Goal: Task Accomplishment & Management: Contribute content

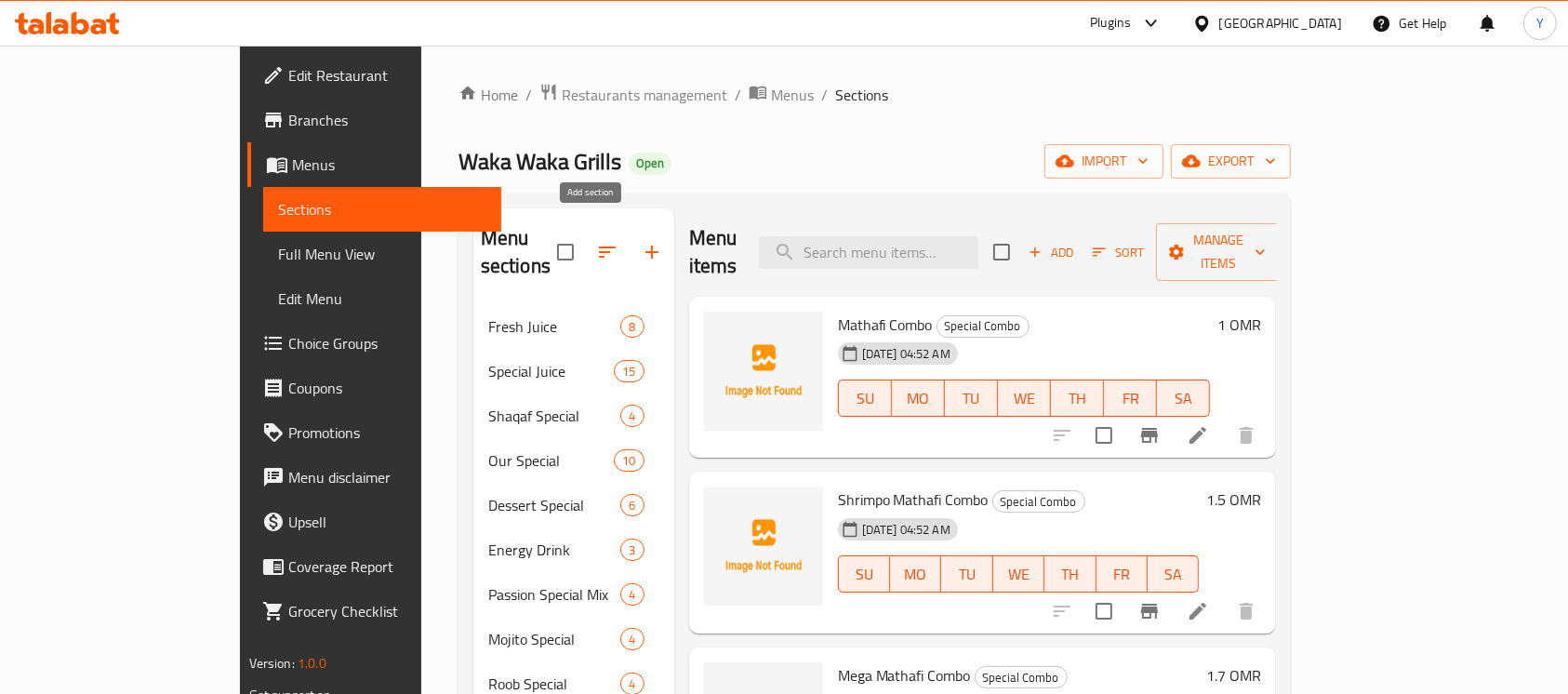
click at [630, 251] on button "button" at bounding box center [652, 251] width 44 height 44
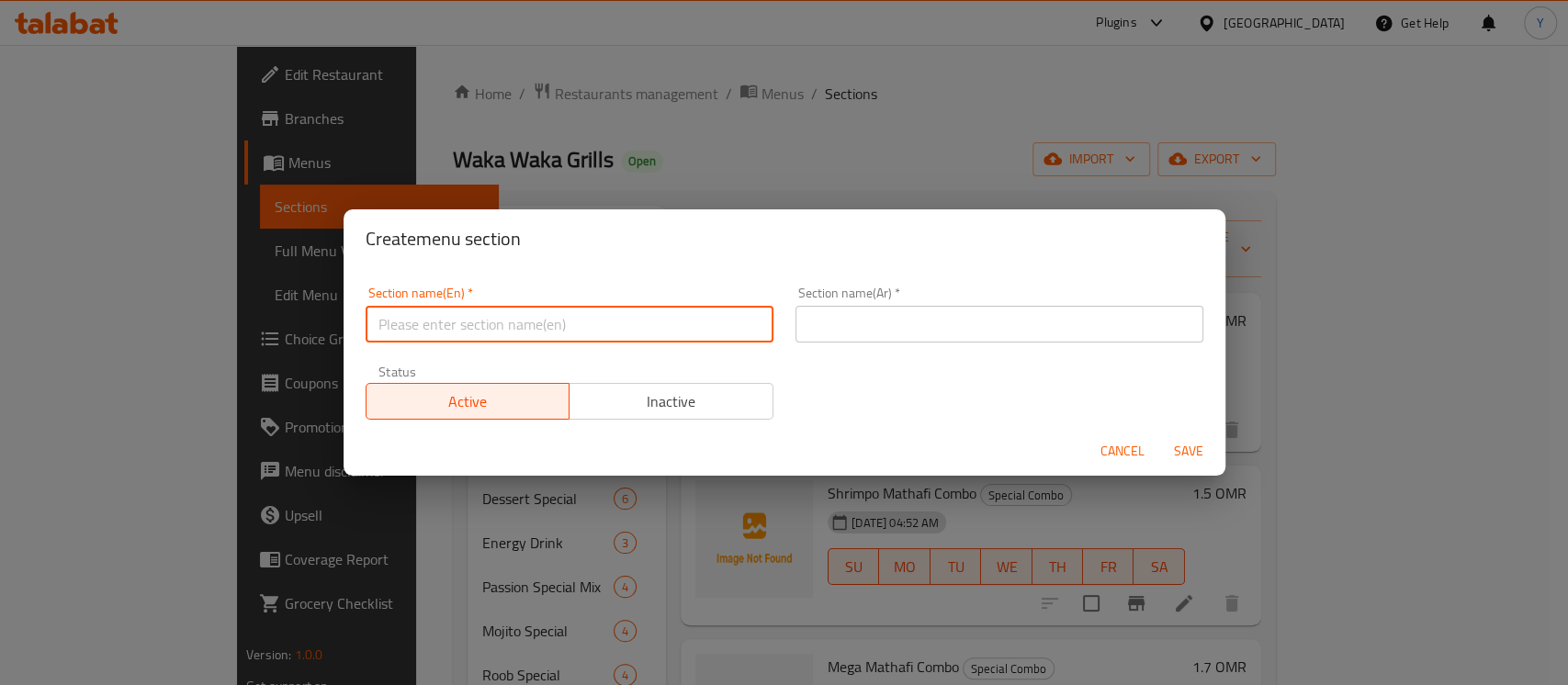
drag, startPoint x: 573, startPoint y: 324, endPoint x: 918, endPoint y: 418, distance: 357.6
click at [568, 324] on input "text" at bounding box center [569, 324] width 408 height 37
click at [484, 329] on input "Poratta Sandwich ANd Wrap Sandwiches" at bounding box center [569, 324] width 408 height 37
click at [520, 332] on input "Poratta Sandwiches ANd Wrap Sandwiches" at bounding box center [569, 324] width 408 height 37
click at [414, 336] on input "Poratta Sandwiches And Wrap Sandwiches" at bounding box center [569, 324] width 408 height 37
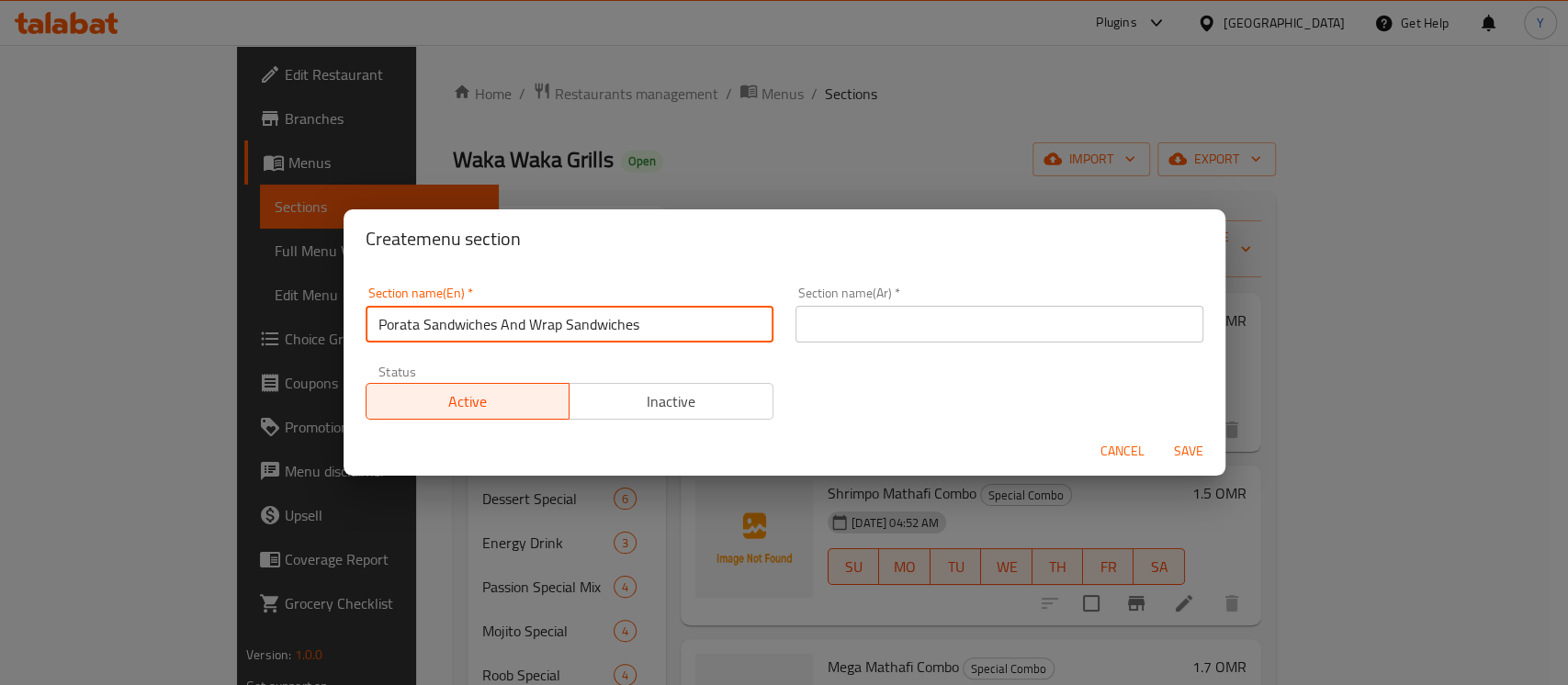
click at [467, 312] on input "Porata Sandwiches And Wrap Sandwiches" at bounding box center [569, 324] width 408 height 37
type input "Porata Sandwiches And Wrap Sandwiches"
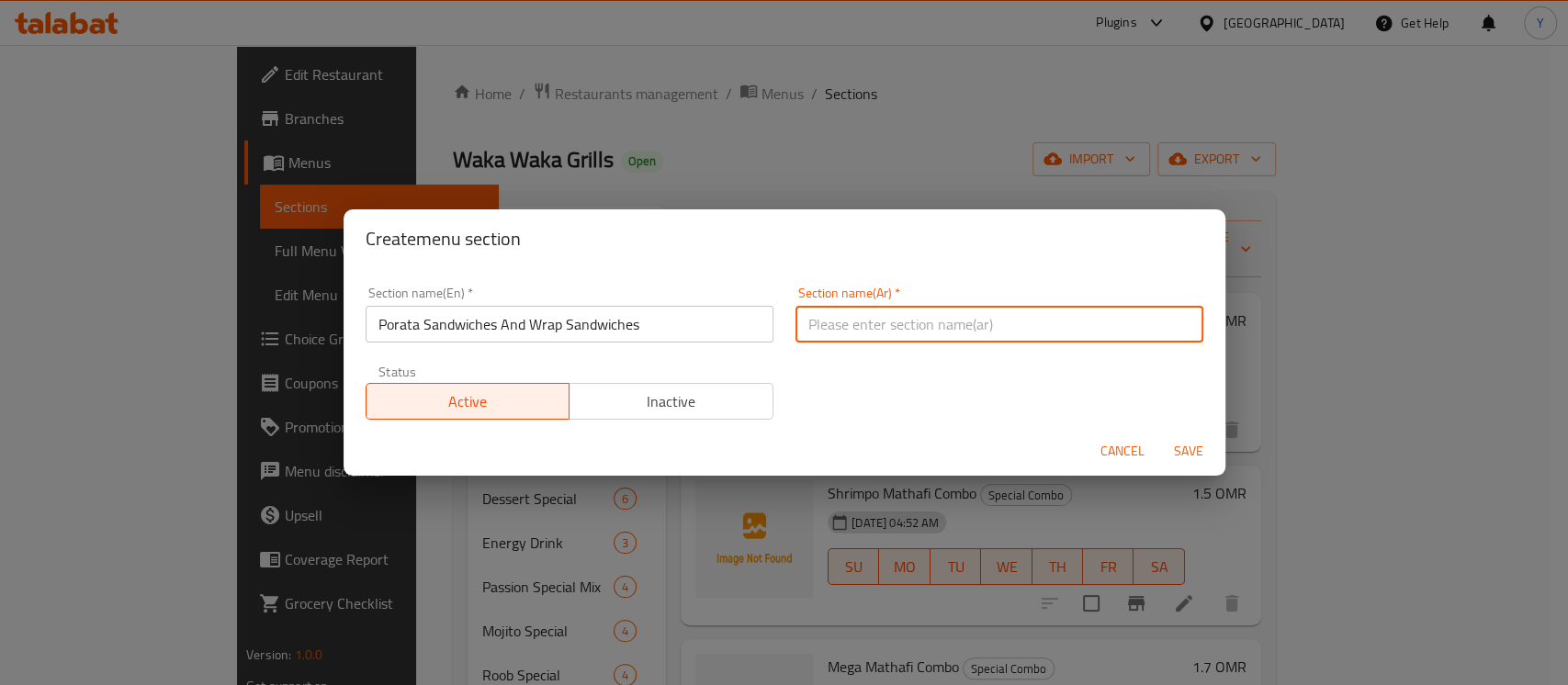
paste input "سندويشات البراتا وسندويشات اللفائف"
drag, startPoint x: 832, startPoint y: 330, endPoint x: 757, endPoint y: 332, distance: 75.0
click at [757, 332] on div "Section name(En)   * Porata Sandwiches And Wrap Sandwiches Section name(En) * S…" at bounding box center [784, 352] width 859 height 155
click at [966, 327] on input "سندويشات البراتا وسندويشات الراب" at bounding box center [1000, 324] width 408 height 37
click at [858, 328] on input "سندويتشات البراتا وسندويشات الراب" at bounding box center [1000, 324] width 408 height 37
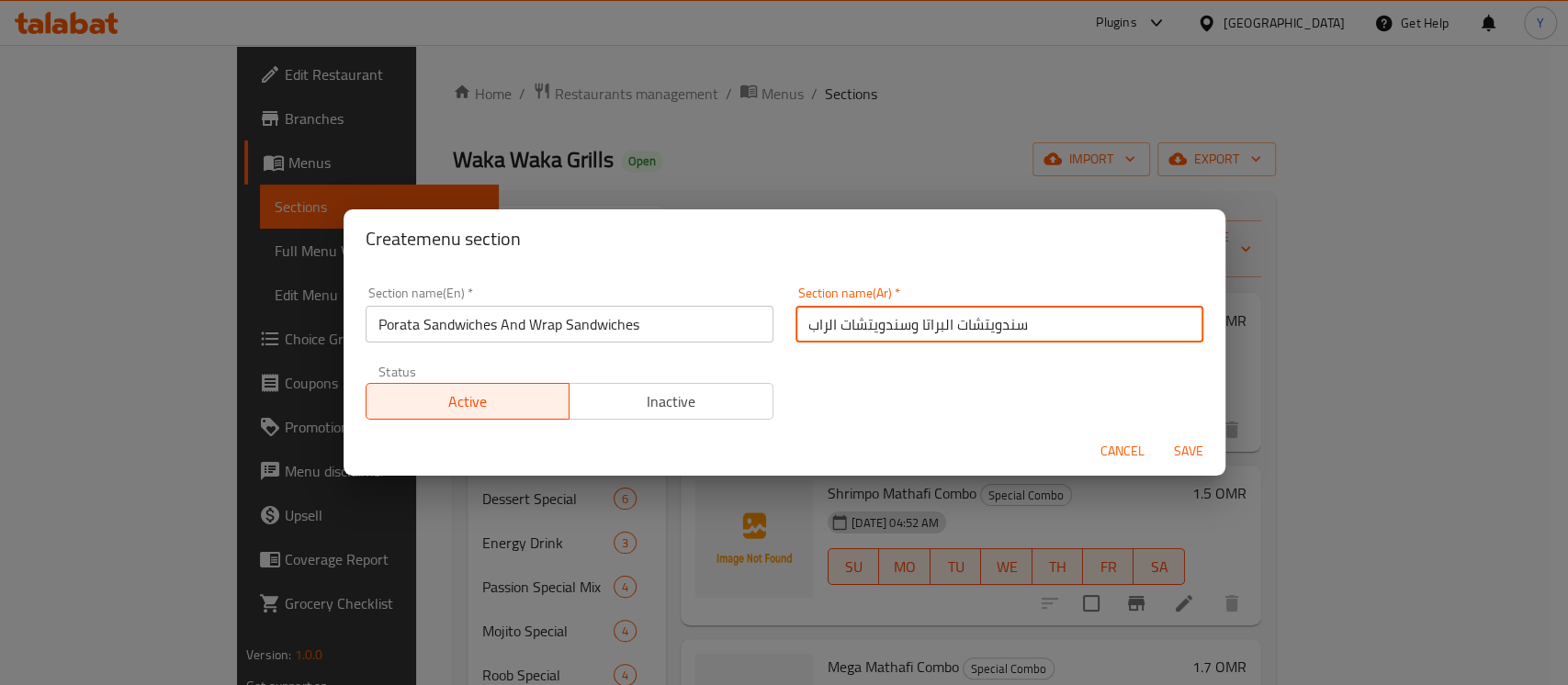
type input "سندويتشات البراتا وسندويتشات الراب"
click at [1159, 434] on button "Save" at bounding box center [1188, 451] width 59 height 34
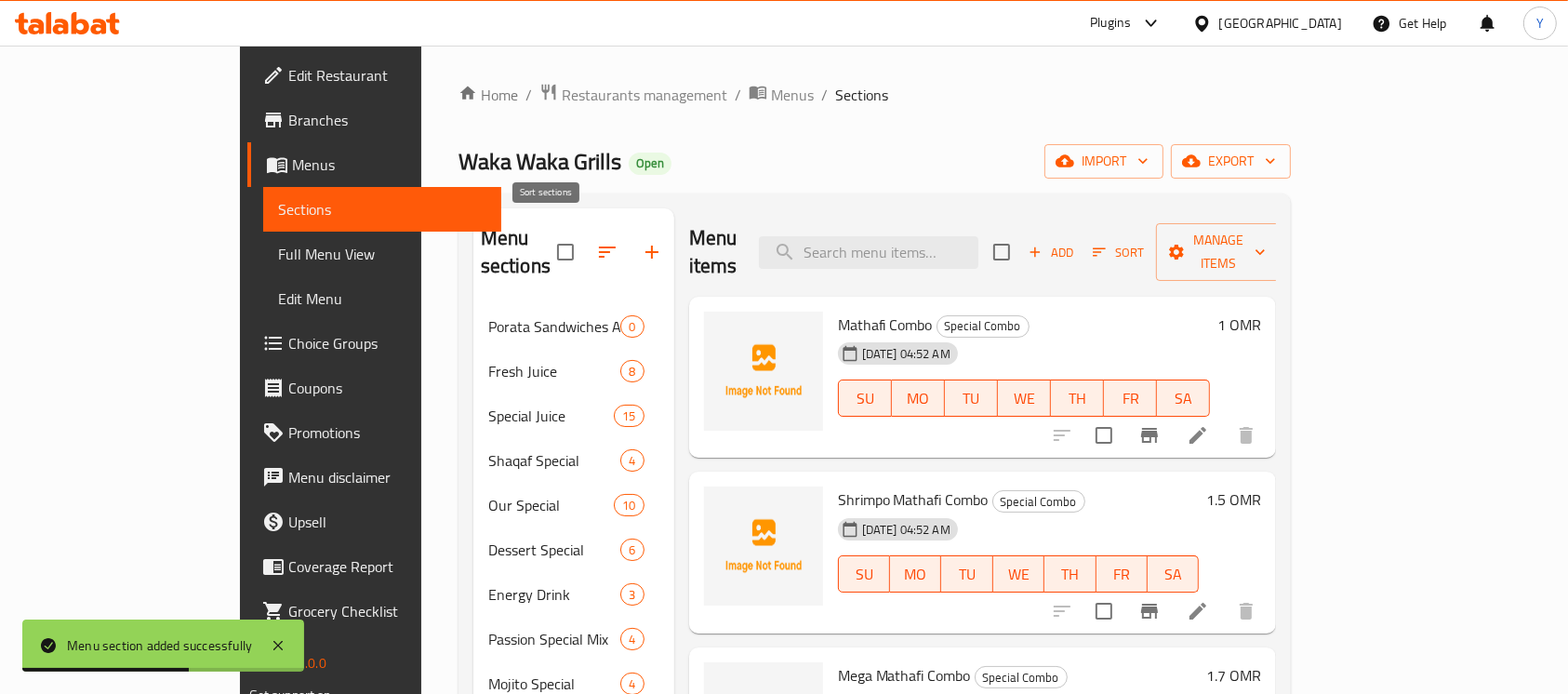
click at [596, 245] on icon "button" at bounding box center [607, 252] width 23 height 23
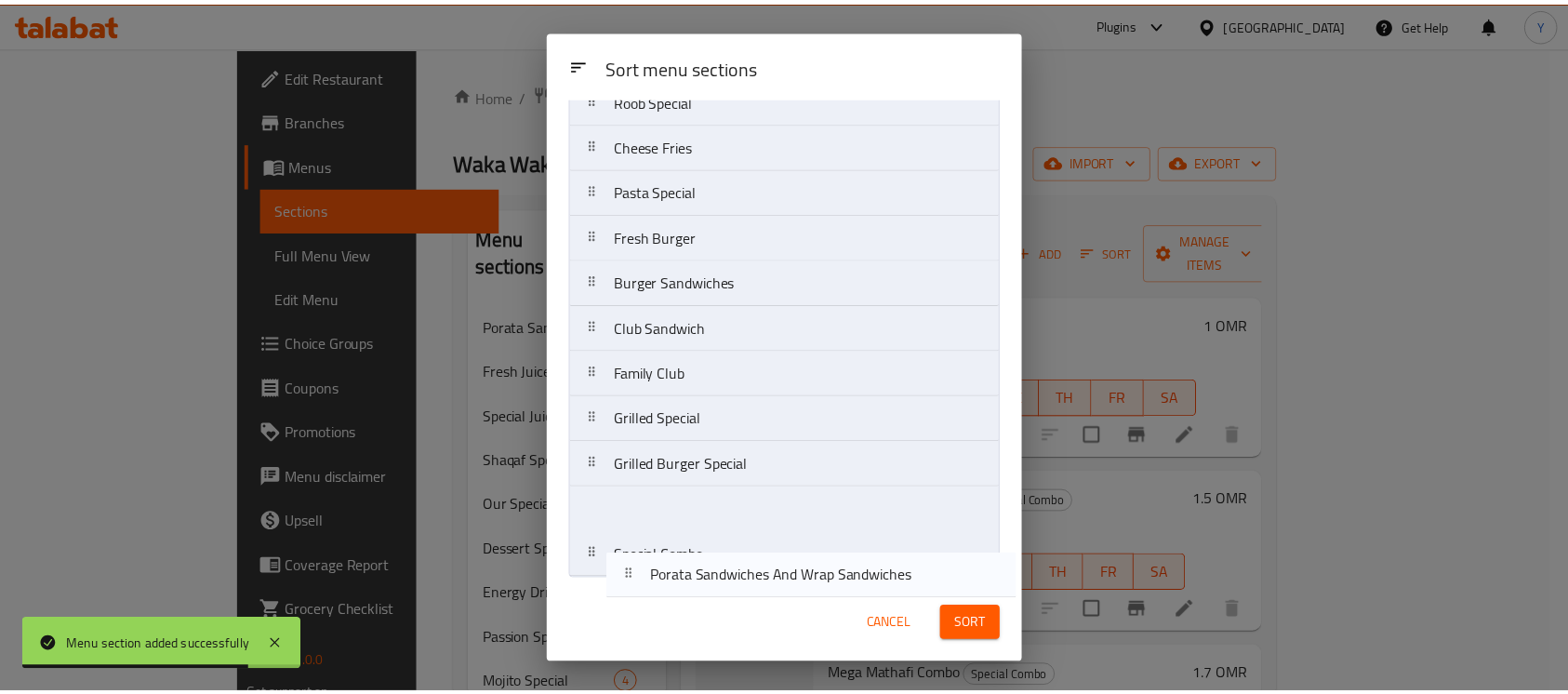
scroll to position [438, 0]
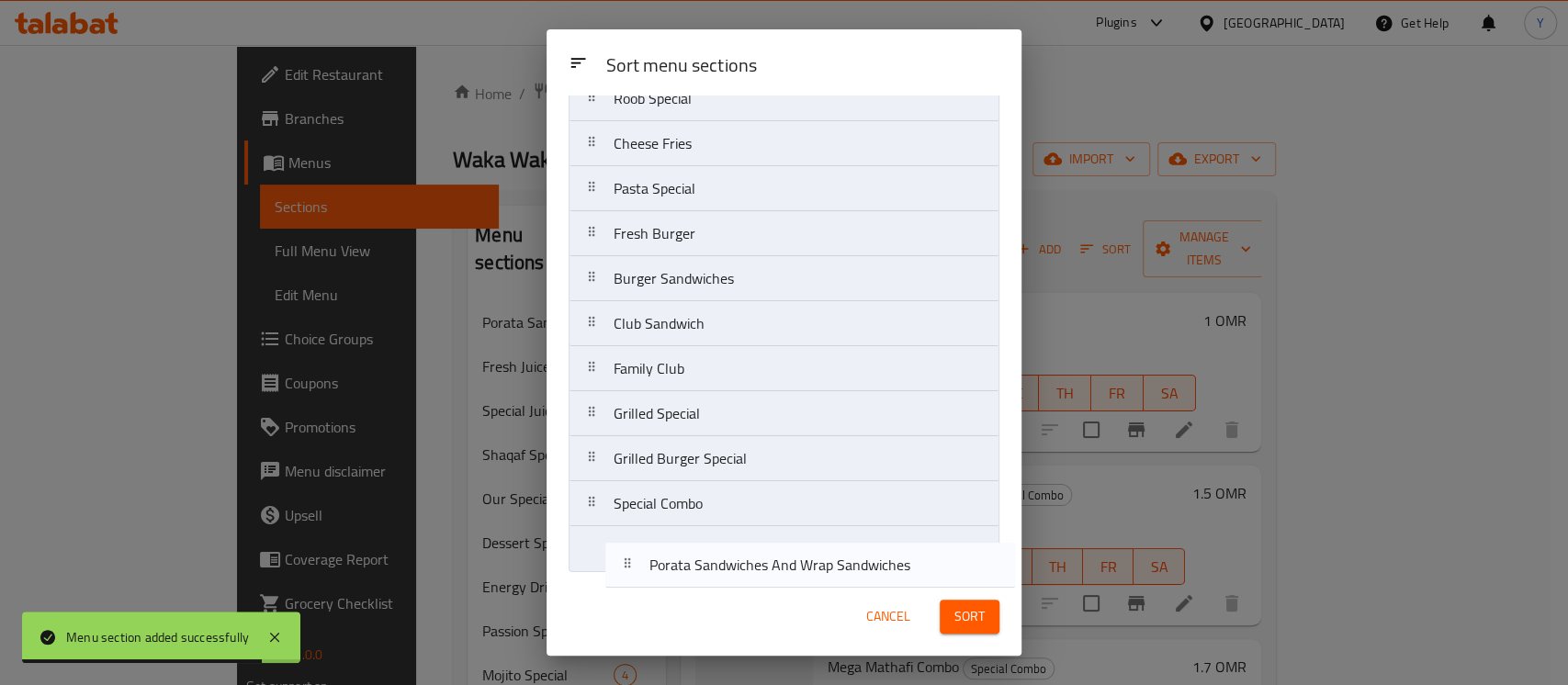
drag, startPoint x: 645, startPoint y: 177, endPoint x: 683, endPoint y: 580, distance: 404.8
click at [683, 580] on div "Sort menu sections Sort menu sections Porata Sandwiches And Wrap Sandwiches Fre…" at bounding box center [784, 342] width 475 height 625
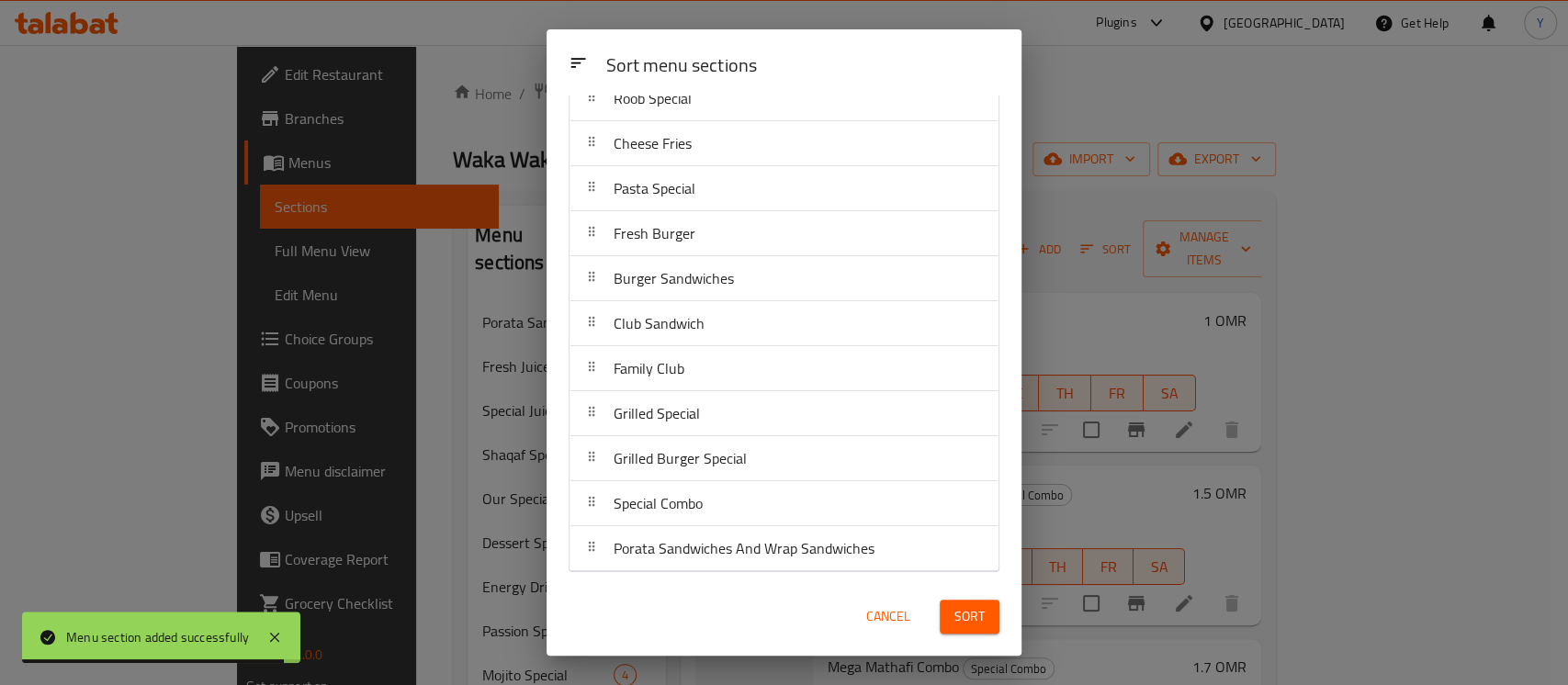
click at [970, 619] on span "Sort" at bounding box center [969, 617] width 30 height 23
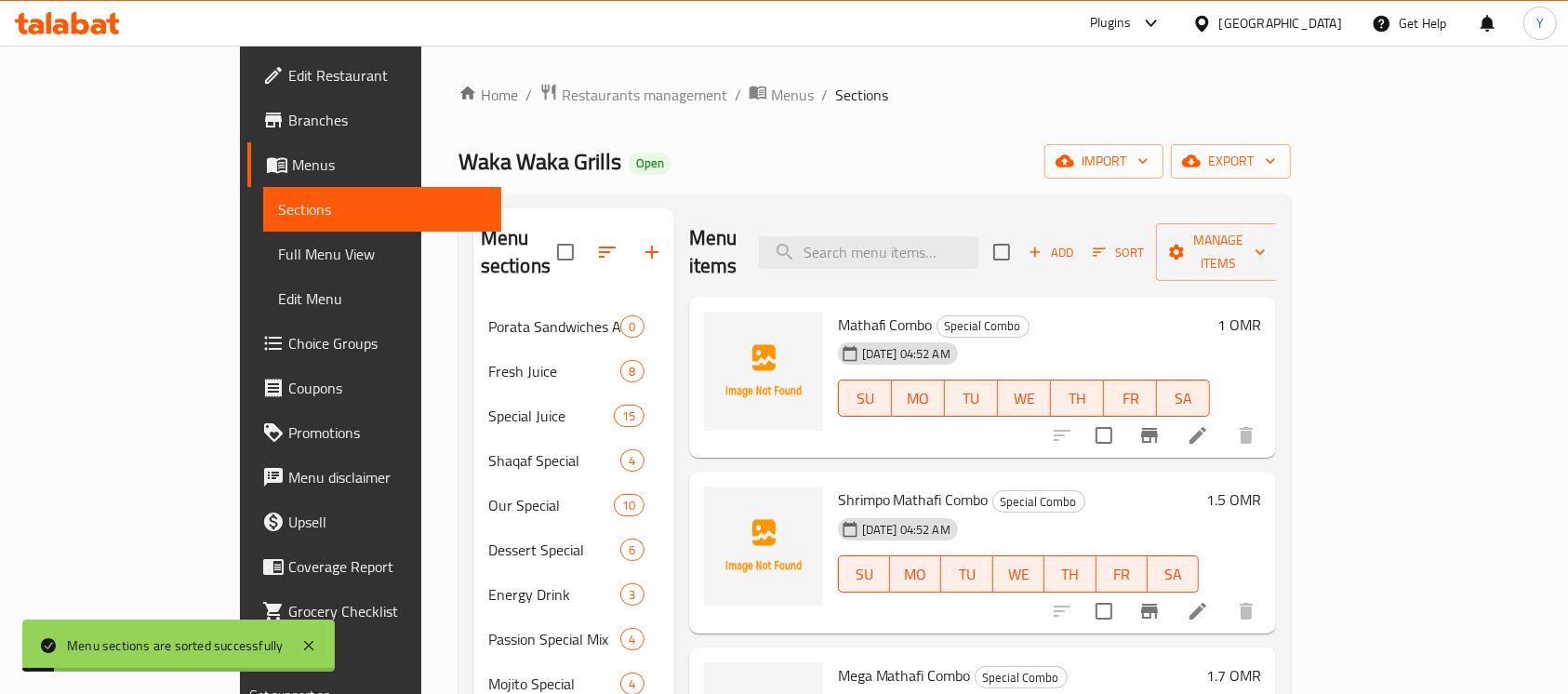
scroll to position [490, 0]
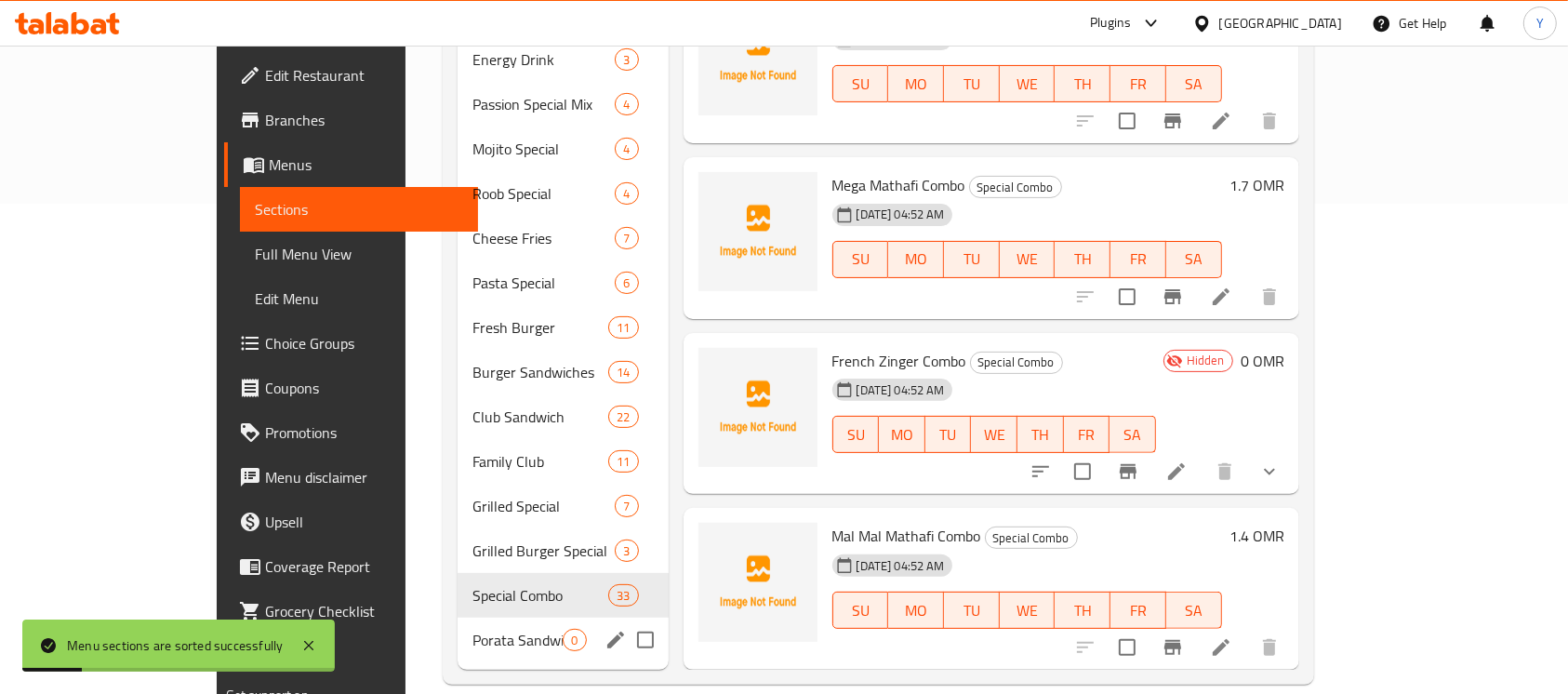
click at [508, 618] on div "Porata Sandwiches And Wrap Sandwiches 0" at bounding box center [563, 640] width 211 height 44
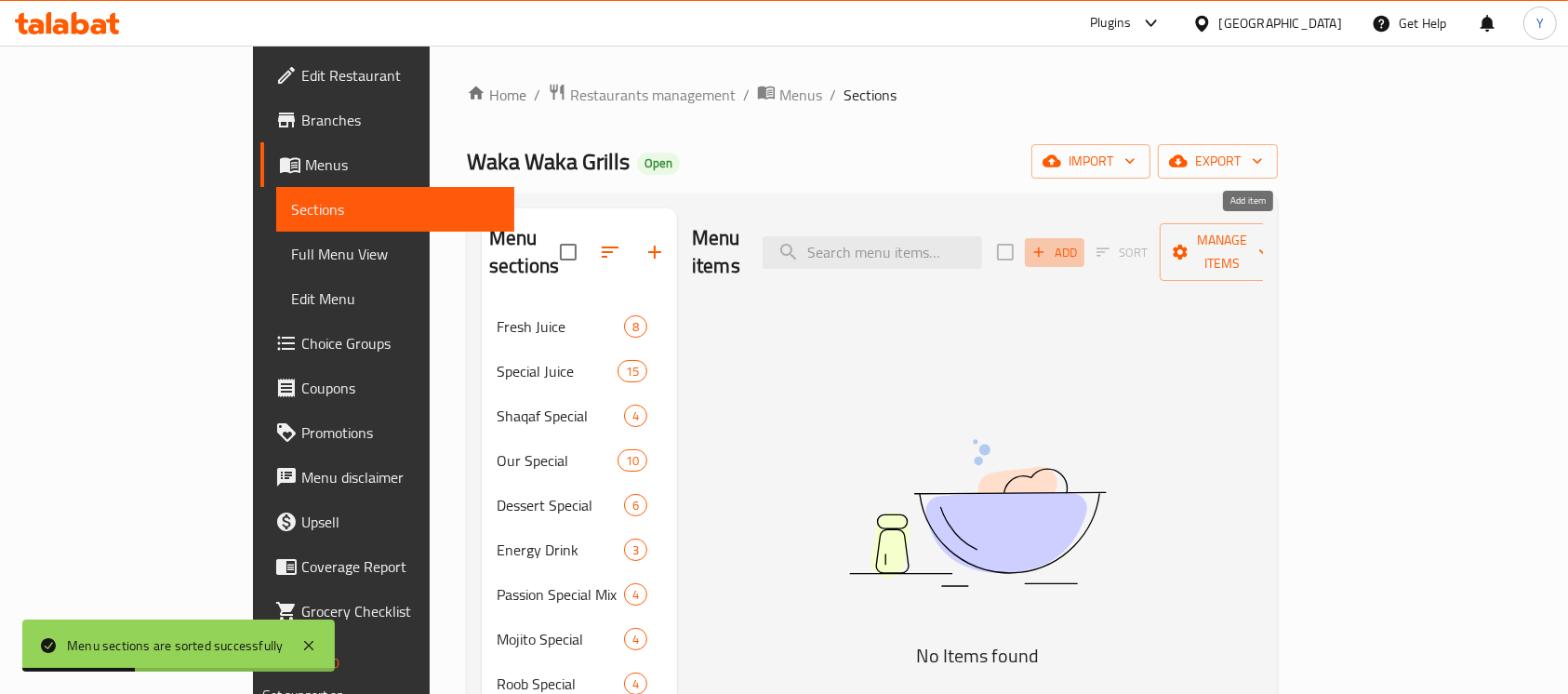
click at [1080, 242] on span "Add" at bounding box center [1054, 253] width 50 height 22
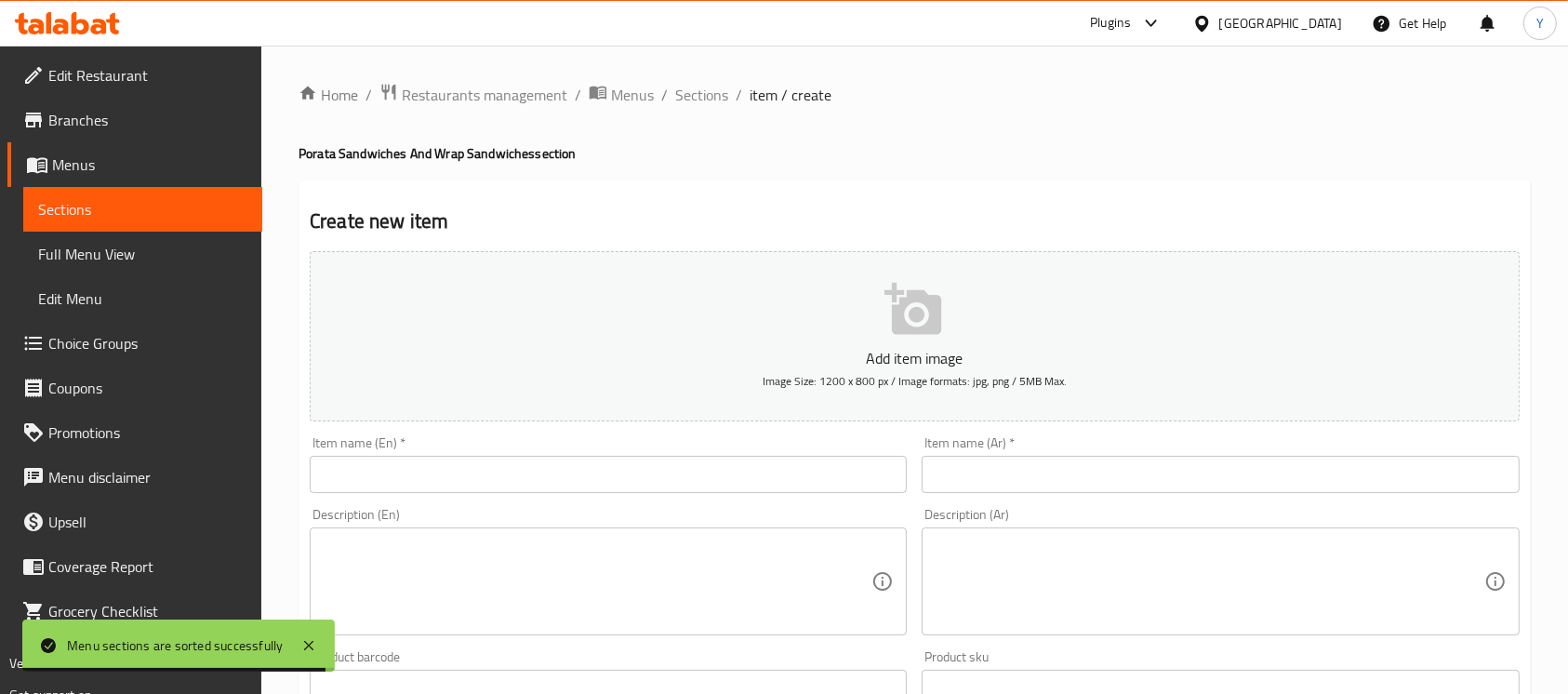
click at [374, 457] on div "Item name (En)   * Item name (En) *" at bounding box center [608, 464] width 597 height 56
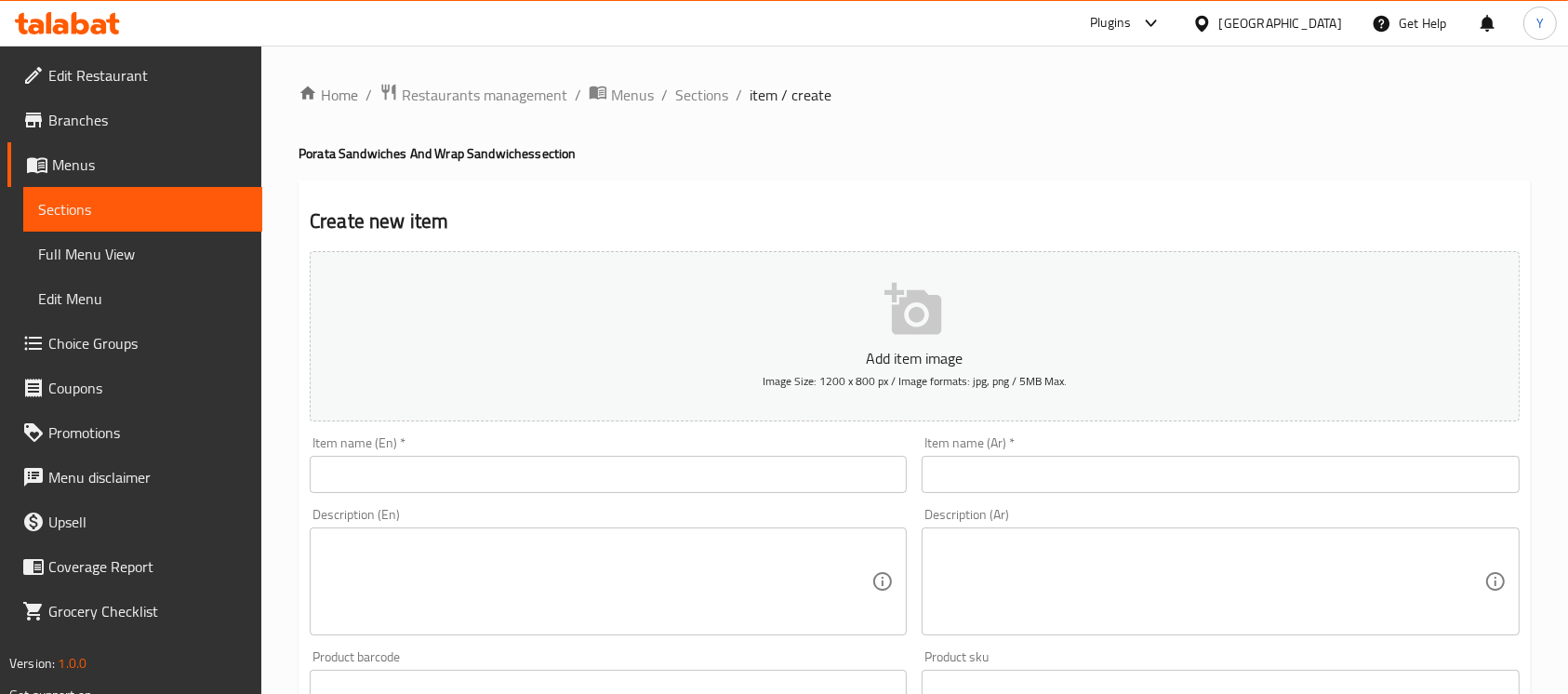
drag, startPoint x: 409, startPoint y: 467, endPoint x: 421, endPoint y: 459, distance: 14.4
click at [411, 465] on input "text" at bounding box center [608, 475] width 597 height 38
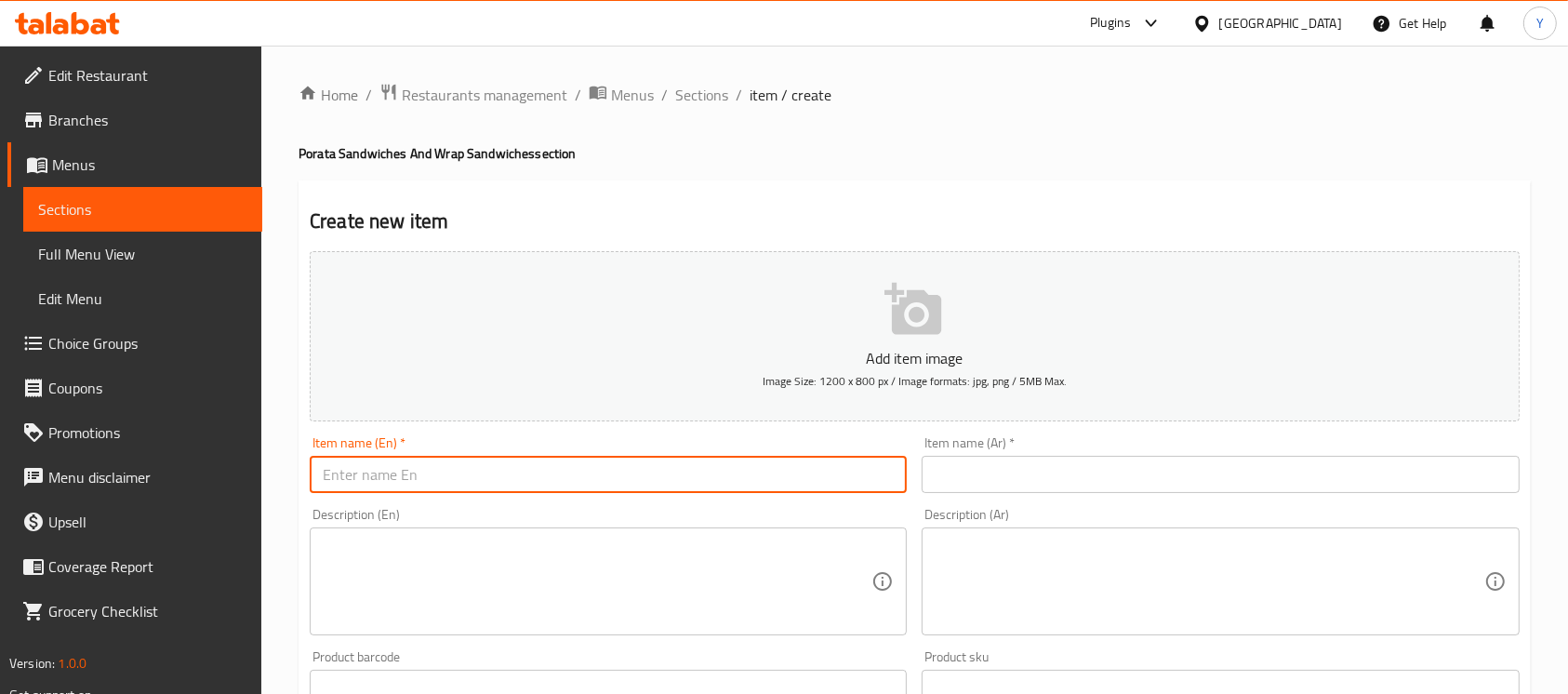
click at [599, 463] on input "text" at bounding box center [608, 475] width 597 height 38
click at [358, 479] on input "[PERSON_NAME]" at bounding box center [608, 475] width 597 height 38
click at [444, 483] on input "[PERSON_NAME]" at bounding box center [608, 475] width 597 height 38
click at [417, 476] on input "[PERSON_NAME]" at bounding box center [608, 475] width 597 height 38
type input "[PERSON_NAME]"
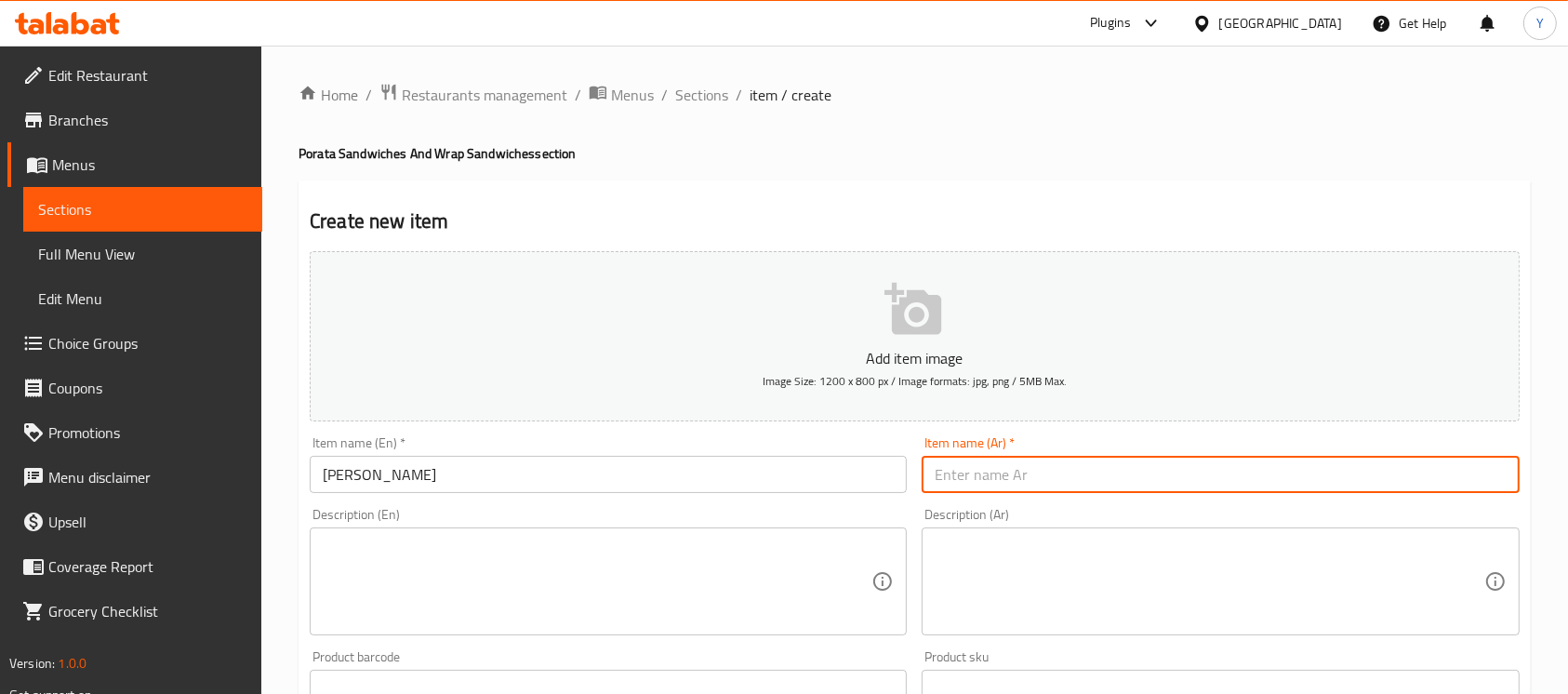
click at [1176, 484] on input "text" at bounding box center [1220, 475] width 597 height 38
type input "[PERSON_NAME]"
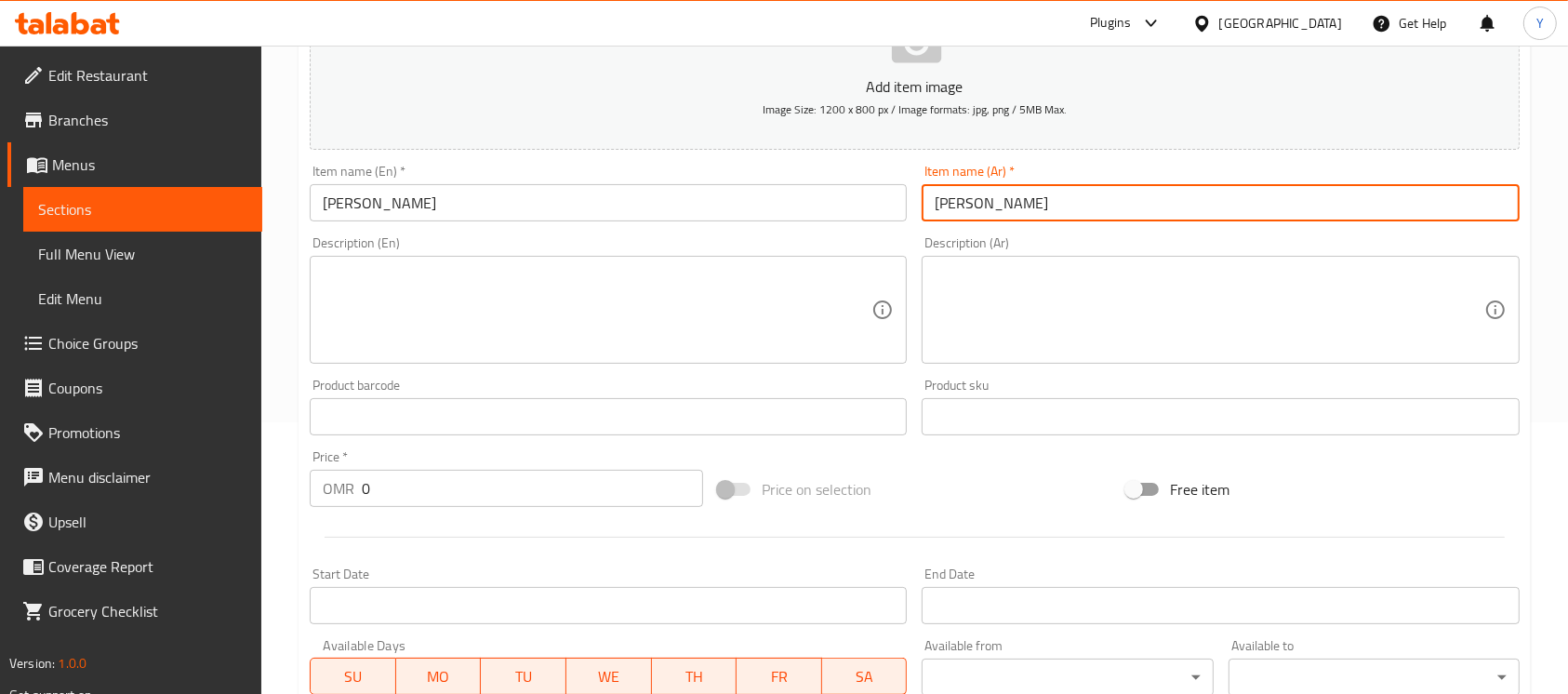
scroll to position [332, 0]
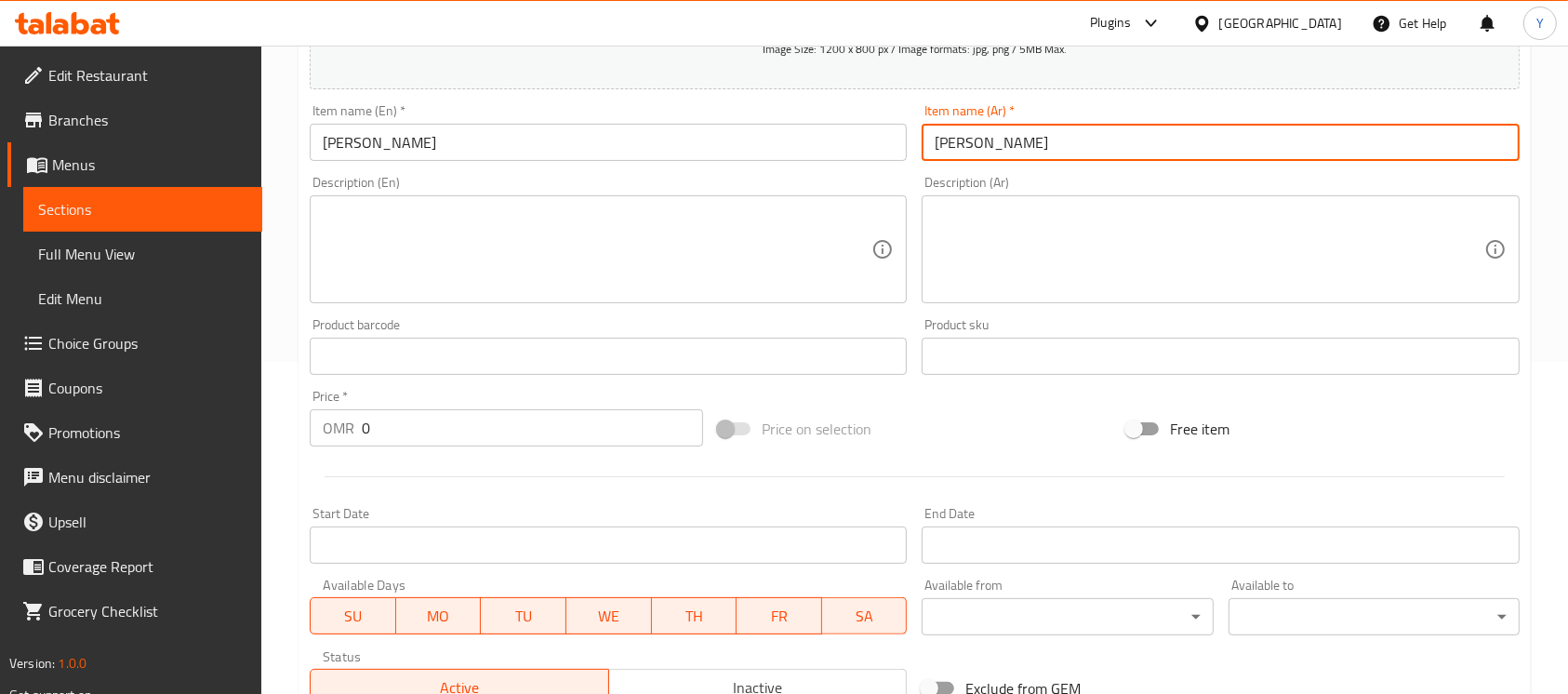
click at [506, 443] on input "0" at bounding box center [532, 428] width 341 height 38
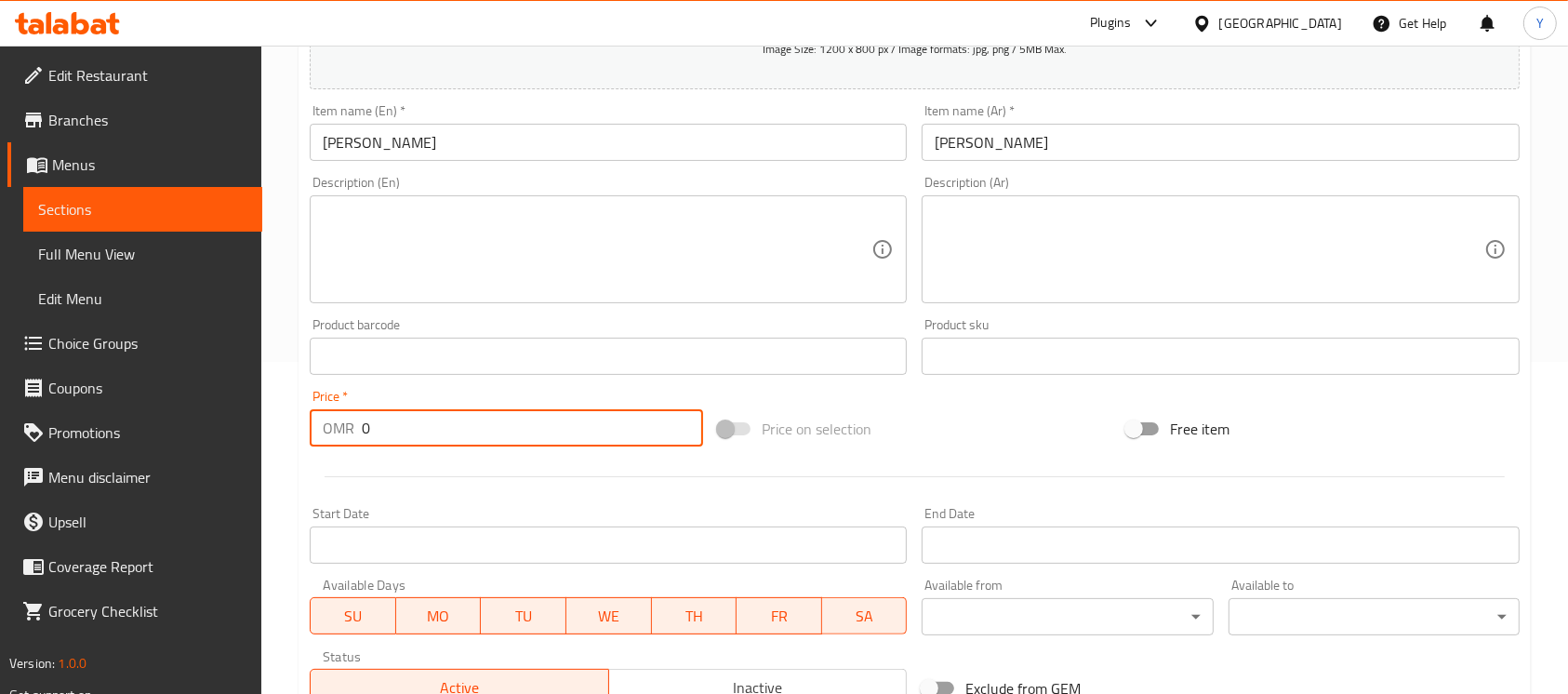
paste input ".5"
type input "0.500"
click at [584, 143] on input "[PERSON_NAME]" at bounding box center [608, 142] width 597 height 38
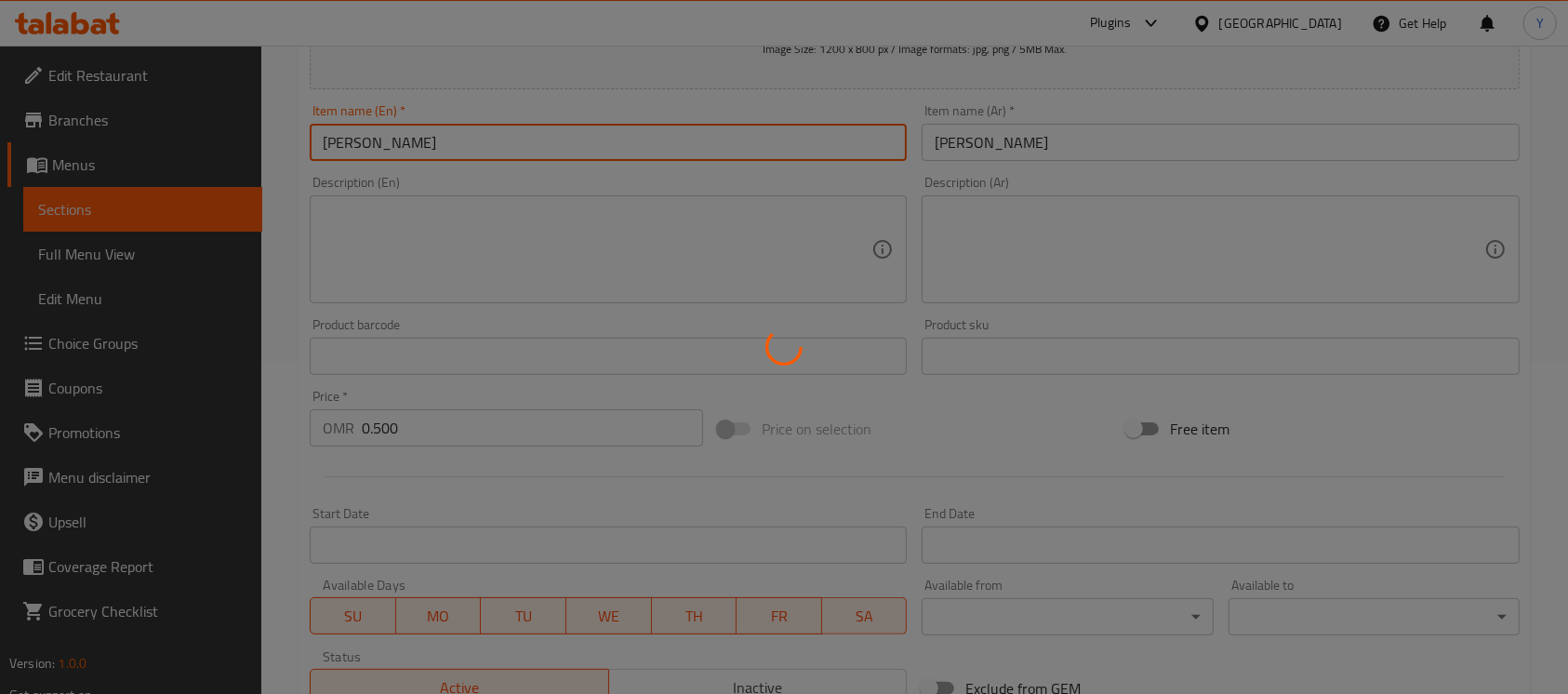
type input "0"
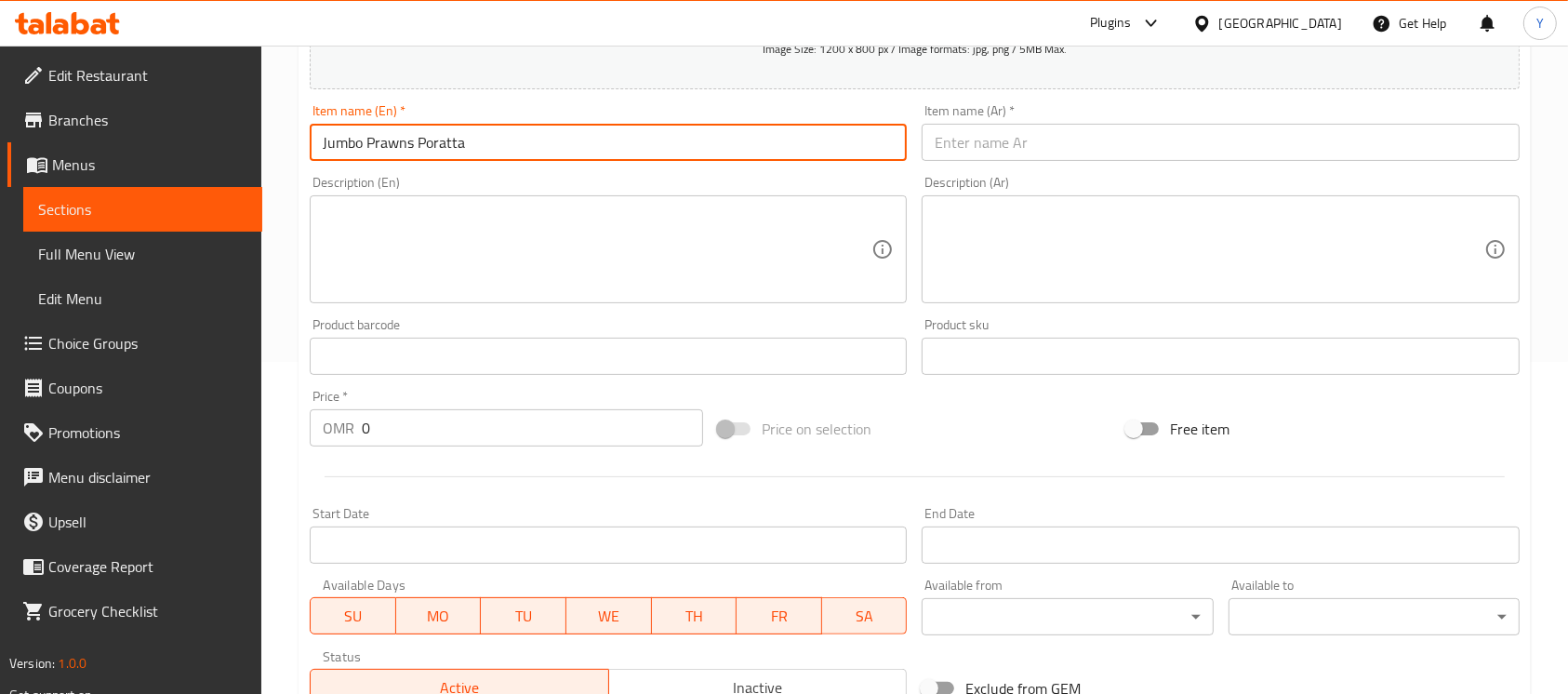
type input "Jumbo Prawns Poratta"
click at [1027, 171] on div "Description (Ar) Description (Ar)" at bounding box center [1220, 239] width 612 height 142
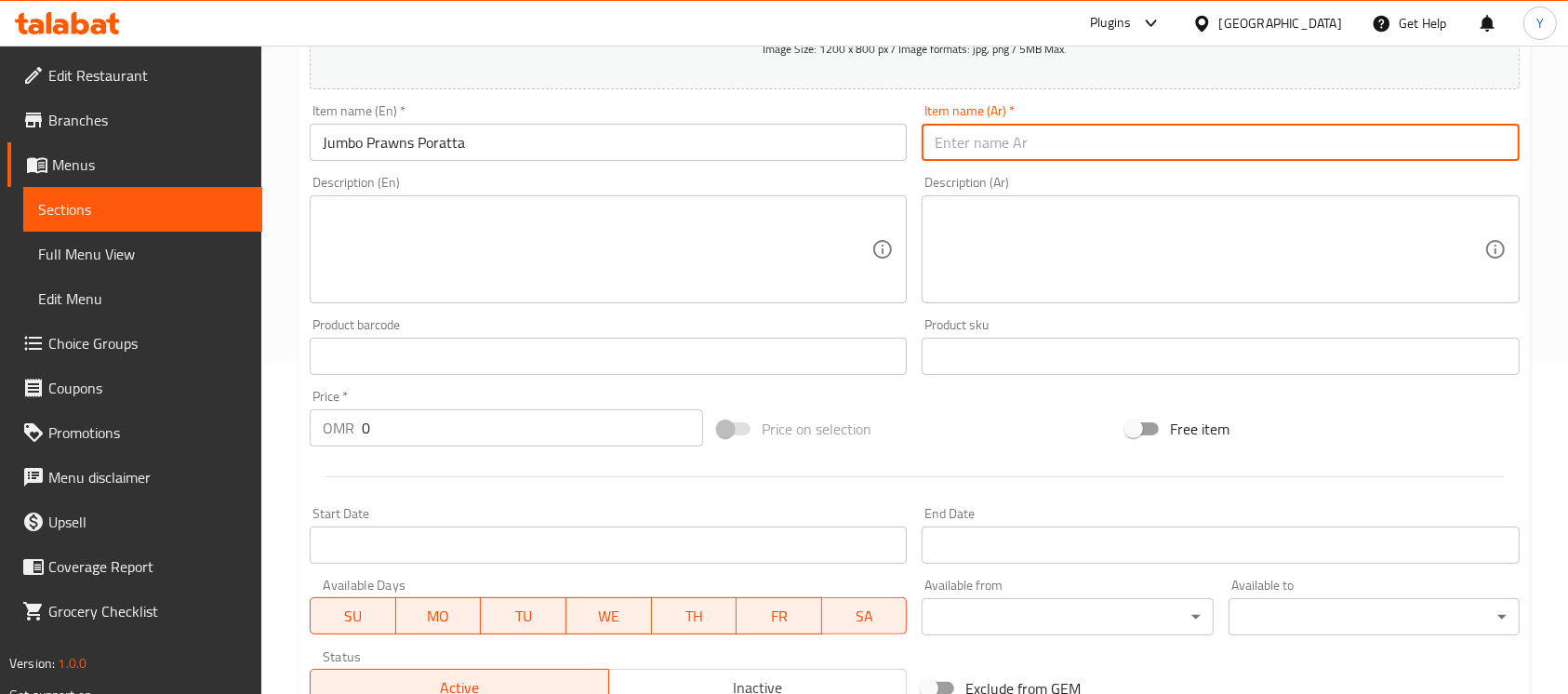
click at [1026, 155] on input "text" at bounding box center [1220, 142] width 597 height 38
type input "براتا جامبو روبيان"
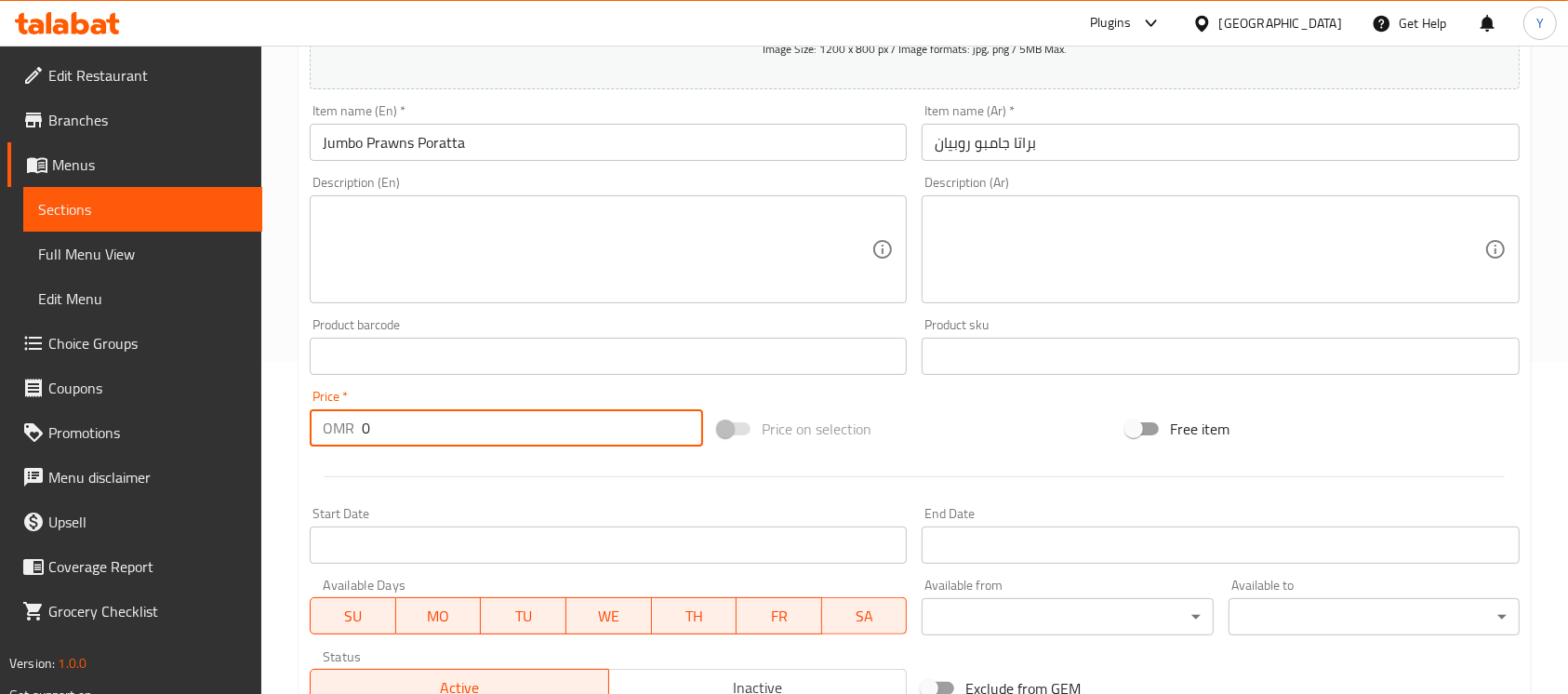
paste input ".6"
type input "0.600"
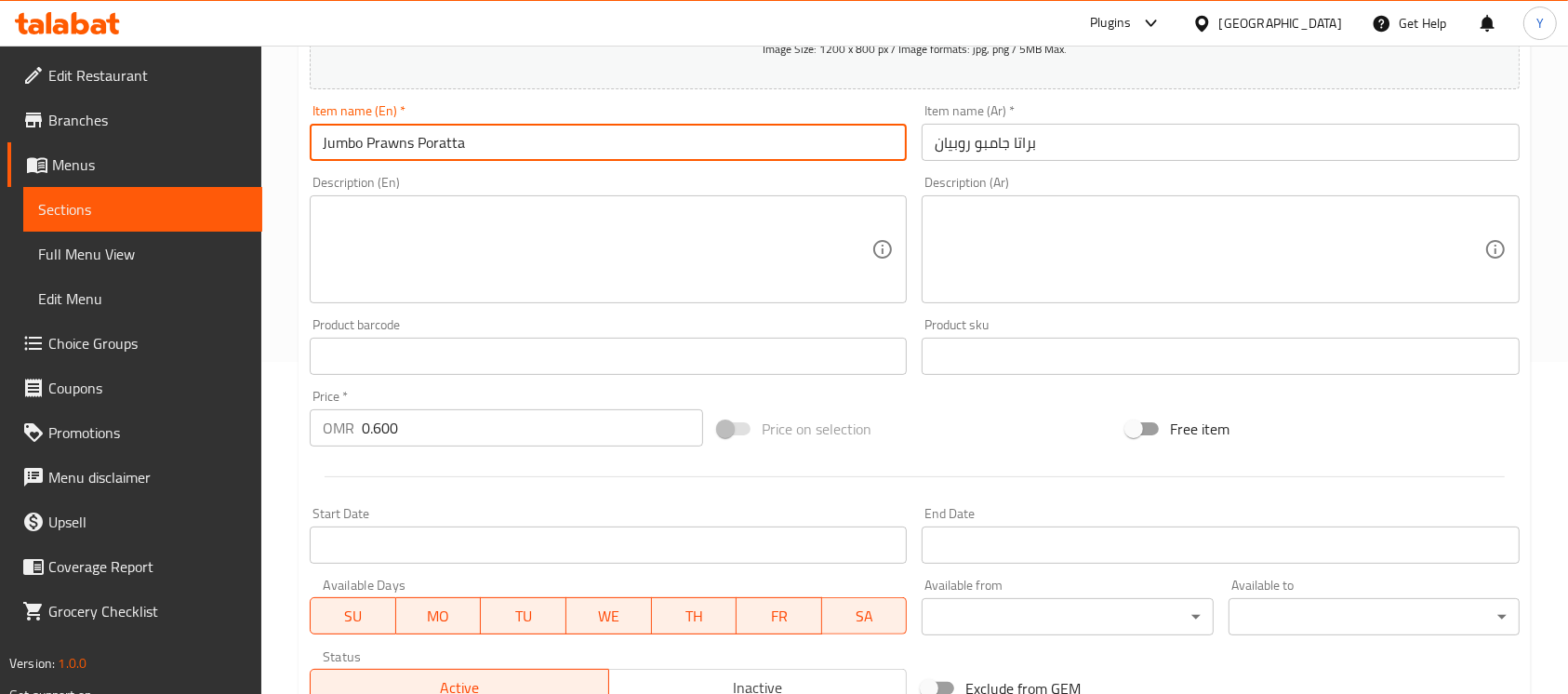
click at [615, 151] on input "Jumbo Prawns Poratta" at bounding box center [608, 142] width 597 height 38
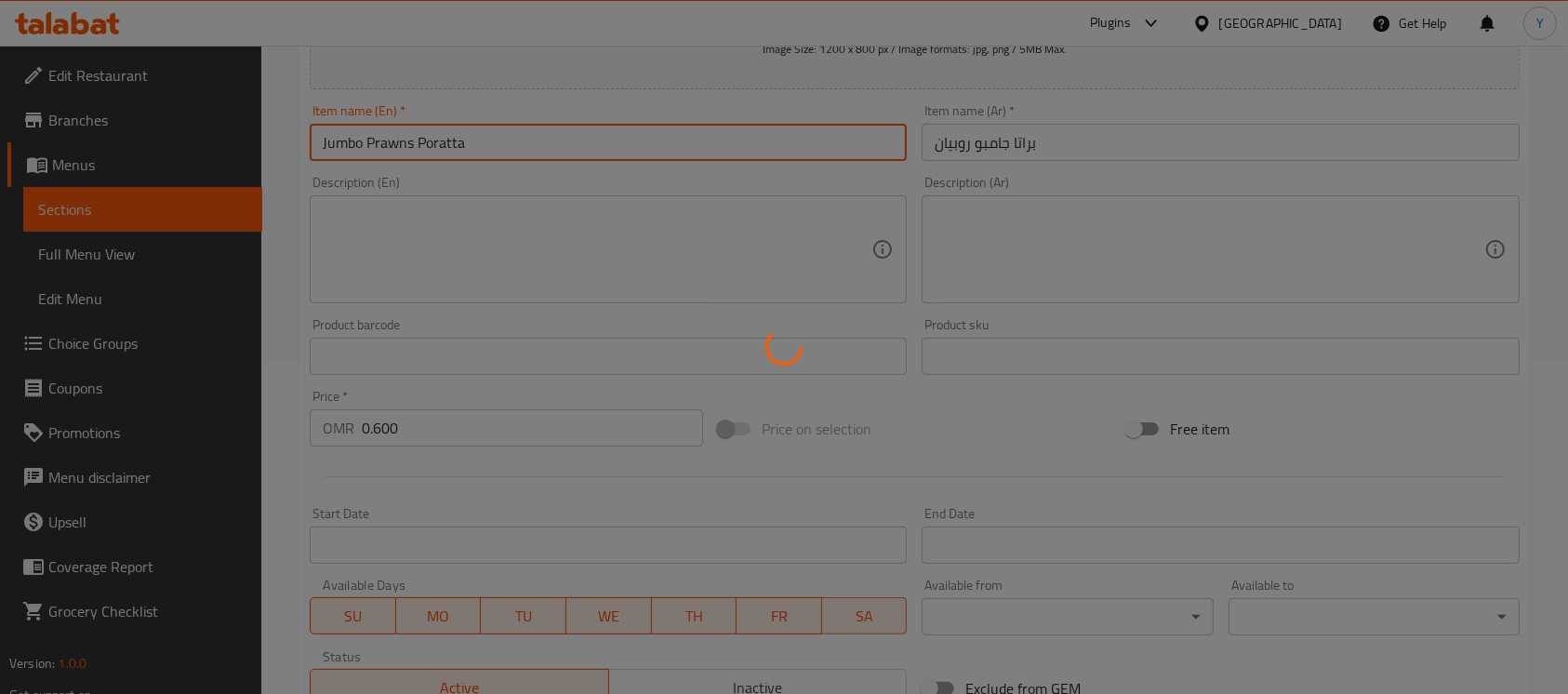
type input "0"
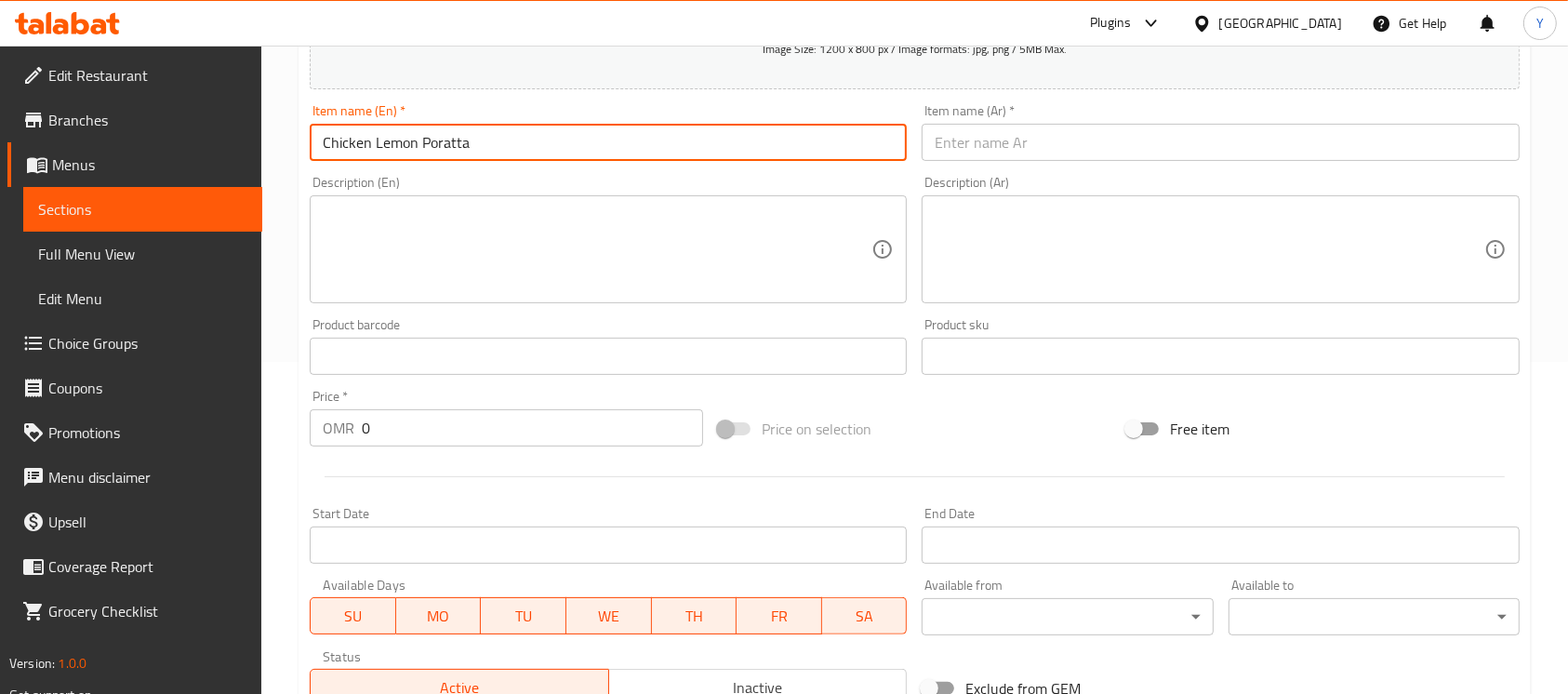
type input "Chicken Lemon Poratta"
click at [1045, 163] on div "Item name (Ar)   * Item name (Ar) *" at bounding box center [1220, 132] width 612 height 71
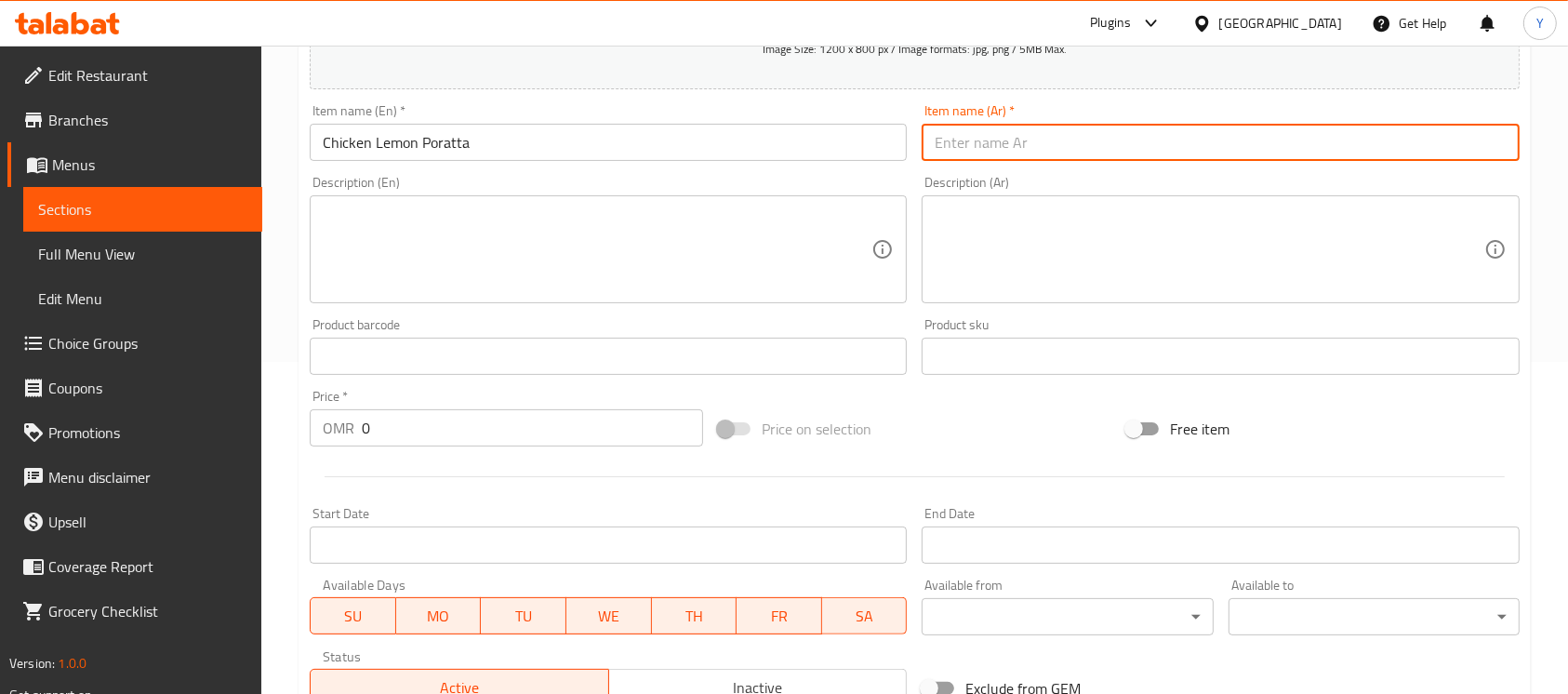
click at [1043, 151] on input "text" at bounding box center [1220, 142] width 597 height 38
type input "براتا دجاج ليمون"
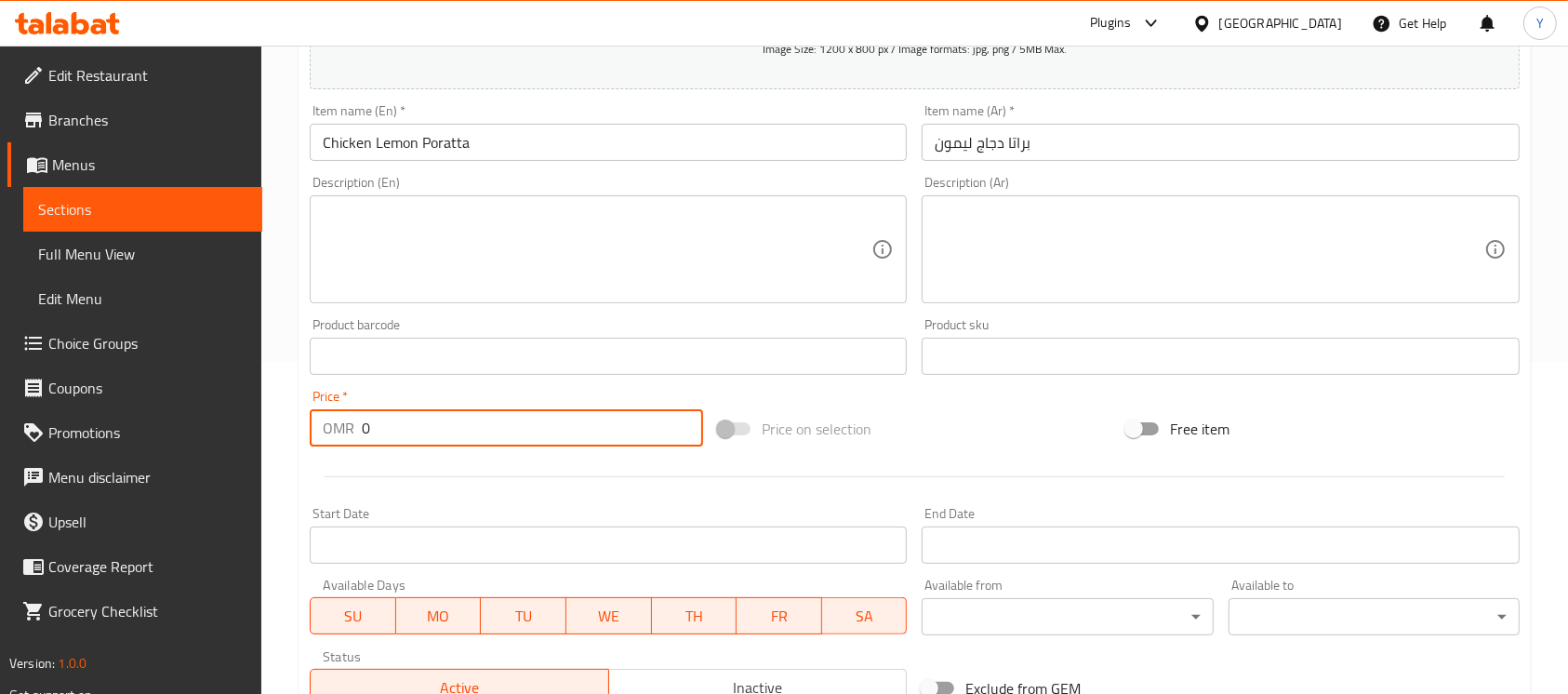
paste input ".7"
type input "0.700"
click at [566, 143] on input "Chicken Lemon Poratta" at bounding box center [608, 142] width 597 height 38
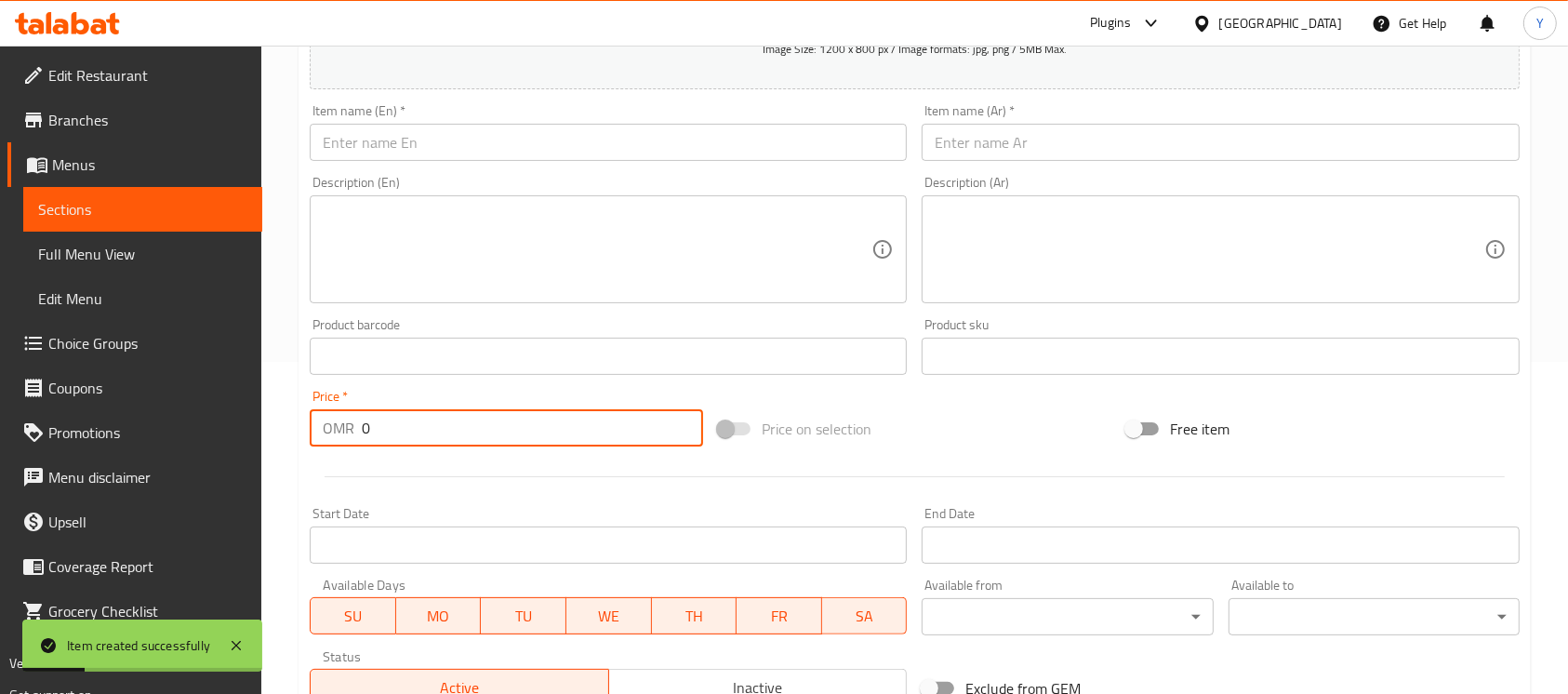
paste input ".7"
type input "0.700"
click at [514, 145] on input "text" at bounding box center [608, 142] width 597 height 38
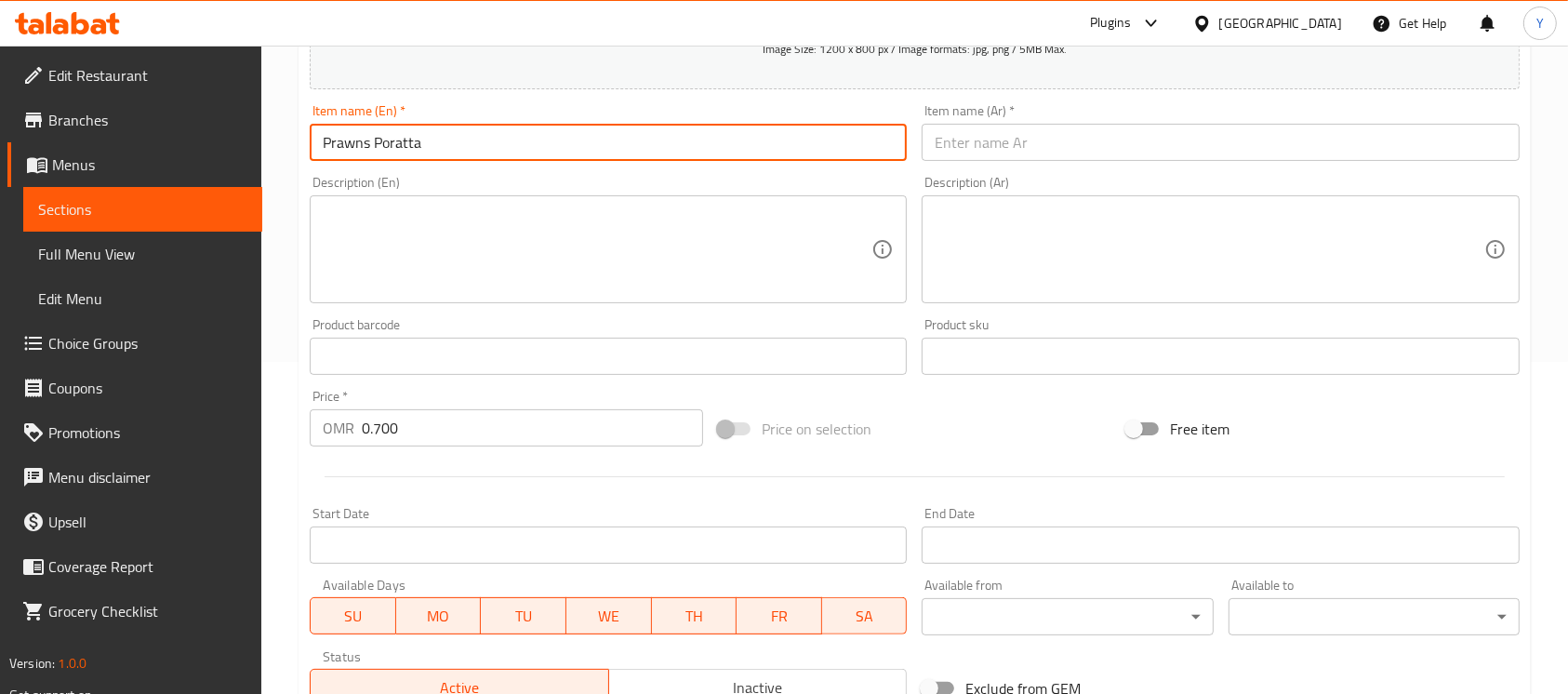
type input "Prawns Poratta"
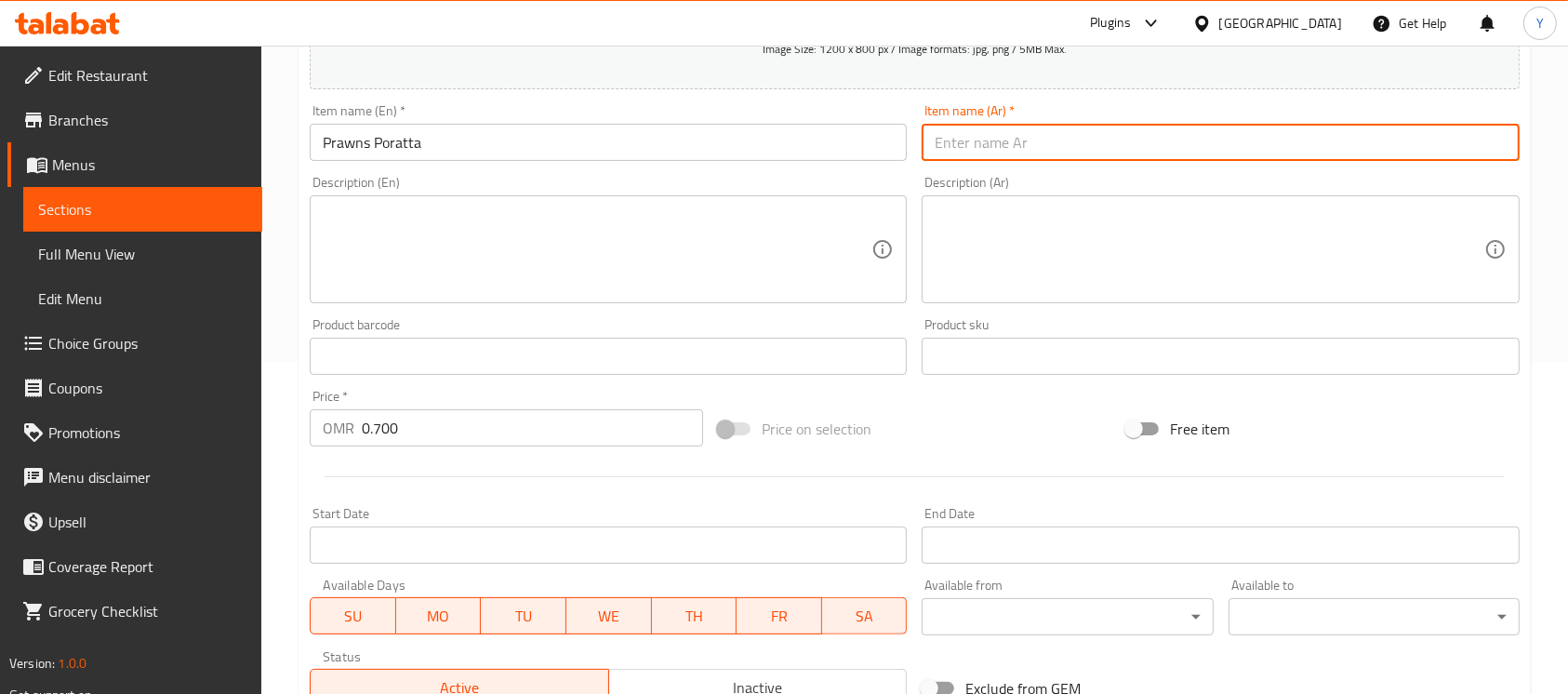
click at [1100, 156] on input "text" at bounding box center [1220, 142] width 597 height 38
type input "براتا روبيان"
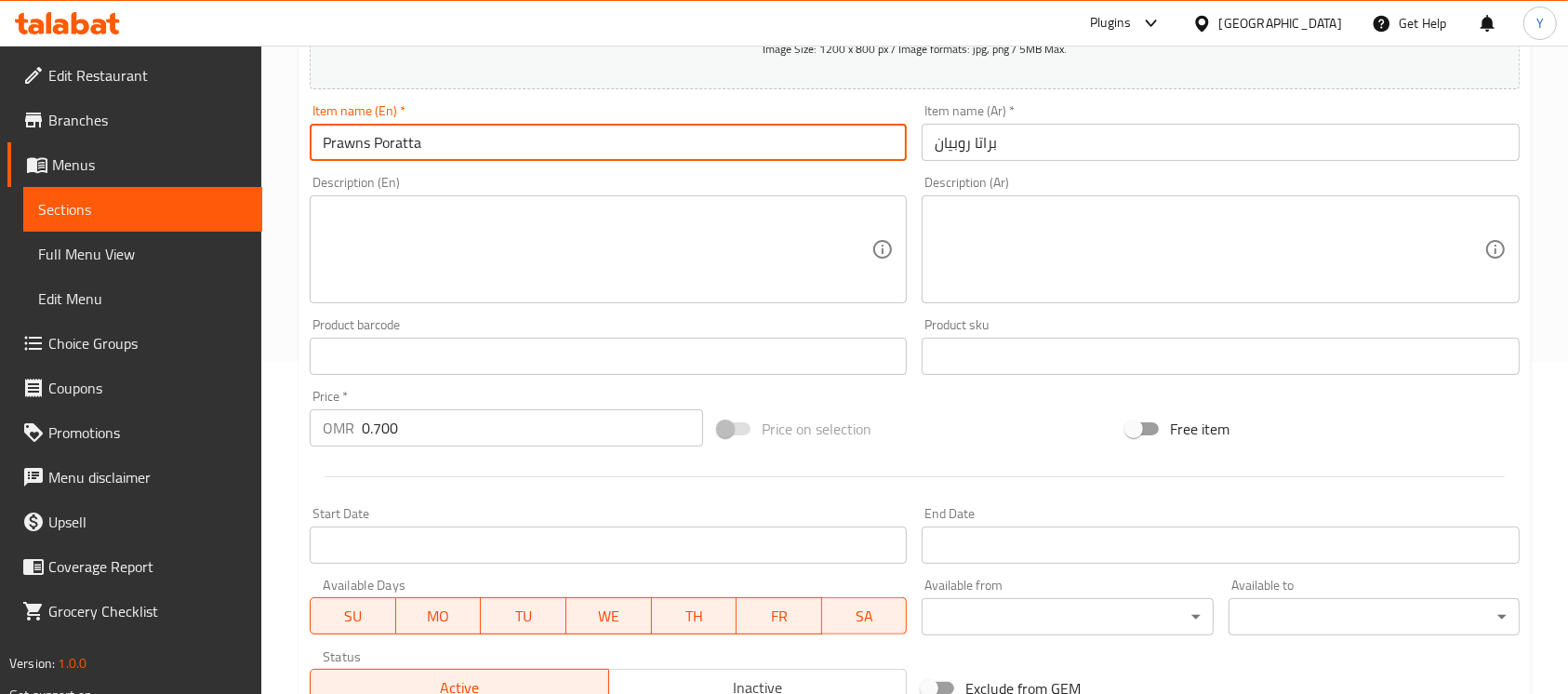
click at [455, 150] on input "Prawns Poratta" at bounding box center [608, 142] width 597 height 38
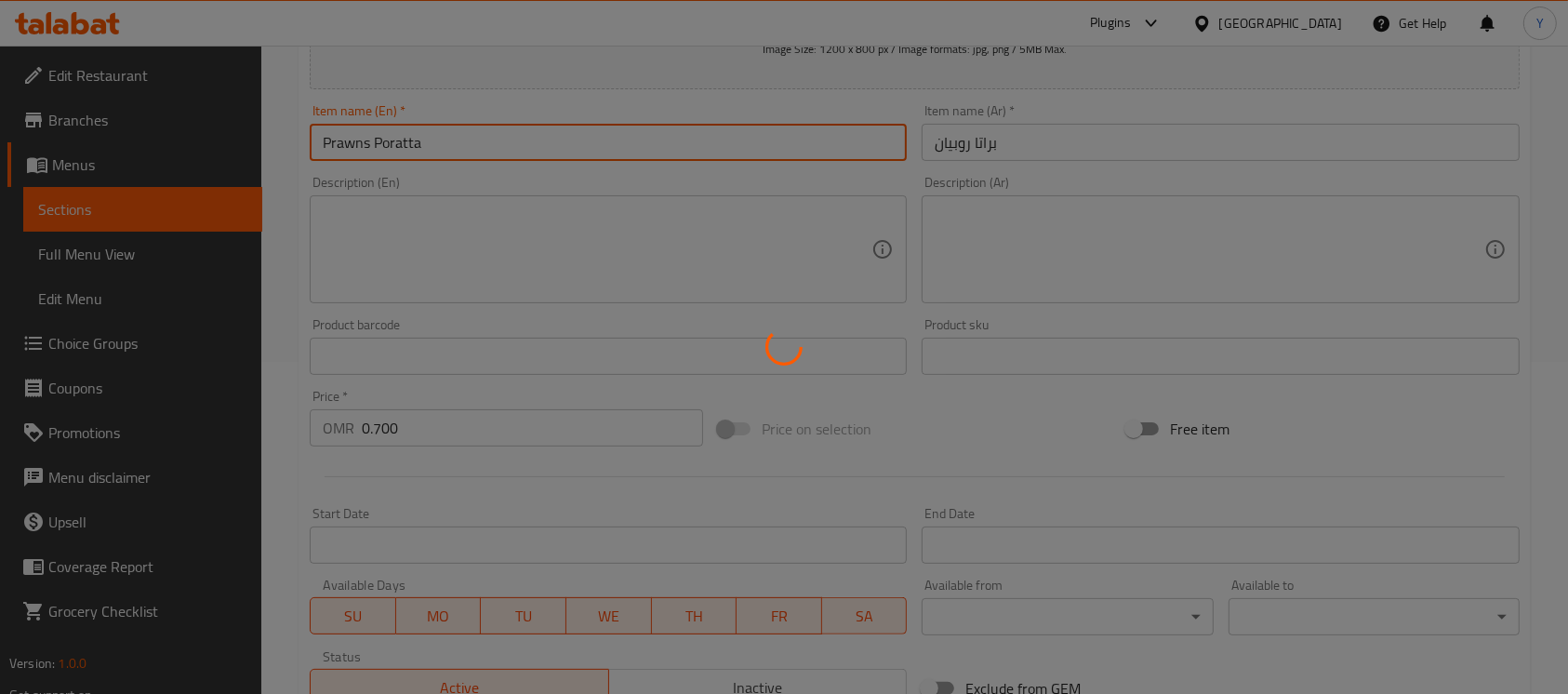
type input "0"
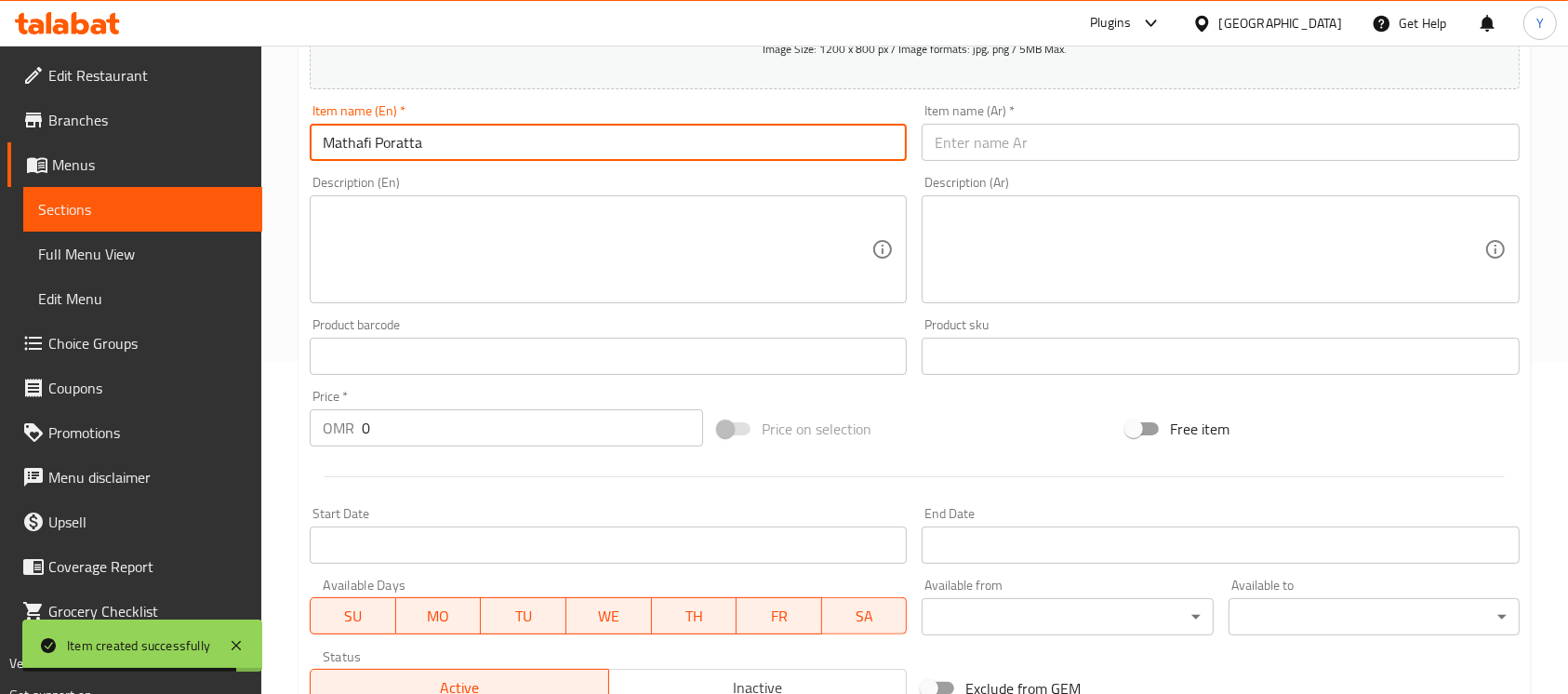
type input "Mathafi Poratta"
click at [1235, 159] on input "text" at bounding box center [1220, 142] width 597 height 38
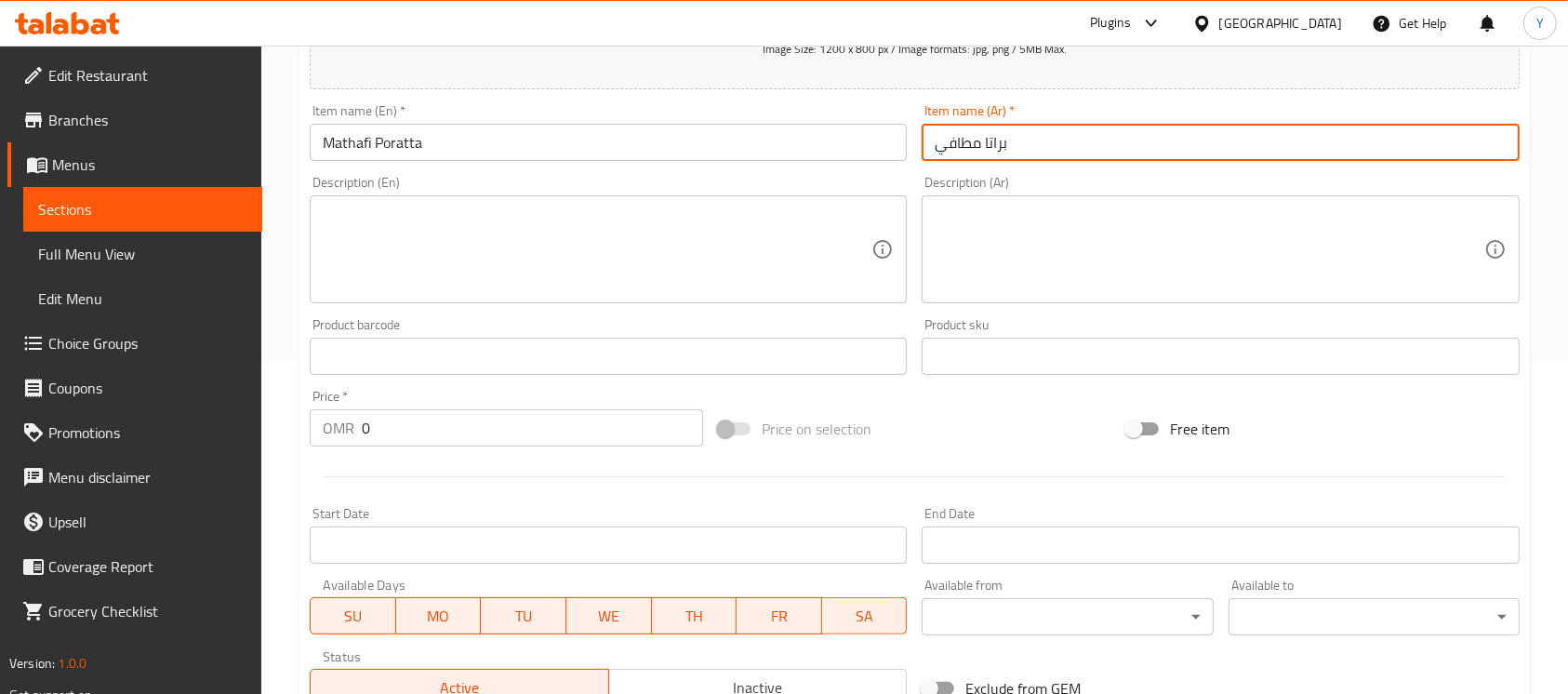
type input "براتا مطافي"
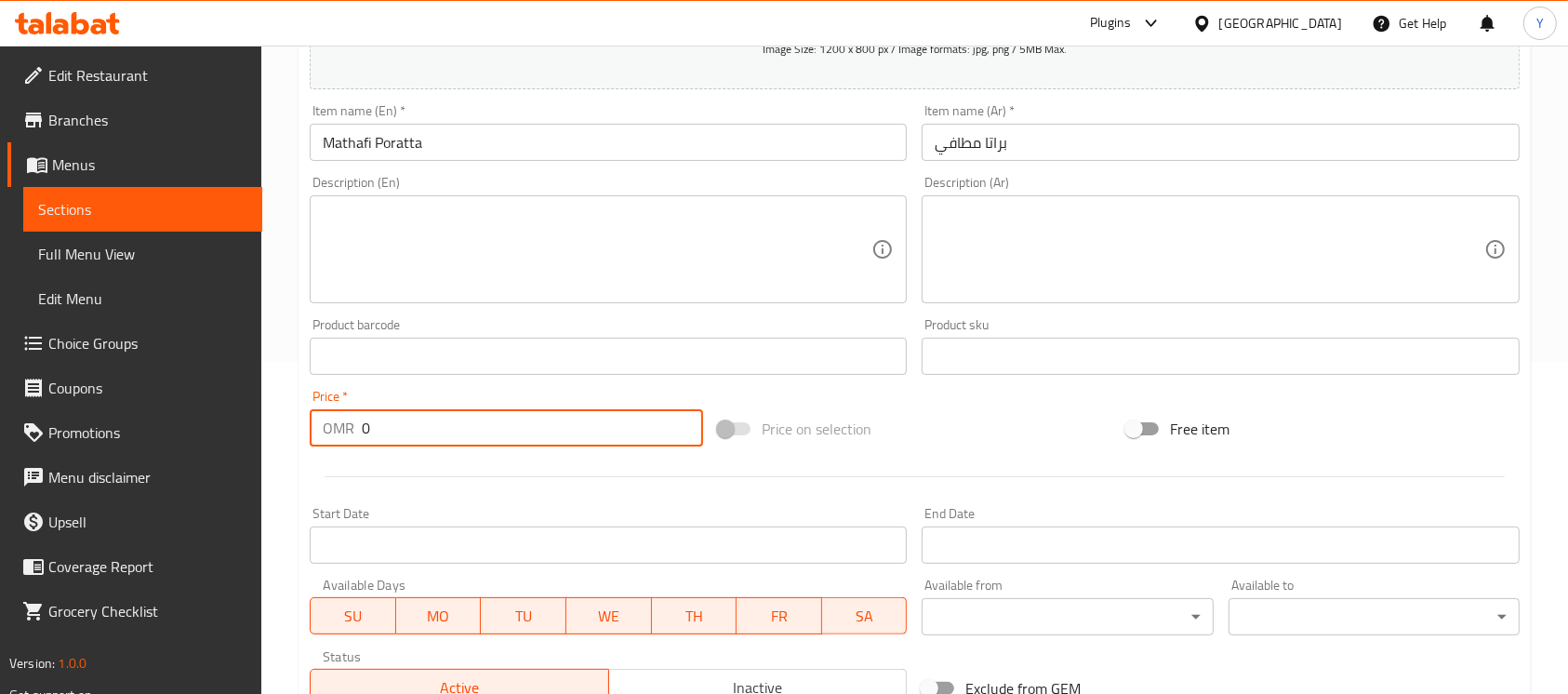
paste input ".7"
type input "0.700"
click at [587, 138] on input "Mathafi Poratta" at bounding box center [608, 142] width 597 height 38
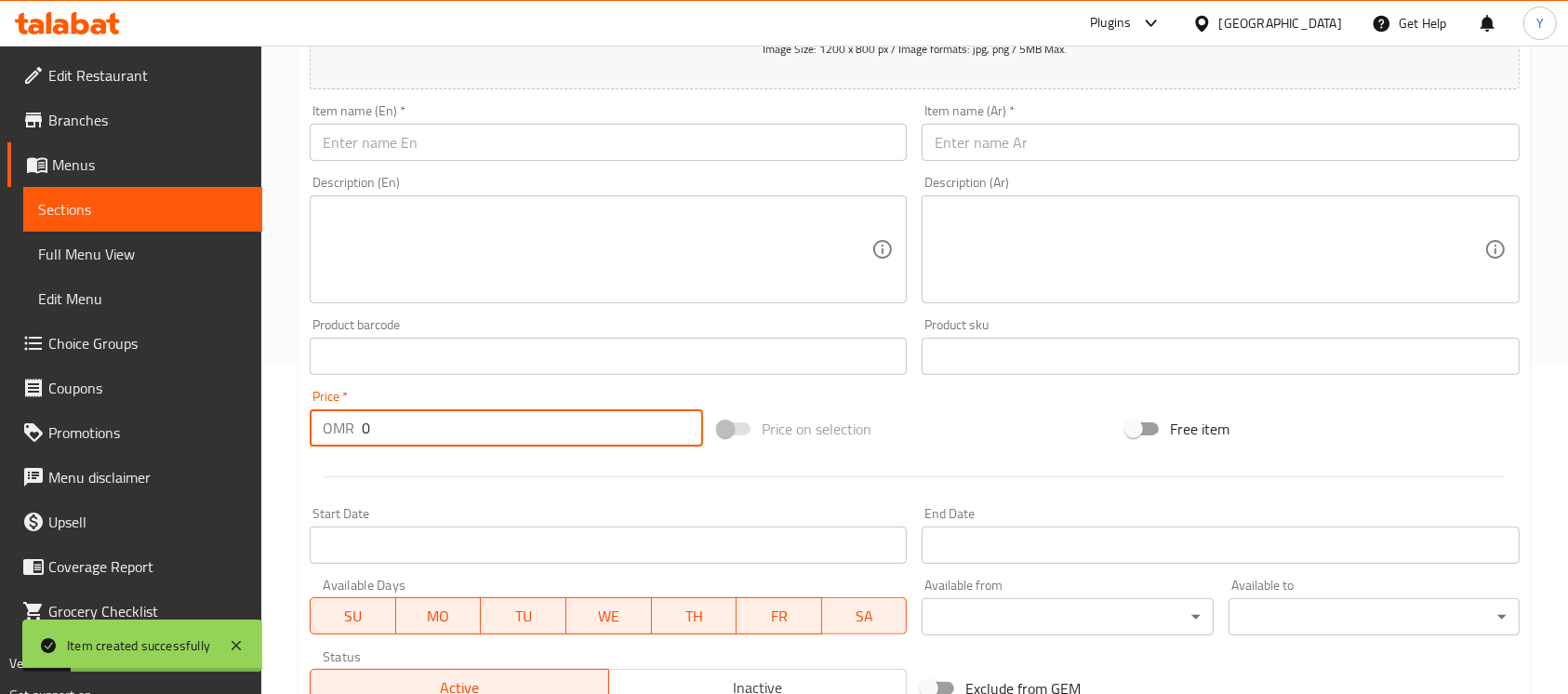
paste input ".5"
type input "0.500"
drag, startPoint x: 529, startPoint y: 125, endPoint x: 556, endPoint y: 130, distance: 27.5
click at [529, 125] on input "text" at bounding box center [608, 142] width 597 height 38
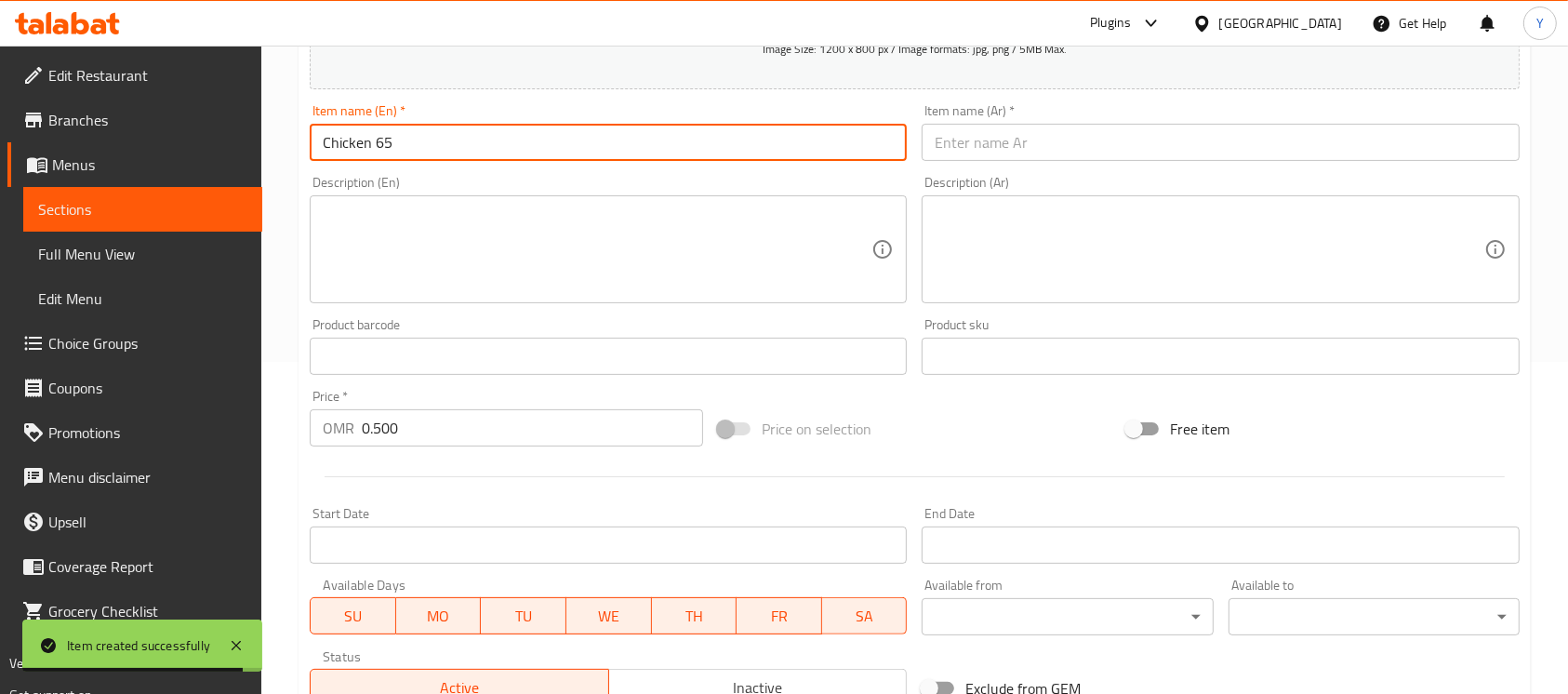
type input "Chicken 65"
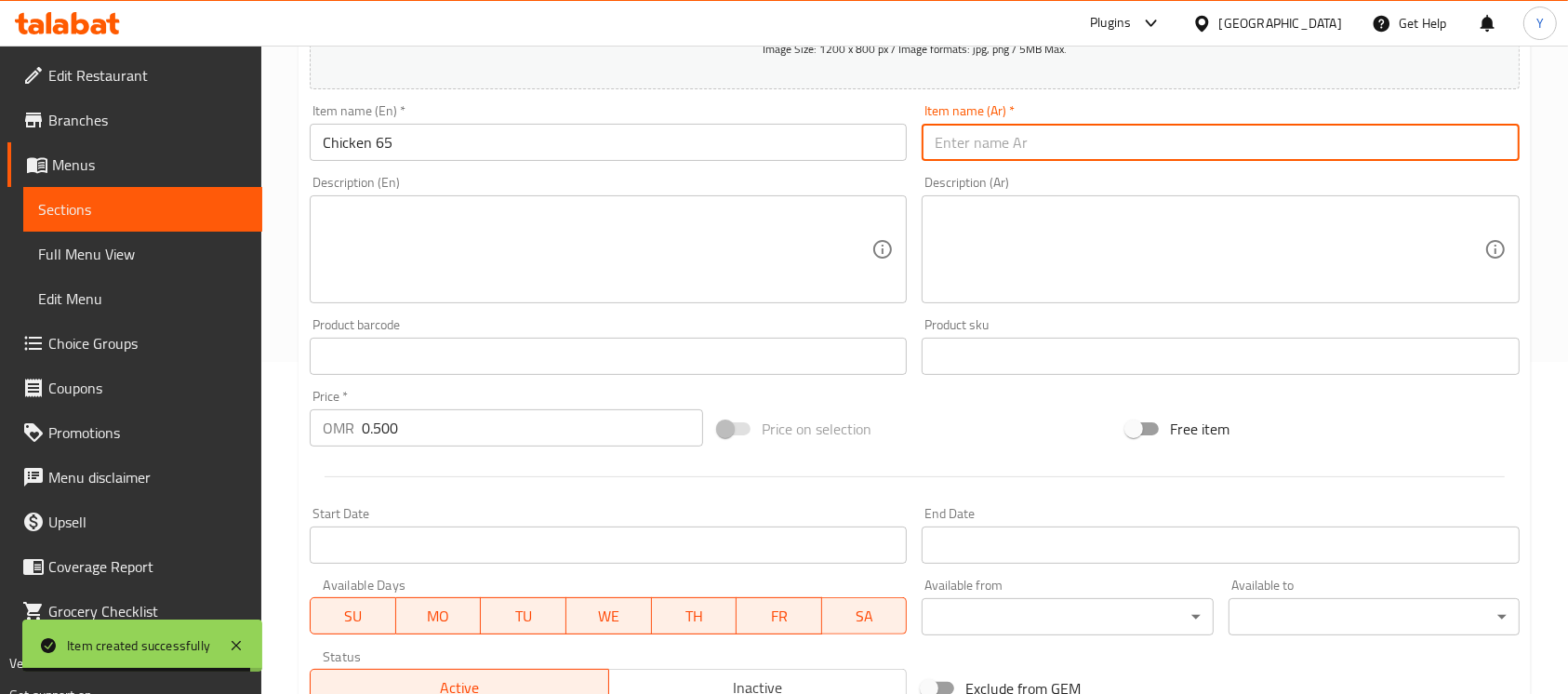
click at [1013, 130] on input "text" at bounding box center [1220, 142] width 597 height 38
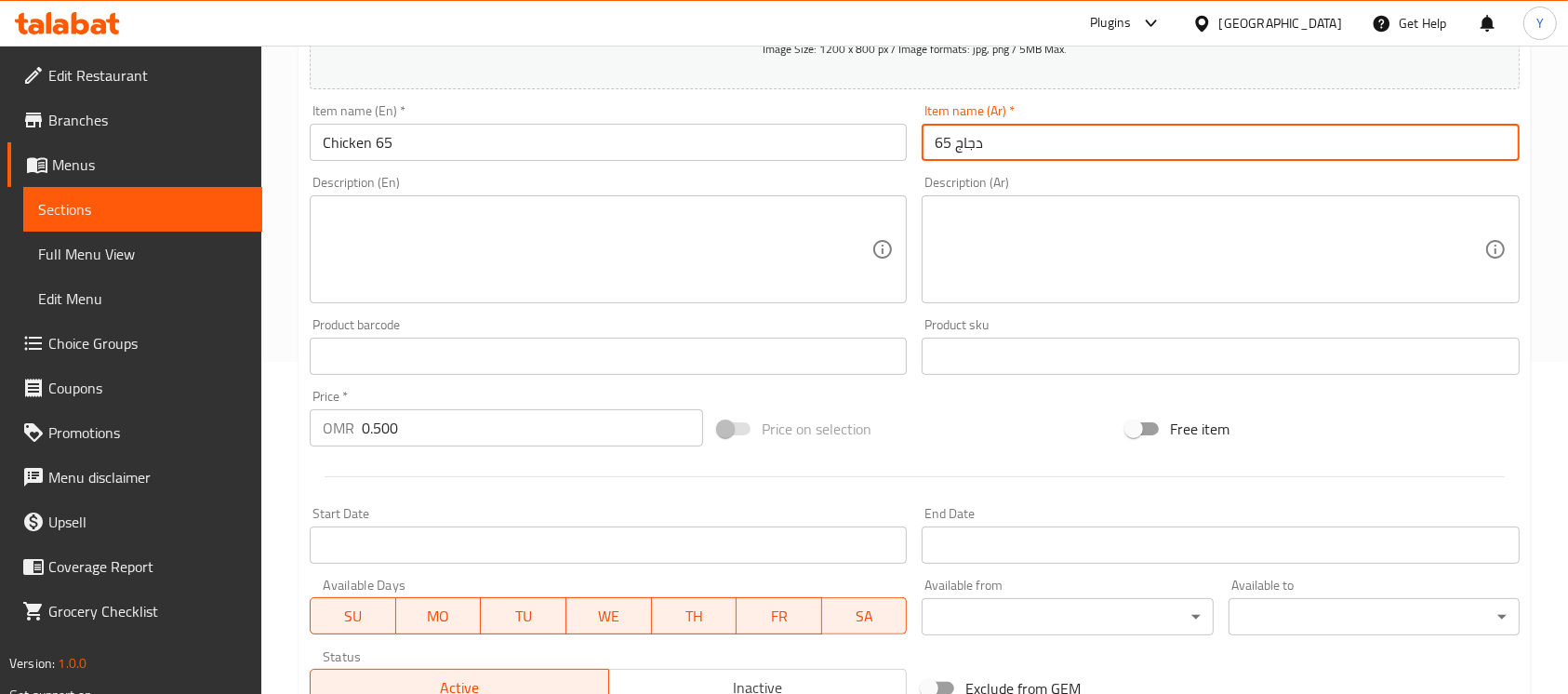
type input "دجاج 65"
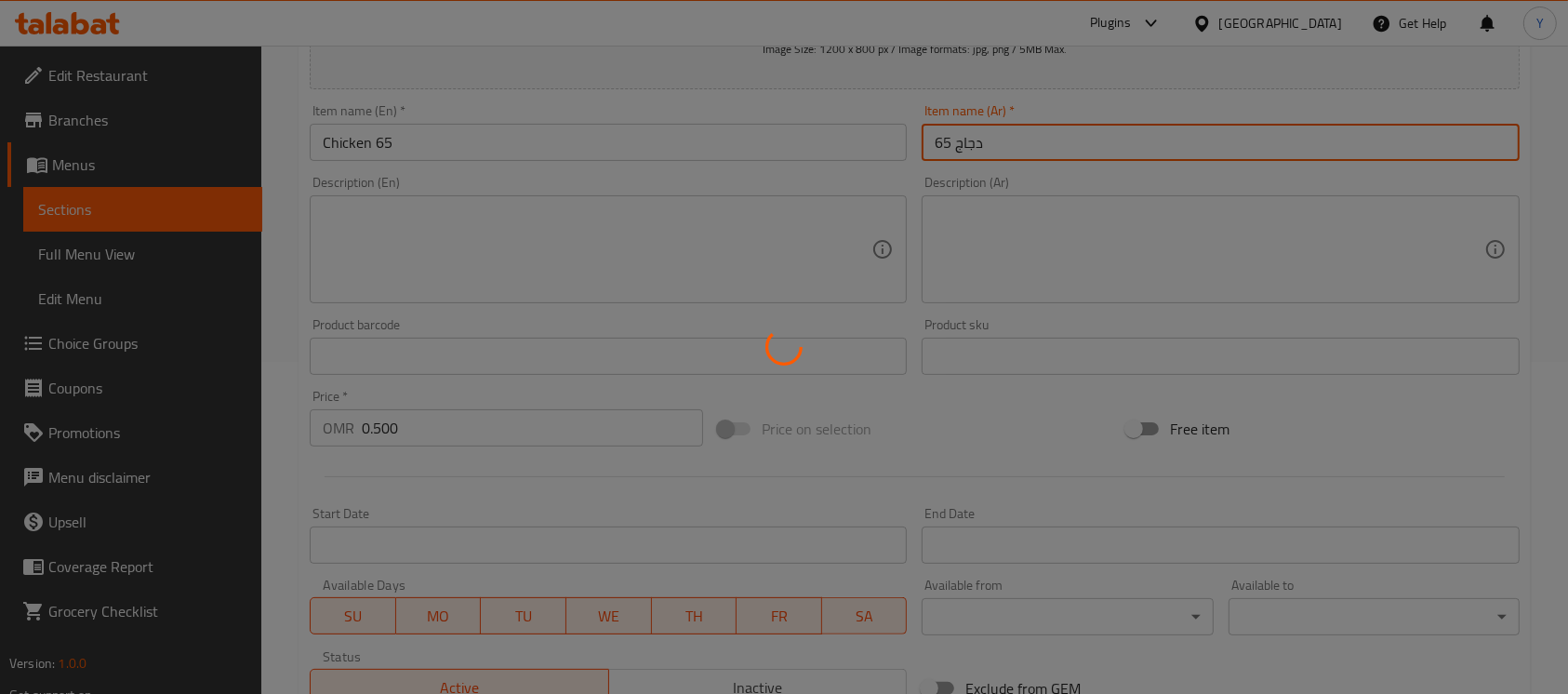
type input "0"
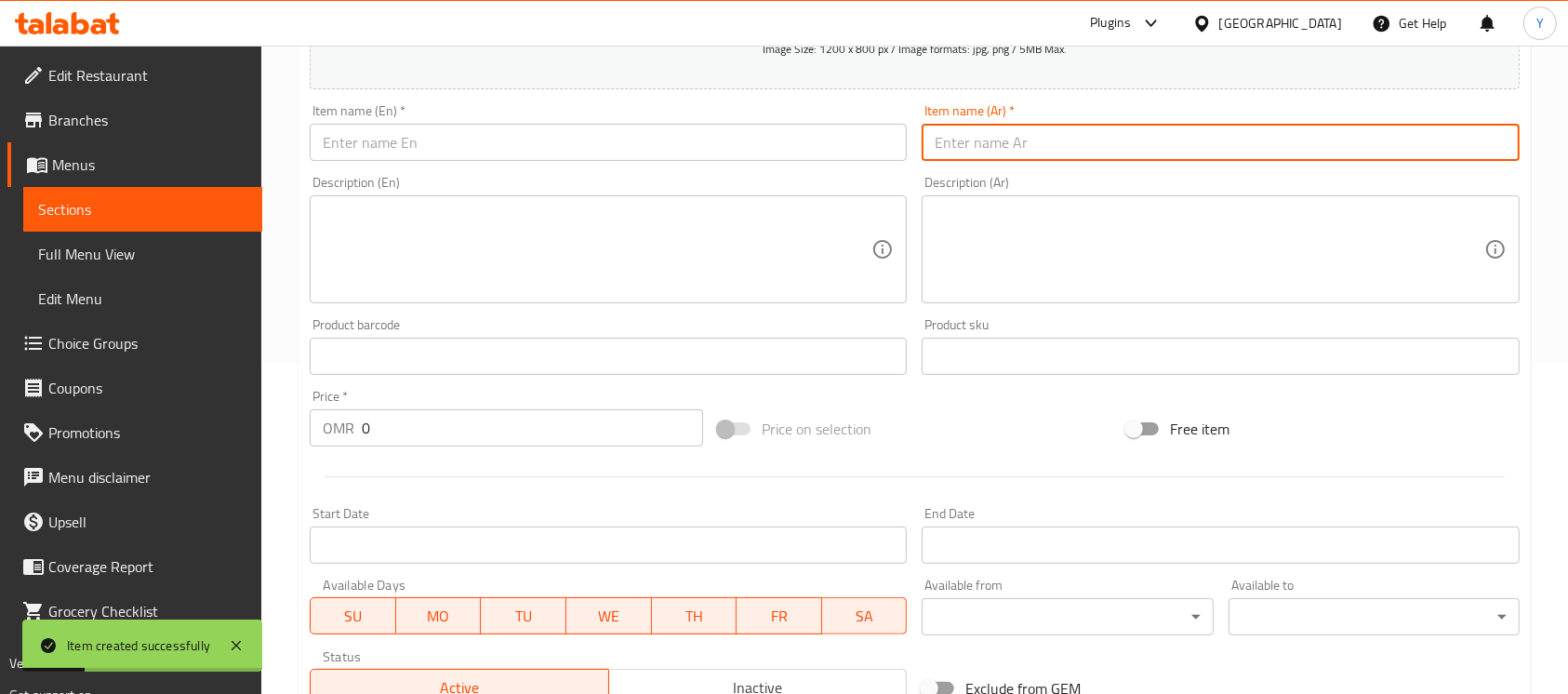
drag, startPoint x: 412, startPoint y: 148, endPoint x: 822, endPoint y: 212, distance: 415.0
click at [412, 148] on input "text" at bounding box center [608, 142] width 597 height 38
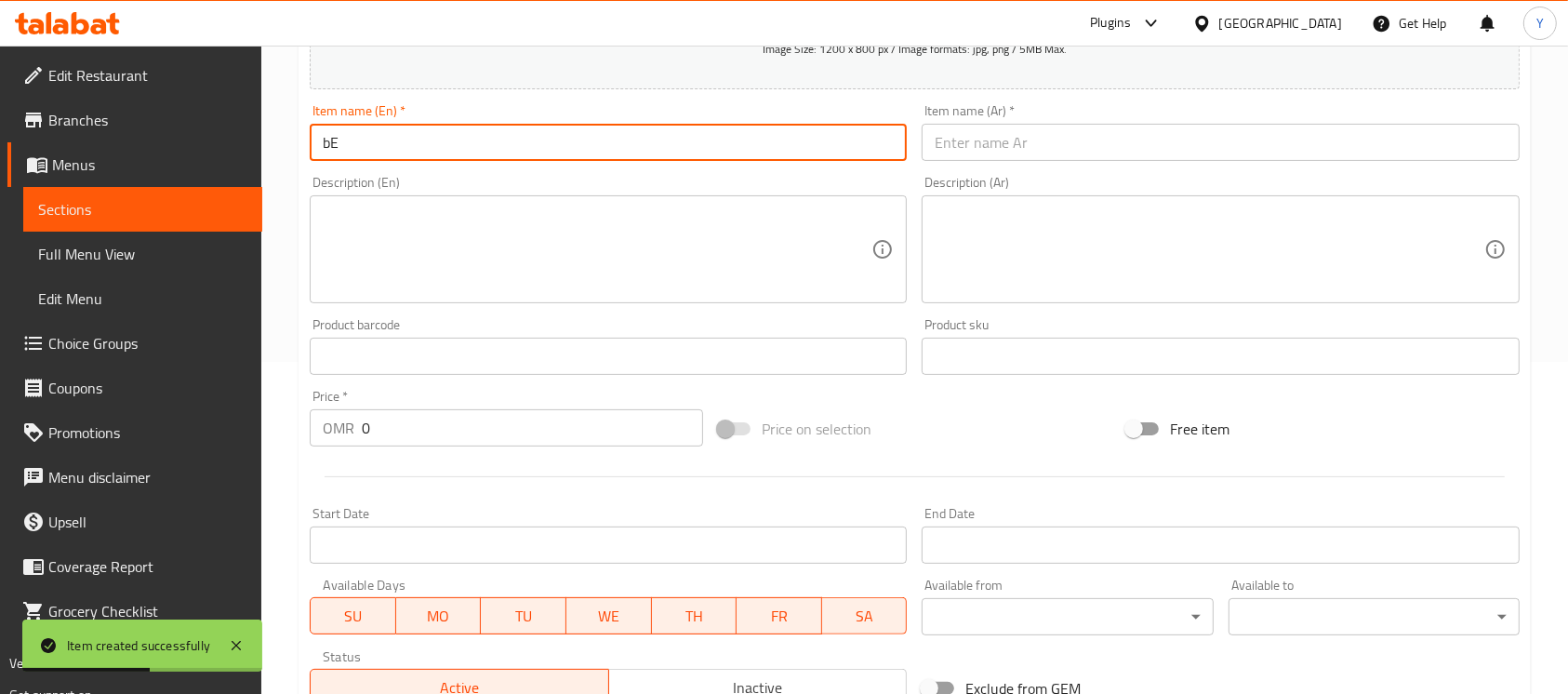
type input "b"
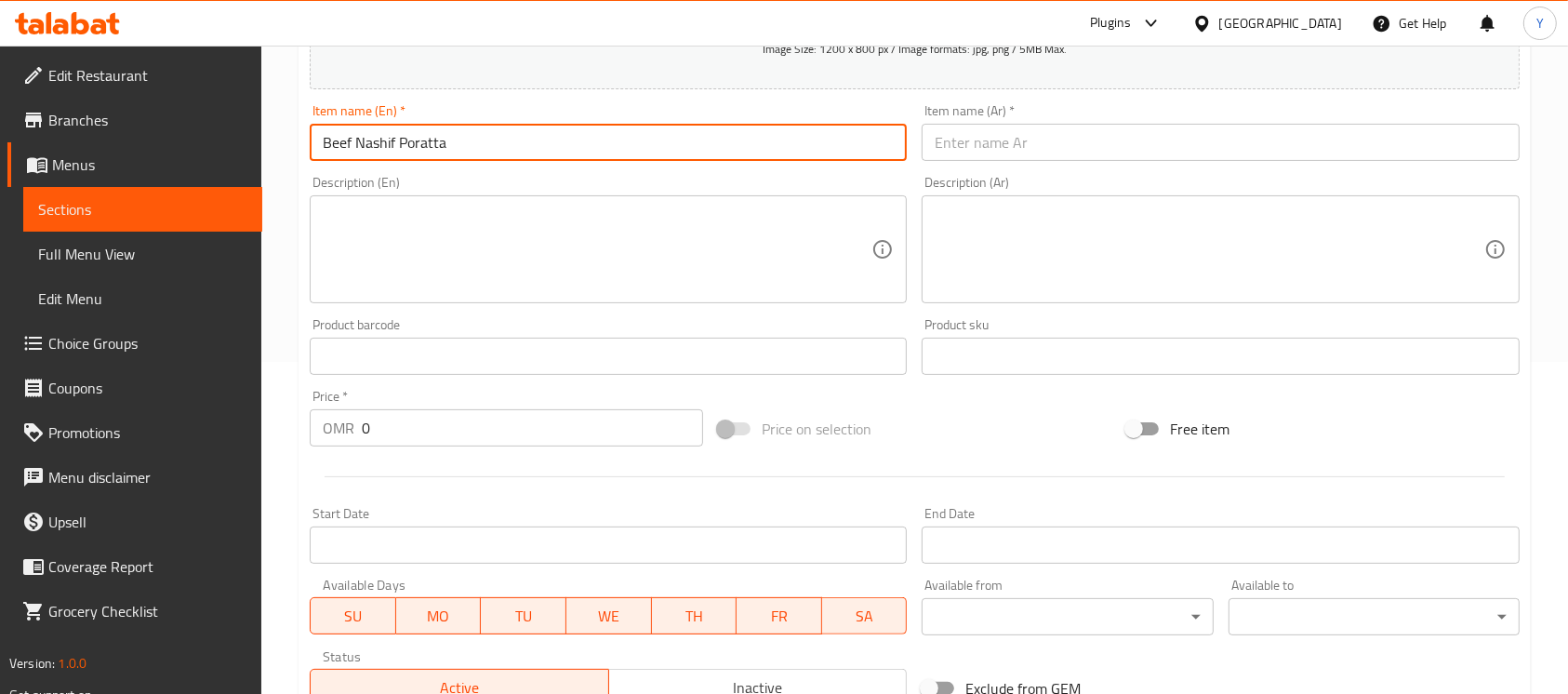
type input "Beef Nashif Poratta"
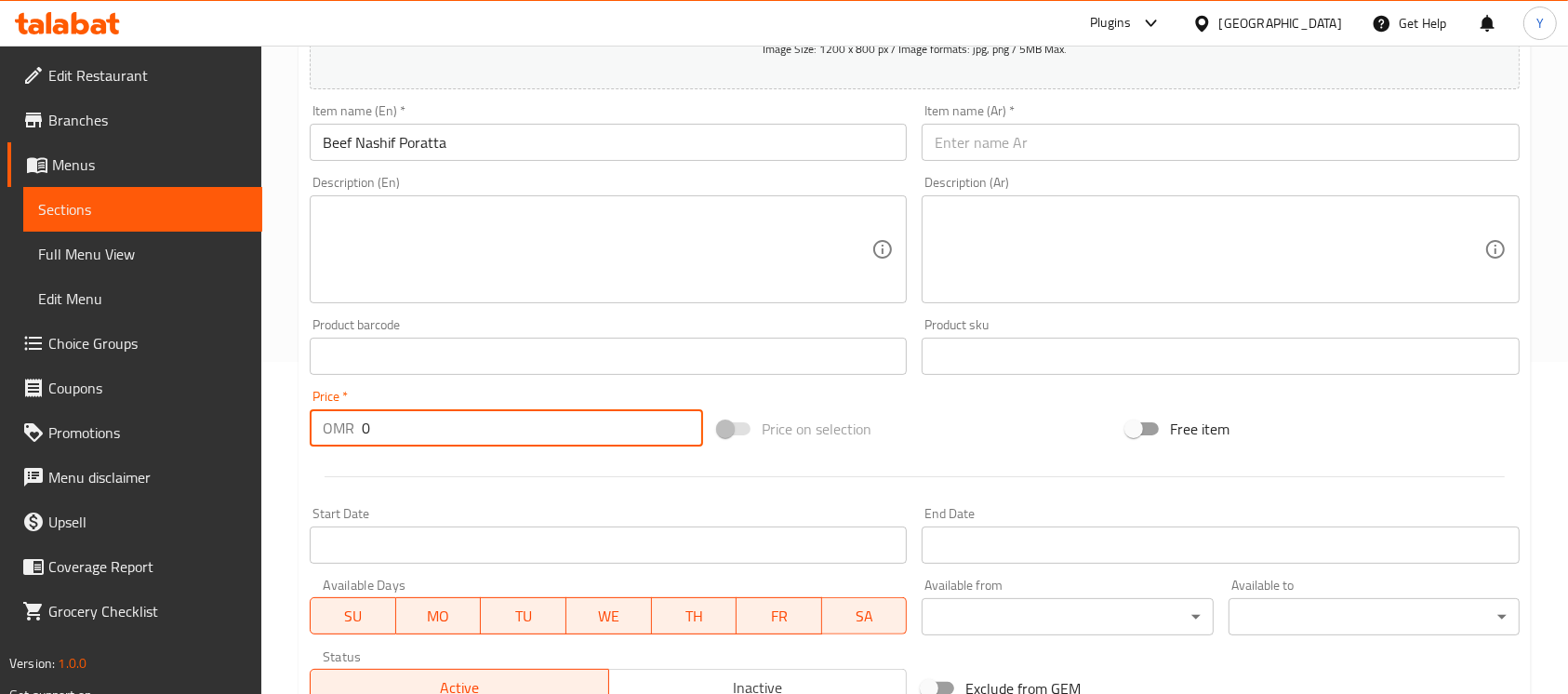
paste input ".3"
type input "0.300"
drag, startPoint x: 1067, startPoint y: 135, endPoint x: 1376, endPoint y: 249, distance: 329.4
click at [1066, 135] on input "text" at bounding box center [1220, 142] width 597 height 38
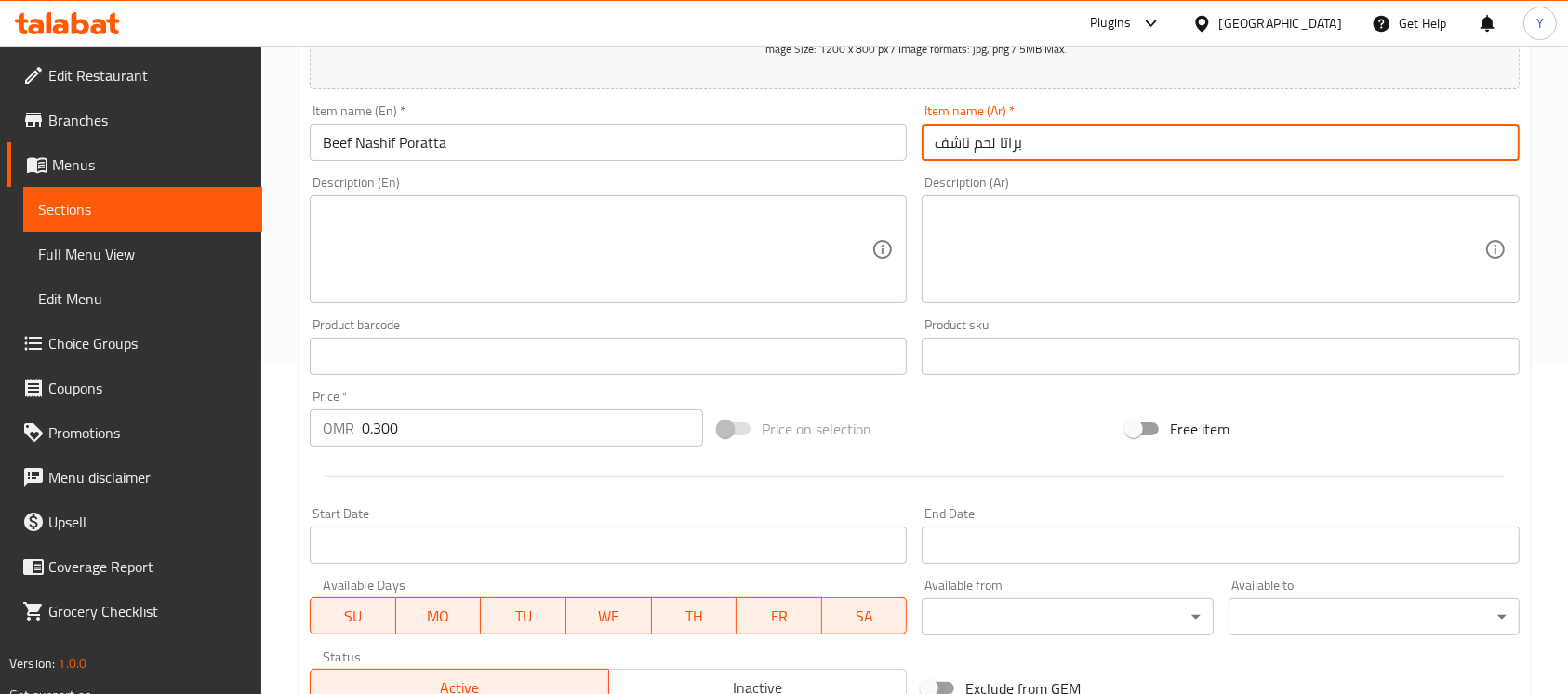
type input "براتا لحم ناشف"
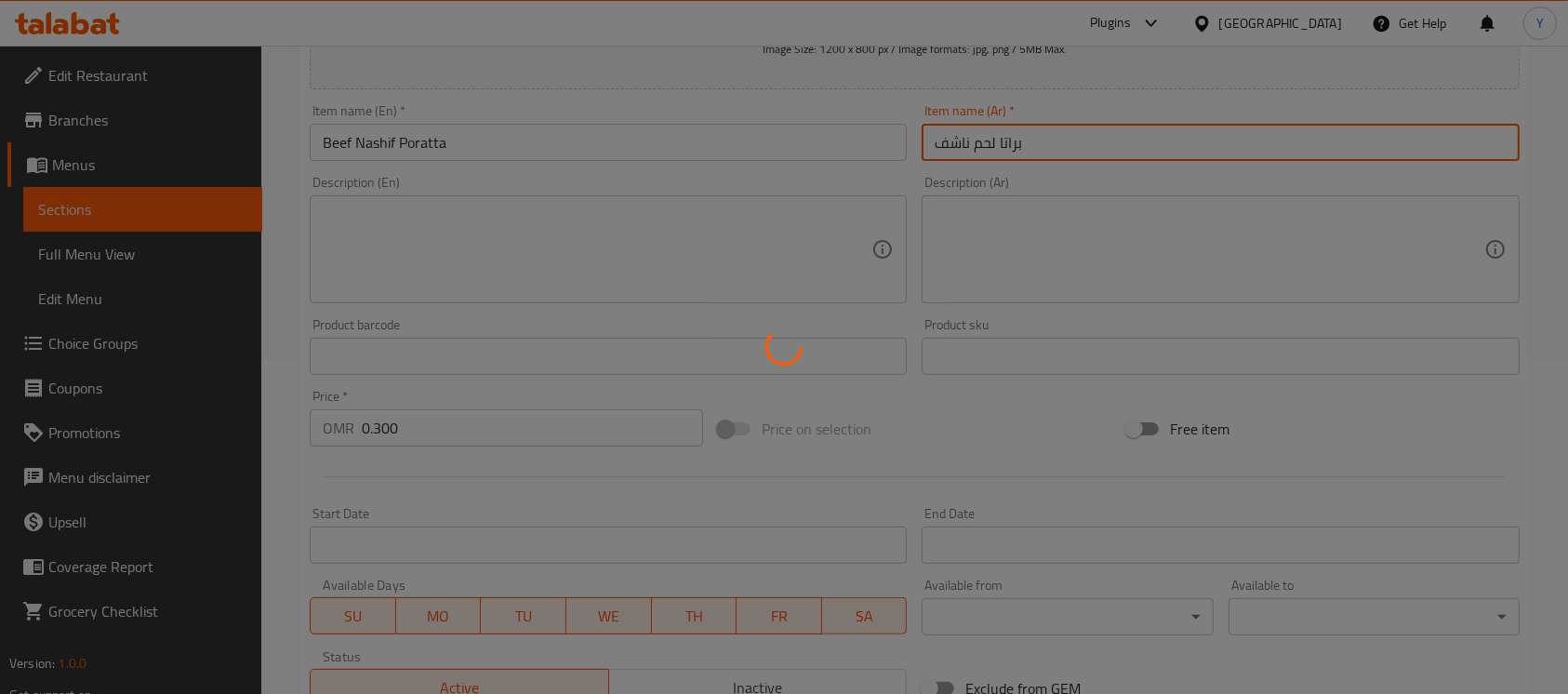
type input "0"
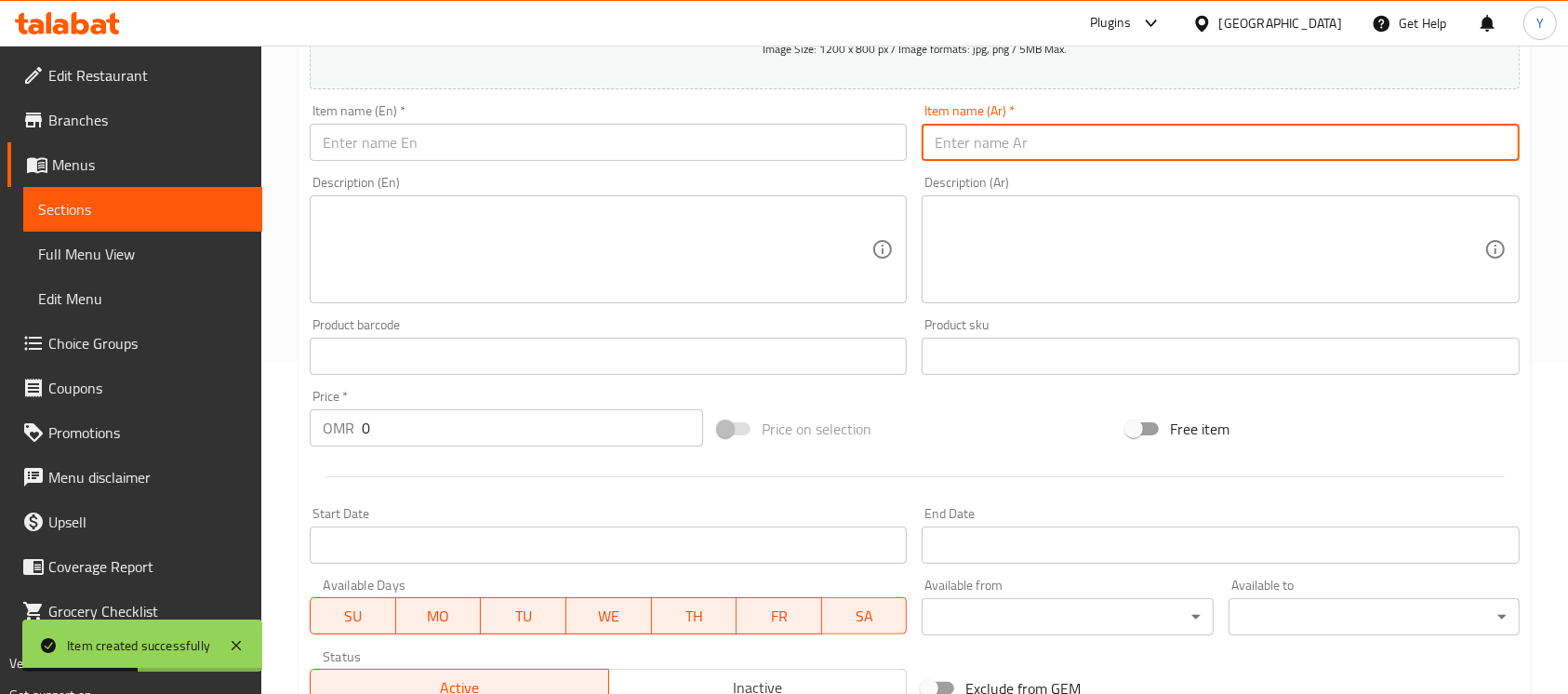
click at [442, 142] on input "text" at bounding box center [608, 142] width 597 height 38
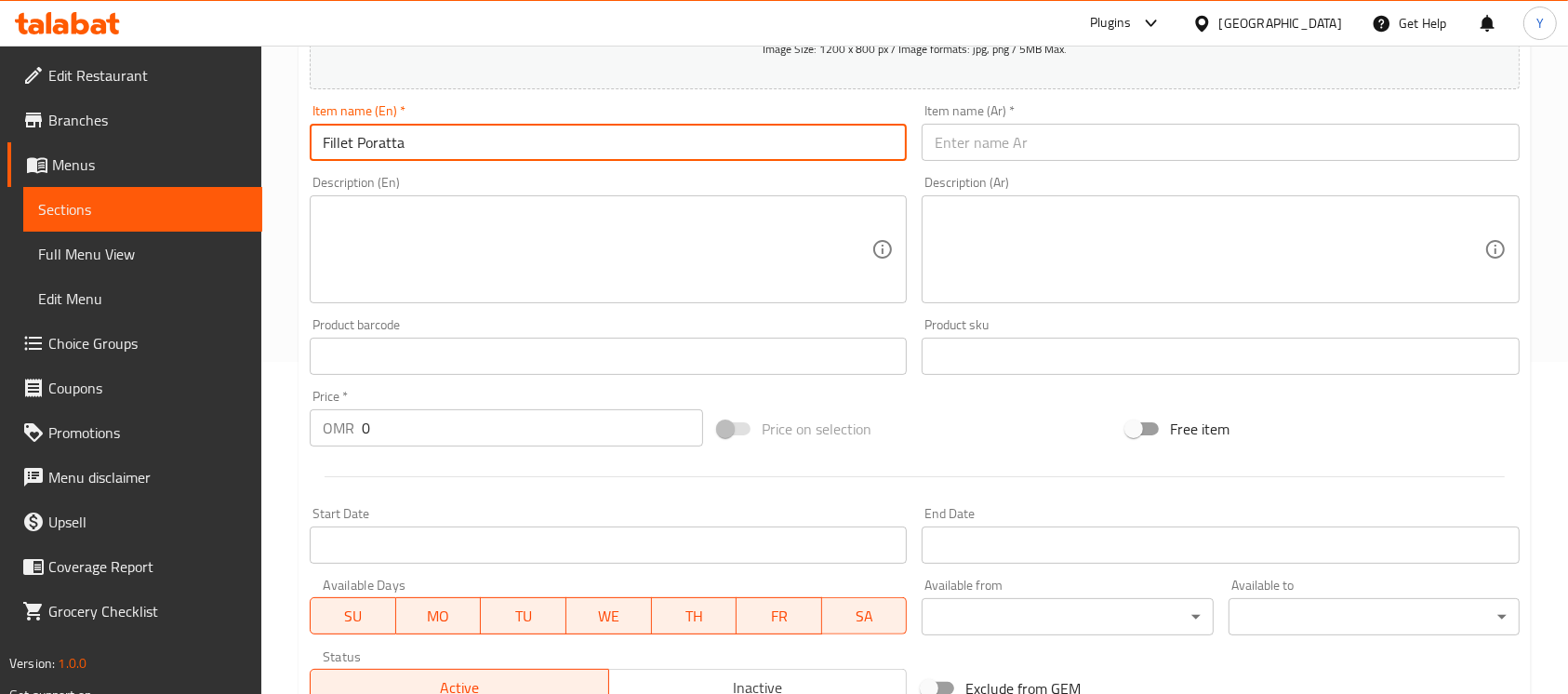
type input "Fillet Poratta"
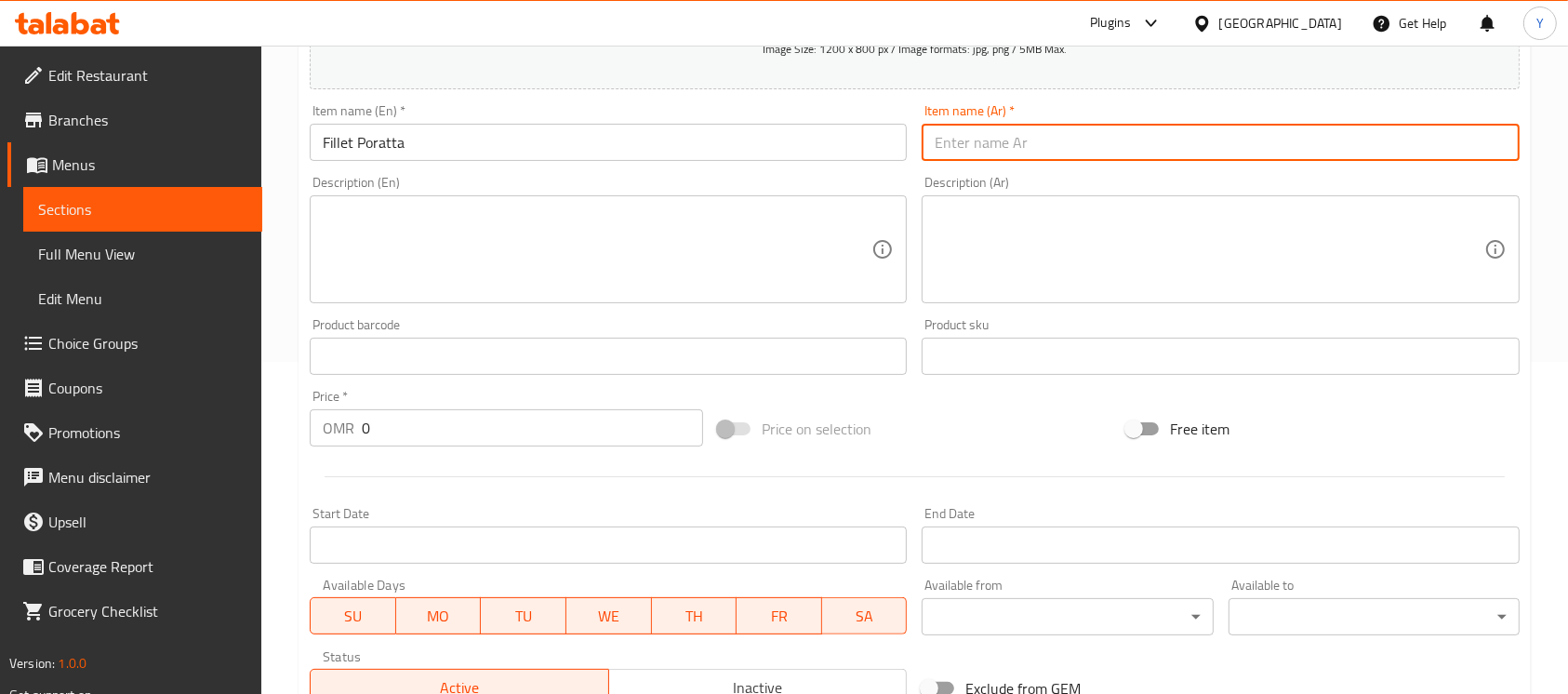
click at [1190, 140] on input "text" at bounding box center [1220, 142] width 597 height 38
type input "براتا فيليه"
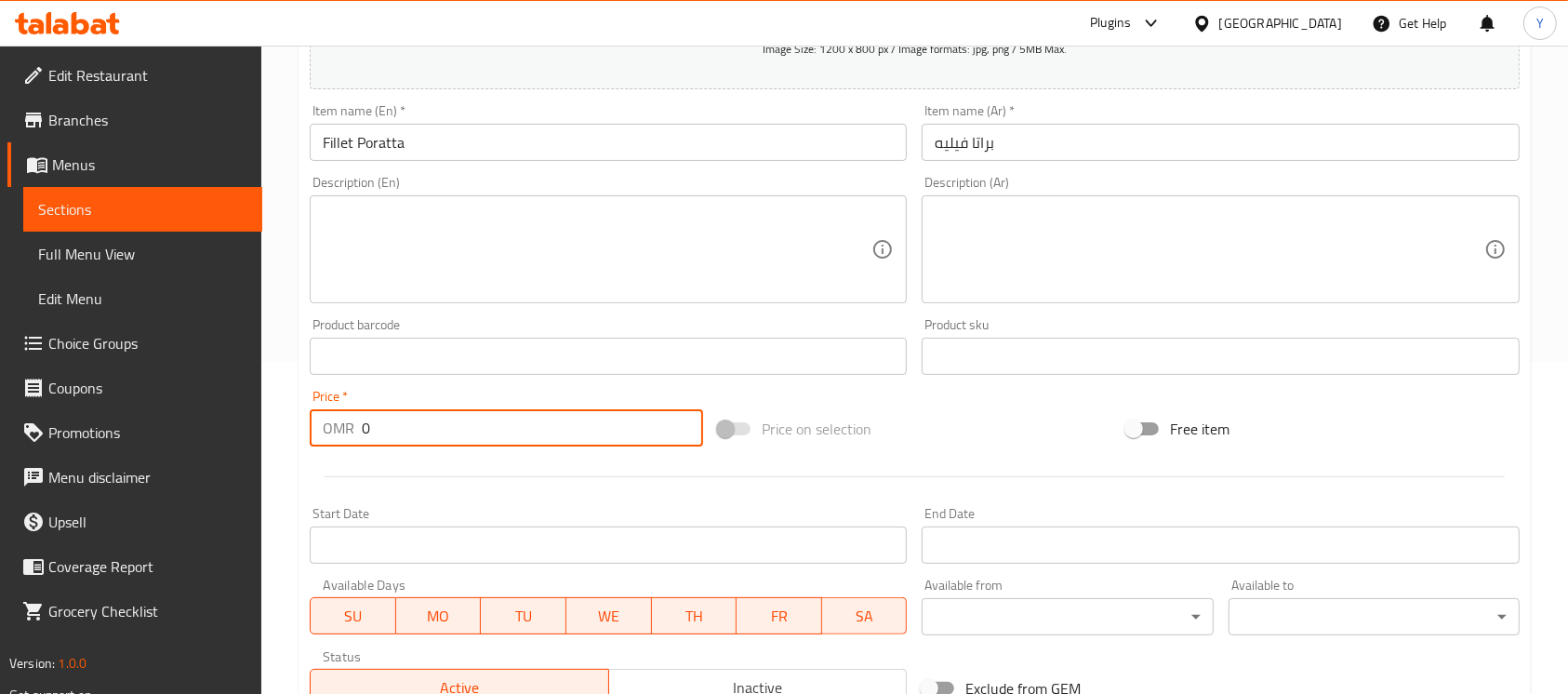
paste input ".6"
type input "0.600"
click at [561, 145] on input "Fillet Poratta" at bounding box center [608, 142] width 597 height 38
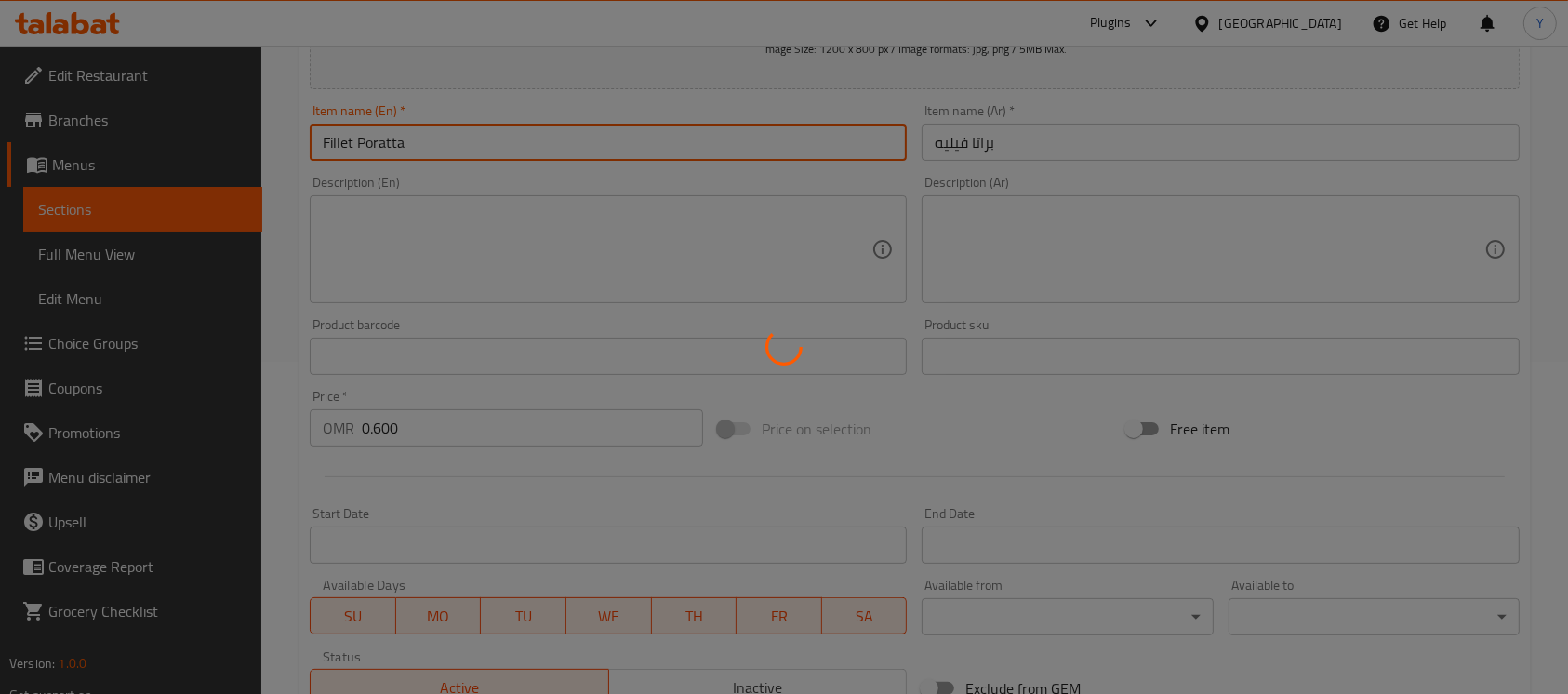
type input "0"
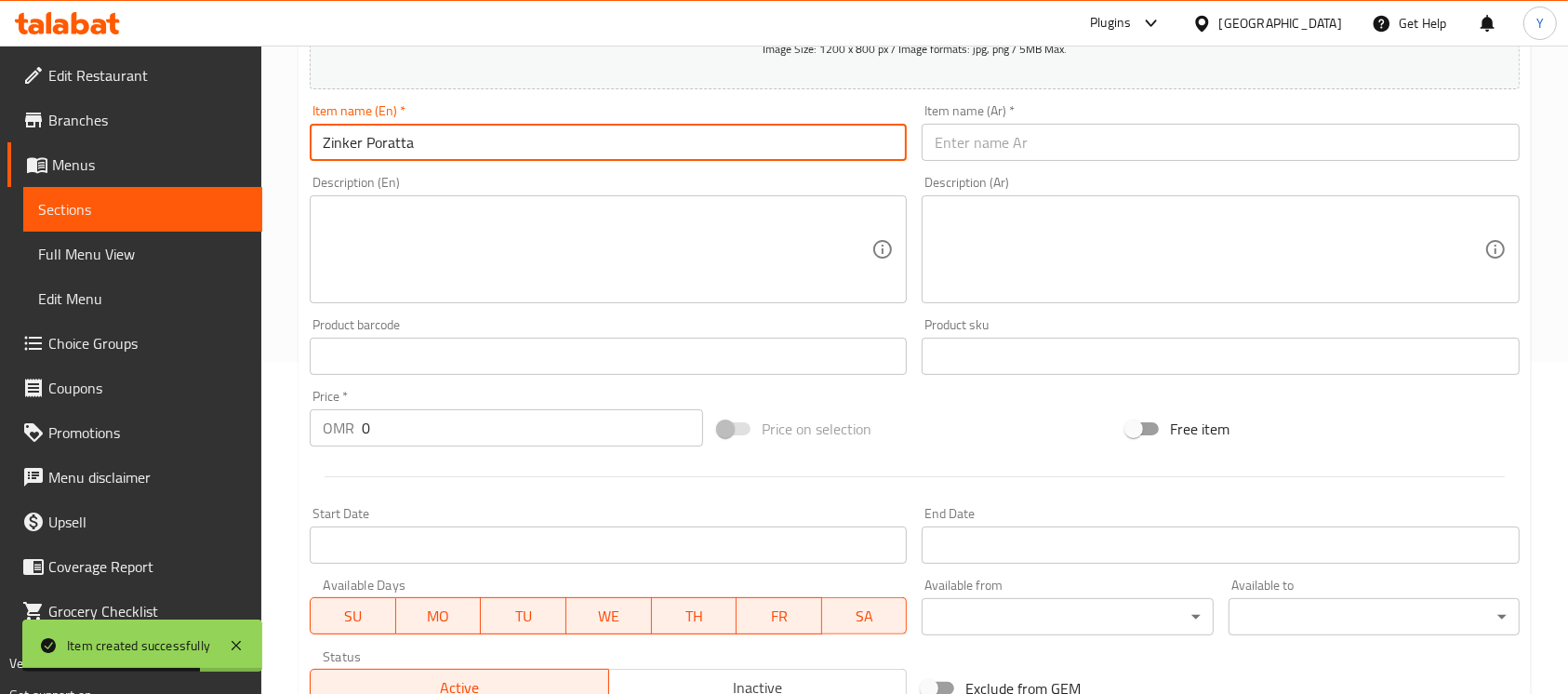
type input "Zinker Poratta"
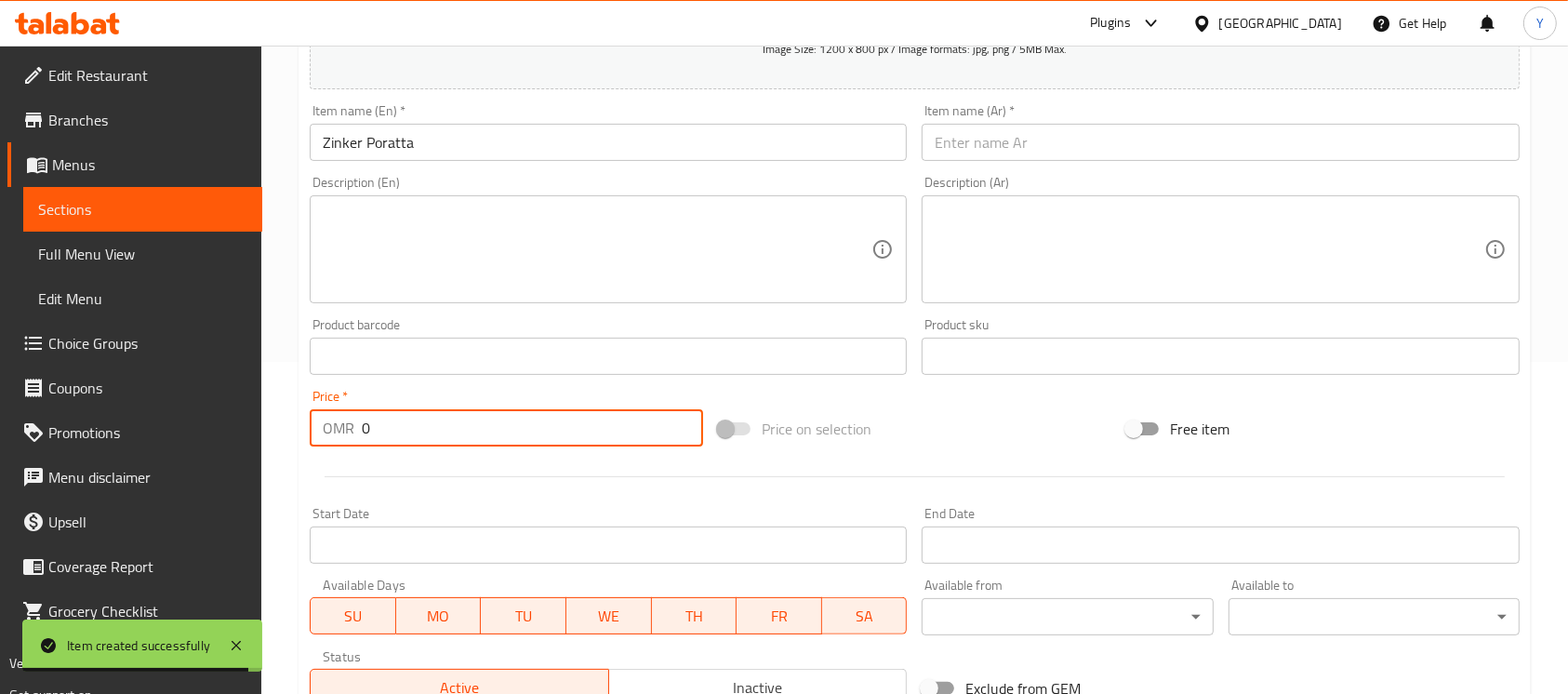
paste input ".6"
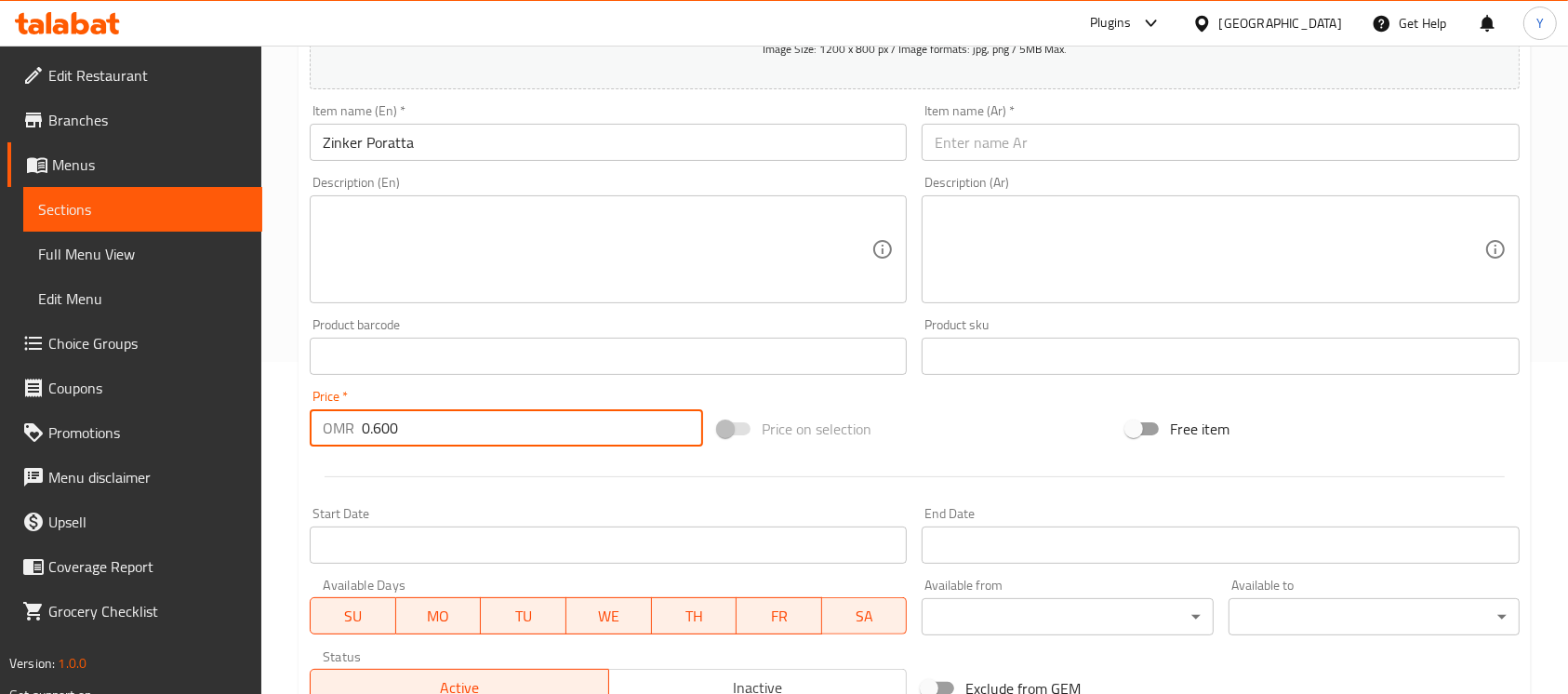
type input "0.600"
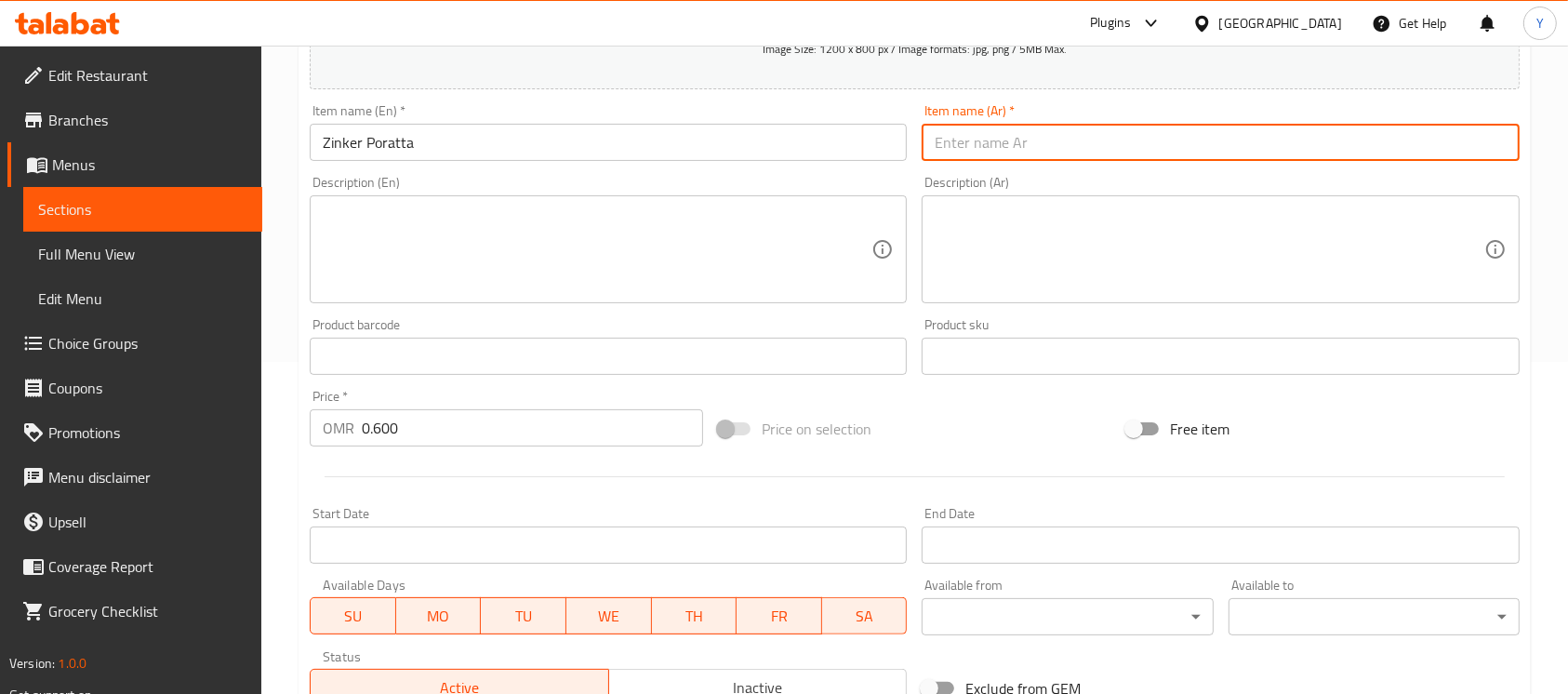
drag, startPoint x: 1005, startPoint y: 121, endPoint x: 978, endPoint y: 135, distance: 30.4
paste input "زنجر"
type input "زنجر [PERSON_NAME]"
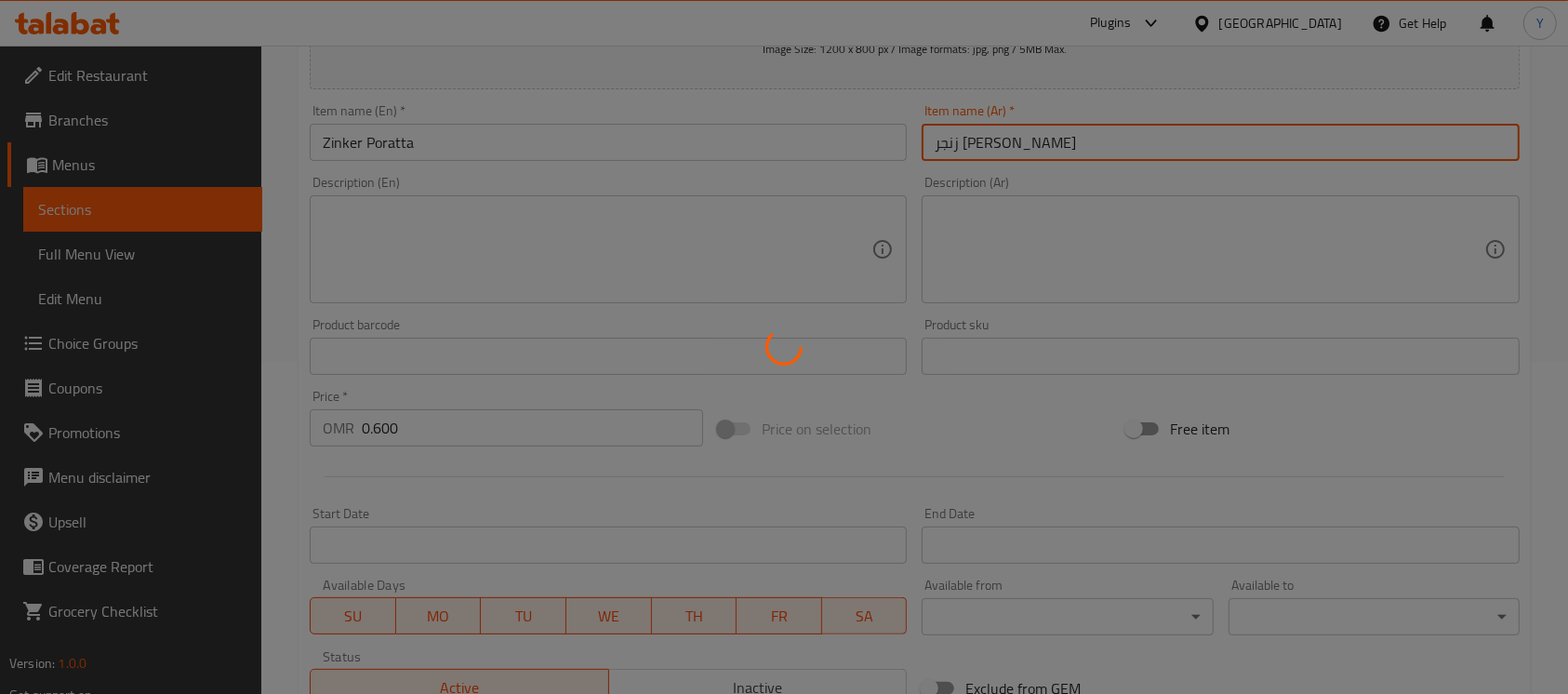
type input "0"
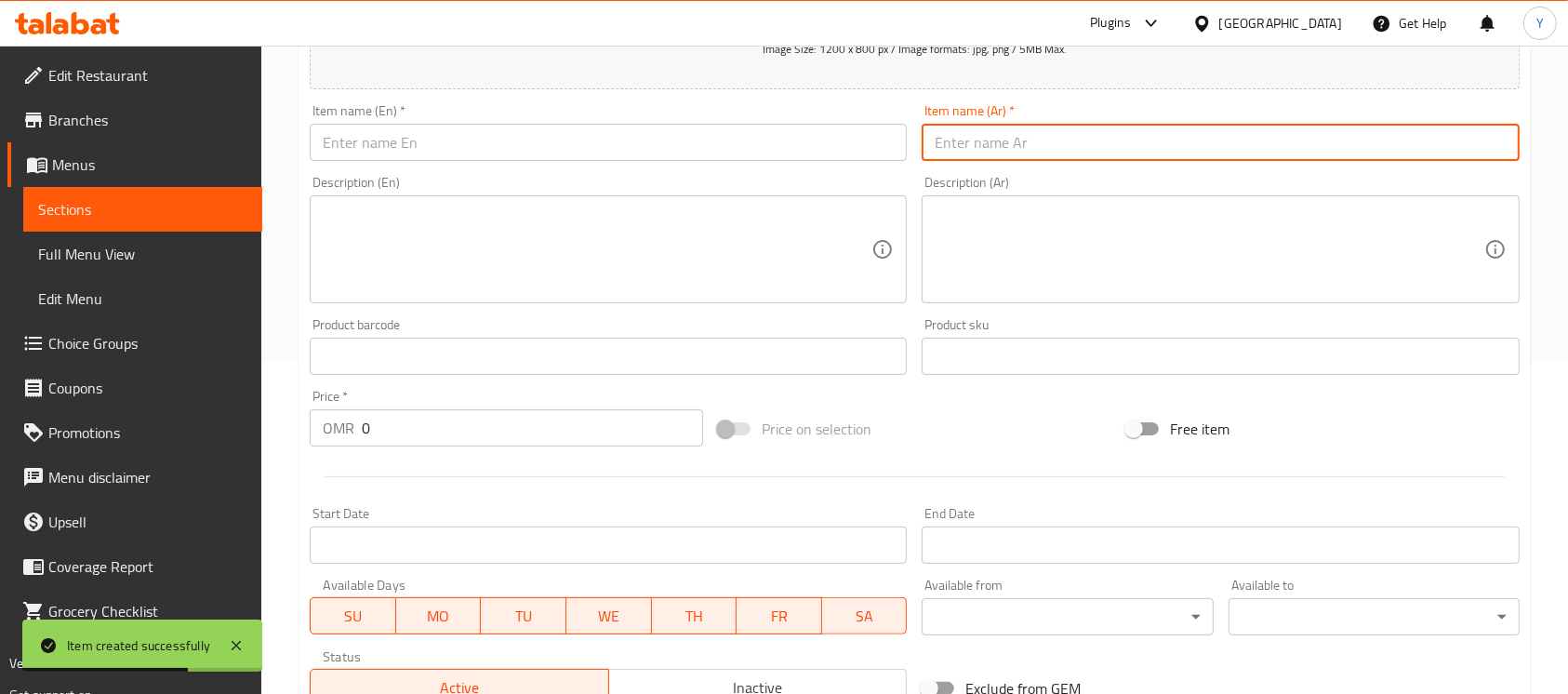
click at [465, 153] on input "text" at bounding box center [608, 142] width 597 height 38
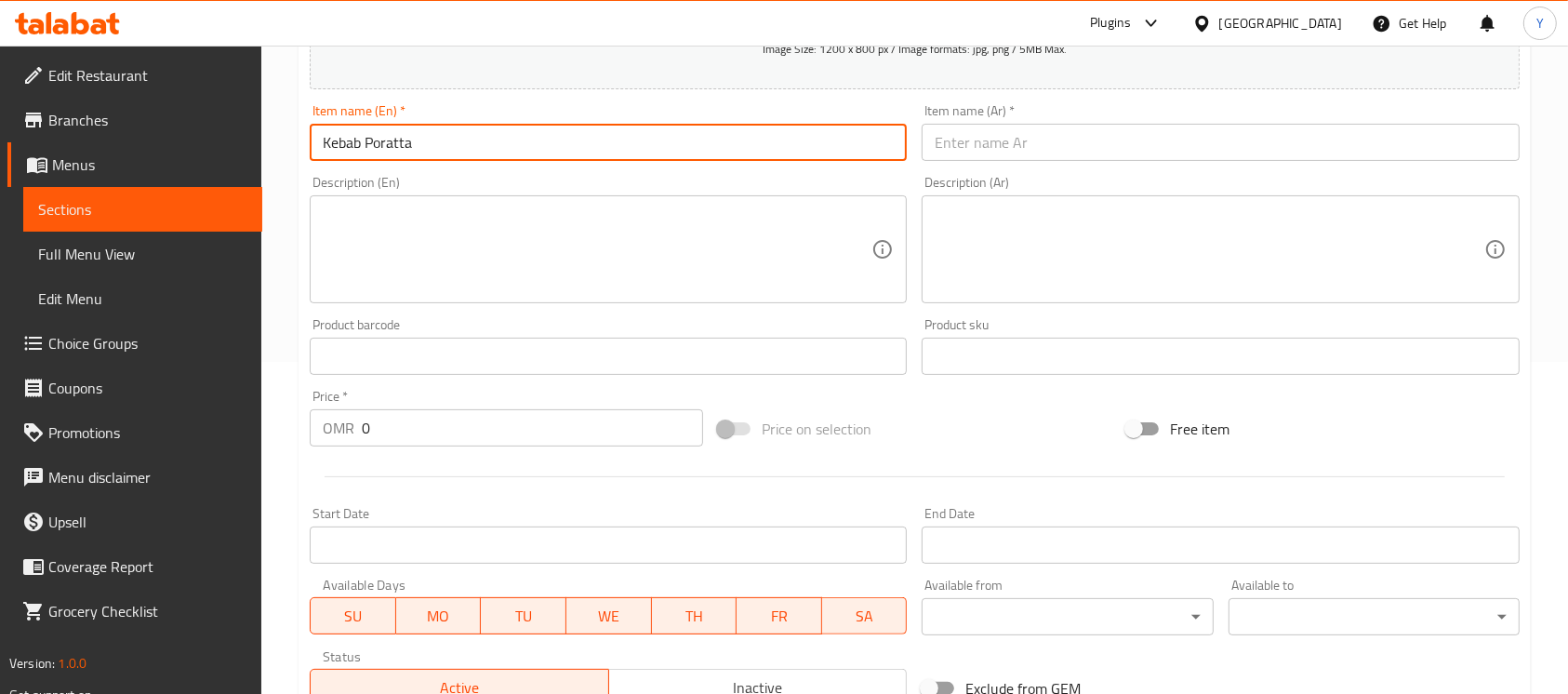
type input "Kebab Poratta"
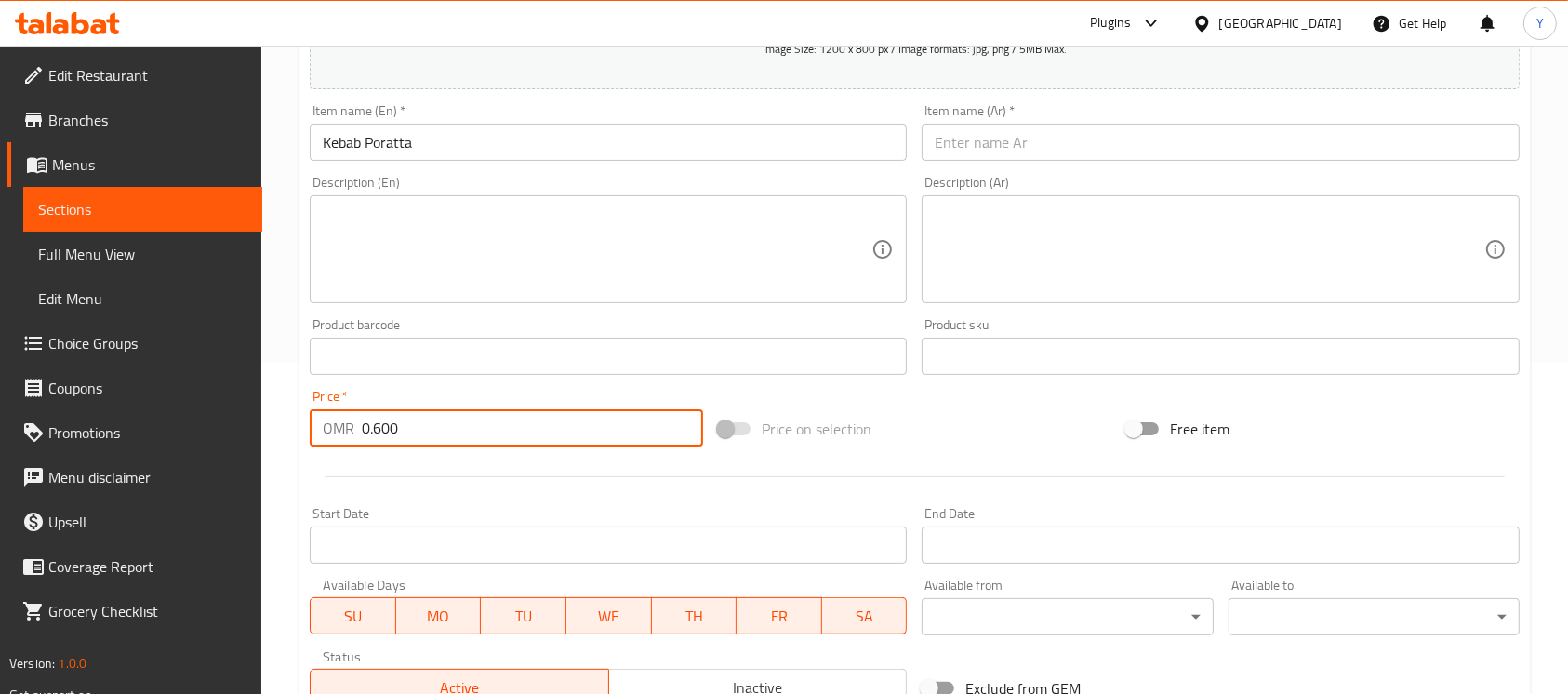
type input "0.600"
click at [1099, 130] on input "text" at bounding box center [1220, 142] width 597 height 38
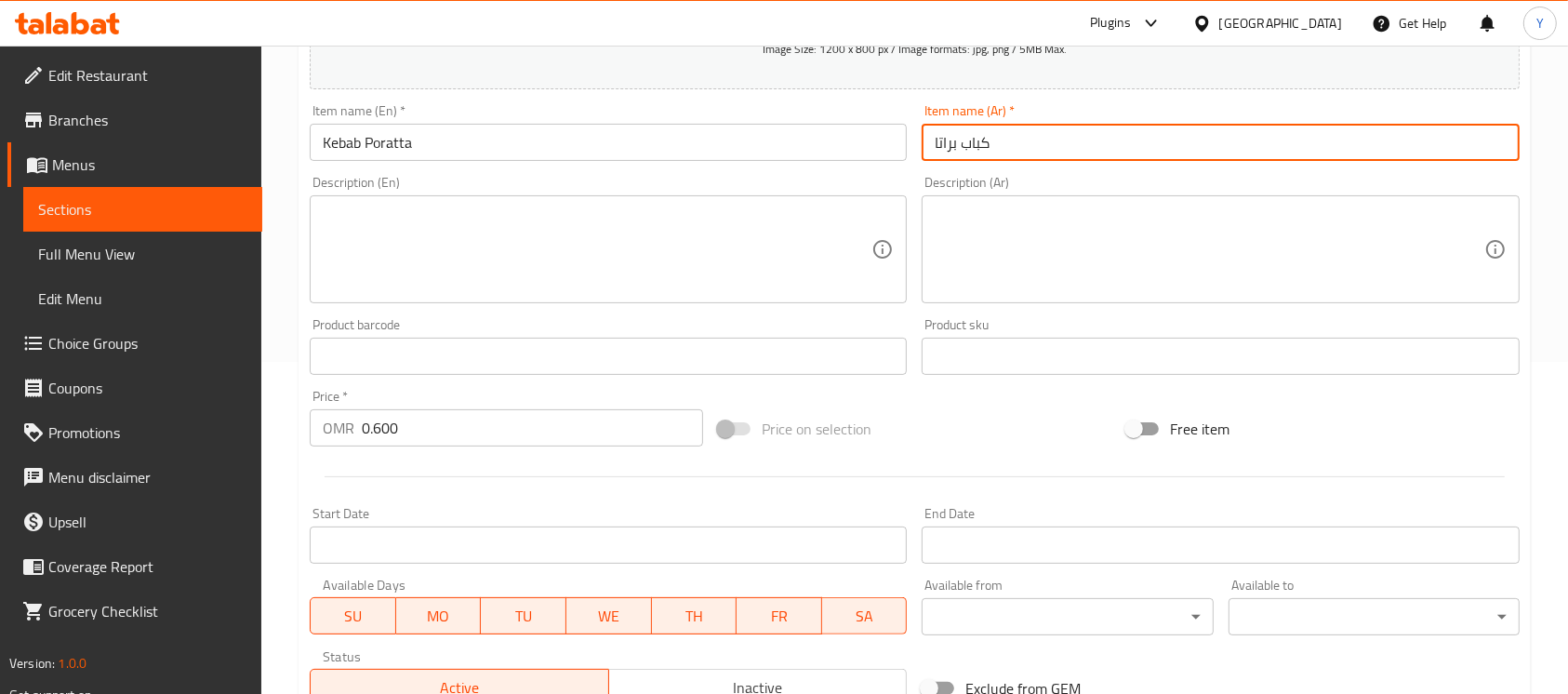
type input "كباب براتا"
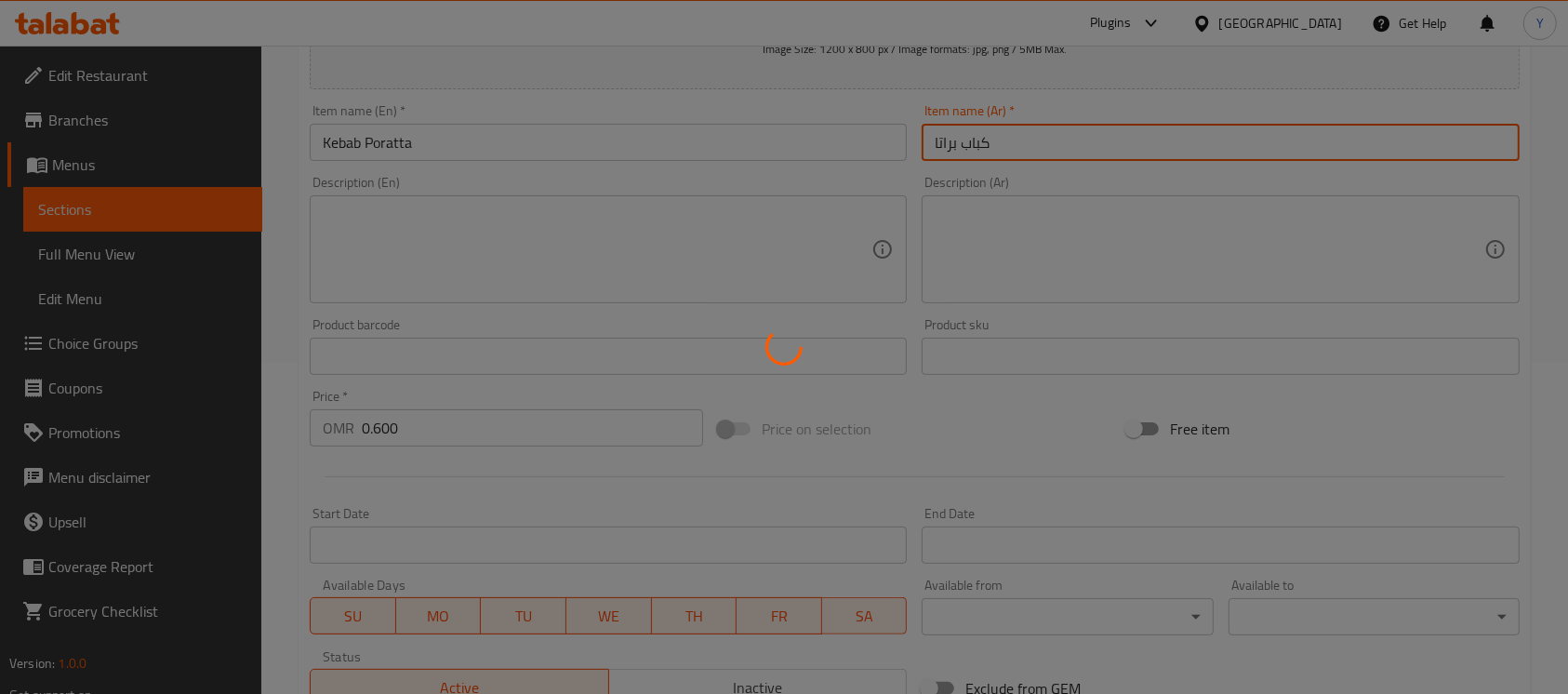
type input "0"
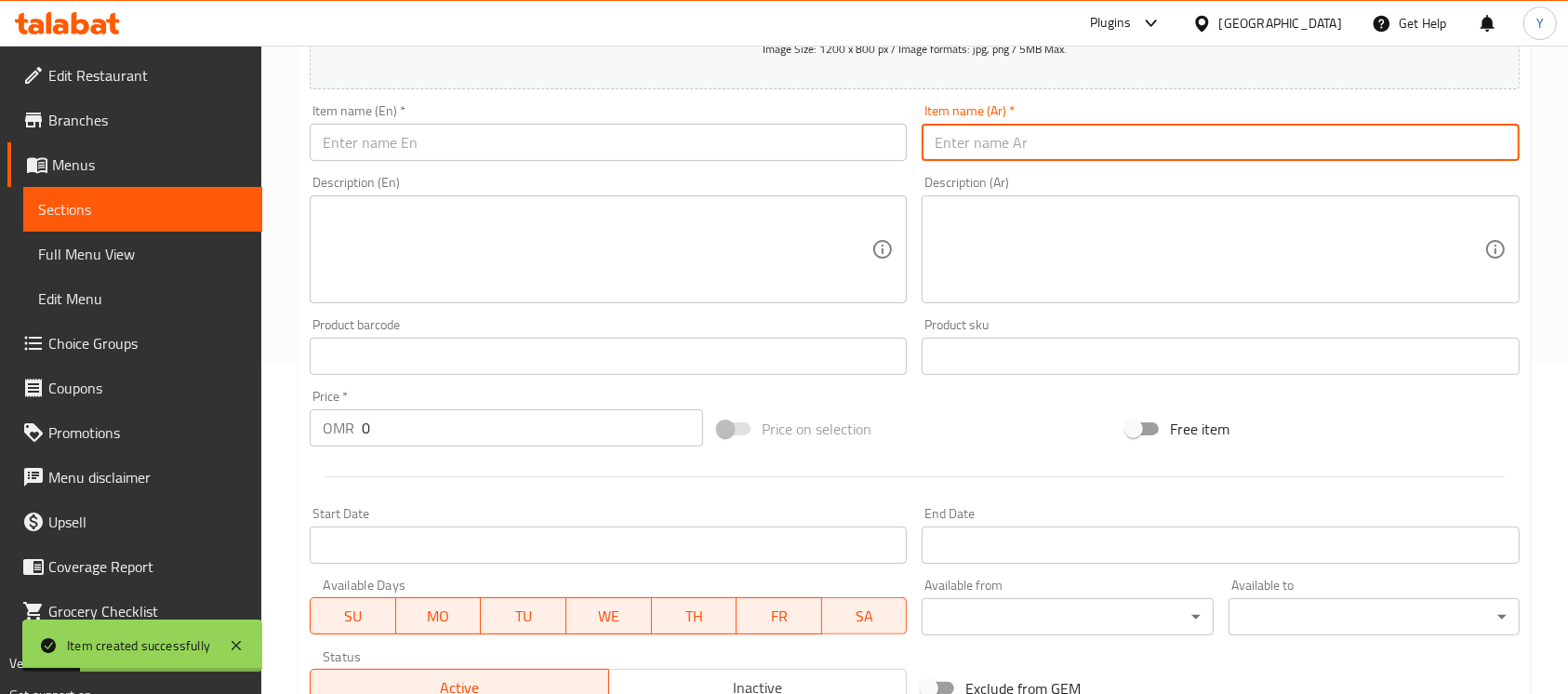
click at [555, 143] on input "text" at bounding box center [608, 142] width 597 height 38
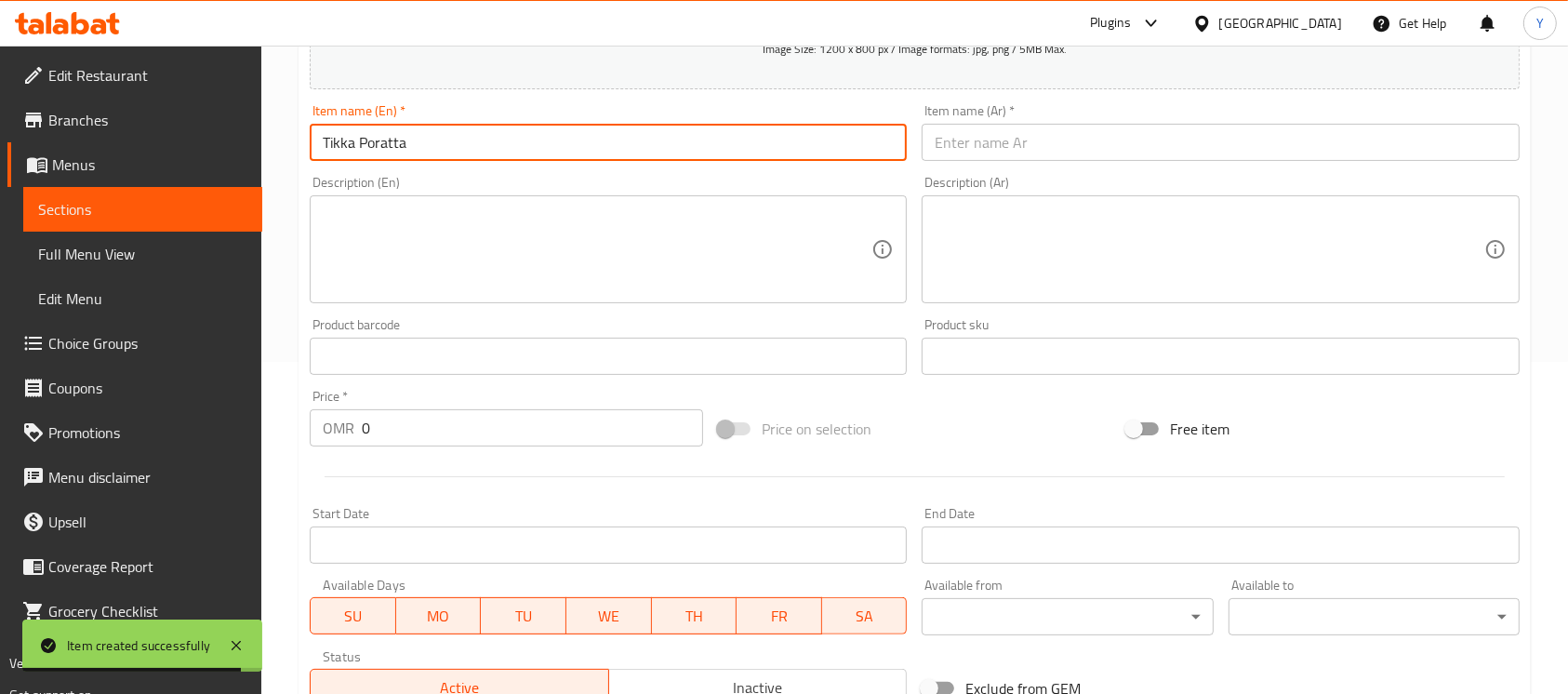
type input "Tikka Poratta"
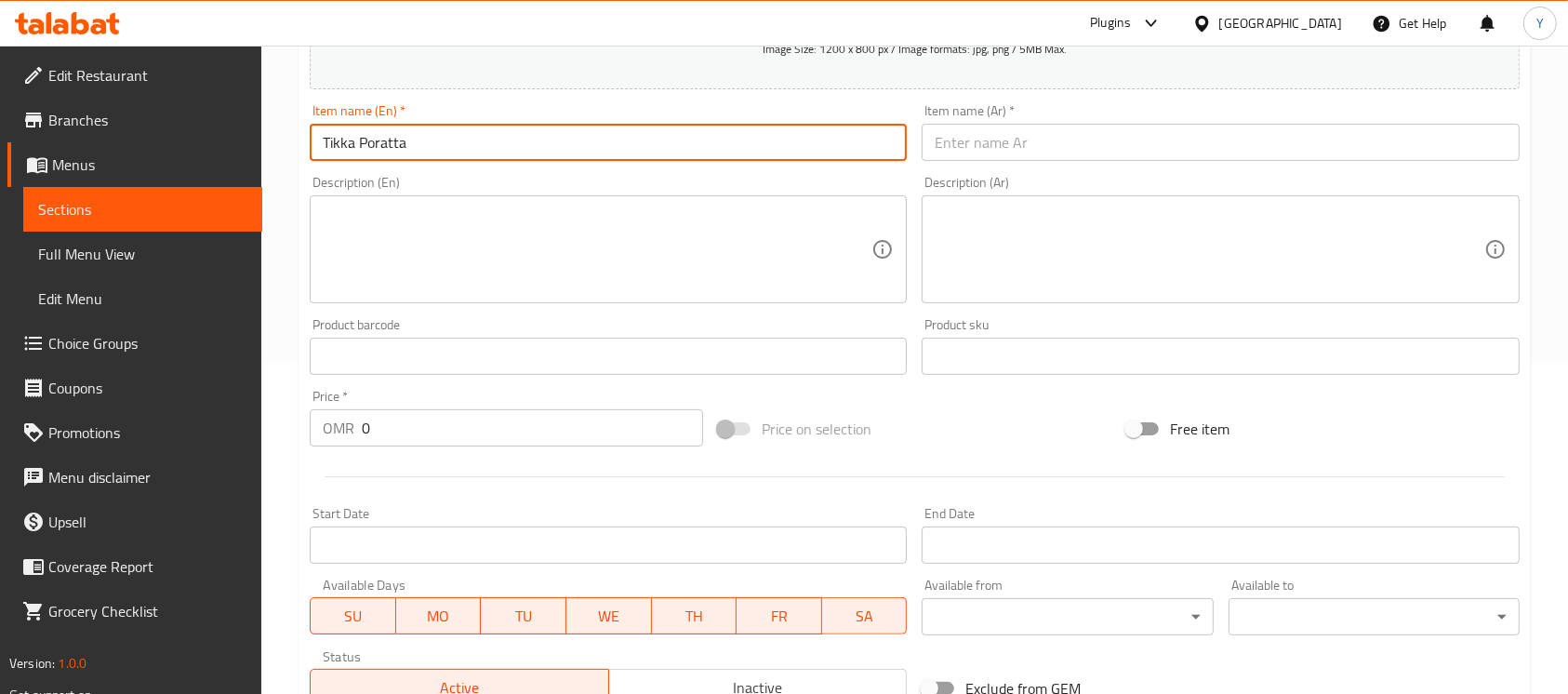
drag, startPoint x: 1039, startPoint y: 136, endPoint x: 1586, endPoint y: 348, distance: 586.6
click at [1039, 136] on input "text" at bounding box center [1220, 142] width 597 height 38
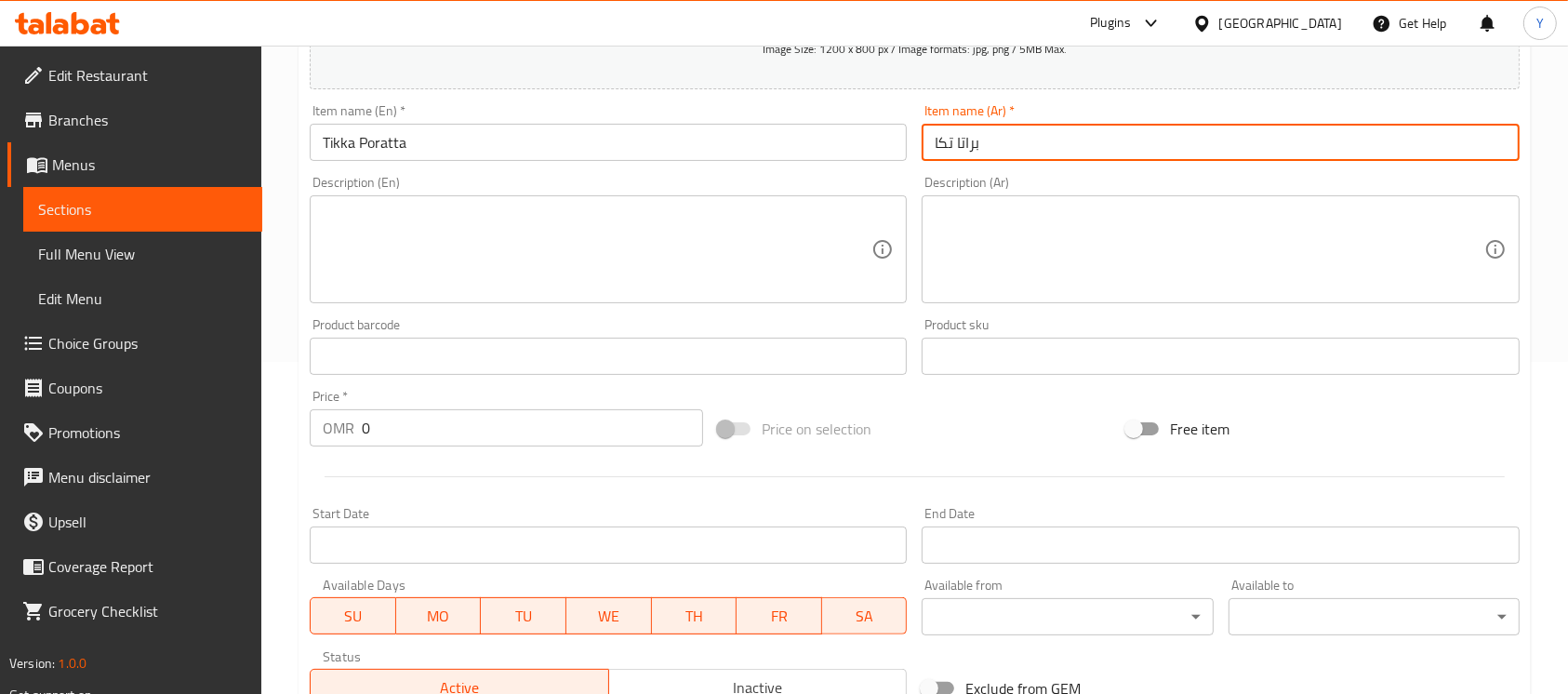
type input "براتا تكا"
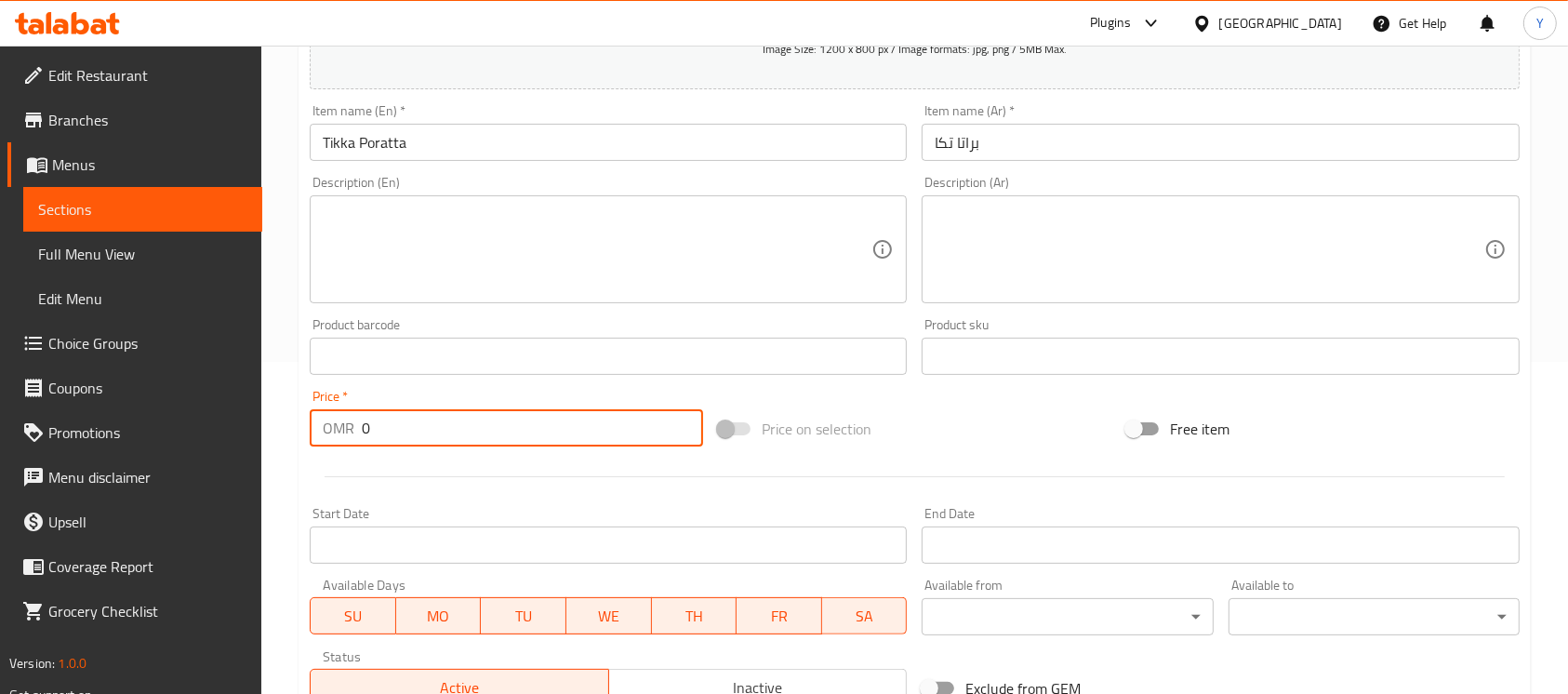
paste input ".5"
type input "0.500"
click at [525, 146] on input "Tikka Poratta" at bounding box center [608, 142] width 597 height 38
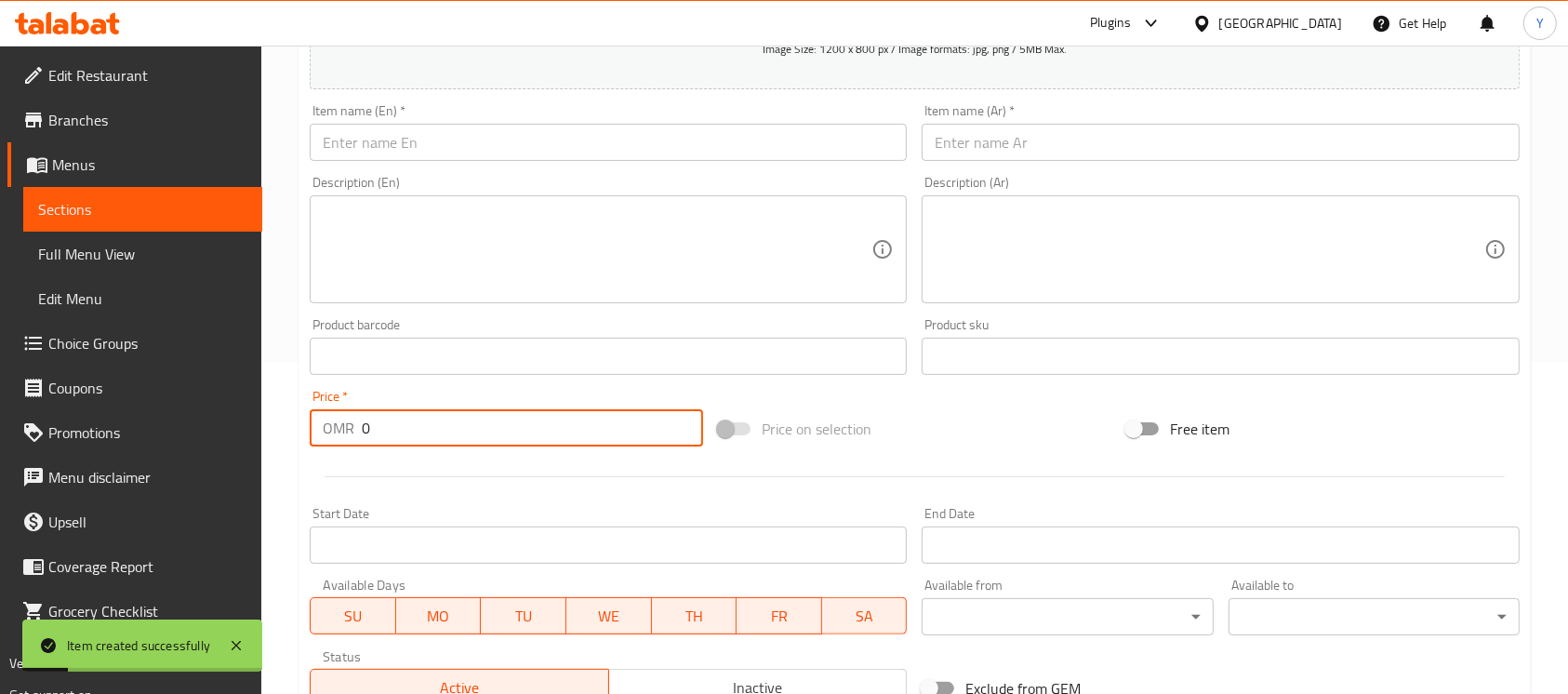
paste input ".3"
type input "0.300"
drag, startPoint x: 494, startPoint y: 124, endPoint x: 509, endPoint y: 130, distance: 16.2
click at [494, 124] on input "text" at bounding box center [608, 142] width 597 height 38
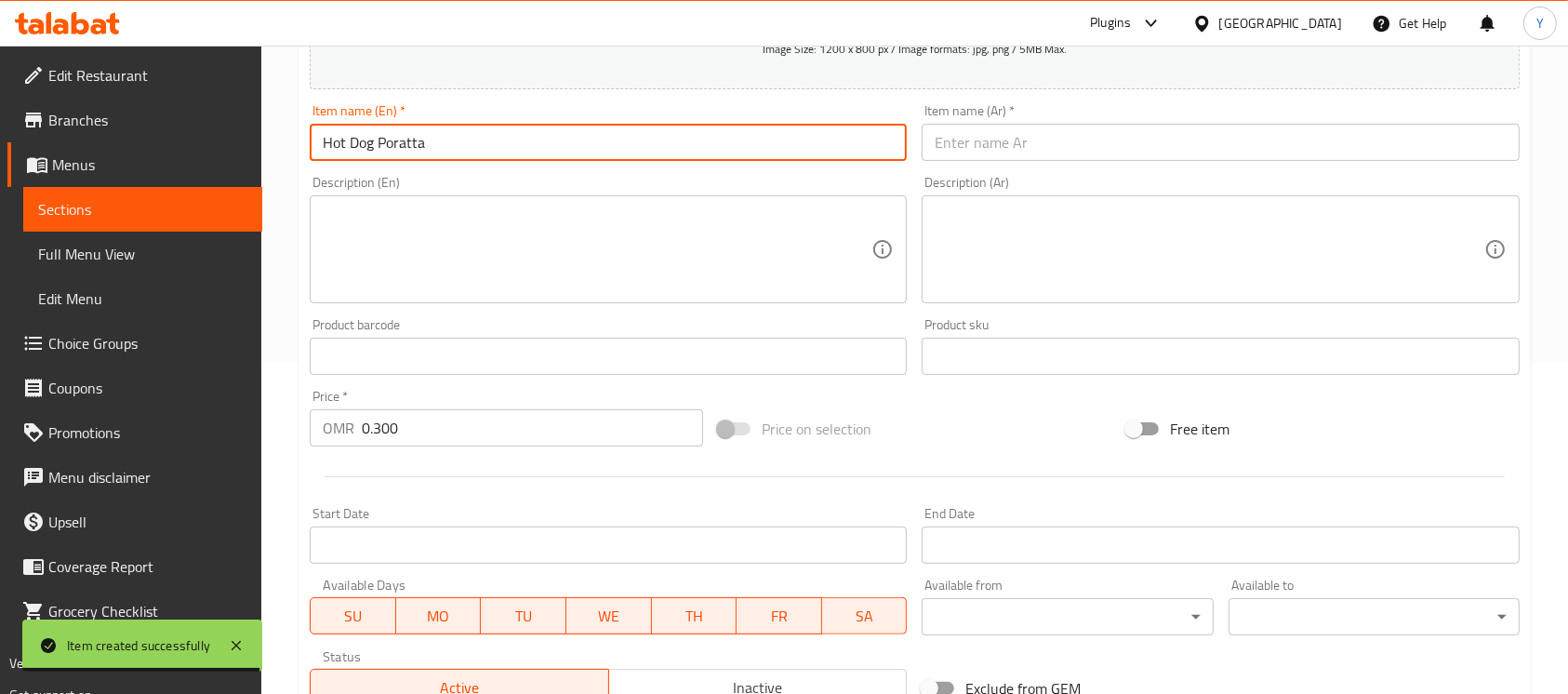
type input "Hot Dog Poratta"
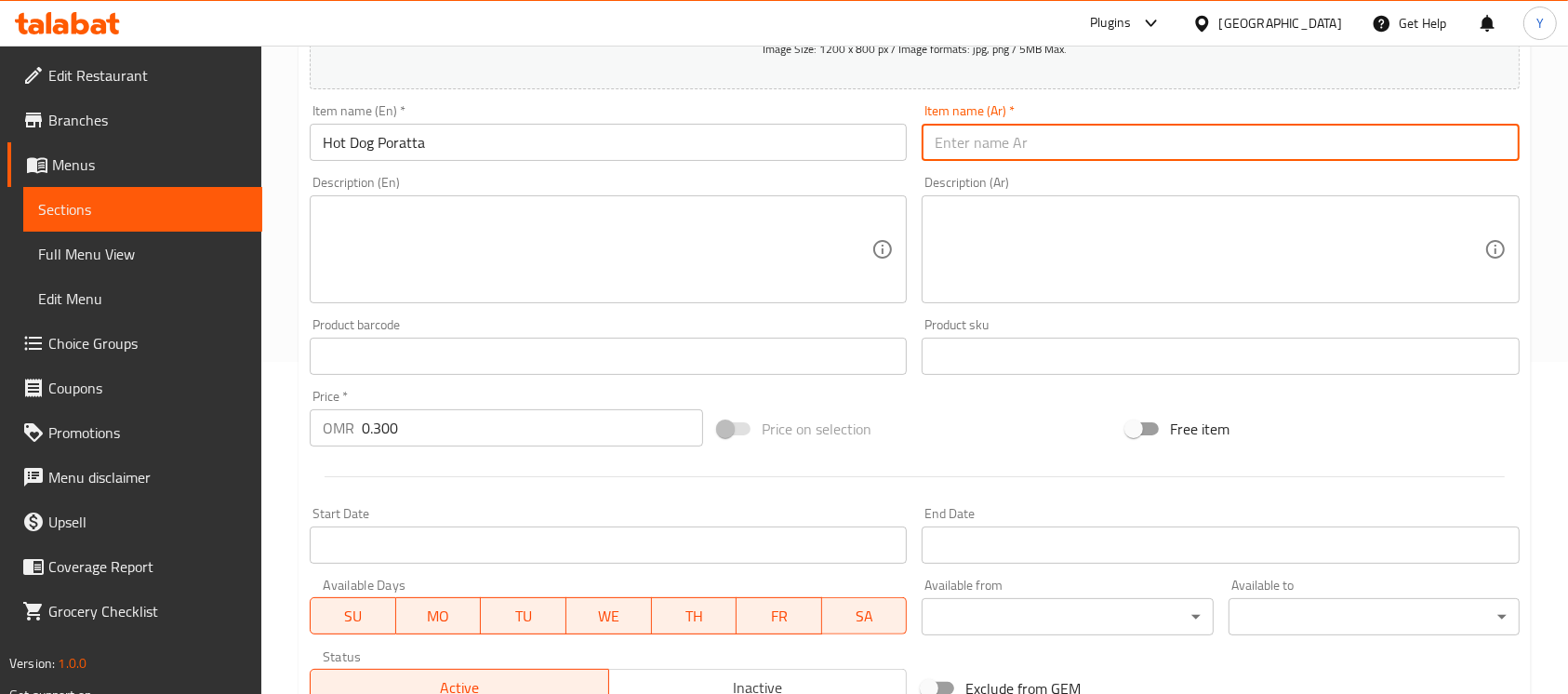
click at [1010, 151] on input "text" at bounding box center [1220, 142] width 597 height 38
type input "براتا نقانق"
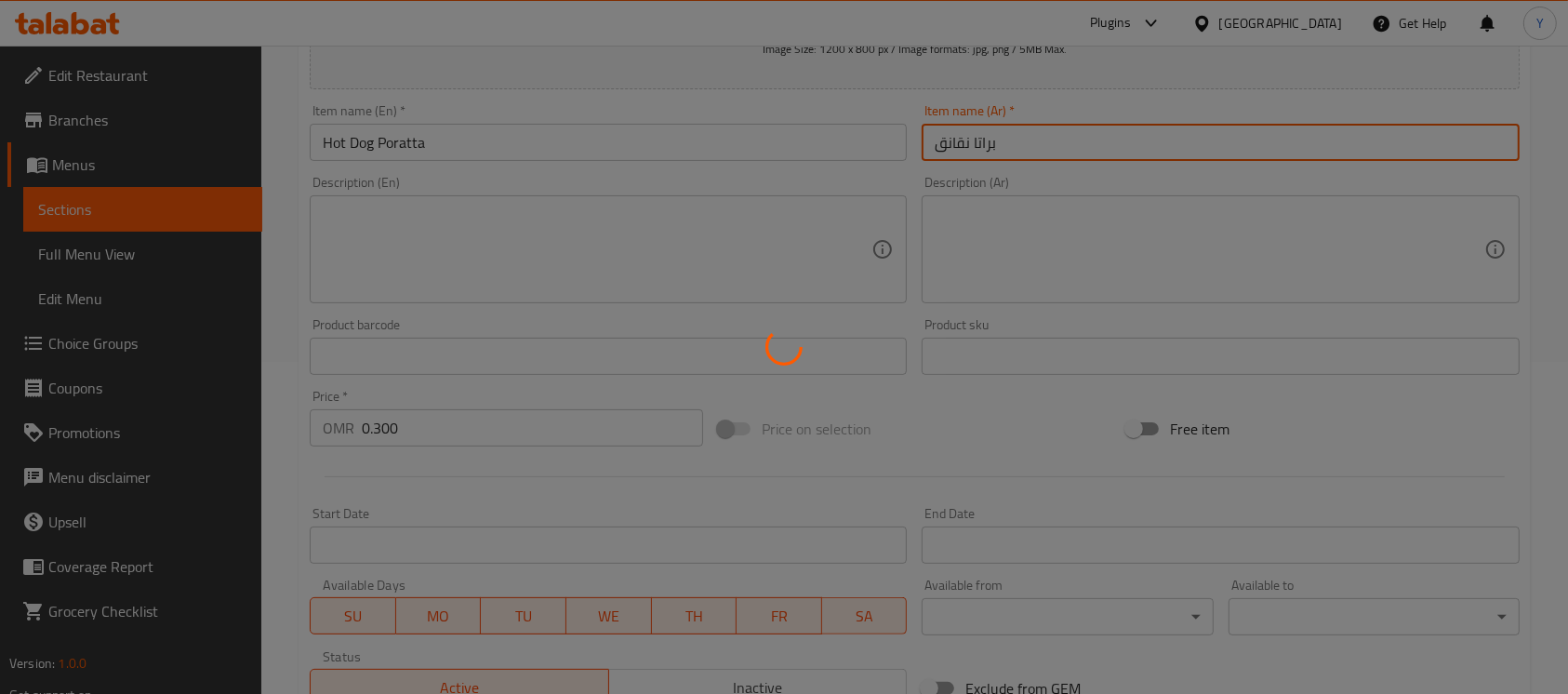
type input "0"
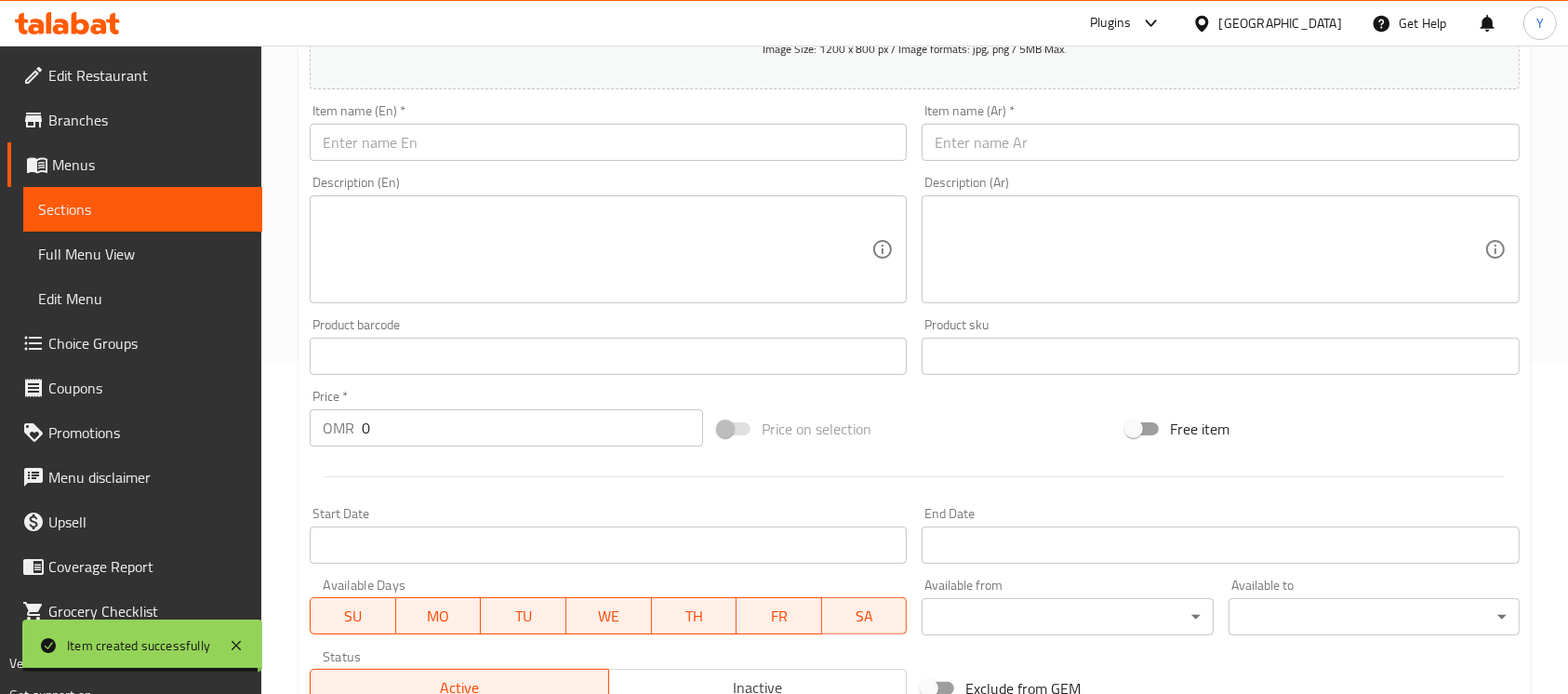
click at [434, 123] on div "Item name (En)   * Item name (En) *" at bounding box center [608, 131] width 597 height 56
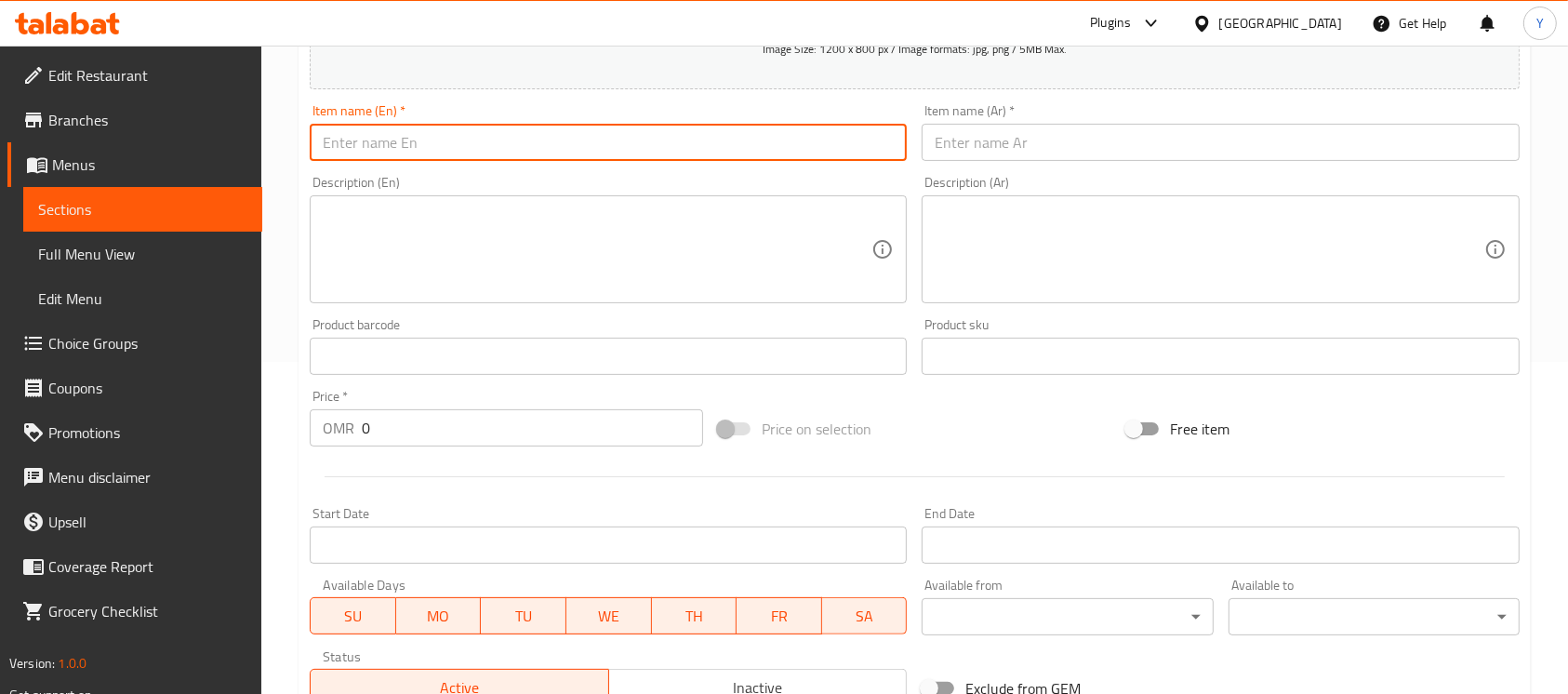
click at [537, 155] on input "text" at bounding box center [608, 142] width 597 height 38
type input "Nuggets Poratta"
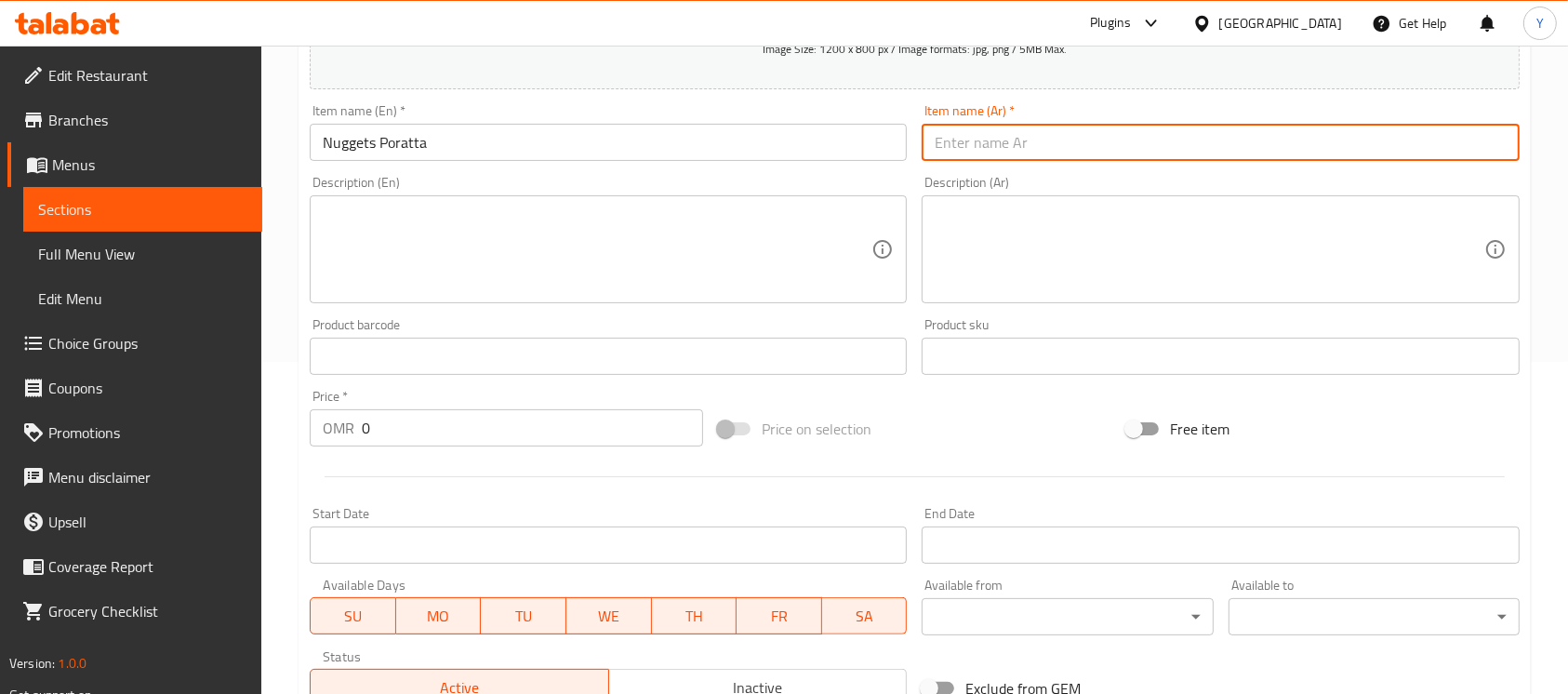
click at [1048, 127] on input "text" at bounding box center [1220, 142] width 597 height 38
type input "براتا قطع دجاج"
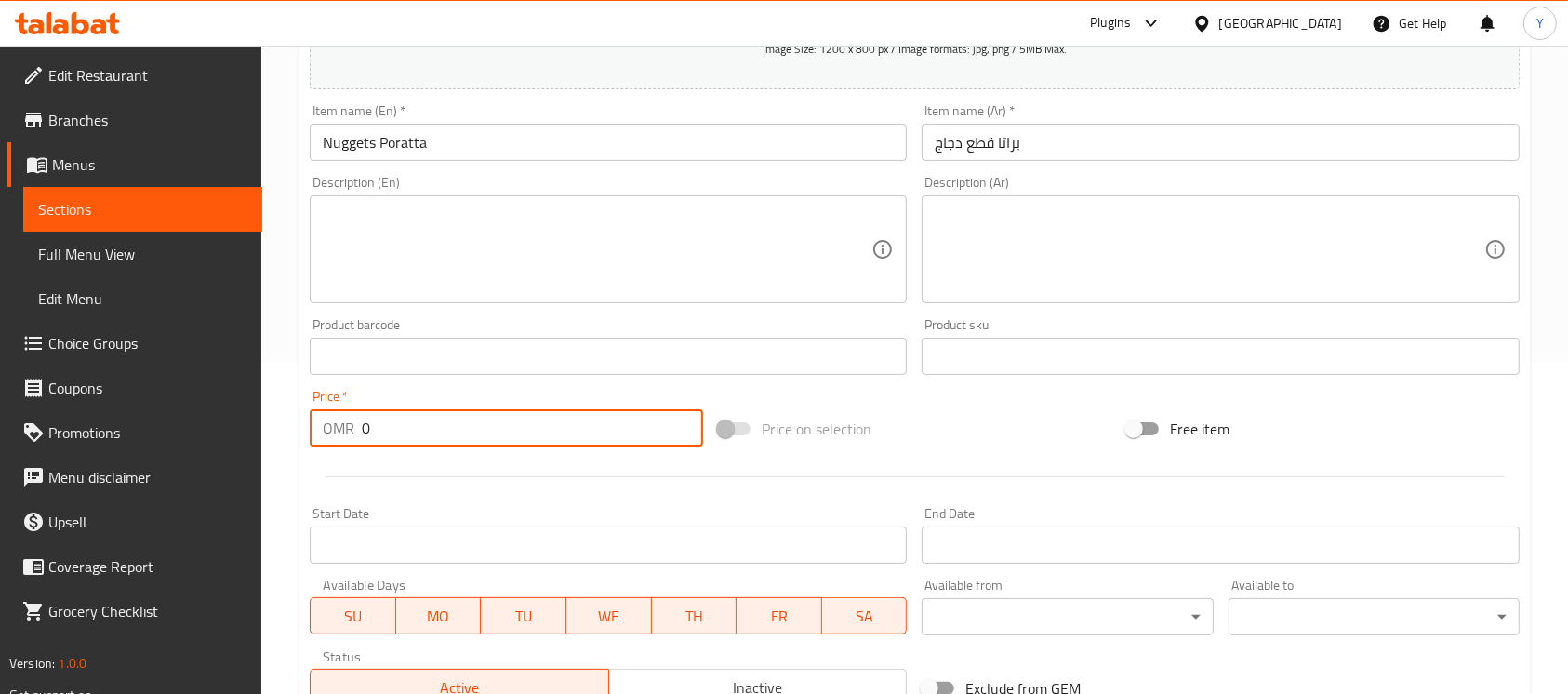
paste input ".5"
type input "0.500"
click at [553, 137] on input "Nuggets Poratta" at bounding box center [608, 142] width 597 height 38
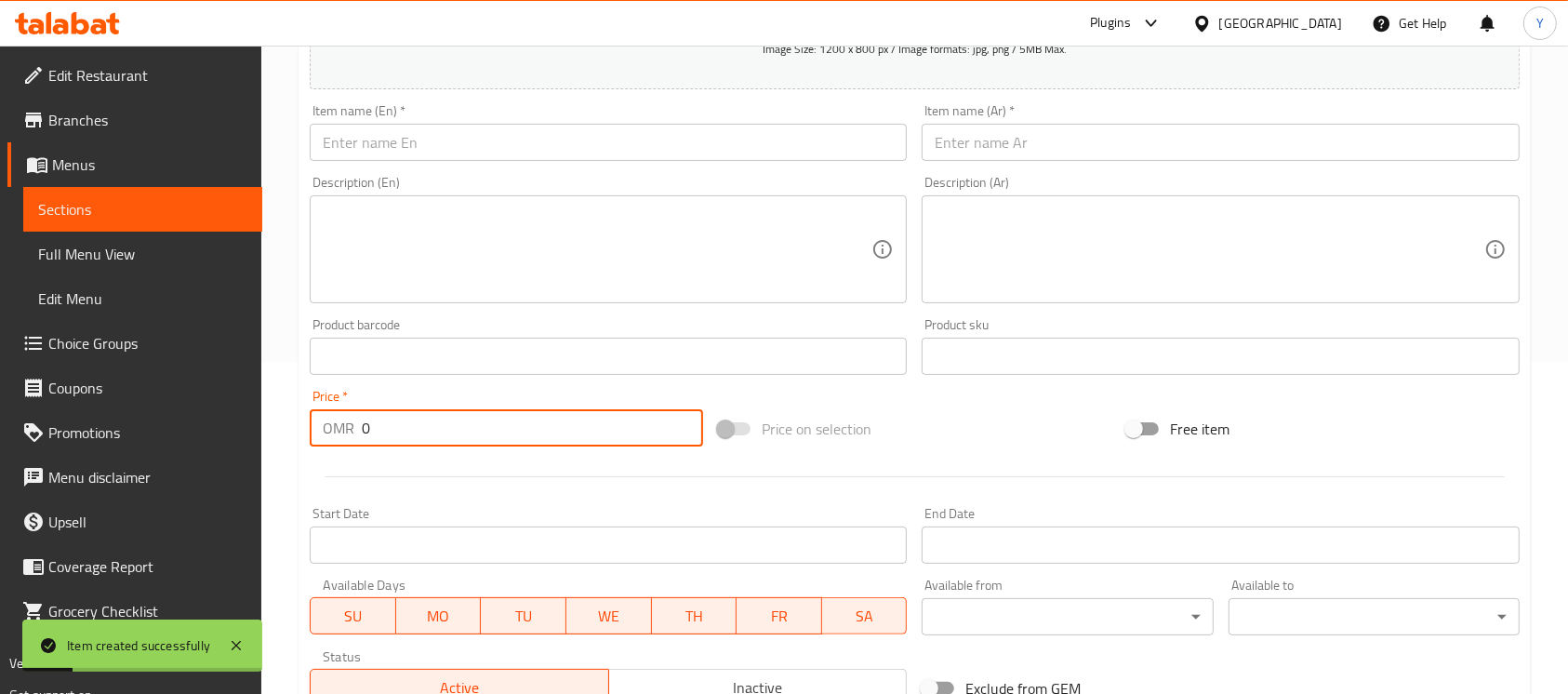
paste input ".6"
type input "0.600"
click at [654, 128] on input "text" at bounding box center [608, 142] width 597 height 38
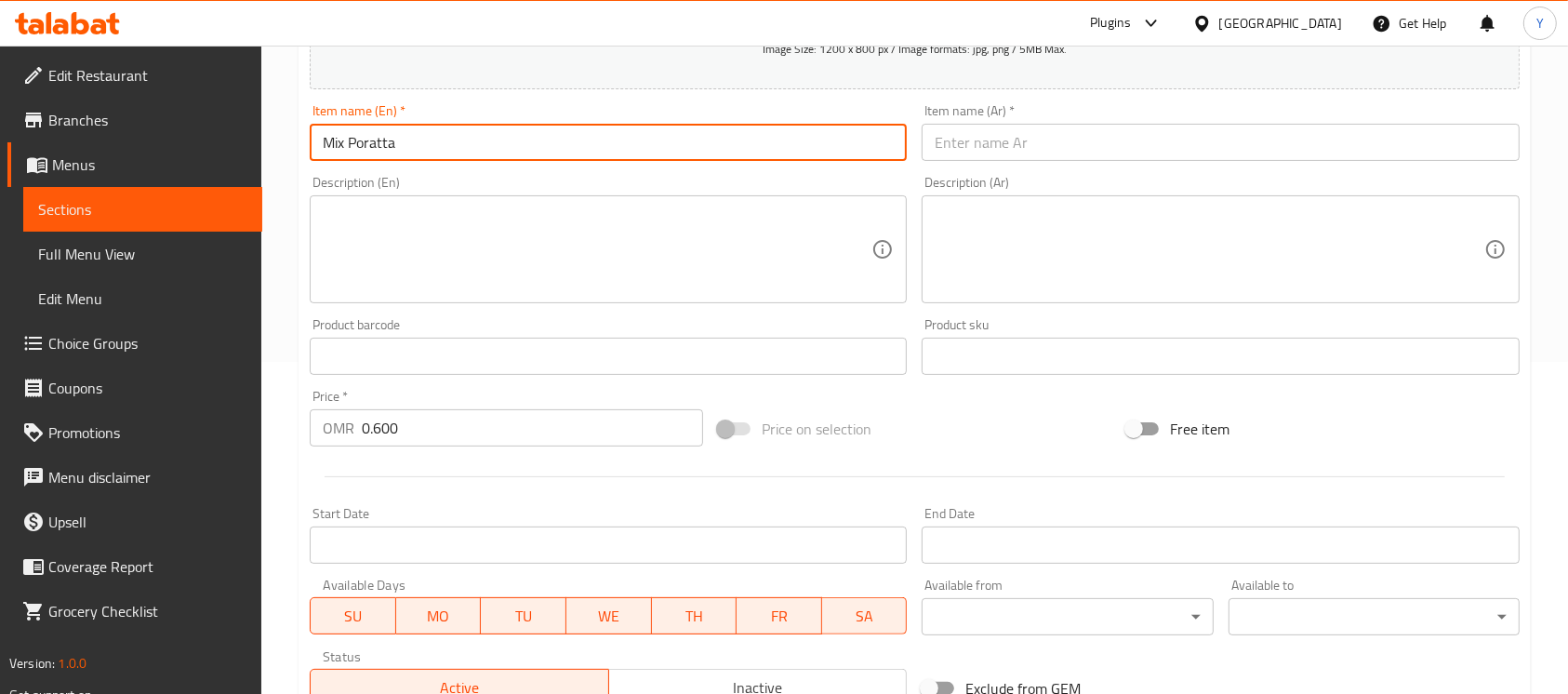
type input "Mix Poratta"
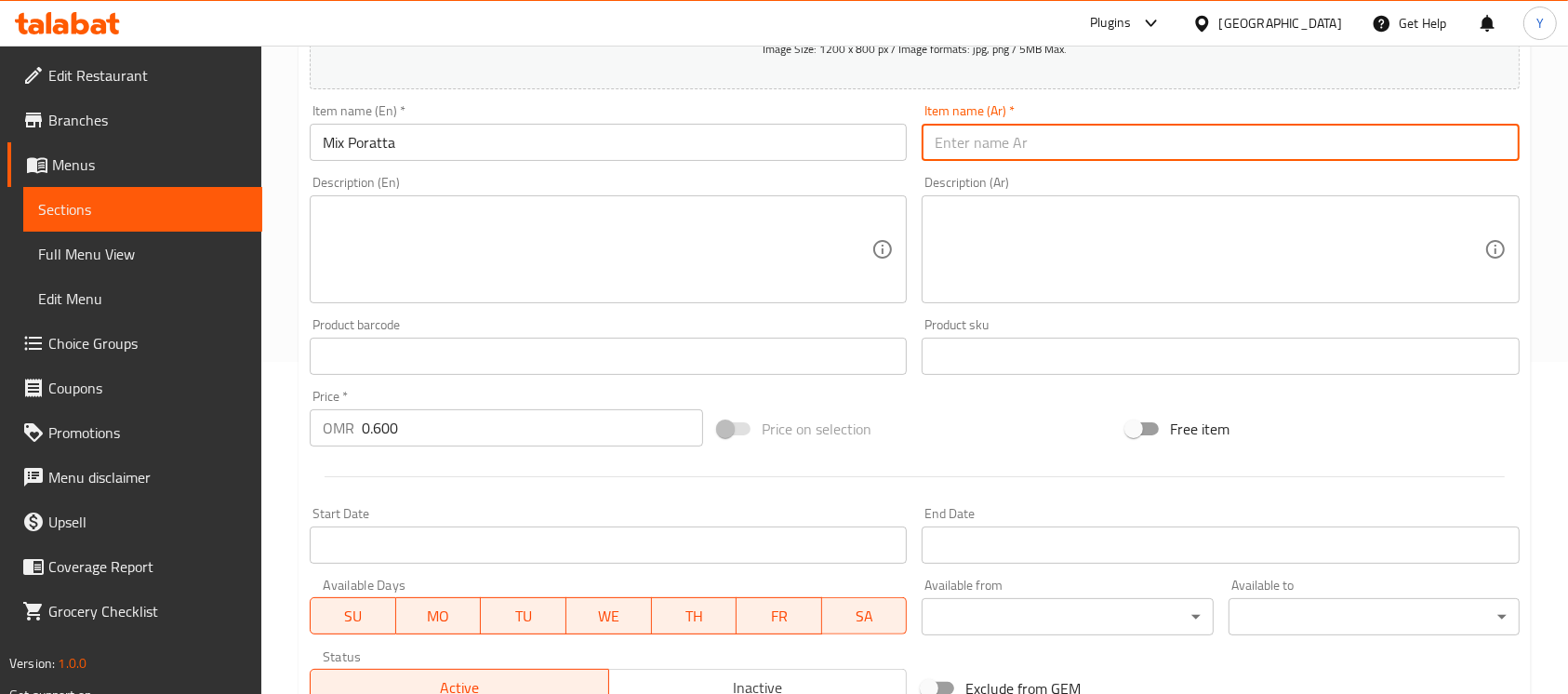
click at [997, 153] on input "text" at bounding box center [1220, 142] width 597 height 38
type input "براتا مشكل"
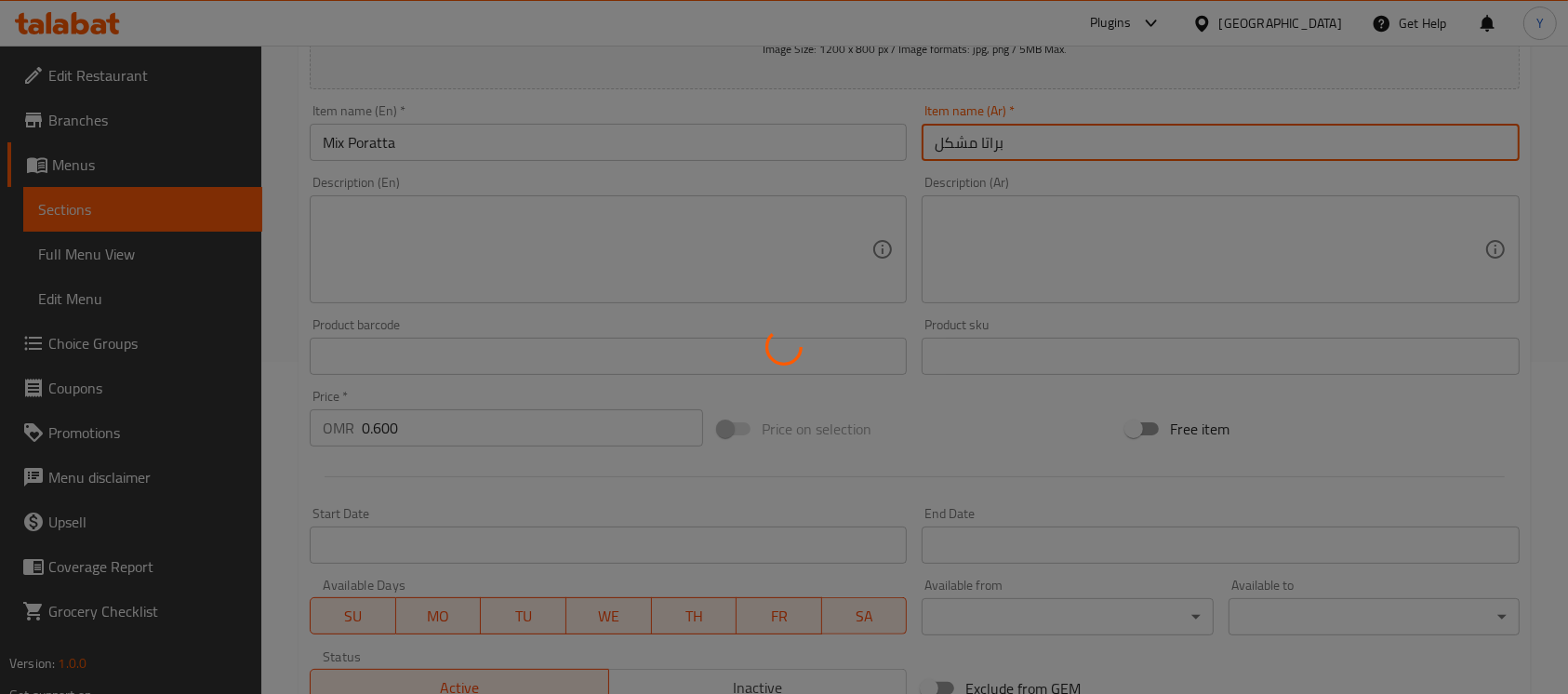
type input "0"
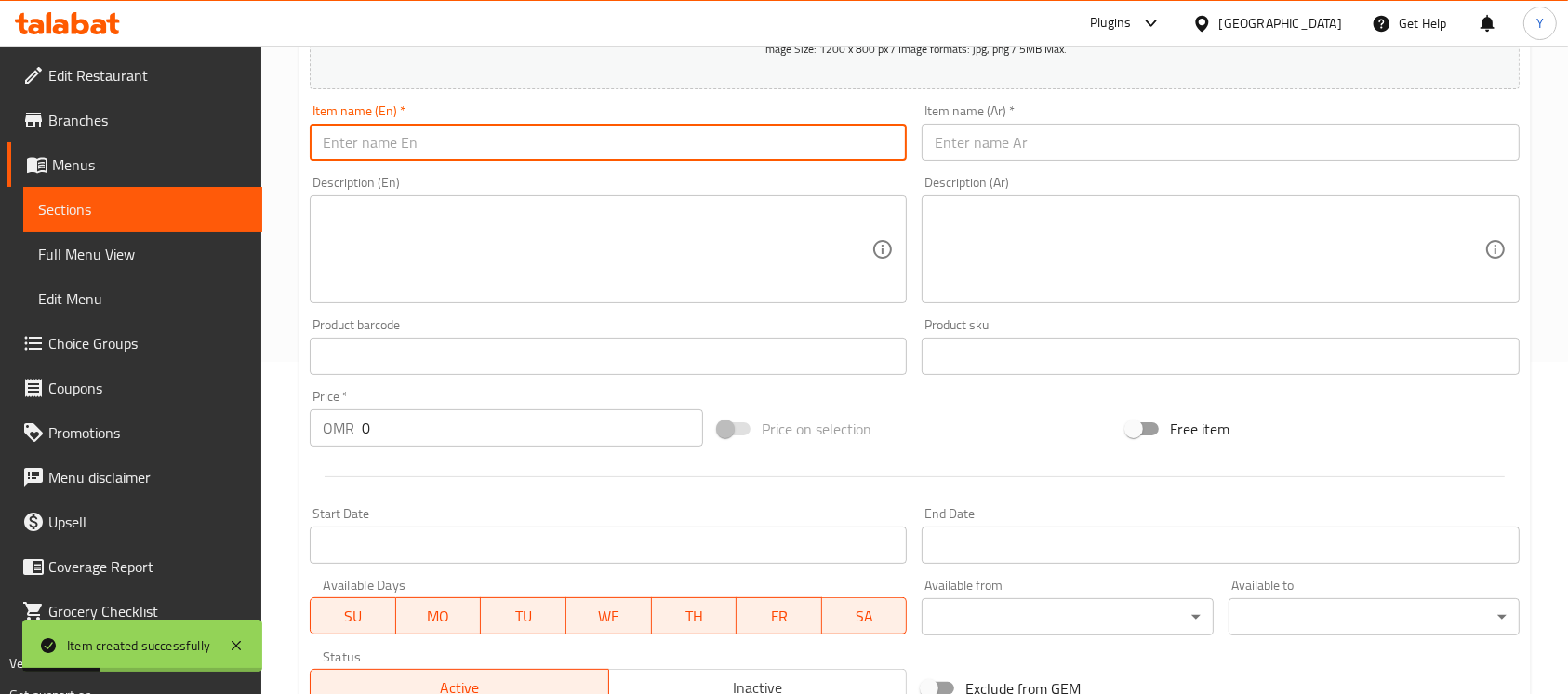
click at [450, 143] on input "text" at bounding box center [608, 142] width 597 height 38
type input "Chilli Poratta"
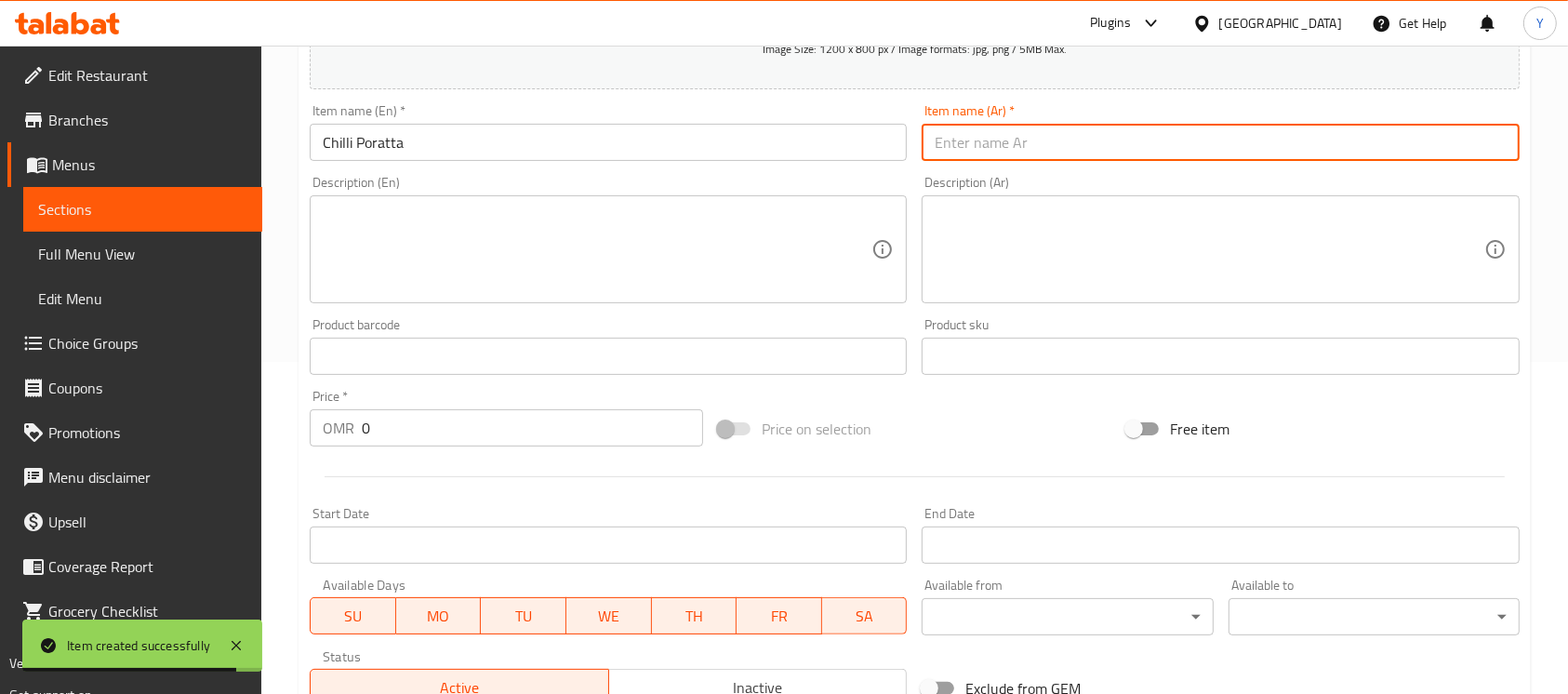
click at [1012, 152] on input "text" at bounding box center [1220, 142] width 597 height 38
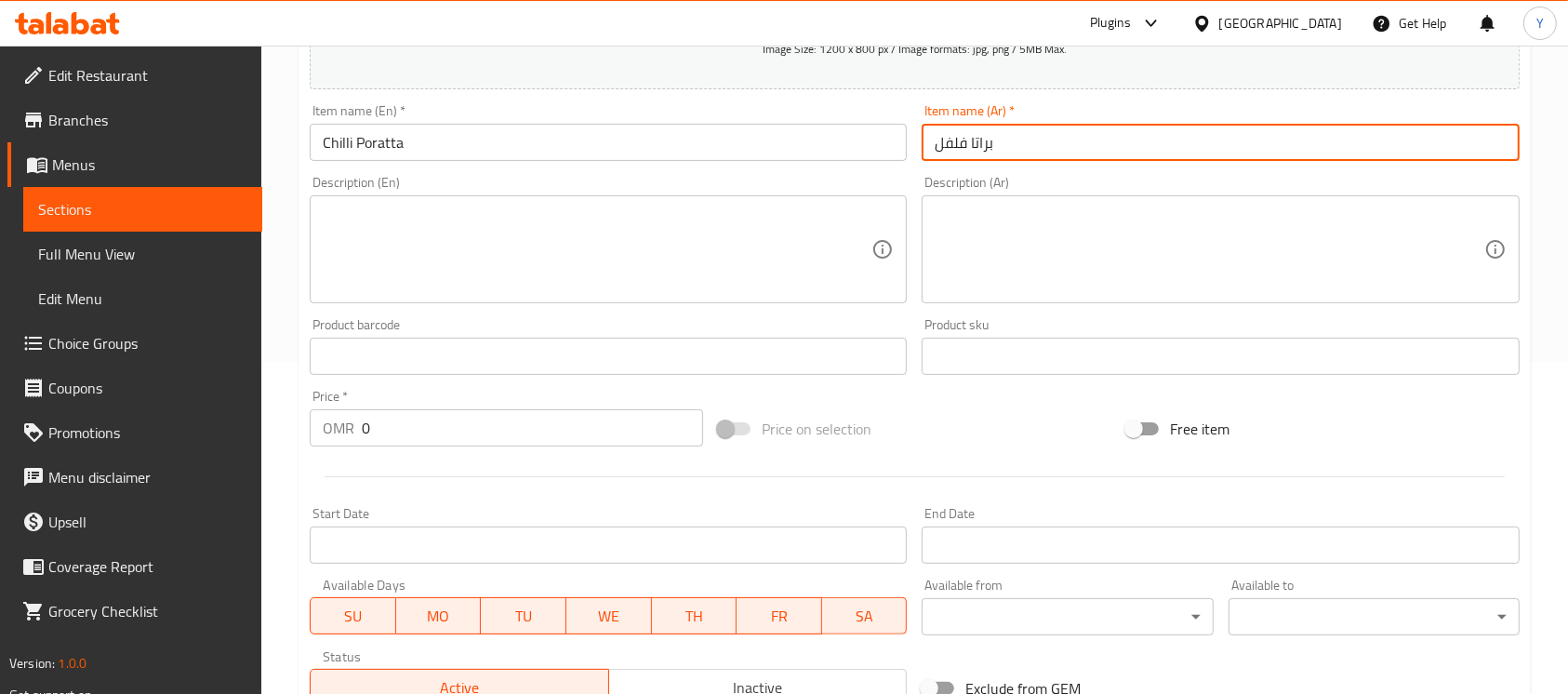
type input "براتا فلفل"
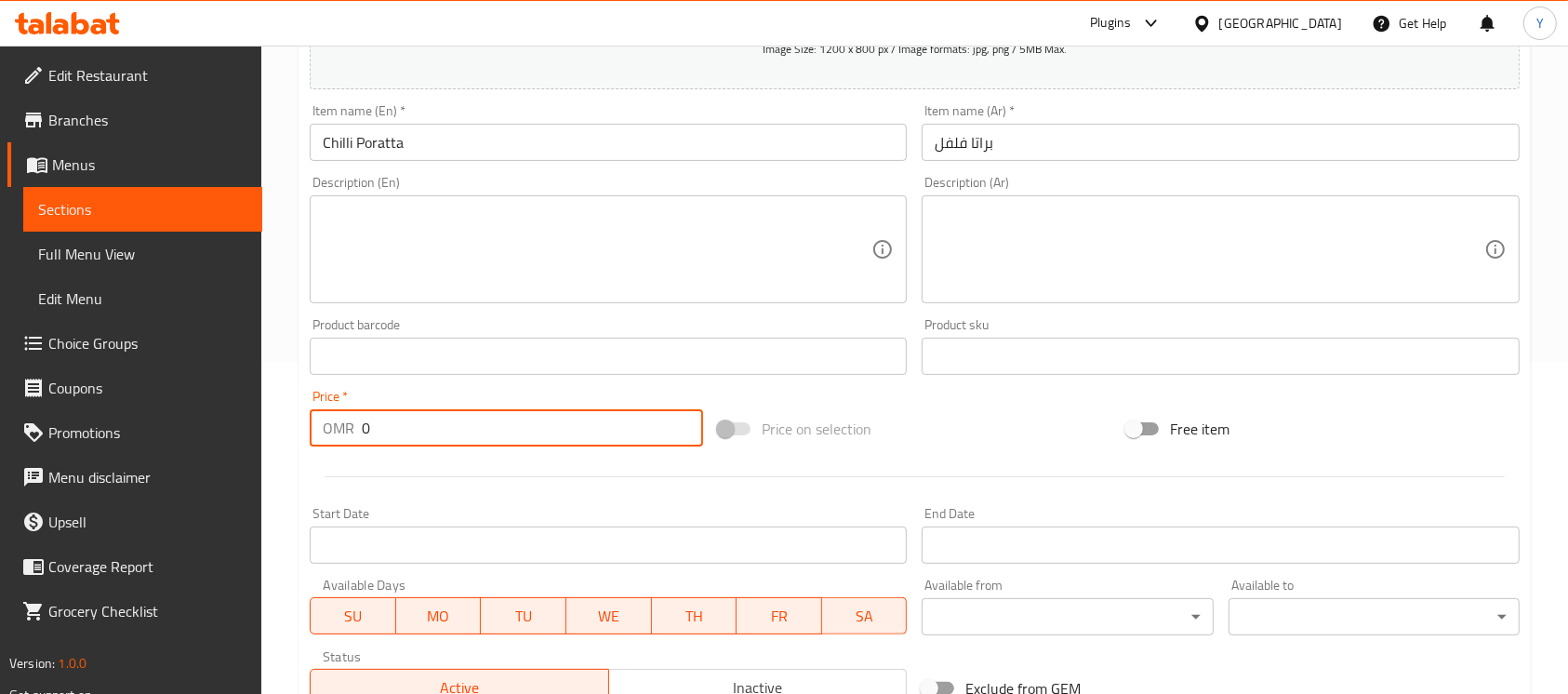
paste input ".4"
type input "0.400"
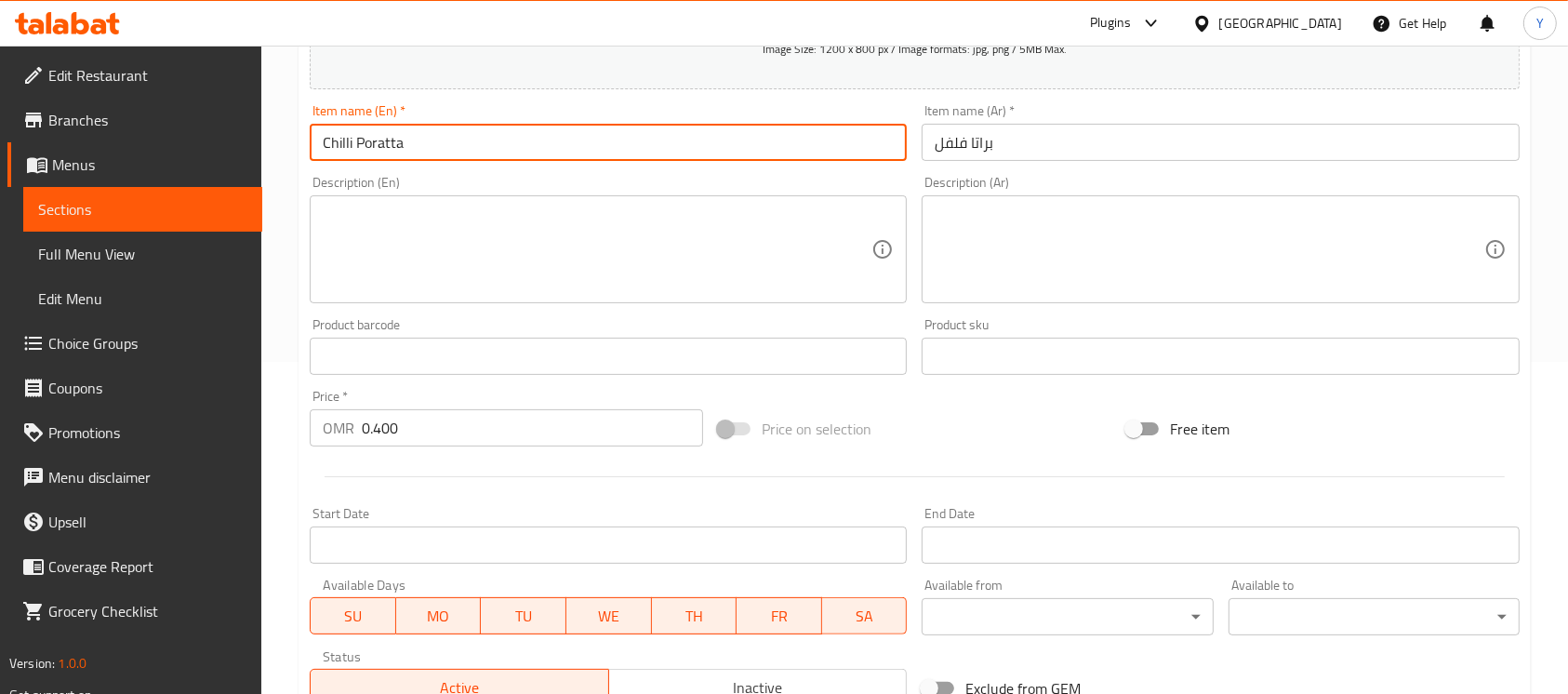
click at [347, 142] on input "Chilli Poratta" at bounding box center [608, 142] width 597 height 38
type input "Chili Poratta"
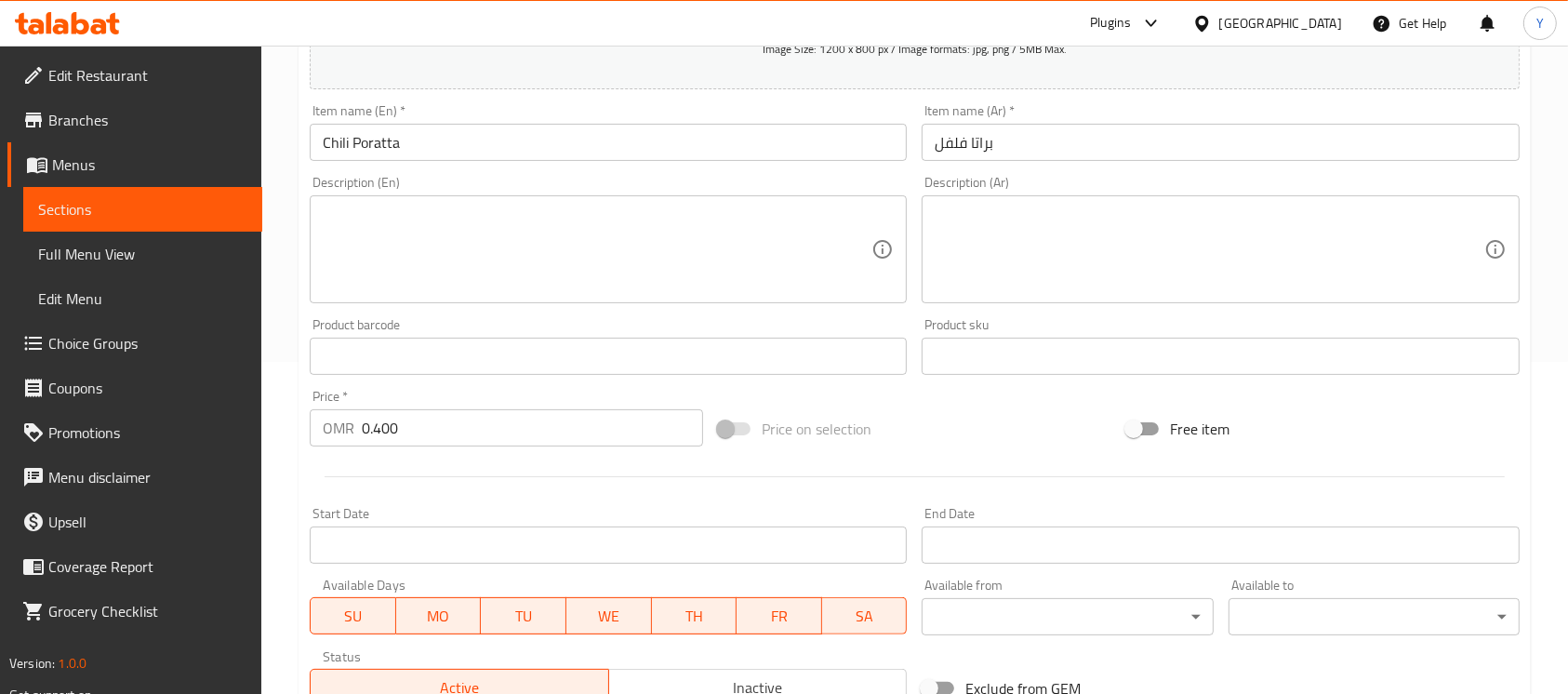
click at [469, 106] on div "Item name (En)   * Chili Poratta Item name (En) *" at bounding box center [608, 131] width 597 height 56
click at [457, 127] on input "Chili Poratta" at bounding box center [608, 142] width 597 height 38
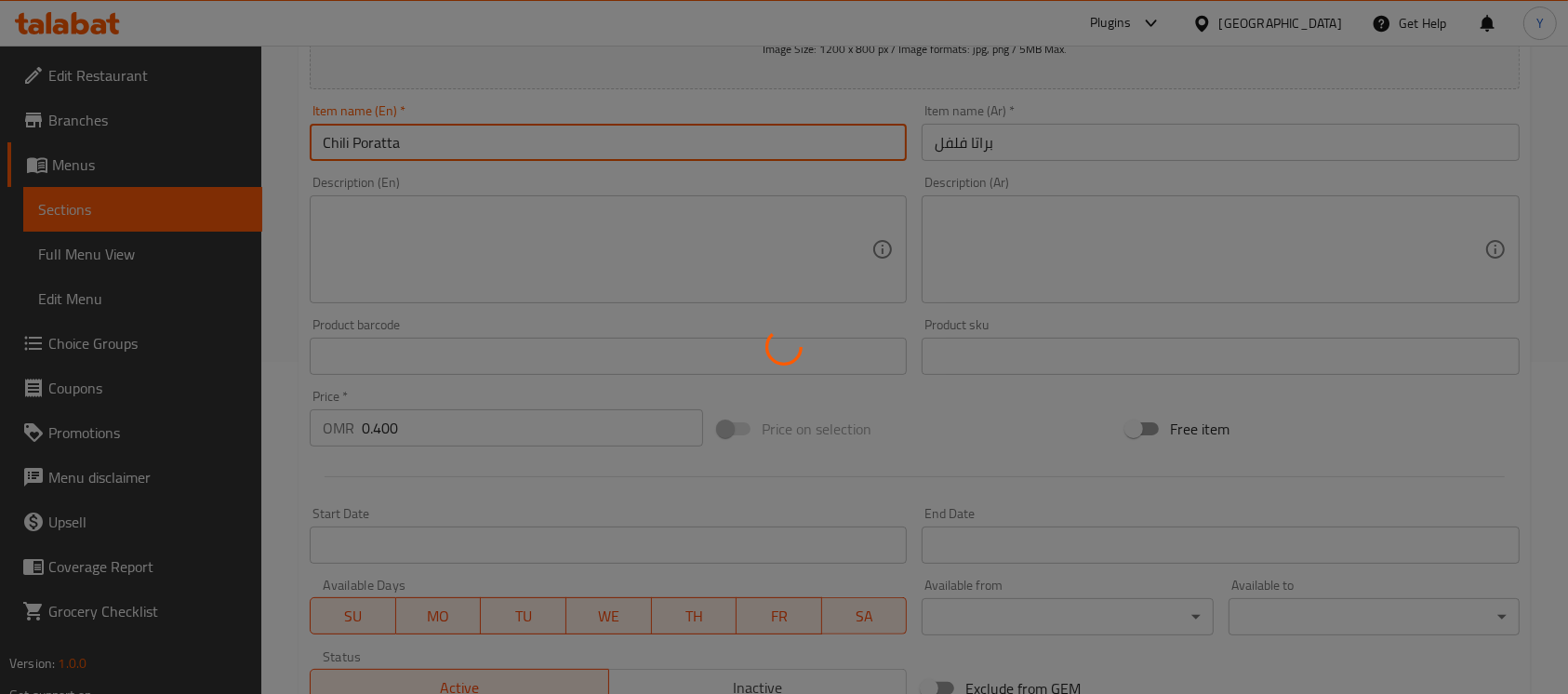
type input "0"
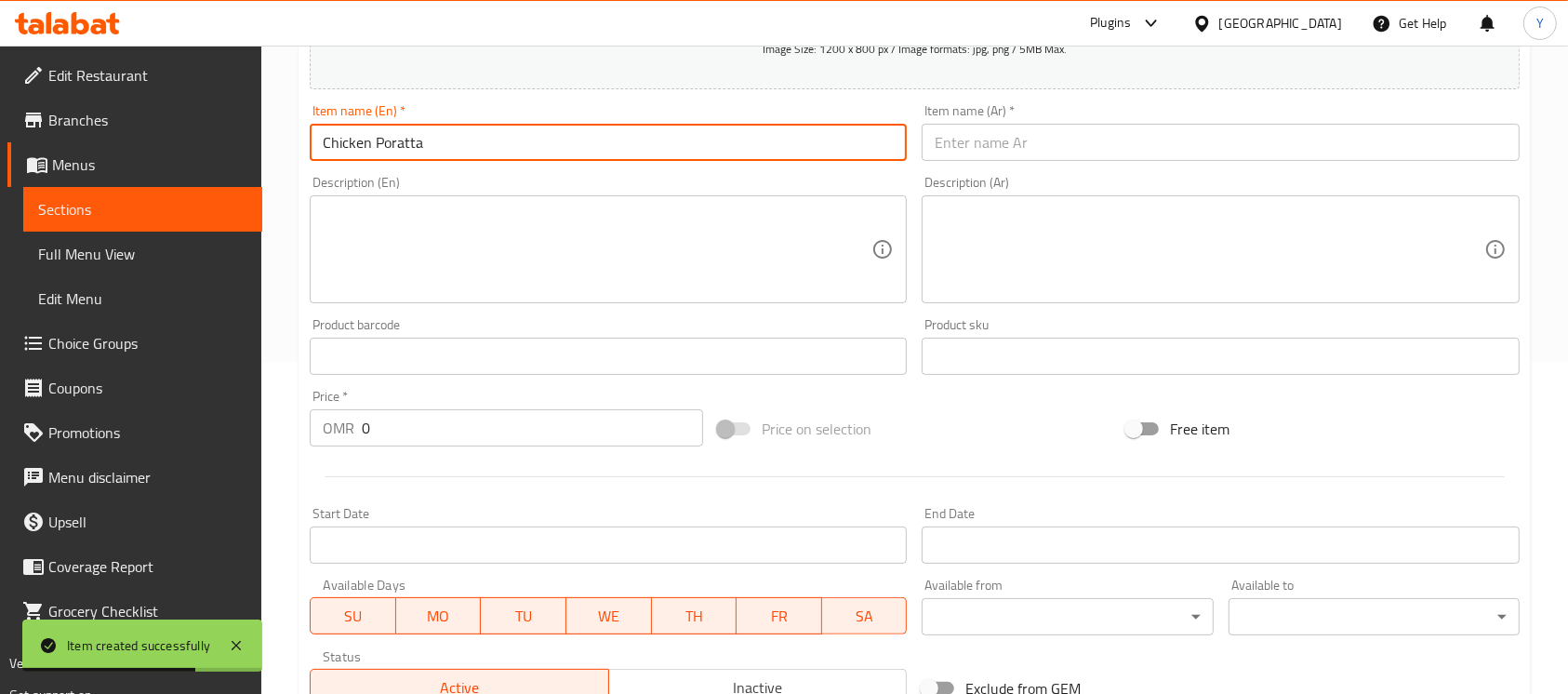
type input "Chicken Poratta"
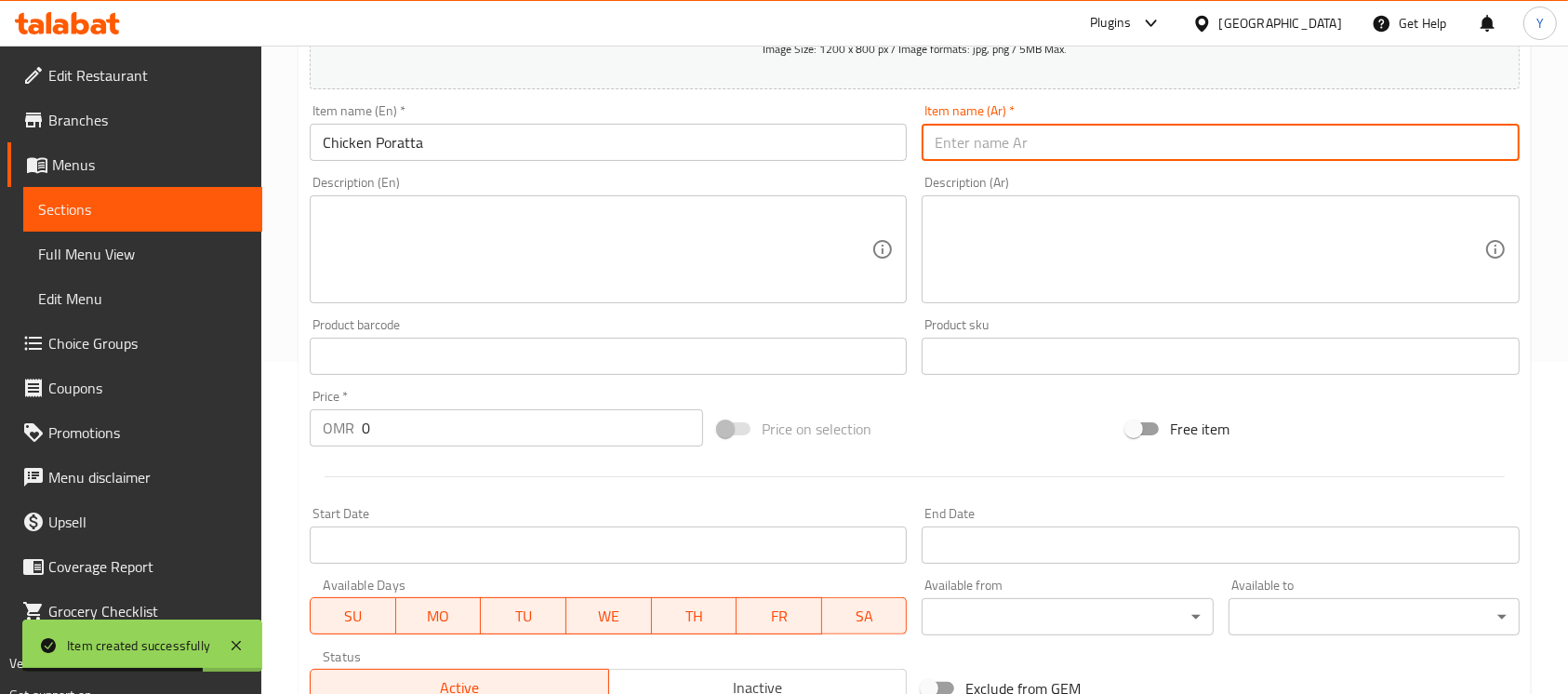
click at [1028, 130] on input "text" at bounding box center [1220, 142] width 597 height 38
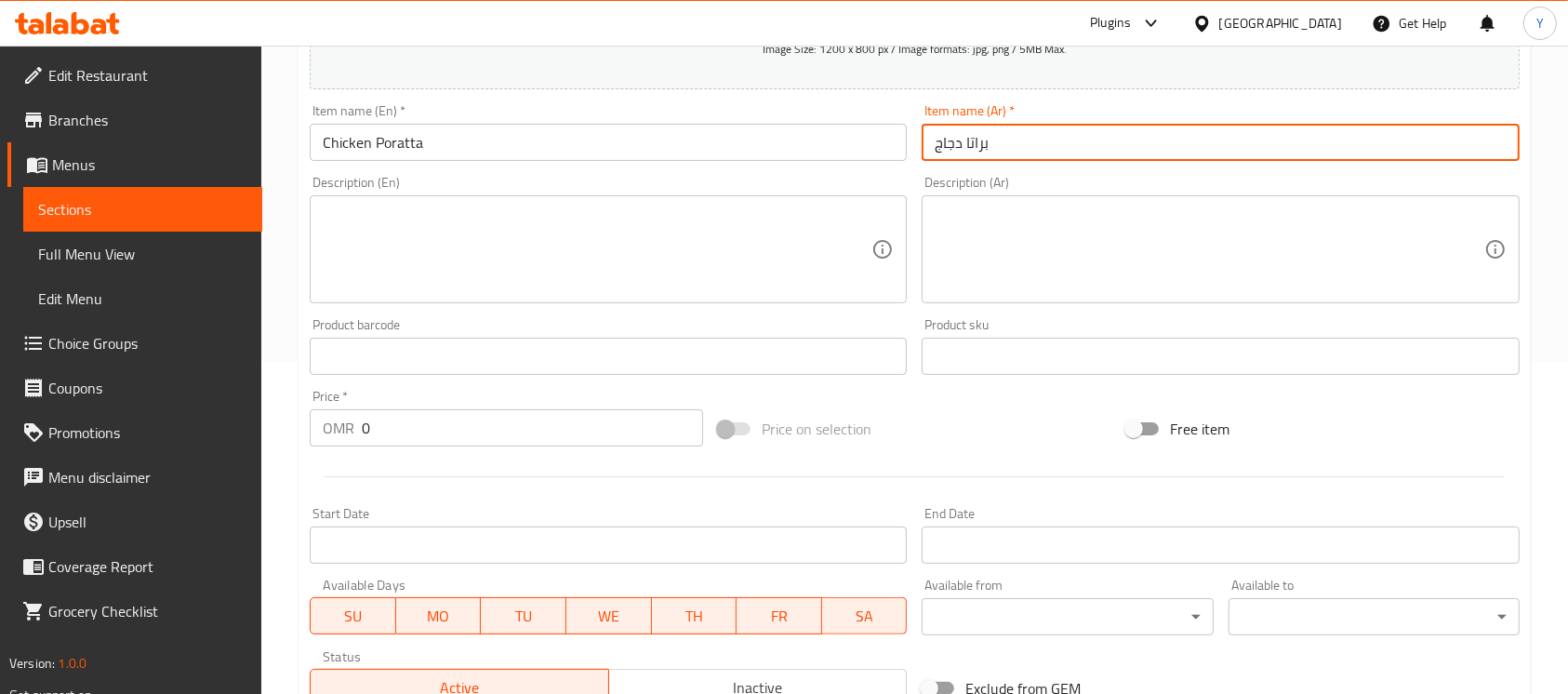
type input "براتا دجاج"
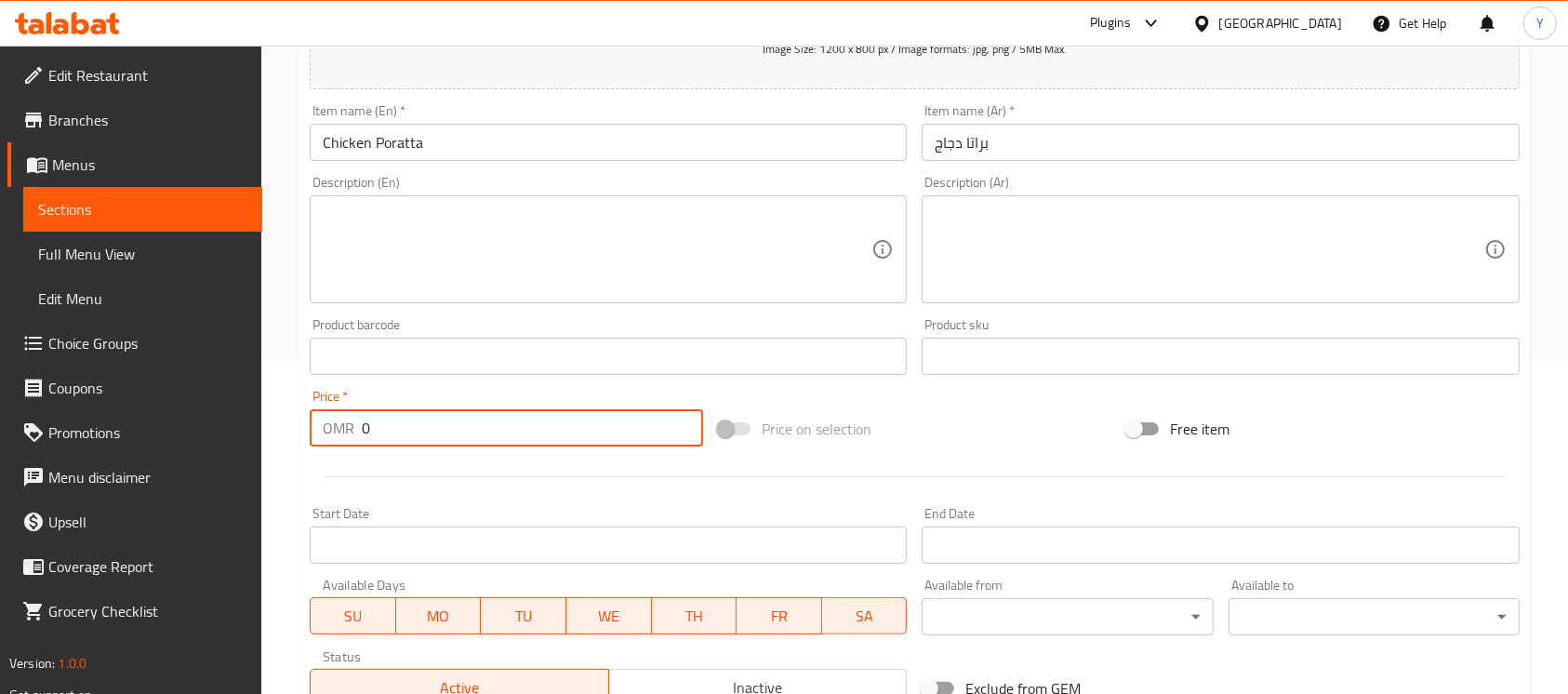
paste input ".3"
type input "0.300"
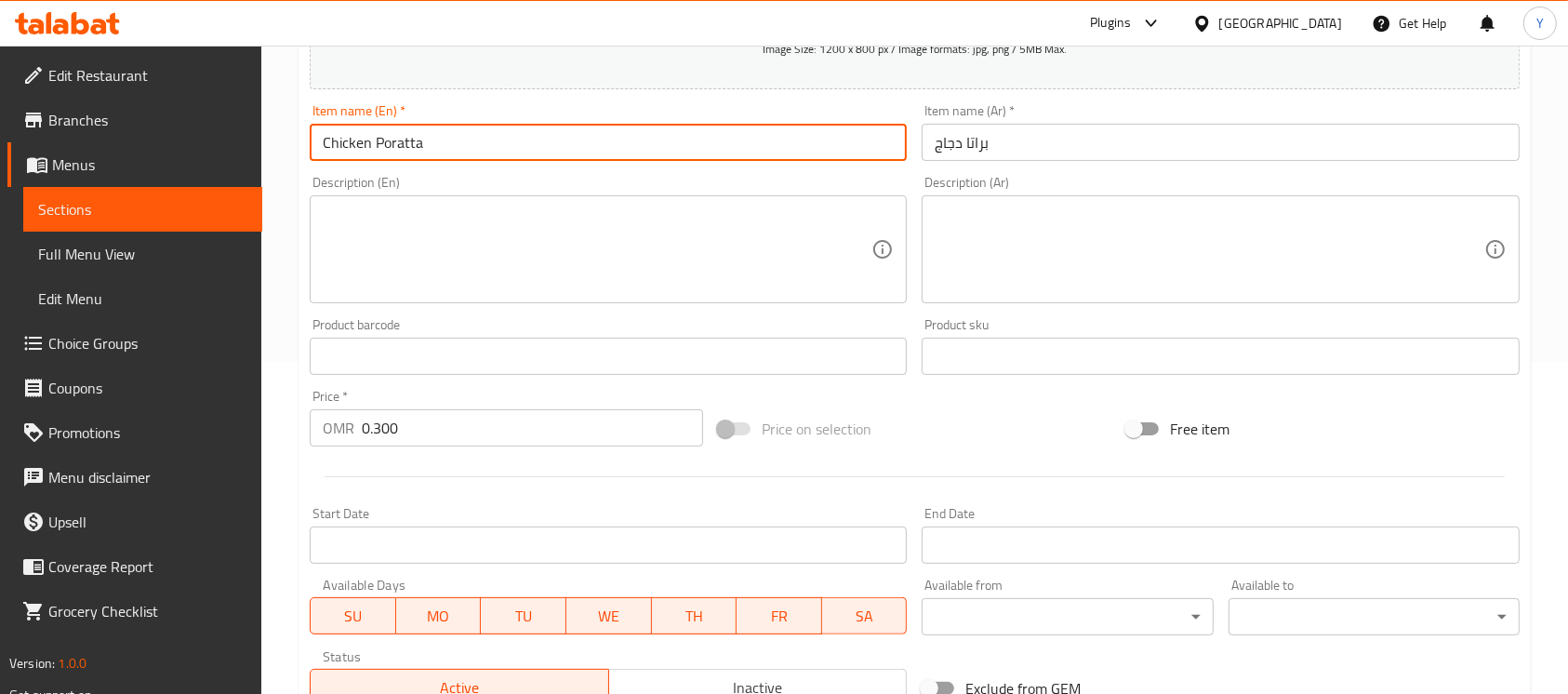
click at [496, 145] on input "Chicken Poratta" at bounding box center [608, 142] width 597 height 38
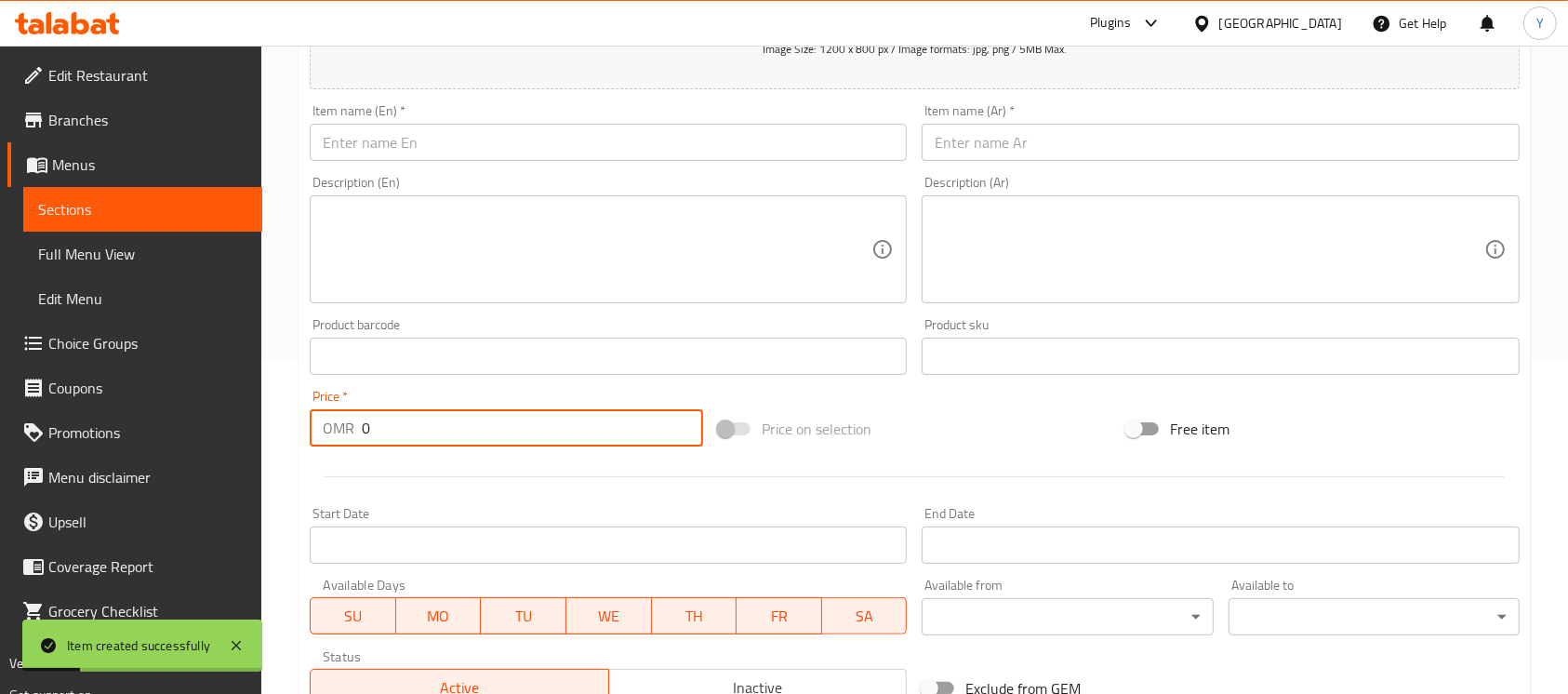
paste input ".3"
type input "0.300"
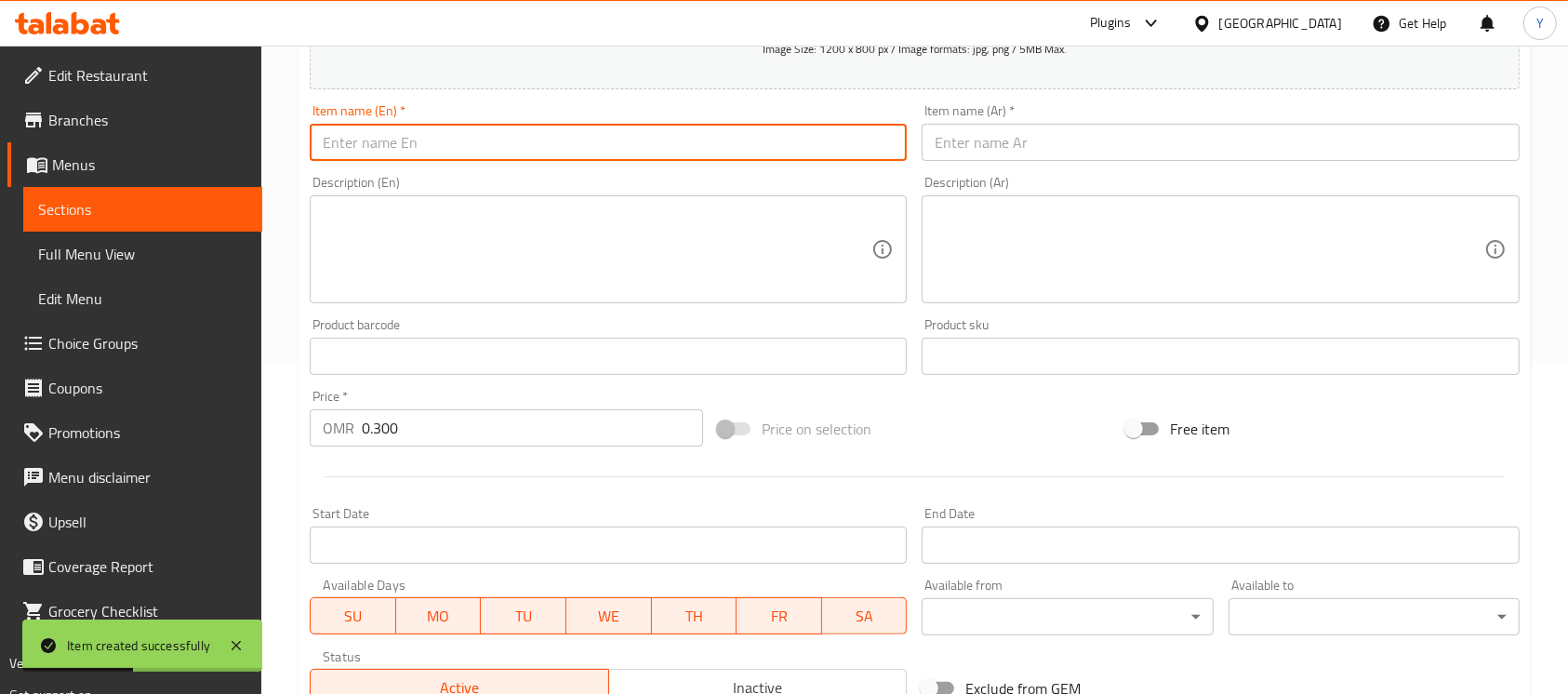
click at [496, 150] on input "text" at bounding box center [608, 142] width 597 height 38
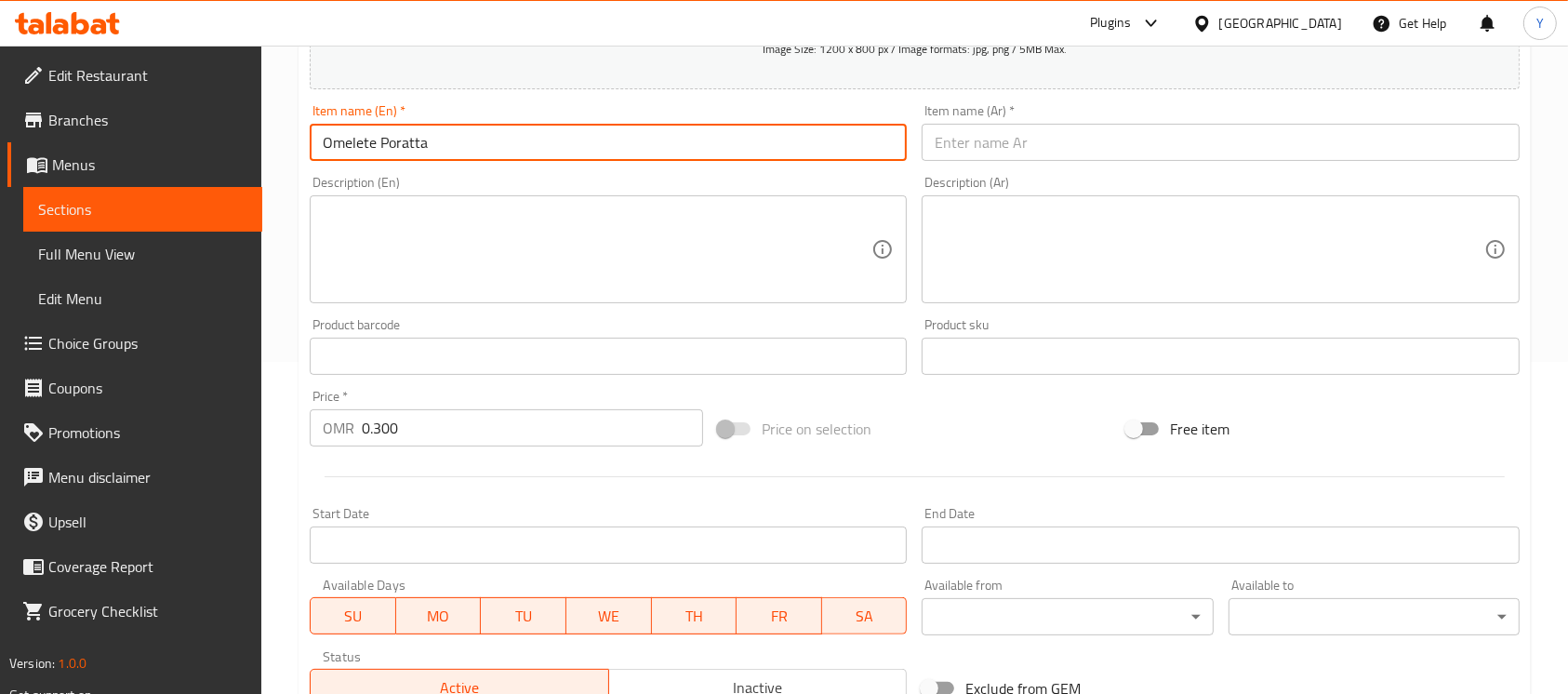
click at [367, 148] on input "Omelete Poratta" at bounding box center [608, 142] width 597 height 38
type input "Omelette Poratta"
drag, startPoint x: 1196, startPoint y: 145, endPoint x: 1586, endPoint y: 199, distance: 393.7
click at [1195, 145] on input "text" at bounding box center [1220, 142] width 597 height 38
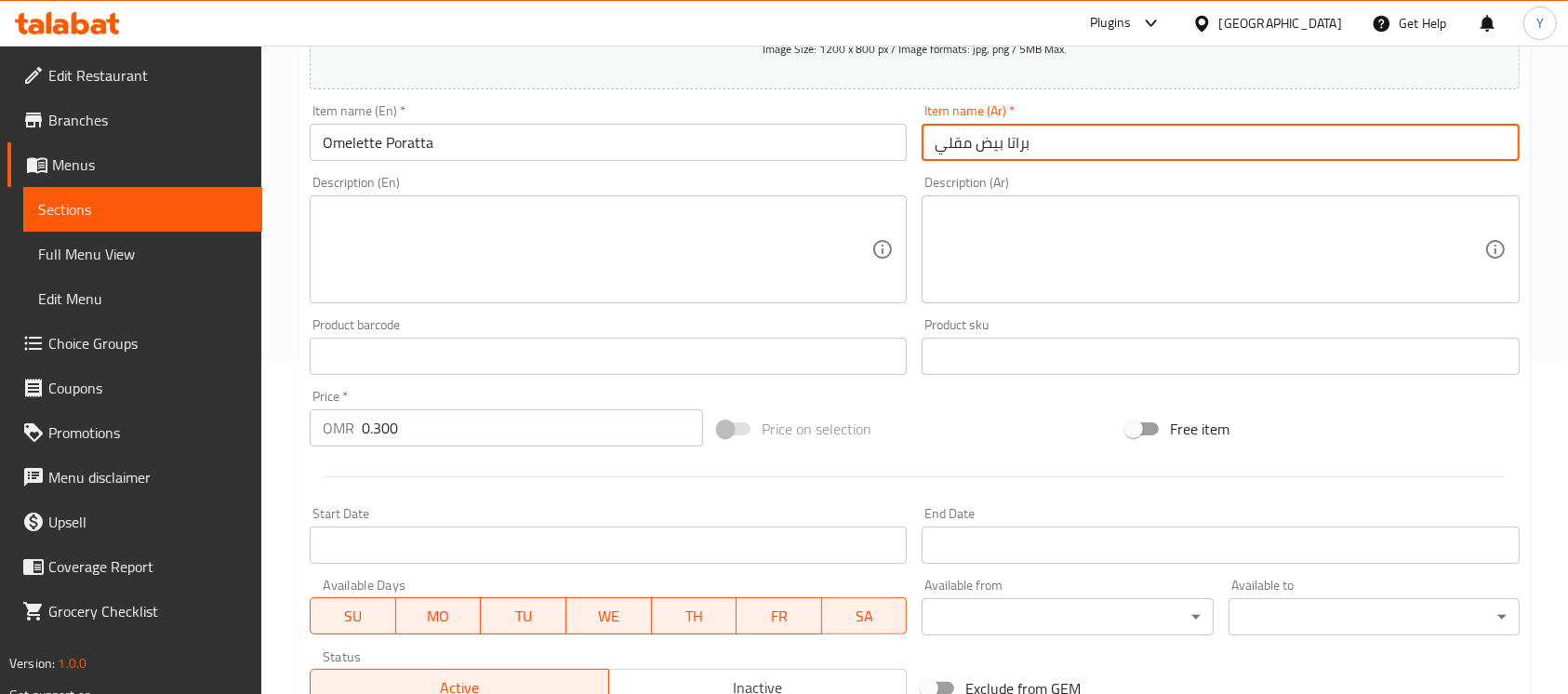
type input "براتا بيض مقلي"
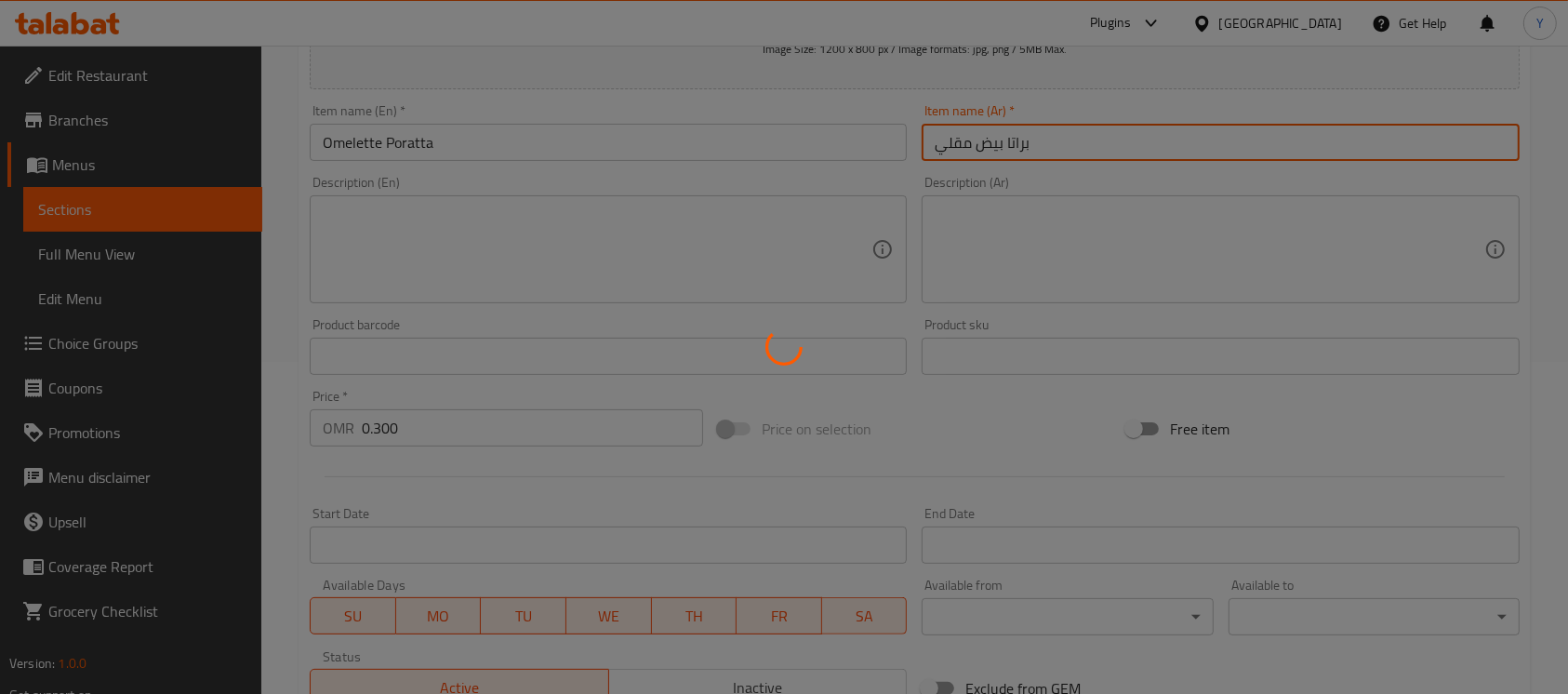
type input "0"
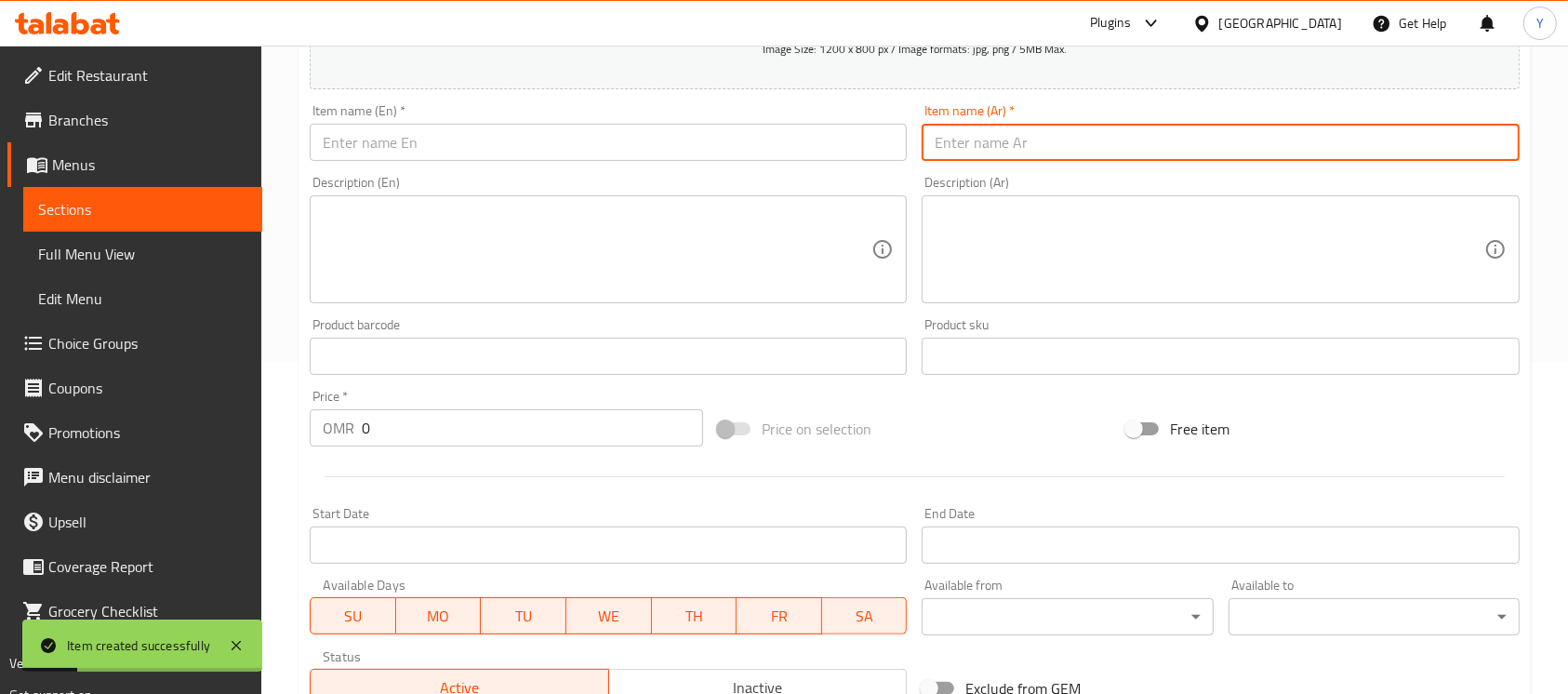
click at [351, 161] on input "text" at bounding box center [608, 142] width 597 height 38
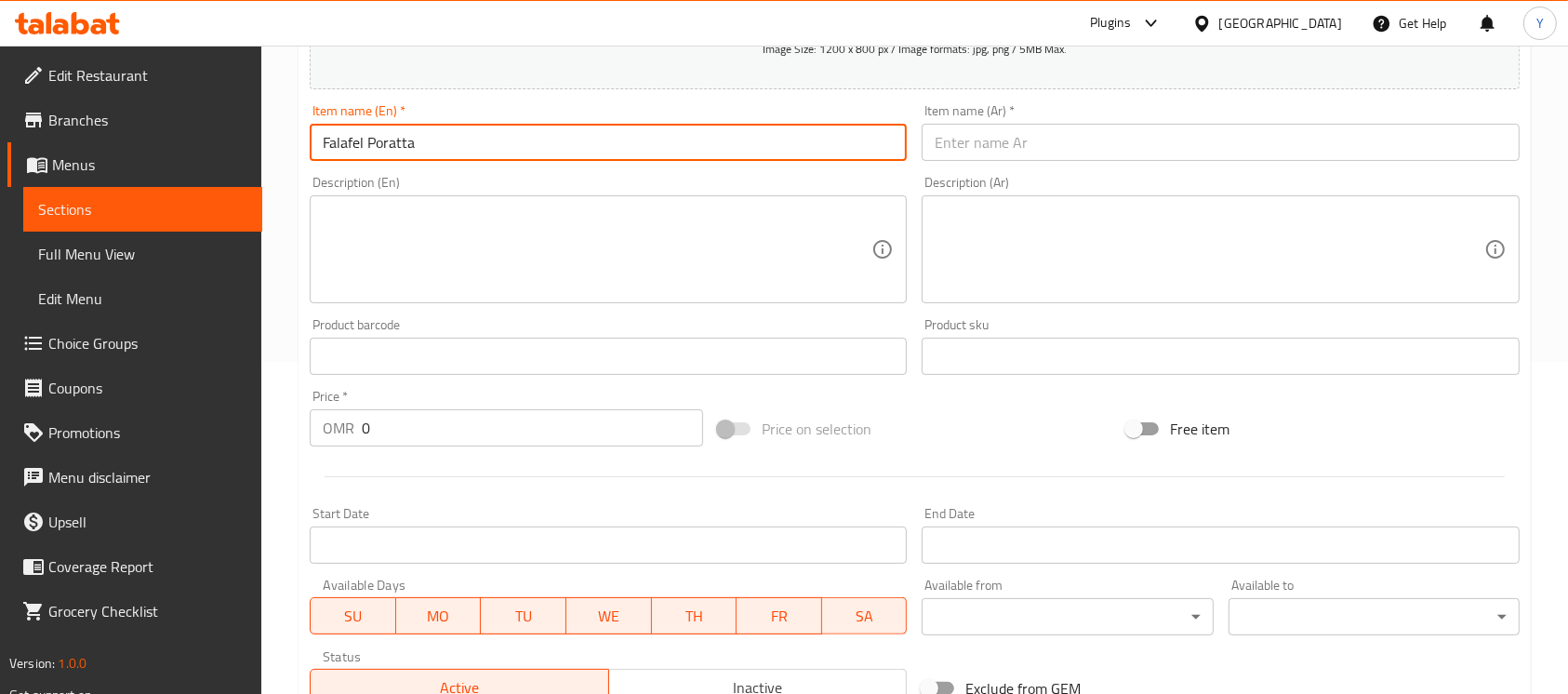
type input "Falafel Poratta"
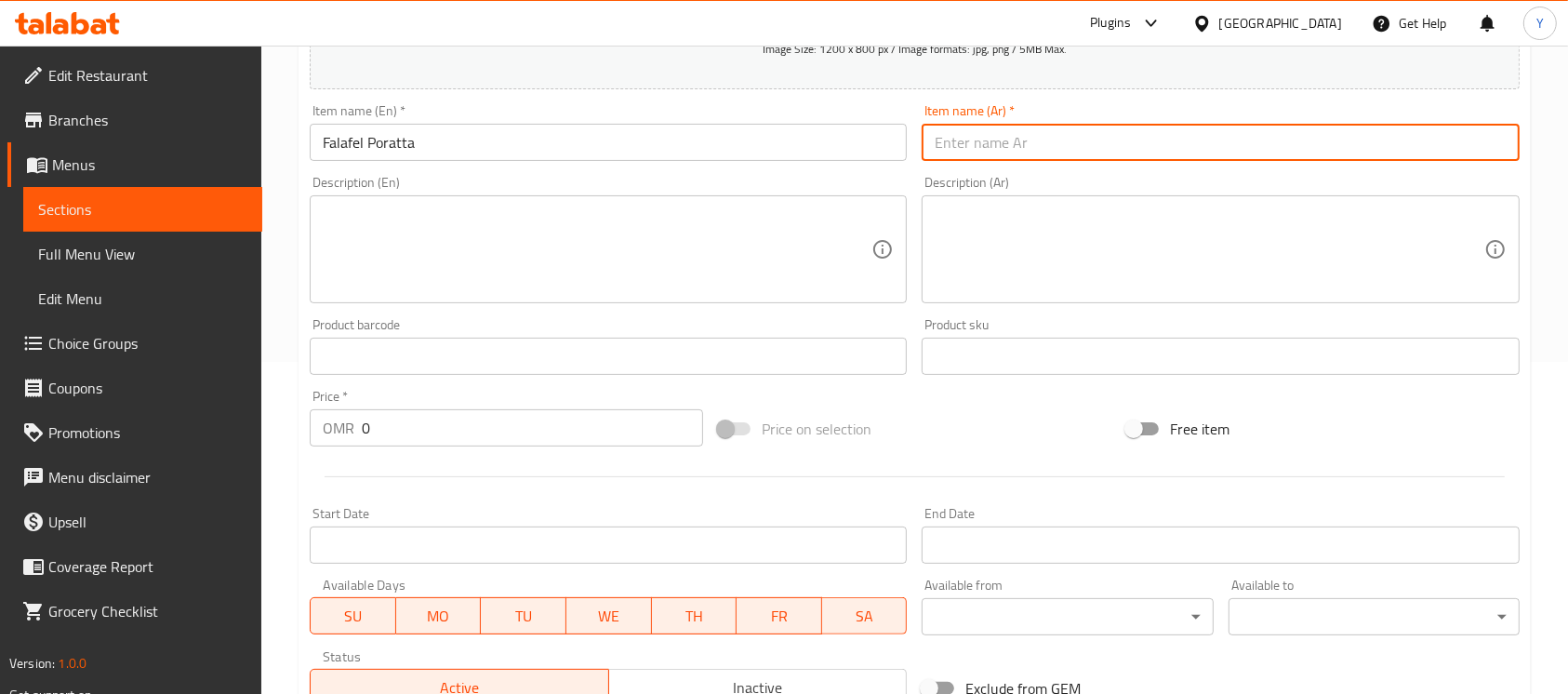
click at [1065, 126] on input "text" at bounding box center [1220, 142] width 597 height 38
type input "براتا فلافل"
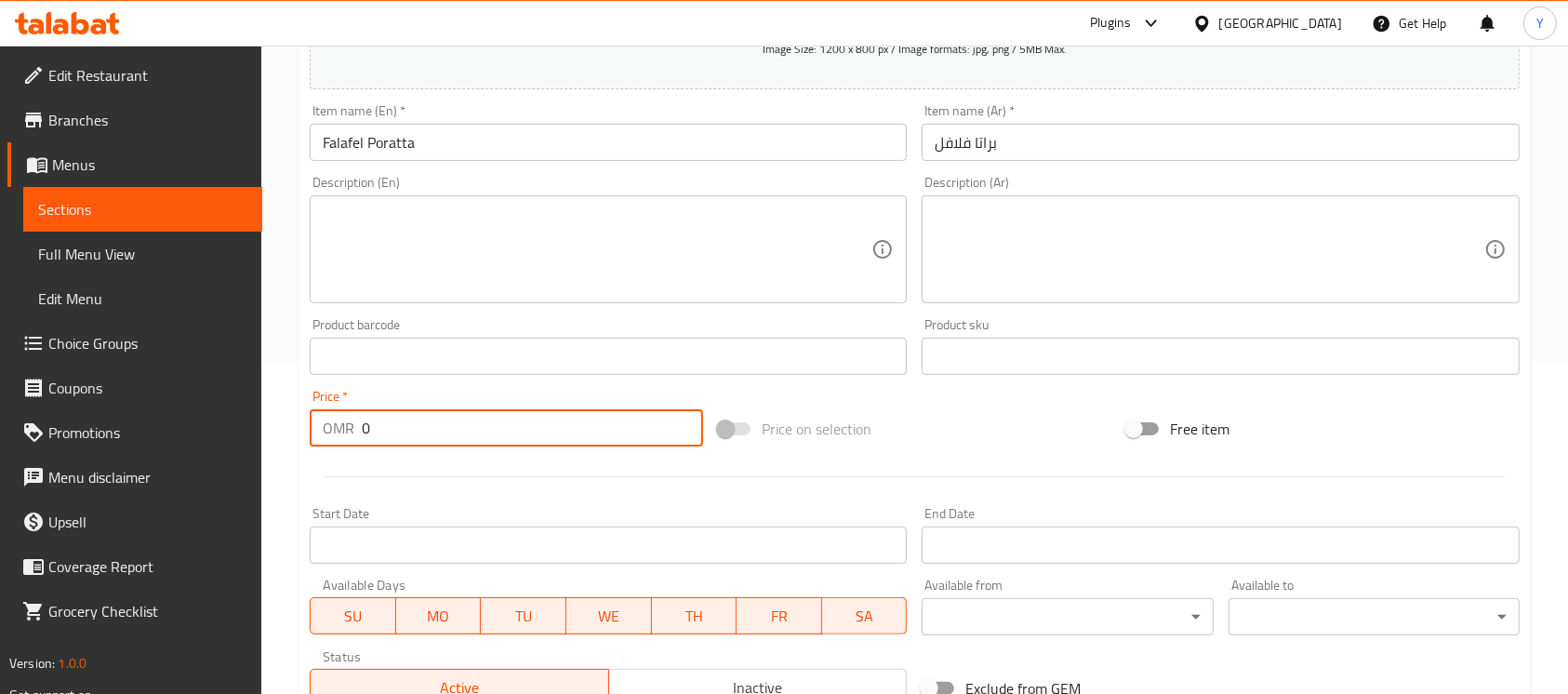
paste input ".3"
type input "0.300"
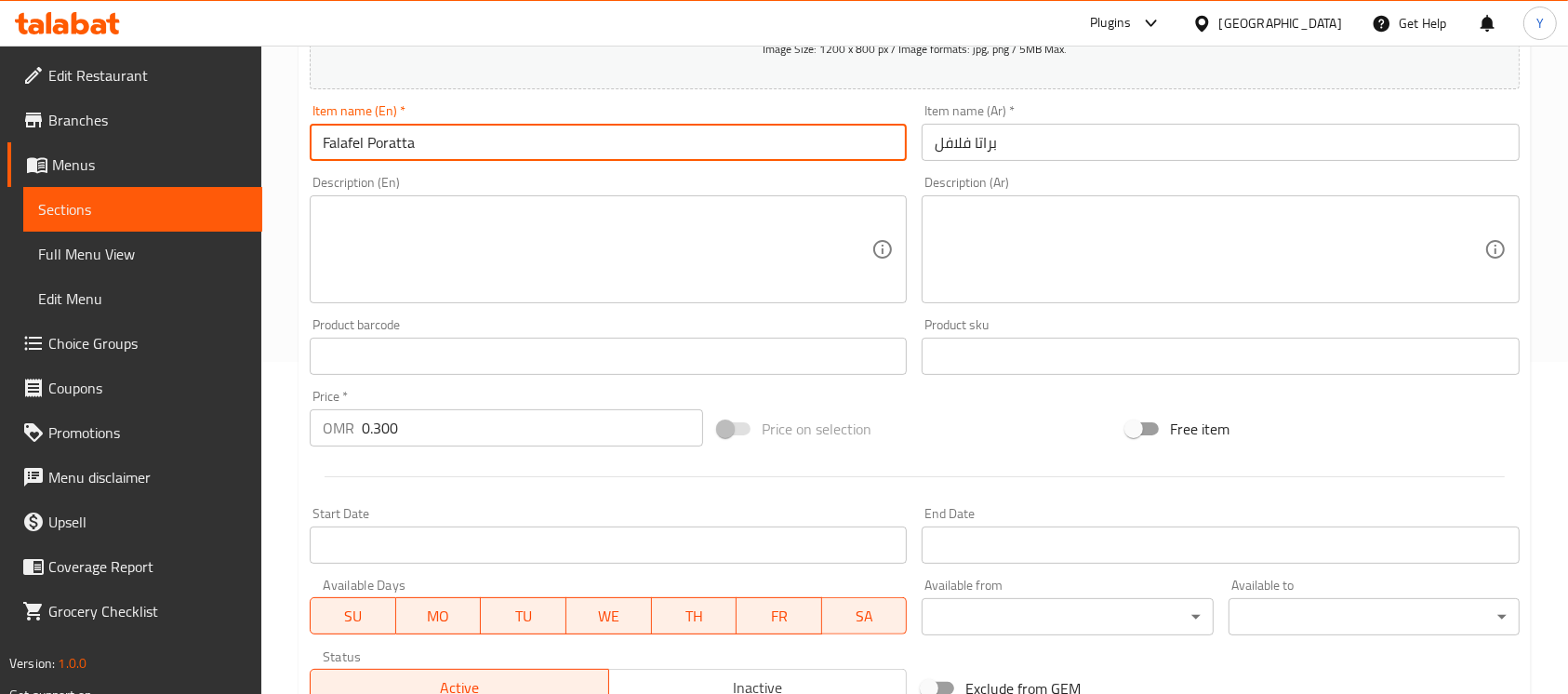
click at [566, 161] on input "Falafel Poratta" at bounding box center [608, 142] width 597 height 38
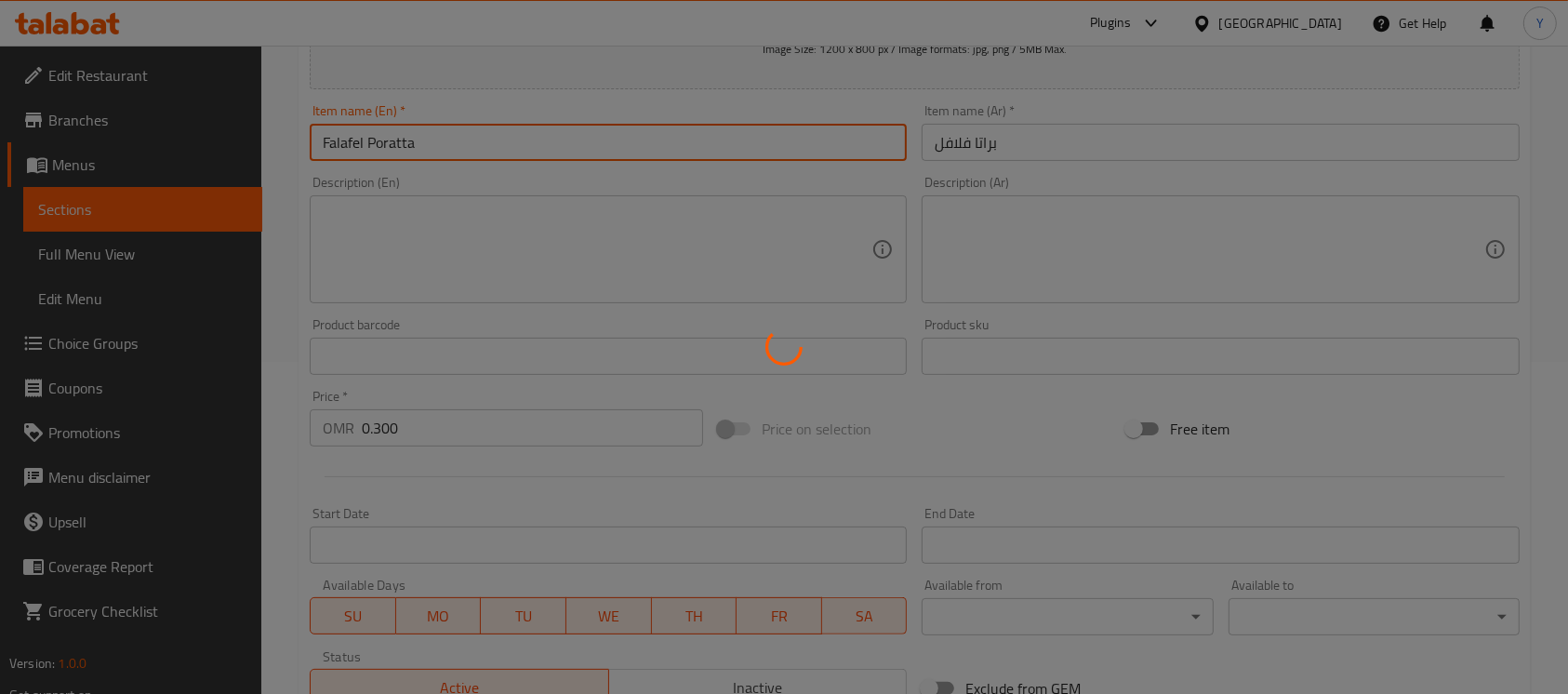
type input "0"
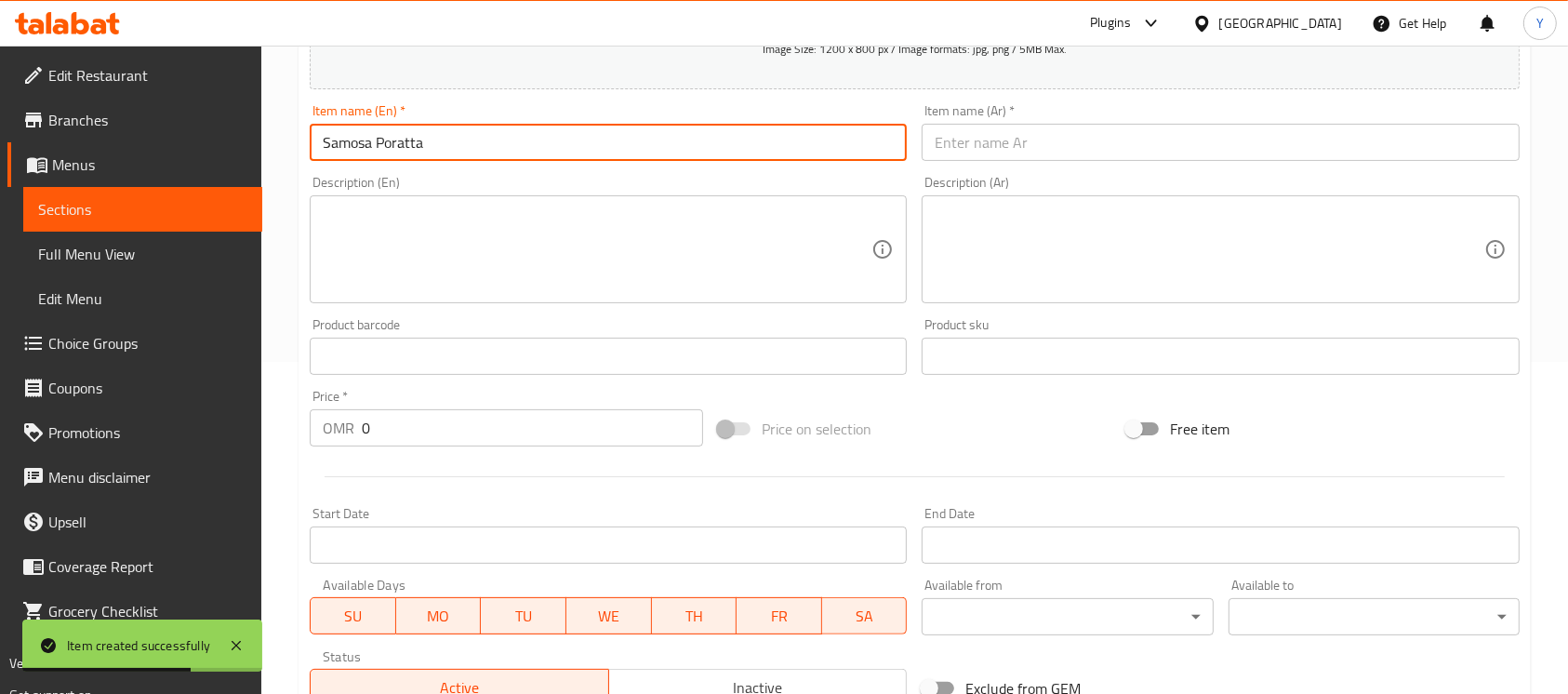
type input "Samosa Poratta"
drag, startPoint x: 1173, startPoint y: 133, endPoint x: 1463, endPoint y: 287, distance: 328.4
click at [1172, 133] on input "text" at bounding box center [1220, 142] width 597 height 38
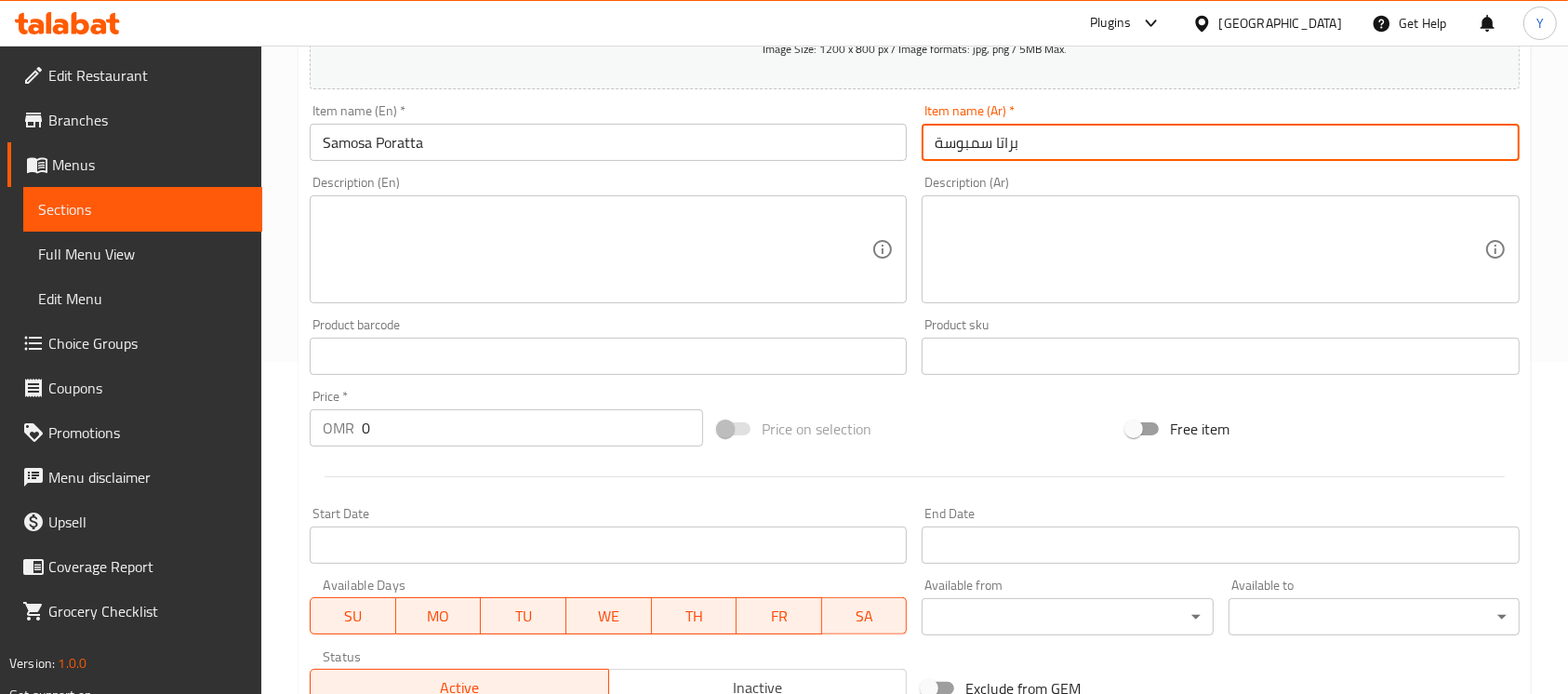
type input "براتا سمبوسة"
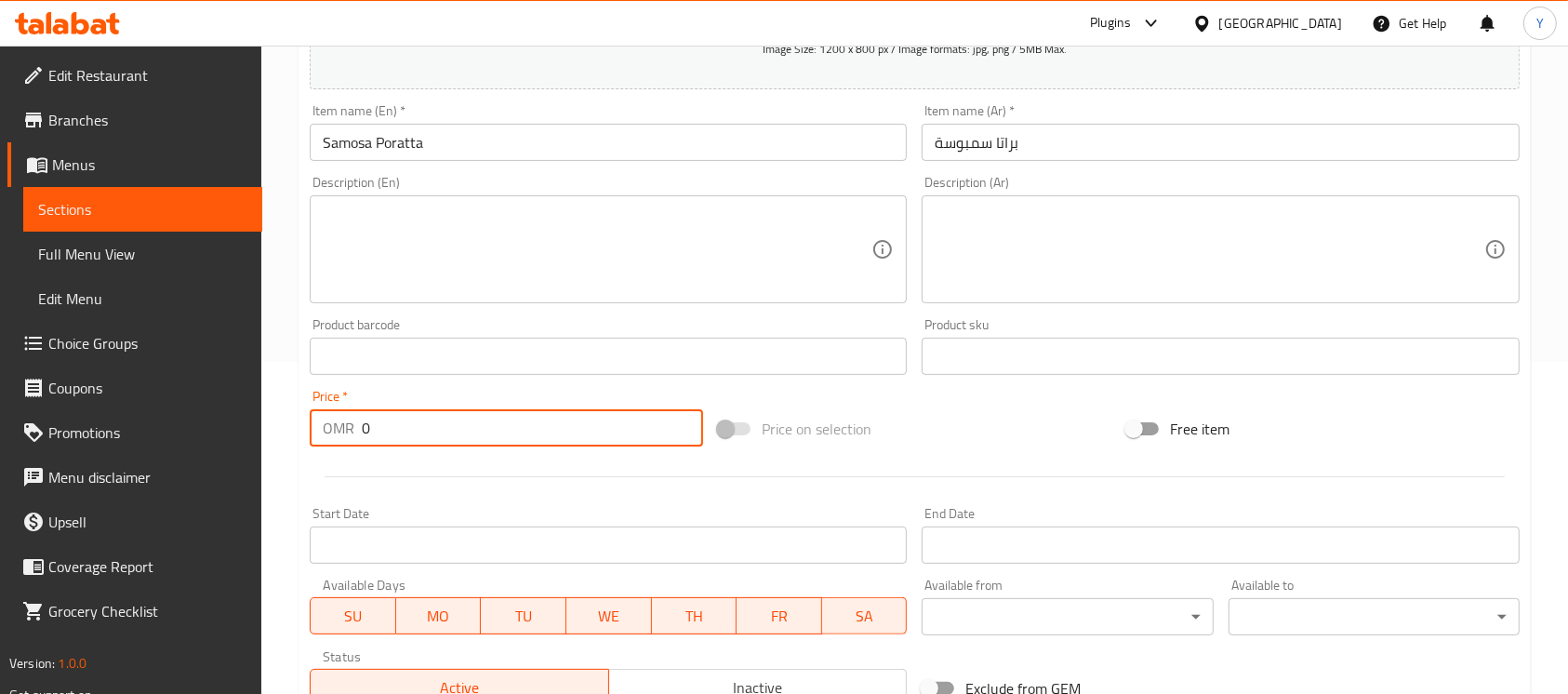
paste input ".3"
type input "0.300"
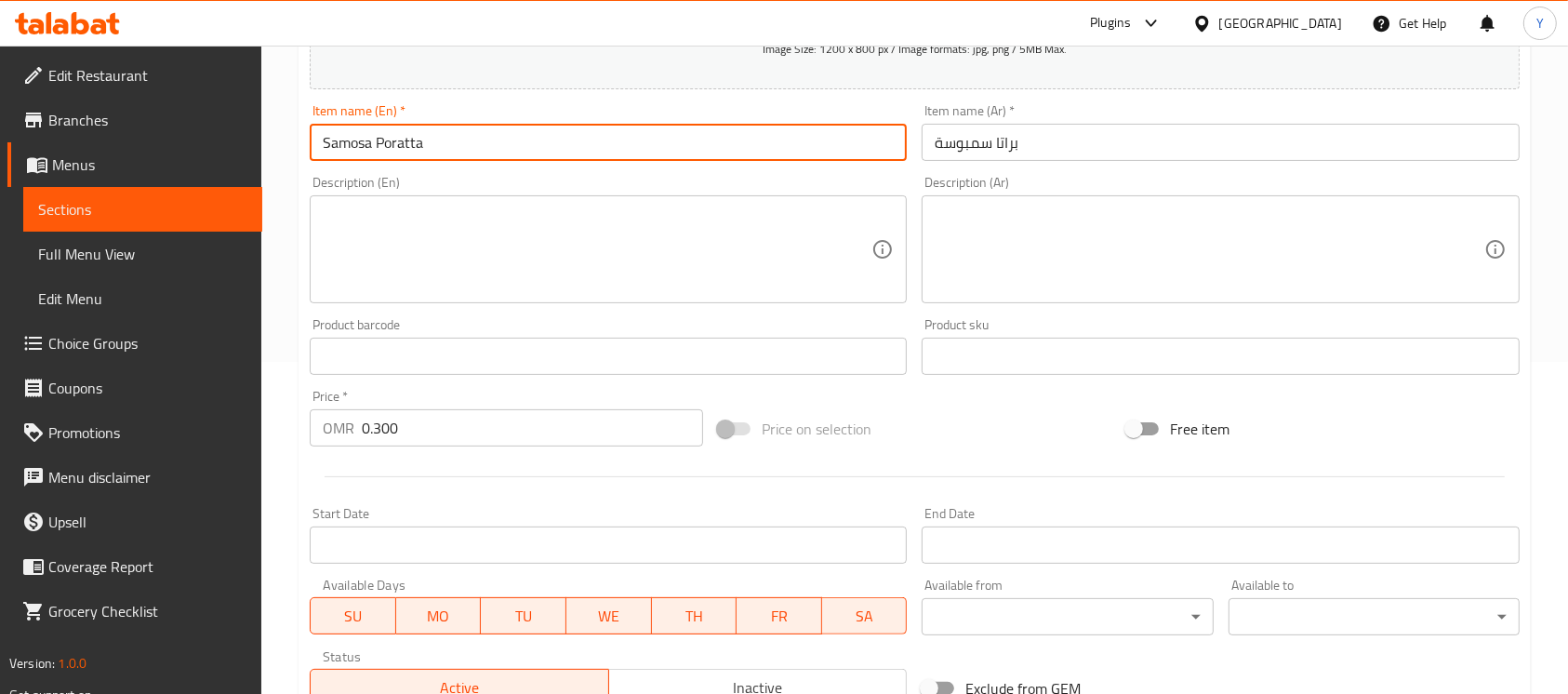
click at [478, 137] on input "Samosa Poratta" at bounding box center [608, 142] width 597 height 38
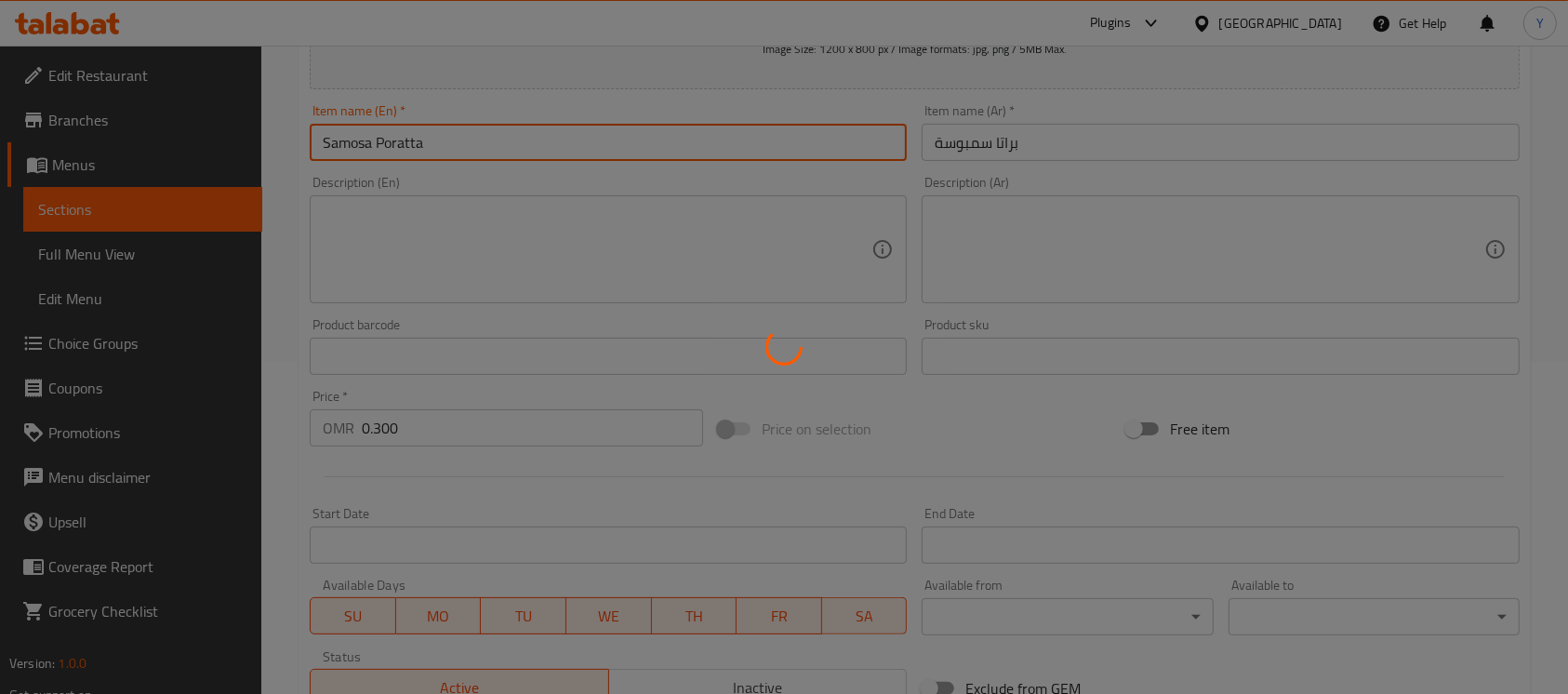
type input "0"
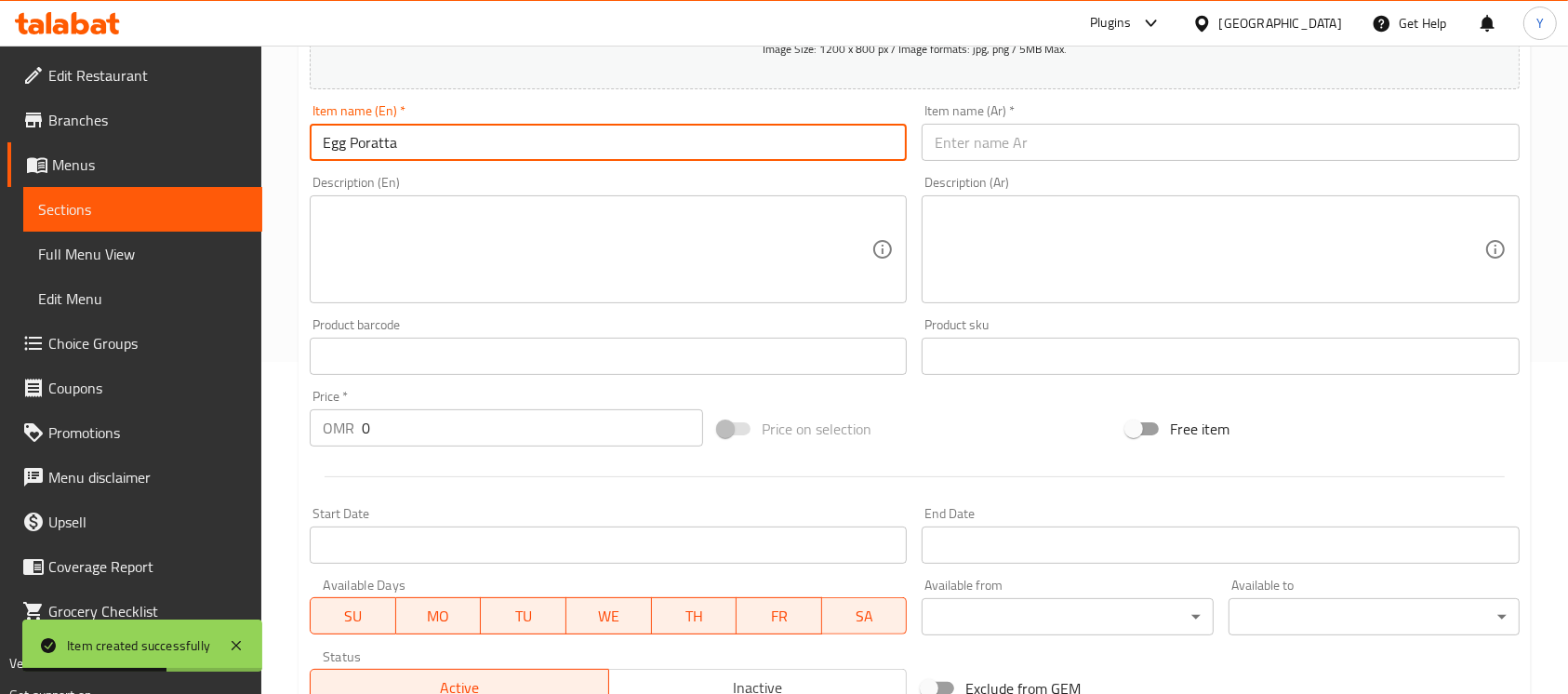
type input "Egg Poratta"
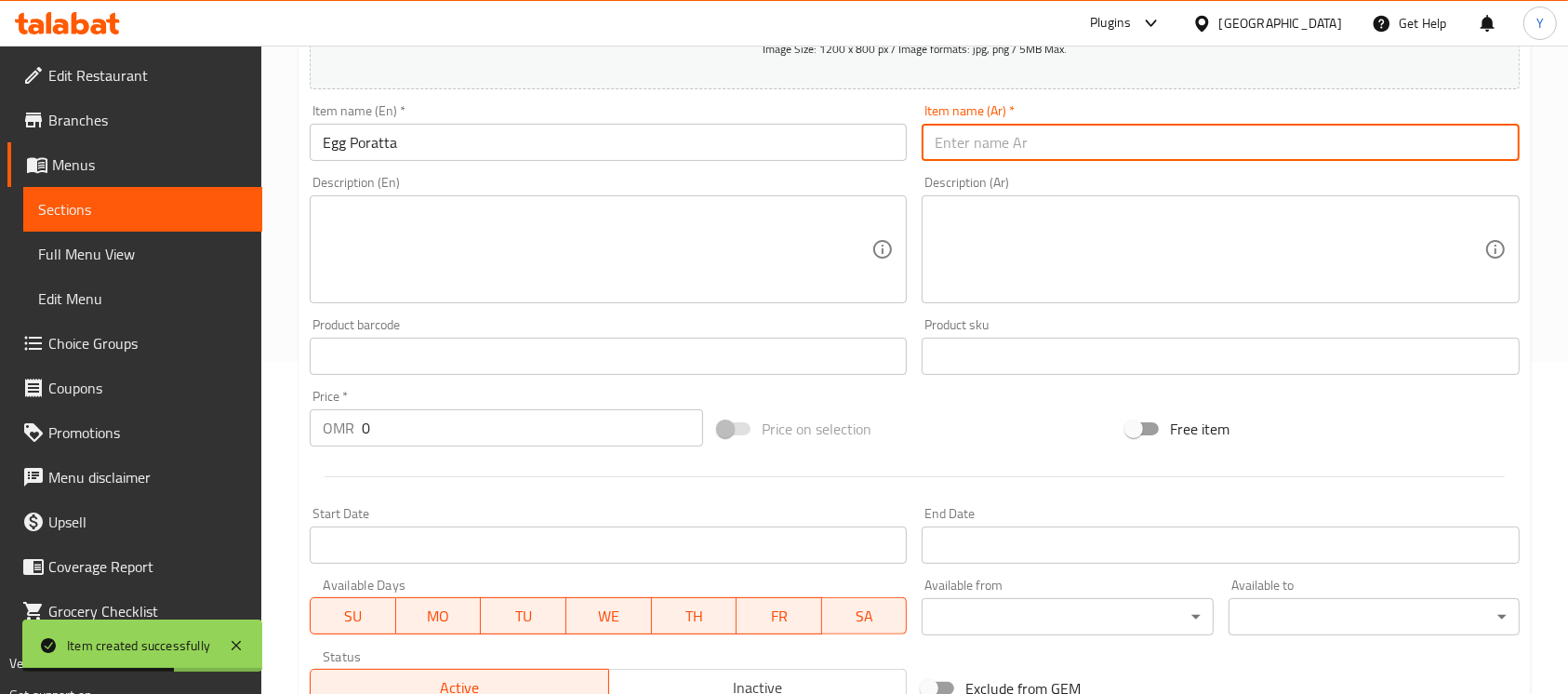
click at [1028, 128] on input "text" at bounding box center [1220, 142] width 597 height 38
type input "براتا بيض"
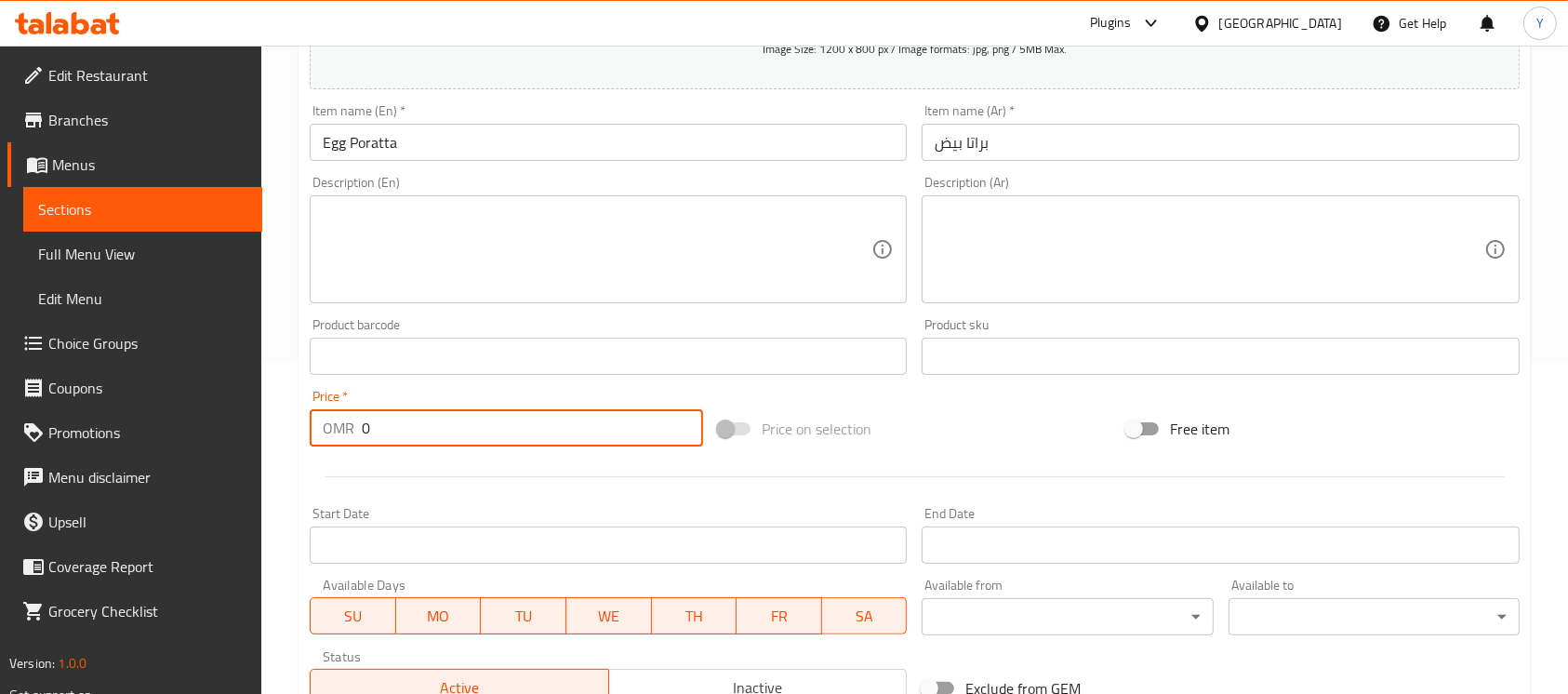
paste input ".3"
type input "0.300"
click at [525, 126] on input "Egg Poratta" at bounding box center [608, 142] width 597 height 38
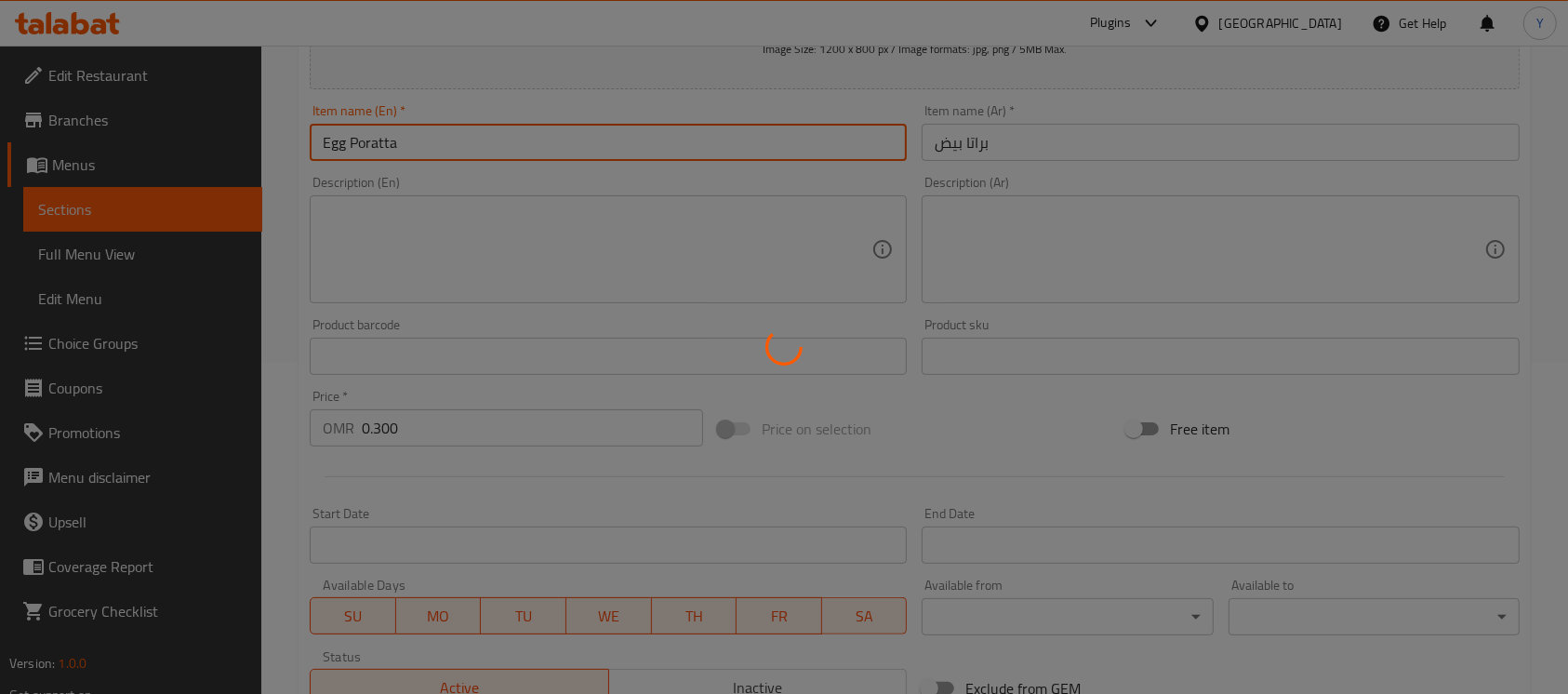
type input "0"
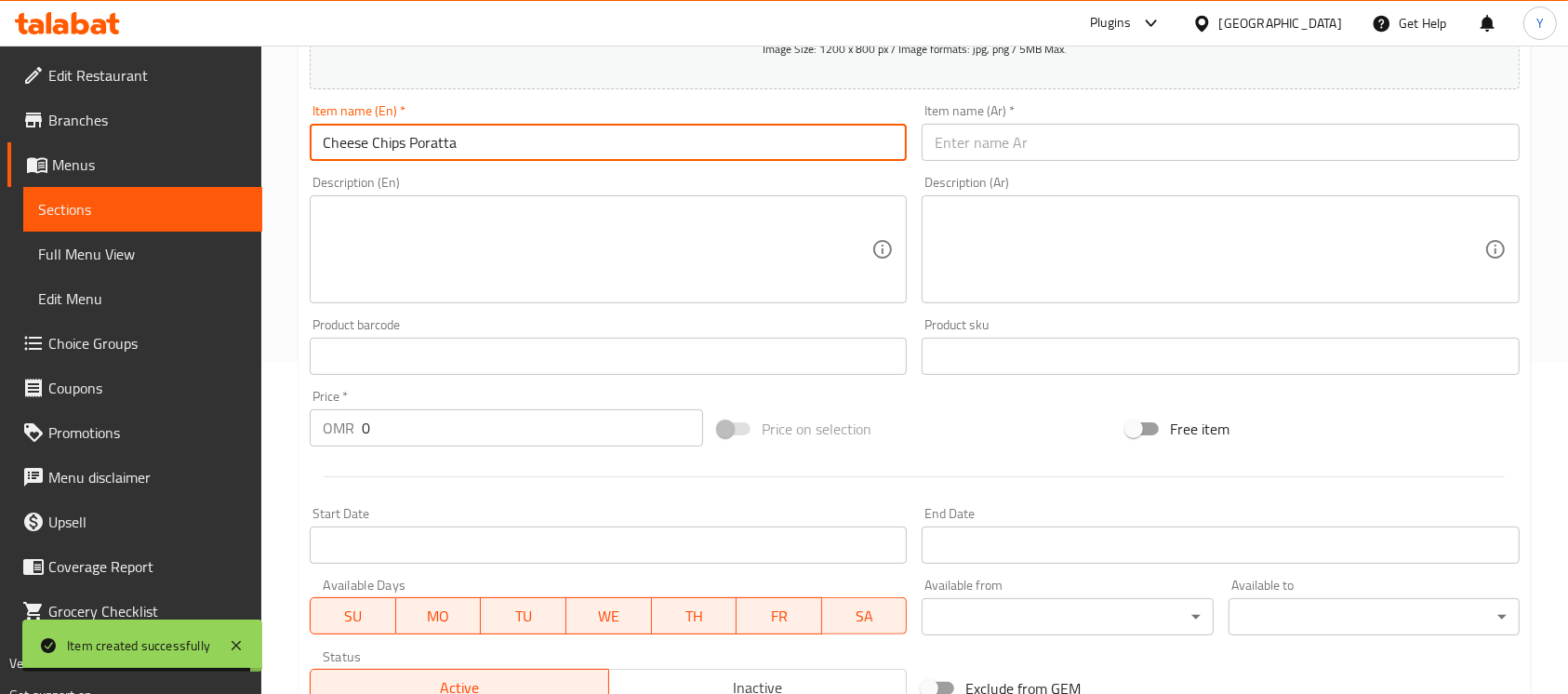
type input "Cheese Chips Poratta"
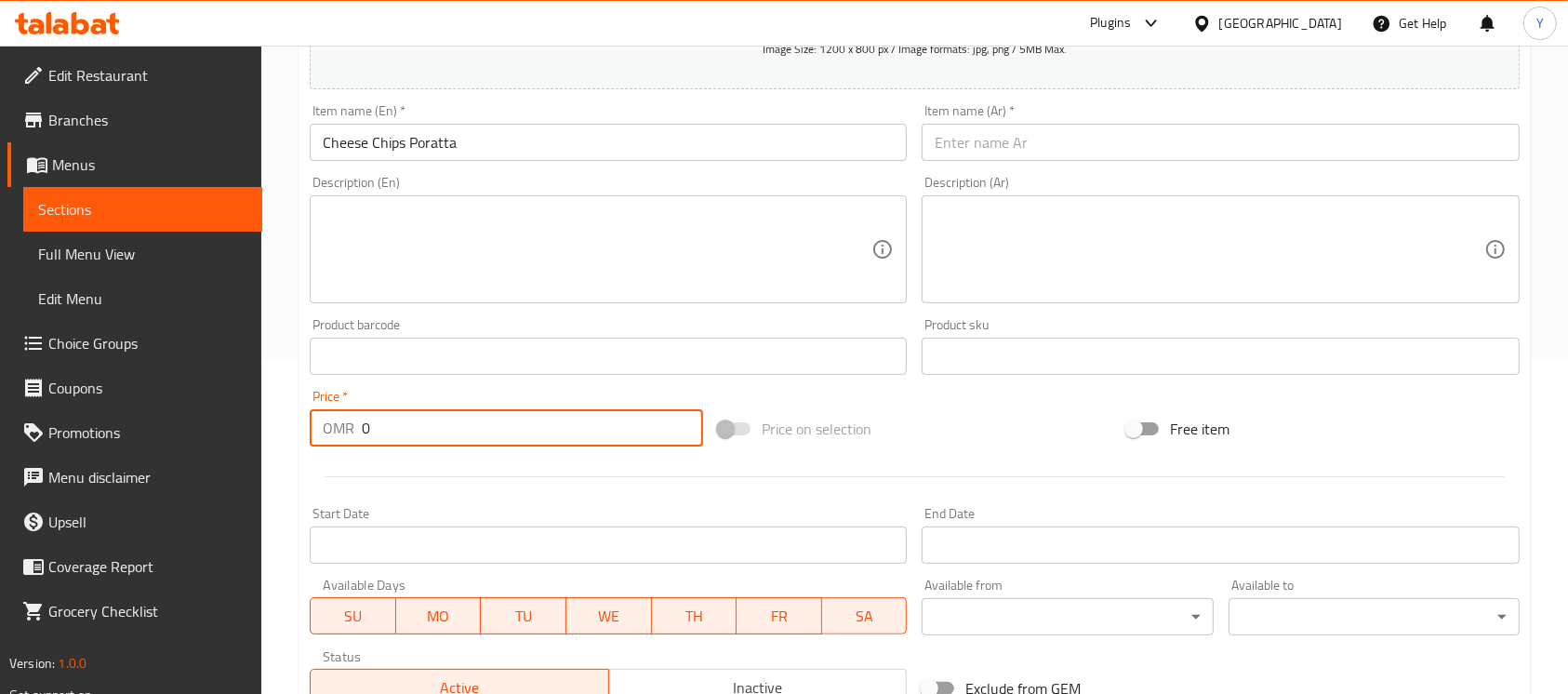
paste input ".3"
type input "0.300"
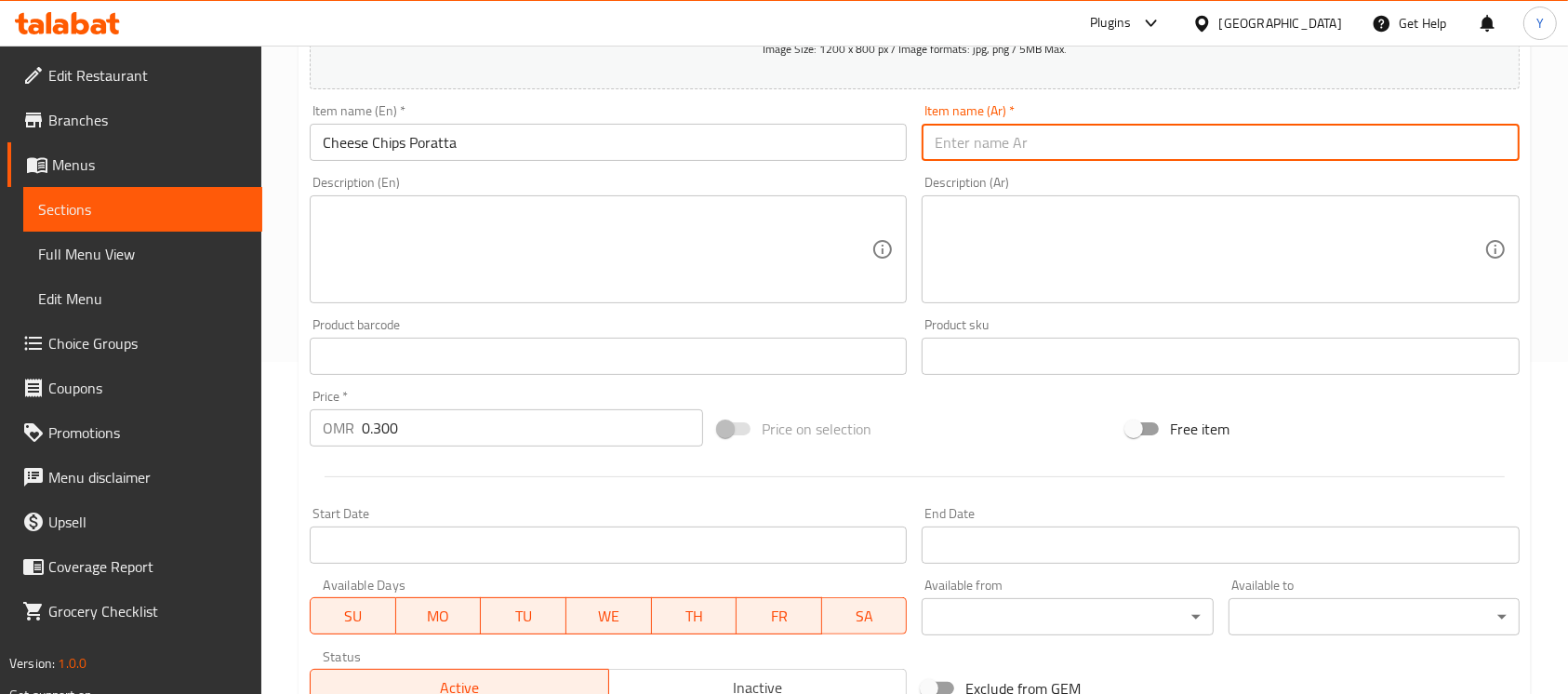
click at [1059, 160] on input "text" at bounding box center [1220, 142] width 597 height 38
type input "براتا شيبس جبن"
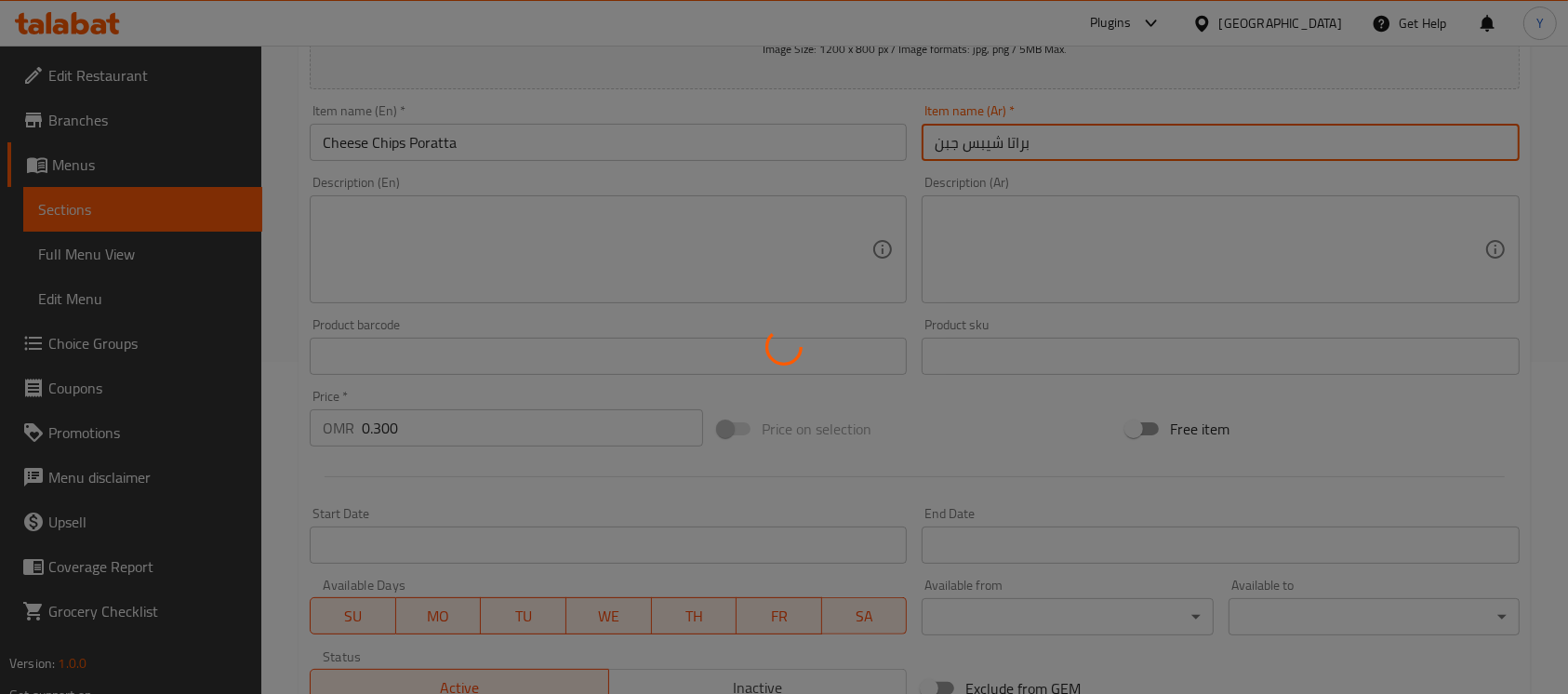
type input "0"
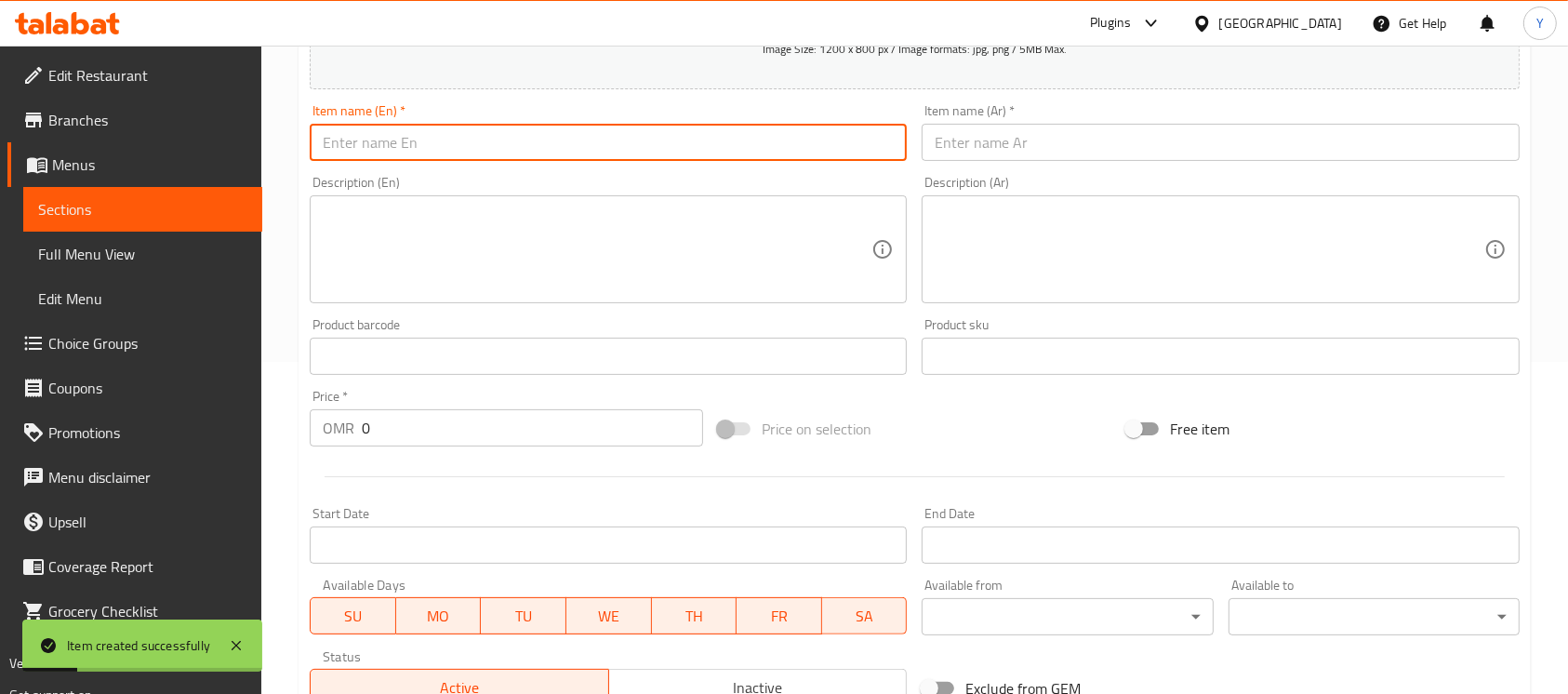
drag, startPoint x: 735, startPoint y: 151, endPoint x: 1105, endPoint y: 162, distance: 370.2
click at [735, 151] on input "text" at bounding box center [608, 142] width 597 height 38
type input "Nutella Poratta"
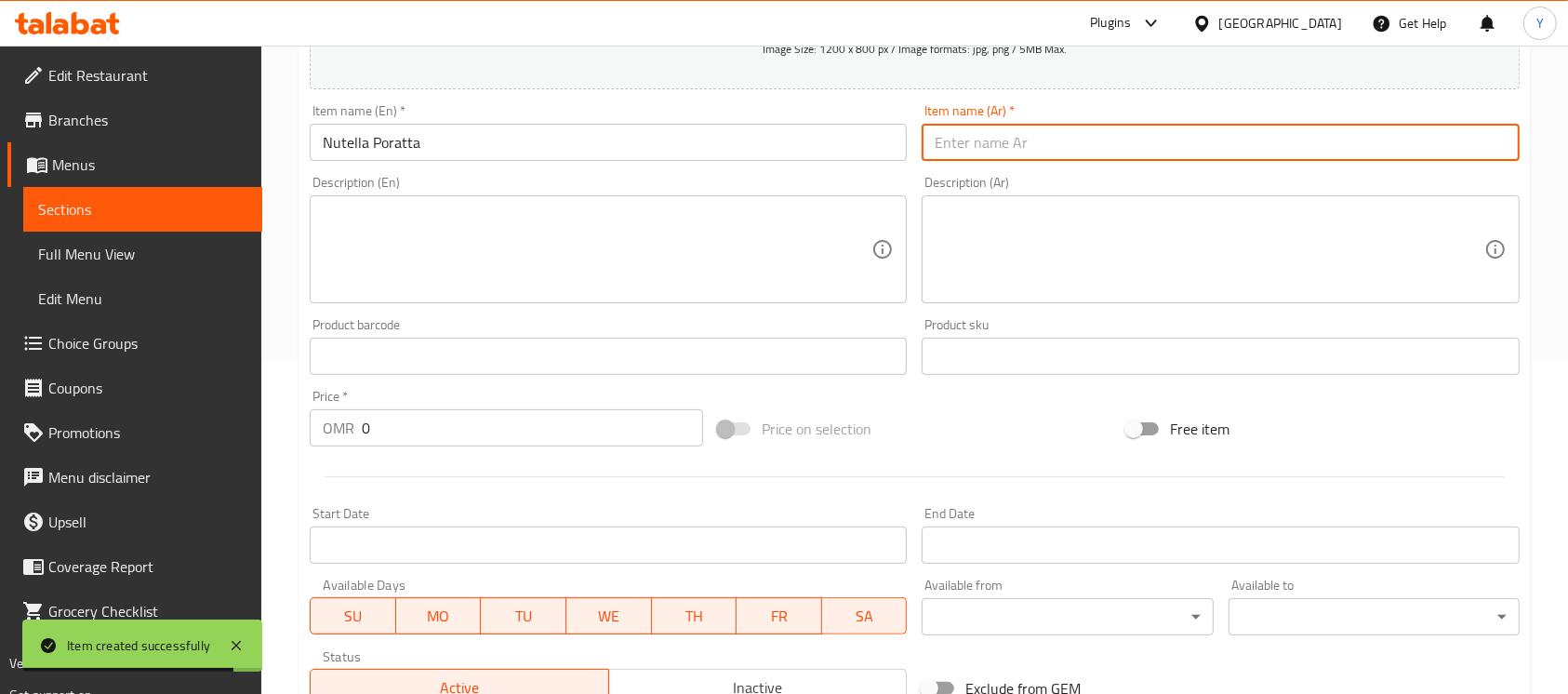
click at [1067, 138] on input "text" at bounding box center [1220, 142] width 597 height 38
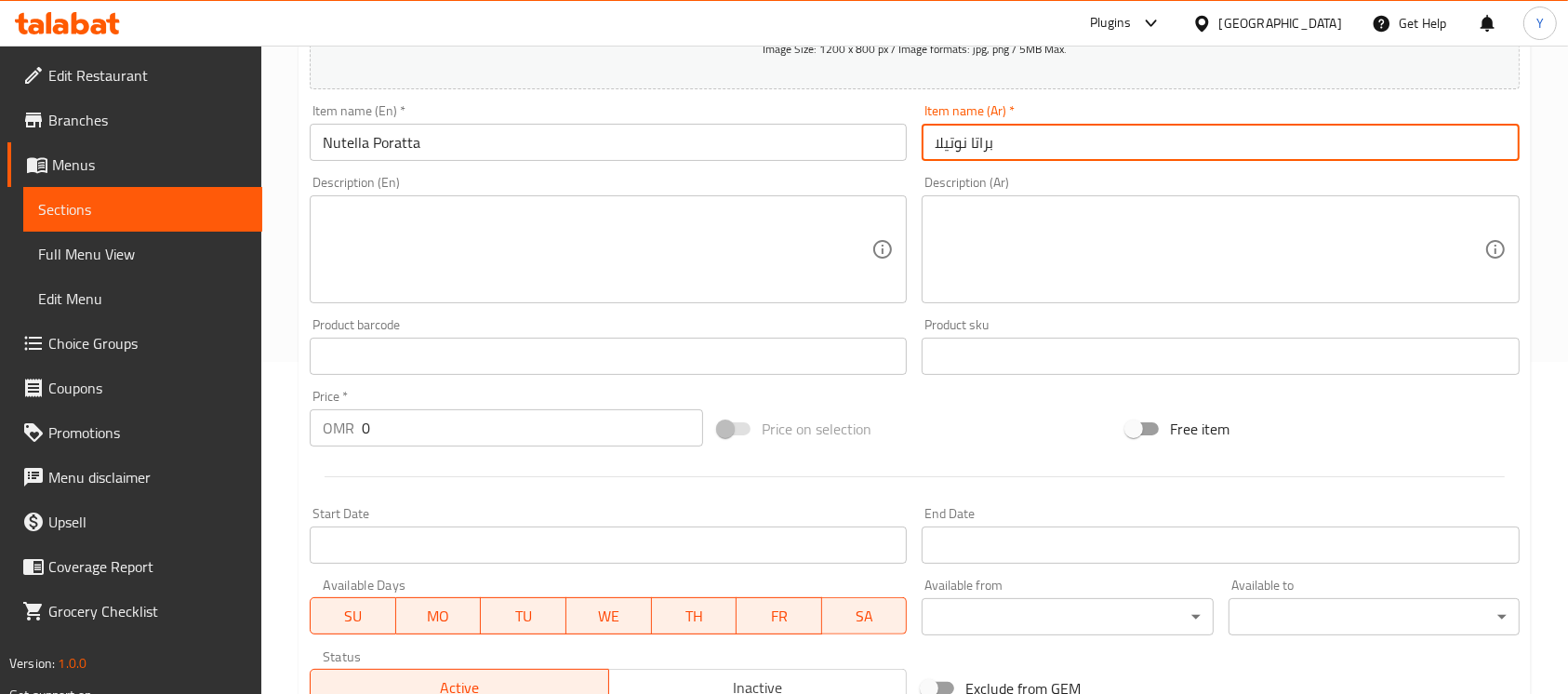
type input "براتا نوتيلا"
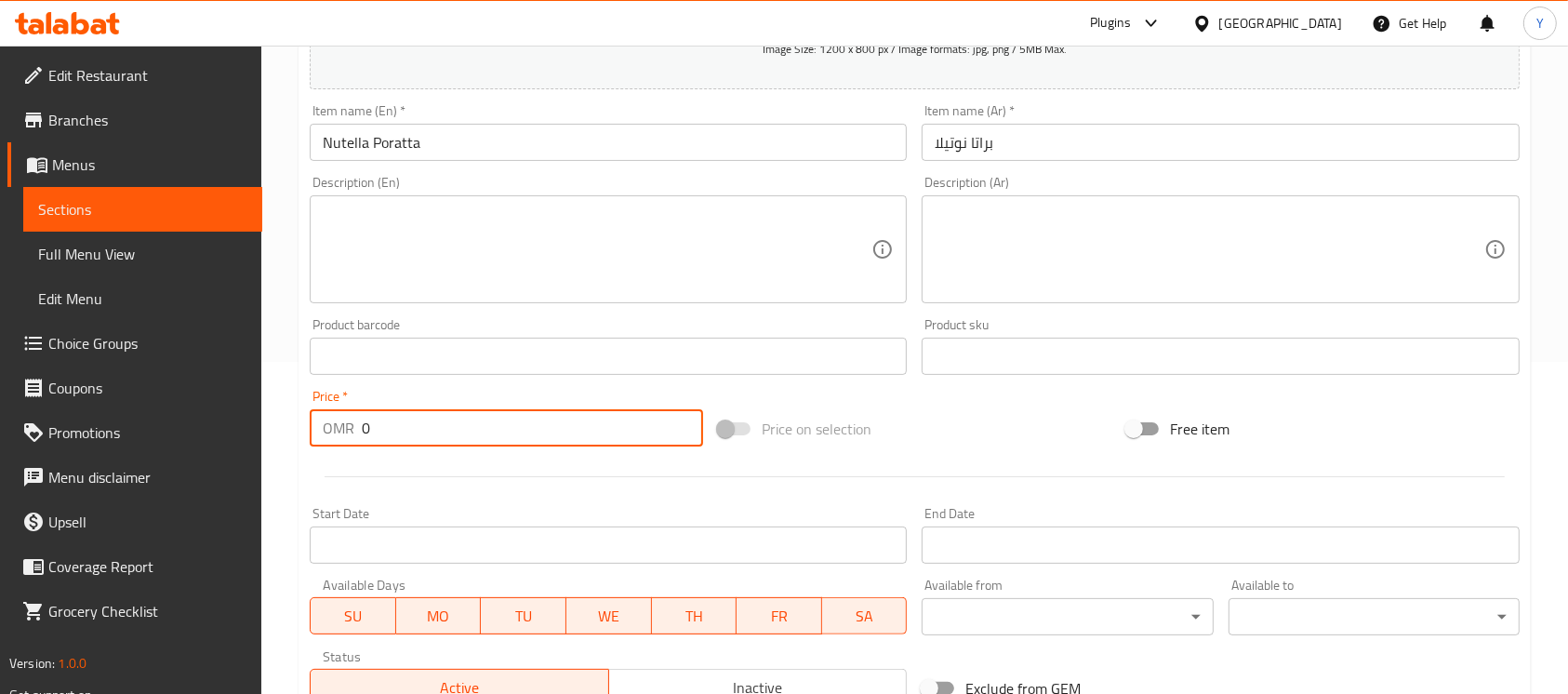
paste input ".3"
type input "0.300"
click at [525, 138] on input "Nutella Poratta" at bounding box center [608, 142] width 597 height 38
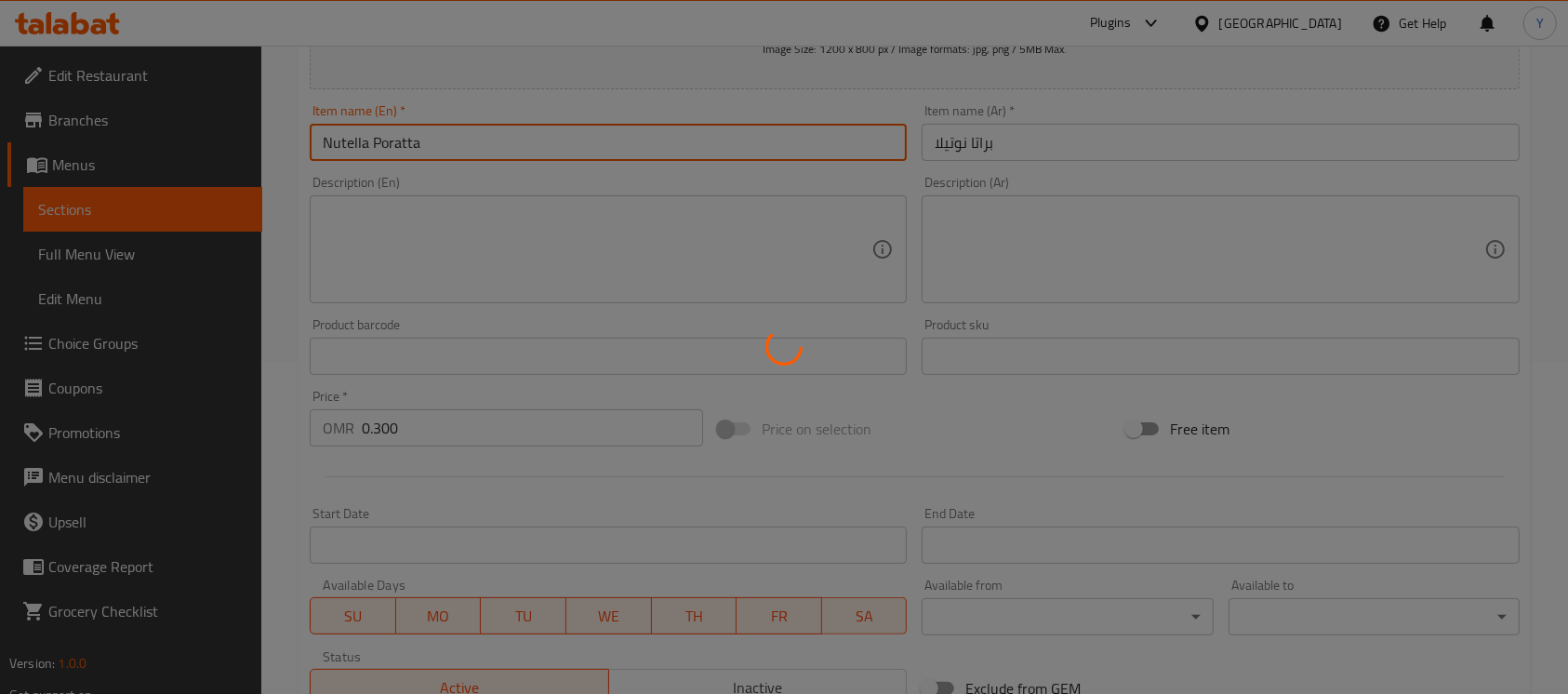
type input "0"
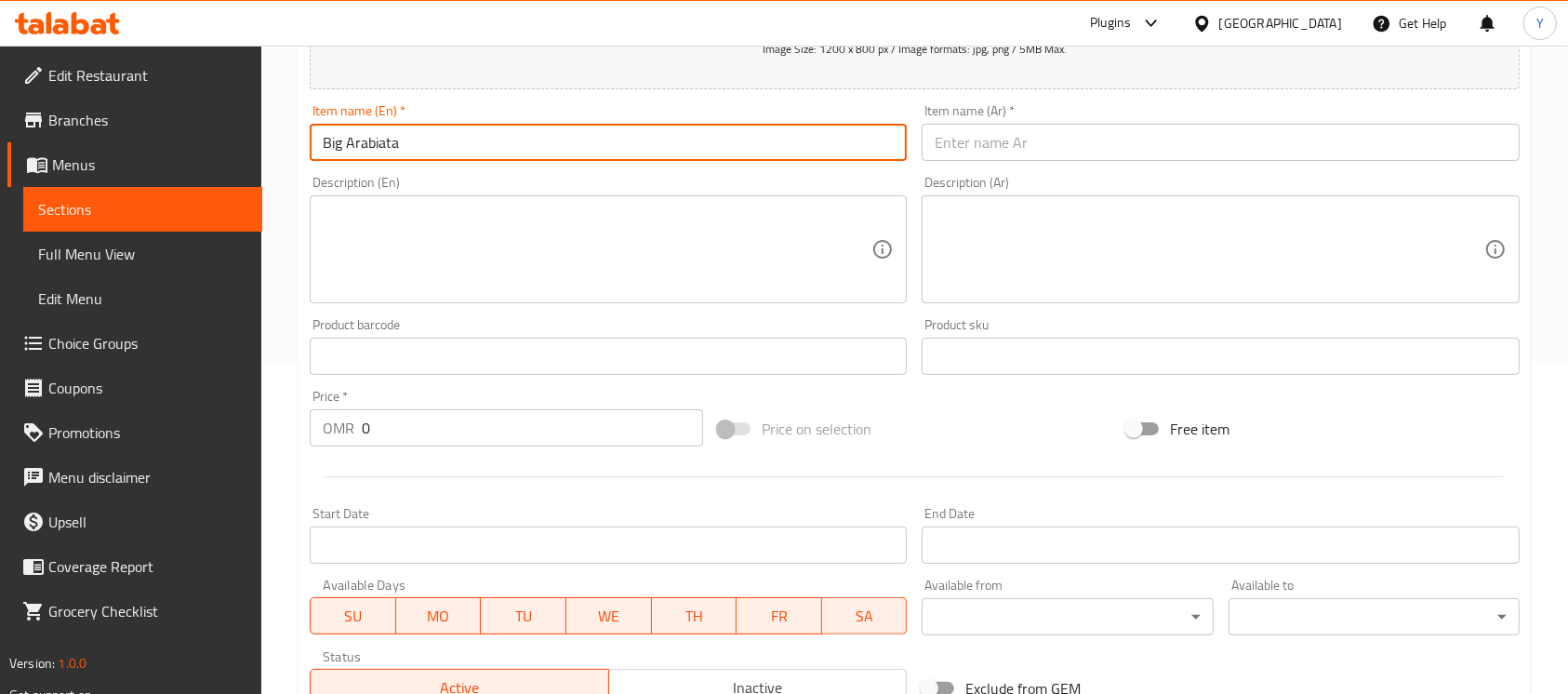
type input "Big Arabiata"
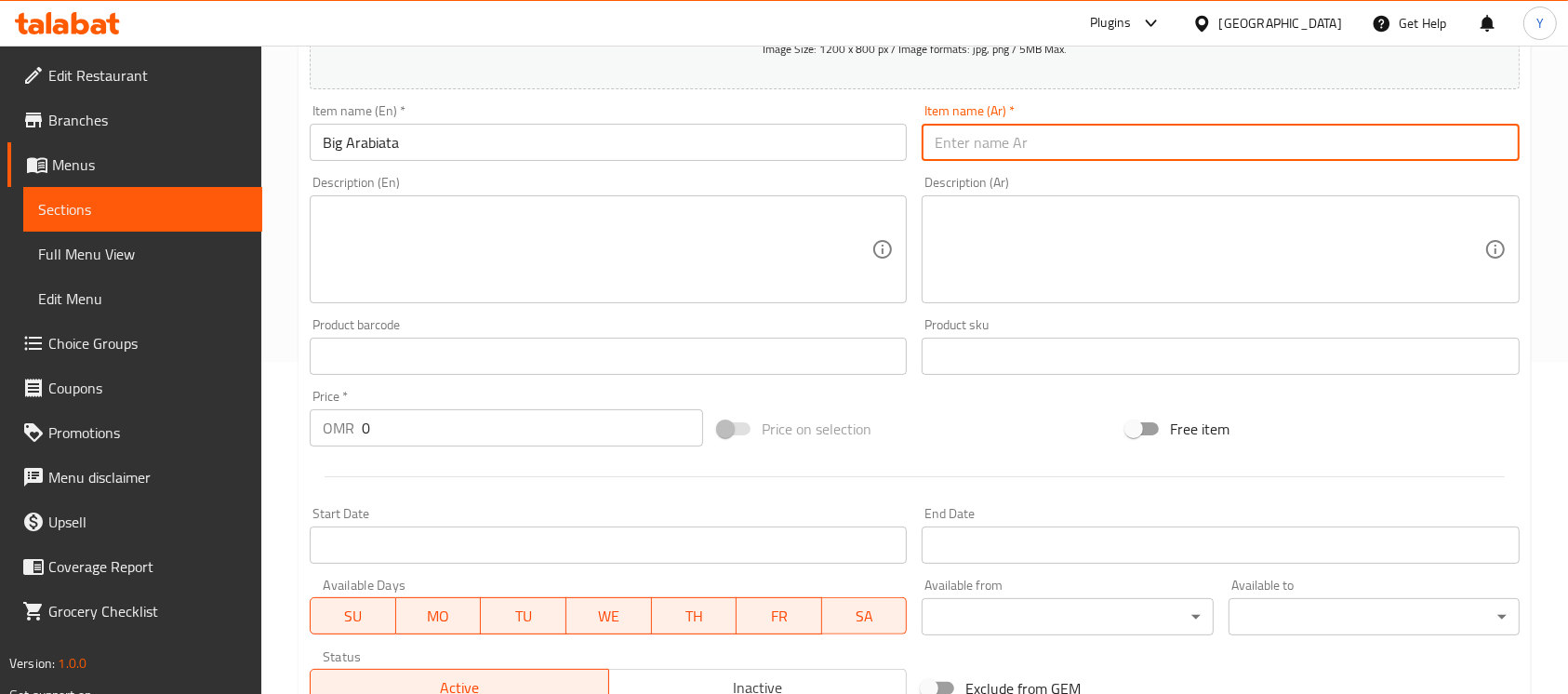
drag, startPoint x: 1060, startPoint y: 144, endPoint x: 1586, endPoint y: 302, distance: 549.2
click at [1060, 144] on input "text" at bounding box center [1220, 142] width 597 height 38
type input "غ"
type input "عاربيتا كبير"
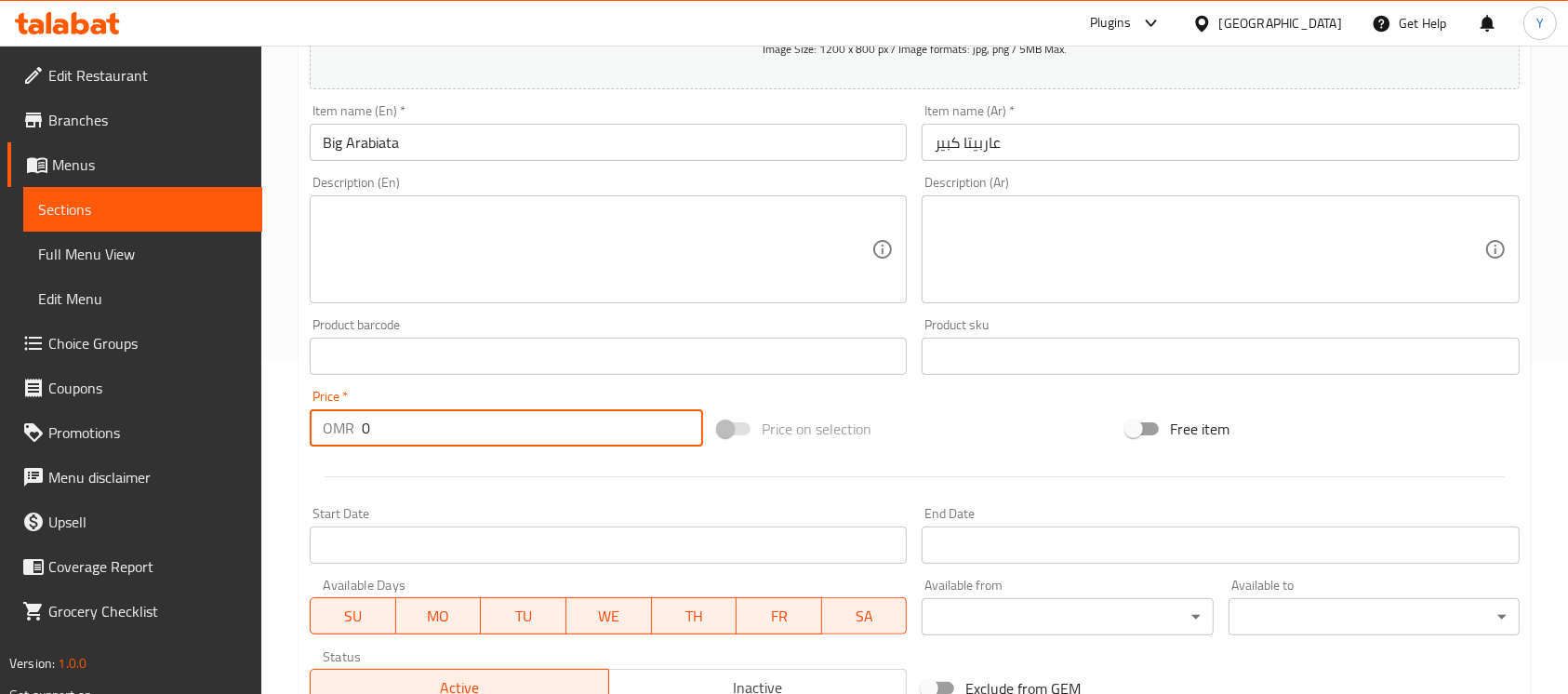
drag, startPoint x: 395, startPoint y: 446, endPoint x: 54, endPoint y: 446, distance: 341.0
click at [54, 446] on div "Edit Restaurant Branches Menus Sections Full Menu View Edit Menu Choice Groups …" at bounding box center [784, 347] width 1568 height 1268
paste input ".3"
type input "1.300"
click at [483, 147] on input "Big Arabiata" at bounding box center [608, 142] width 597 height 38
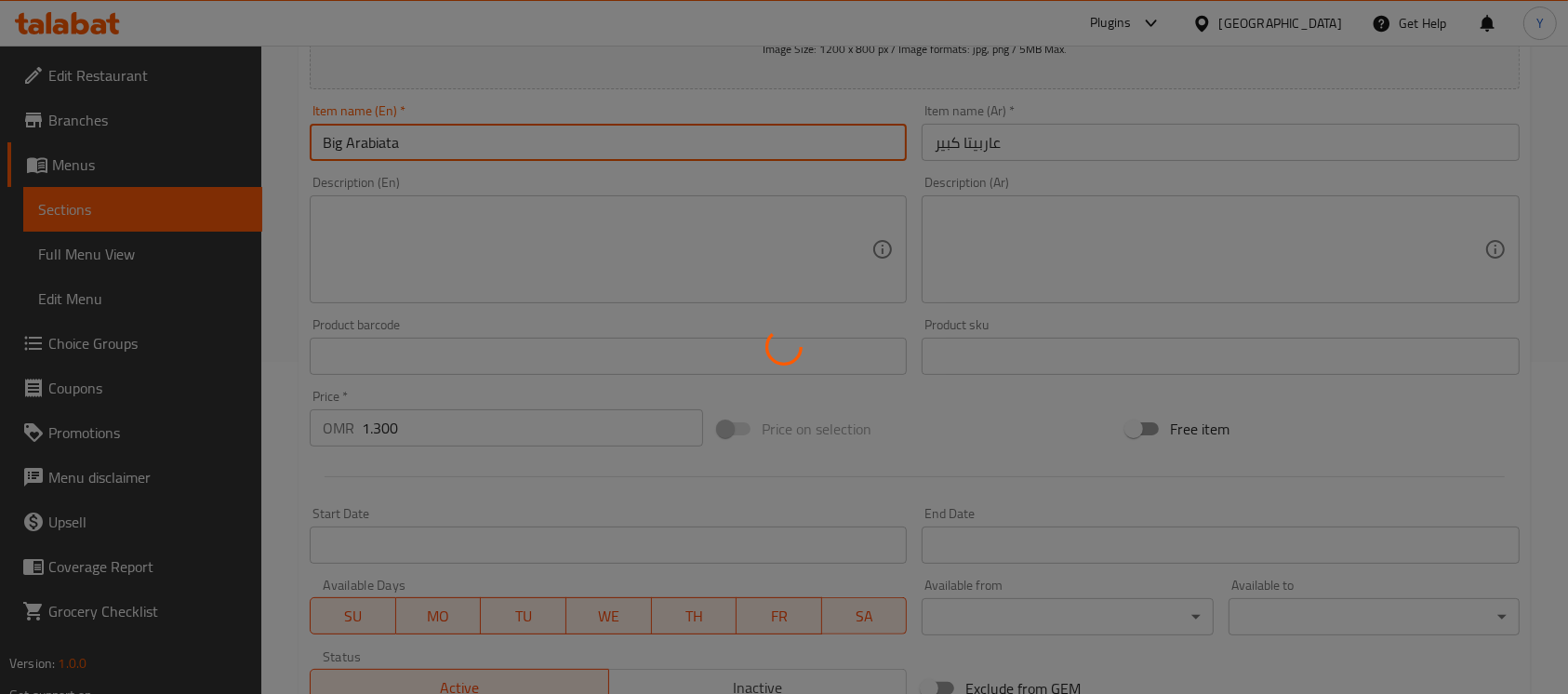
type input "0"
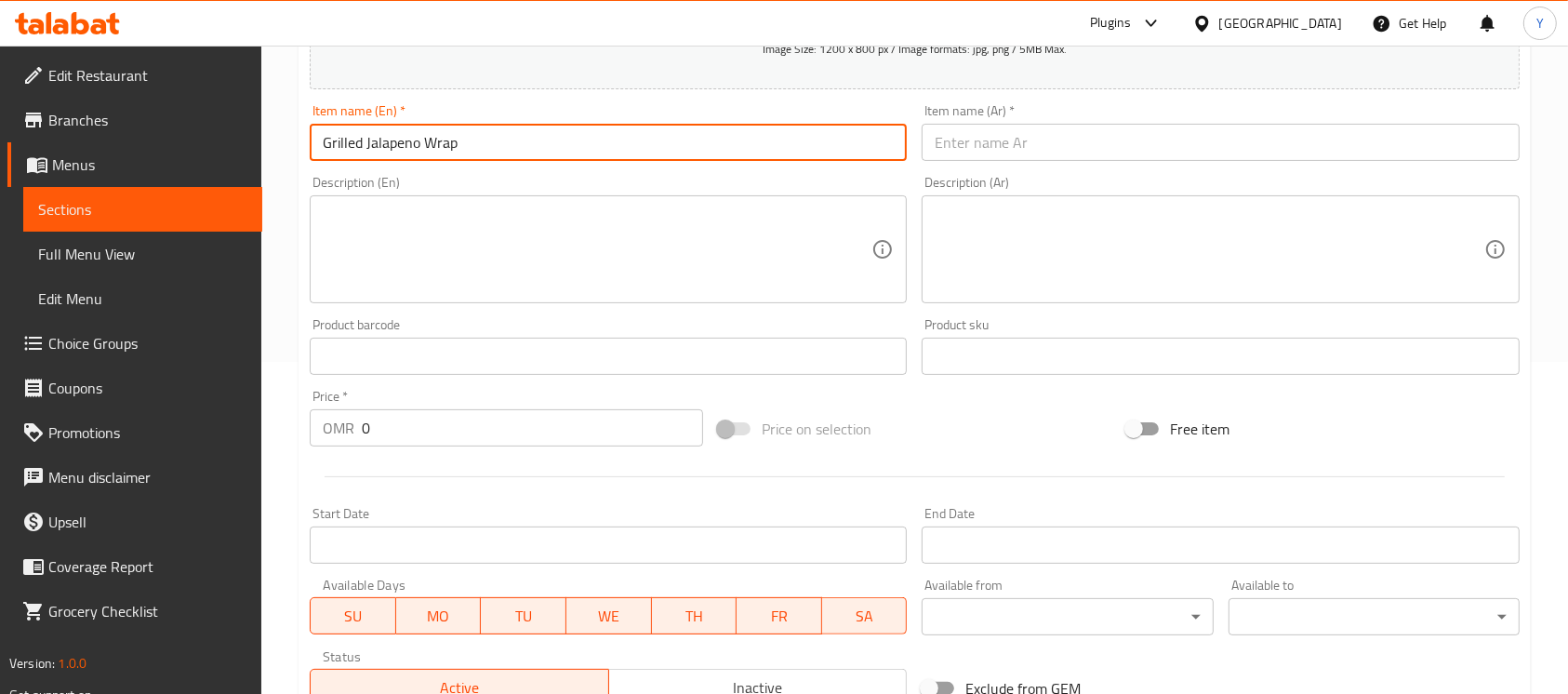
type input "Grilled Jalapeno Wrap"
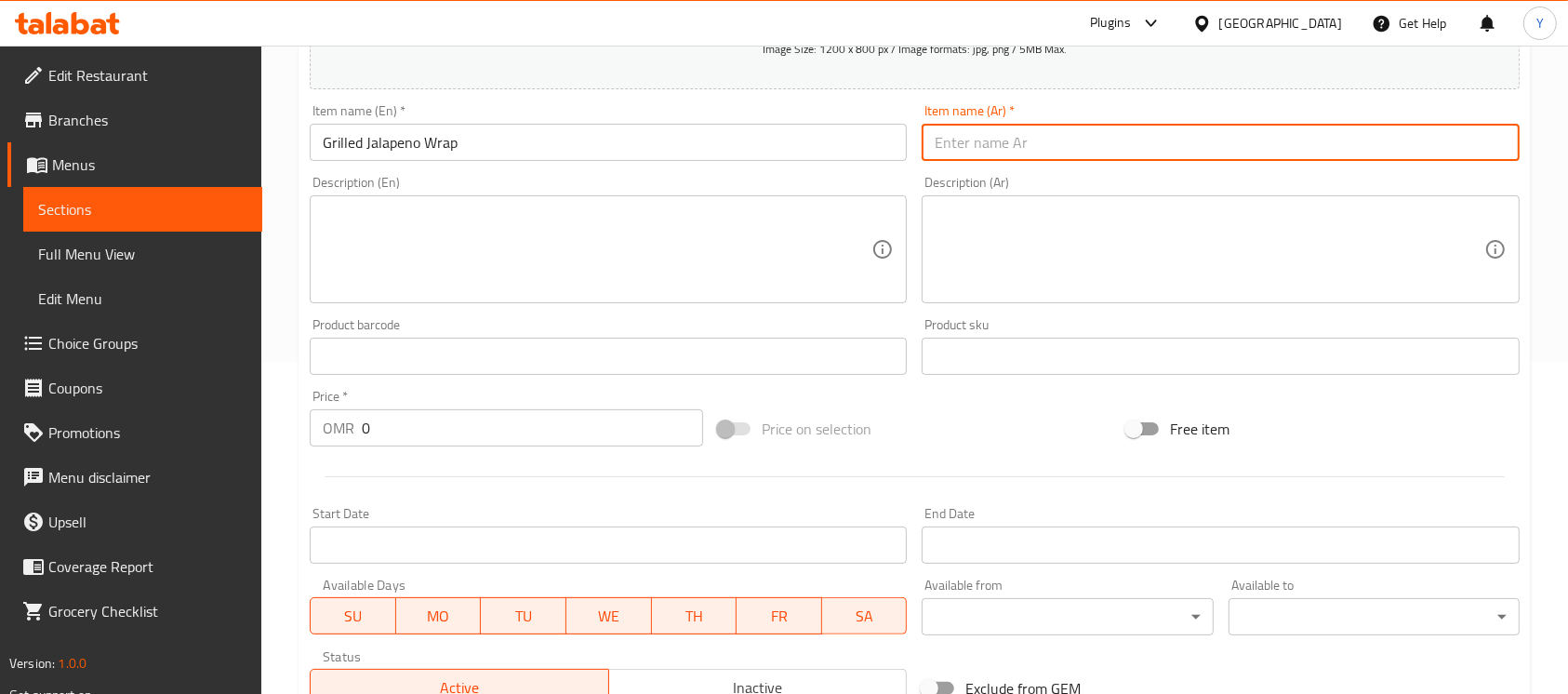
click at [987, 128] on input "text" at bounding box center [1220, 142] width 597 height 38
type input "راب [PERSON_NAME]"
click at [382, 458] on div at bounding box center [915, 477] width 1225 height 45
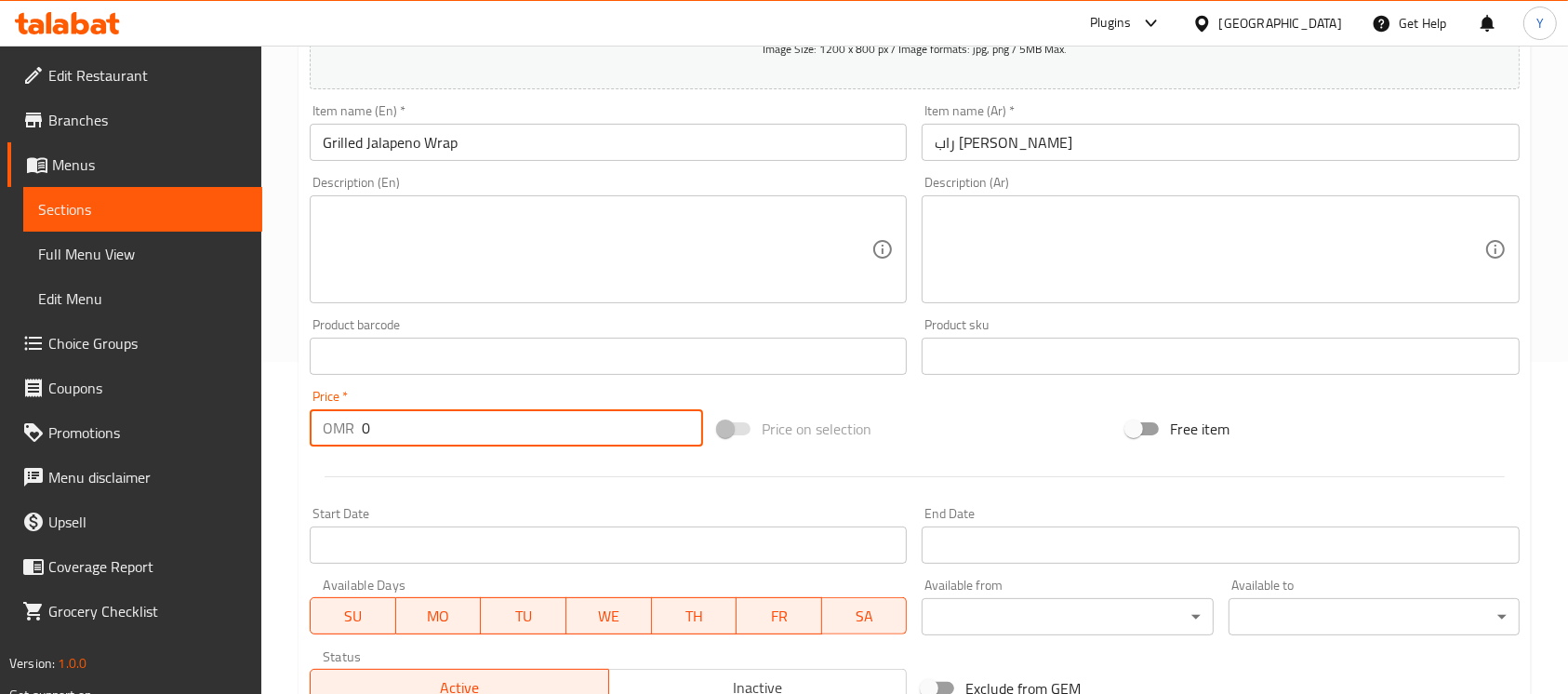
drag, startPoint x: 393, startPoint y: 439, endPoint x: 241, endPoint y: 462, distance: 153.7
click at [241, 462] on div "Edit Restaurant Branches Menus Sections Full Menu View Edit Menu Choice Groups …" at bounding box center [784, 347] width 1568 height 1268
paste input ".3"
type input "1.300"
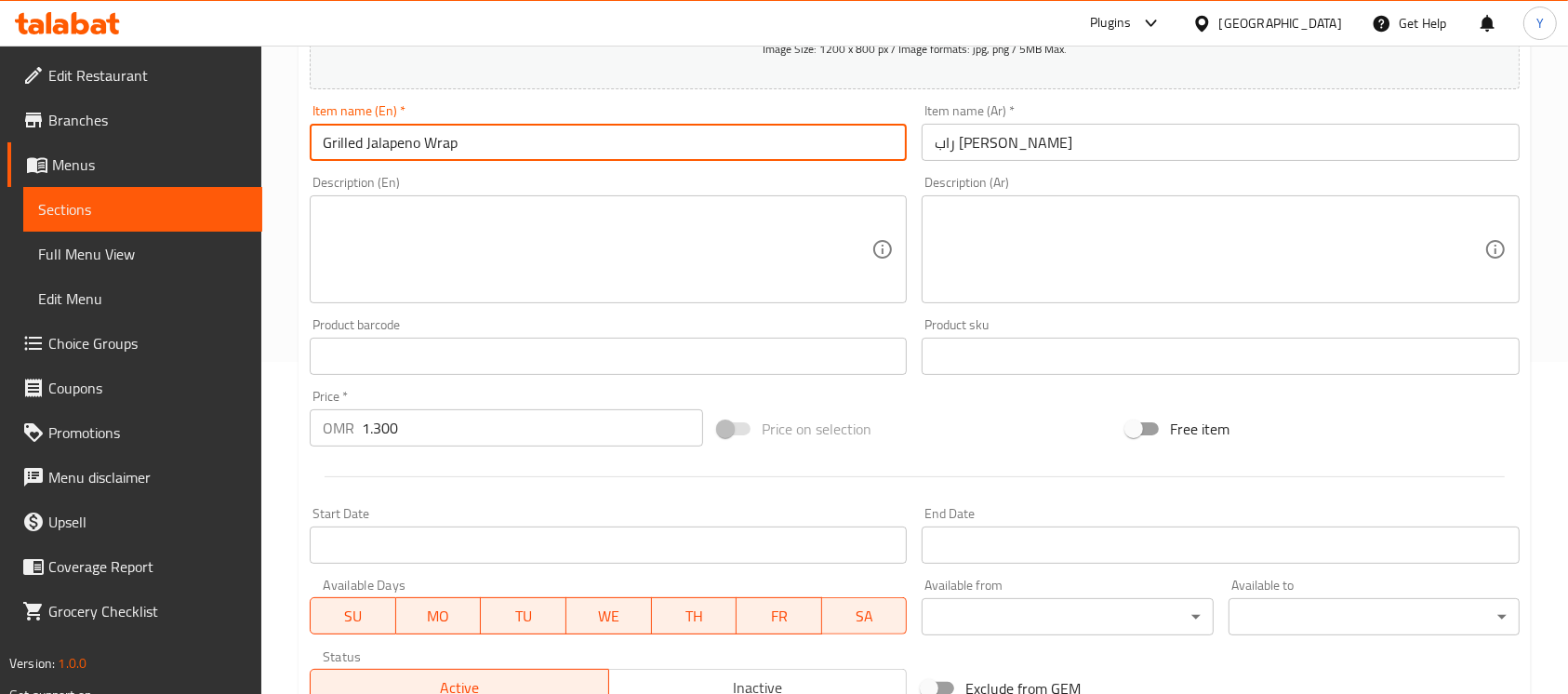
click at [497, 143] on input "Grilled Jalapeno Wrap" at bounding box center [608, 142] width 597 height 38
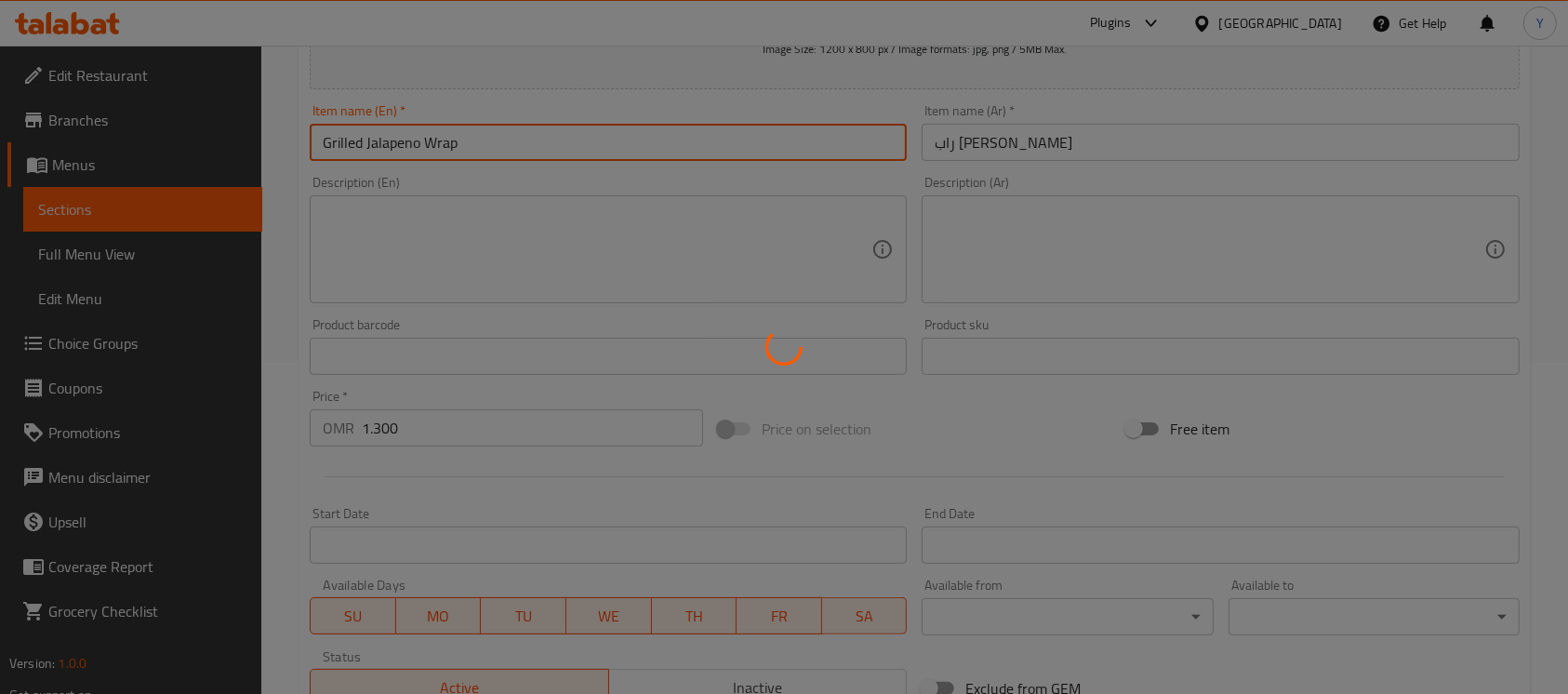
type input "0"
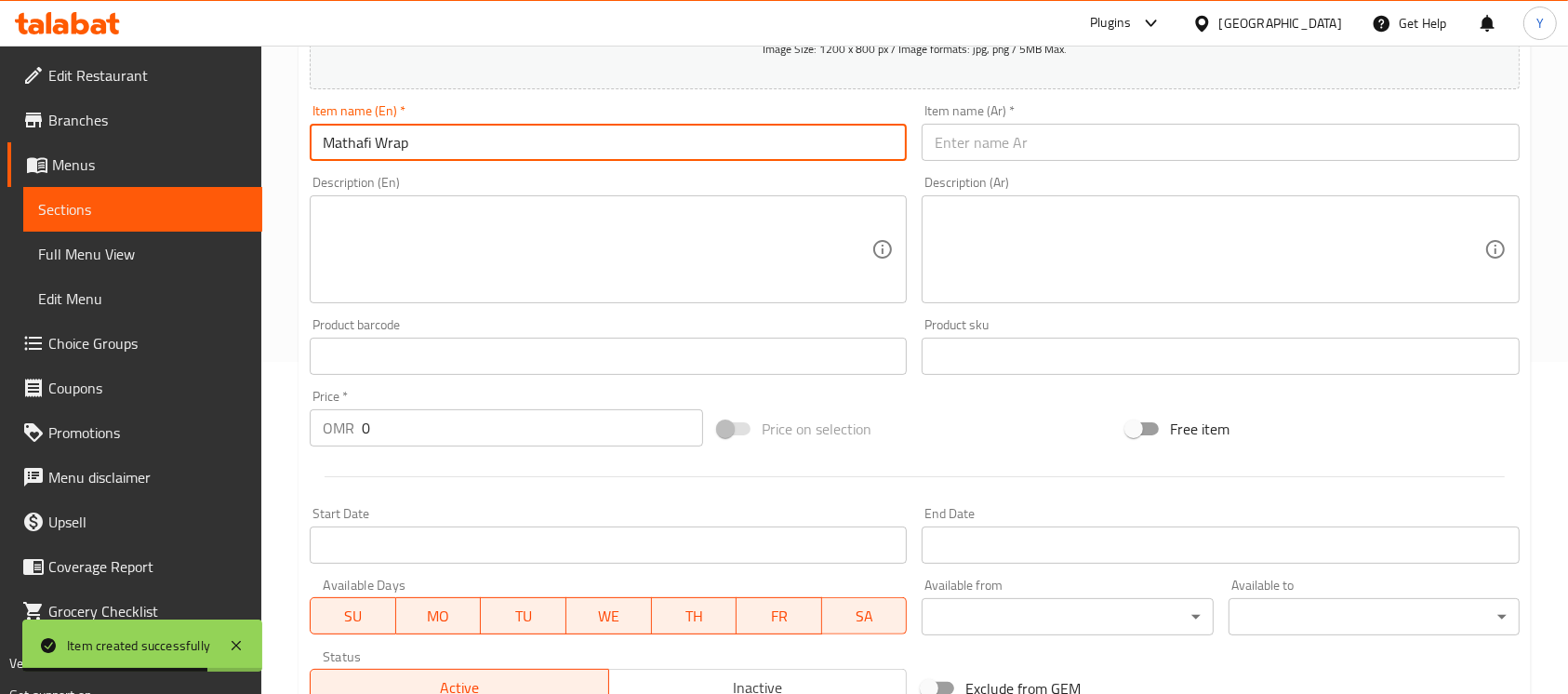
type input "Mathafi Wrap"
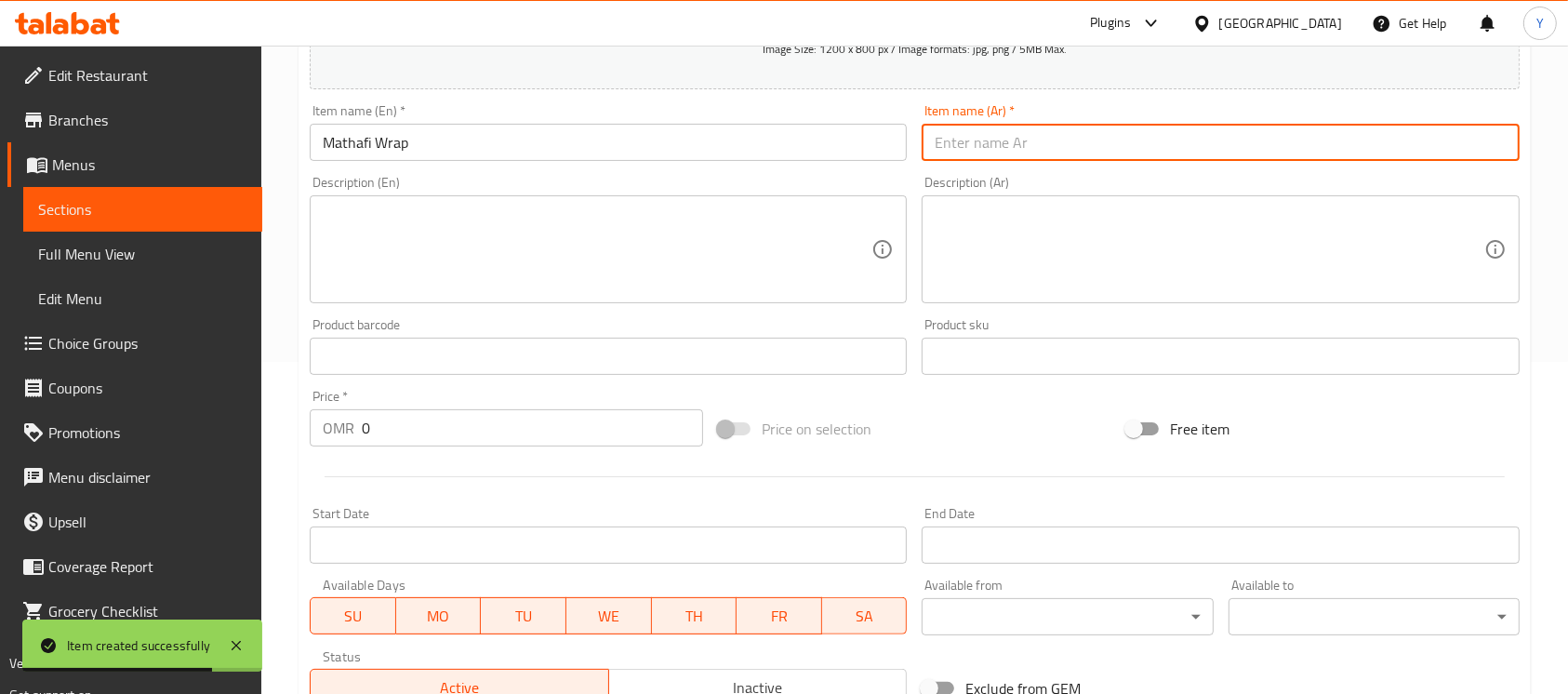
click at [1006, 132] on input "text" at bounding box center [1220, 142] width 597 height 38
type input "v"
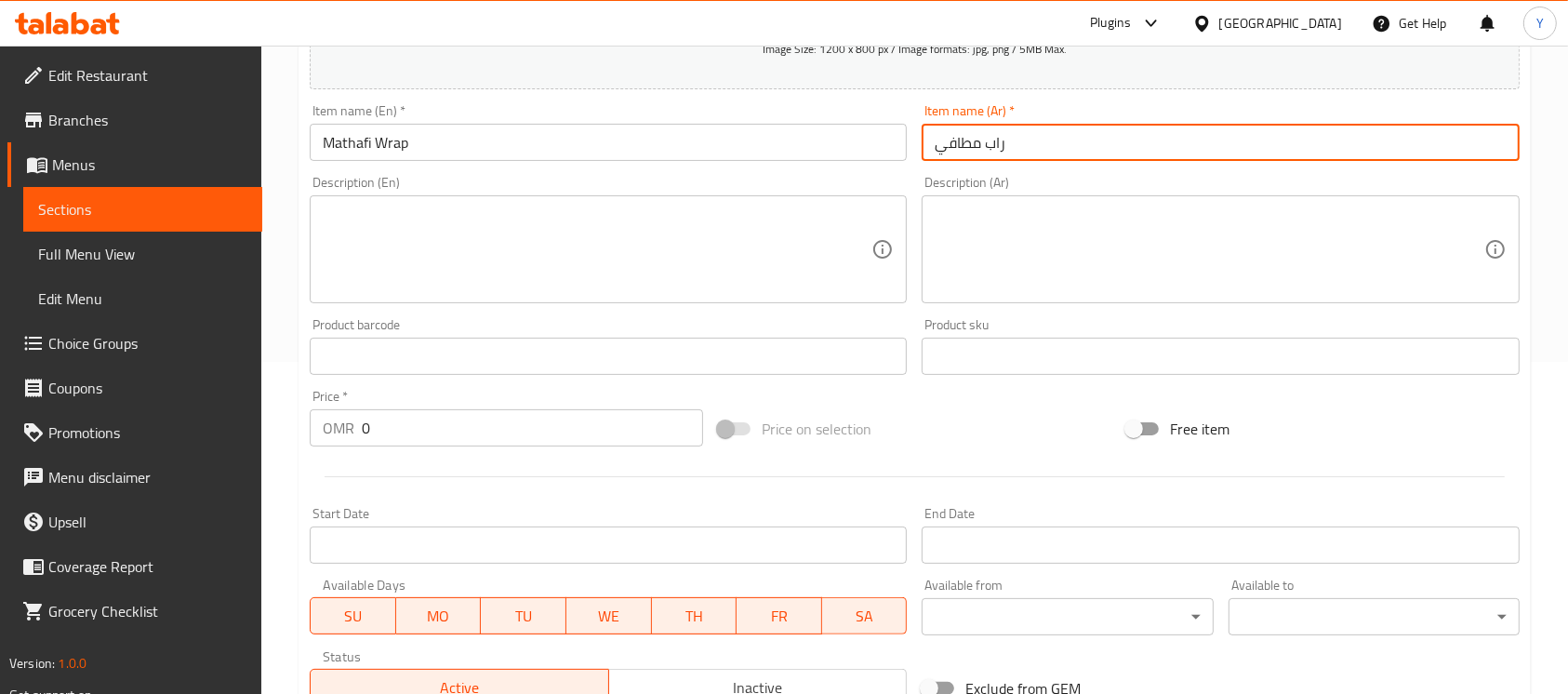
type input "راب مطافي"
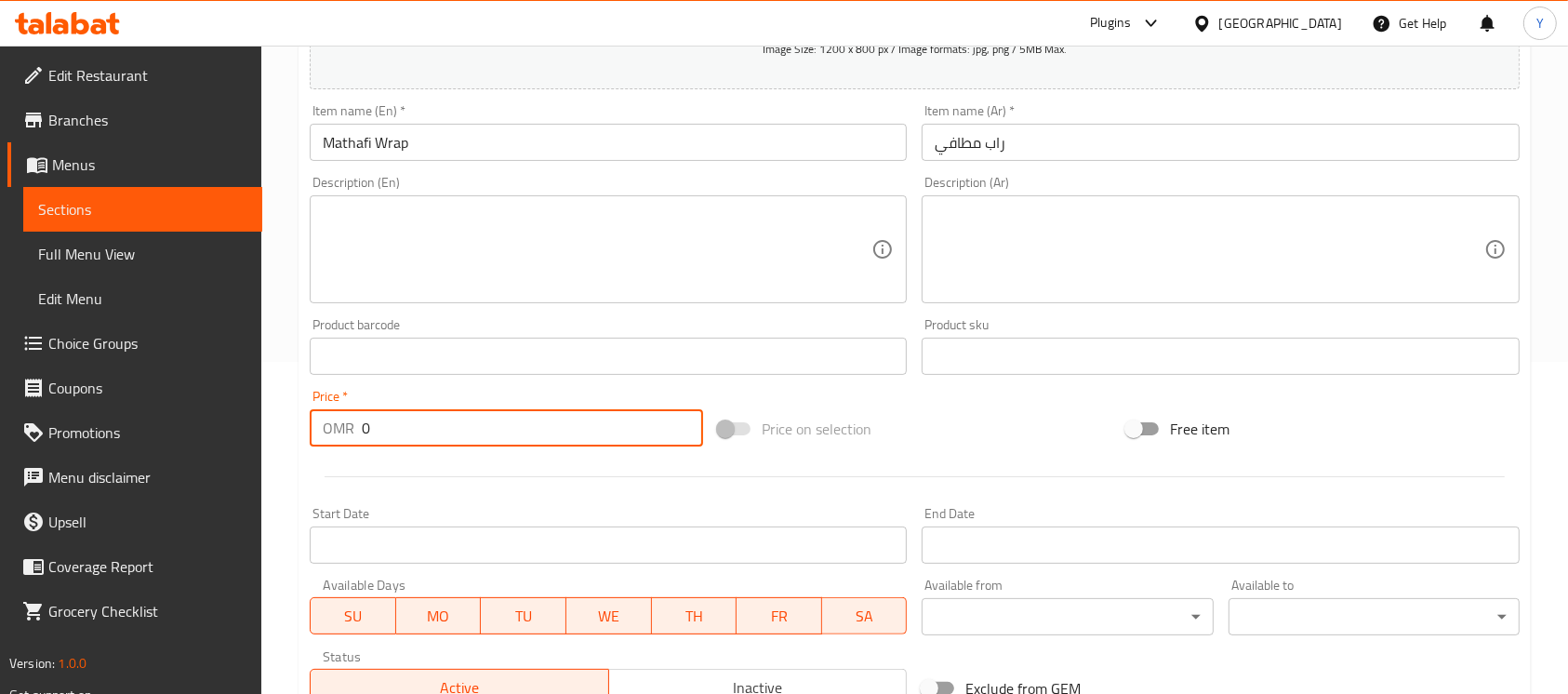
drag, startPoint x: 391, startPoint y: 426, endPoint x: 305, endPoint y: 426, distance: 86.0
click at [305, 426] on div "Price   * OMR 0 Price *" at bounding box center [506, 418] width 408 height 71
paste input ".1"
type input "1.100"
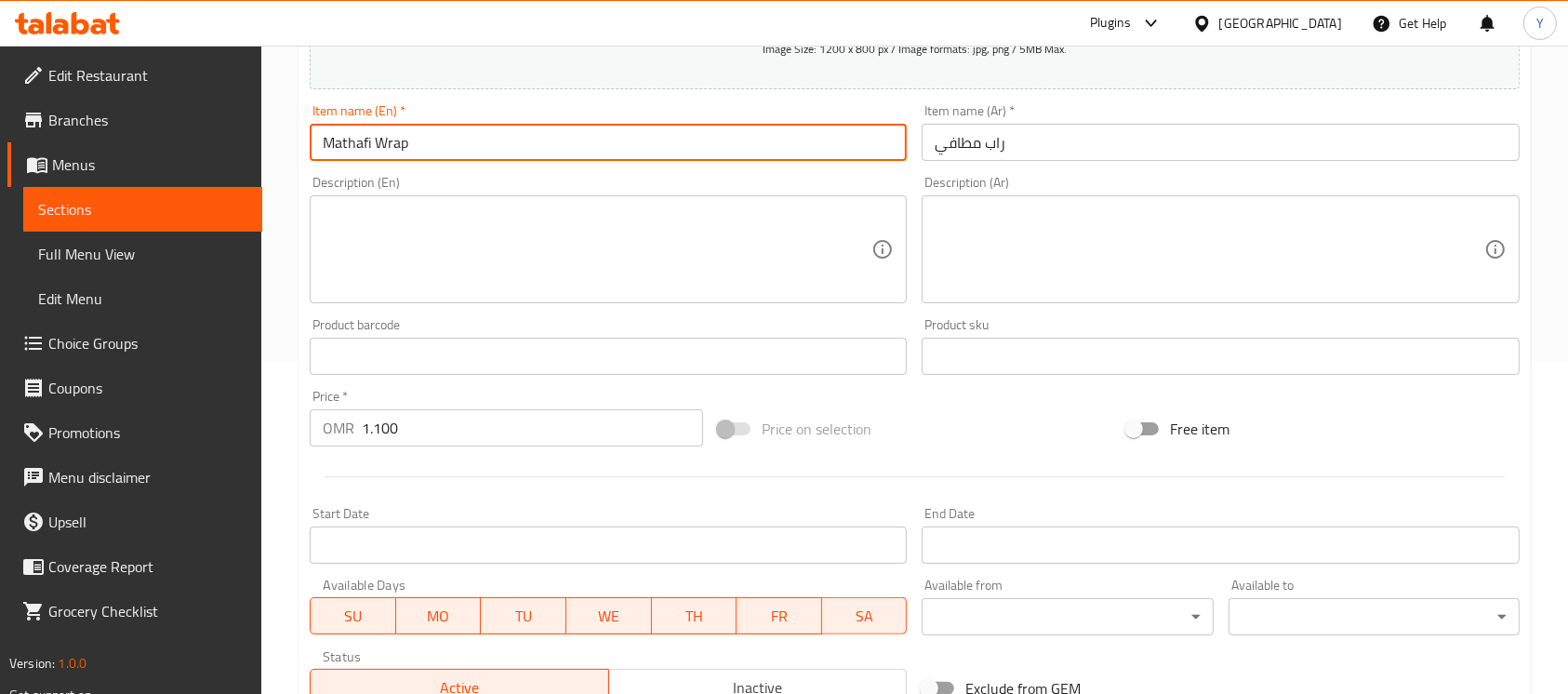
click at [462, 148] on input "Mathafi Wrap" at bounding box center [608, 142] width 597 height 38
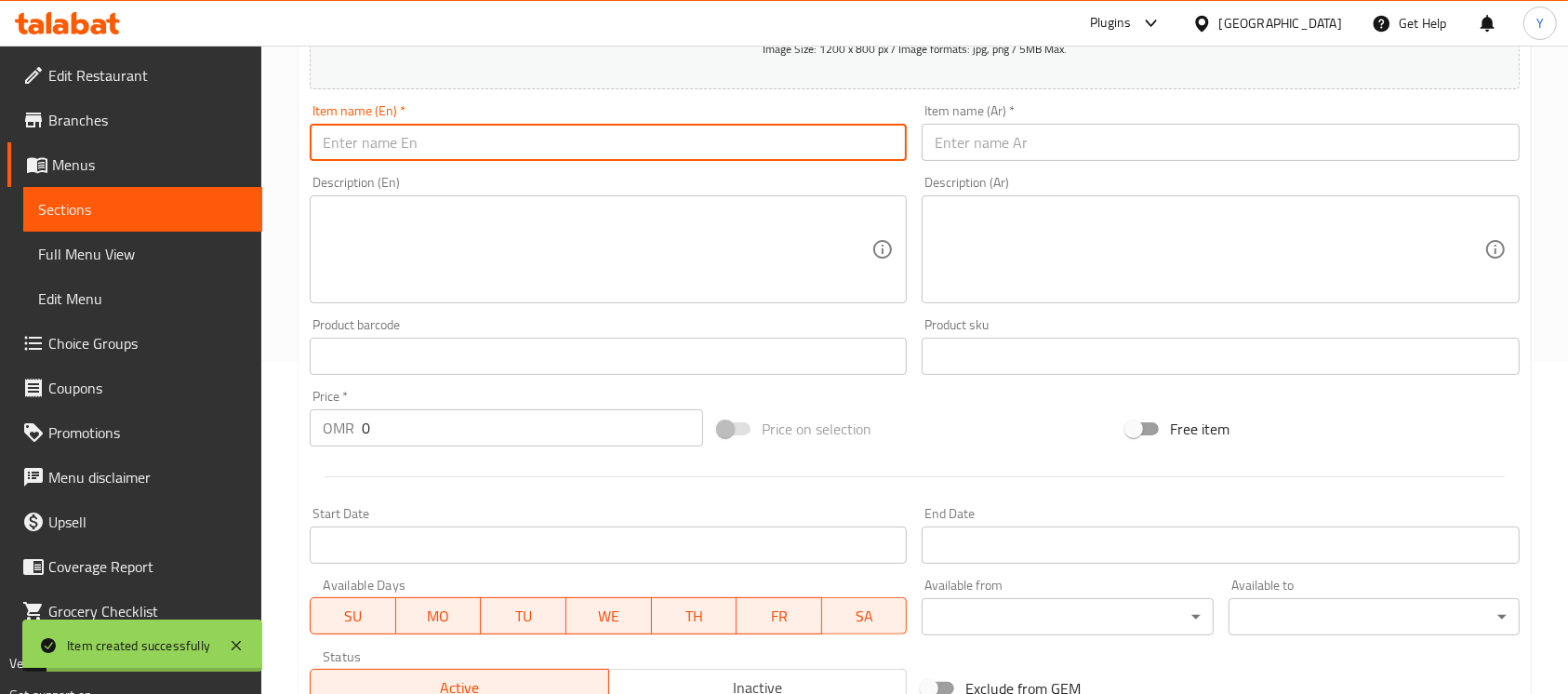
drag, startPoint x: 389, startPoint y: 426, endPoint x: 283, endPoint y: 434, distance: 106.3
click at [283, 434] on div "Home / Restaurants management / Menus / Sections / item / create Porata Sandwic…" at bounding box center [915, 347] width 1307 height 1268
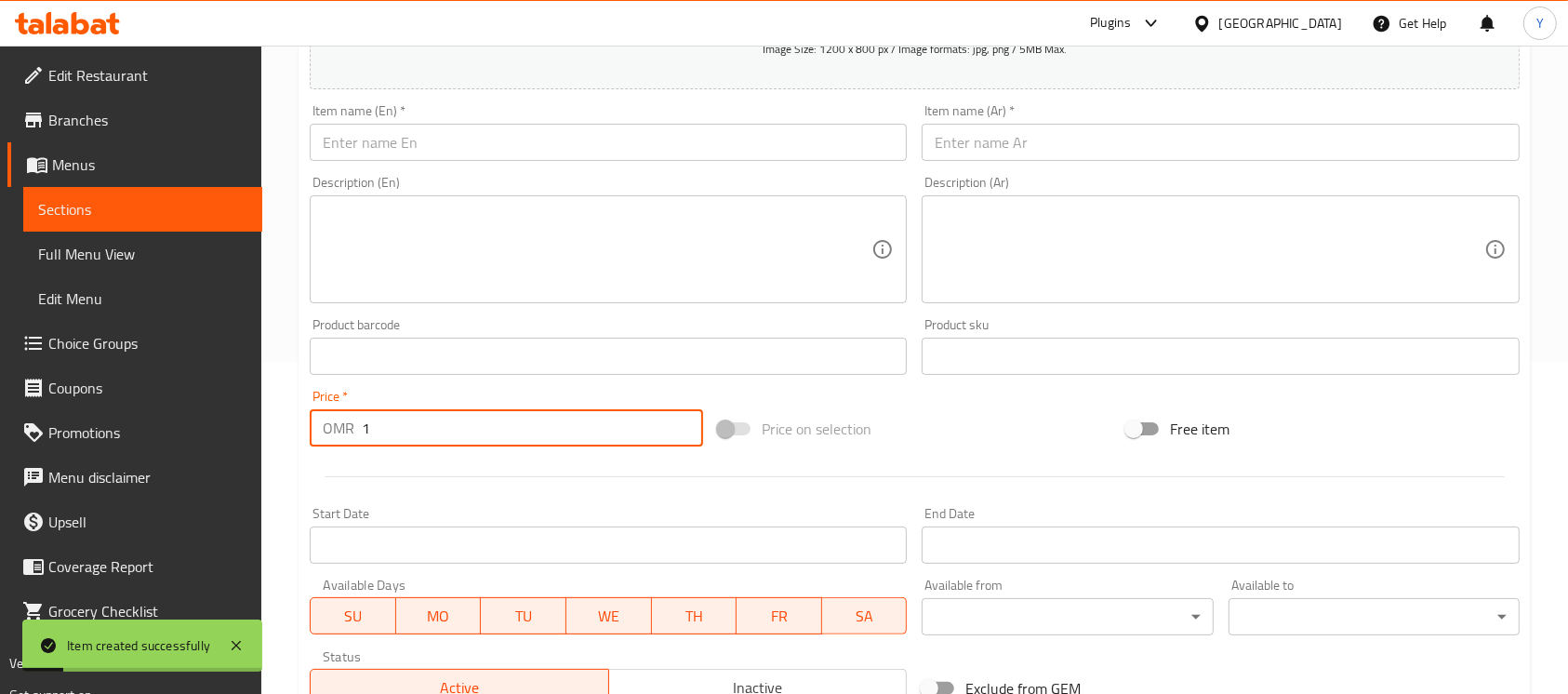
type input "1"
click at [398, 134] on input "text" at bounding box center [608, 142] width 597 height 38
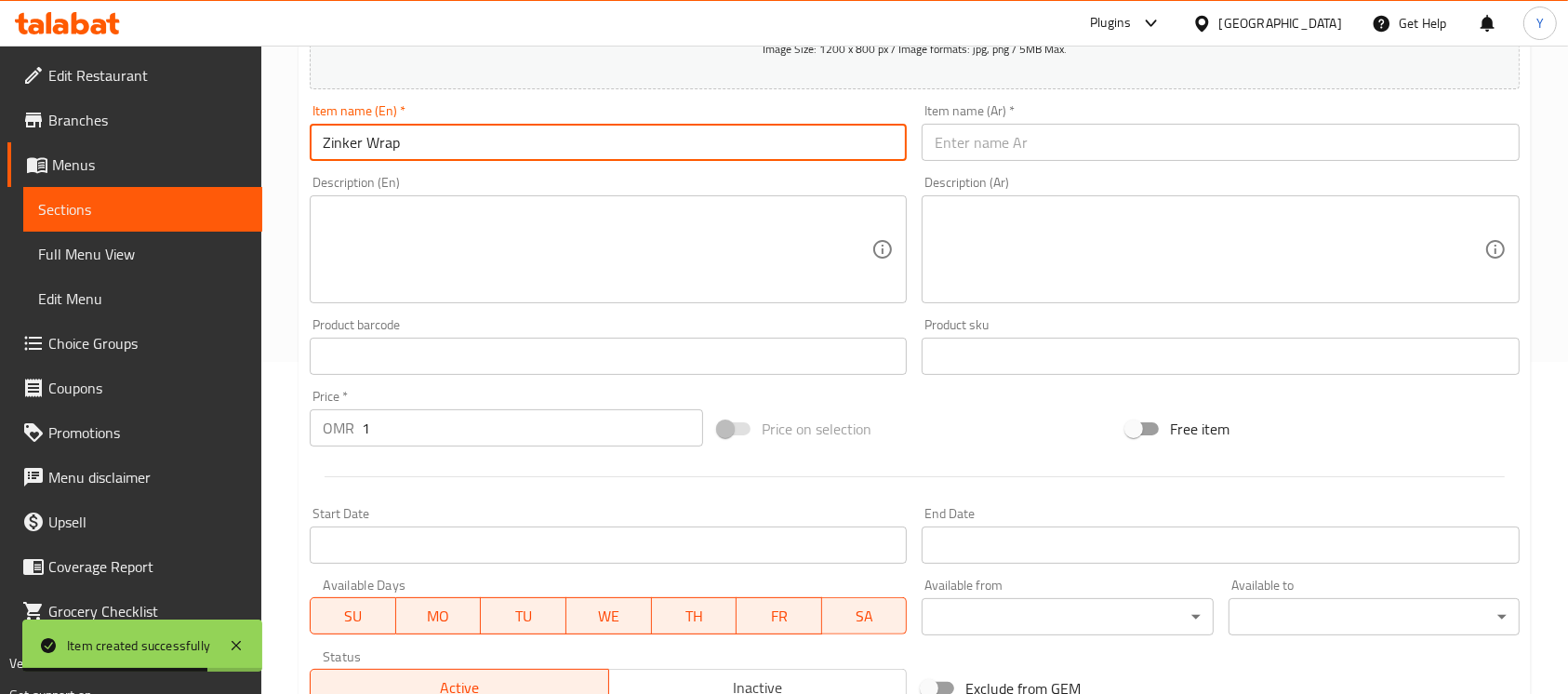
type input "Zinker Wrap"
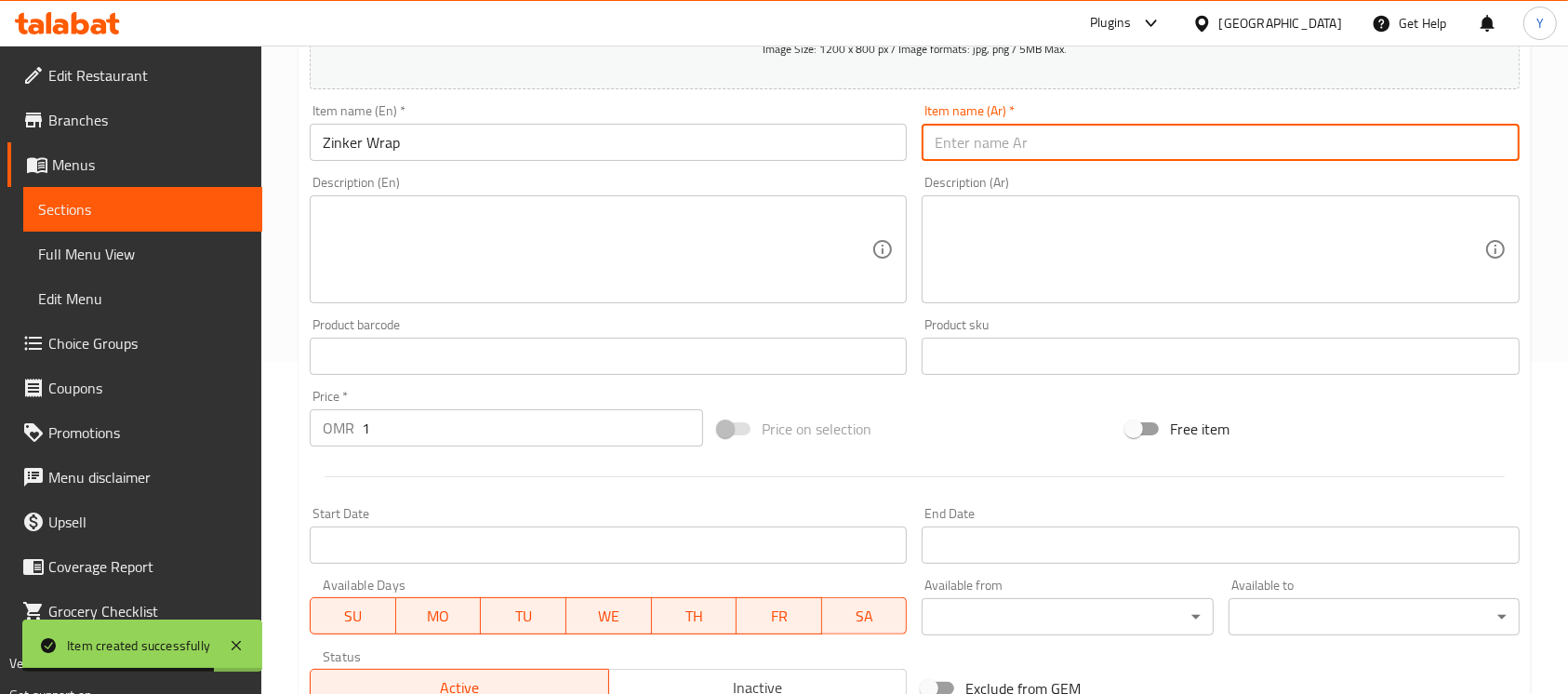
click at [975, 153] on input "text" at bounding box center [1220, 142] width 597 height 38
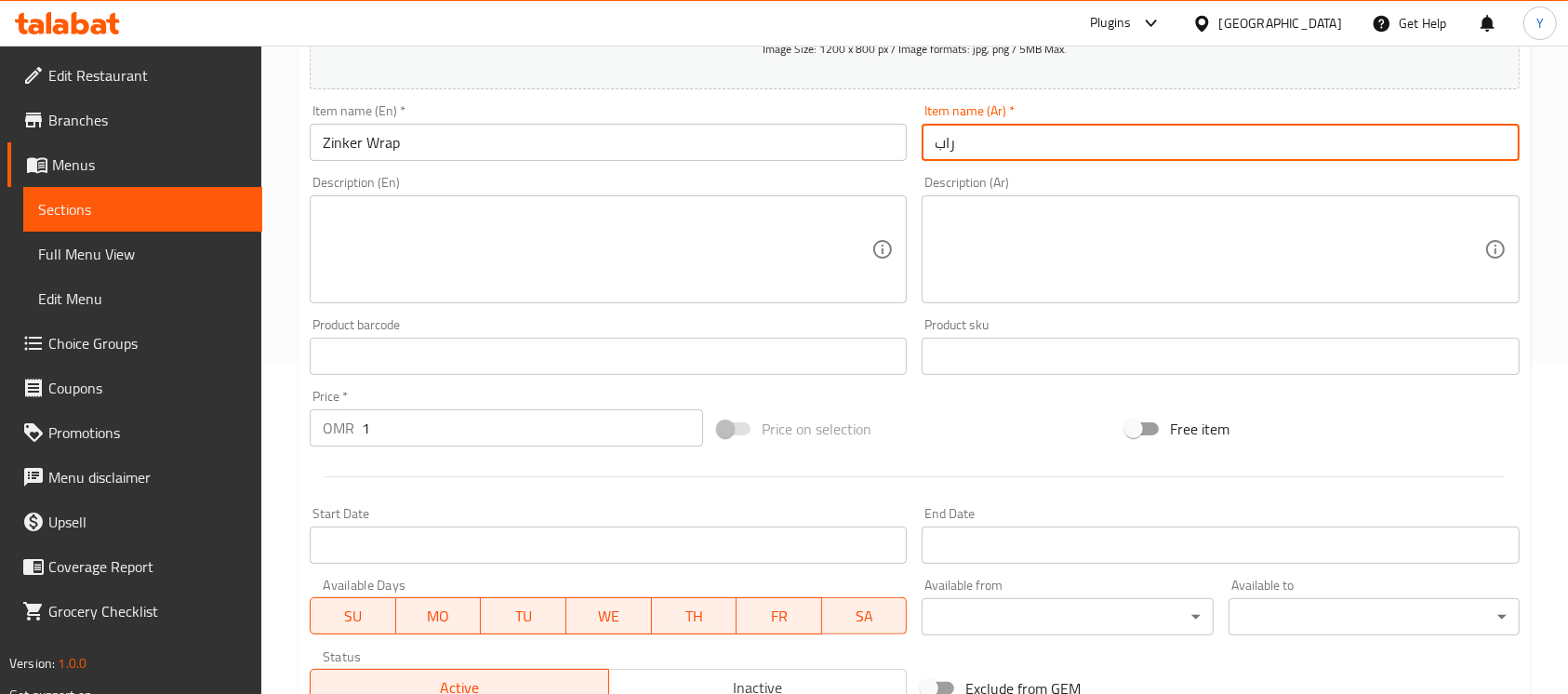
paste input "زنجر"
type input "راب زنجر"
click at [486, 152] on input "Zinker Wrap" at bounding box center [608, 142] width 597 height 38
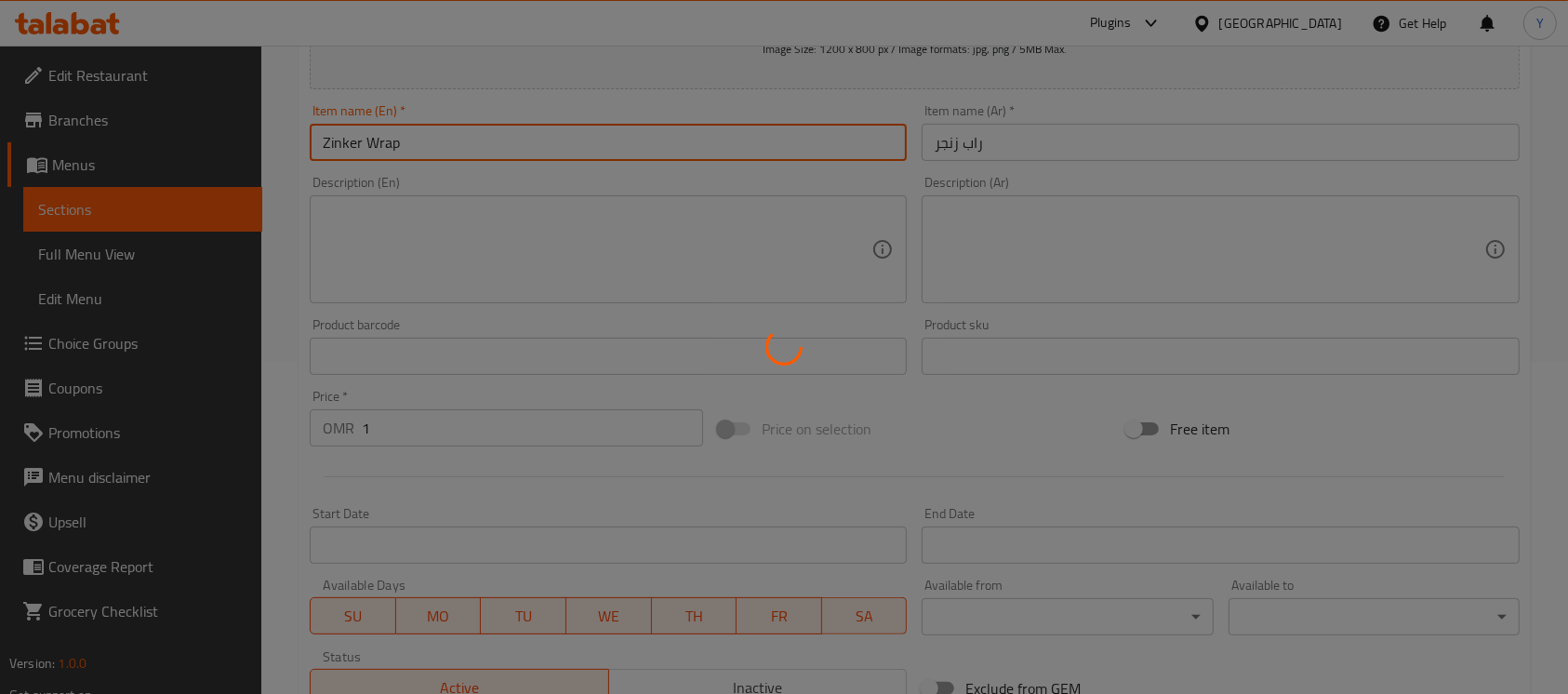
type input "0"
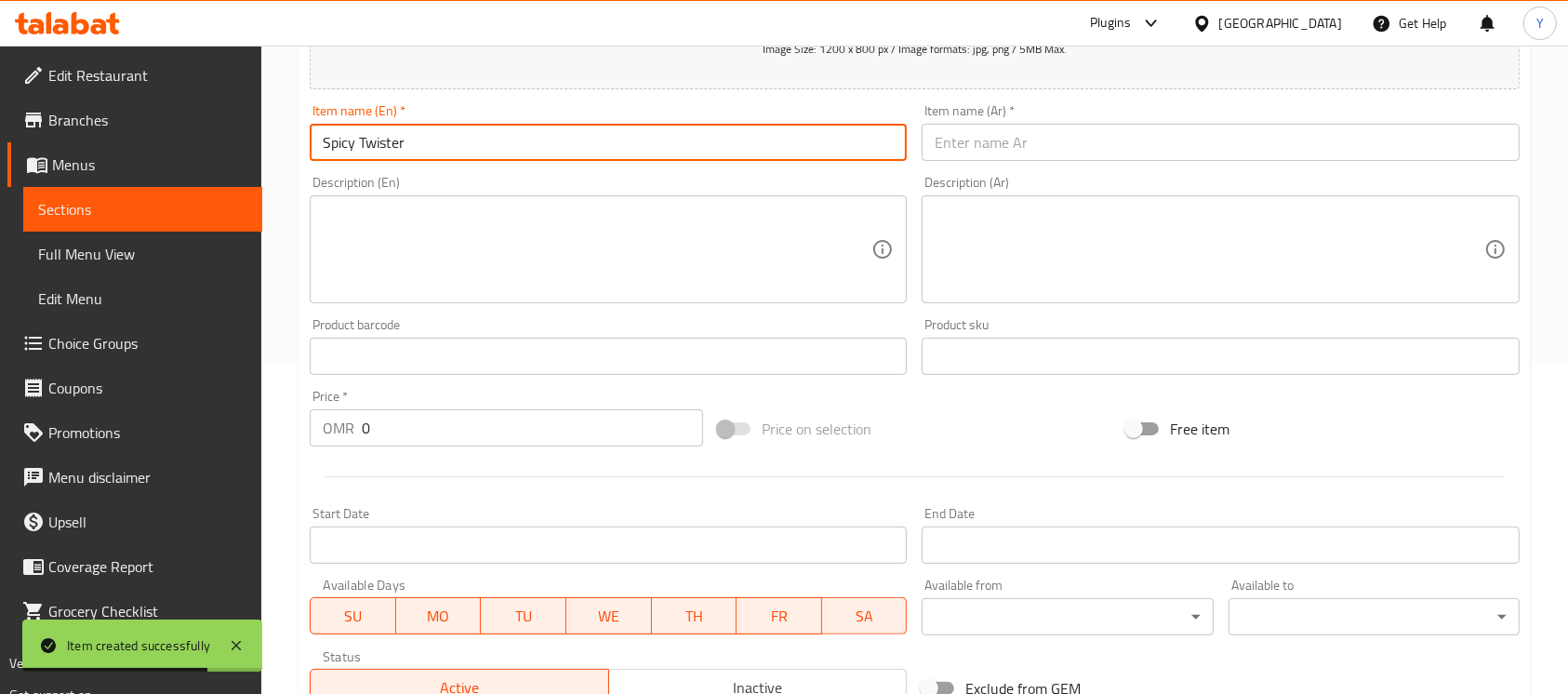
type input "Spicy Twister"
click at [1027, 146] on input "text" at bounding box center [1220, 142] width 597 height 38
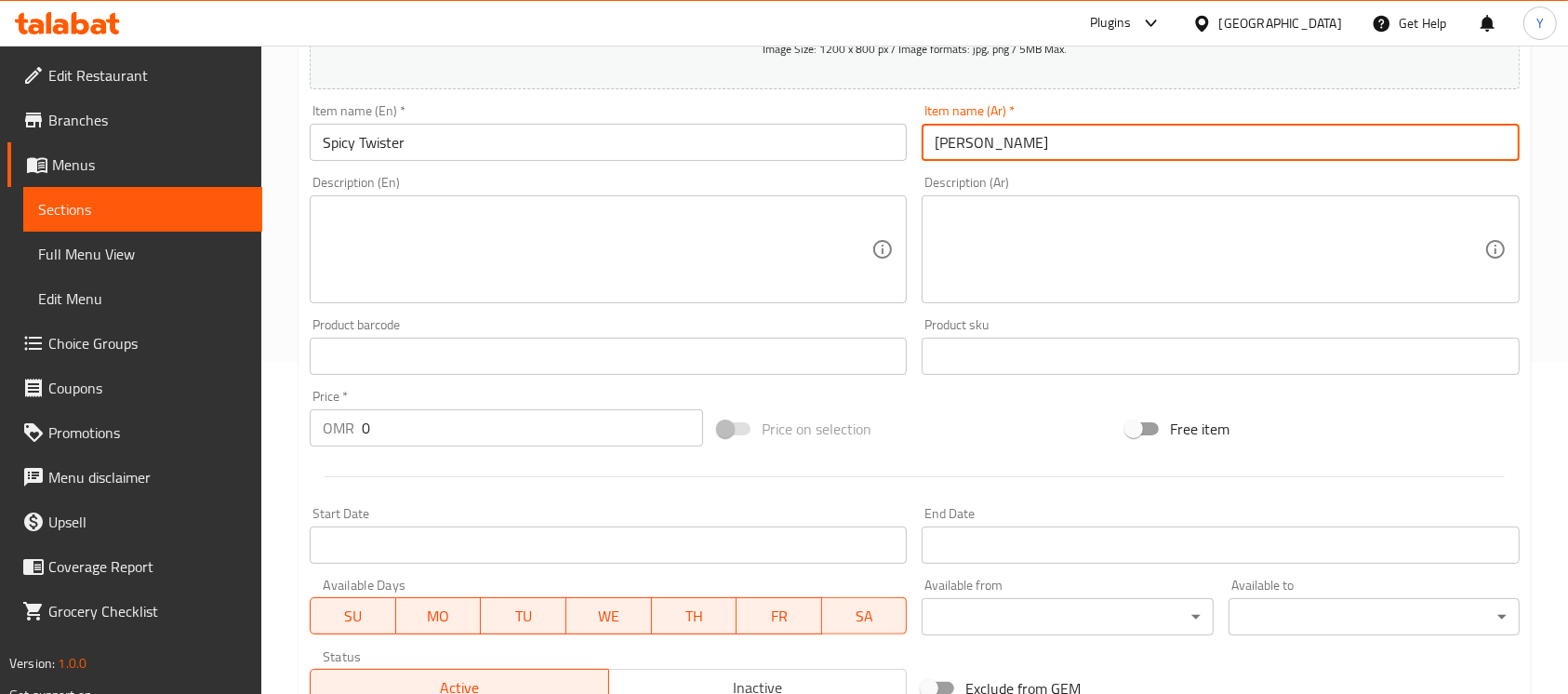
type input "[PERSON_NAME]"
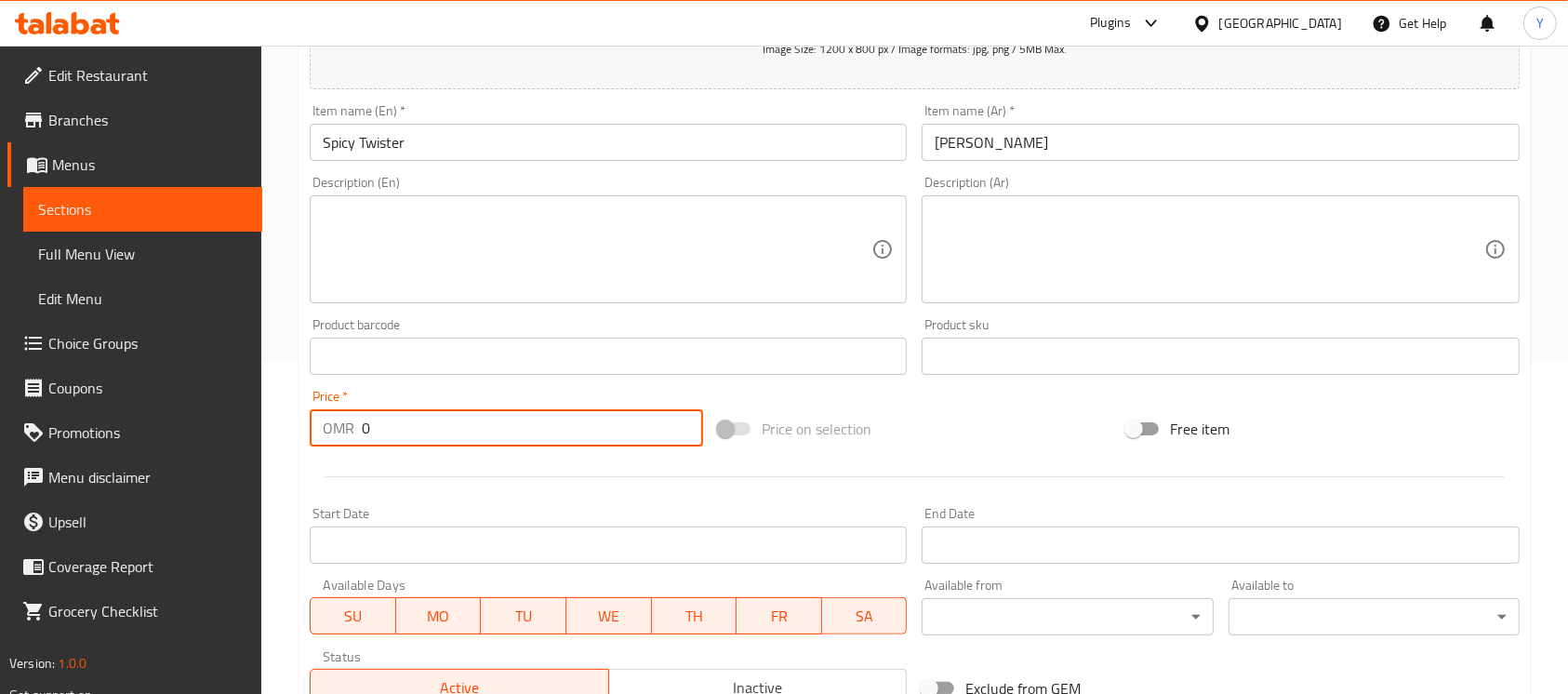
drag, startPoint x: 295, startPoint y: 429, endPoint x: 195, endPoint y: 429, distance: 100.0
click at [195, 429] on div "Edit Restaurant Branches Menus Sections Full Menu View Edit Menu Choice Groups …" at bounding box center [784, 347] width 1568 height 1268
paste input ".3"
type input "1.300"
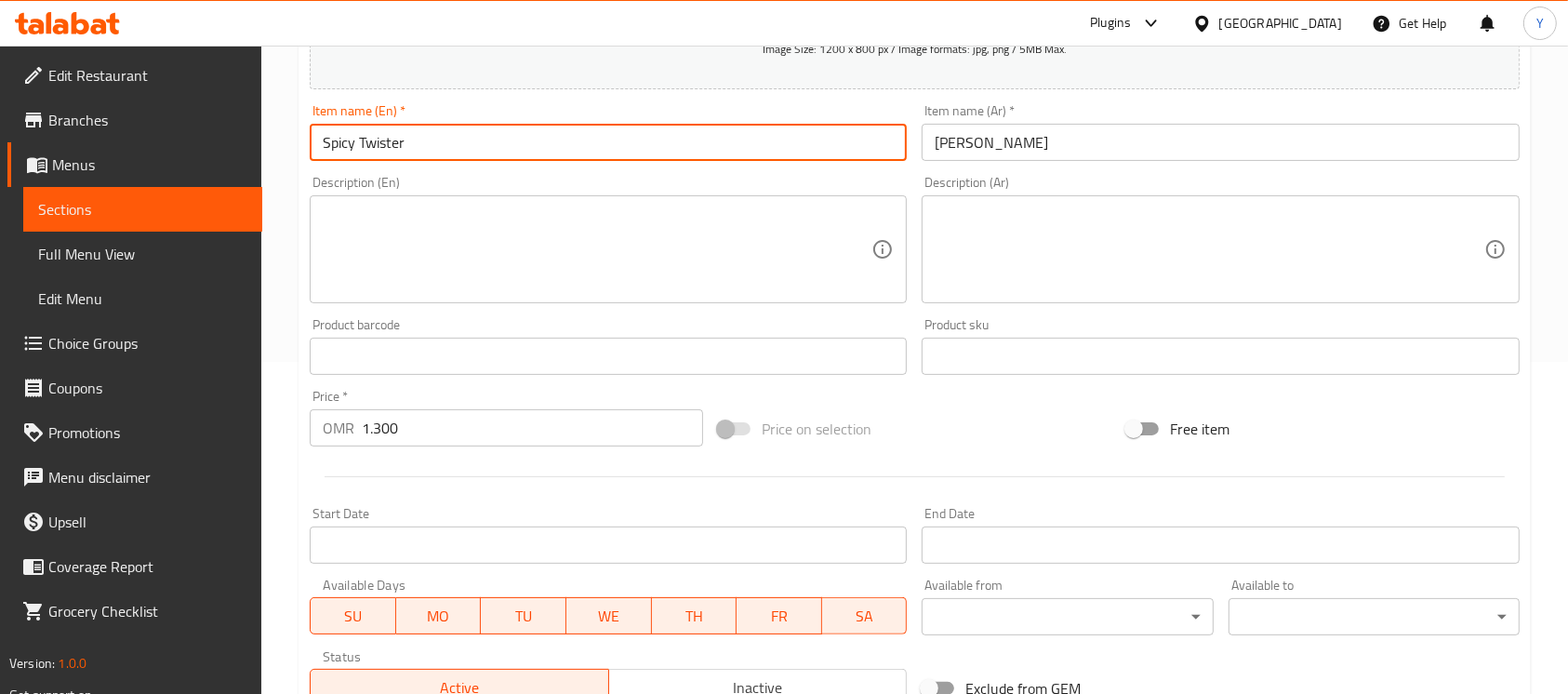
click at [483, 159] on input "Spicy Twister" at bounding box center [608, 142] width 597 height 38
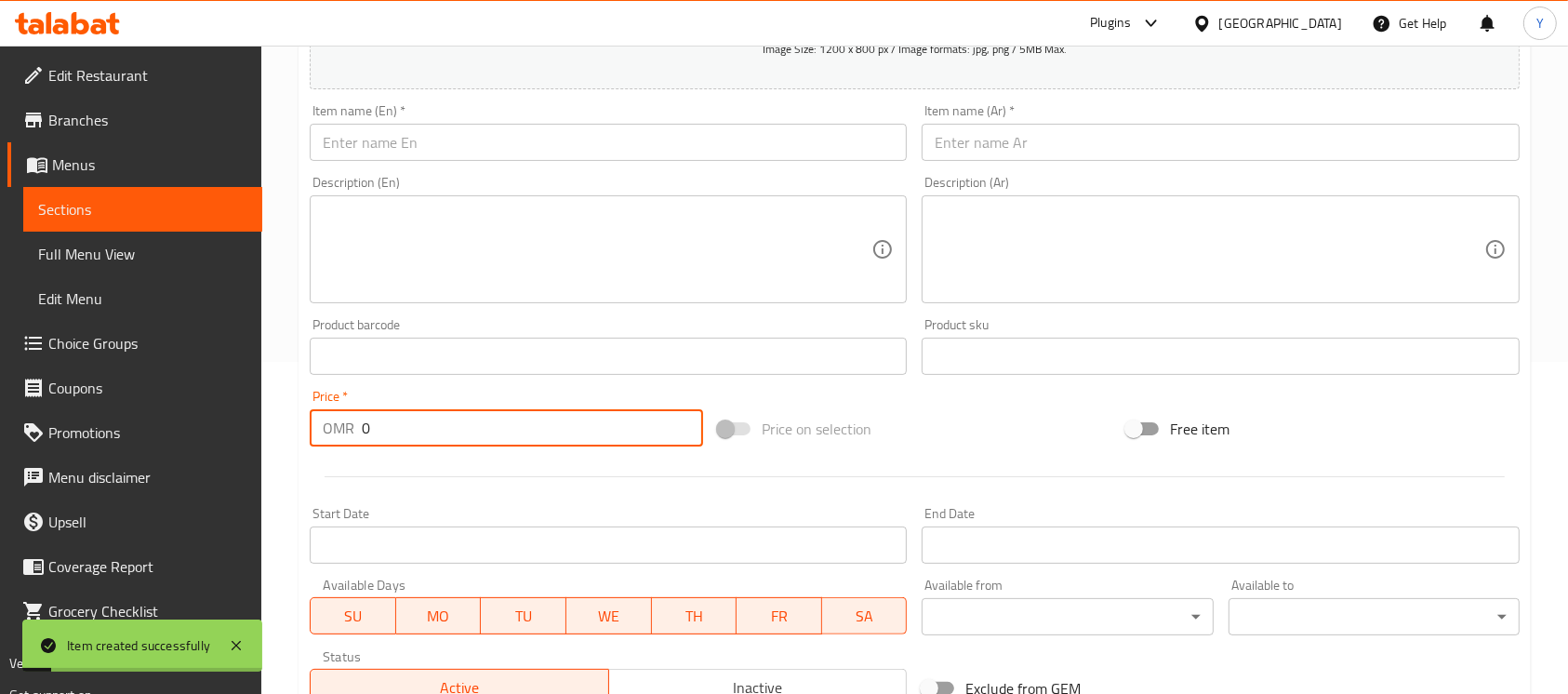
drag, startPoint x: 398, startPoint y: 411, endPoint x: 301, endPoint y: 417, distance: 97.2
click at [303, 416] on div "Price   * OMR 0 Price *" at bounding box center [506, 418] width 408 height 71
click at [368, 430] on input "1200" at bounding box center [532, 428] width 341 height 38
paste input "."
type input "1.200"
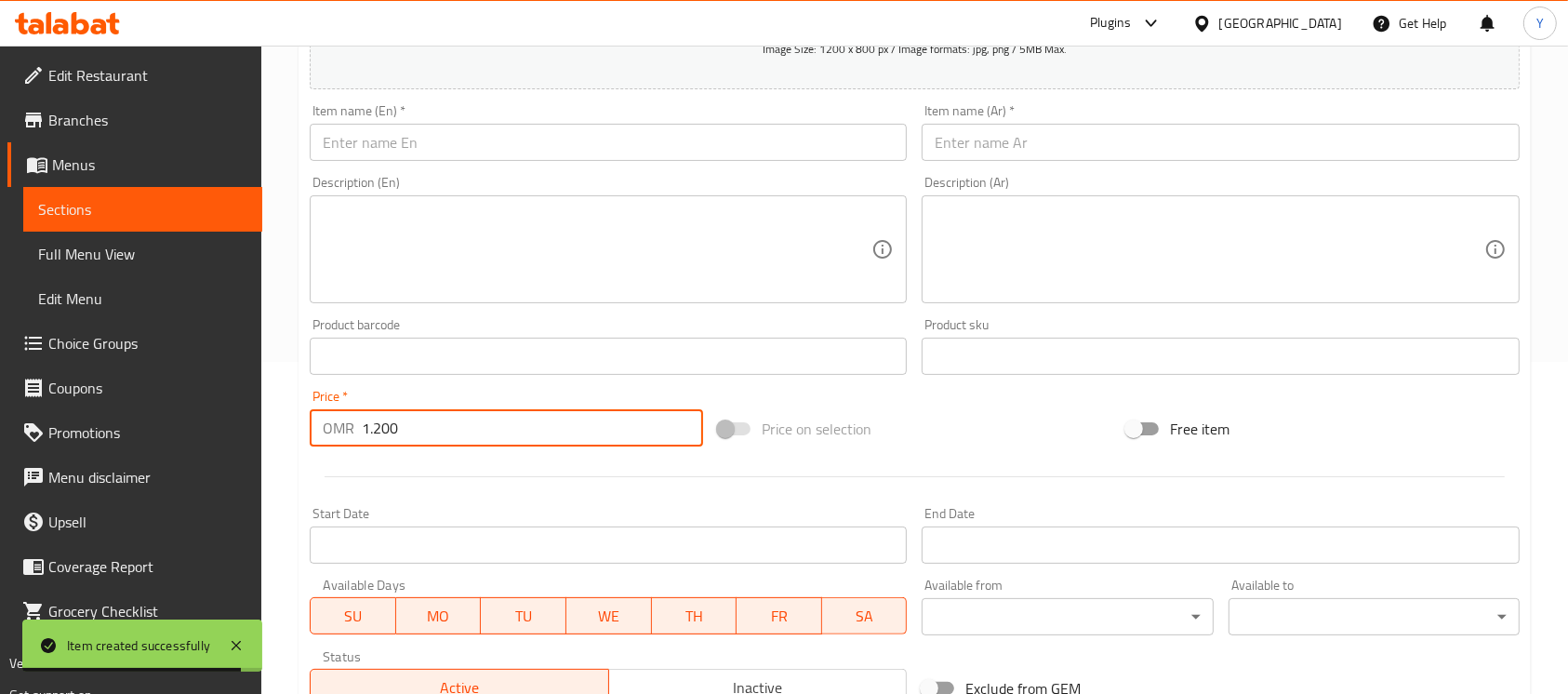
drag, startPoint x: 384, startPoint y: 158, endPoint x: 409, endPoint y: 167, distance: 26.6
click at [384, 158] on input "text" at bounding box center [608, 142] width 597 height 38
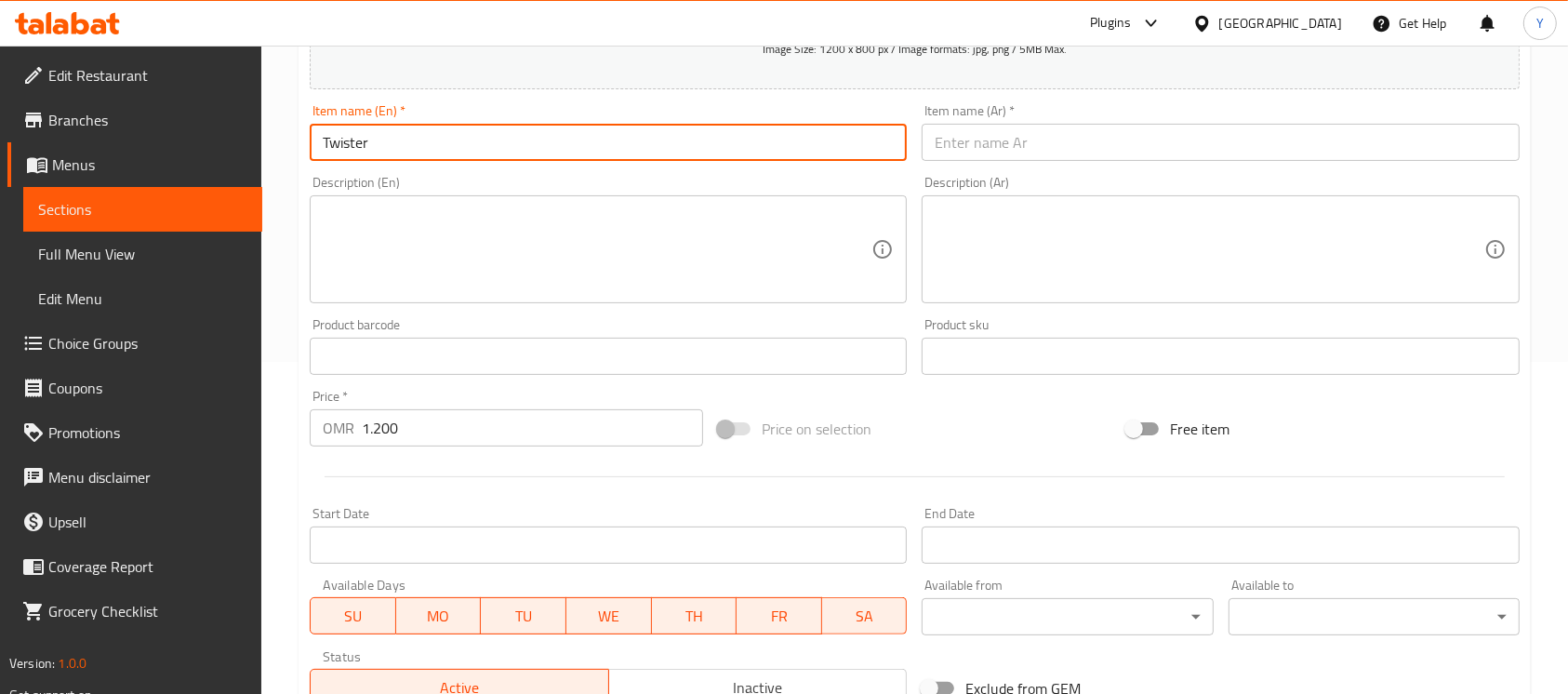
type input "Twister"
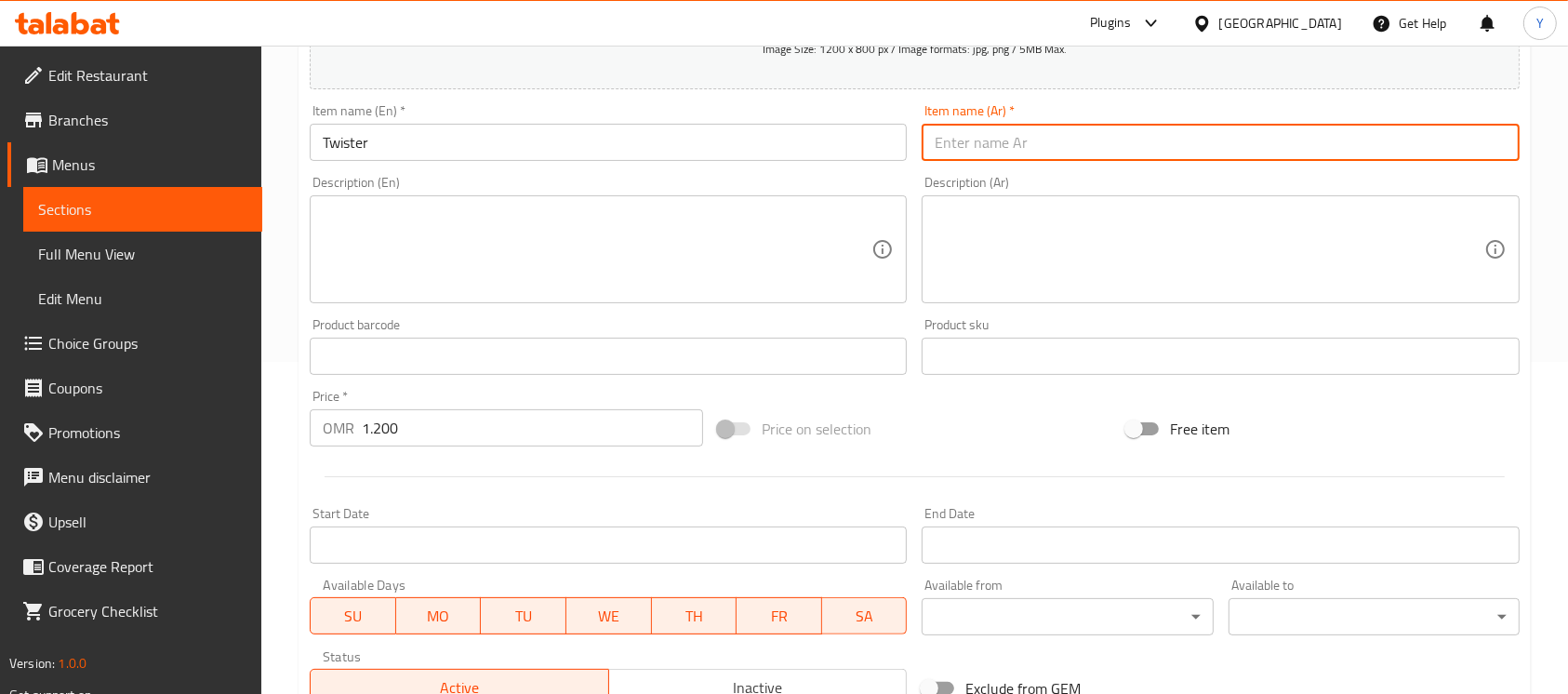
click at [998, 144] on input "text" at bounding box center [1220, 142] width 597 height 38
type input "تويستر"
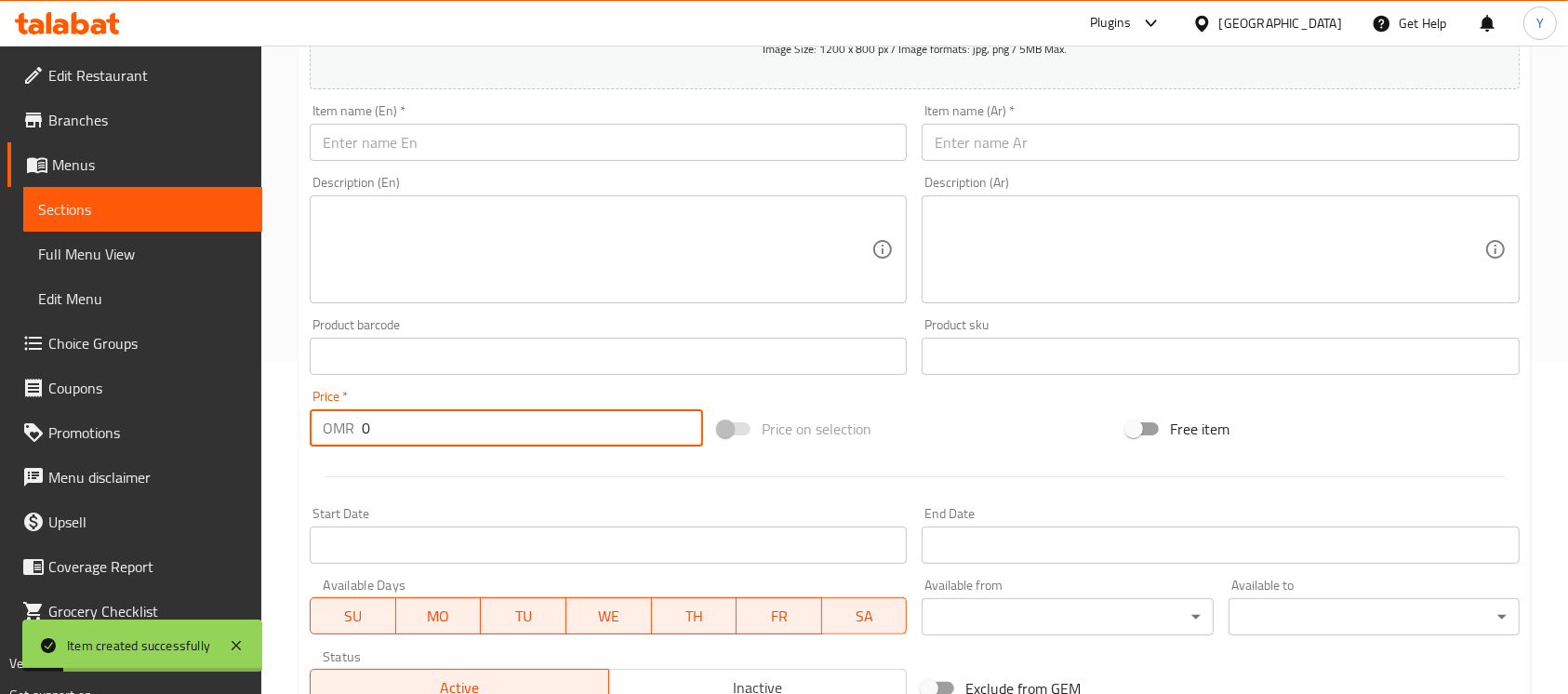
drag, startPoint x: 408, startPoint y: 433, endPoint x: 240, endPoint y: 435, distance: 168.0
click at [240, 435] on div "Edit Restaurant Branches Menus Sections Full Menu View Edit Menu Choice Groups …" at bounding box center [784, 347] width 1568 height 1268
paste input ".2"
type input "1.200"
drag, startPoint x: 516, startPoint y: 155, endPoint x: 525, endPoint y: 152, distance: 9.5
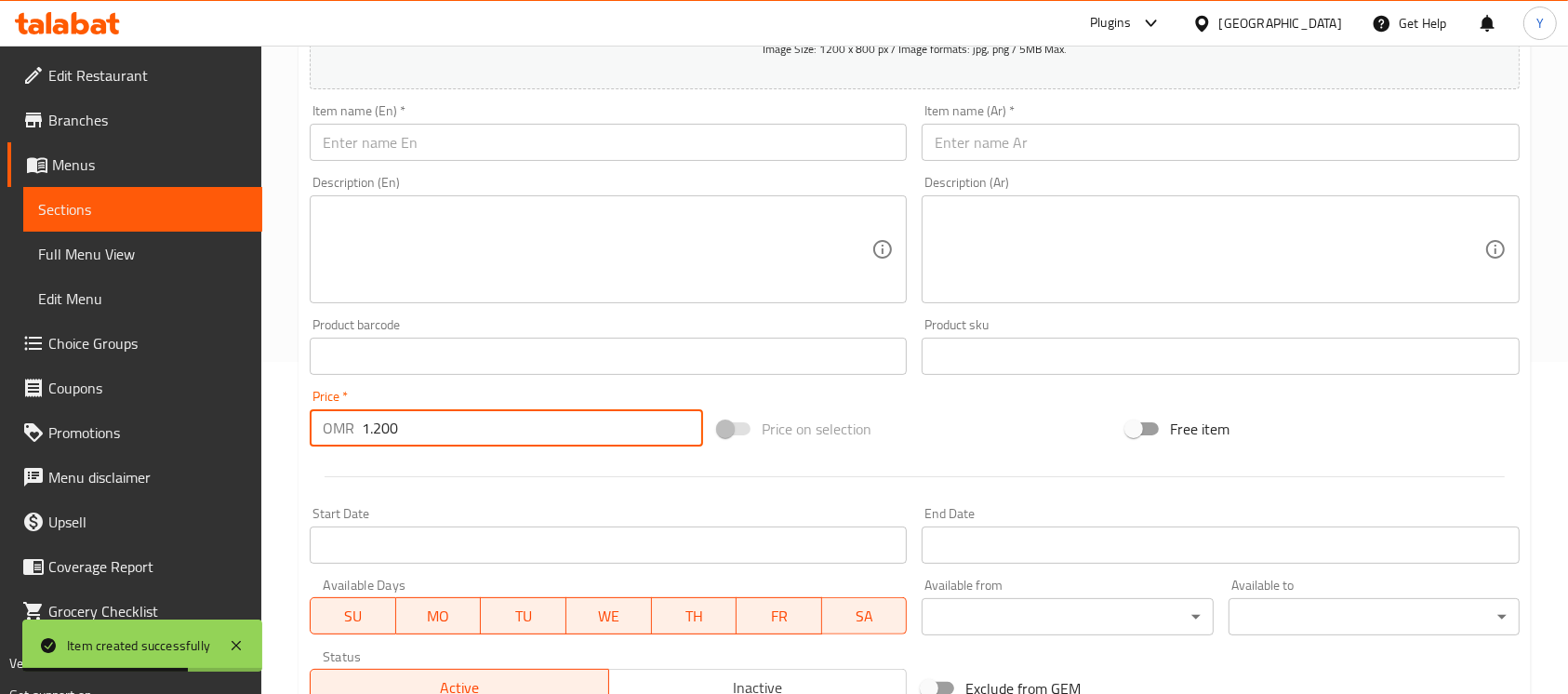
click at [516, 155] on input "text" at bounding box center [608, 142] width 597 height 38
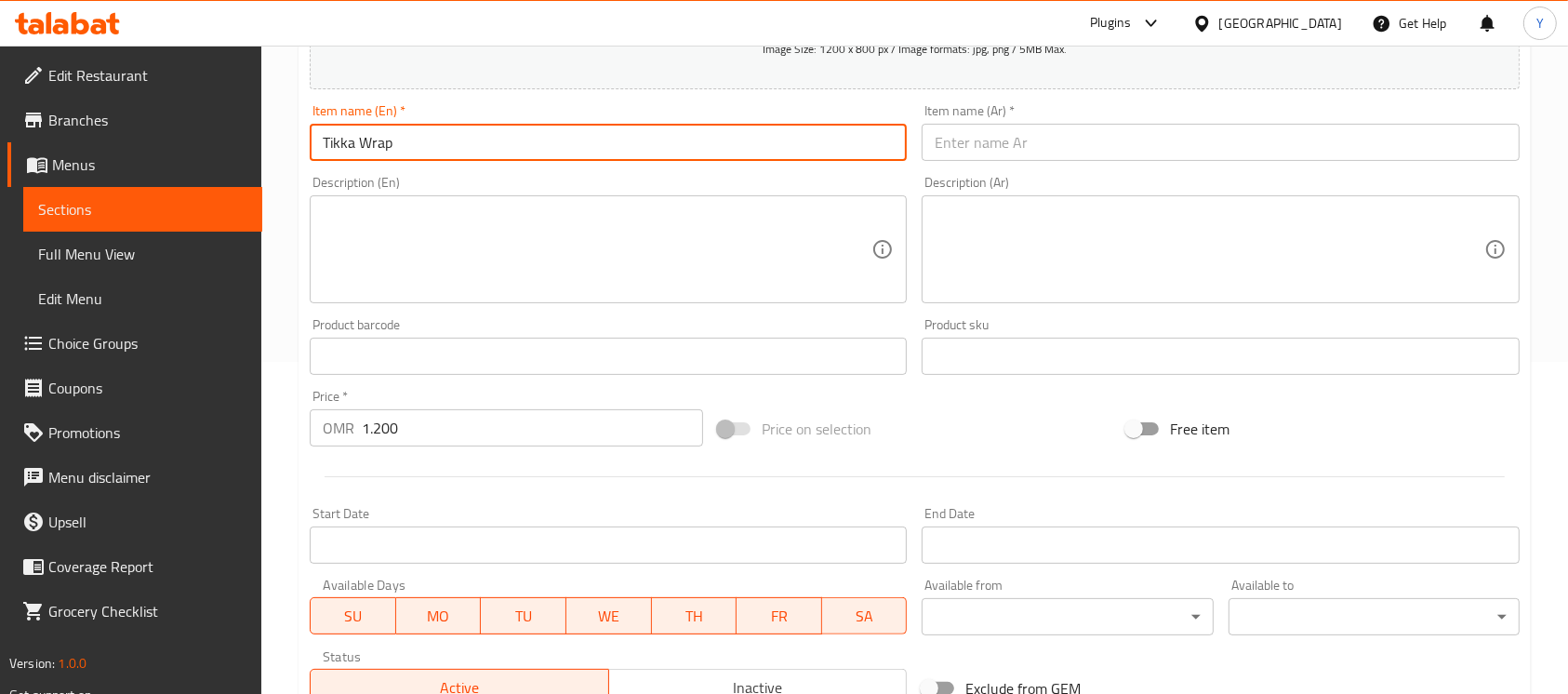
type input "Tikka Wrap"
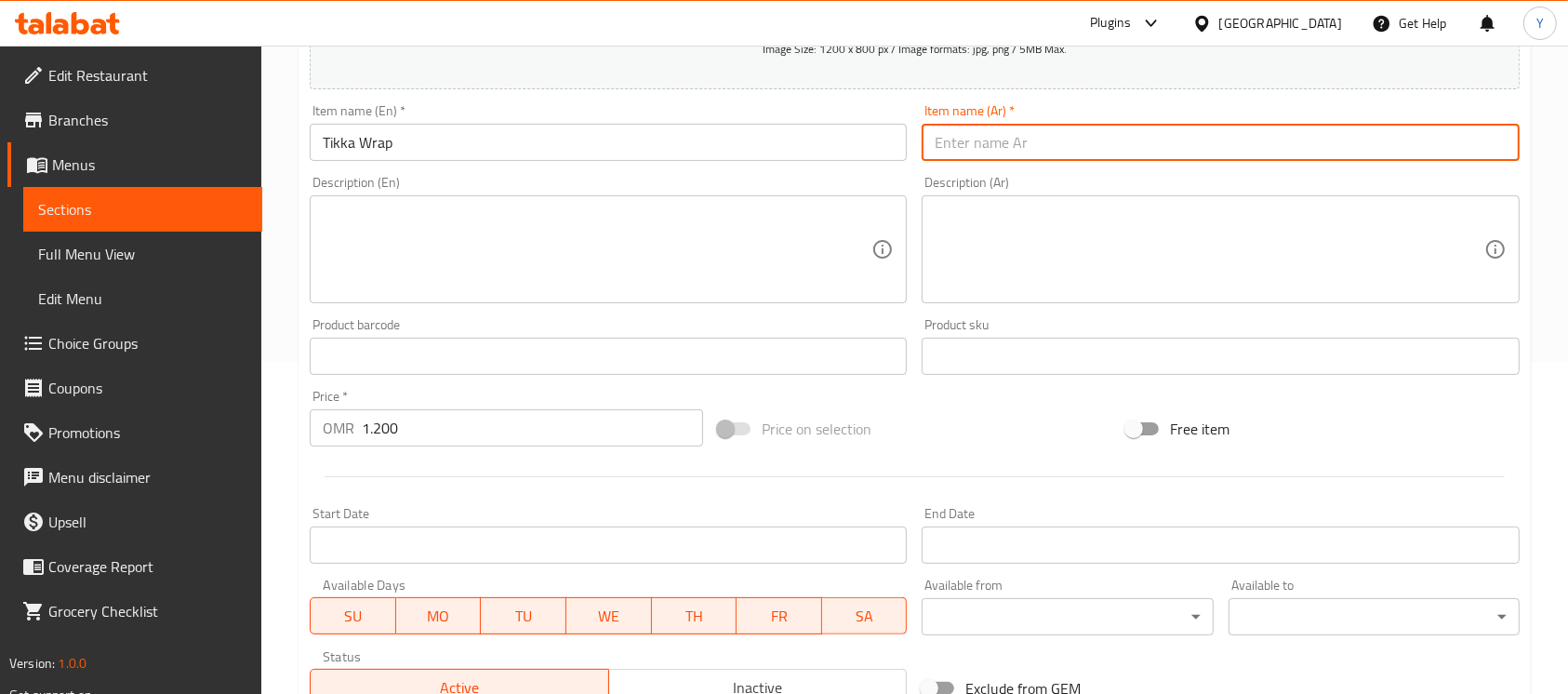
click at [1110, 131] on input "text" at bounding box center [1220, 142] width 597 height 38
type input "راب تكا"
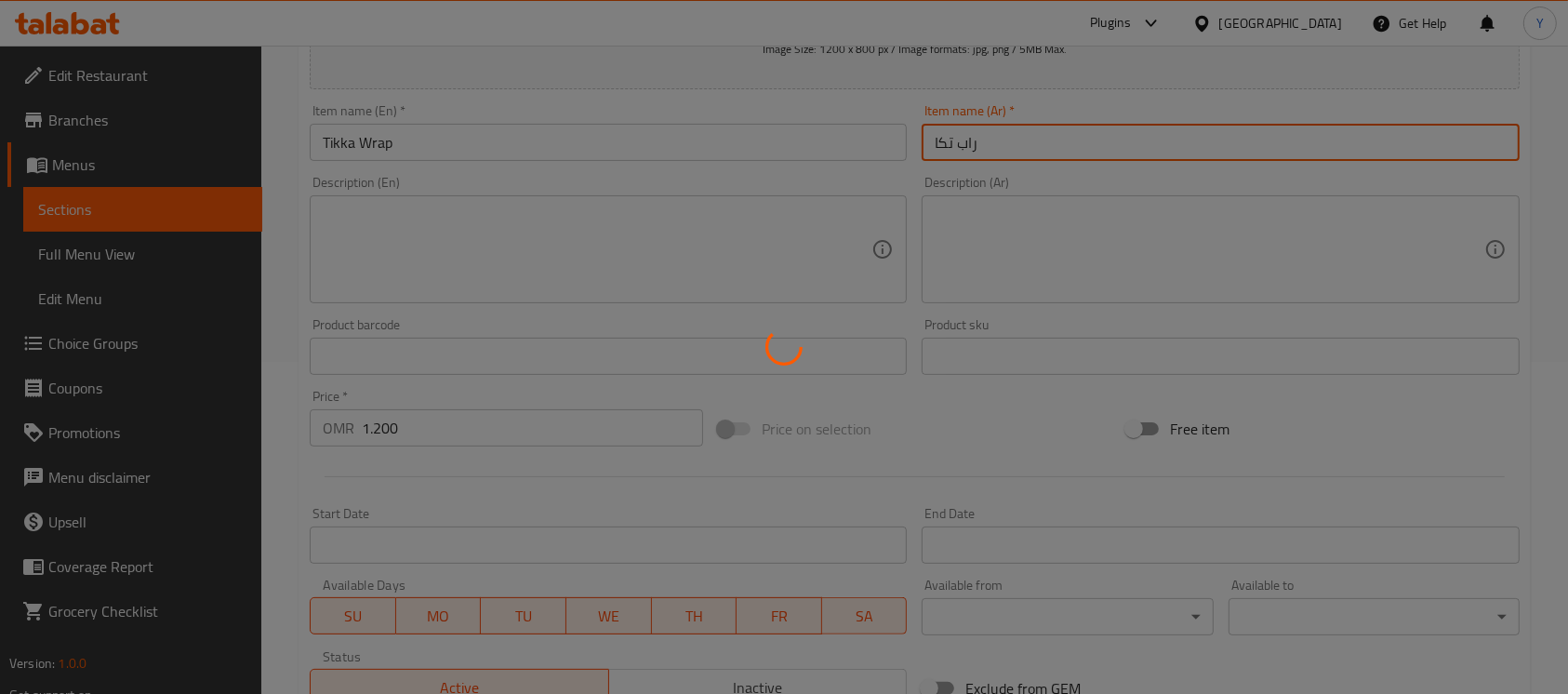
type input "0"
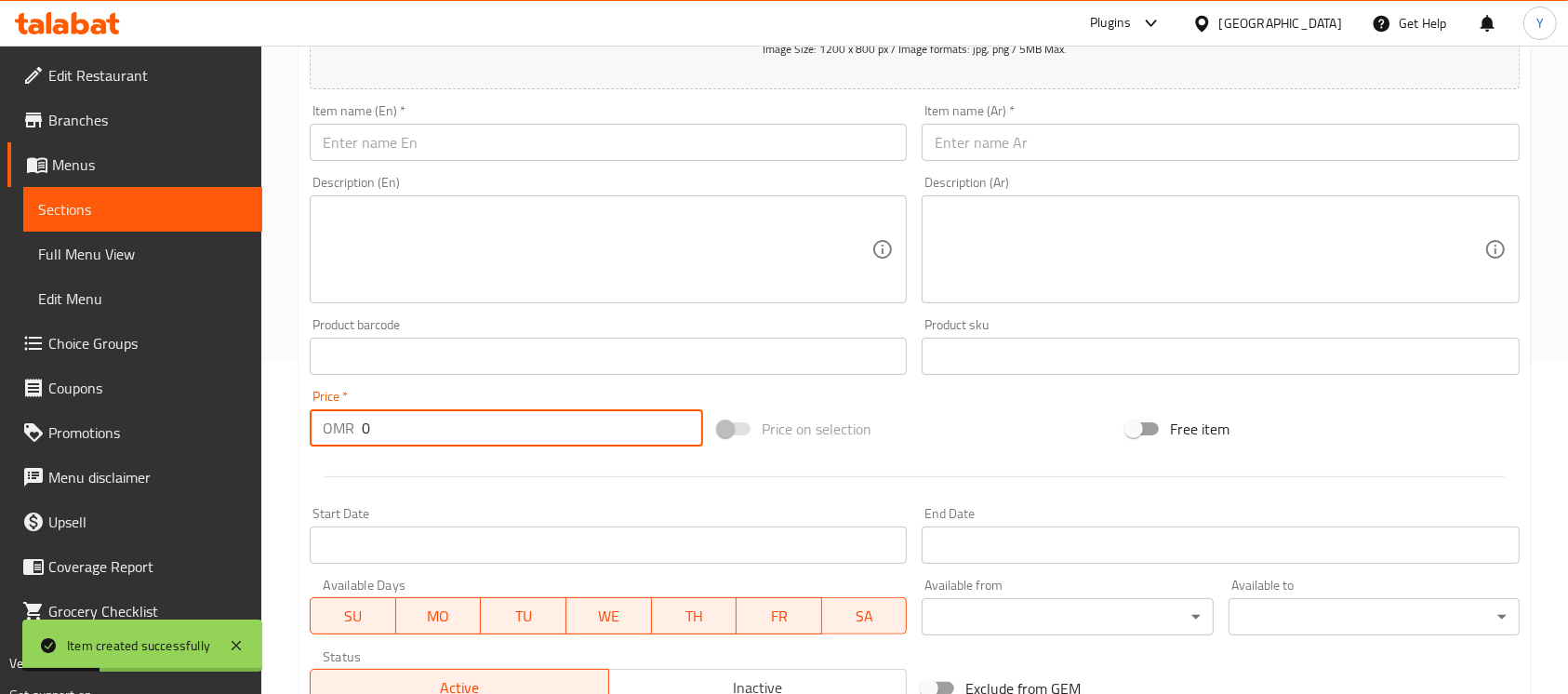
click at [415, 412] on input "0" at bounding box center [532, 428] width 341 height 38
type input "1"
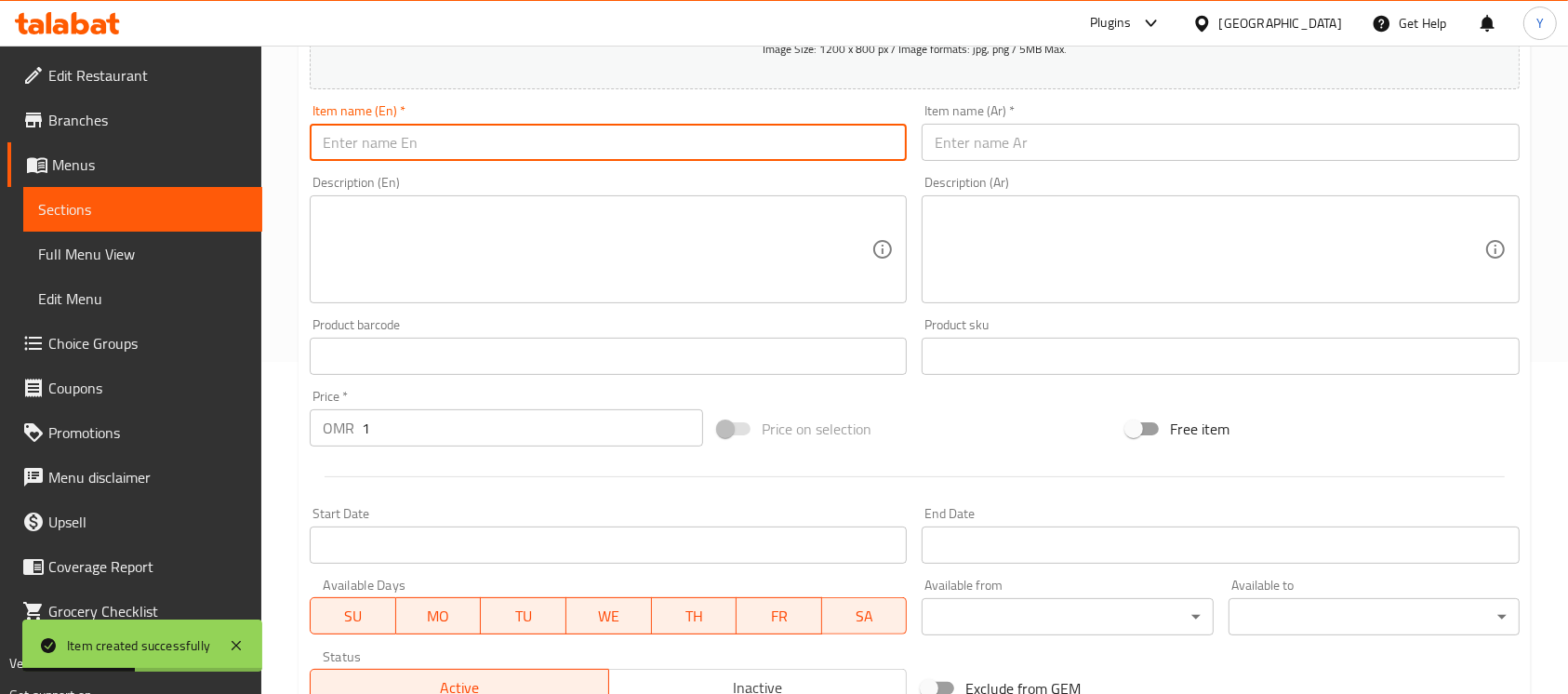
click at [446, 153] on input "text" at bounding box center [608, 142] width 597 height 38
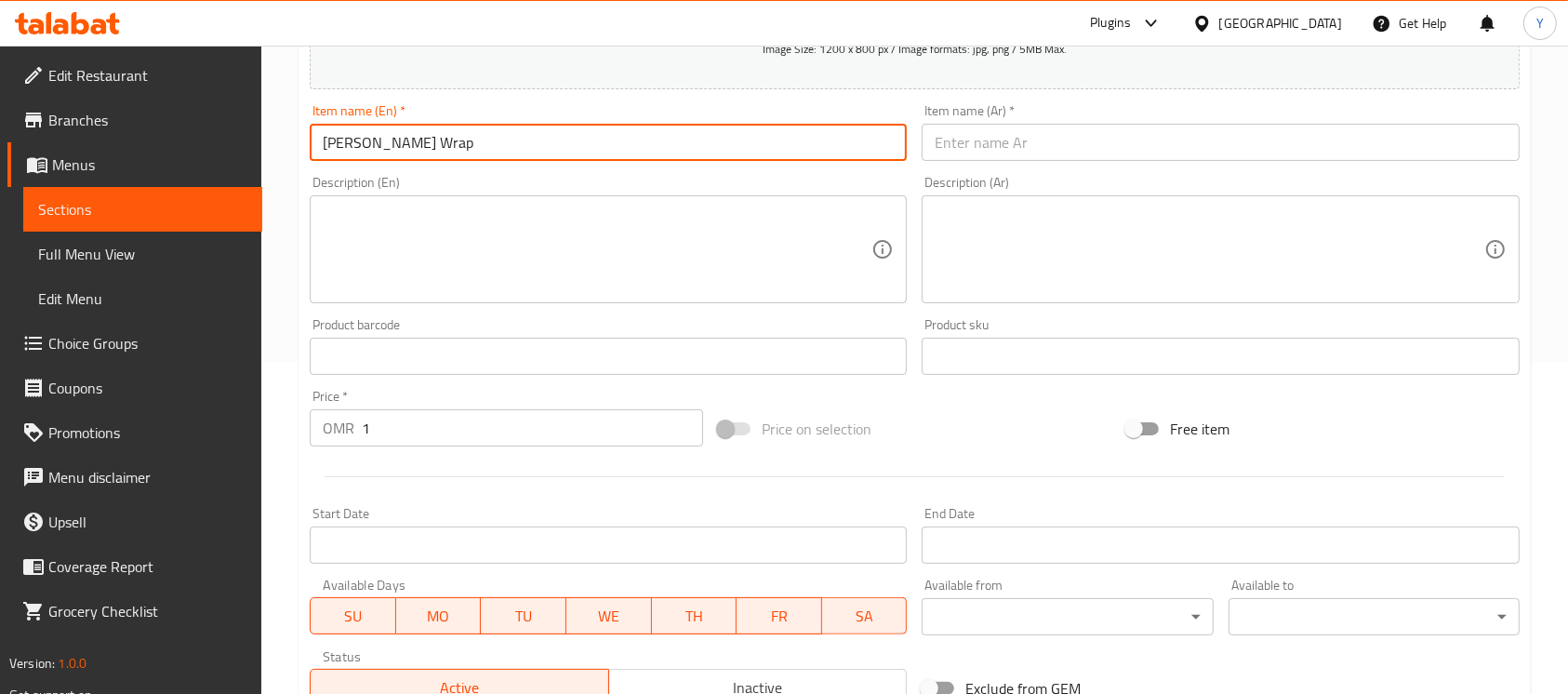
type input "[PERSON_NAME] Wrap"
click at [1127, 167] on div "Item name (Ar)   * Item name (Ar) *" at bounding box center [1220, 132] width 612 height 71
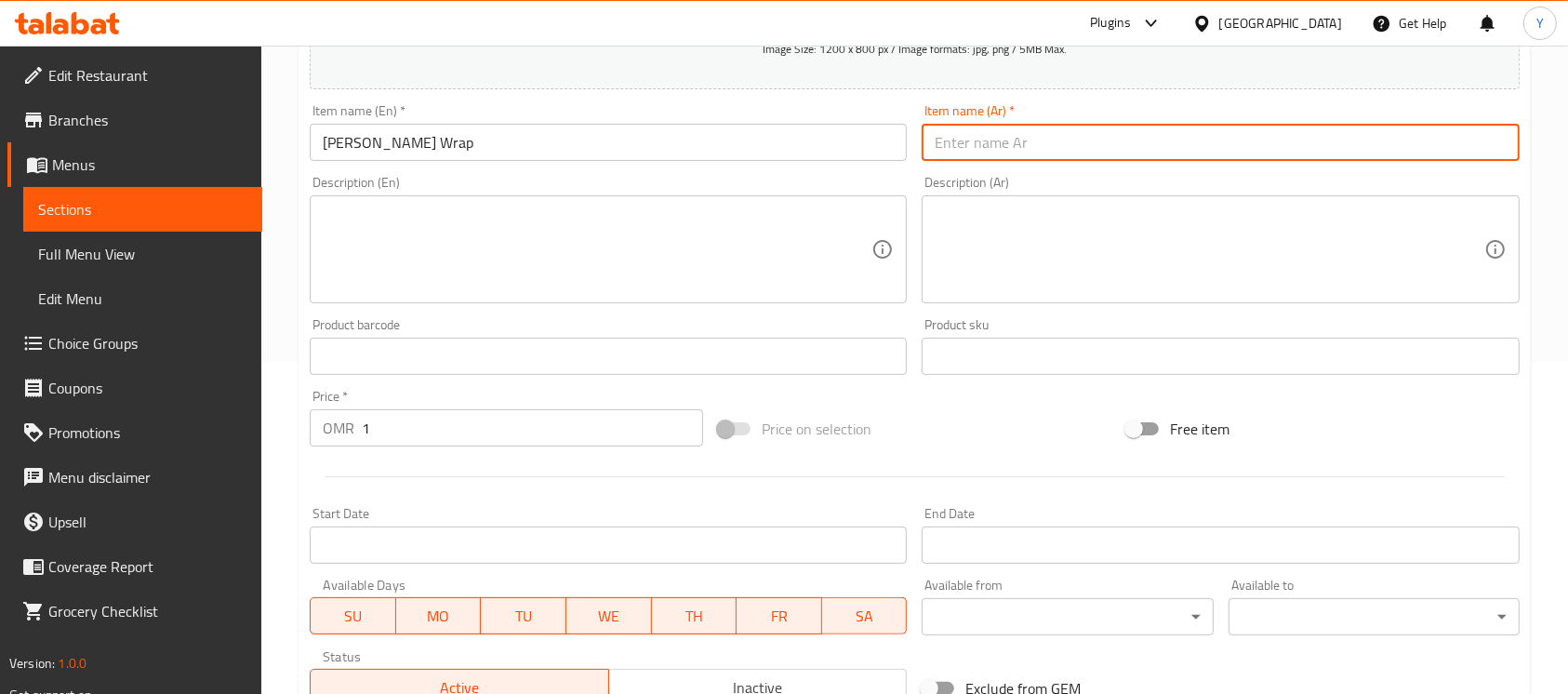
click at [1127, 151] on input "text" at bounding box center [1220, 142] width 597 height 38
type input "راب شيش طاوق"
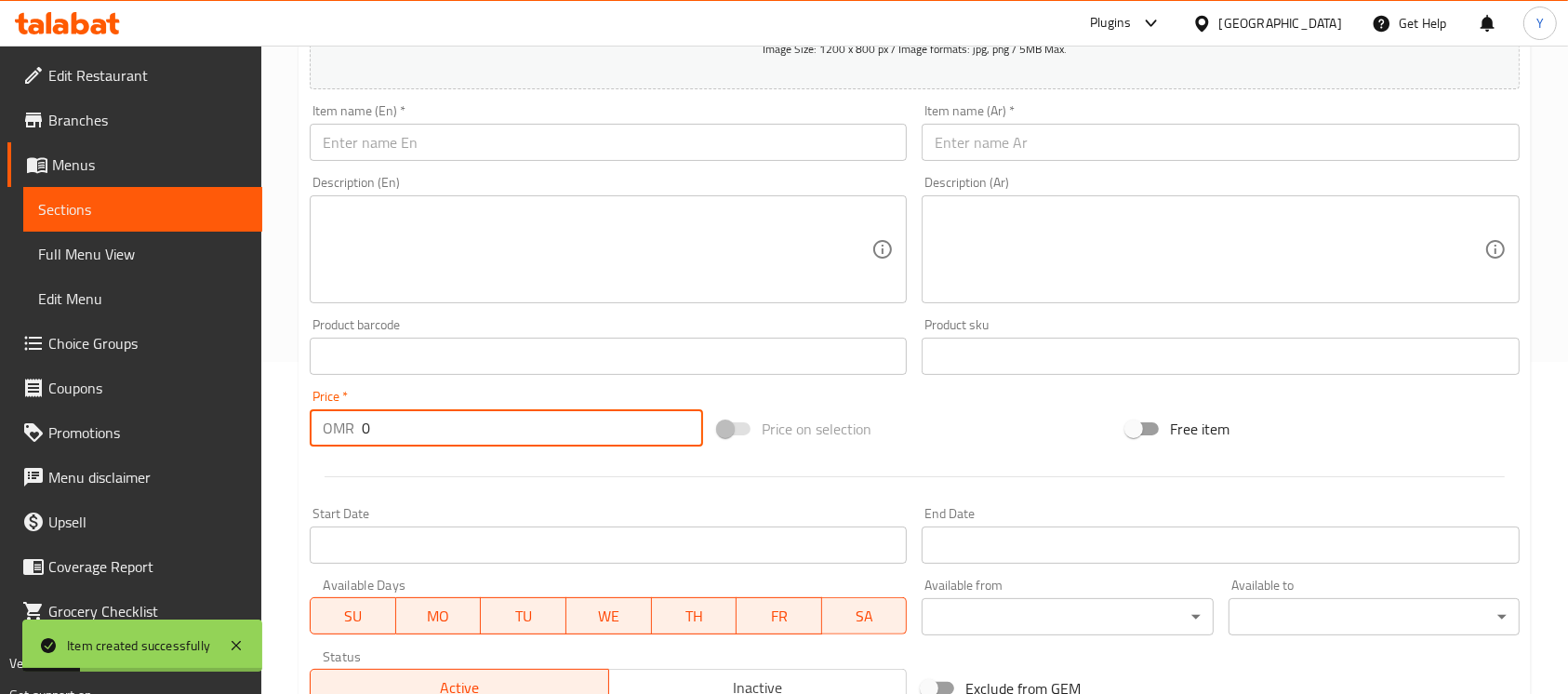
drag, startPoint x: 312, startPoint y: 433, endPoint x: 254, endPoint y: 429, distance: 58.1
click at [254, 429] on div "Edit Restaurant Branches Menus Sections Full Menu View Edit Menu Choice Groups …" at bounding box center [784, 347] width 1568 height 1268
paste input ".2"
type input "1.200"
click at [436, 154] on input "text" at bounding box center [608, 142] width 597 height 38
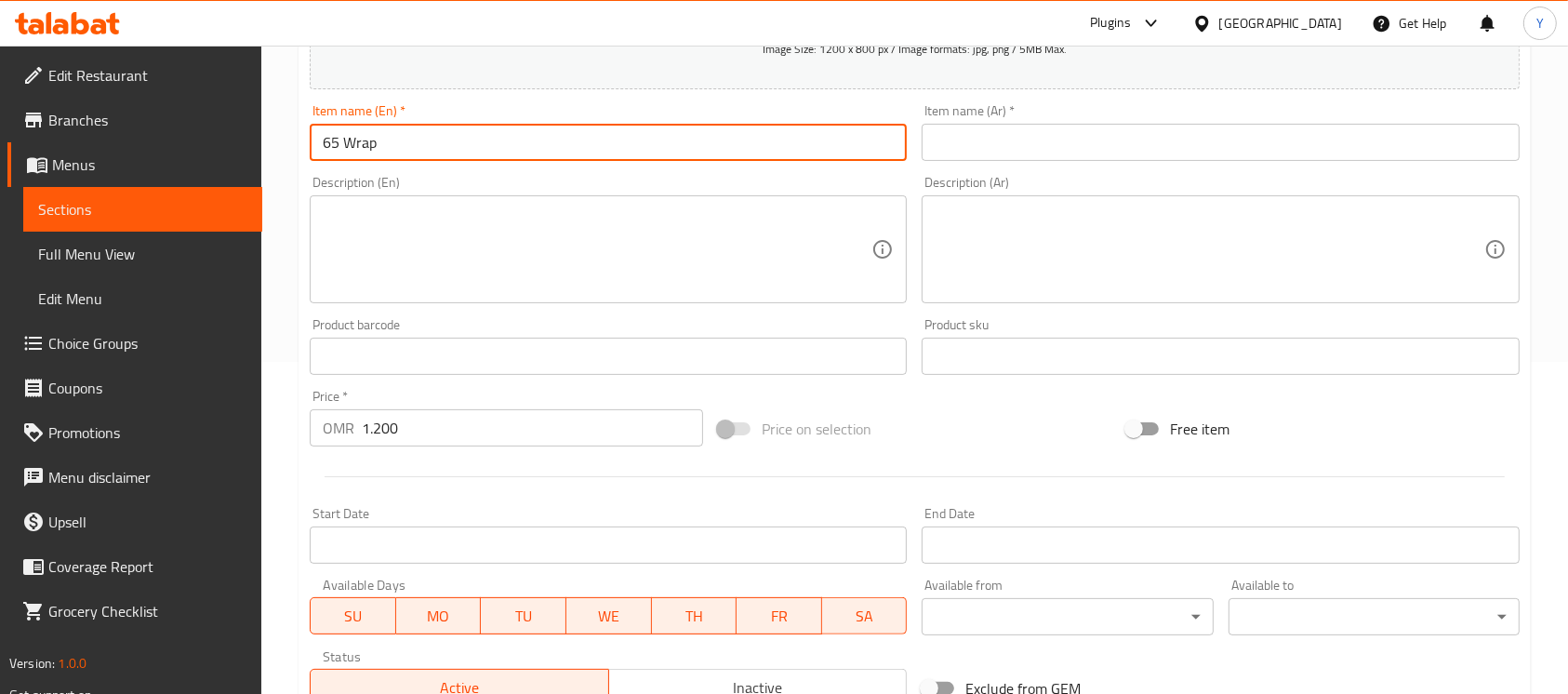
type input "65 Wrap"
click at [1340, 155] on input "text" at bounding box center [1220, 142] width 597 height 38
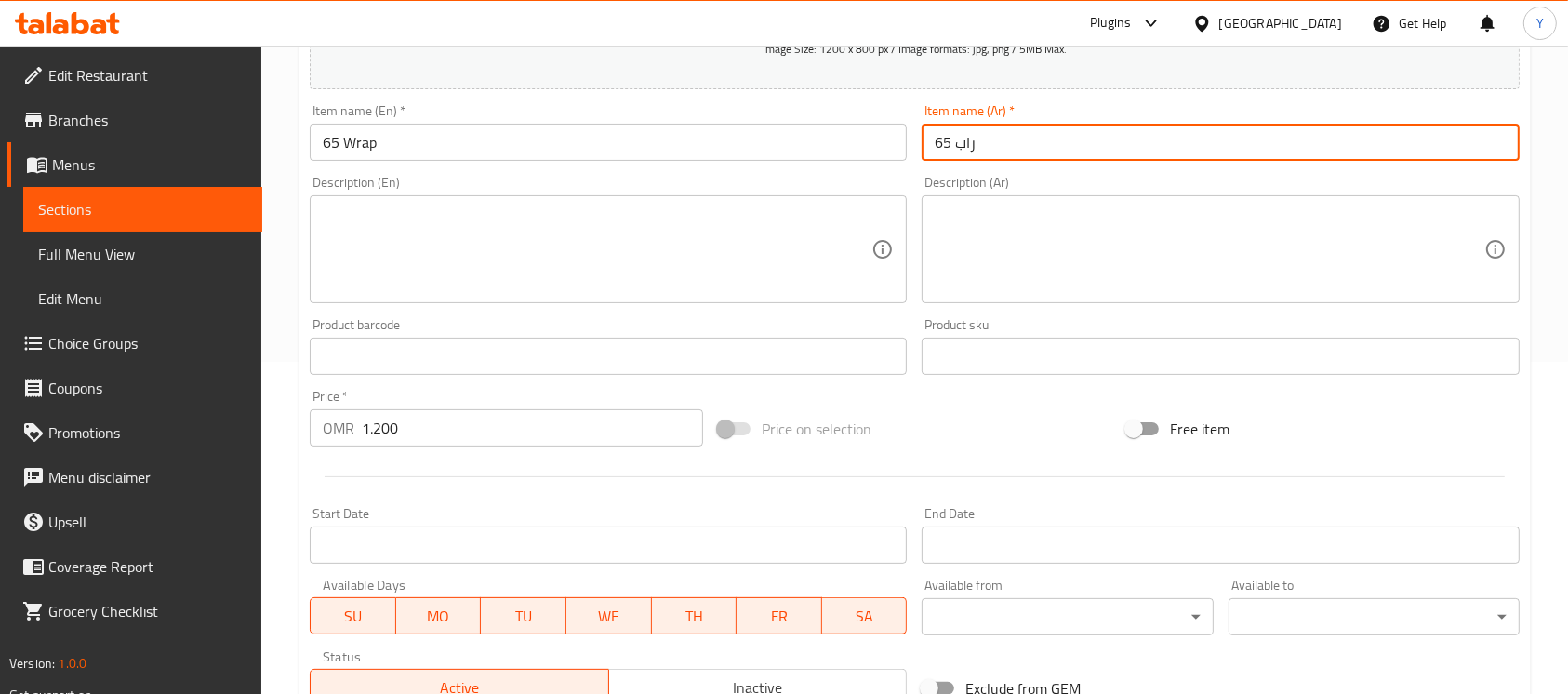
type input "راب 65"
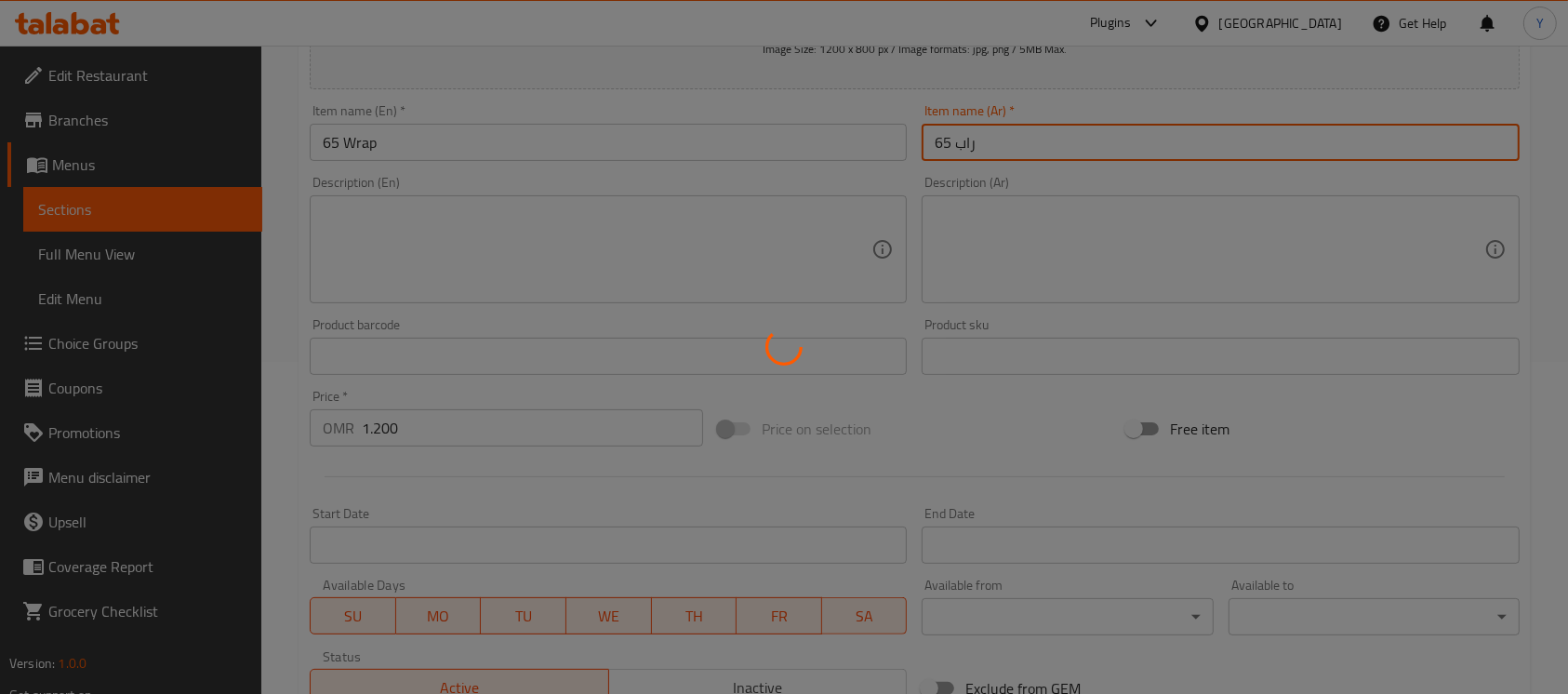
type input "0"
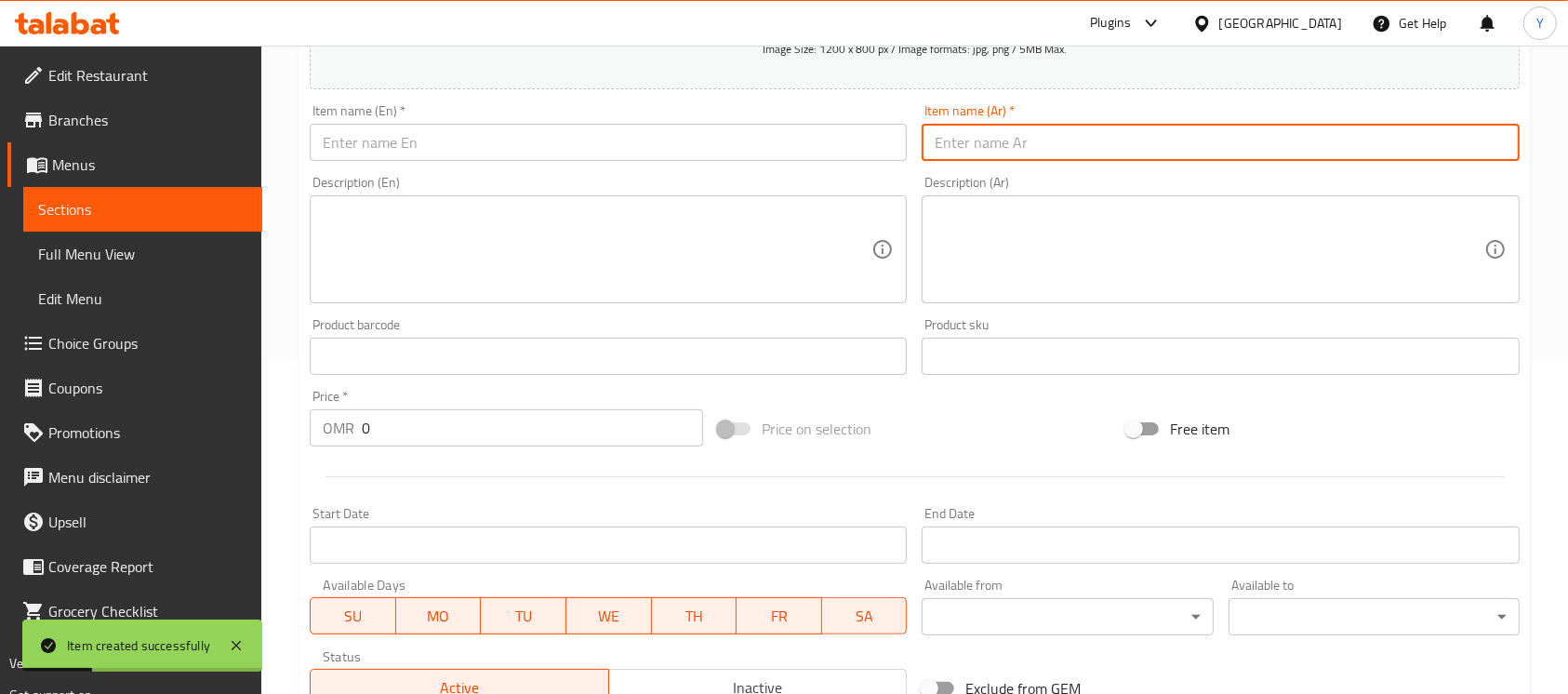
click at [465, 152] on input "text" at bounding box center [608, 142] width 597 height 38
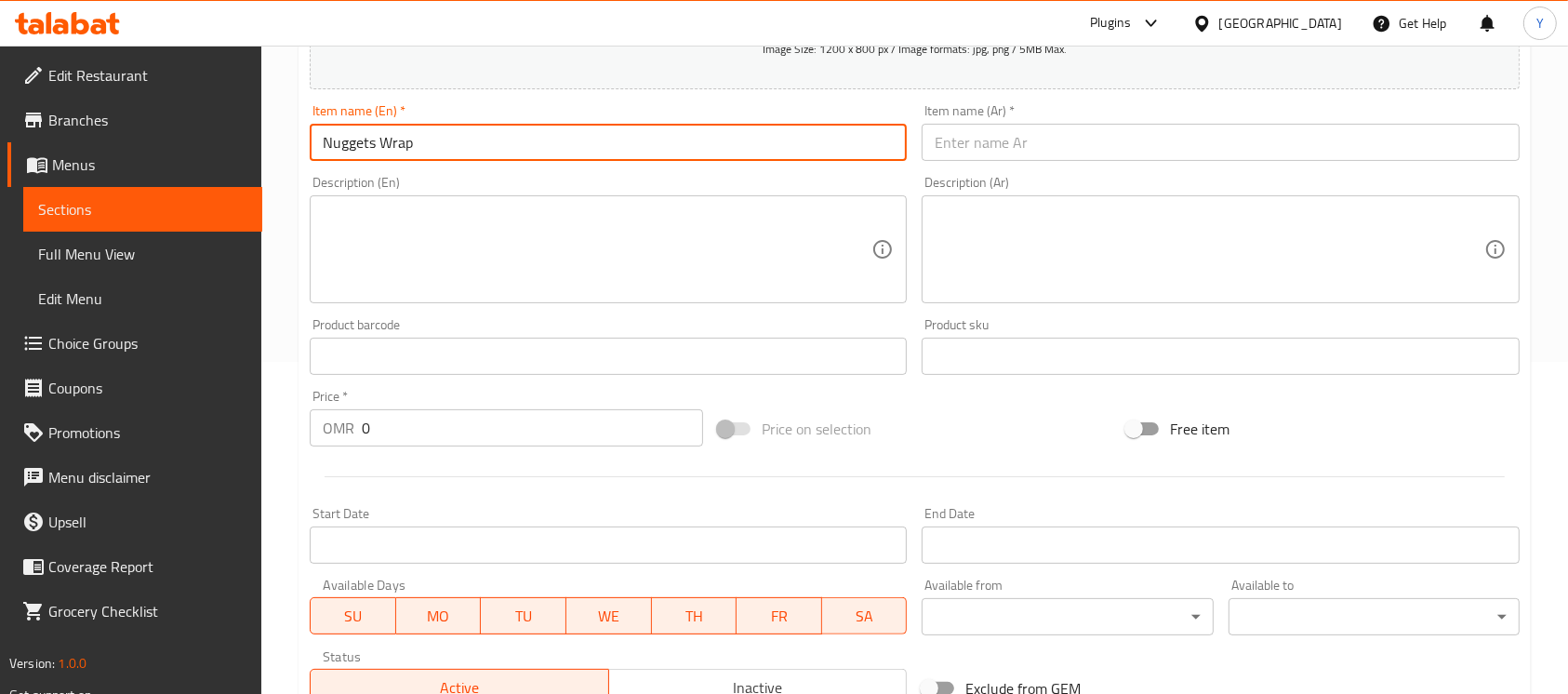
type input "Nuggets Wrap"
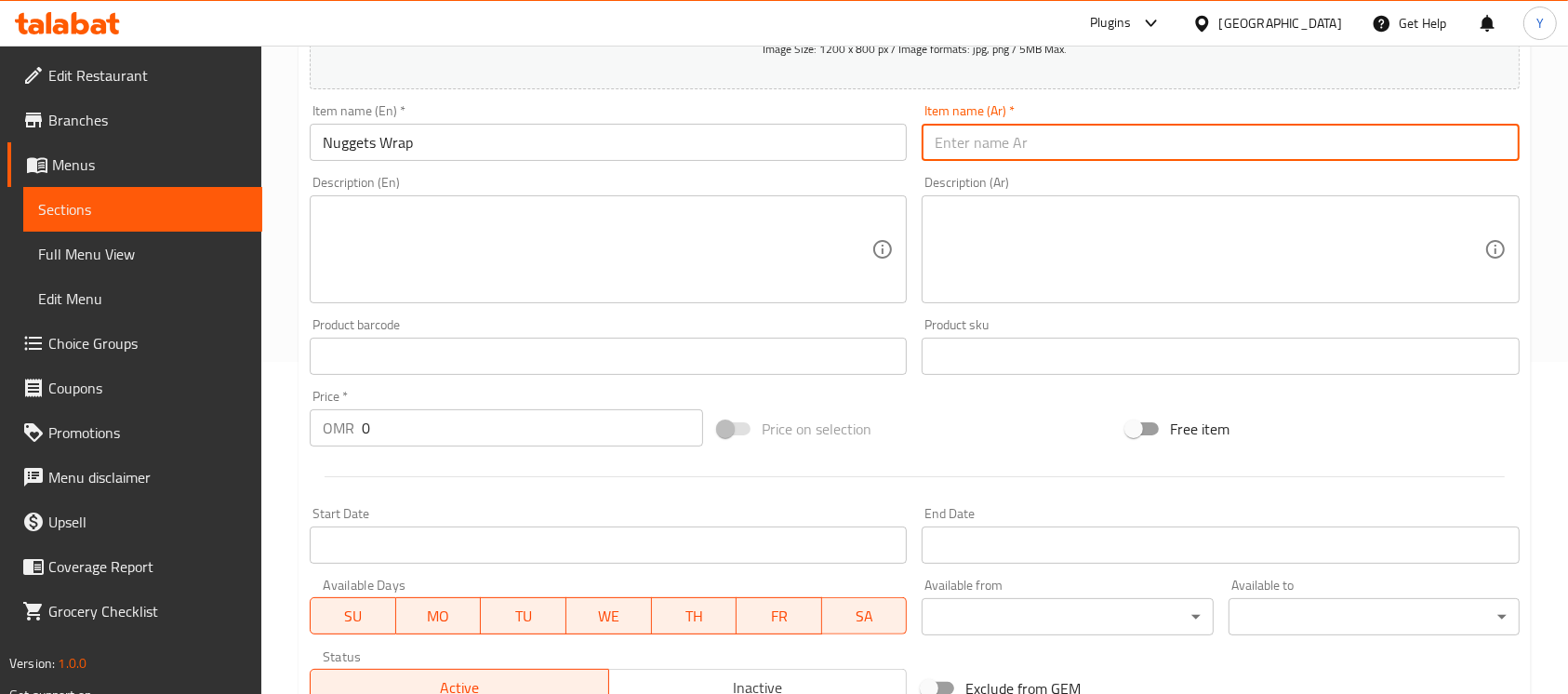
click at [1163, 130] on input "text" at bounding box center [1220, 142] width 597 height 38
type input "راب قطع دجاج"
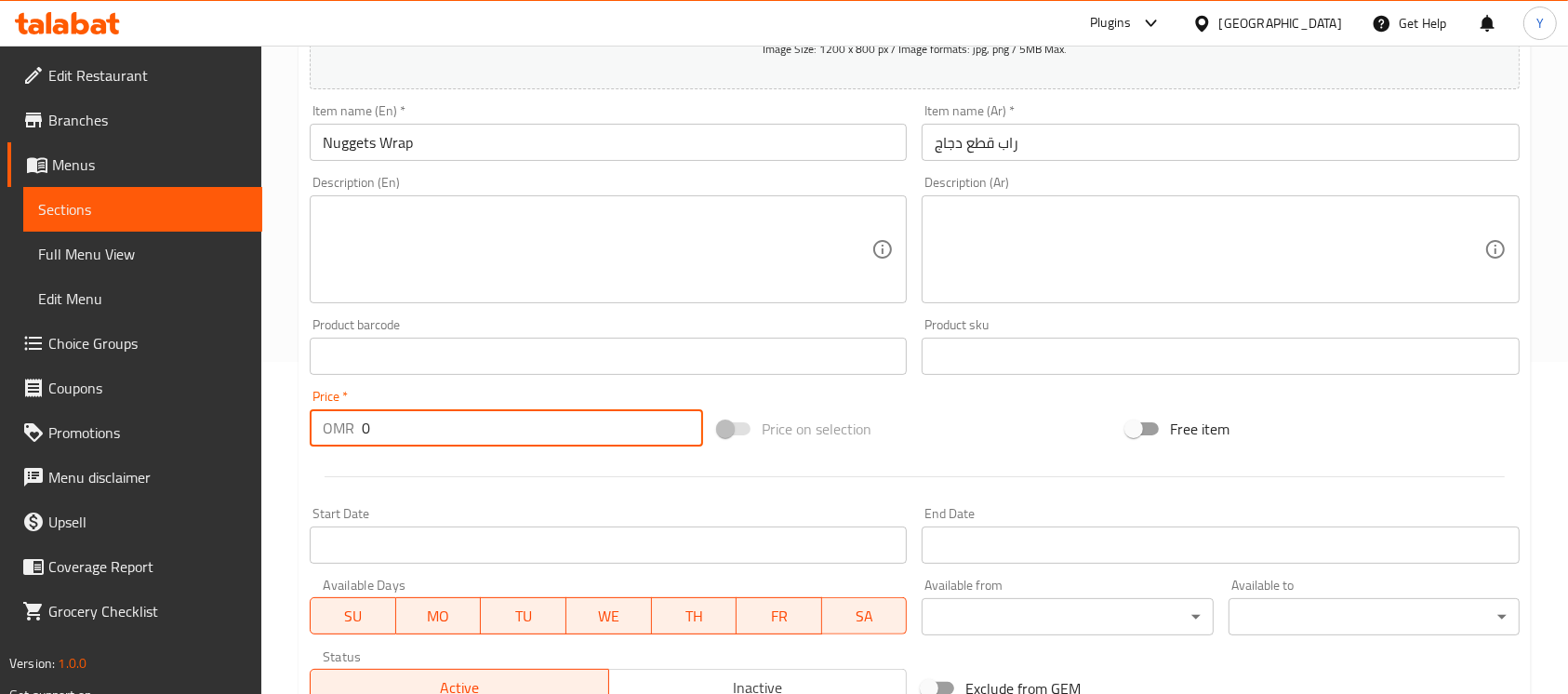
drag, startPoint x: 416, startPoint y: 440, endPoint x: 354, endPoint y: 440, distance: 62.0
click at [354, 440] on div "OMR 0 Price *" at bounding box center [506, 428] width 393 height 38
type input "1"
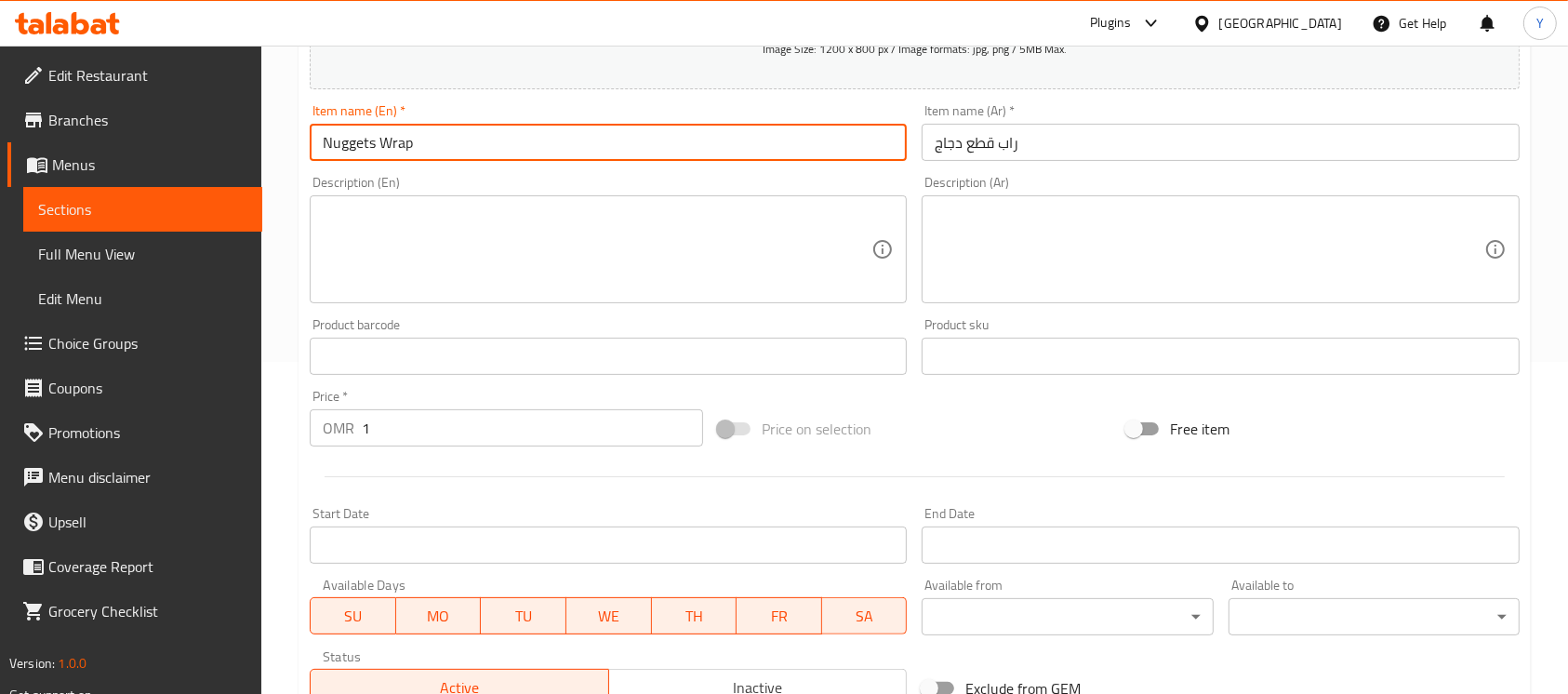
drag, startPoint x: 469, startPoint y: 143, endPoint x: 469, endPoint y: 160, distance: 17.0
click at [469, 139] on input "Nuggets Wrap" at bounding box center [608, 142] width 597 height 38
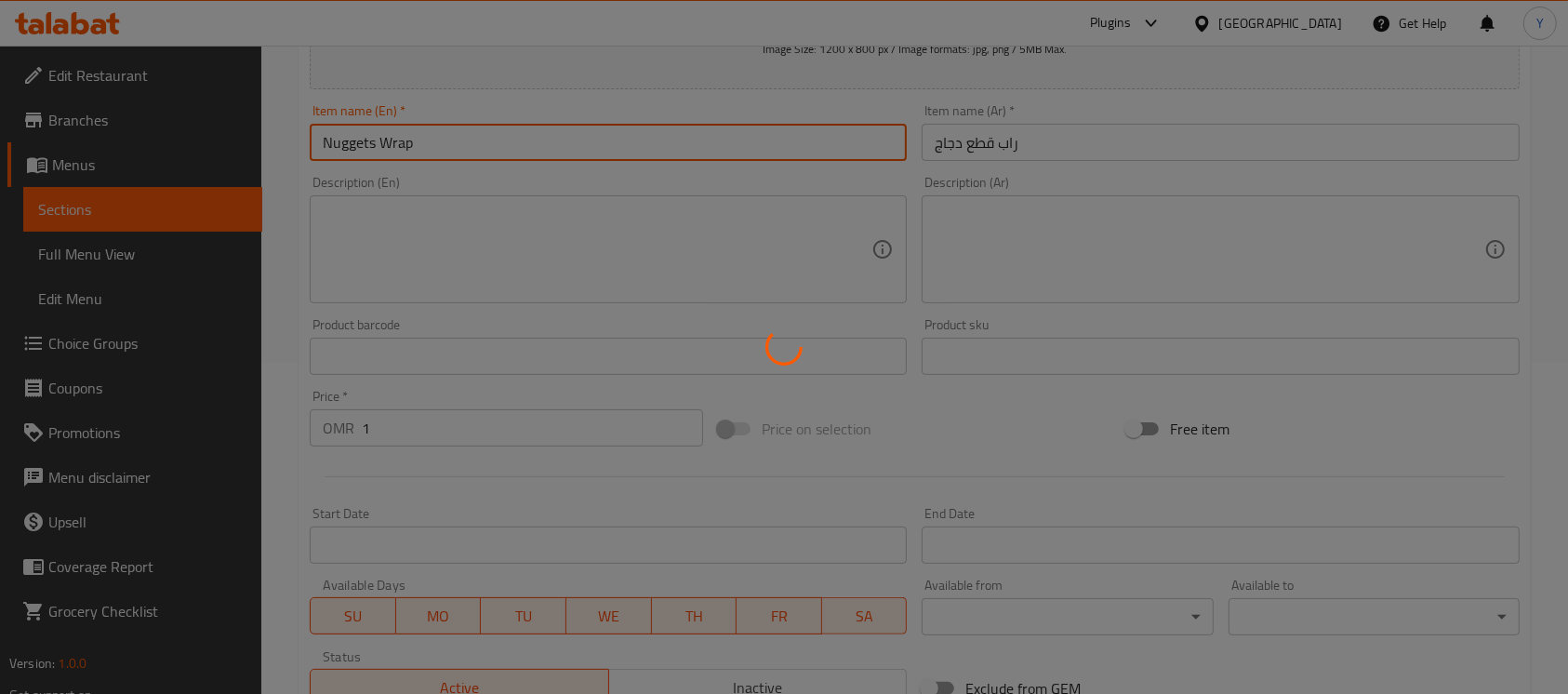
type input "0"
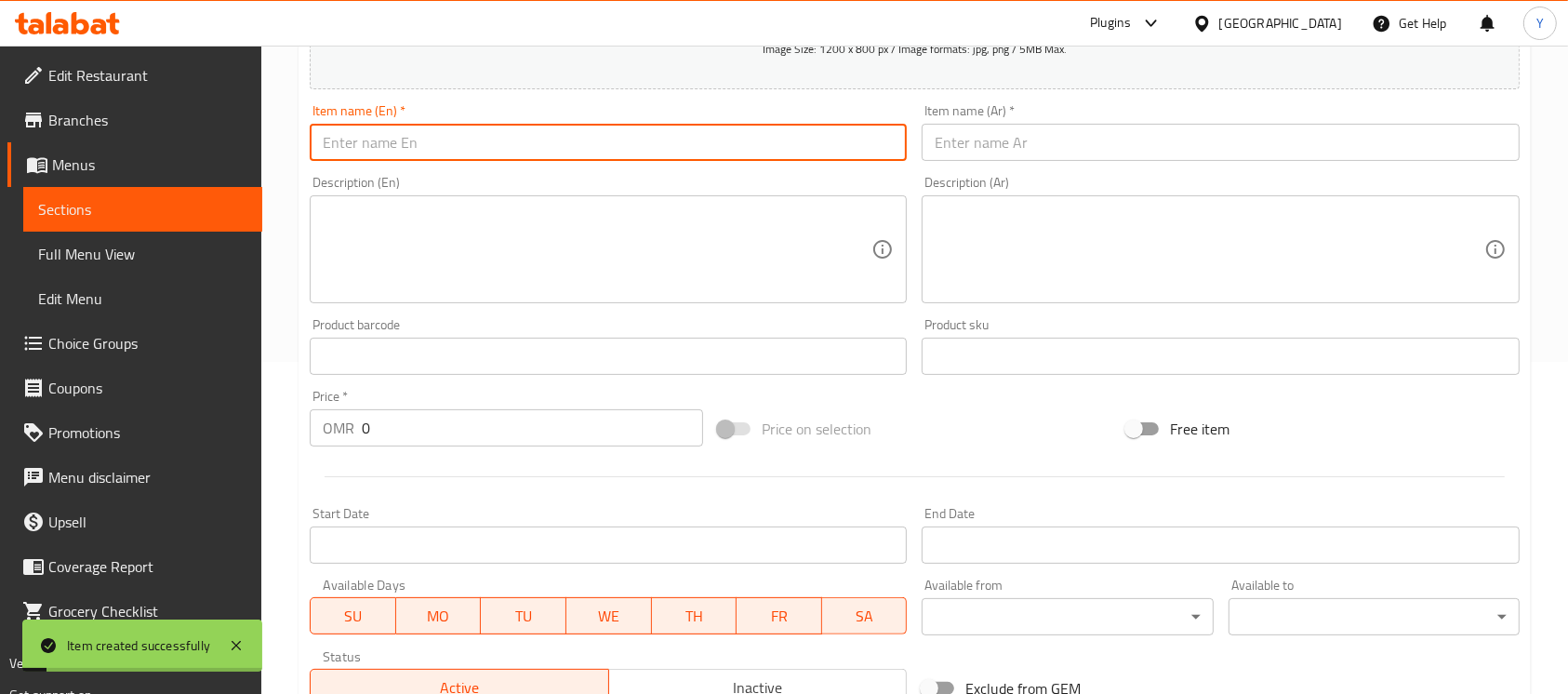
drag, startPoint x: 518, startPoint y: 157, endPoint x: 537, endPoint y: 158, distance: 19.0
click at [518, 157] on input "text" at bounding box center [608, 142] width 597 height 38
type input "Seafood Wrap"
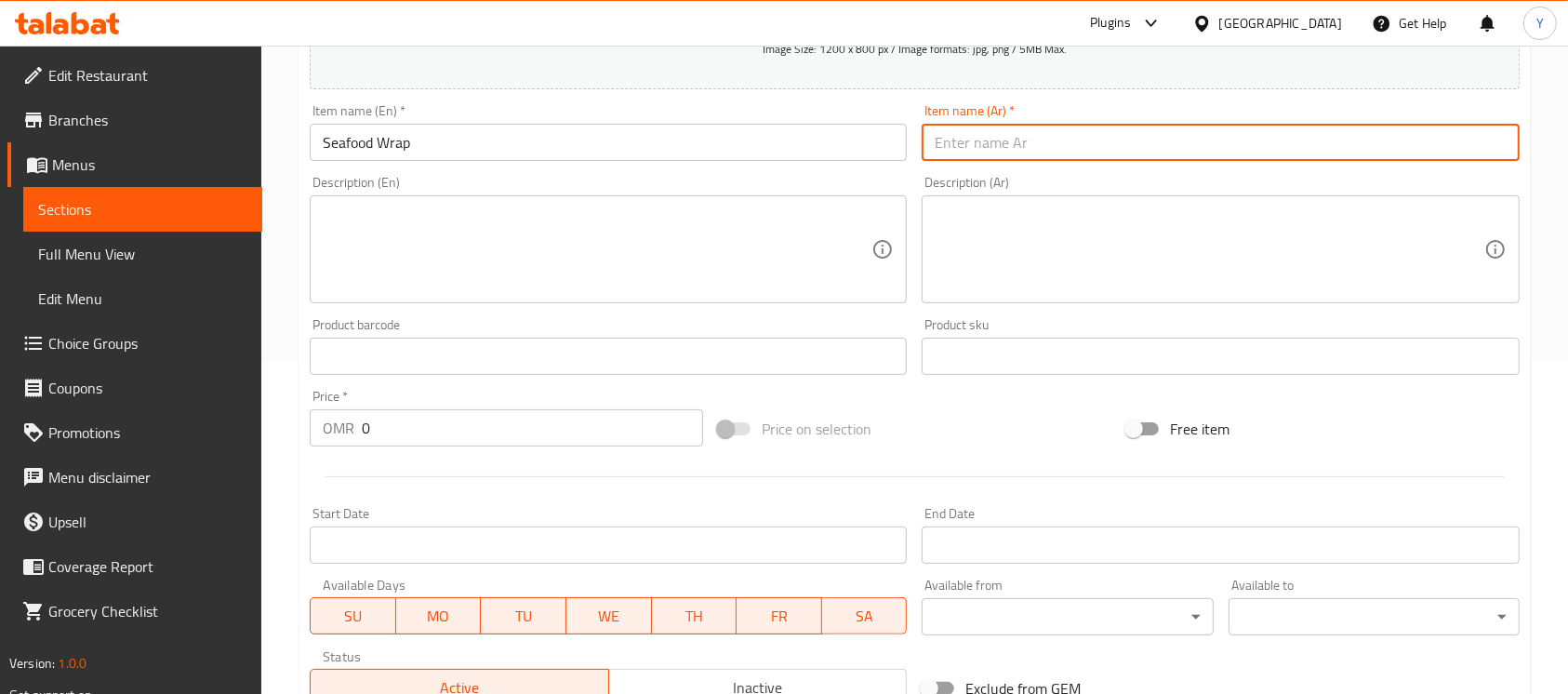
click at [948, 134] on input "text" at bounding box center [1220, 142] width 597 height 38
type input "راب بحرية"
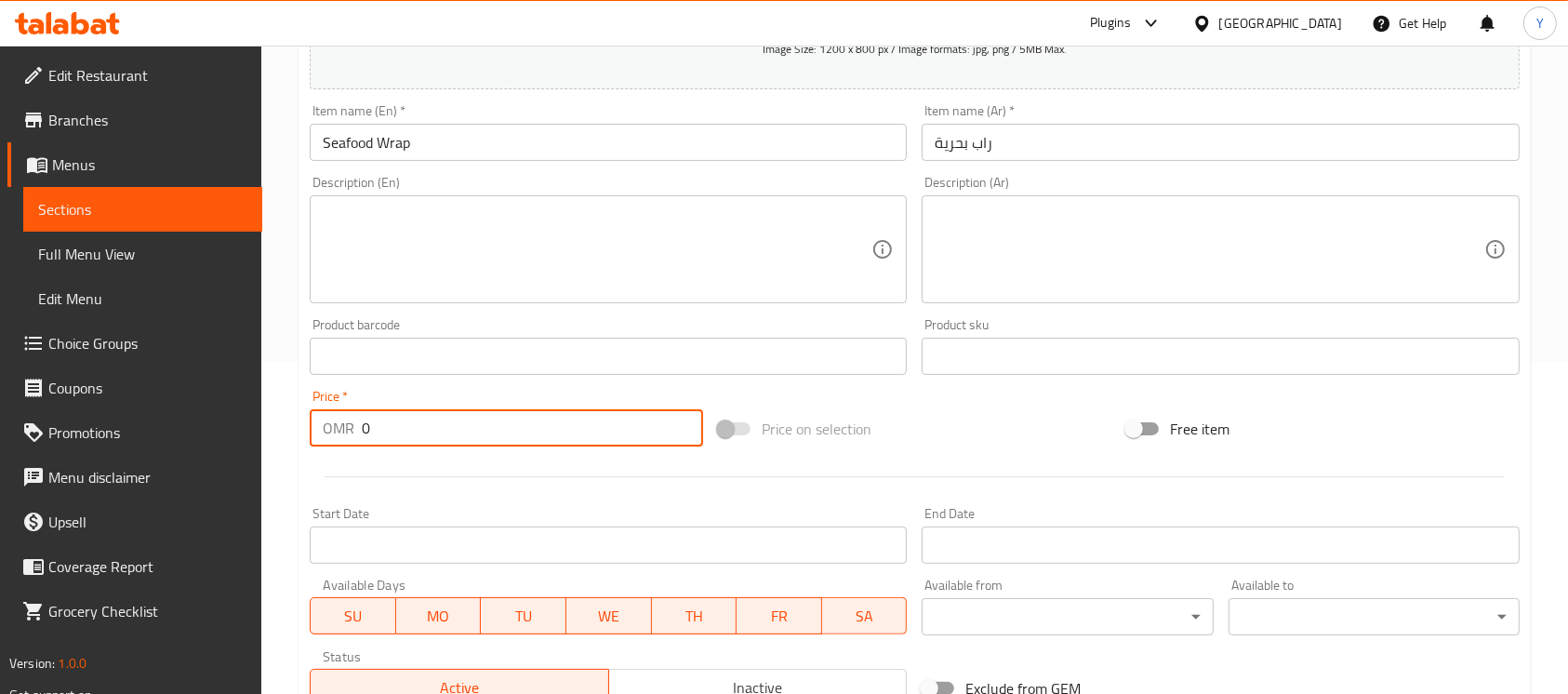
drag, startPoint x: 433, startPoint y: 421, endPoint x: 263, endPoint y: 422, distance: 170.0
click at [264, 422] on div "Home / Restaurants management / Menus / Sections / item / create Porata Sandwic…" at bounding box center [915, 347] width 1307 height 1268
paste input ".2"
type input "1.200"
click at [509, 136] on input "Seafood Wrap" at bounding box center [608, 142] width 597 height 38
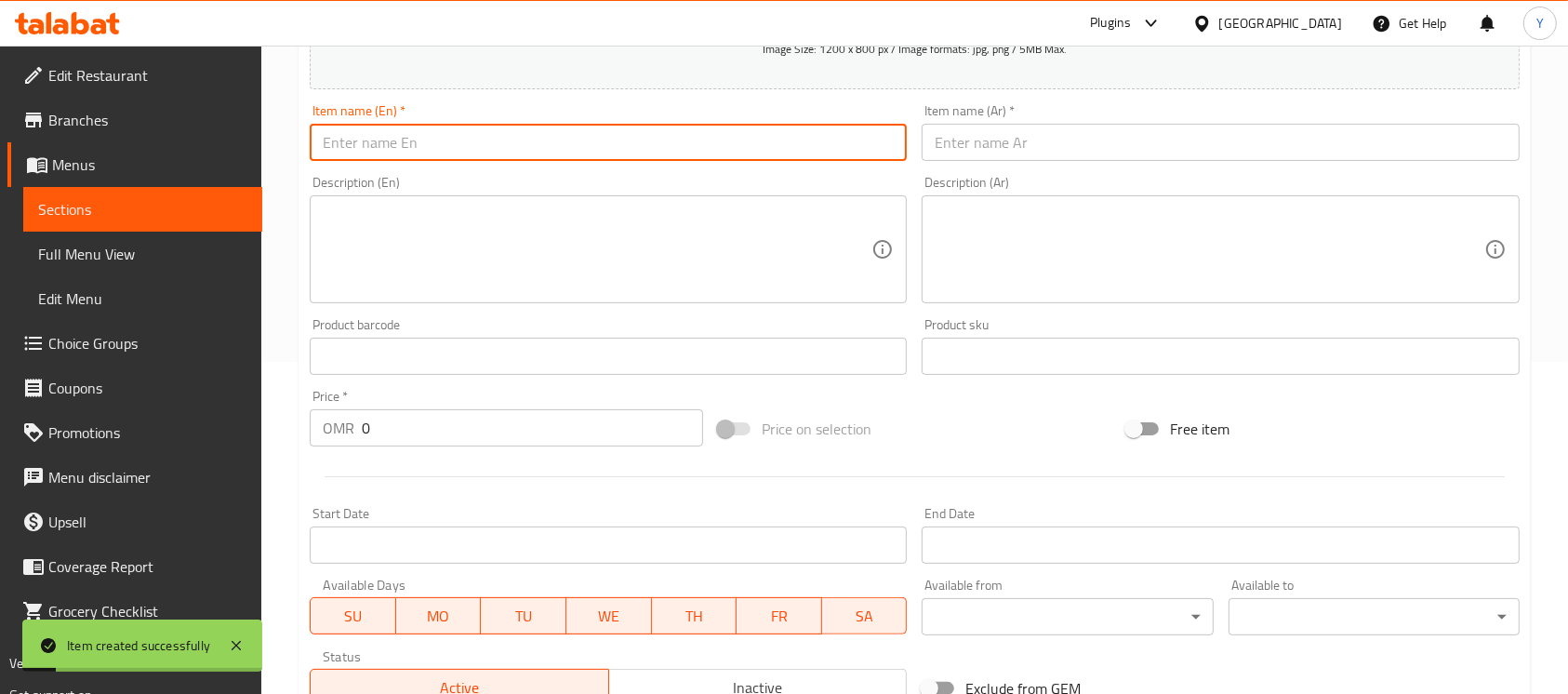
click at [429, 433] on input "0" at bounding box center [532, 428] width 341 height 38
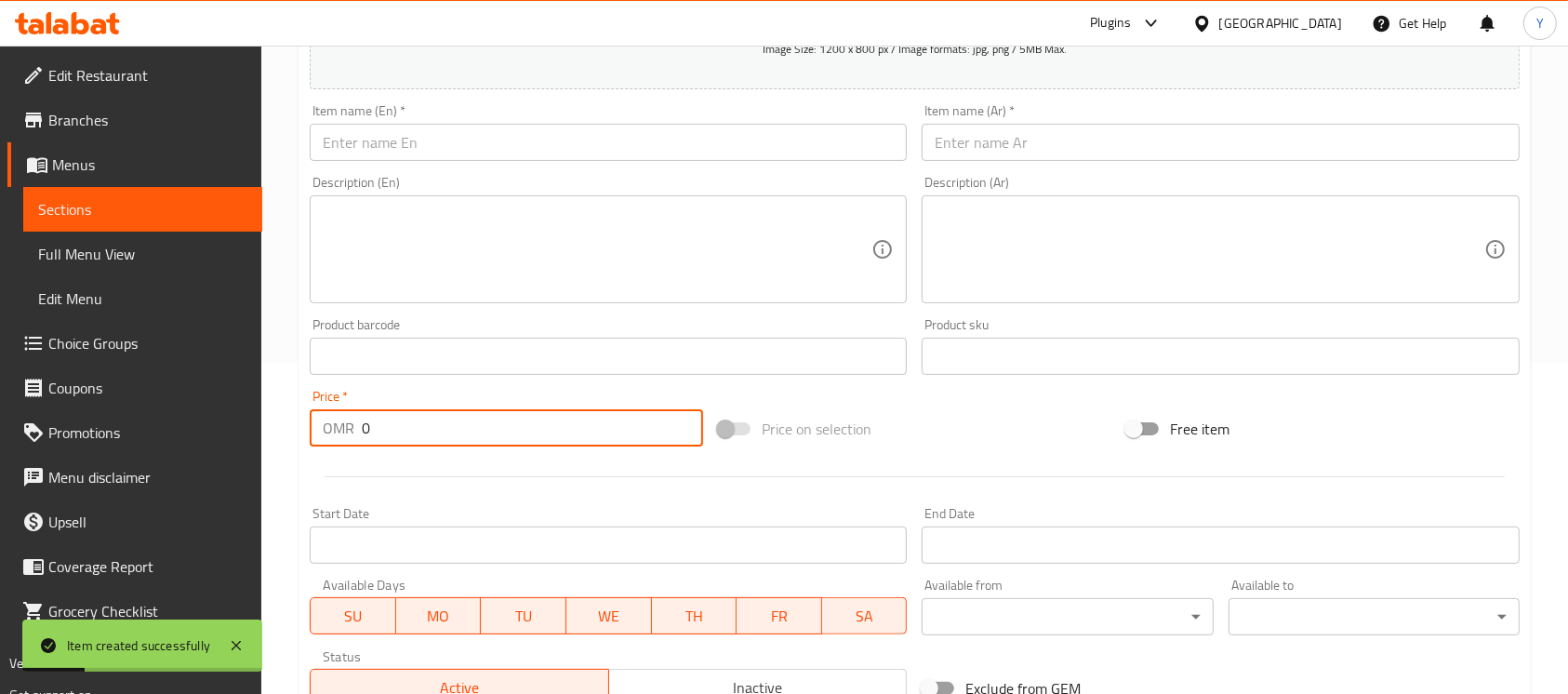
paste input ".8"
type input "0.800"
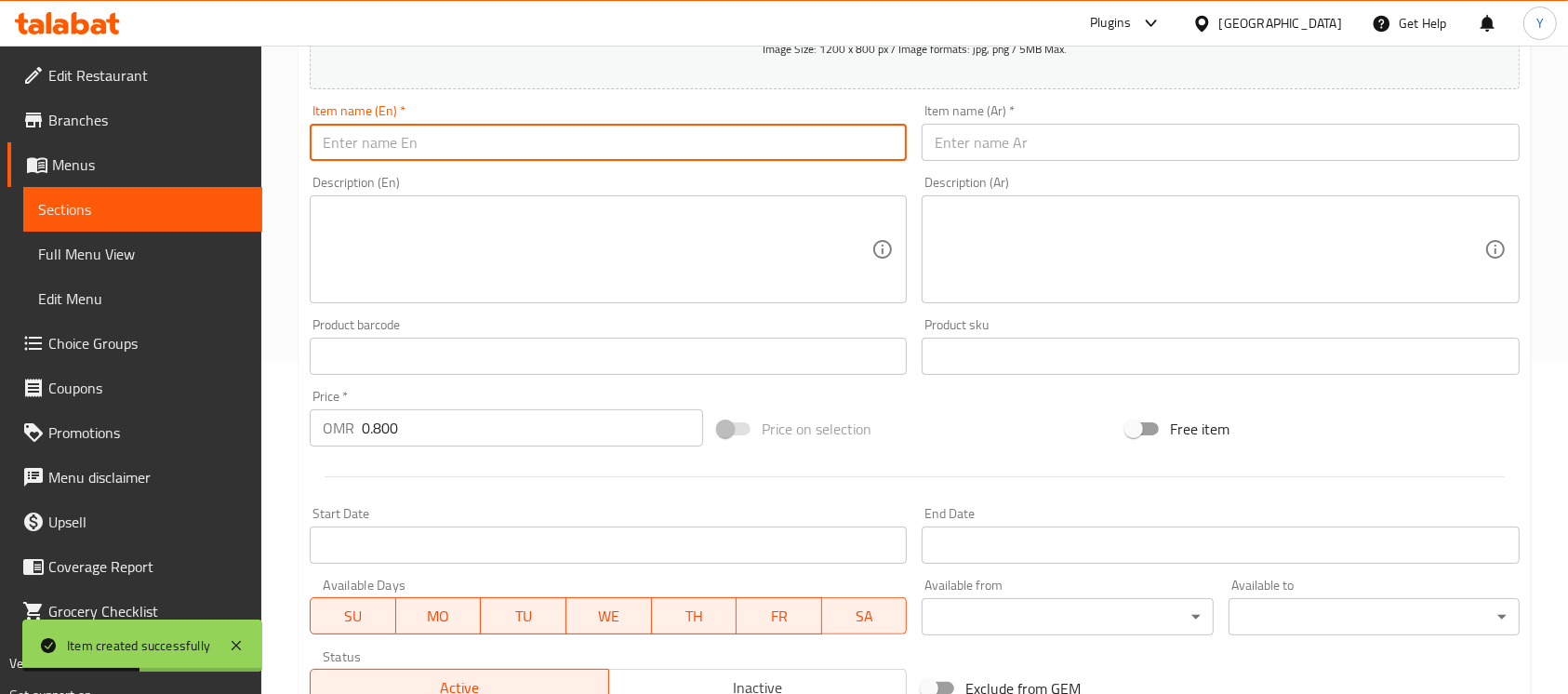
click at [471, 160] on input "text" at bounding box center [608, 142] width 597 height 38
type input "Hot Dog Wrap"
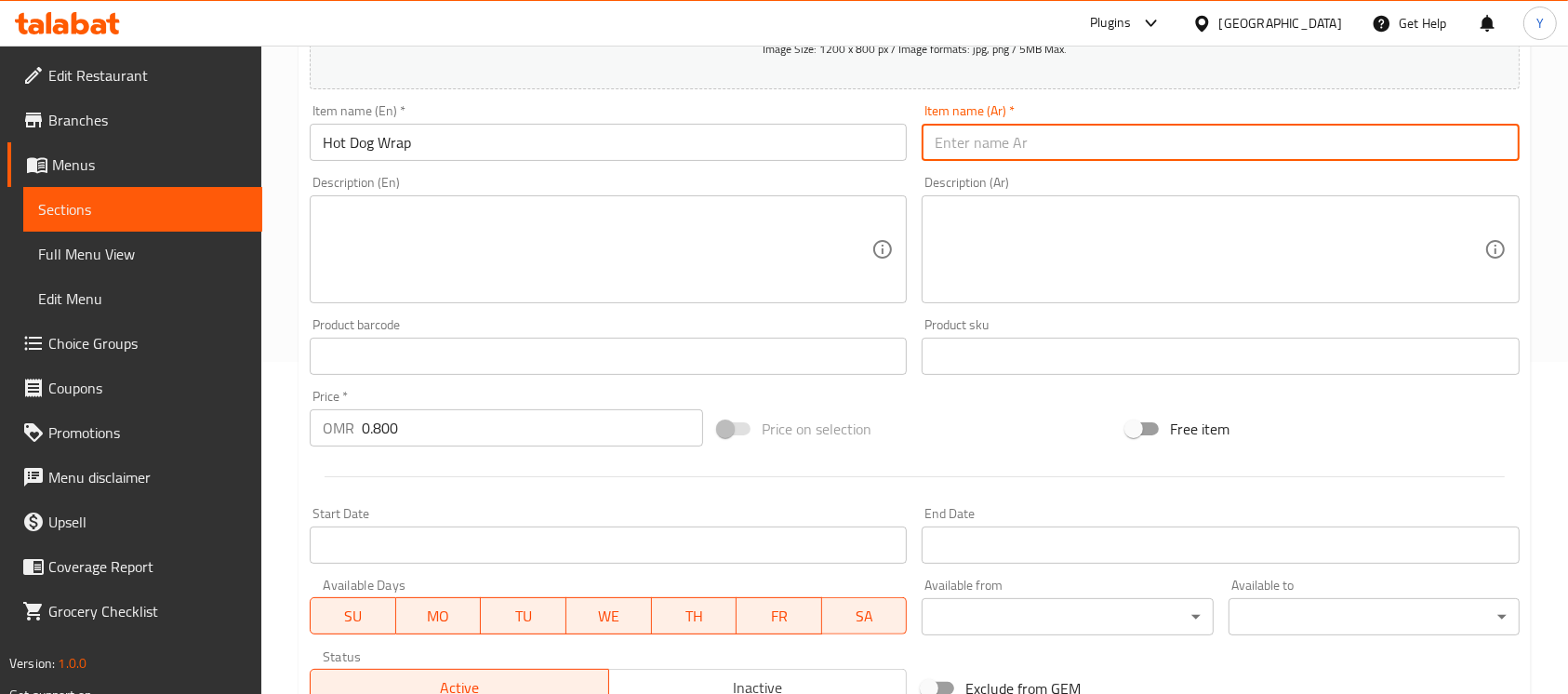
click at [1073, 150] on input "text" at bounding box center [1220, 142] width 597 height 38
type input "راب نقانق"
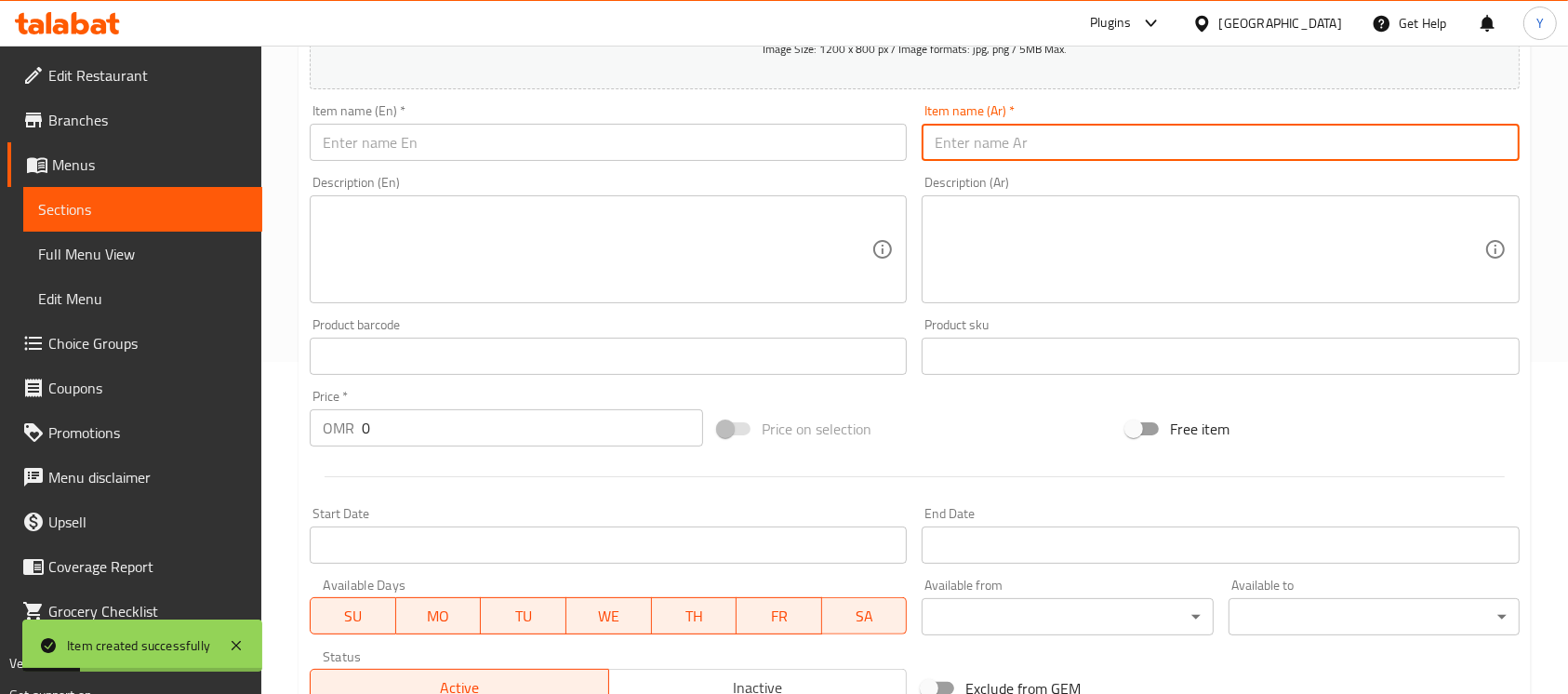
drag, startPoint x: 399, startPoint y: 436, endPoint x: 206, endPoint y: 431, distance: 193.1
click at [207, 432] on div "Edit Restaurant Branches Menus Sections Full Menu View Edit Menu Choice Groups …" at bounding box center [784, 347] width 1568 height 1268
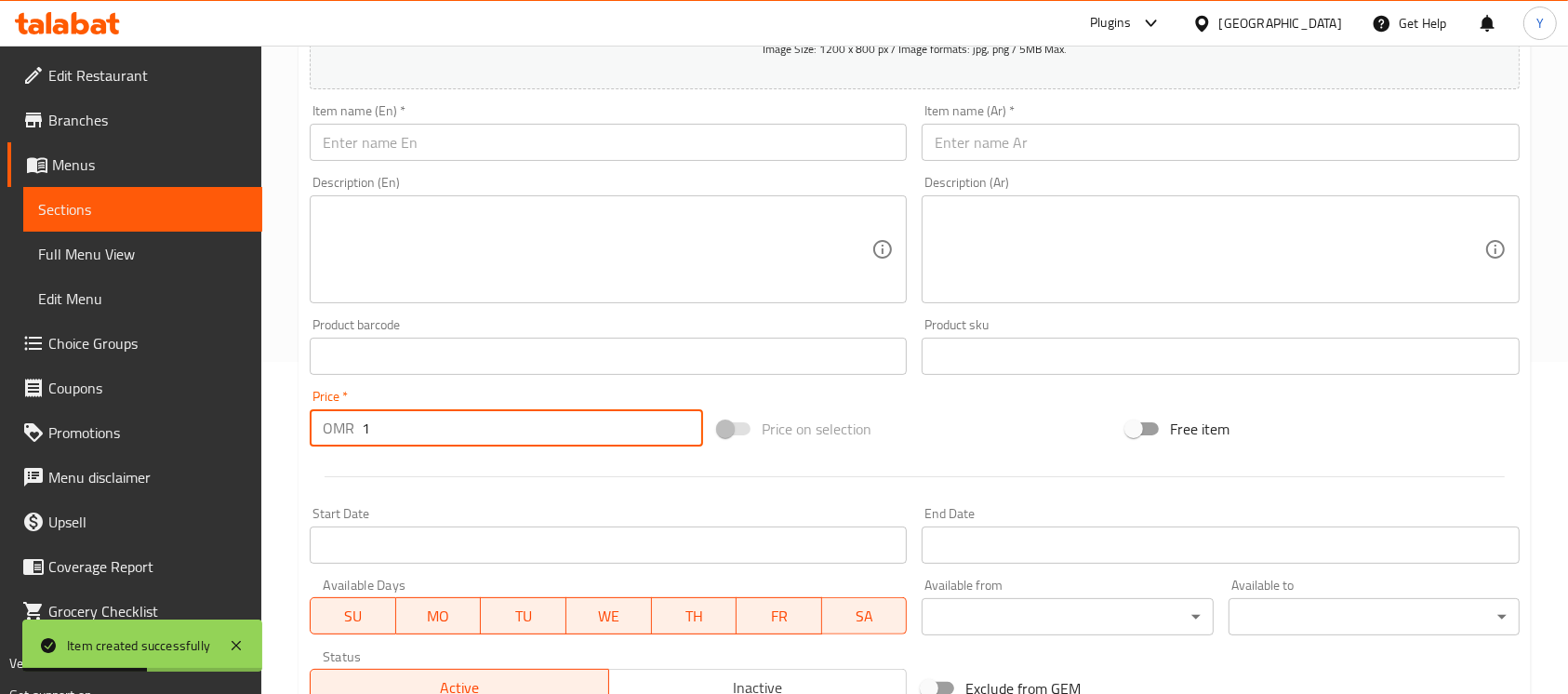
paste input ".1"
type input "1.100"
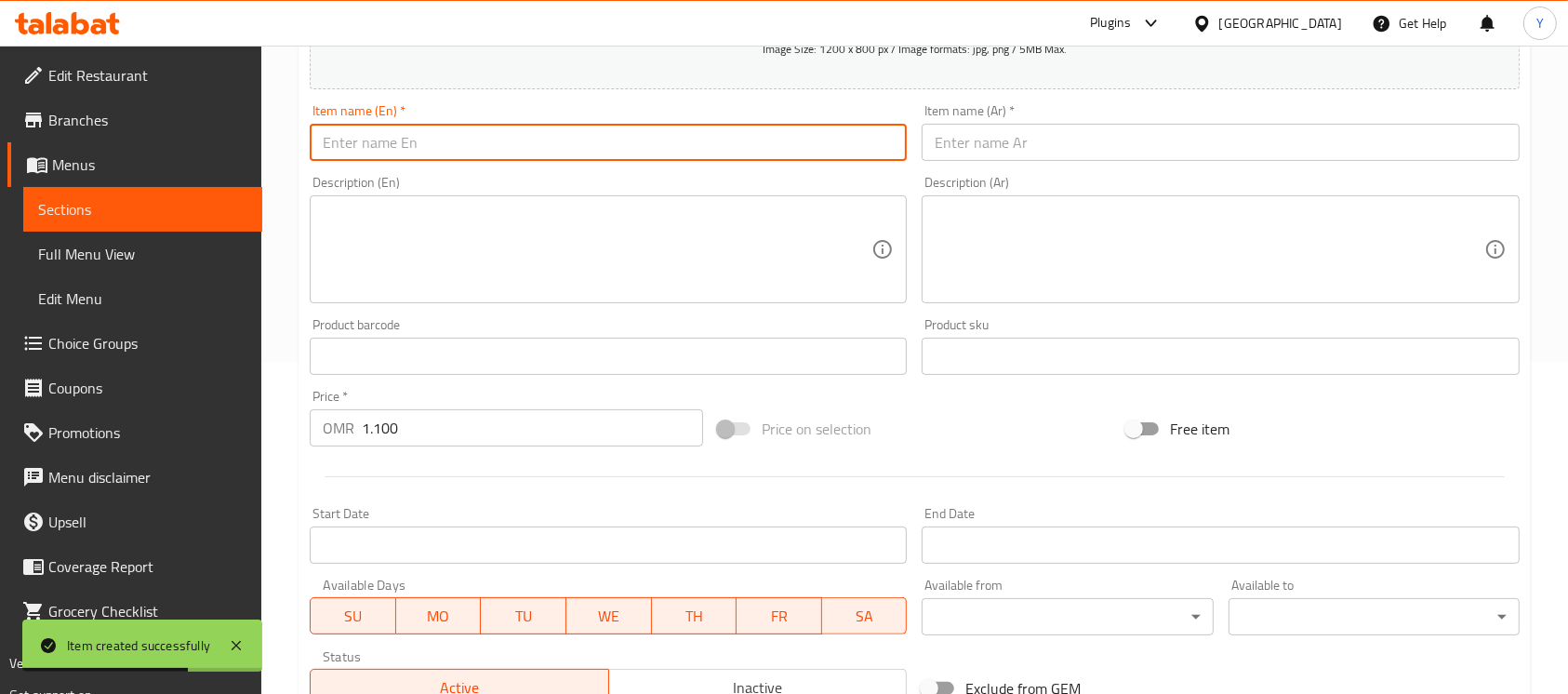
drag, startPoint x: 458, startPoint y: 150, endPoint x: 684, endPoint y: 141, distance: 226.2
click at [458, 149] on input "text" at bounding box center [608, 142] width 597 height 38
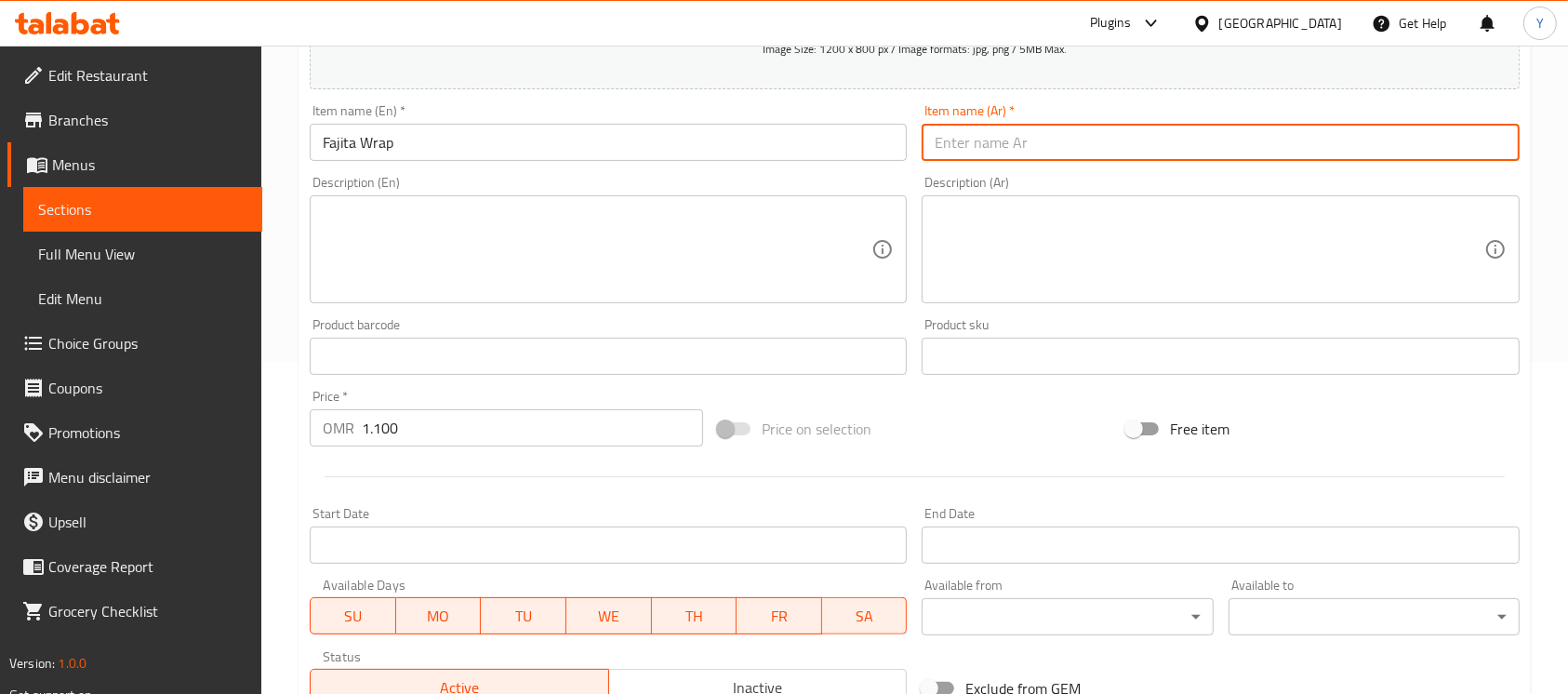
click at [1085, 152] on input "text" at bounding box center [1220, 142] width 597 height 38
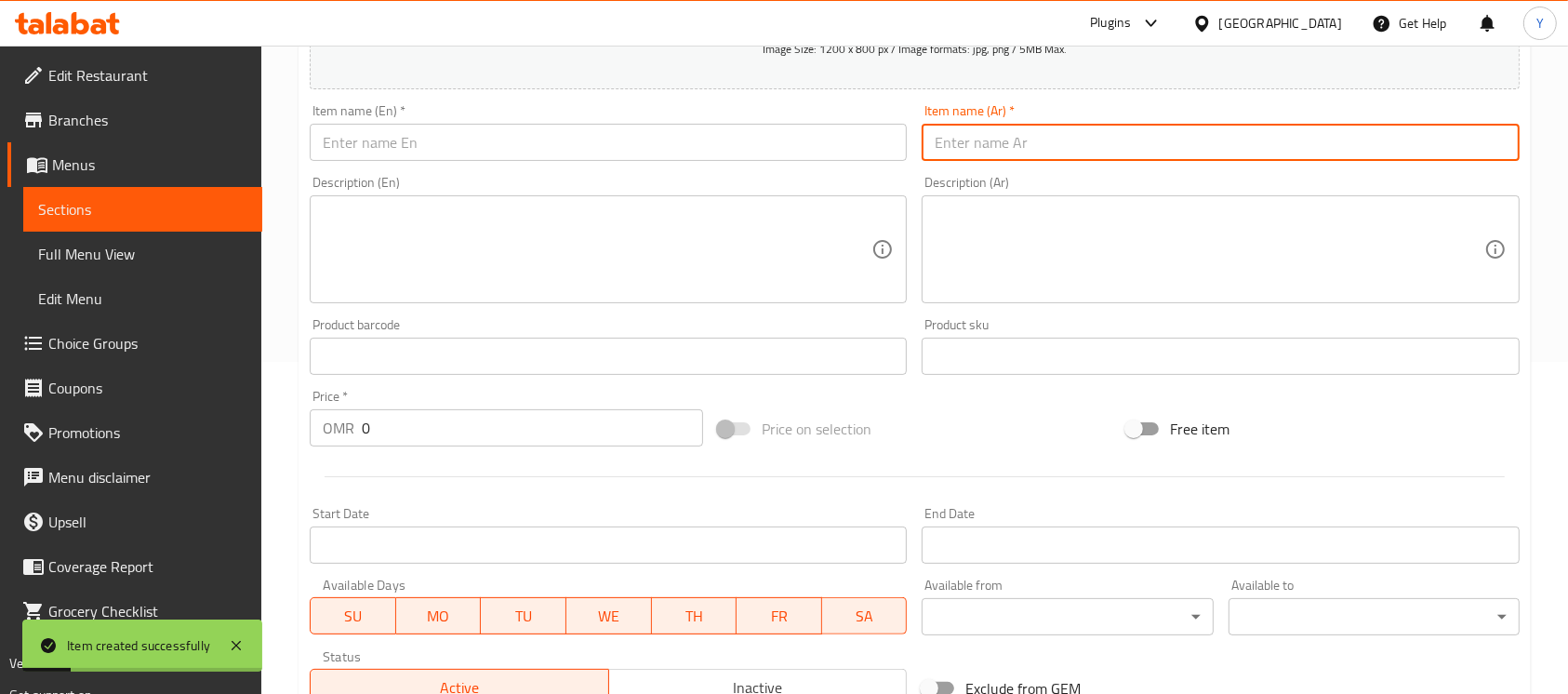
click at [493, 143] on input "text" at bounding box center [608, 142] width 597 height 38
click at [1069, 126] on input "text" at bounding box center [1220, 142] width 597 height 38
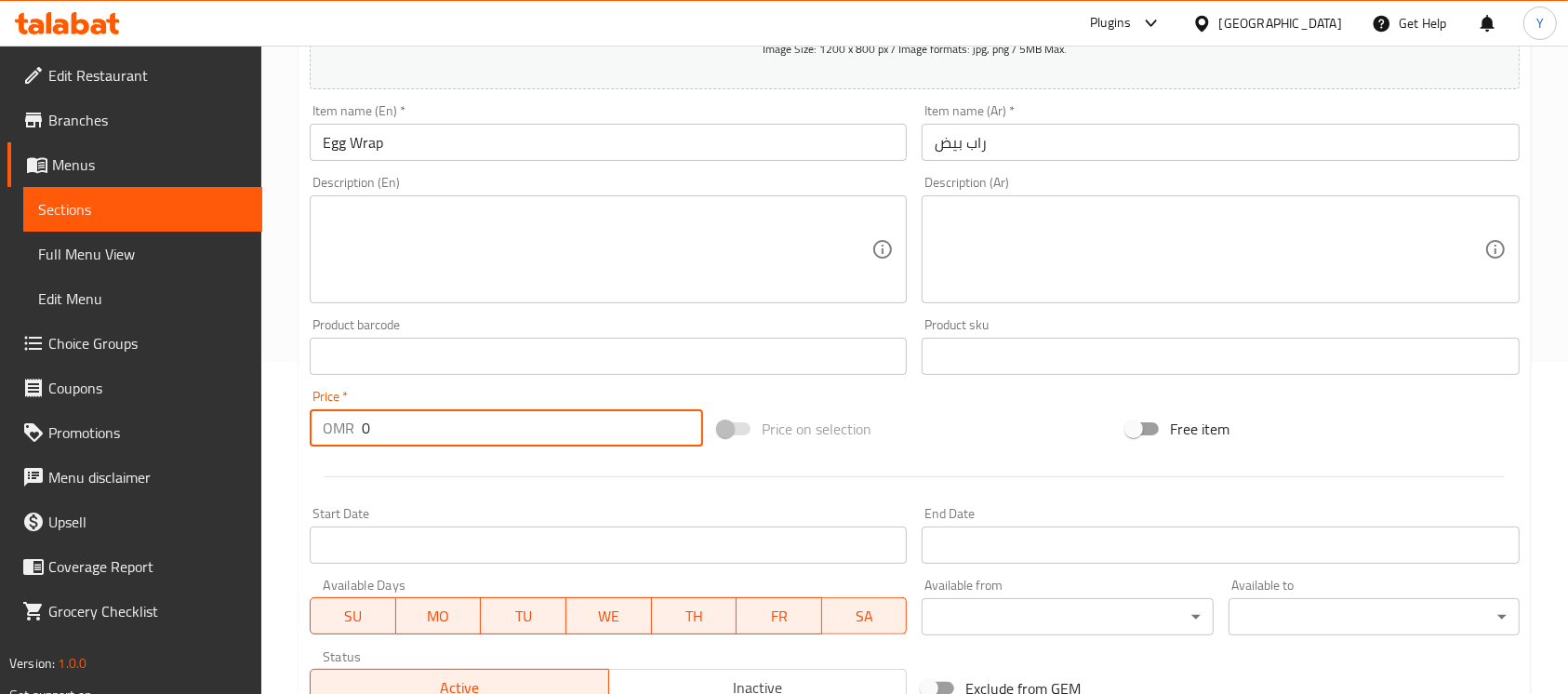
paste input ".7"
click at [506, 143] on input "Egg Wrap" at bounding box center [608, 142] width 597 height 38
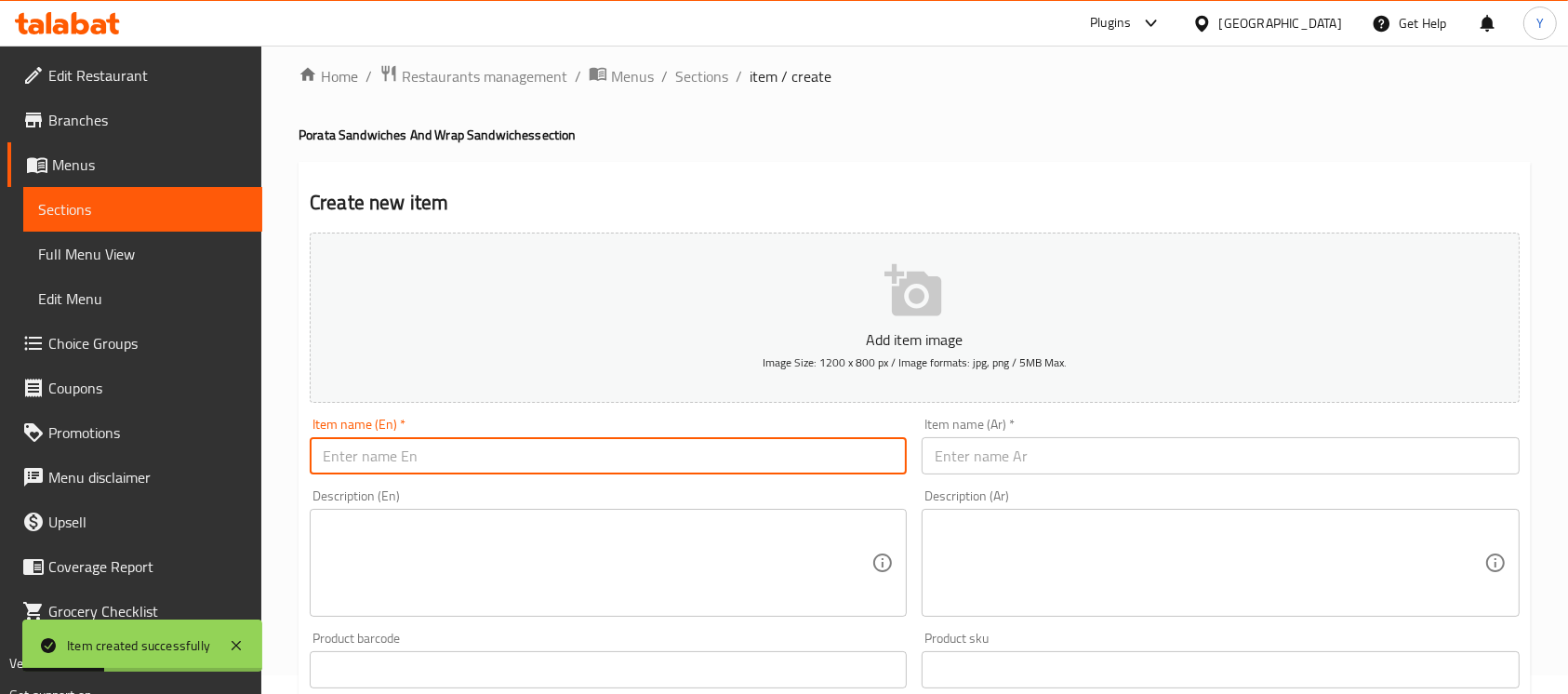
scroll to position [15, 0]
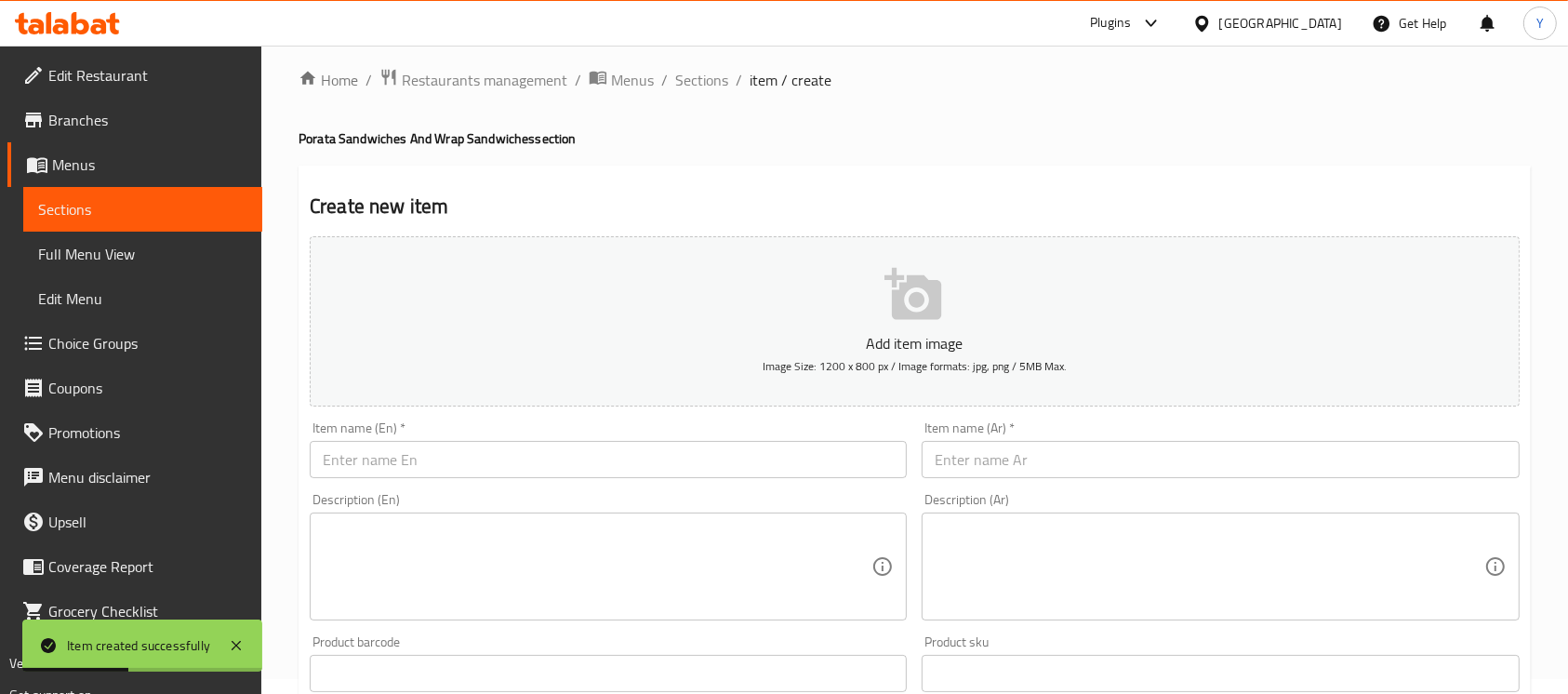
click at [687, 96] on div "Home / Restaurants management / Menus / Sections / item / create Porata Sandwic…" at bounding box center [915, 665] width 1232 height 1194
click at [688, 82] on span "Sections" at bounding box center [702, 80] width 53 height 23
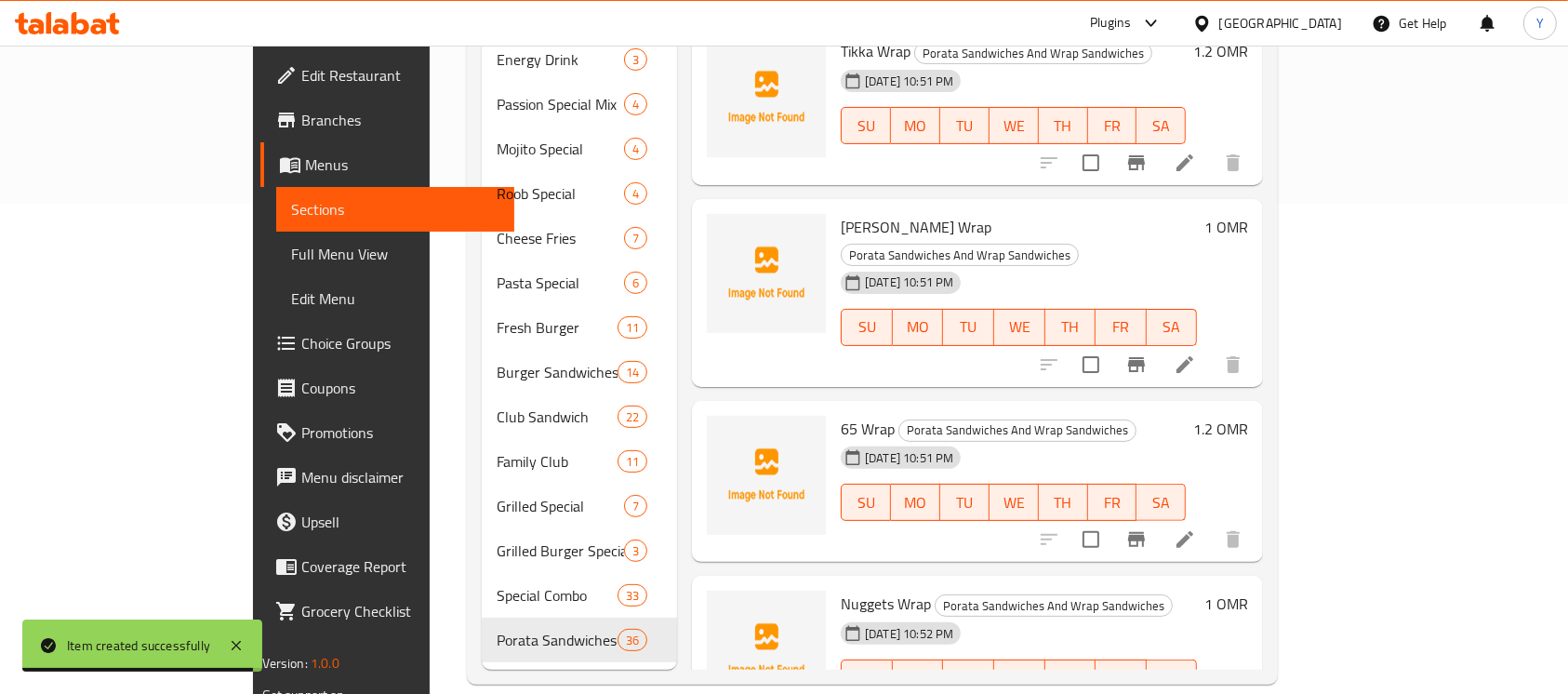
scroll to position [5436, 0]
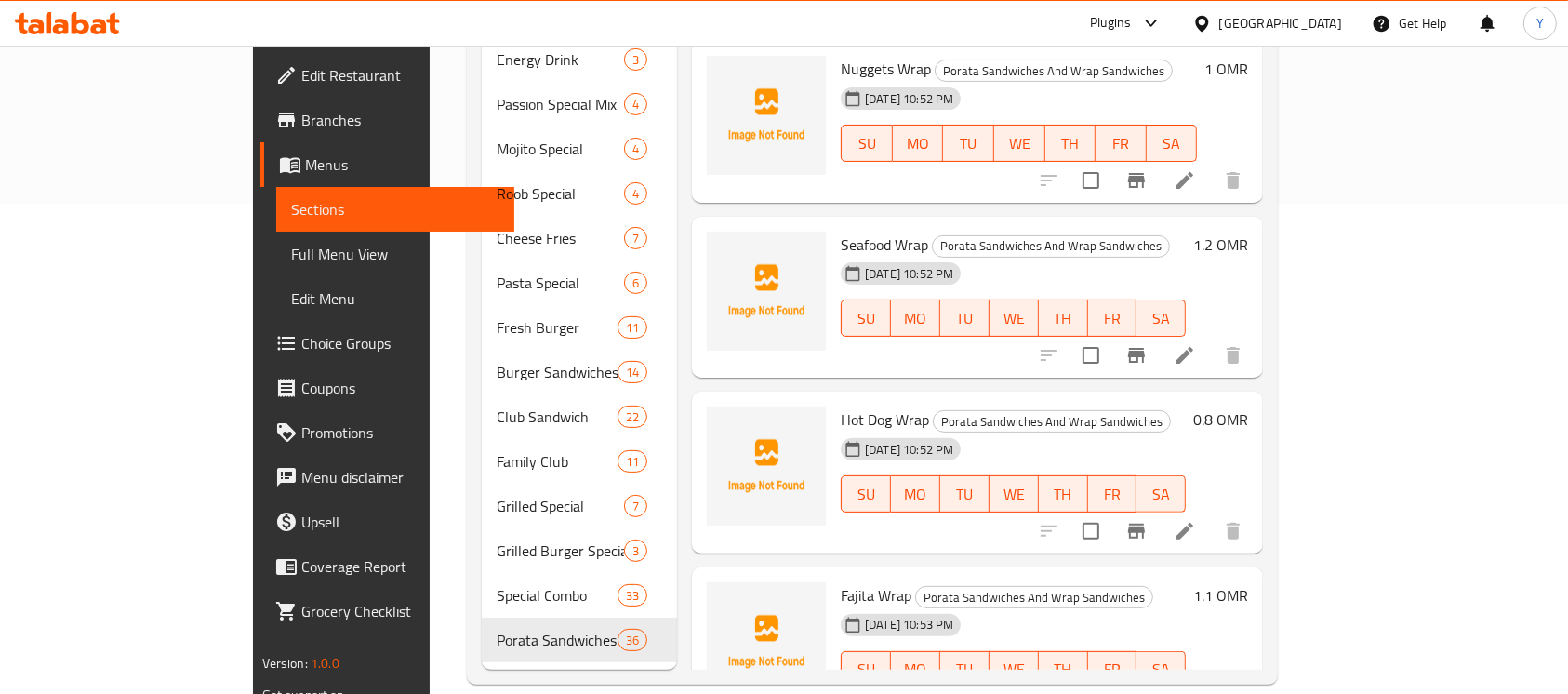
click at [1196, 520] on icon at bounding box center [1184, 531] width 23 height 23
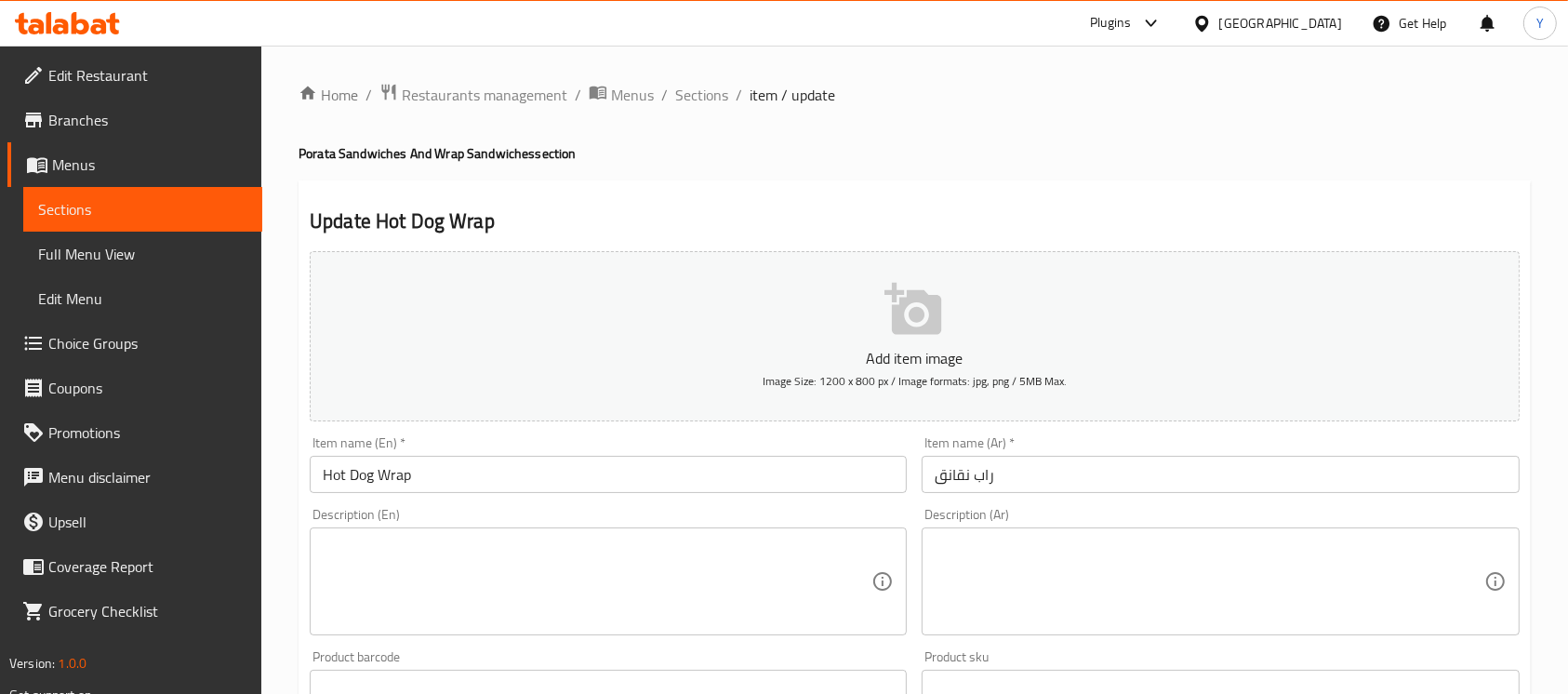
click at [707, 78] on div "Home / Restaurants management / Menus / Sections / item / update Porata Sandwic…" at bounding box center [915, 679] width 1307 height 1268
drag, startPoint x: 700, startPoint y: 84, endPoint x: 587, endPoint y: 4, distance: 138.5
click at [699, 84] on span "Sections" at bounding box center [702, 95] width 53 height 23
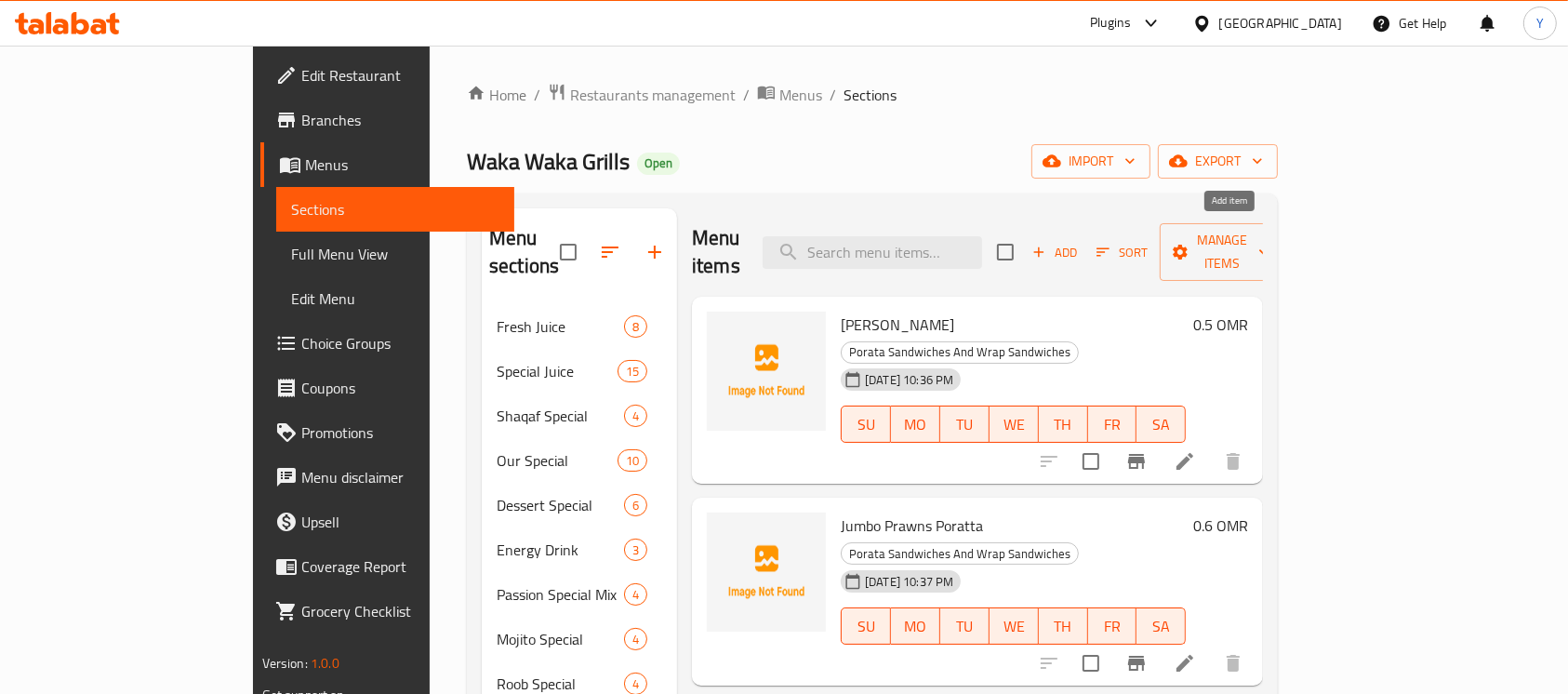
click at [1047, 243] on icon "button" at bounding box center [1038, 251] width 17 height 17
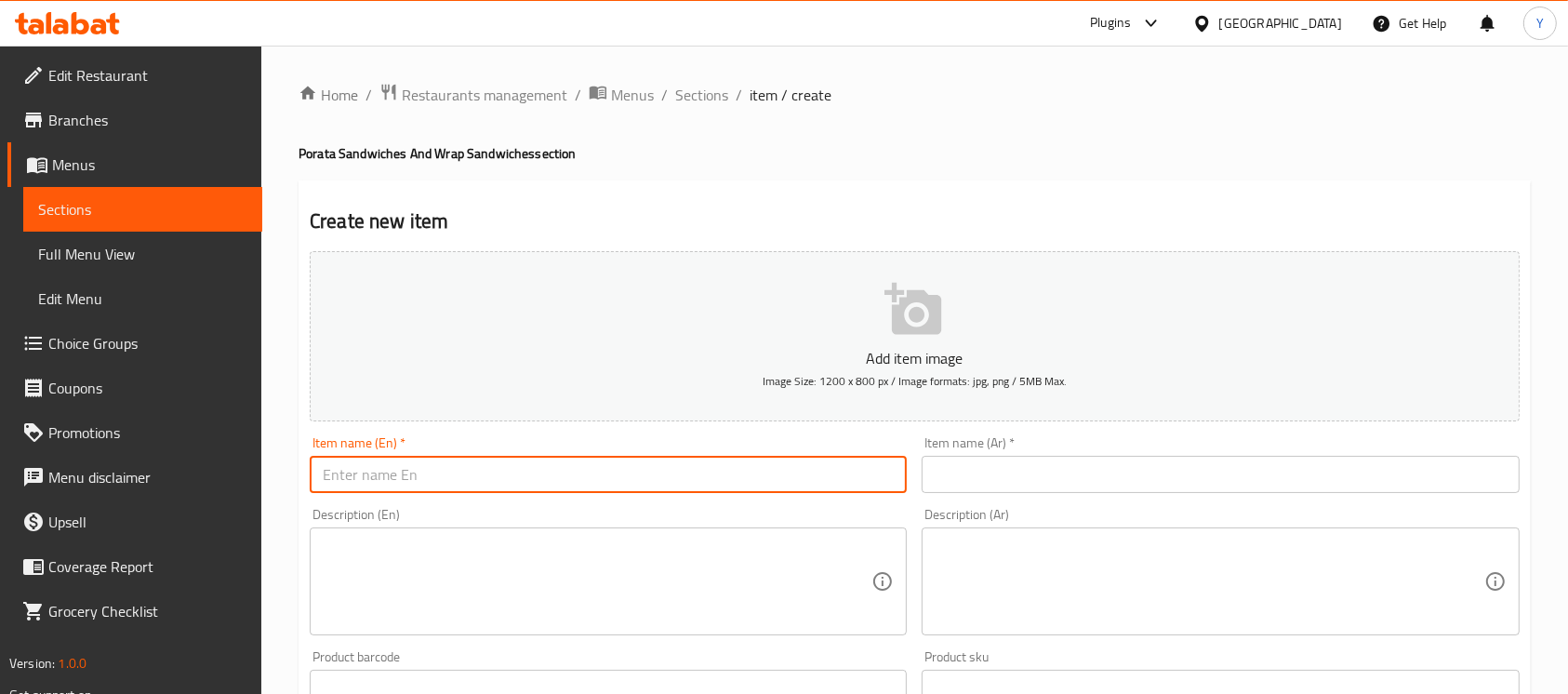
click at [358, 473] on input "text" at bounding box center [608, 475] width 597 height 38
click at [337, 480] on input "Fantasia" at bounding box center [608, 475] width 597 height 38
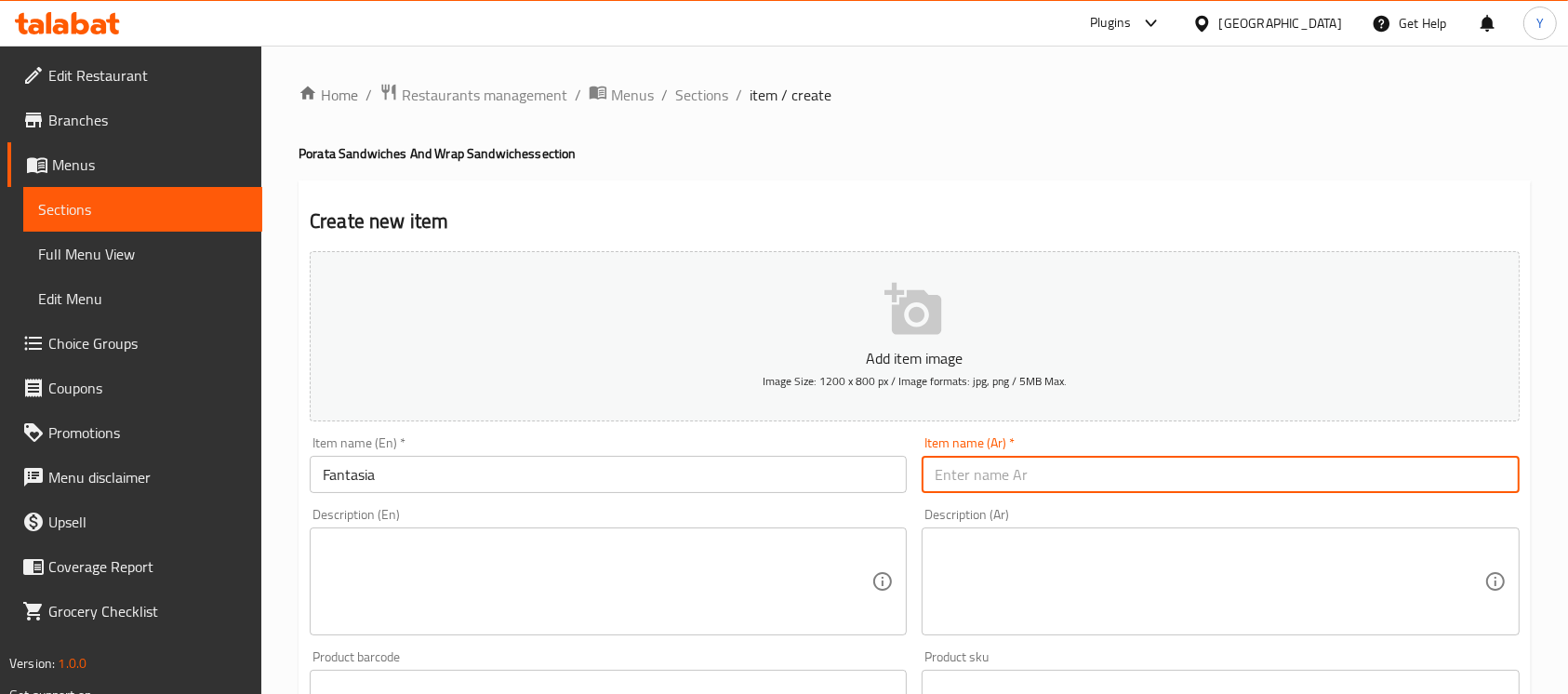
click at [1066, 477] on input "text" at bounding box center [1220, 475] width 597 height 38
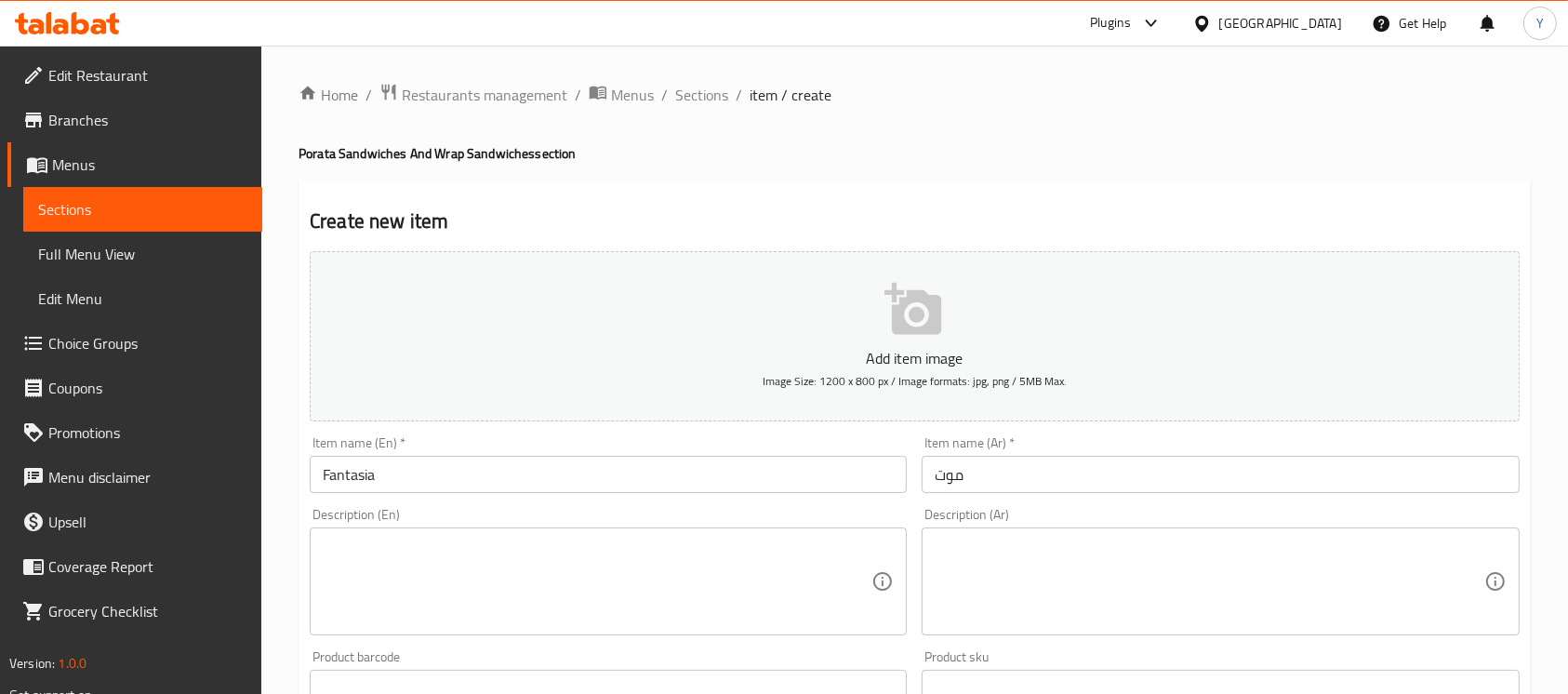
click at [1344, 121] on div "Home / Restaurants management / Menus / Sections / item / create Porata Sandwic…" at bounding box center [915, 680] width 1232 height 1194
click at [1044, 477] on input "موت" at bounding box center [1220, 475] width 597 height 38
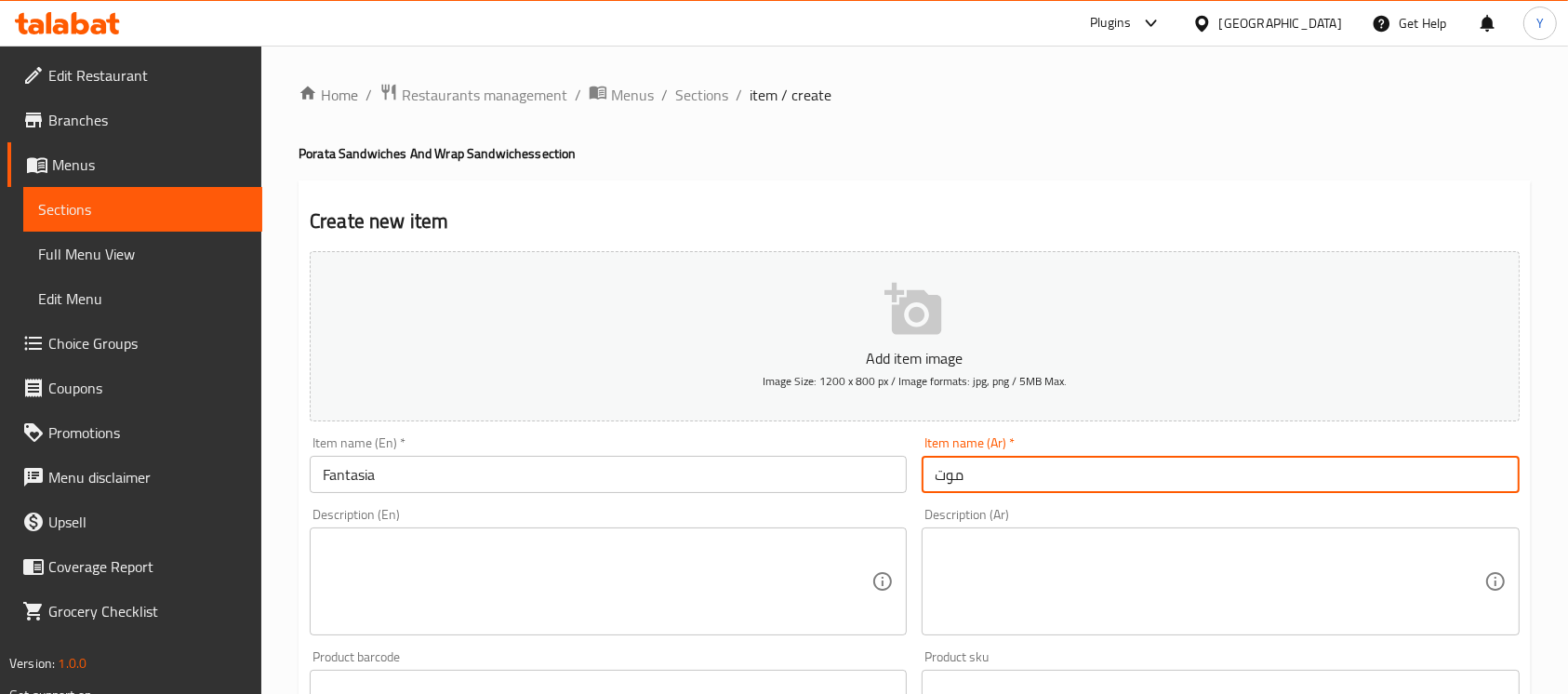
click at [1041, 477] on input "موت" at bounding box center [1220, 475] width 597 height 38
drag, startPoint x: 1089, startPoint y: 471, endPoint x: 827, endPoint y: 477, distance: 262.1
click at [827, 477] on div "Add item image Image Size: 1200 x 800 px / Image formats: jpg, png / 5MB Max. I…" at bounding box center [915, 644] width 1225 height 802
paste input "ز"
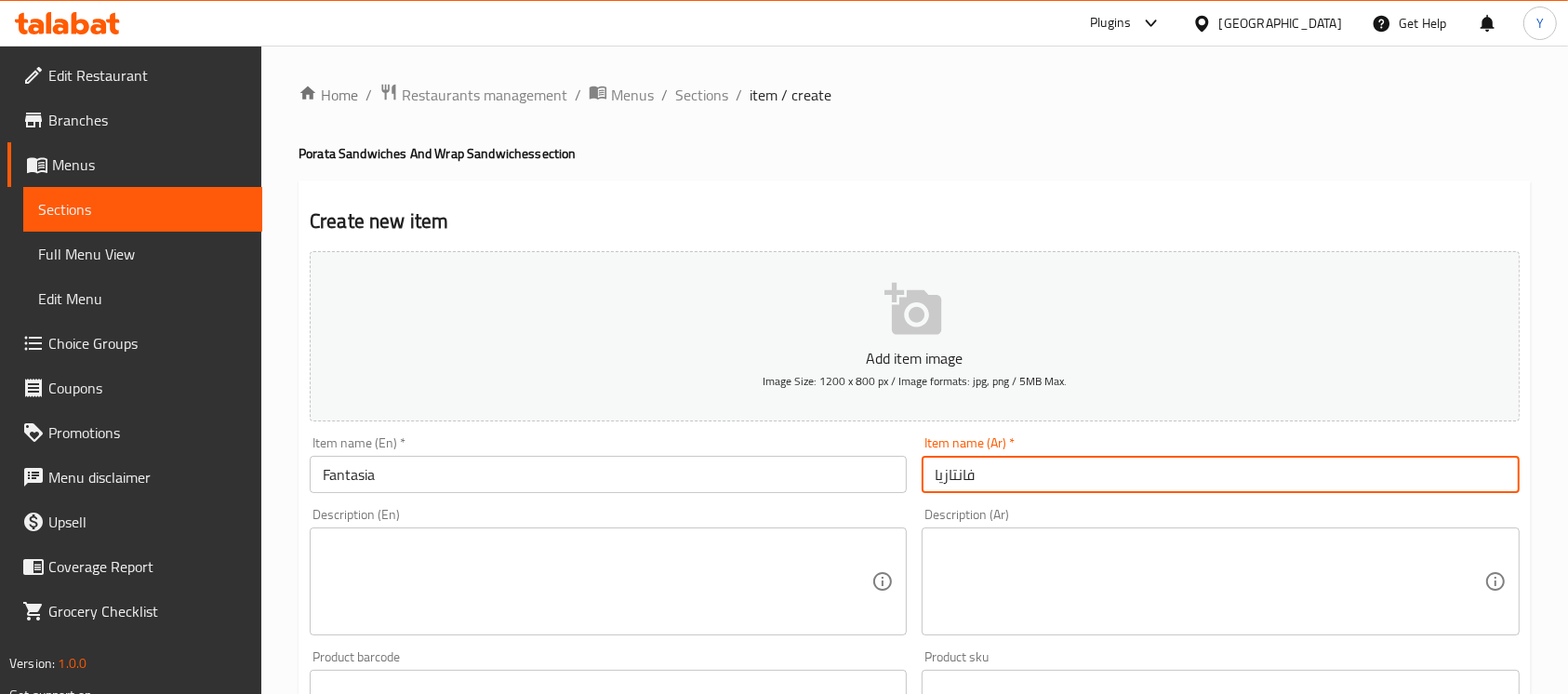
scroll to position [275, 0]
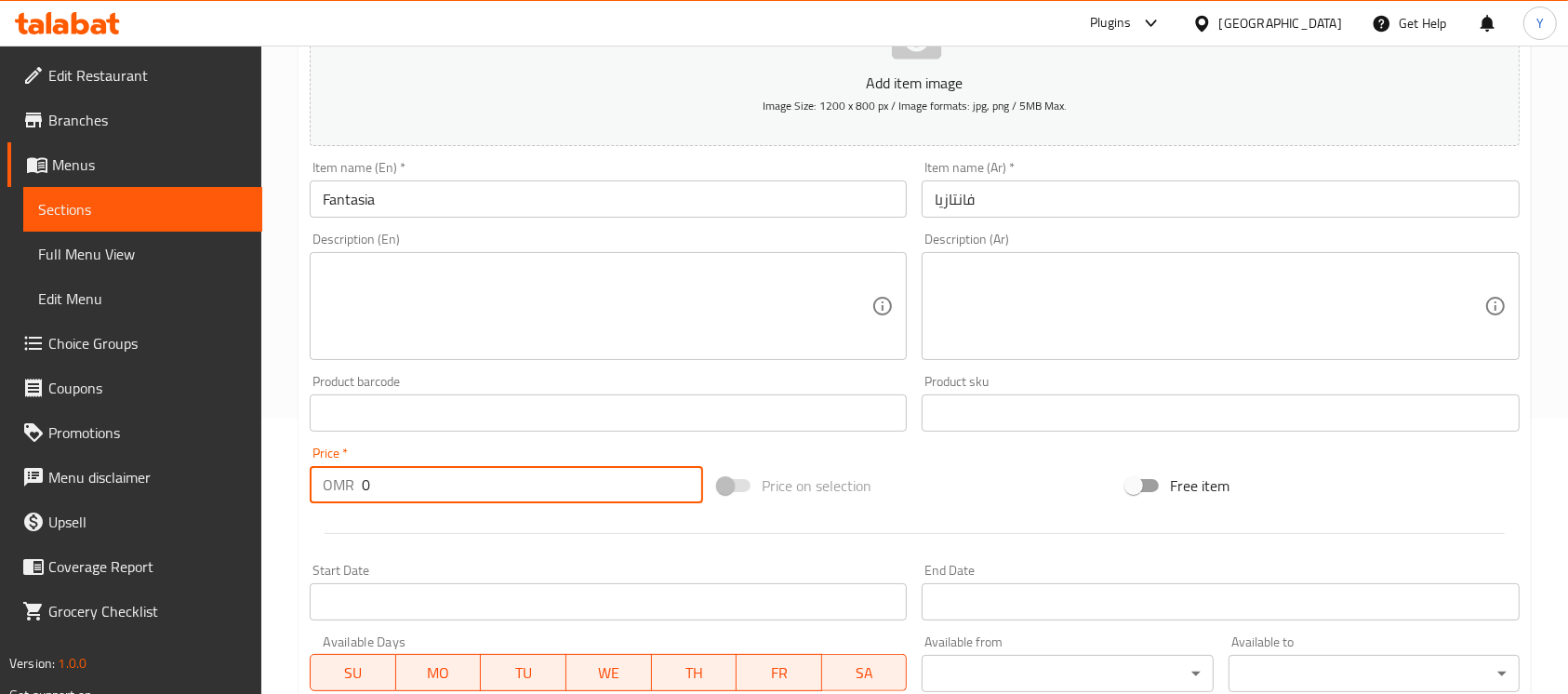
drag, startPoint x: 384, startPoint y: 491, endPoint x: 187, endPoint y: 475, distance: 197.6
click at [187, 475] on div "Edit Restaurant Branches Menus Sections Full Menu View Edit Menu Choice Groups …" at bounding box center [784, 404] width 1568 height 1268
paste input ".5"
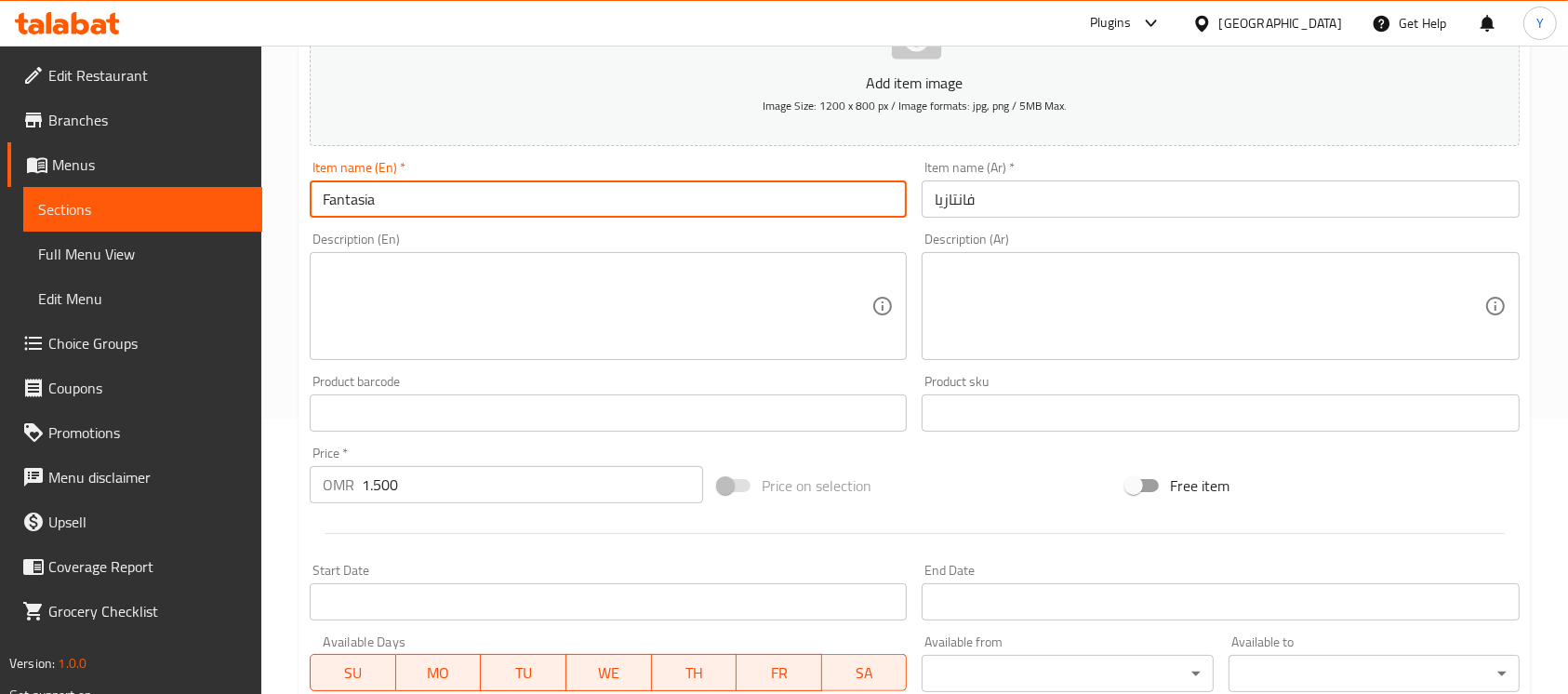
click at [499, 197] on input "Fantasia" at bounding box center [608, 199] width 597 height 38
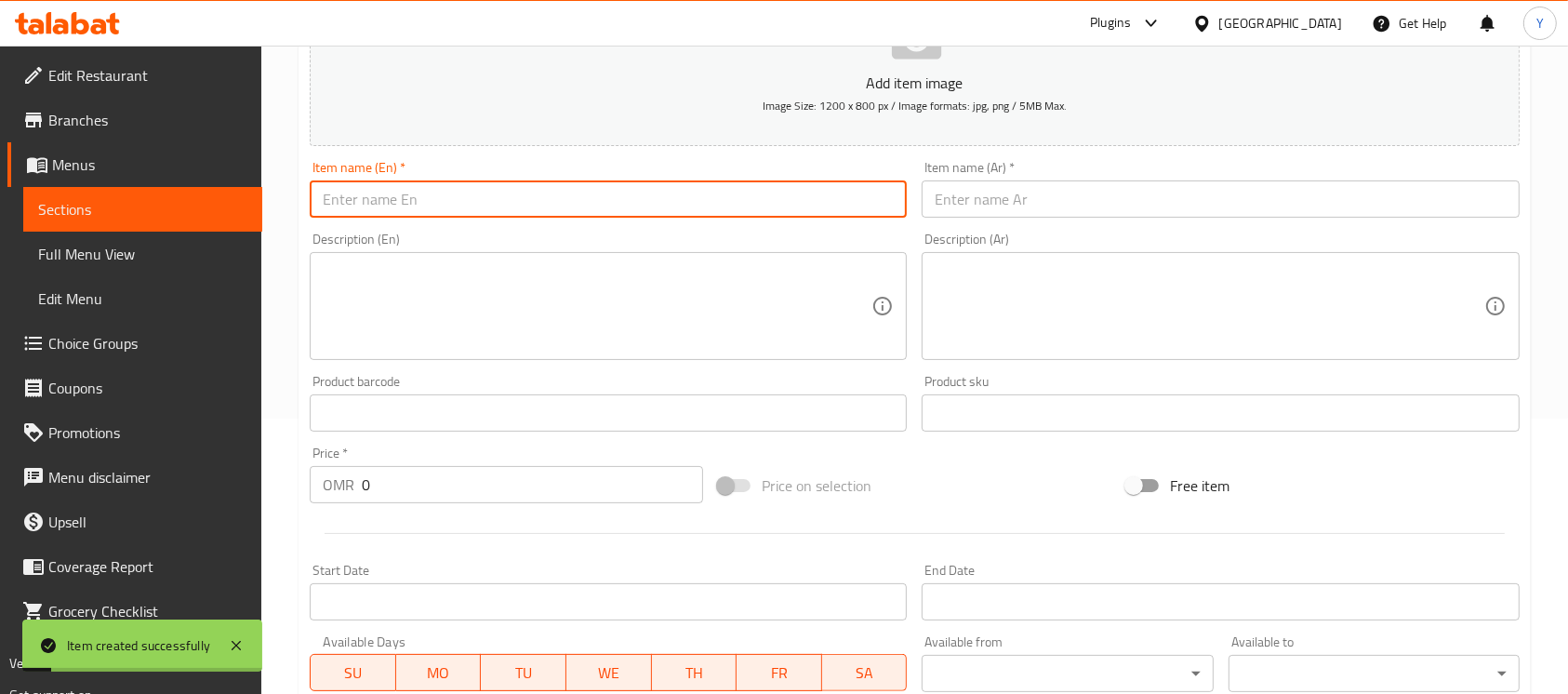
click at [482, 205] on input "text" at bounding box center [608, 199] width 597 height 38
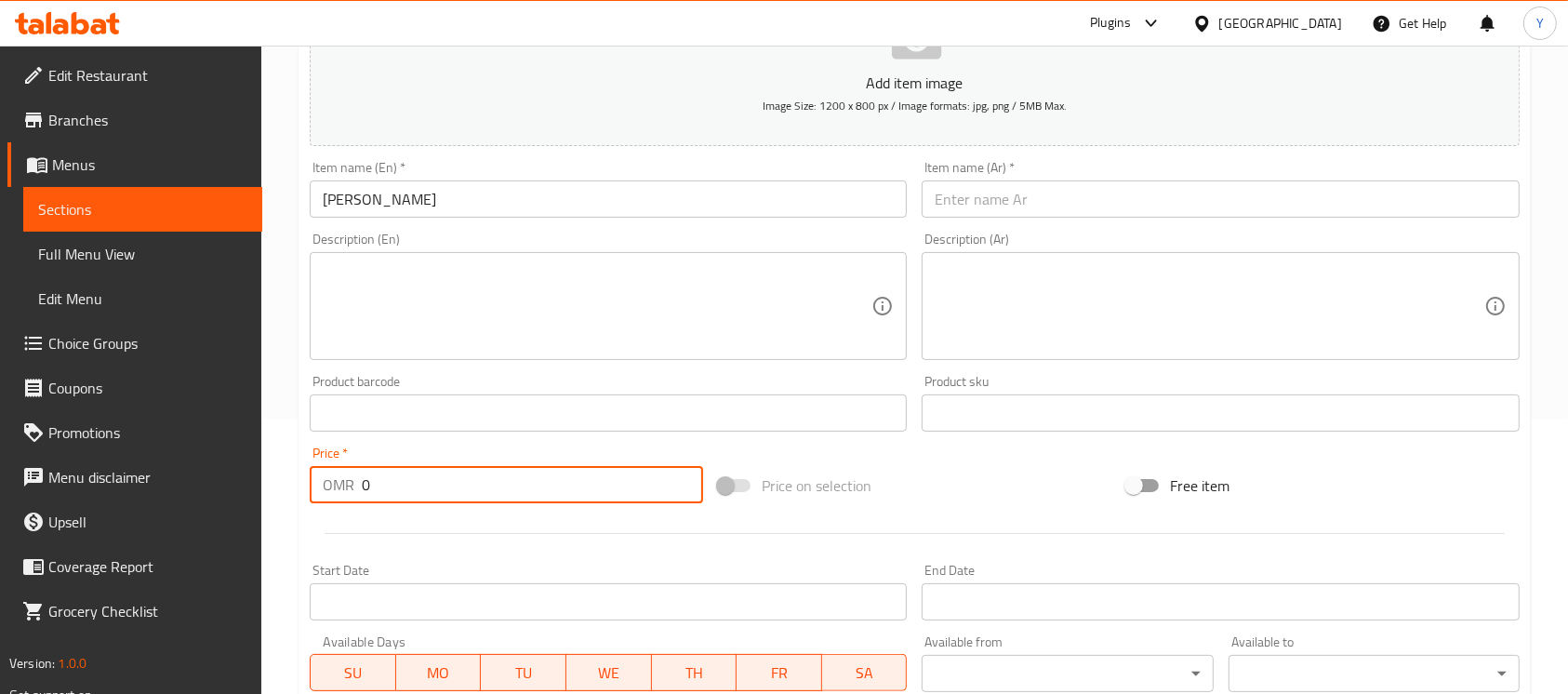
drag, startPoint x: 461, startPoint y: 475, endPoint x: 295, endPoint y: 485, distance: 166.3
click at [295, 485] on div "Home / Restaurants management / Menus / Sections / item / create Porata Sandwic…" at bounding box center [915, 404] width 1307 height 1268
paste input ".1"
drag, startPoint x: 982, startPoint y: 205, endPoint x: 1454, endPoint y: 289, distance: 479.4
click at [983, 204] on input "text" at bounding box center [1220, 199] width 597 height 38
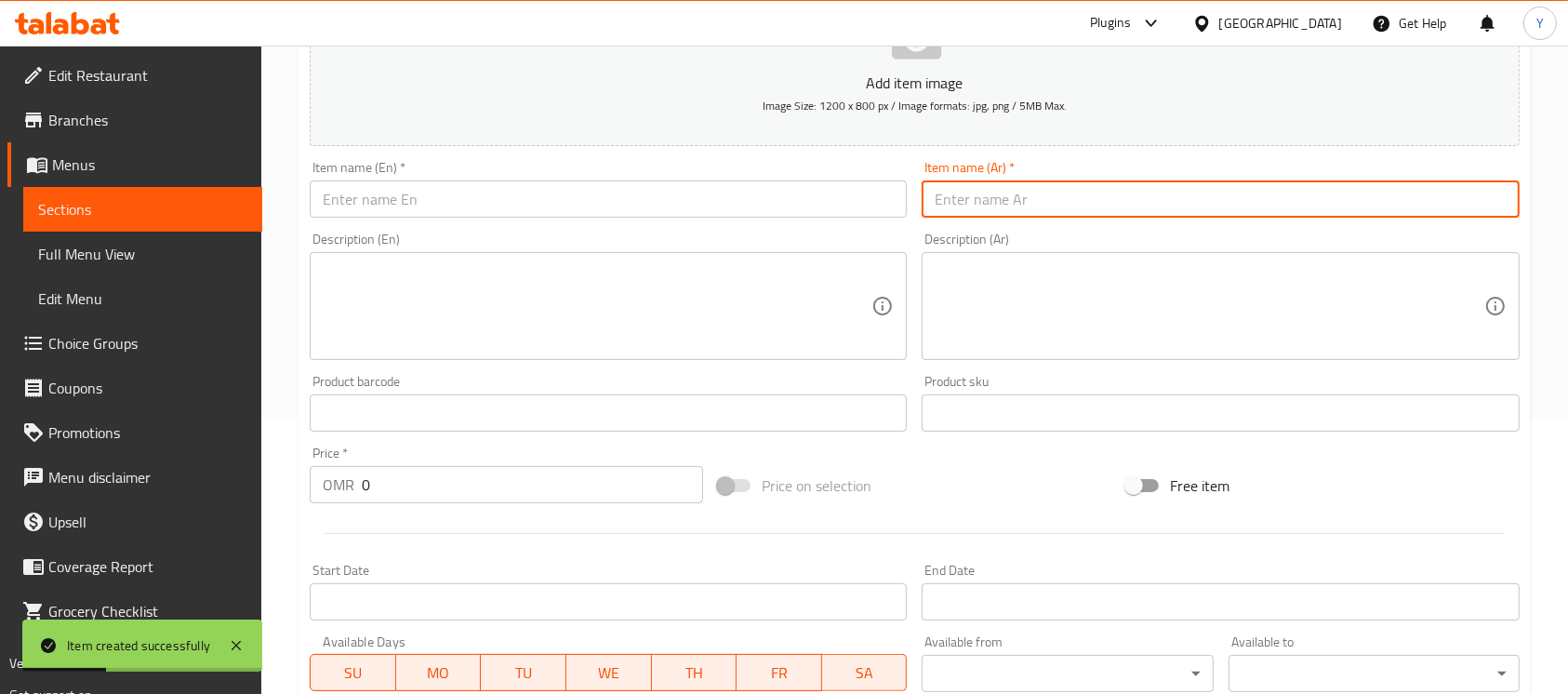
click at [463, 195] on input "text" at bounding box center [608, 199] width 597 height 38
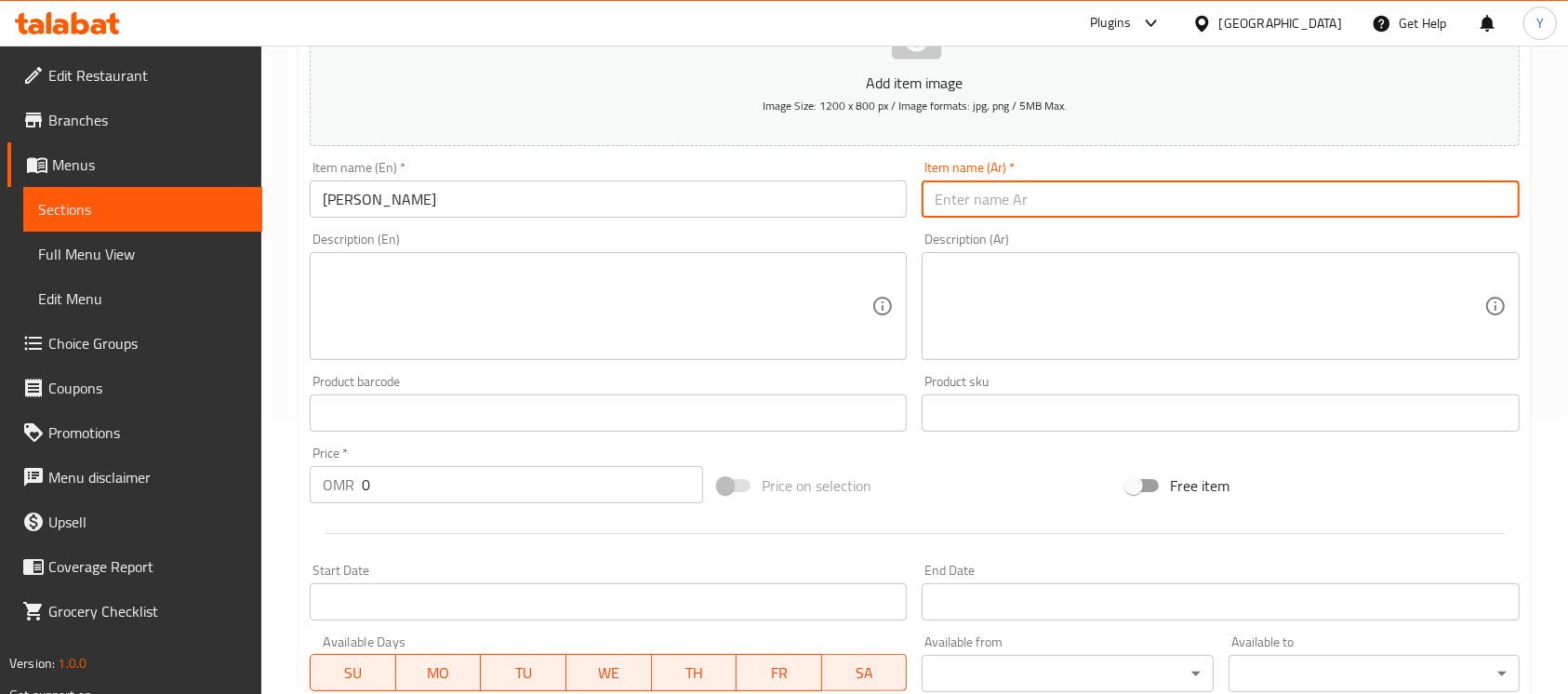
click at [1031, 205] on input "text" at bounding box center [1220, 199] width 597 height 38
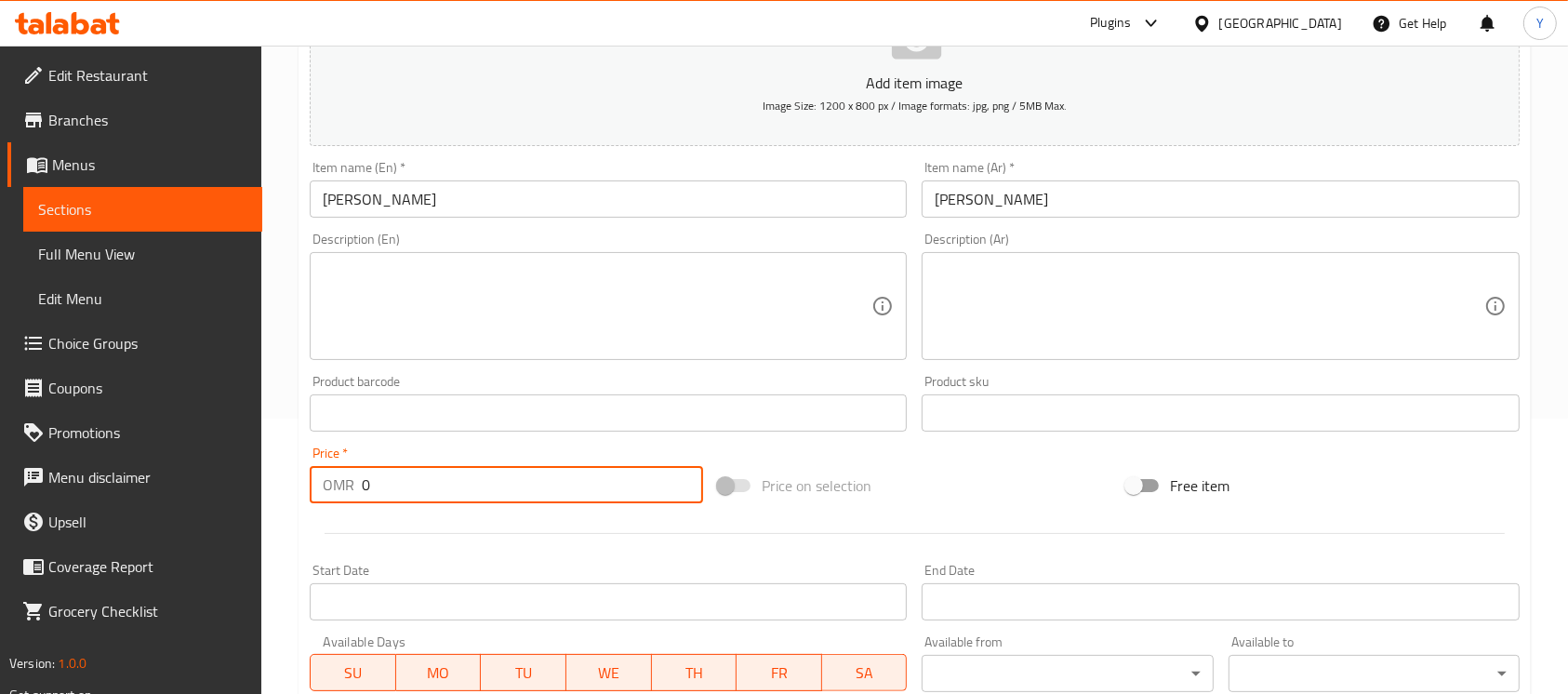
drag, startPoint x: 423, startPoint y: 498, endPoint x: 236, endPoint y: 514, distance: 187.7
click at [236, 514] on div "Edit Restaurant Branches Menus Sections Full Menu View Edit Menu Choice Groups …" at bounding box center [784, 404] width 1568 height 1268
paste input ".1"
click at [474, 201] on input "[PERSON_NAME]" at bounding box center [608, 199] width 597 height 38
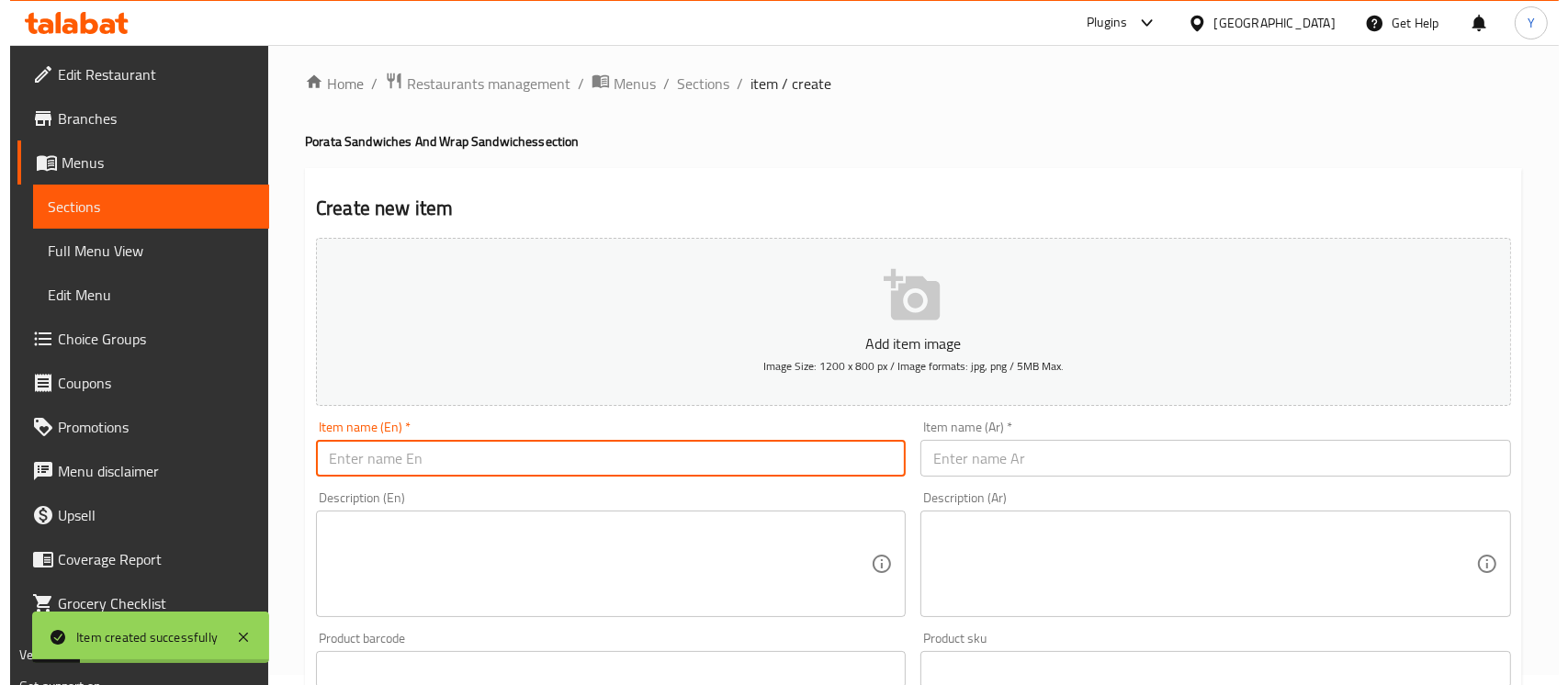
scroll to position [0, 0]
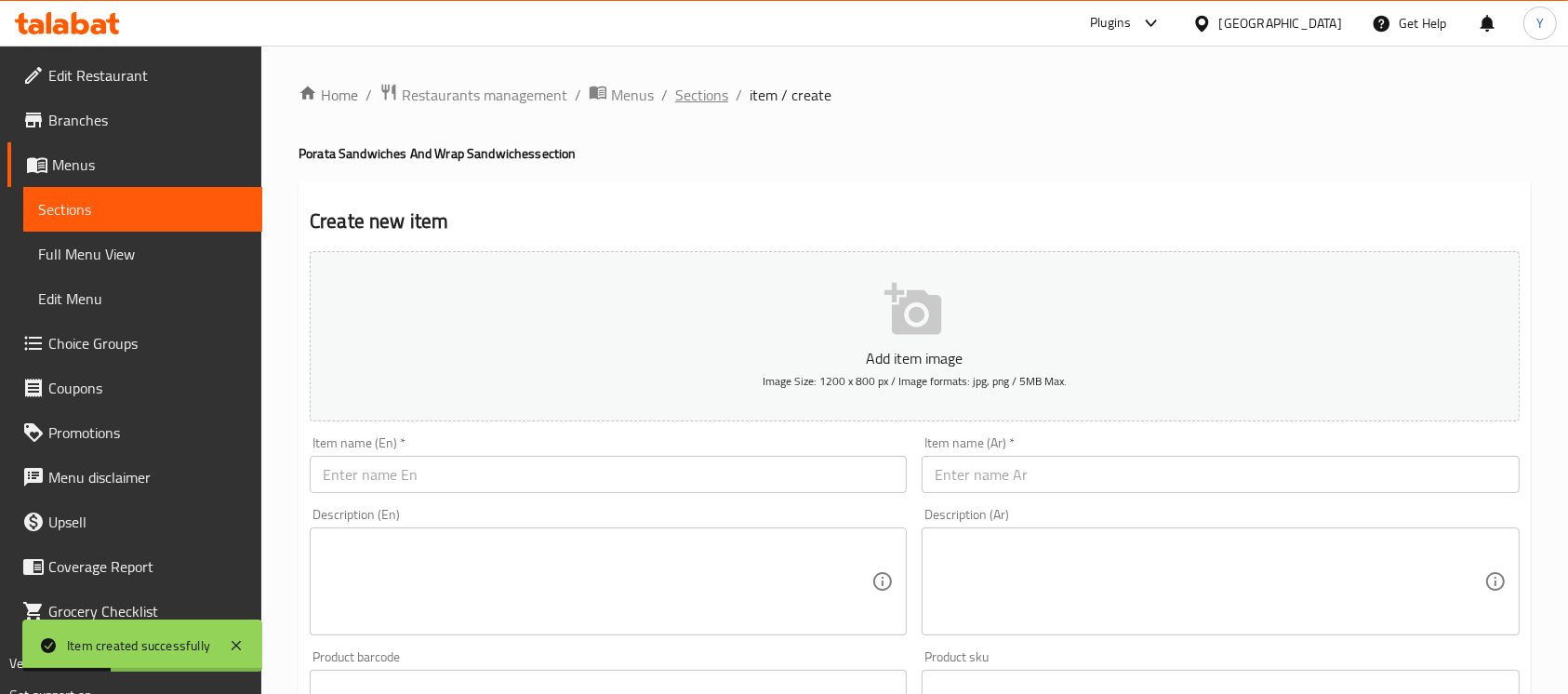
click at [690, 99] on span "Sections" at bounding box center [702, 95] width 53 height 23
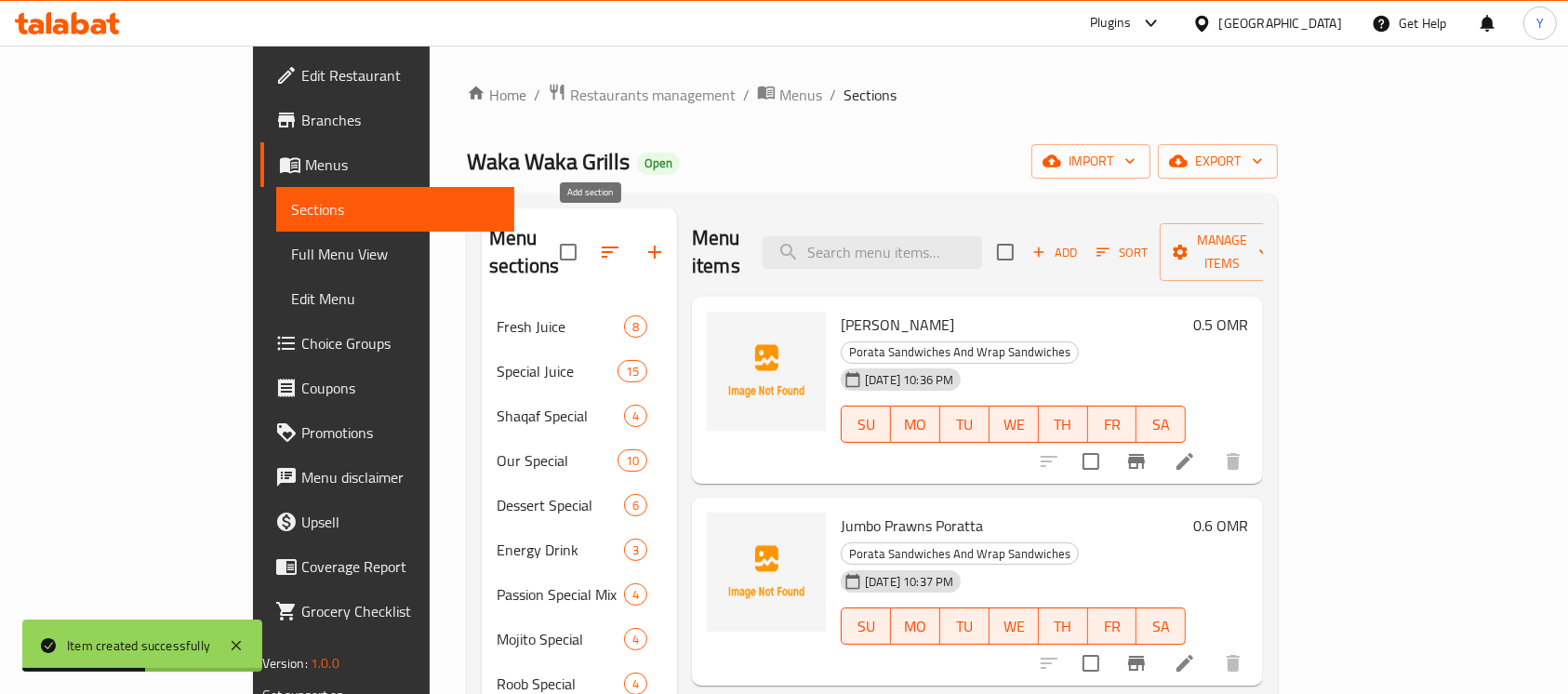
click at [633, 249] on button "button" at bounding box center [654, 251] width 44 height 44
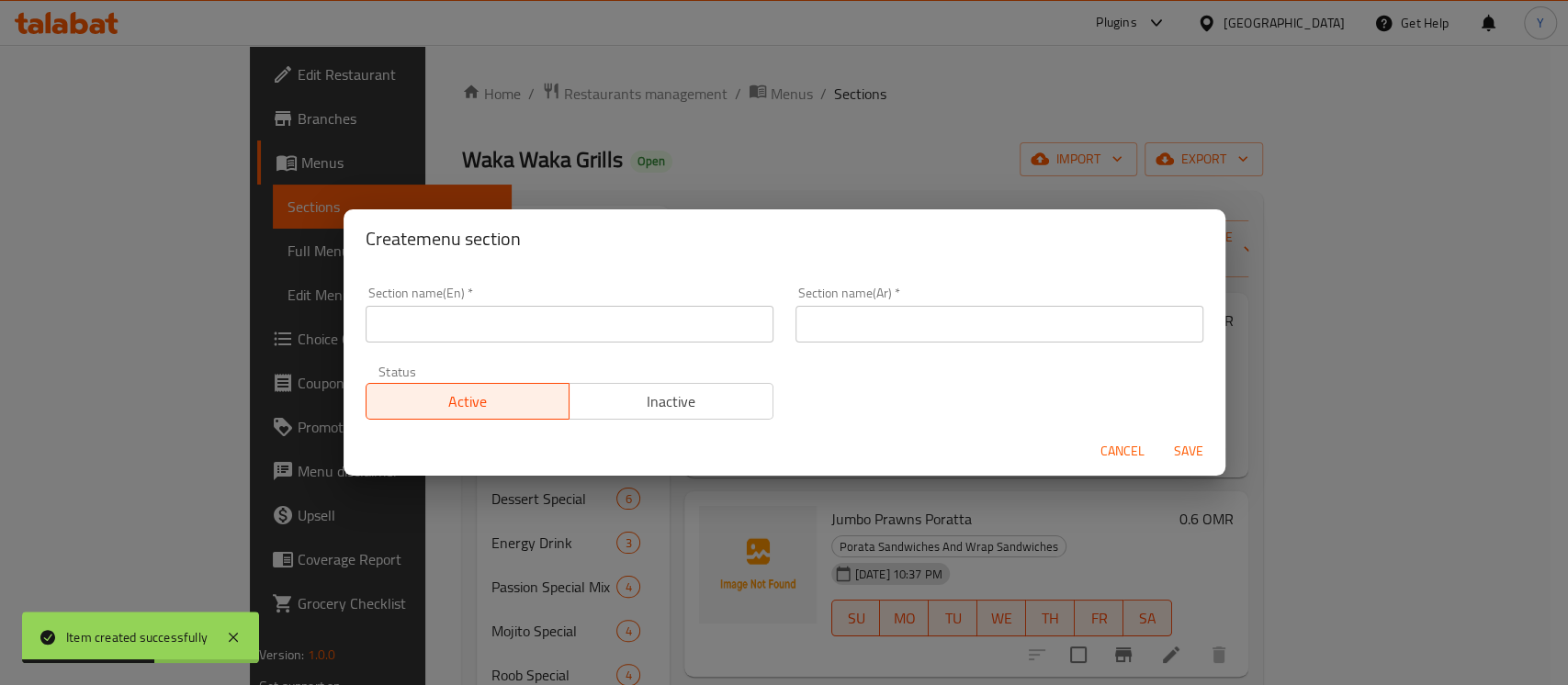
click at [581, 303] on div "Section name(En)   * Section name(En) *" at bounding box center [569, 313] width 408 height 56
click at [657, 328] on input "text" at bounding box center [569, 324] width 408 height 37
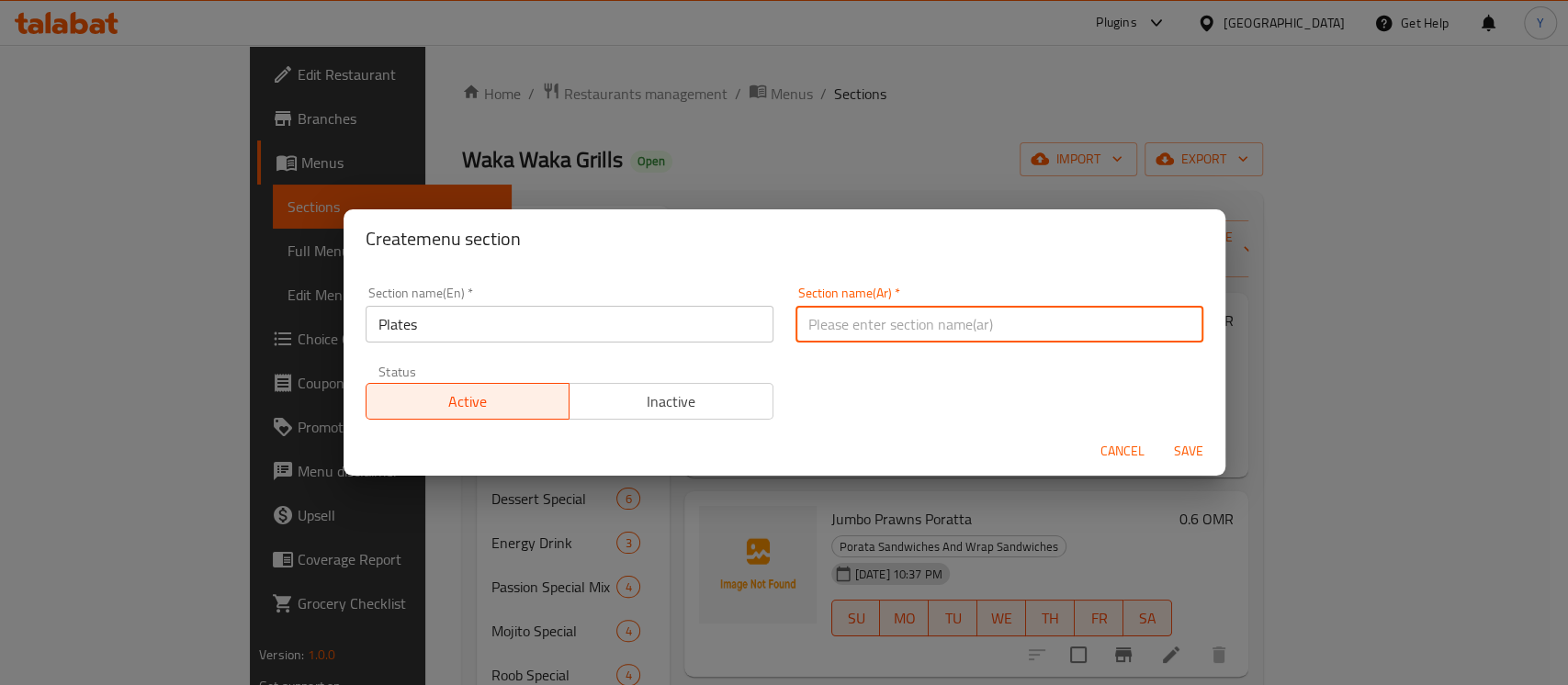
click at [1130, 340] on input "text" at bounding box center [1000, 324] width 408 height 37
click at [1159, 434] on button "Save" at bounding box center [1188, 451] width 59 height 34
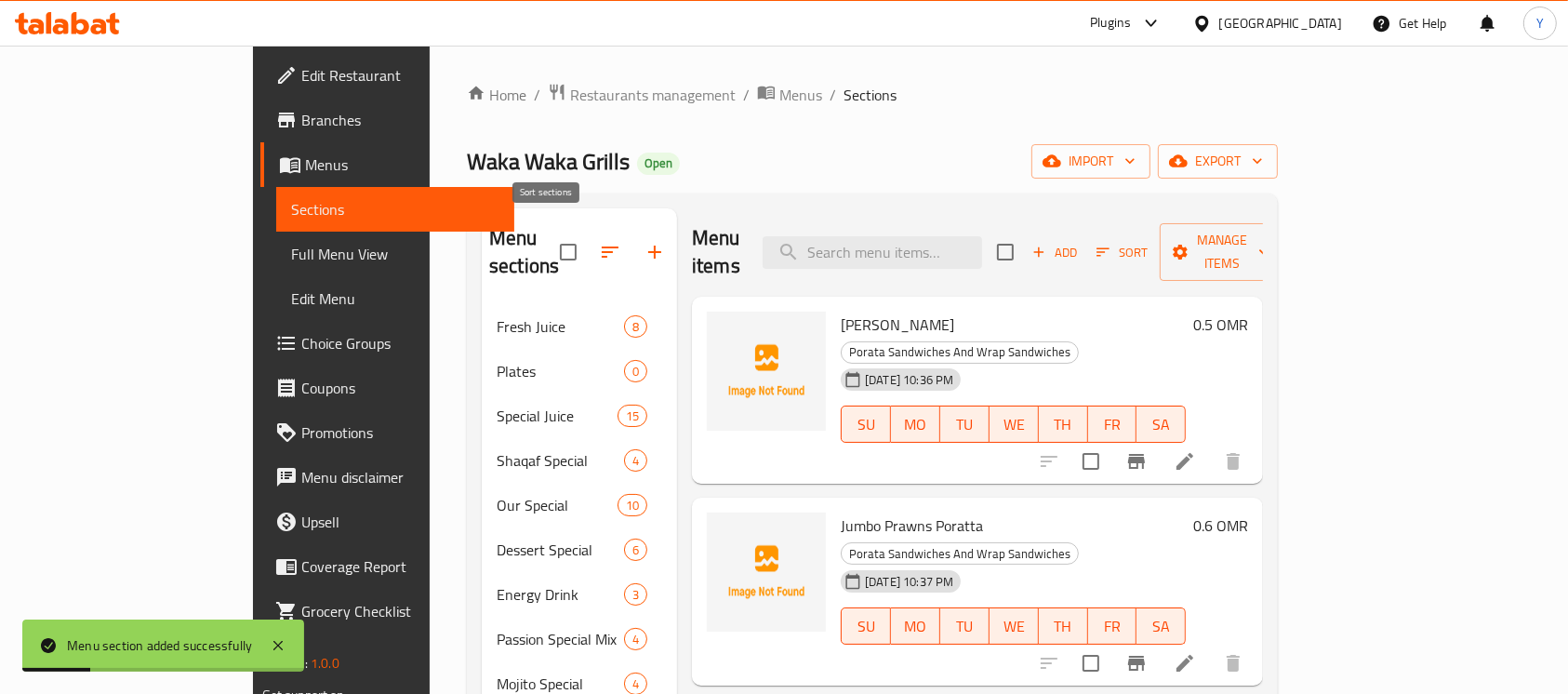
click at [599, 242] on icon "button" at bounding box center [610, 252] width 23 height 23
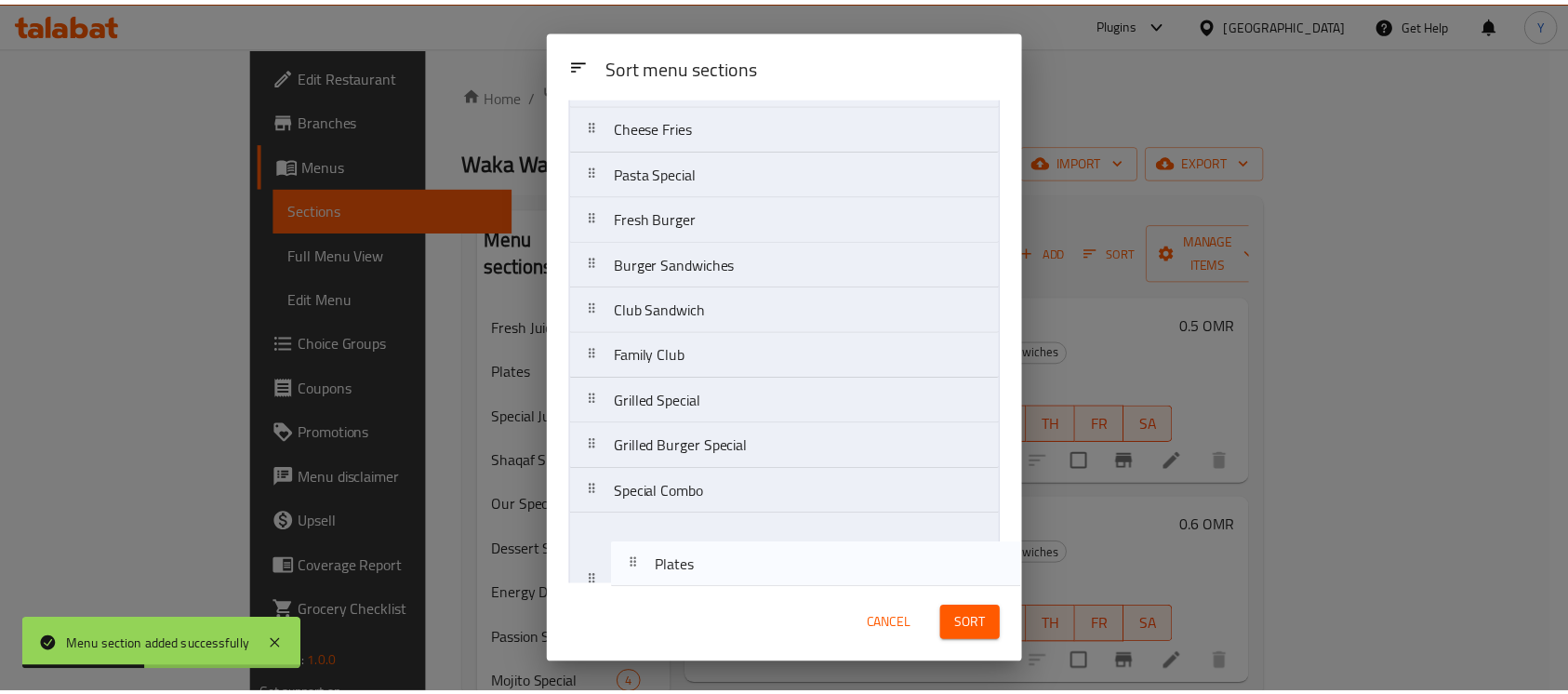
scroll to position [483, 0]
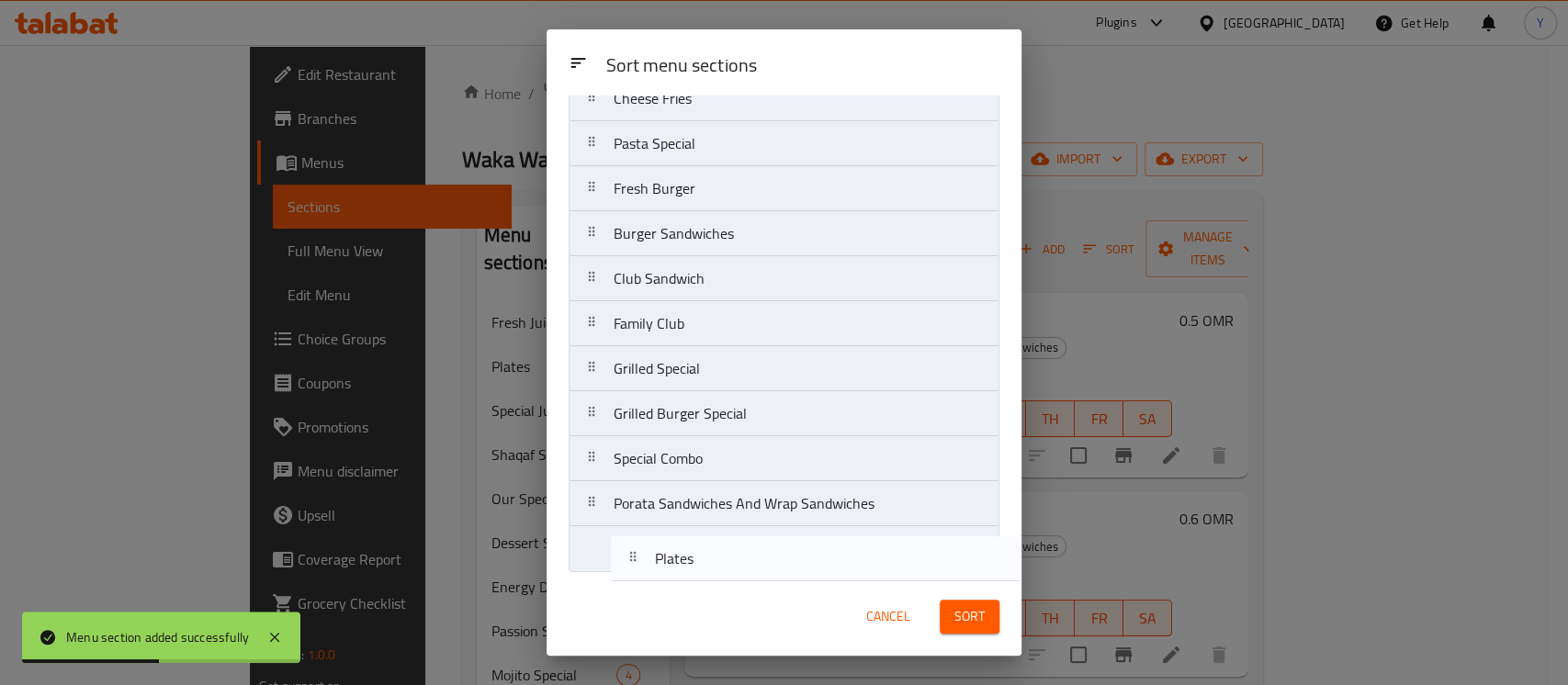
drag, startPoint x: 649, startPoint y: 222, endPoint x: 690, endPoint y: 582, distance: 362.3
click at [690, 582] on div "Sort menu sections Sort menu sections Fresh Juice Plates Special Juice Shaqaf S…" at bounding box center [784, 342] width 475 height 625
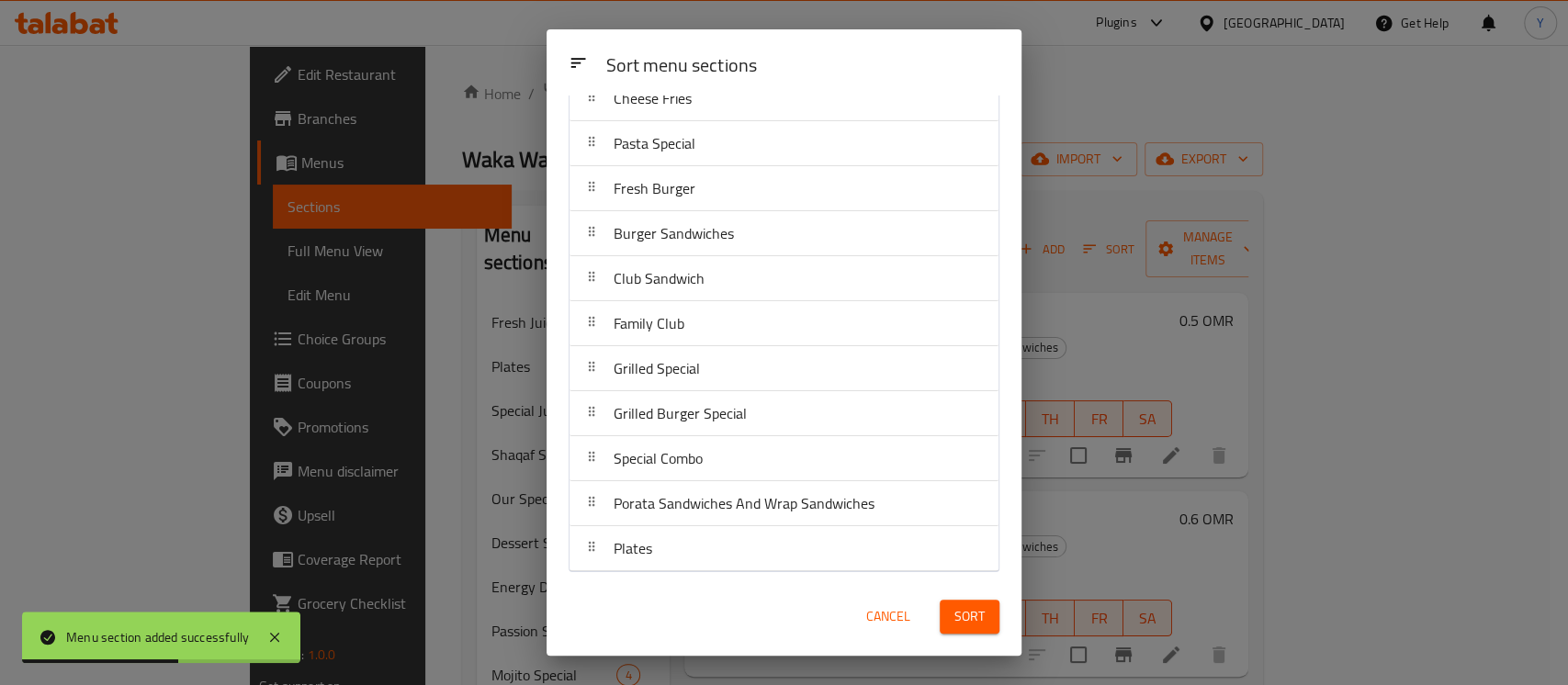
drag, startPoint x: 962, startPoint y: 614, endPoint x: 952, endPoint y: 629, distance: 18.0
click at [963, 614] on span "Sort" at bounding box center [969, 617] width 30 height 23
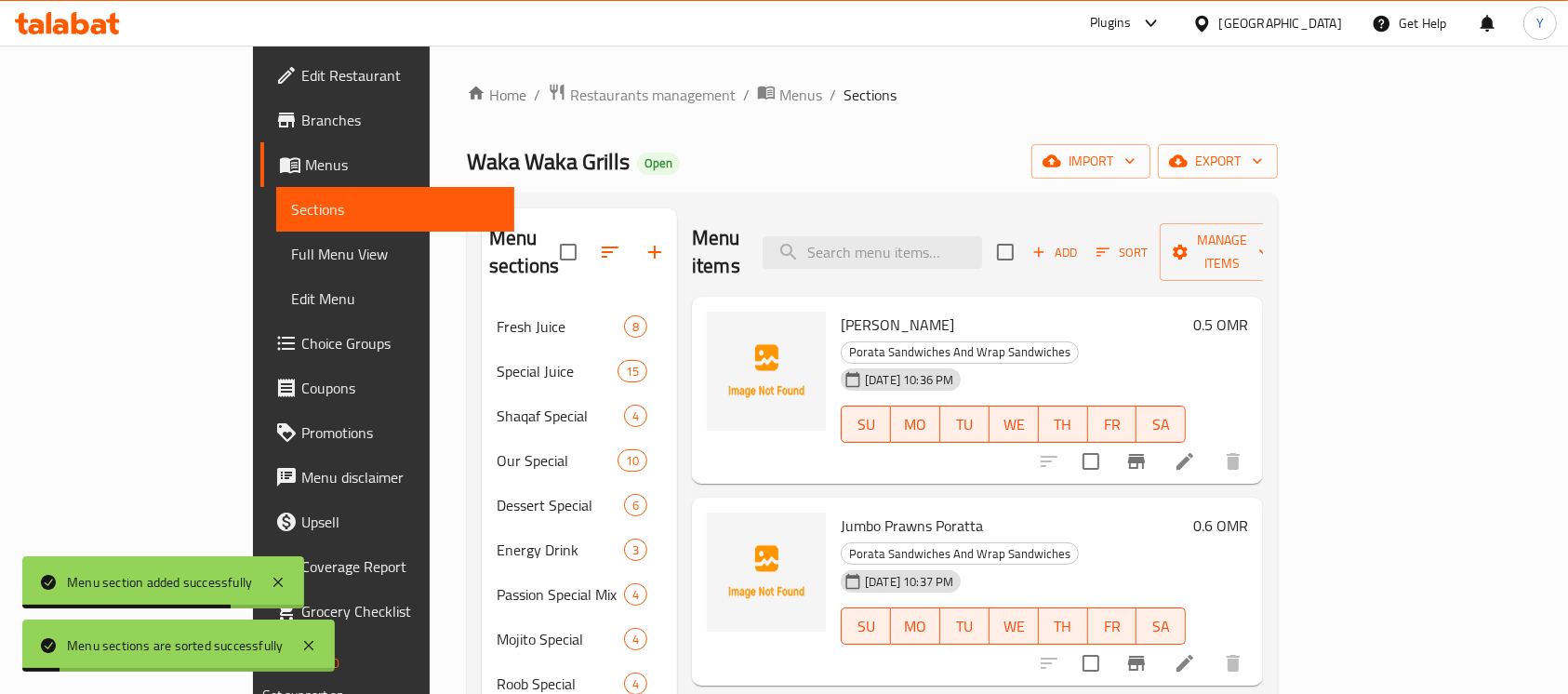
click at [1315, 216] on div "Home / Restaurants management / Menus / Sections Waka Waka Grills Open import e…" at bounding box center [872, 651] width 885 height 1211
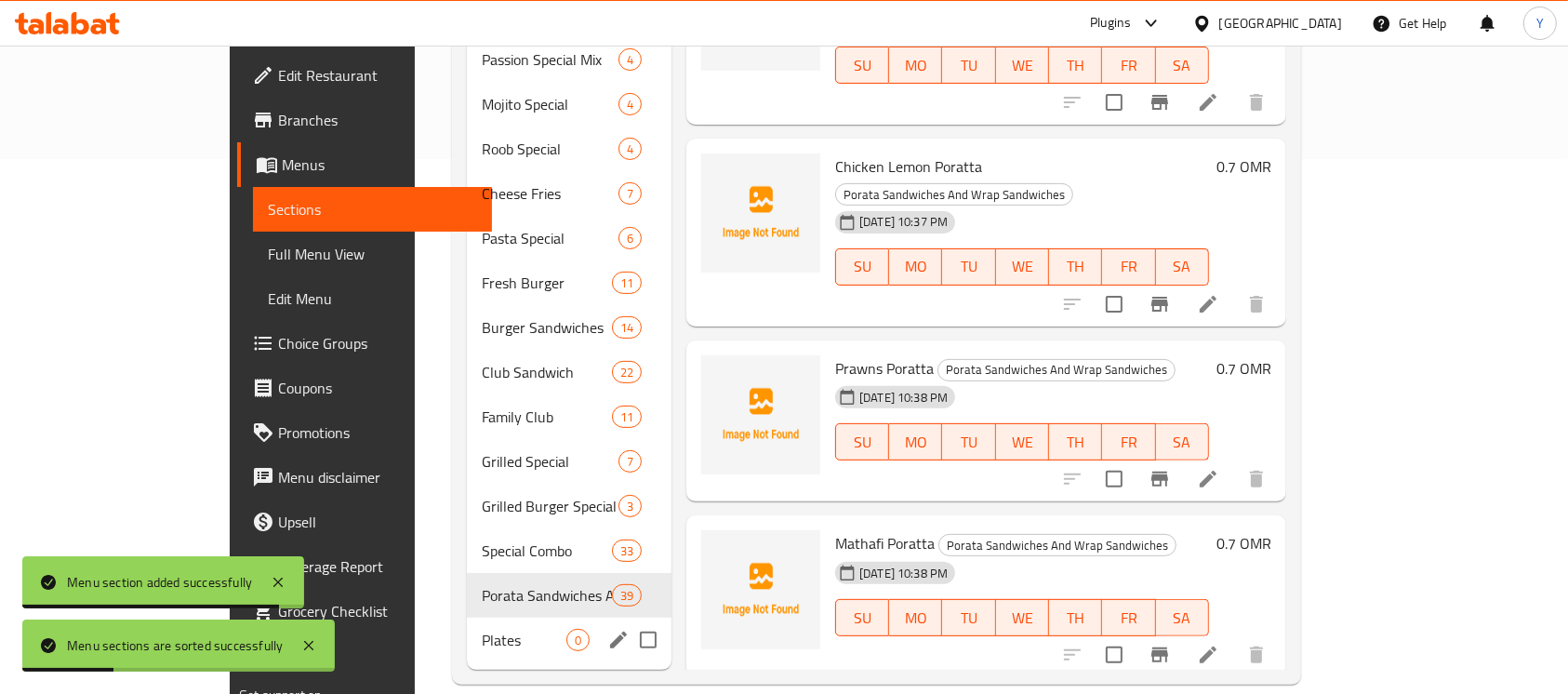
drag, startPoint x: 463, startPoint y: 599, endPoint x: 654, endPoint y: 488, distance: 220.9
click at [467, 618] on div "Plates 0" at bounding box center [568, 640] width 205 height 44
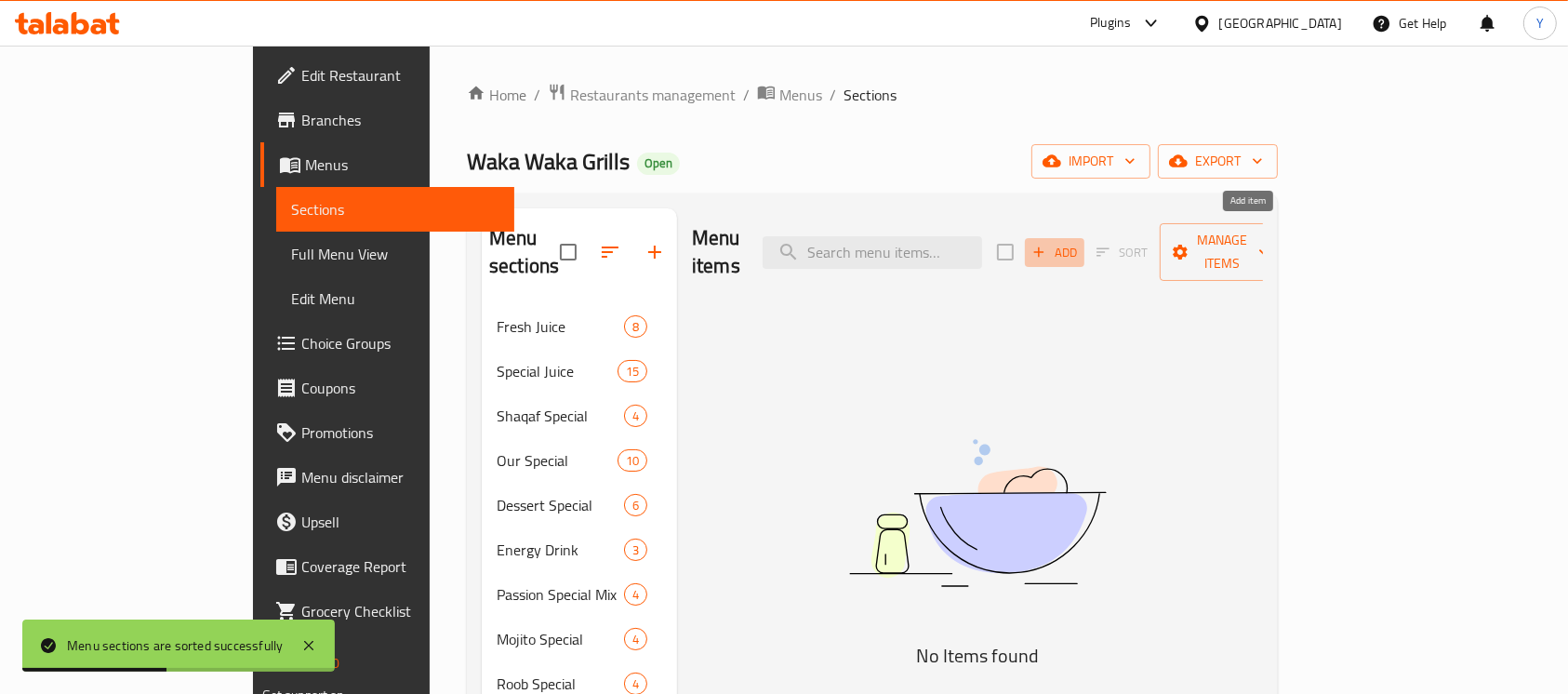
click at [1080, 249] on span "Add" at bounding box center [1054, 253] width 50 height 22
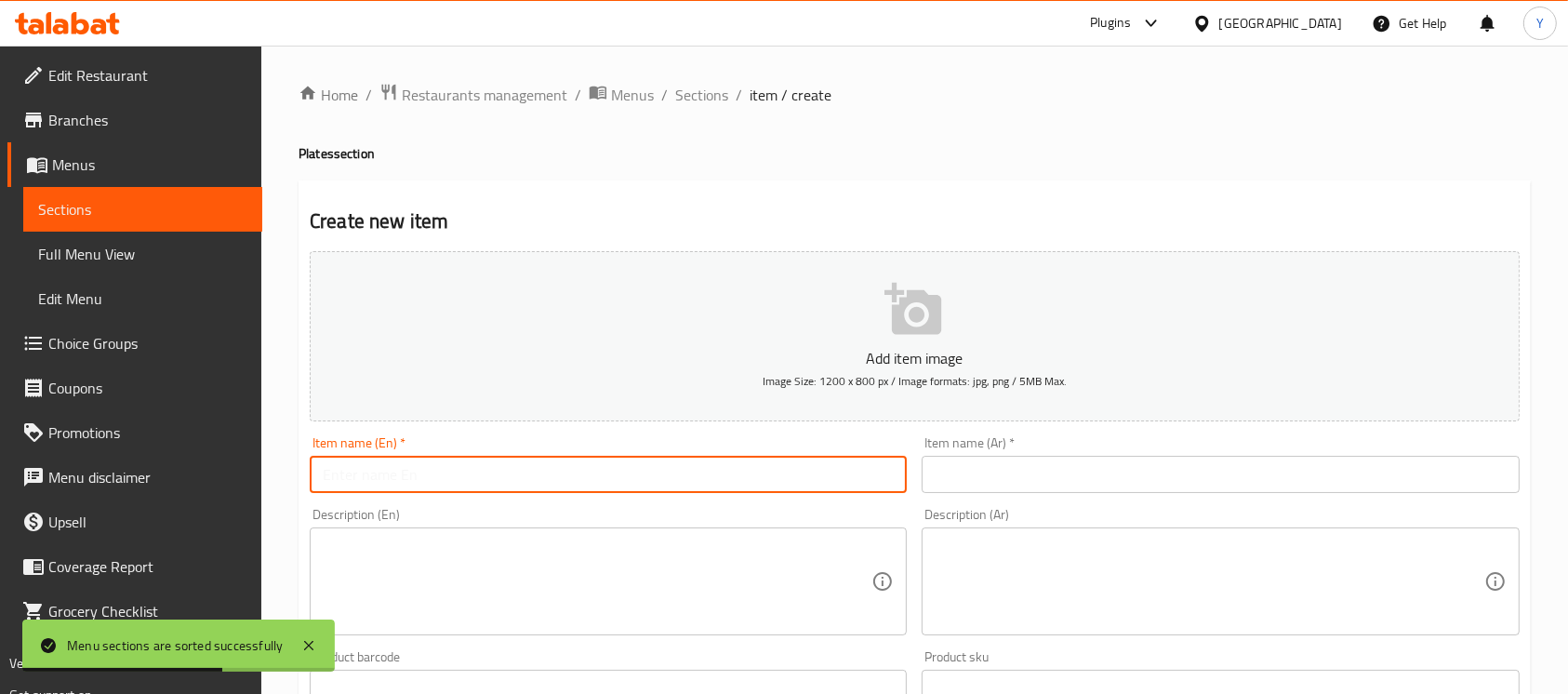
click at [345, 480] on input "text" at bounding box center [608, 475] width 597 height 38
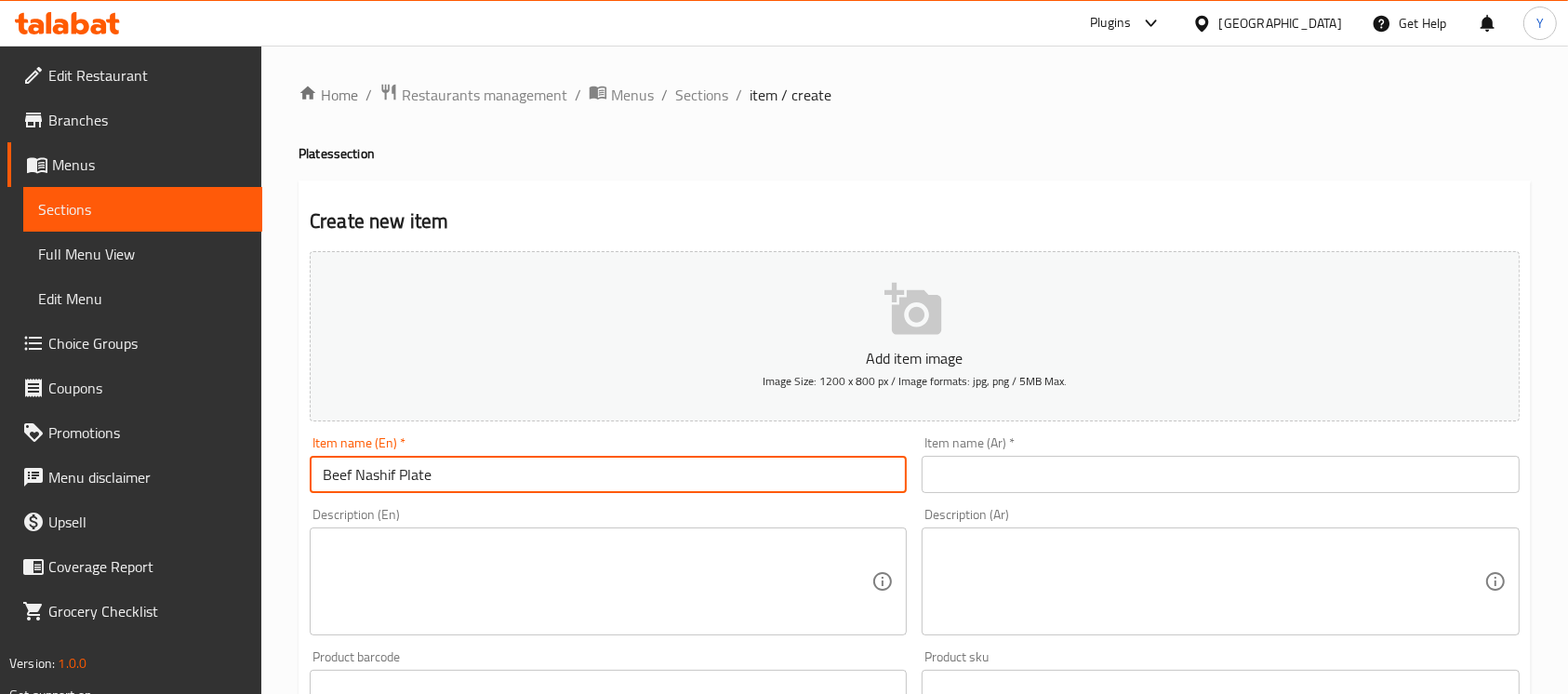
click at [1020, 479] on input "text" at bounding box center [1220, 475] width 597 height 38
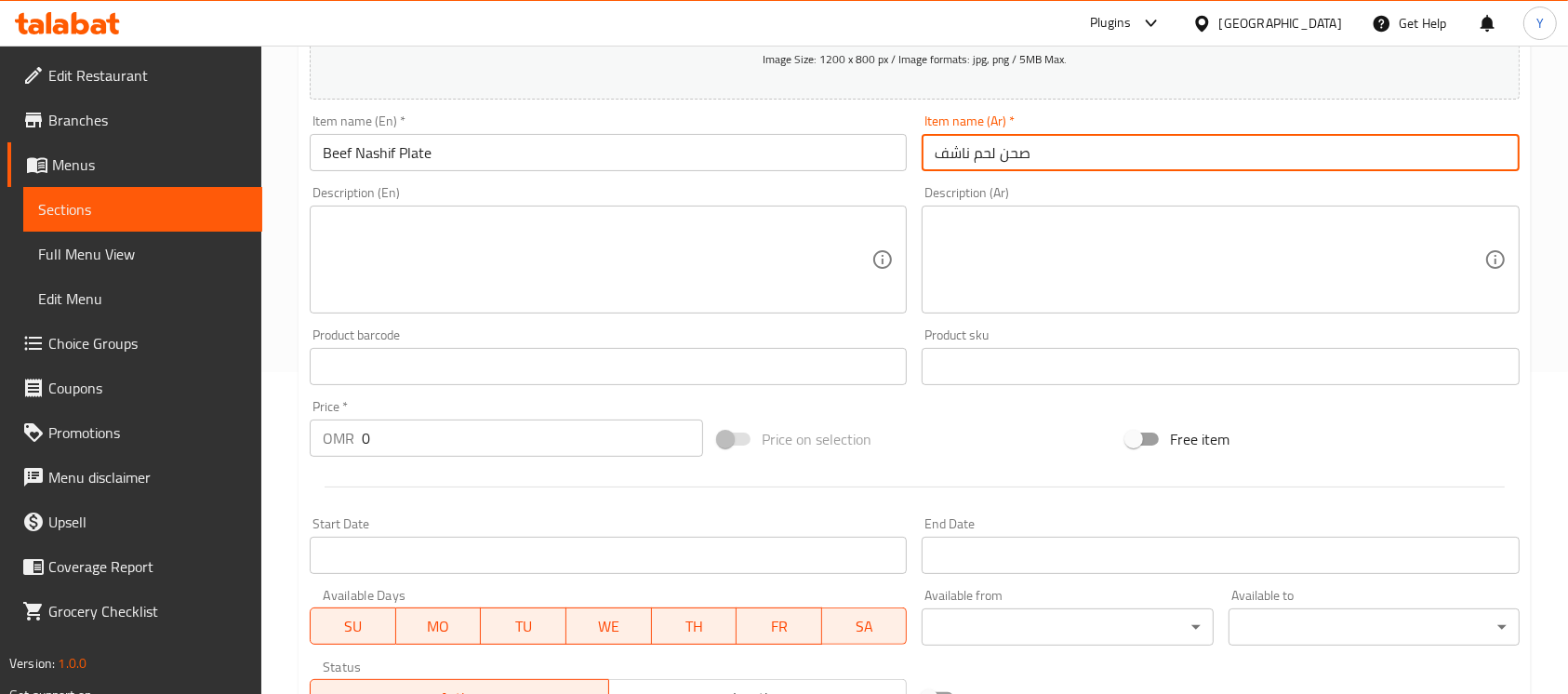
scroll to position [325, 0]
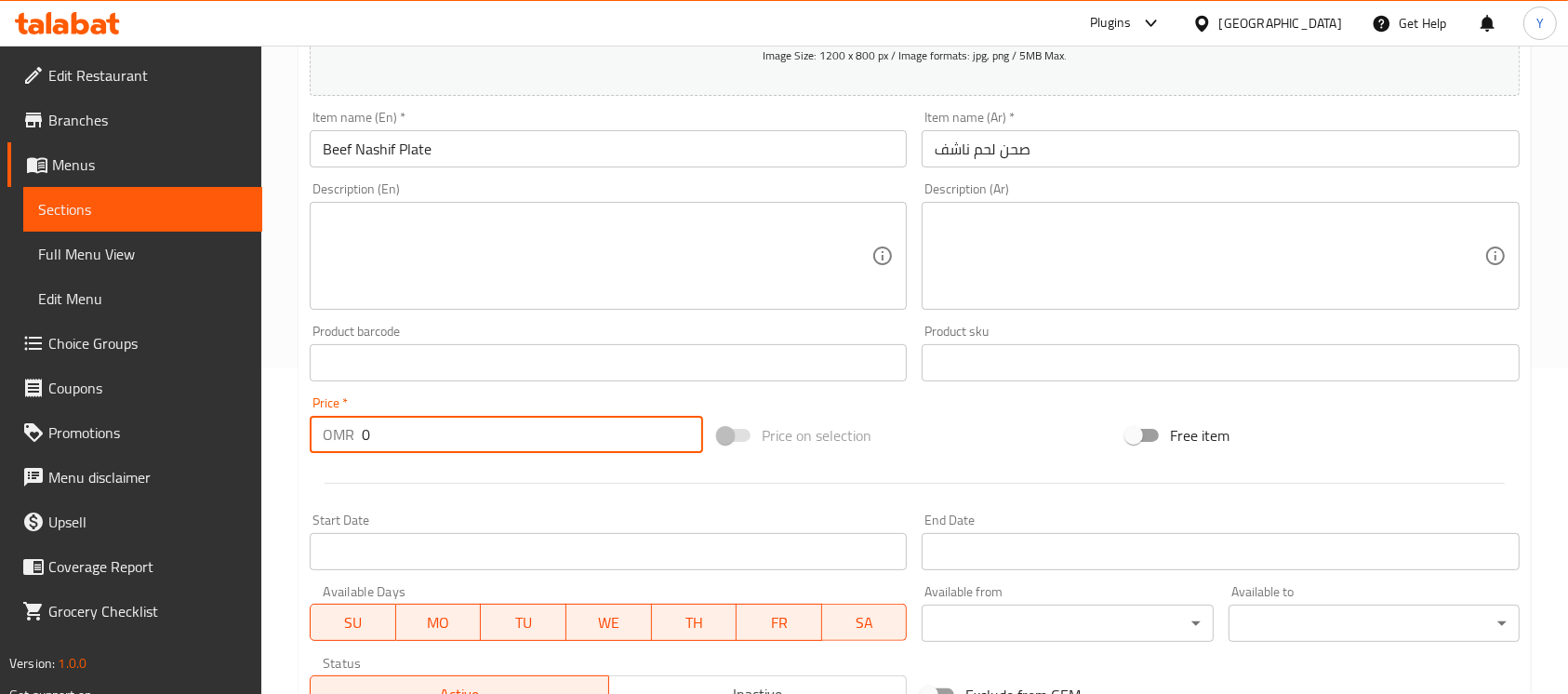
drag, startPoint x: 470, startPoint y: 426, endPoint x: 78, endPoint y: 431, distance: 392.0
click at [78, 431] on div "Edit Restaurant Branches Menus Sections Full Menu View Edit Menu Choice Groups …" at bounding box center [784, 354] width 1568 height 1268
paste input ".6"
click at [528, 132] on input "Beef Nashif Plate" at bounding box center [608, 149] width 597 height 38
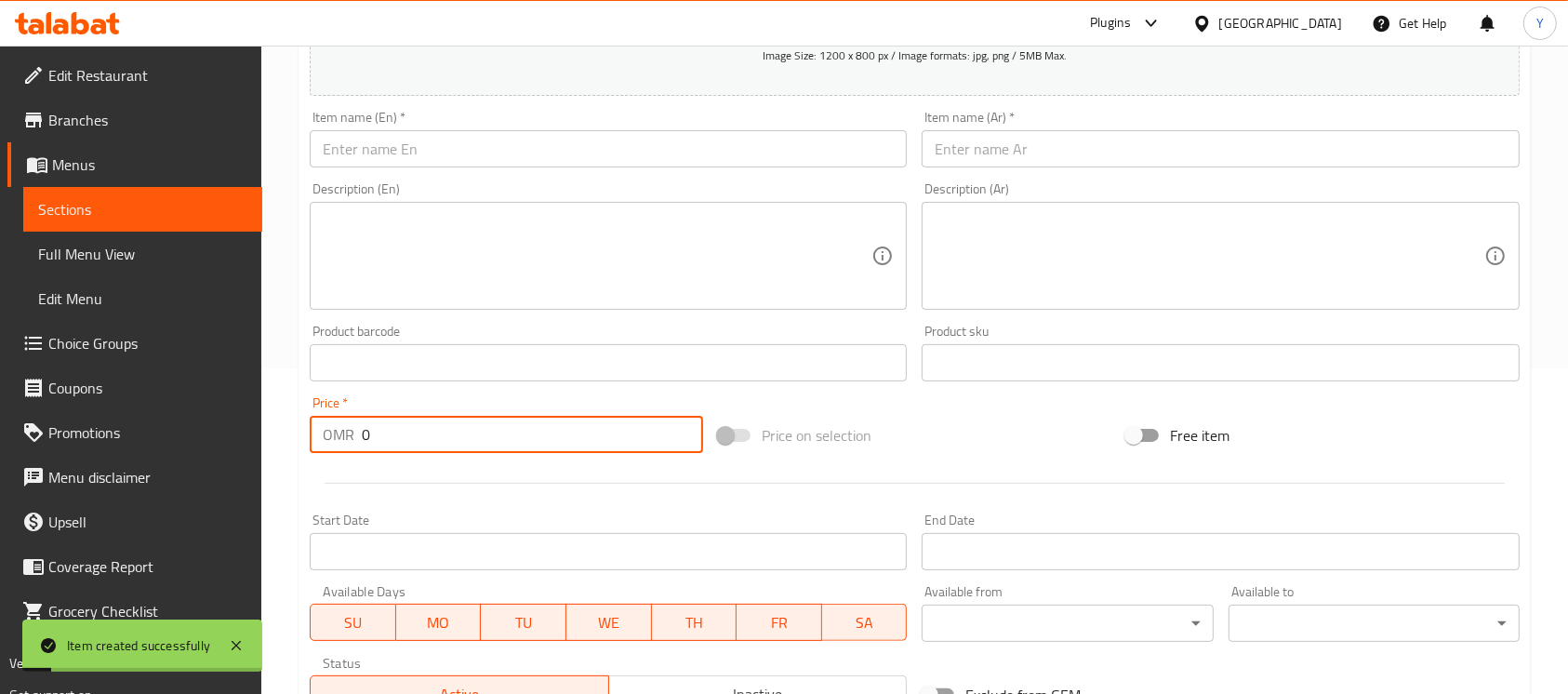
drag, startPoint x: 388, startPoint y: 431, endPoint x: 254, endPoint y: 428, distance: 134.0
click at [254, 428] on div "Edit Restaurant Branches Menus Sections Full Menu View Edit Menu Choice Groups …" at bounding box center [784, 354] width 1568 height 1268
drag, startPoint x: 390, startPoint y: 451, endPoint x: 377, endPoint y: 431, distance: 23.9
paste input ".6"
click at [462, 132] on input "text" at bounding box center [608, 149] width 597 height 38
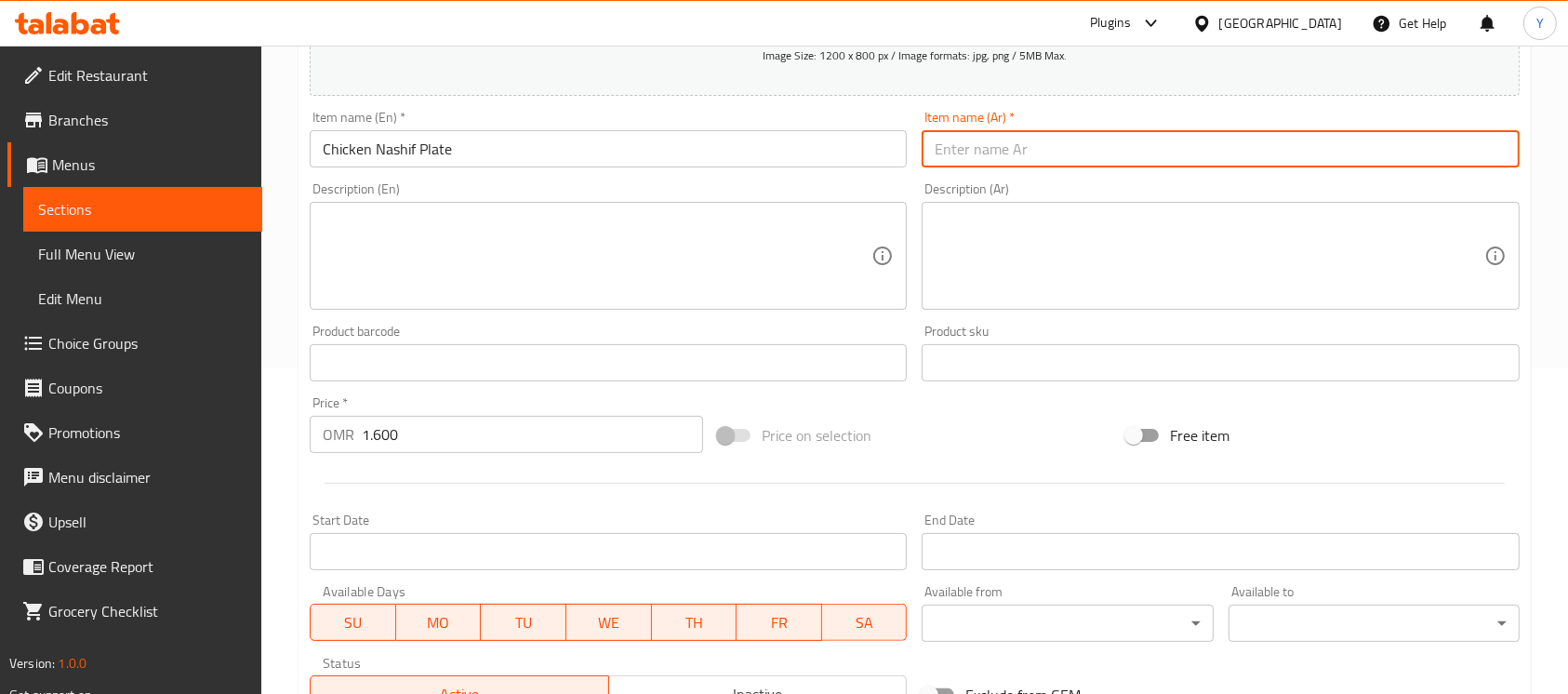
click at [960, 167] on input "text" at bounding box center [1220, 149] width 597 height 38
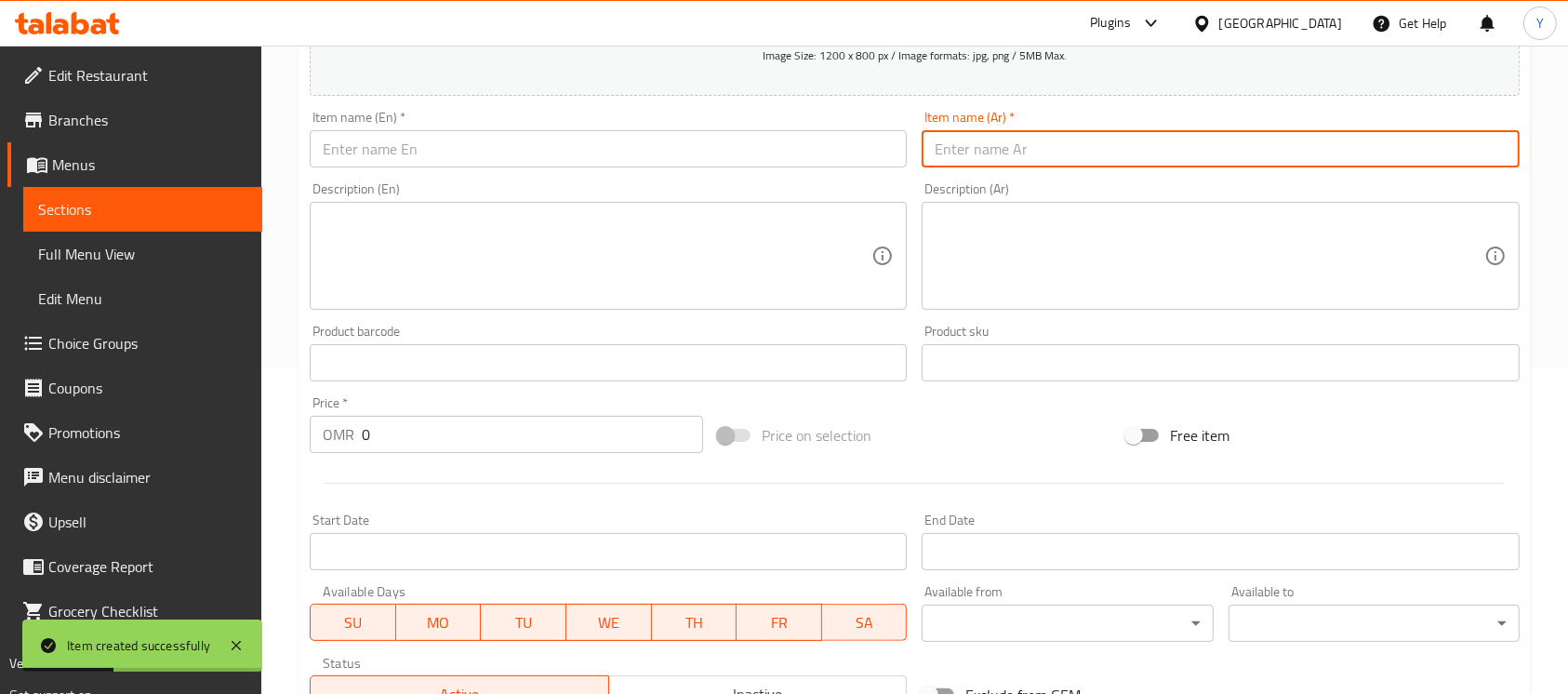
drag, startPoint x: 420, startPoint y: 441, endPoint x: 317, endPoint y: 449, distance: 103.3
click at [317, 449] on div "OMR 0 Price *" at bounding box center [506, 434] width 393 height 38
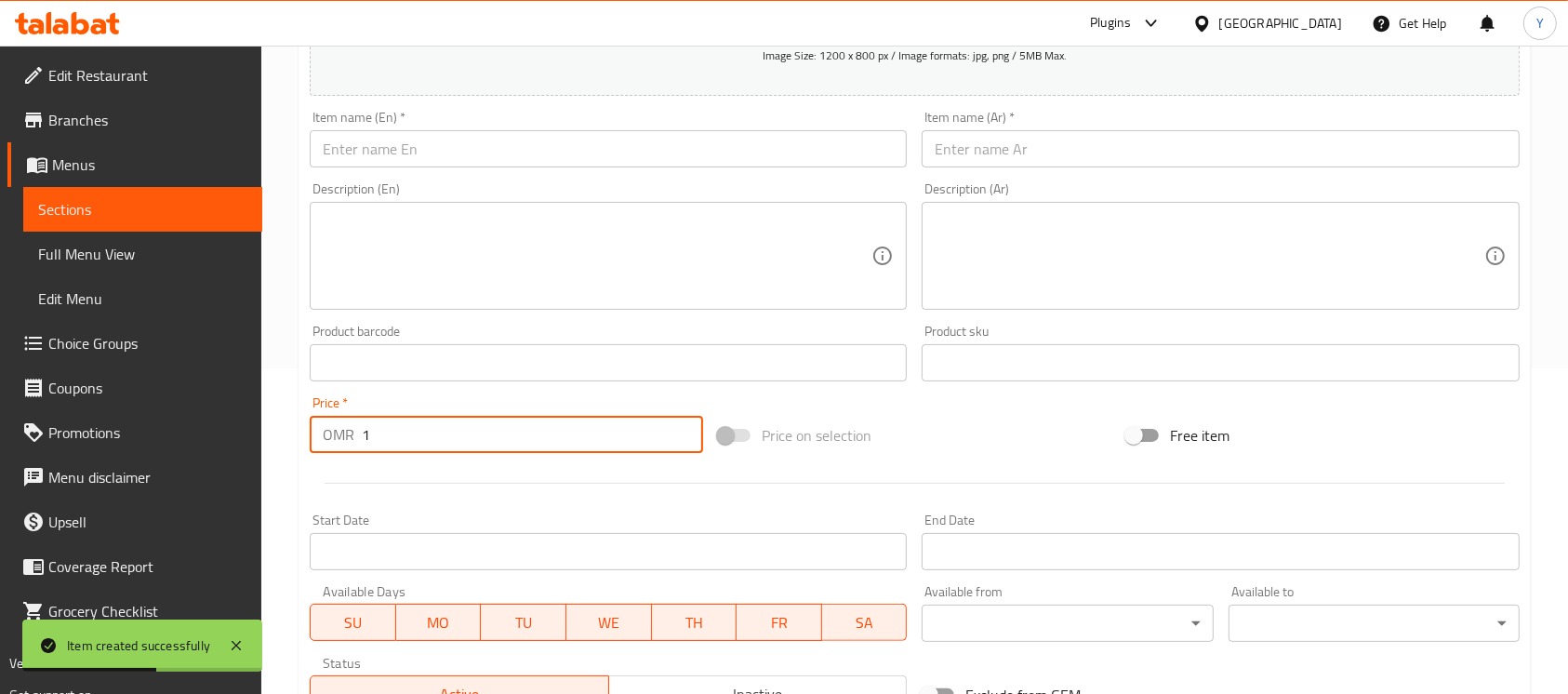
paste input ".6"
drag, startPoint x: 453, startPoint y: 153, endPoint x: 483, endPoint y: 136, distance: 34.5
click at [453, 153] on input "text" at bounding box center [608, 149] width 597 height 38
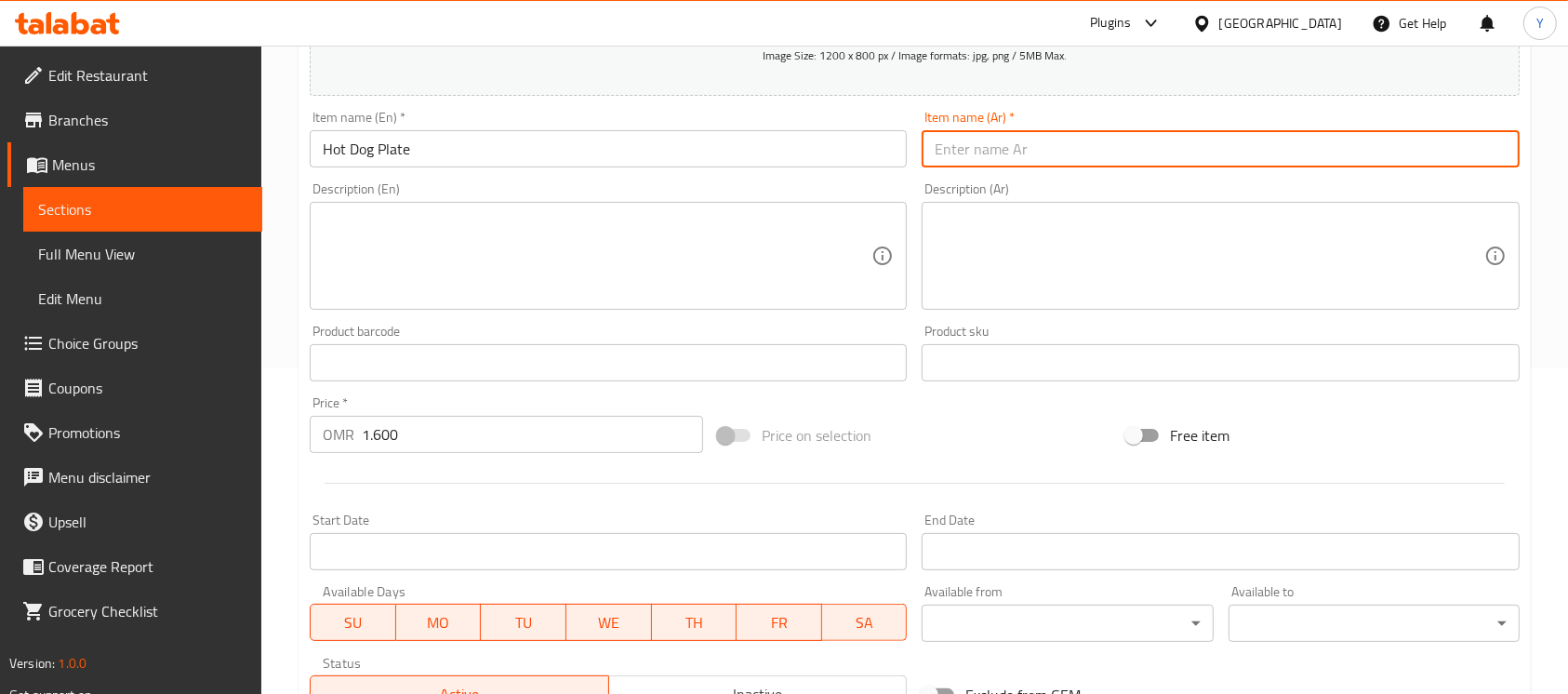
click at [997, 145] on input "text" at bounding box center [1220, 149] width 597 height 38
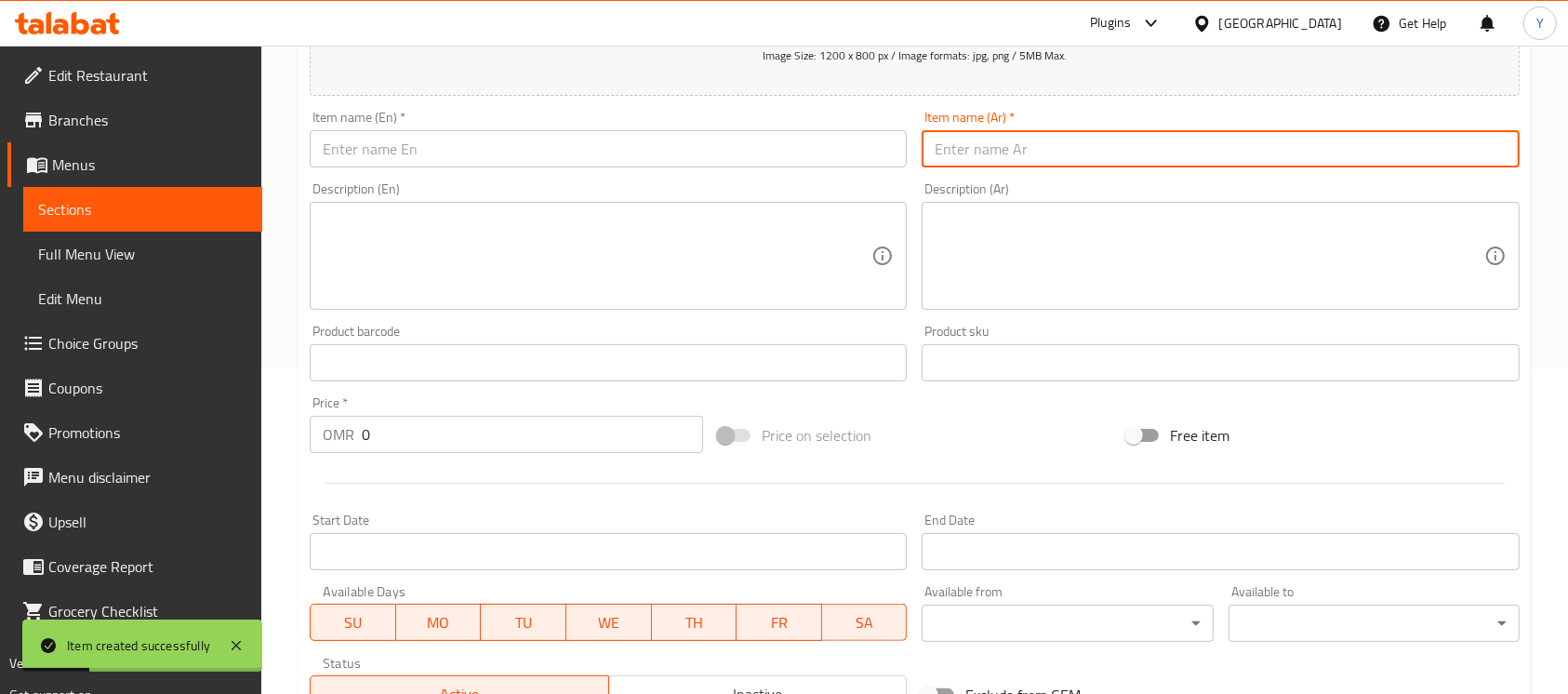
click at [441, 143] on input "text" at bounding box center [608, 149] width 597 height 38
click at [1048, 146] on input "text" at bounding box center [1220, 149] width 597 height 38
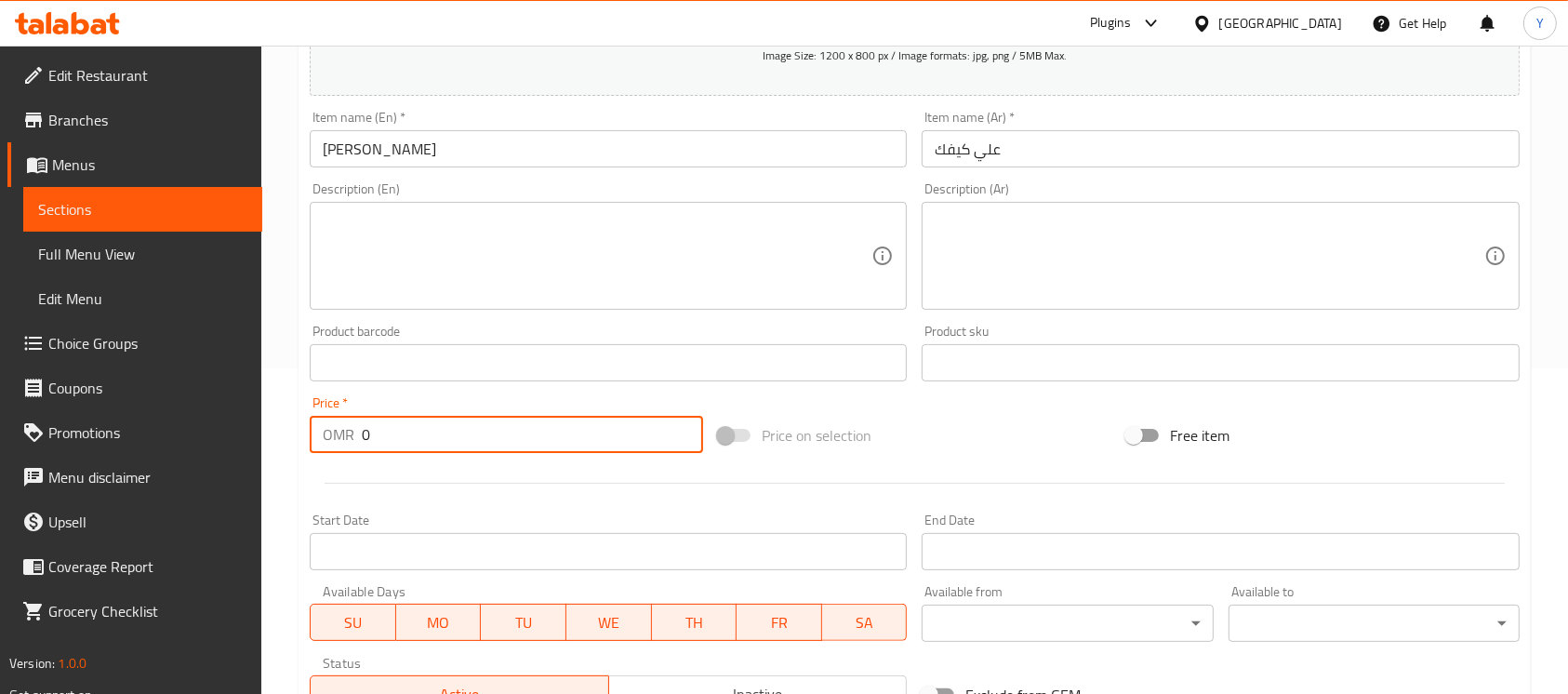
drag, startPoint x: 276, startPoint y: 435, endPoint x: 237, endPoint y: 435, distance: 39.0
click at [237, 435] on div "Edit Restaurant Branches Menus Sections Full Menu View Edit Menu Choice Groups …" at bounding box center [784, 354] width 1568 height 1268
paste input ".4"
click at [439, 148] on input "[PERSON_NAME]" at bounding box center [608, 149] width 597 height 38
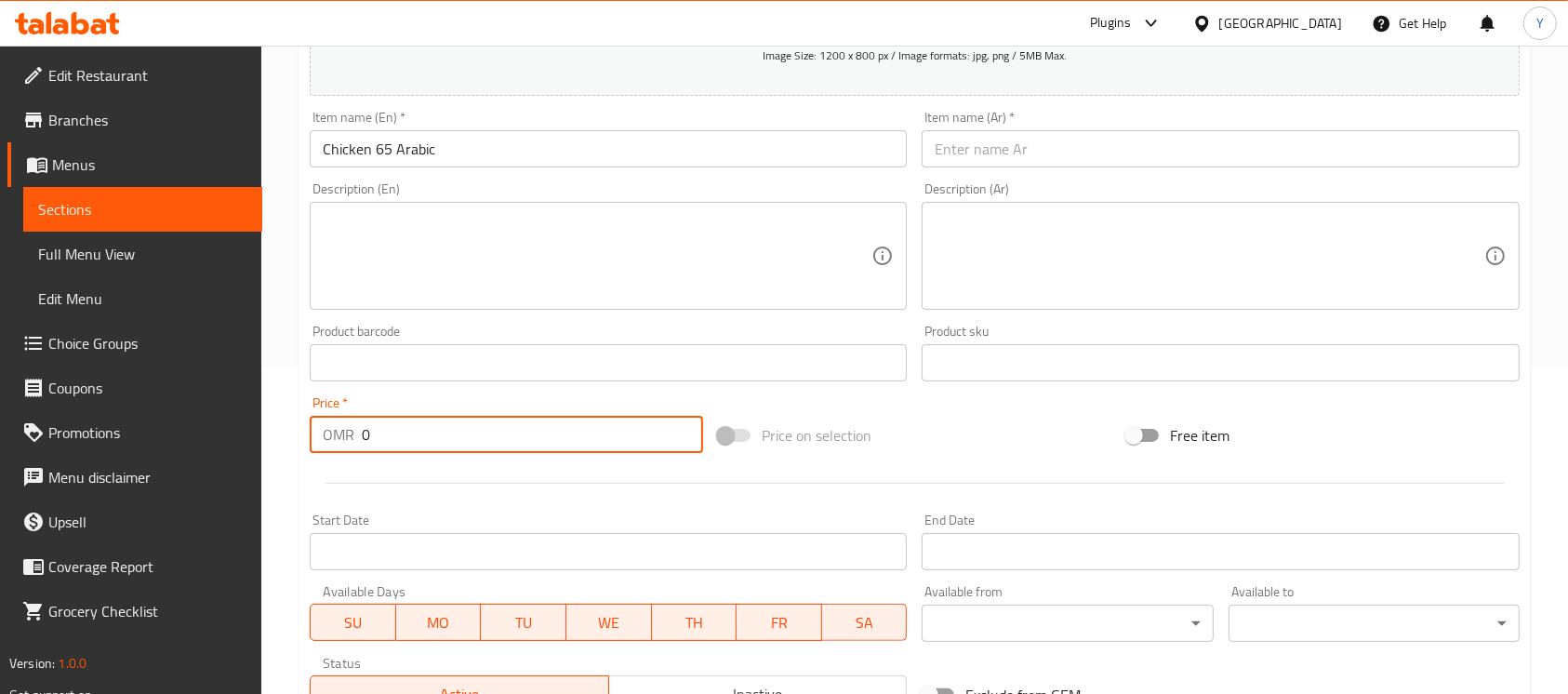
drag, startPoint x: 410, startPoint y: 428, endPoint x: 290, endPoint y: 436, distance: 120.3
click at [290, 436] on div "Home / Restaurants management / Menus / Sections / item / create Plates section…" at bounding box center [915, 354] width 1307 height 1268
paste input ".3"
click at [1013, 142] on input "text" at bounding box center [1220, 149] width 597 height 38
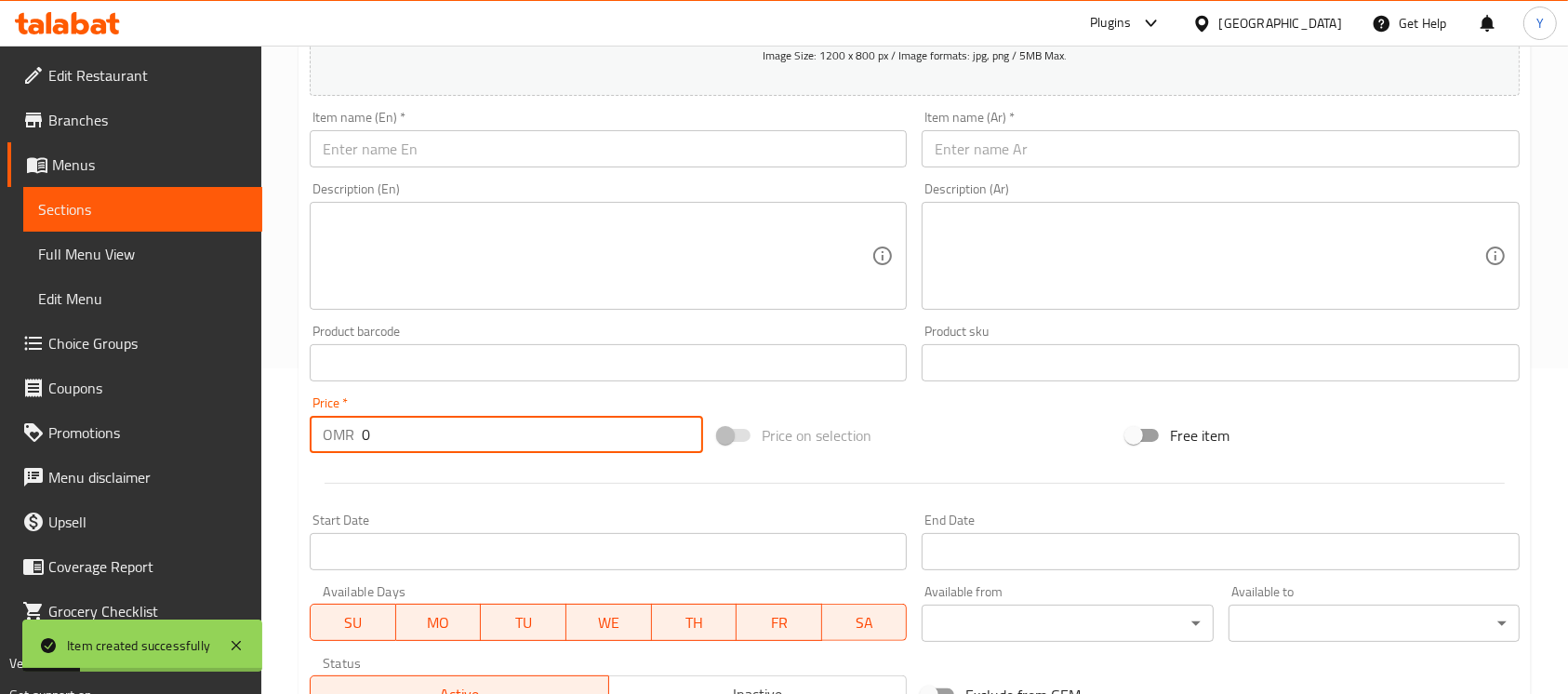
drag, startPoint x: 432, startPoint y: 435, endPoint x: 288, endPoint y: 435, distance: 144.0
click at [288, 435] on div "Home / Restaurants management / Menus / Sections / item / create Plates section…" at bounding box center [915, 354] width 1307 height 1268
paste input ".1"
click at [540, 152] on input "text" at bounding box center [608, 149] width 597 height 38
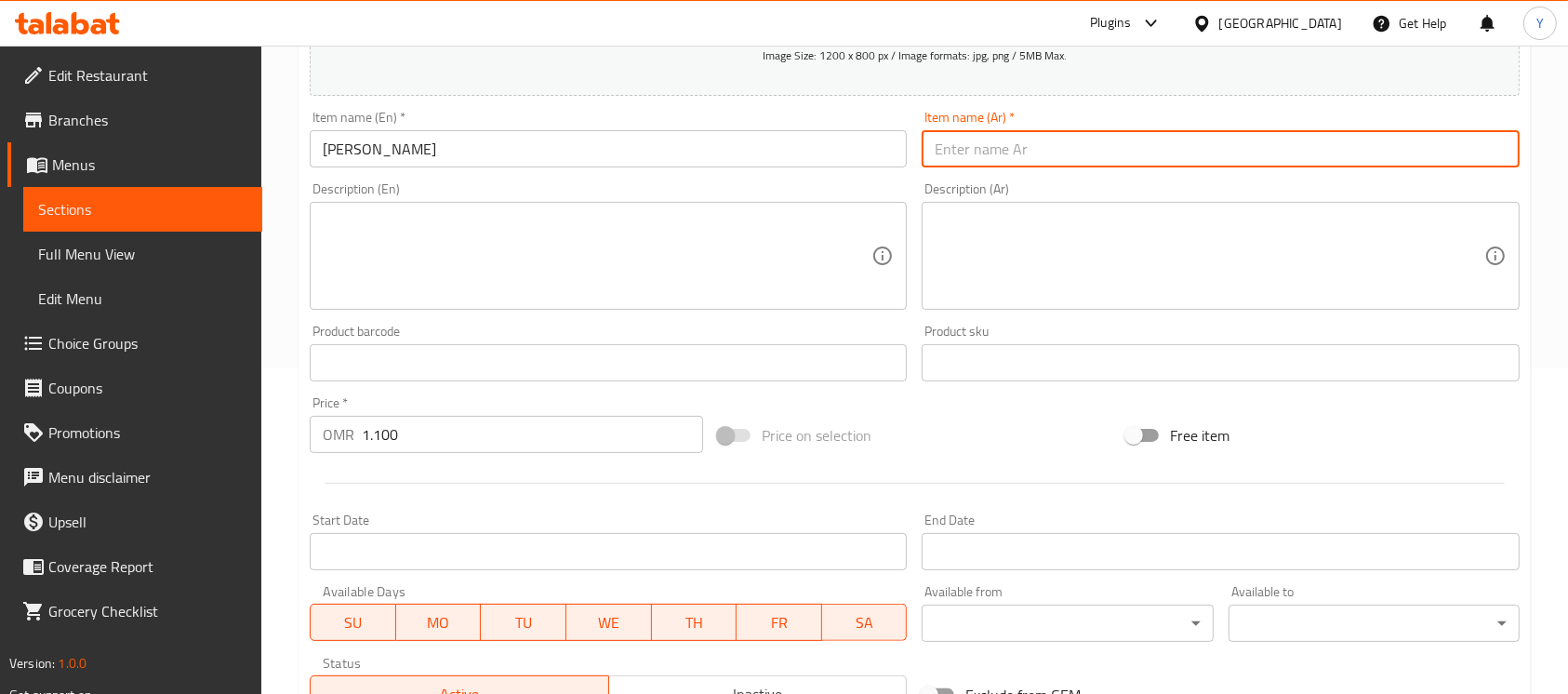
click at [1051, 153] on input "text" at bounding box center [1220, 149] width 597 height 38
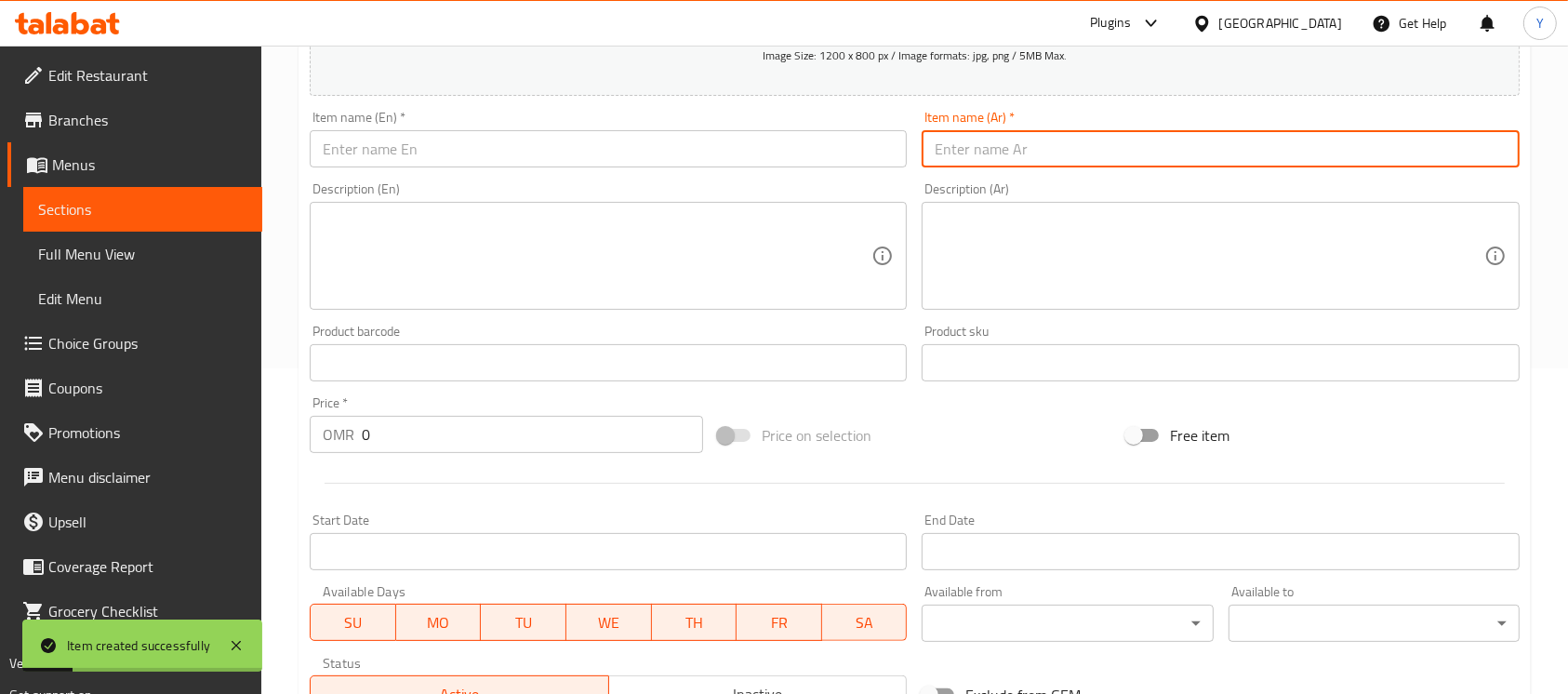
click at [454, 163] on input "text" at bounding box center [608, 149] width 597 height 38
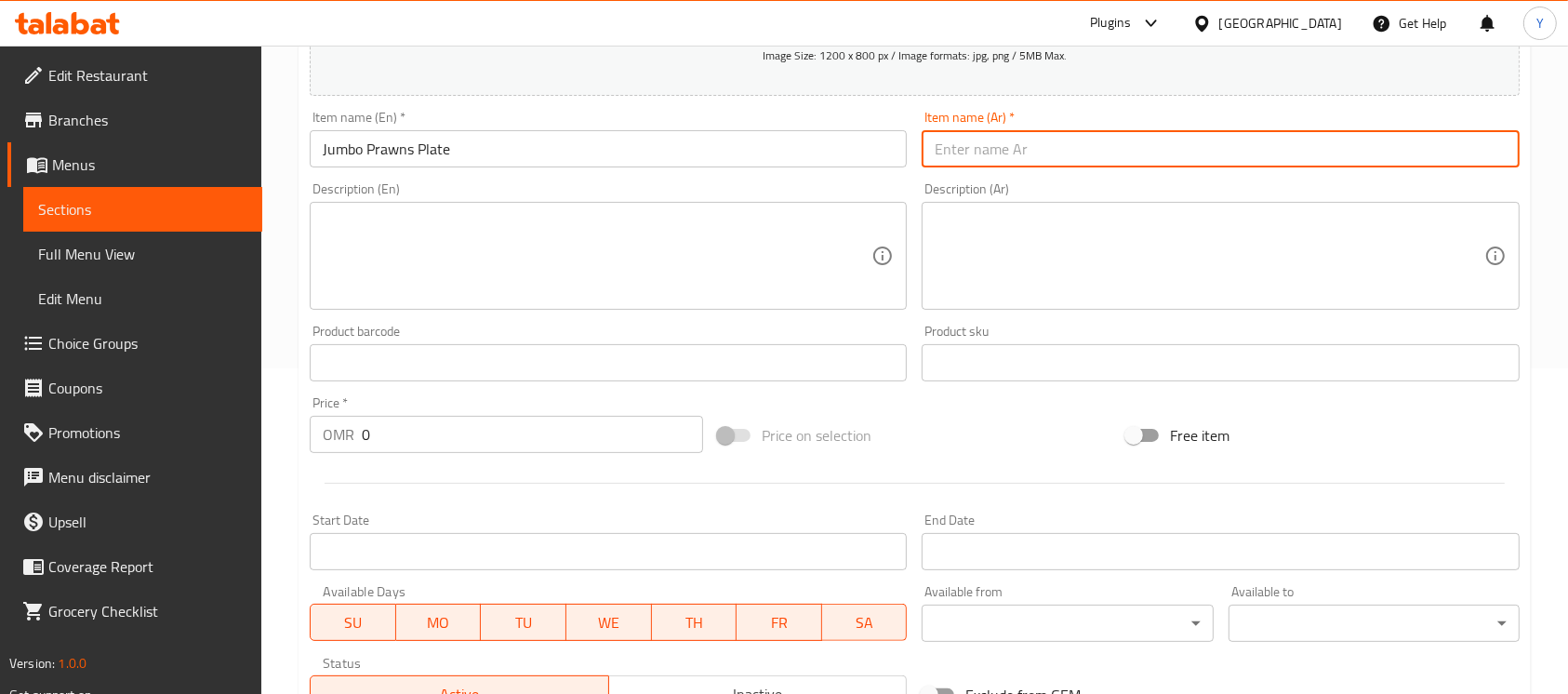
drag, startPoint x: 1049, startPoint y: 152, endPoint x: 1586, endPoint y: 347, distance: 571.3
click at [1049, 152] on input "text" at bounding box center [1220, 149] width 597 height 38
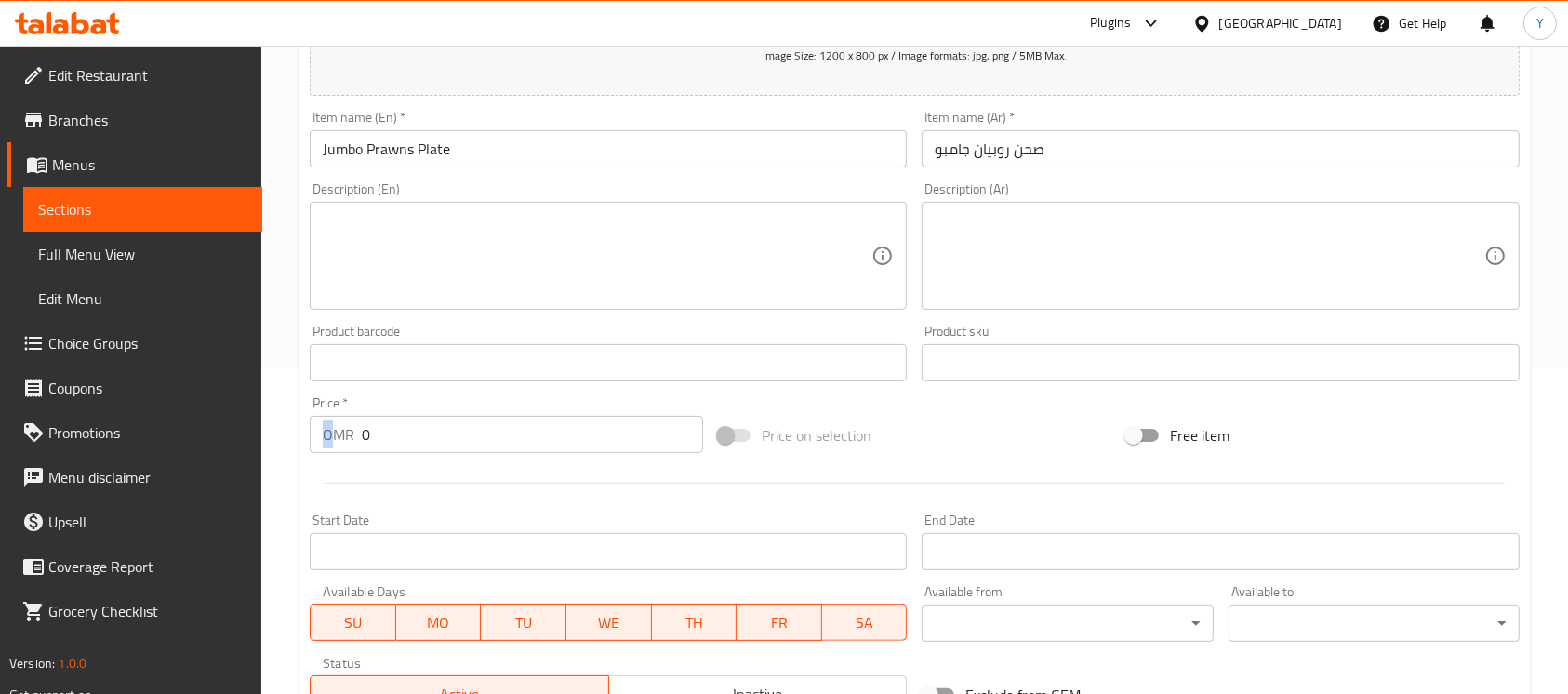
drag, startPoint x: 351, startPoint y: 429, endPoint x: 335, endPoint y: 435, distance: 17.1
click at [335, 435] on div "Price   * OMR 0 Price *" at bounding box center [506, 424] width 393 height 56
drag, startPoint x: 413, startPoint y: 425, endPoint x: 253, endPoint y: 435, distance: 160.3
click at [253, 435] on div "Edit Restaurant Branches Menus Sections Full Menu View Edit Menu Choice Groups …" at bounding box center [784, 354] width 1568 height 1268
paste input ".5"
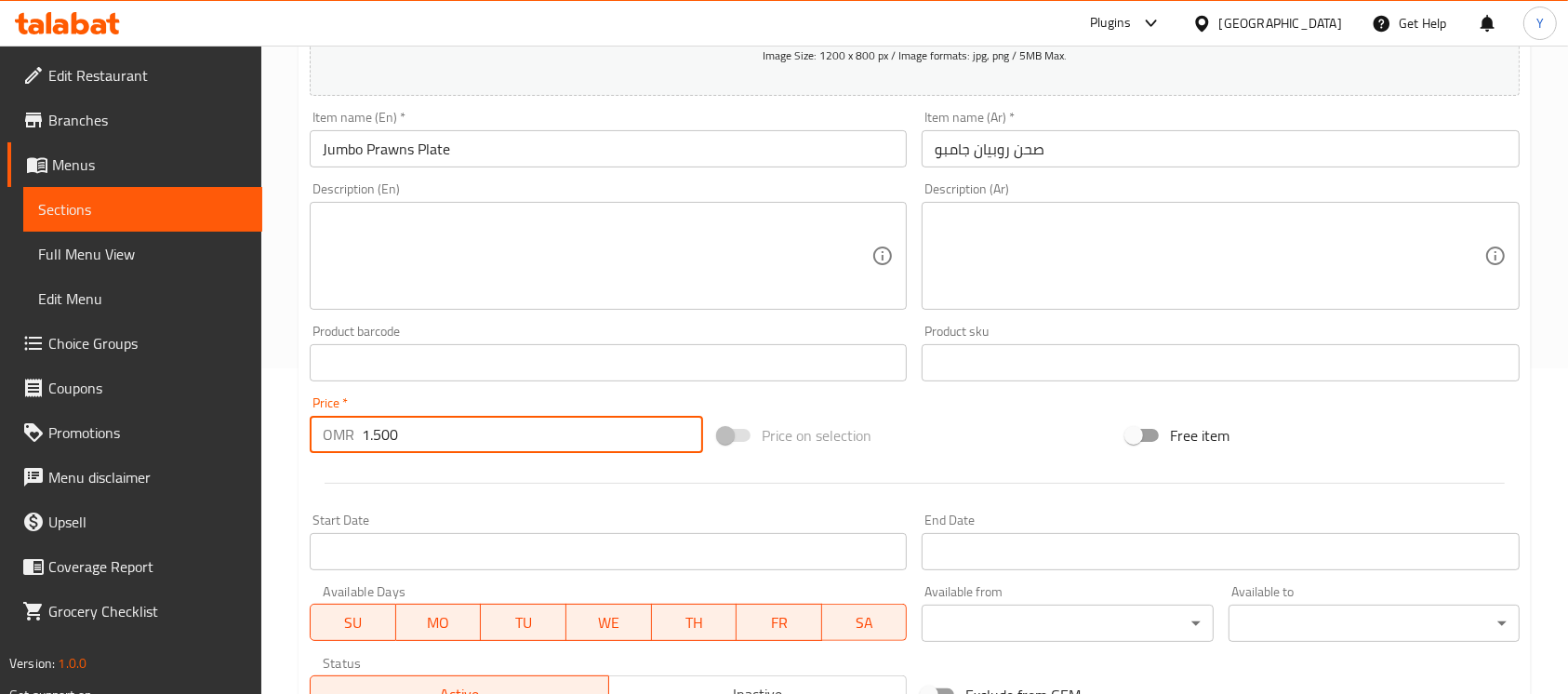
click at [528, 154] on input "Jumbo Prawns Plate" at bounding box center [608, 149] width 597 height 38
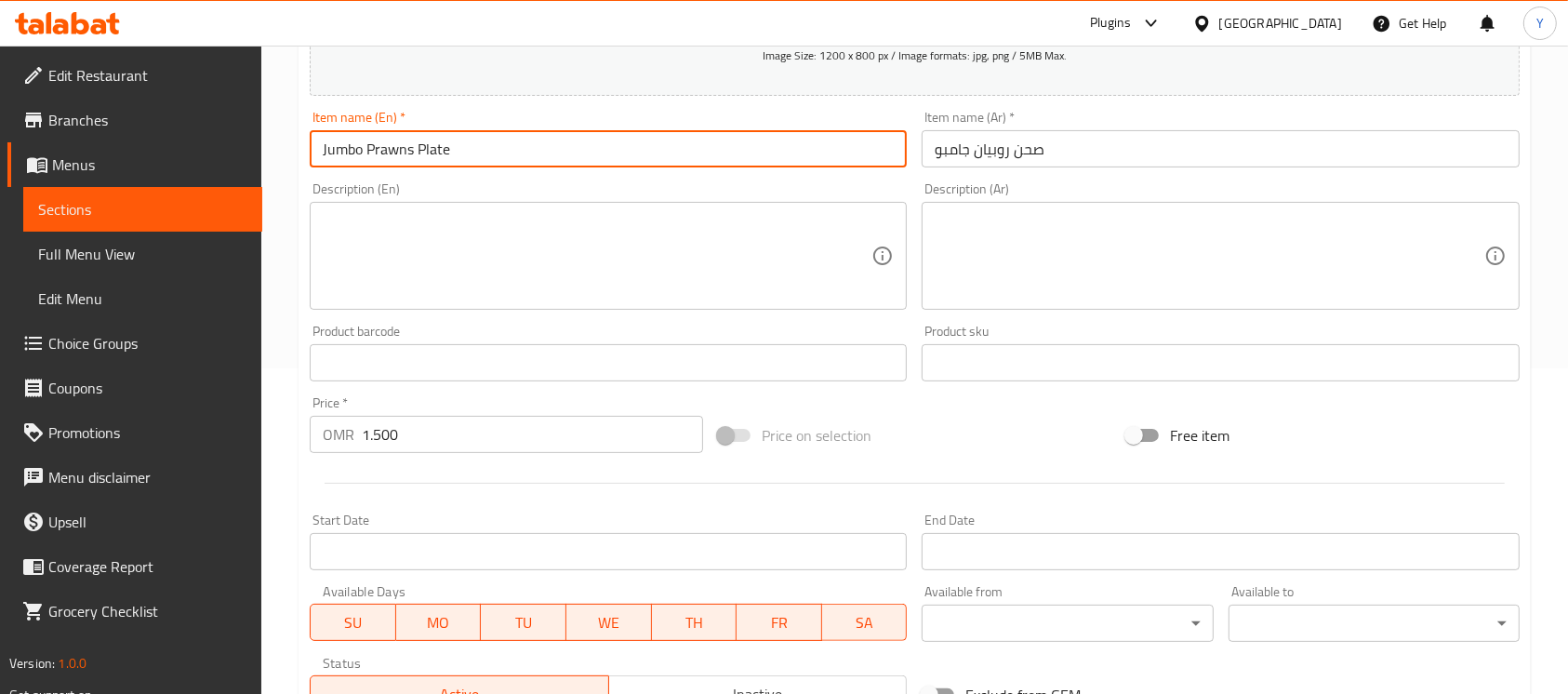
click at [1056, 135] on input "text" at bounding box center [1220, 149] width 597 height 38
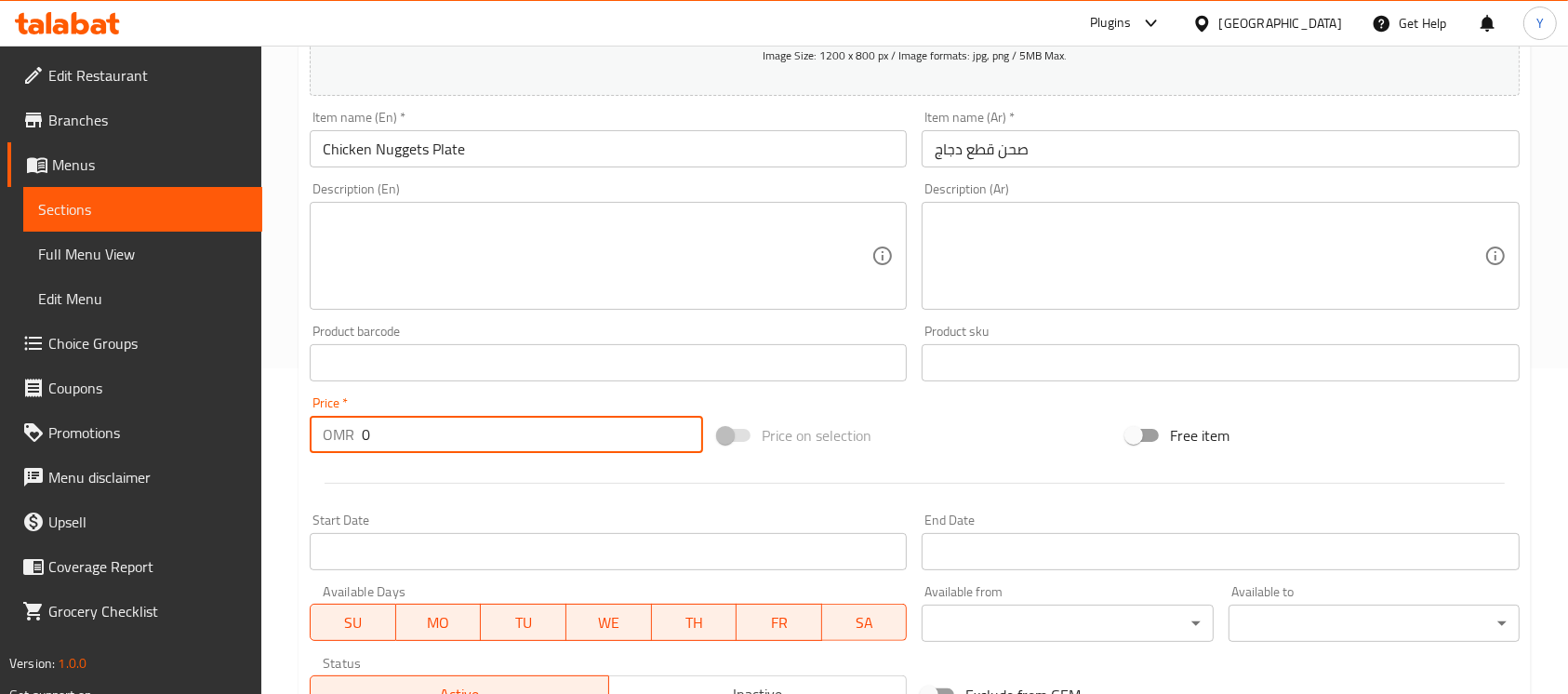
drag, startPoint x: 411, startPoint y: 431, endPoint x: 305, endPoint y: 460, distance: 109.9
click at [305, 460] on div "Price   * OMR 0 Price *" at bounding box center [506, 424] width 408 height 71
paste input ".5"
click at [501, 167] on div "Item name (En)   * Chicken Nuggets Plate Item name (En) *" at bounding box center [608, 138] width 612 height 71
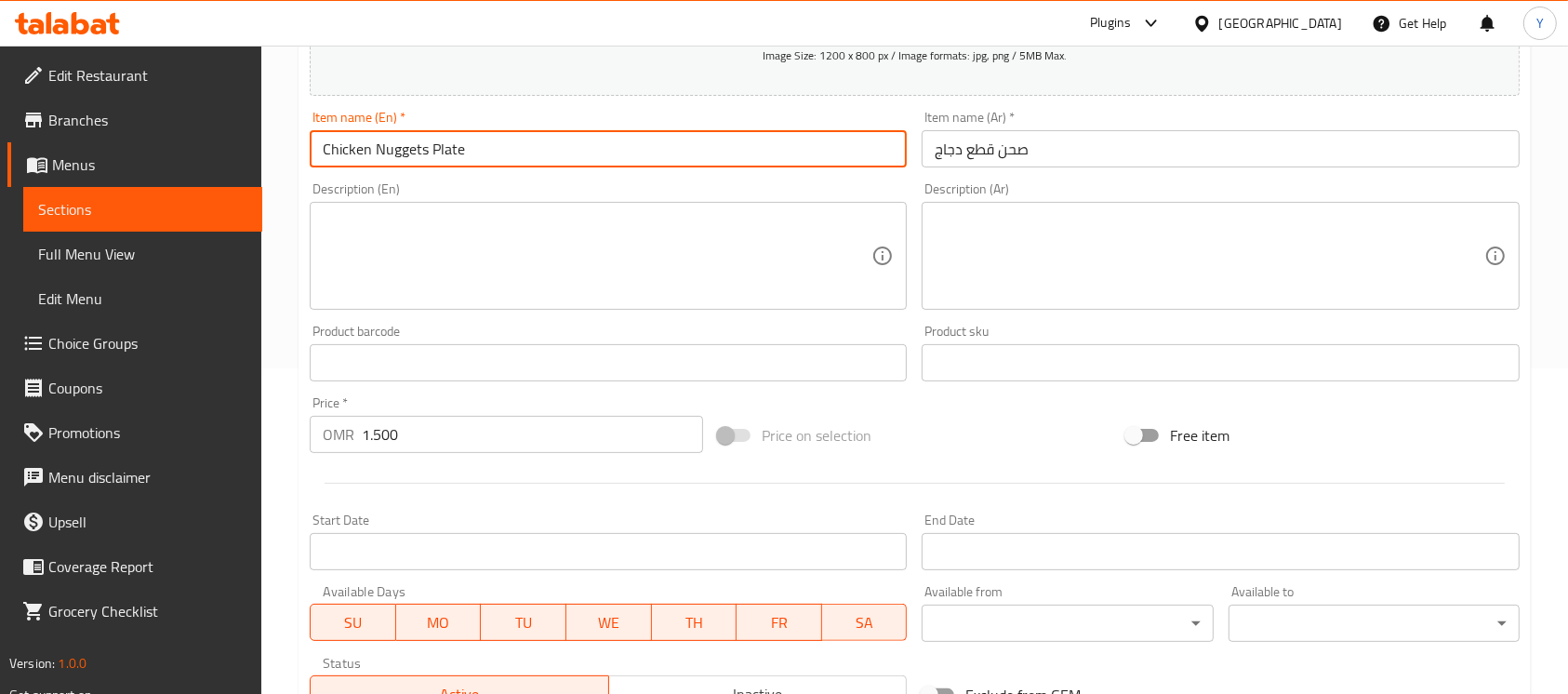
click at [501, 156] on input "Chicken Nuggets Plate" at bounding box center [608, 149] width 597 height 38
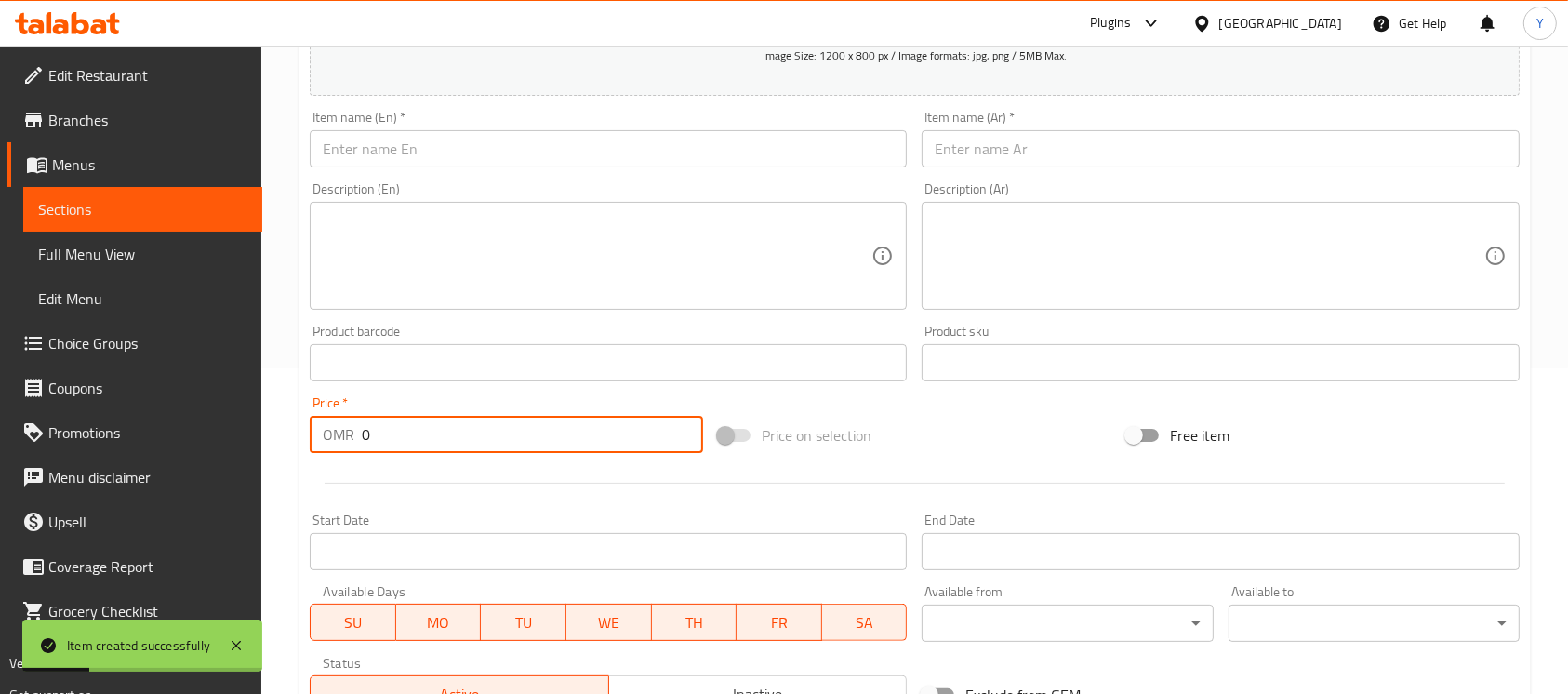
paste input ".5"
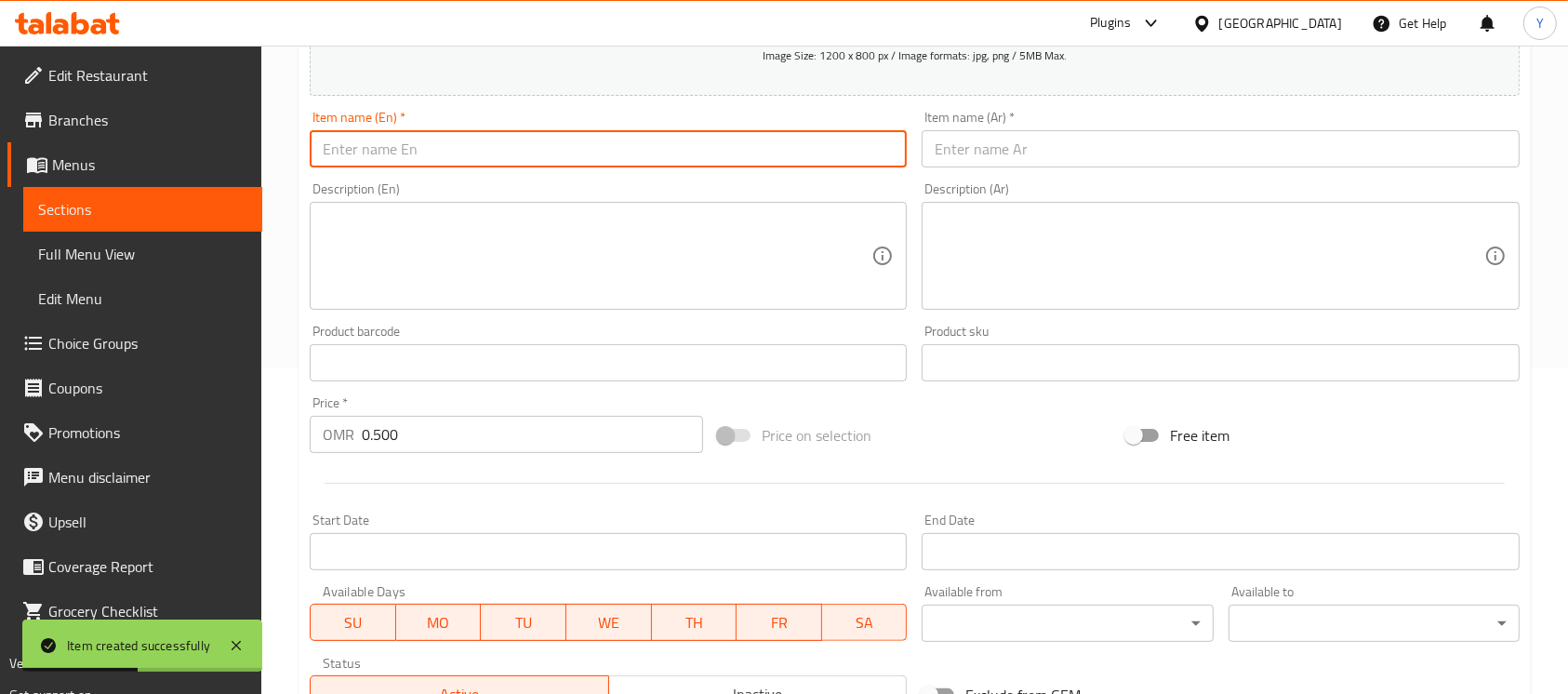
click at [517, 148] on input "text" at bounding box center [608, 149] width 597 height 38
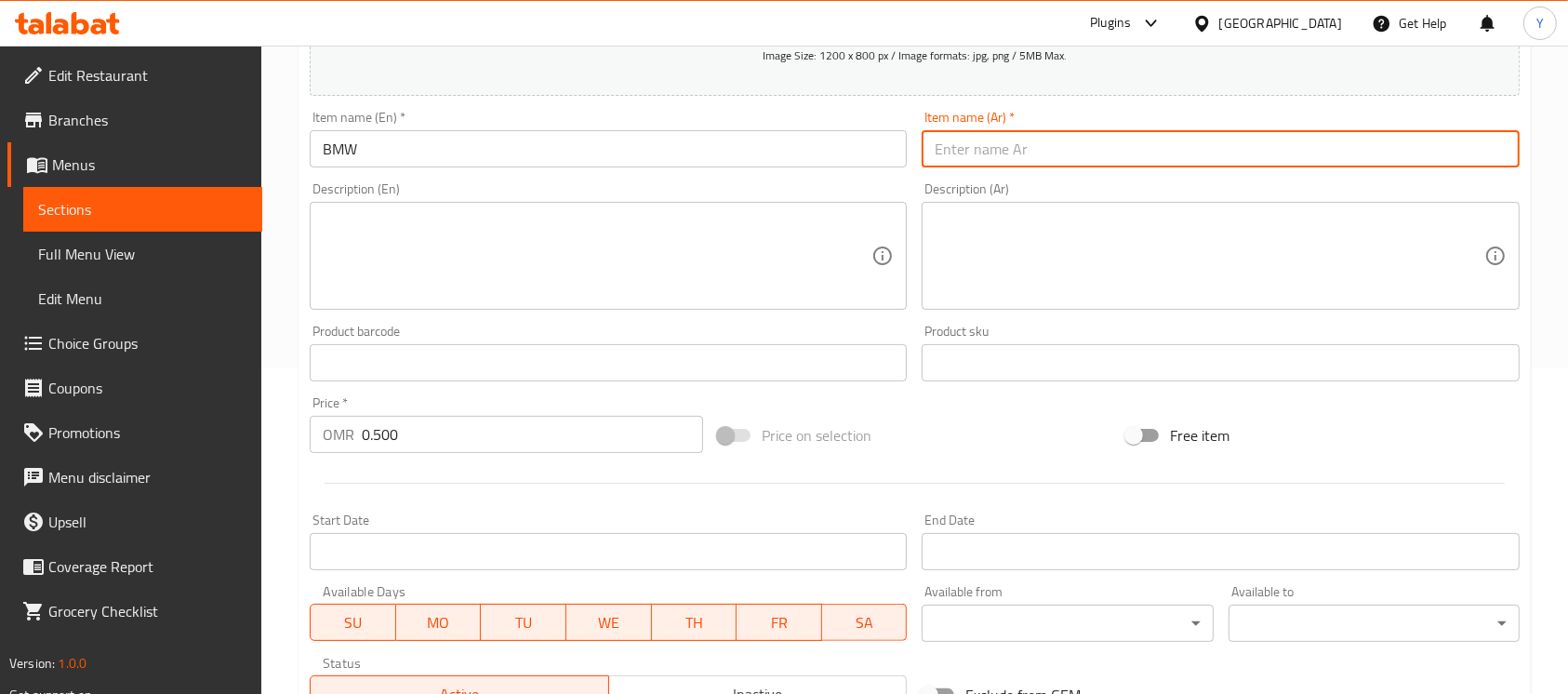
click at [1028, 167] on input "text" at bounding box center [1220, 149] width 597 height 38
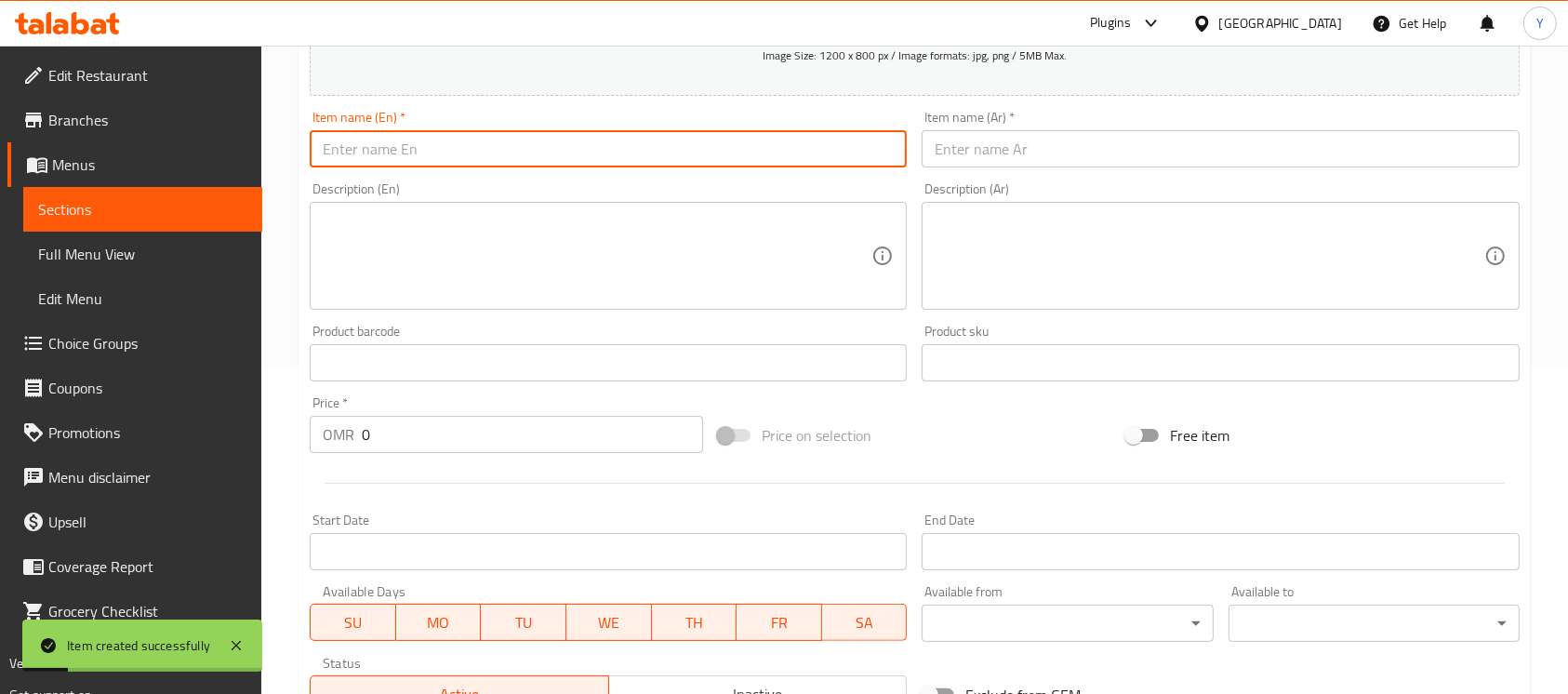
click at [466, 143] on input "text" at bounding box center [608, 149] width 597 height 38
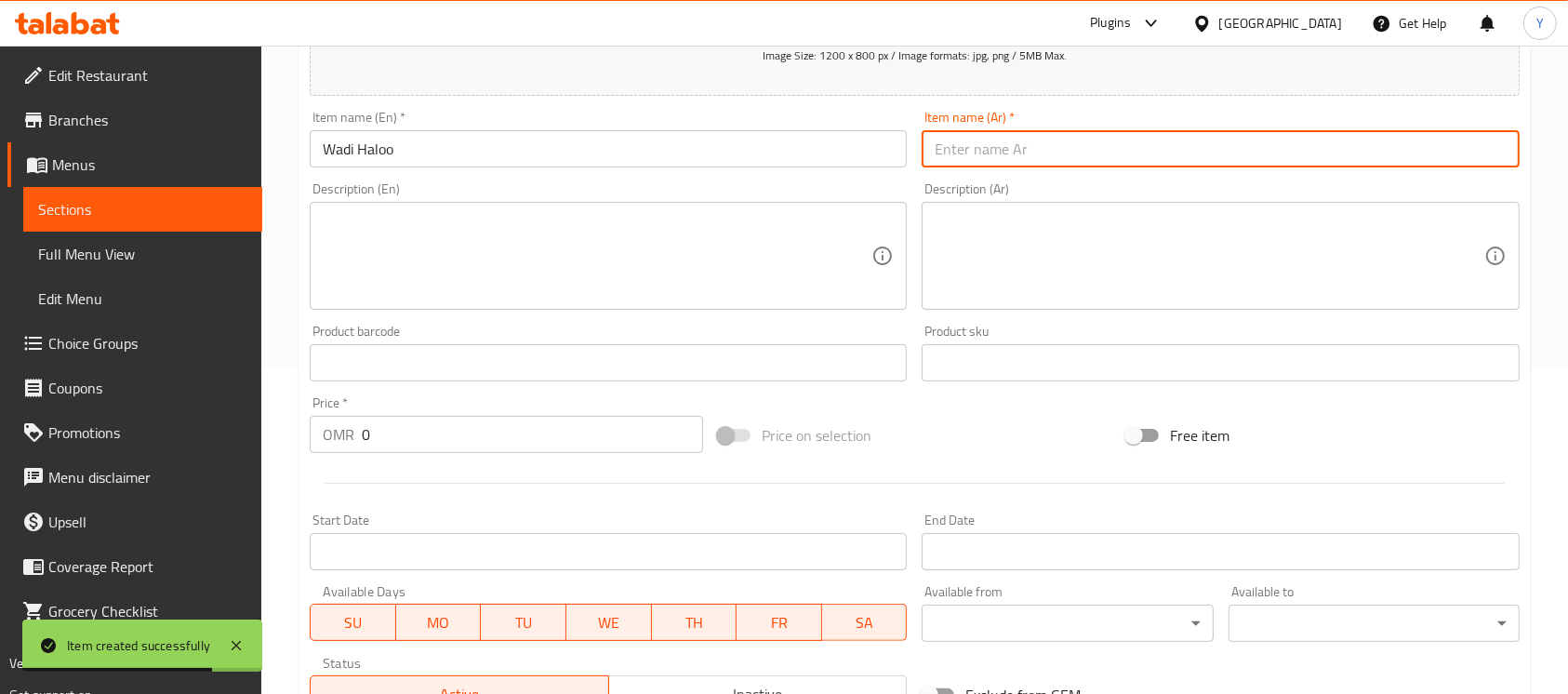
click at [1081, 157] on input "text" at bounding box center [1220, 149] width 597 height 38
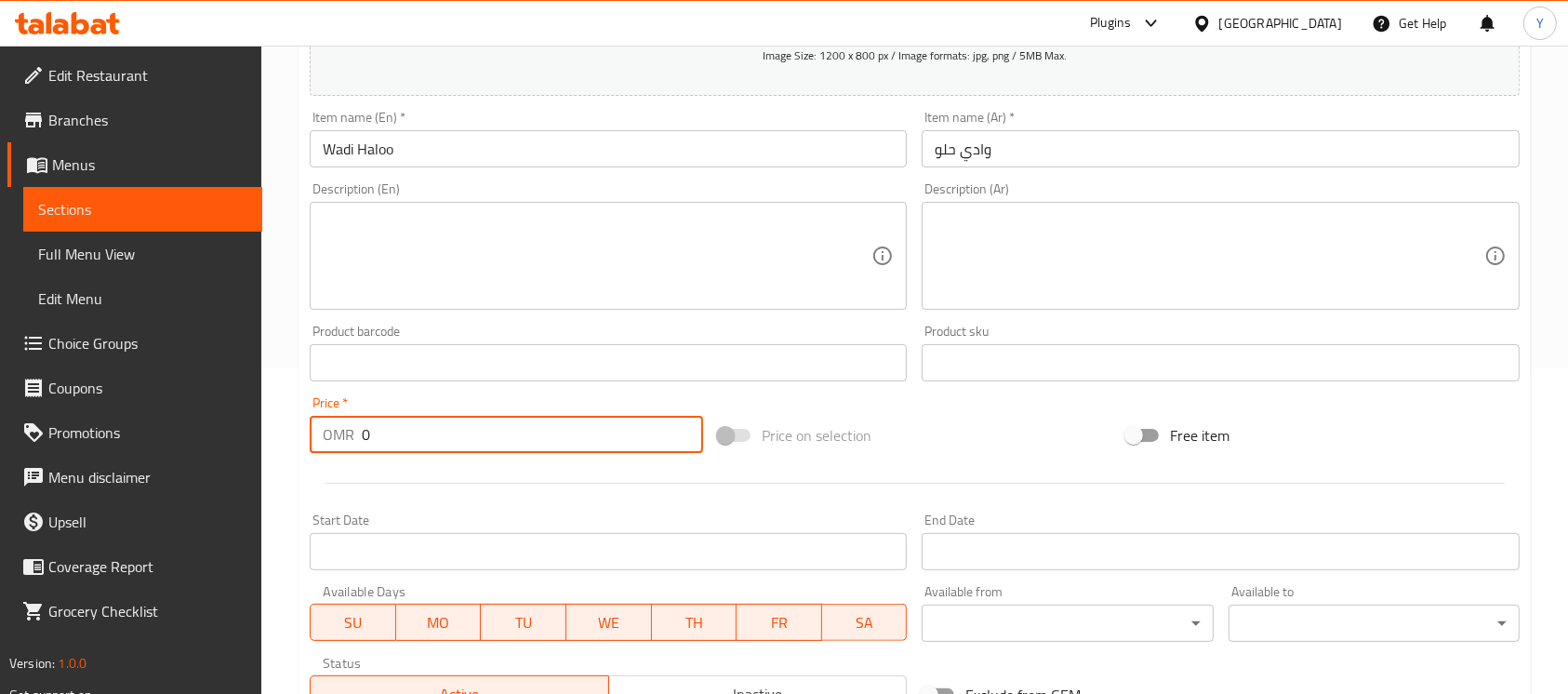
paste input ".5"
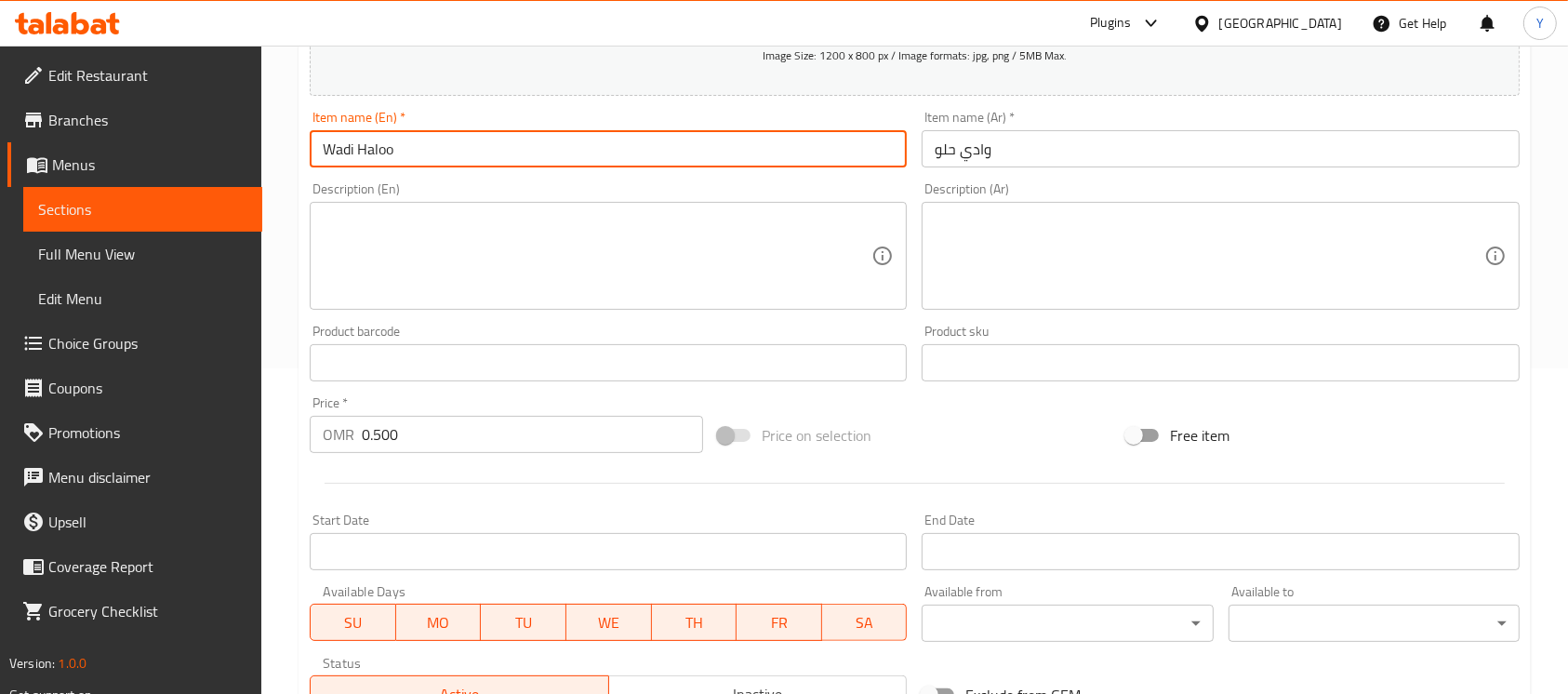
click at [475, 135] on input "Wadi Haloo" at bounding box center [608, 149] width 597 height 38
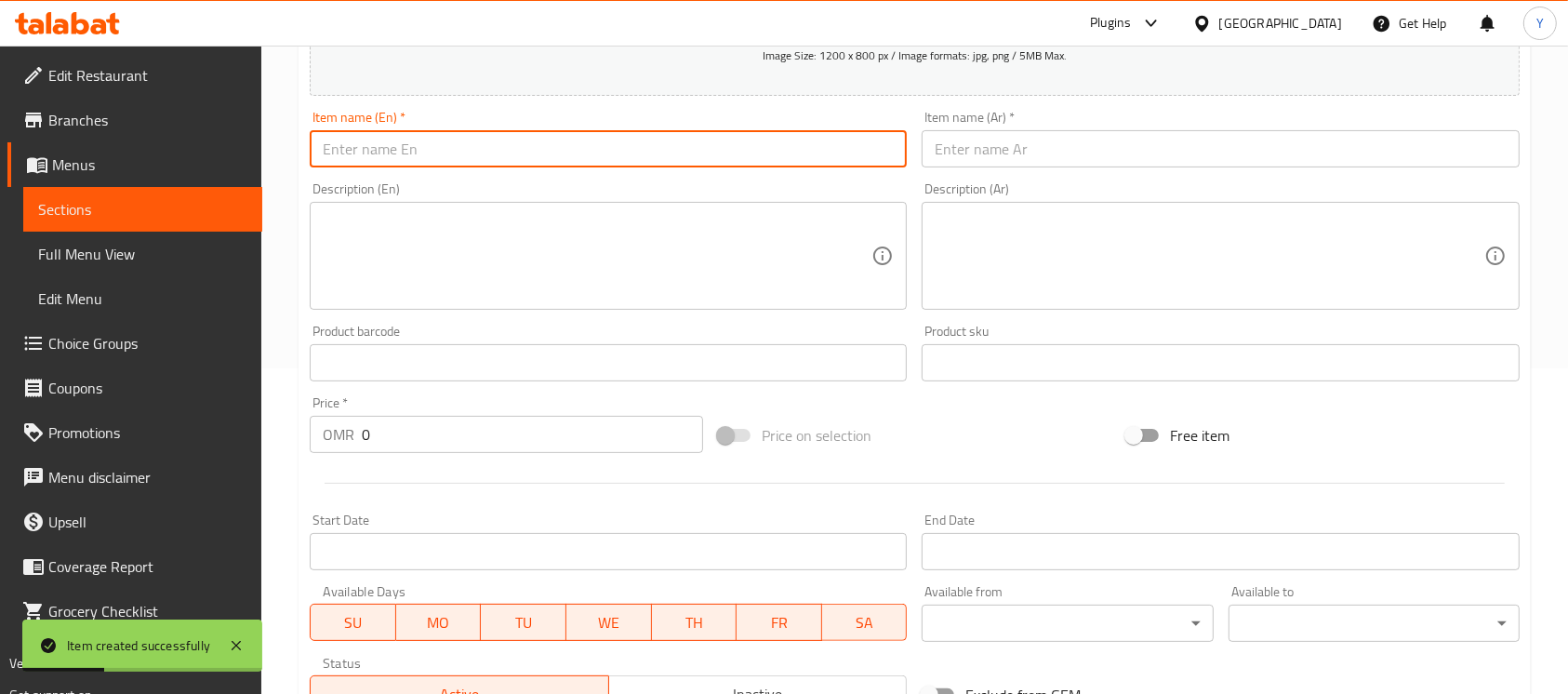
scroll to position [0, 0]
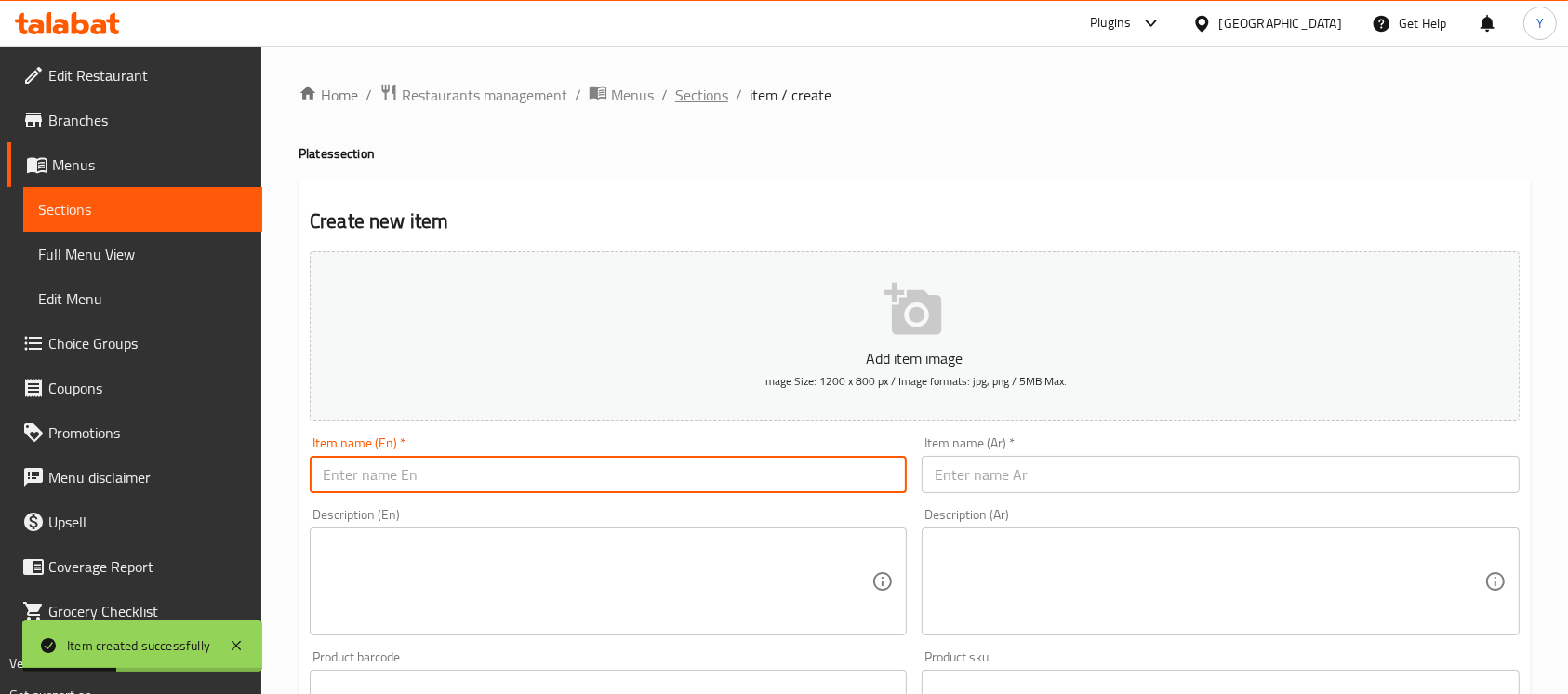
click at [707, 102] on span "Sections" at bounding box center [702, 95] width 53 height 23
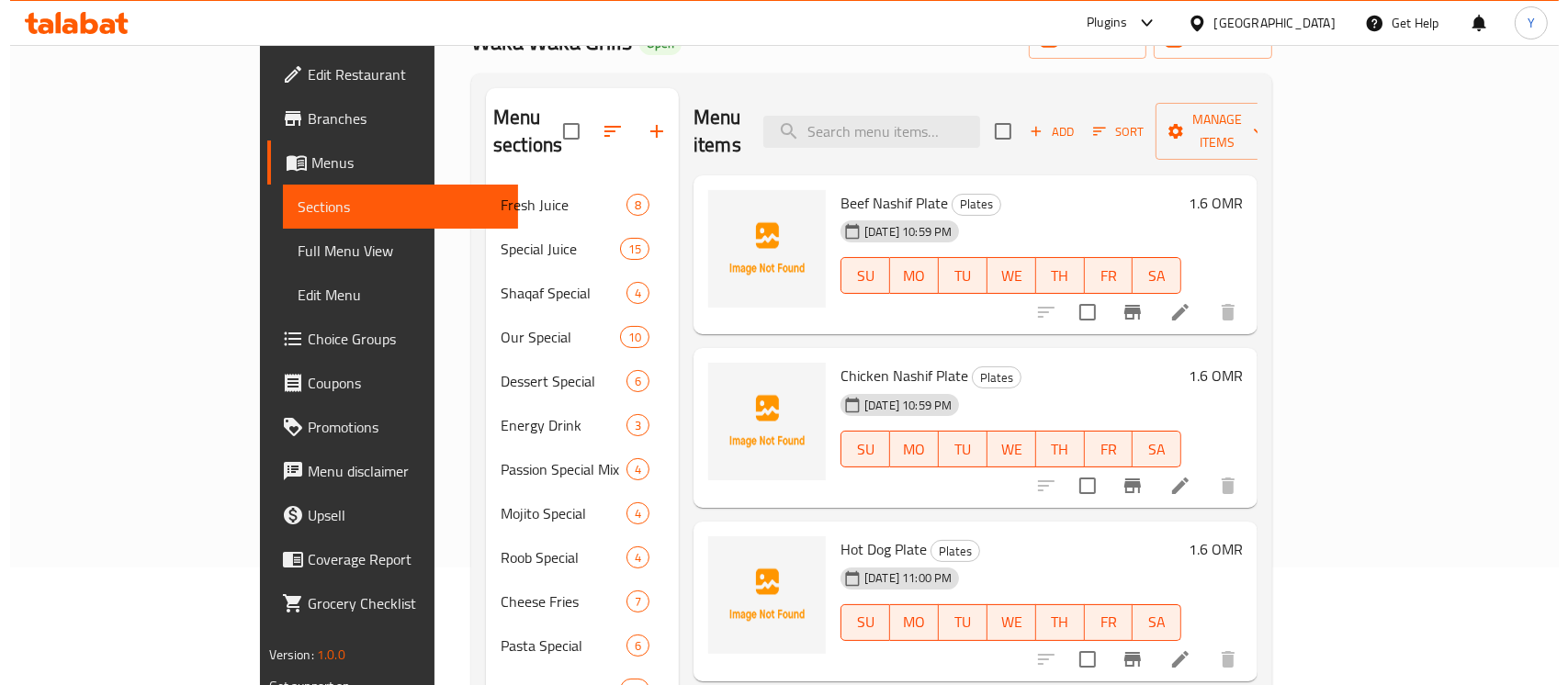
scroll to position [100, 0]
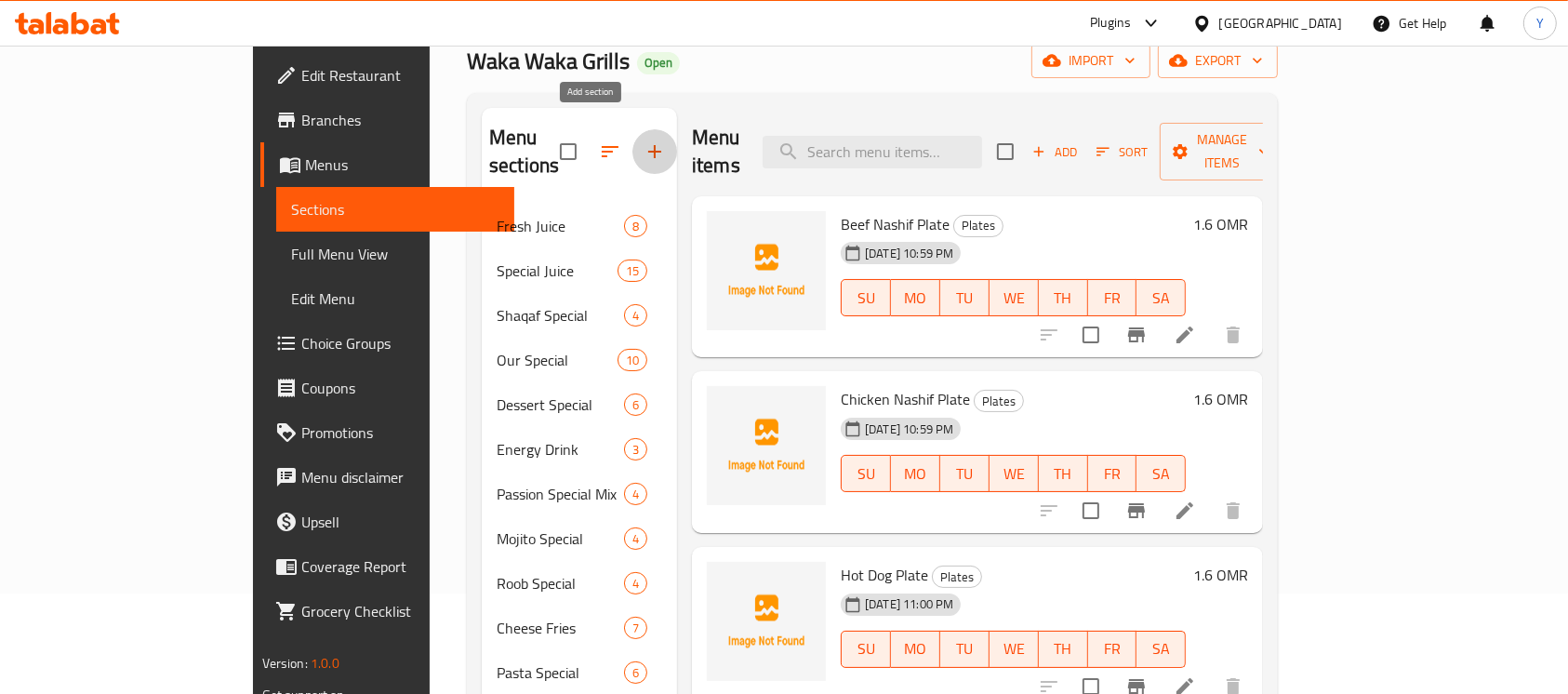
click at [644, 141] on icon "button" at bounding box center [654, 151] width 23 height 23
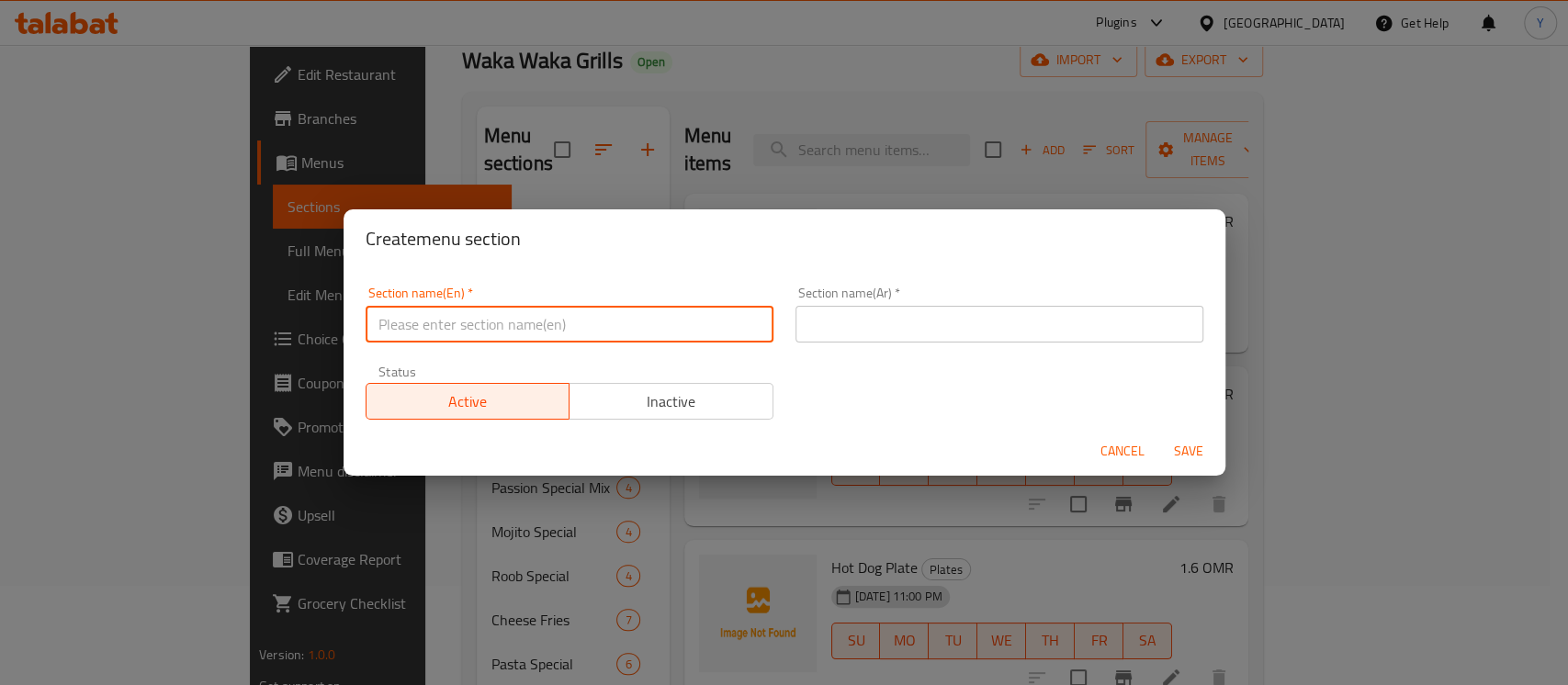
click at [446, 327] on input "text" at bounding box center [569, 324] width 408 height 37
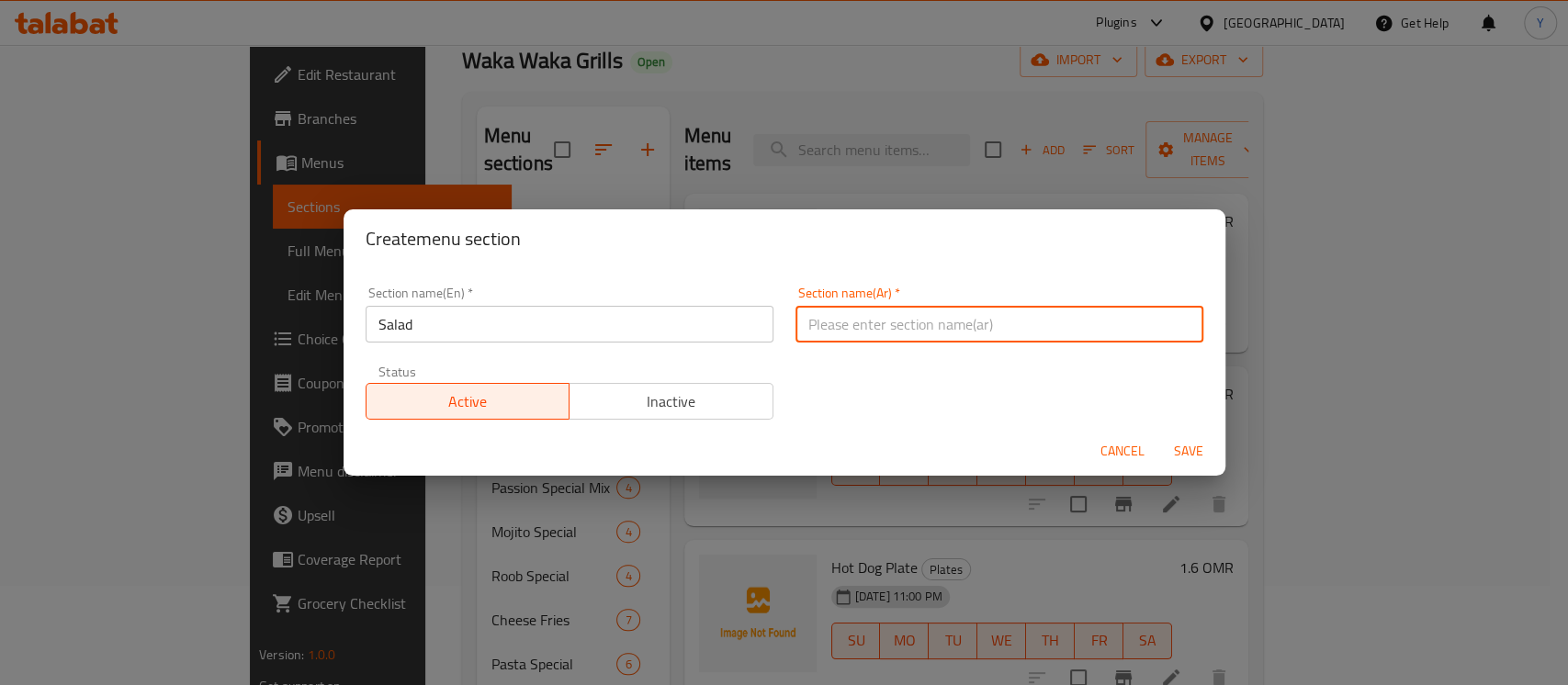
click at [1082, 331] on input "text" at bounding box center [1000, 324] width 408 height 37
click at [1159, 434] on button "Save" at bounding box center [1188, 451] width 59 height 34
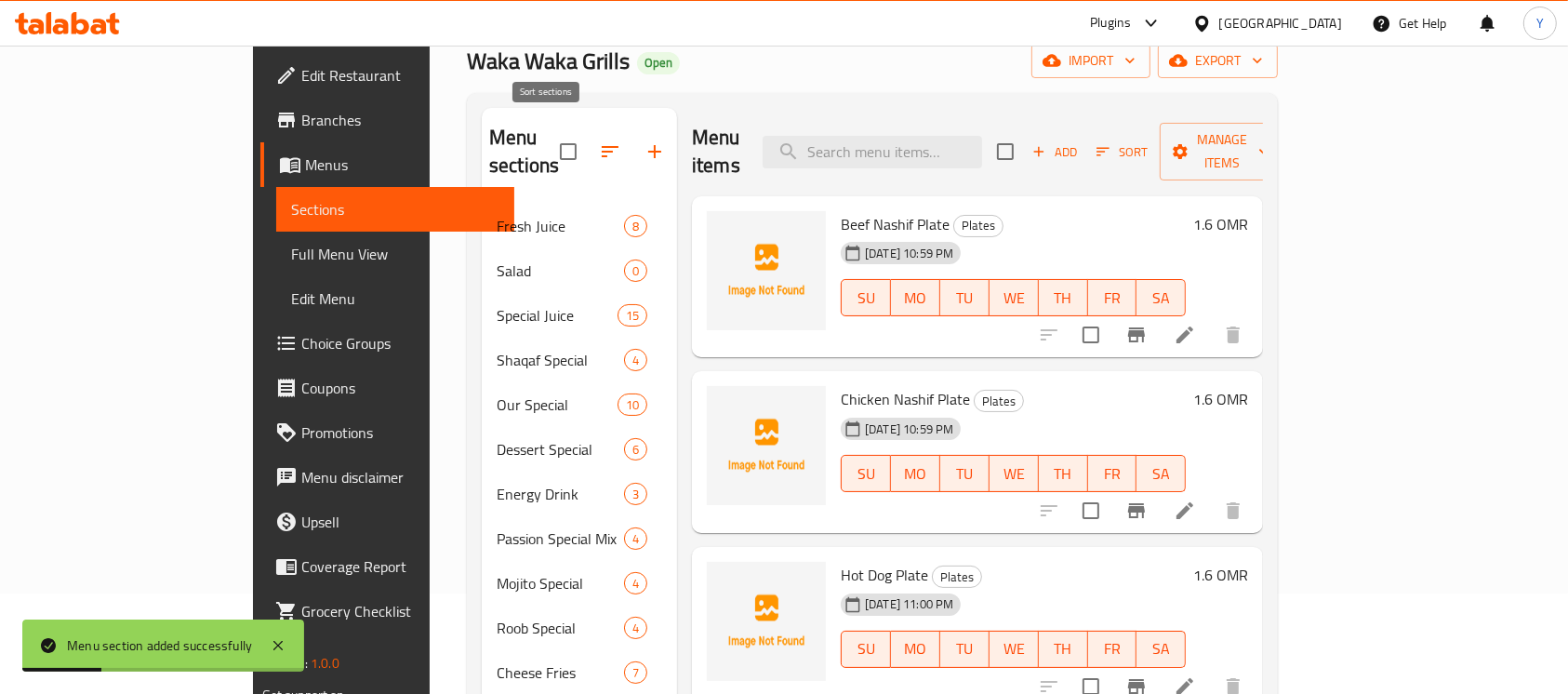
click at [587, 151] on button "button" at bounding box center [609, 151] width 44 height 44
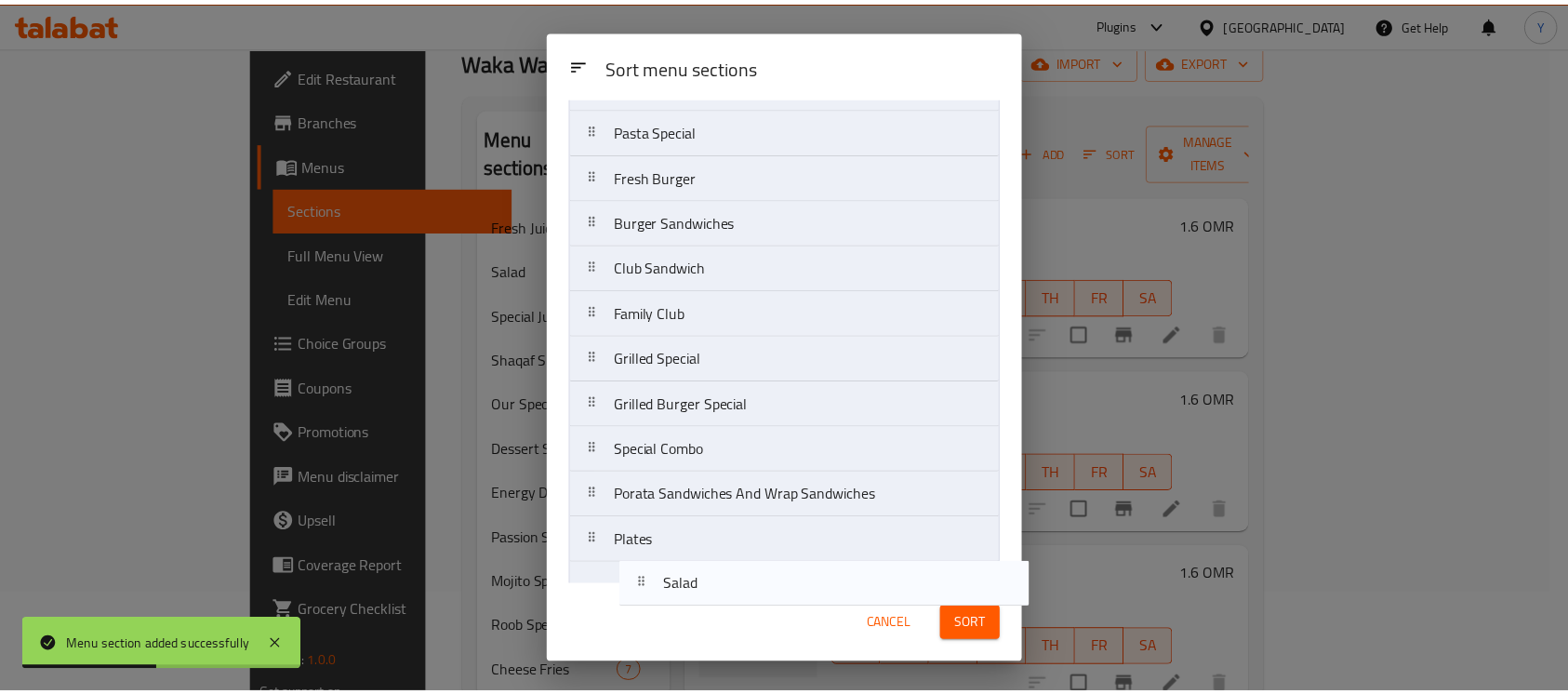
scroll to position [528, 0]
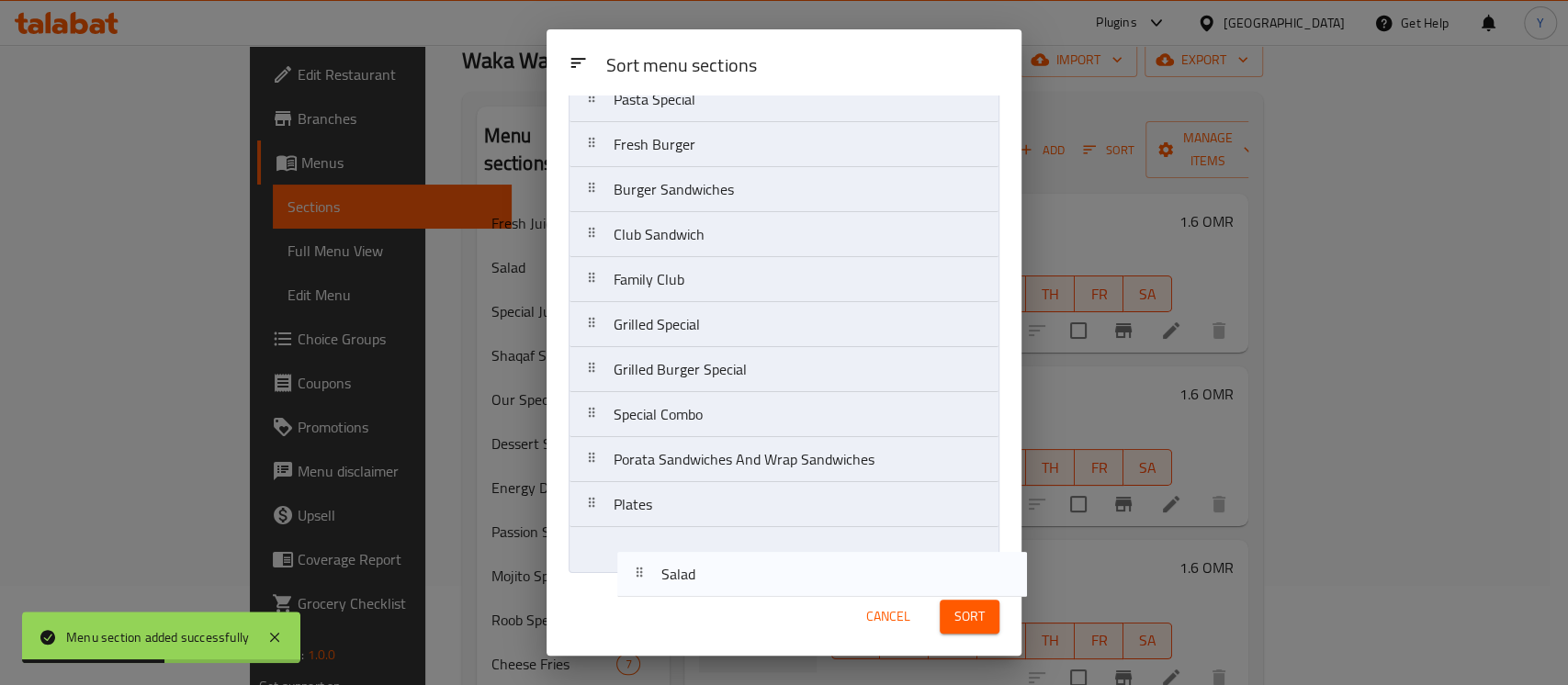
drag, startPoint x: 620, startPoint y: 219, endPoint x: 671, endPoint y: 593, distance: 377.5
click at [671, 593] on div "Sort menu sections Sort menu sections Fresh Juice Salad Special Juice Shaqaf Sp…" at bounding box center [784, 342] width 475 height 625
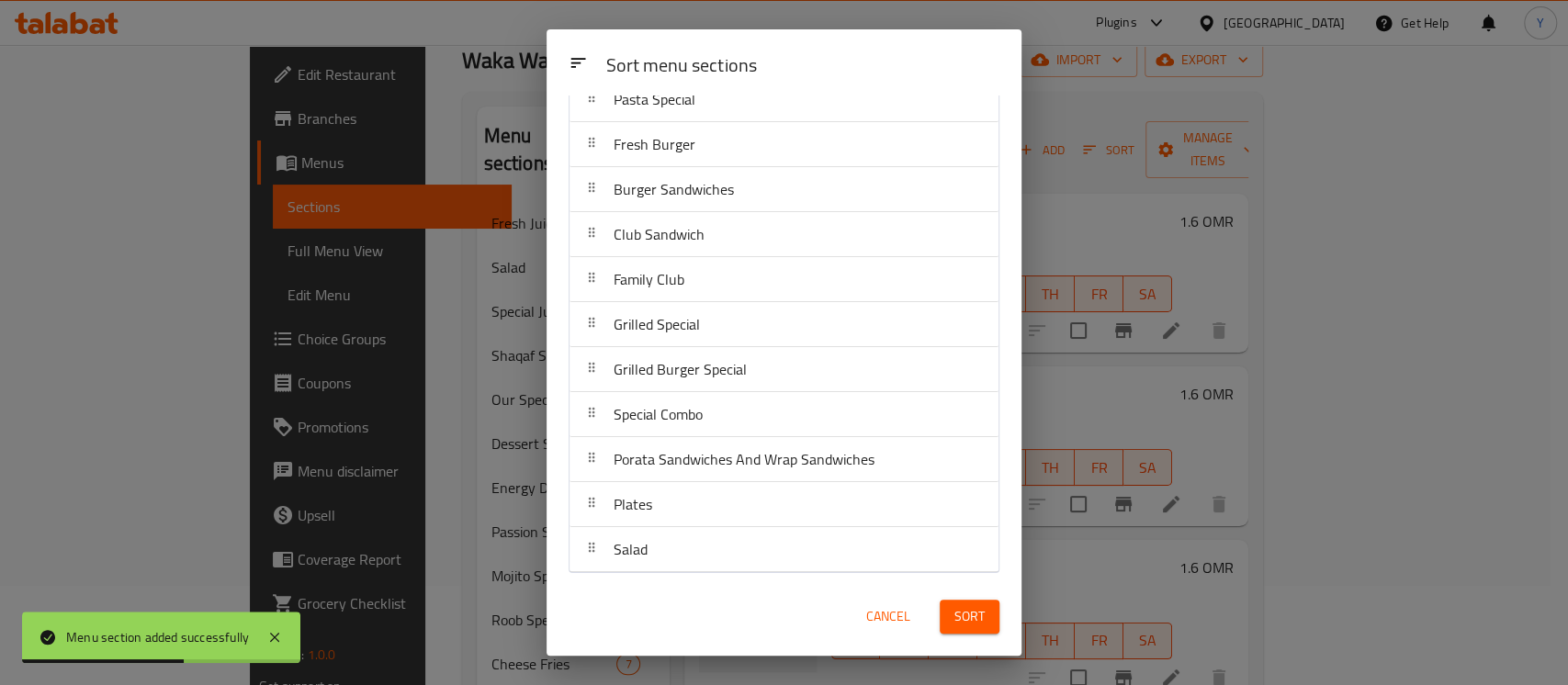
click at [969, 634] on div "Sort" at bounding box center [970, 616] width 82 height 56
click at [976, 629] on button "Sort" at bounding box center [969, 616] width 60 height 34
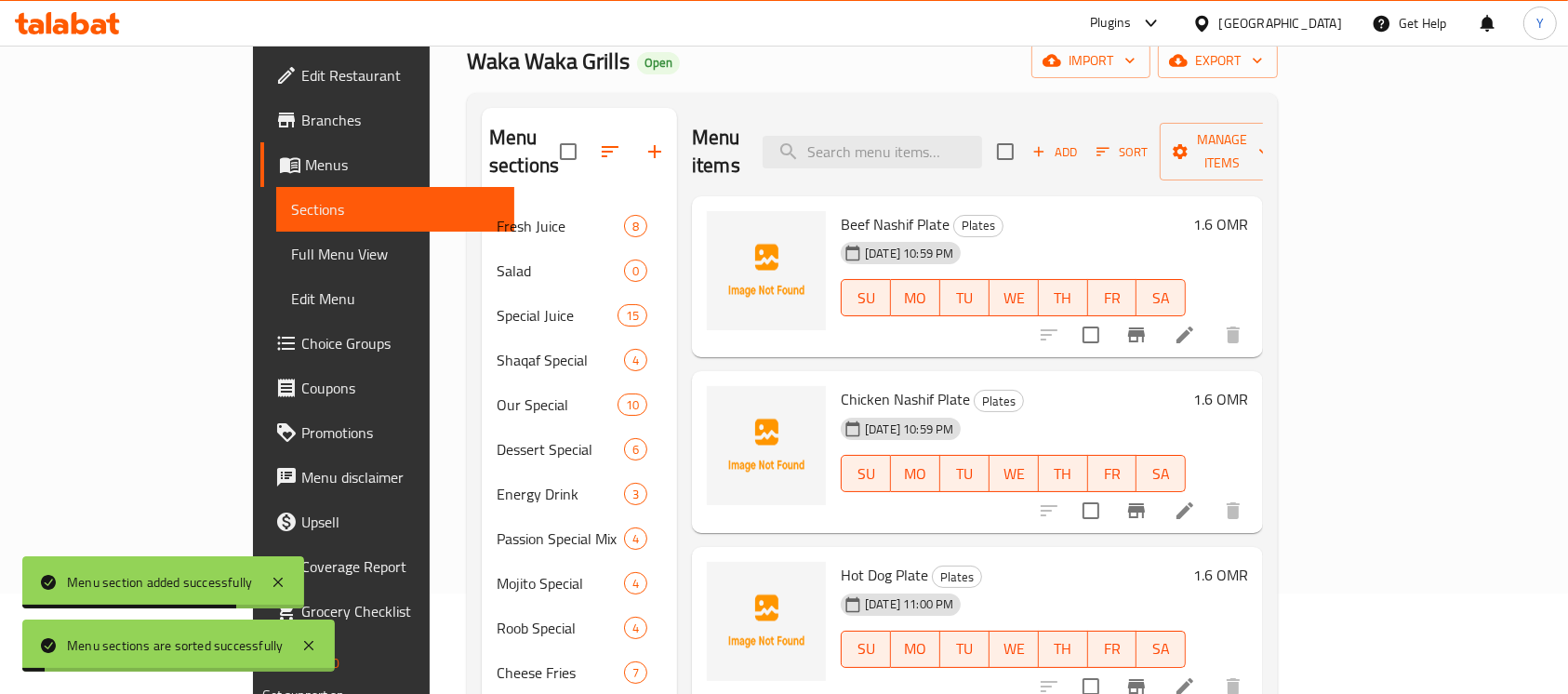
scroll to position [579, 0]
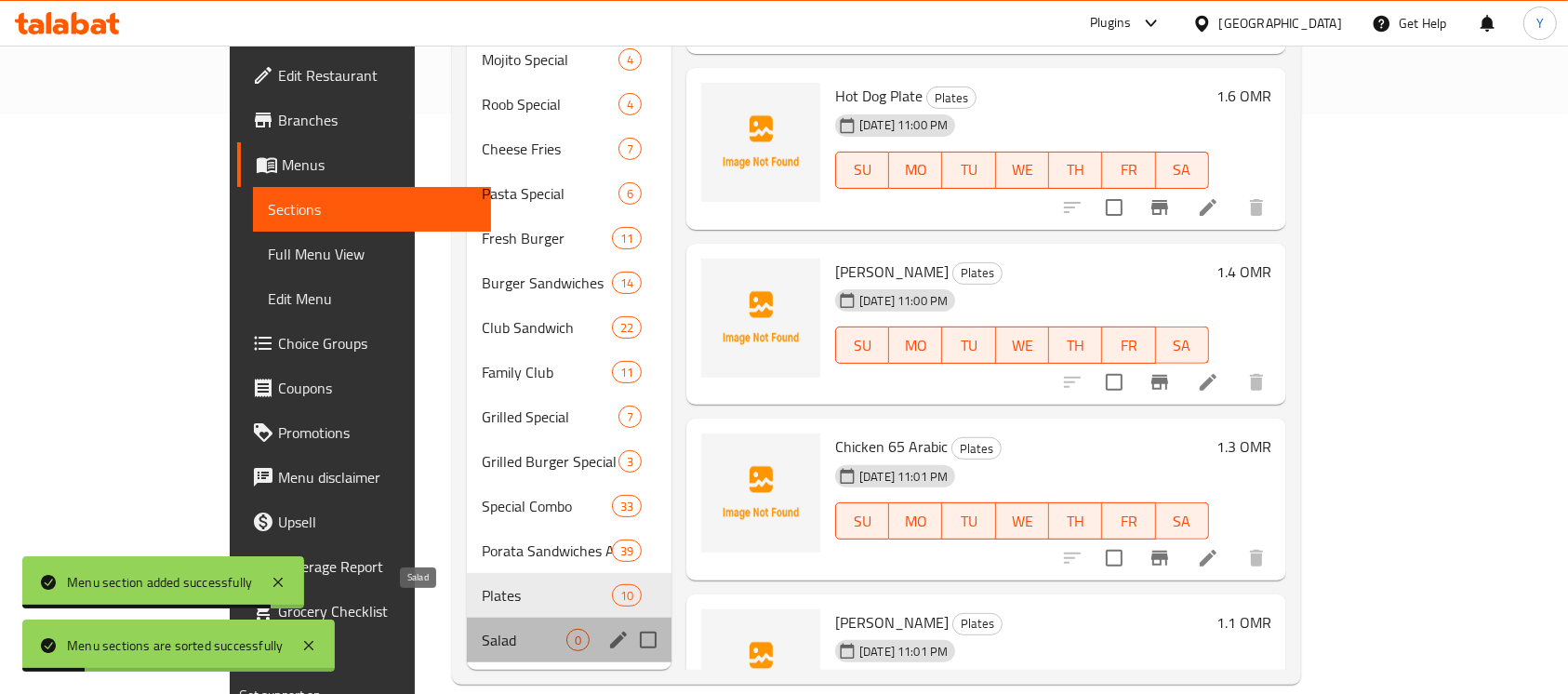
click at [481, 629] on span "Salad" at bounding box center [524, 640] width 85 height 23
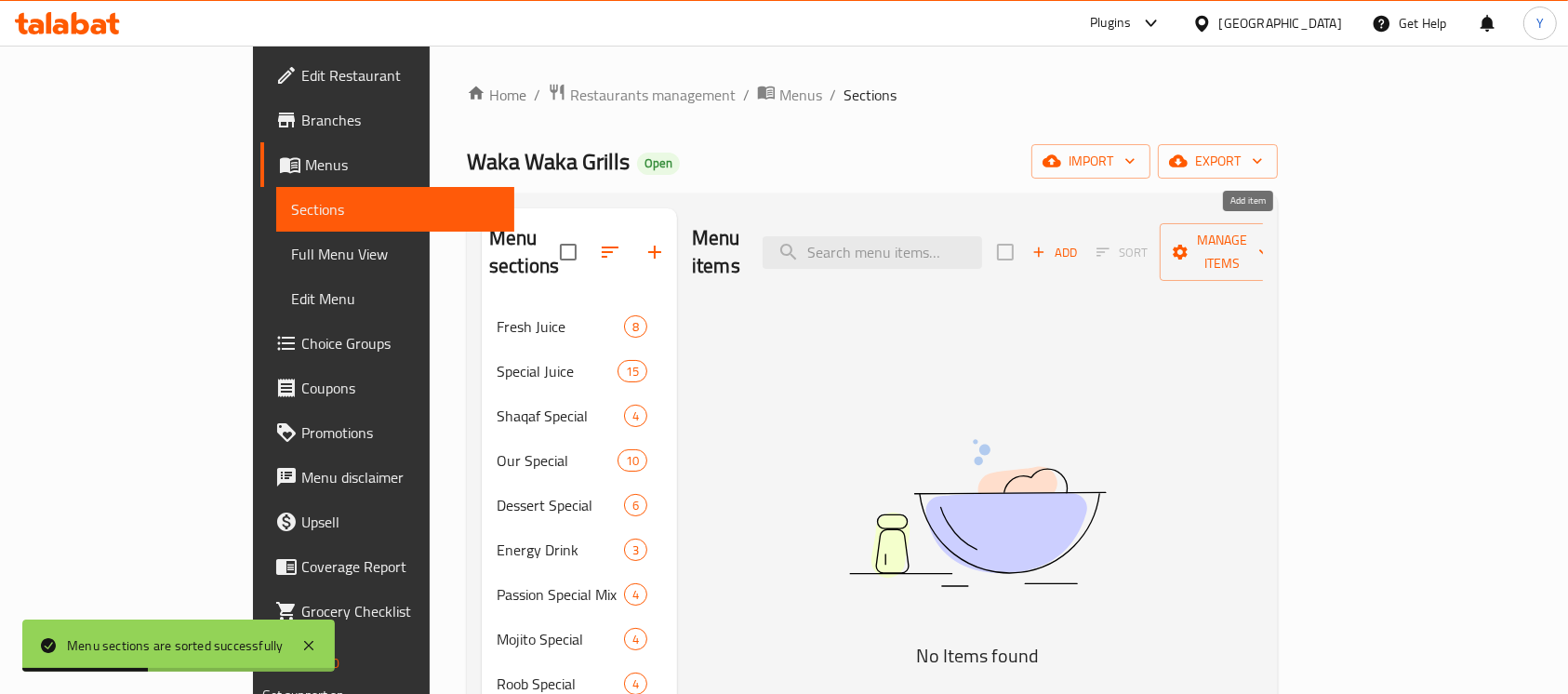
click at [1085, 249] on button "Add" at bounding box center [1055, 252] width 59 height 29
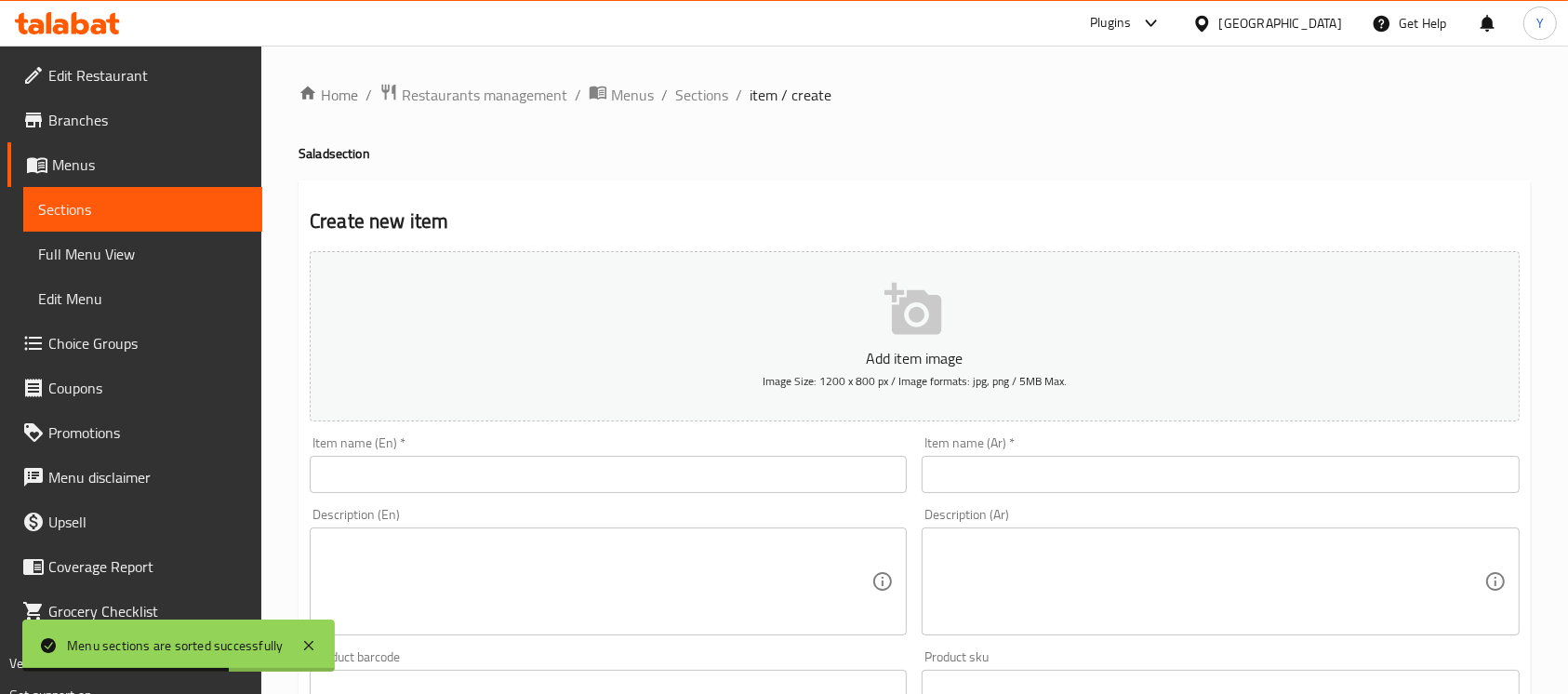
click at [380, 460] on input "text" at bounding box center [608, 475] width 597 height 38
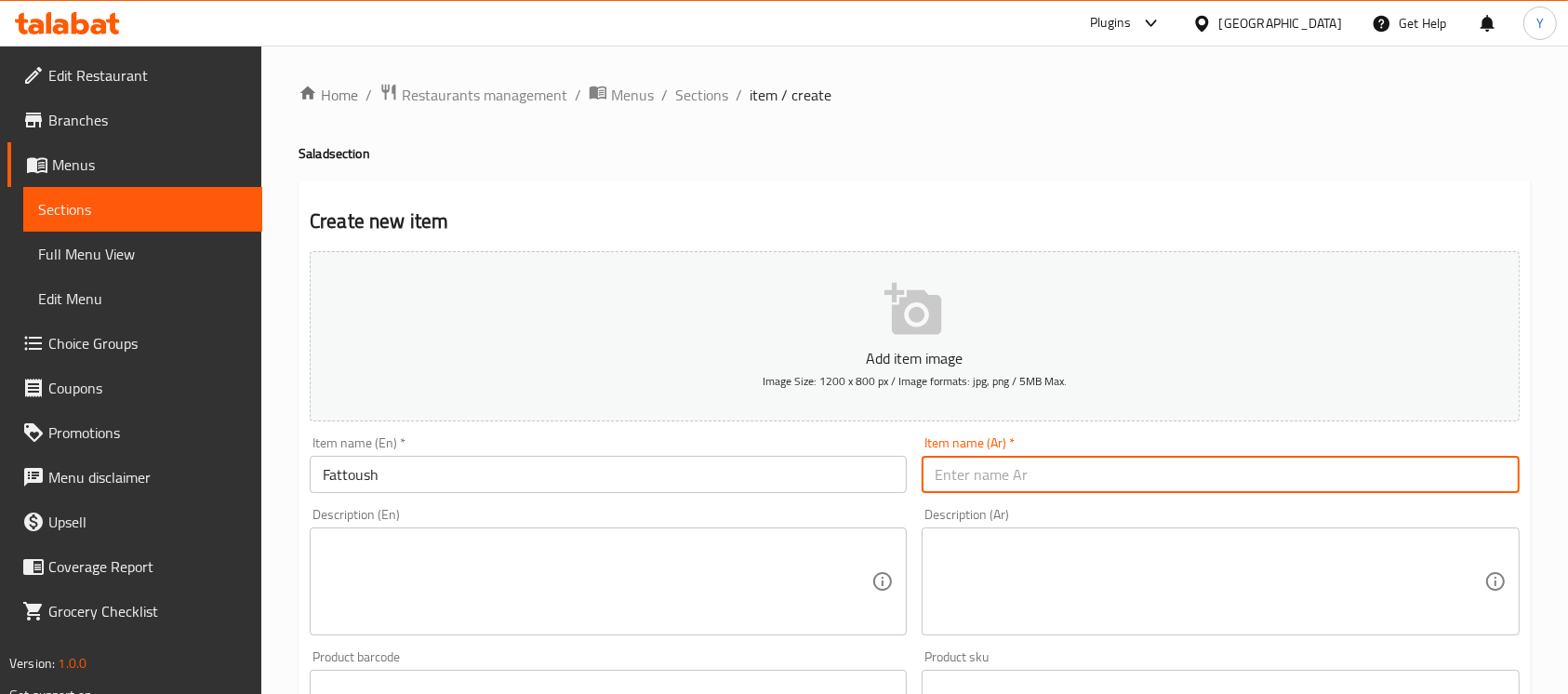
click at [1303, 473] on input "text" at bounding box center [1220, 475] width 597 height 38
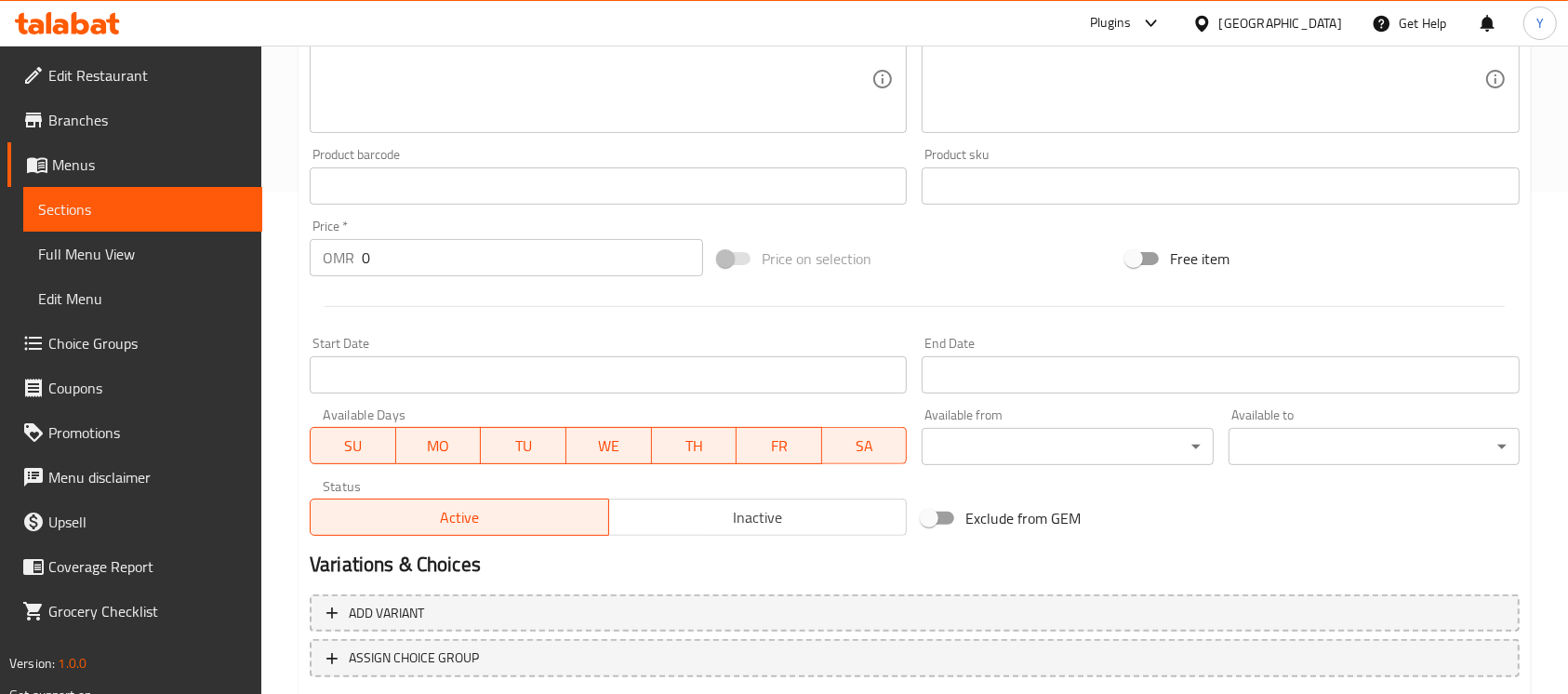
scroll to position [620, 0]
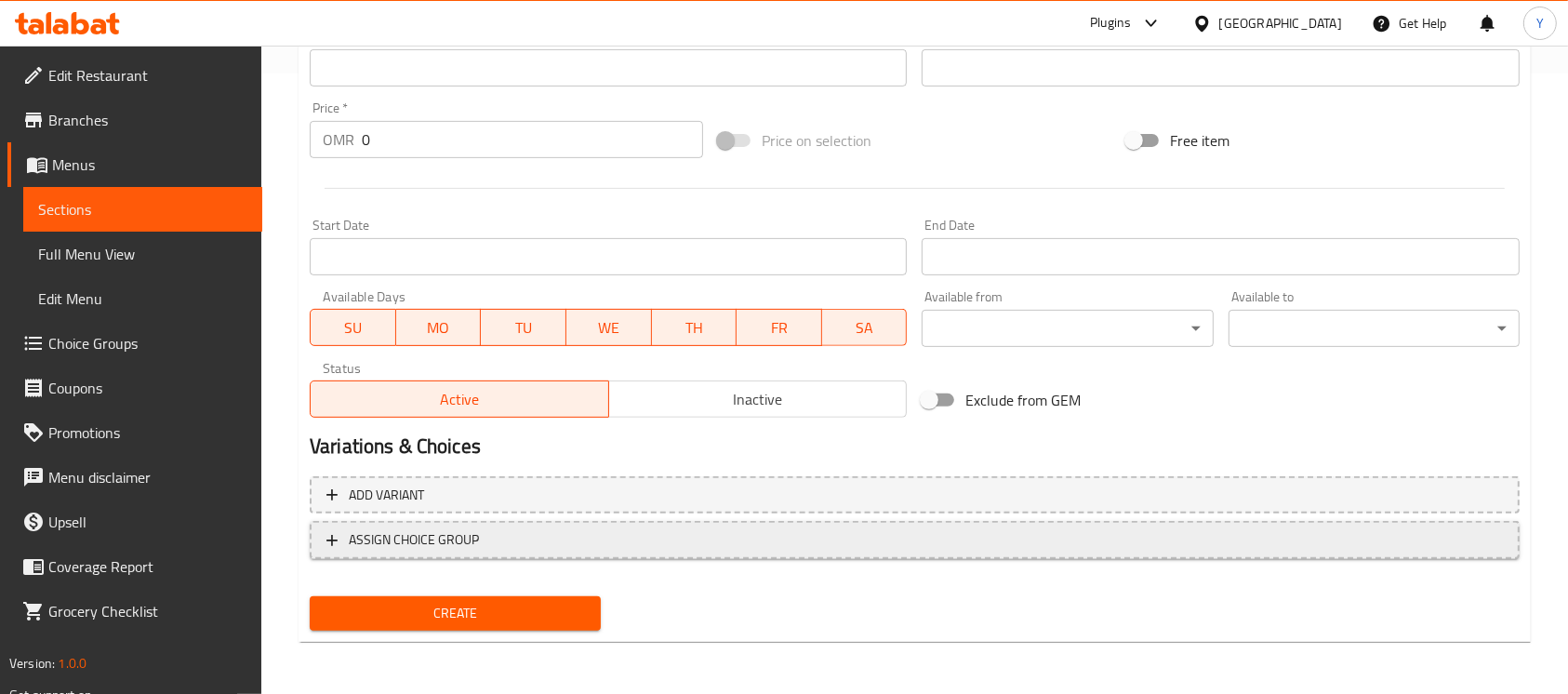
click at [825, 535] on span "ASSIGN CHOICE GROUP" at bounding box center [915, 540] width 1176 height 24
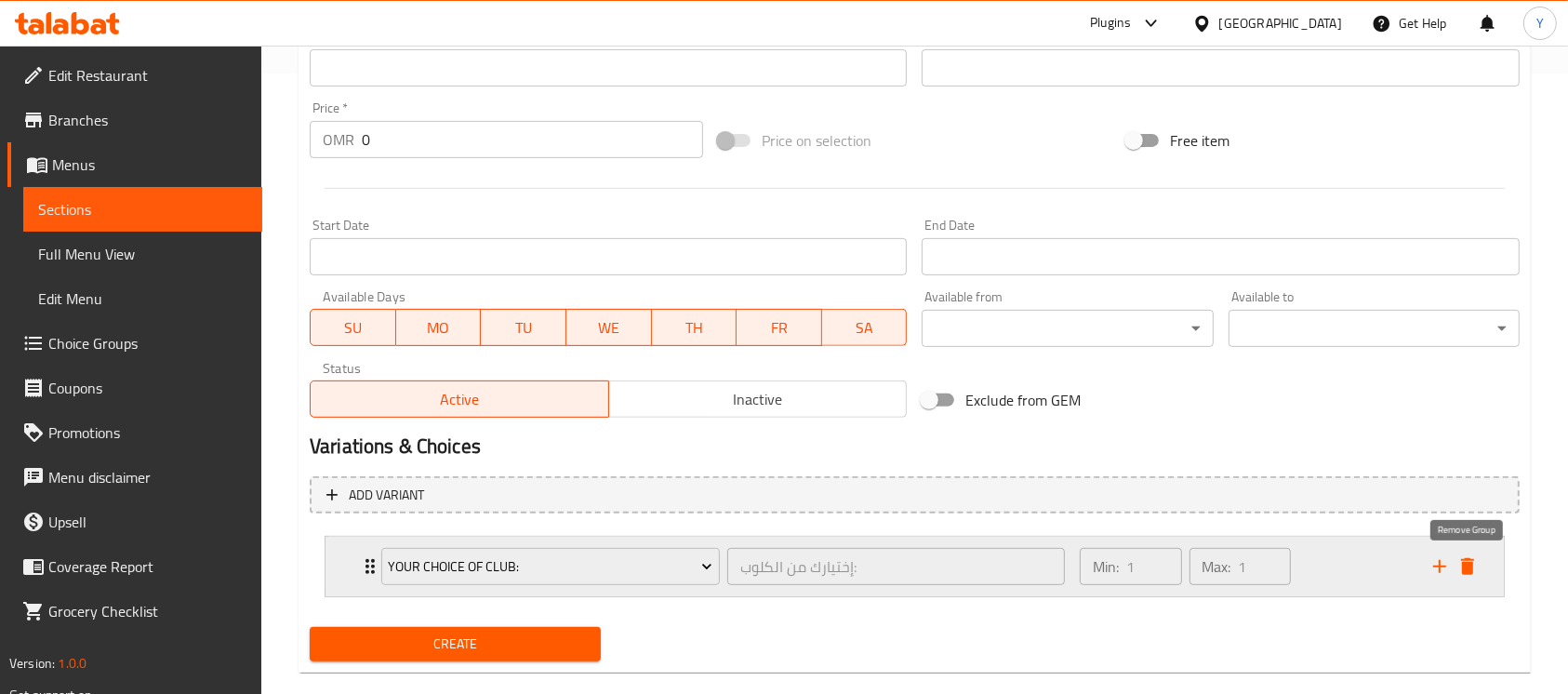
click at [1475, 571] on icon "delete" at bounding box center [1467, 566] width 23 height 23
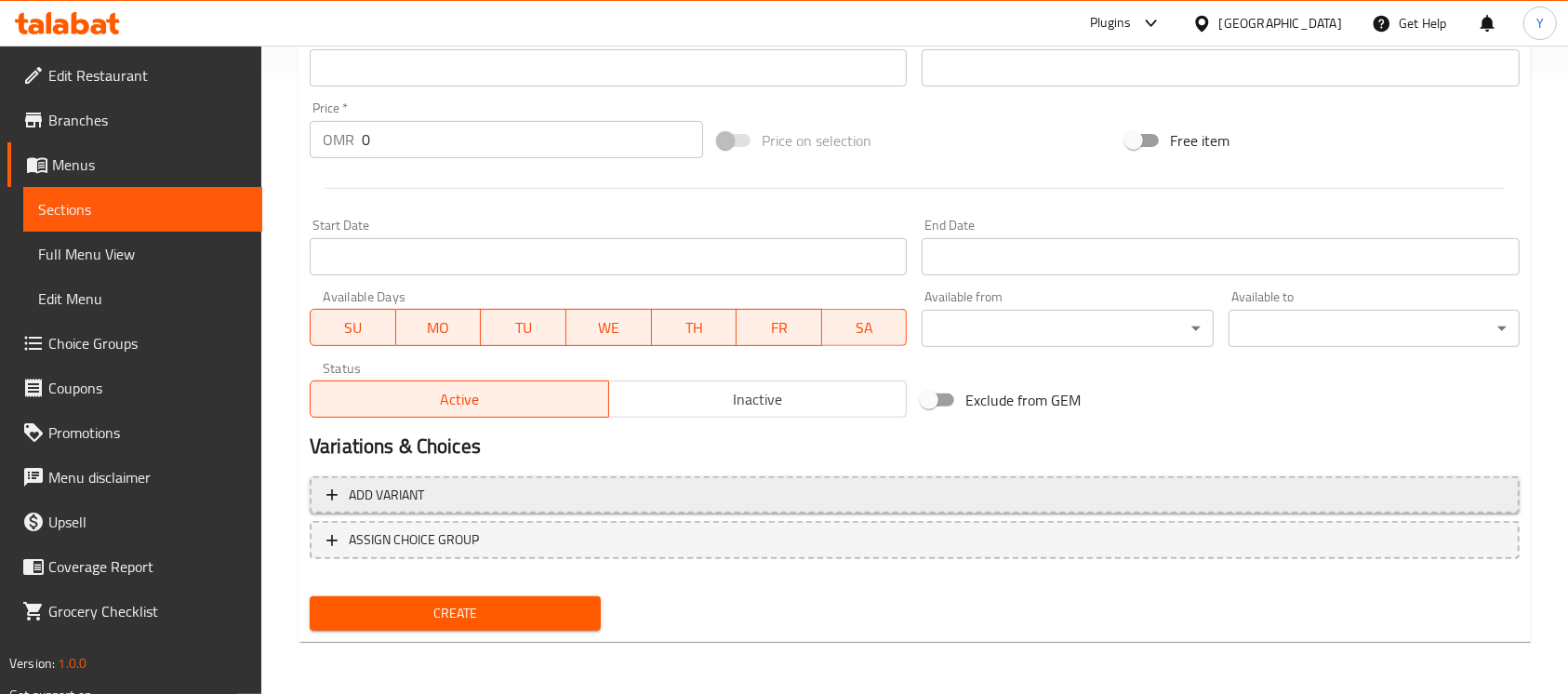
click at [1062, 479] on button "Add variant" at bounding box center [915, 495] width 1210 height 39
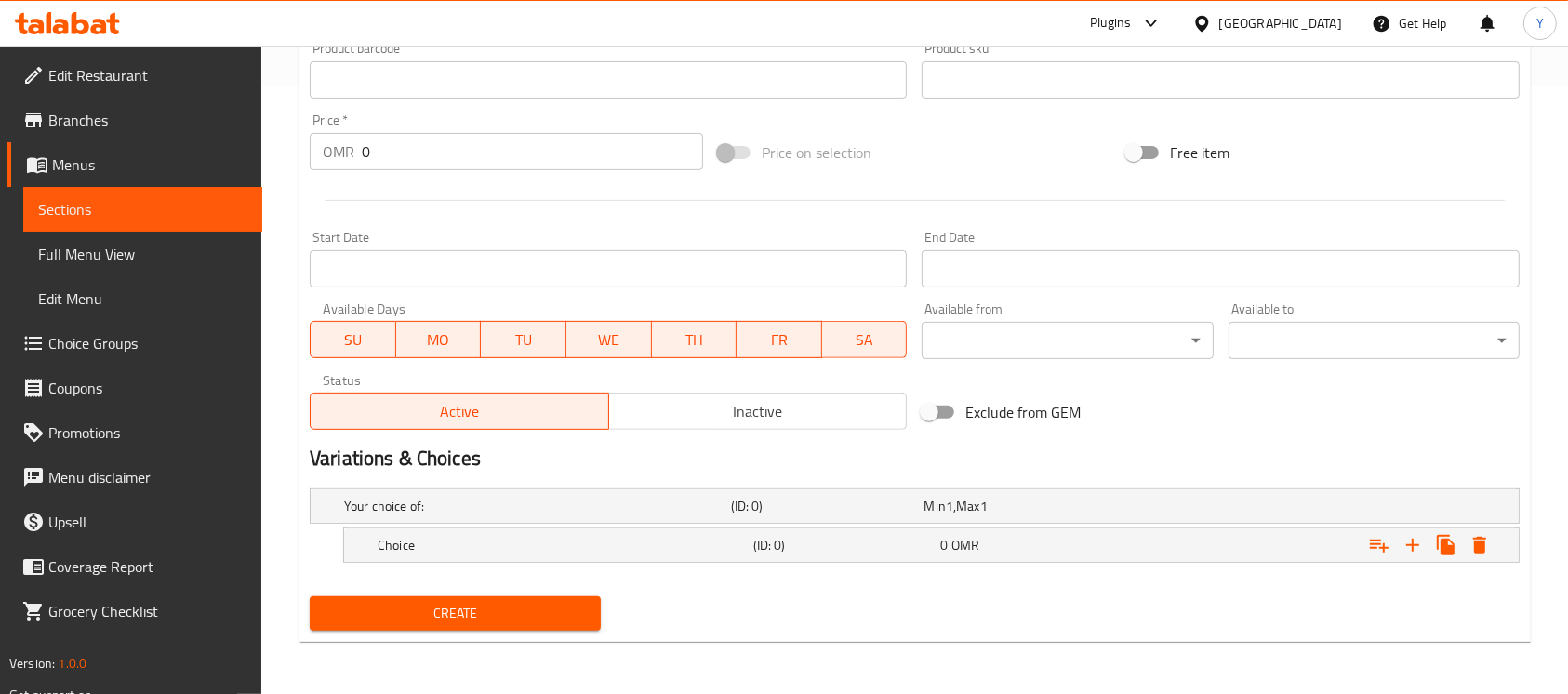
scroll to position [608, 0]
click at [1419, 547] on icon "Expand" at bounding box center [1412, 545] width 23 height 23
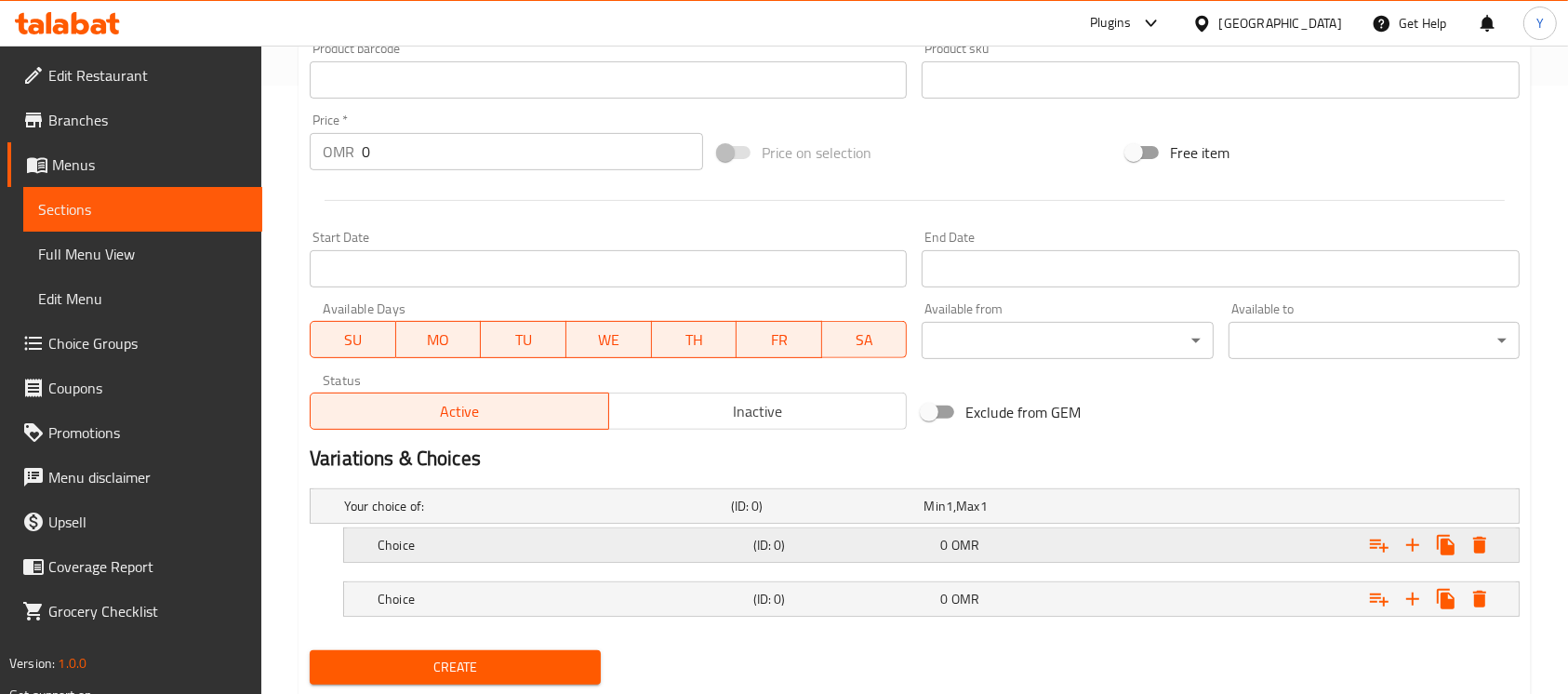
click at [1250, 563] on div "Expand" at bounding box center [1312, 544] width 376 height 41
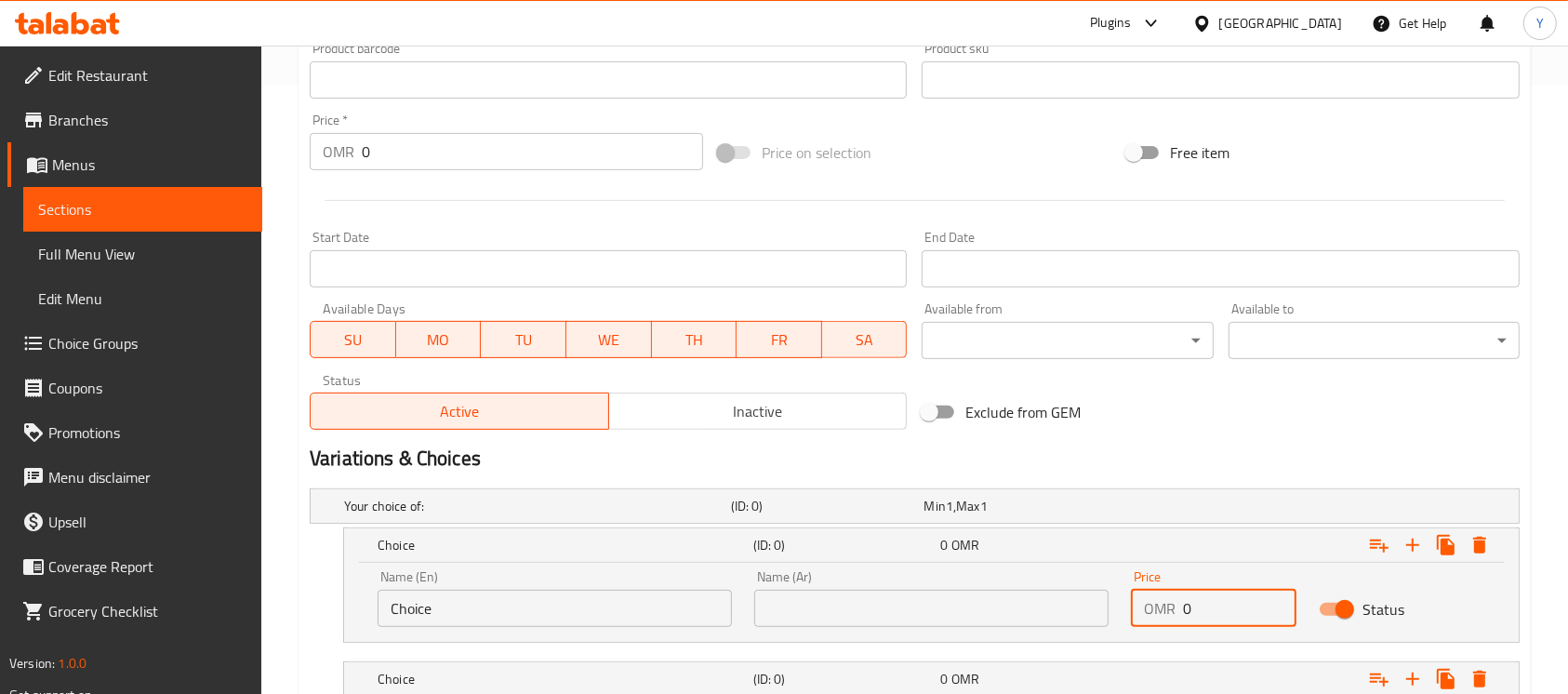
paste input ".8"
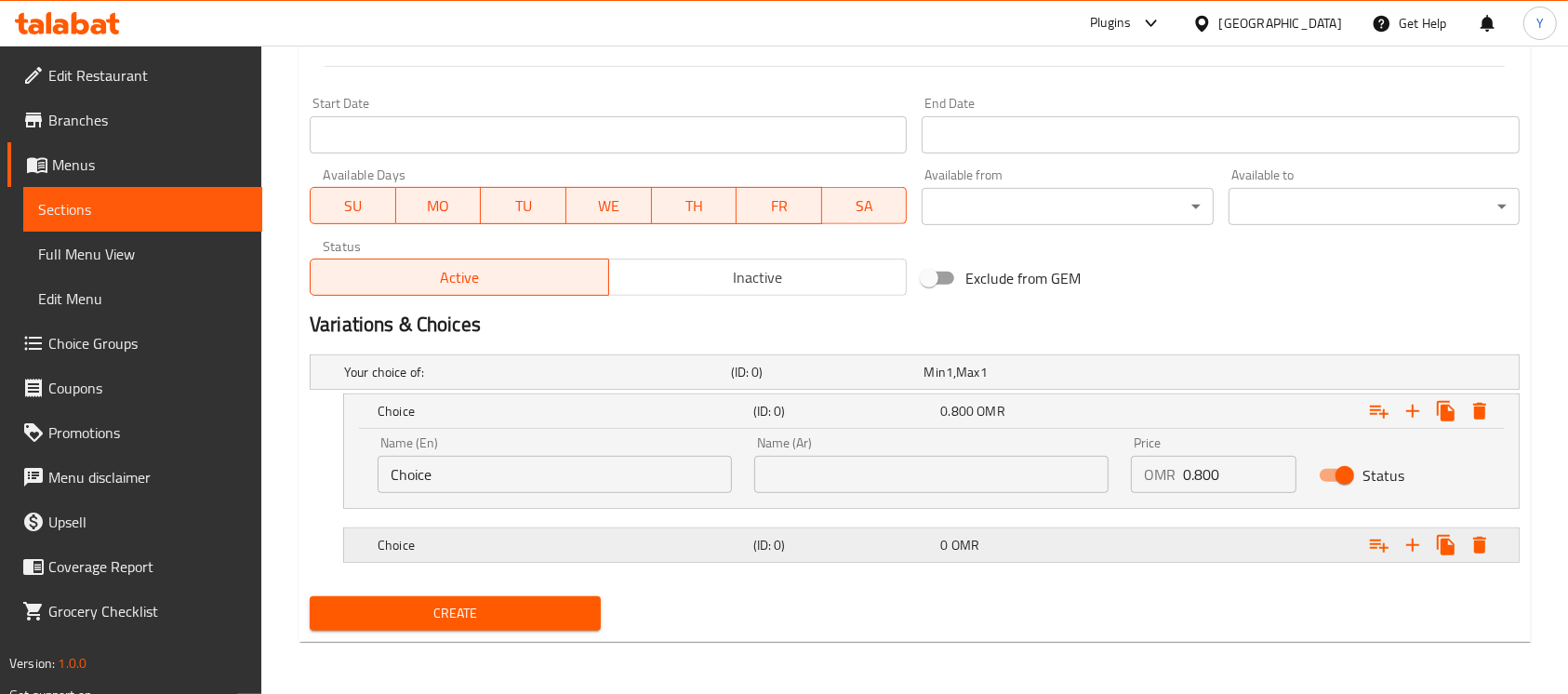
click at [1153, 550] on div "Expand" at bounding box center [1312, 544] width 376 height 41
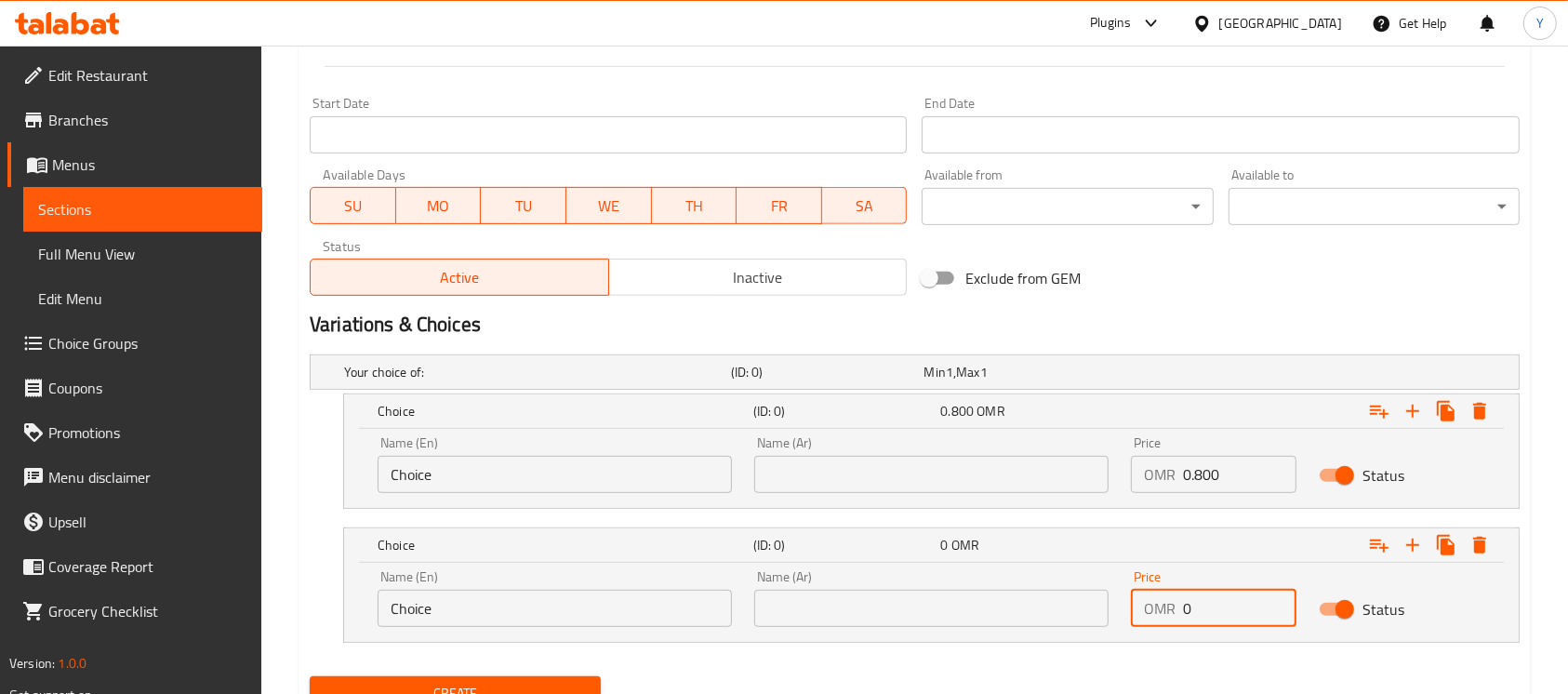
drag, startPoint x: 1220, startPoint y: 615, endPoint x: 1031, endPoint y: 622, distance: 189.1
click at [1031, 622] on div "Name (En) Choice Name (En) Name (Ar) Name (Ar) Price OMR 0 Price Status" at bounding box center [931, 598] width 1130 height 79
click at [511, 482] on input "Choice" at bounding box center [555, 475] width 354 height 38
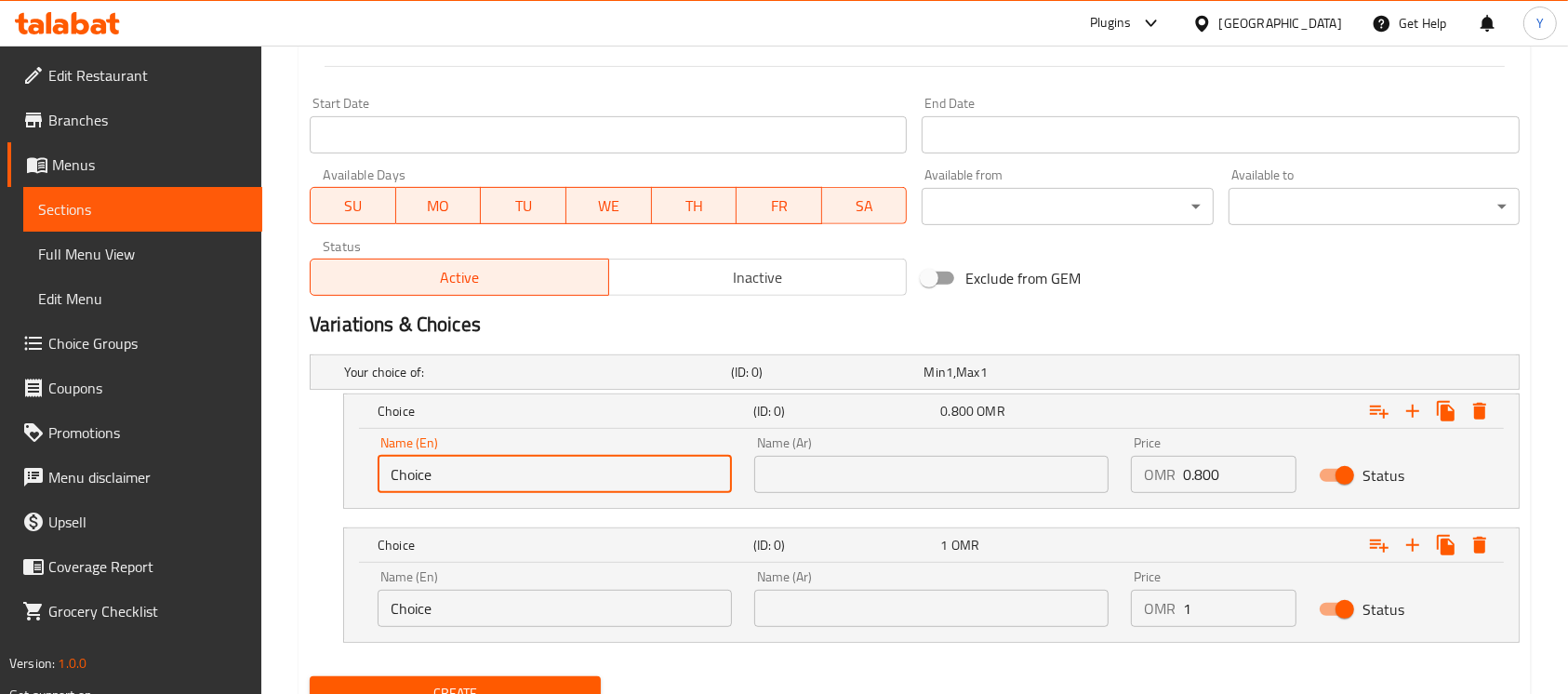
click at [511, 482] on input "Choice" at bounding box center [555, 475] width 354 height 38
click at [431, 470] on input "text" at bounding box center [555, 475] width 354 height 38
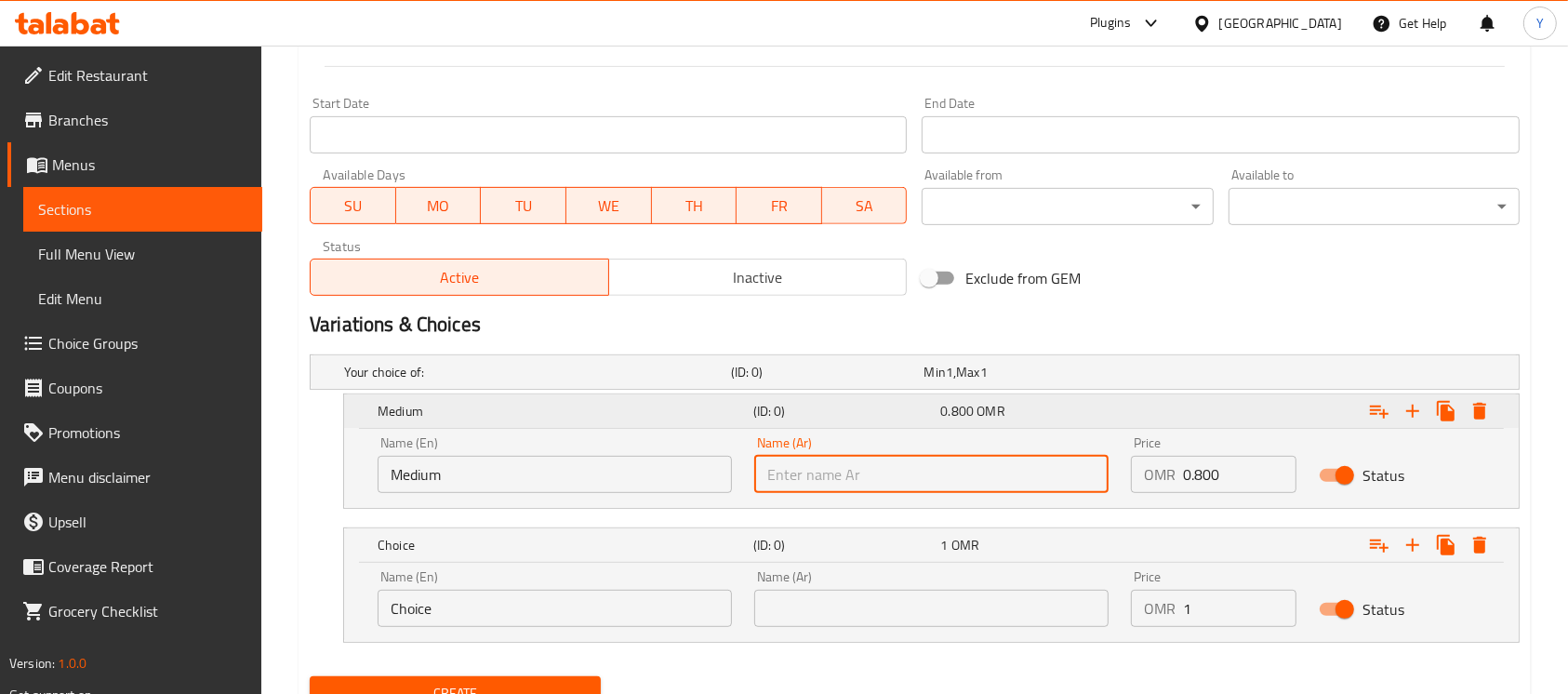
drag, startPoint x: 800, startPoint y: 468, endPoint x: 867, endPoint y: 398, distance: 96.9
click at [800, 468] on input "text" at bounding box center [931, 475] width 354 height 38
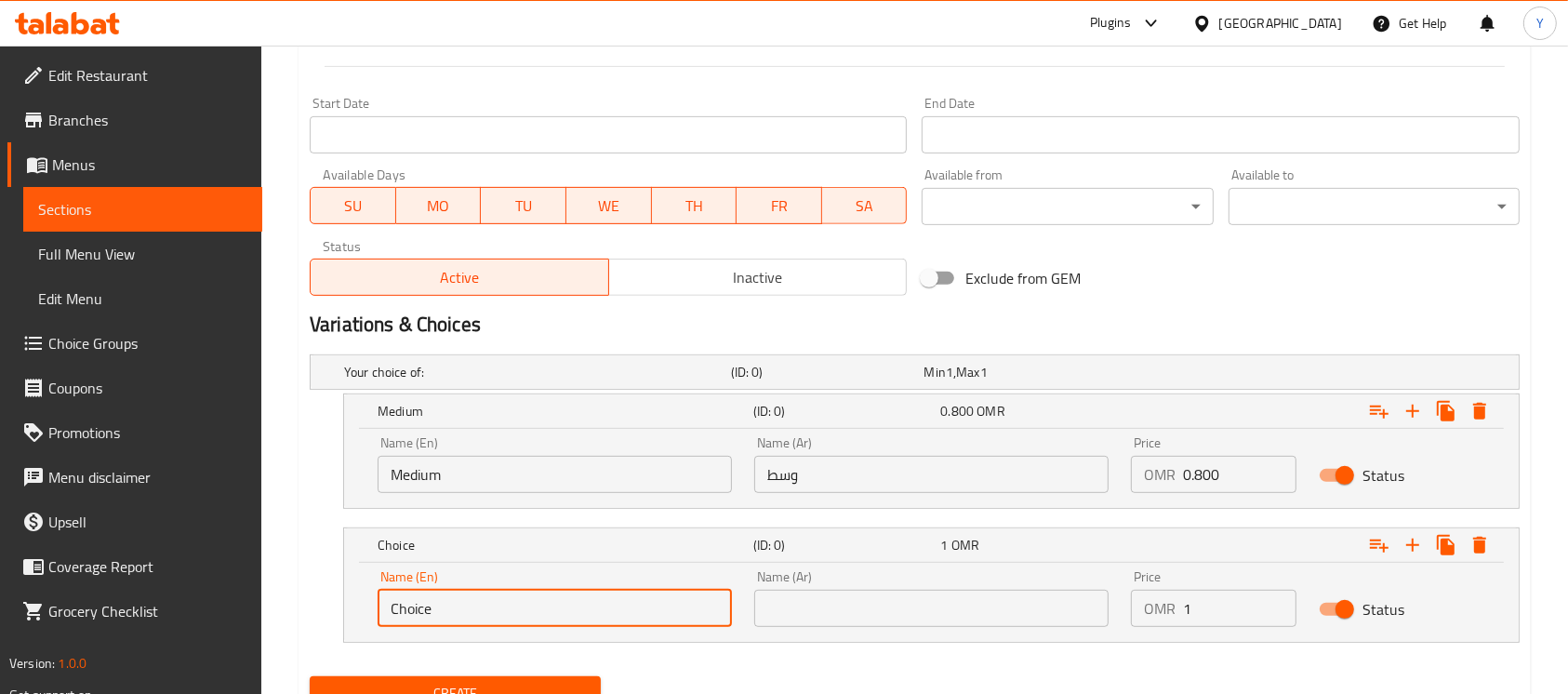
click at [578, 606] on input "Choice" at bounding box center [555, 608] width 354 height 38
drag, startPoint x: 578, startPoint y: 606, endPoint x: 463, endPoint y: 606, distance: 115.0
click at [463, 606] on input "text" at bounding box center [555, 608] width 354 height 38
click at [904, 614] on input "text" at bounding box center [931, 608] width 354 height 38
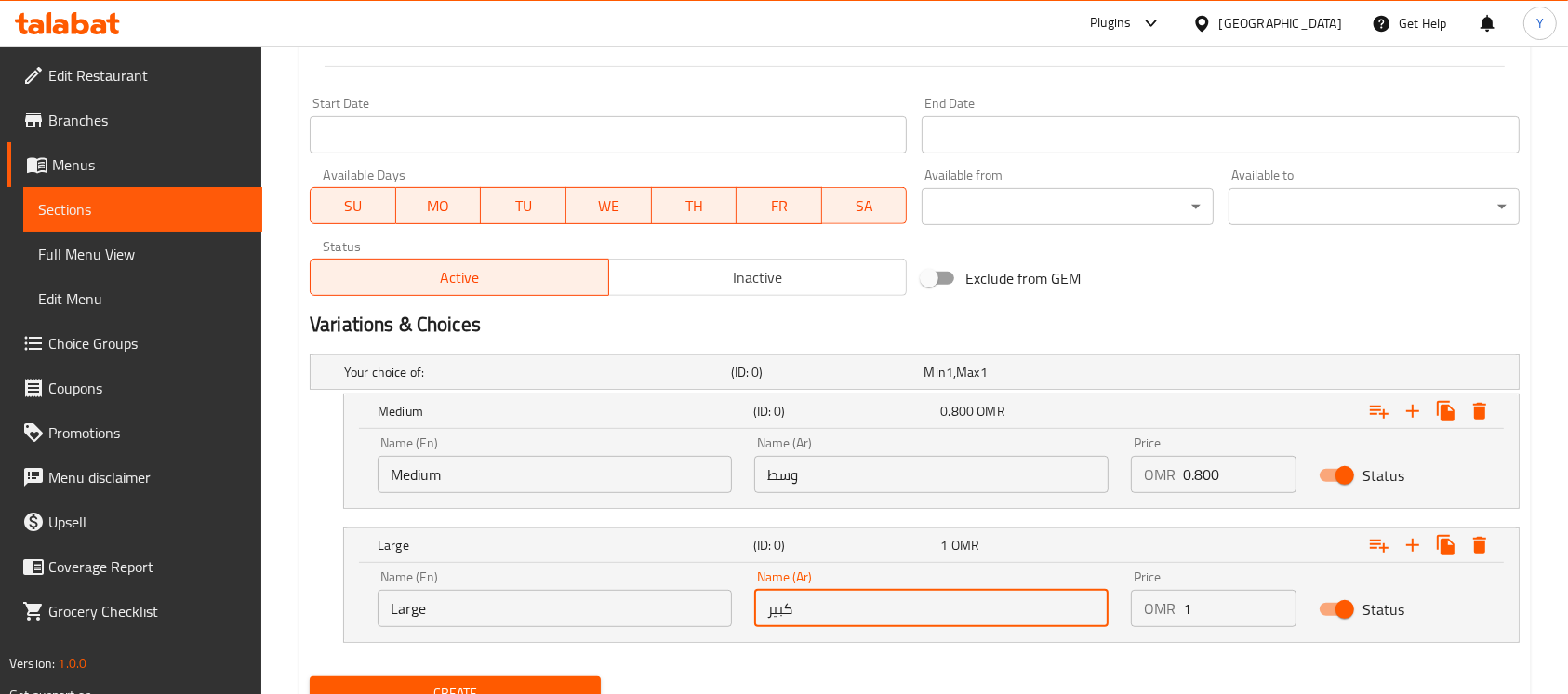
click at [1197, 330] on h2 "Variations & Choices" at bounding box center [915, 324] width 1210 height 28
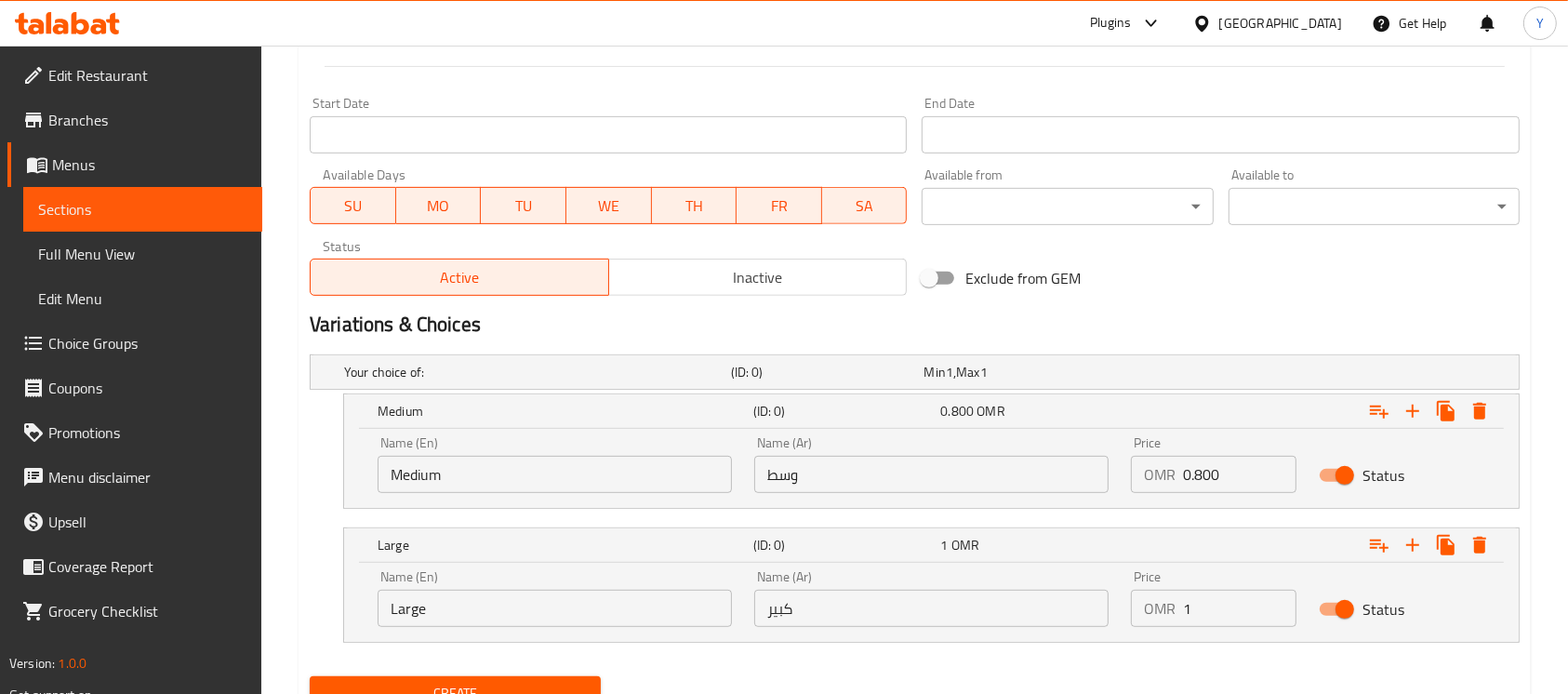
scroll to position [134, 0]
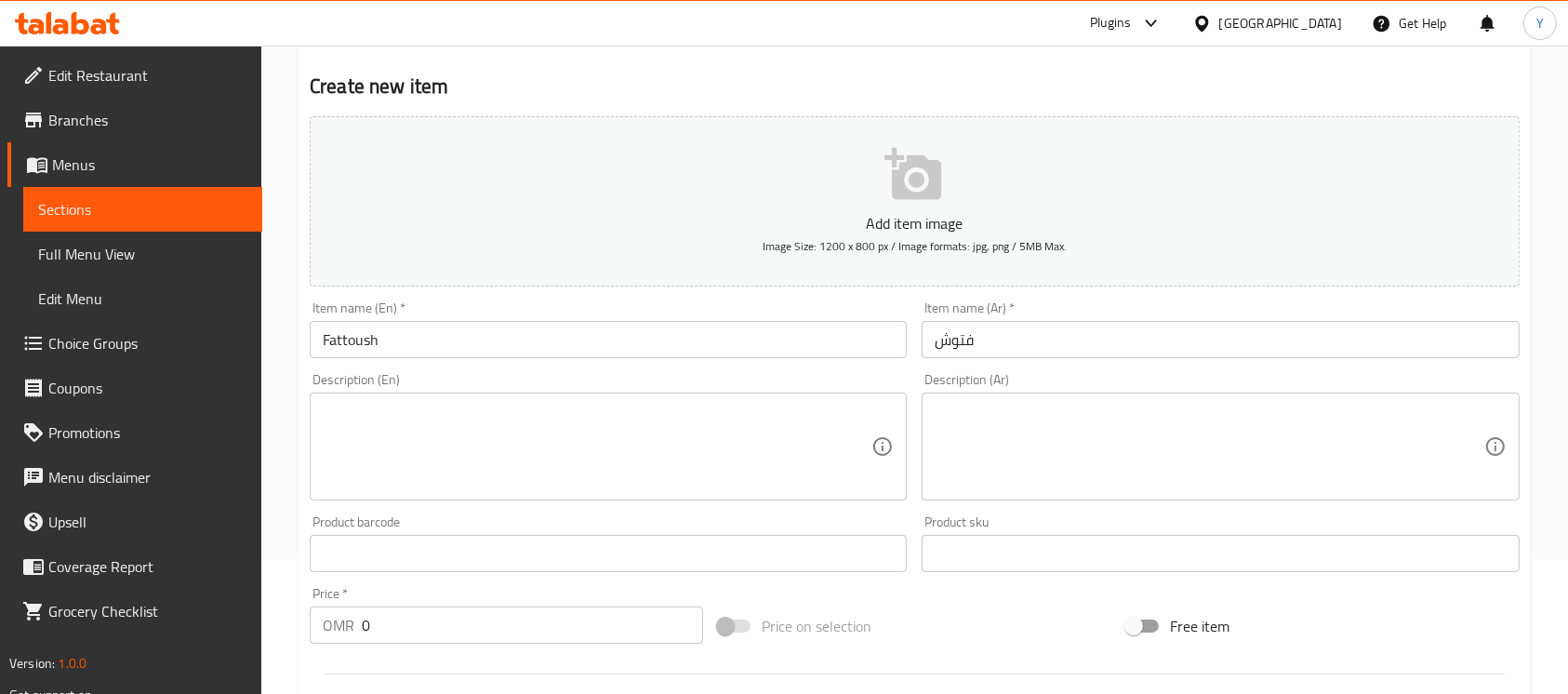
click at [570, 353] on input "Fattoush" at bounding box center [608, 340] width 597 height 38
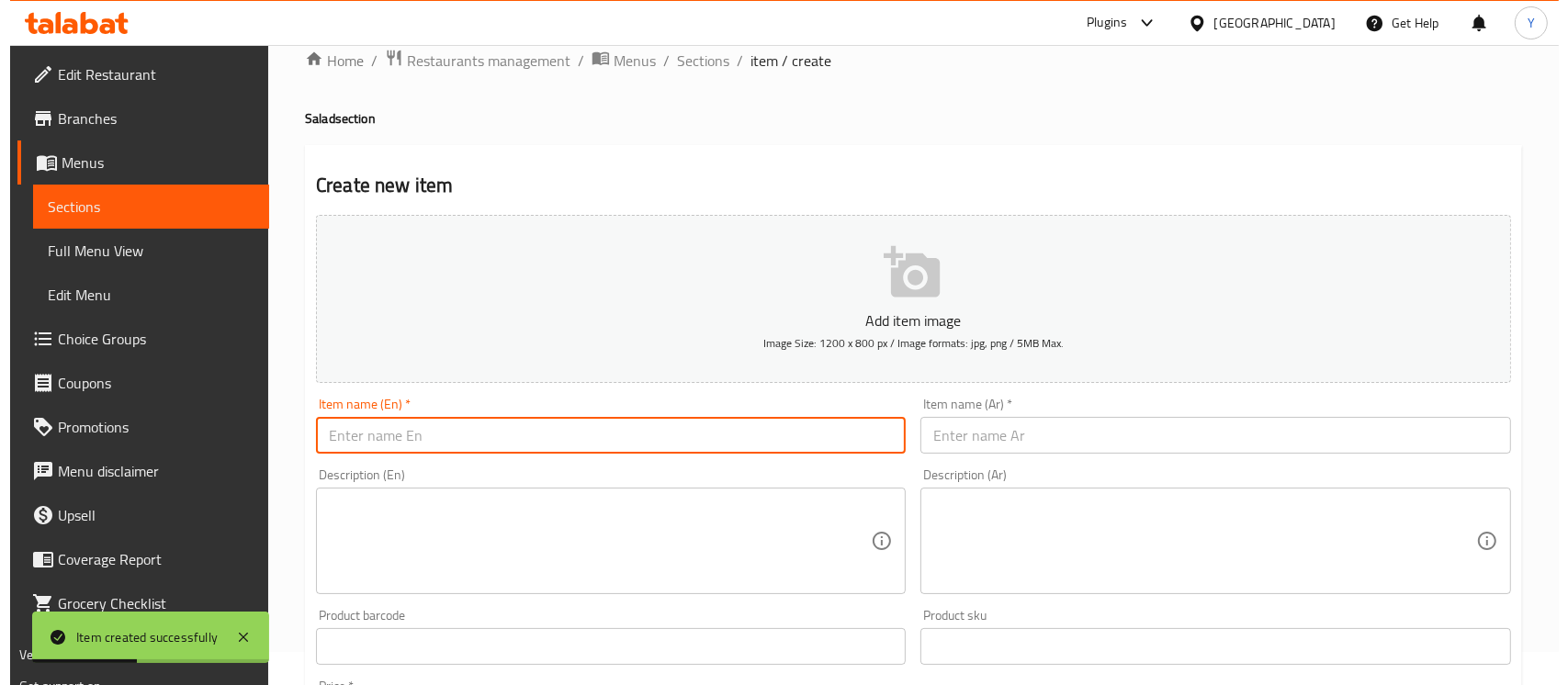
scroll to position [0, 0]
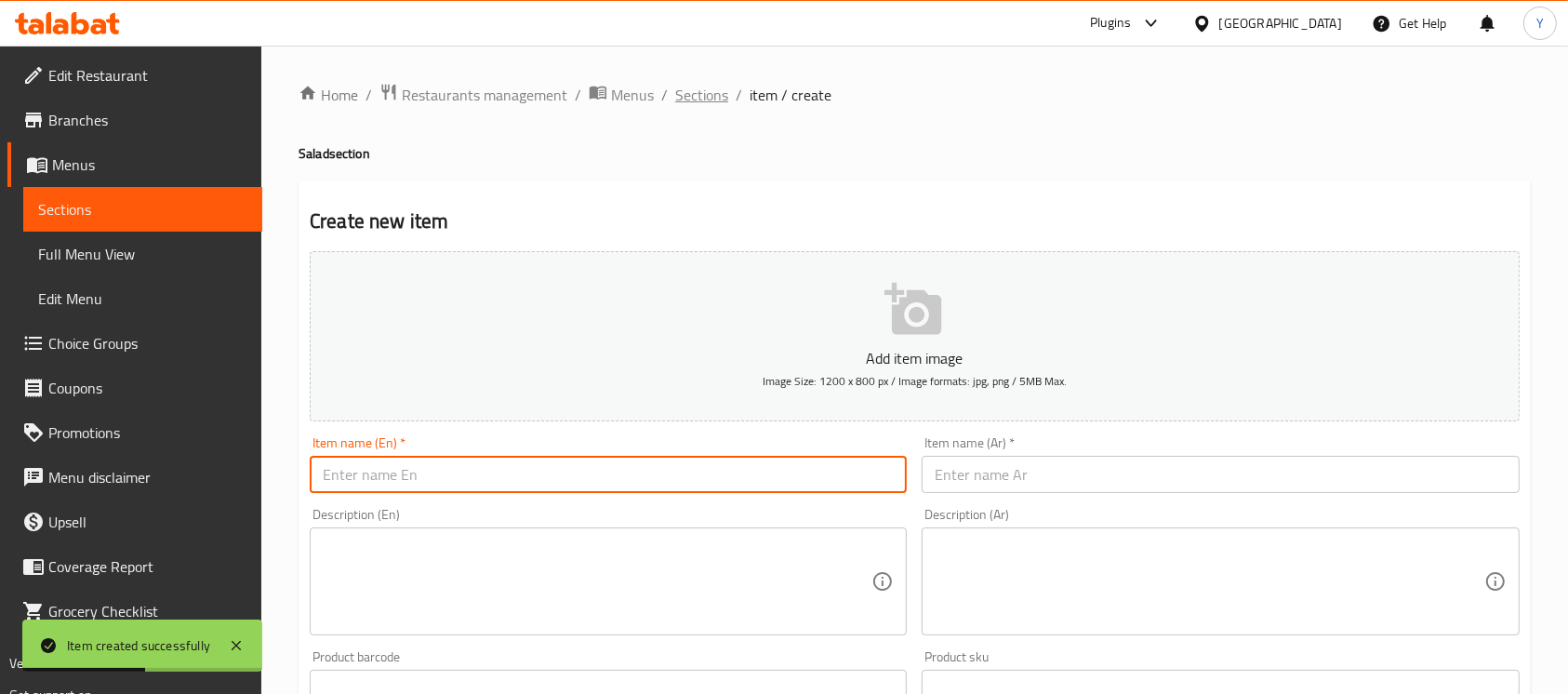
click at [675, 90] on span "Sections" at bounding box center [702, 95] width 53 height 23
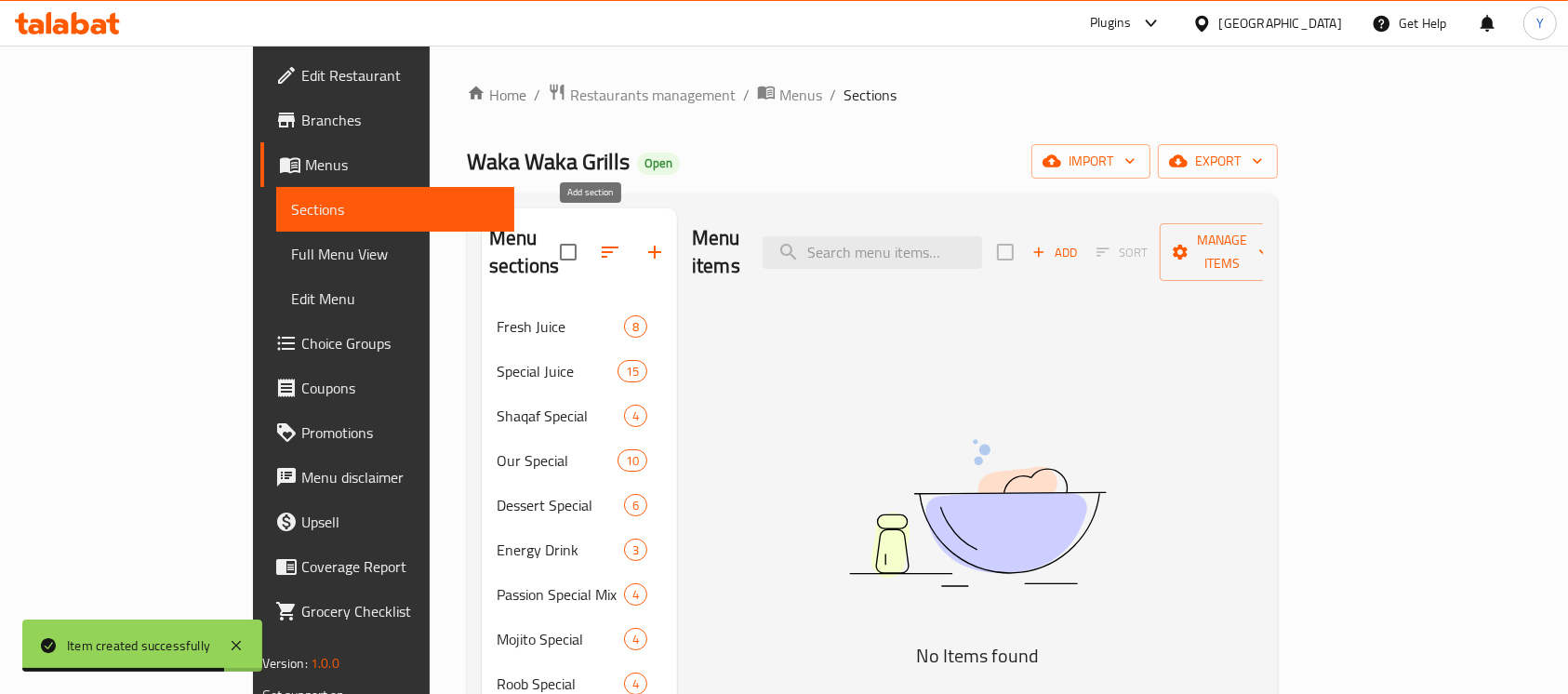
click at [633, 256] on button "button" at bounding box center [654, 251] width 44 height 44
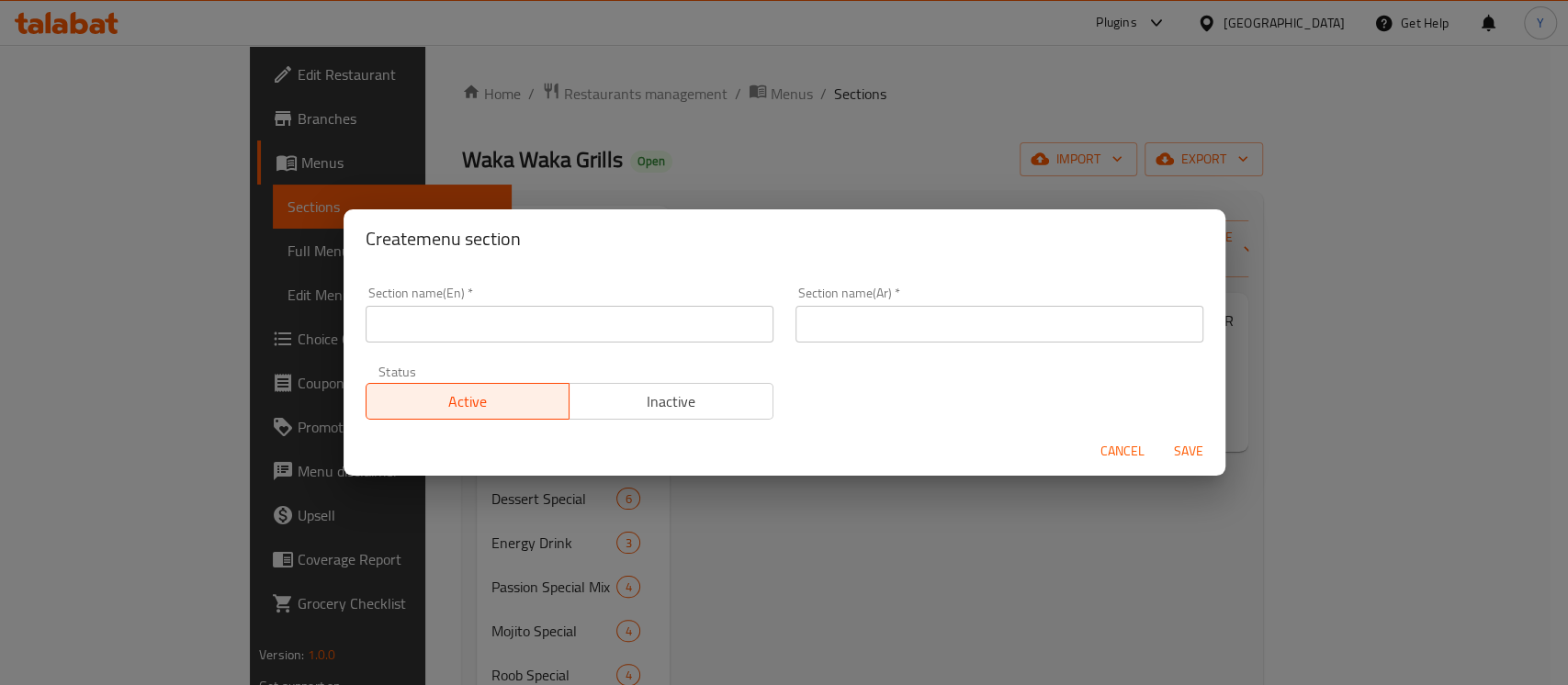
click at [383, 320] on input "text" at bounding box center [569, 324] width 408 height 37
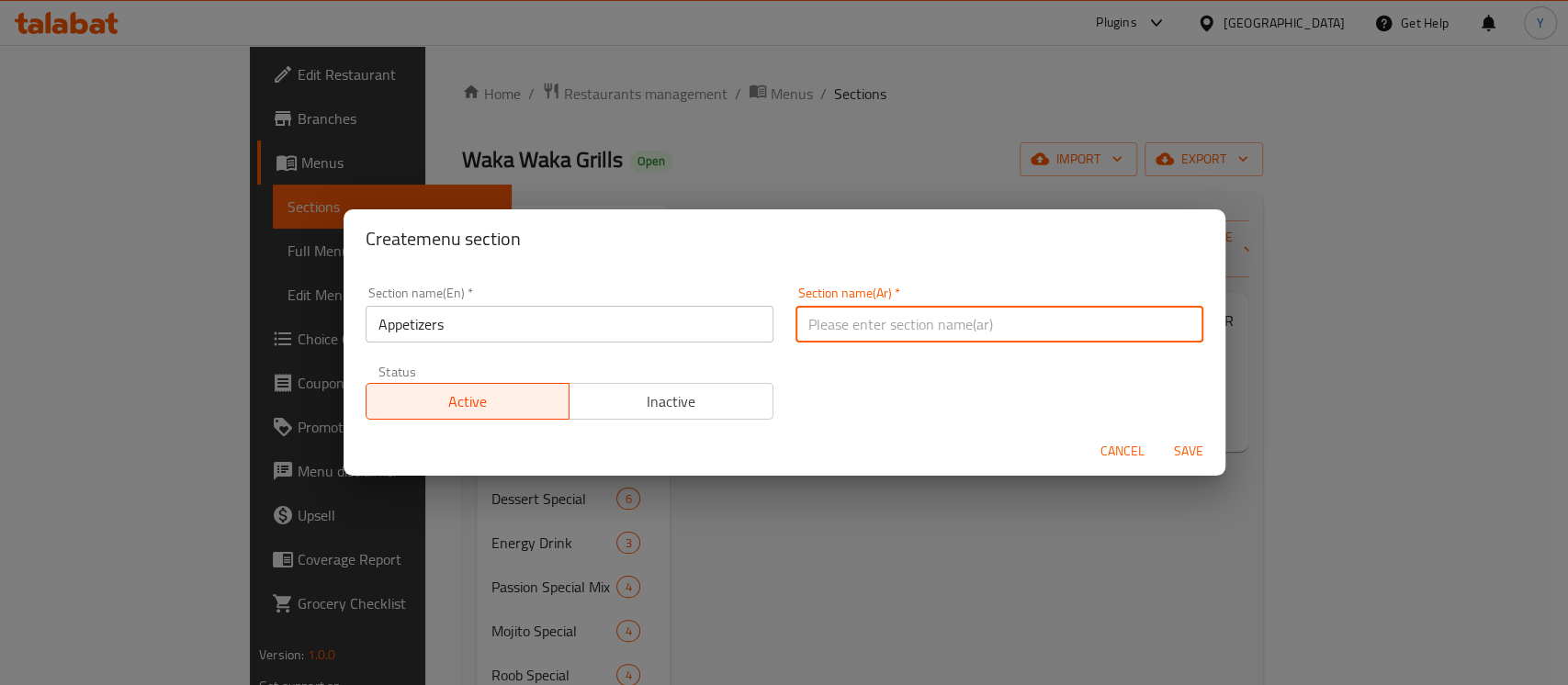
click at [872, 319] on input "text" at bounding box center [1000, 324] width 408 height 37
click at [1159, 434] on button "Save" at bounding box center [1188, 451] width 59 height 34
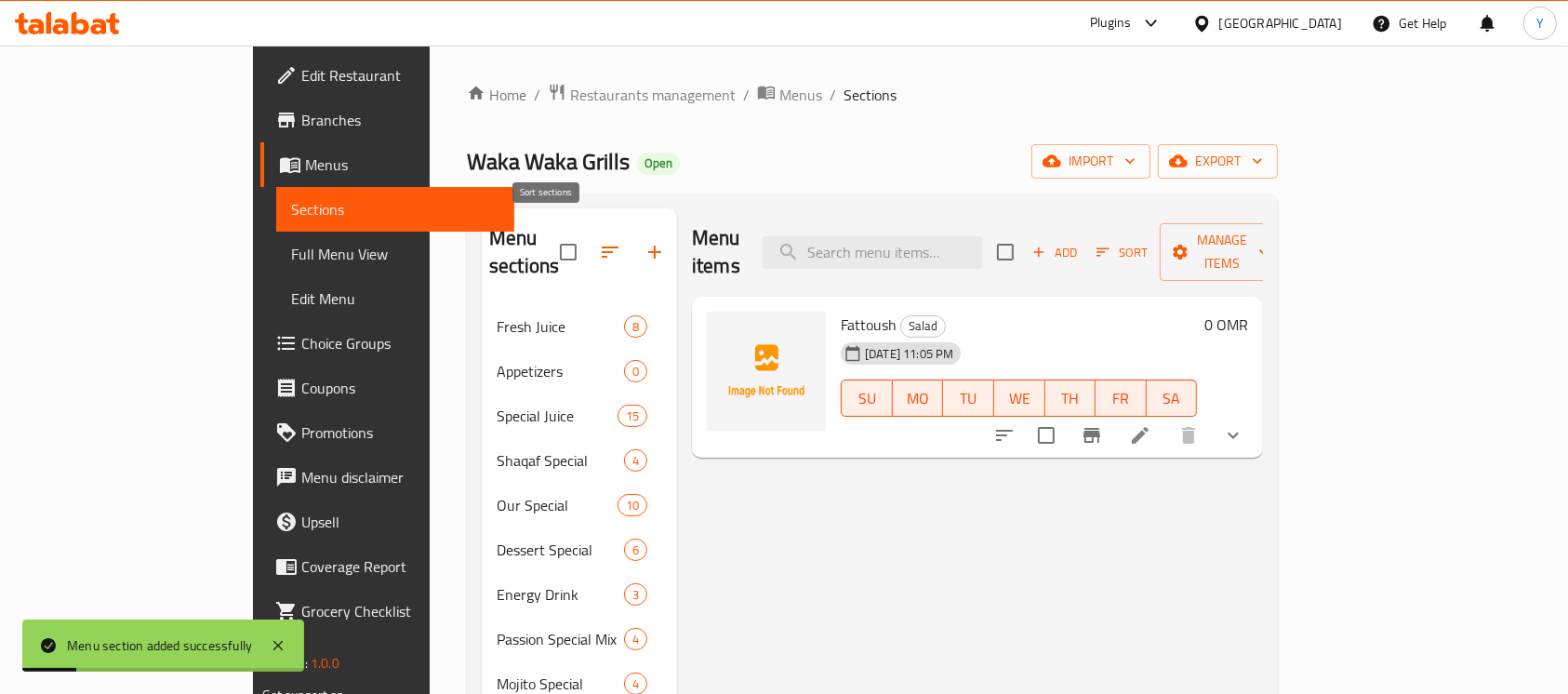
click at [602, 246] on icon "button" at bounding box center [610, 251] width 17 height 11
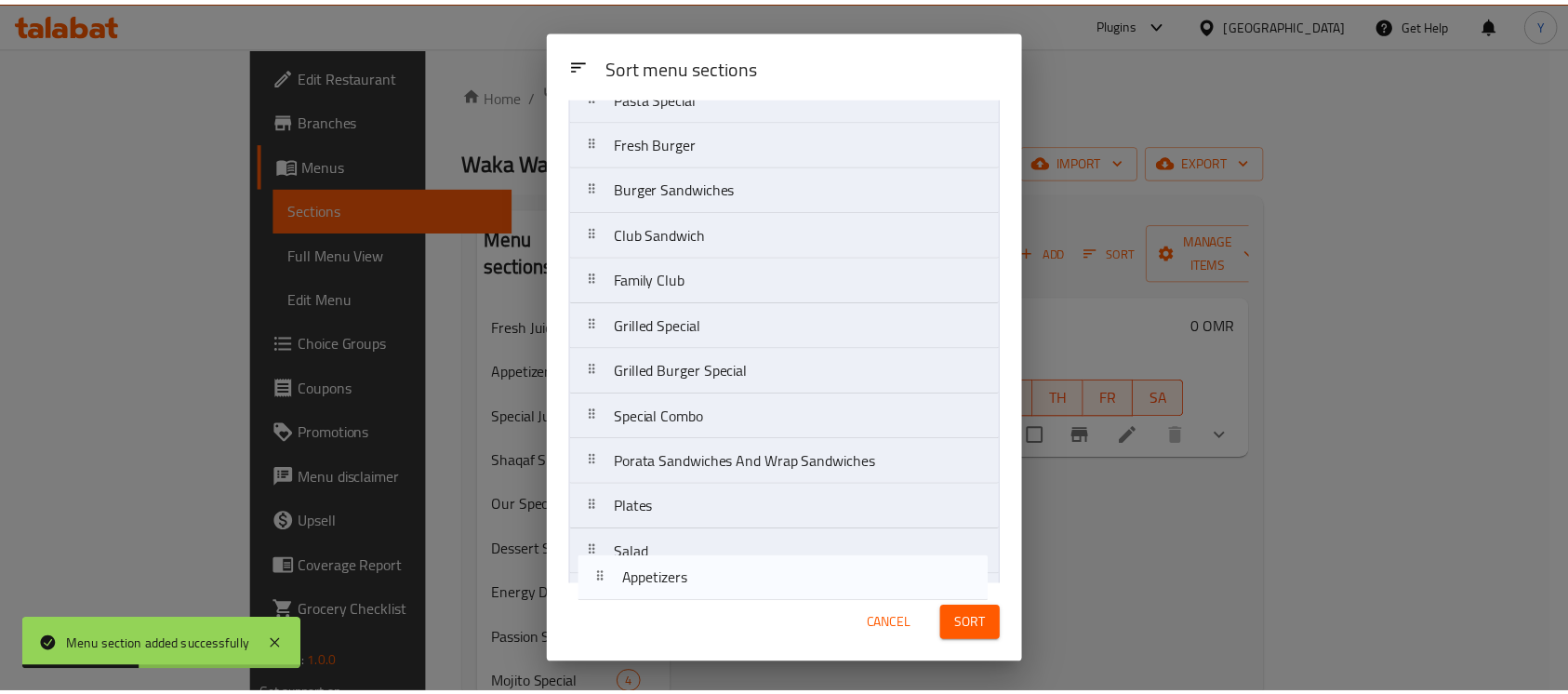
scroll to position [573, 0]
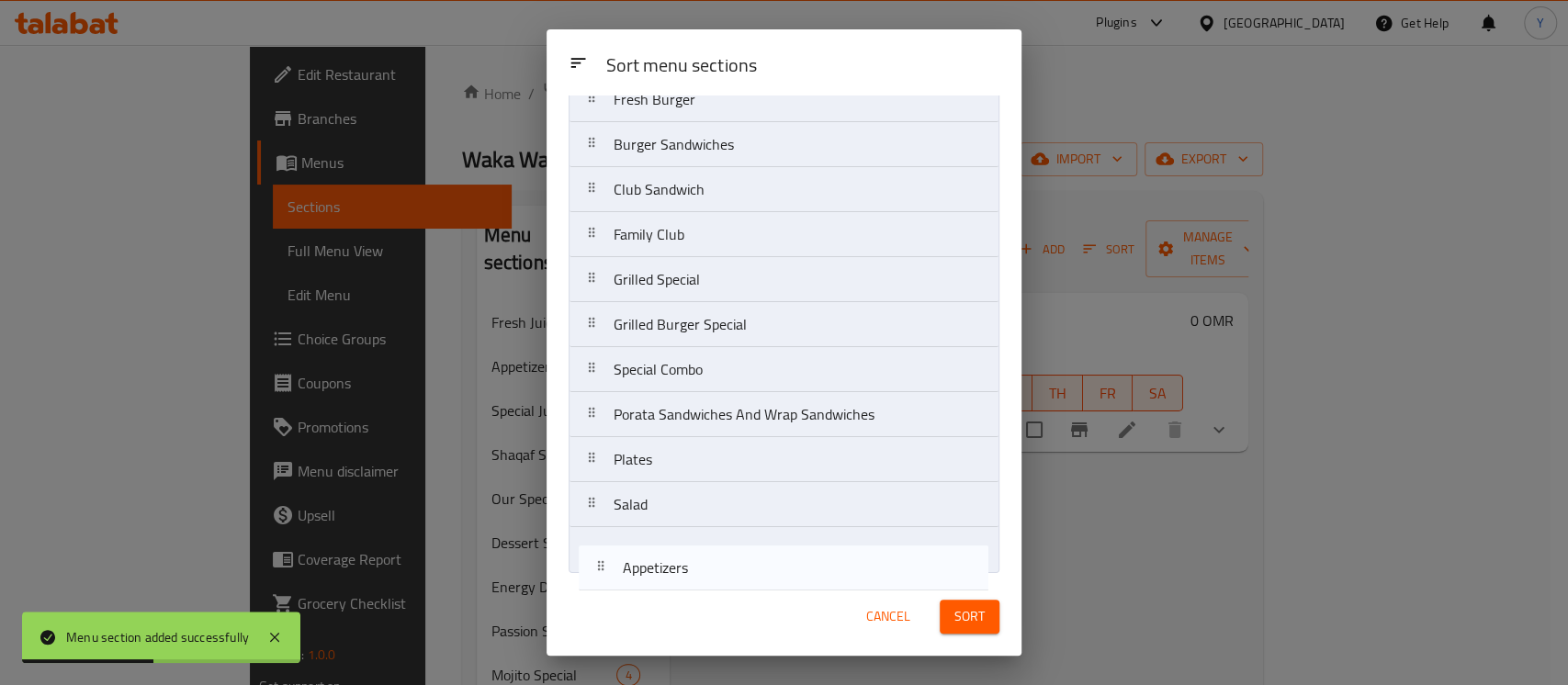
drag, startPoint x: 681, startPoint y: 224, endPoint x: 690, endPoint y: 591, distance: 367.1
click at [690, 591] on div "Sort menu sections Sort menu sections Fresh Juice Appetizers Special Juice Shaq…" at bounding box center [784, 342] width 475 height 625
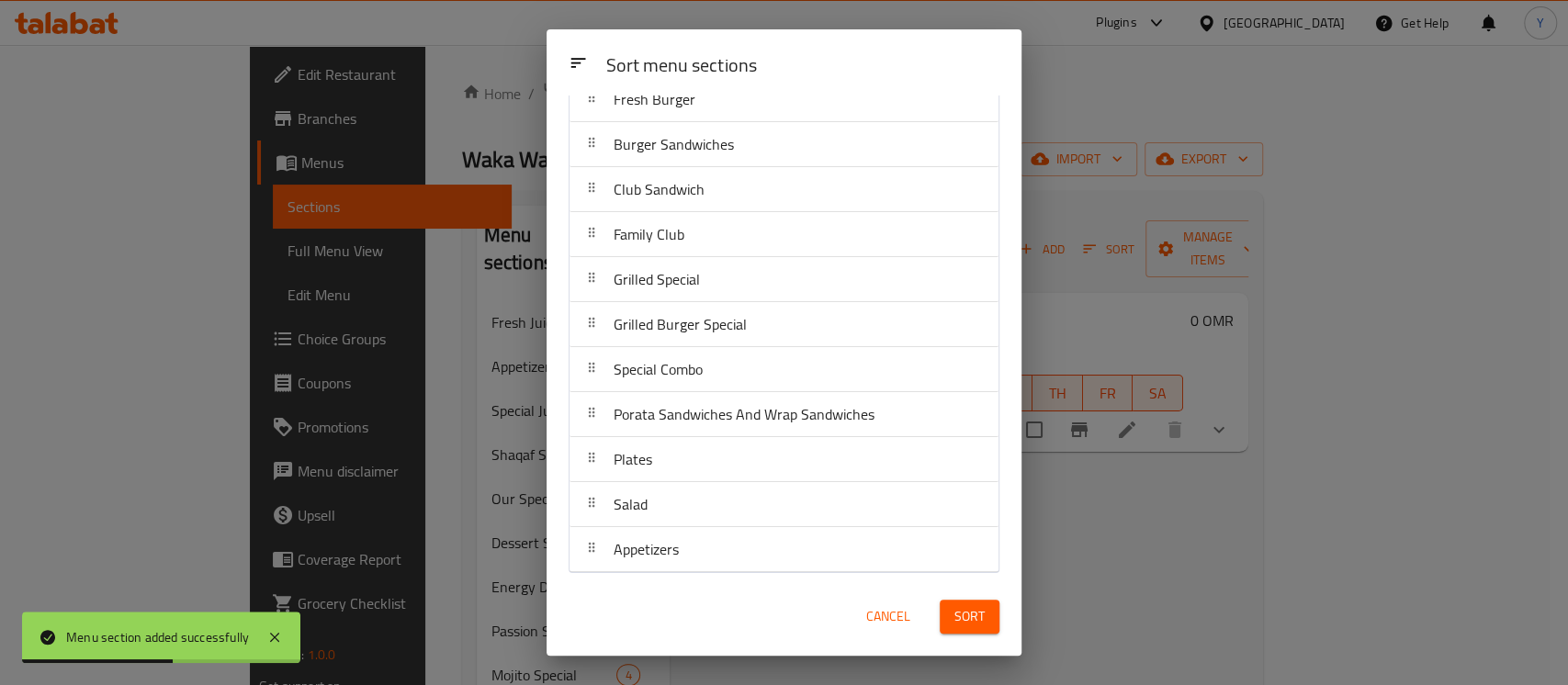
click at [955, 610] on span "Sort" at bounding box center [969, 617] width 30 height 23
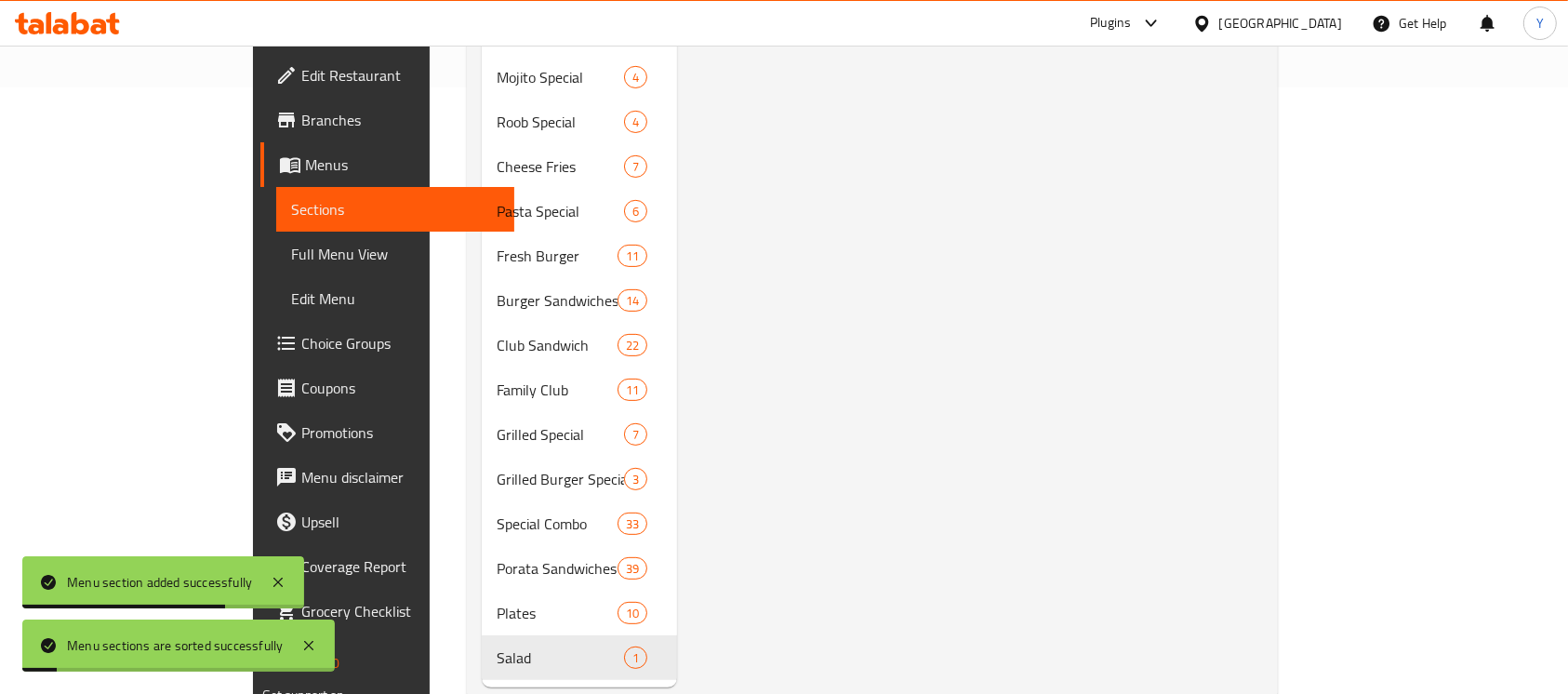
scroll to position [624, 0]
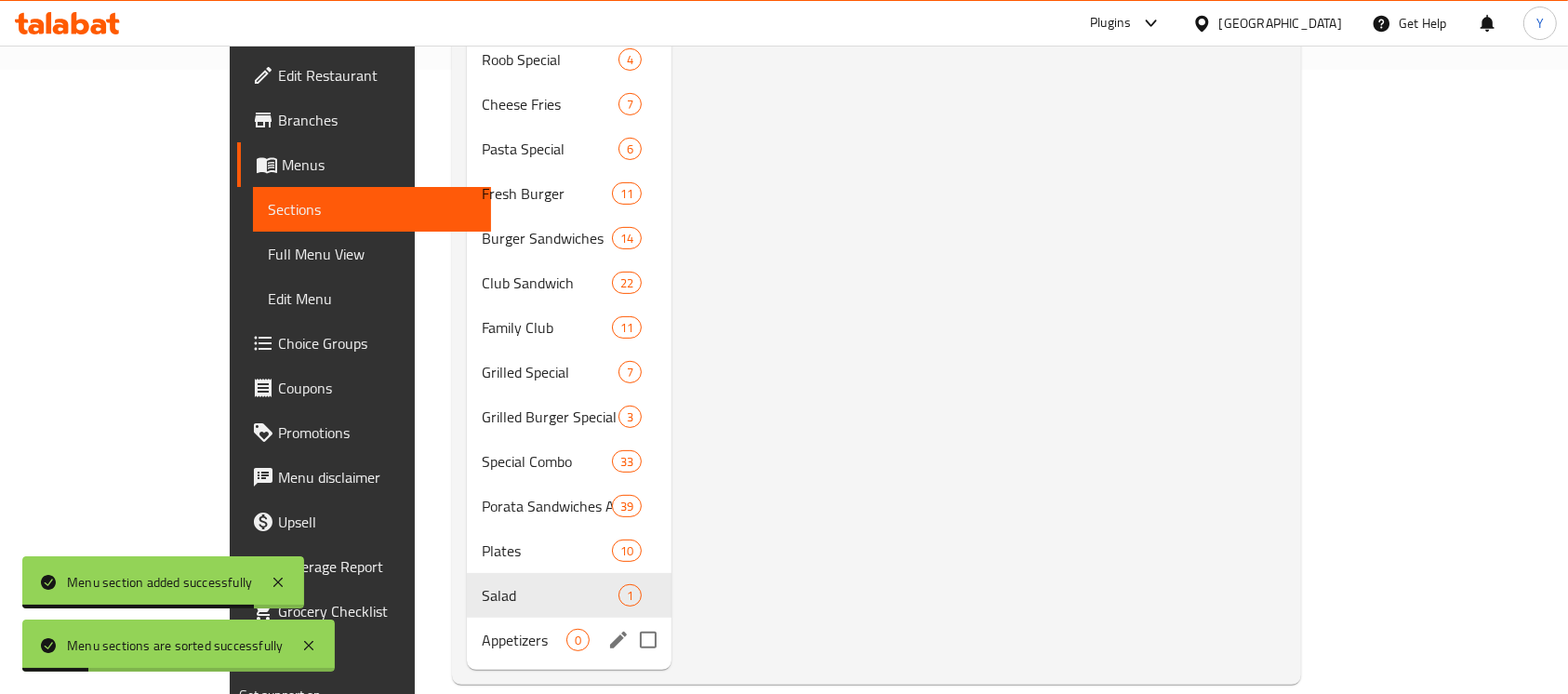
click at [481, 629] on span "Appetizers" at bounding box center [524, 640] width 85 height 23
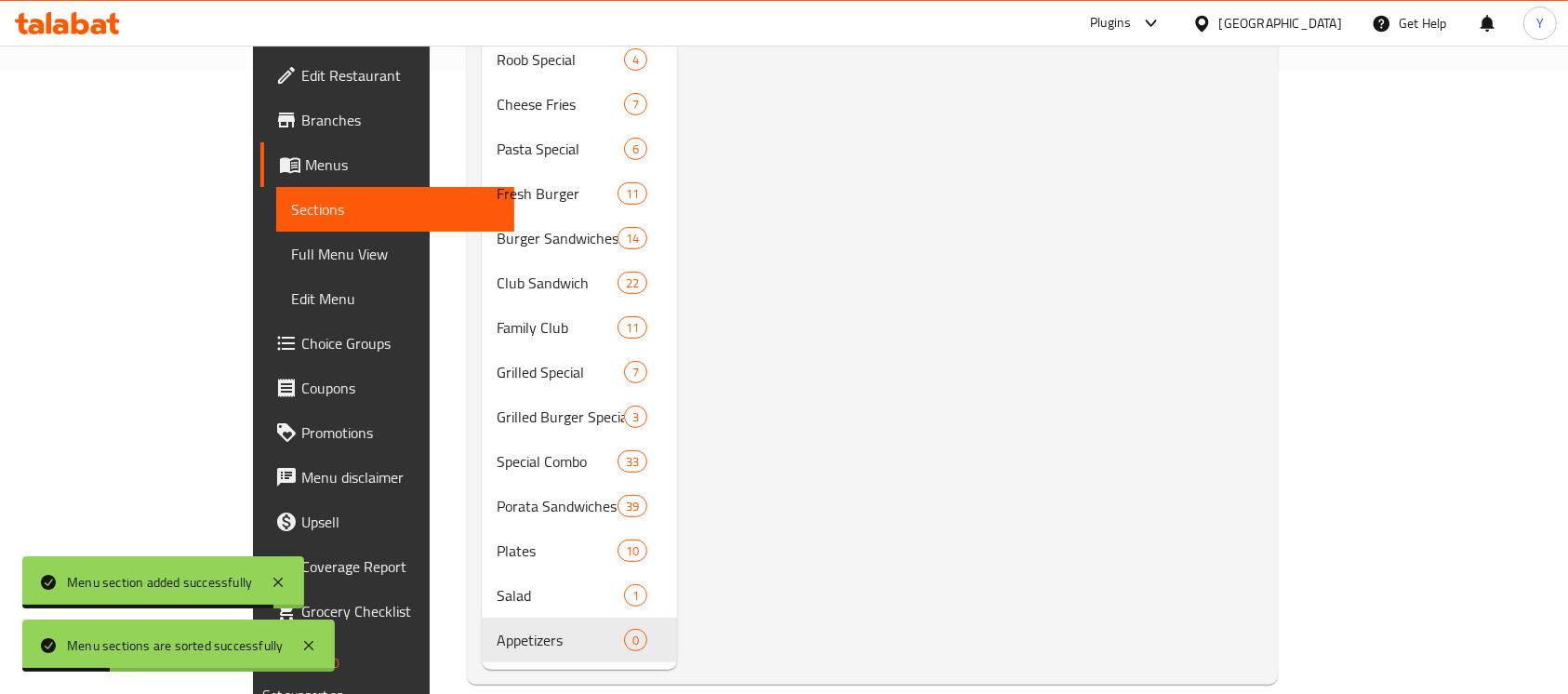
scroll to position [17, 0]
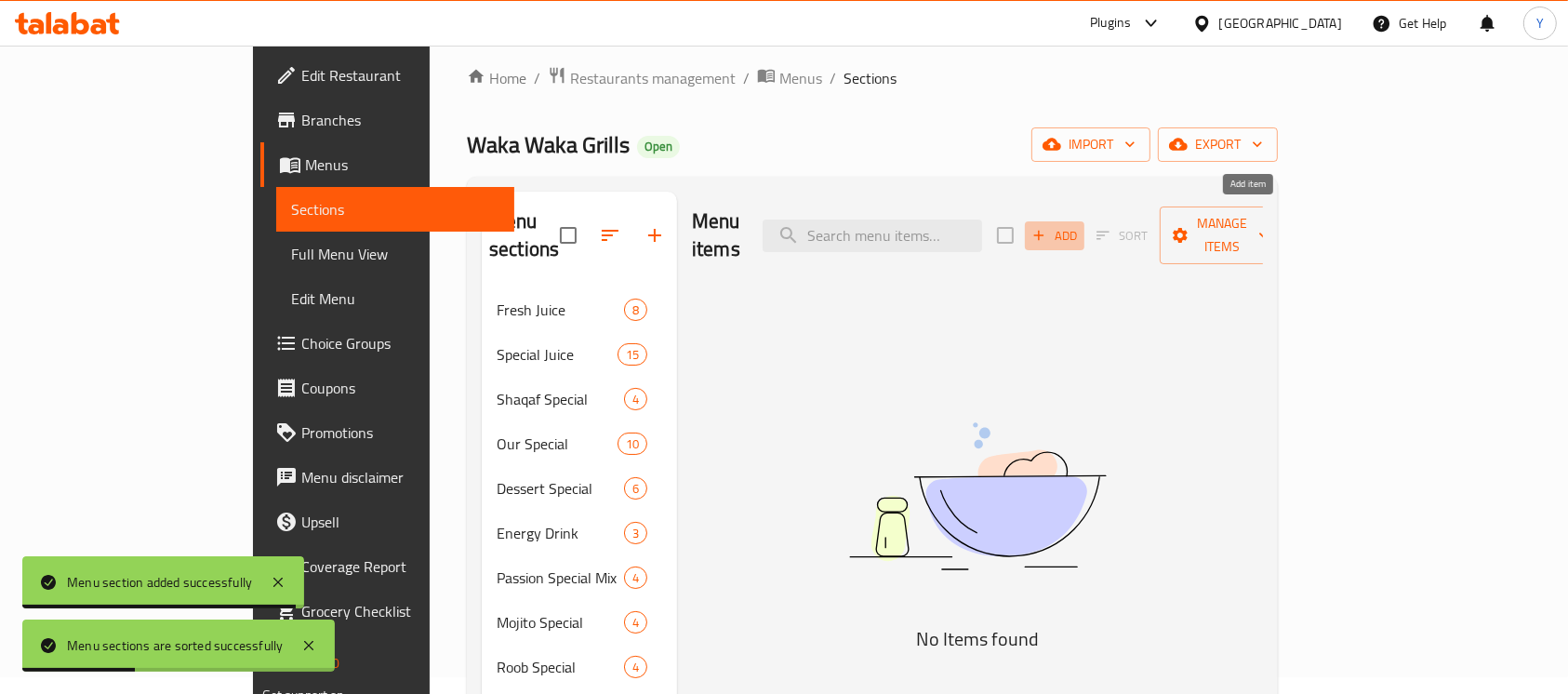
click at [1080, 230] on span "Add" at bounding box center [1054, 236] width 50 height 22
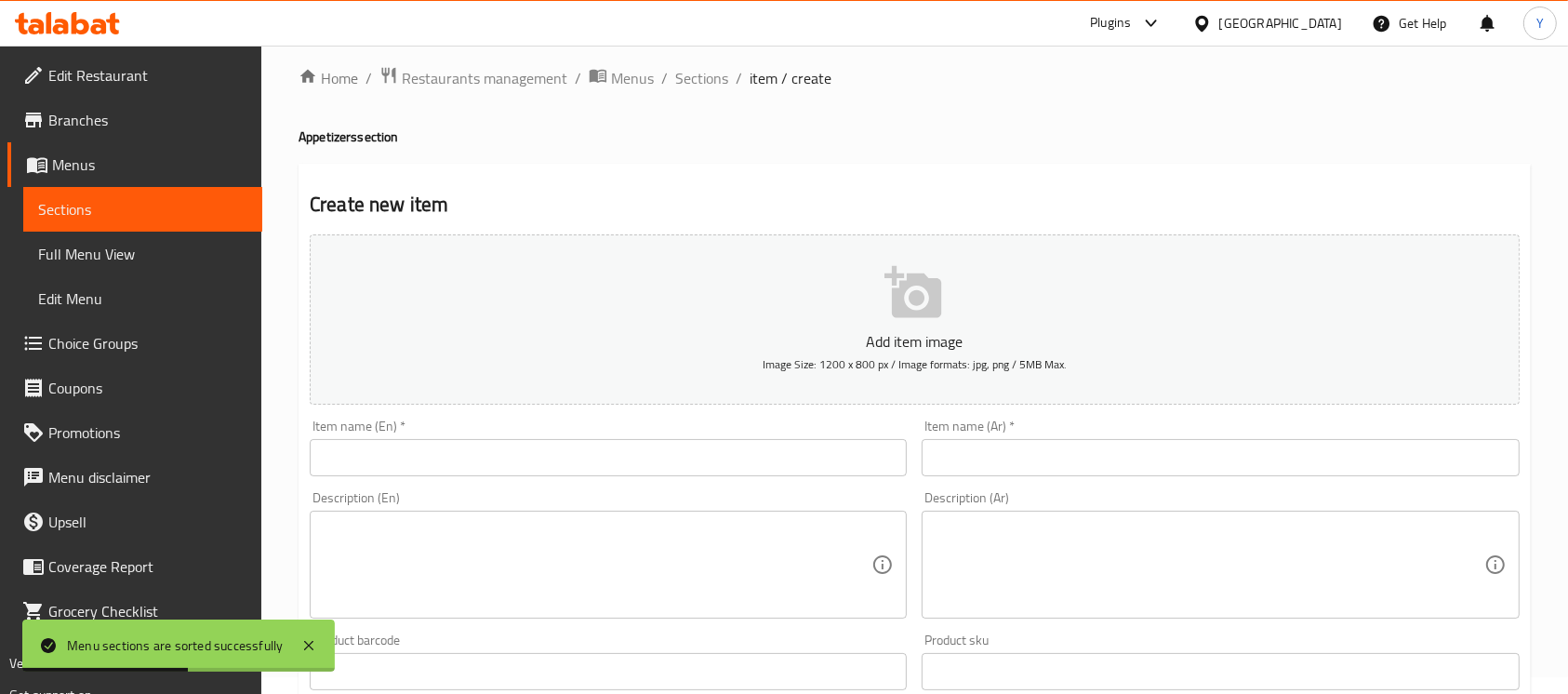
click at [464, 477] on div "Item name (En)   * Item name (En) *" at bounding box center [608, 448] width 612 height 71
click at [459, 458] on input "text" at bounding box center [608, 458] width 597 height 38
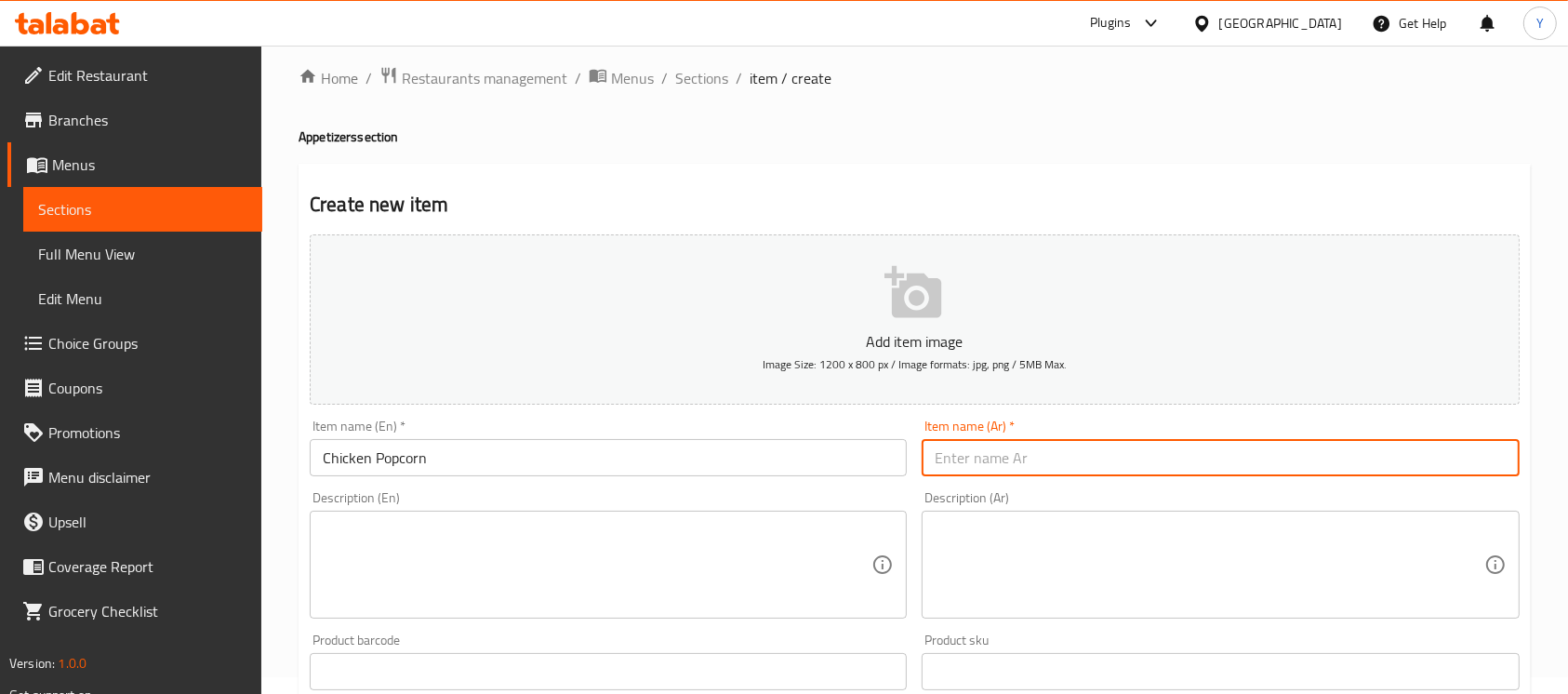
click at [975, 443] on input "text" at bounding box center [1220, 458] width 597 height 38
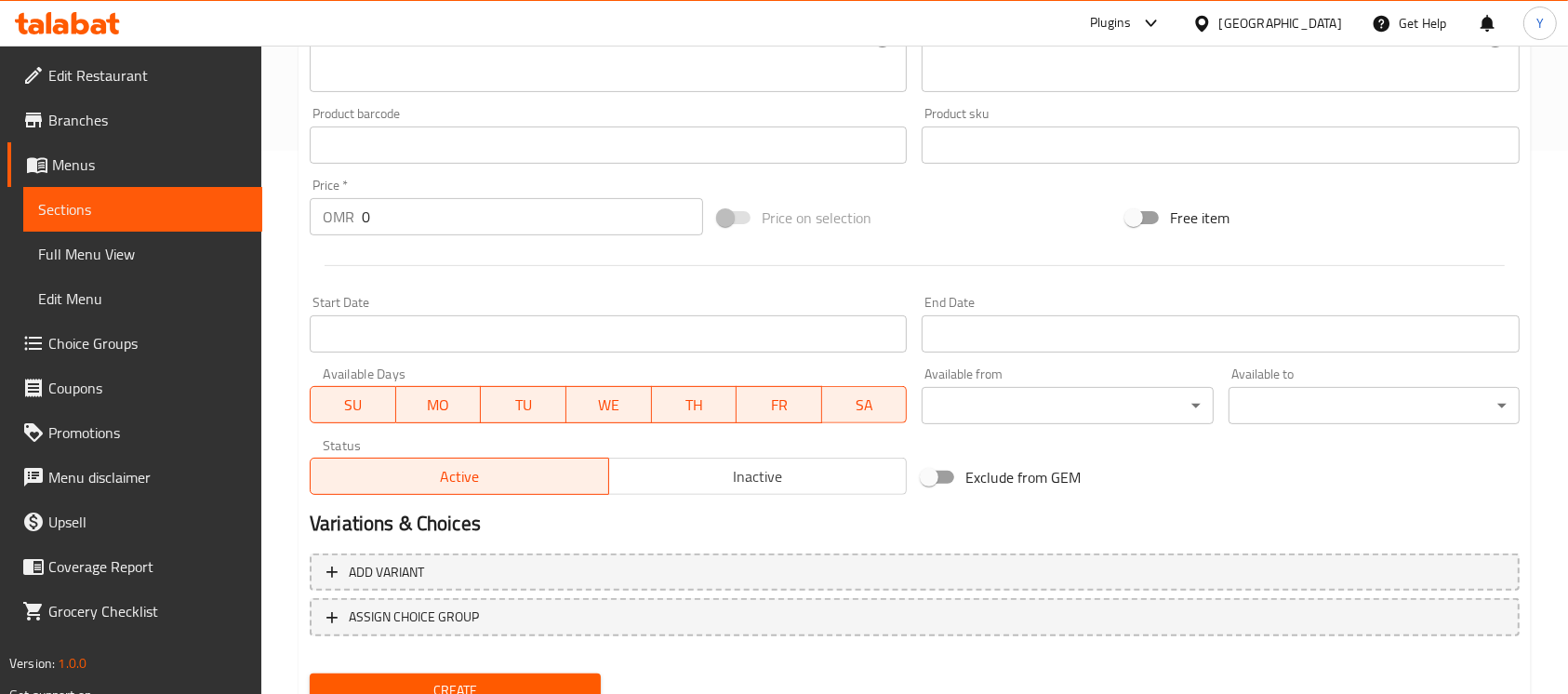
scroll to position [620, 0]
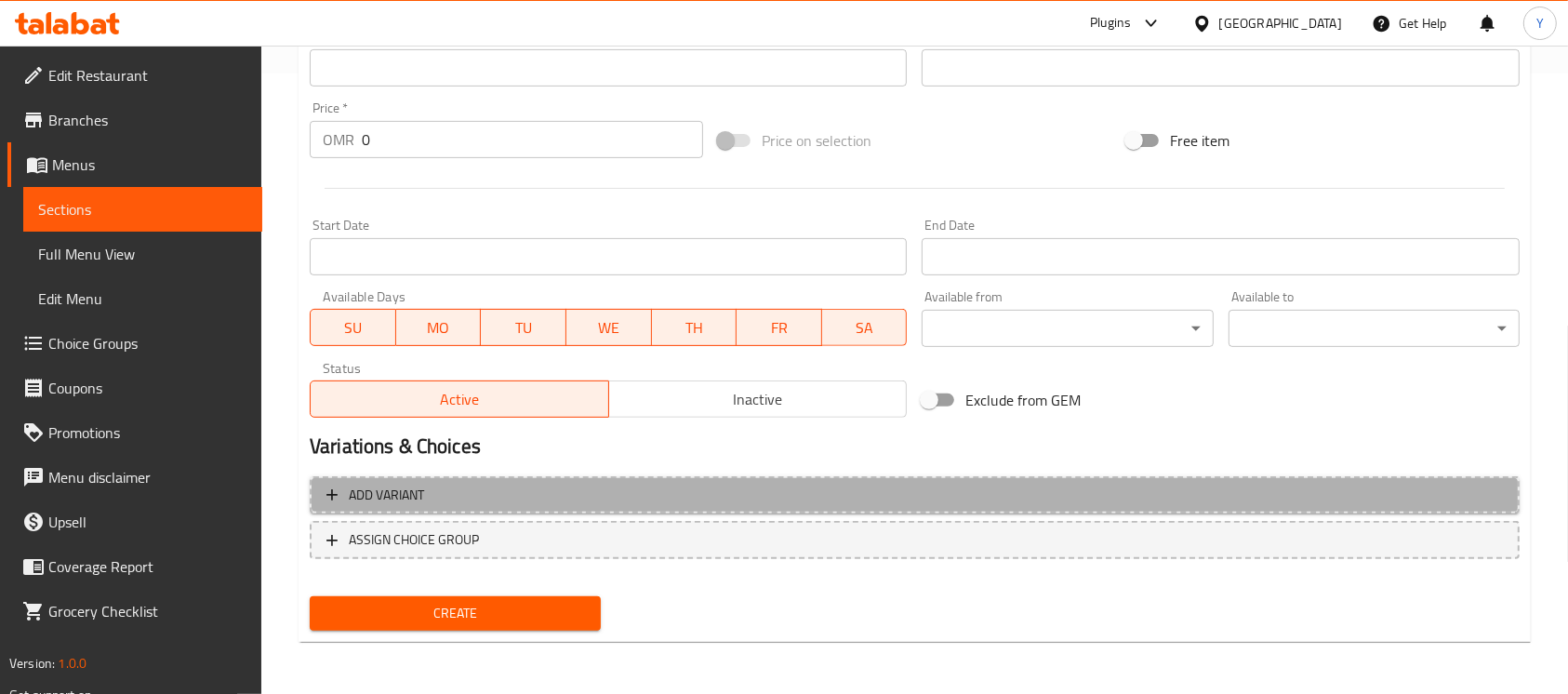
click at [893, 503] on span "Add variant" at bounding box center [915, 495] width 1176 height 24
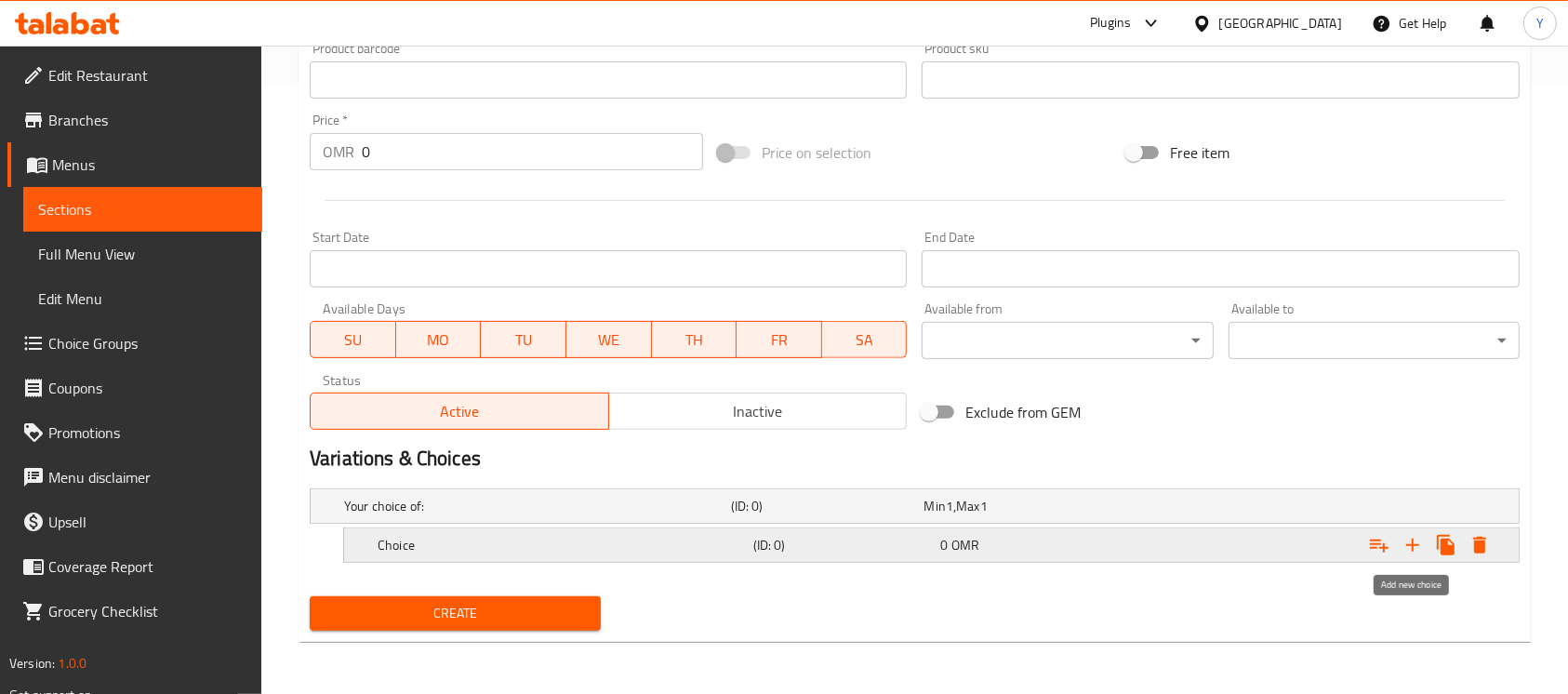
click at [1411, 536] on icon "Expand" at bounding box center [1412, 545] width 23 height 23
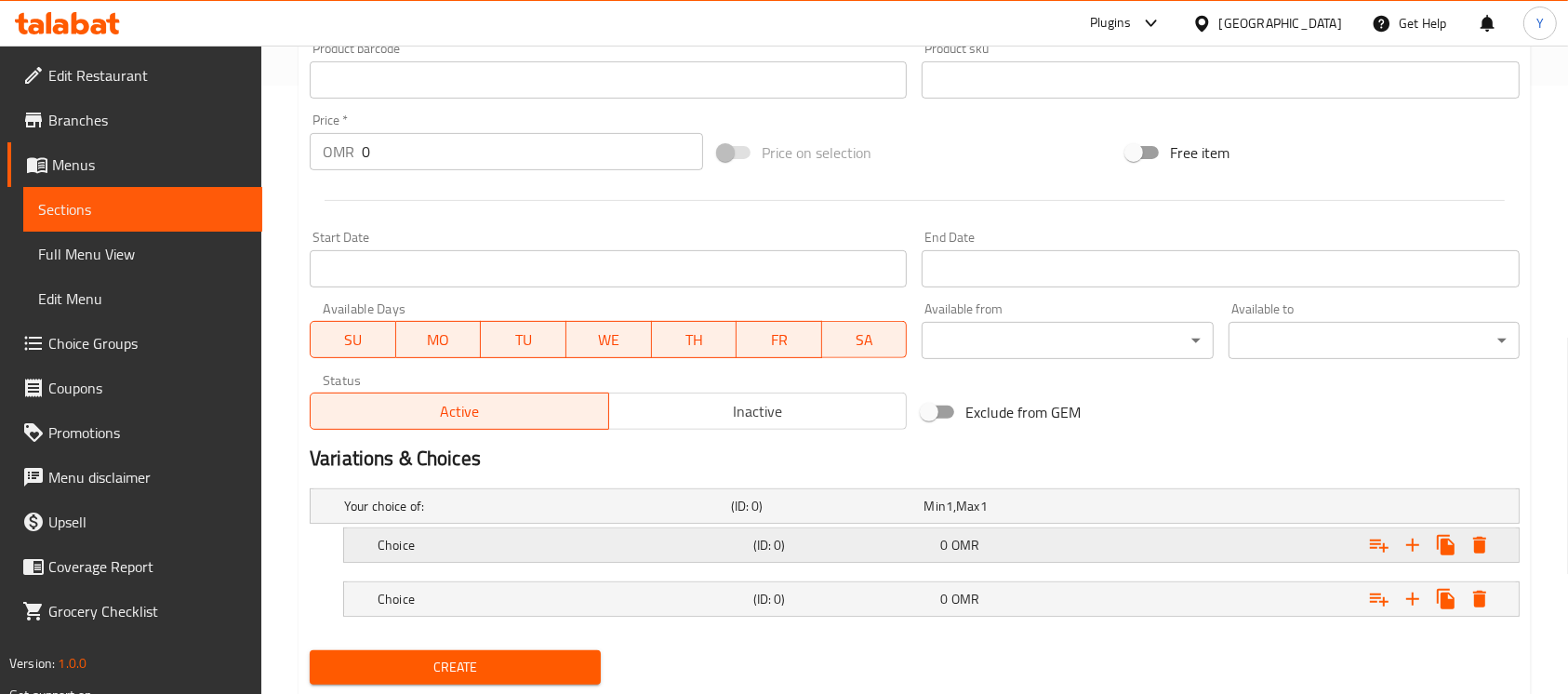
click at [1281, 540] on div "Expand" at bounding box center [1312, 544] width 376 height 41
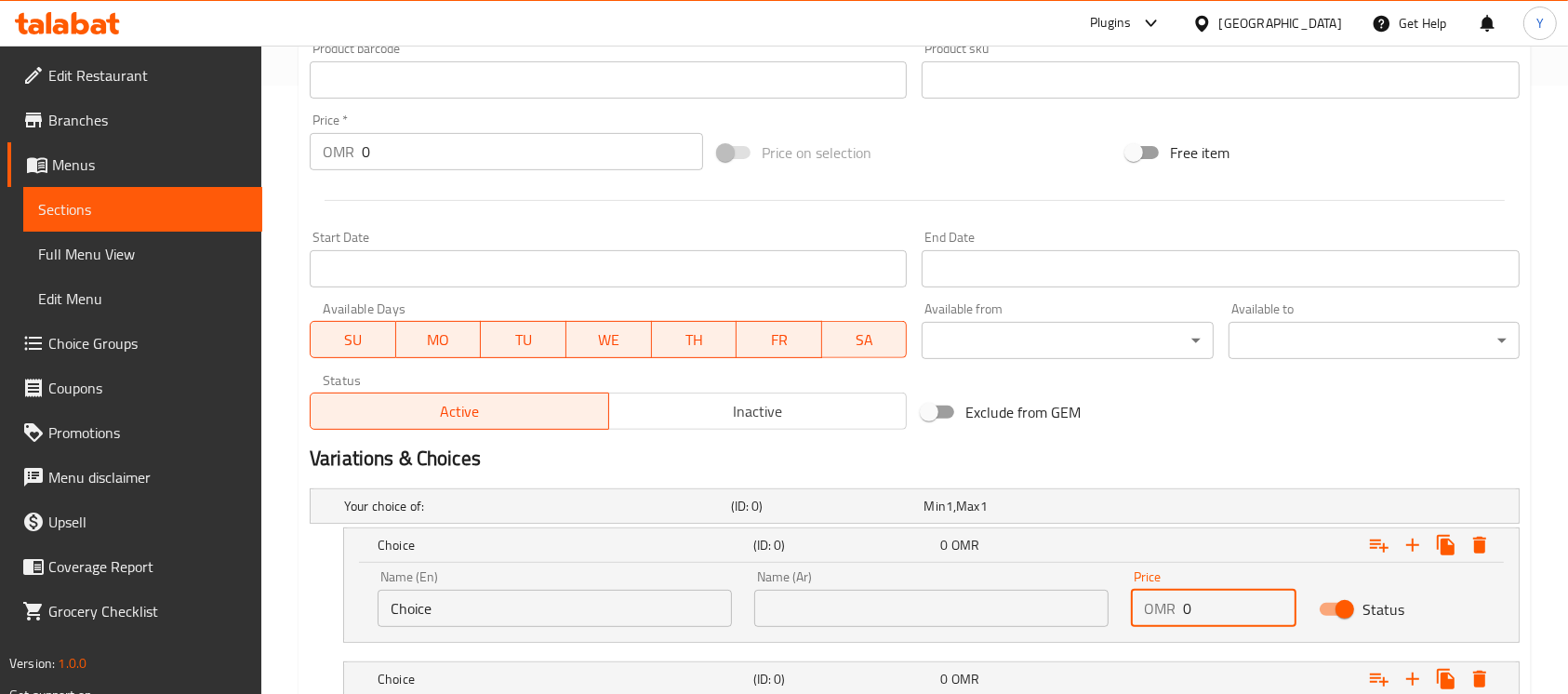
paste input ".6"
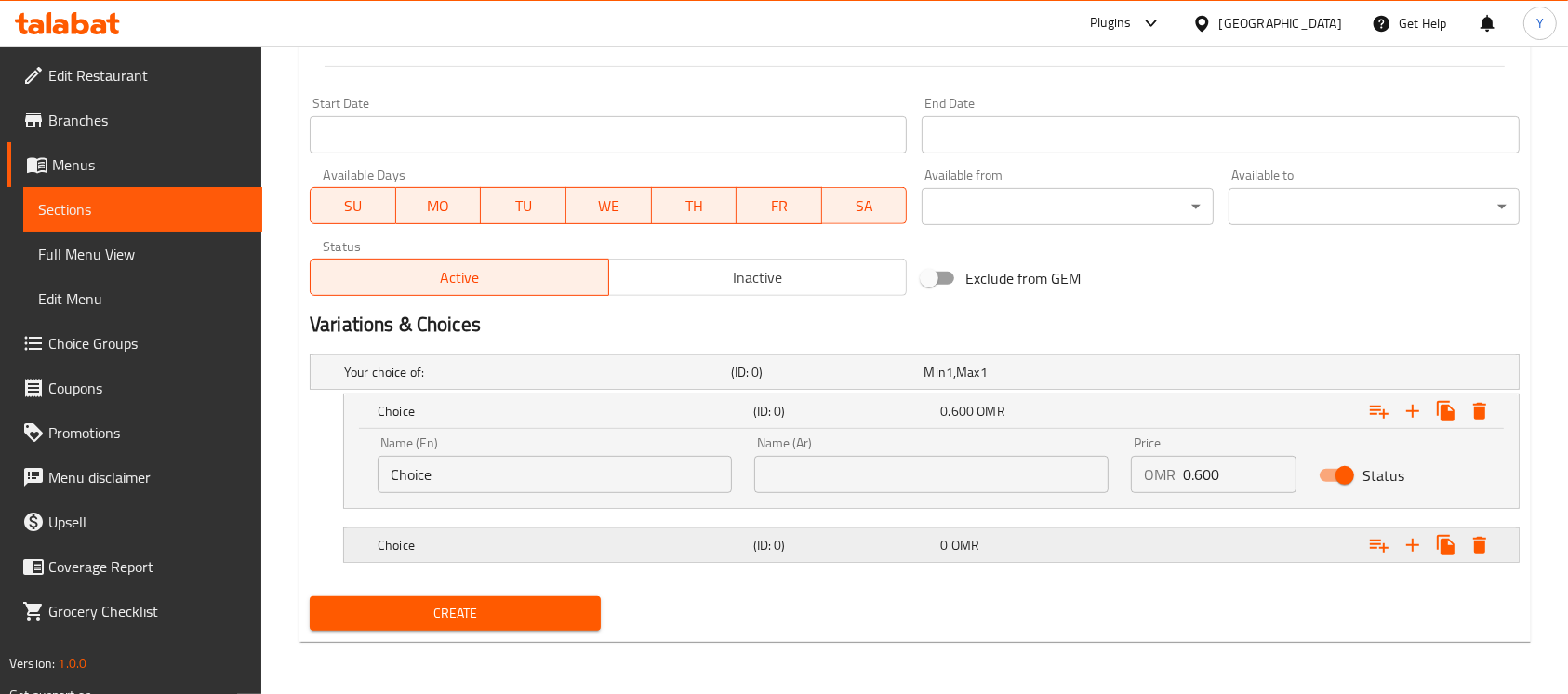
click at [1207, 527] on div "Expand" at bounding box center [1312, 544] width 376 height 41
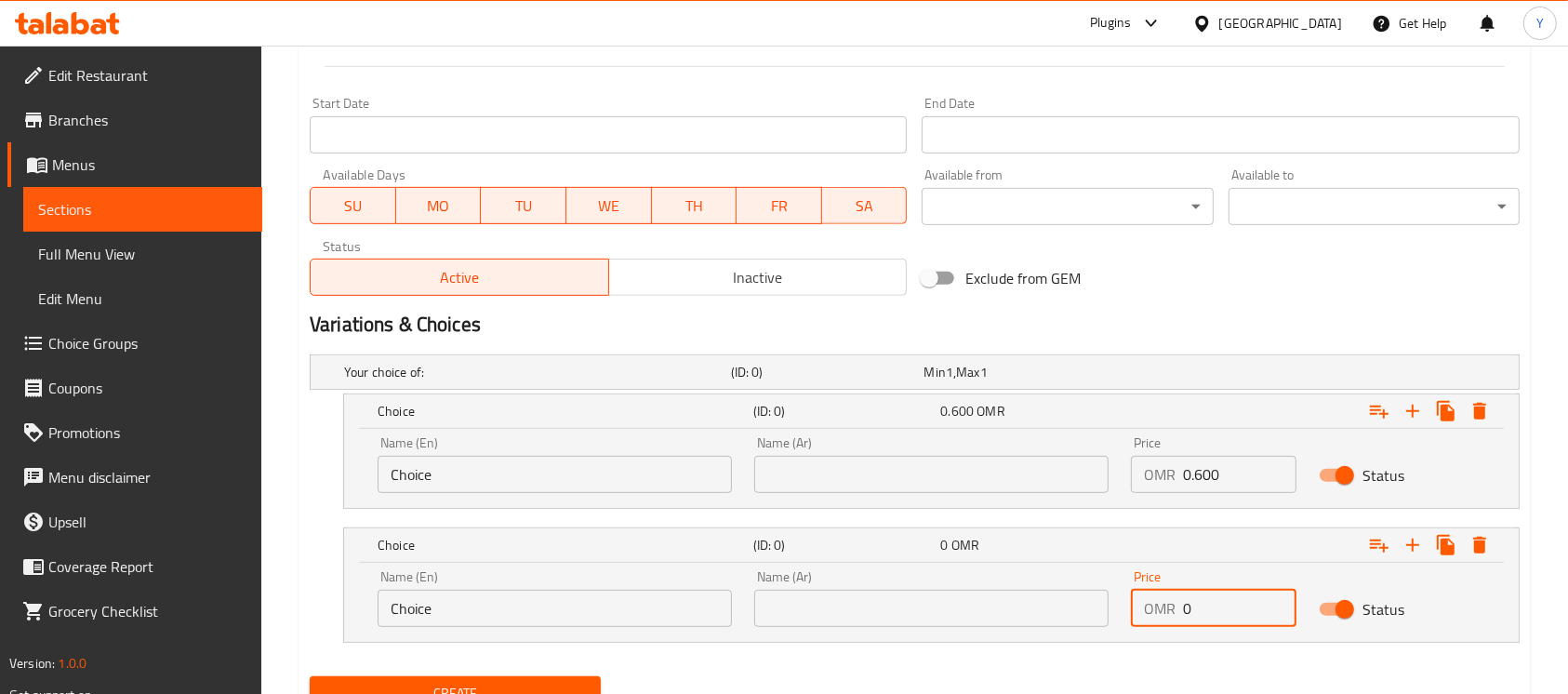
drag, startPoint x: 1235, startPoint y: 609, endPoint x: 1001, endPoint y: 627, distance: 234.7
click at [1001, 627] on div "Name (En) Choice Name (En) Name (Ar) Name (Ar) Price OMR 0 Price Status" at bounding box center [931, 598] width 1130 height 79
click at [543, 607] on input "Choice" at bounding box center [555, 608] width 354 height 38
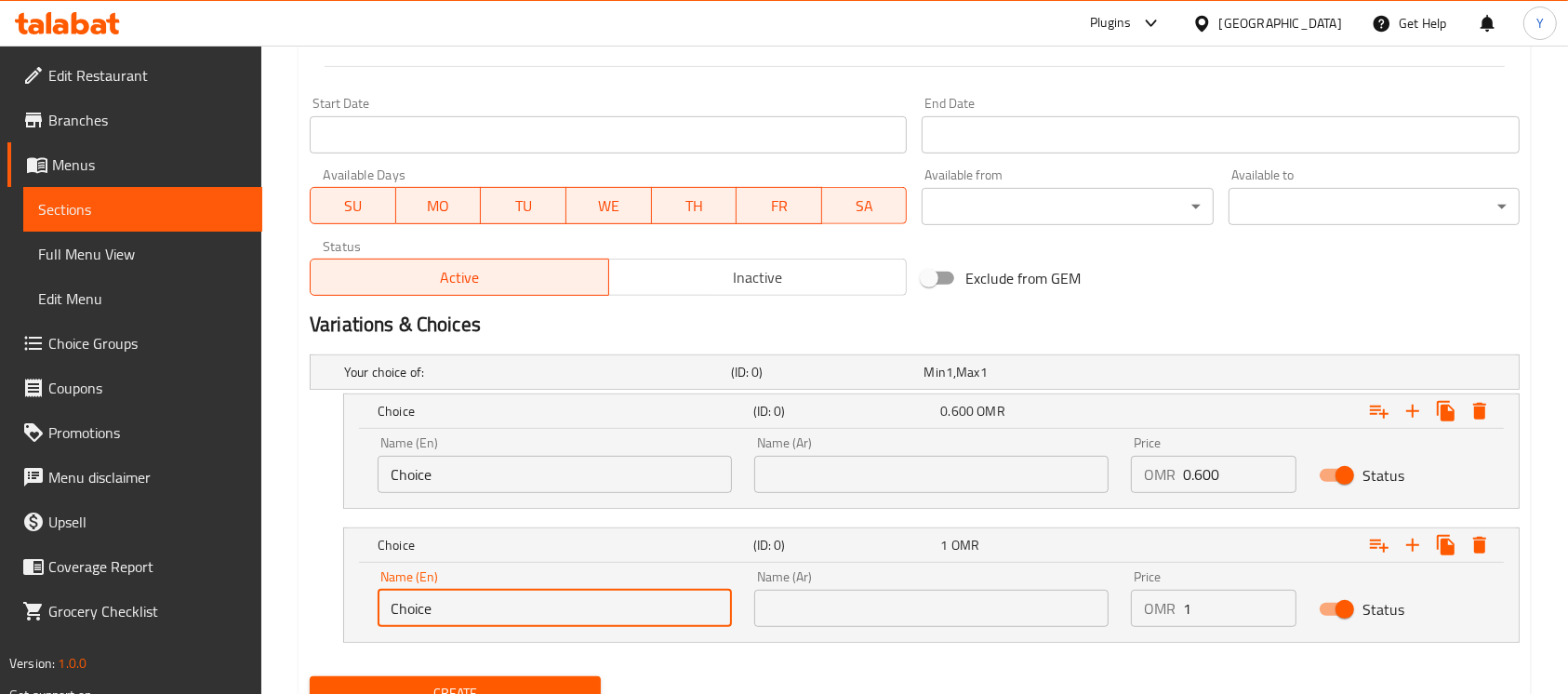
click at [543, 607] on input "Choice" at bounding box center [555, 608] width 354 height 38
click at [543, 608] on input "text" at bounding box center [555, 608] width 354 height 38
drag, startPoint x: 839, startPoint y: 596, endPoint x: 848, endPoint y: 555, distance: 42.0
click at [840, 597] on input "text" at bounding box center [931, 608] width 354 height 38
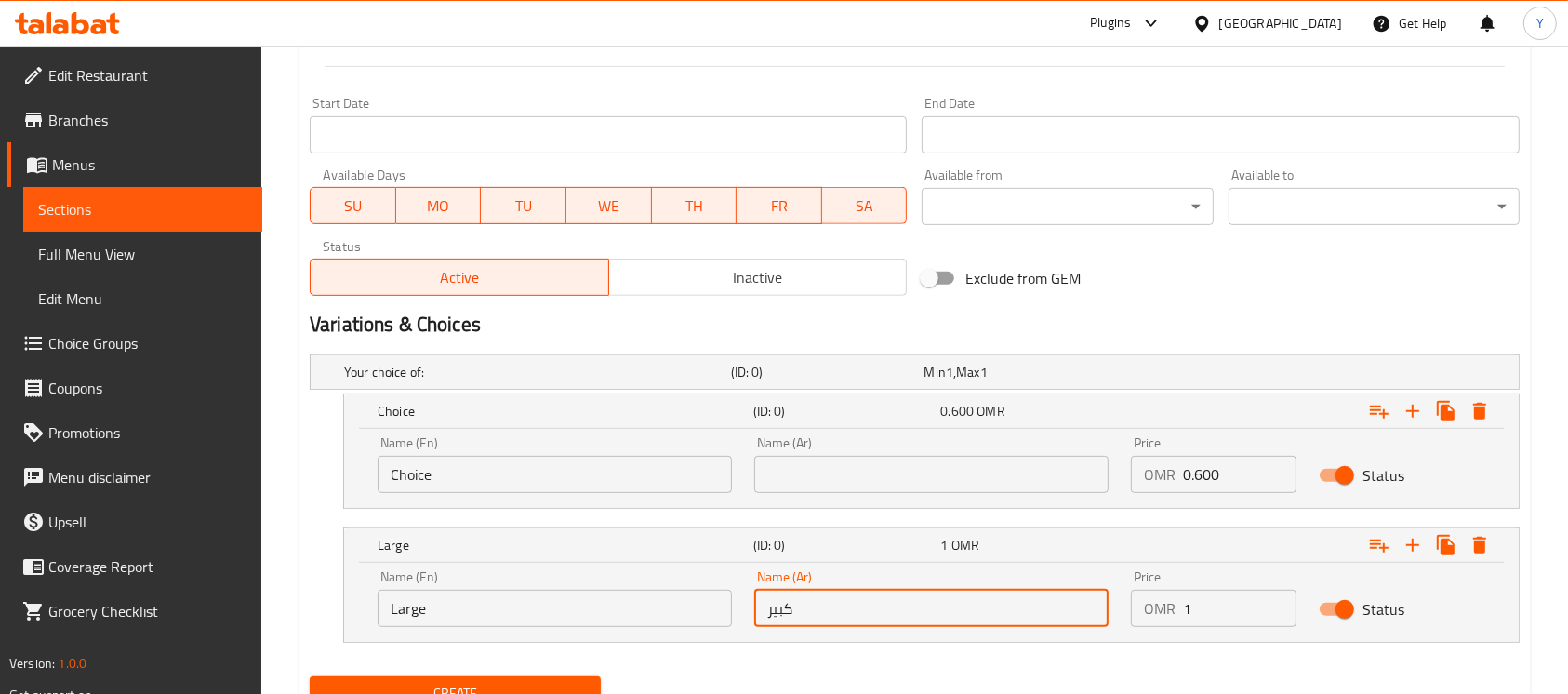
click at [633, 465] on input "Choice" at bounding box center [555, 475] width 354 height 38
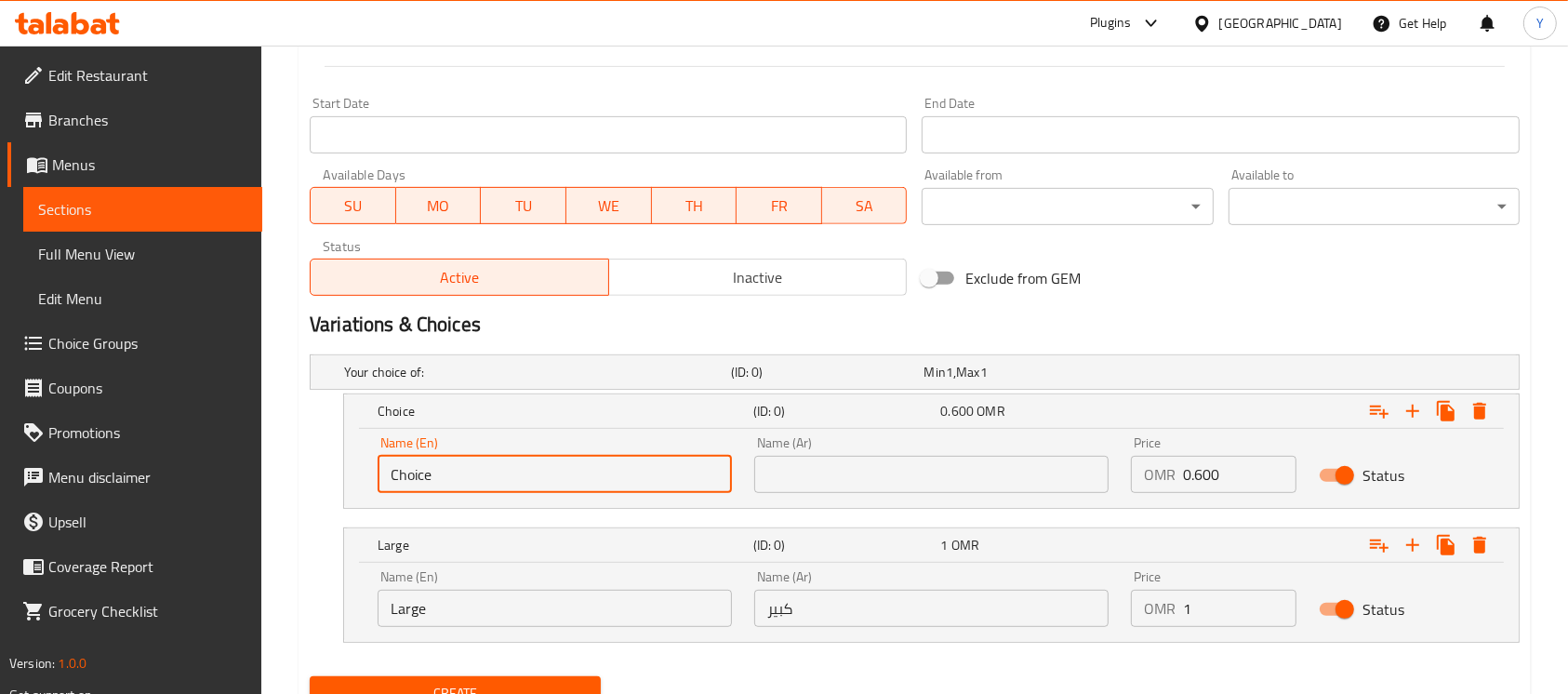
click at [633, 465] on input "Choice" at bounding box center [555, 475] width 354 height 38
click at [633, 465] on input "text" at bounding box center [555, 475] width 354 height 38
click at [860, 464] on input "text" at bounding box center [931, 475] width 354 height 38
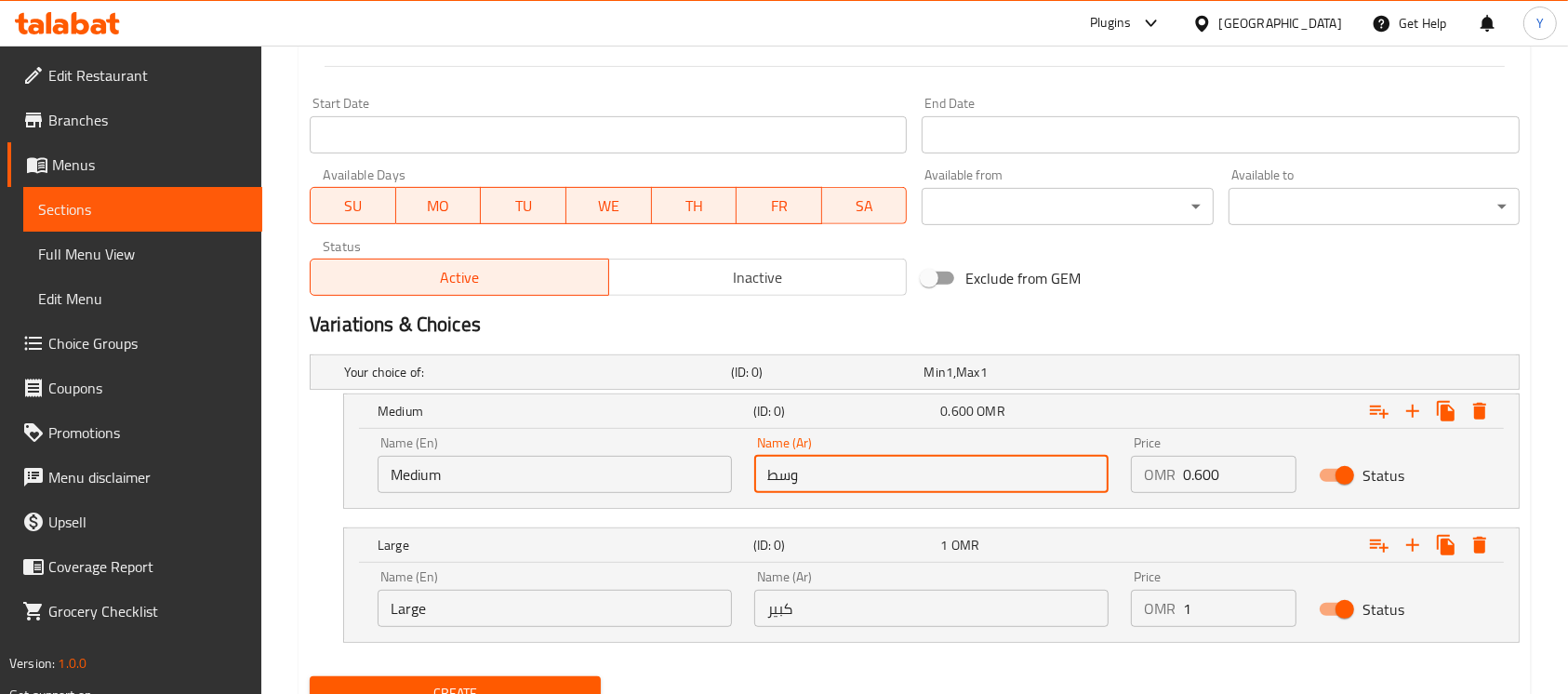
click at [1134, 301] on div "Exclude from GEM" at bounding box center [1118, 278] width 408 height 50
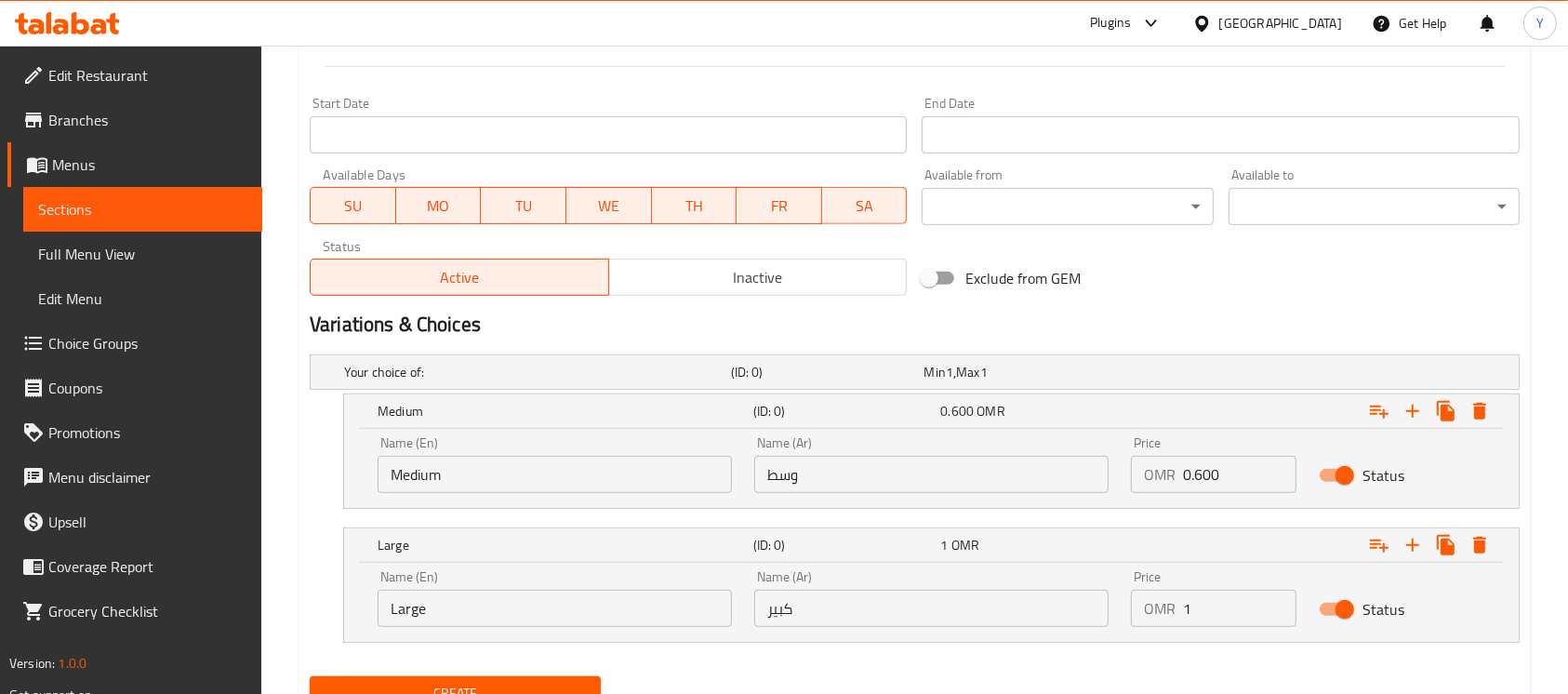
click at [1539, 288] on div "Home / Restaurants management / Menus / Sections / item / create Appetizers sec…" at bounding box center [915, 38] width 1307 height 1470
click at [1559, 282] on div "Home / Restaurants management / Menus / Sections / item / create Appetizers sec…" at bounding box center [915, 38] width 1307 height 1470
click at [1564, 282] on div "Home / Restaurants management / Menus / Sections / item / create Appetizers sec…" at bounding box center [915, 38] width 1307 height 1470
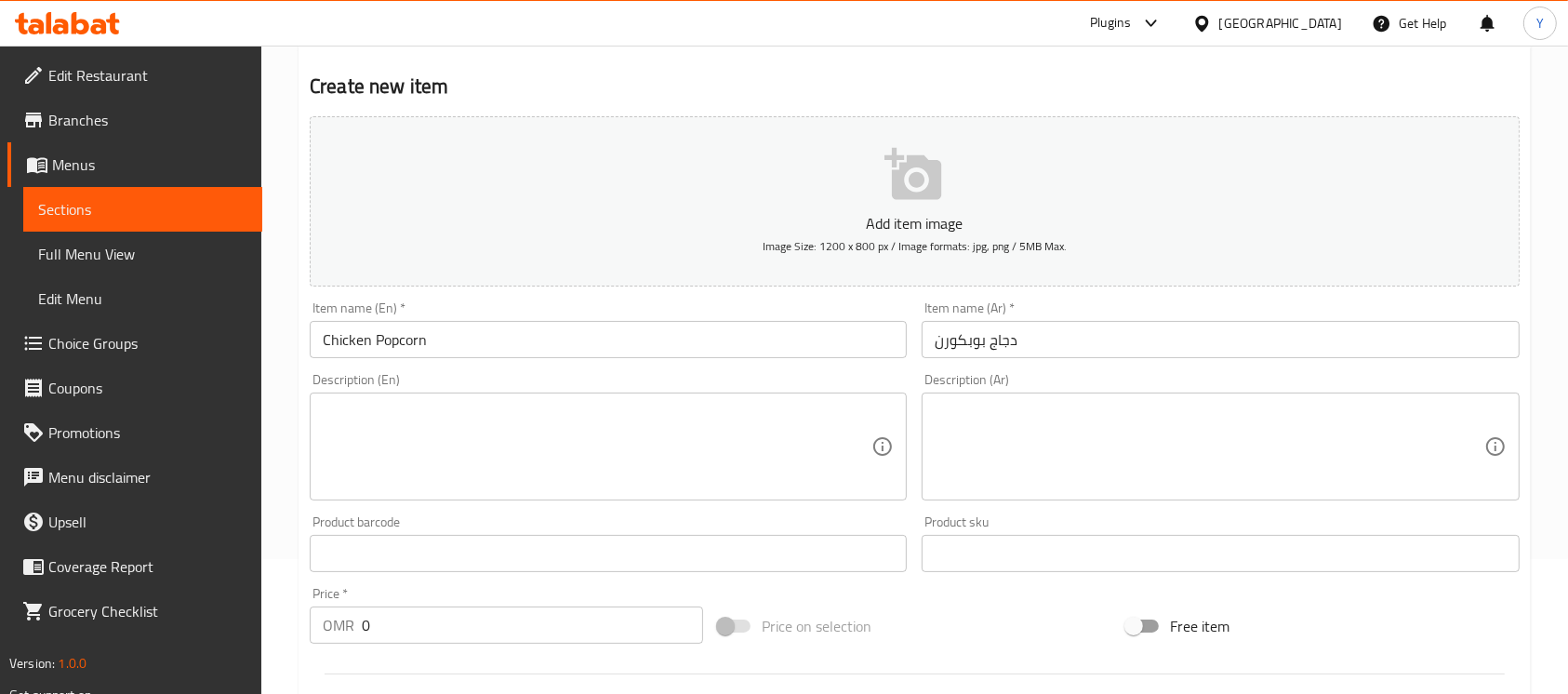
click at [486, 345] on input "Chicken Popcorn" at bounding box center [608, 340] width 597 height 38
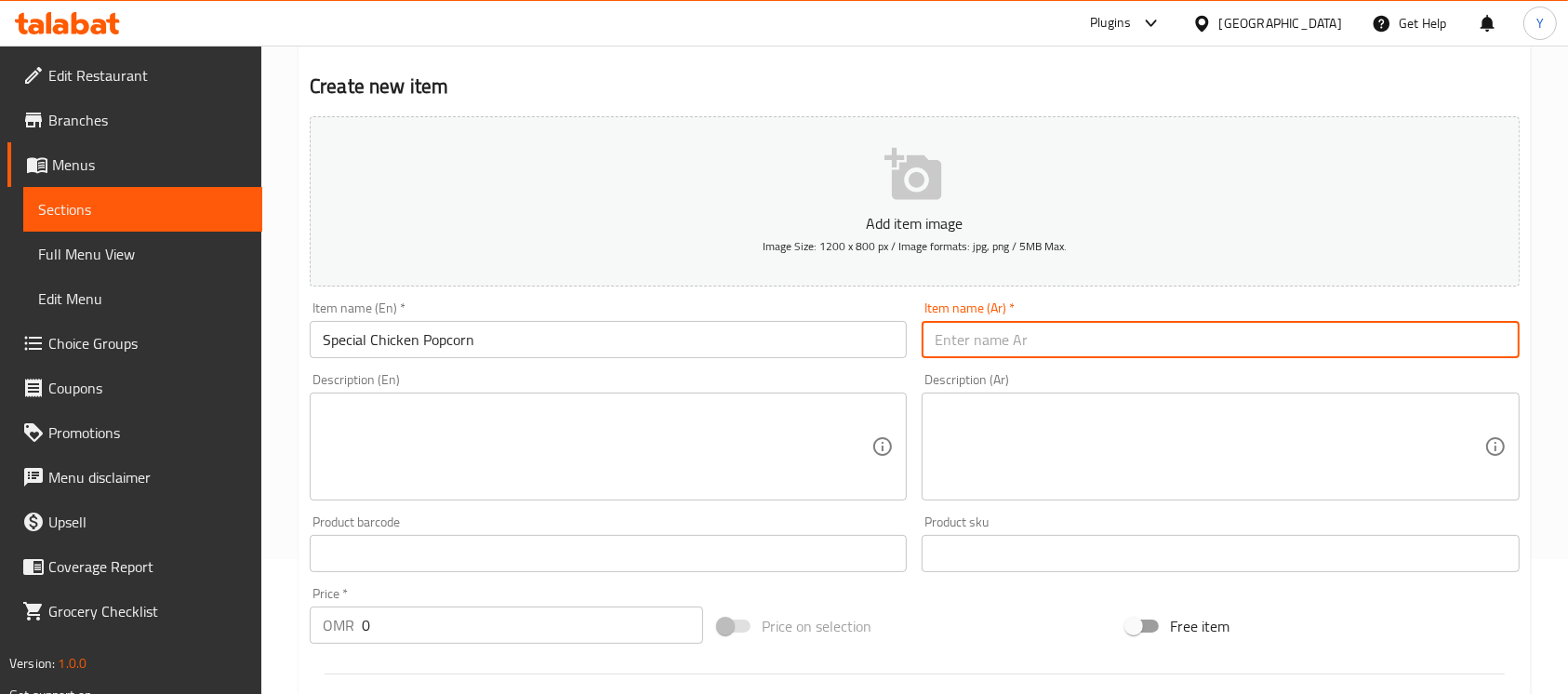
drag, startPoint x: 1075, startPoint y: 340, endPoint x: 1536, endPoint y: 456, distance: 475.4
click at [1075, 338] on input "text" at bounding box center [1220, 340] width 597 height 38
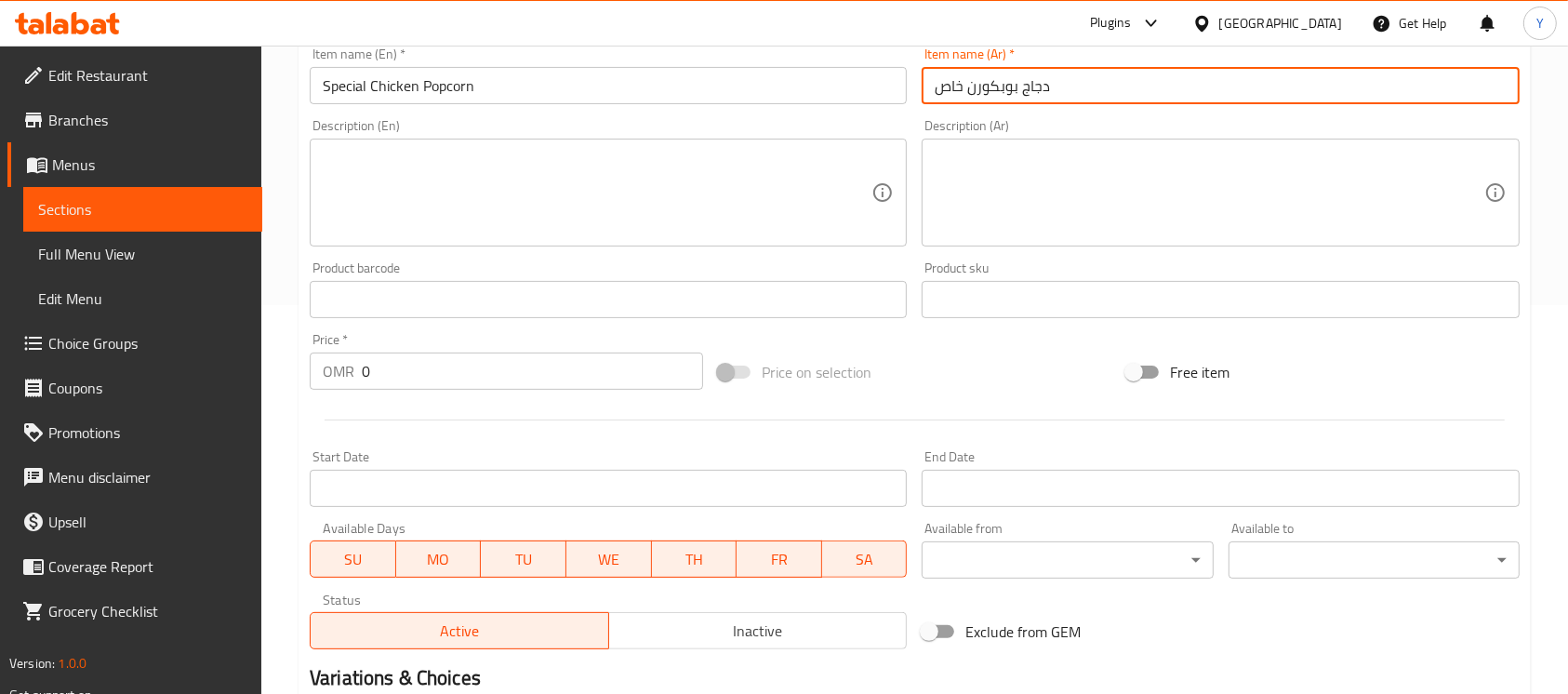
scroll to position [390, 0]
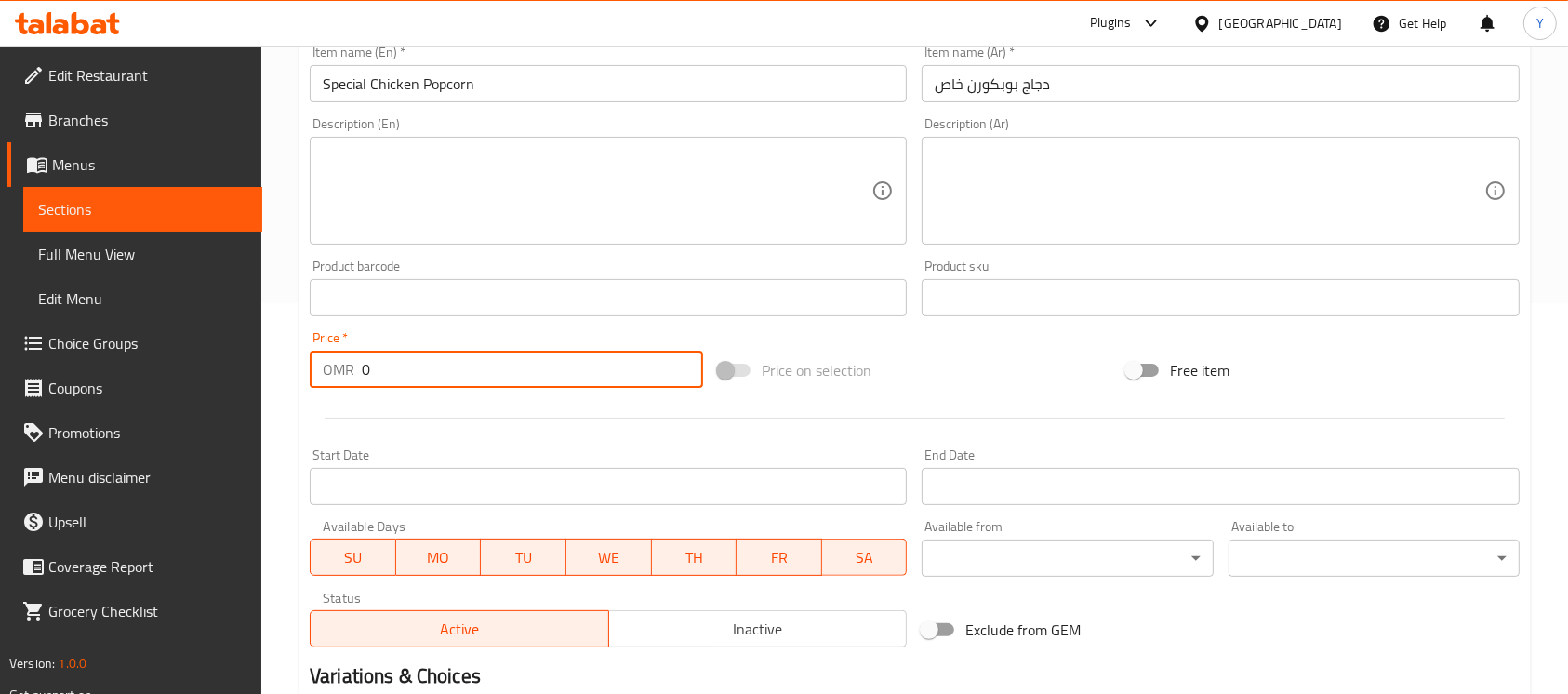
paste input ".6"
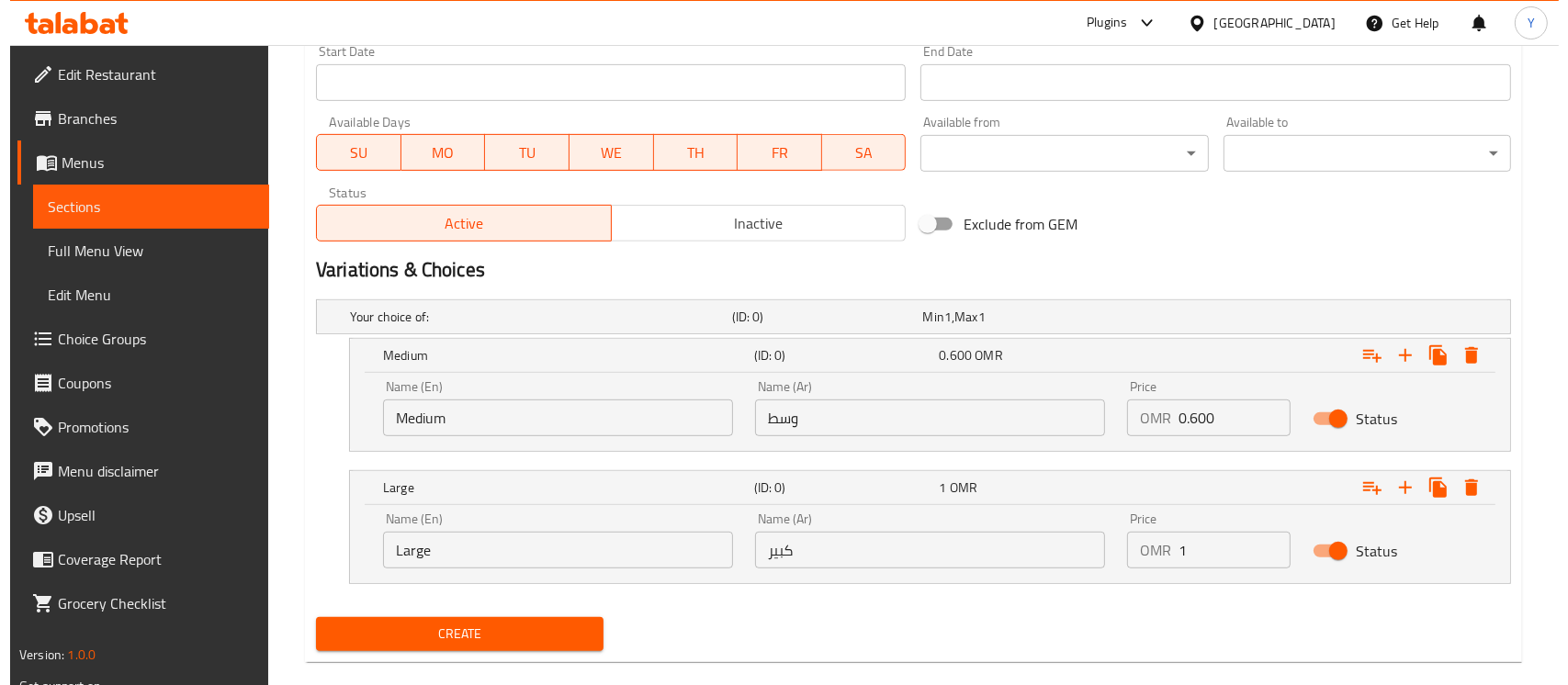
scroll to position [811, 0]
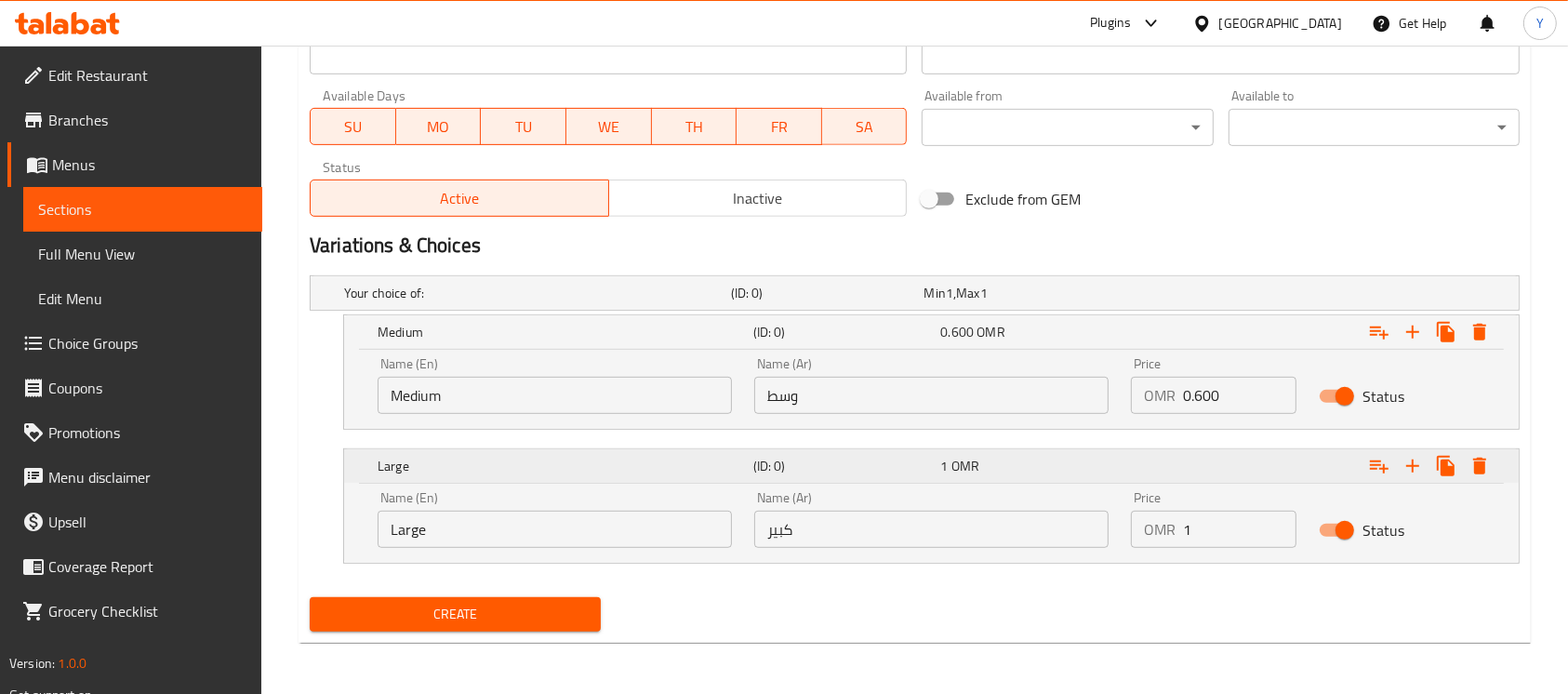
click at [1491, 479] on div "Expand" at bounding box center [1429, 466] width 133 height 34
click at [1477, 468] on icon "Expand" at bounding box center [1479, 466] width 13 height 17
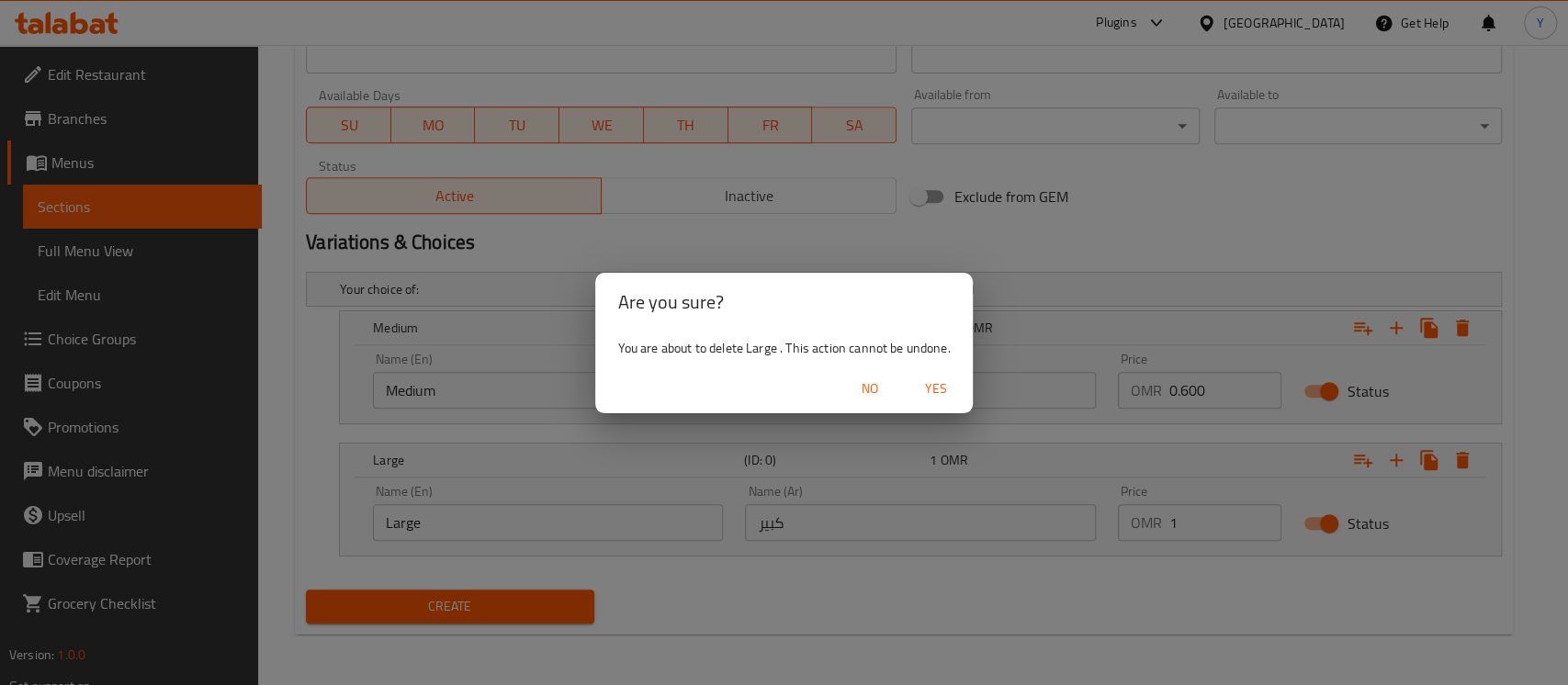
click at [944, 389] on span "Yes" at bounding box center [935, 389] width 44 height 23
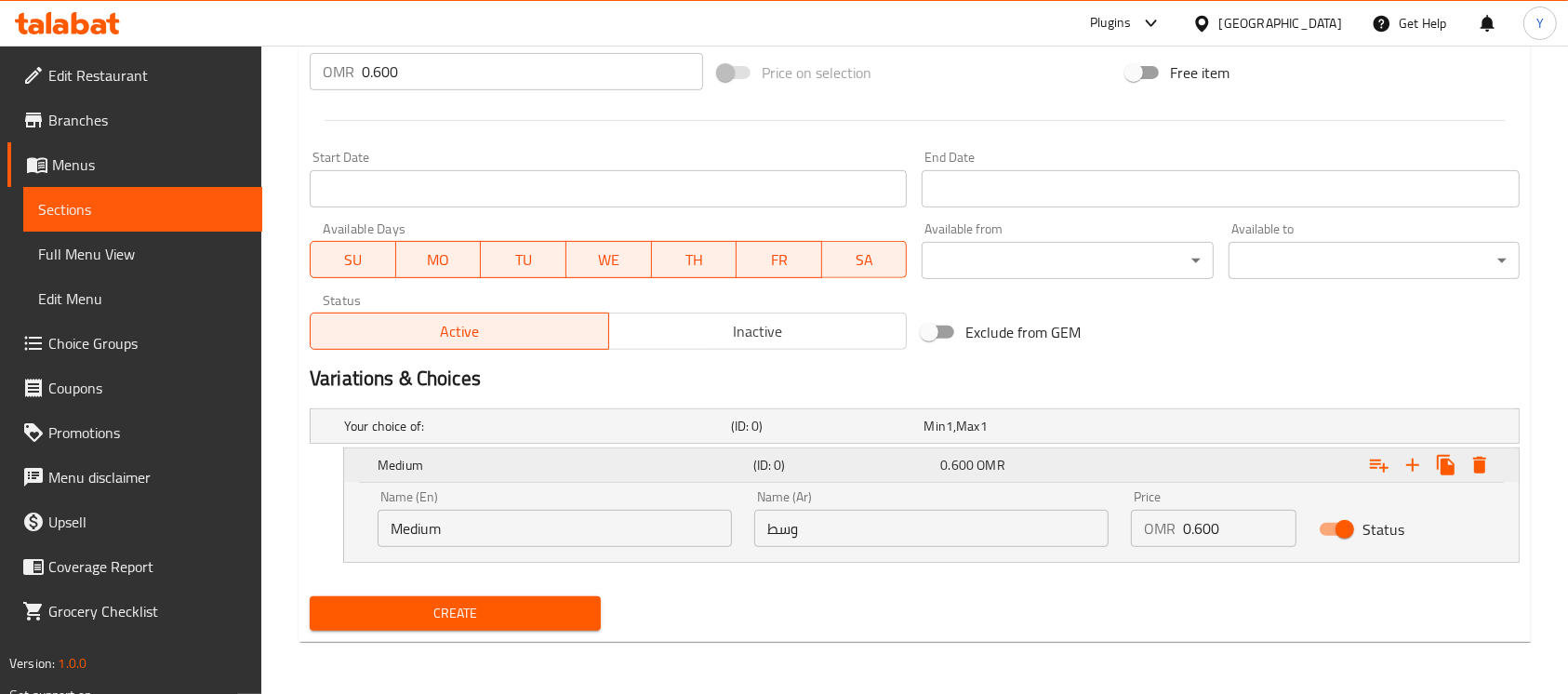
click at [1484, 463] on icon "Expand" at bounding box center [1479, 465] width 13 height 17
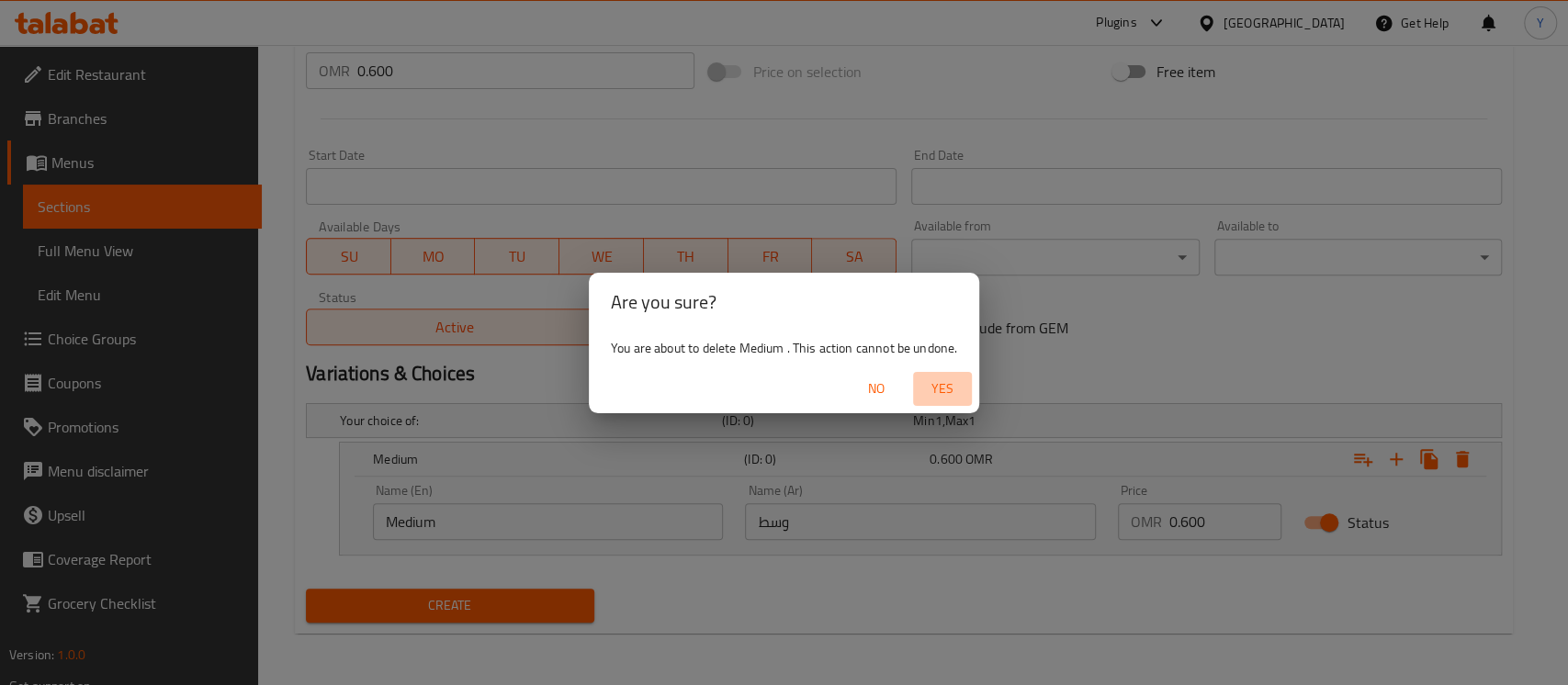
click at [935, 385] on span "Yes" at bounding box center [941, 389] width 44 height 23
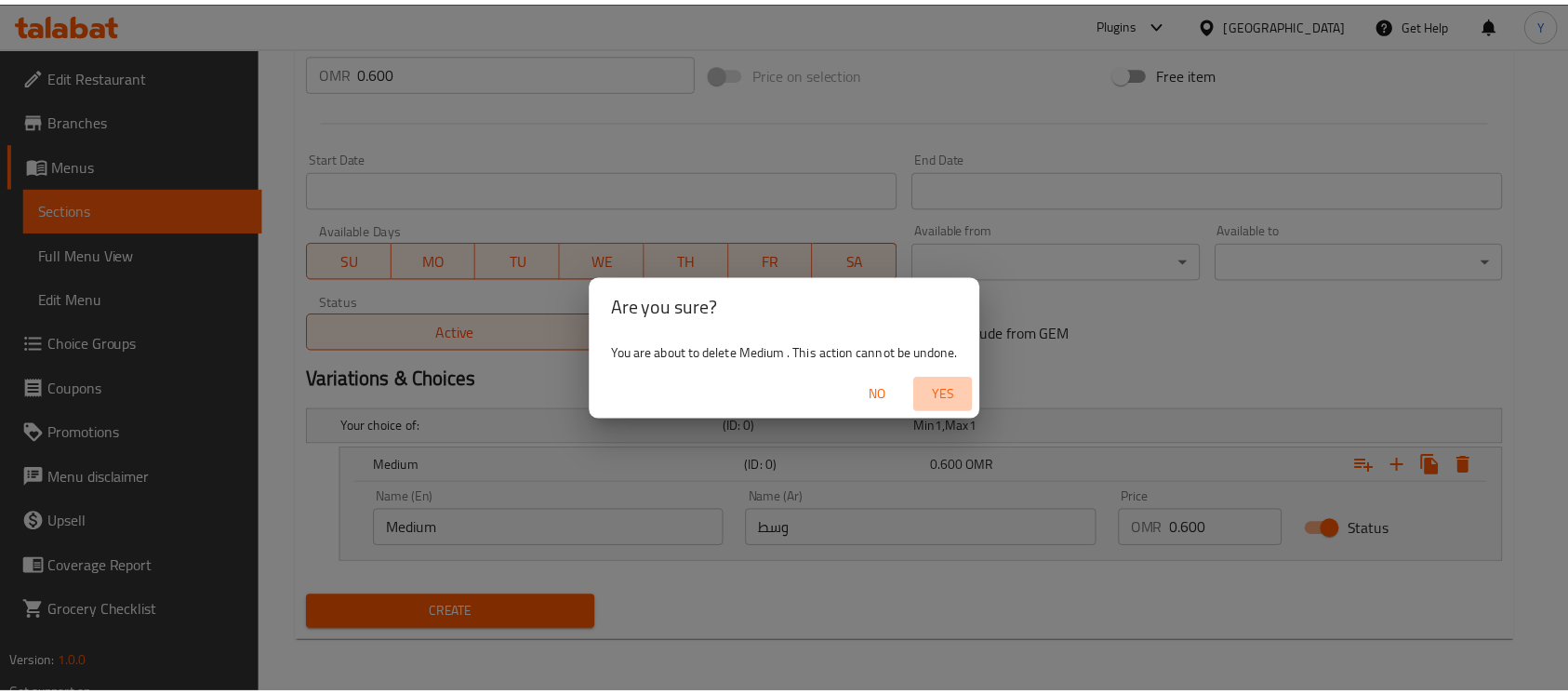
scroll to position [620, 0]
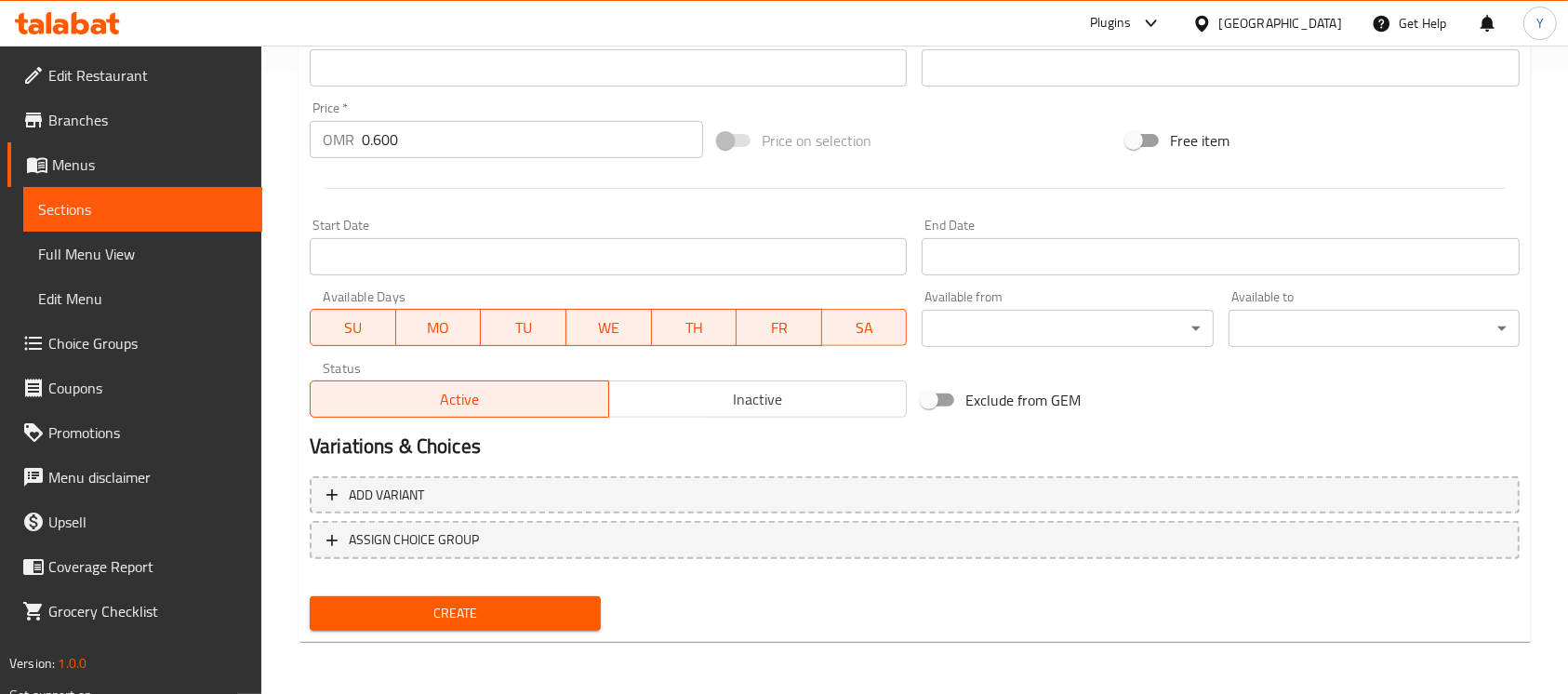
click at [558, 605] on span "Create" at bounding box center [455, 614] width 261 height 24
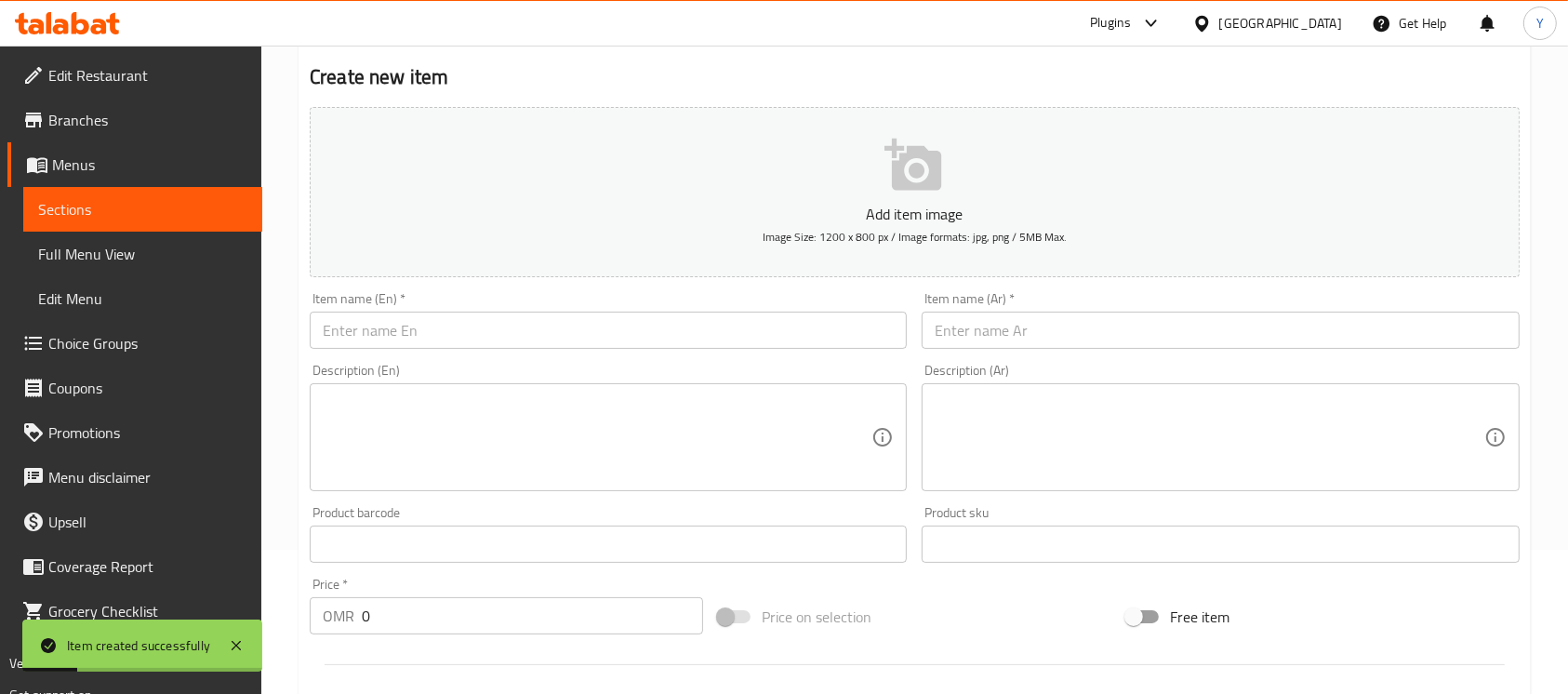
scroll to position [142, 0]
click at [621, 316] on input "text" at bounding box center [608, 332] width 597 height 38
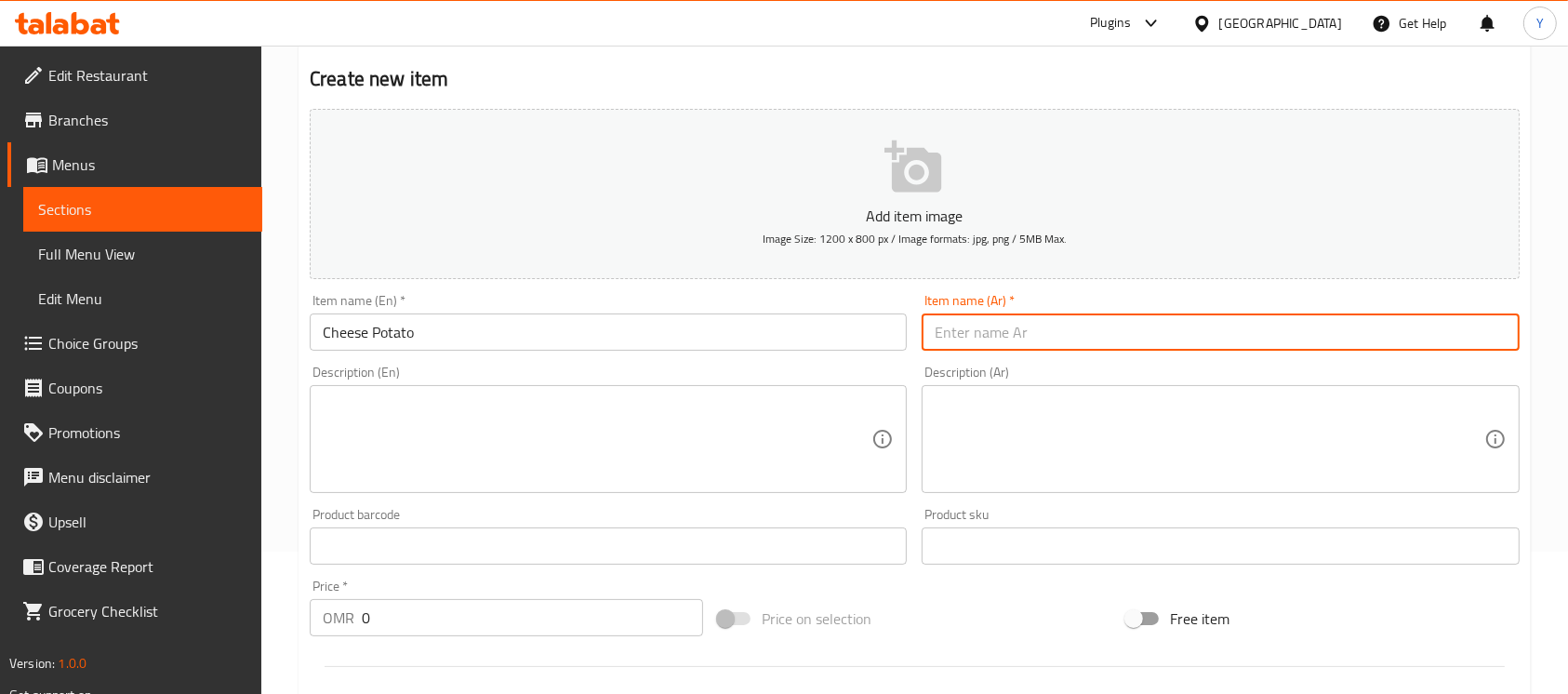
click at [1101, 318] on input "text" at bounding box center [1220, 332] width 597 height 38
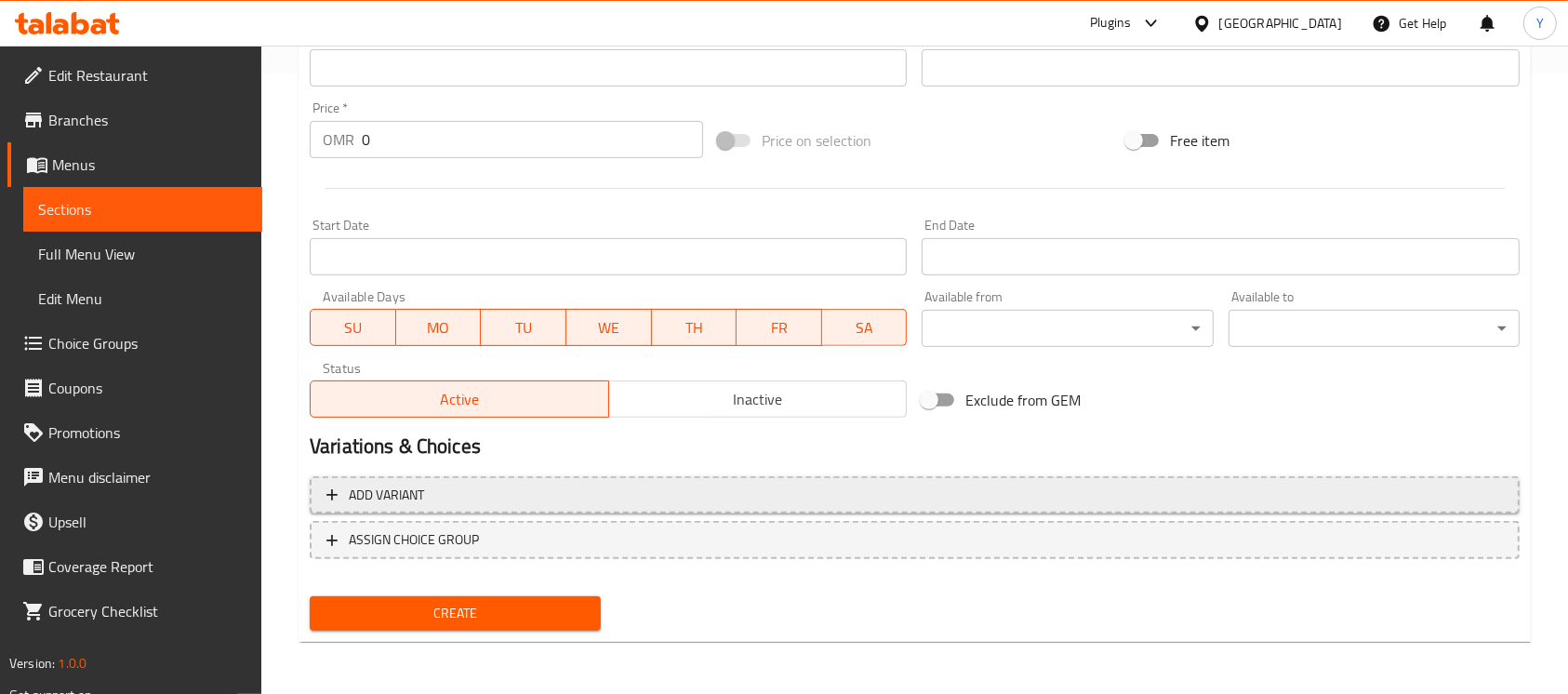
click at [1037, 503] on span "Add variant" at bounding box center [915, 495] width 1176 height 24
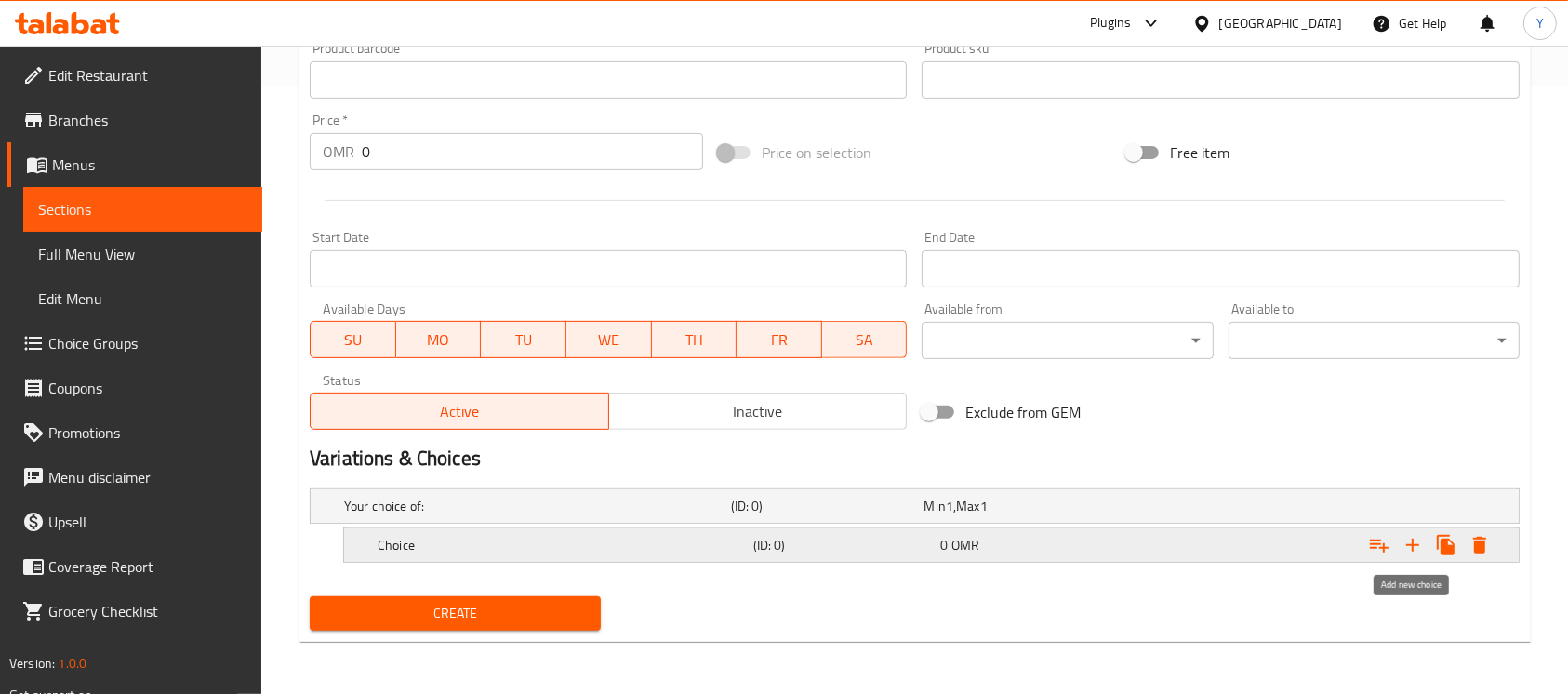
click at [1408, 540] on icon "Expand" at bounding box center [1412, 545] width 23 height 23
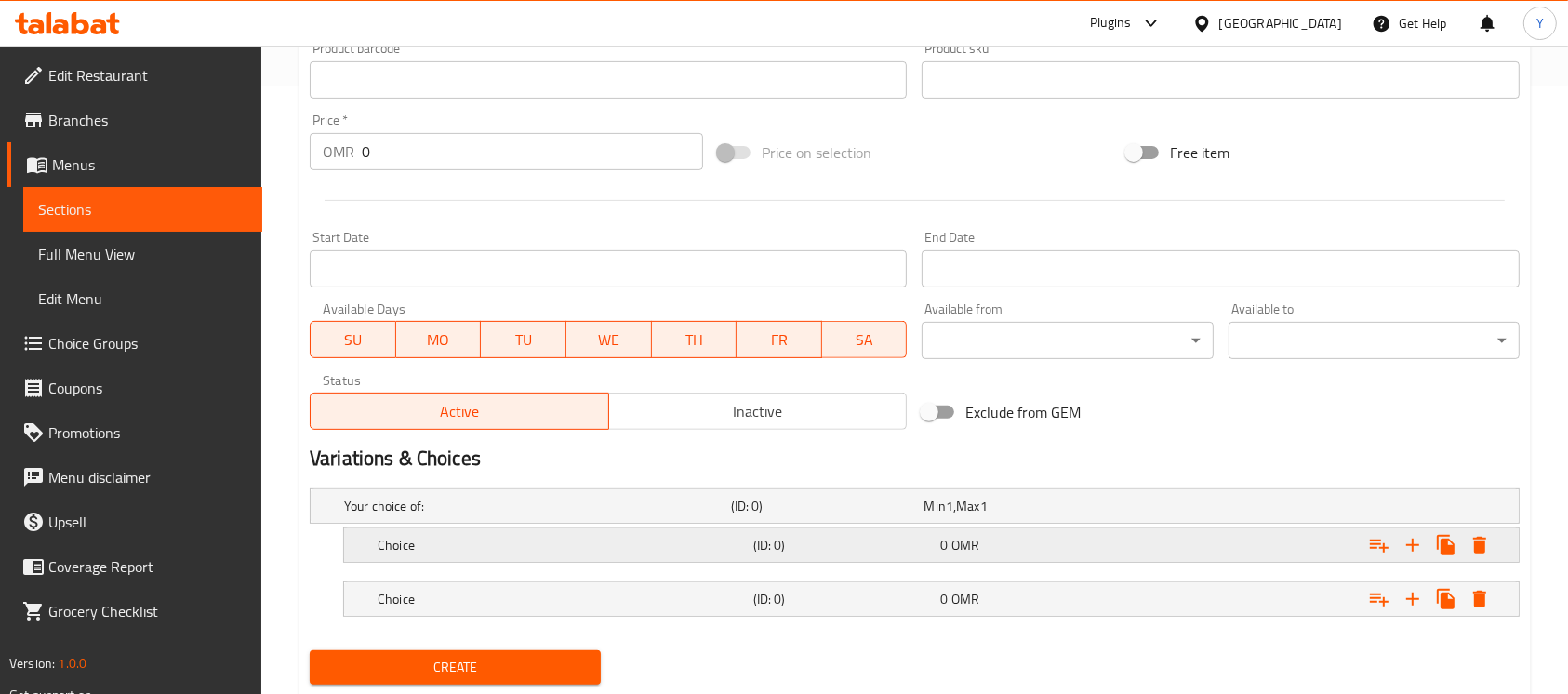
click at [1177, 548] on div "Expand" at bounding box center [1312, 544] width 376 height 41
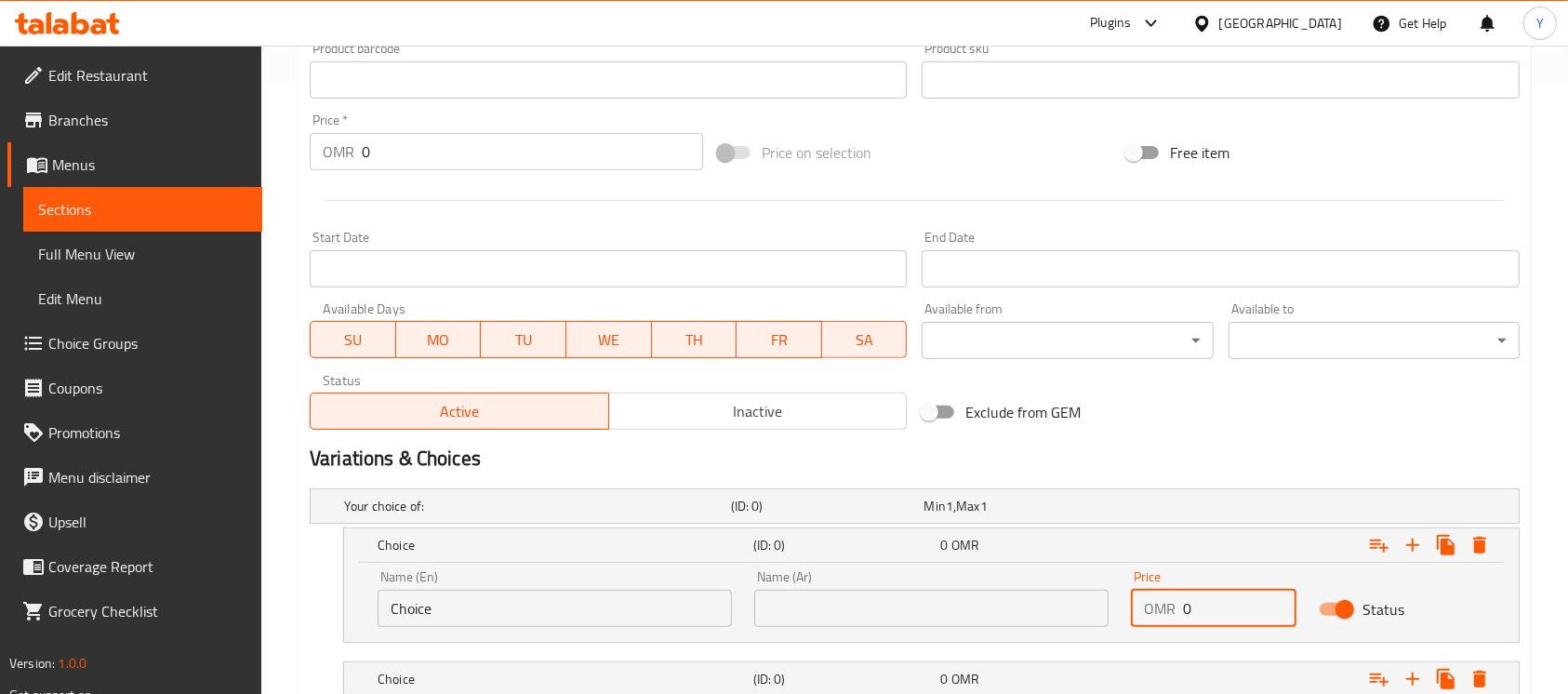
paste input ".6"
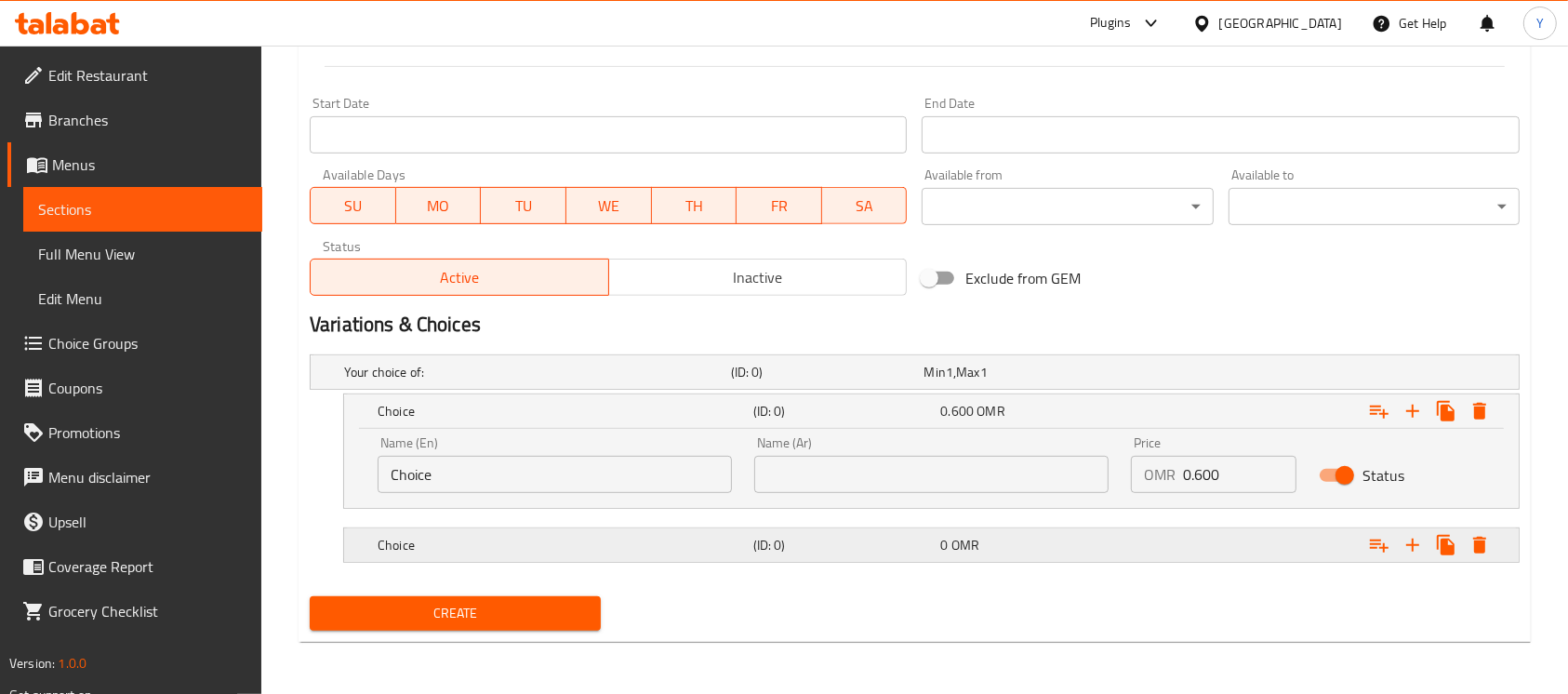
click at [1247, 535] on div "Expand" at bounding box center [1312, 544] width 376 height 41
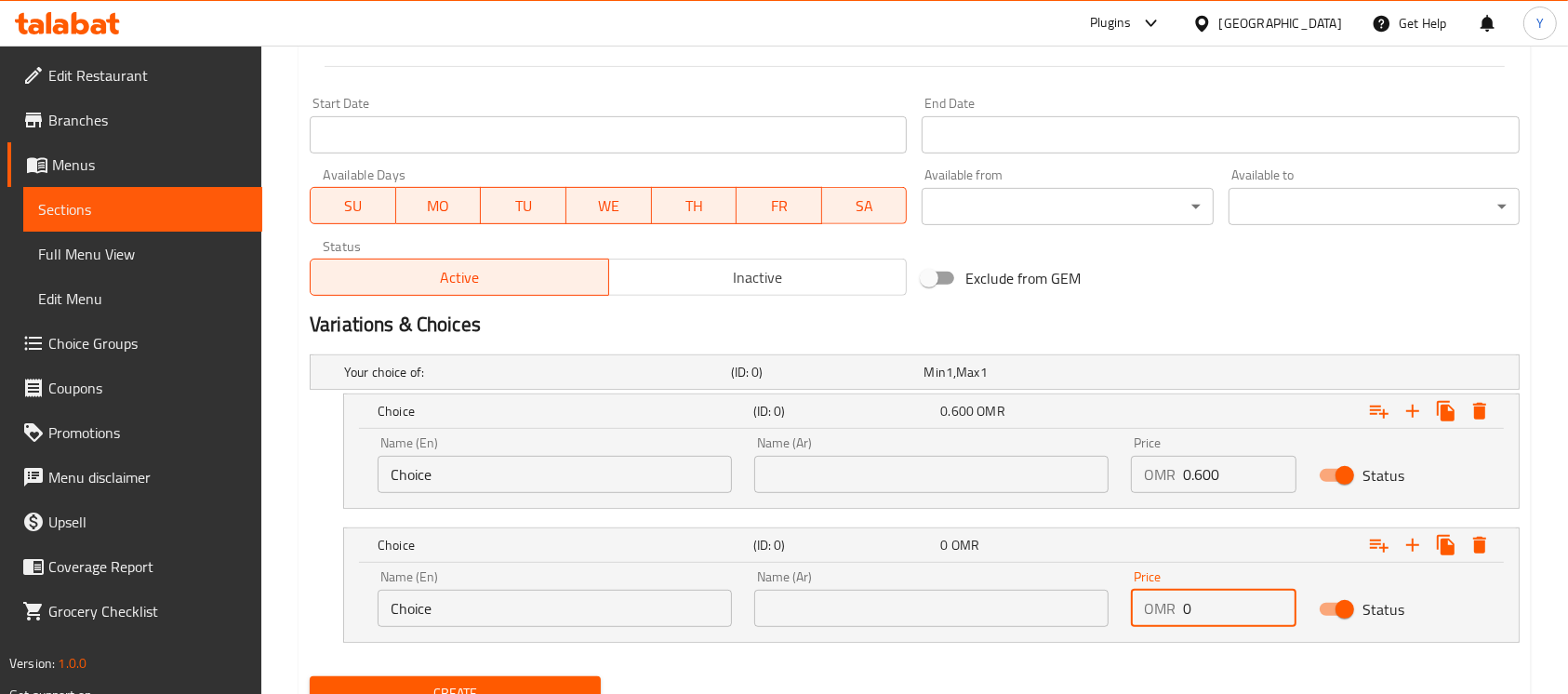
drag, startPoint x: 1118, startPoint y: 607, endPoint x: 1092, endPoint y: 608, distance: 26.0
click at [1092, 608] on div "Name (En) Choice Name (En) Name (Ar) Name (Ar) Price OMR 0 Price Status" at bounding box center [931, 598] width 1130 height 79
click at [471, 619] on input "Choice" at bounding box center [555, 608] width 354 height 38
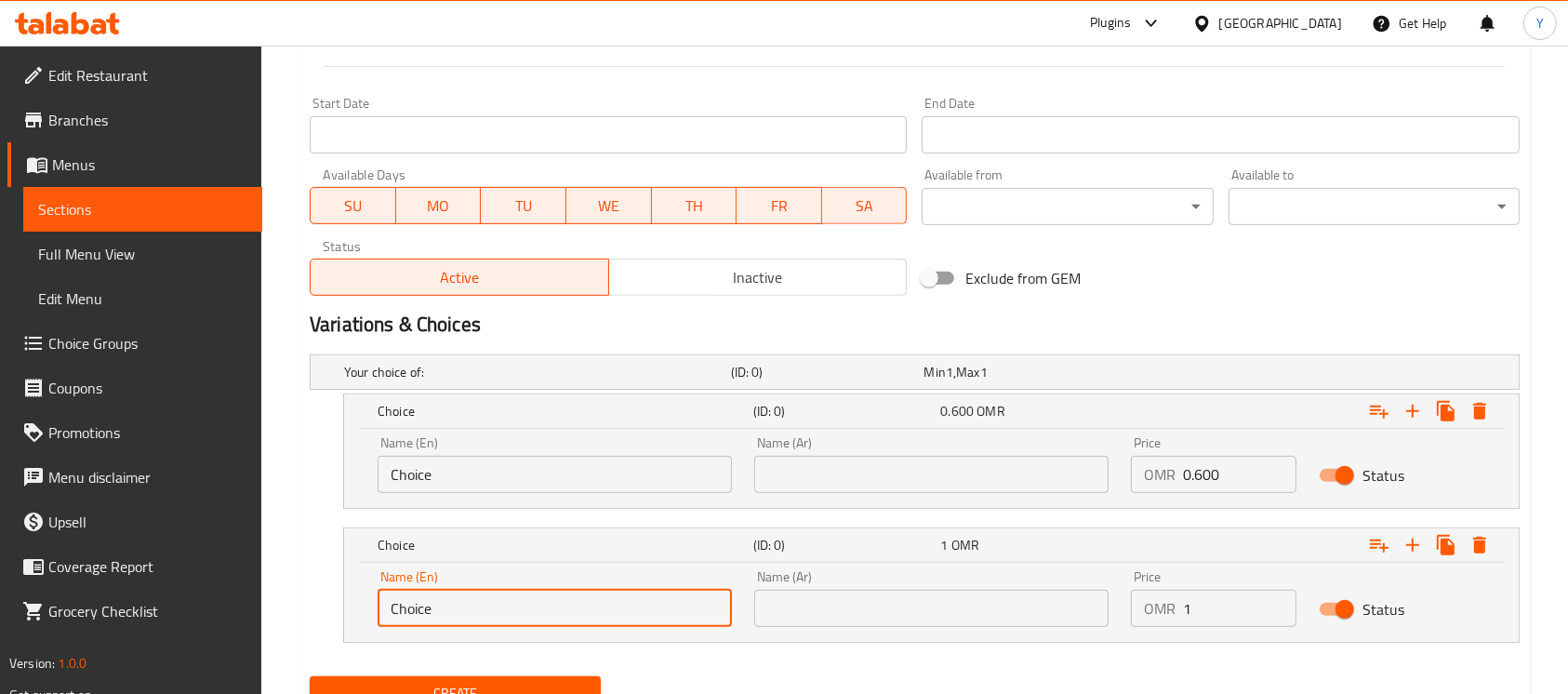
click at [471, 619] on input "Choice" at bounding box center [555, 608] width 354 height 38
click at [471, 618] on input "text" at bounding box center [555, 608] width 354 height 38
drag, startPoint x: 948, startPoint y: 619, endPoint x: 952, endPoint y: 607, distance: 12.6
click at [948, 619] on input "text" at bounding box center [931, 608] width 354 height 38
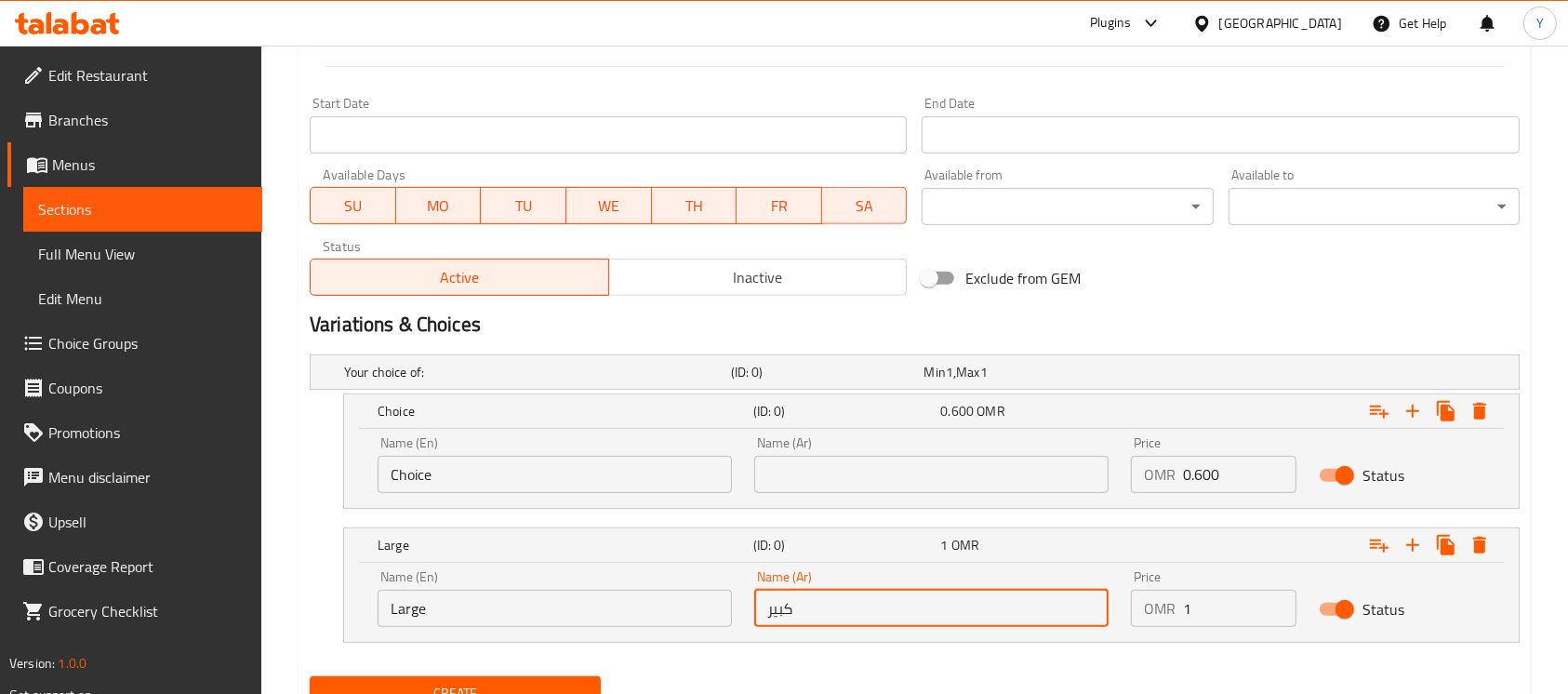
click at [625, 459] on input "Choice" at bounding box center [555, 475] width 354 height 38
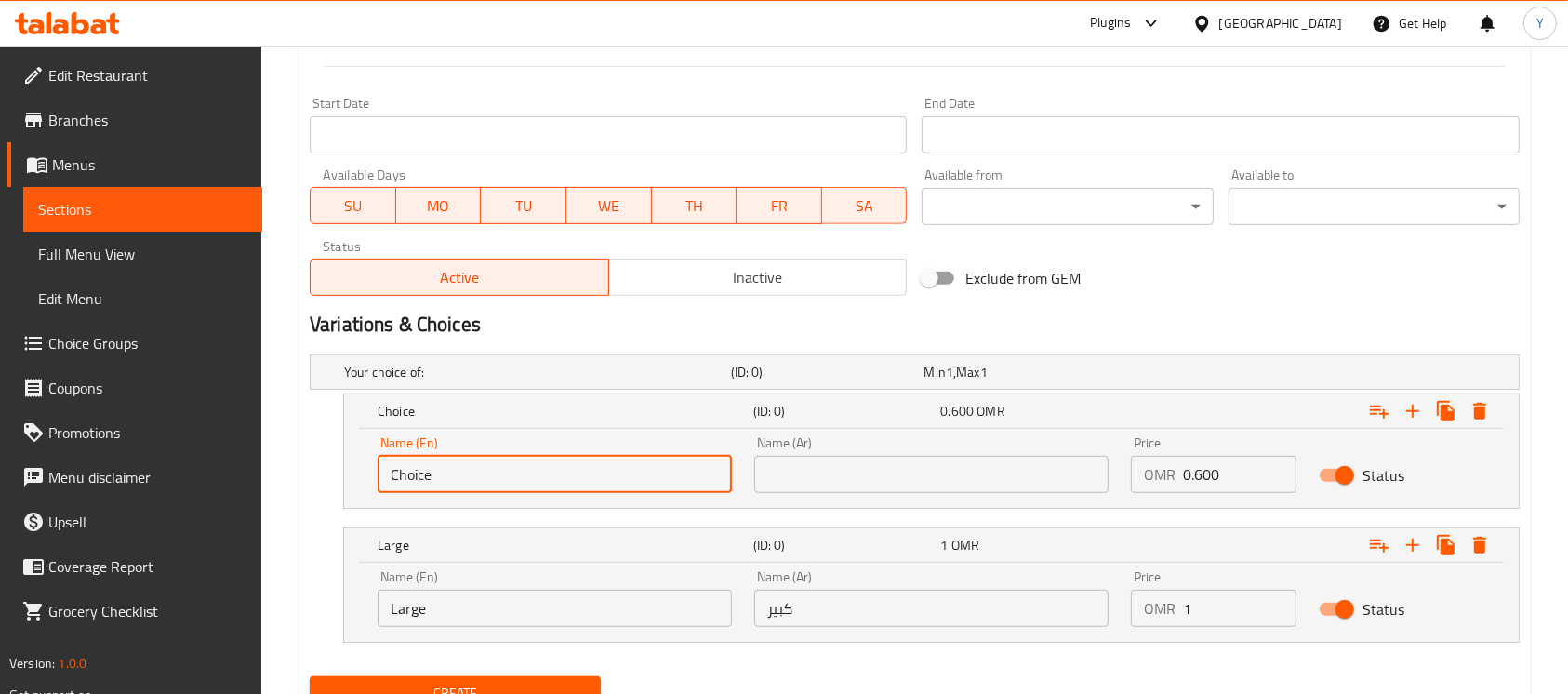
click at [625, 459] on input "Choice" at bounding box center [555, 475] width 354 height 38
click at [621, 462] on input "text" at bounding box center [555, 475] width 354 height 38
click at [787, 469] on input "text" at bounding box center [931, 475] width 354 height 38
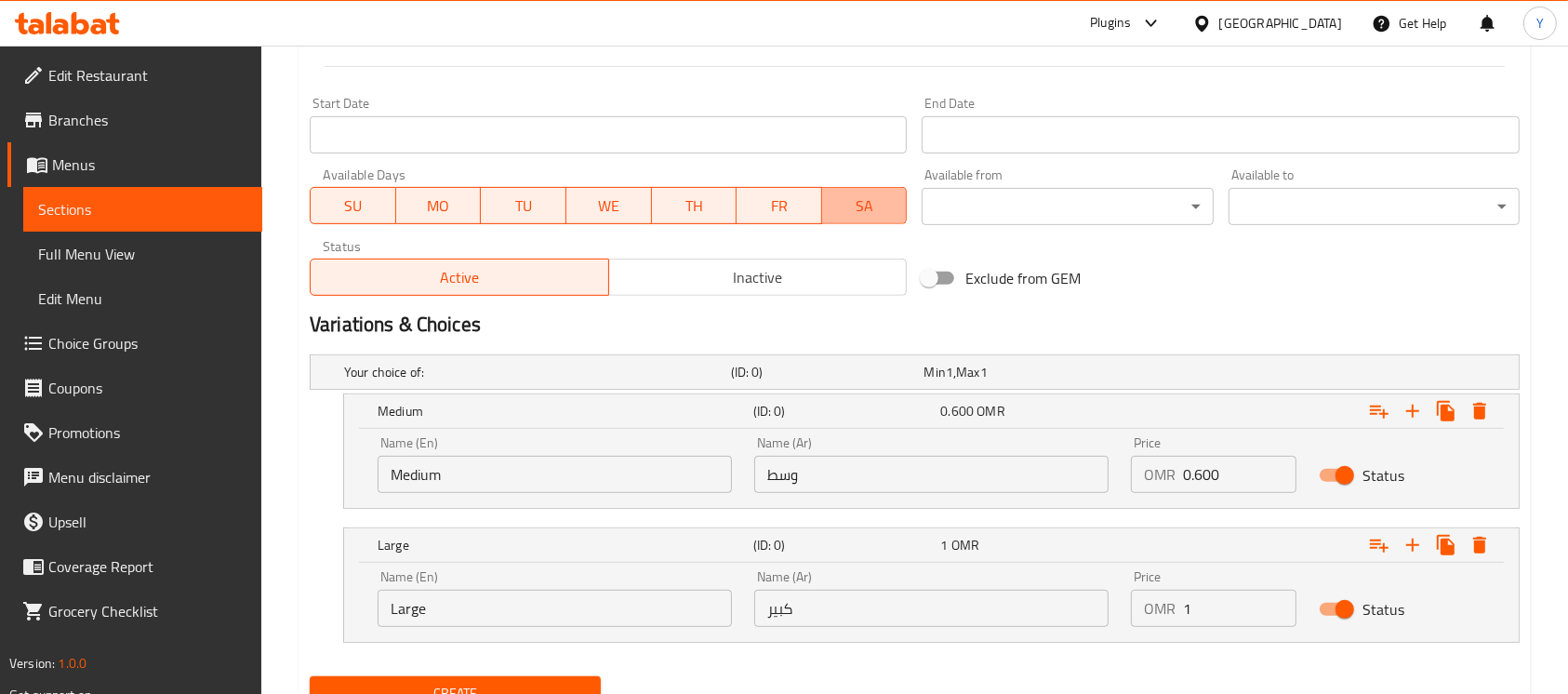
click at [907, 206] on button "SA" at bounding box center [864, 206] width 86 height 38
click at [885, 211] on span "SA" at bounding box center [864, 206] width 70 height 27
click at [1231, 290] on div "Exclude from GEM" at bounding box center [1118, 278] width 408 height 50
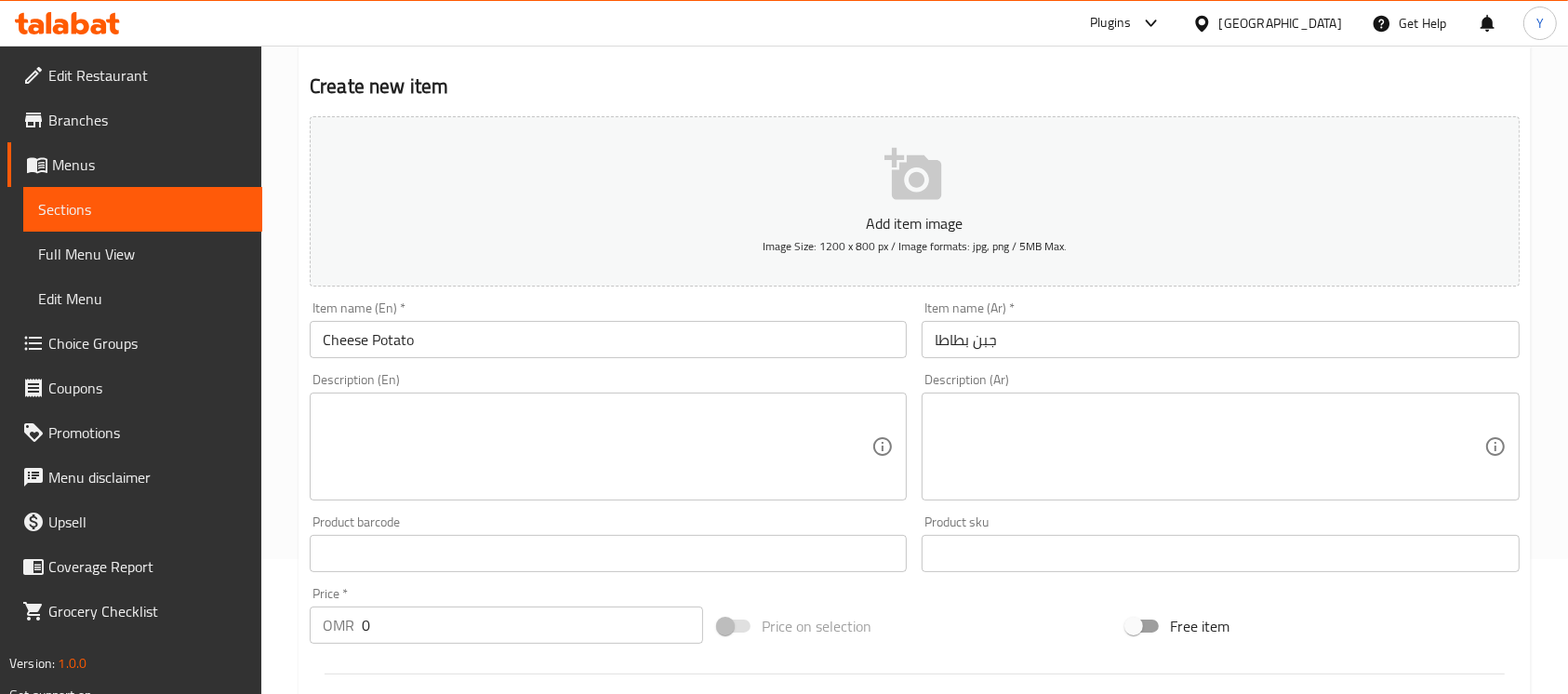
click at [538, 332] on input "Cheese Potato" at bounding box center [608, 340] width 597 height 38
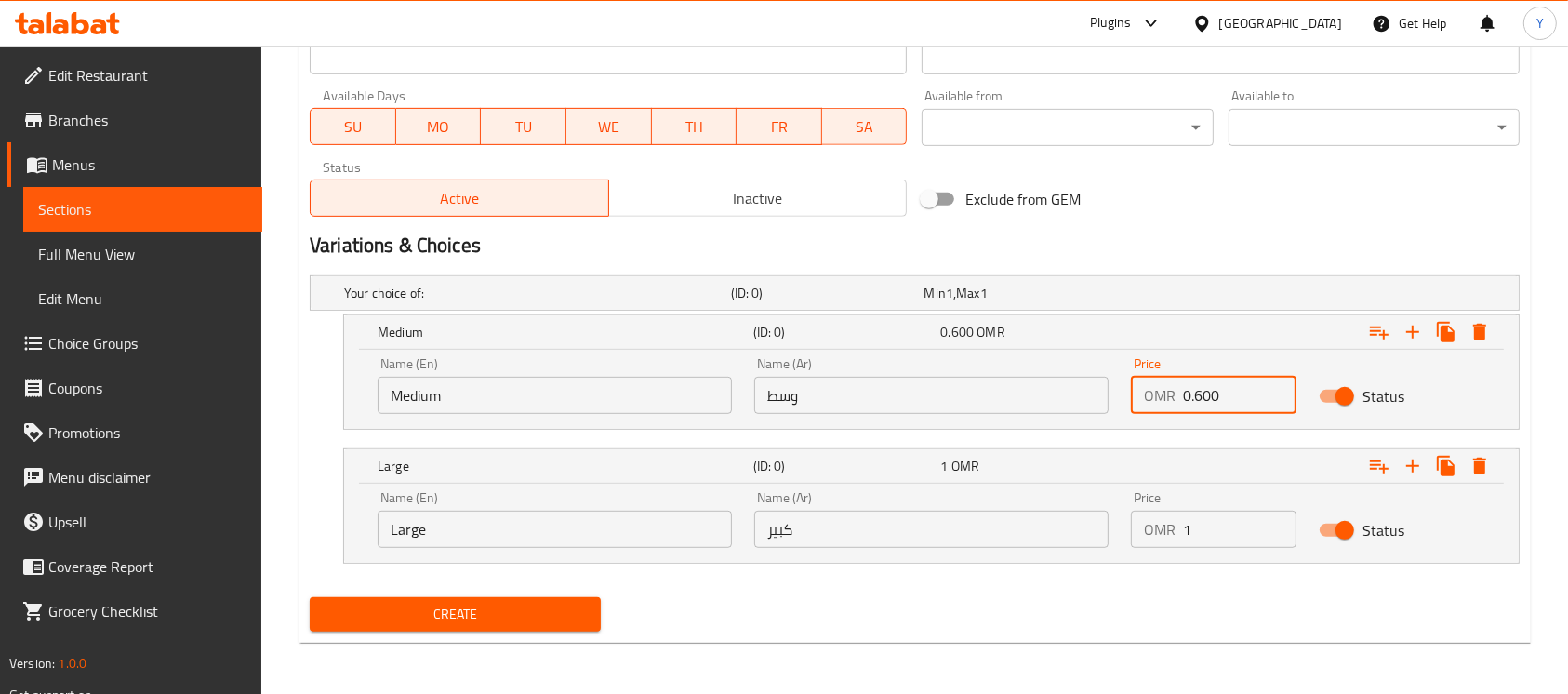
paste input "number"
click at [1302, 224] on div "Variations & Choices" at bounding box center [915, 245] width 1225 height 43
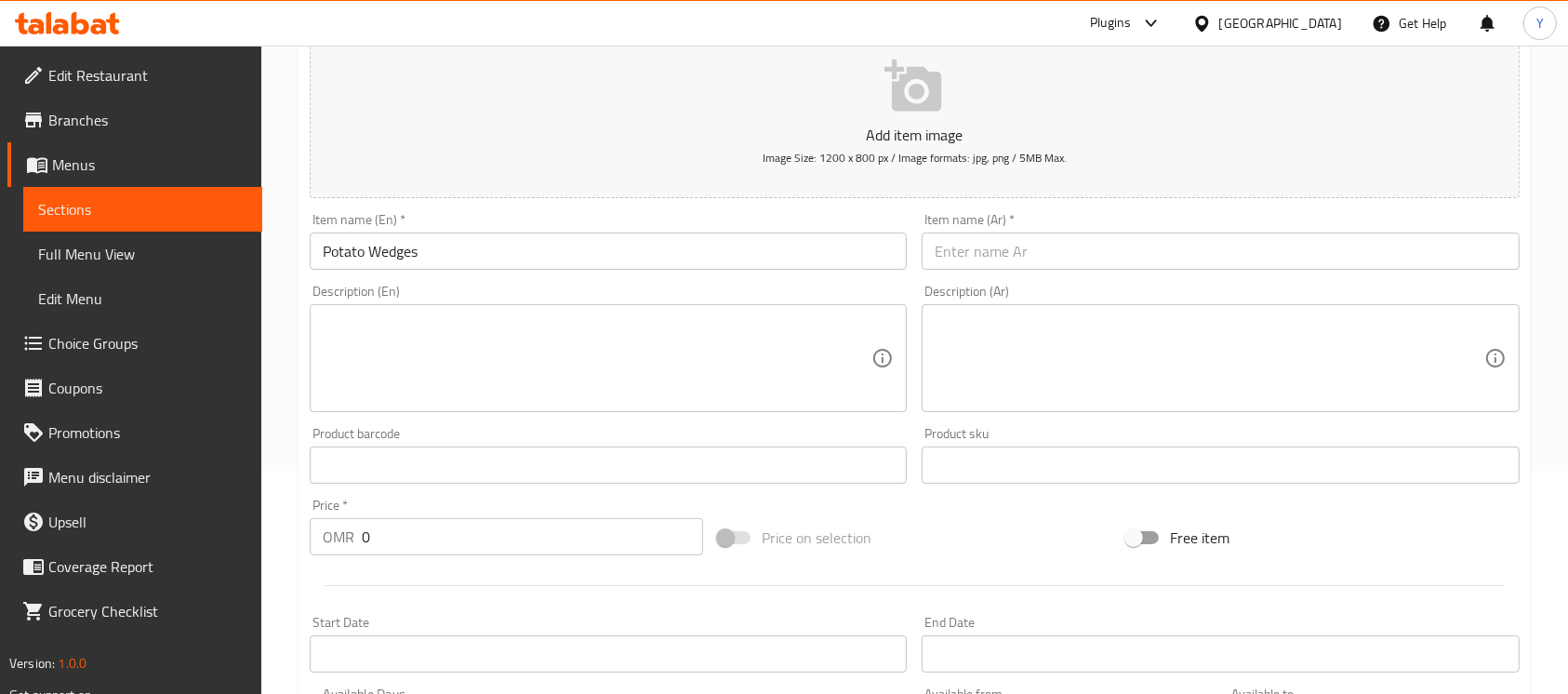
scroll to position [186, 0]
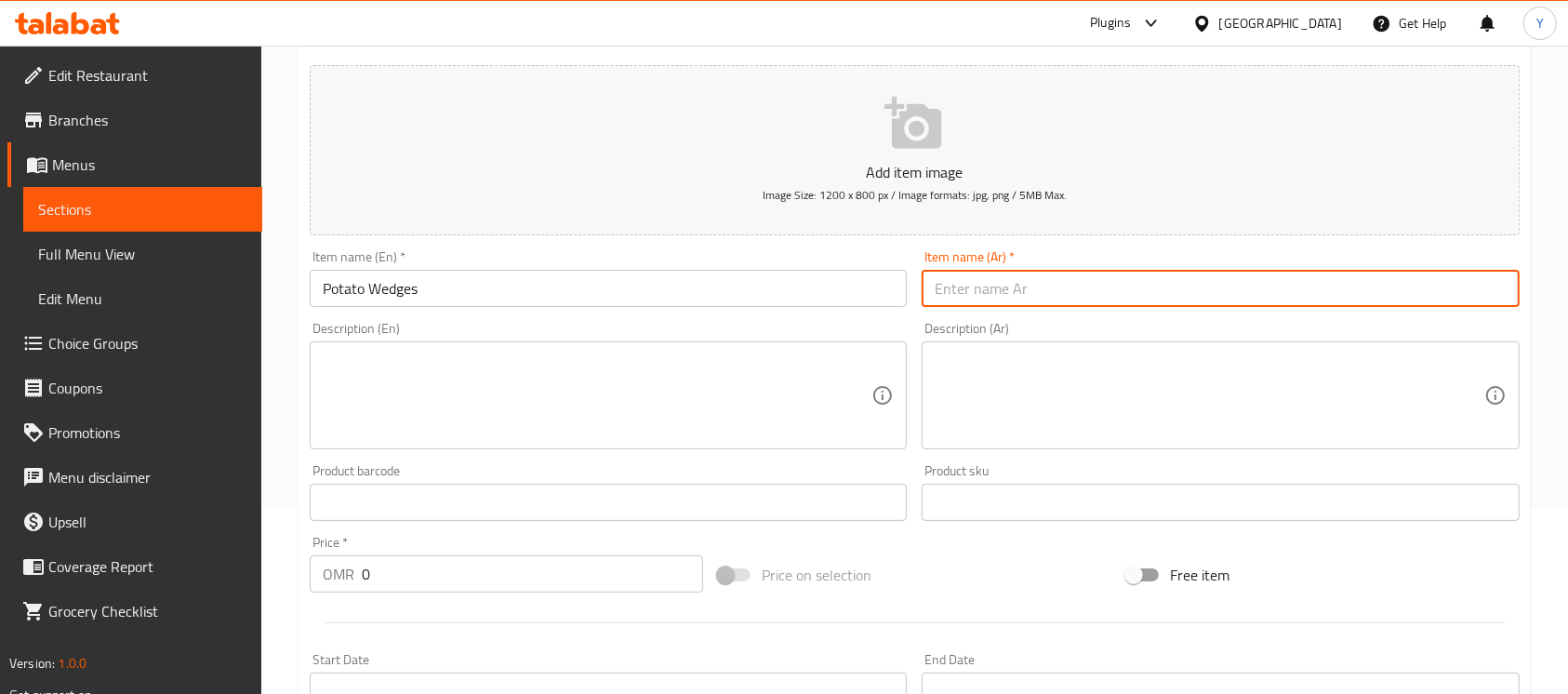
click at [1149, 294] on input "text" at bounding box center [1220, 289] width 597 height 38
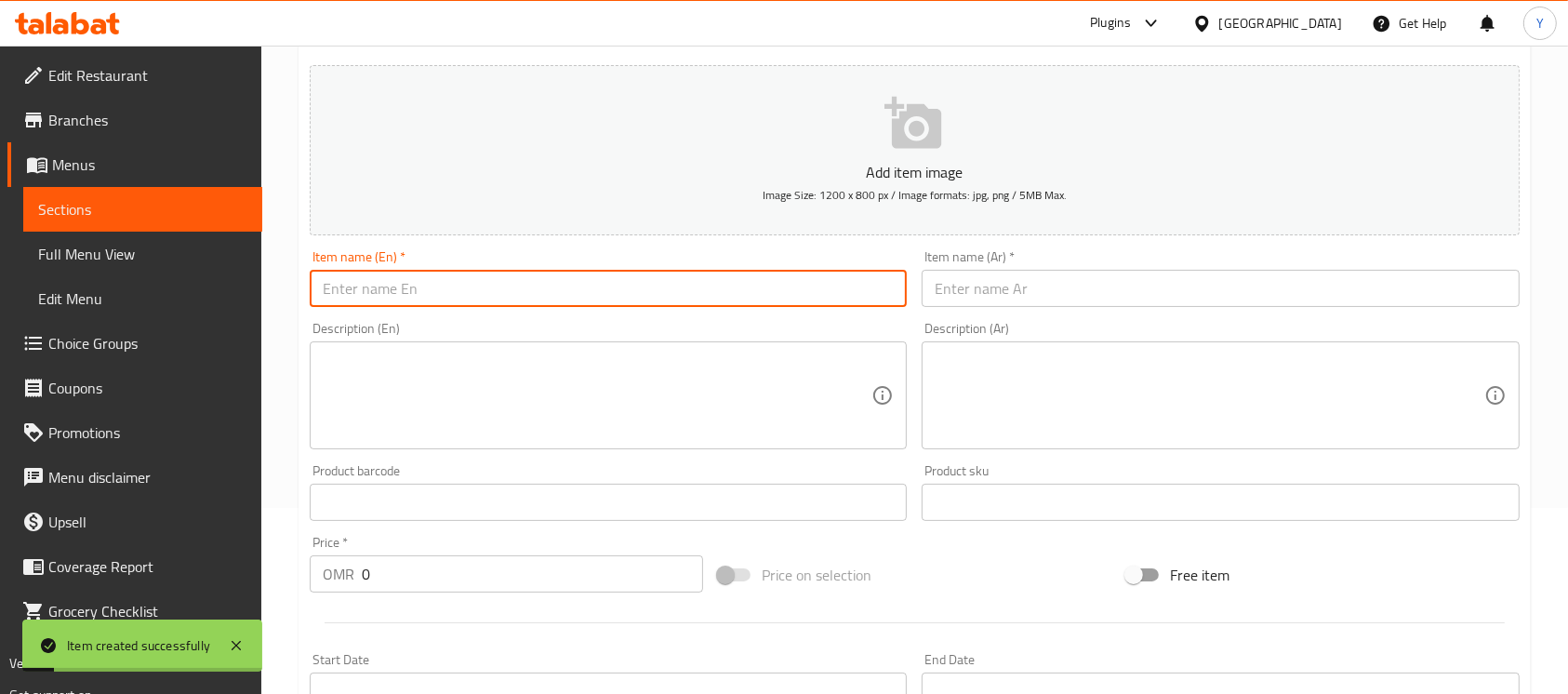
click at [463, 276] on input "text" at bounding box center [608, 289] width 597 height 38
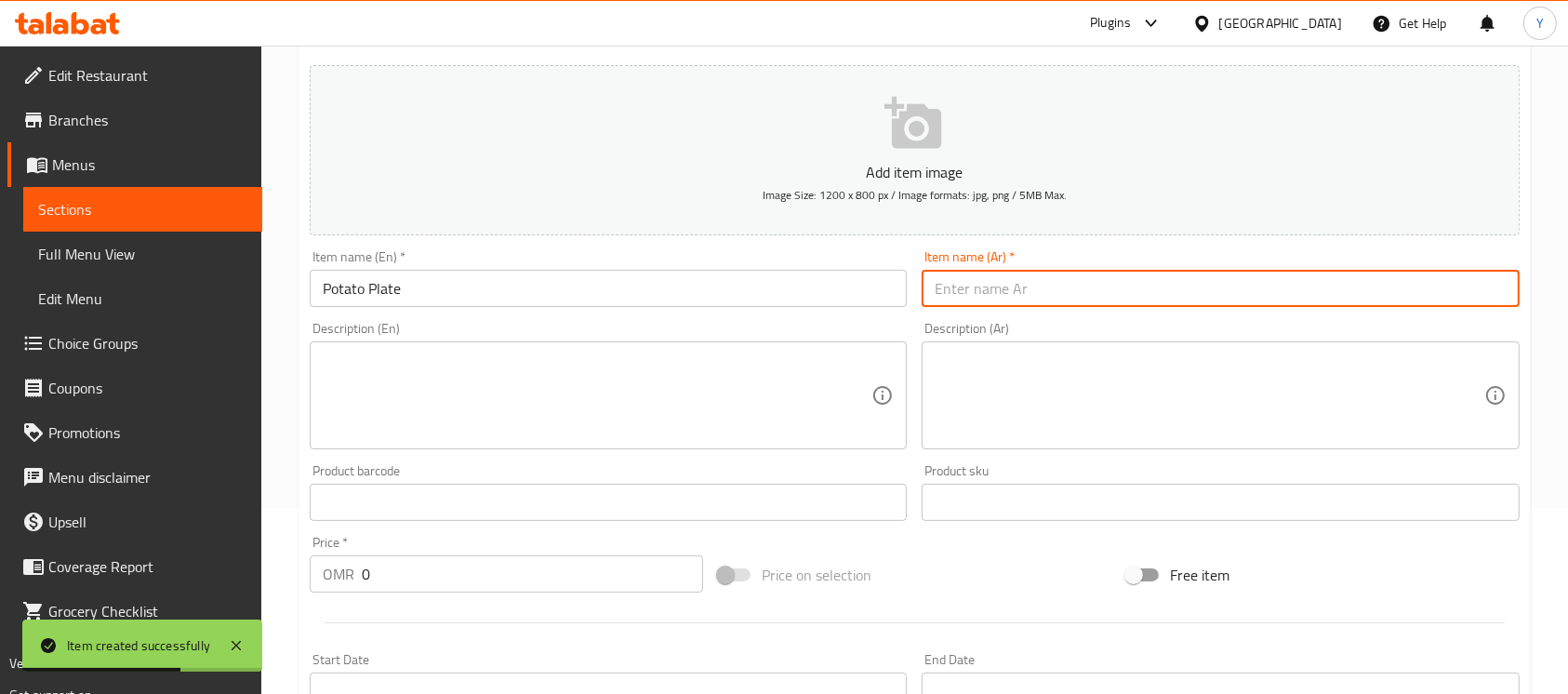
drag, startPoint x: 1117, startPoint y: 286, endPoint x: 1172, endPoint y: 286, distance: 55.0
click at [1117, 286] on input "text" at bounding box center [1220, 289] width 597 height 38
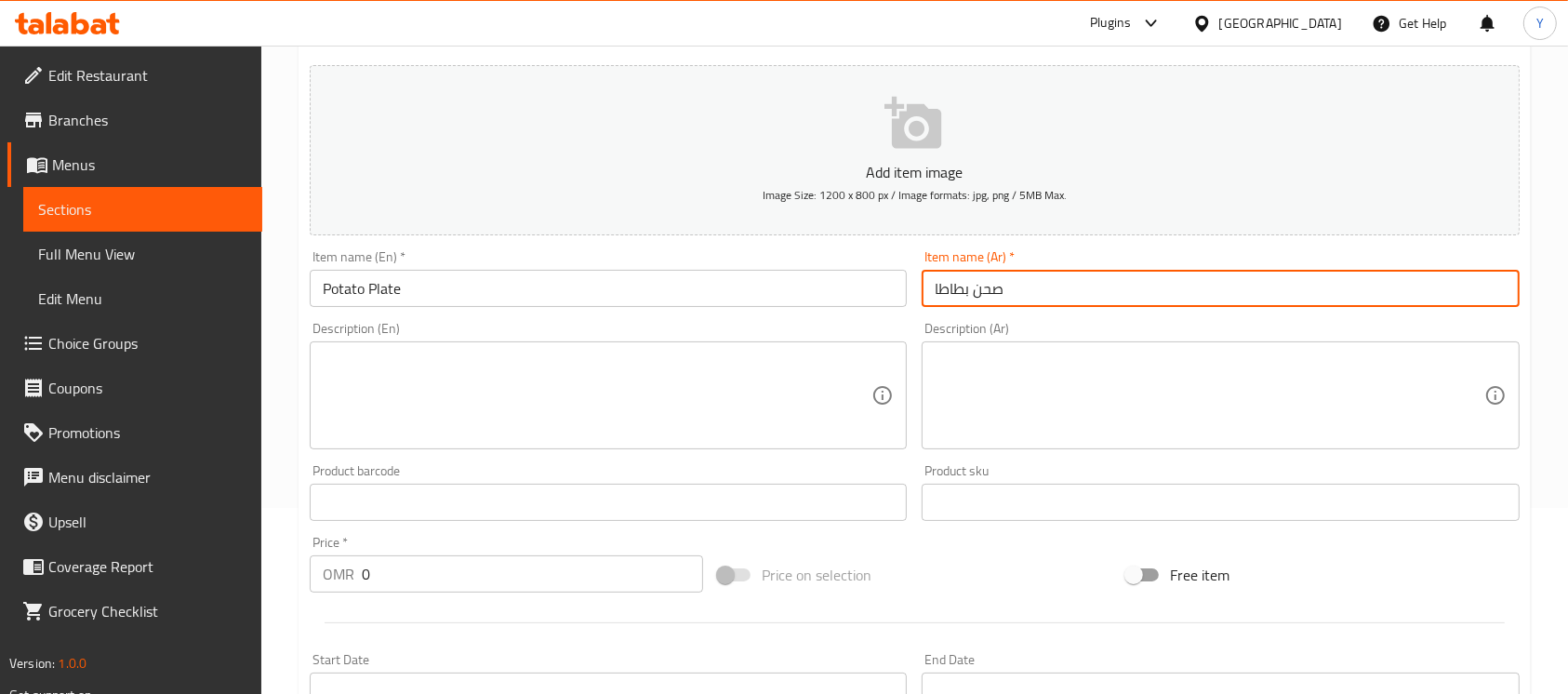
scroll to position [822, 0]
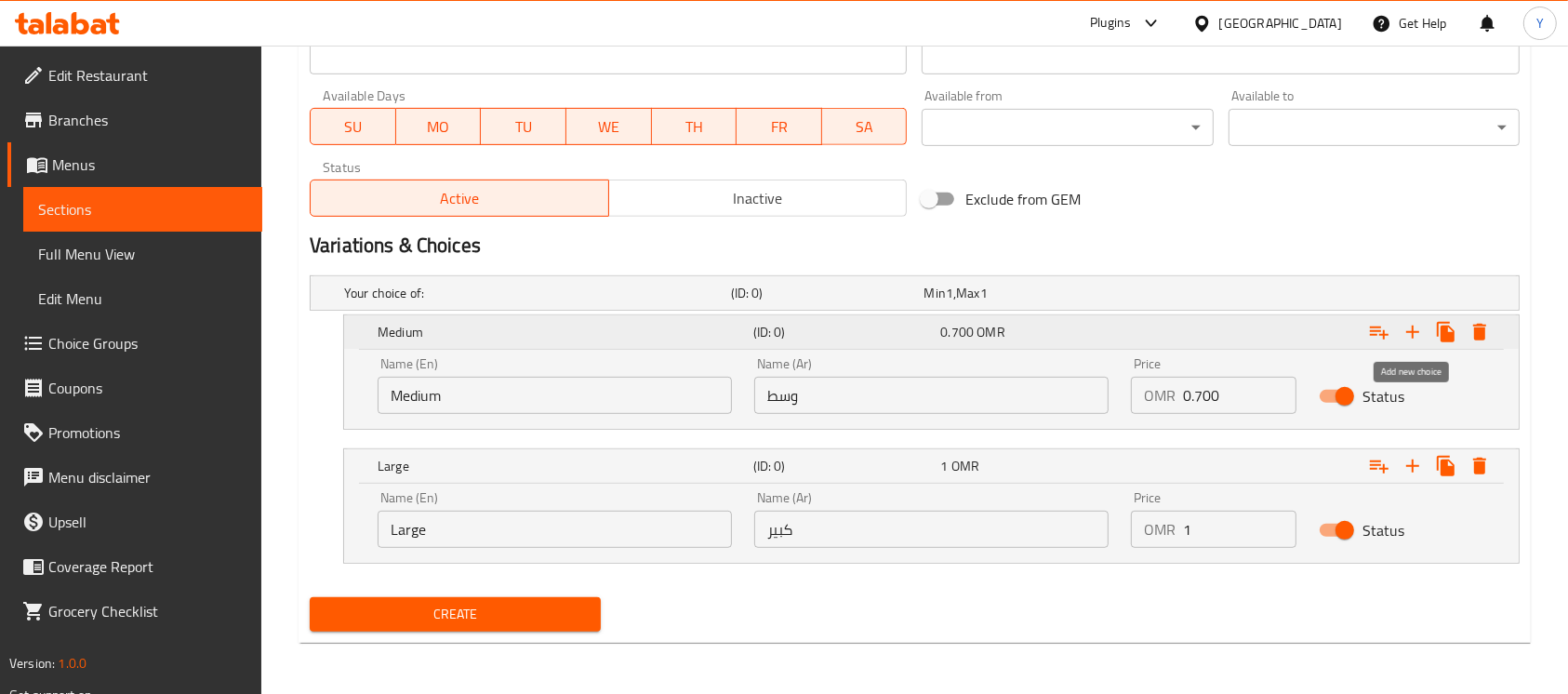
click at [1408, 321] on icon "Expand" at bounding box center [1412, 332] width 23 height 23
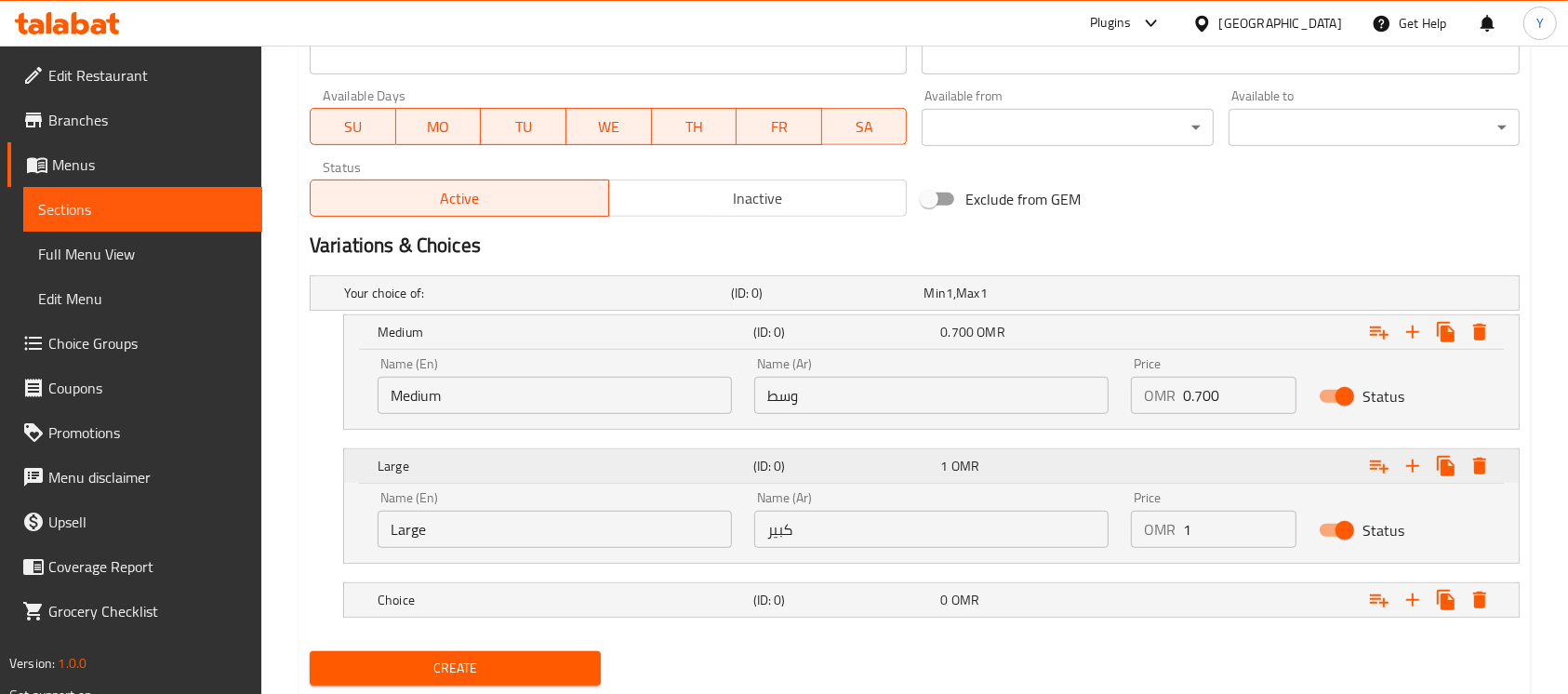
drag, startPoint x: 978, startPoint y: 598, endPoint x: 948, endPoint y: 469, distance: 132.4
click at [948, 469] on div "Your choice of: (ID: 0) Min 1 , Max 1 Name (En) Your choice of: Name (En) Name …" at bounding box center [915, 456] width 1225 height 376
drag, startPoint x: 1093, startPoint y: 606, endPoint x: 1167, endPoint y: 606, distance: 74.0
click at [1092, 607] on div "0 OMR" at bounding box center [1030, 599] width 180 height 19
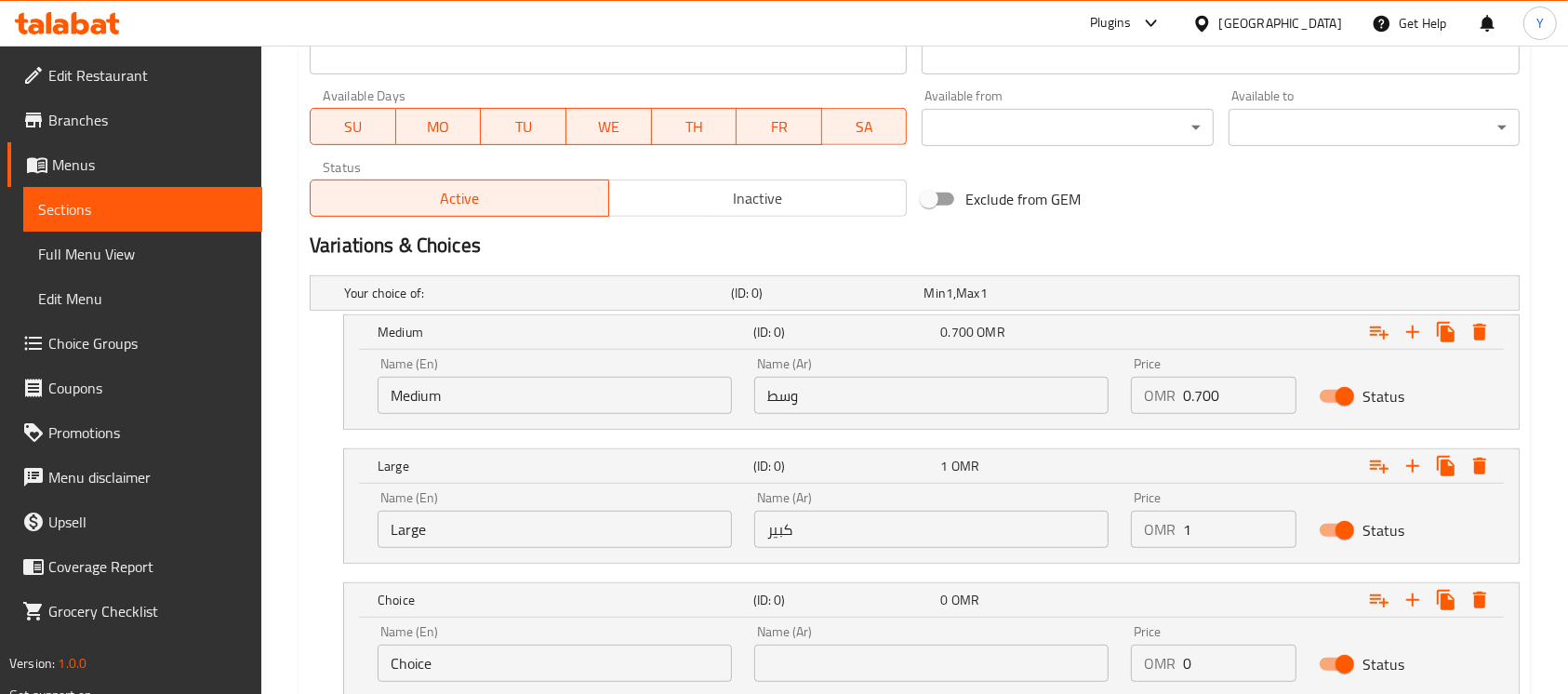
scroll to position [955, 0]
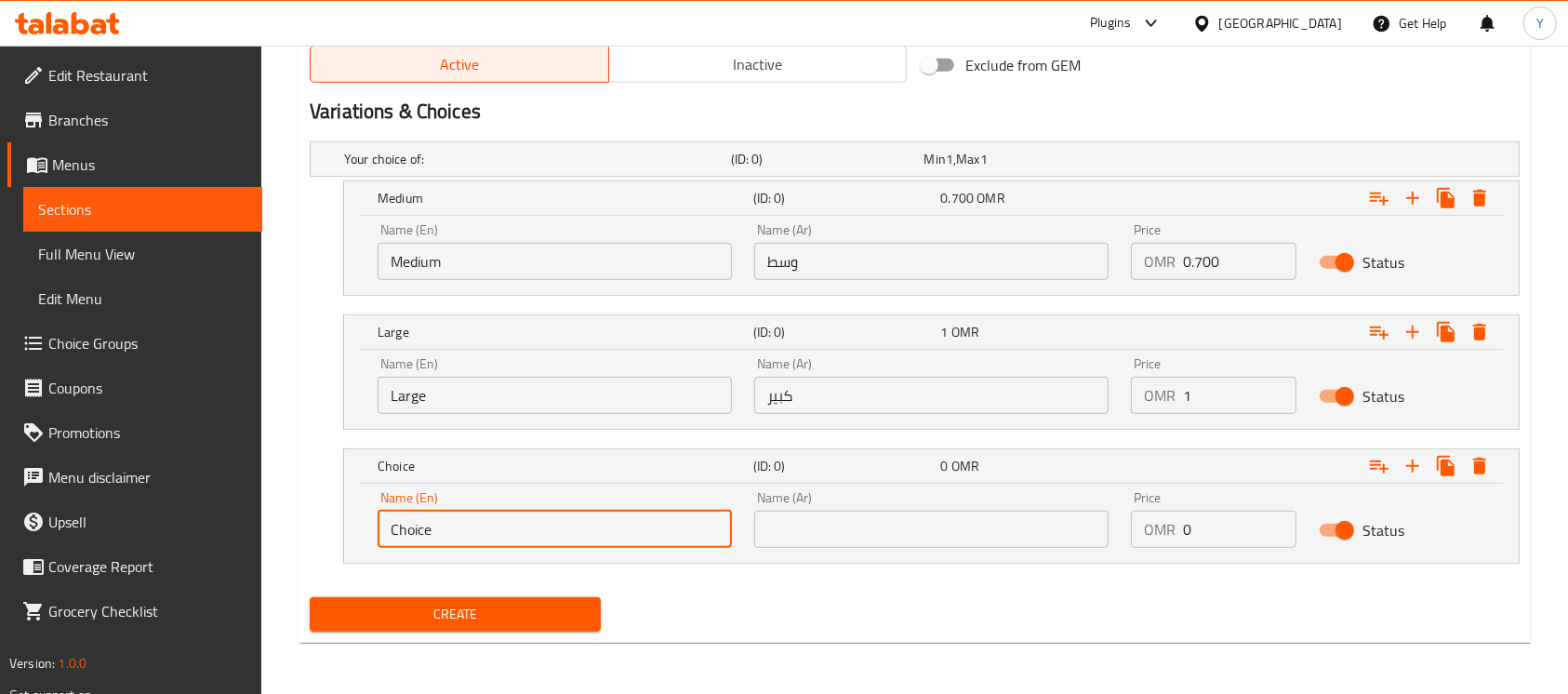
click at [511, 543] on input "Choice" at bounding box center [555, 529] width 354 height 38
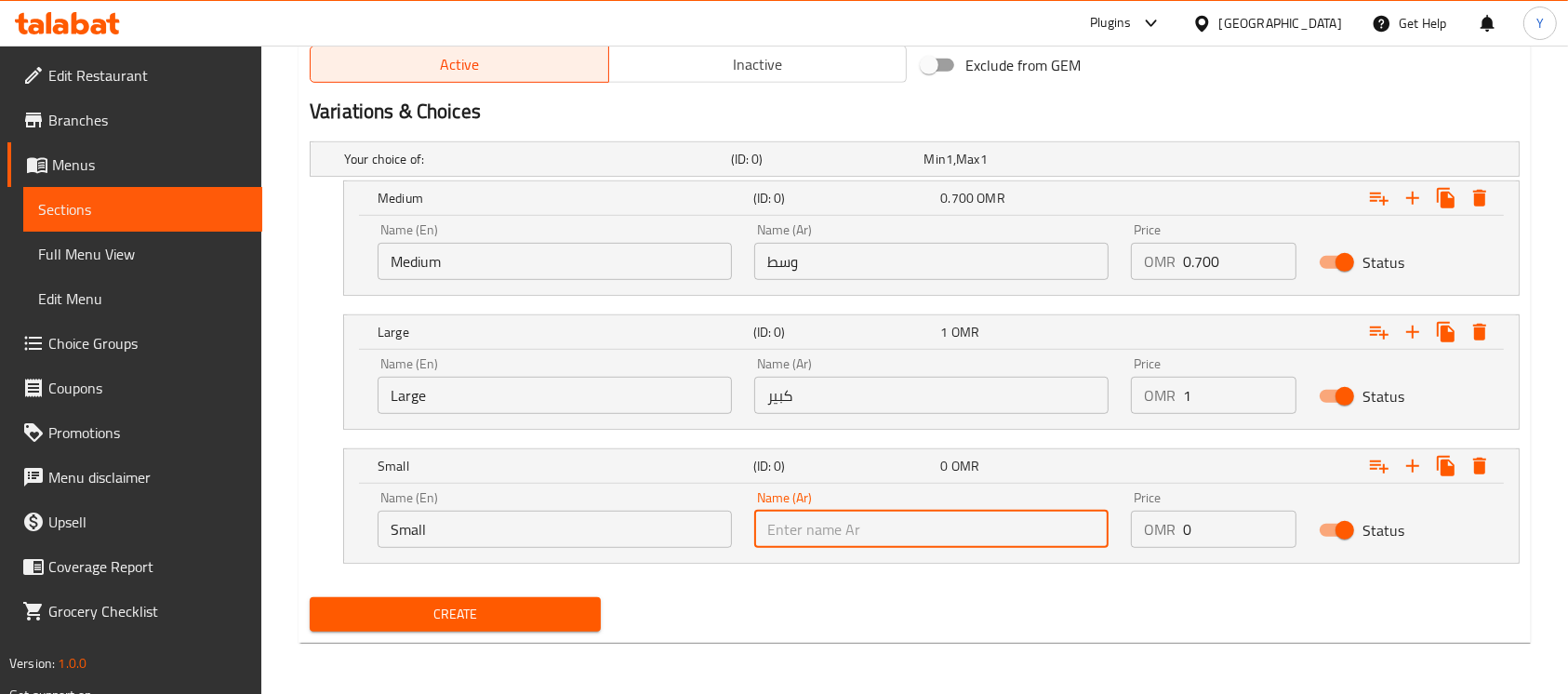
click at [806, 530] on input "text" at bounding box center [931, 529] width 354 height 38
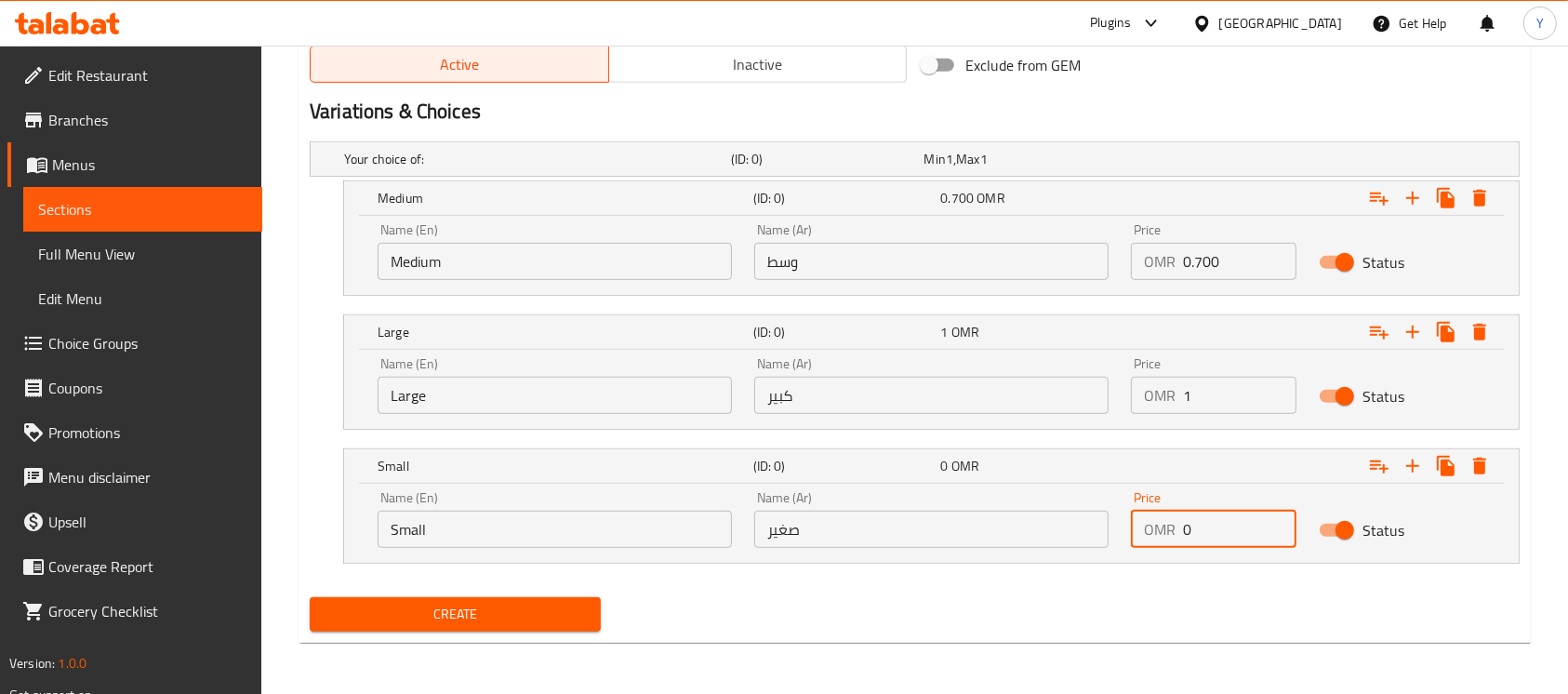
paste input ".3"
click at [1213, 265] on input "0.700" at bounding box center [1239, 261] width 114 height 38
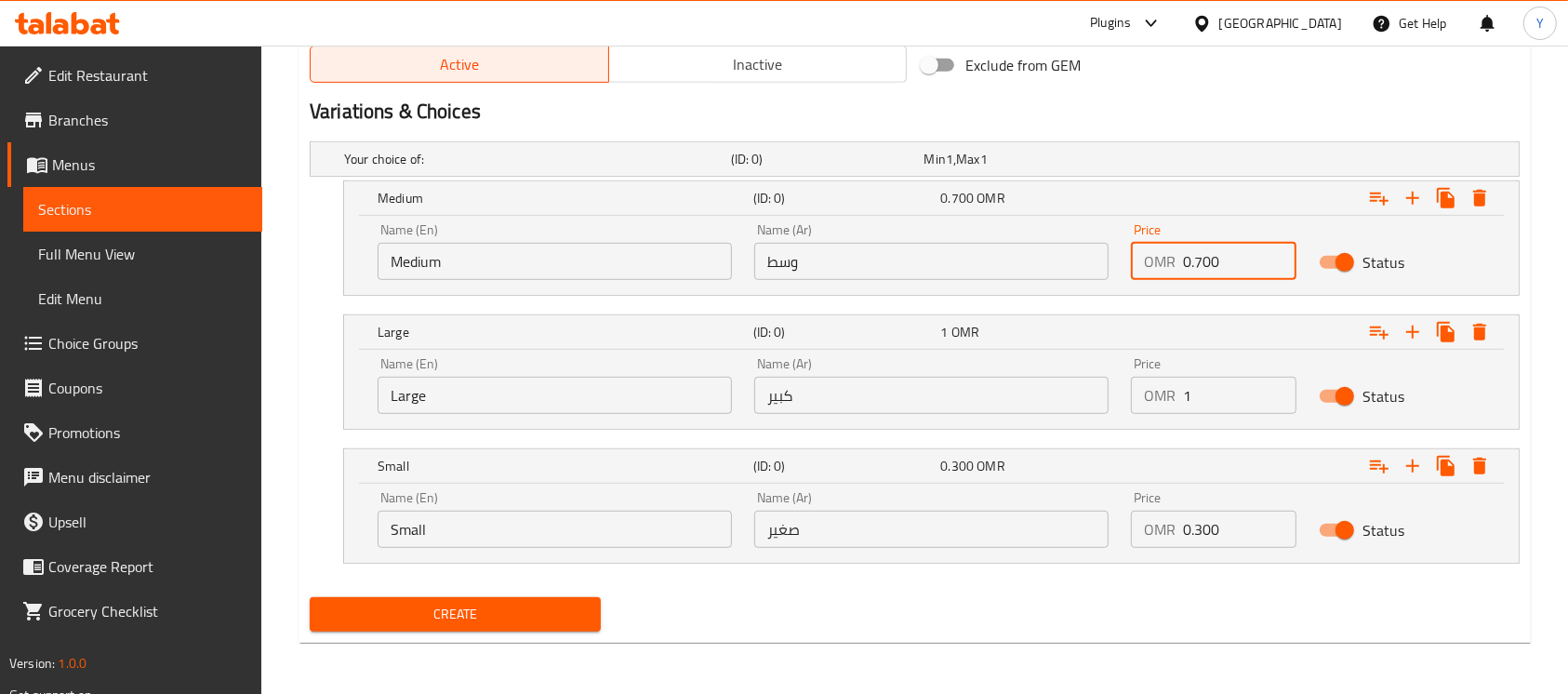
paste input "number"
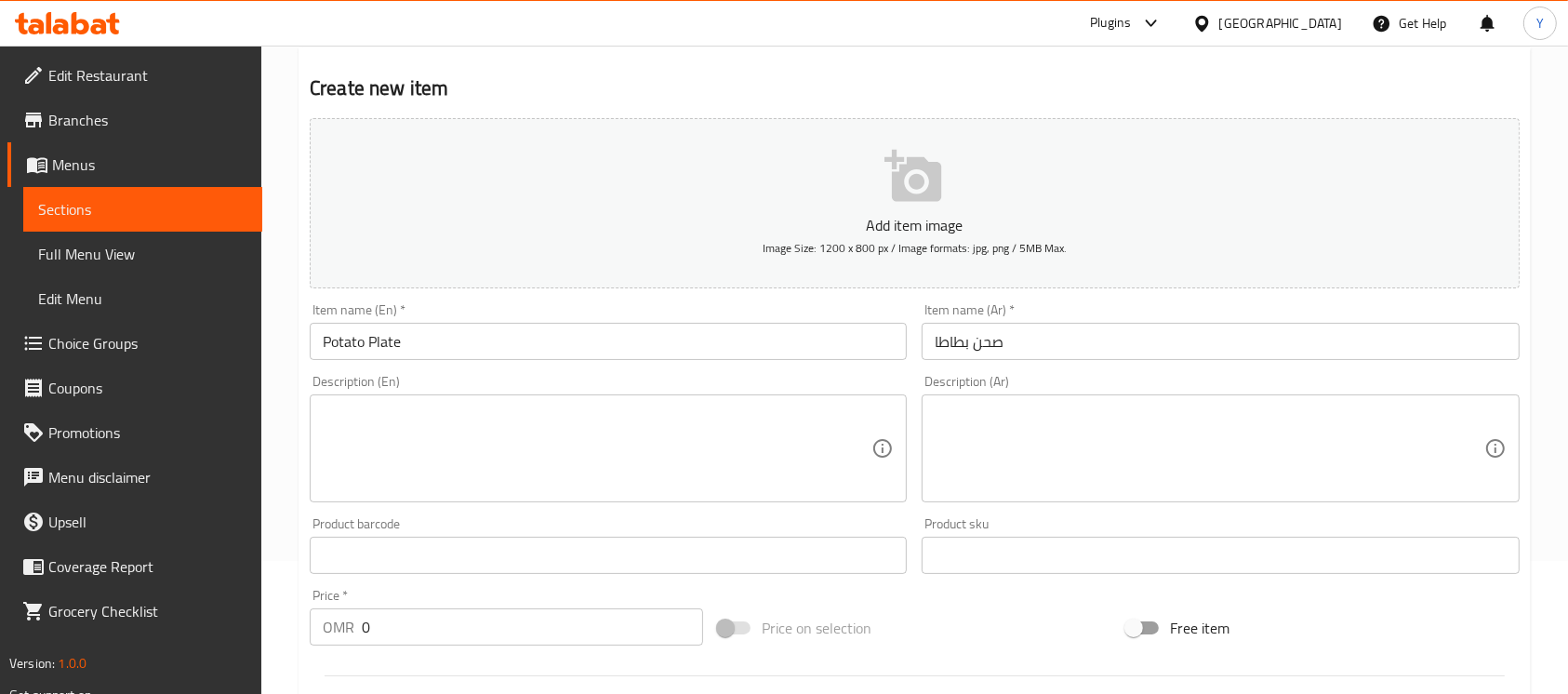
scroll to position [136, 0]
click at [587, 331] on input "Potato Plate" at bounding box center [608, 338] width 597 height 38
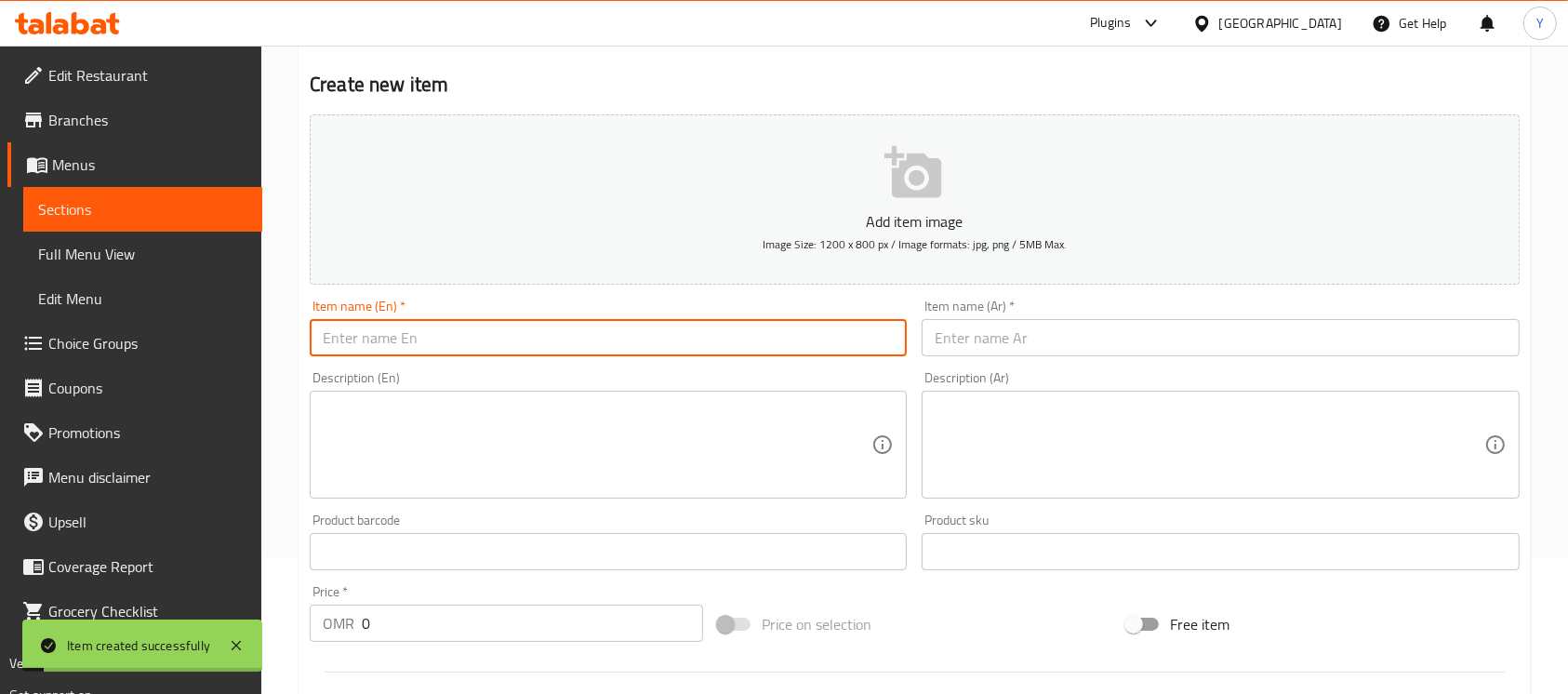
scroll to position [0, 0]
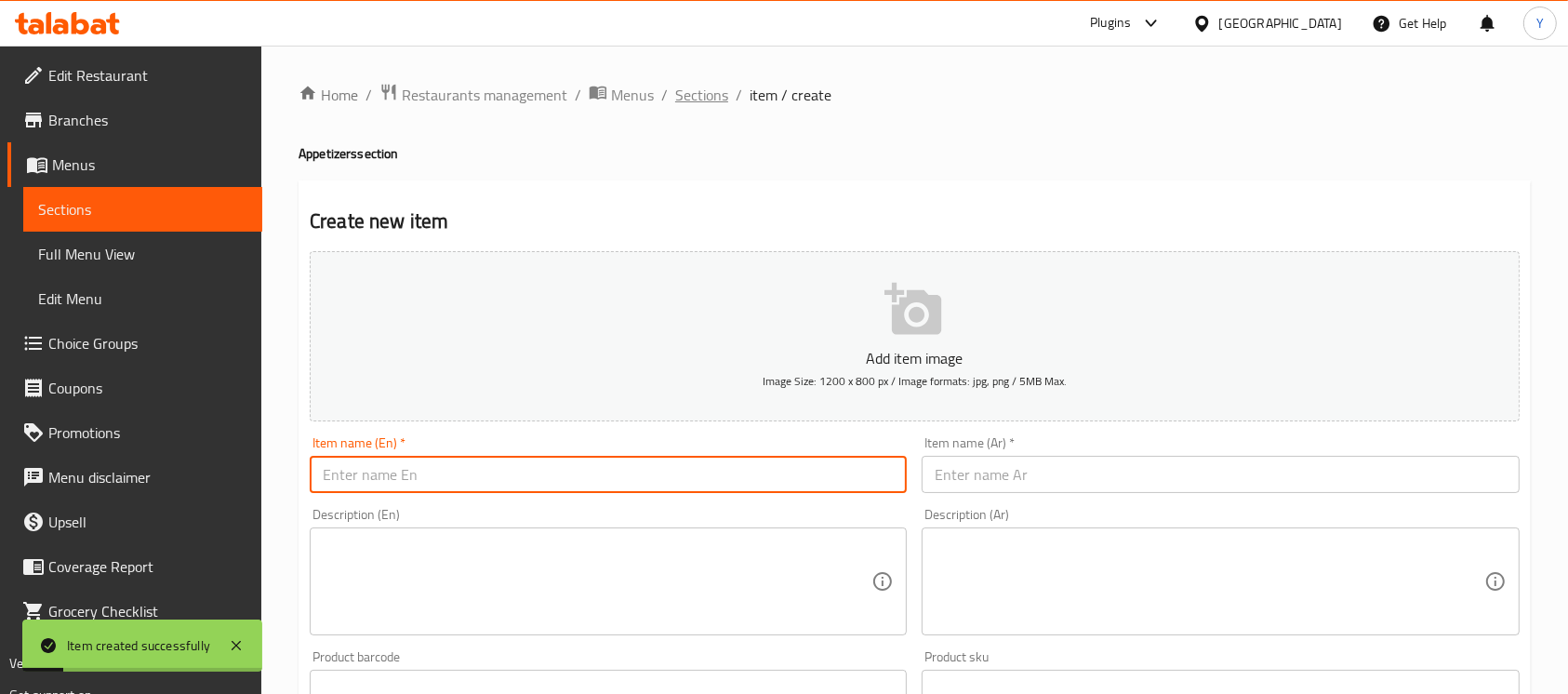
click at [707, 102] on span "Sections" at bounding box center [702, 95] width 53 height 23
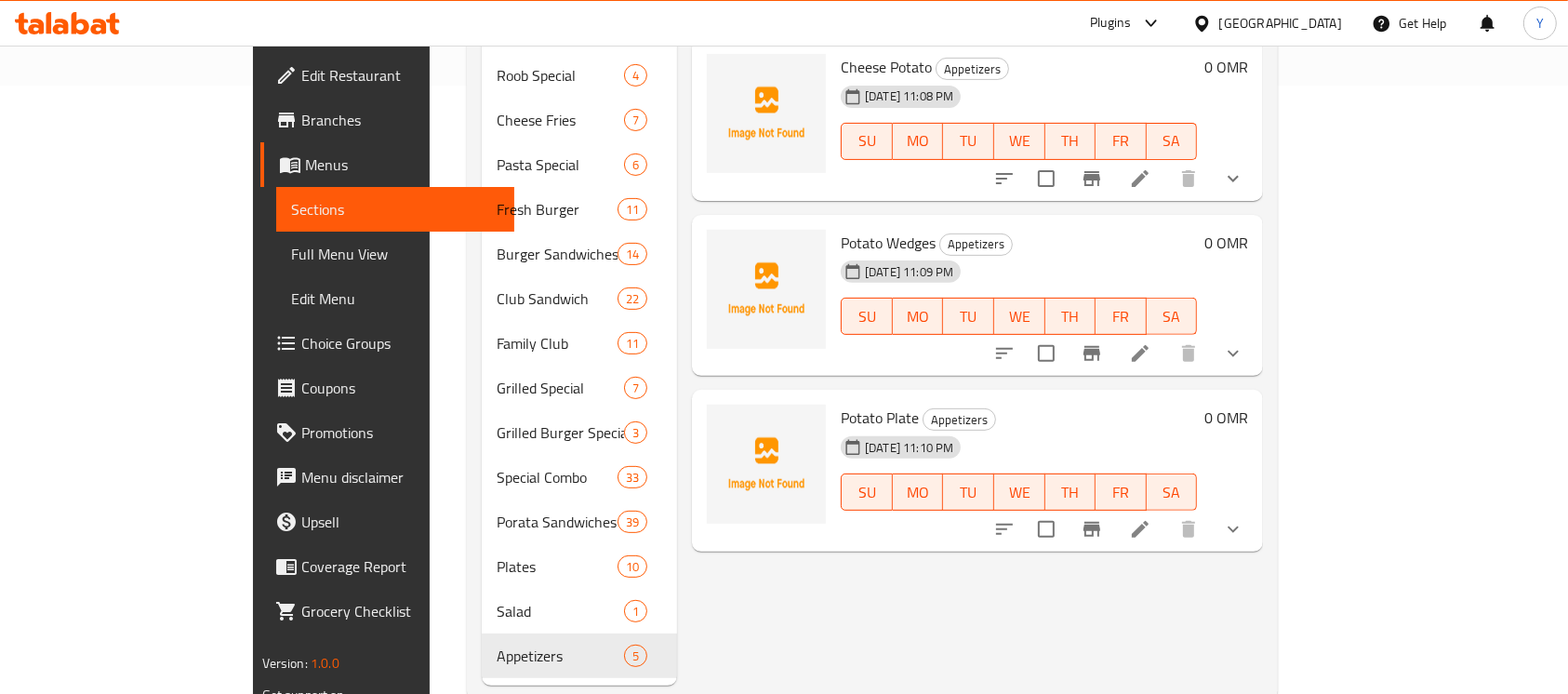
scroll to position [624, 0]
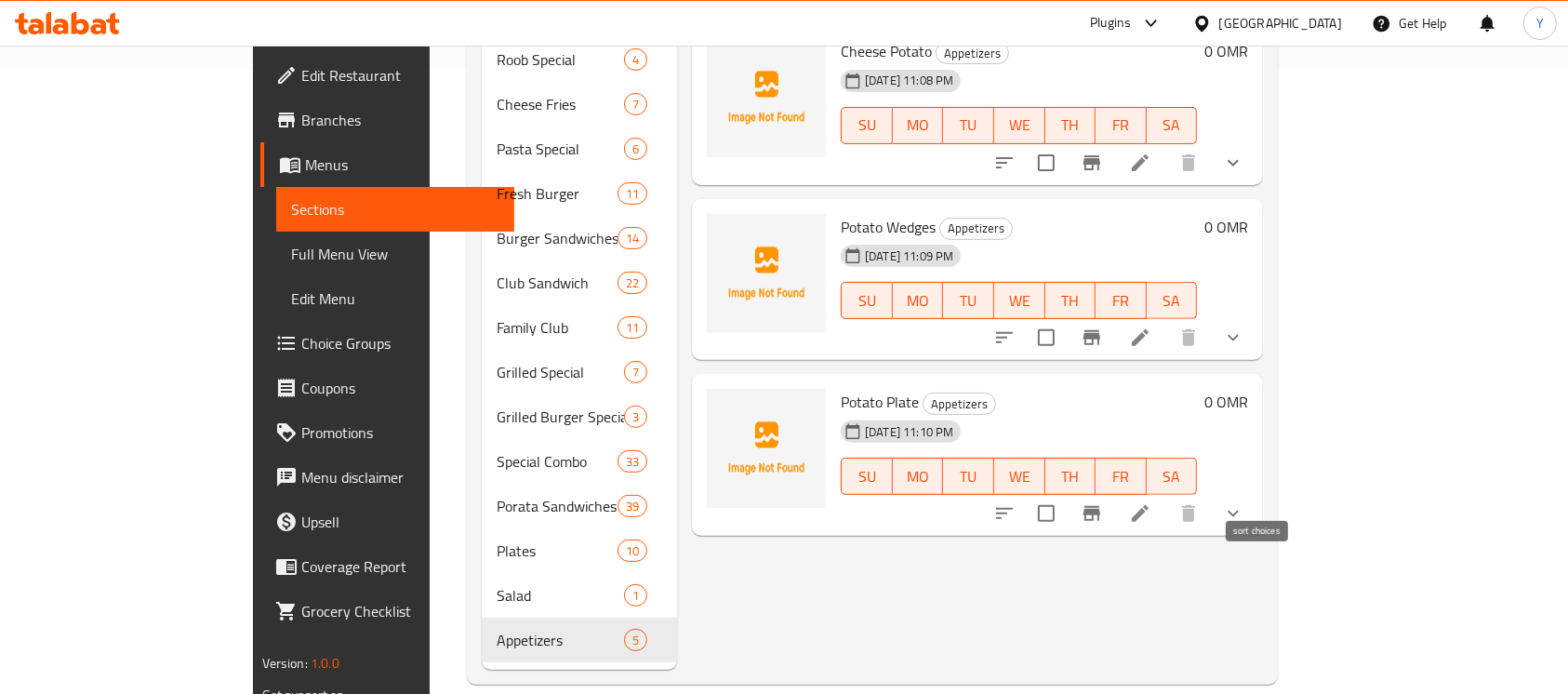
click at [1026, 491] on button "sort-choices" at bounding box center [1003, 513] width 44 height 44
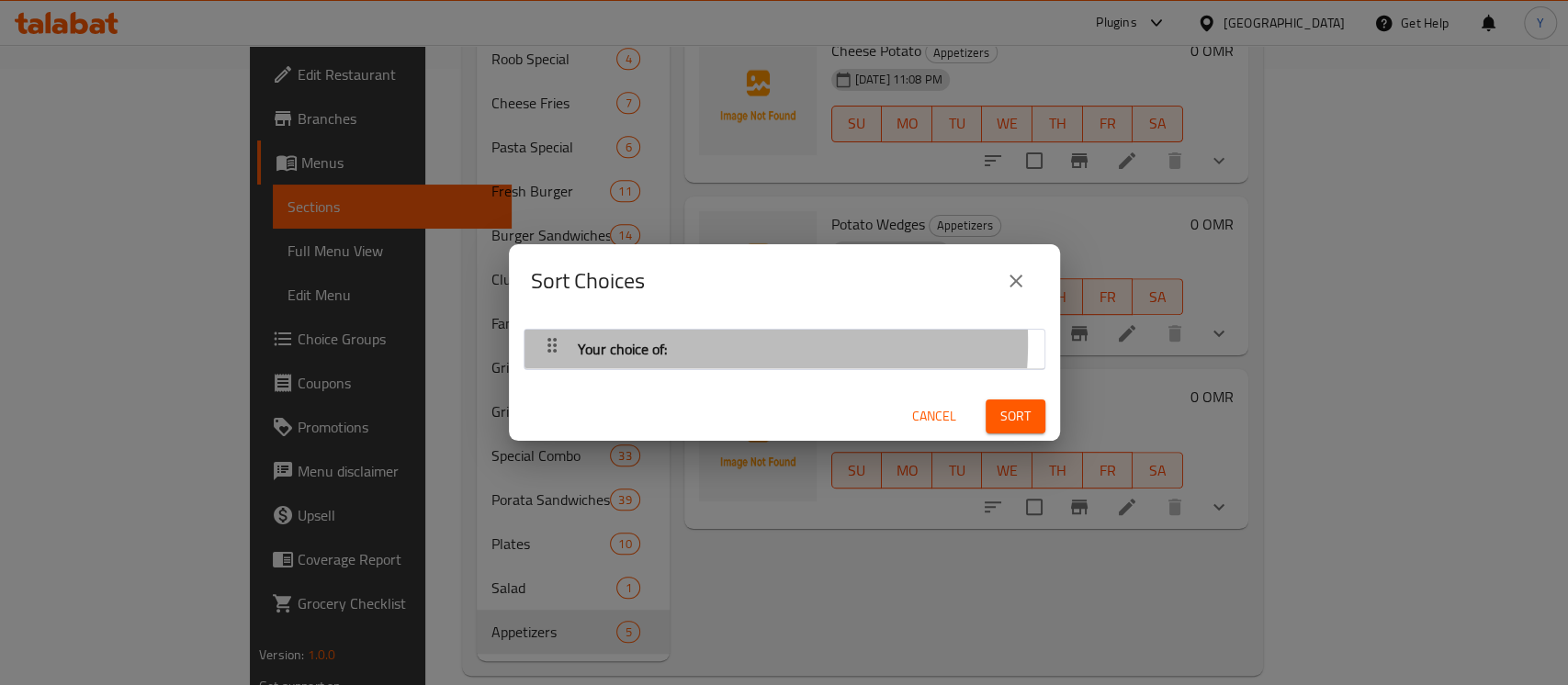
click at [669, 342] on div "Your choice of:" at bounding box center [622, 348] width 103 height 44
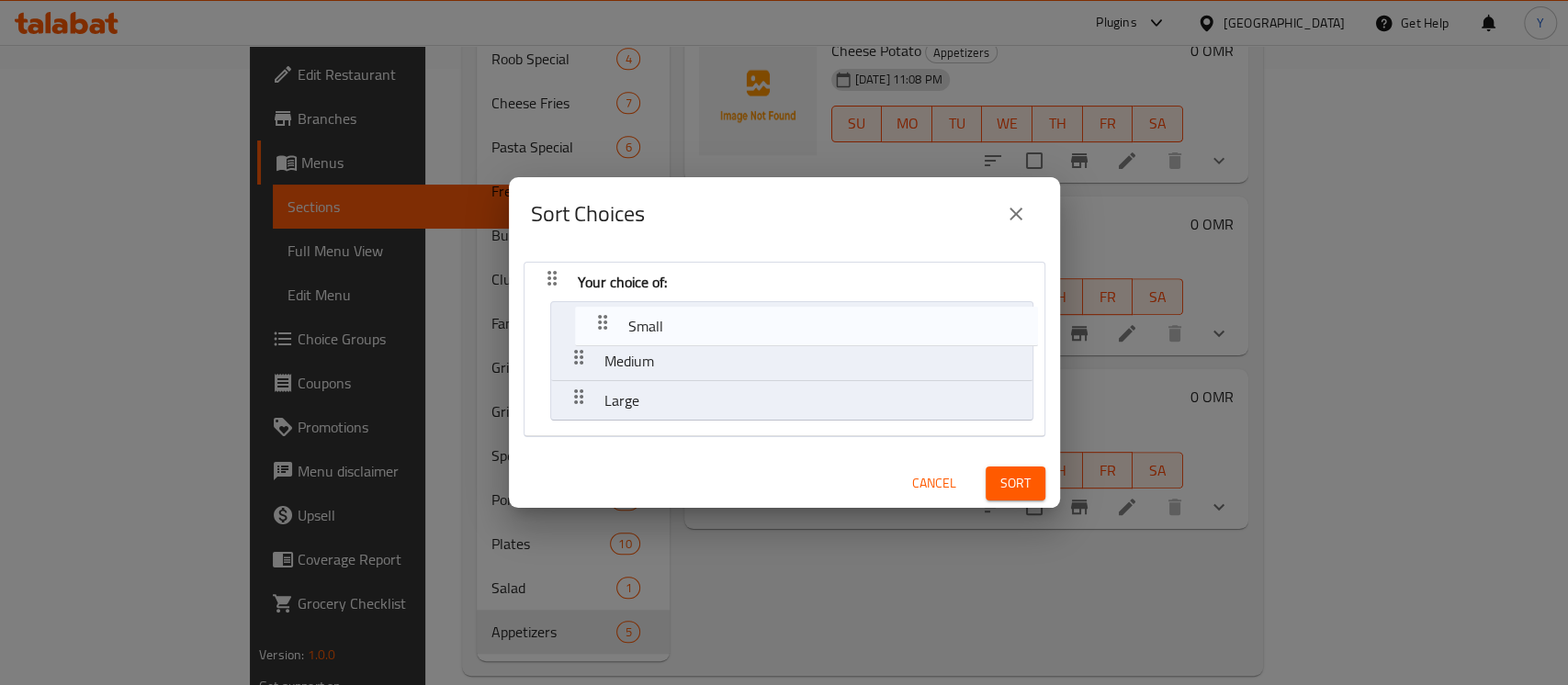
drag, startPoint x: 583, startPoint y: 393, endPoint x: 613, endPoint y: 305, distance: 93.0
click at [613, 305] on nav "Your choice of: Medium Large Small" at bounding box center [784, 349] width 521 height 177
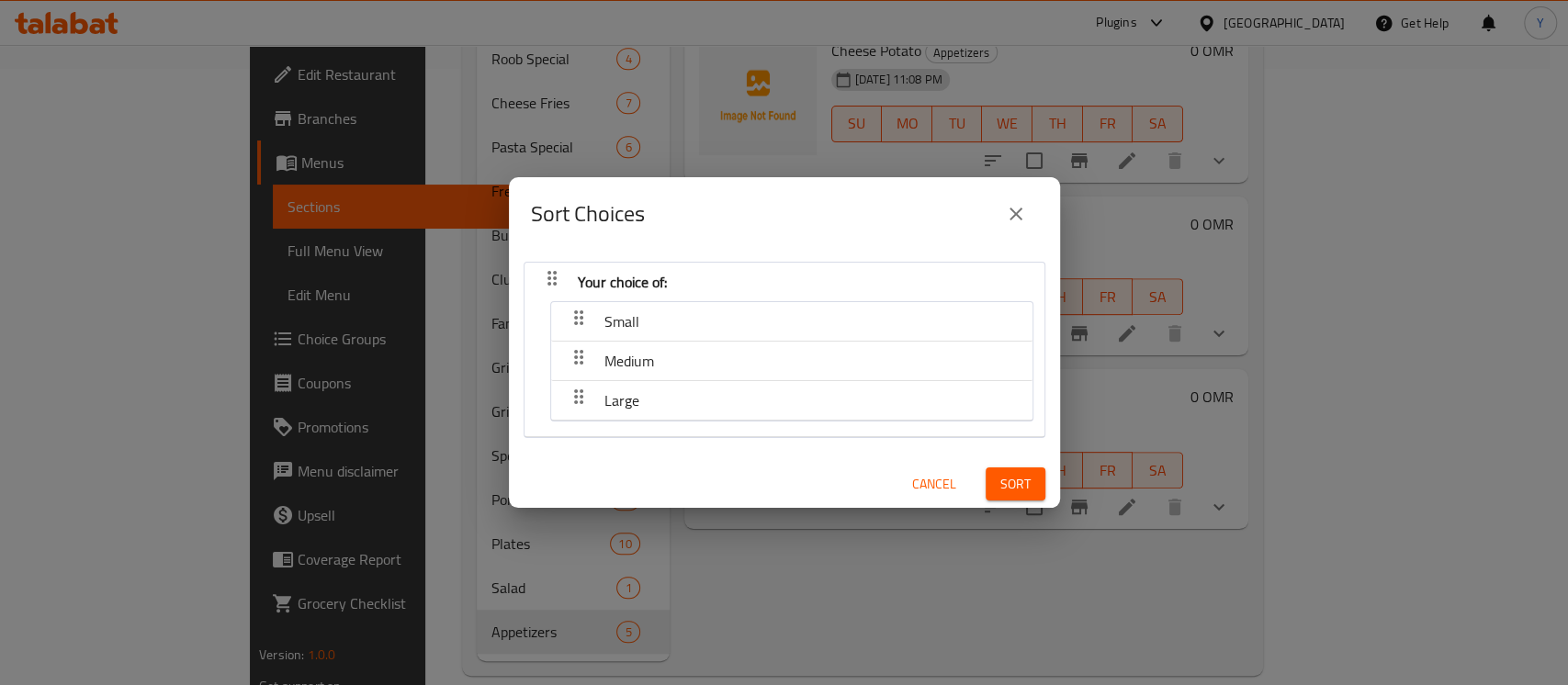
click at [1000, 487] on span "Sort" at bounding box center [1014, 484] width 30 height 23
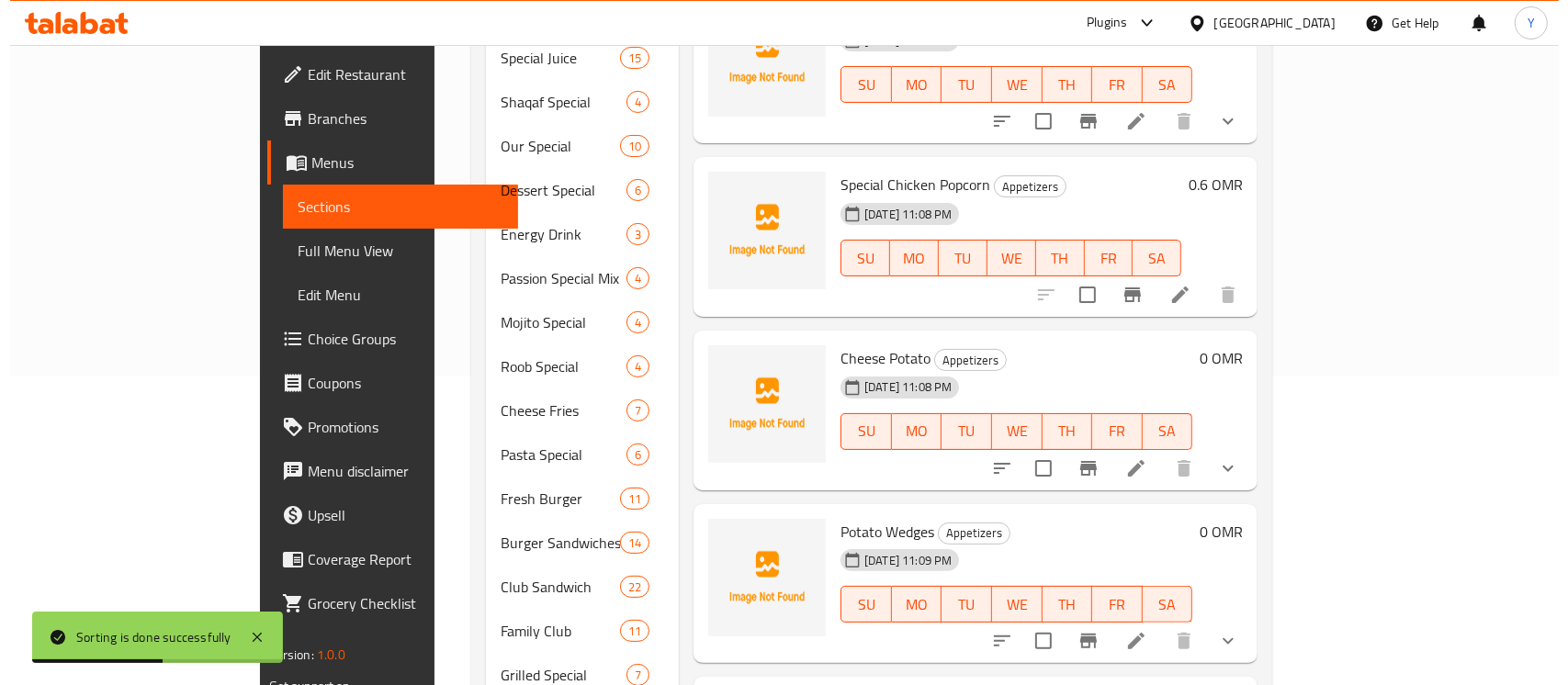
scroll to position [119, 0]
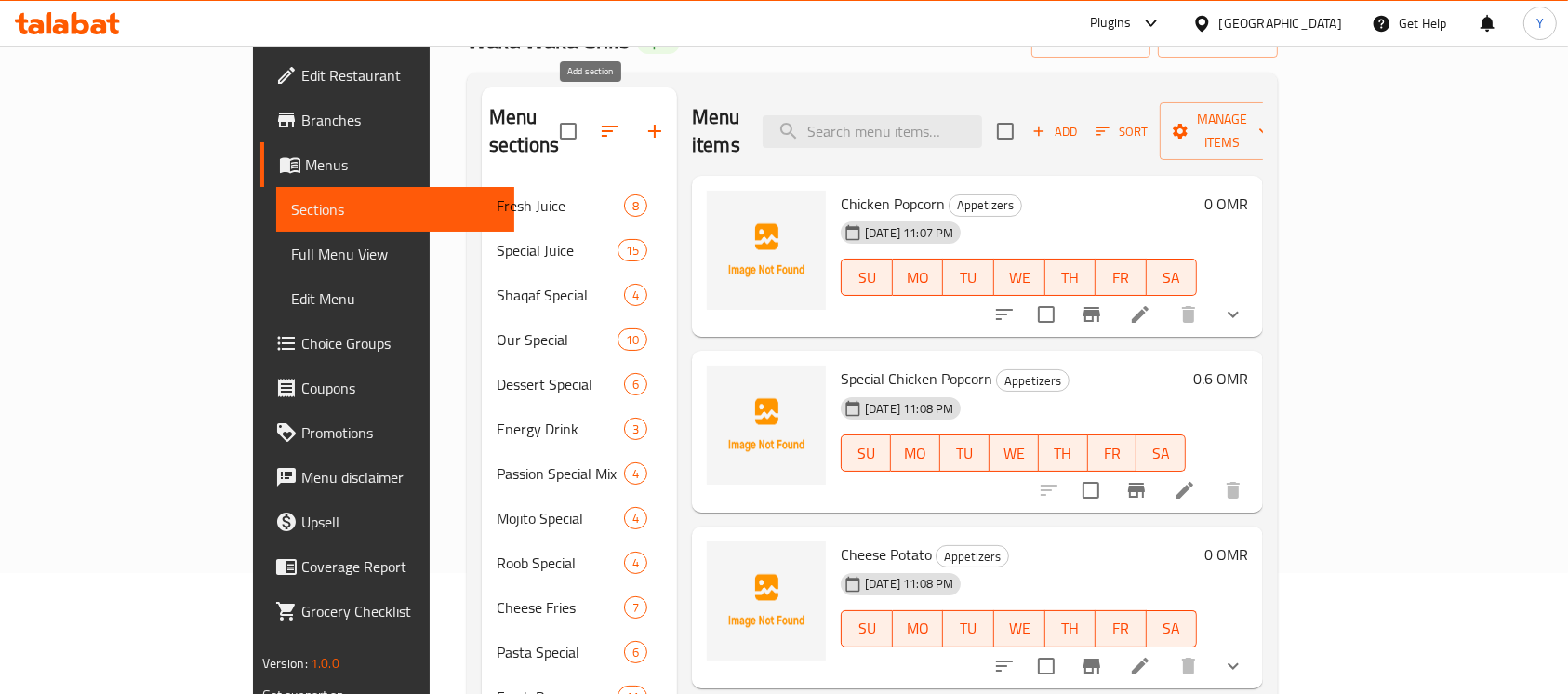
click at [633, 121] on button "button" at bounding box center [654, 130] width 44 height 44
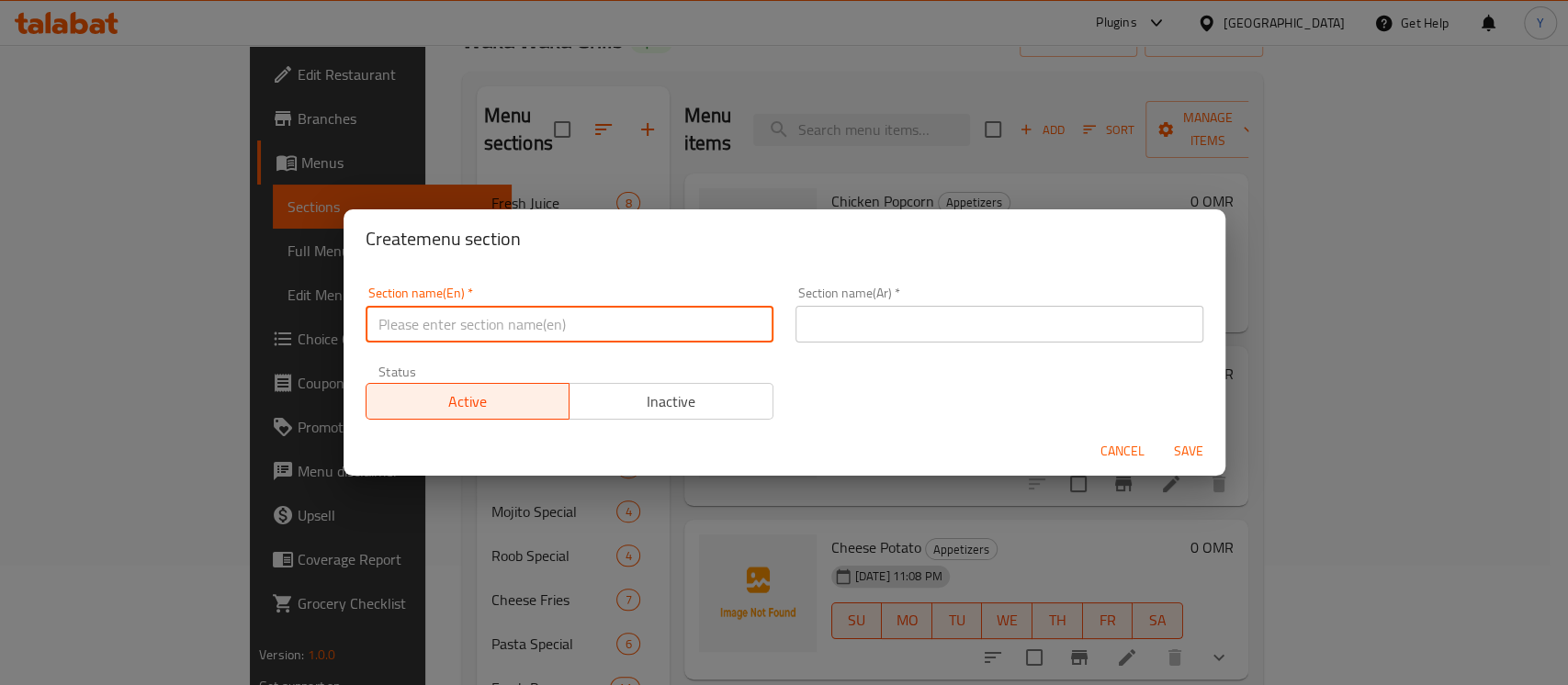
click at [470, 326] on input "text" at bounding box center [569, 324] width 408 height 37
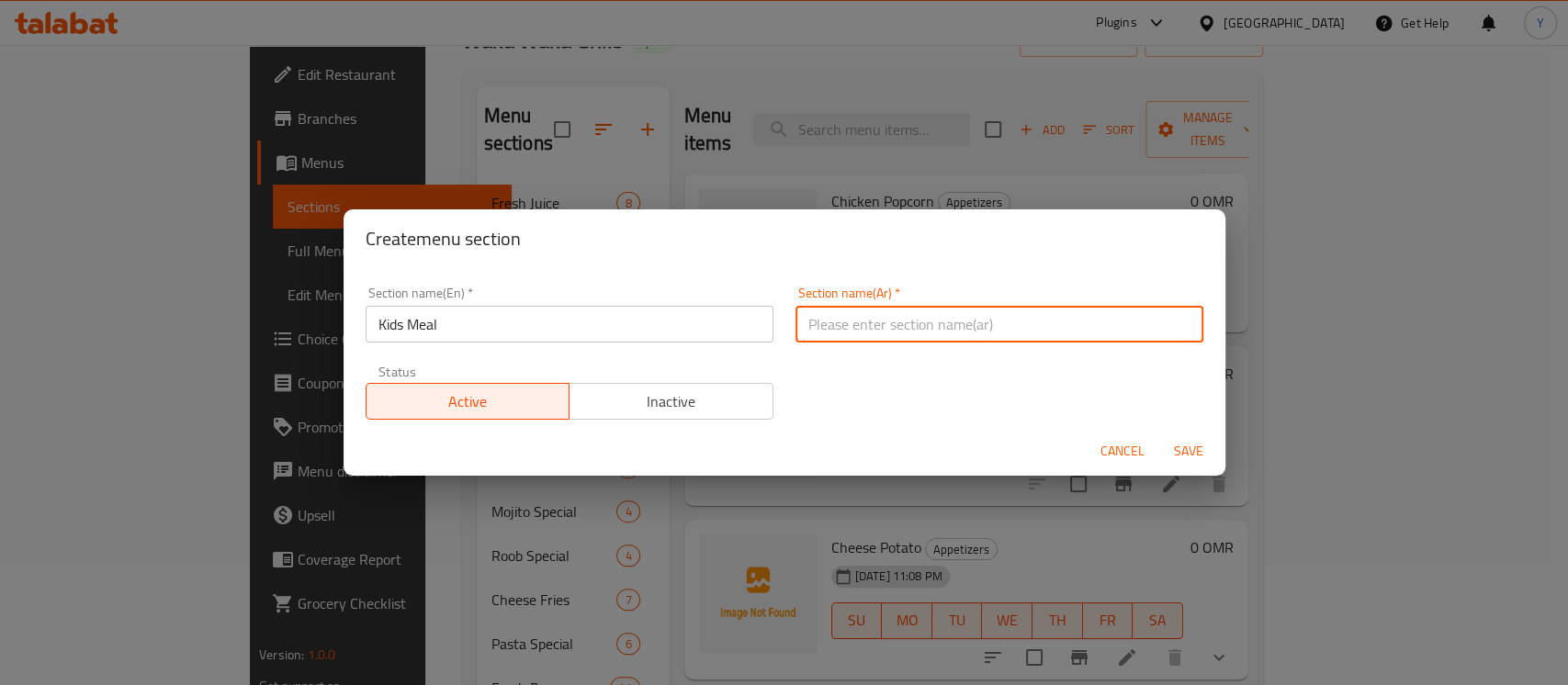
click at [901, 341] on input "text" at bounding box center [1000, 324] width 408 height 37
click at [1159, 434] on button "Save" at bounding box center [1188, 451] width 59 height 34
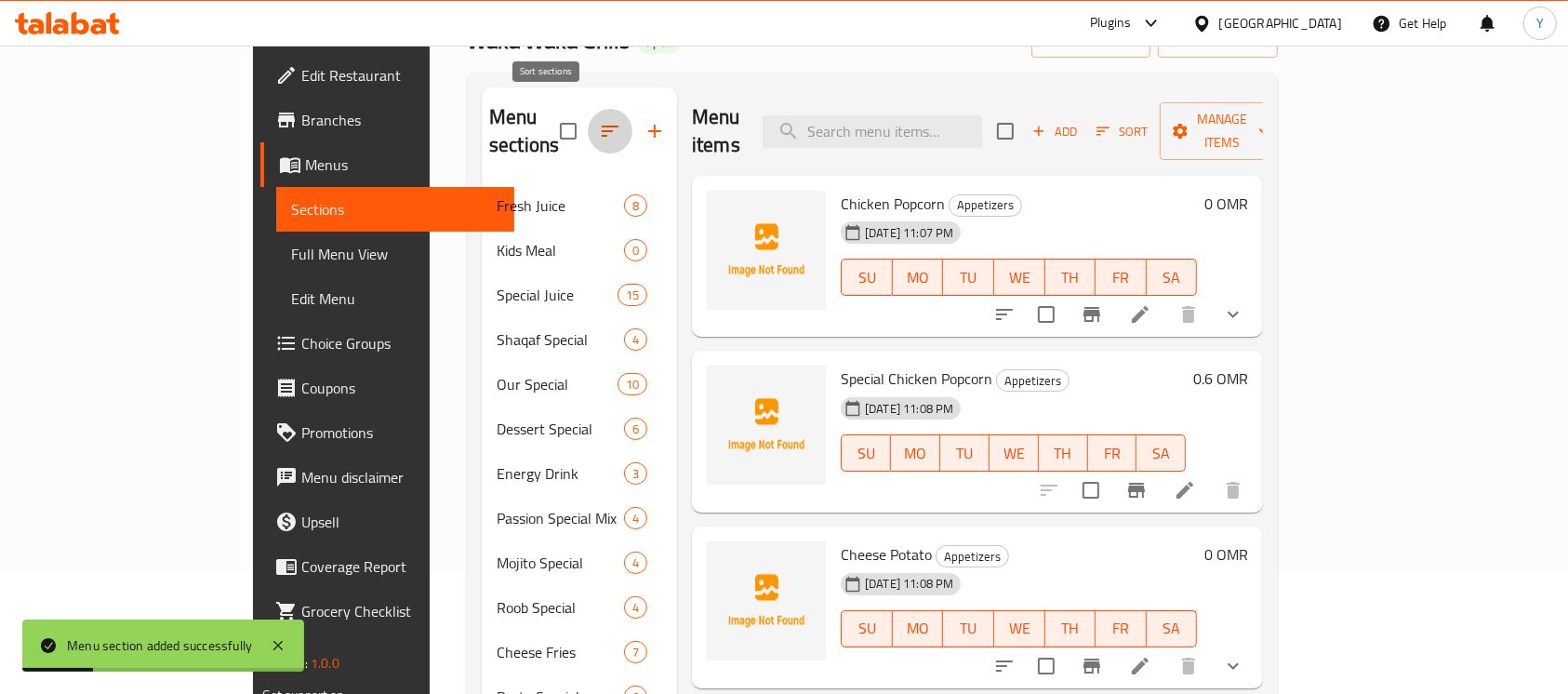
click at [599, 124] on icon "button" at bounding box center [610, 130] width 23 height 23
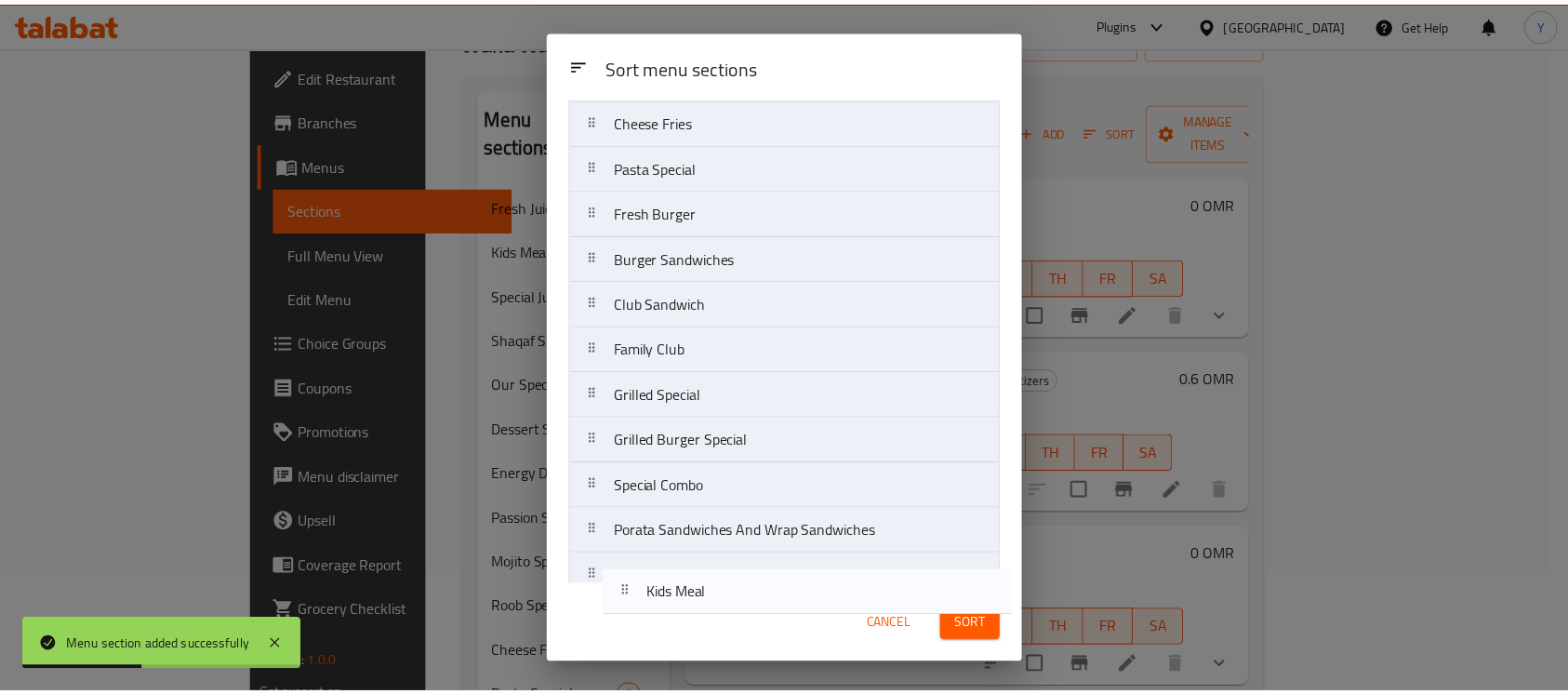
scroll to position [619, 0]
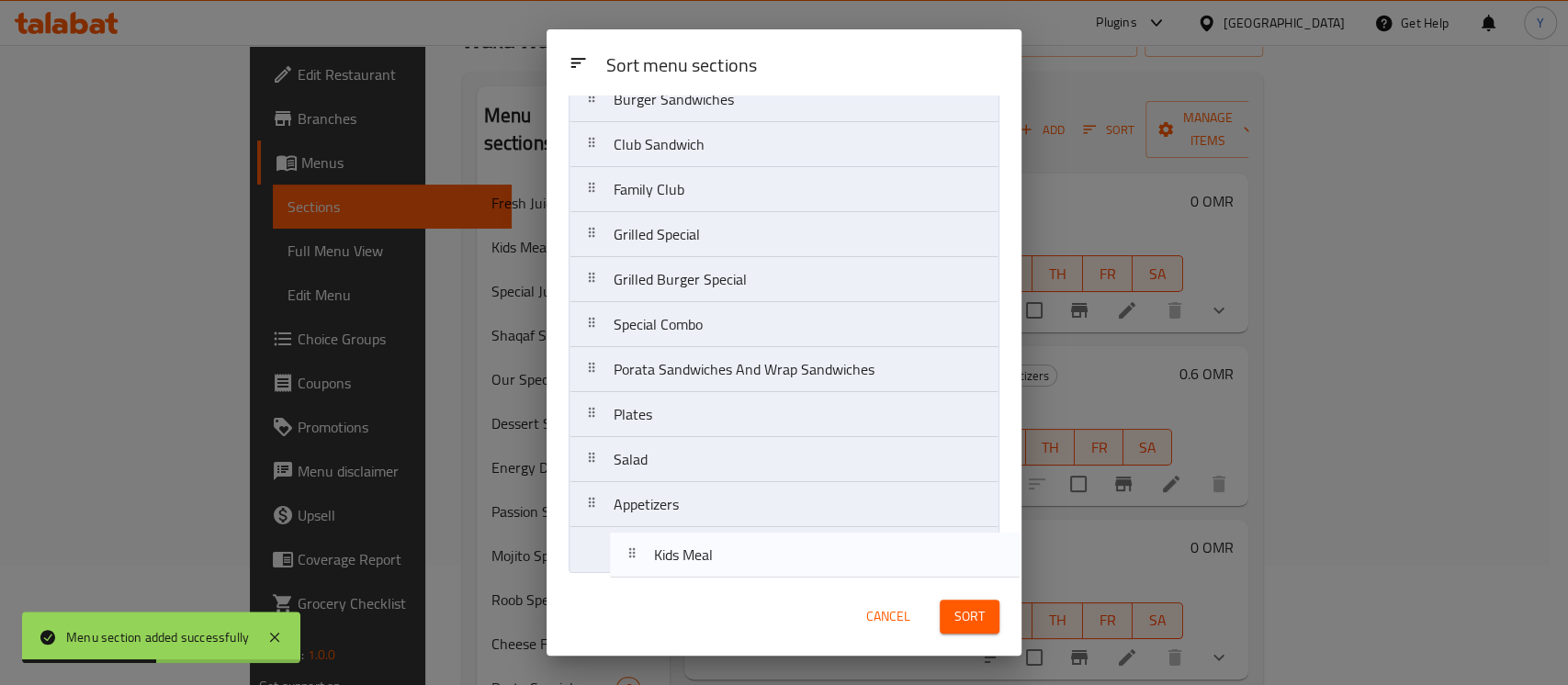
drag, startPoint x: 632, startPoint y: 219, endPoint x: 670, endPoint y: 564, distance: 347.1
click at [670, 564] on nav "Fresh Juice Kids Meal Special Juice Shaqaf Special Our Special Dessert Special …" at bounding box center [783, 55] width 431 height 1036
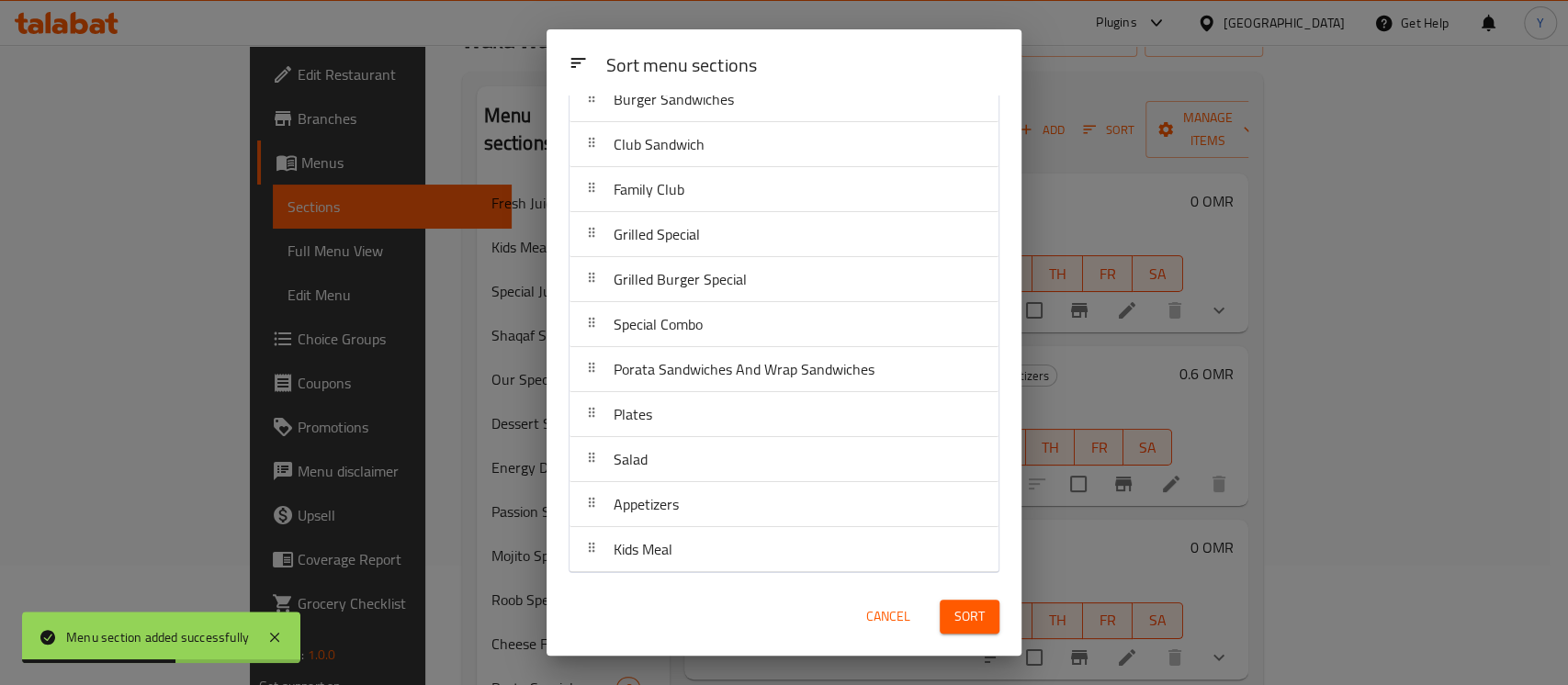
click at [970, 620] on span "Sort" at bounding box center [969, 617] width 30 height 23
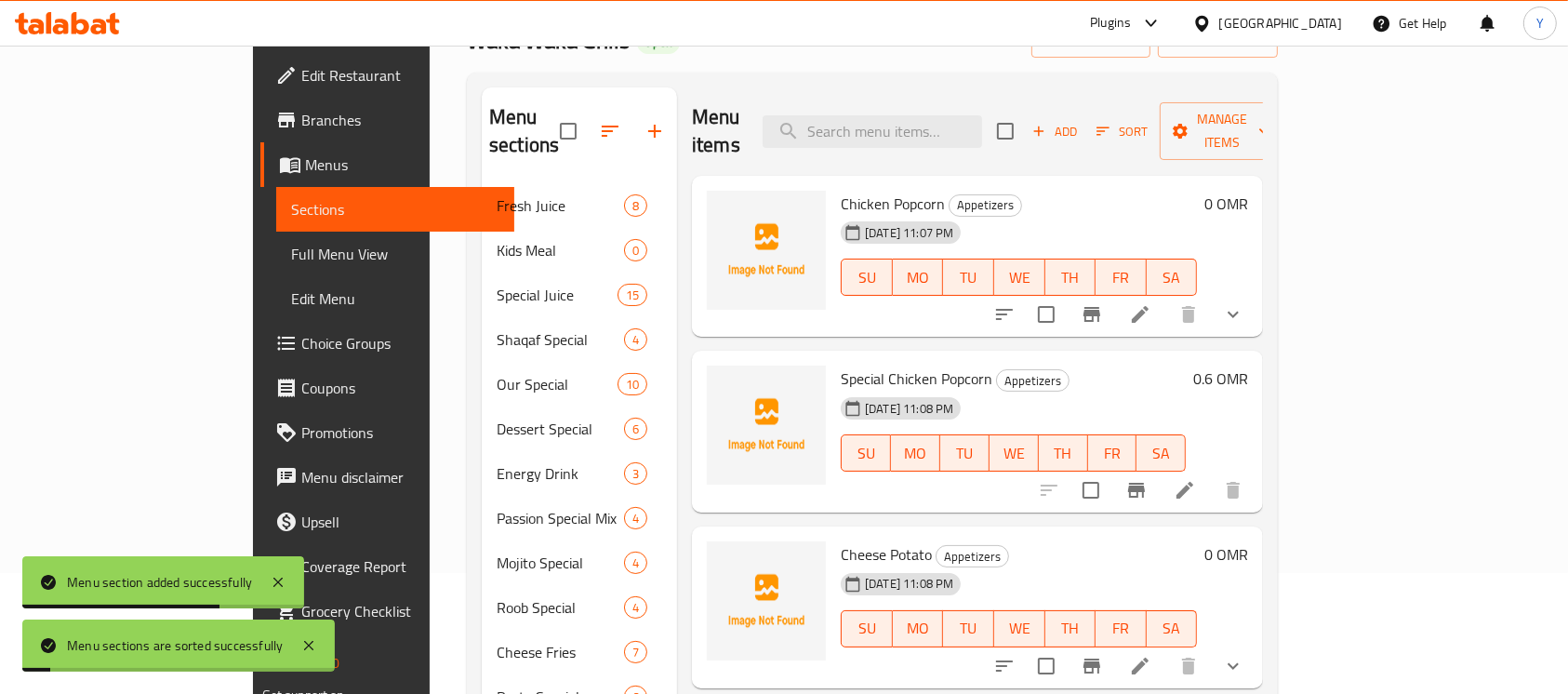
scroll to position [668, 0]
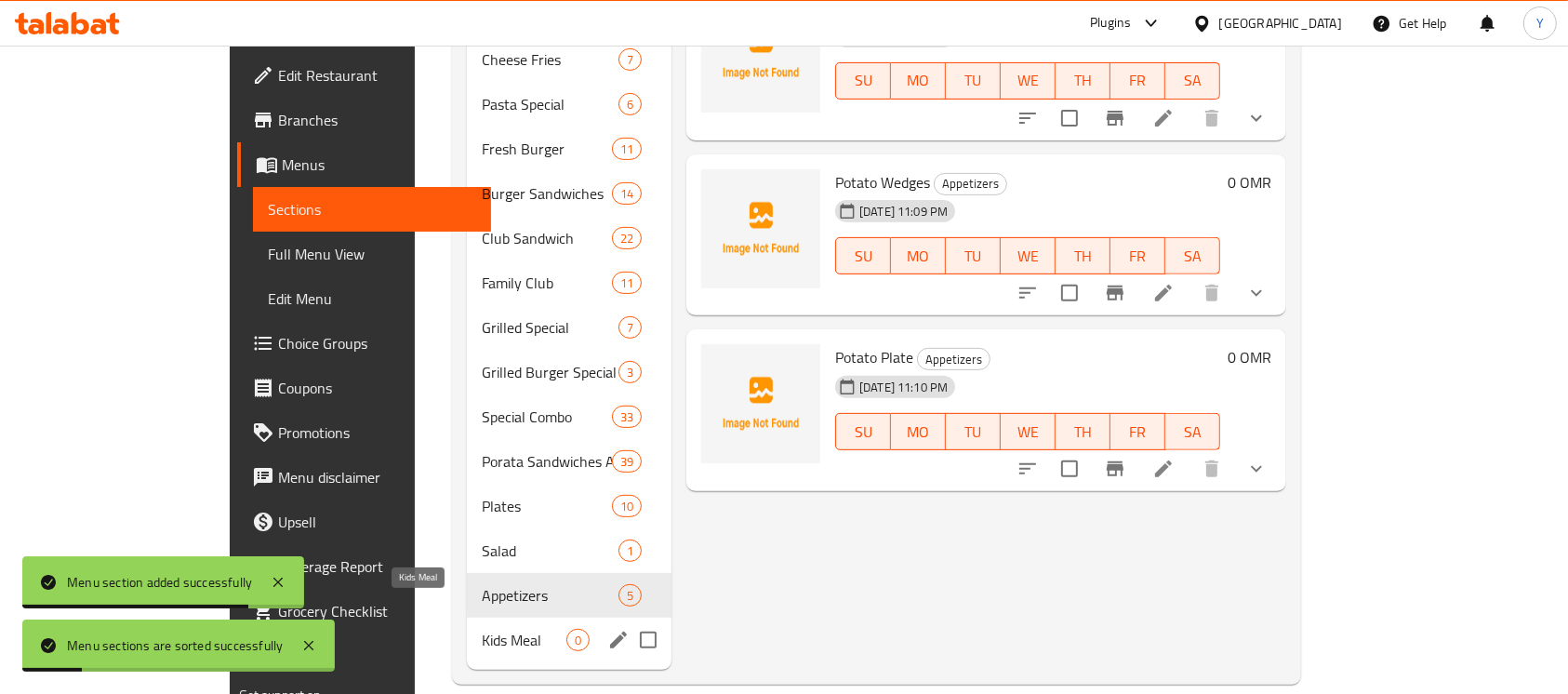
click at [481, 629] on span "Kids Meal" at bounding box center [524, 640] width 85 height 23
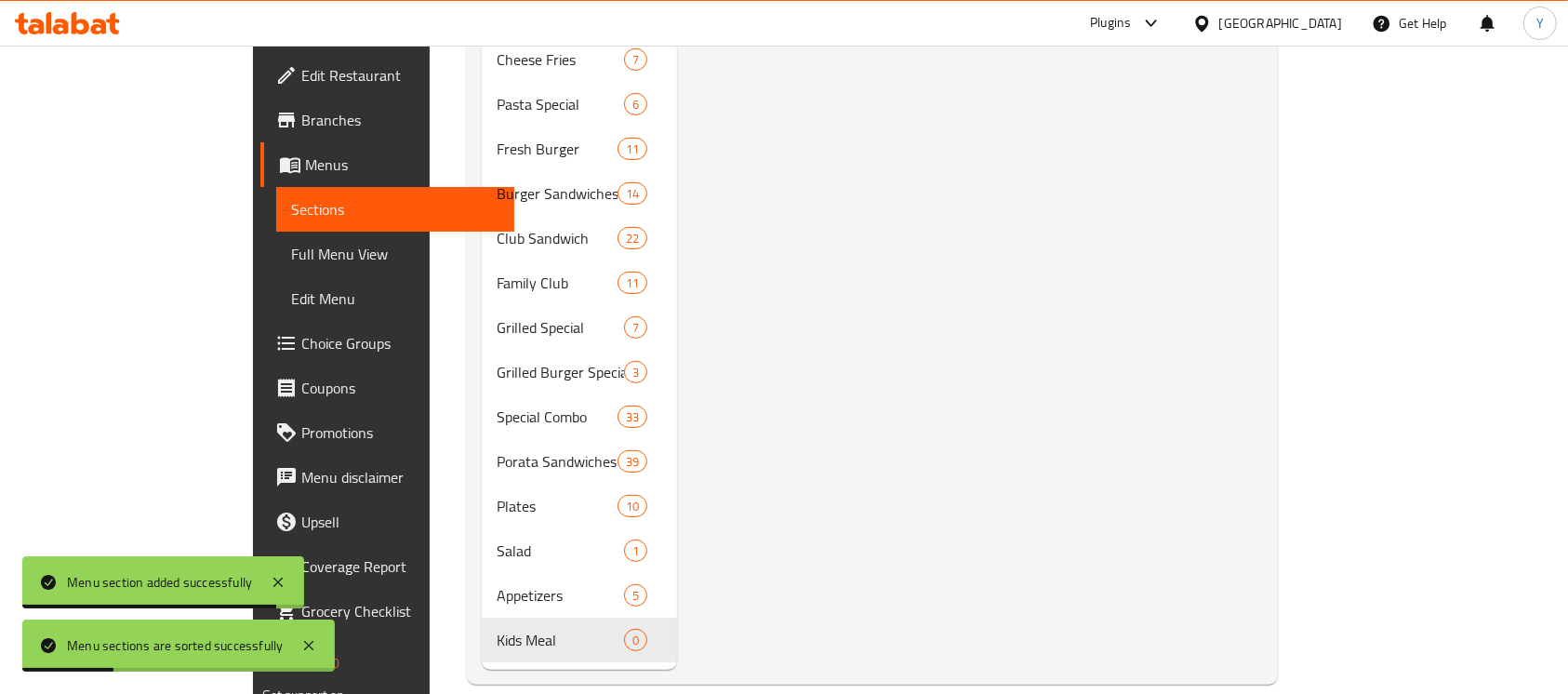
scroll to position [61, 0]
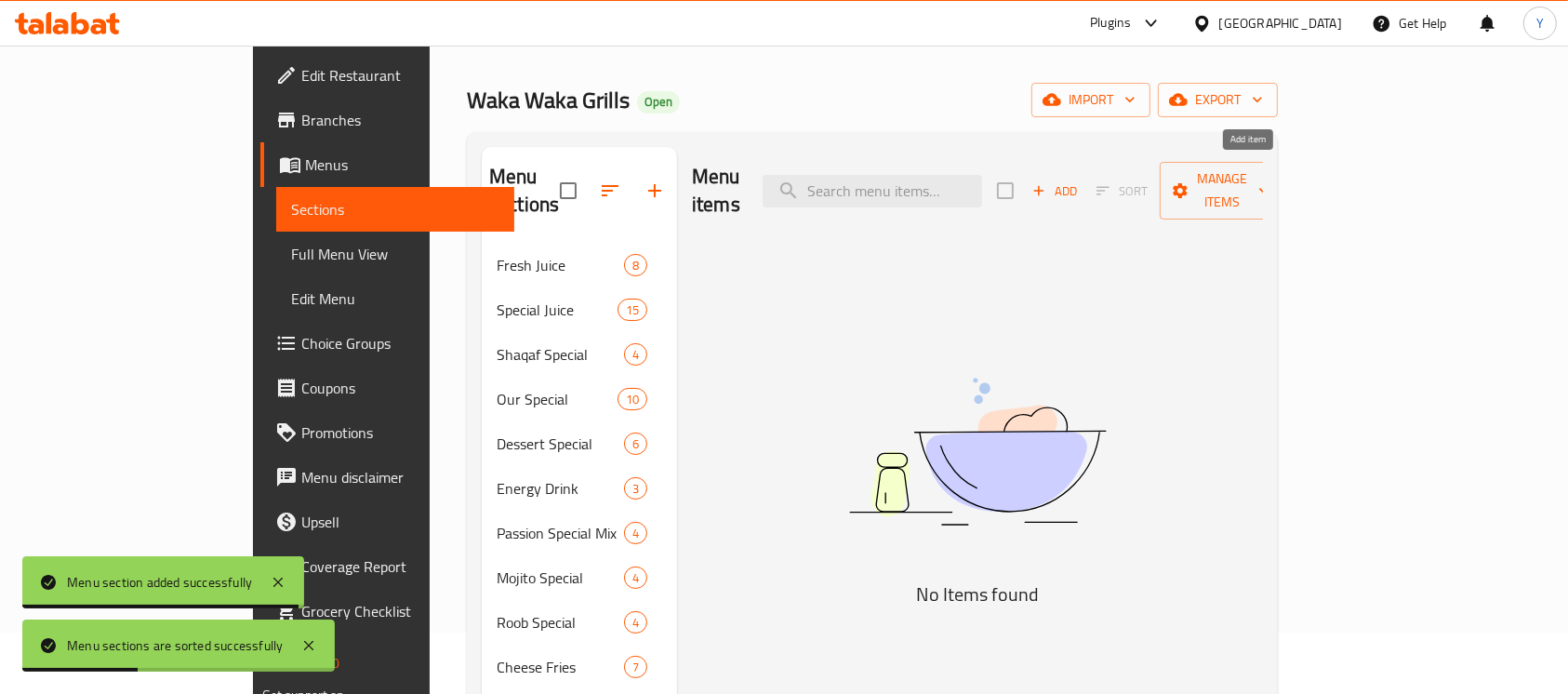
click at [1080, 180] on span "Add" at bounding box center [1054, 191] width 50 height 22
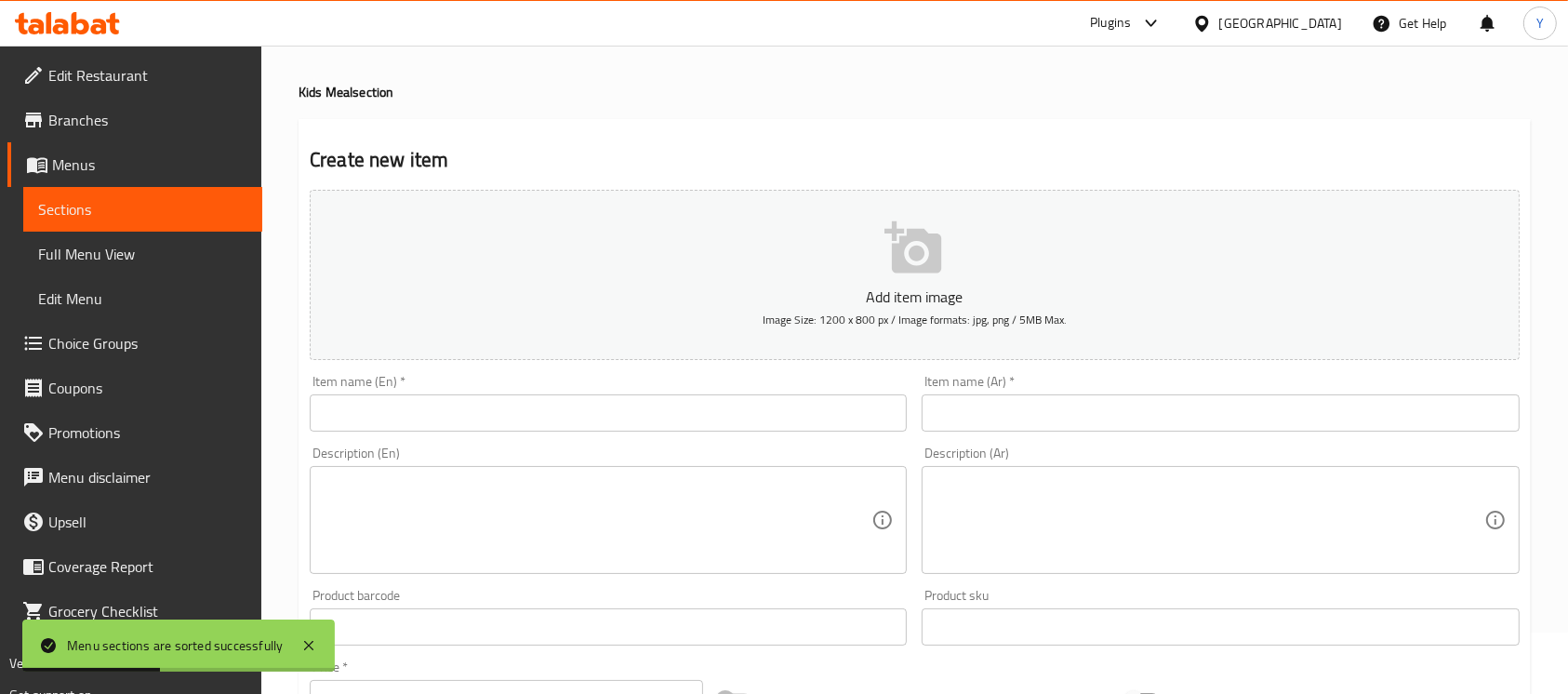
click at [780, 388] on div "Item name (En)   * Item name (En) *" at bounding box center [608, 402] width 597 height 56
click at [759, 404] on input "text" at bounding box center [608, 413] width 597 height 38
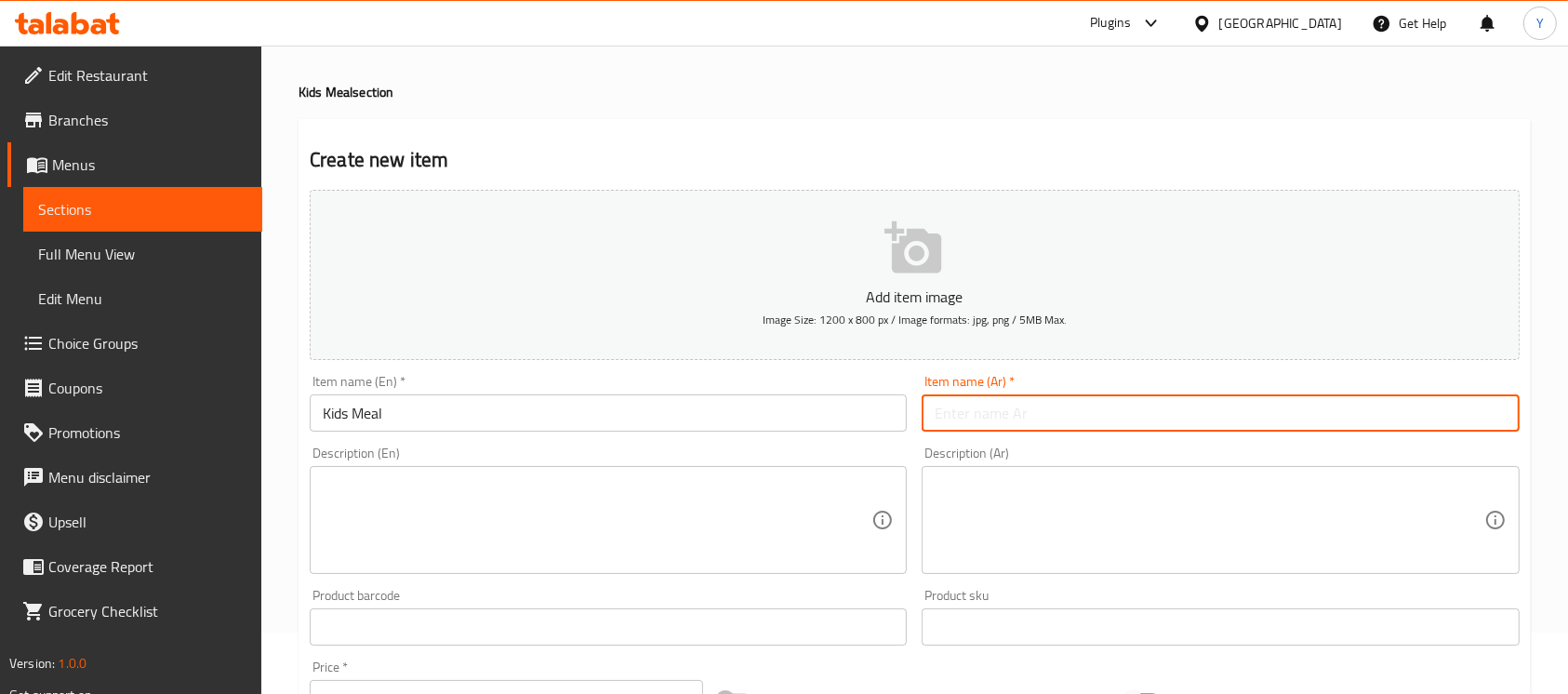
click at [1064, 419] on input "text" at bounding box center [1220, 413] width 597 height 38
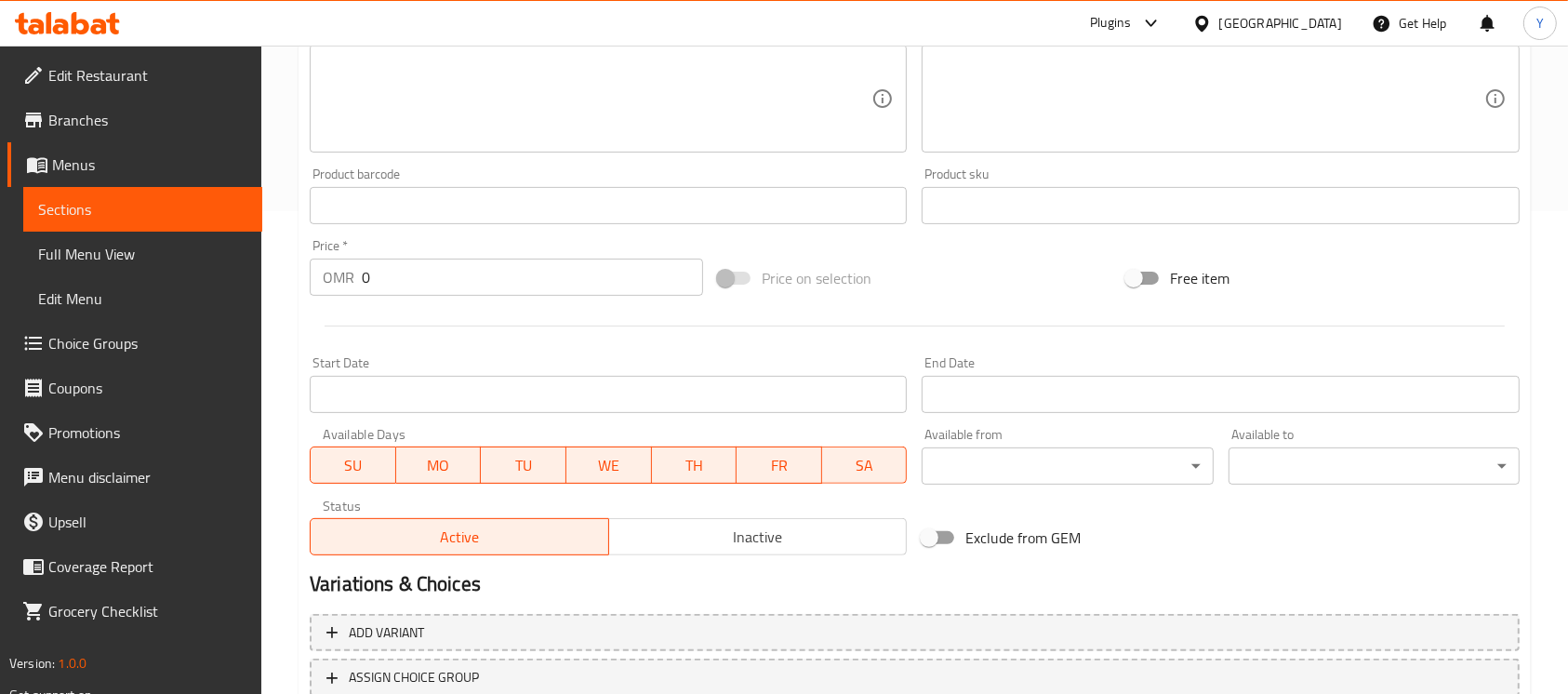
scroll to position [546, 0]
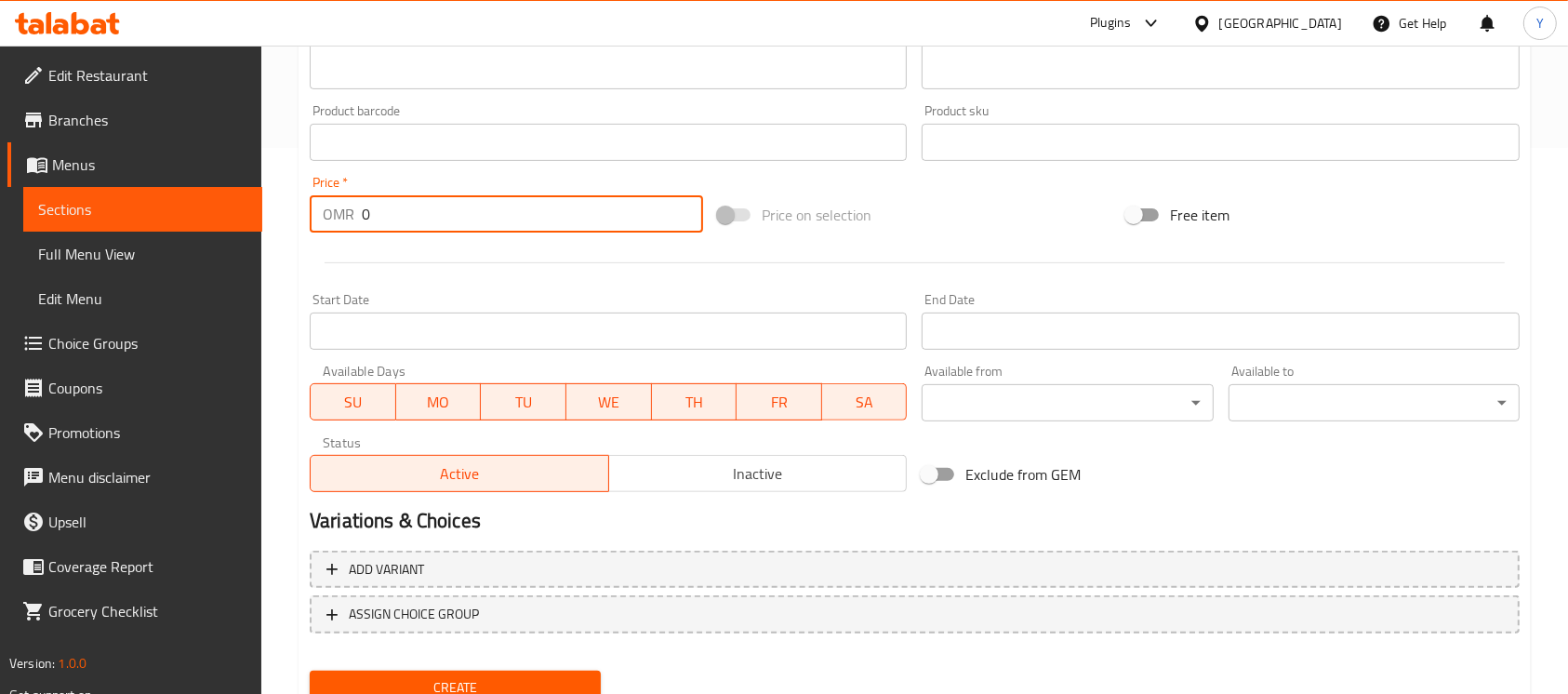
drag, startPoint x: 430, startPoint y: 229, endPoint x: 257, endPoint y: 227, distance: 173.0
click at [257, 227] on div "Edit Restaurant Branches Menus Sections Full Menu View Edit Menu Choice Groups …" at bounding box center [784, 133] width 1568 height 1268
paste input ".5"
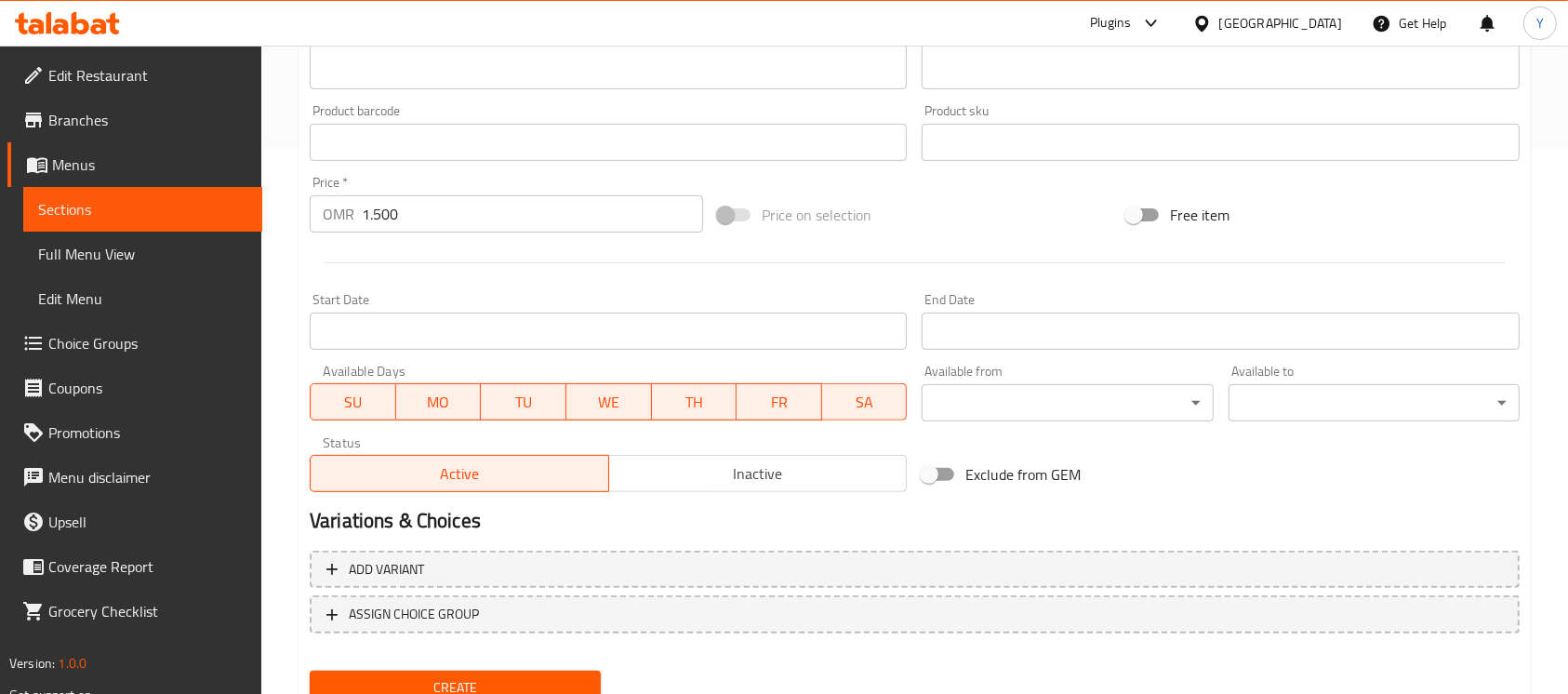
drag, startPoint x: 592, startPoint y: 293, endPoint x: 1230, endPoint y: 216, distance: 642.6
click at [593, 292] on div "Start Date Start Date" at bounding box center [608, 321] width 612 height 71
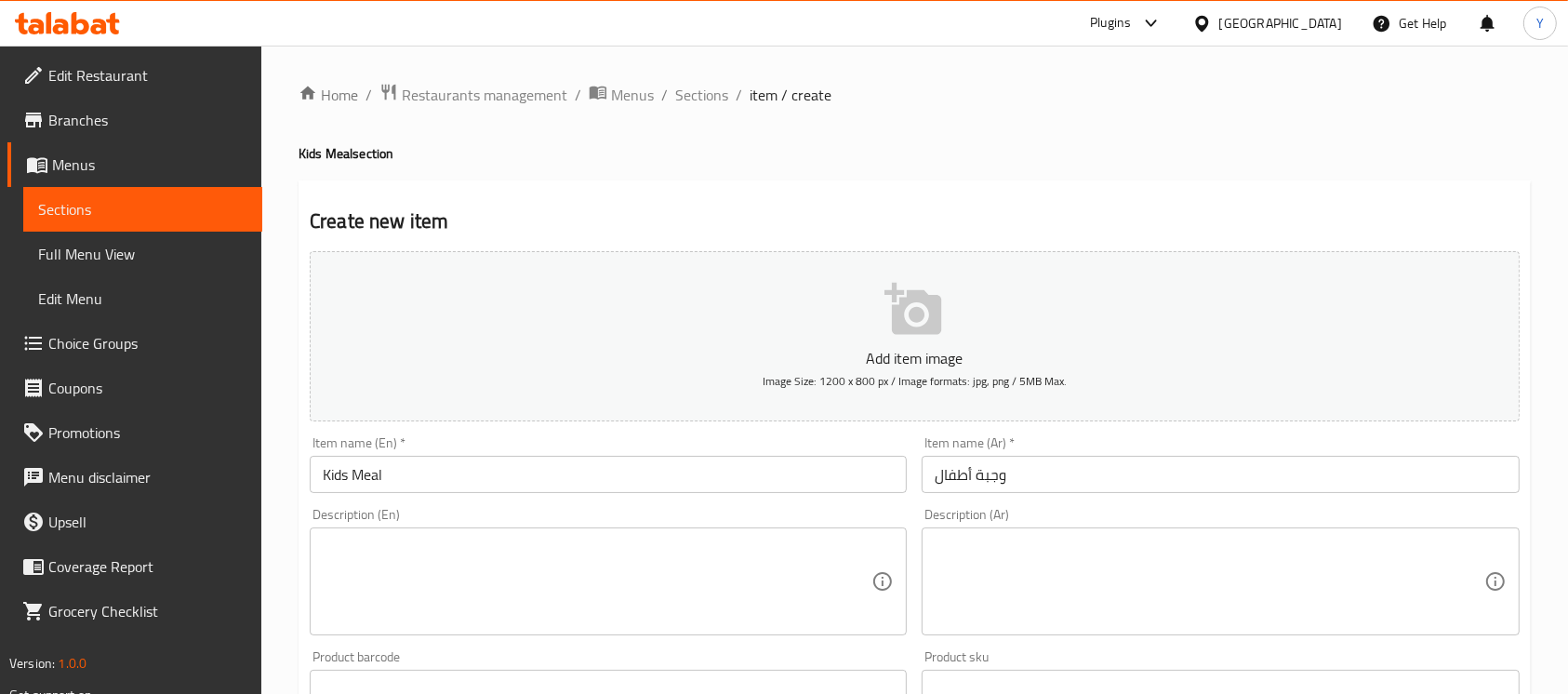
click at [547, 471] on input "Kids Meal" at bounding box center [608, 475] width 597 height 38
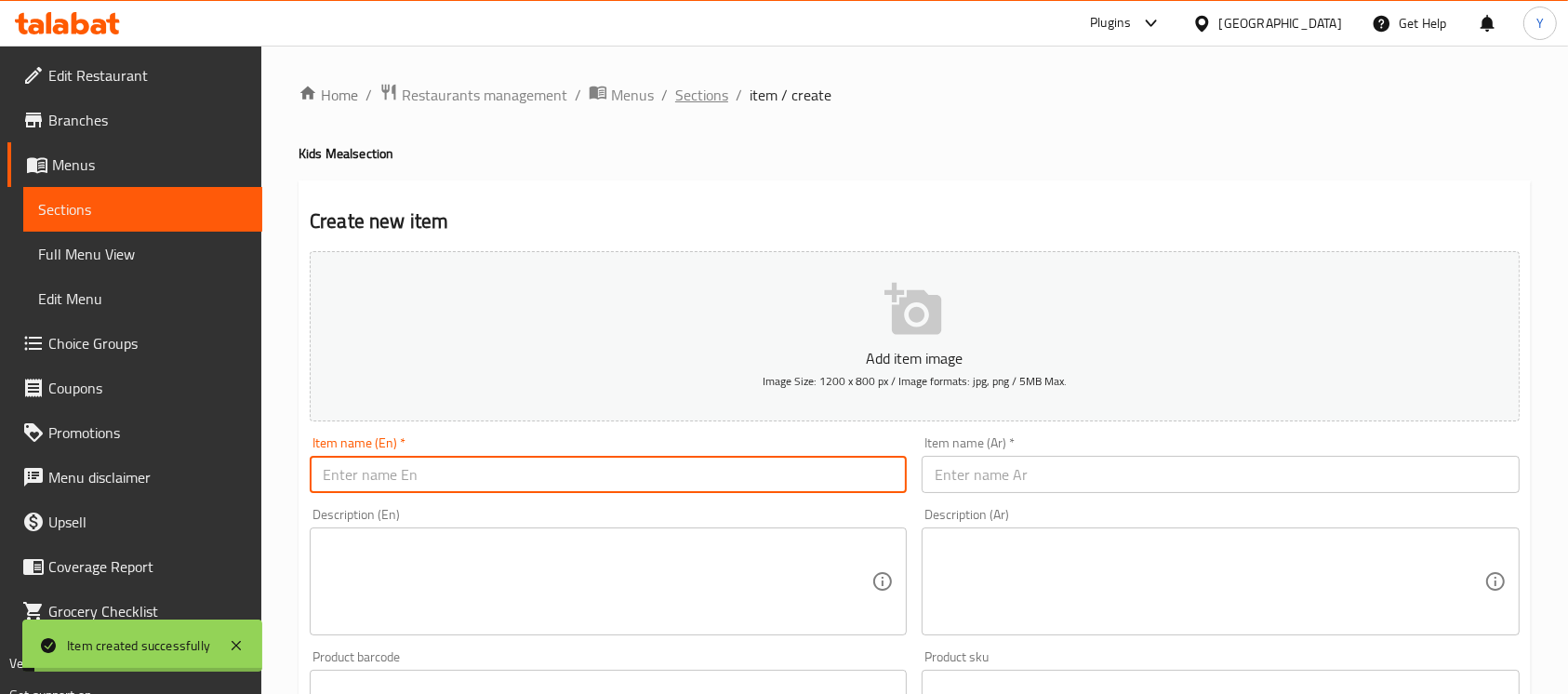
click at [684, 75] on div "Home / Restaurants management / Menus / Sections / item / create Kids Meal sect…" at bounding box center [915, 679] width 1307 height 1268
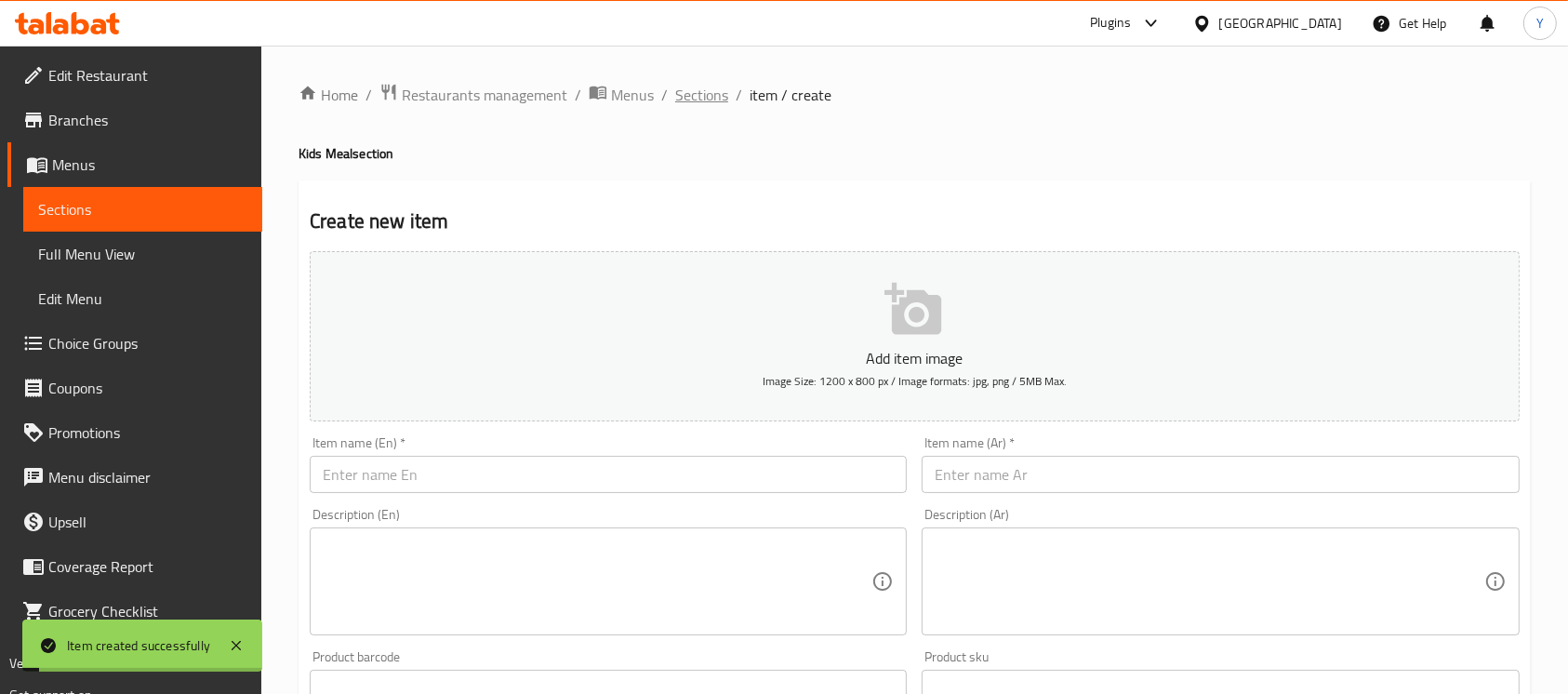
click at [684, 86] on span "Sections" at bounding box center [702, 95] width 53 height 23
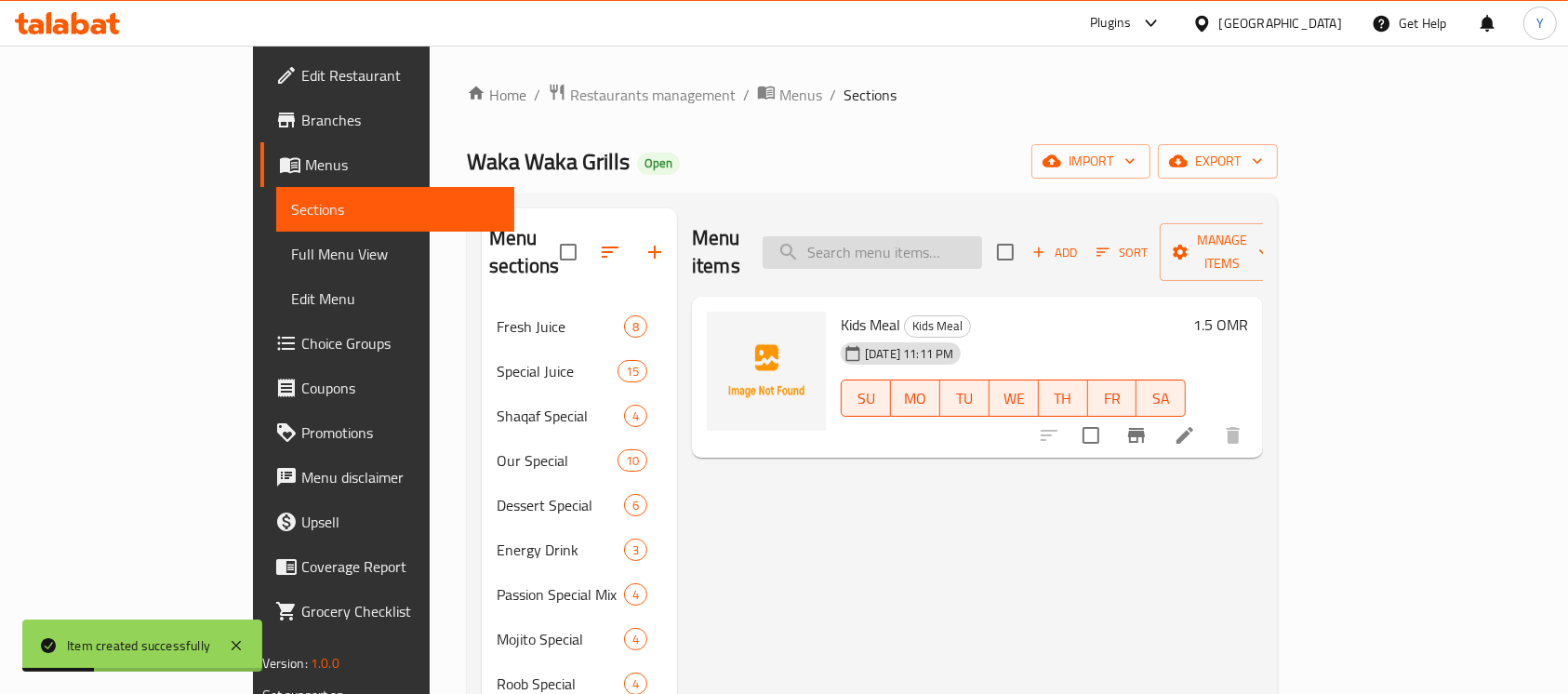
click at [932, 245] on input "search" at bounding box center [872, 252] width 219 height 33
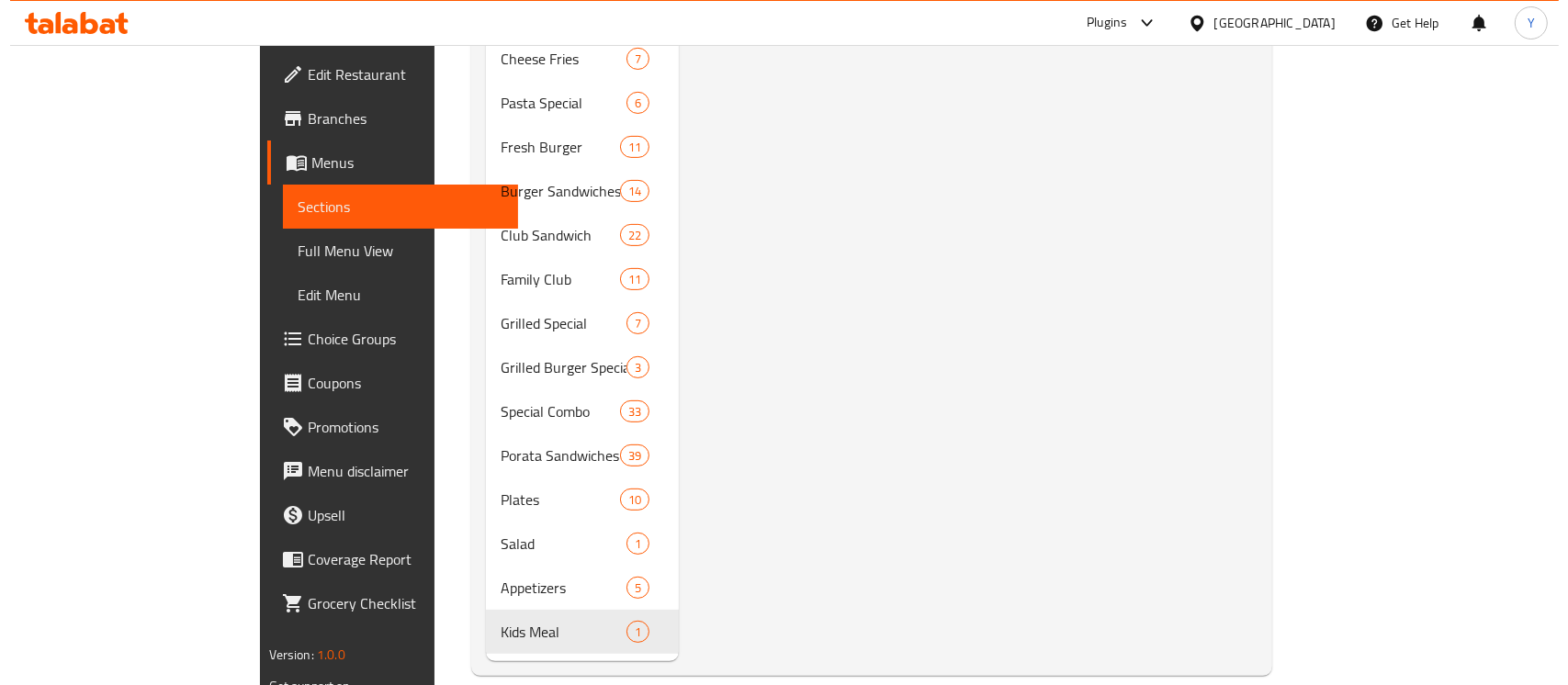
scroll to position [60, 0]
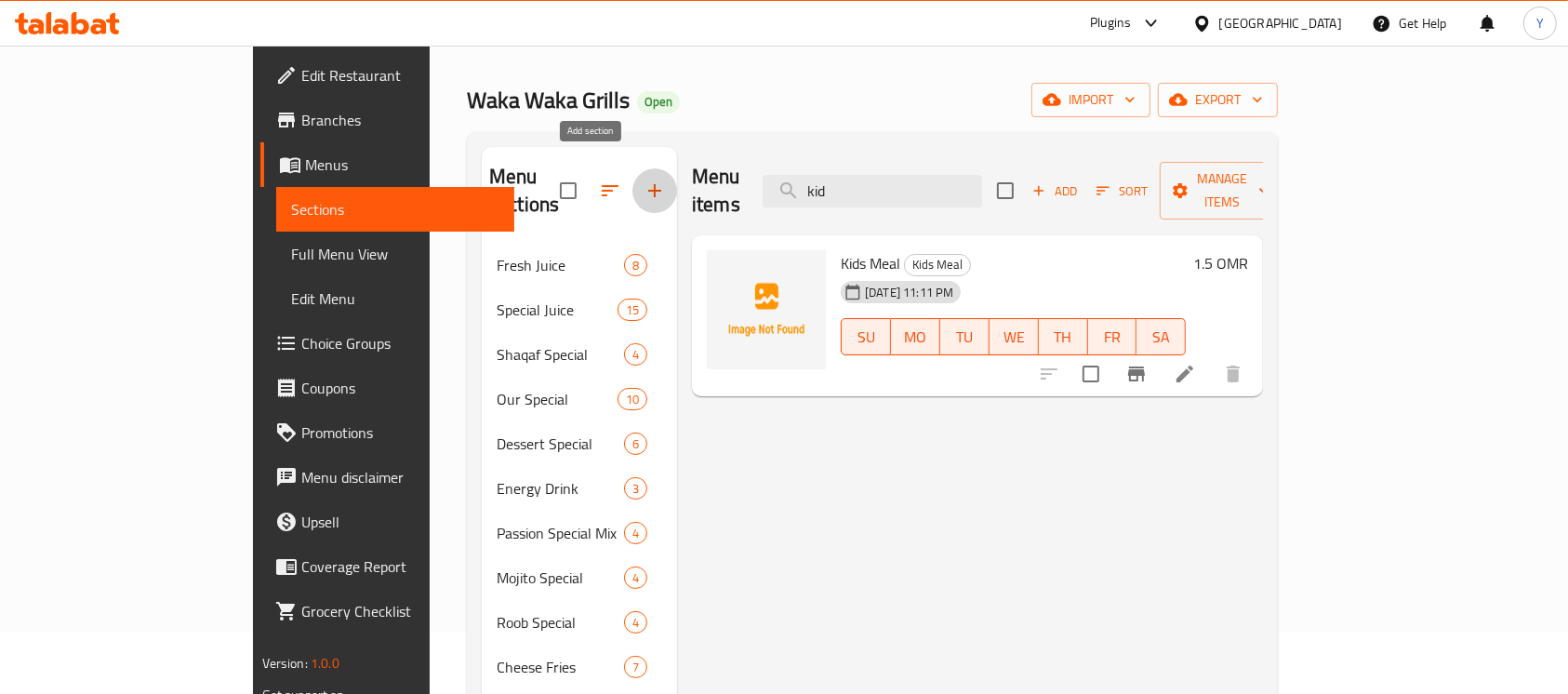
click at [633, 181] on button "button" at bounding box center [654, 190] width 44 height 44
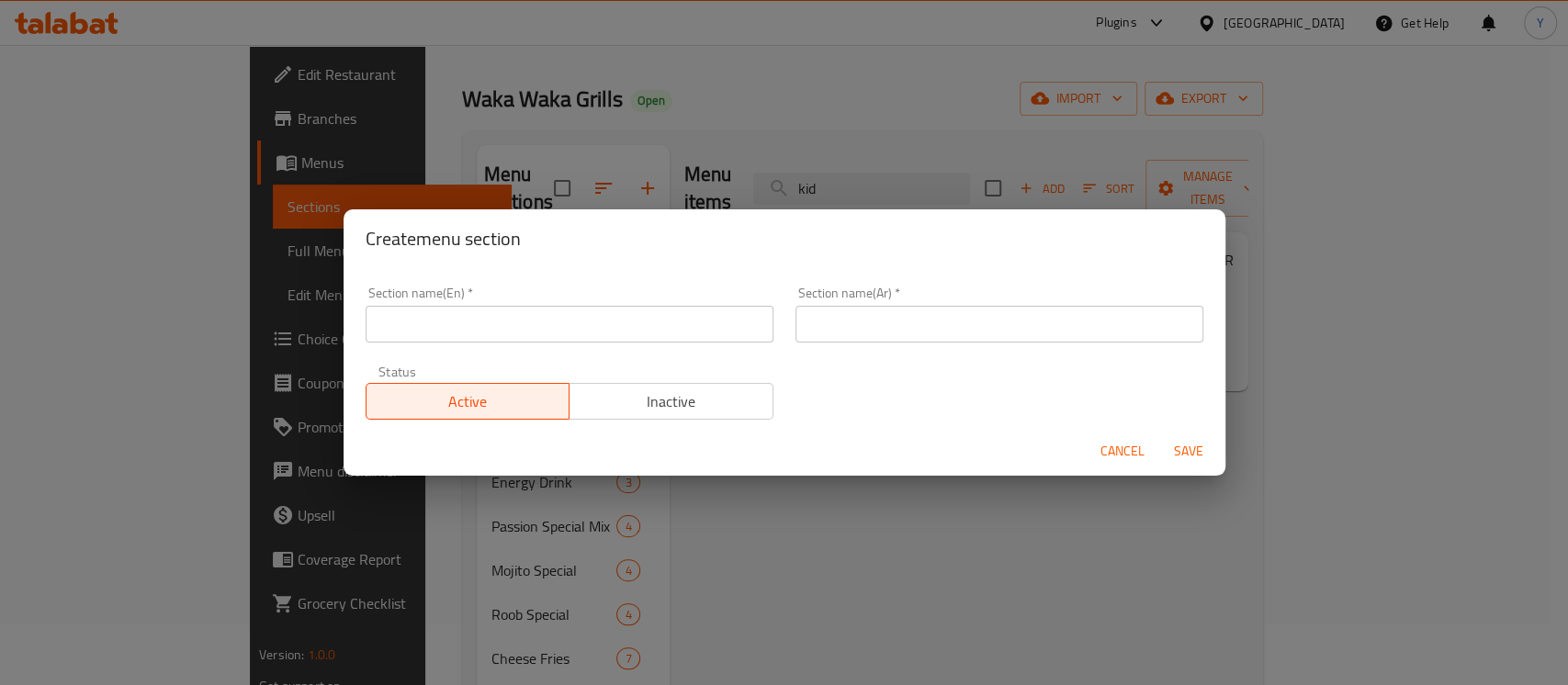
click at [540, 315] on input "text" at bounding box center [569, 324] width 408 height 37
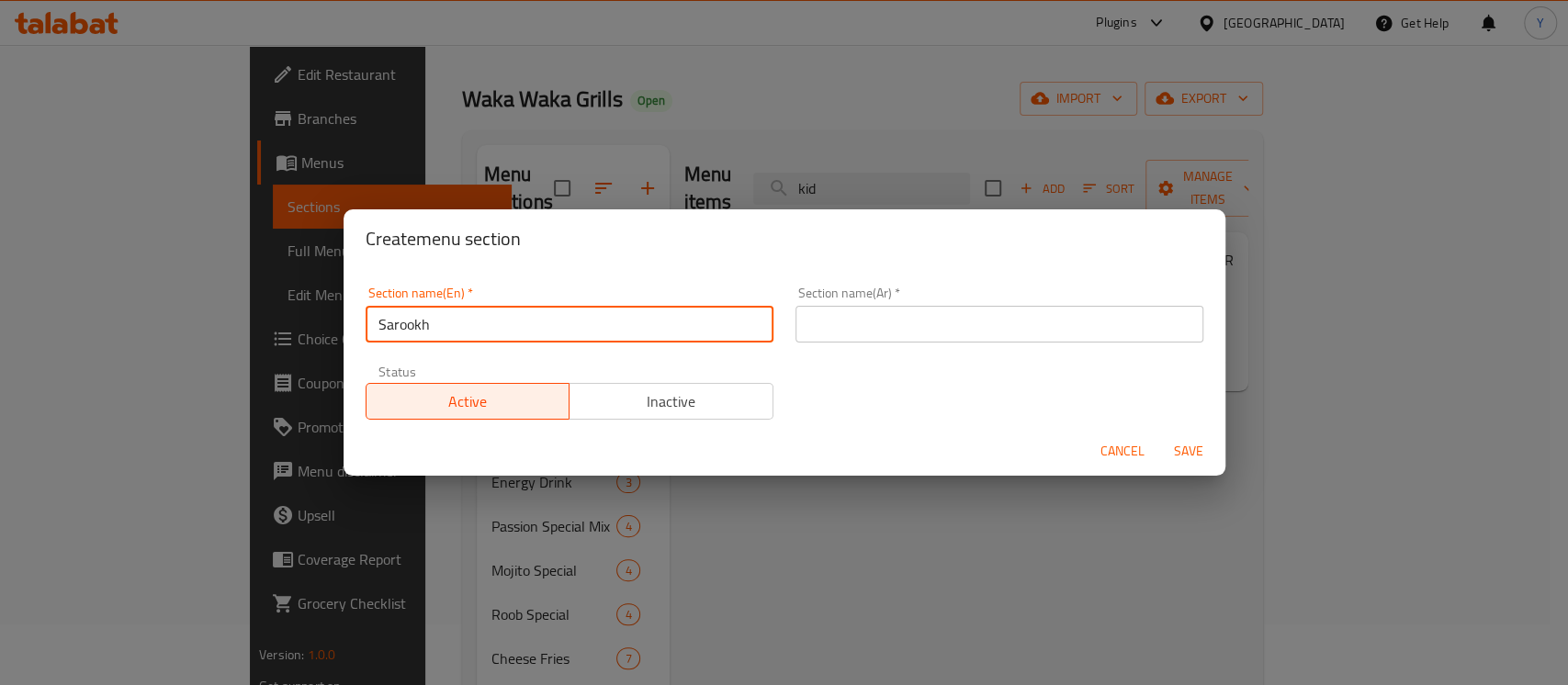
click at [887, 311] on input "text" at bounding box center [1000, 324] width 408 height 37
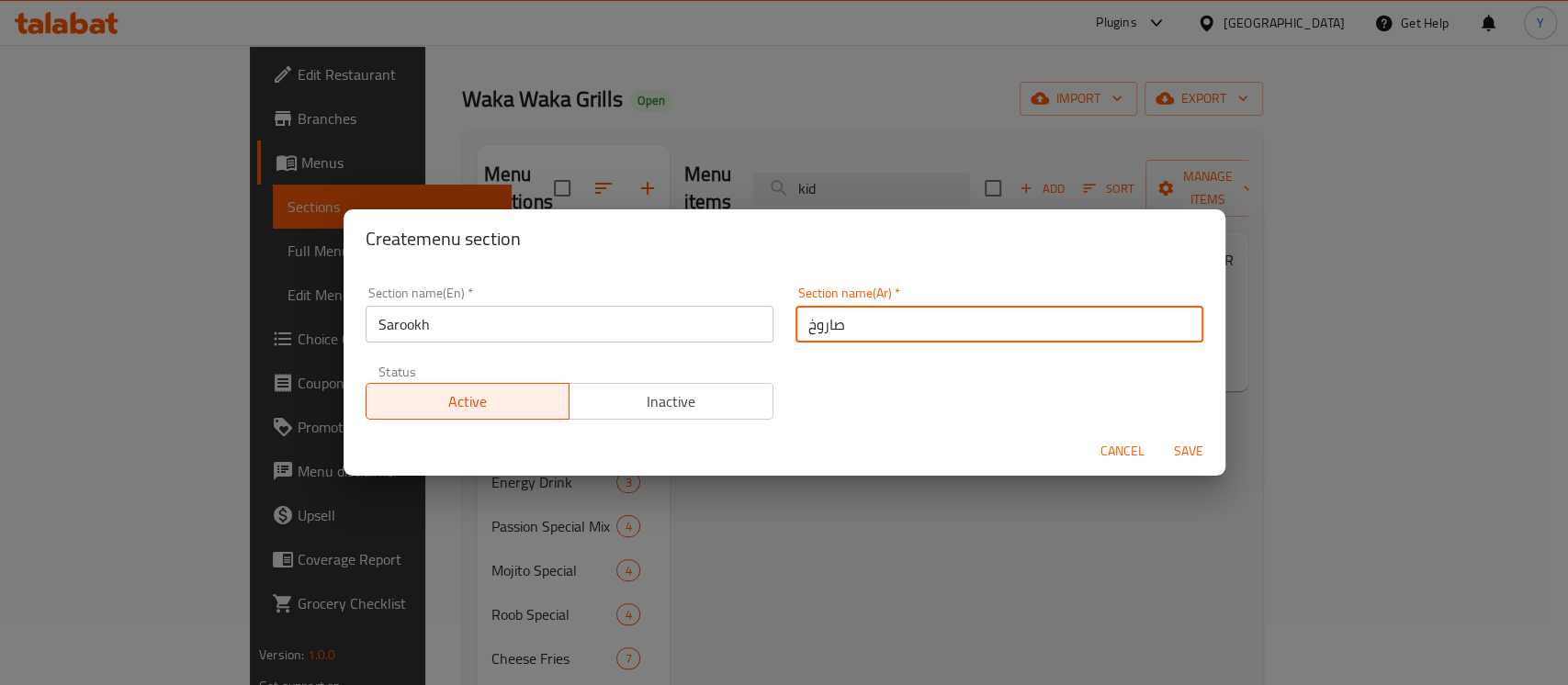
click at [1159, 434] on button "Save" at bounding box center [1188, 451] width 59 height 34
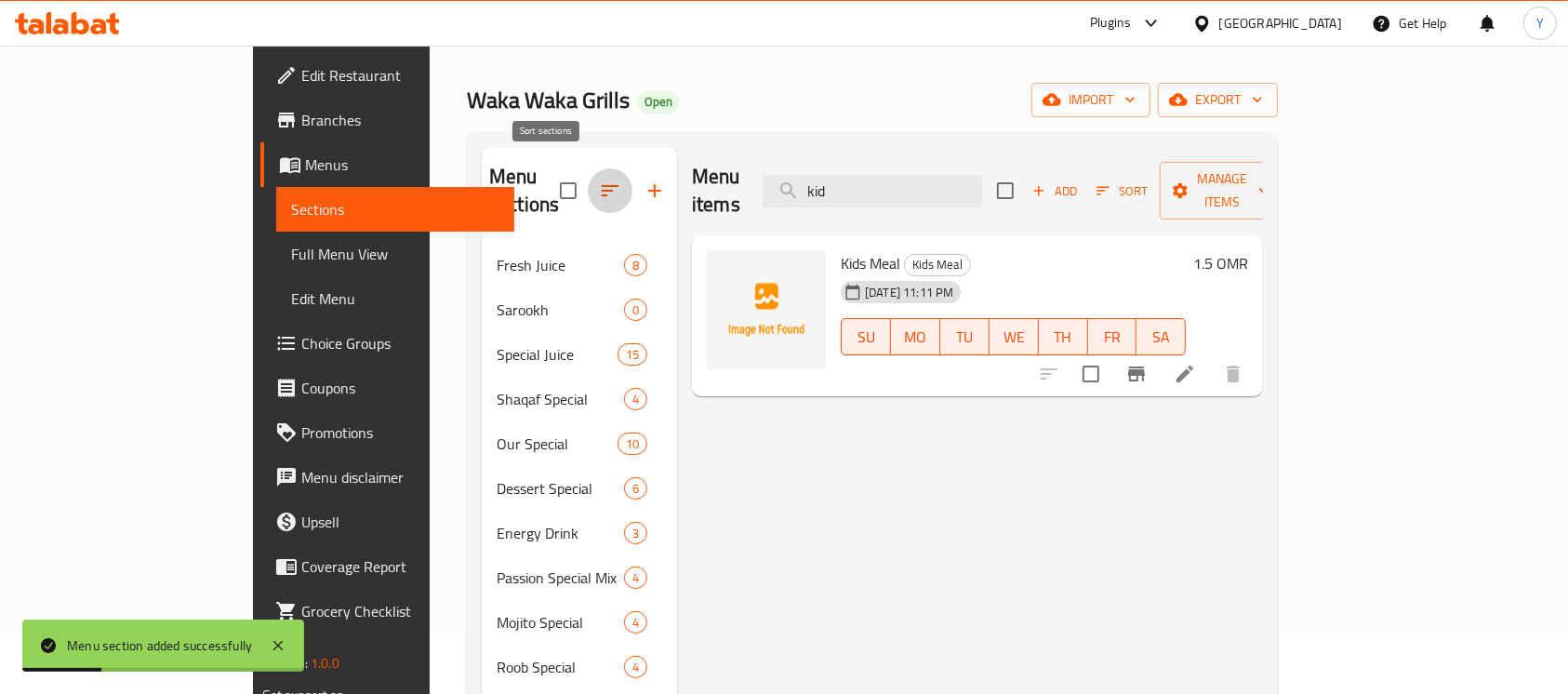
click at [599, 186] on icon "button" at bounding box center [610, 191] width 23 height 23
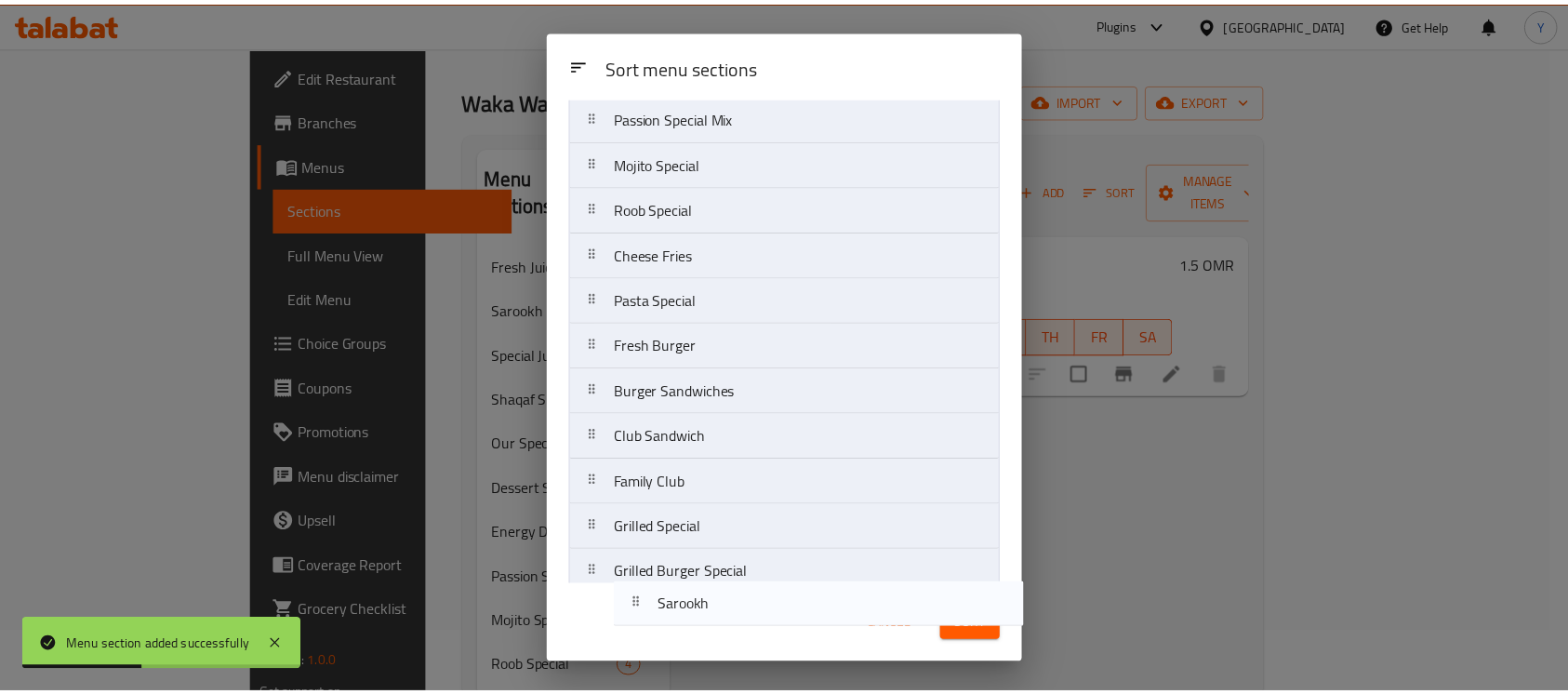
scroll to position [665, 0]
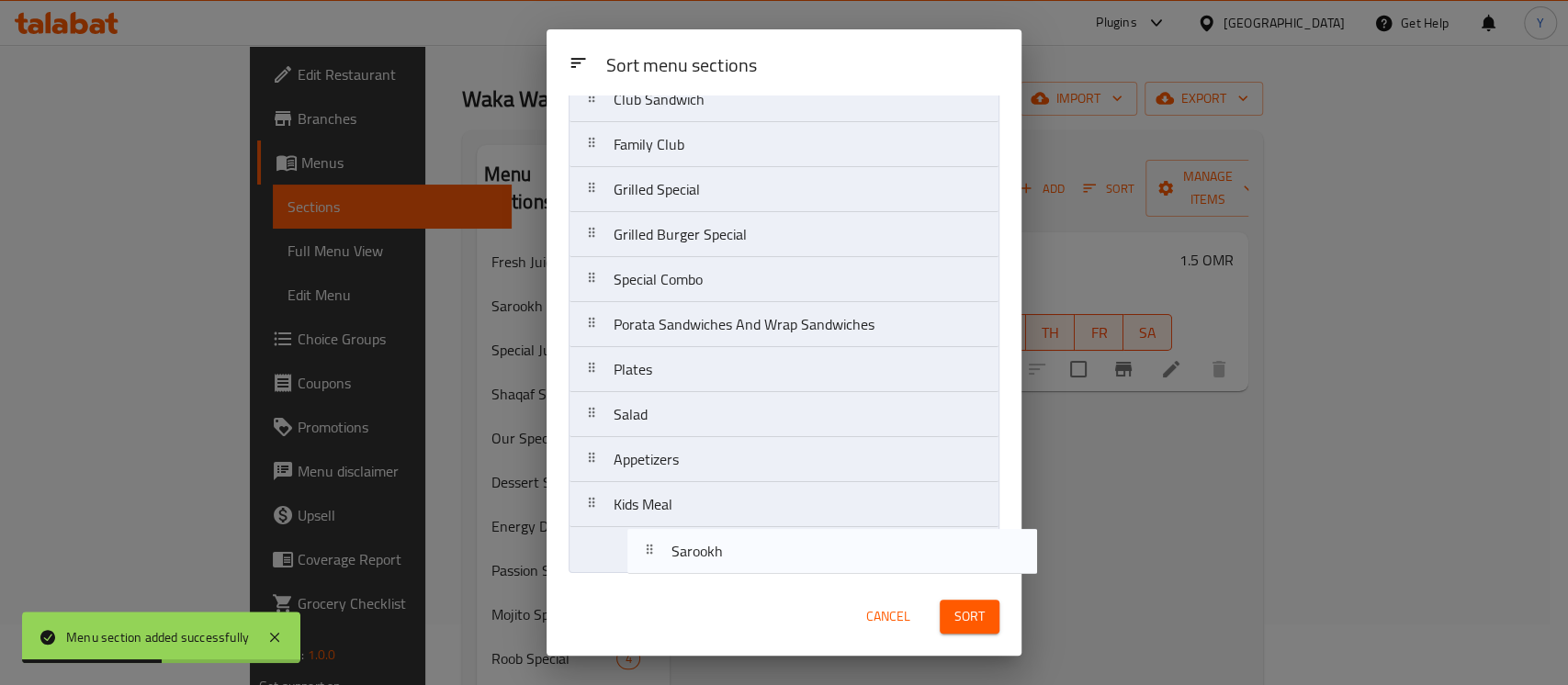
drag, startPoint x: 626, startPoint y: 218, endPoint x: 689, endPoint y: 566, distance: 353.7
click at [689, 566] on nav "Fresh Juice Sarookh Special Juice Shaqaf Special Our Special Dessert Special En…" at bounding box center [783, 32] width 431 height 1081
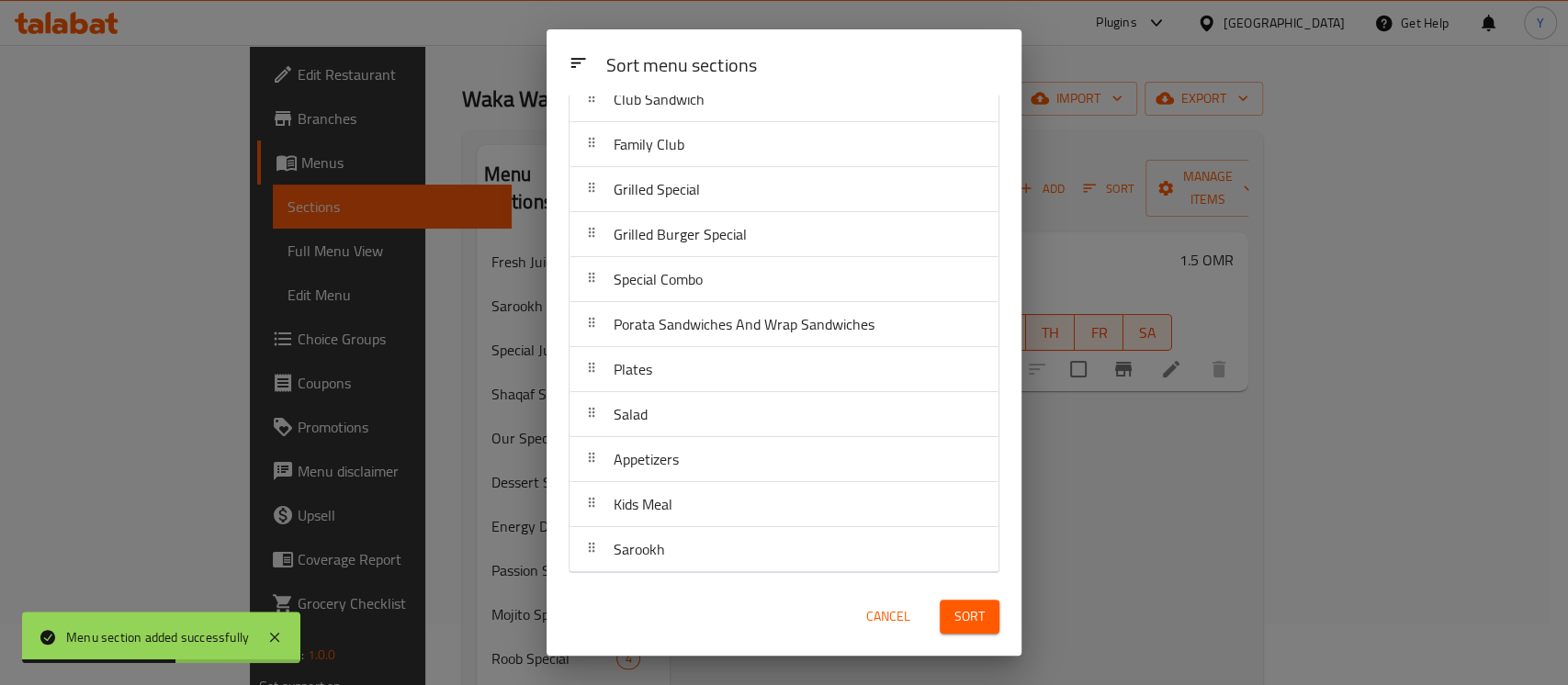
click at [985, 611] on button "Sort" at bounding box center [969, 616] width 60 height 34
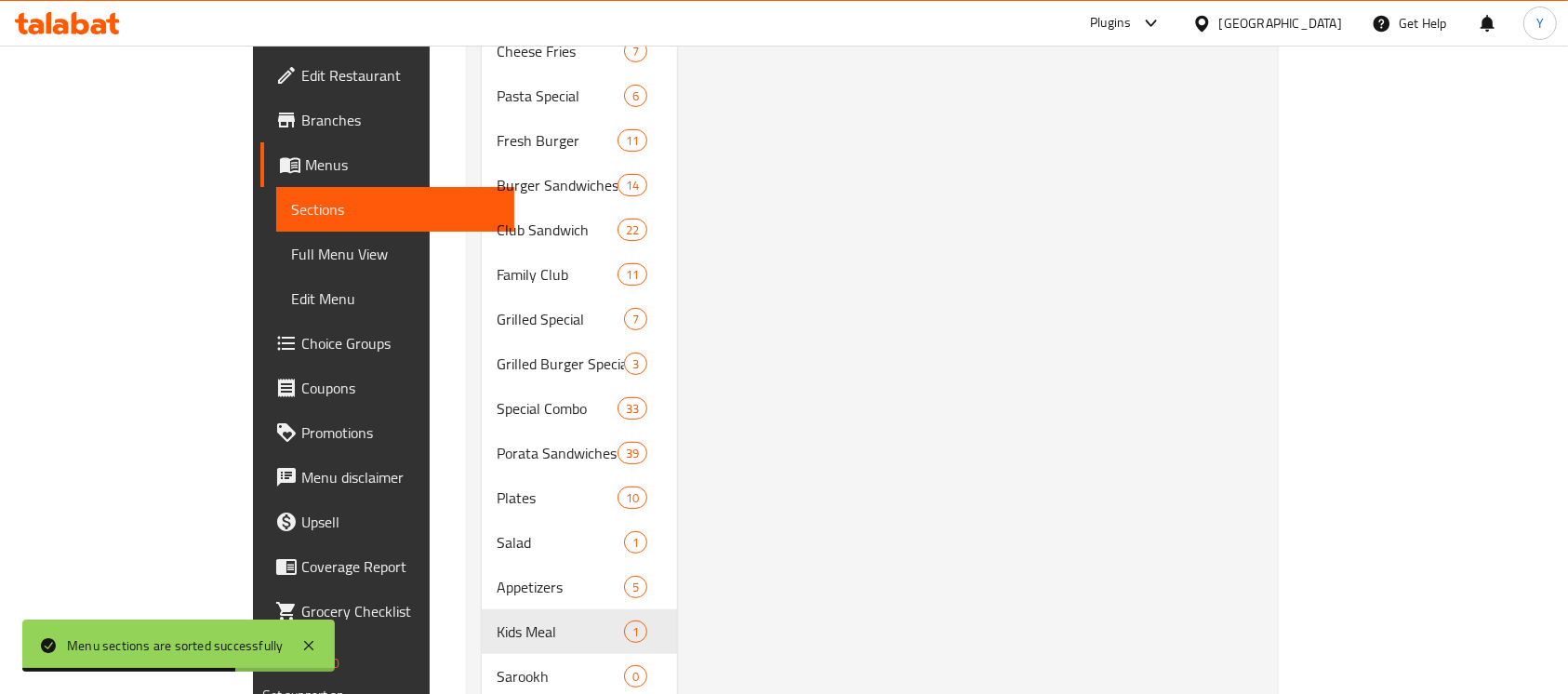
scroll to position [713, 0]
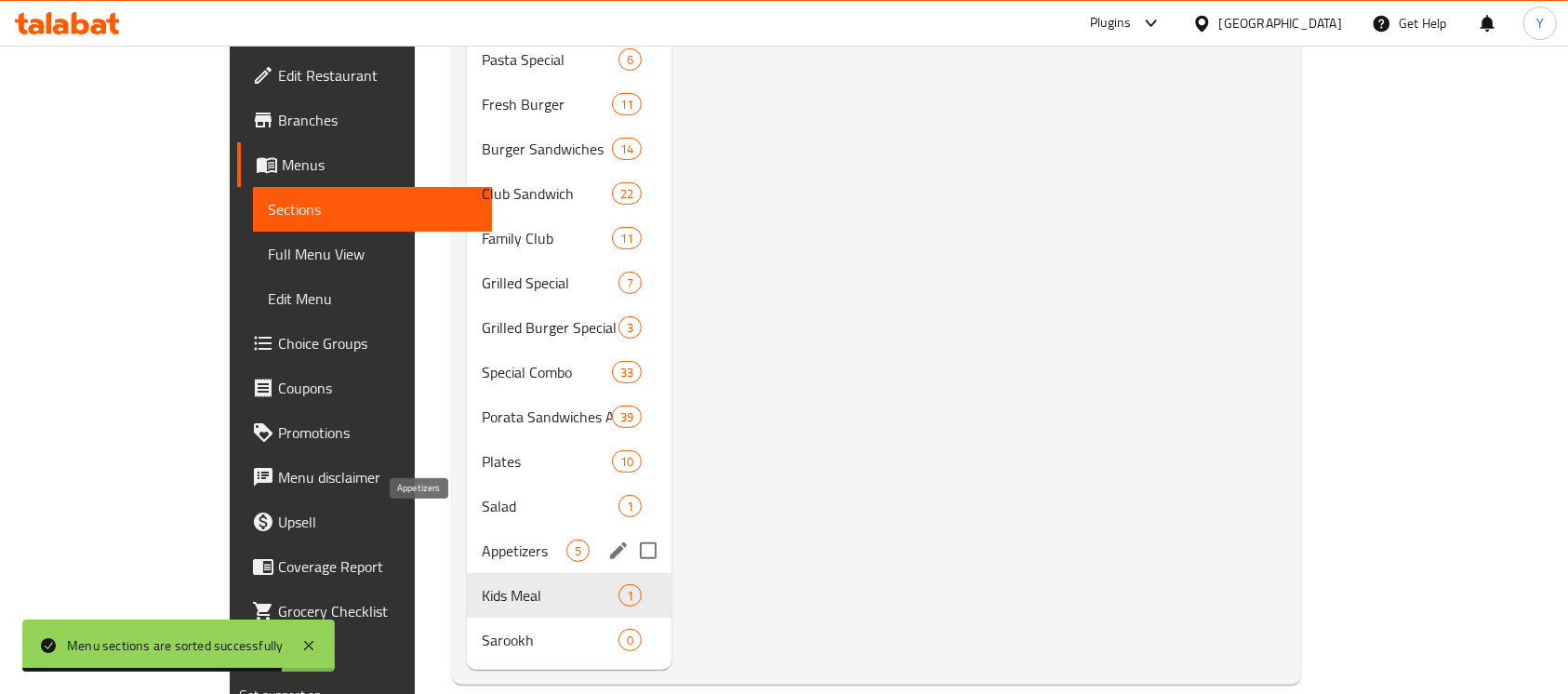
click at [481, 540] on span "Appetizers" at bounding box center [524, 551] width 85 height 23
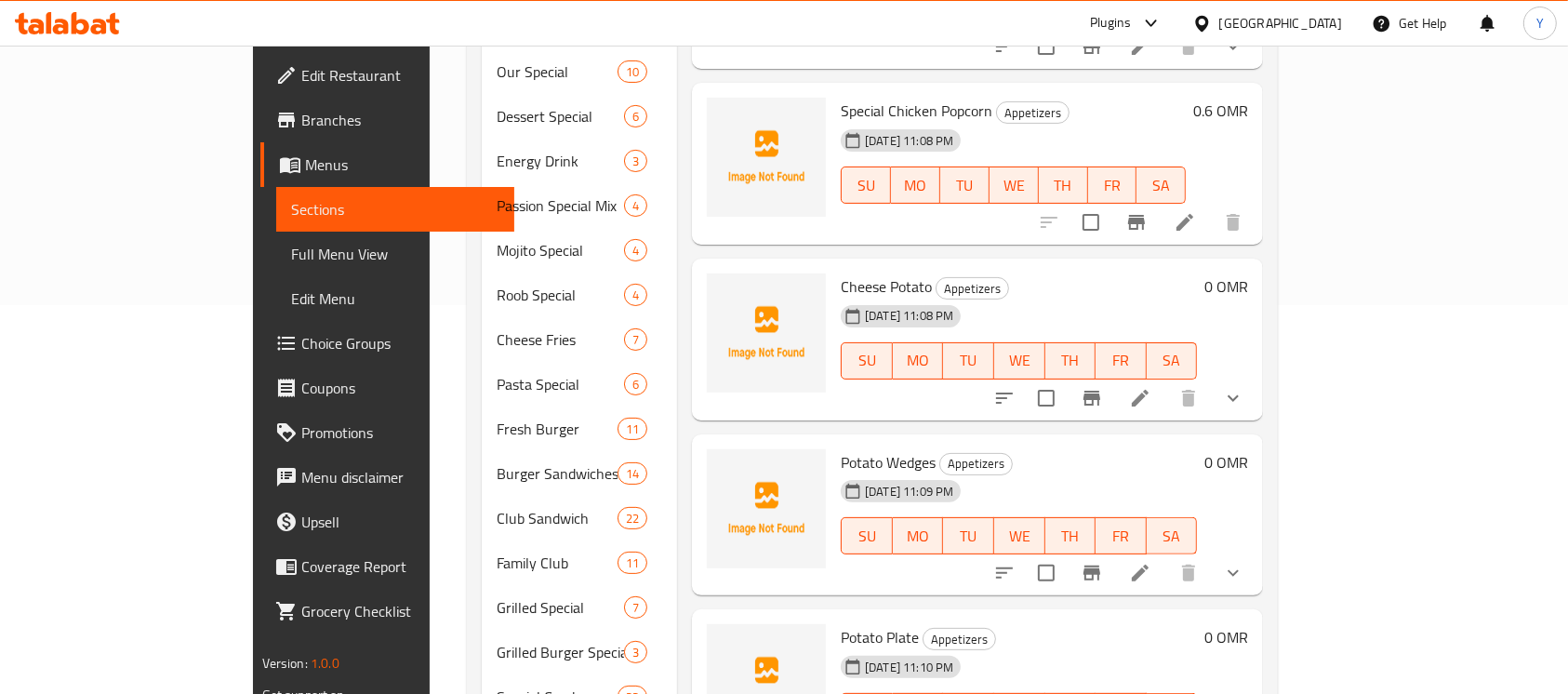
scroll to position [390, 0]
click at [1167, 555] on li at bounding box center [1140, 571] width 52 height 34
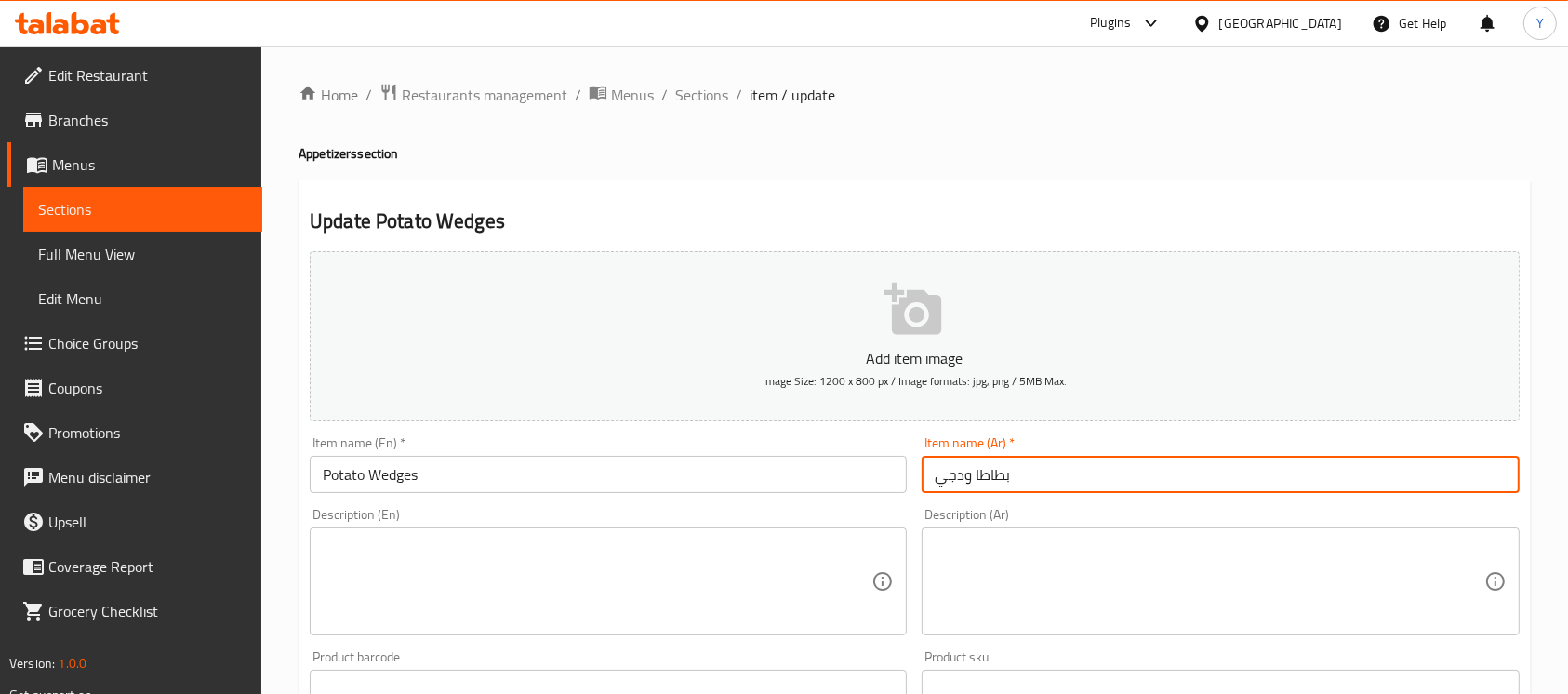
paste input "ز"
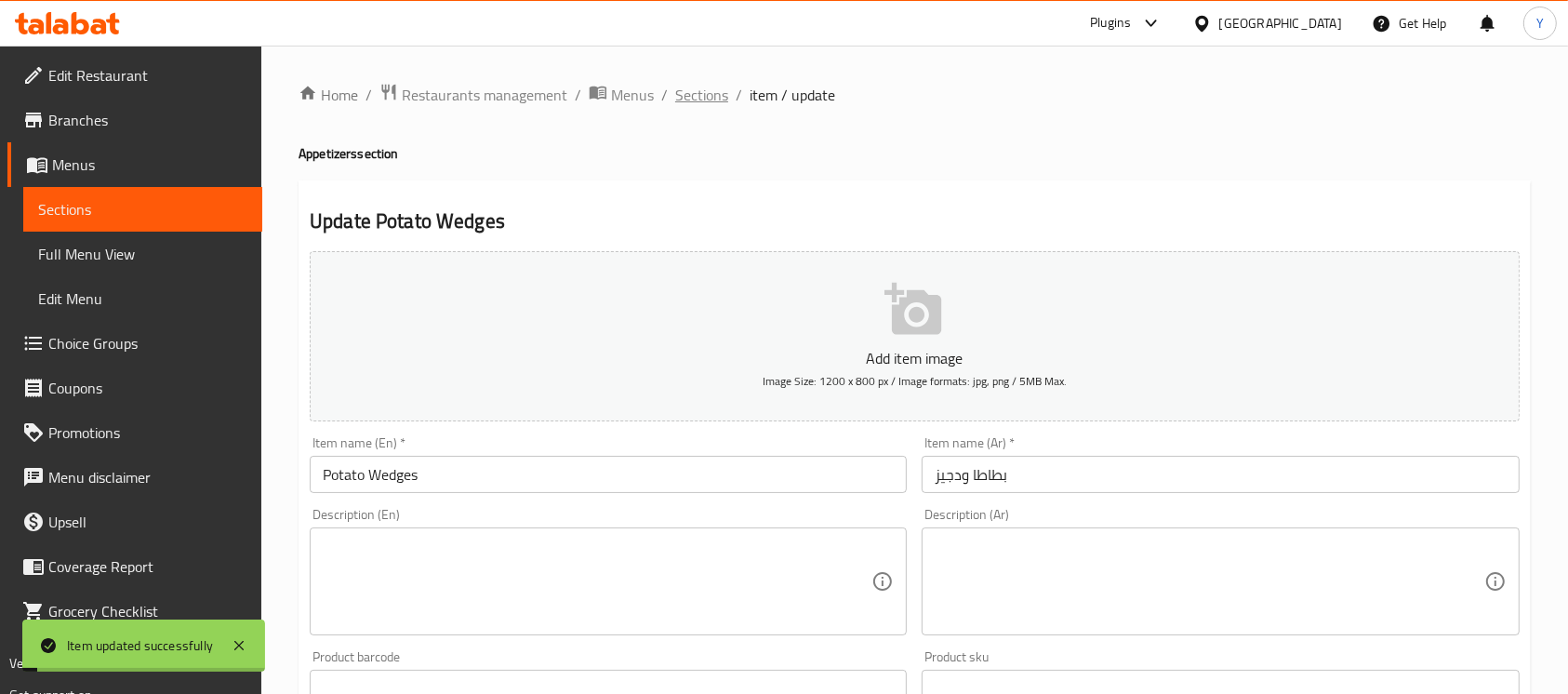
click at [720, 104] on span "Sections" at bounding box center [702, 95] width 53 height 23
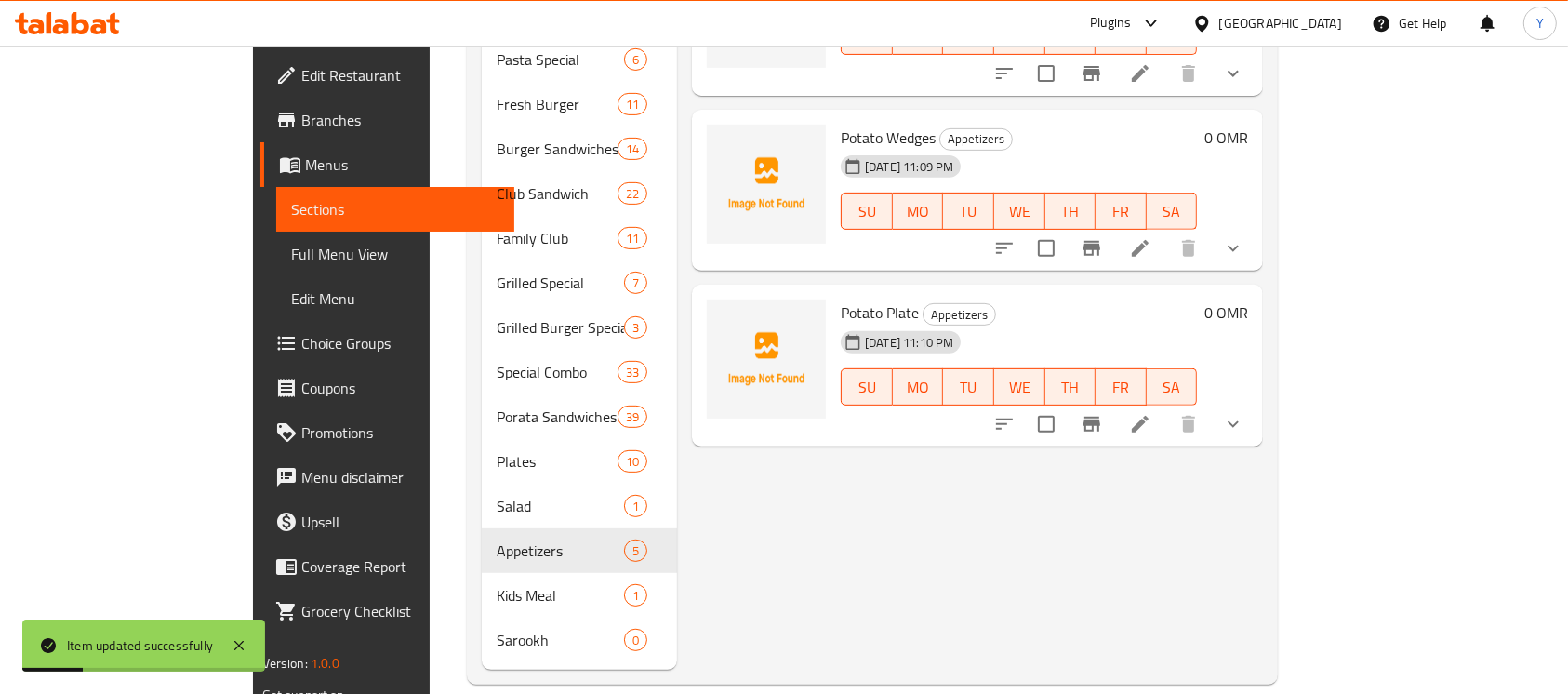
scroll to position [680, 0]
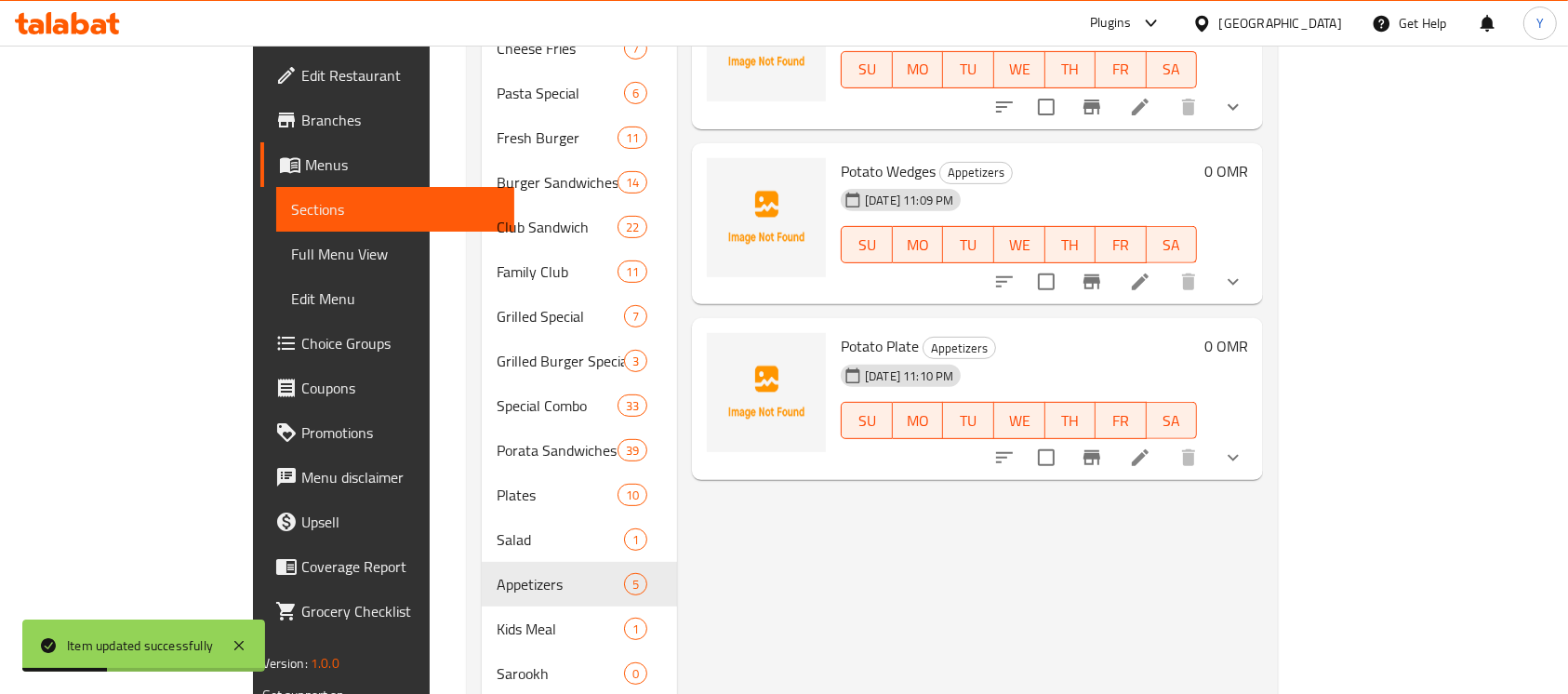
click at [1256, 271] on div at bounding box center [1118, 281] width 274 height 44
click at [1151, 271] on icon at bounding box center [1140, 282] width 23 height 23
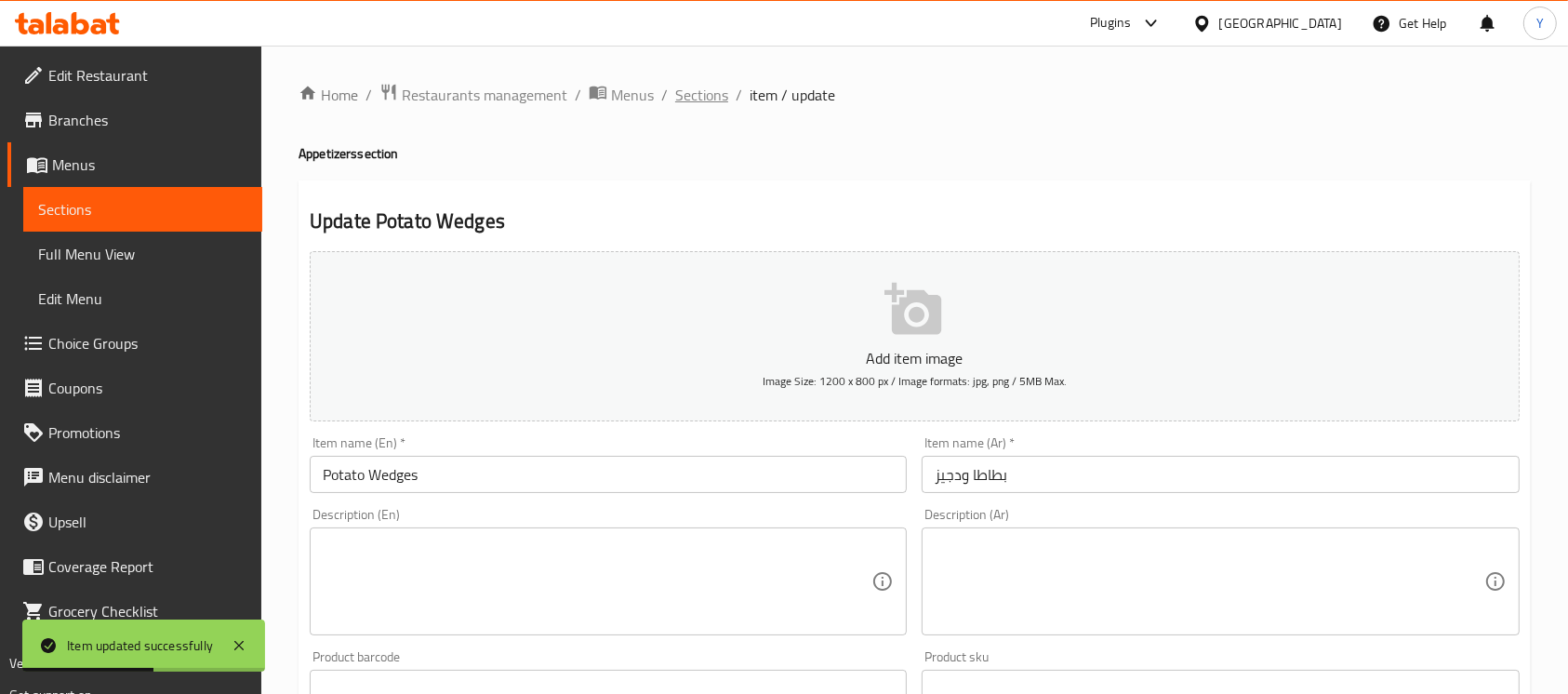
click at [707, 101] on span "Sections" at bounding box center [702, 95] width 53 height 23
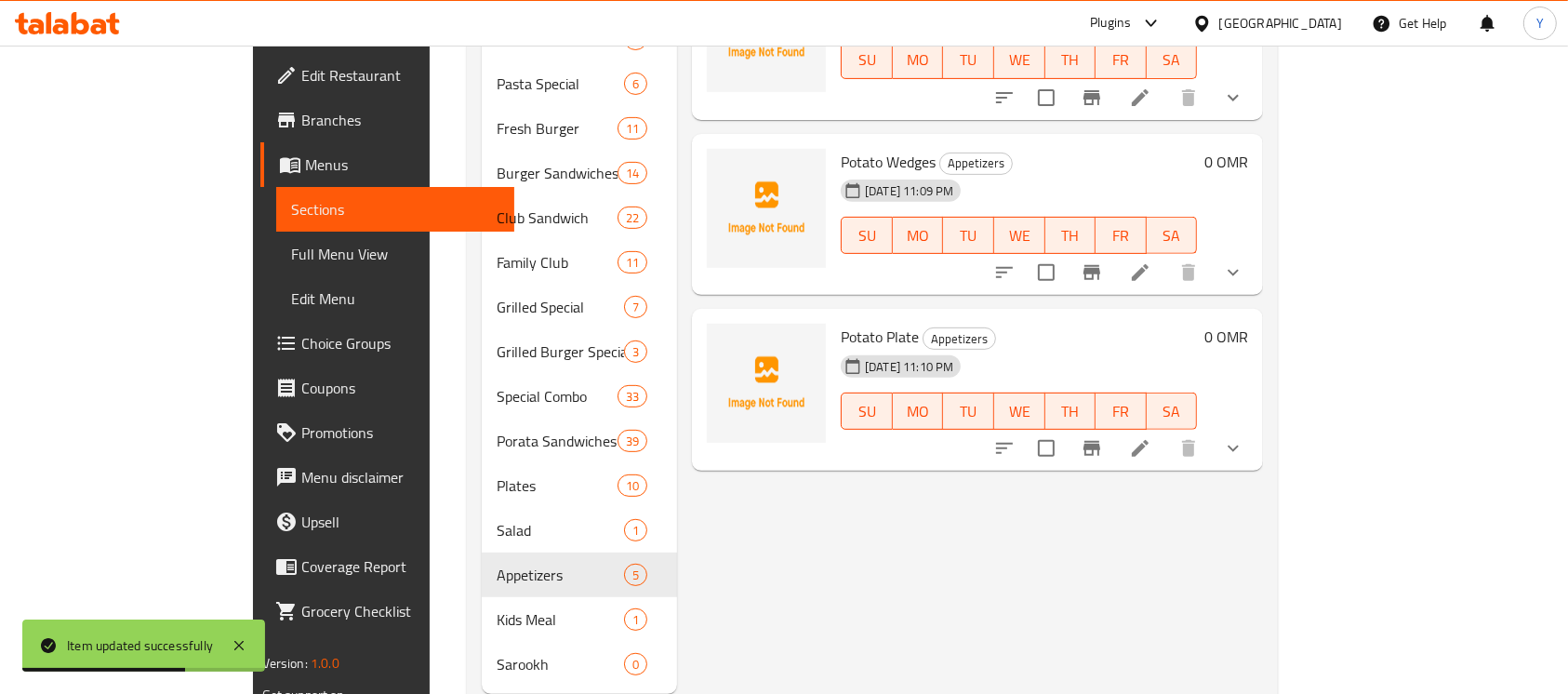
scroll to position [713, 0]
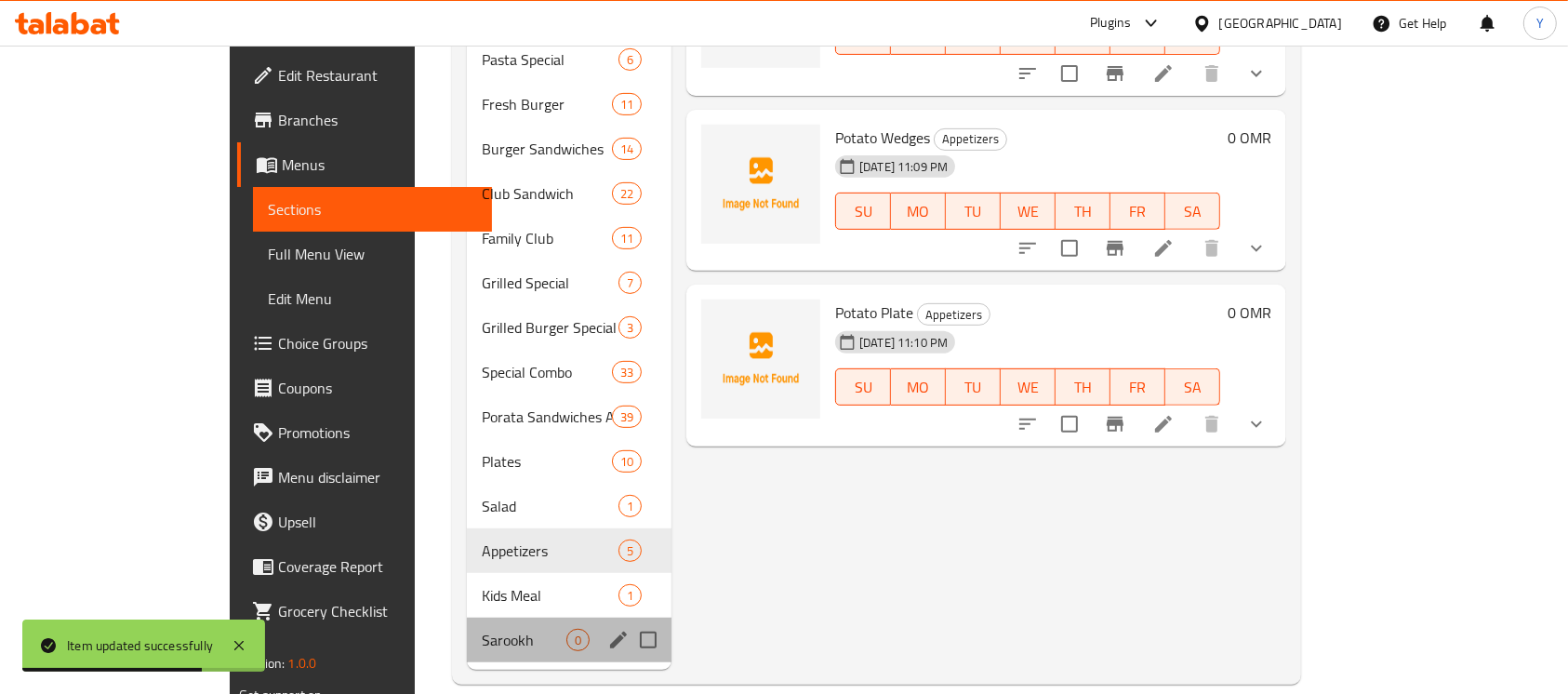
click at [467, 625] on div "Sarookh 0" at bounding box center [568, 640] width 205 height 44
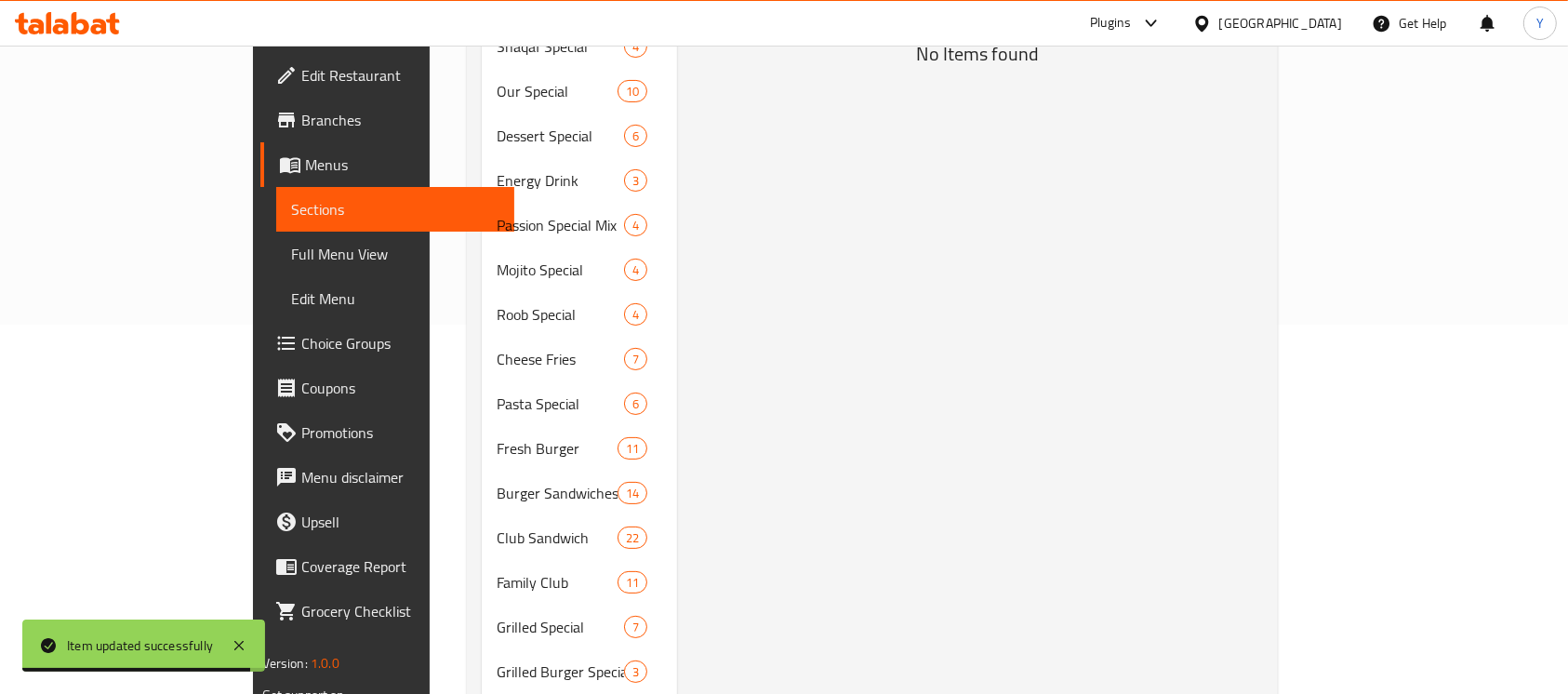
scroll to position [106, 0]
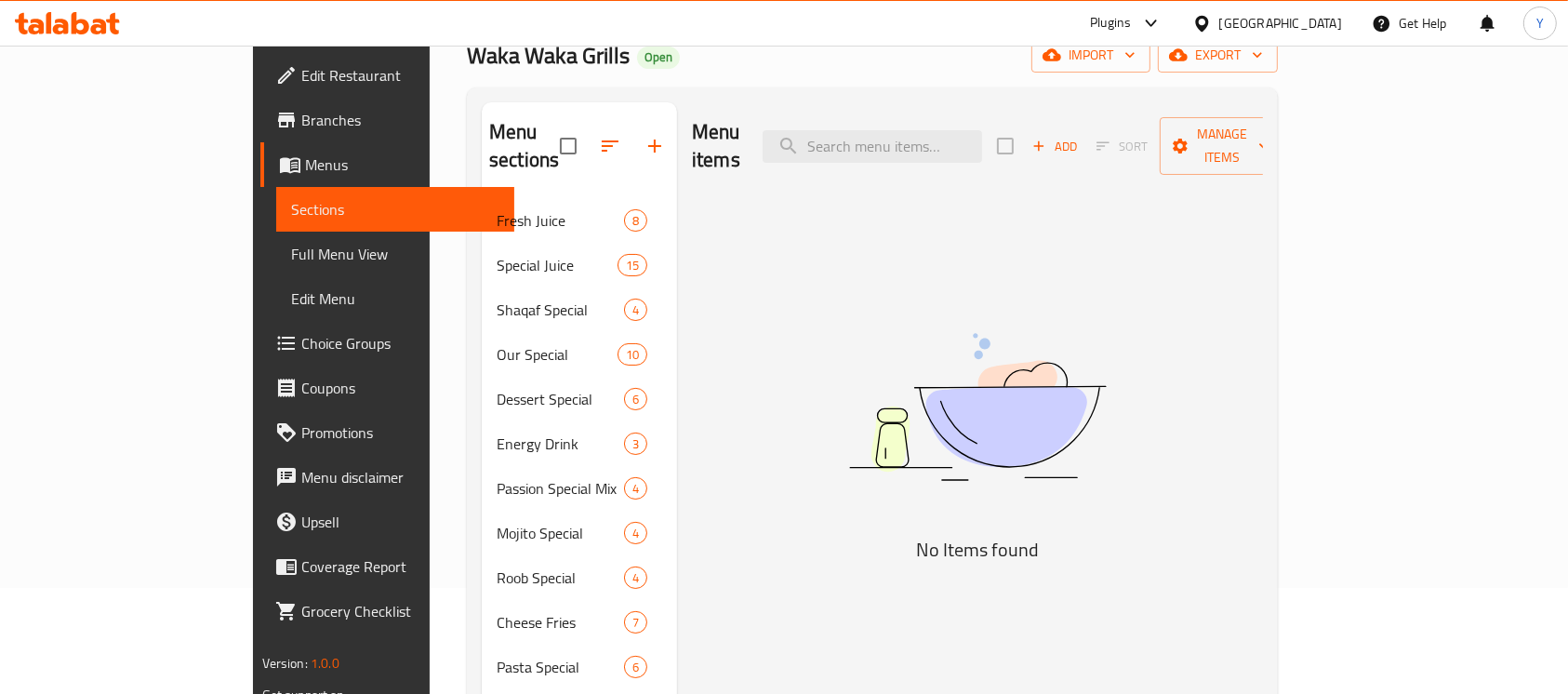
click at [1250, 154] on div "Menu items Add Sort Manage items" at bounding box center [978, 145] width 571 height 88
click at [1080, 135] on span "Add" at bounding box center [1054, 146] width 50 height 22
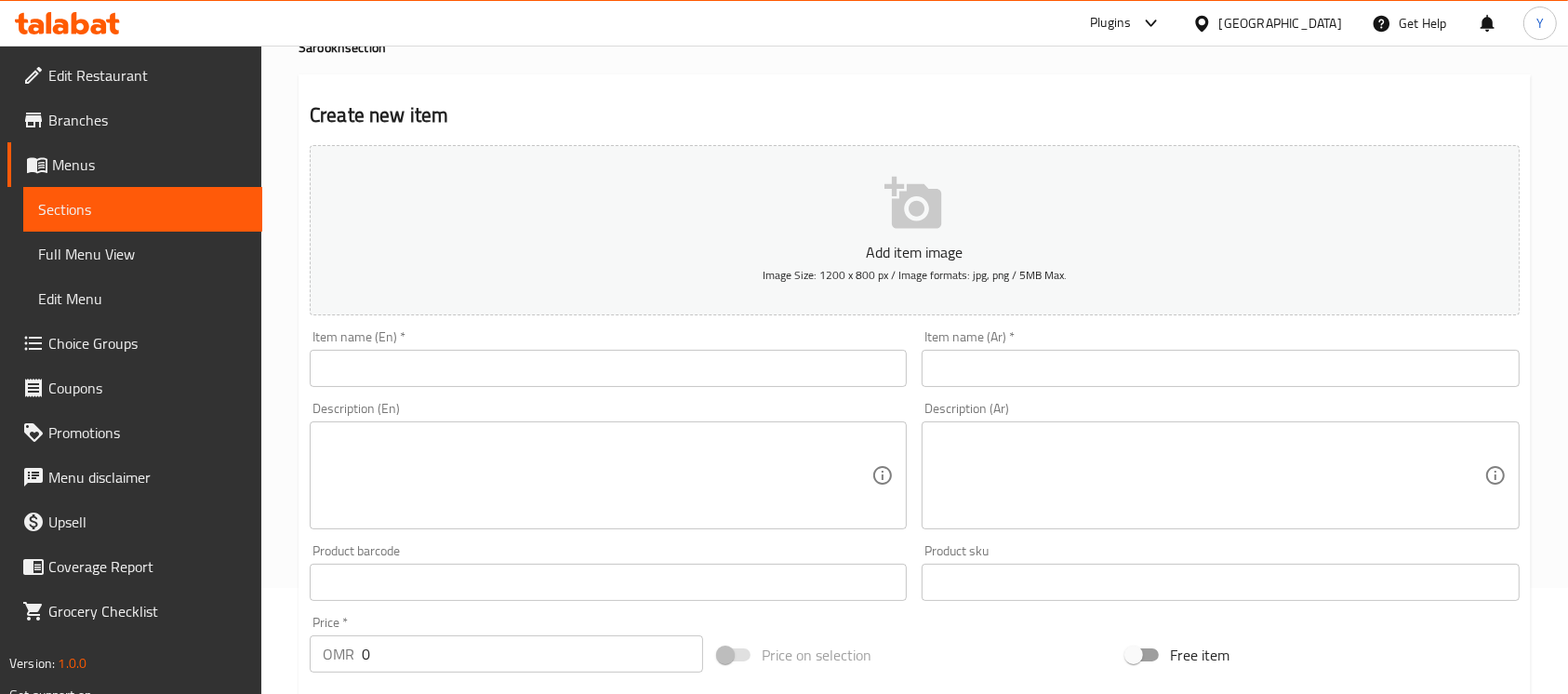
click at [507, 368] on input "text" at bounding box center [608, 369] width 597 height 38
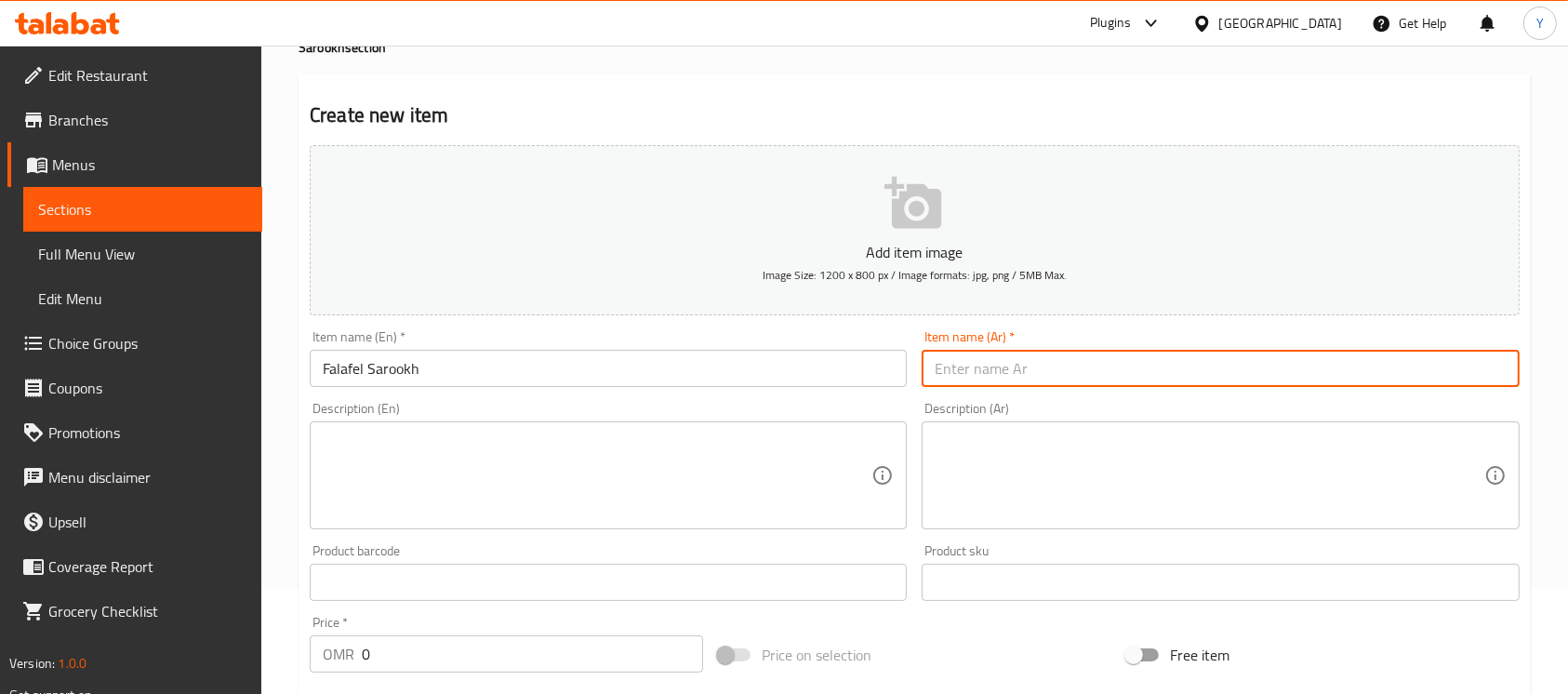
click at [1073, 377] on input "text" at bounding box center [1220, 369] width 597 height 38
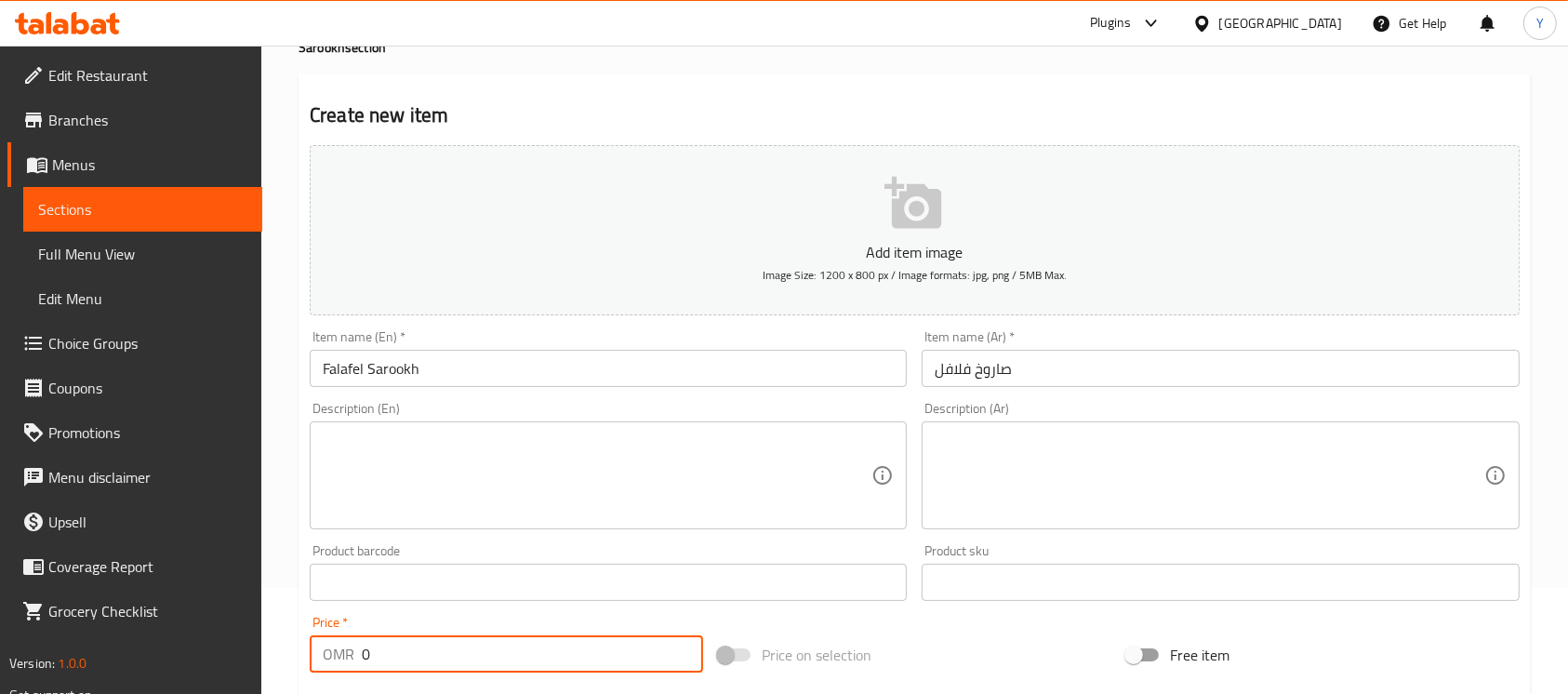
paste input ".5"
click at [528, 377] on input "Falafel Sarookh" at bounding box center [608, 369] width 597 height 38
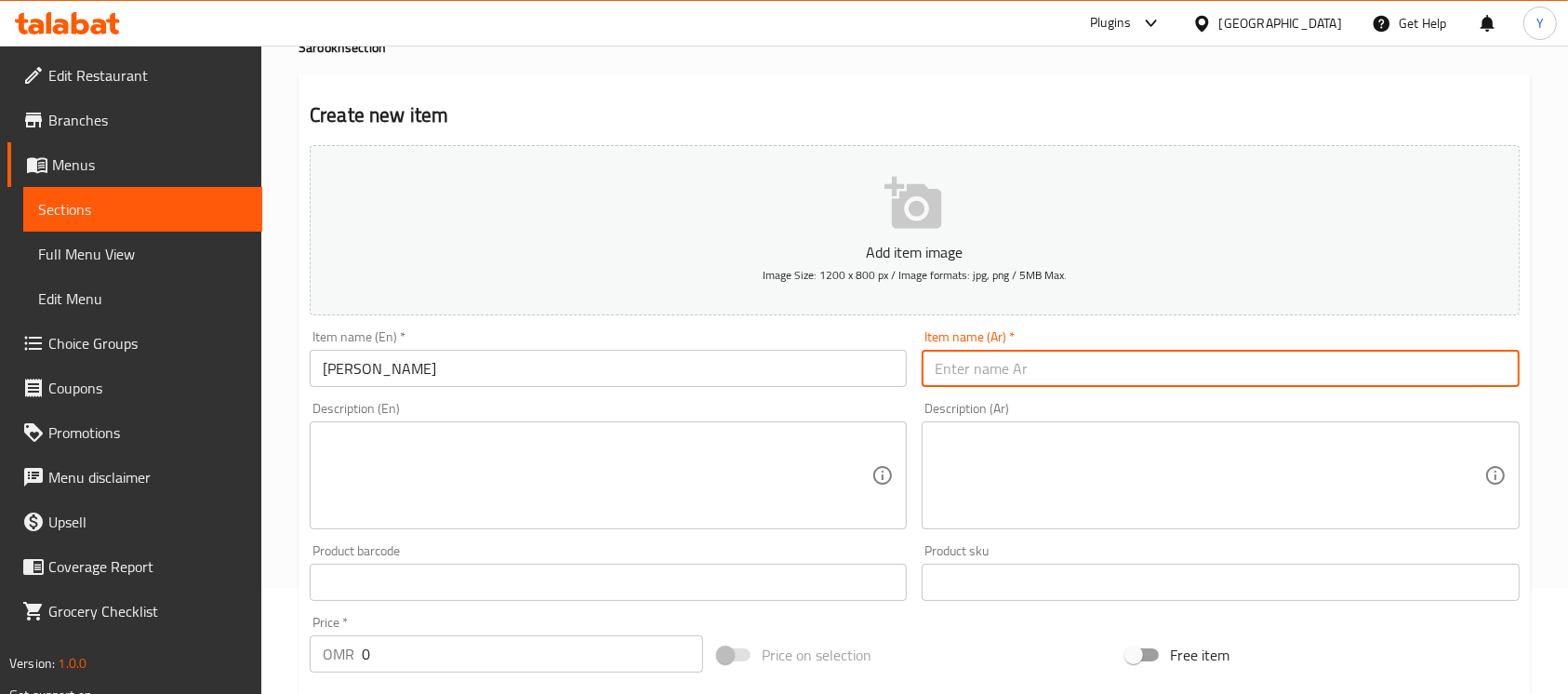
click at [1091, 353] on input "text" at bounding box center [1220, 369] width 597 height 38
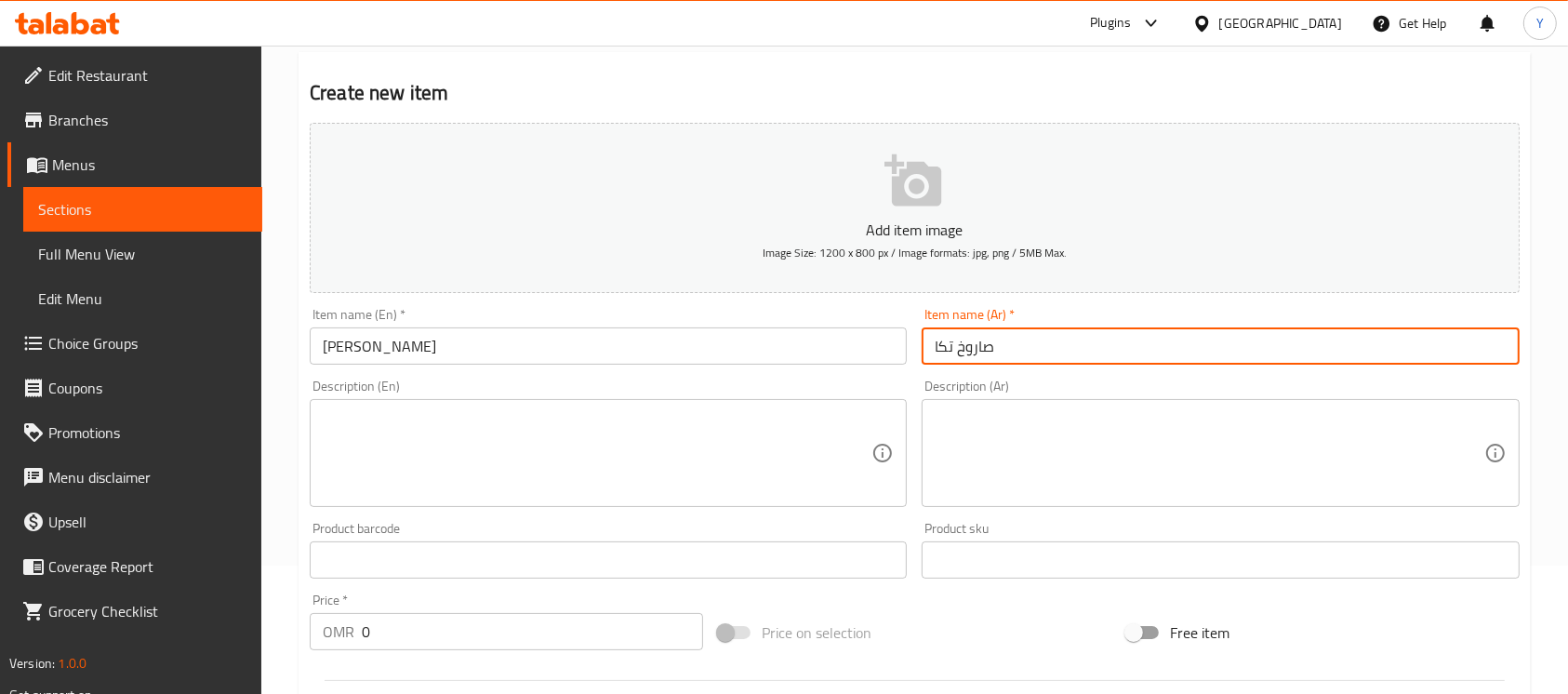
scroll to position [620, 0]
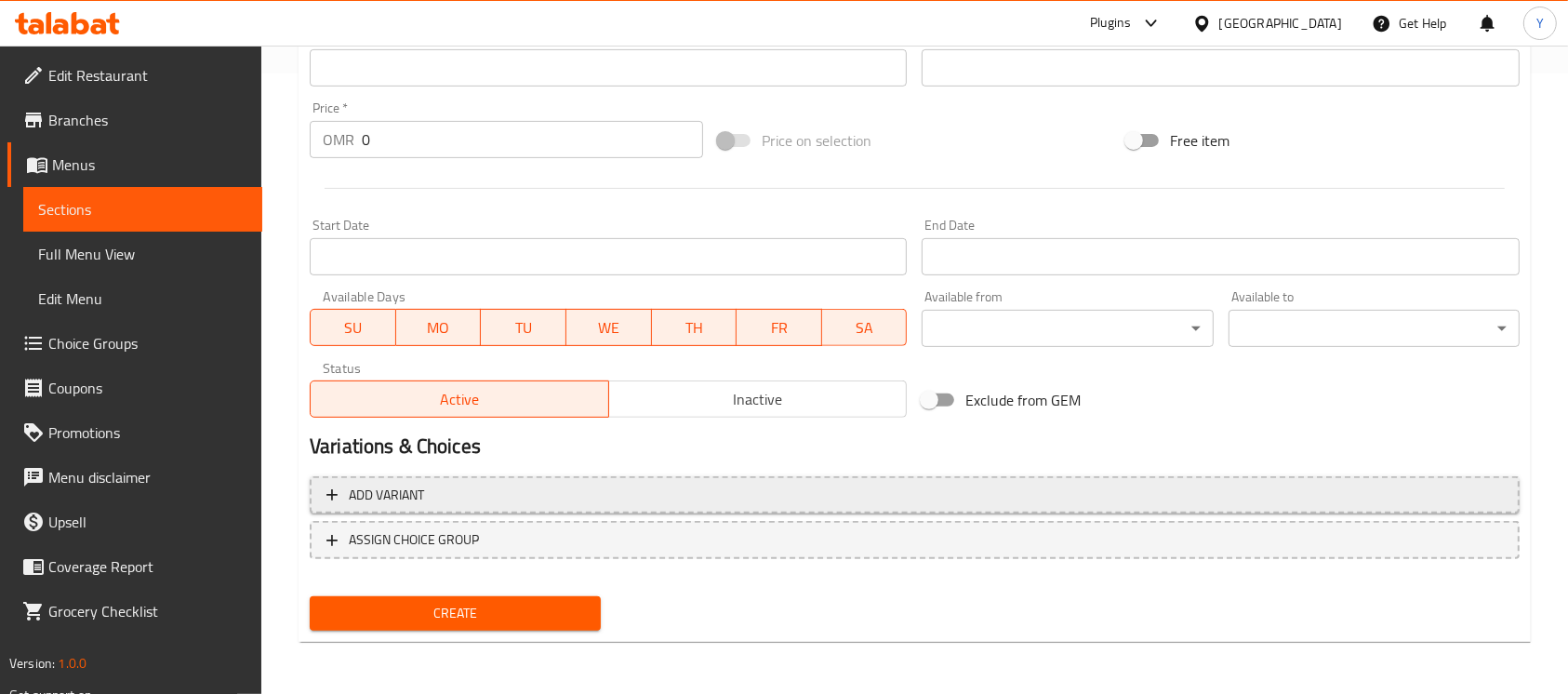
click at [1042, 510] on button "Add variant" at bounding box center [915, 495] width 1210 height 39
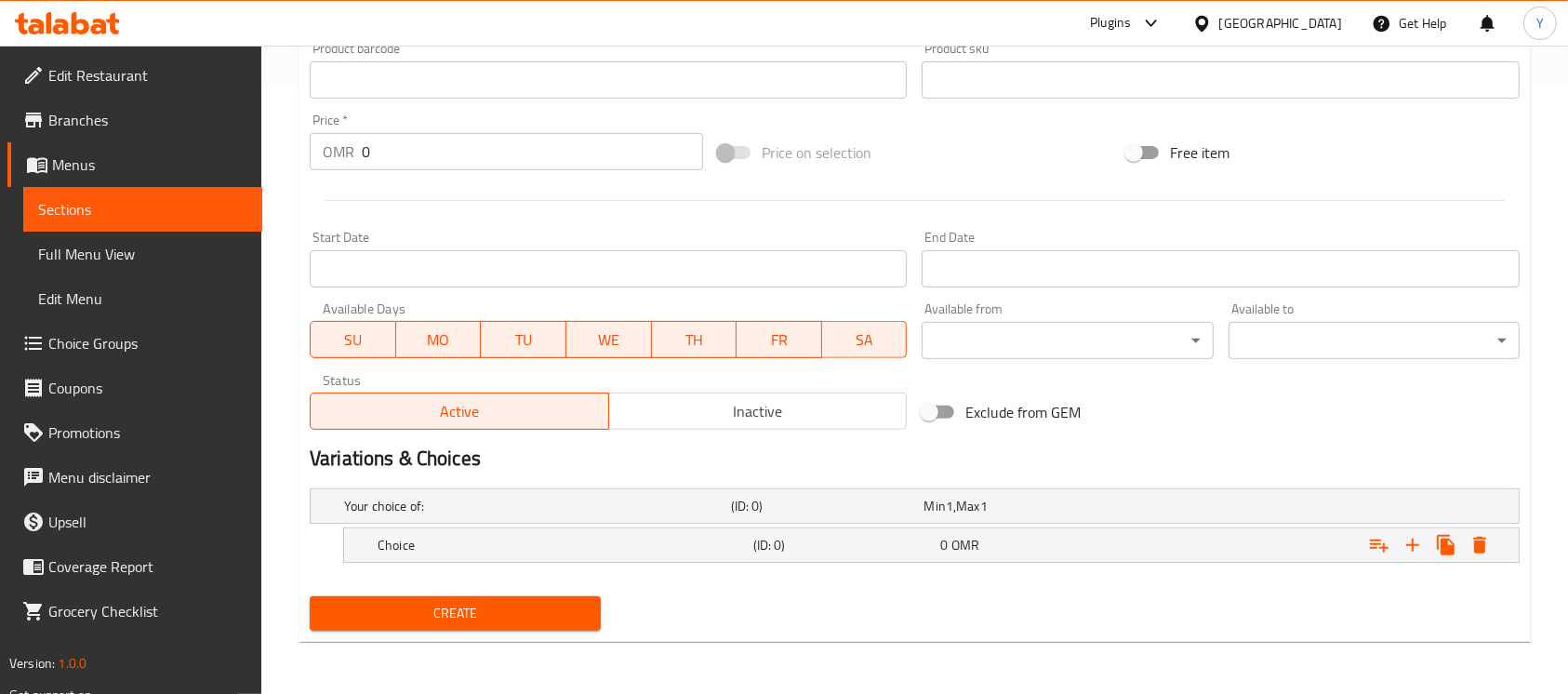
scroll to position [608, 0]
drag, startPoint x: 1418, startPoint y: 553, endPoint x: 1285, endPoint y: 571, distance: 134.2
click at [1417, 553] on icon "Expand" at bounding box center [1412, 545] width 23 height 23
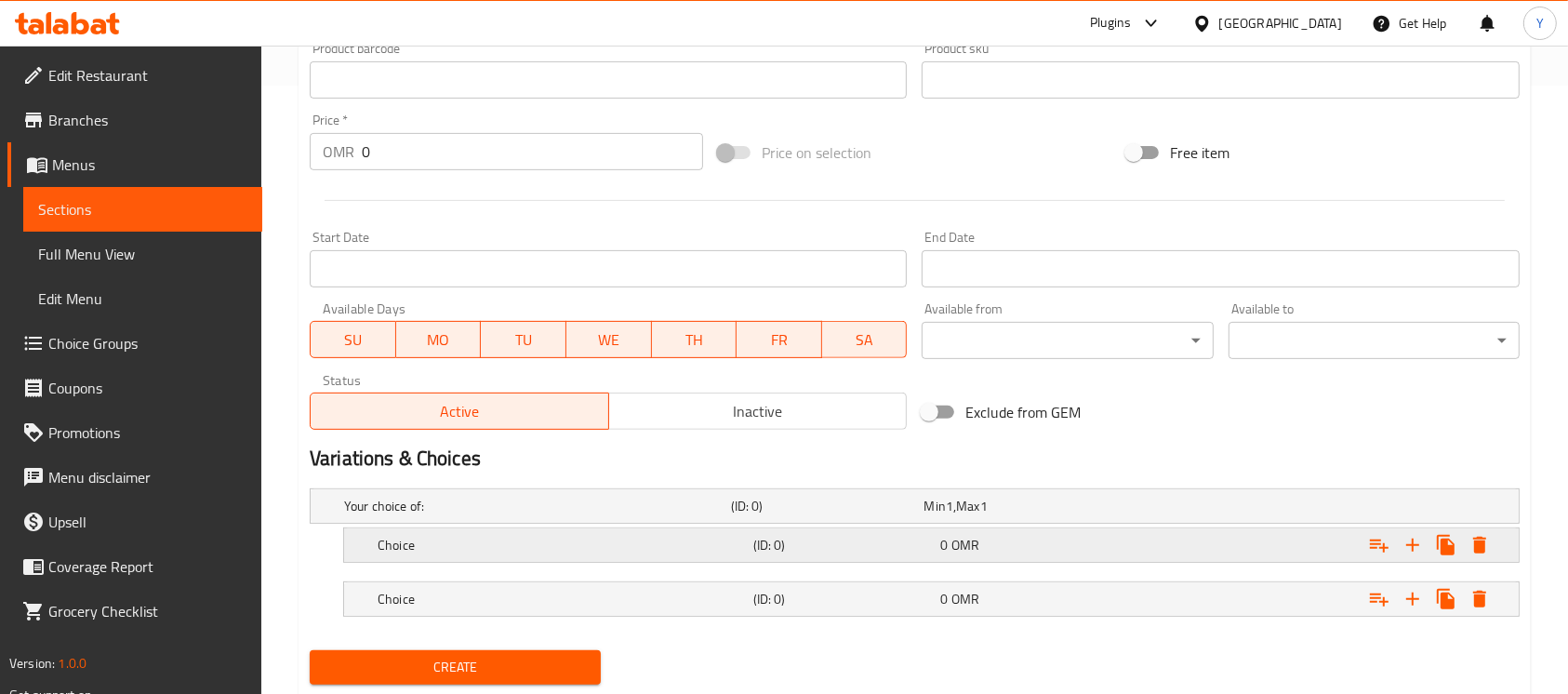
click at [1165, 533] on div "Expand" at bounding box center [1312, 544] width 376 height 41
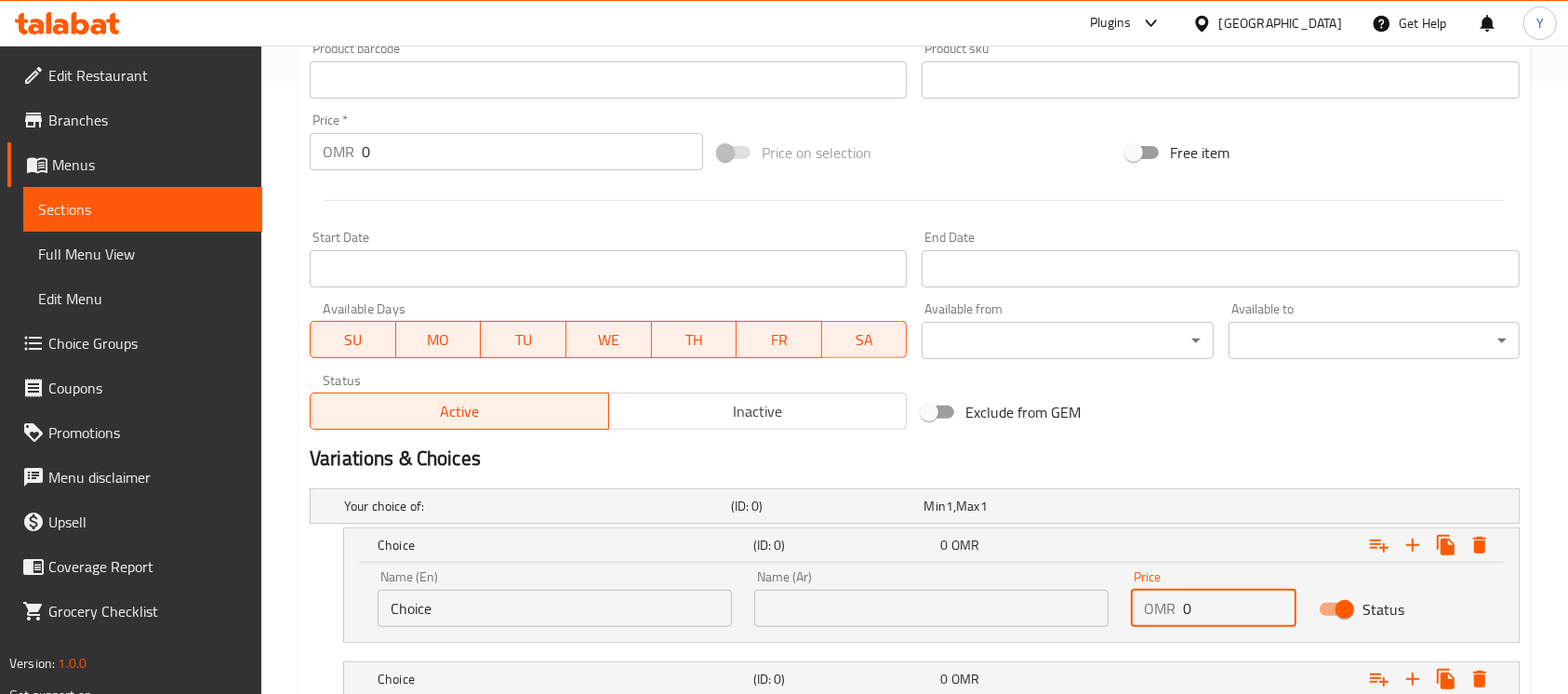
paste input ".7"
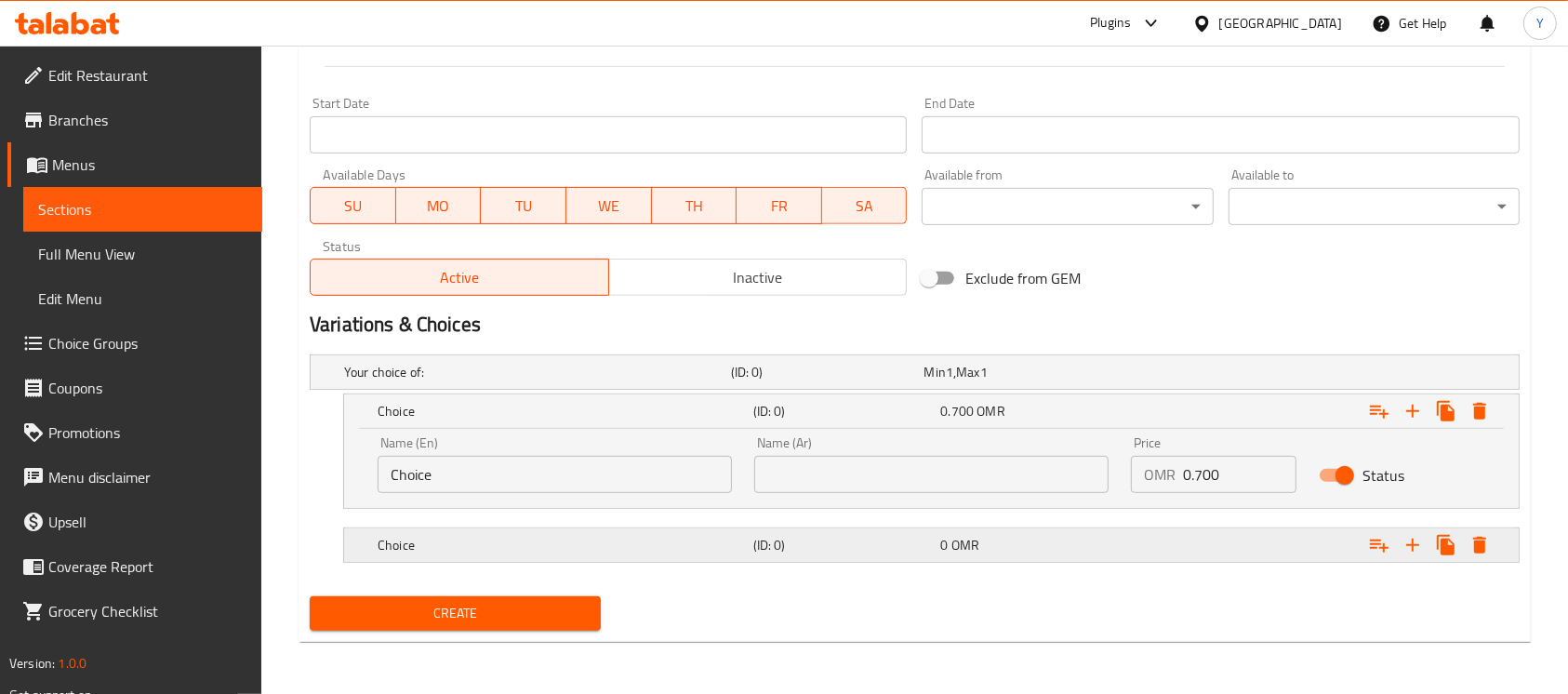
click at [1217, 546] on div "Expand" at bounding box center [1312, 544] width 376 height 41
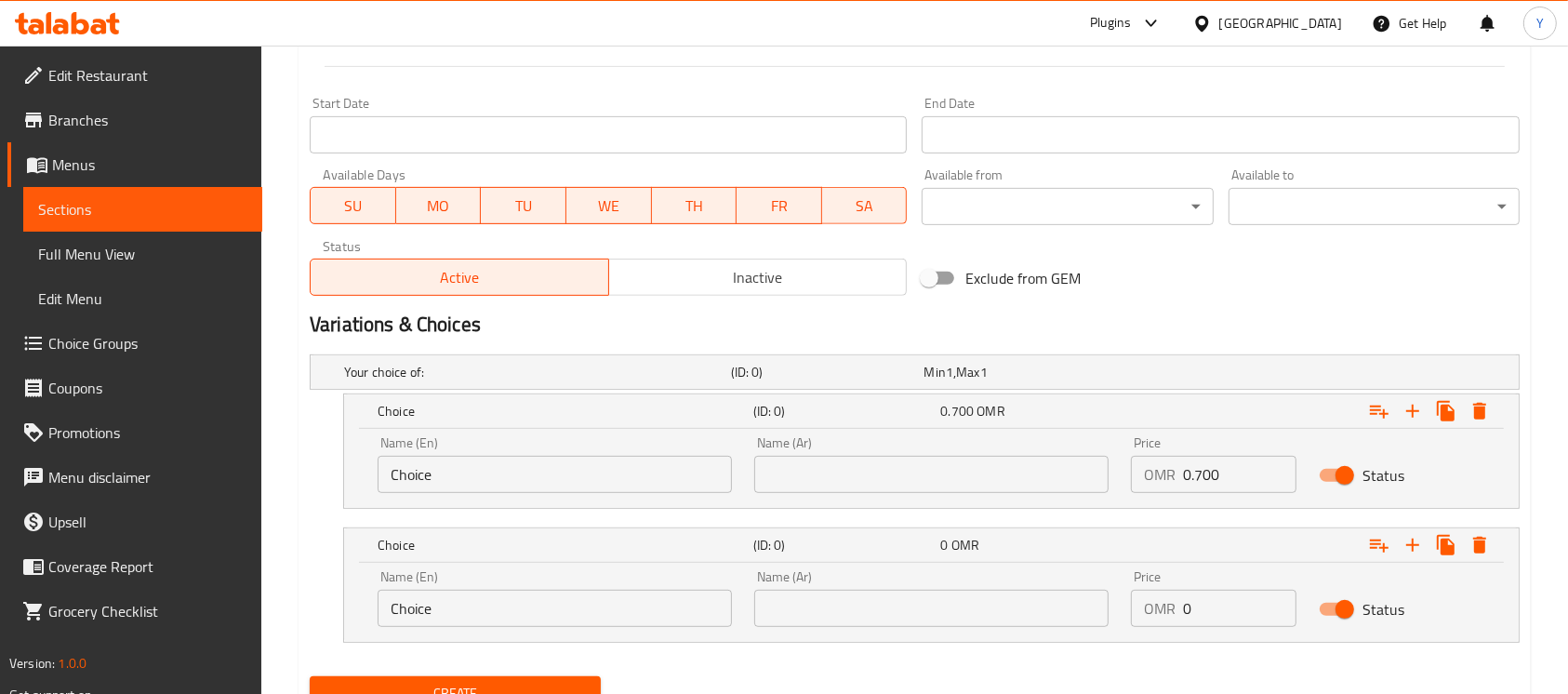
drag, startPoint x: 1229, startPoint y: 618, endPoint x: 949, endPoint y: 621, distance: 280.0
click at [949, 621] on div "Name (En) Choice Name (En) Name (Ar) Name (Ar) Price OMR 0 Price Status" at bounding box center [931, 598] width 1130 height 79
click at [595, 616] on input "Choice" at bounding box center [555, 608] width 354 height 38
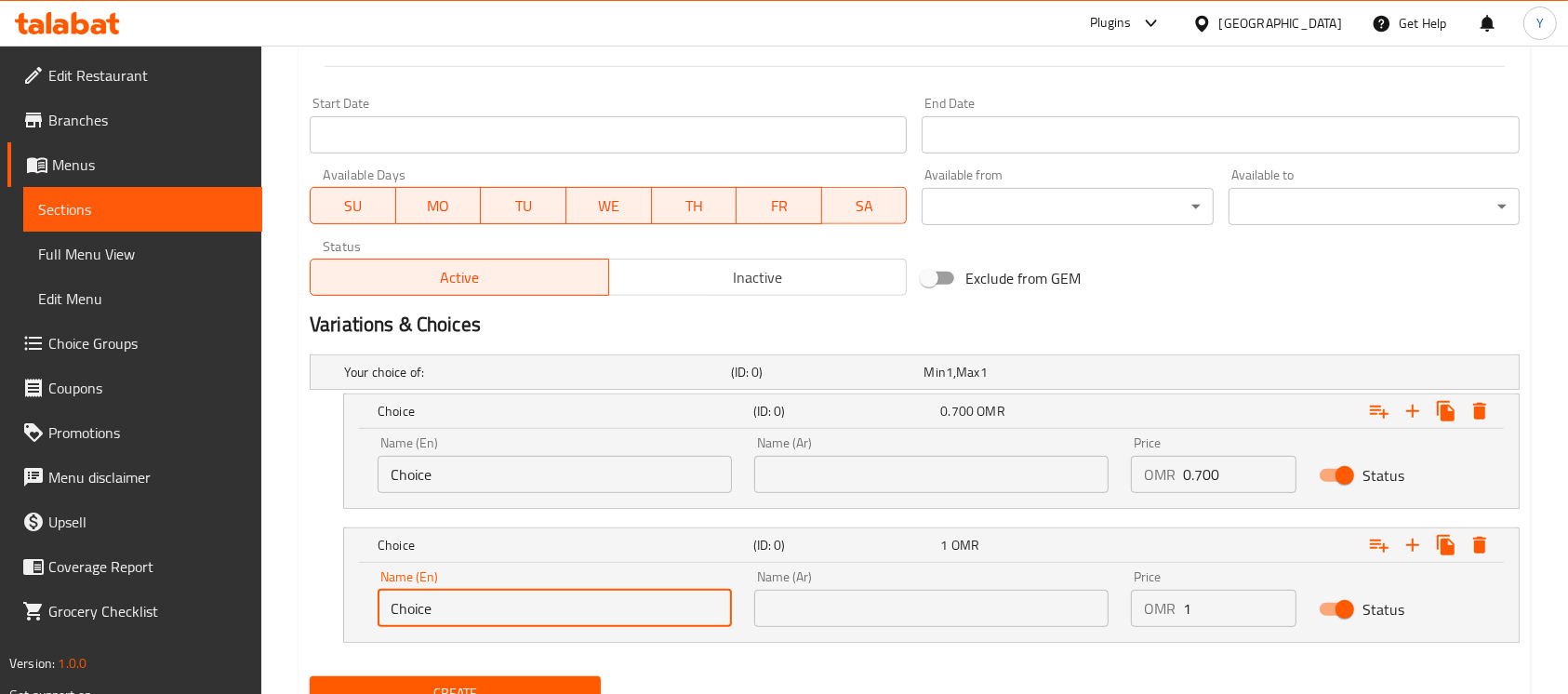
click at [595, 616] on input "Choice" at bounding box center [555, 608] width 354 height 38
drag, startPoint x: 593, startPoint y: 615, endPoint x: 577, endPoint y: 602, distance: 20.6
click at [577, 602] on input "text" at bounding box center [555, 608] width 354 height 38
drag, startPoint x: 868, startPoint y: 606, endPoint x: 868, endPoint y: 584, distance: 22.0
click at [868, 606] on input "text" at bounding box center [931, 608] width 354 height 38
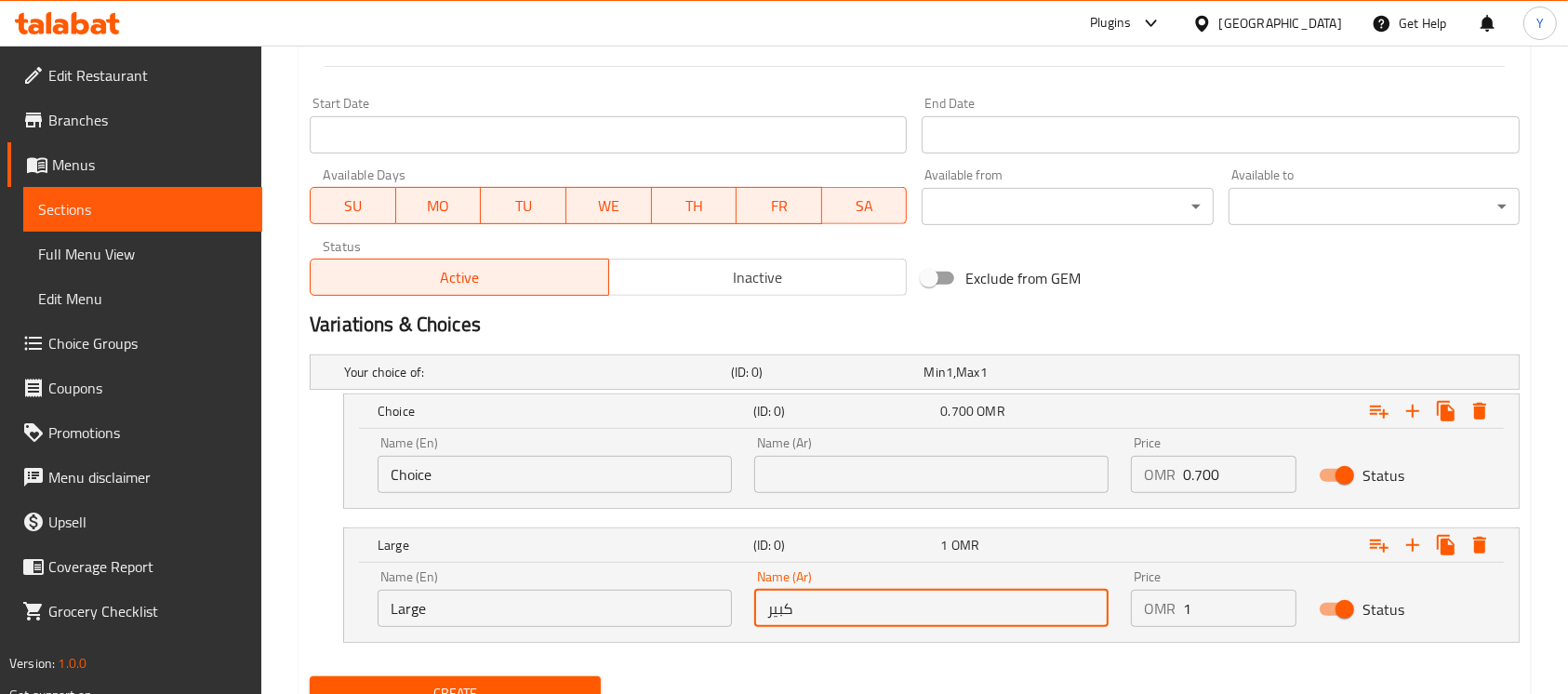
click at [602, 470] on input "Choice" at bounding box center [555, 475] width 354 height 38
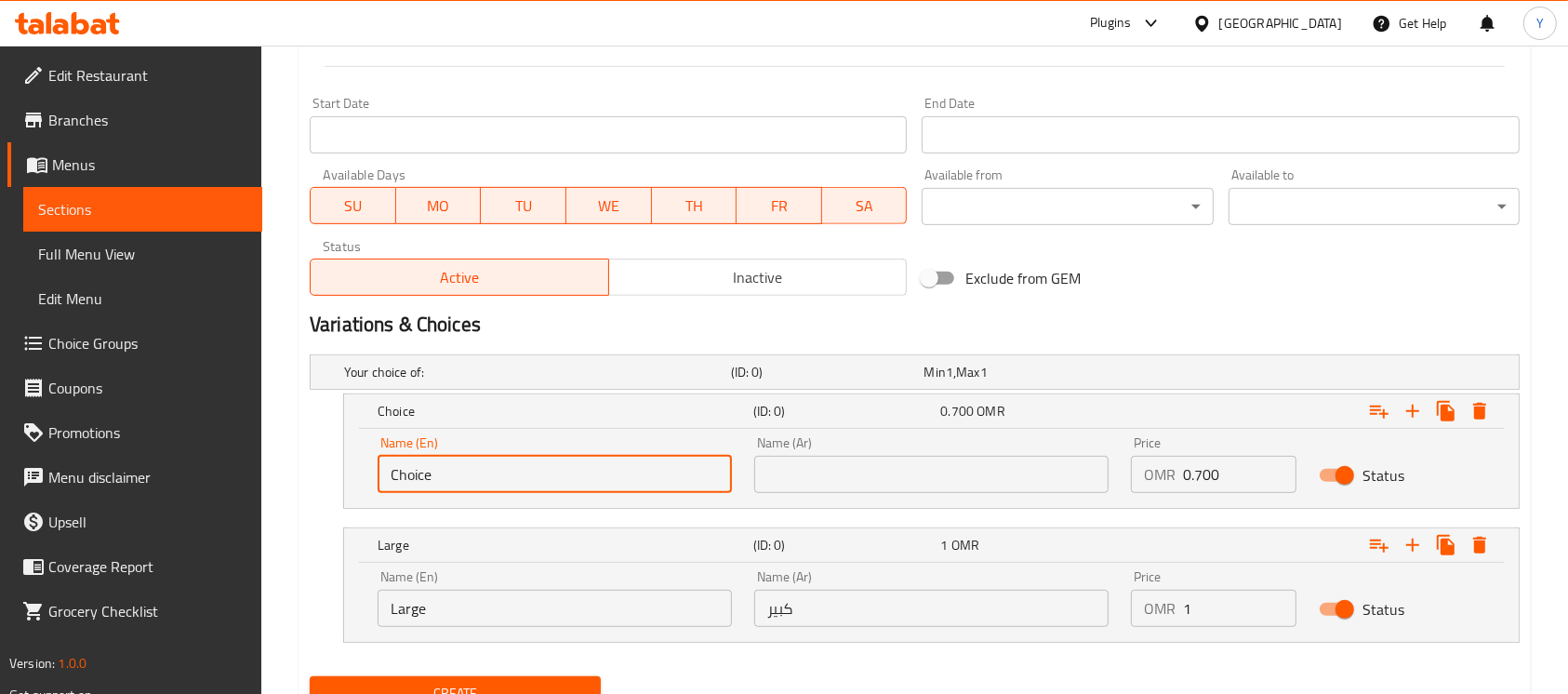
click at [602, 470] on input "Choice" at bounding box center [555, 475] width 354 height 38
click at [602, 470] on input "text" at bounding box center [555, 475] width 354 height 38
drag, startPoint x: 854, startPoint y: 476, endPoint x: 869, endPoint y: 429, distance: 49.3
click at [854, 476] on input "text" at bounding box center [931, 475] width 354 height 38
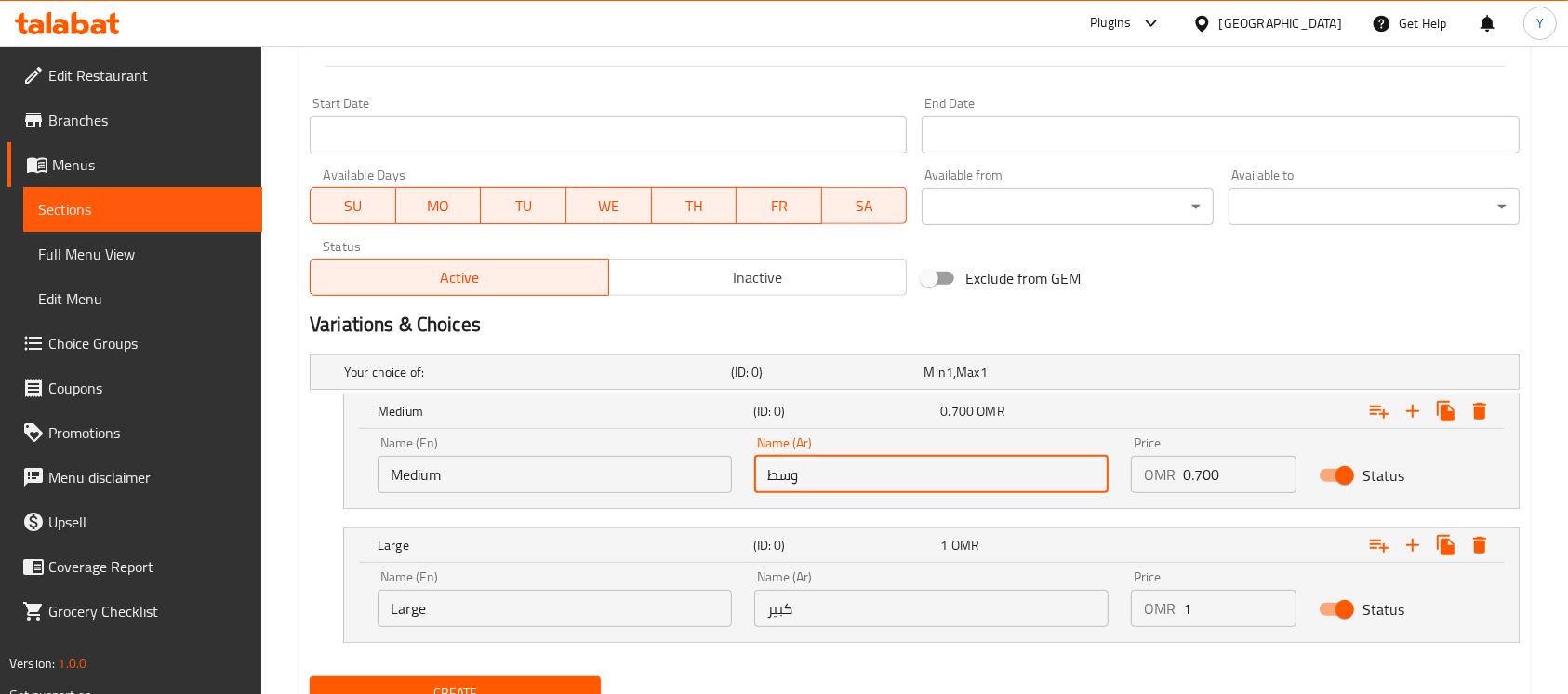
click at [1152, 296] on div "Exclude from GEM" at bounding box center [1118, 278] width 408 height 50
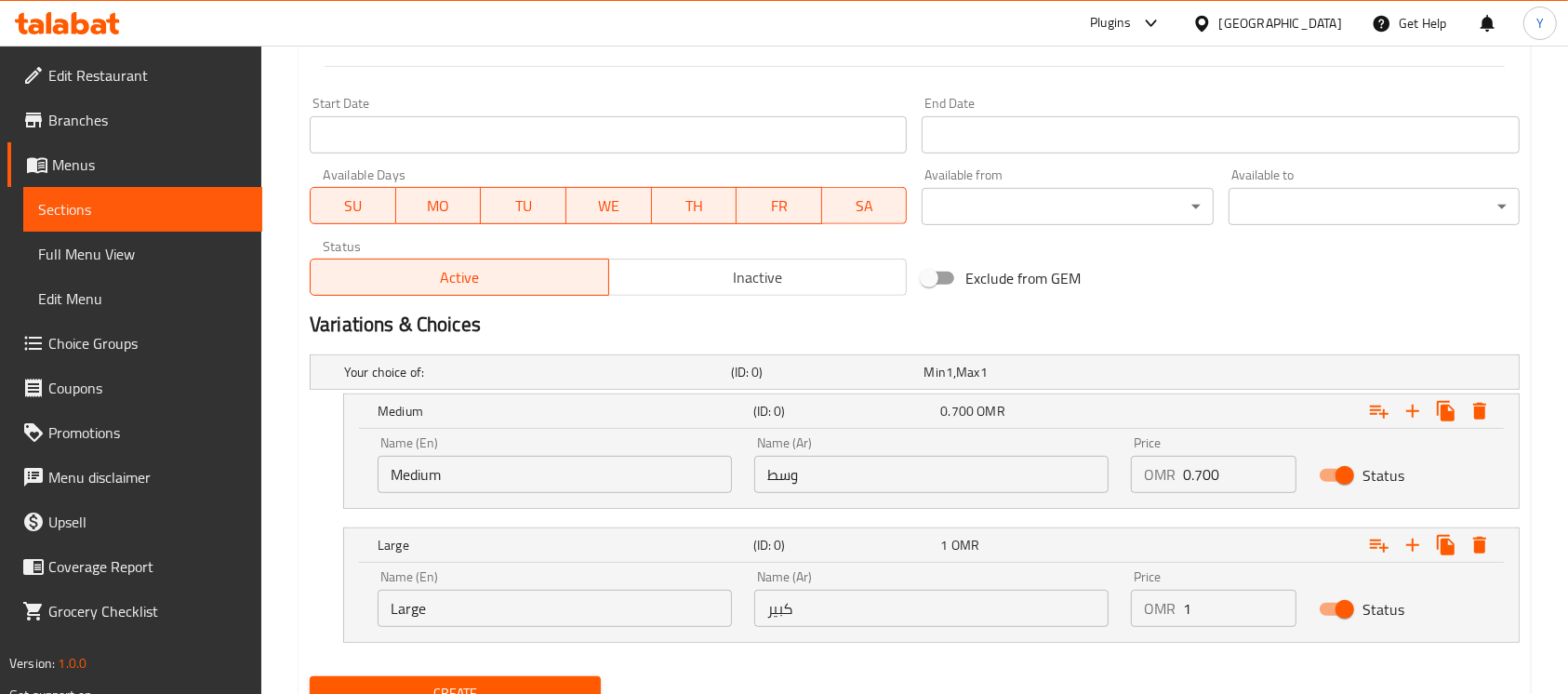
scroll to position [134, 0]
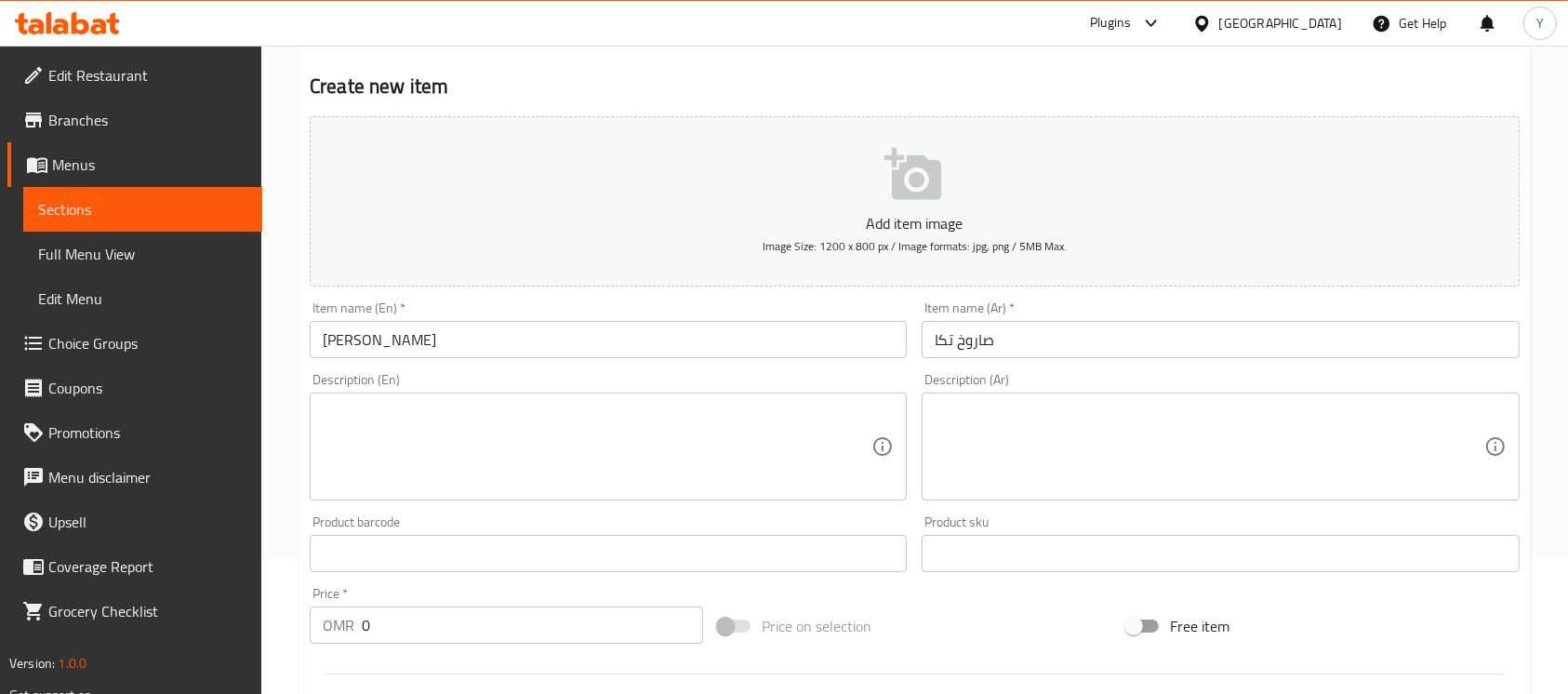
click at [759, 332] on input "[PERSON_NAME]" at bounding box center [608, 340] width 597 height 38
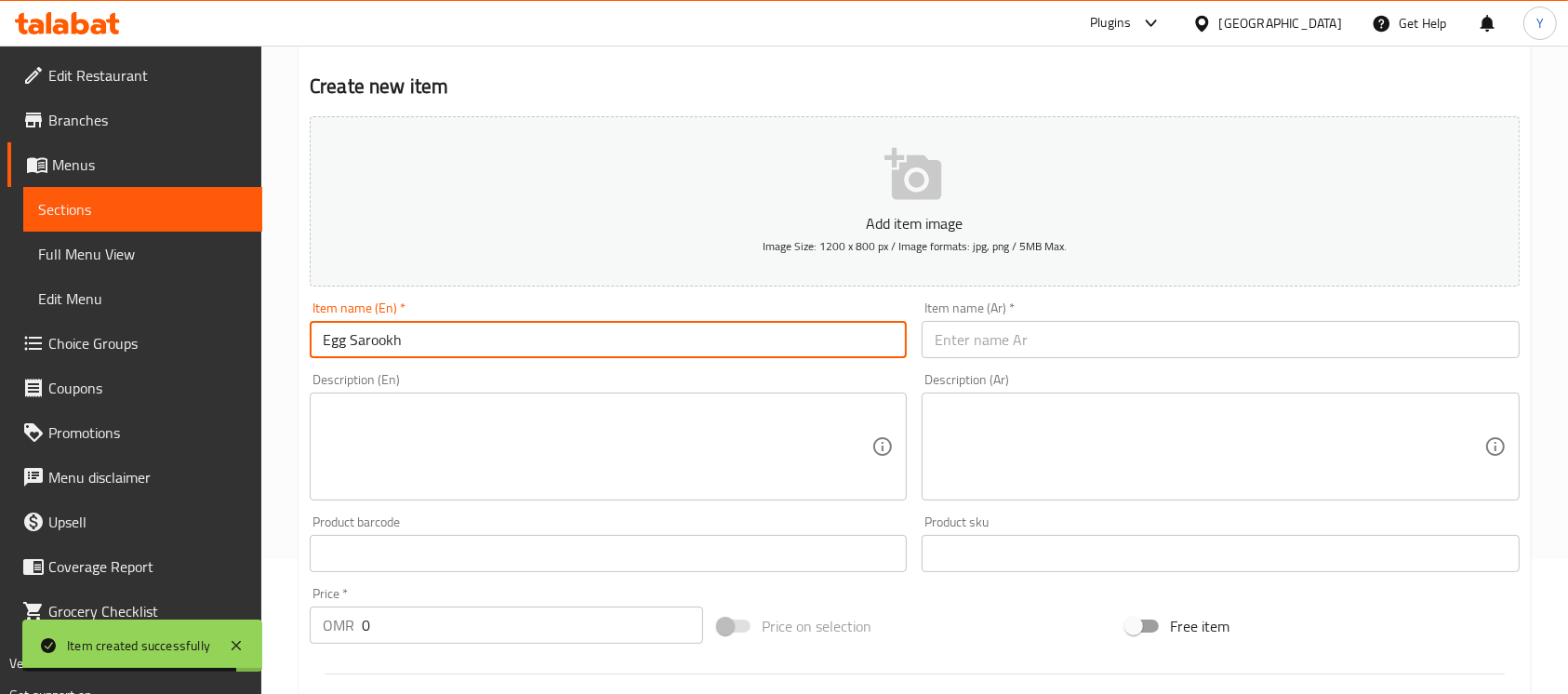
click at [1034, 325] on input "text" at bounding box center [1220, 340] width 597 height 38
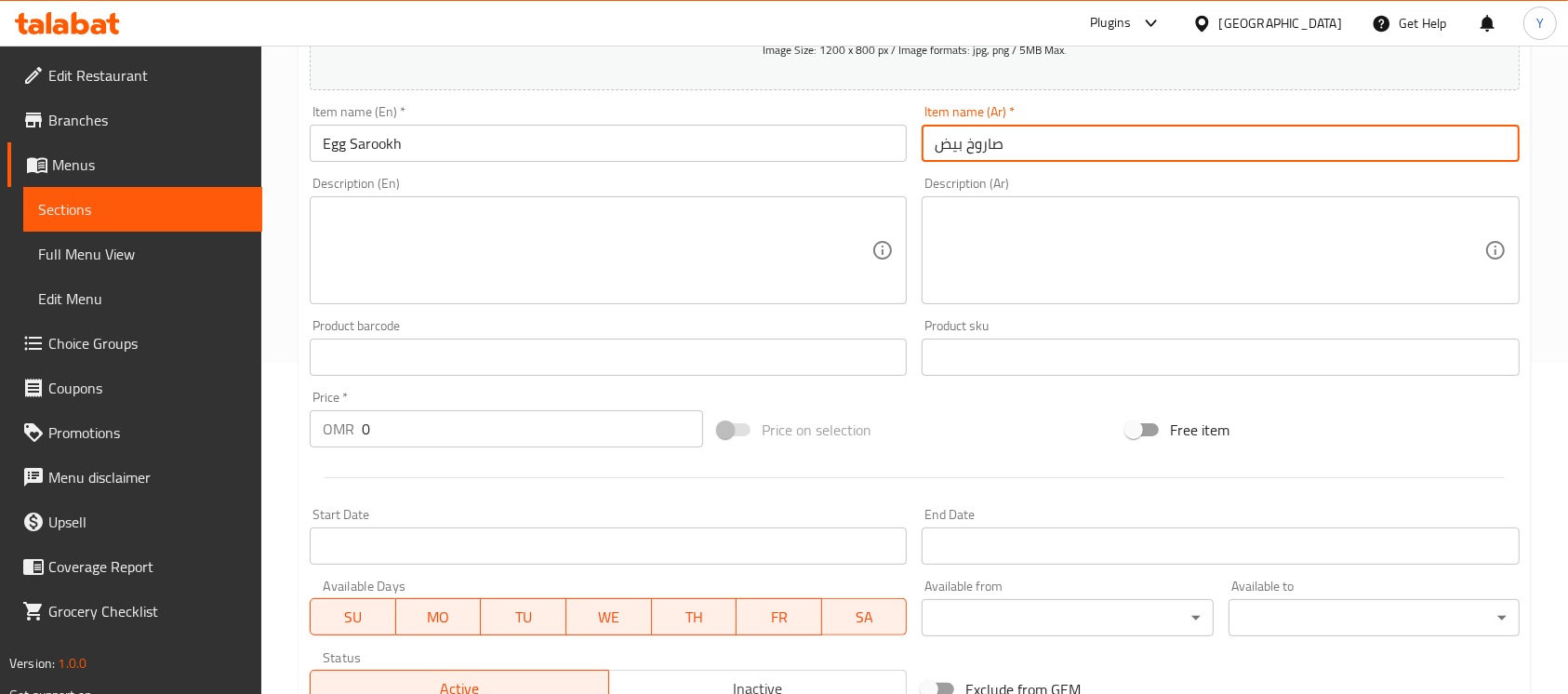
scroll to position [373, 0]
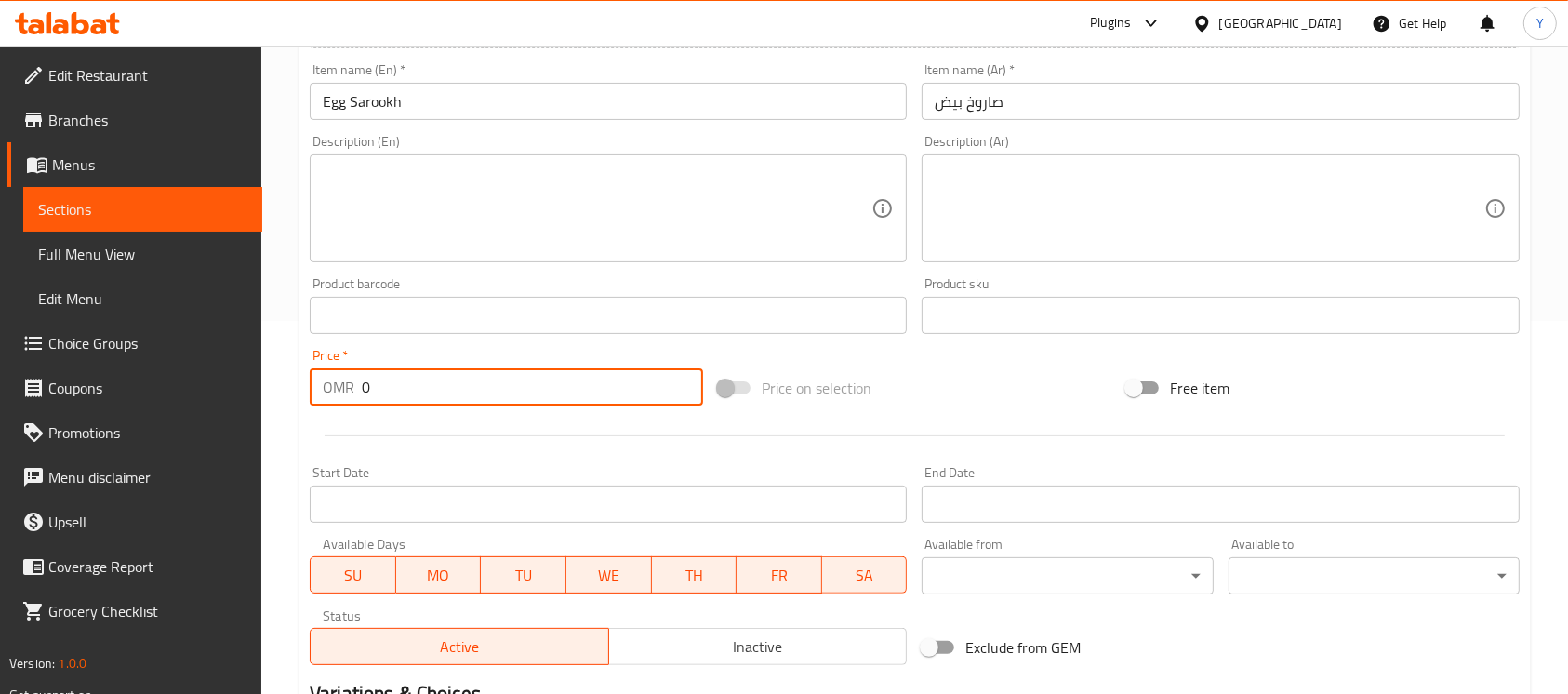
paste input ".5"
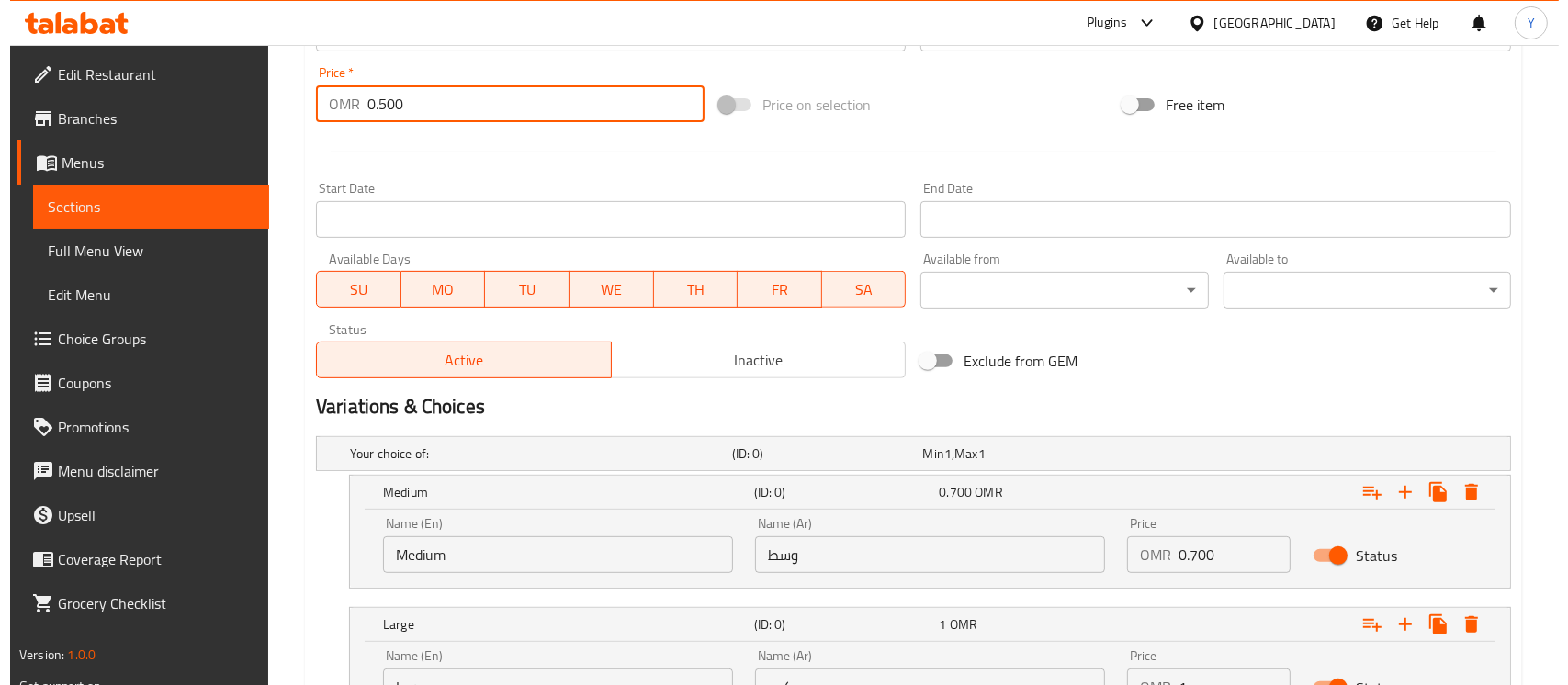
scroll to position [693, 0]
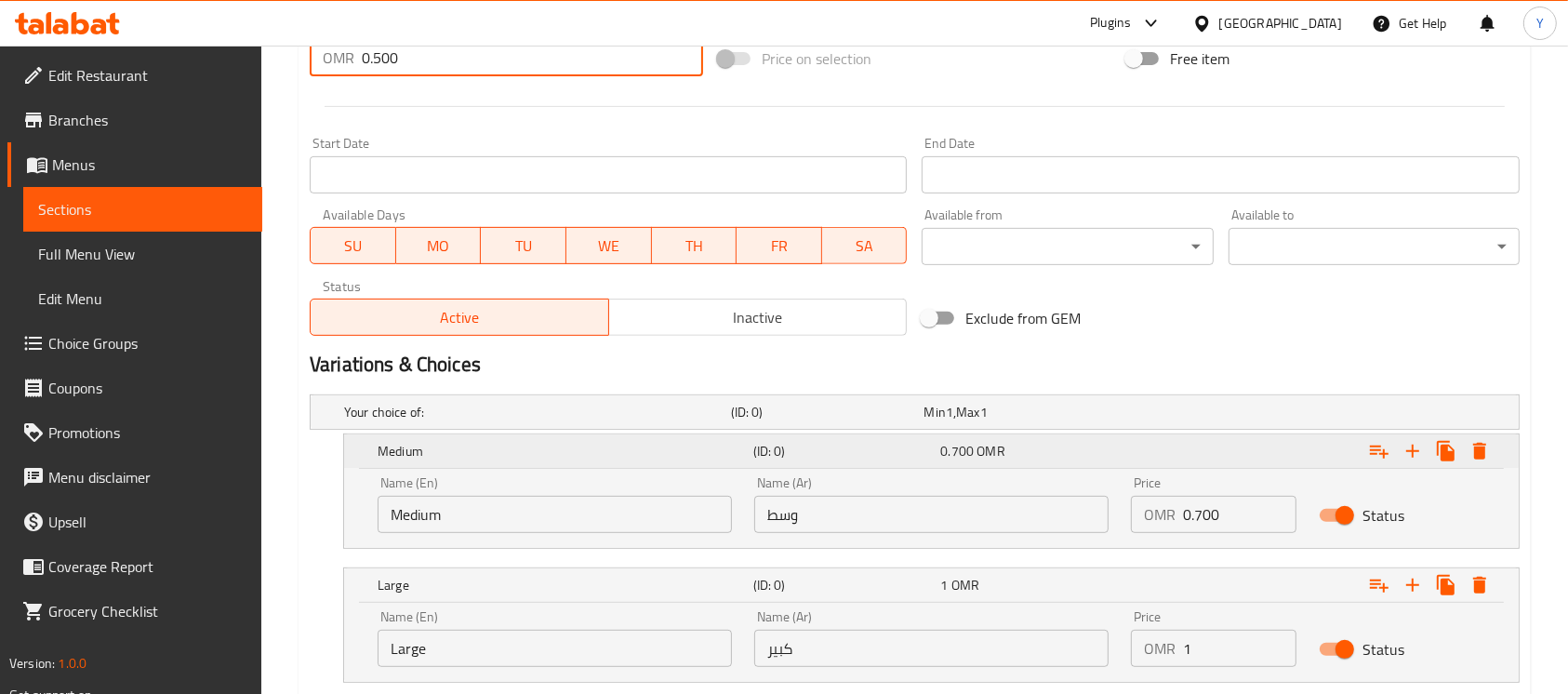
click at [1480, 440] on icon "Expand" at bounding box center [1479, 451] width 23 height 23
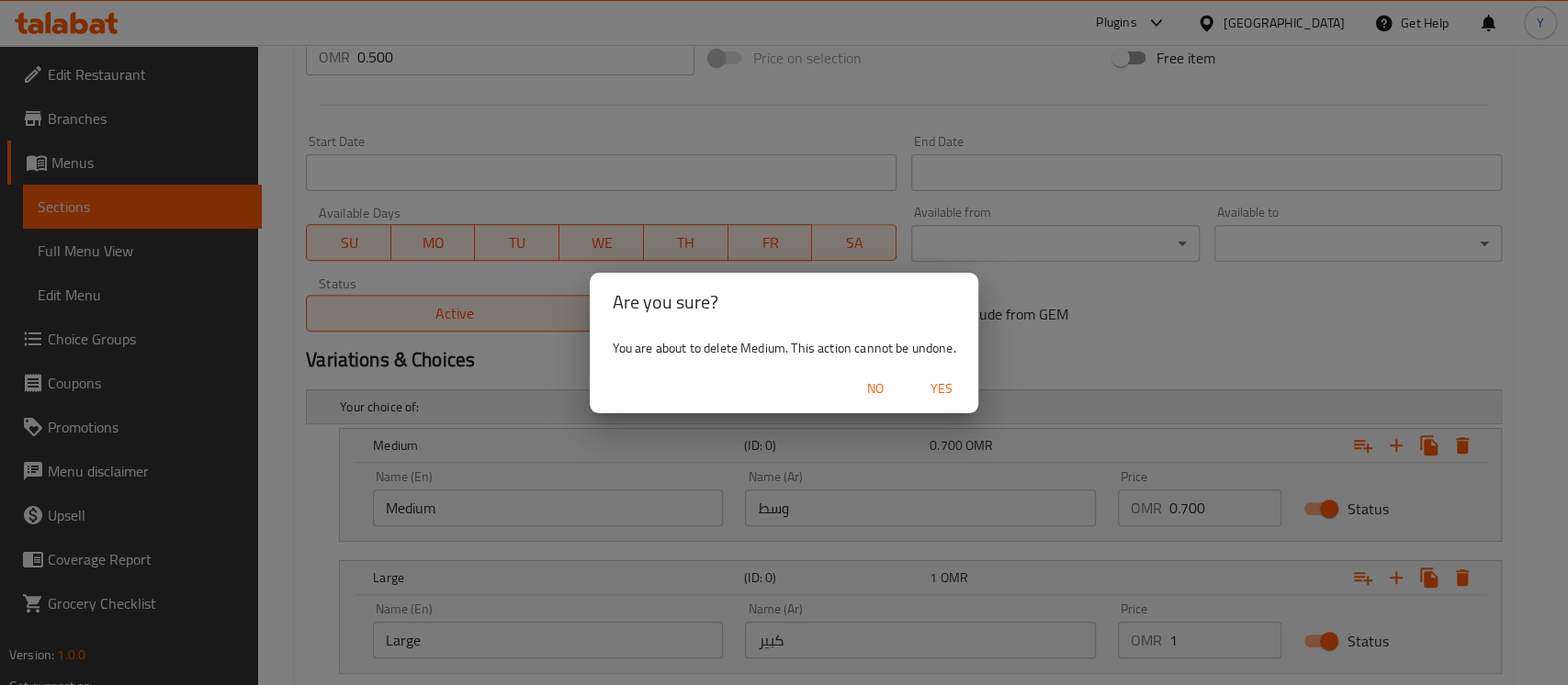
drag, startPoint x: 939, startPoint y: 374, endPoint x: 964, endPoint y: 411, distance: 44.7
click at [938, 374] on button "Yes" at bounding box center [941, 388] width 59 height 34
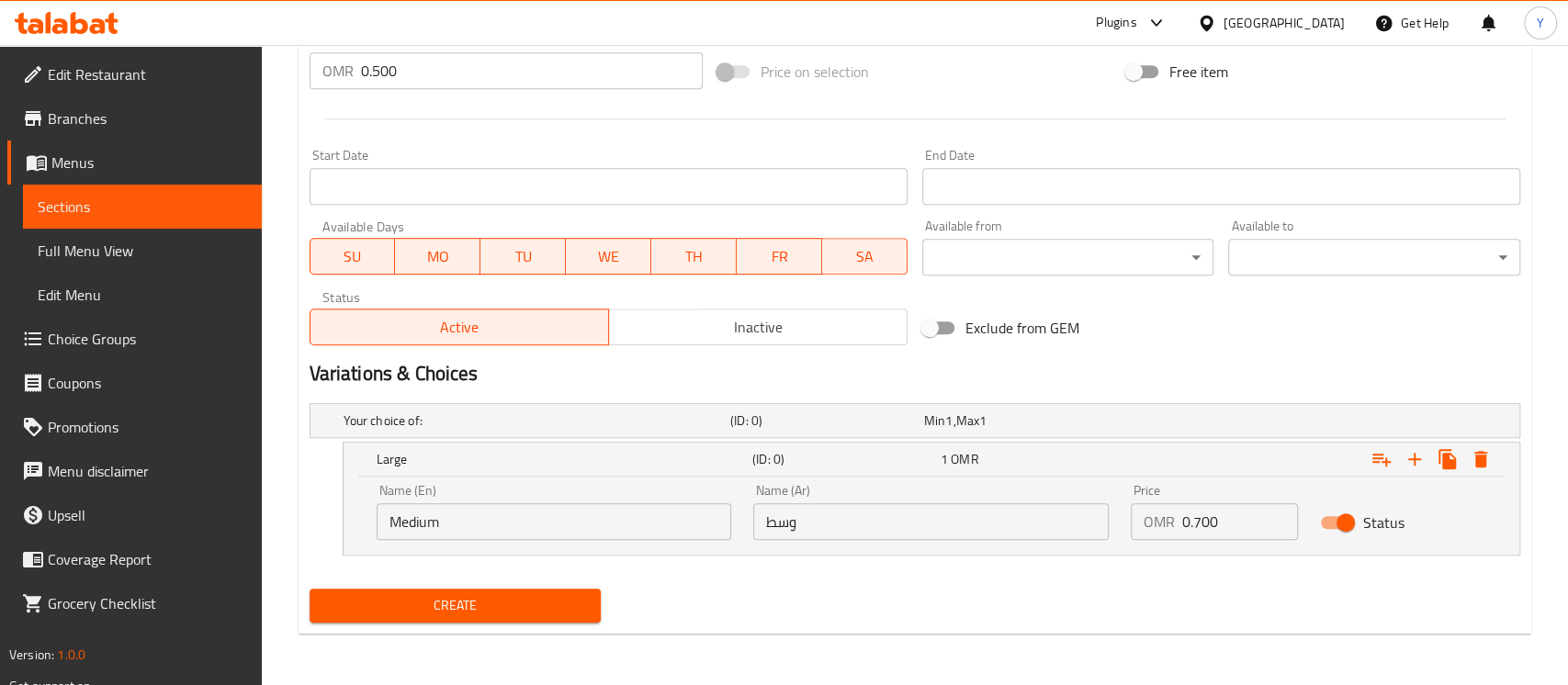
scroll to position [679, 0]
click at [1461, 462] on icon "Expand" at bounding box center [1461, 459] width 13 height 17
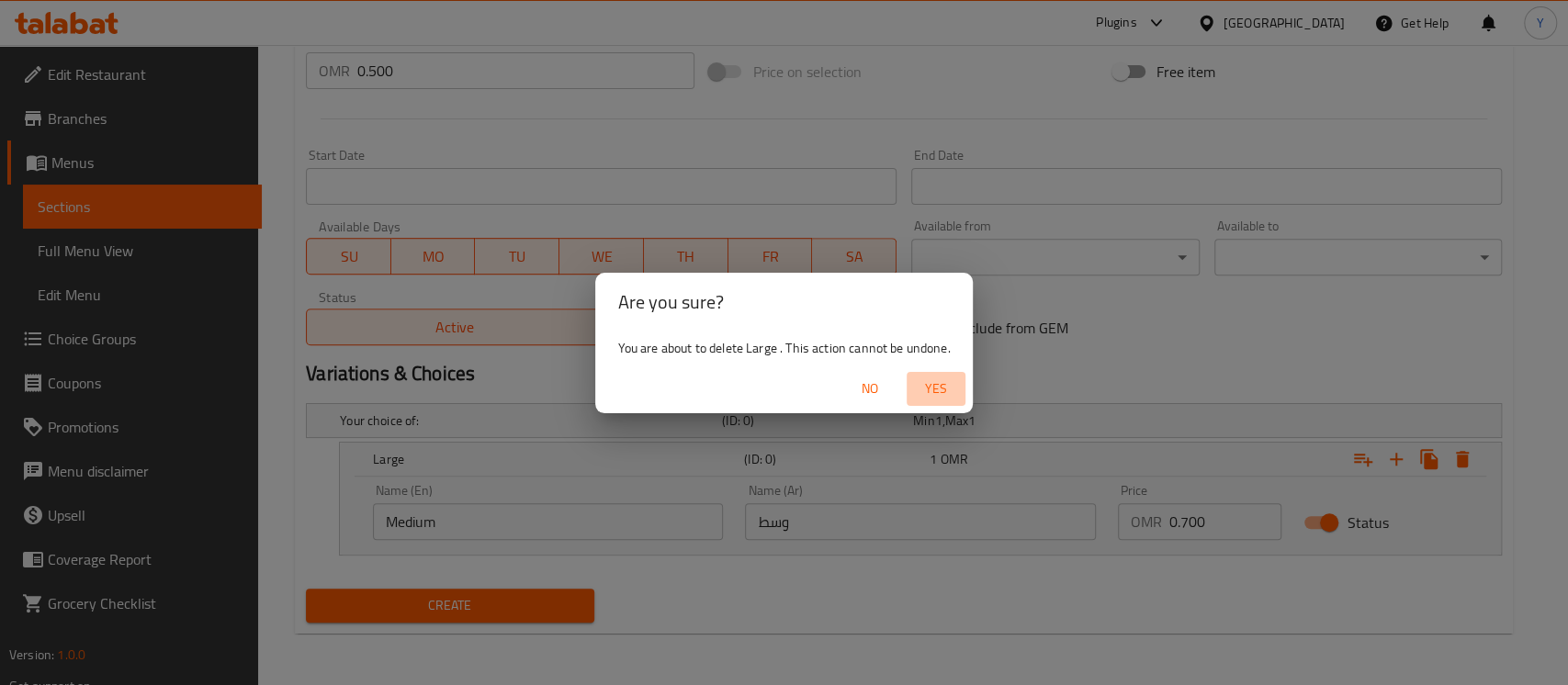
click at [933, 393] on span "Yes" at bounding box center [935, 389] width 44 height 23
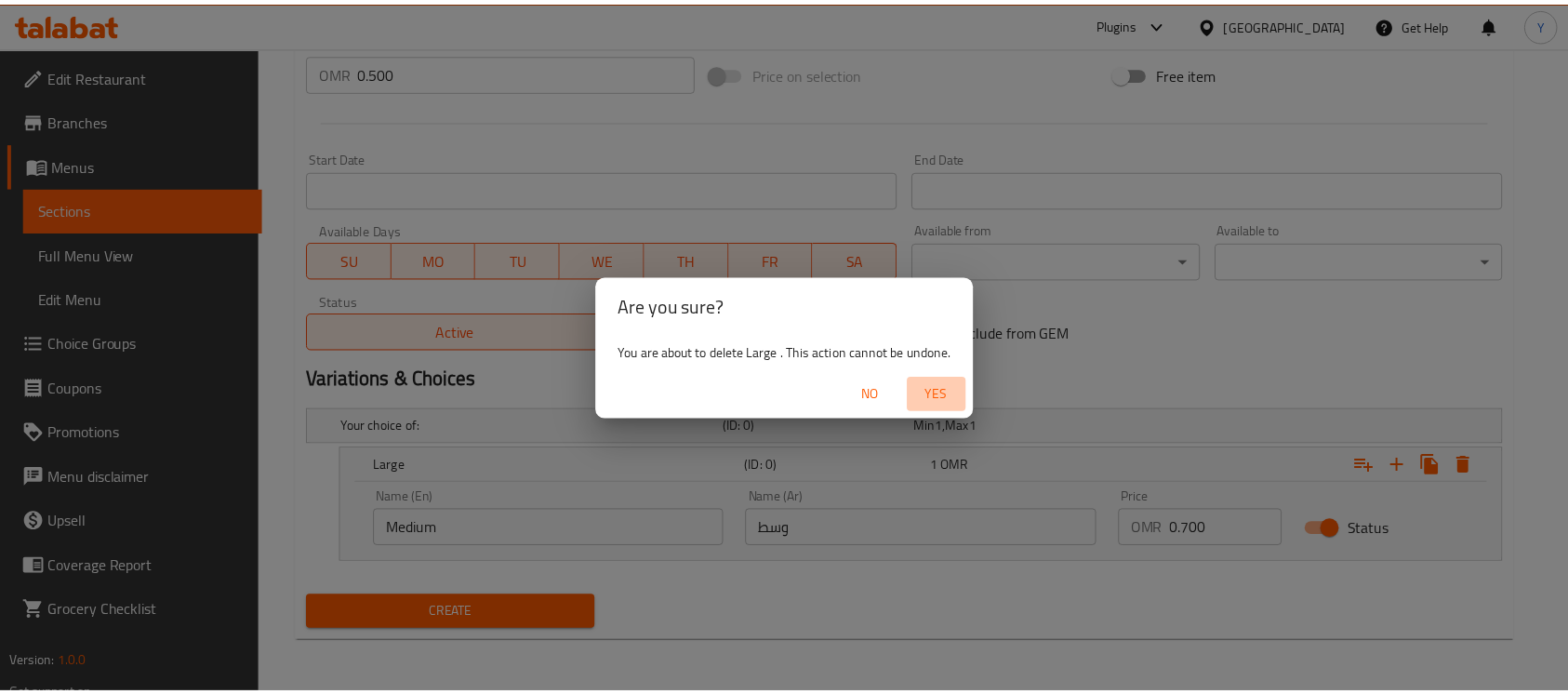
scroll to position [620, 0]
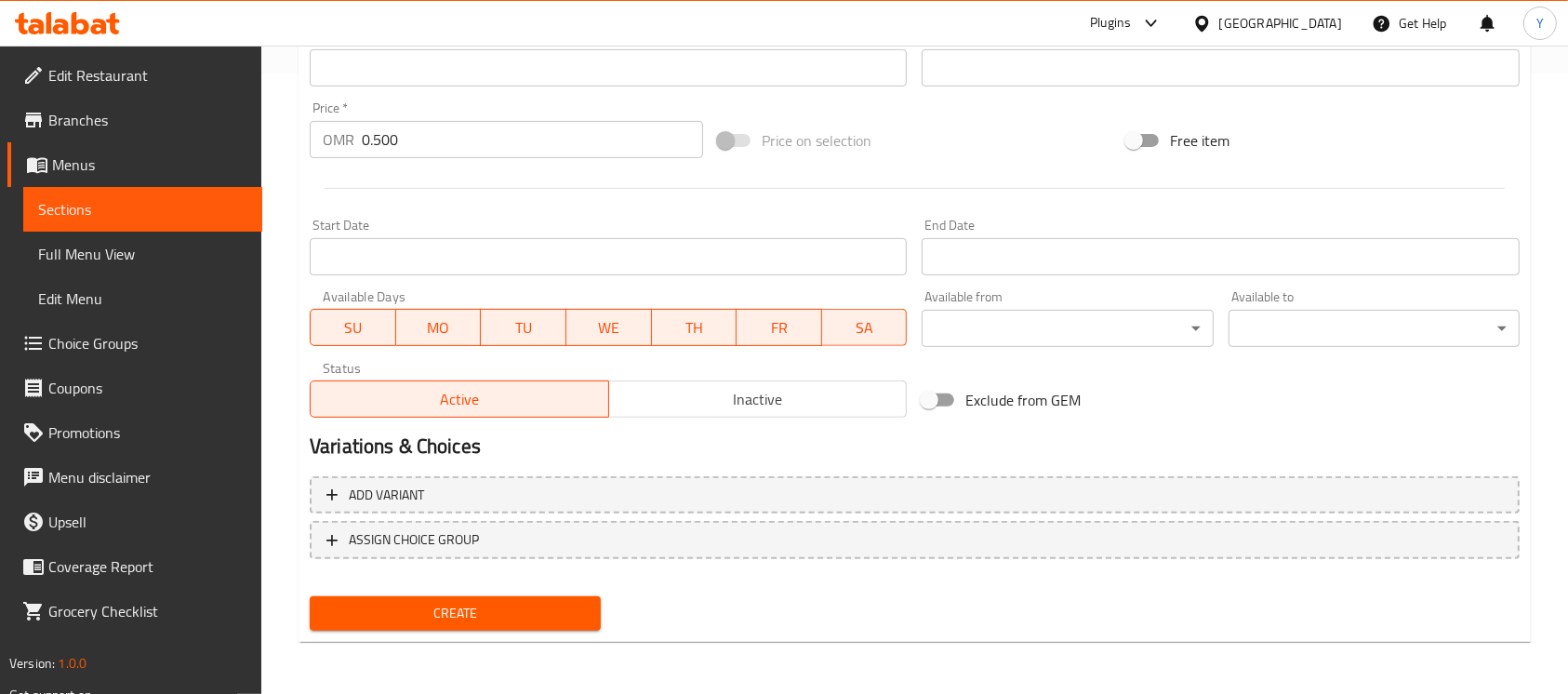
click at [528, 588] on div "Create" at bounding box center [455, 613] width 305 height 49
click at [517, 613] on span "Create" at bounding box center [455, 614] width 261 height 24
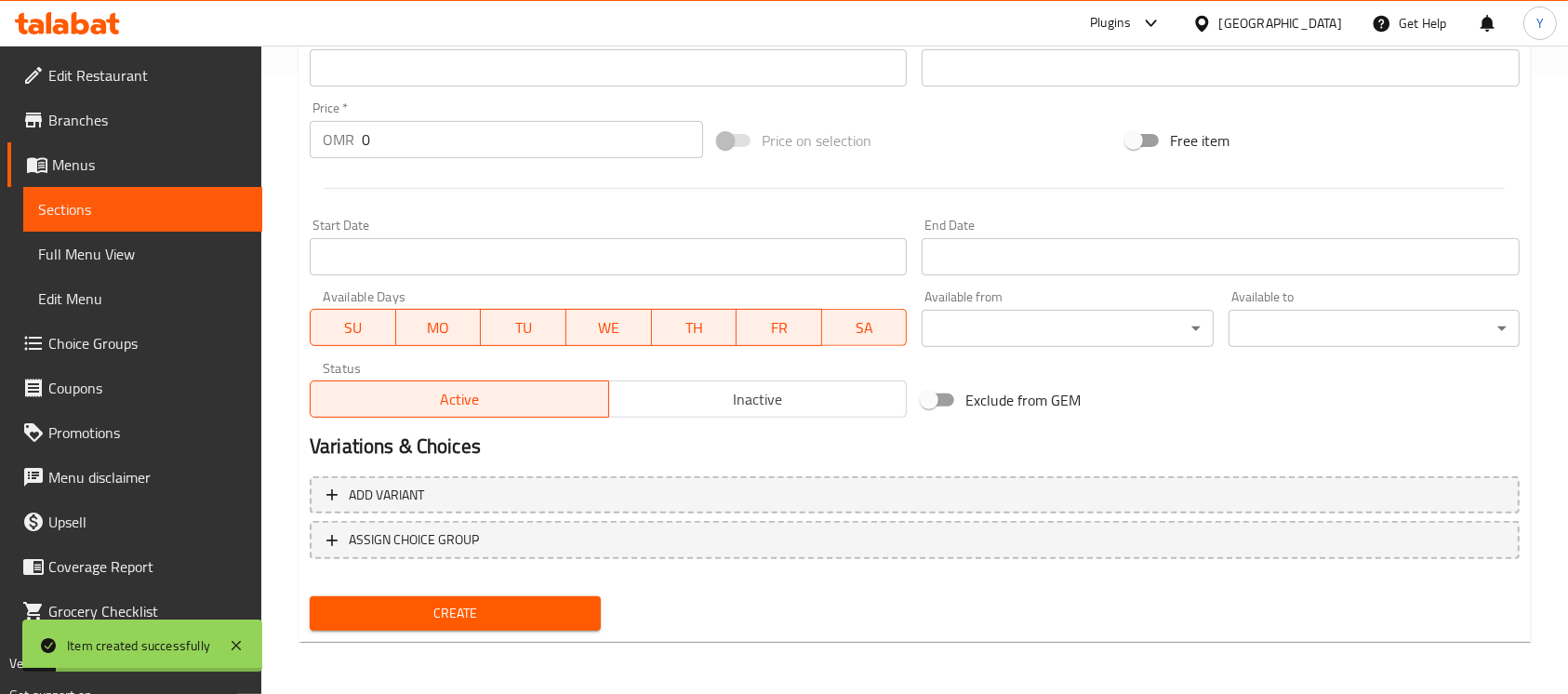
scroll to position [14, 0]
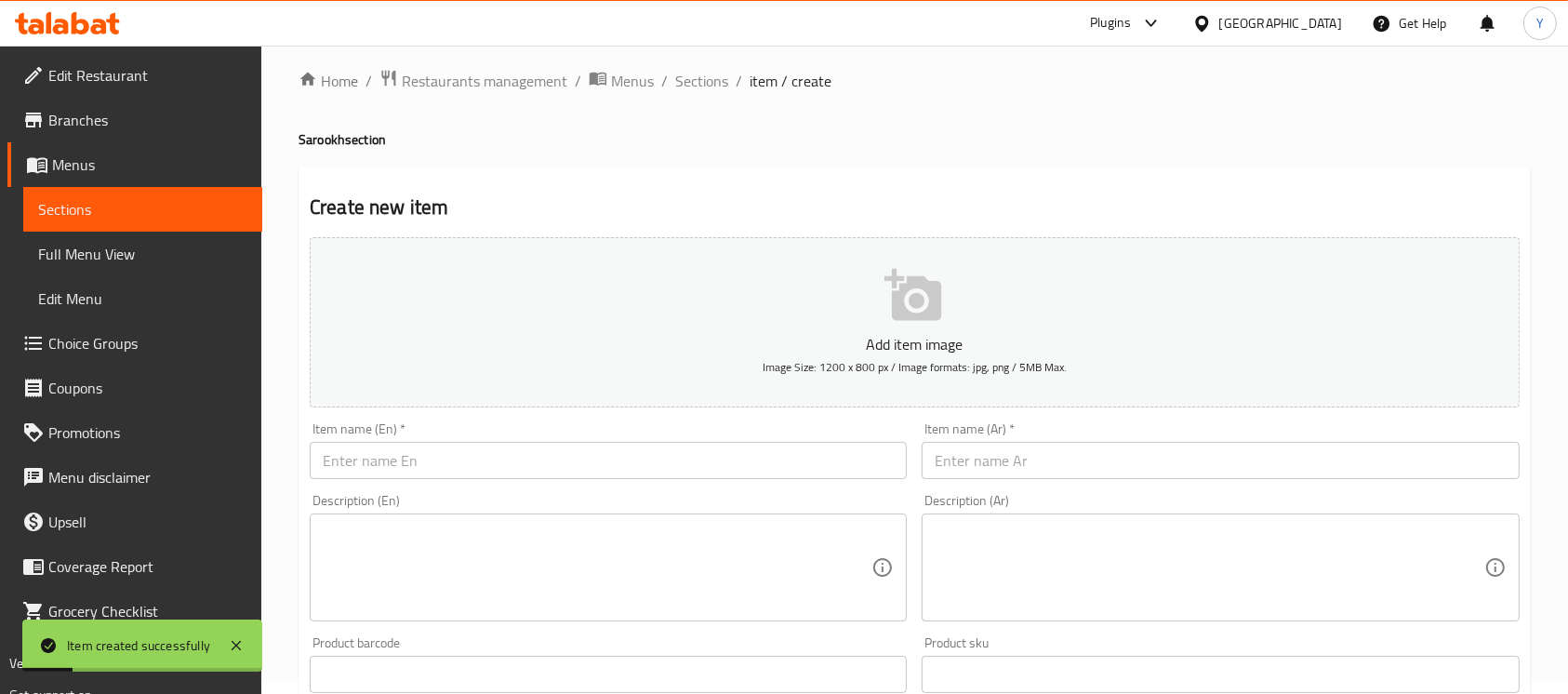
drag, startPoint x: 472, startPoint y: 505, endPoint x: 468, endPoint y: 487, distance: 18.4
click at [470, 505] on div "Description (En) Description (En)" at bounding box center [608, 557] width 597 height 128
click at [468, 486] on div "Item name (En)   * Item name (En) *" at bounding box center [608, 451] width 612 height 71
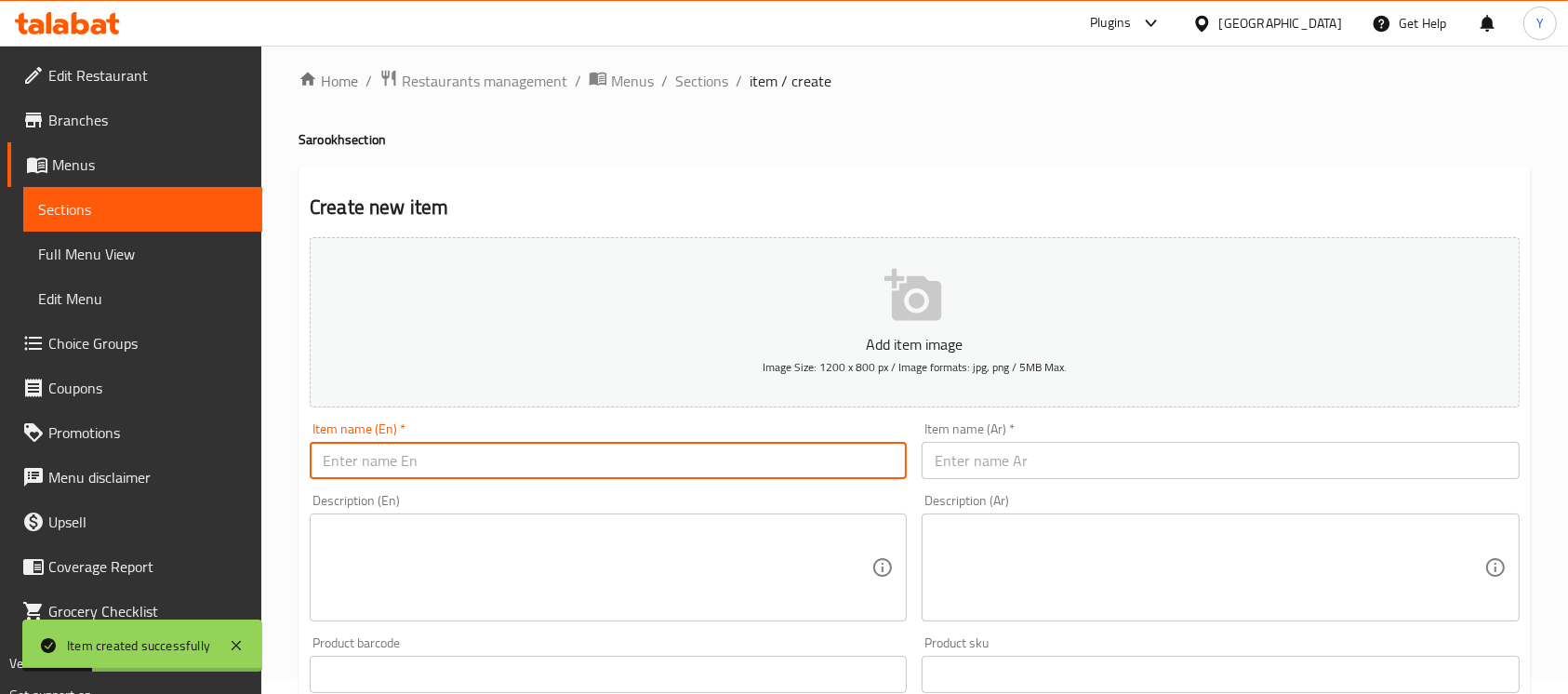
click at [472, 478] on input "text" at bounding box center [608, 461] width 597 height 38
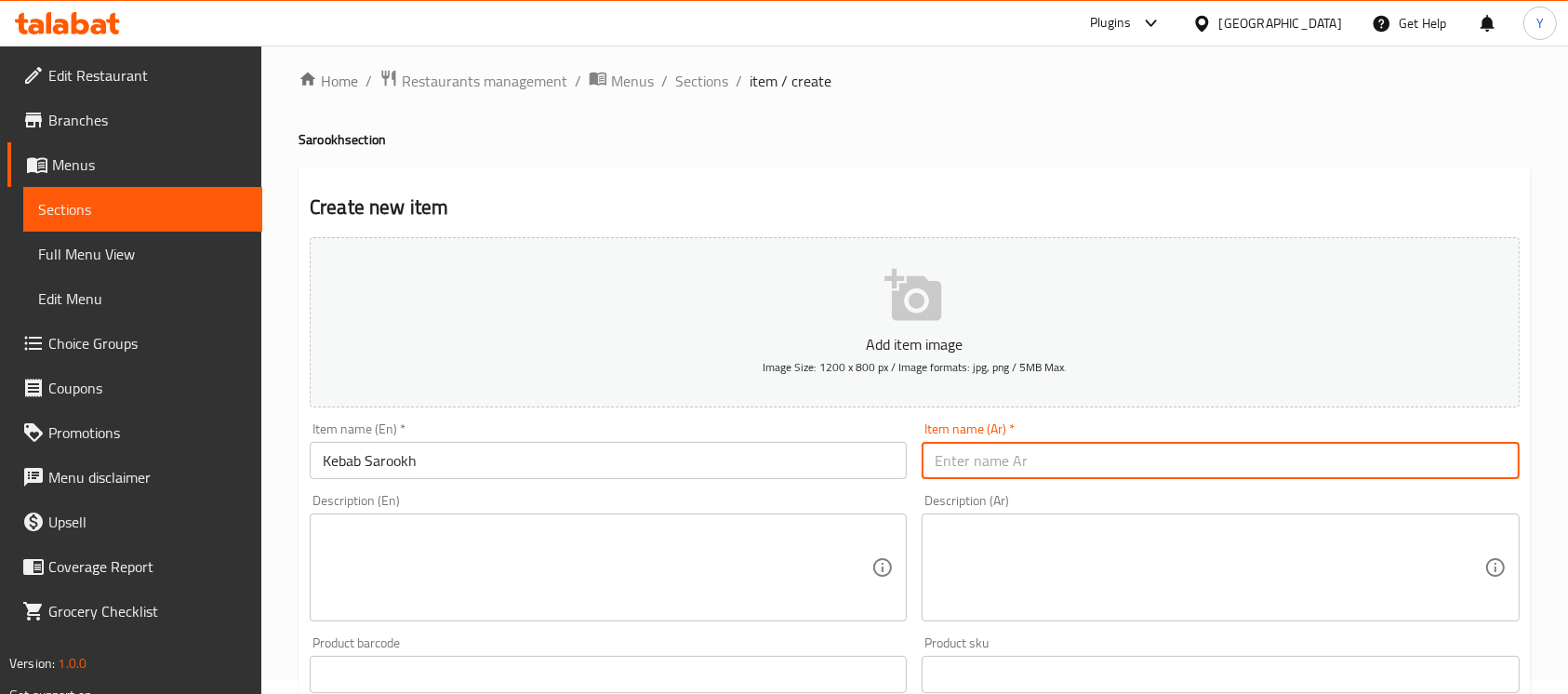
click at [1010, 460] on input "text" at bounding box center [1220, 461] width 597 height 38
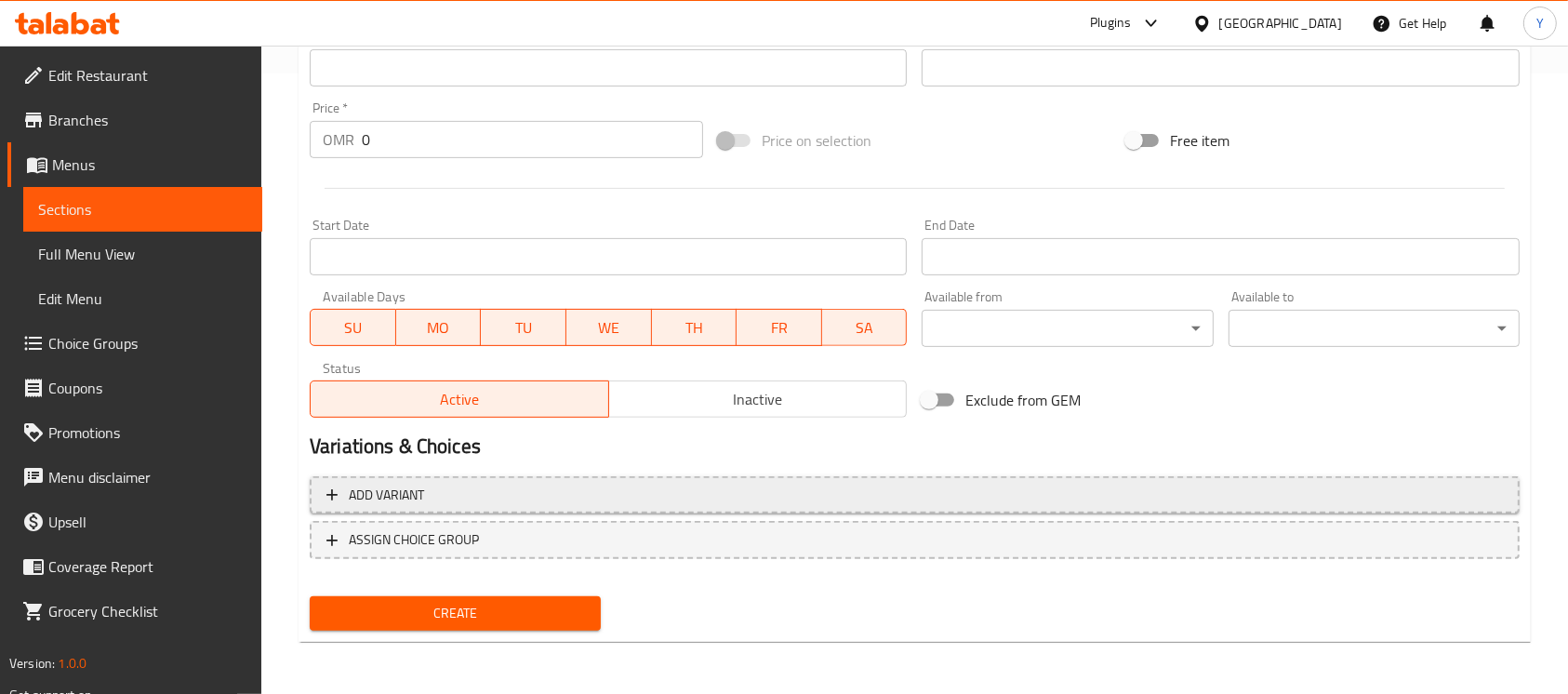
click at [1079, 505] on span "Add variant" at bounding box center [915, 495] width 1176 height 24
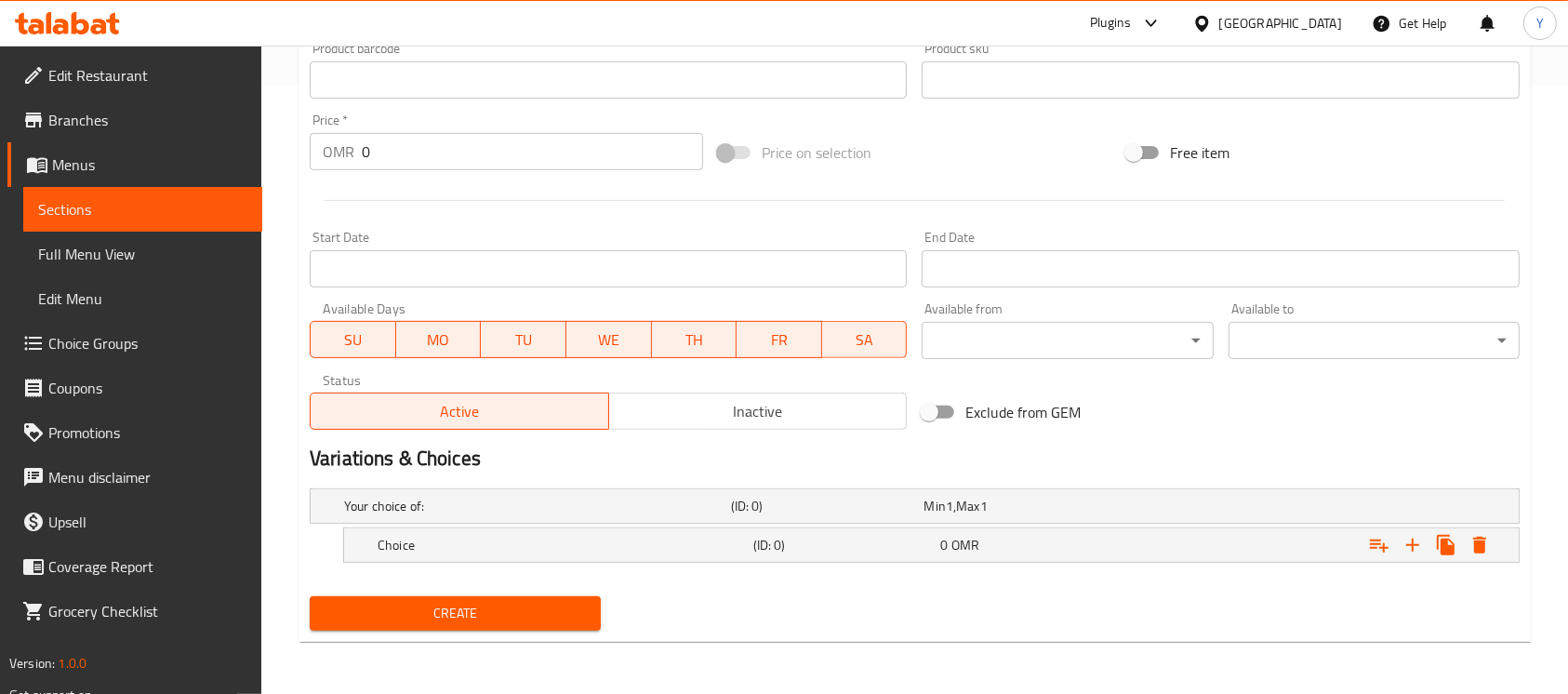
scroll to position [608, 0]
click at [1414, 545] on icon "Expand" at bounding box center [1412, 545] width 13 height 13
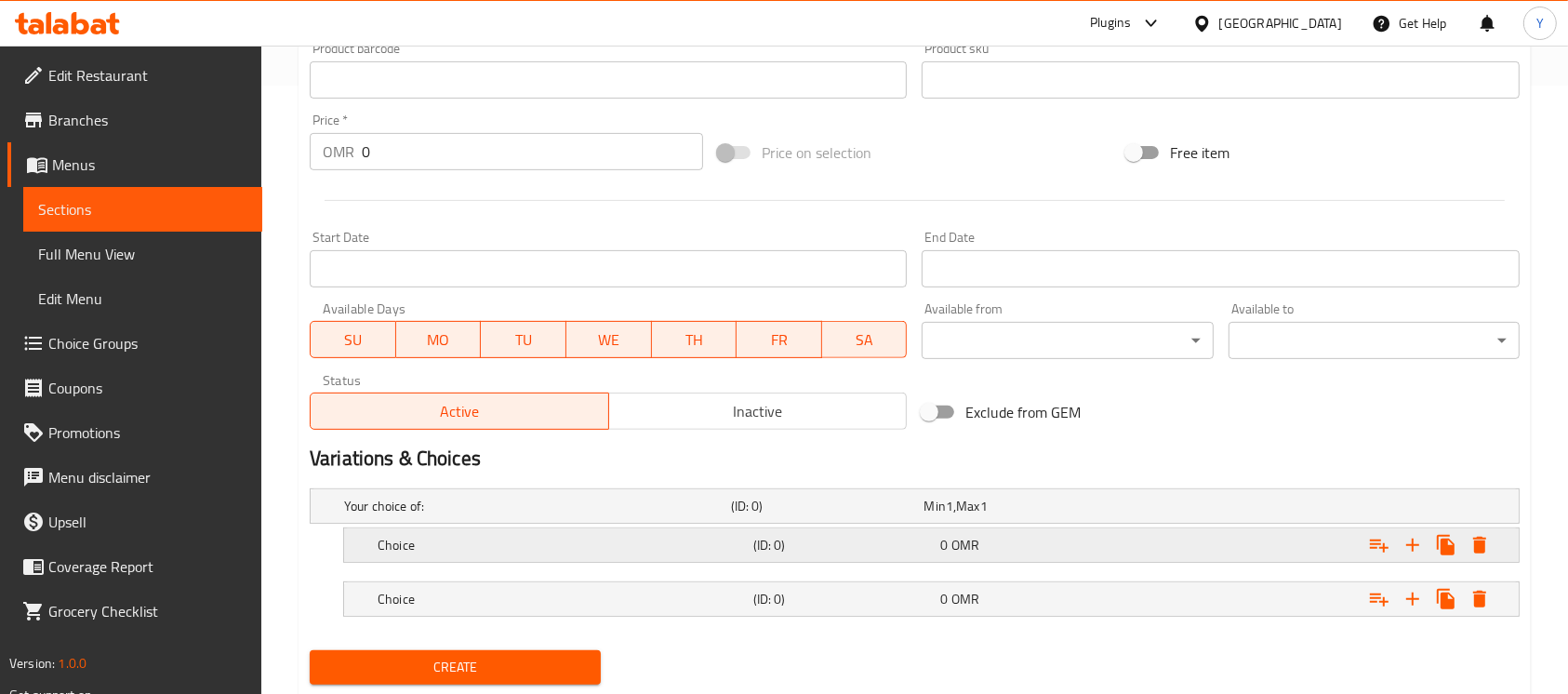
click at [1263, 551] on div "Expand" at bounding box center [1312, 544] width 376 height 41
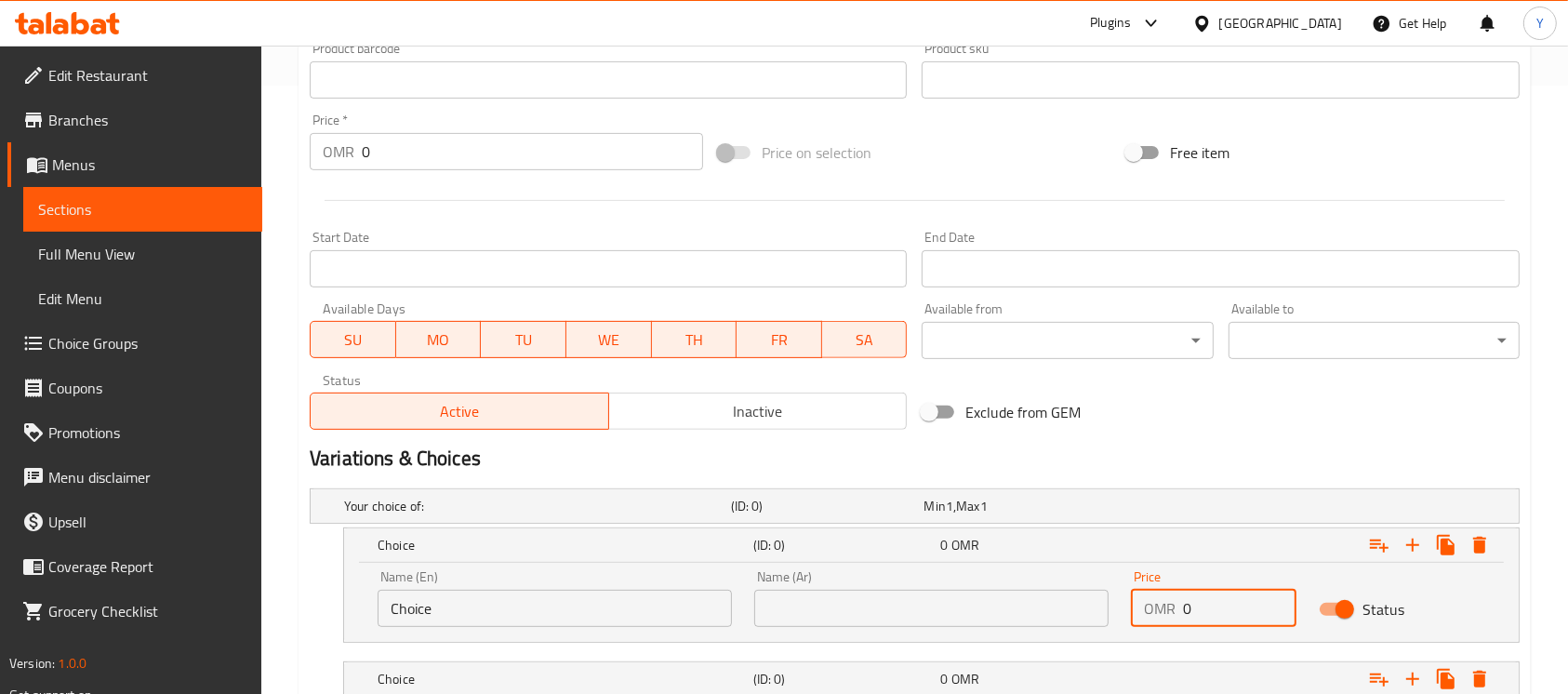
paste input ".7"
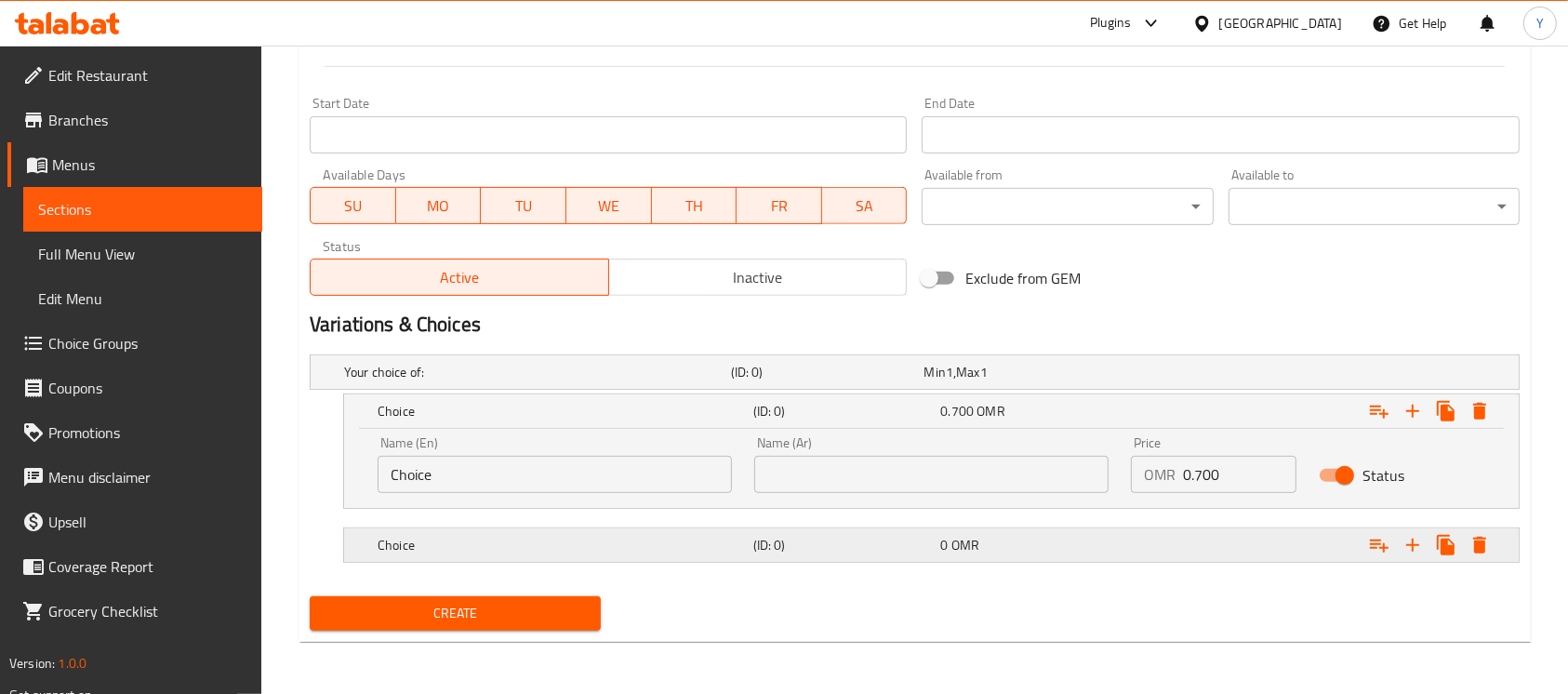
click at [1228, 541] on div "Expand" at bounding box center [1312, 544] width 376 height 41
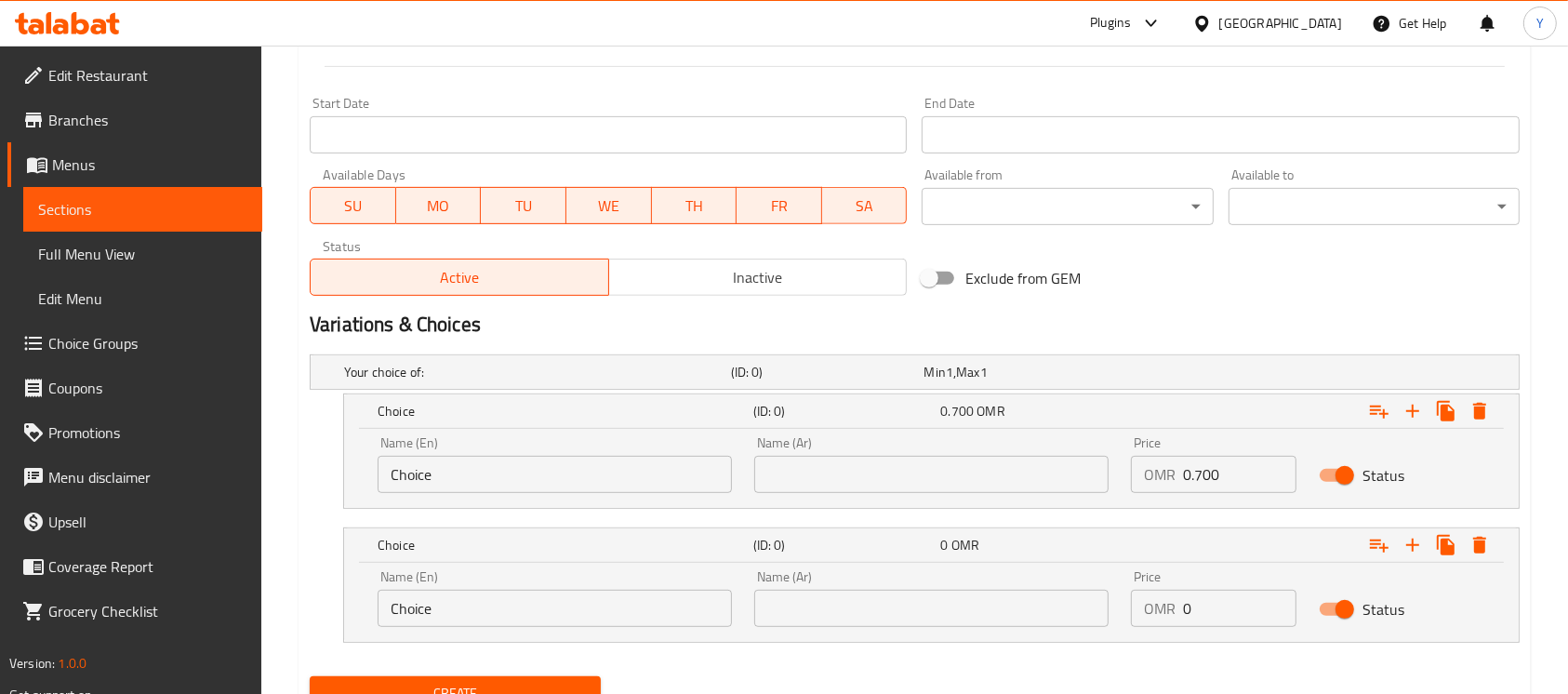
drag, startPoint x: 1245, startPoint y: 611, endPoint x: 1036, endPoint y: 616, distance: 209.1
click at [1036, 616] on div "Name (En) Choice Name (En) Name (Ar) Name (Ar) Price OMR 0 Price Status" at bounding box center [931, 598] width 1130 height 79
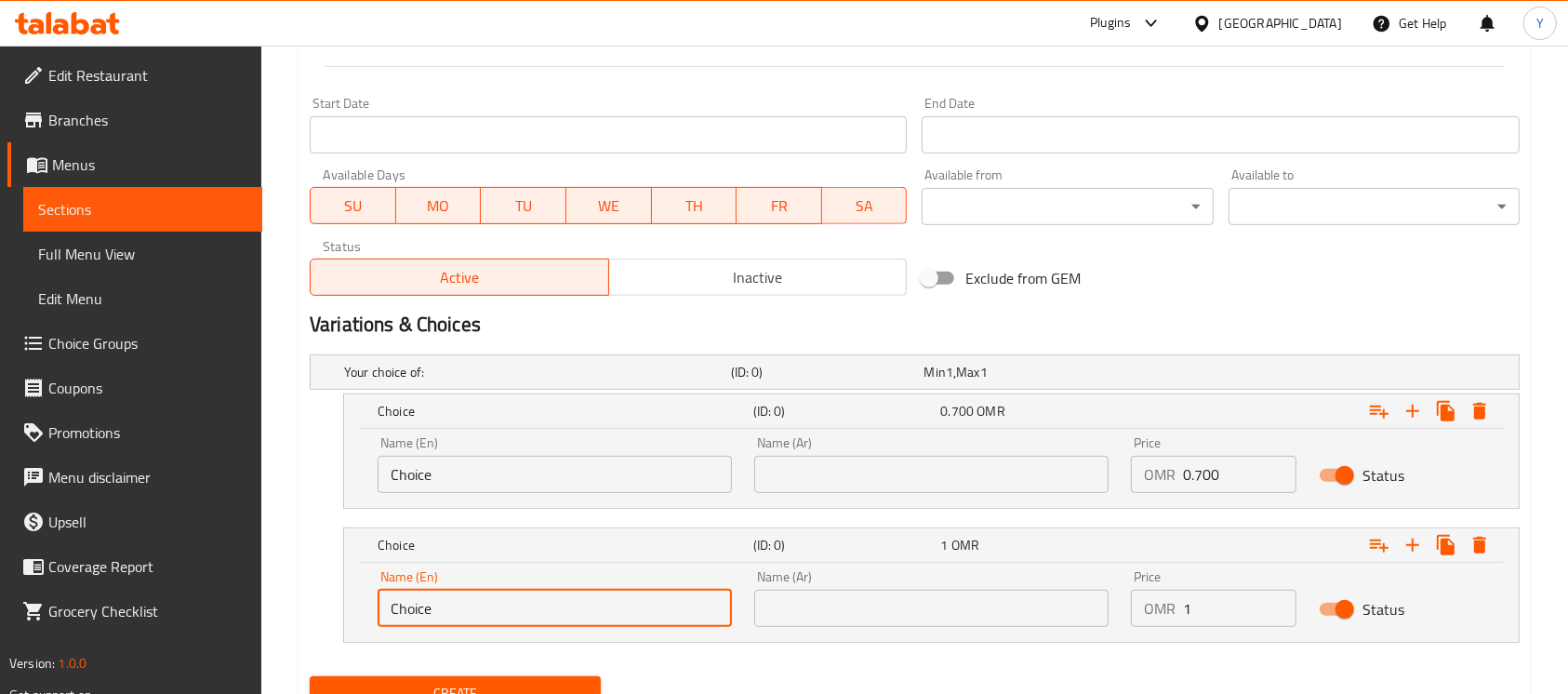
click at [653, 619] on input "Choice" at bounding box center [555, 608] width 354 height 38
click at [621, 606] on input "text" at bounding box center [555, 608] width 354 height 38
click at [804, 608] on input "text" at bounding box center [931, 608] width 354 height 38
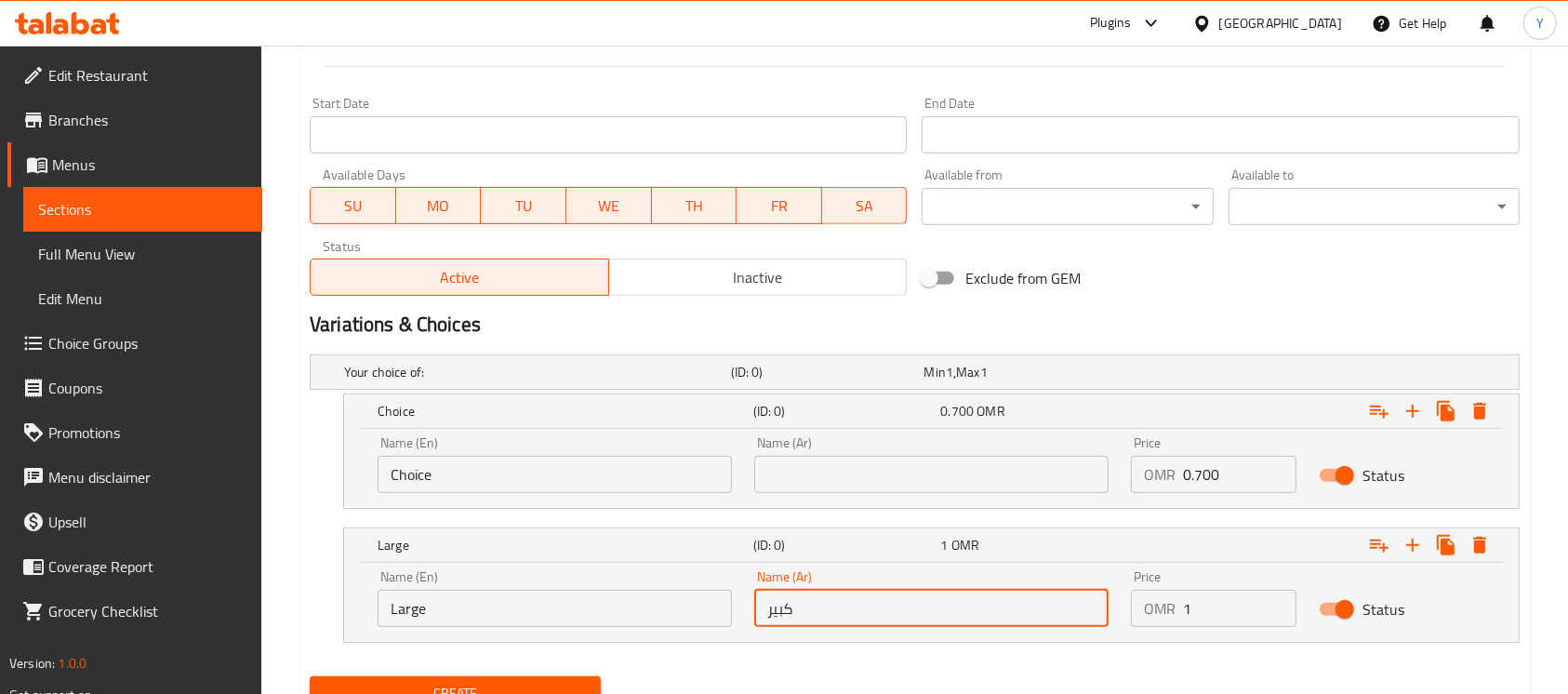
click at [482, 483] on input "Choice" at bounding box center [555, 475] width 354 height 38
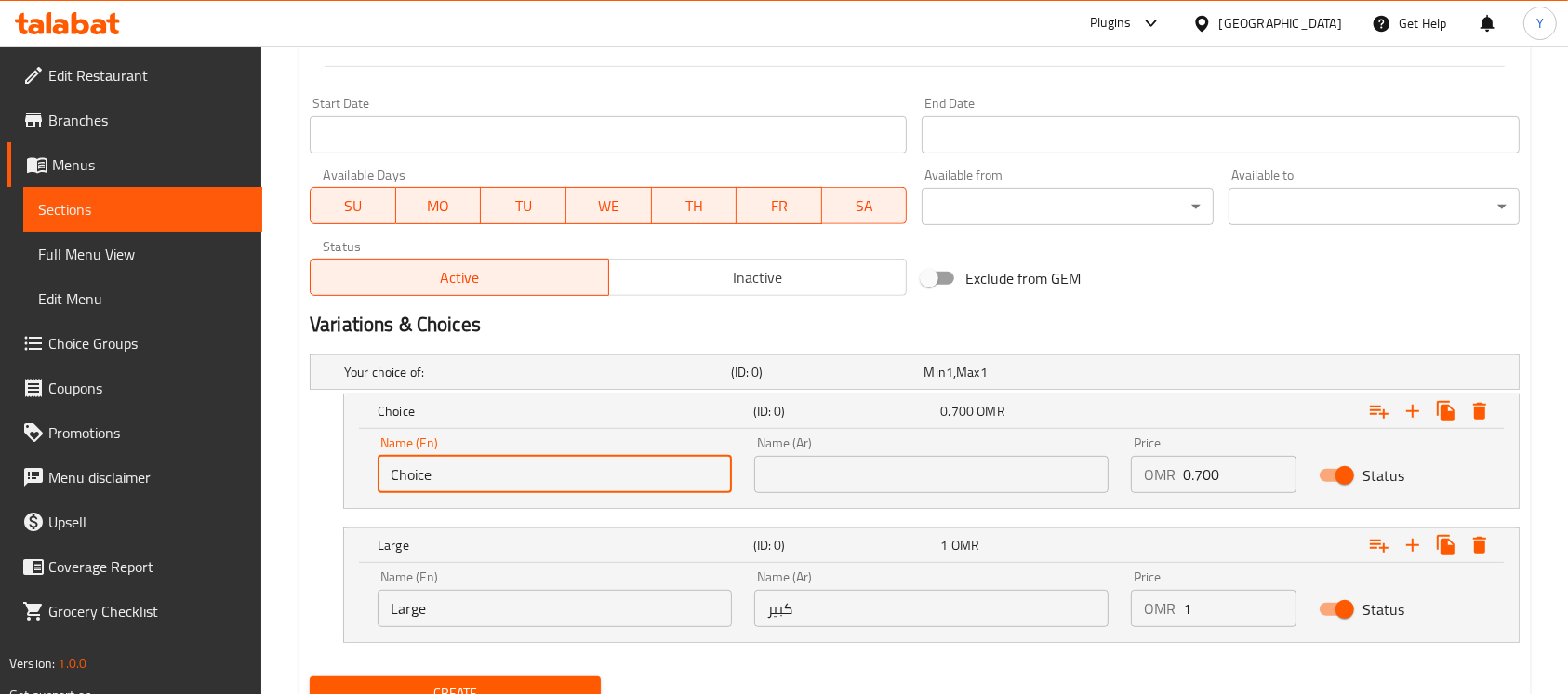
click at [482, 483] on input "Choice" at bounding box center [555, 475] width 354 height 38
click at [483, 482] on input "text" at bounding box center [555, 475] width 354 height 38
drag, startPoint x: 770, startPoint y: 479, endPoint x: 833, endPoint y: 432, distance: 78.6
click at [770, 479] on input "text" at bounding box center [931, 475] width 354 height 38
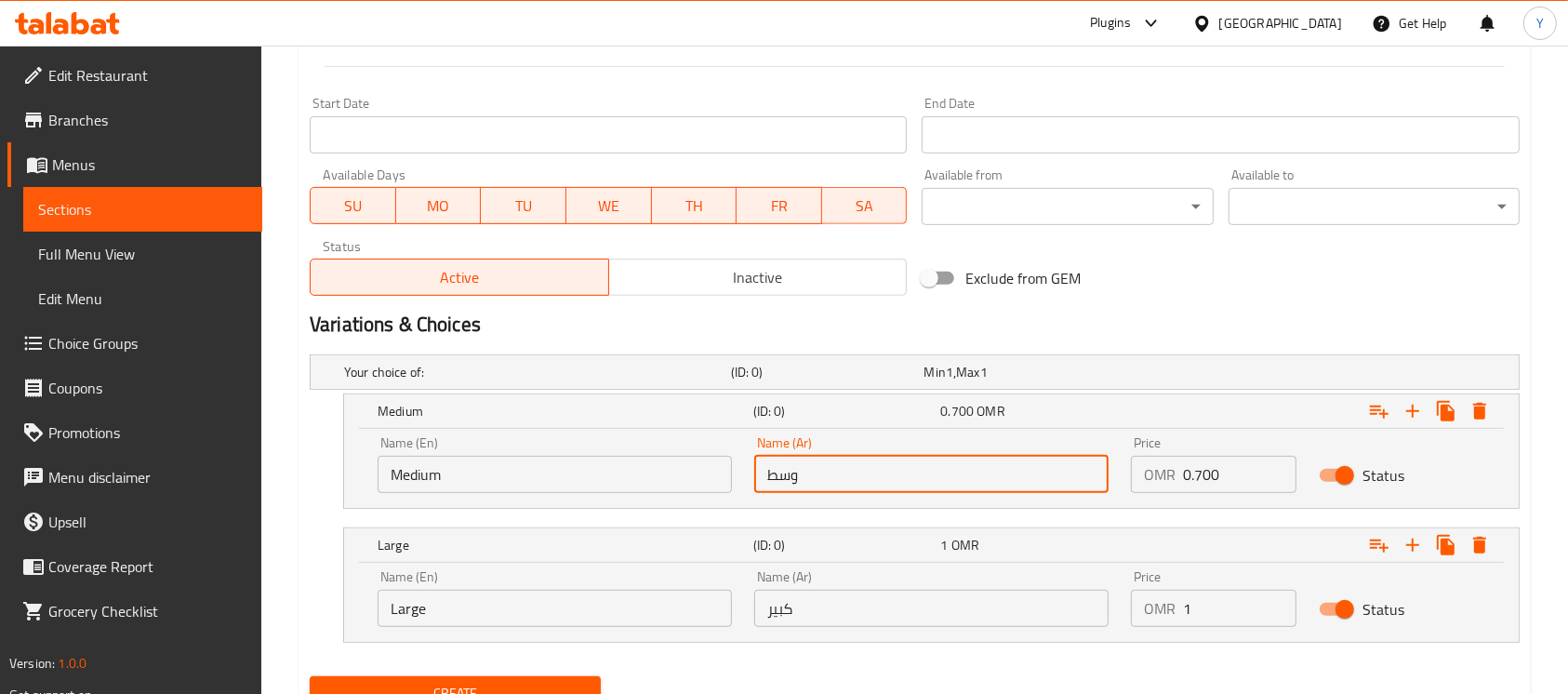
click at [1199, 332] on h2 "Variations & Choices" at bounding box center [915, 324] width 1210 height 28
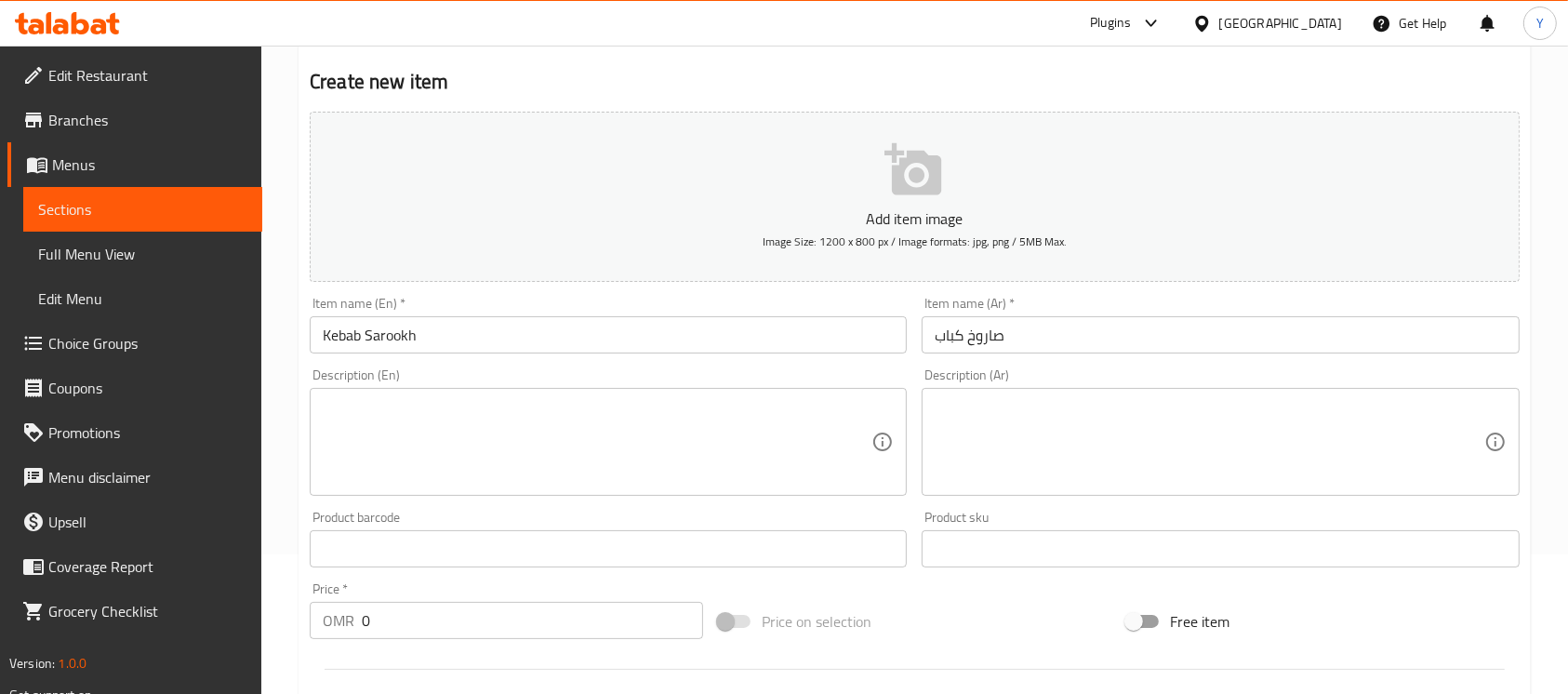
scroll to position [99, 0]
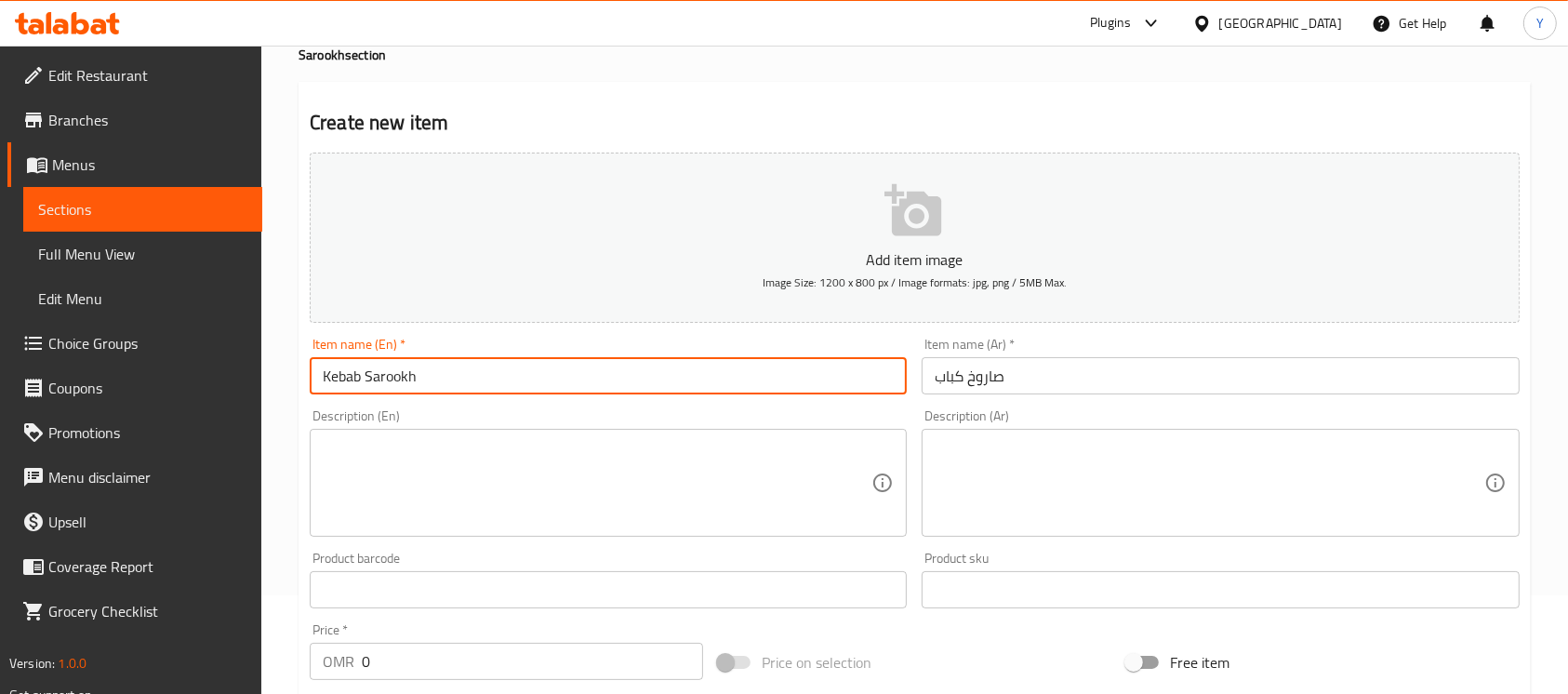
click at [626, 392] on input "Kebab Sarookh" at bounding box center [608, 376] width 597 height 38
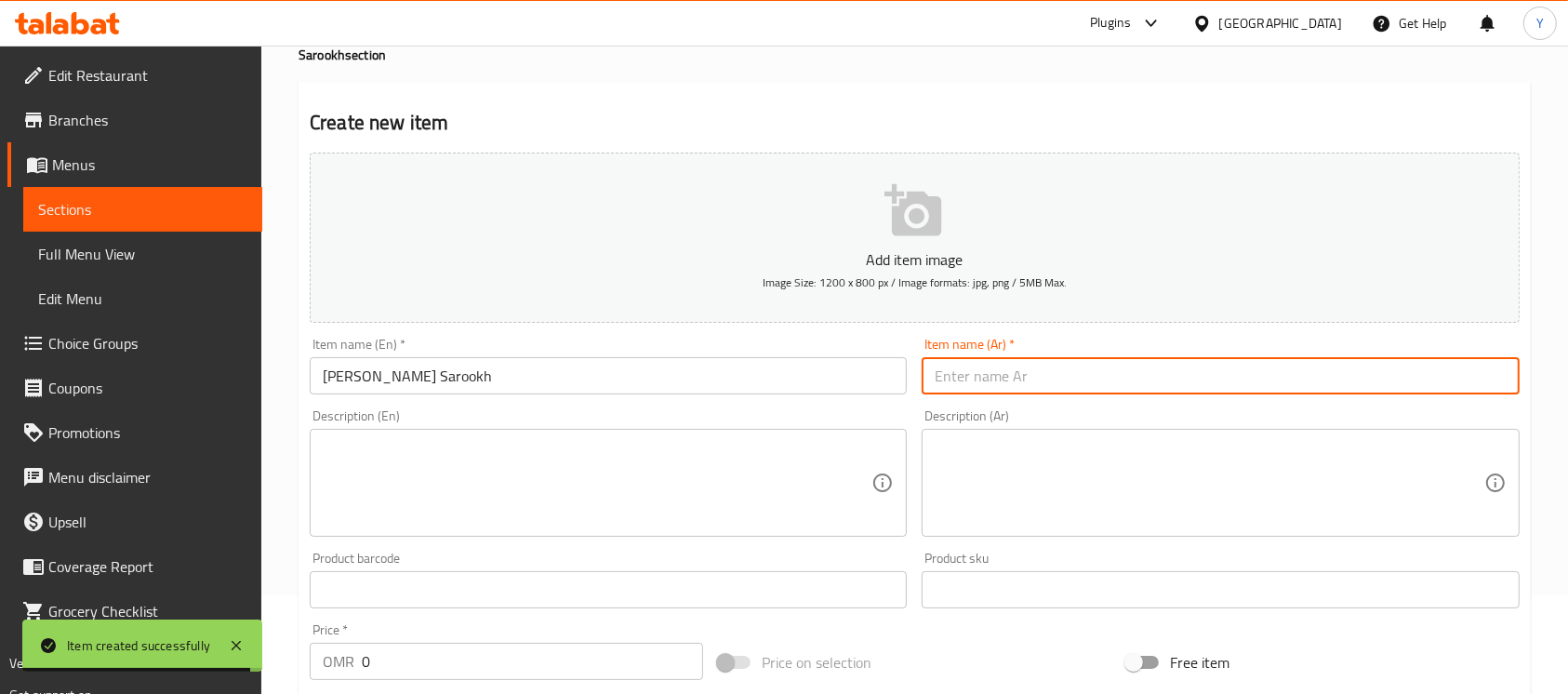
click at [1105, 368] on input "text" at bounding box center [1220, 376] width 597 height 38
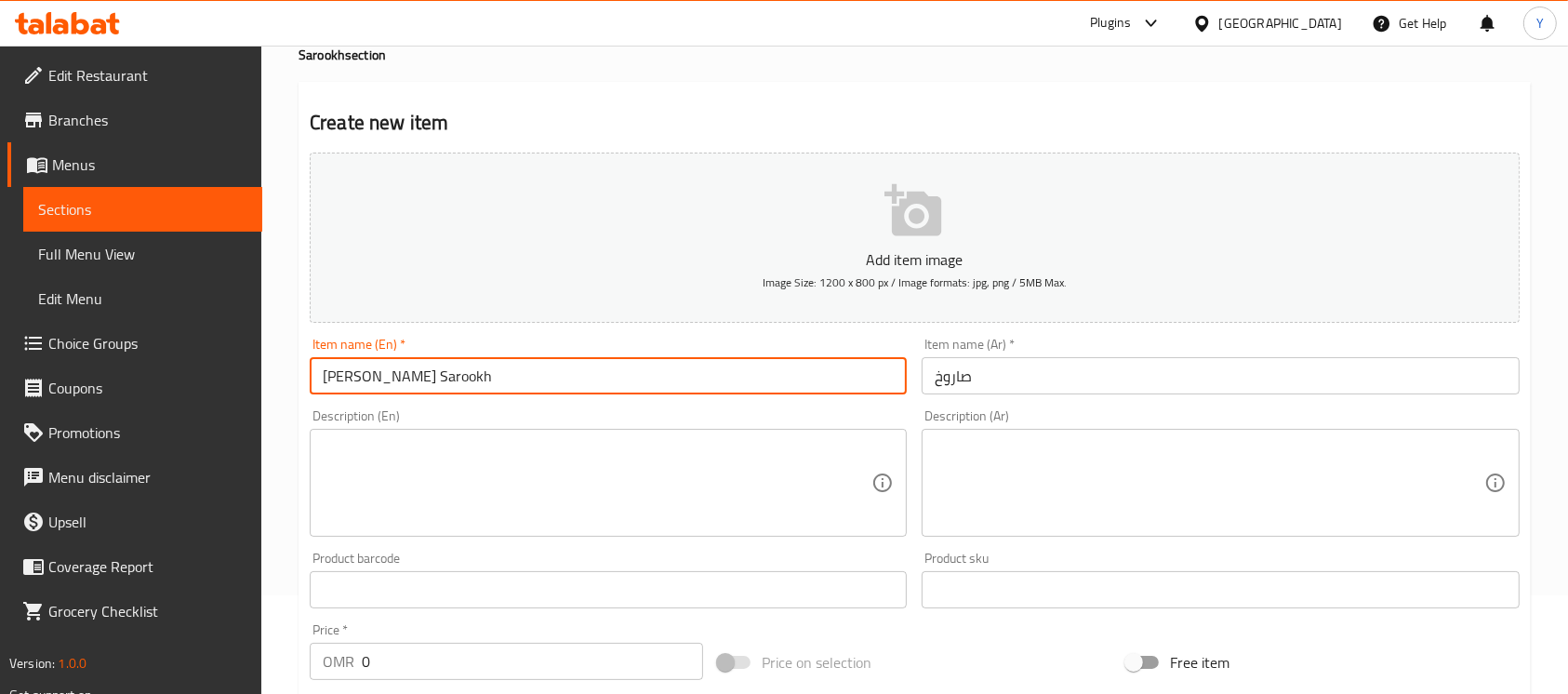
click at [430, 376] on input "[PERSON_NAME] Sarookh" at bounding box center [608, 376] width 597 height 38
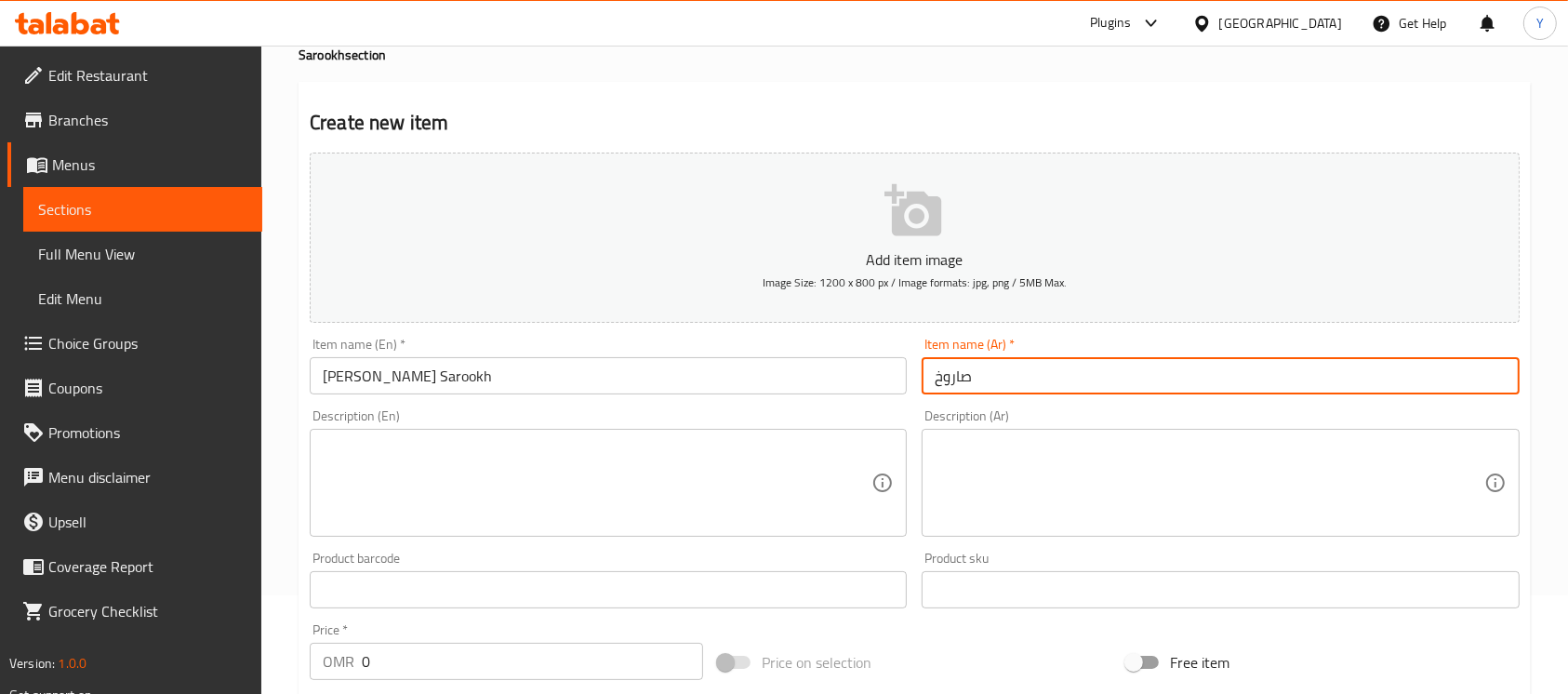
paste input "زنكر صاروخ"
drag, startPoint x: 974, startPoint y: 379, endPoint x: 763, endPoint y: 378, distance: 211.0
click at [764, 378] on div "Add item image Image Size: 1200 x 800 px / Image formats: jpg, png / 5MB Max. I…" at bounding box center [915, 546] width 1225 height 802
click at [942, 372] on input "صاروخ زنكر" at bounding box center [1220, 376] width 597 height 38
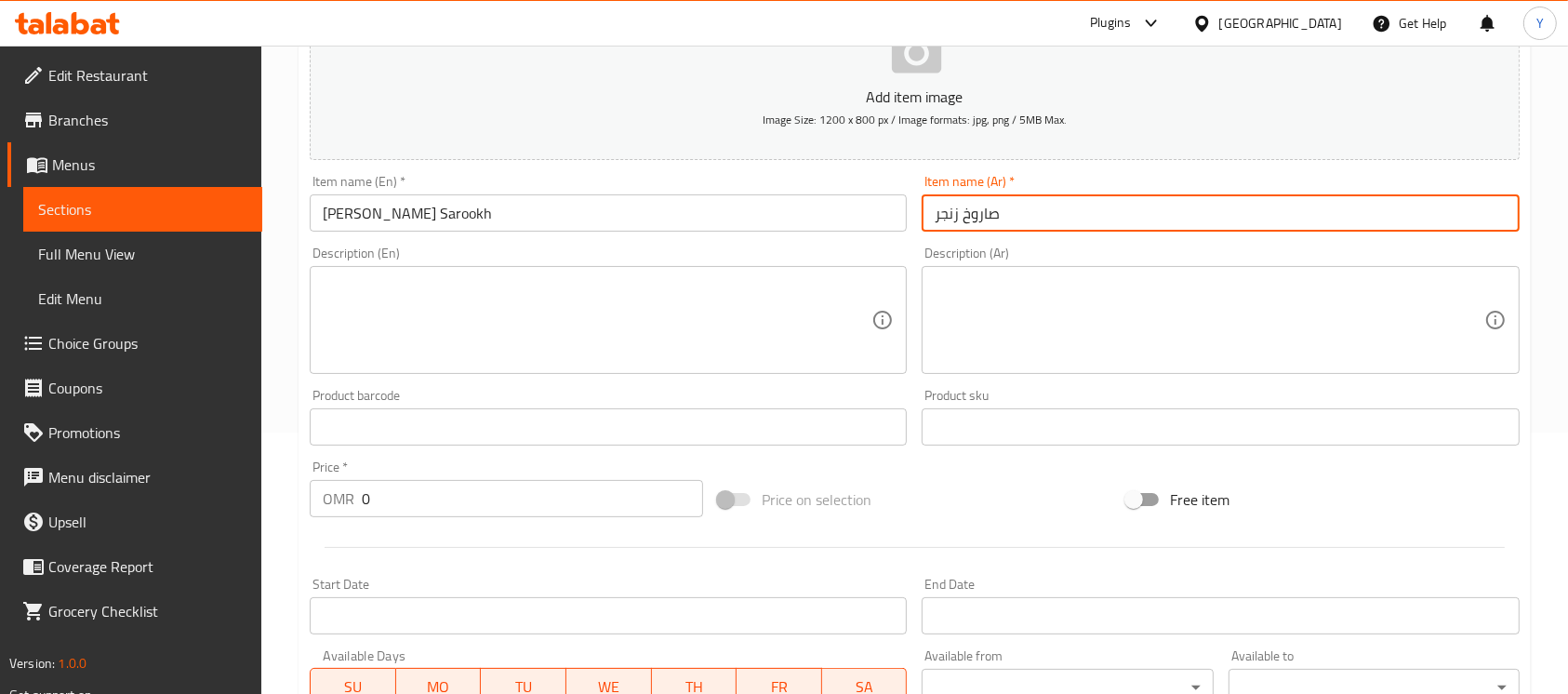
scroll to position [129, 0]
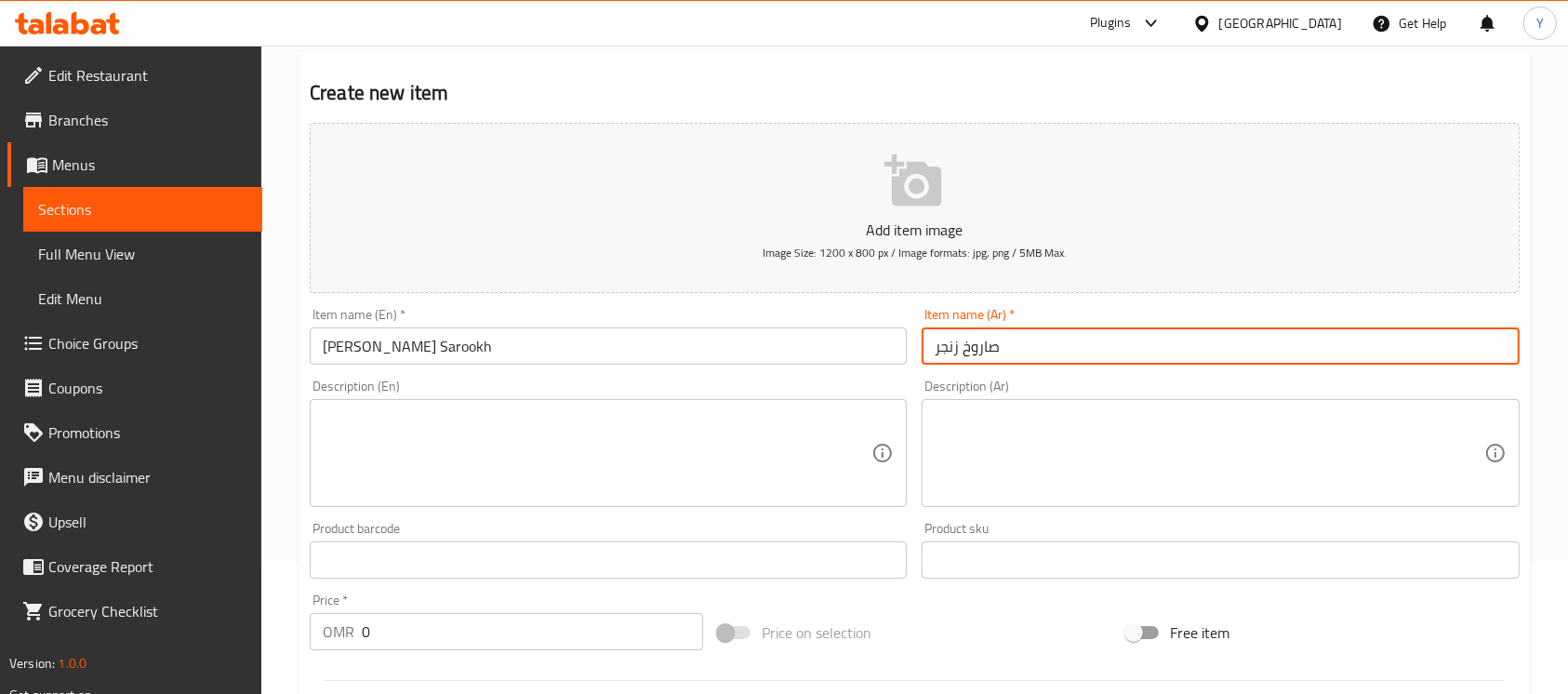
click at [609, 353] on input "[PERSON_NAME] Sarookh" at bounding box center [608, 346] width 597 height 38
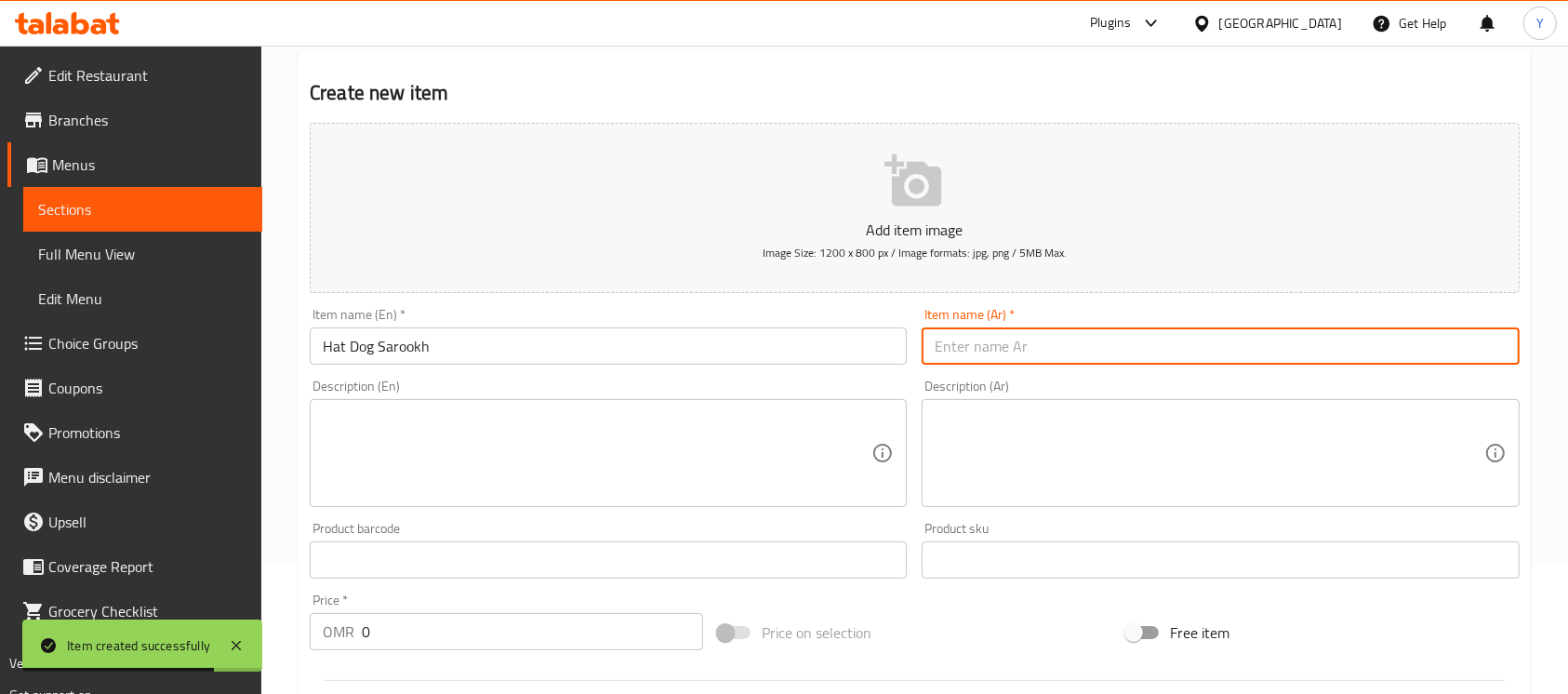
click at [1011, 346] on input "text" at bounding box center [1220, 346] width 597 height 38
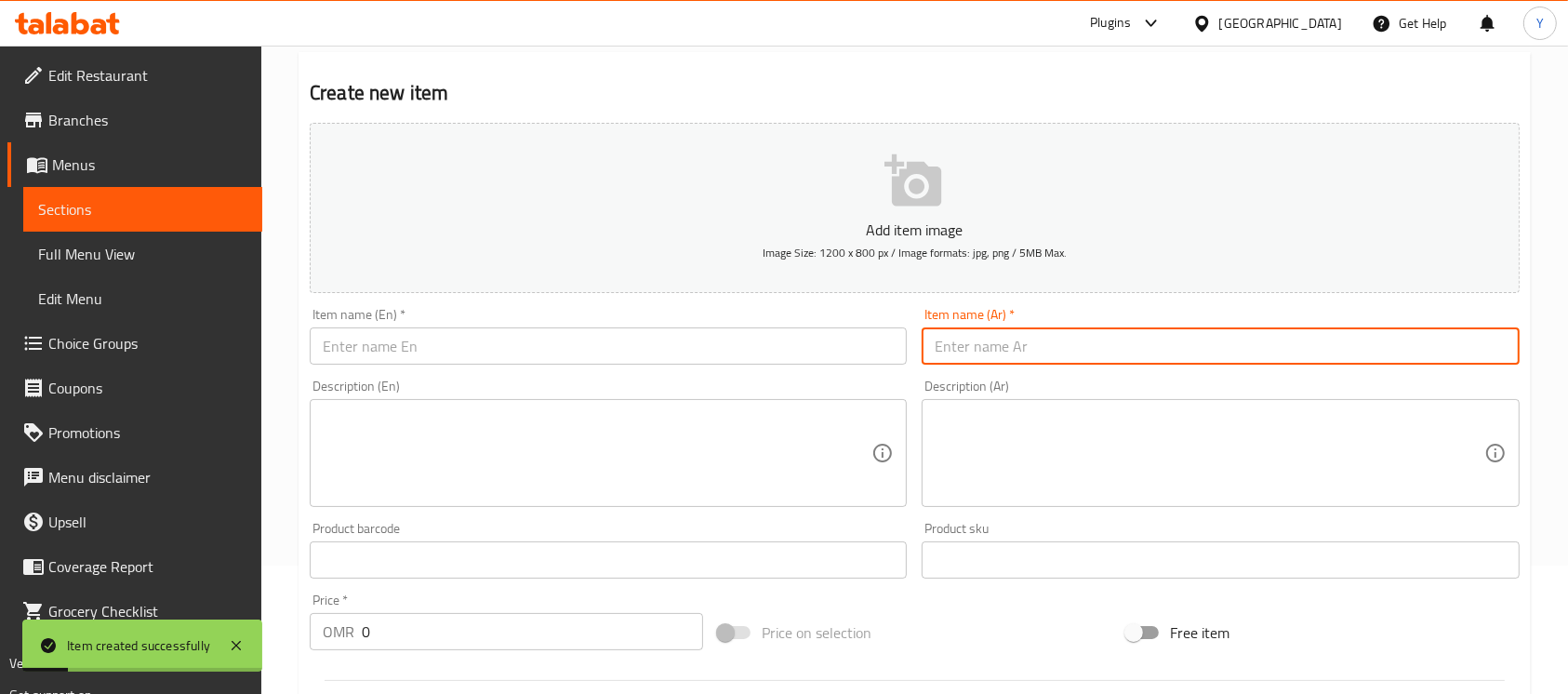
drag, startPoint x: 622, startPoint y: 340, endPoint x: 922, endPoint y: 368, distance: 301.3
click at [622, 340] on input "text" at bounding box center [608, 346] width 597 height 38
click at [968, 348] on input "text" at bounding box center [1220, 346] width 597 height 38
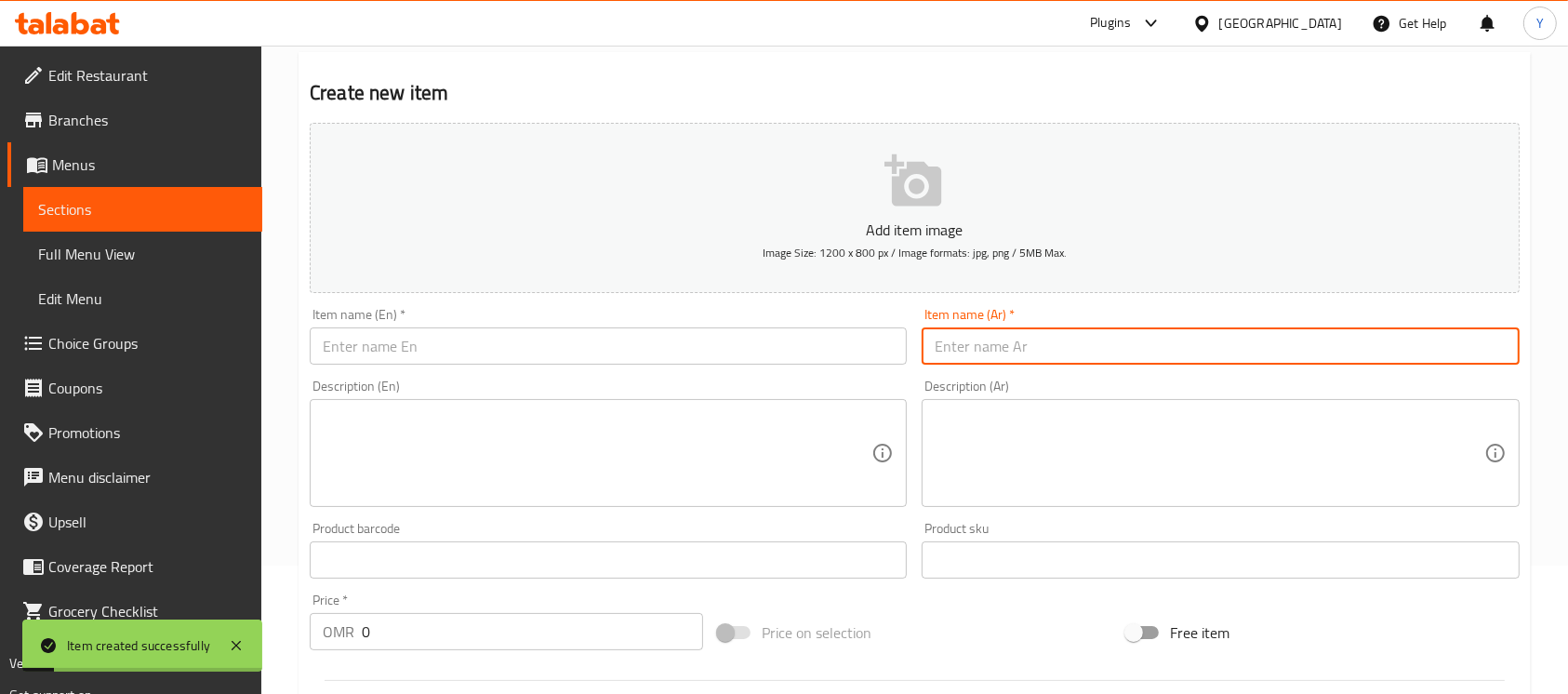
click at [459, 352] on input "text" at bounding box center [608, 346] width 597 height 38
click at [977, 357] on input "text" at bounding box center [1220, 346] width 597 height 38
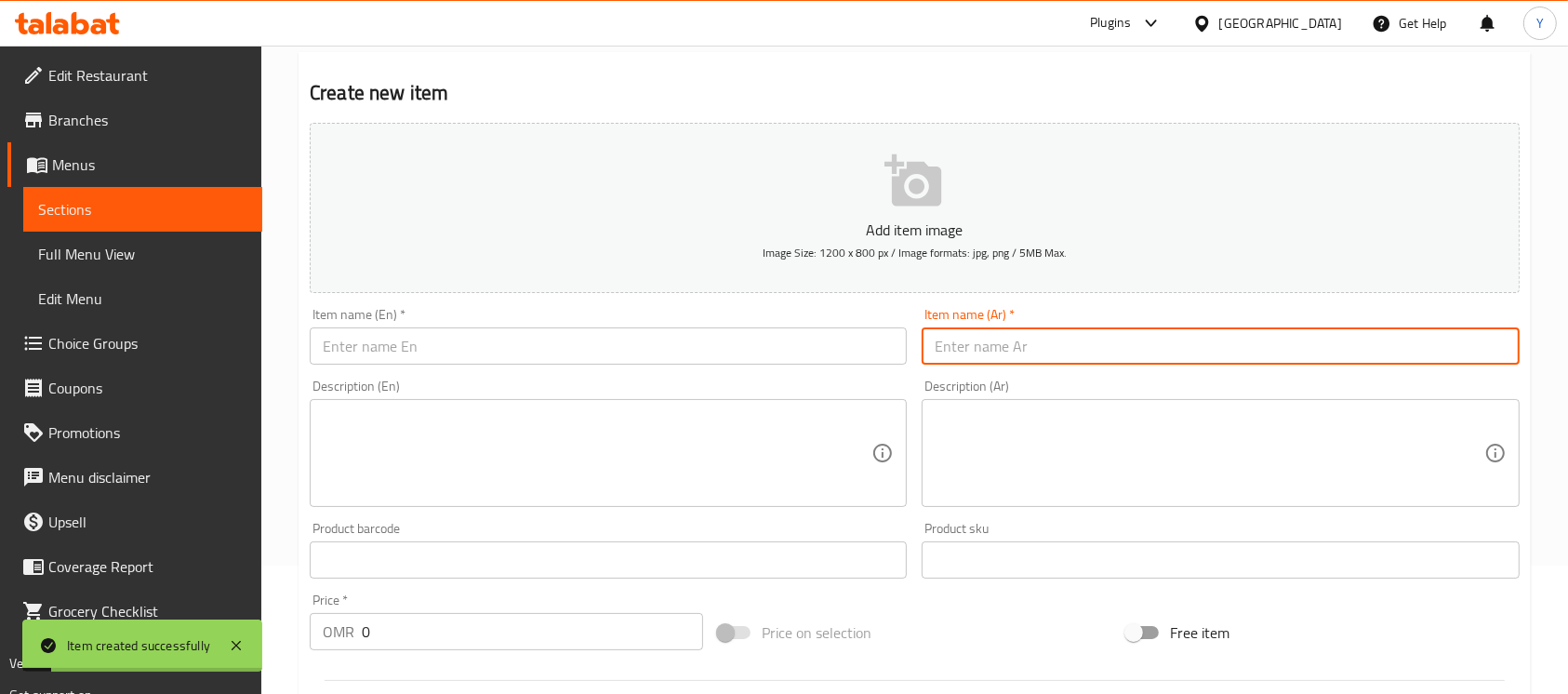
click at [501, 351] on input "text" at bounding box center [608, 346] width 597 height 38
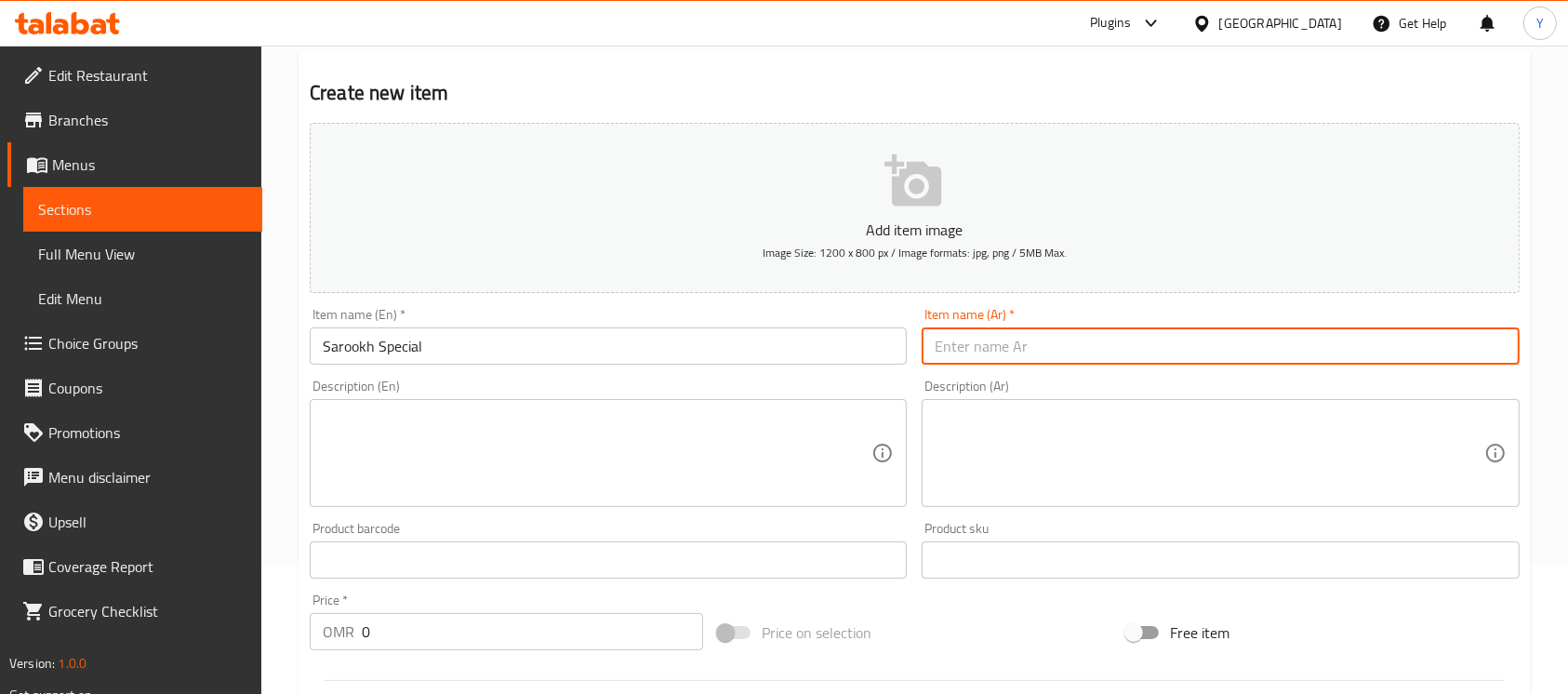
click at [958, 364] on input "text" at bounding box center [1220, 346] width 597 height 38
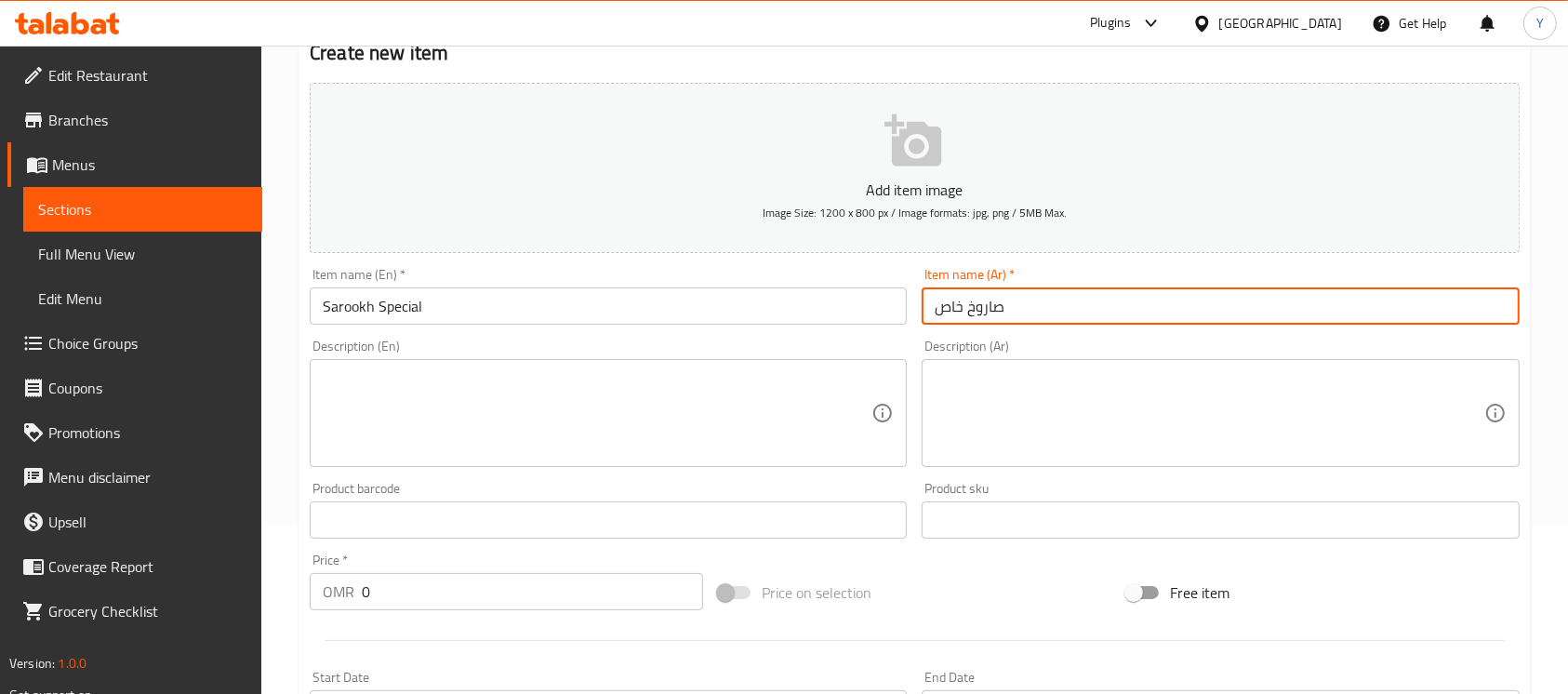
scroll to position [99, 0]
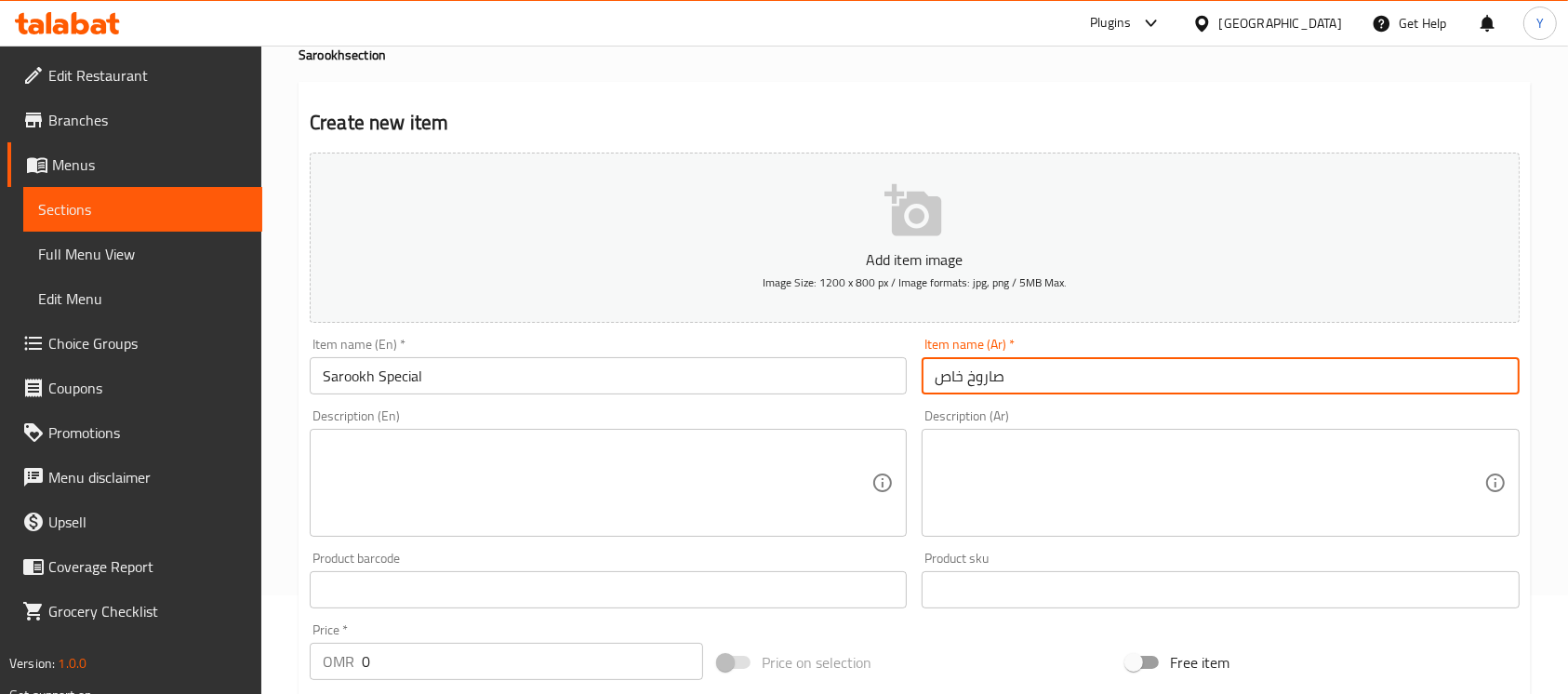
click at [568, 403] on div "Description (En) Description (En)" at bounding box center [608, 473] width 612 height 142
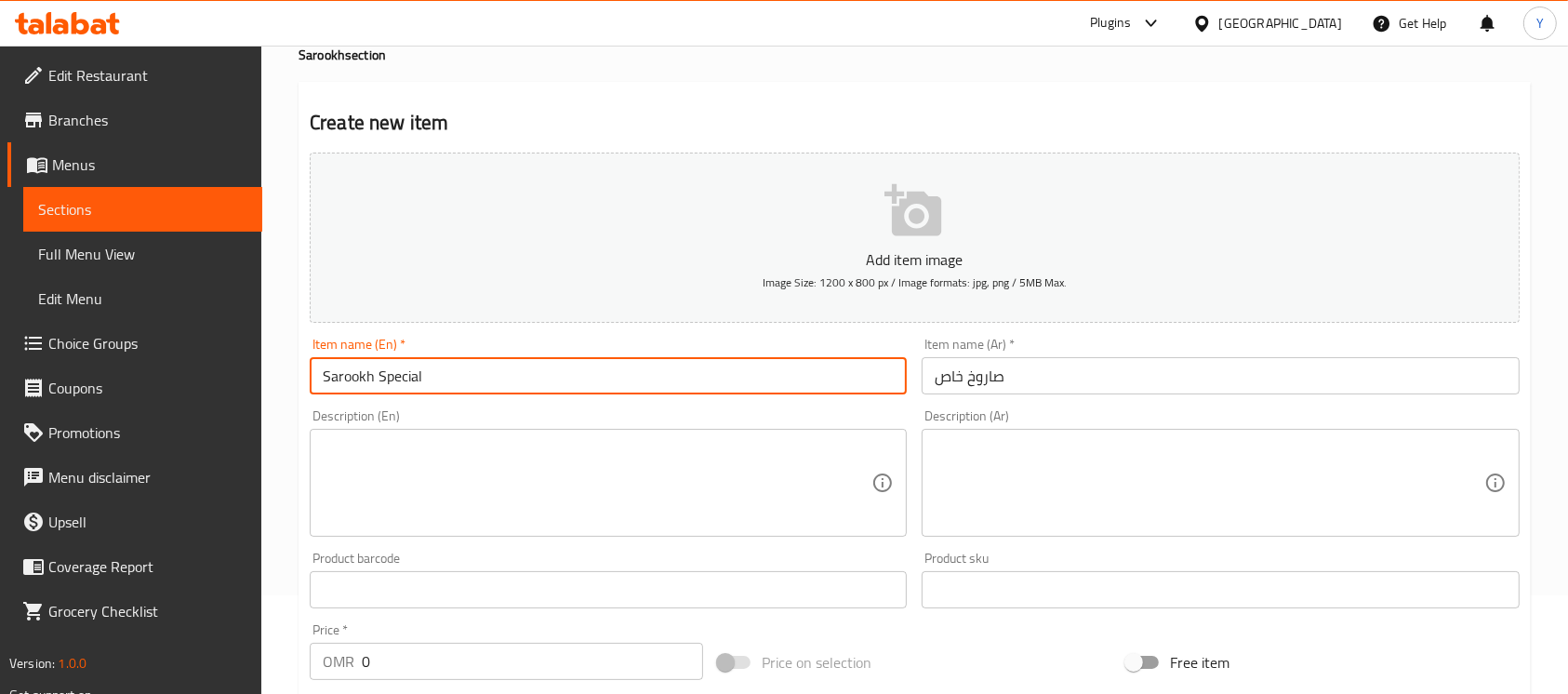
click at [568, 391] on input "Sarookh Special" at bounding box center [608, 376] width 597 height 38
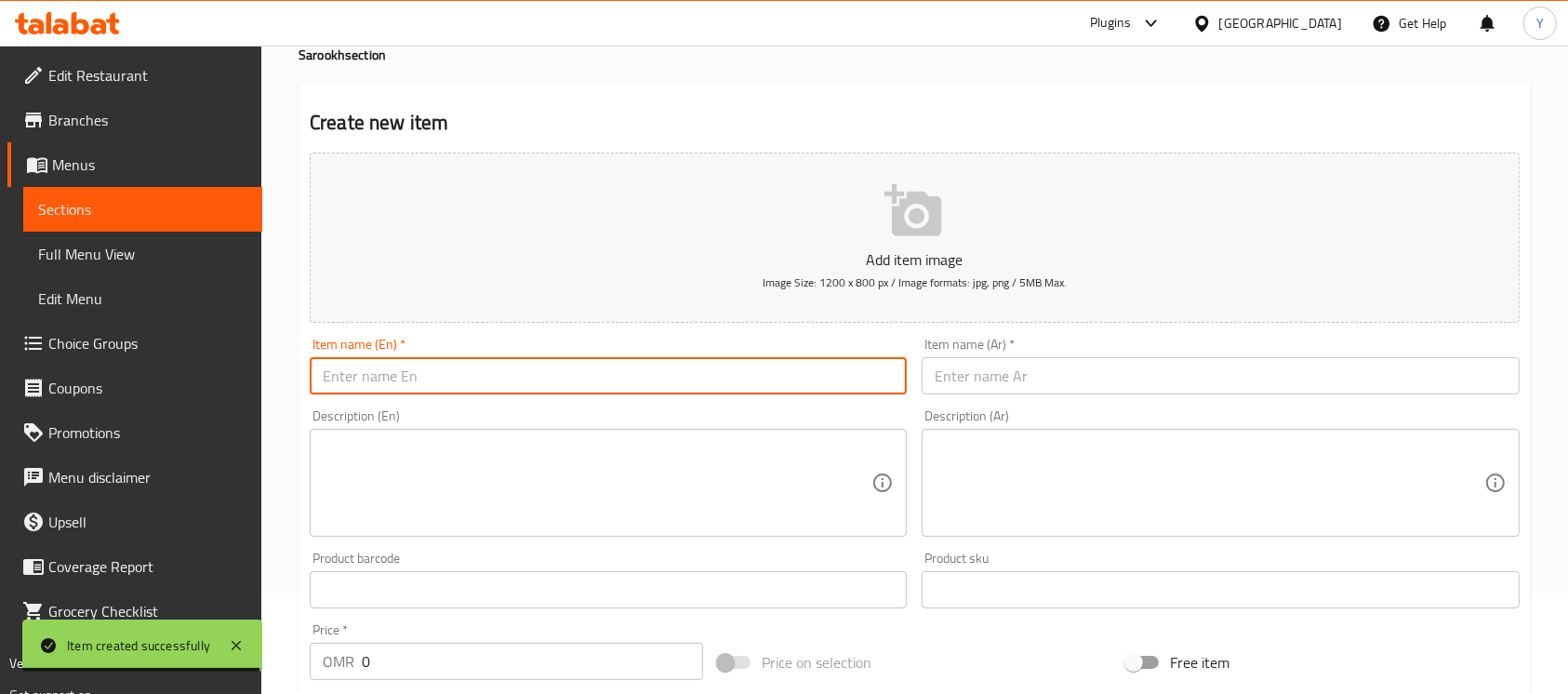
scroll to position [0, 0]
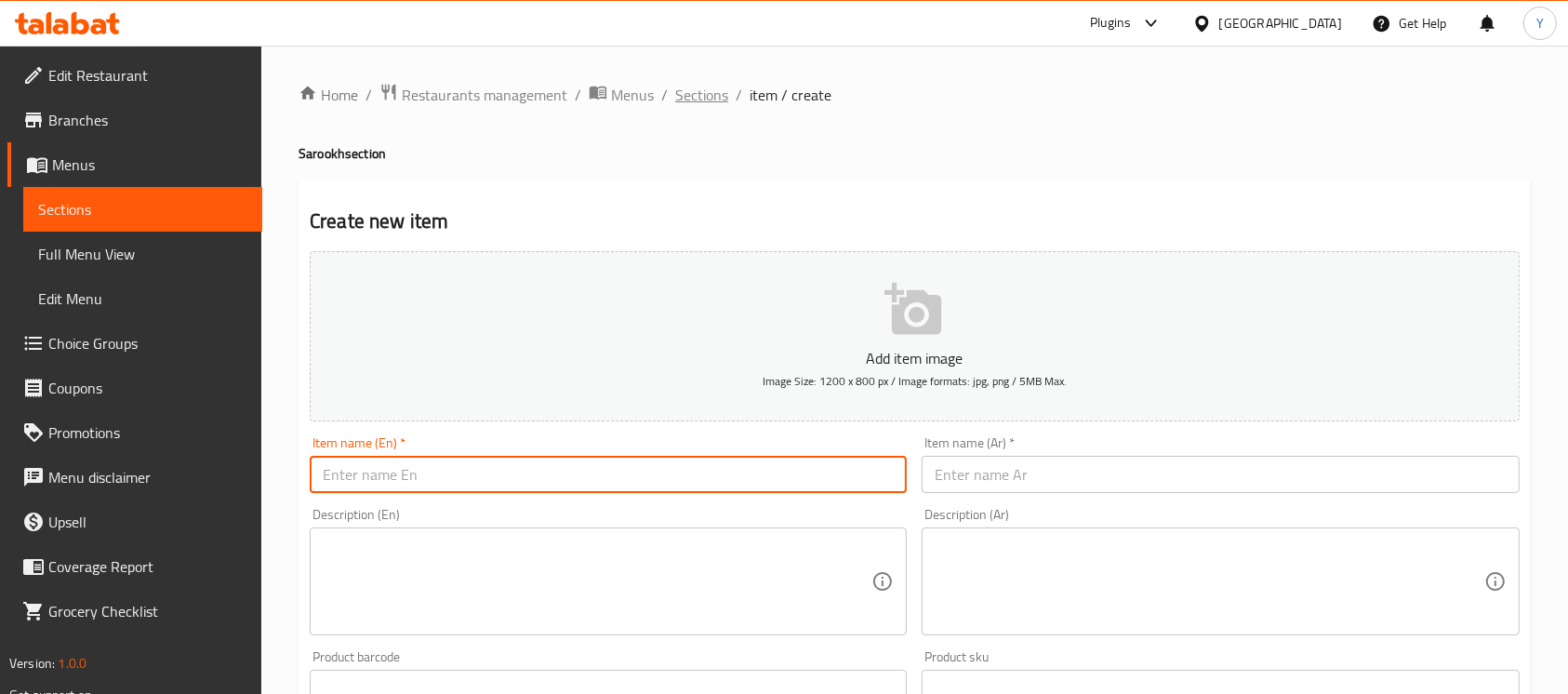
click at [714, 87] on span "Sections" at bounding box center [702, 95] width 53 height 23
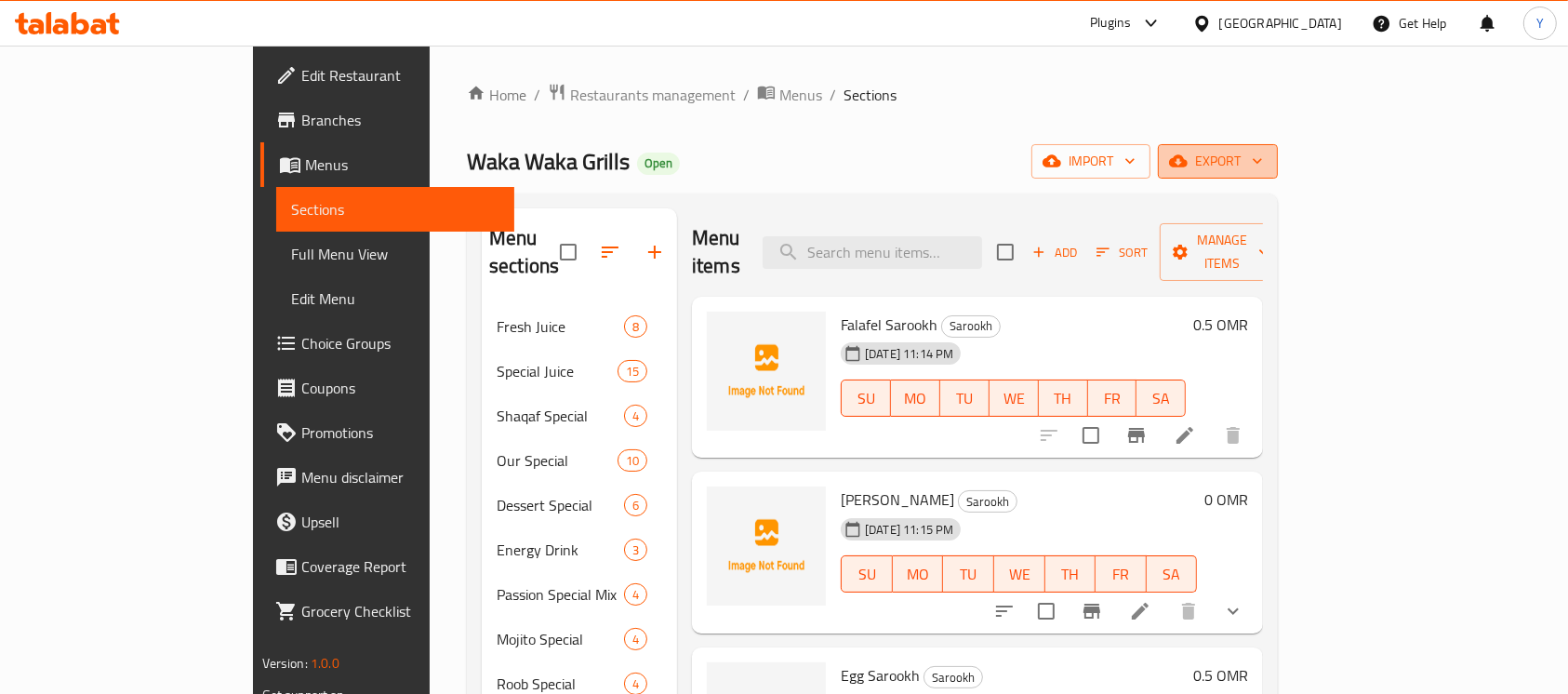
click at [1263, 155] on span "export" at bounding box center [1217, 161] width 90 height 24
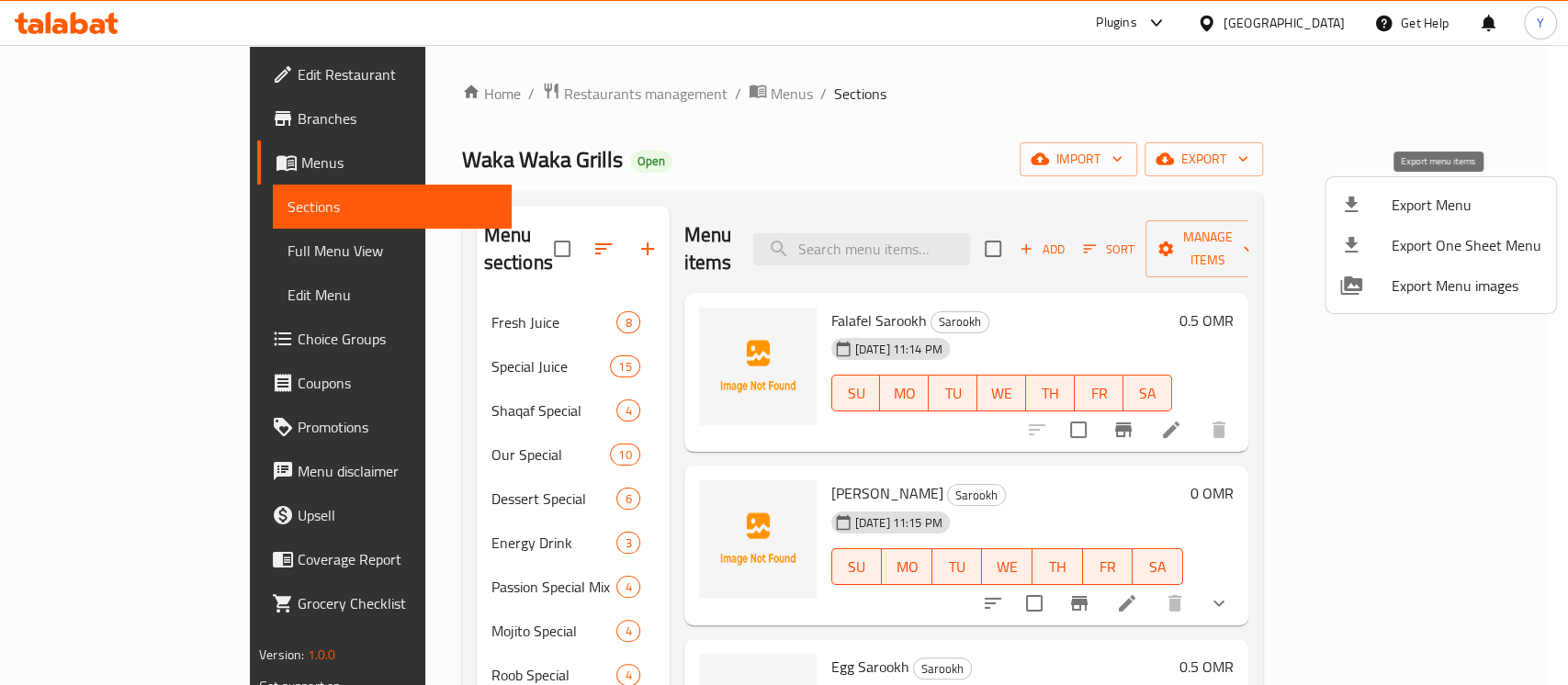
click at [1388, 208] on div at bounding box center [1365, 204] width 52 height 22
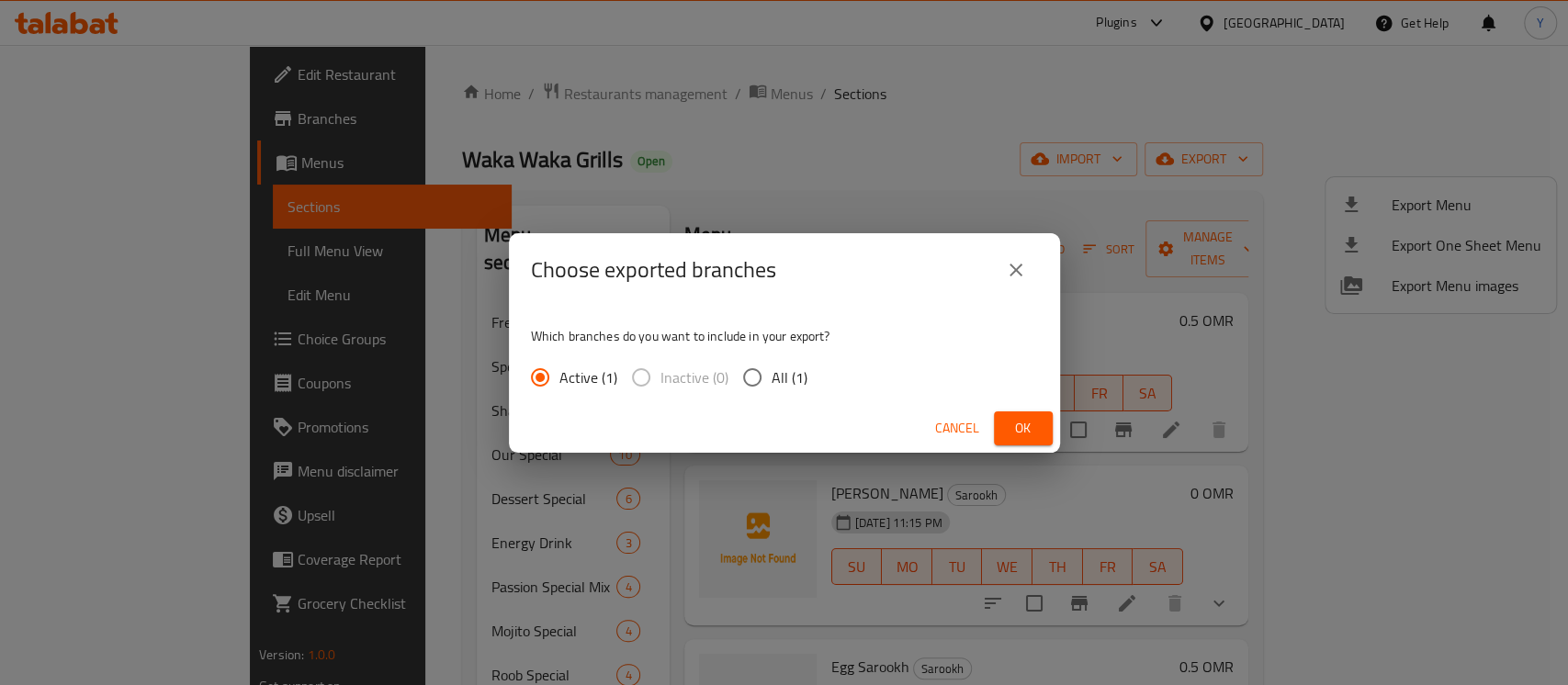
drag, startPoint x: 807, startPoint y: 386, endPoint x: 801, endPoint y: 379, distance: 9.2
click at [804, 385] on div "Active (1) Inactive (0) All (1)" at bounding box center [677, 378] width 291 height 39
click at [790, 375] on span "All (1)" at bounding box center [789, 377] width 36 height 22
click at [771, 375] on input "All (1)" at bounding box center [753, 378] width 39 height 39
click at [1007, 423] on button "Ok" at bounding box center [1023, 427] width 59 height 34
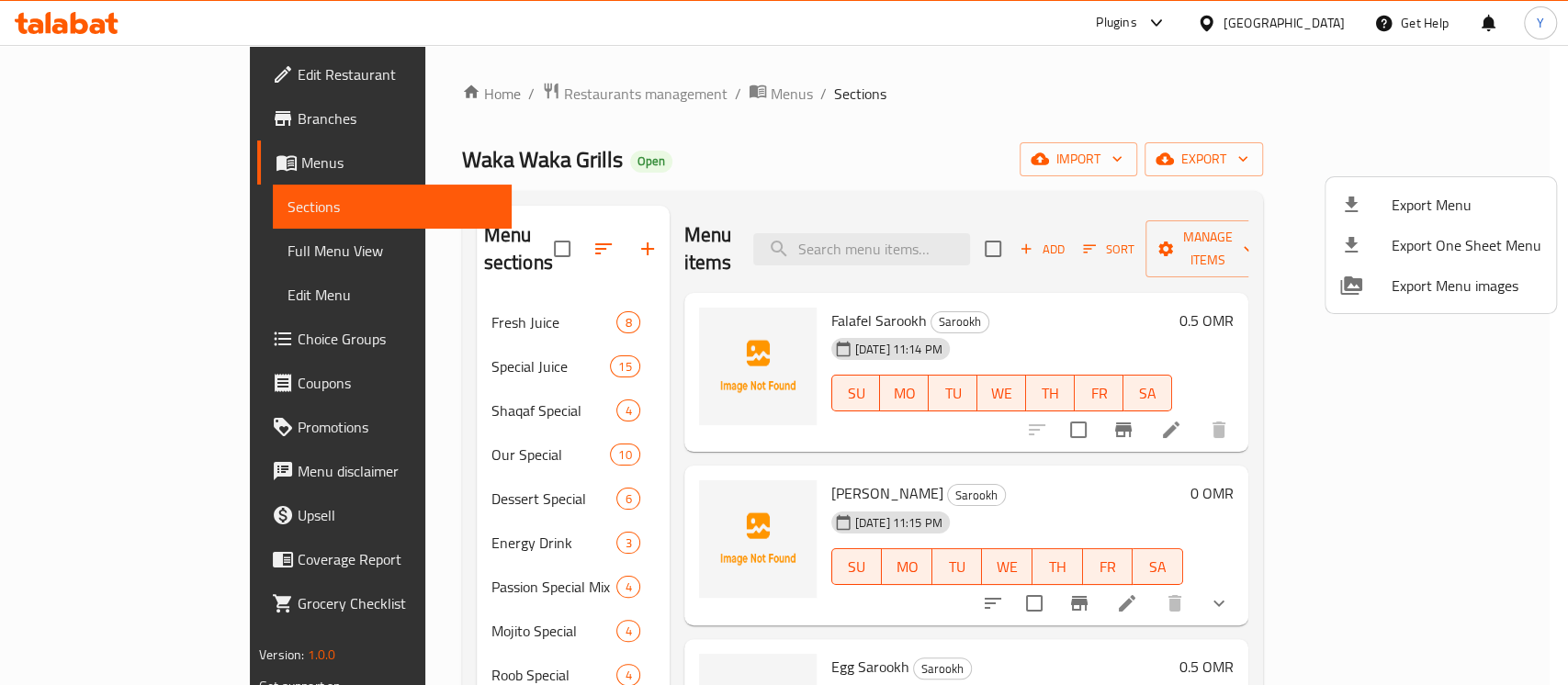
click at [609, 85] on div at bounding box center [784, 342] width 1568 height 685
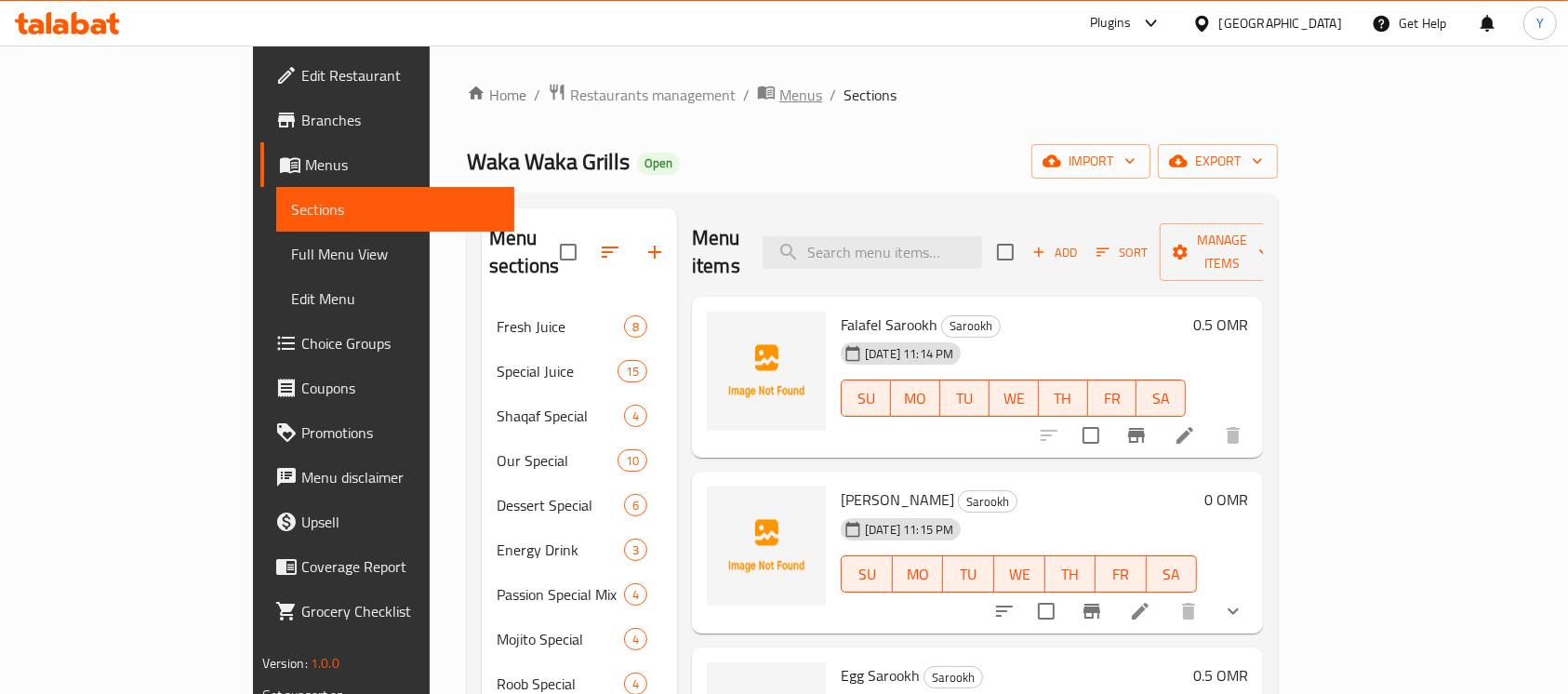
click at [779, 93] on span "Menus" at bounding box center [800, 95] width 43 height 23
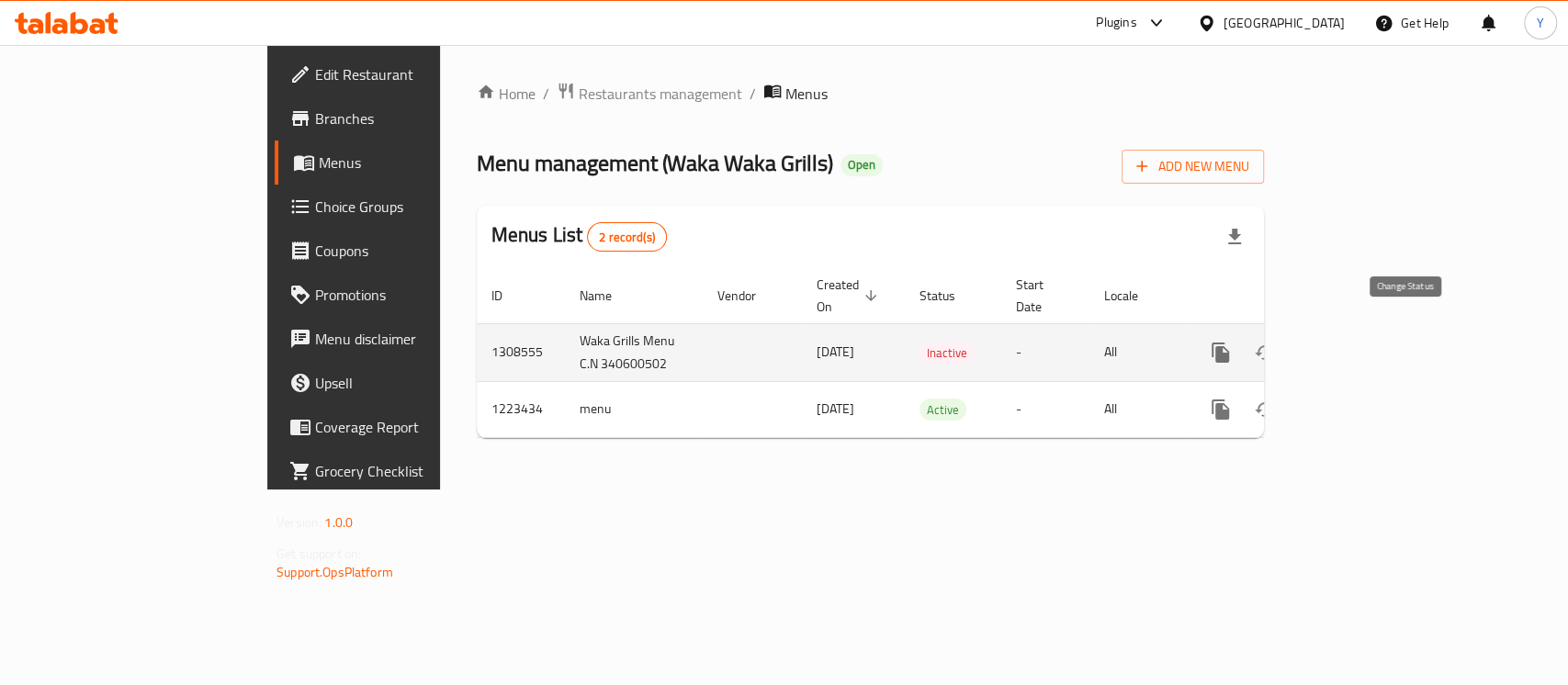
click at [1287, 337] on button "enhanced table" at bounding box center [1264, 352] width 44 height 44
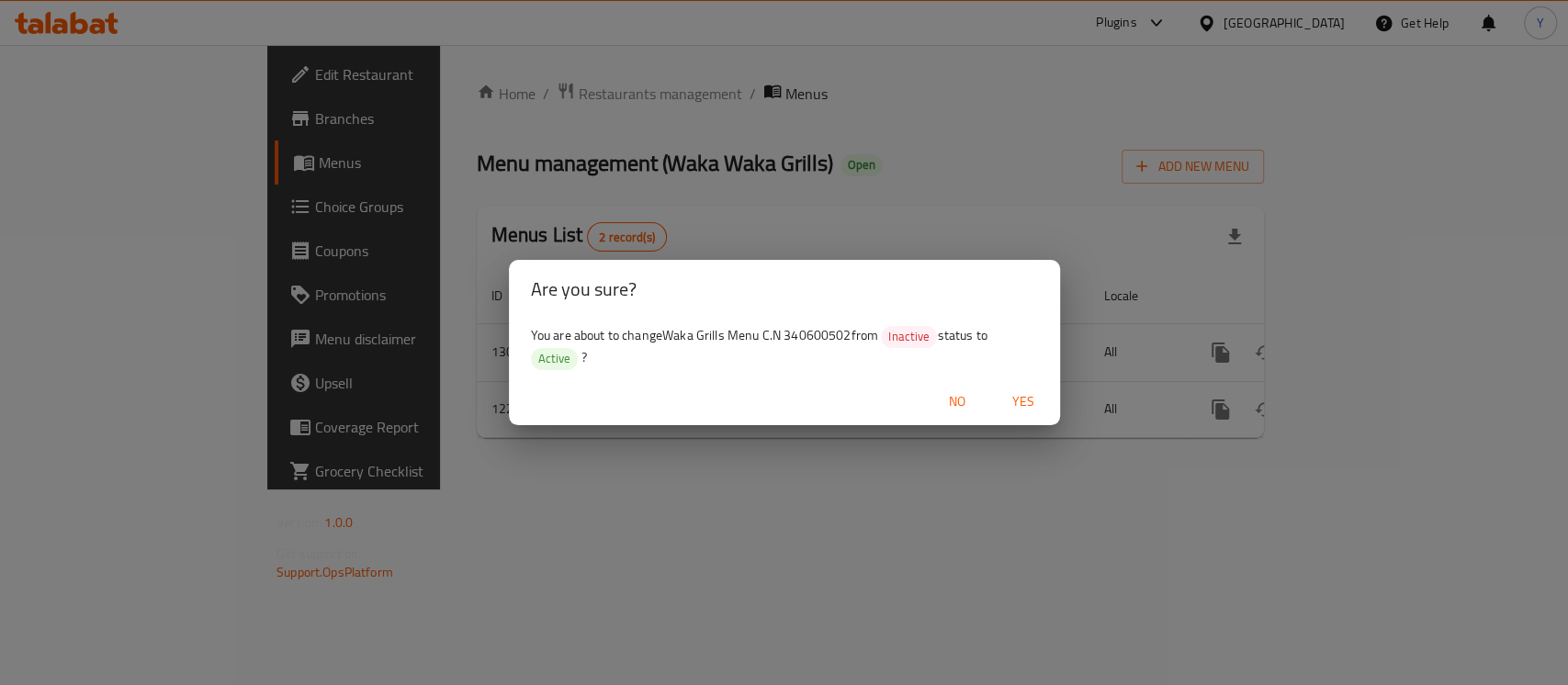
click at [1016, 396] on span "Yes" at bounding box center [1022, 402] width 44 height 23
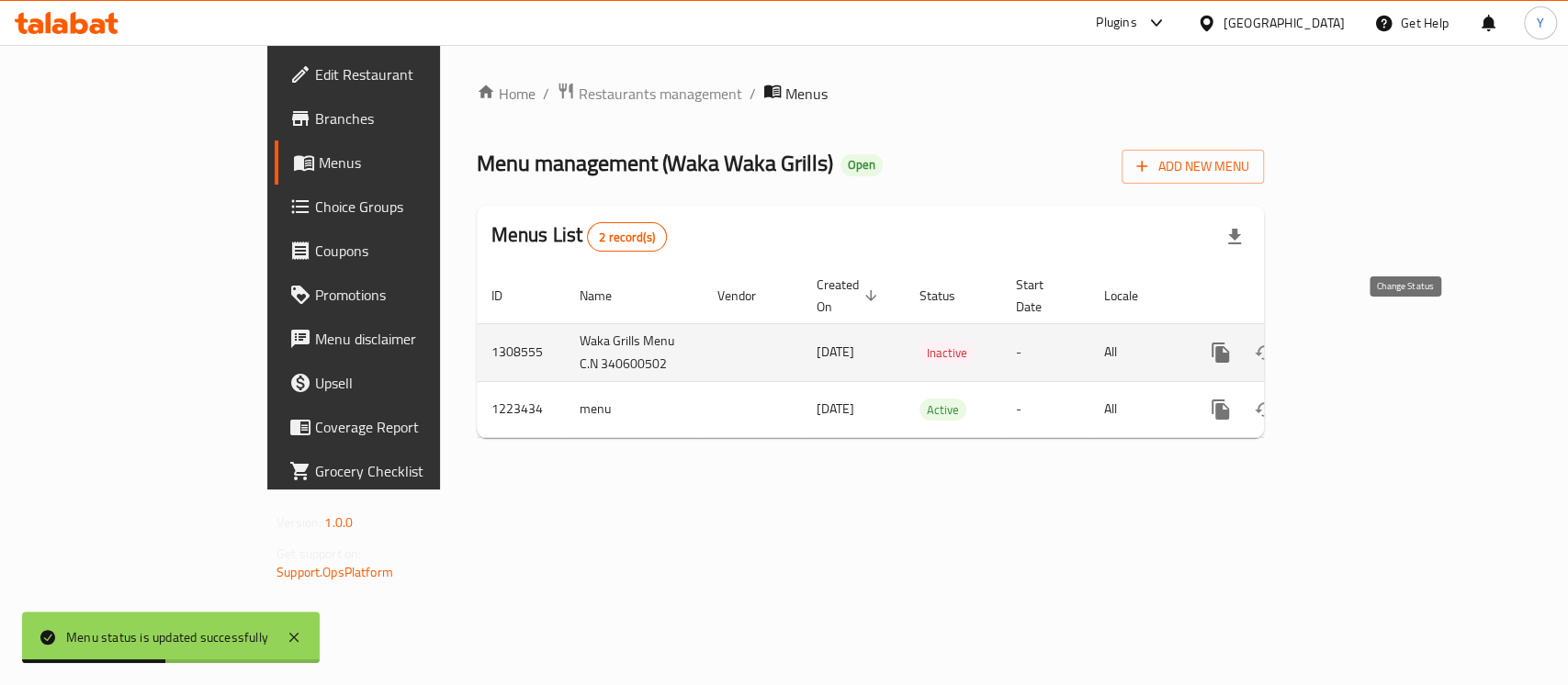
click at [1287, 331] on button "enhanced table" at bounding box center [1264, 352] width 44 height 44
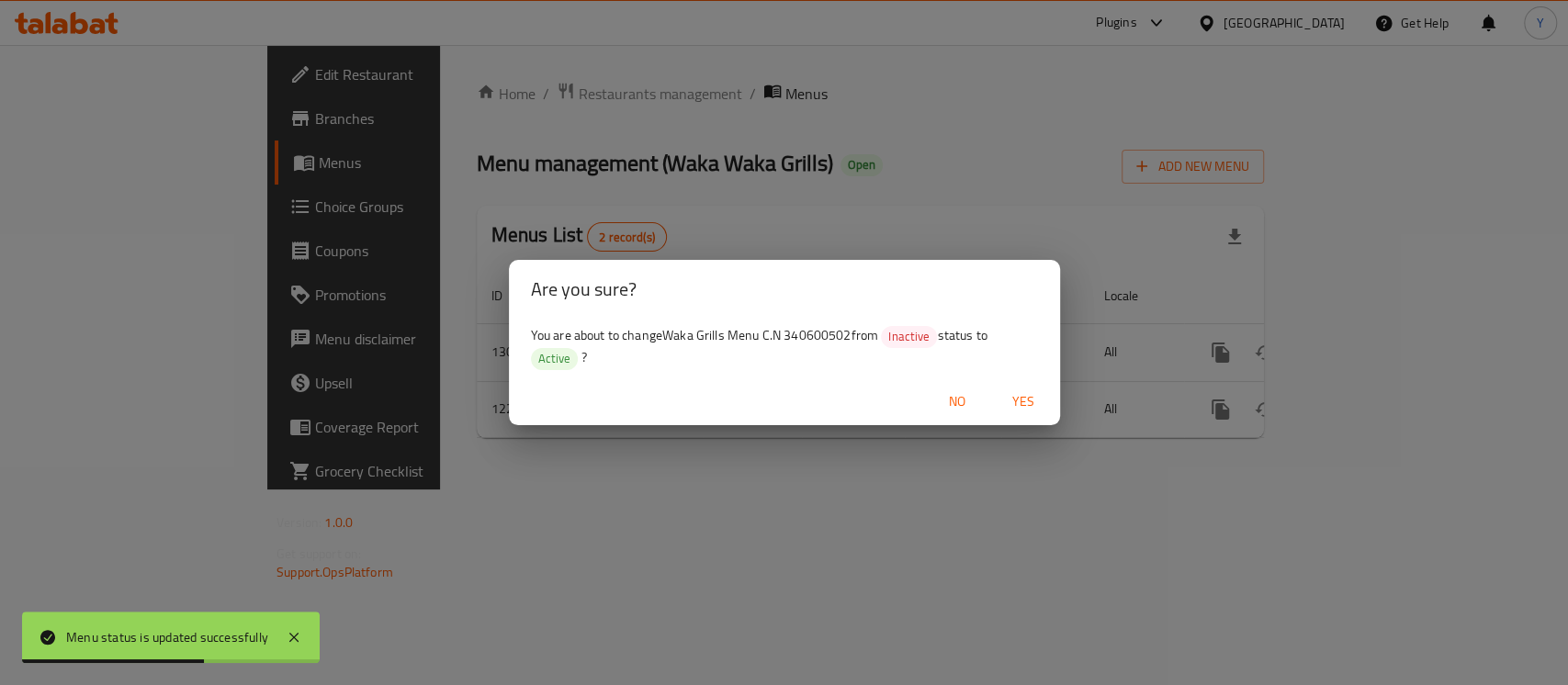
click at [1033, 403] on span "Yes" at bounding box center [1022, 402] width 44 height 23
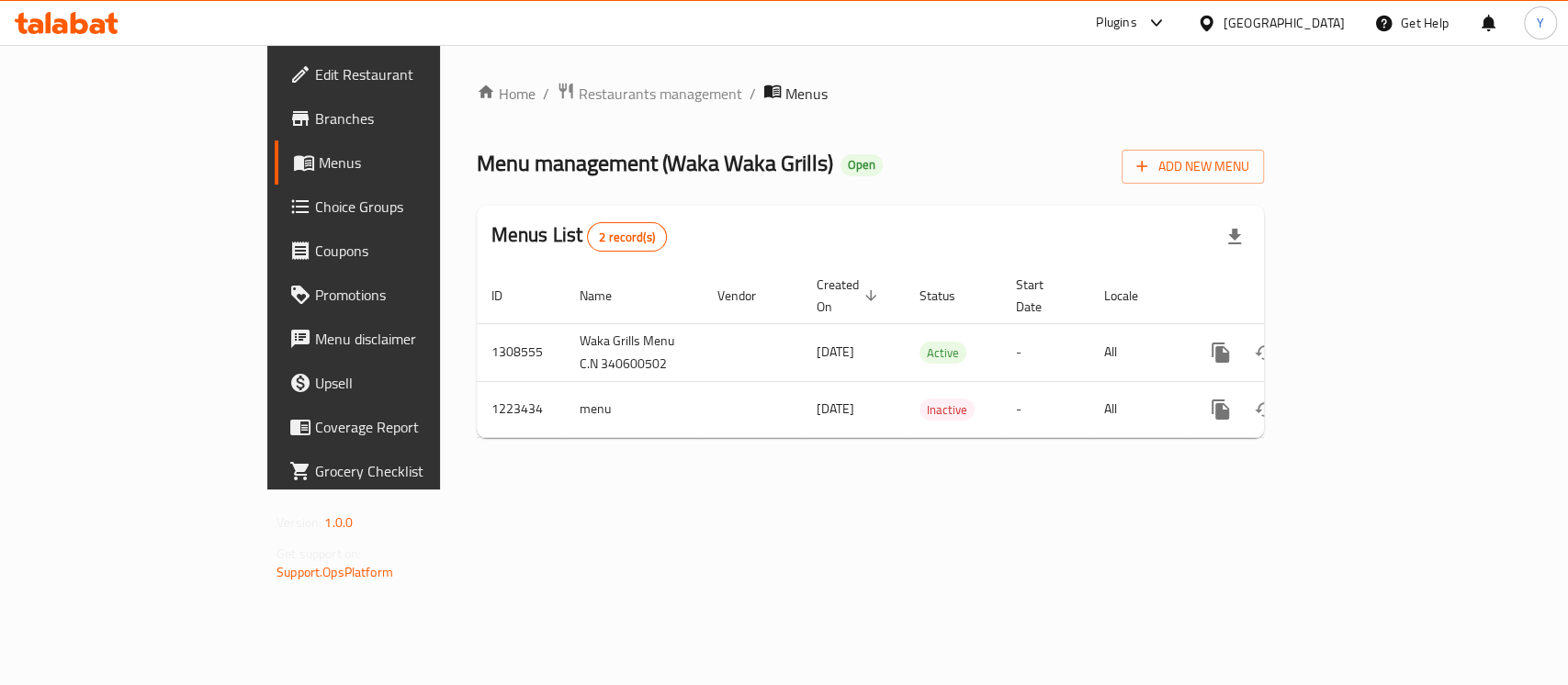
click at [1323, 33] on div "[GEOGRAPHIC_DATA]" at bounding box center [1284, 22] width 121 height 20
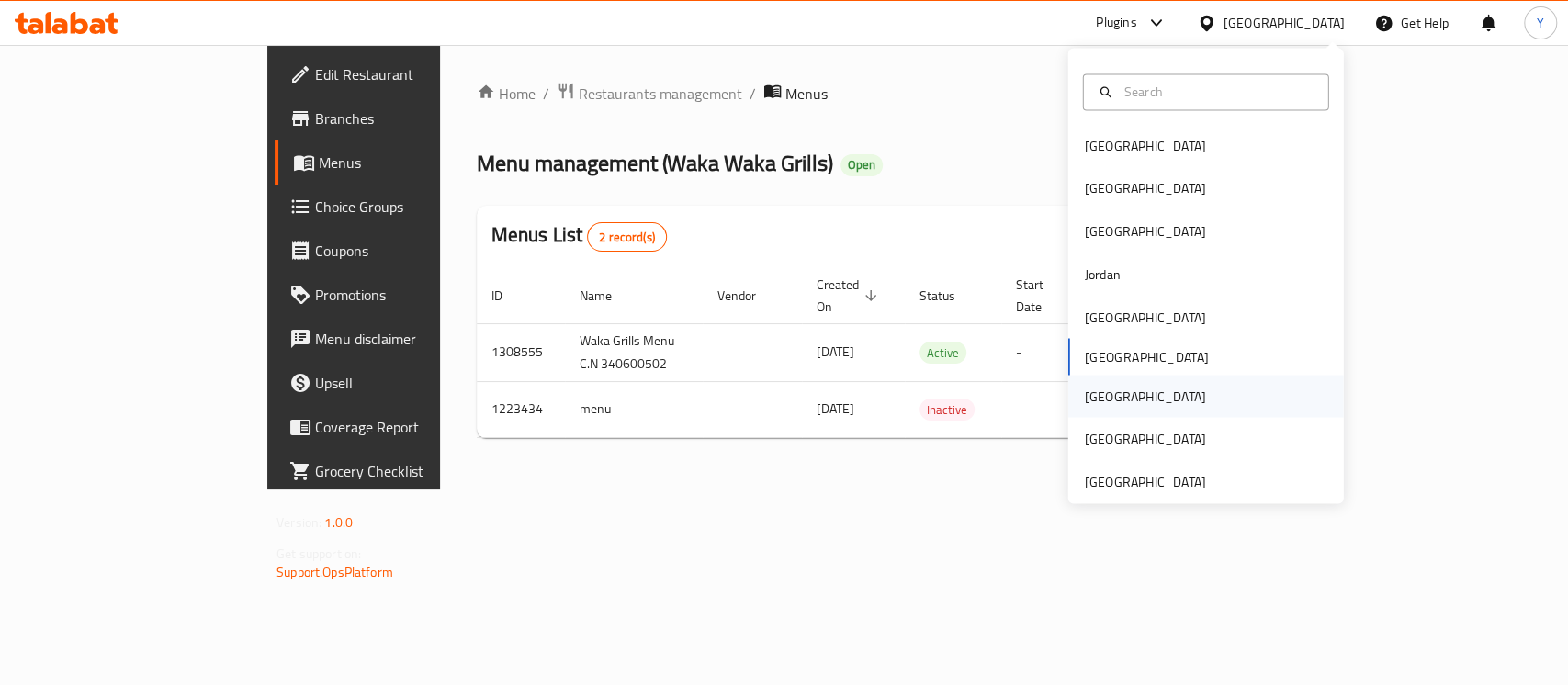
click at [1186, 410] on div "[GEOGRAPHIC_DATA]" at bounding box center [1206, 395] width 275 height 42
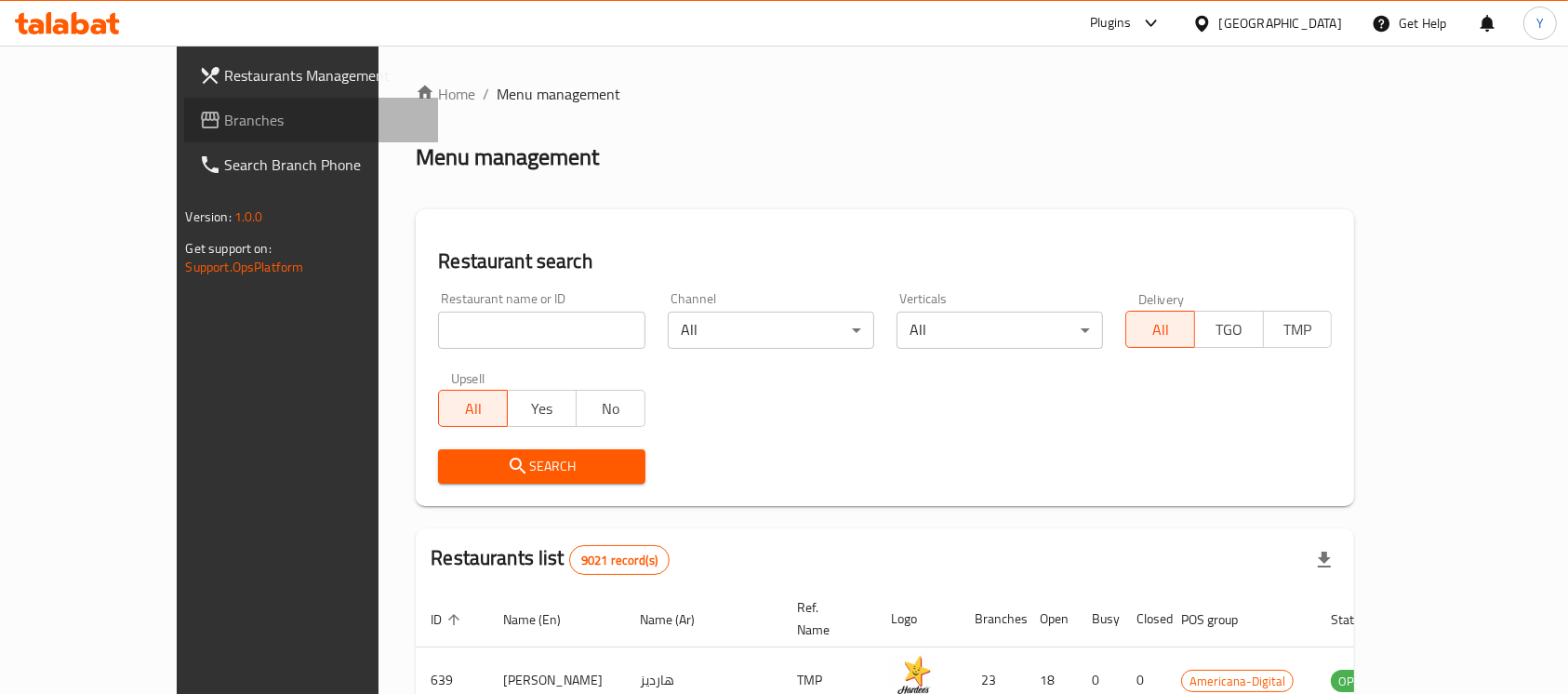
click at [225, 121] on span "Branches" at bounding box center [324, 120] width 199 height 23
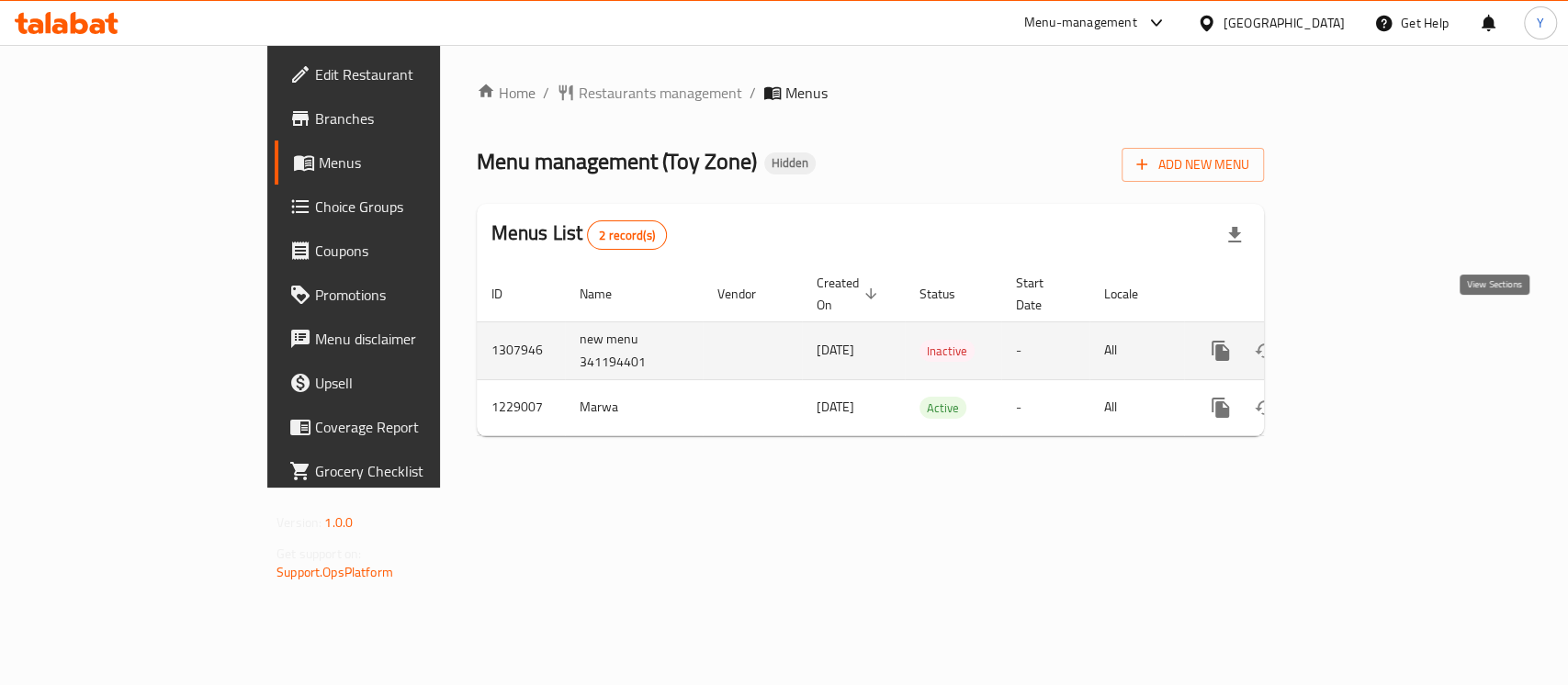
click at [1375, 333] on link "enhanced table" at bounding box center [1352, 350] width 44 height 44
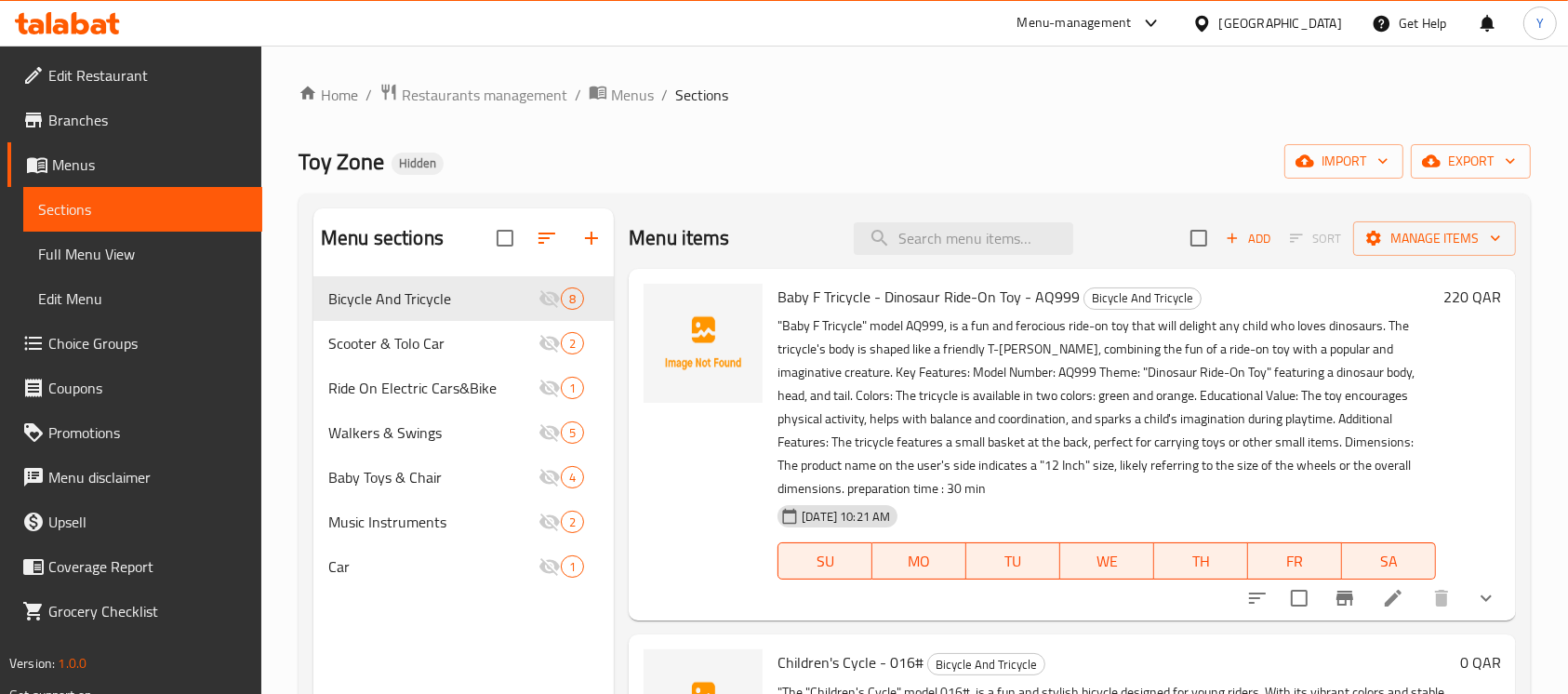
scroll to position [260, 0]
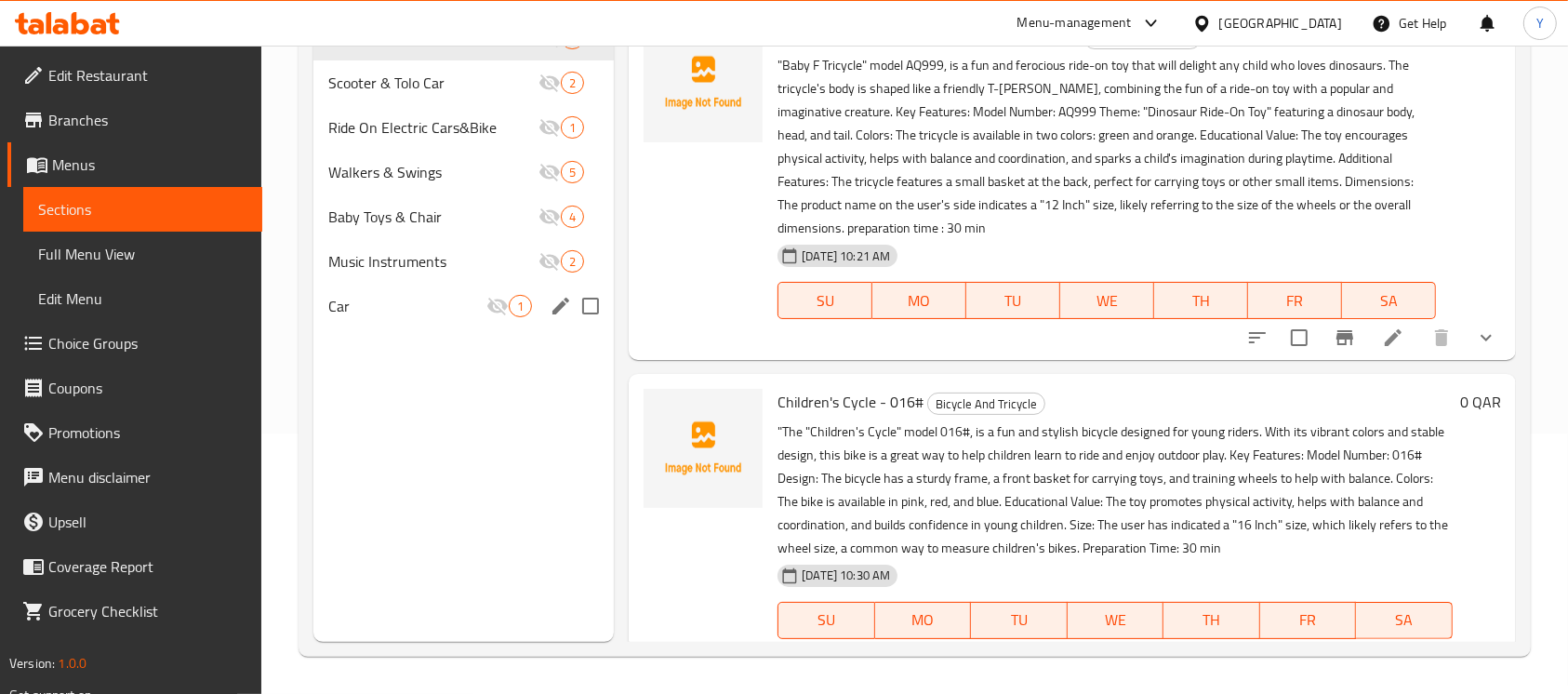
click at [477, 316] on span "Car" at bounding box center [407, 305] width 158 height 23
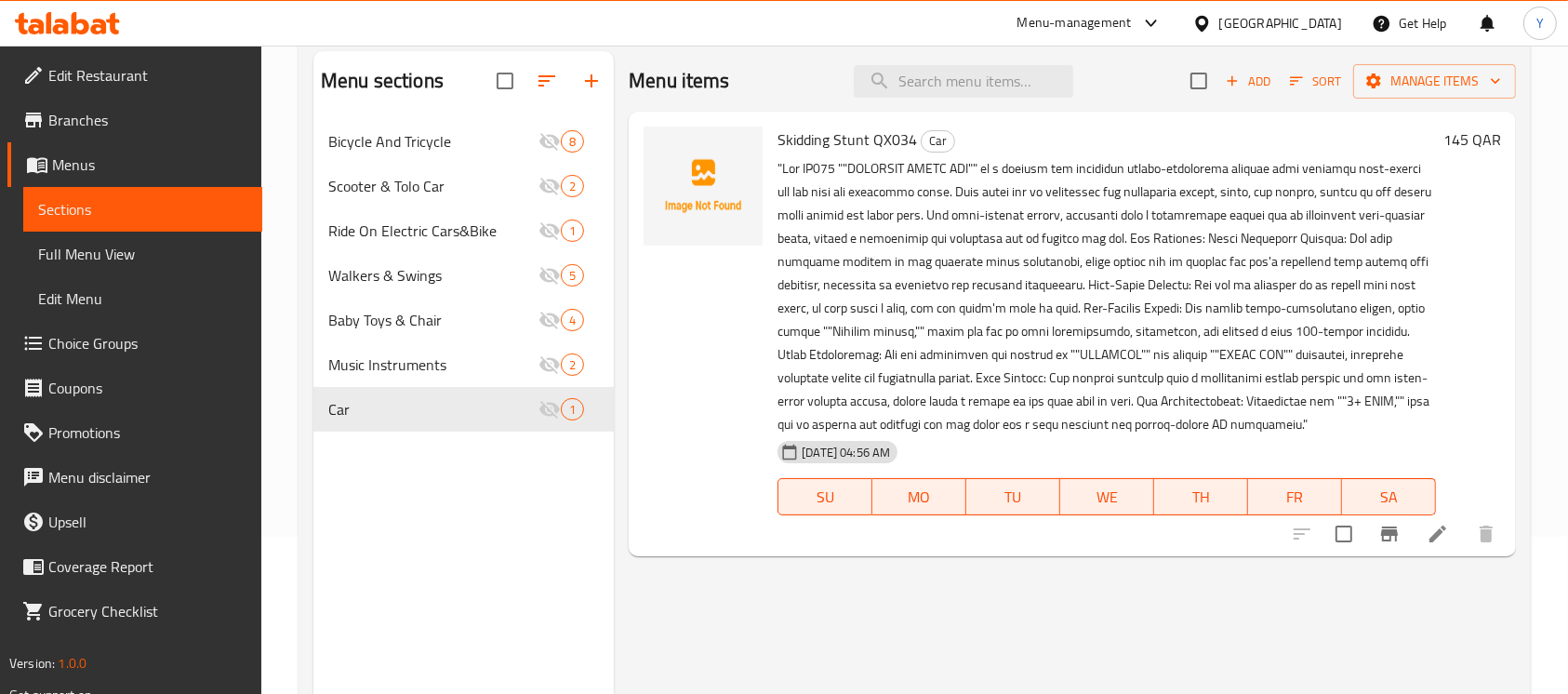
scroll to position [134, 0]
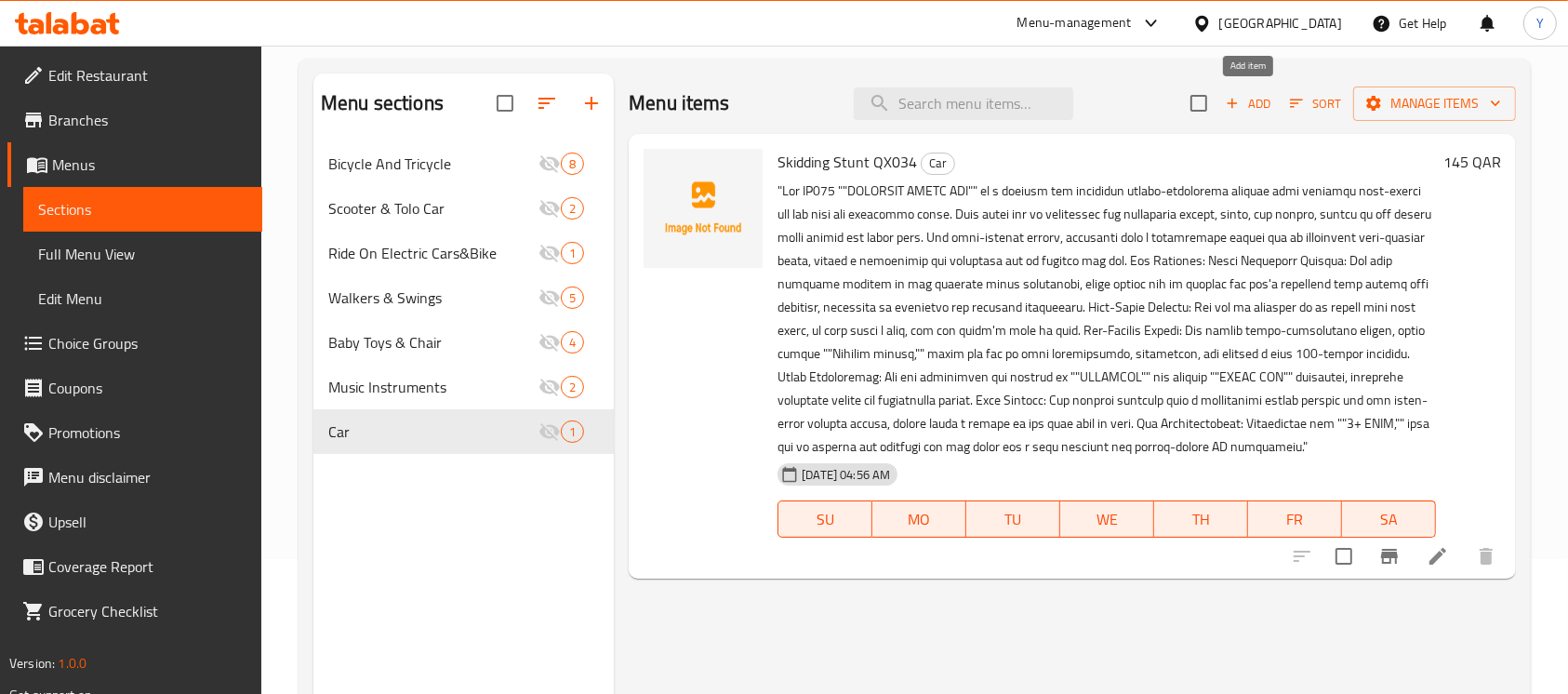
click at [1254, 103] on span "Add" at bounding box center [1248, 104] width 50 height 22
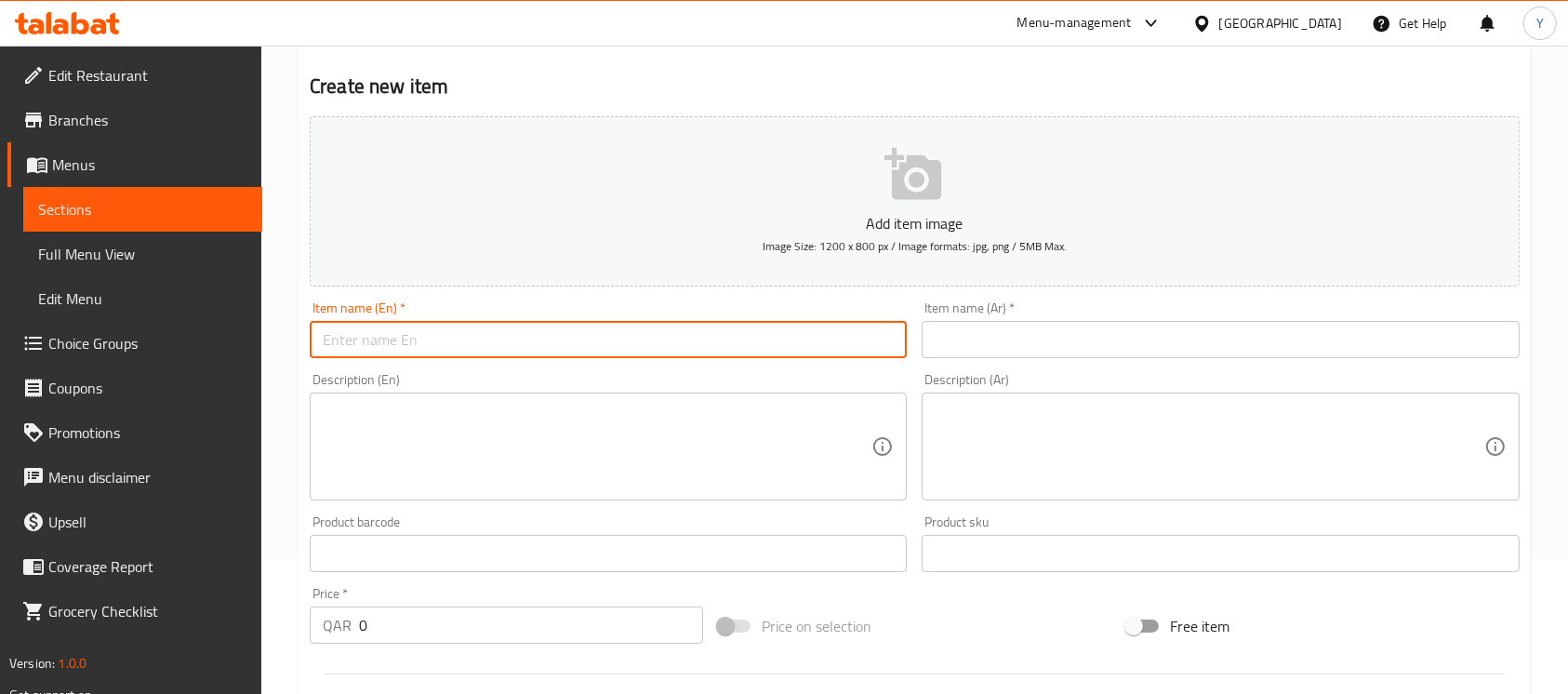
paste input "R/C horizontal Twisting Car Watch Control 3266"
type input "R/C horizontal Twisting Car Watch Control 3266"
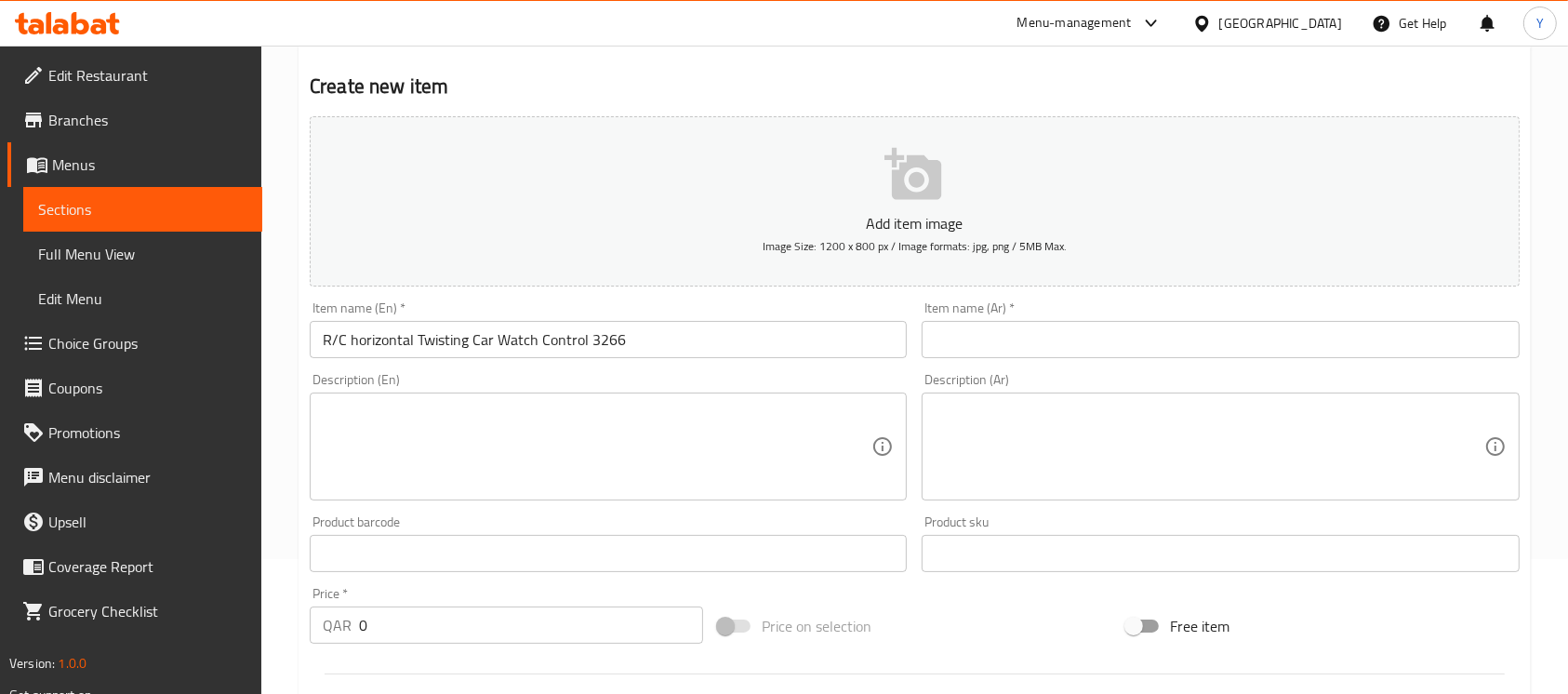
drag, startPoint x: 1034, startPoint y: 315, endPoint x: 1006, endPoint y: 346, distance: 41.8
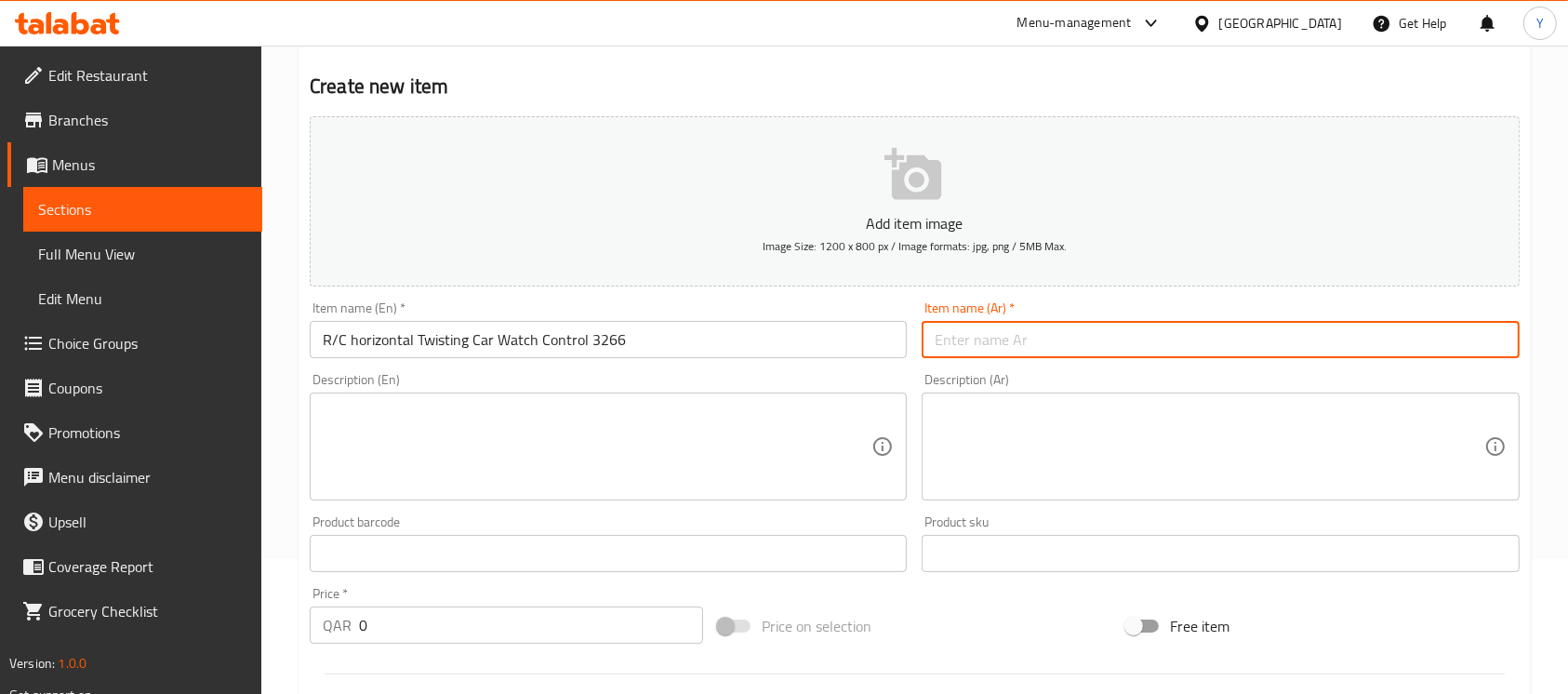
paste input ""R / C أفقي التواء سيارة ووتش التحكم 3266 ""
drag, startPoint x: 938, startPoint y: 341, endPoint x: 893, endPoint y: 338, distance: 45.1
click at [908, 338] on div "Add item image Image Size: 1200 x 800 px / Image formats: jpg, png / 5MB Max. I…" at bounding box center [915, 509] width 1225 height 802
drag, startPoint x: 1202, startPoint y: 336, endPoint x: 1215, endPoint y: 338, distance: 13.2
click at [1215, 338] on input "R / C أفقي التواء سيارة ووتش التحكم 3266 "" at bounding box center [1220, 340] width 597 height 38
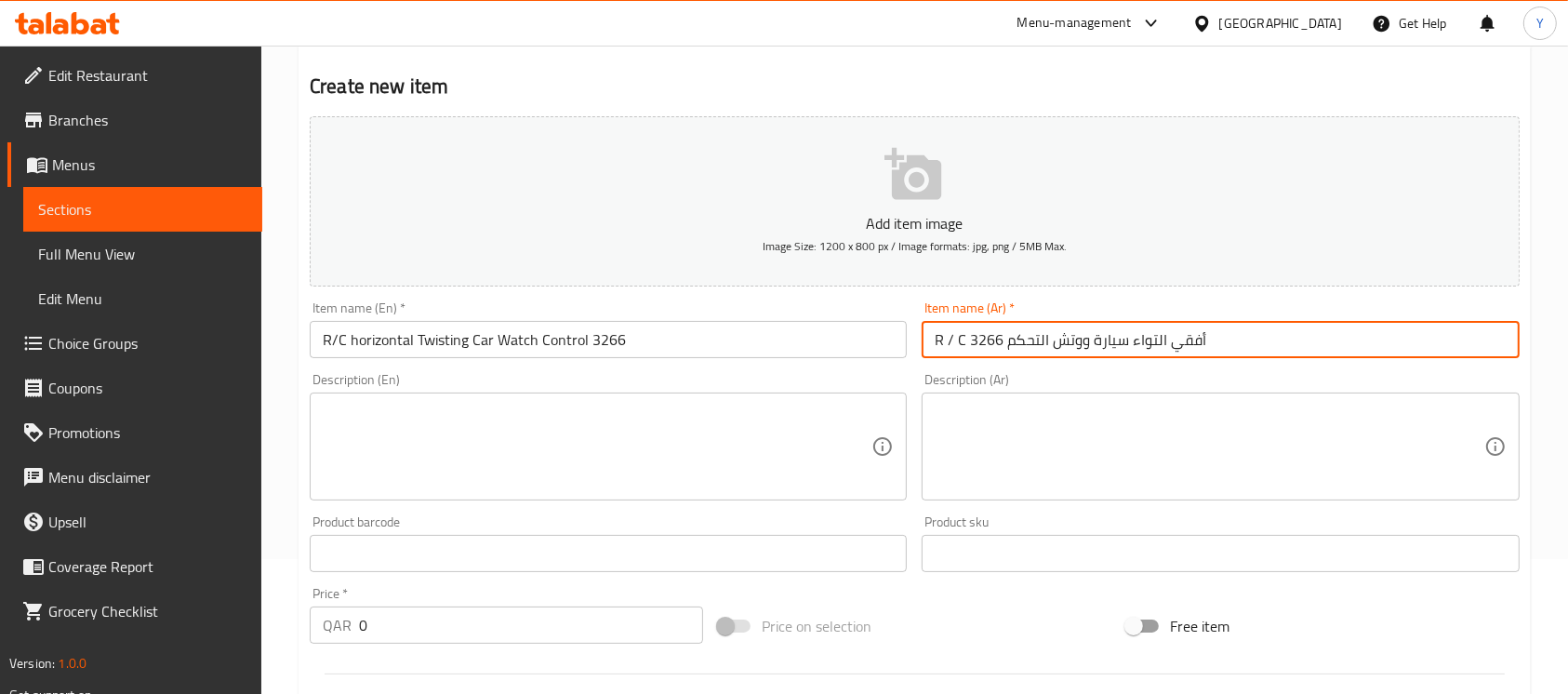
click at [650, 446] on textarea at bounding box center [596, 446] width 549 height 88
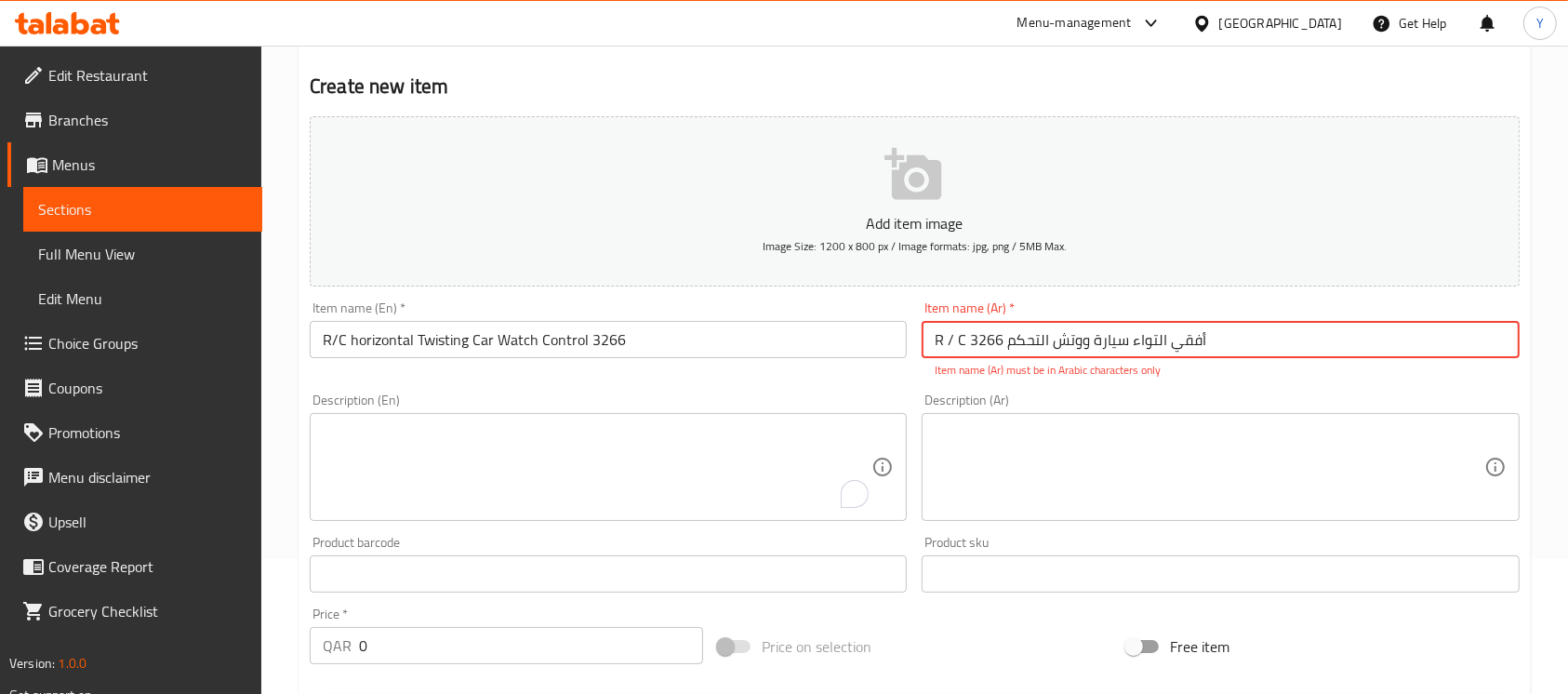
click at [958, 345] on input "R / C أفقي التواء سيارة ووتش التحكم 3266" at bounding box center [1220, 340] width 597 height 38
drag, startPoint x: 944, startPoint y: 337, endPoint x: 908, endPoint y: 346, distance: 37.1
click at [908, 346] on div "Add item image Image Size: 1200 x 800 px / Image formats: jpg, png / 5MB Max. I…" at bounding box center [915, 519] width 1225 height 822
type input "ار / سي أفقي التواء سيارة ووتش التحكم 3266"
click at [618, 465] on textarea "To enrich screen reader interactions, please activate Accessibility in Grammarl…" at bounding box center [596, 467] width 549 height 88
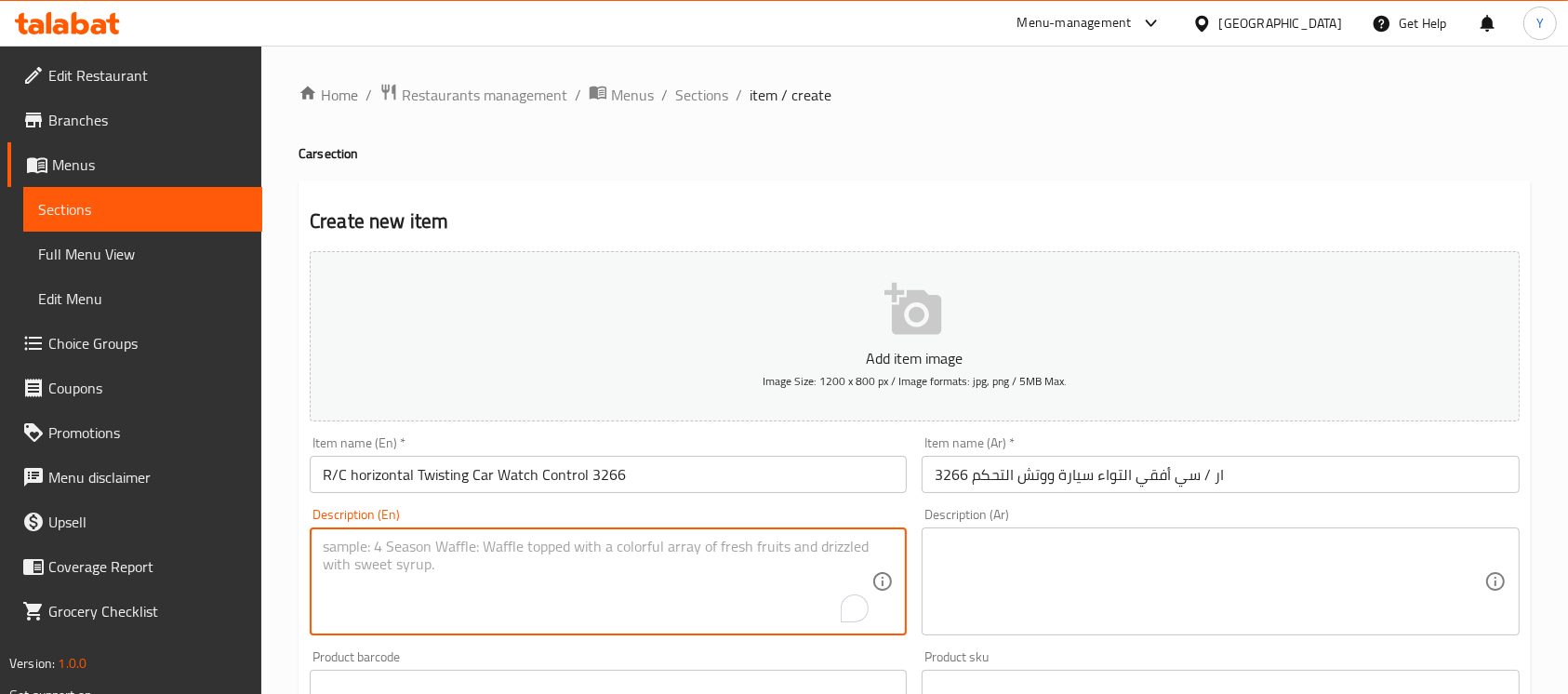
drag, startPoint x: 512, startPoint y: 468, endPoint x: 446, endPoint y: 587, distance: 136.1
paste textarea ""Experience a new level of remote-controlled fun with the R/C Horizontal Twisti…"
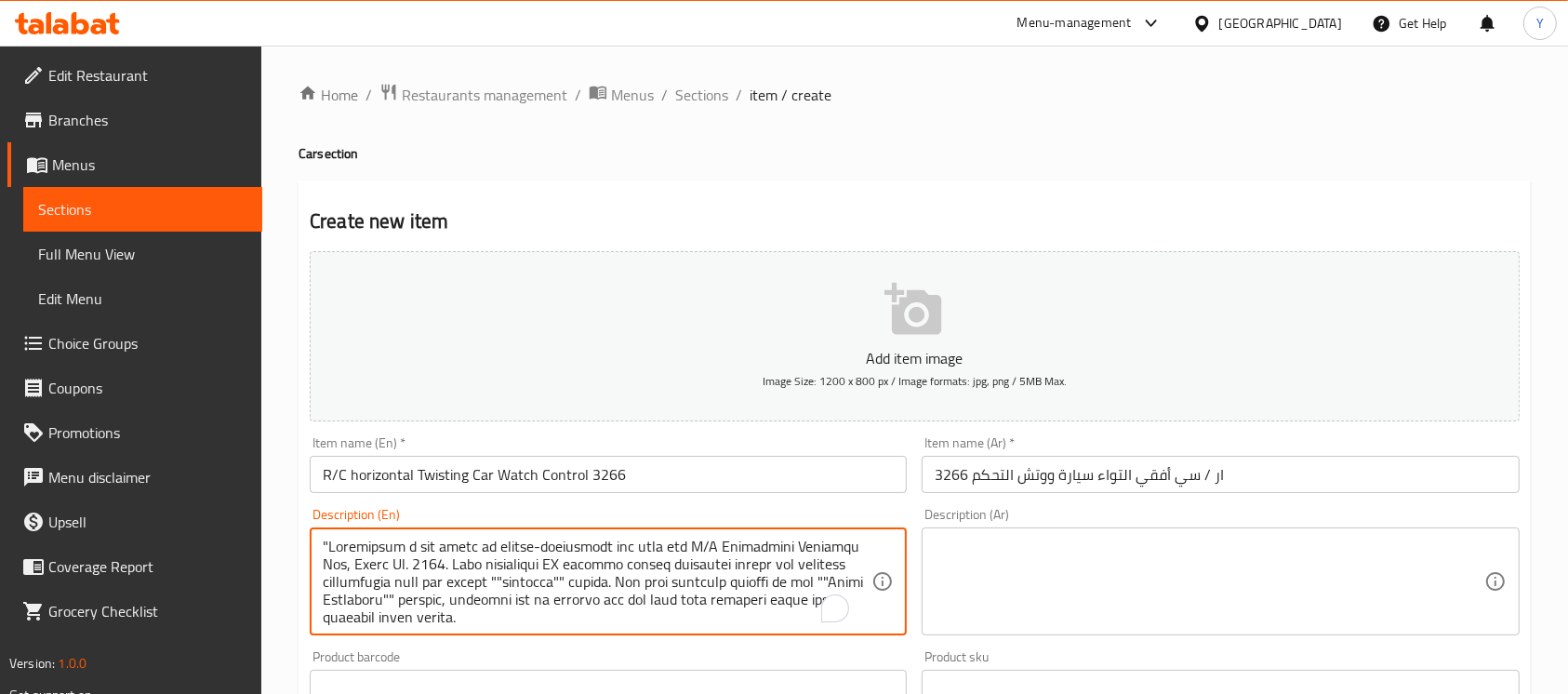
scroll to position [406, 0]
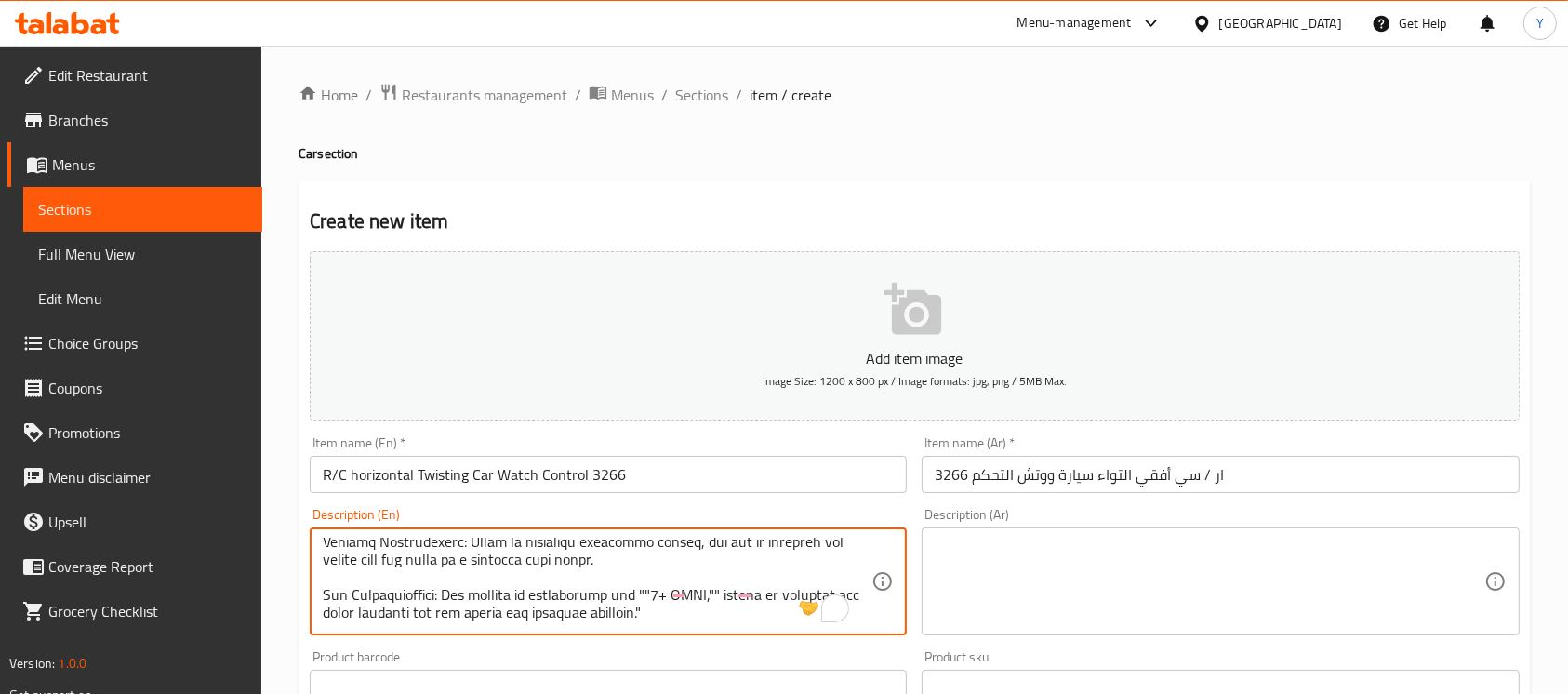
type textarea ""Experience a new level of remote-controlled fun with the R/C Horizontal Twisti…"
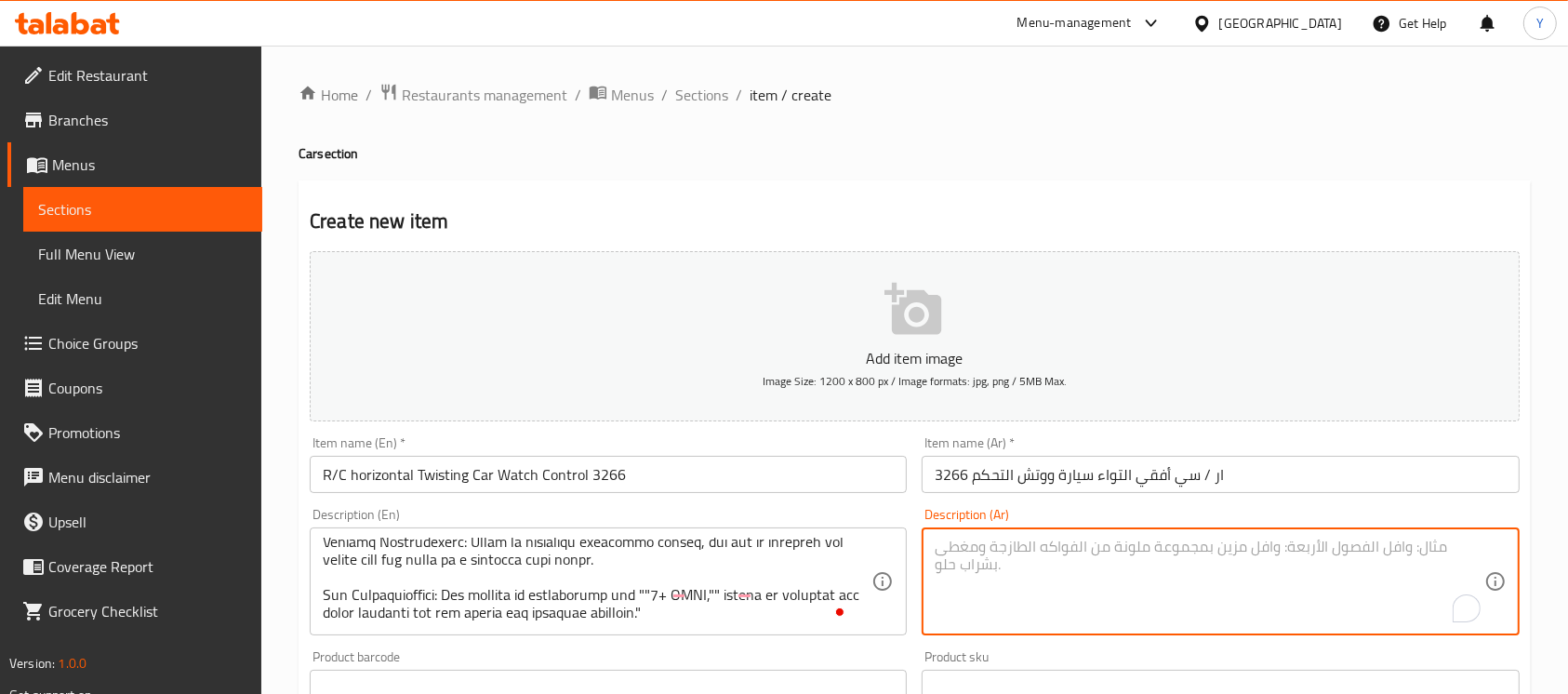
paste textarea ""استمتع بمستوى جديد من متعة التحكم عن بُعد مع سيارة الدوران الأفقية، طراز 3266.…"
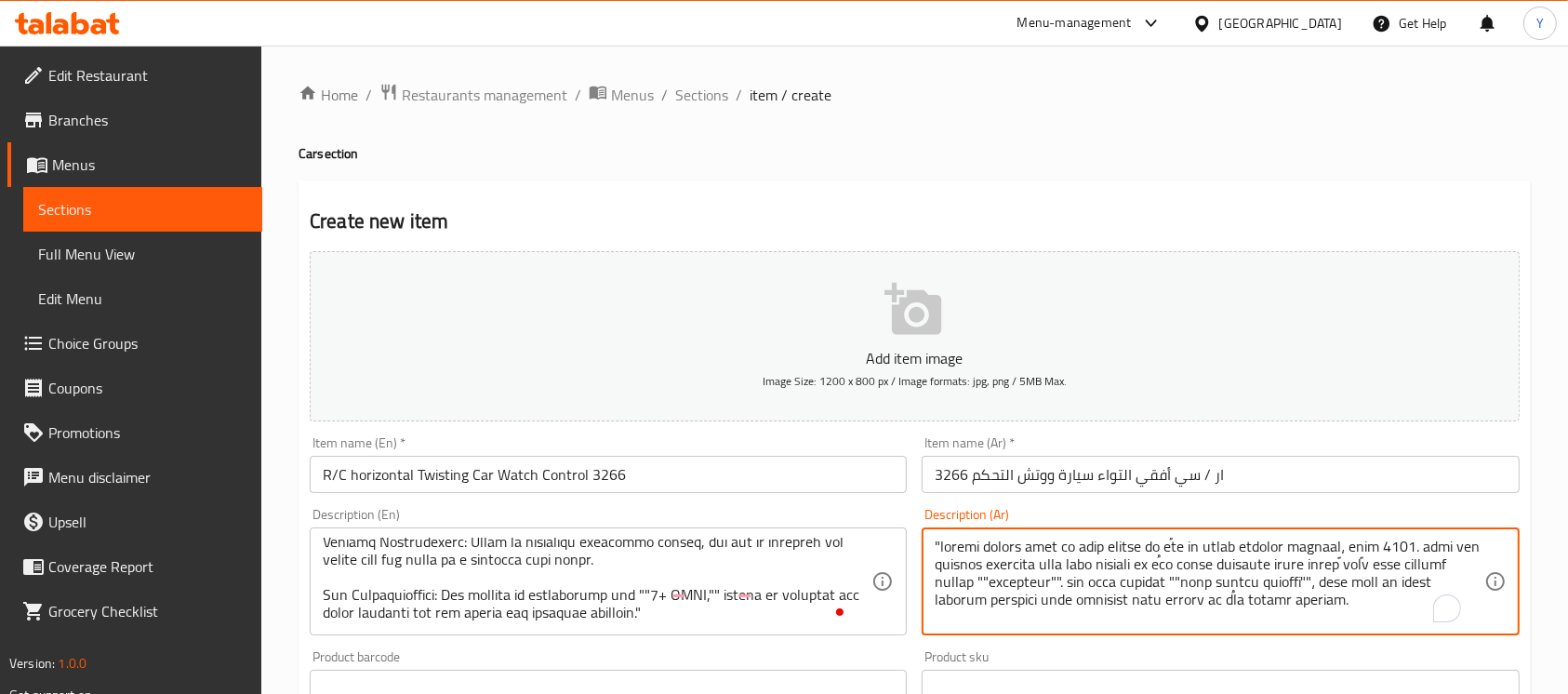
scroll to position [388, 0]
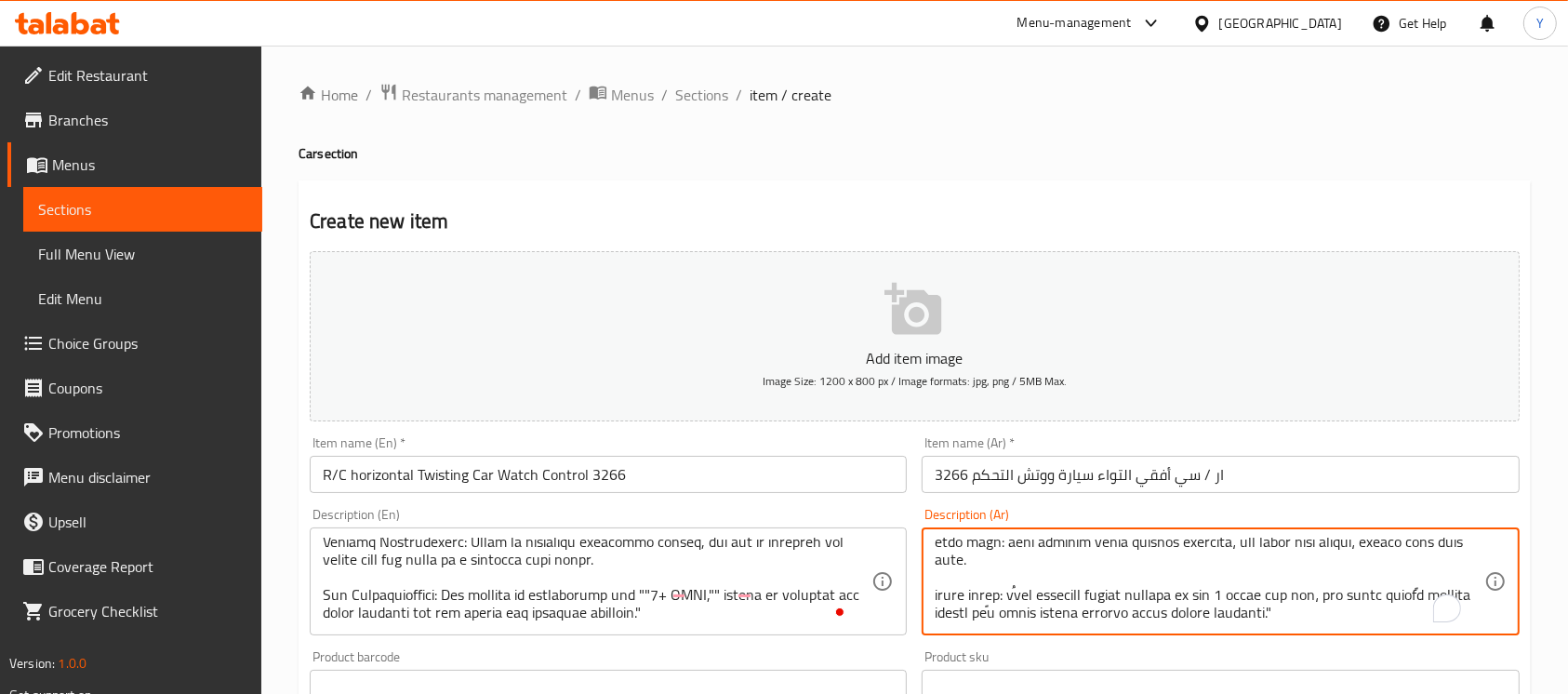
type textarea ""استمتع بمستوى جديد من متعة التحكم عن بُعد مع سيارة الدوران الأفقية، طراز 3266.…"
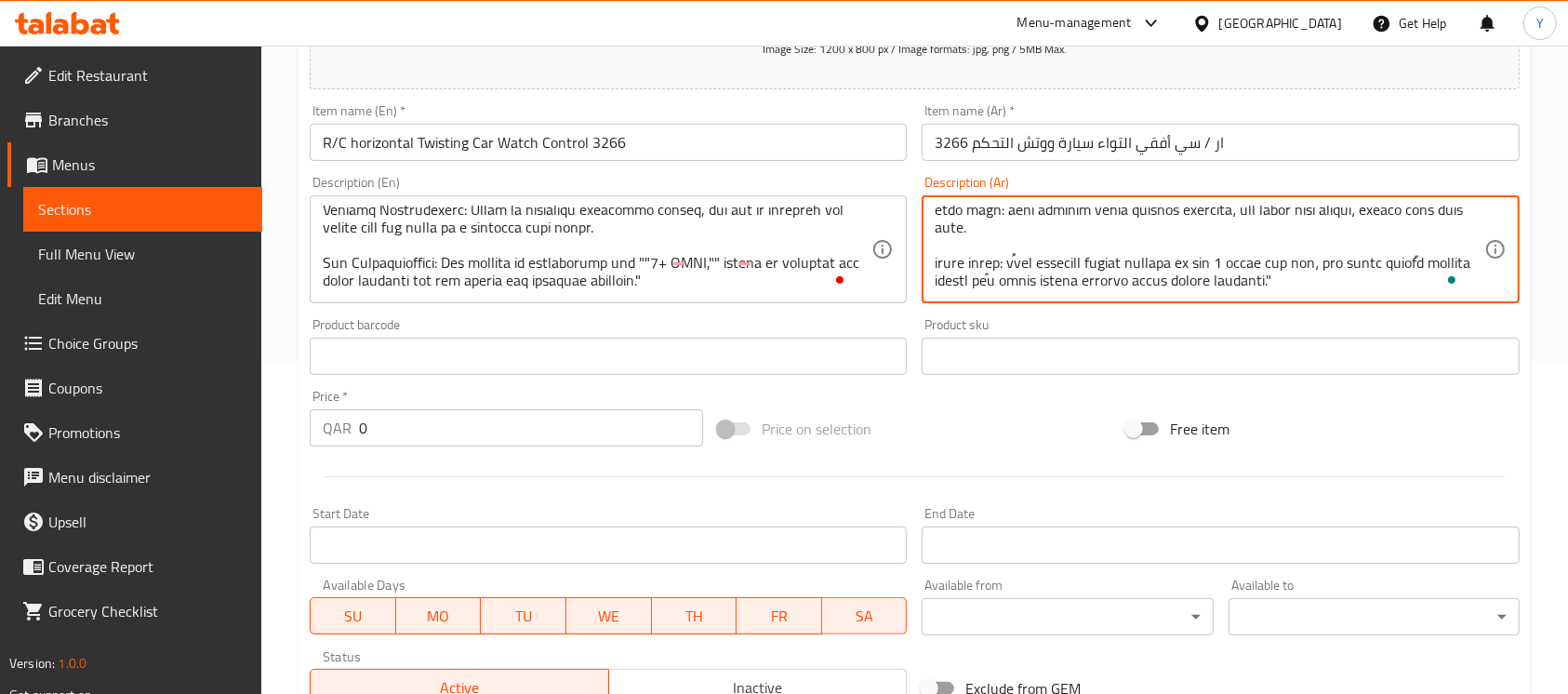
scroll to position [394, 0]
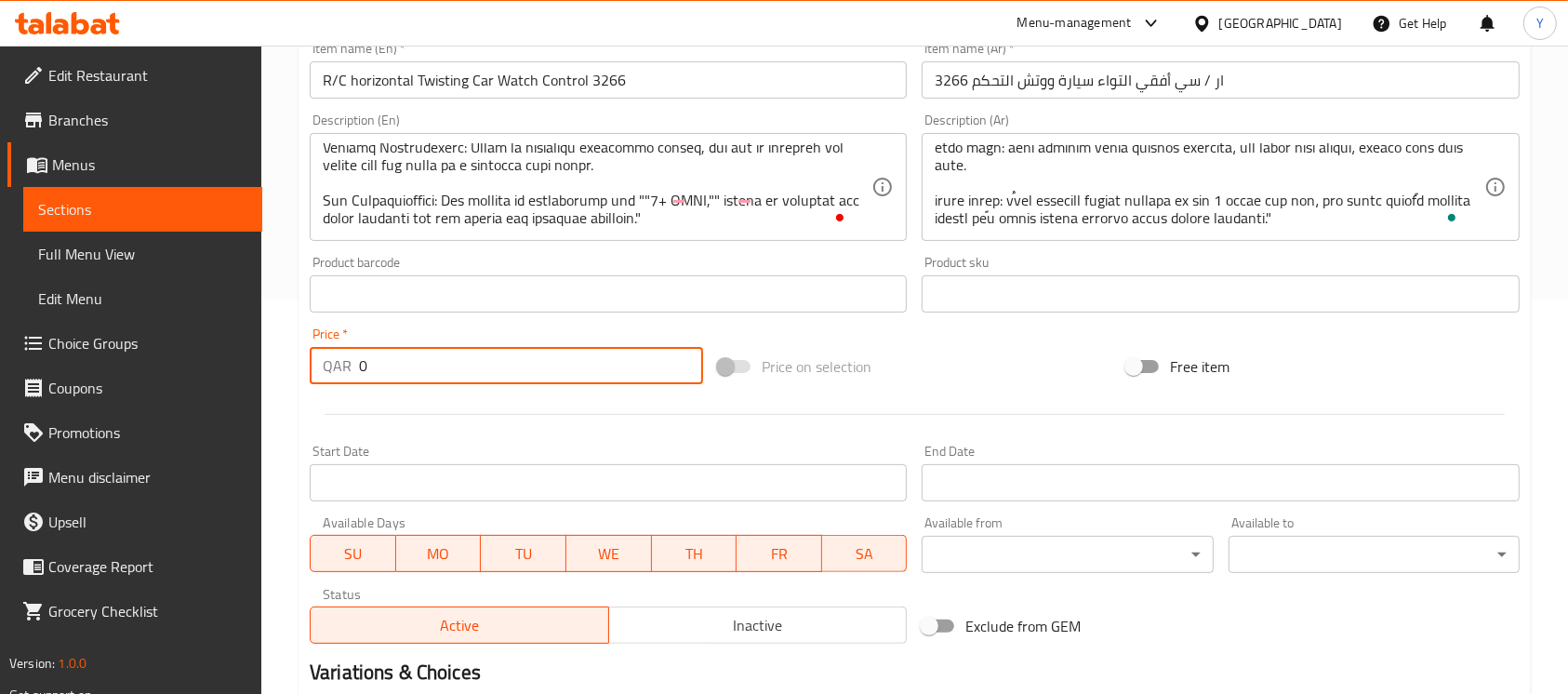
drag, startPoint x: 420, startPoint y: 367, endPoint x: 260, endPoint y: 395, distance: 162.4
click at [260, 395] on div "Edit Restaurant Branches Menus Sections Full Menu View Edit Menu Choice Groups …" at bounding box center [784, 285] width 1568 height 1268
drag, startPoint x: 296, startPoint y: 381, endPoint x: 205, endPoint y: 379, distance: 91.0
click at [208, 376] on div "Edit Restaurant Branches Menus Sections Full Menu View Edit Menu Choice Groups …" at bounding box center [784, 285] width 1568 height 1268
type input "135"
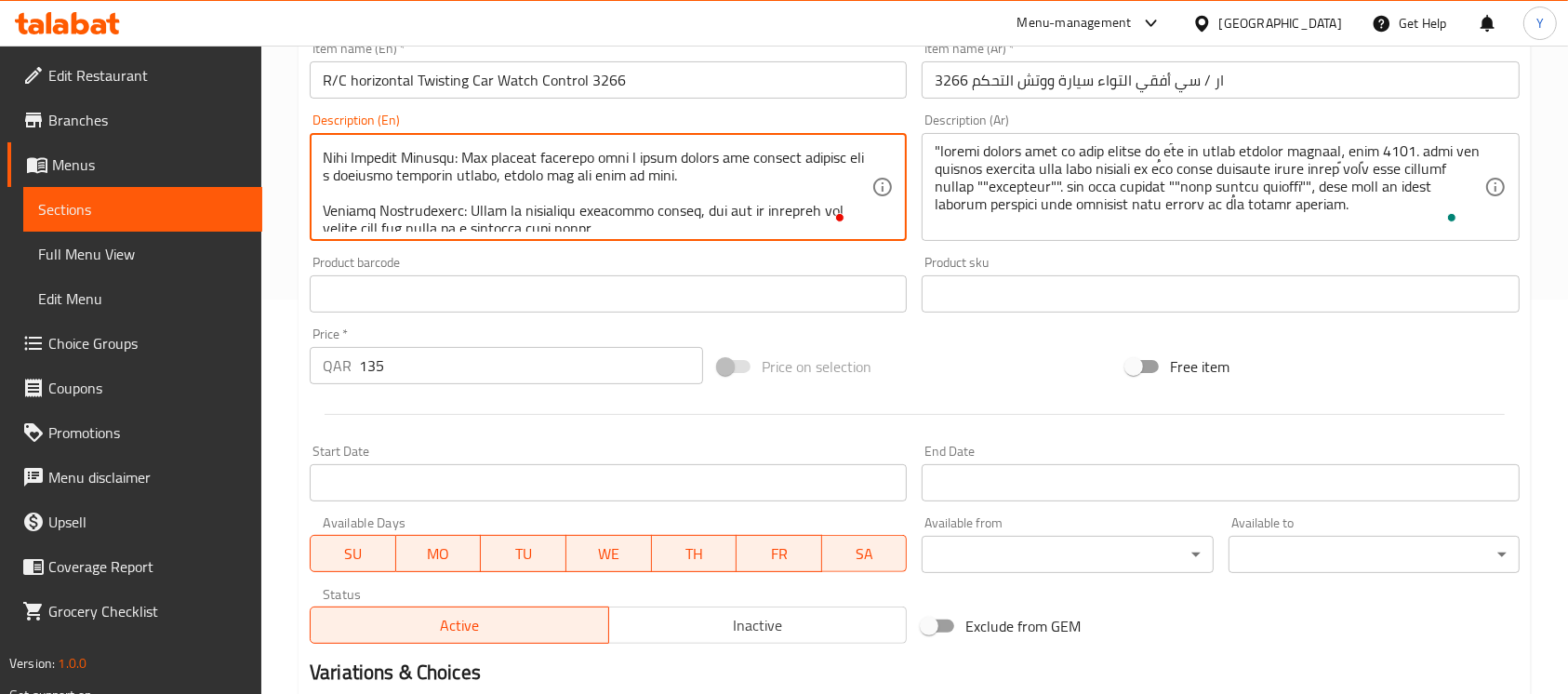
scroll to position [0, 0]
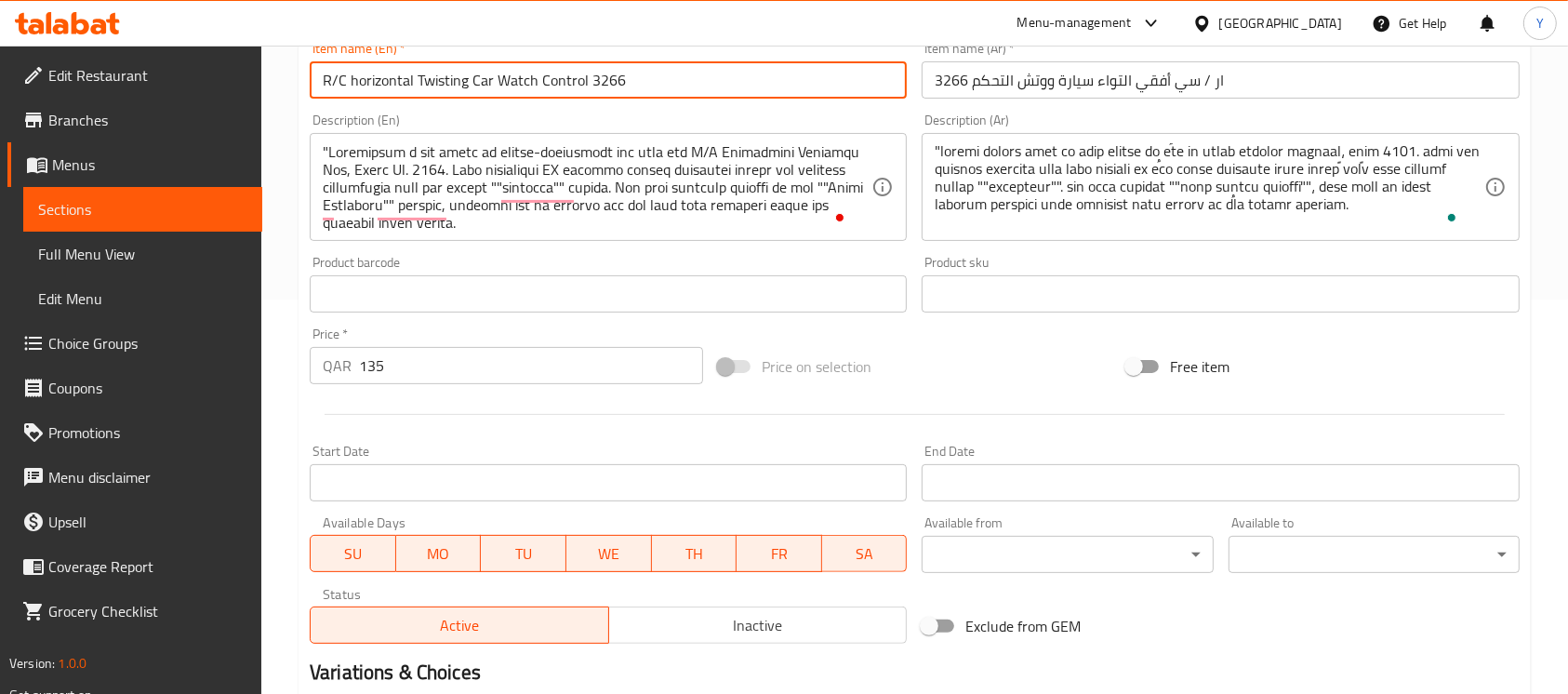
click at [653, 76] on input "R/C horizontal Twisting Car Watch Control 3266" at bounding box center [608, 80] width 597 height 38
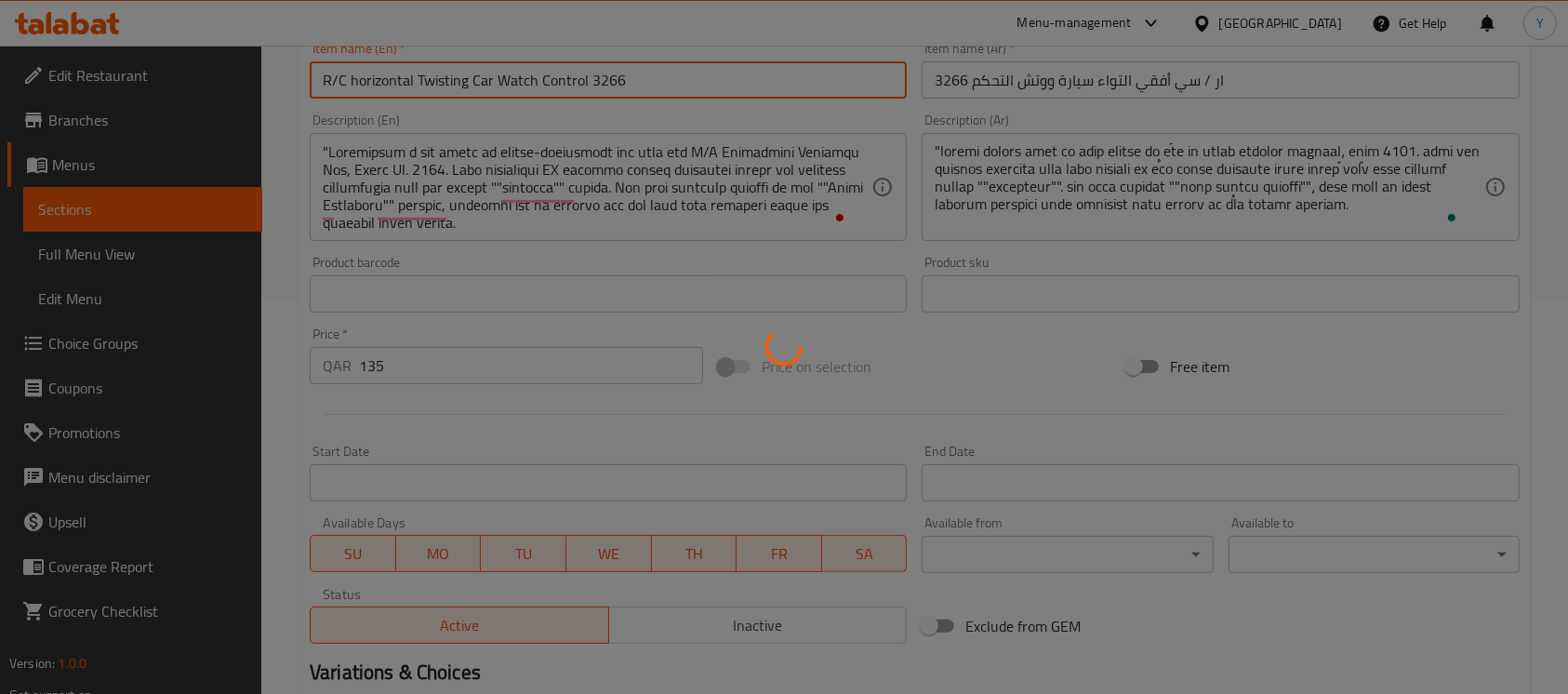
type input "0"
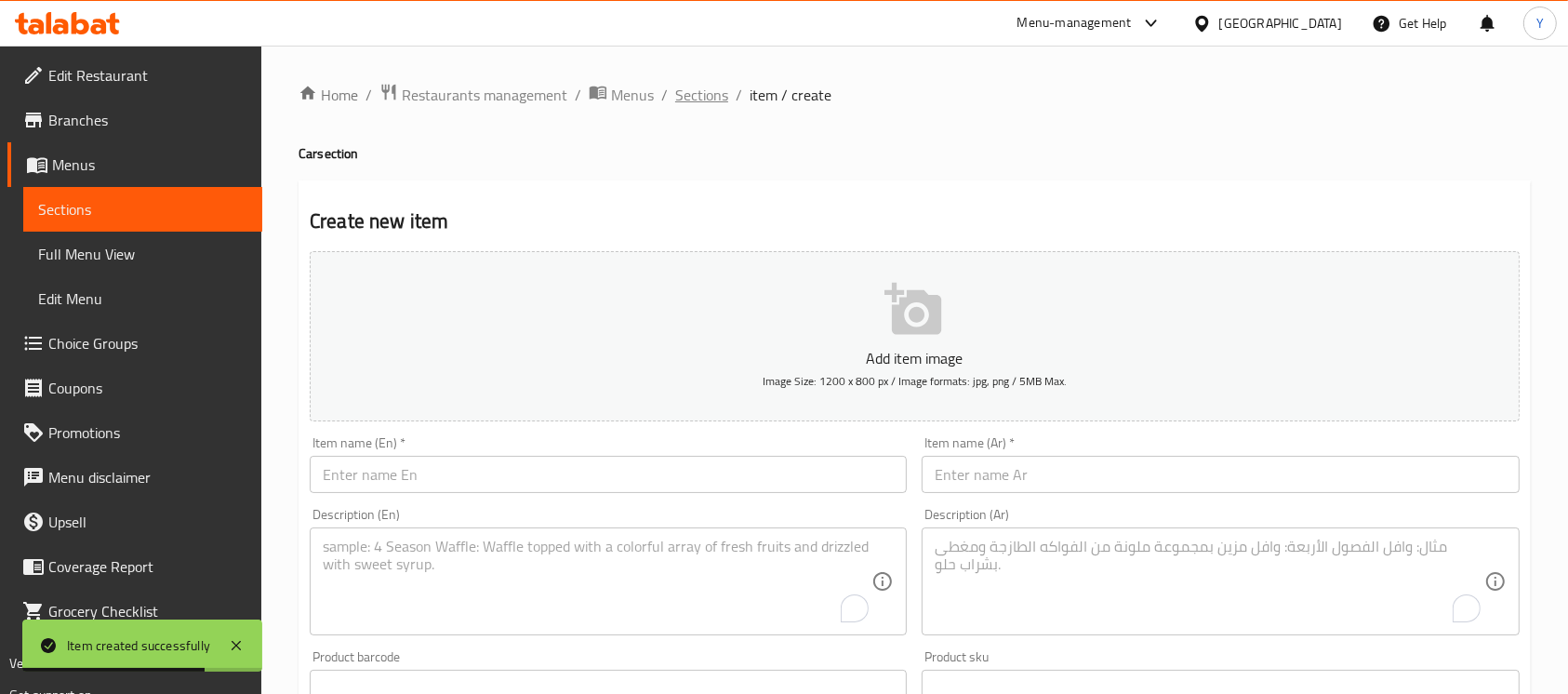
click at [707, 102] on span "Sections" at bounding box center [702, 95] width 53 height 23
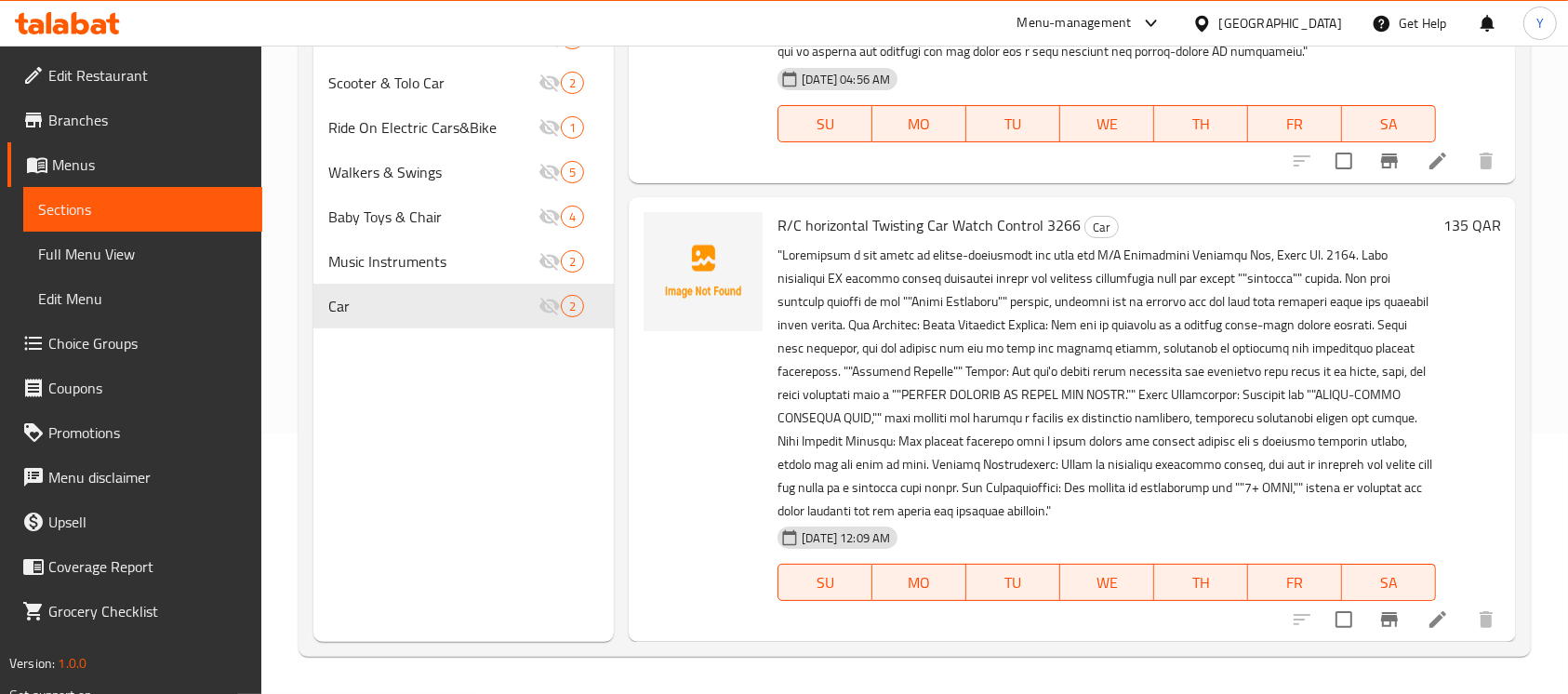
click at [1414, 634] on li at bounding box center [1437, 620] width 52 height 34
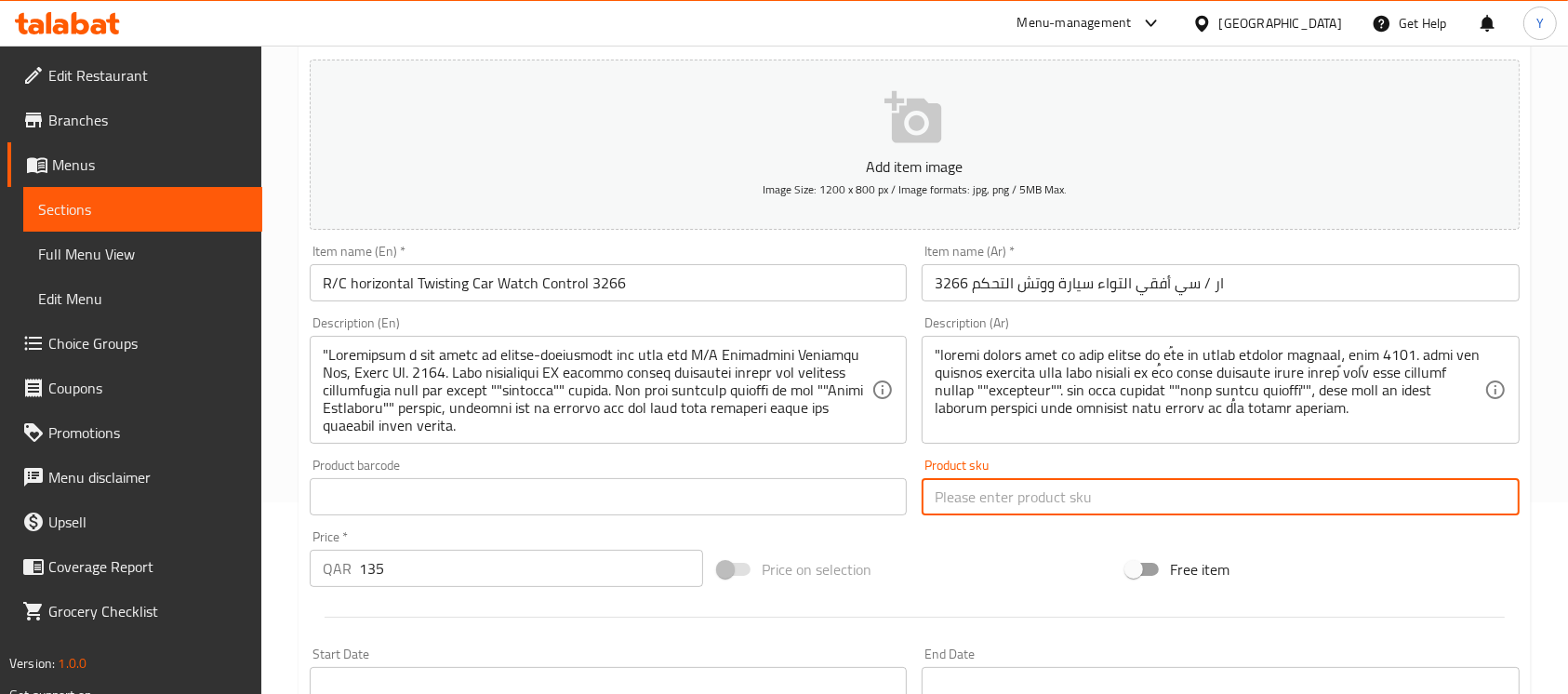
paste input "3266"
type input "3266"
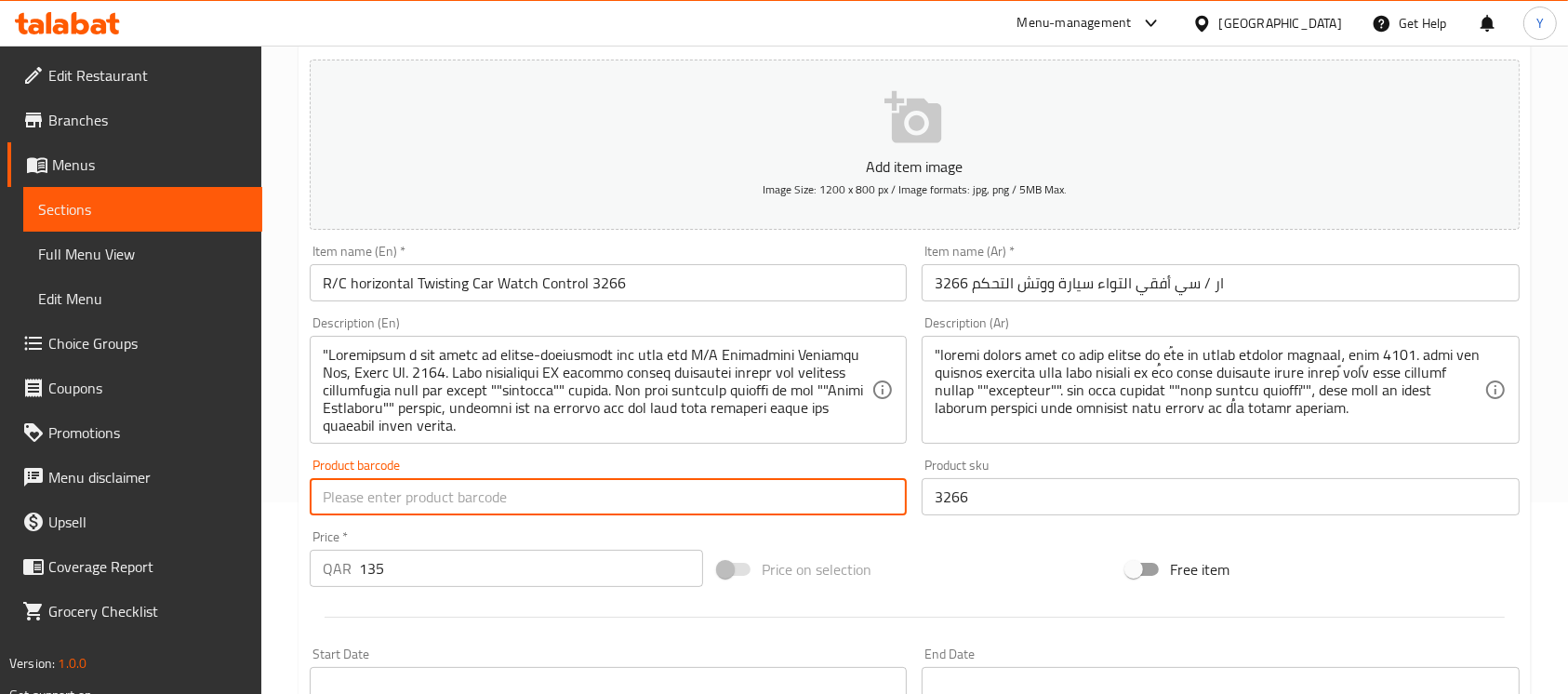
paste input "9100005557028"
type input "9100005557028"
click at [666, 291] on input "R/C horizontal Twisting Car Watch Control 3266" at bounding box center [608, 283] width 597 height 38
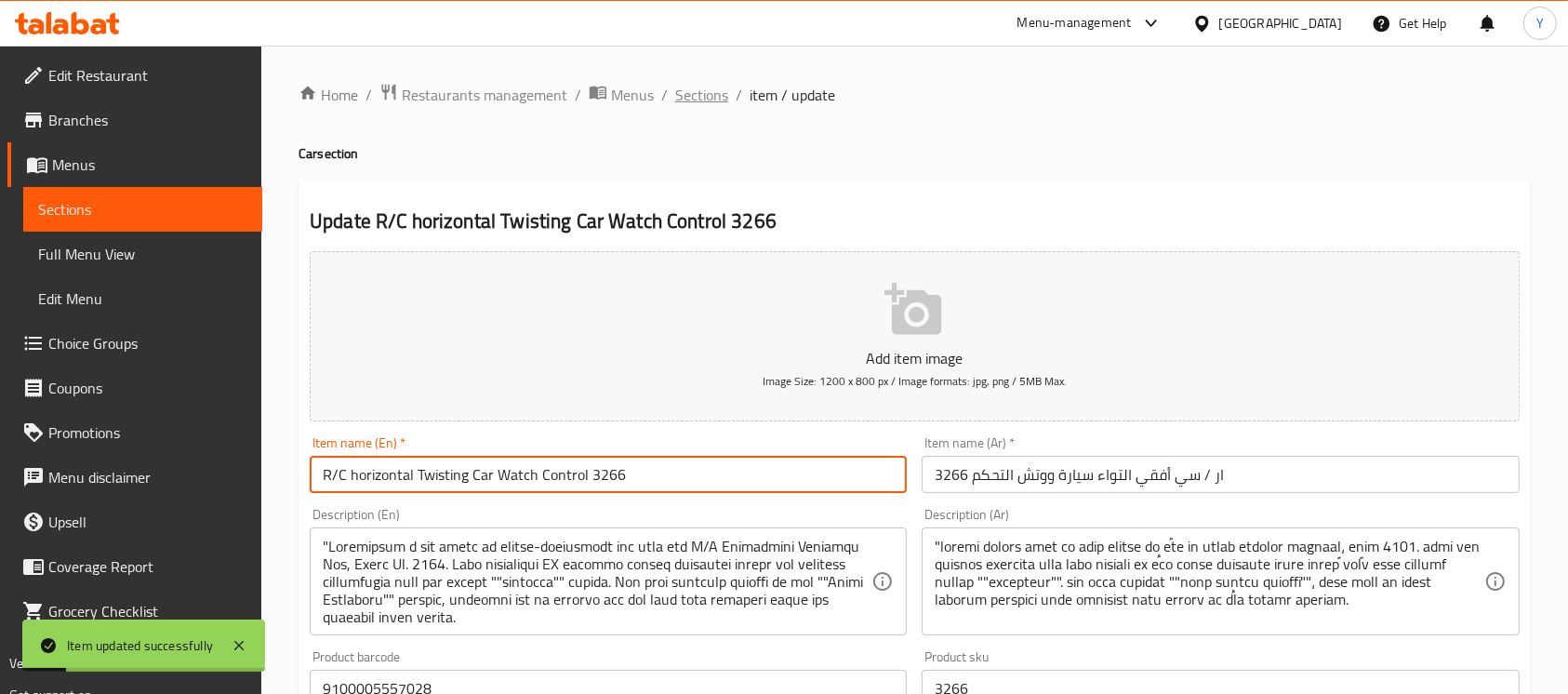
click at [681, 84] on span "Sections" at bounding box center [702, 95] width 53 height 23
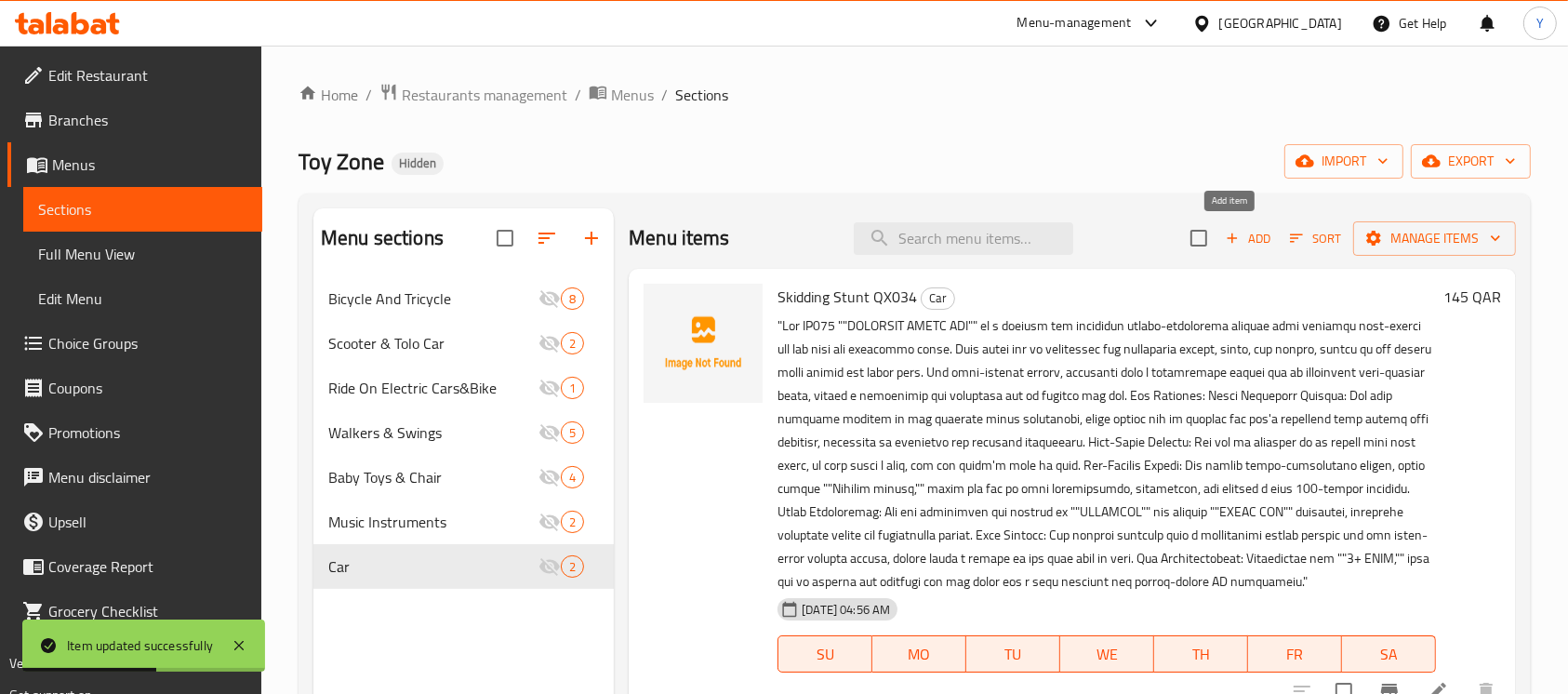
click at [1254, 244] on span "Add" at bounding box center [1248, 238] width 50 height 22
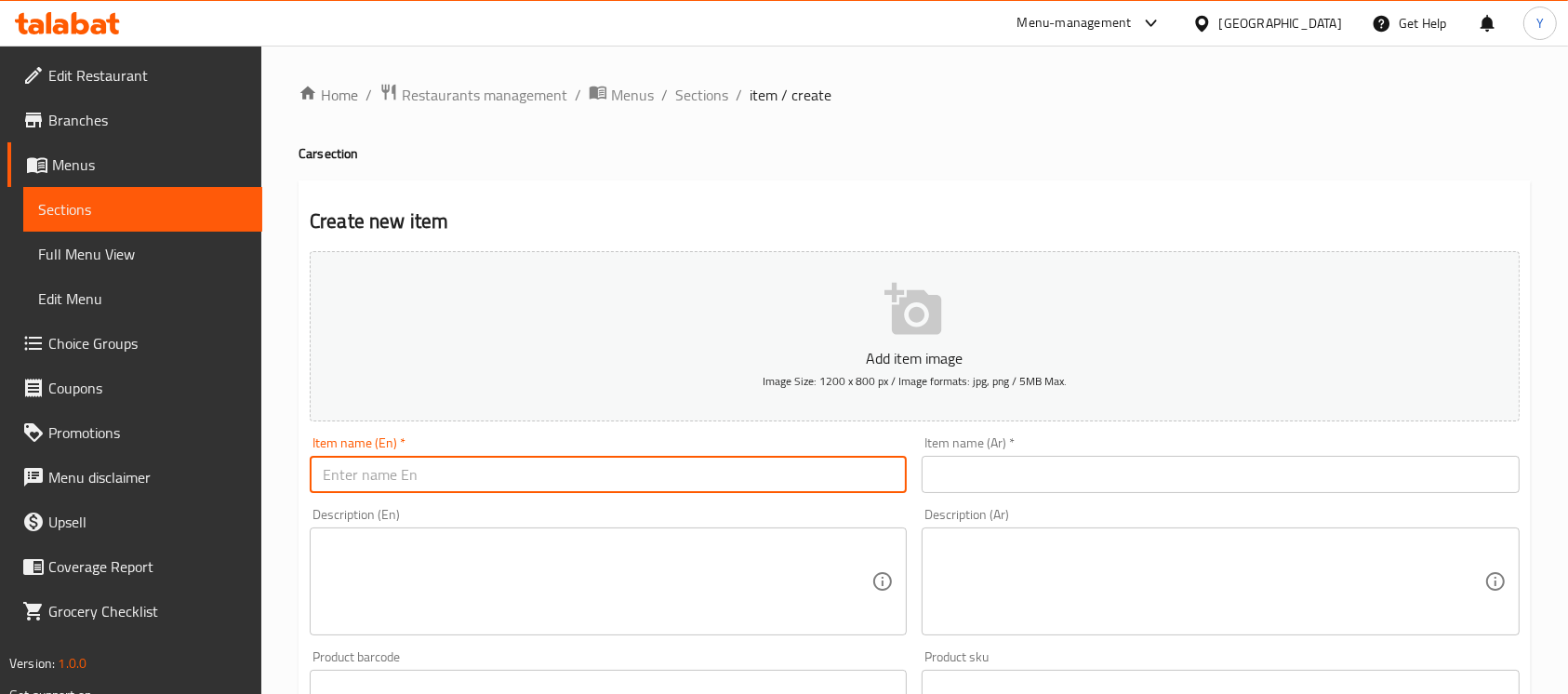
paste input "Racing Car with Light & Sound 8899-201"
click at [462, 477] on input "Racing Car with Light & Sound 8899-201" at bounding box center [608, 475] width 597 height 38
type input "Racing Car with Light And Sound 8899-201"
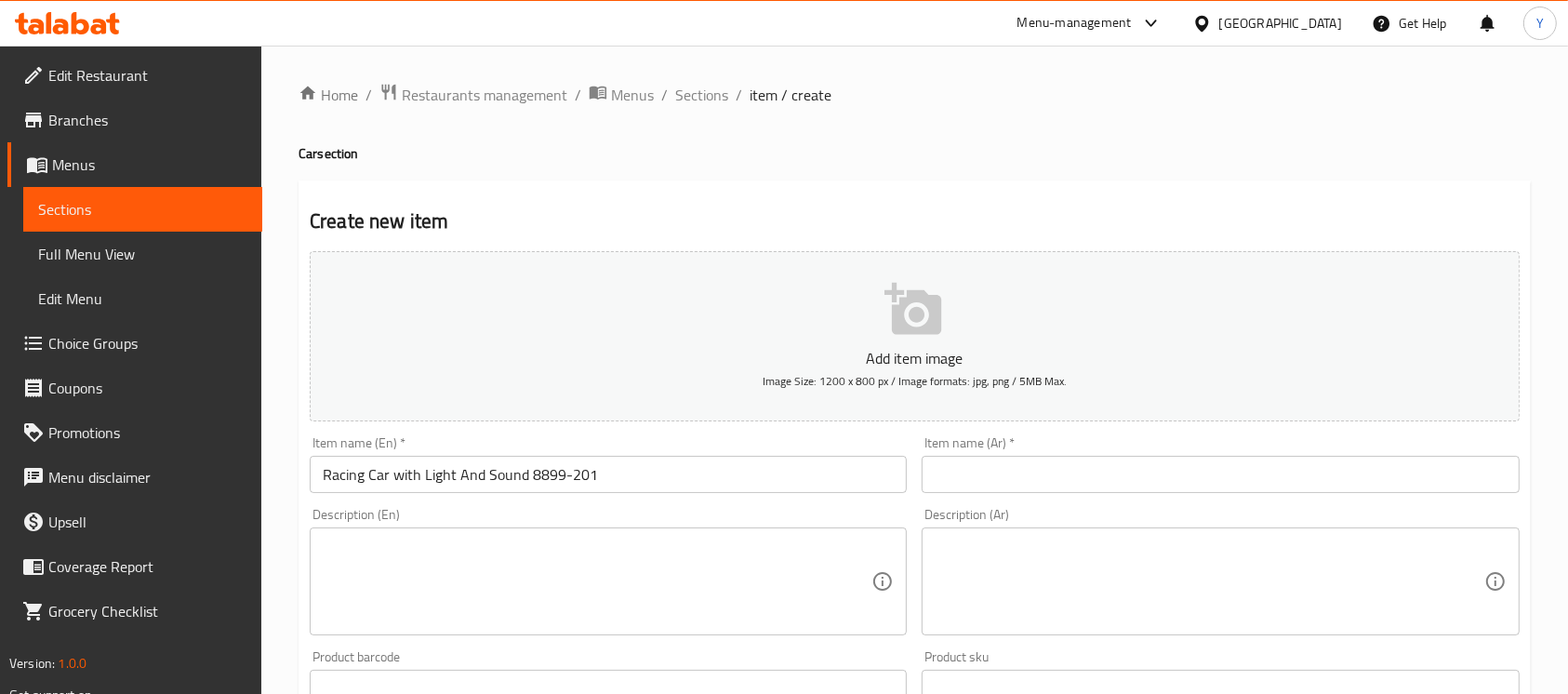
drag, startPoint x: 1072, startPoint y: 451, endPoint x: 1036, endPoint y: 479, distance: 45.6
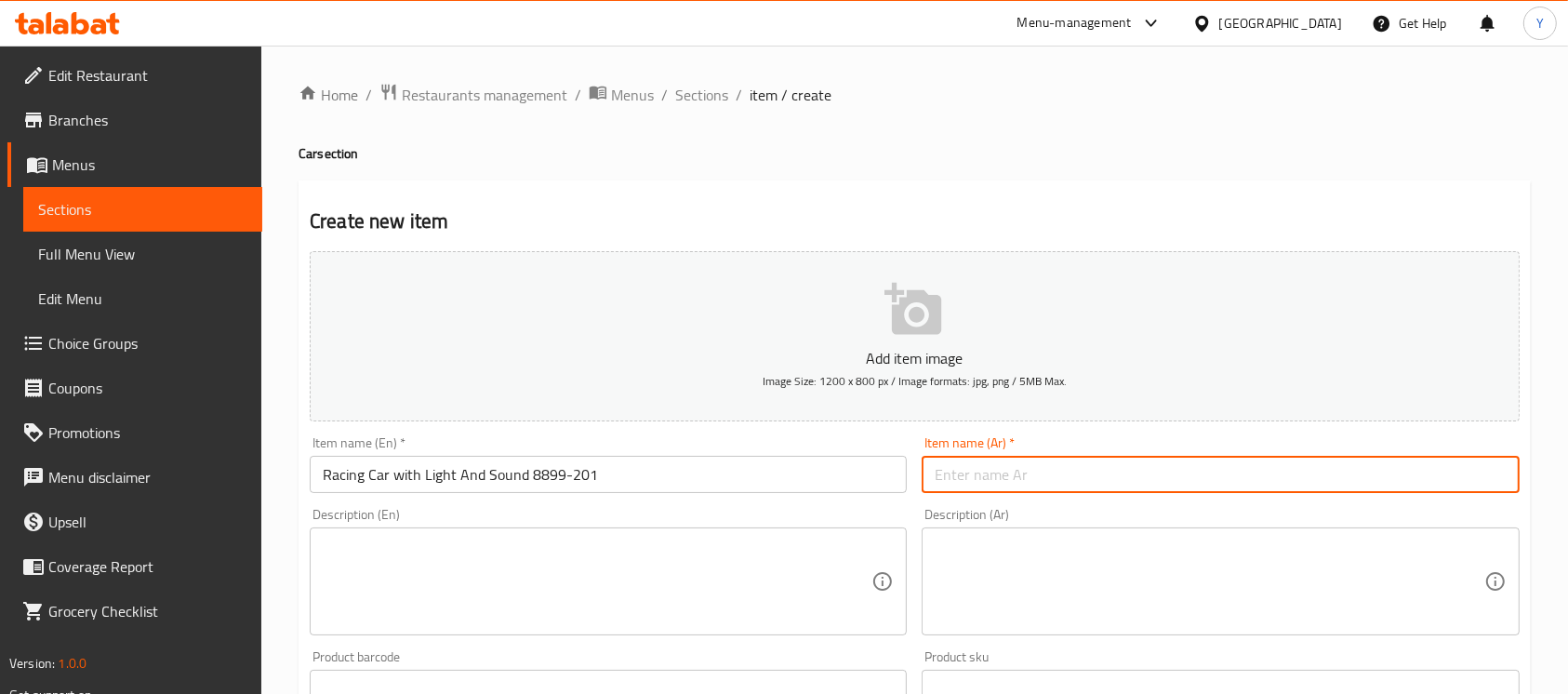
paste input "سيارة سباق مع ضوء وصوت 8899-201"
type input "سيارة سباق مع ضوء وصوت 8899-201"
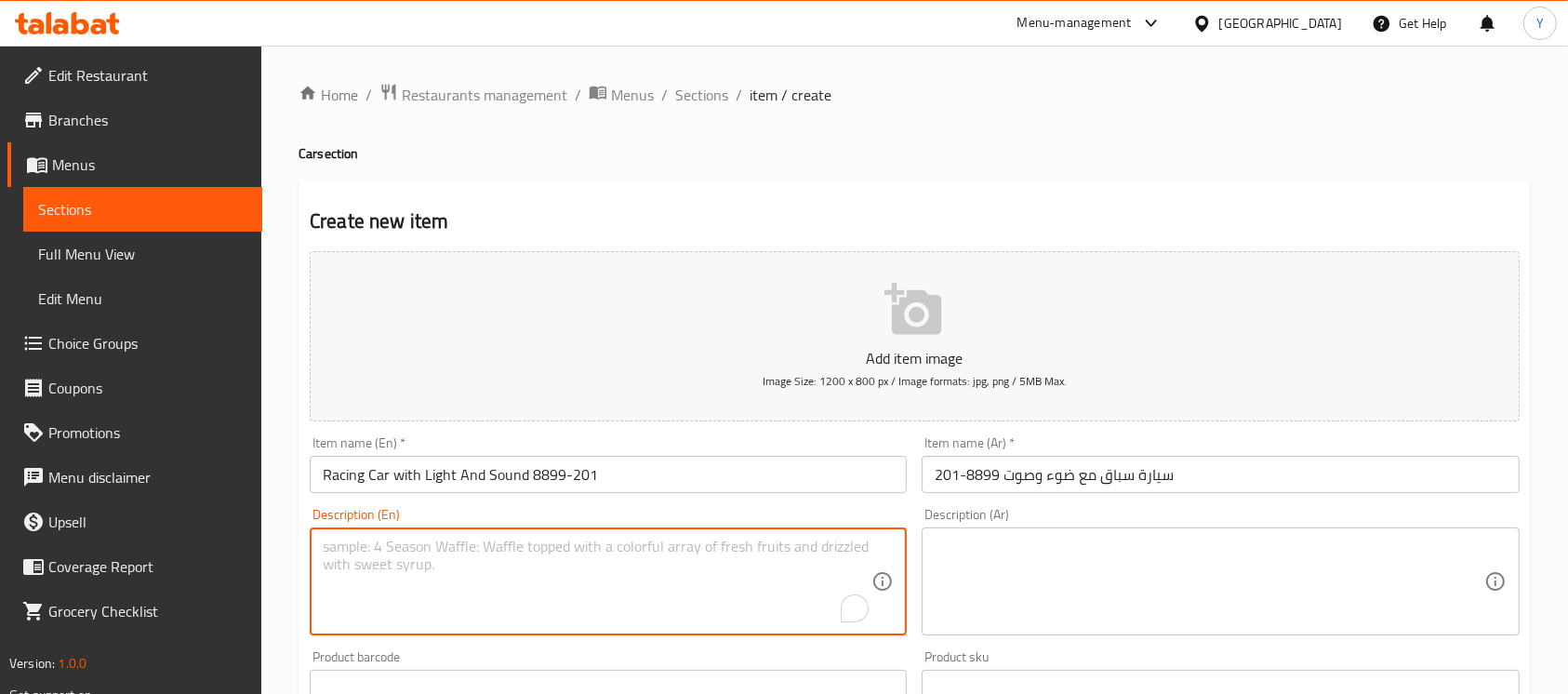
paste textarea ""Get ready for a thrilling ride with the Racing Car, Model No. 8899-201. This "…"
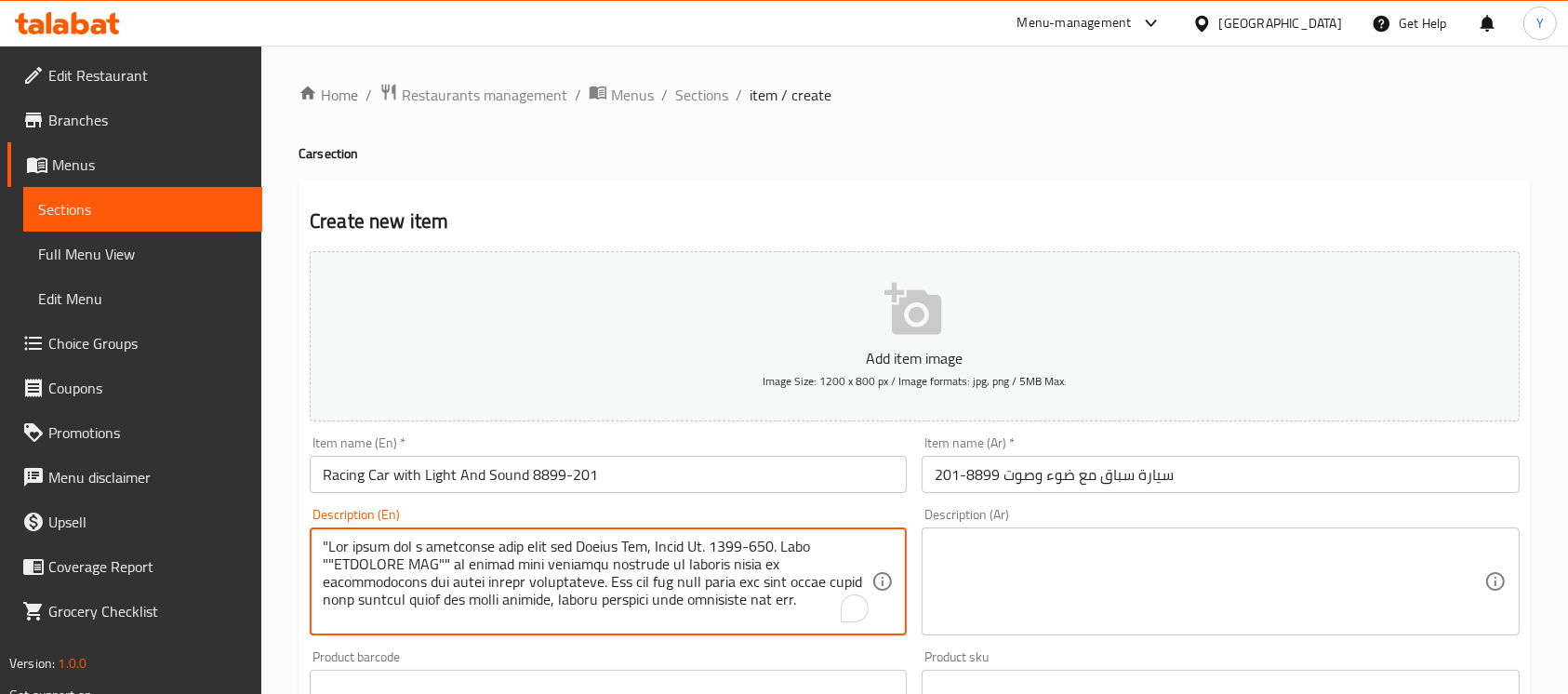
scroll to position [371, 0]
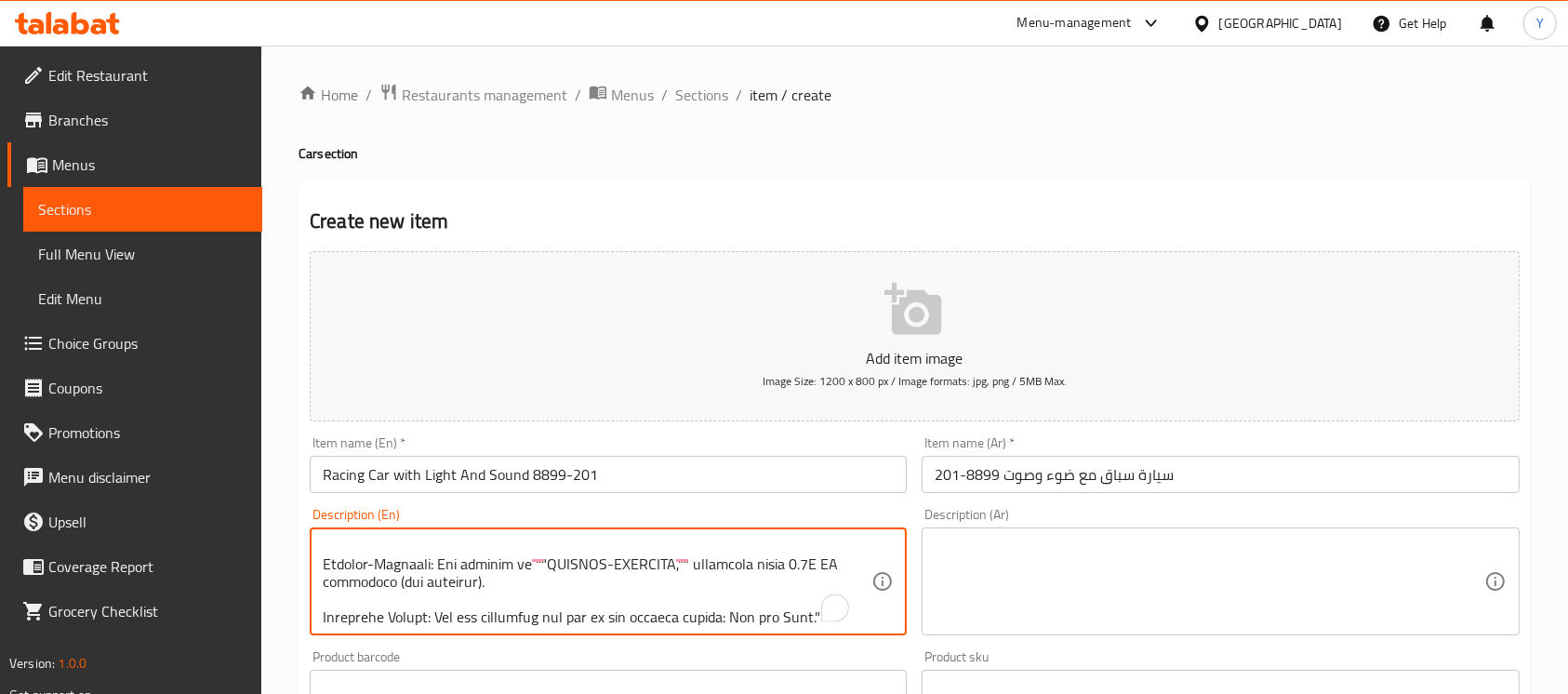
type textarea ""Get ready for a thrilling ride with the Racing Car, Model No. 8899-201. This "…"
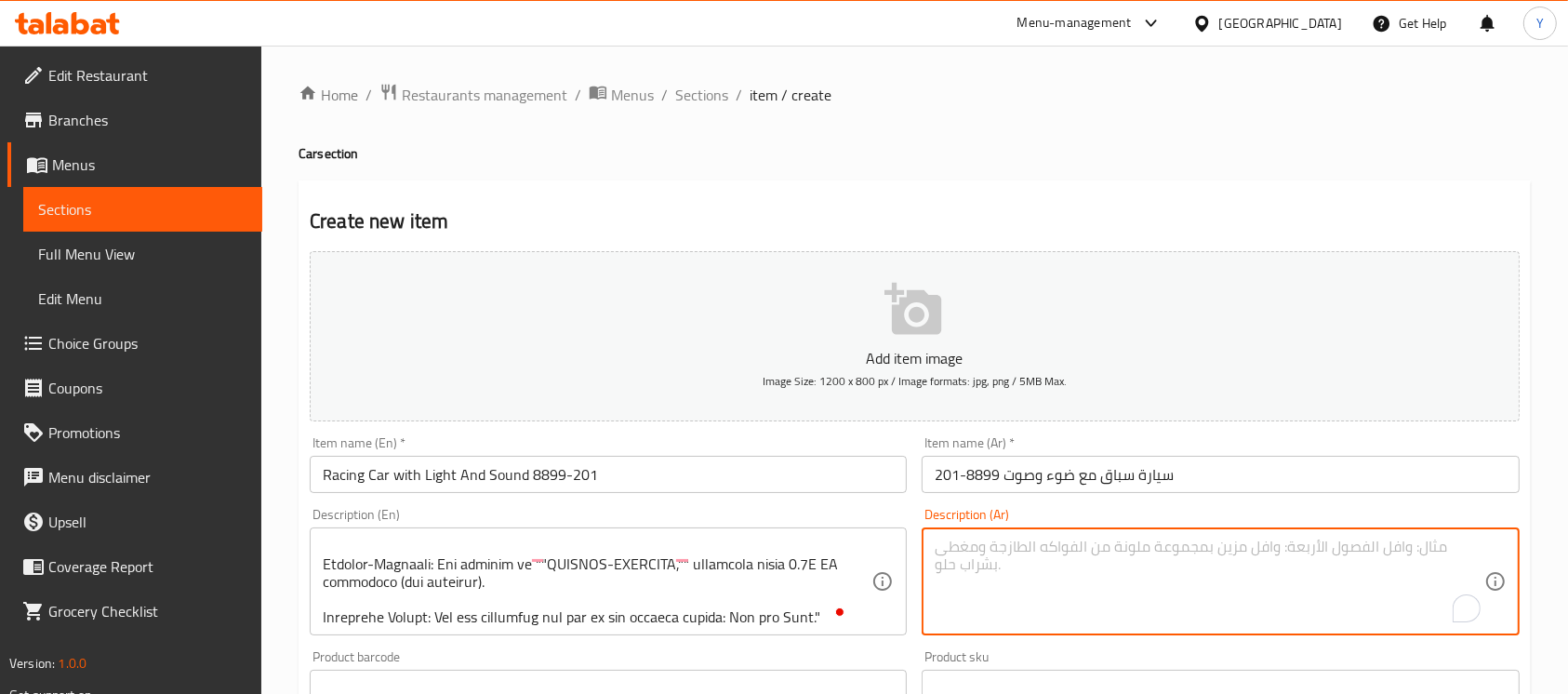
paste textarea ""استعد لرحلة مثيرة مع سيارة السباق، موديل رقم 8899-201. هذه ""اللعبة الكهربائية…"
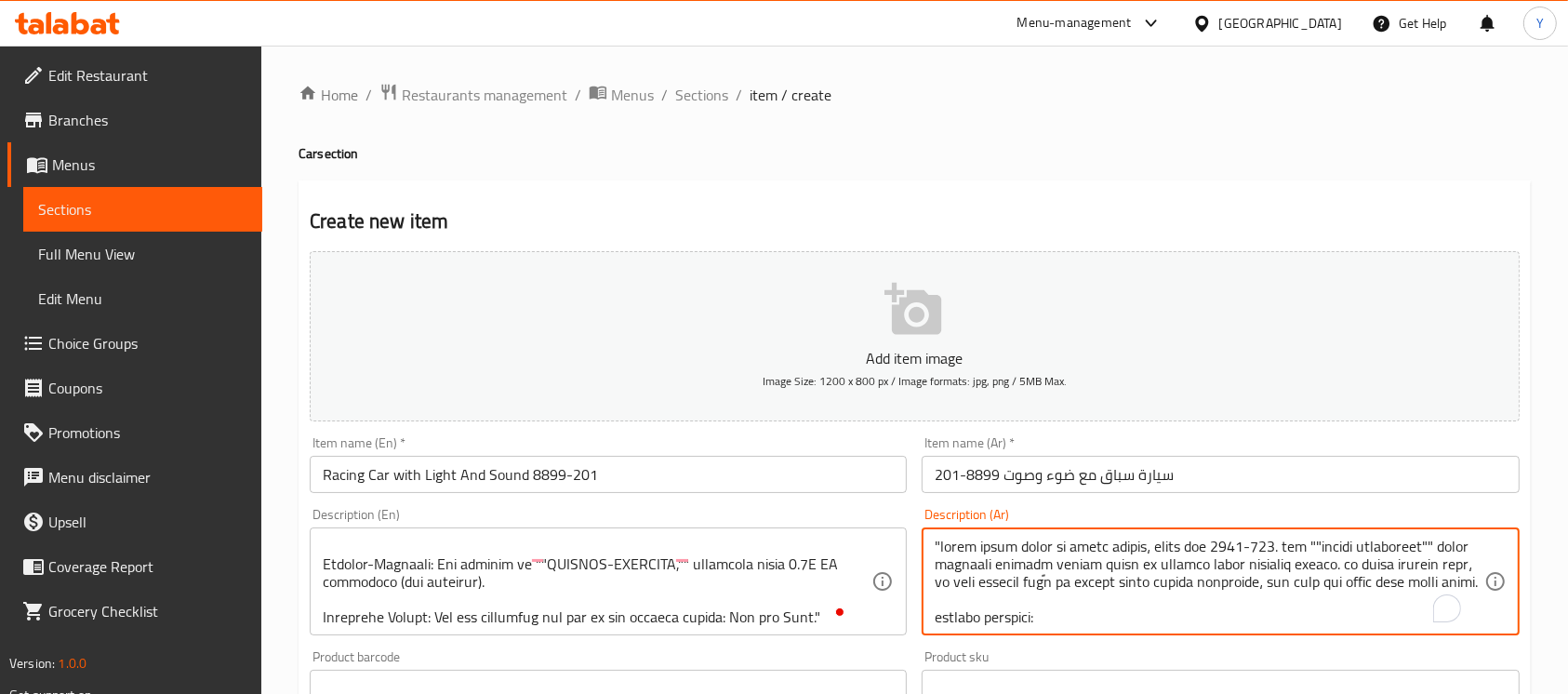
scroll to position [352, 0]
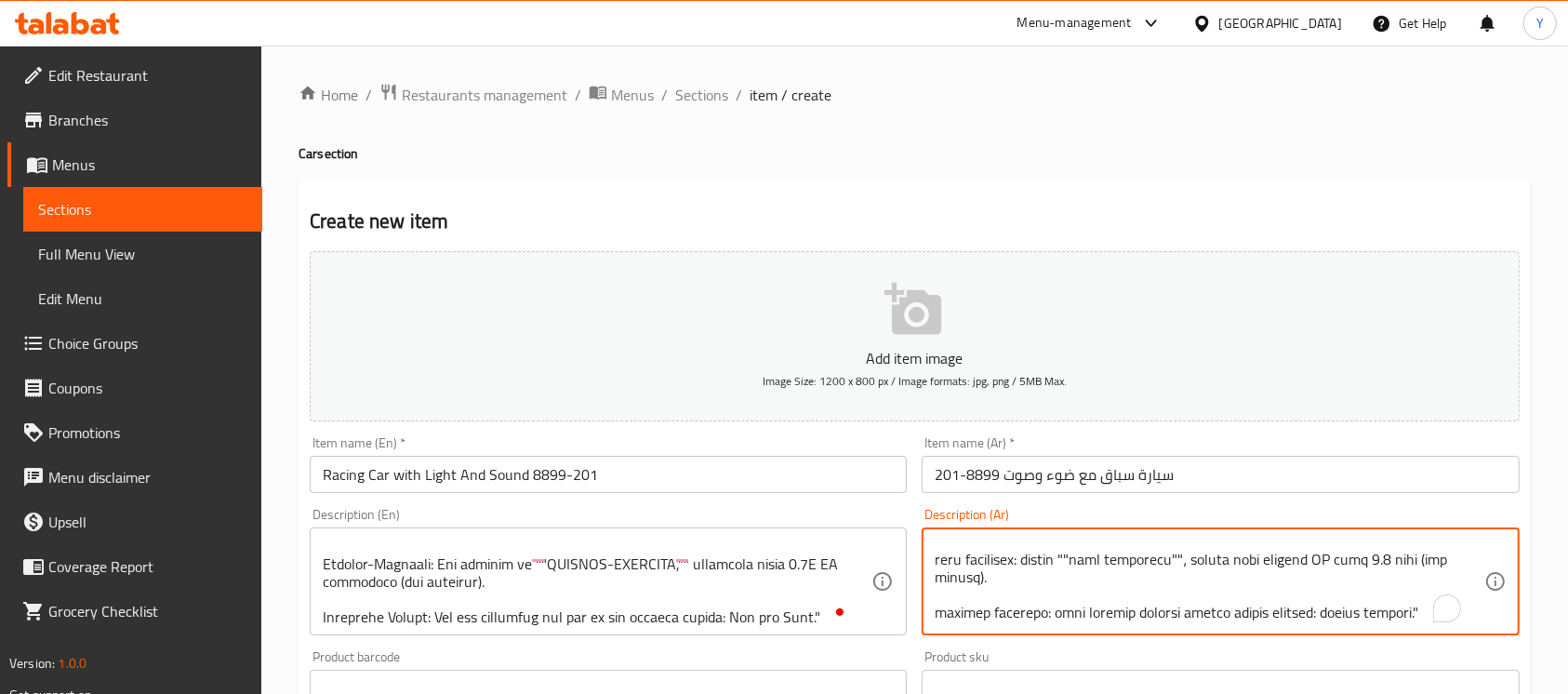
type textarea ""استعد لرحلة مثيرة مع سيارة السباق، موديل رقم 8899-201. هذه ""اللعبة الكهربائية…"
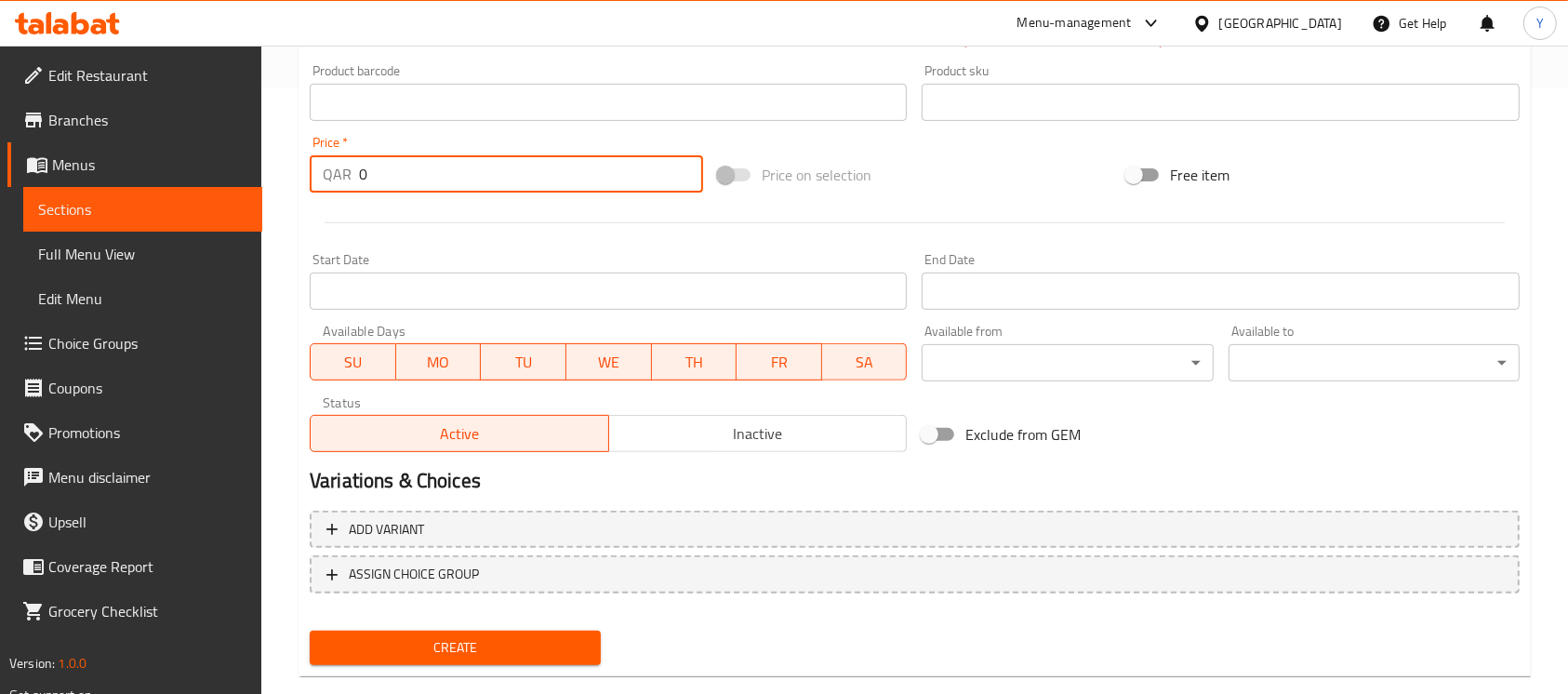
drag, startPoint x: 371, startPoint y: 186, endPoint x: 283, endPoint y: 190, distance: 88.1
click at [283, 190] on div "Home / Restaurants management / Menus / Sections / item / create Car section Cr…" at bounding box center [915, 84] width 1307 height 1289
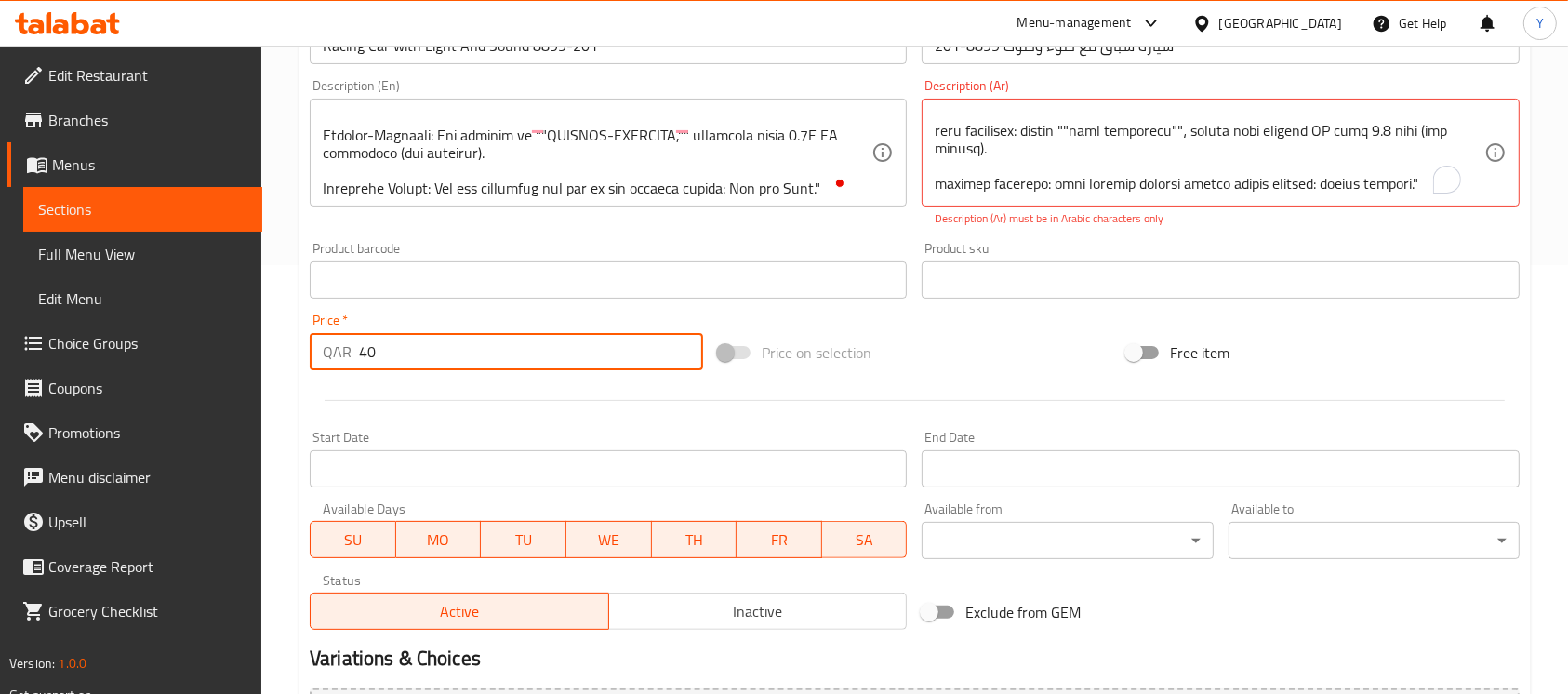
scroll to position [386, 0]
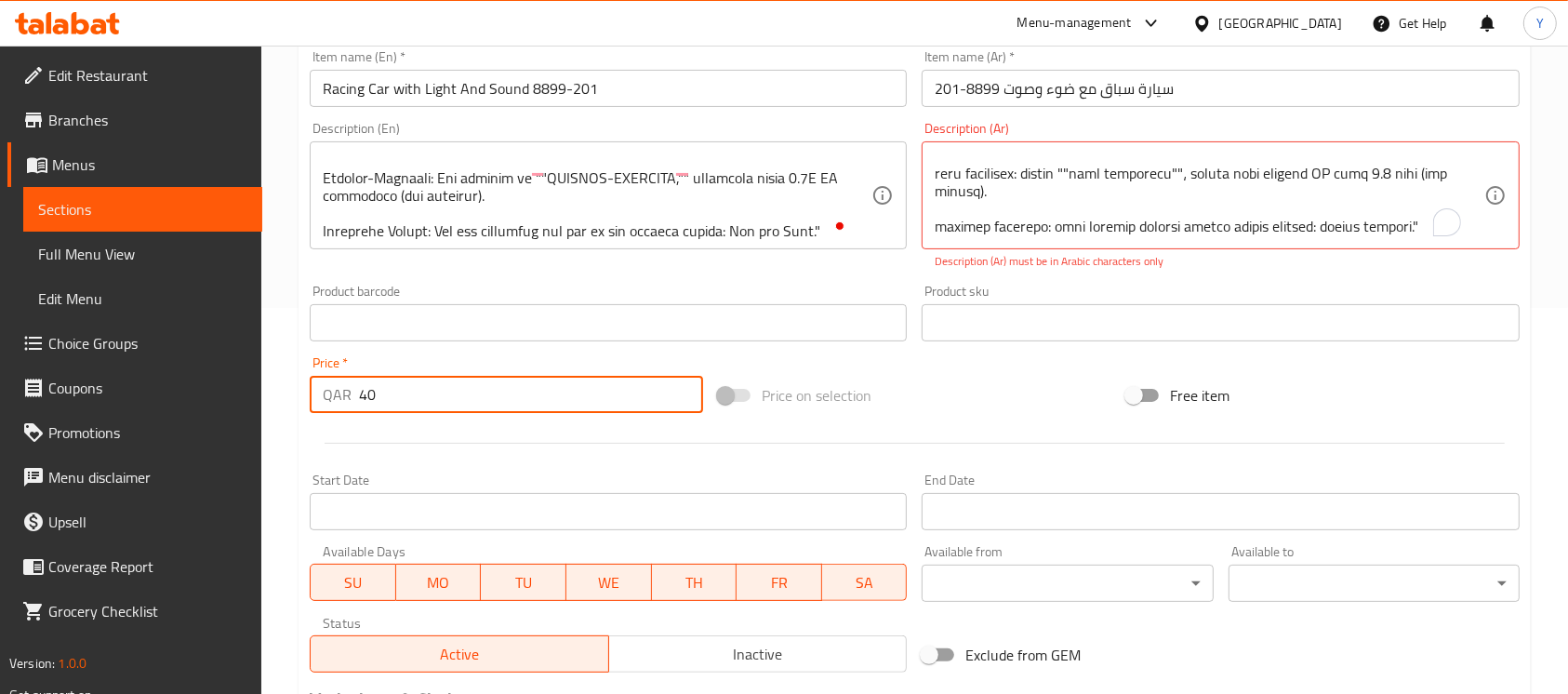
type input "40"
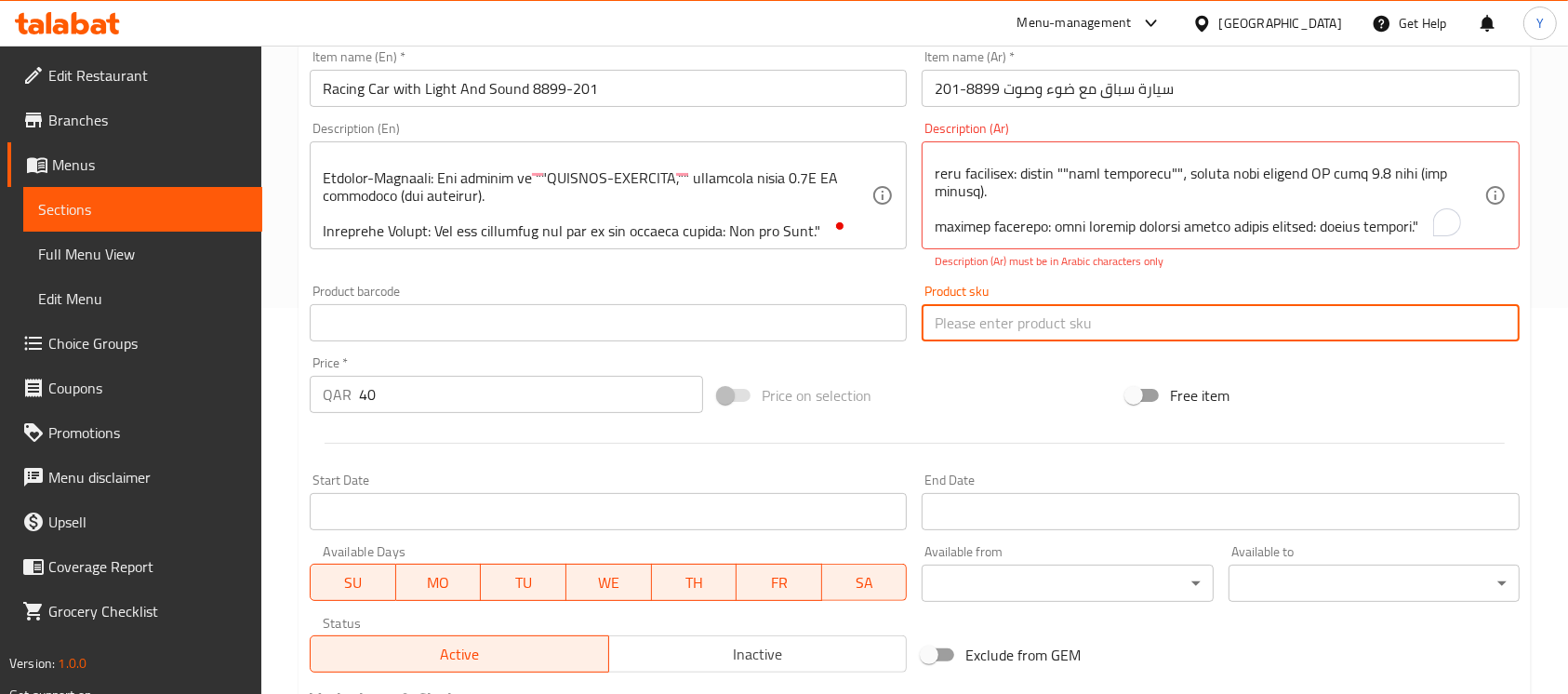
paste input "8899-201"
type input "8899-201"
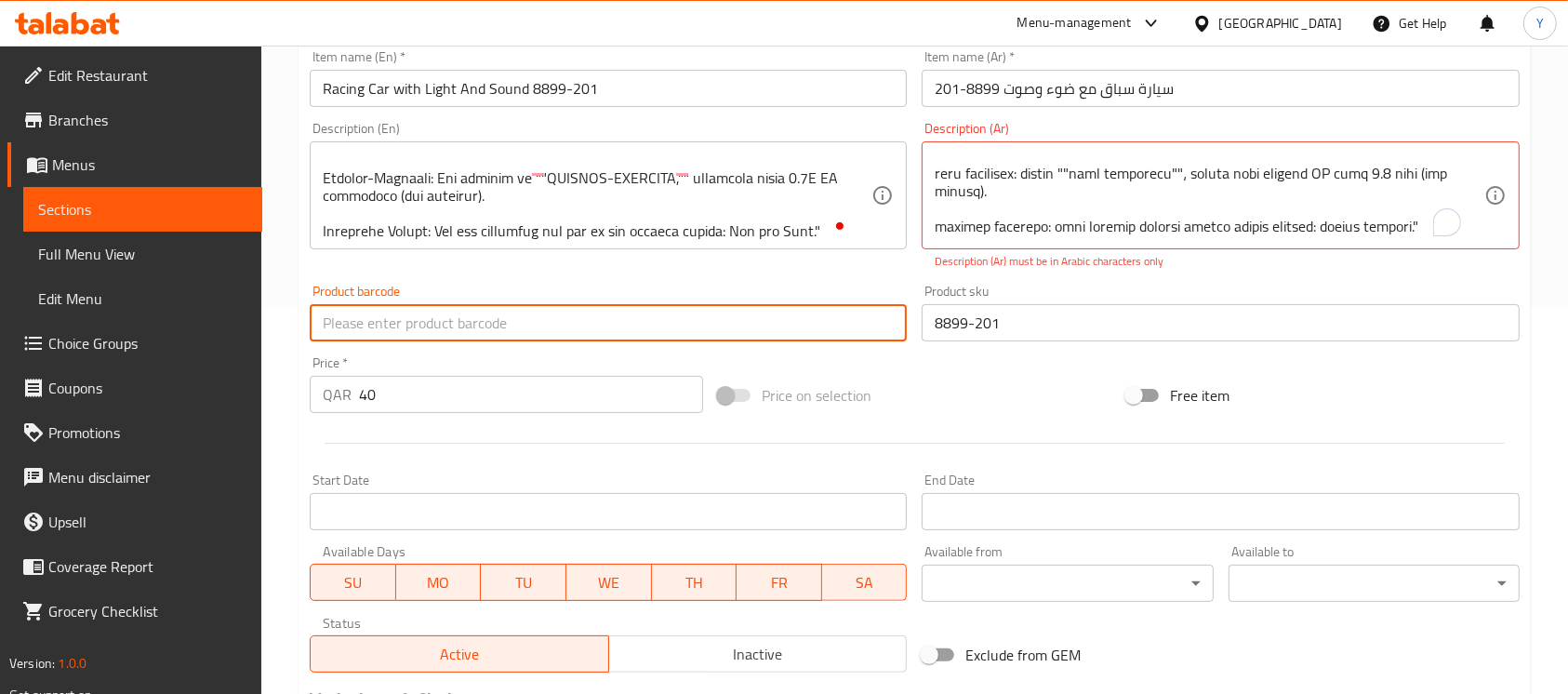
paste input "9100005556430"
type input "9100005556430"
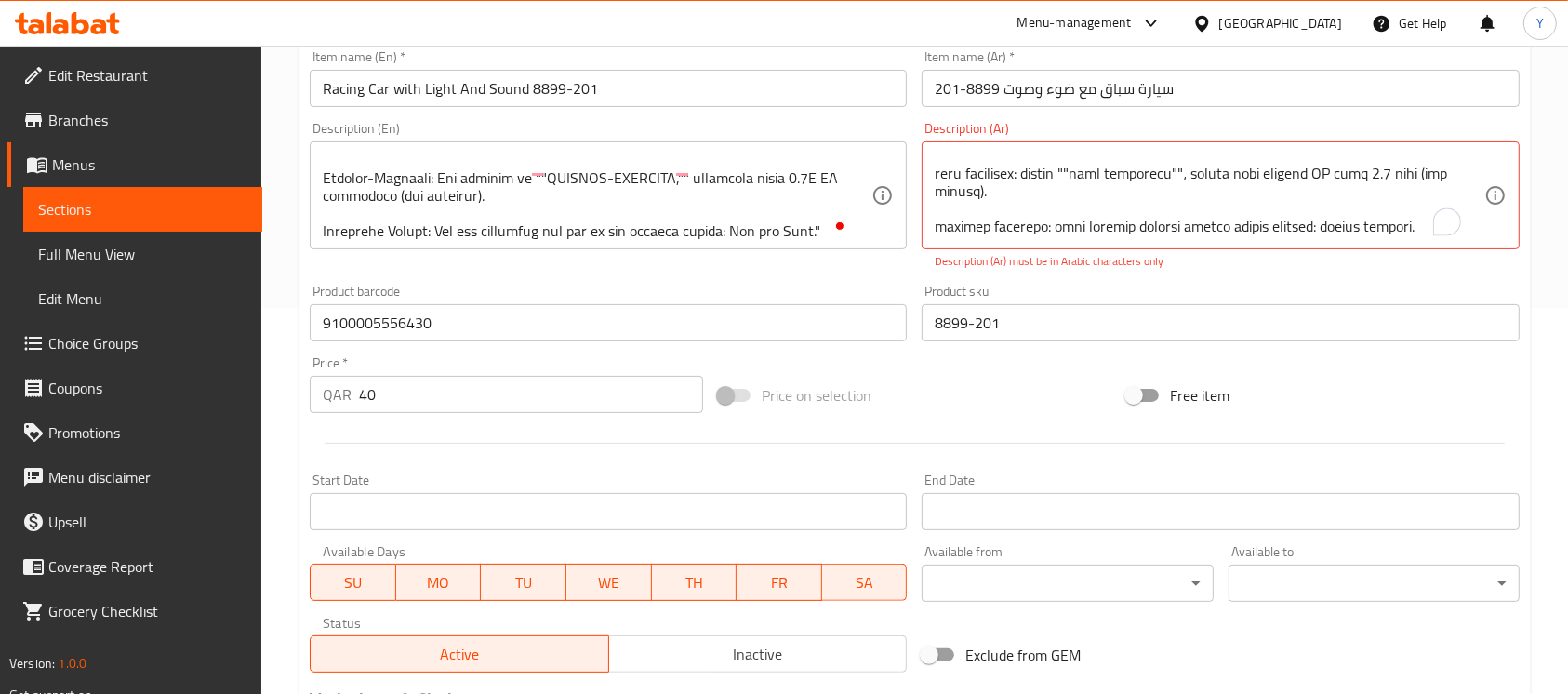
click at [1341, 259] on p "Description (Ar) must be in Arabic characters only" at bounding box center [1220, 261] width 571 height 17
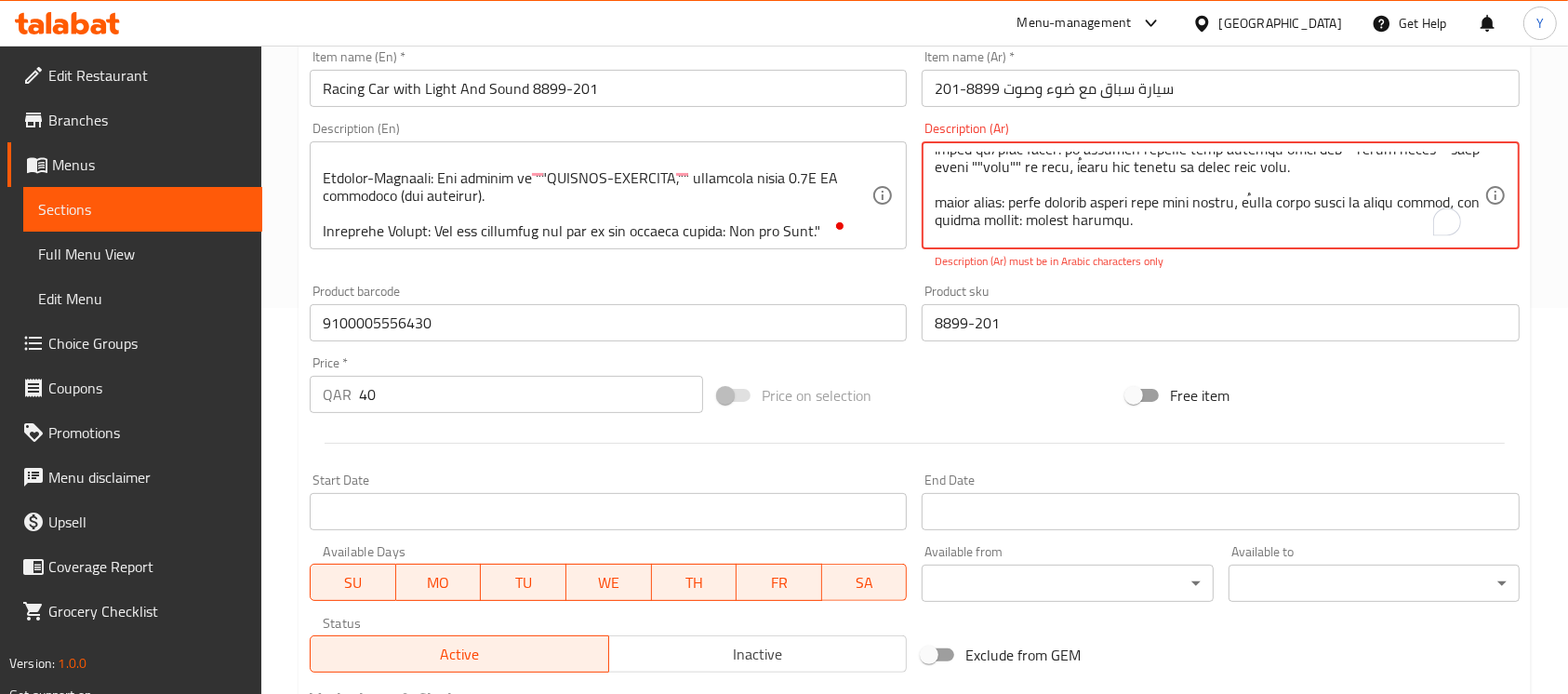
scroll to position [90, 0]
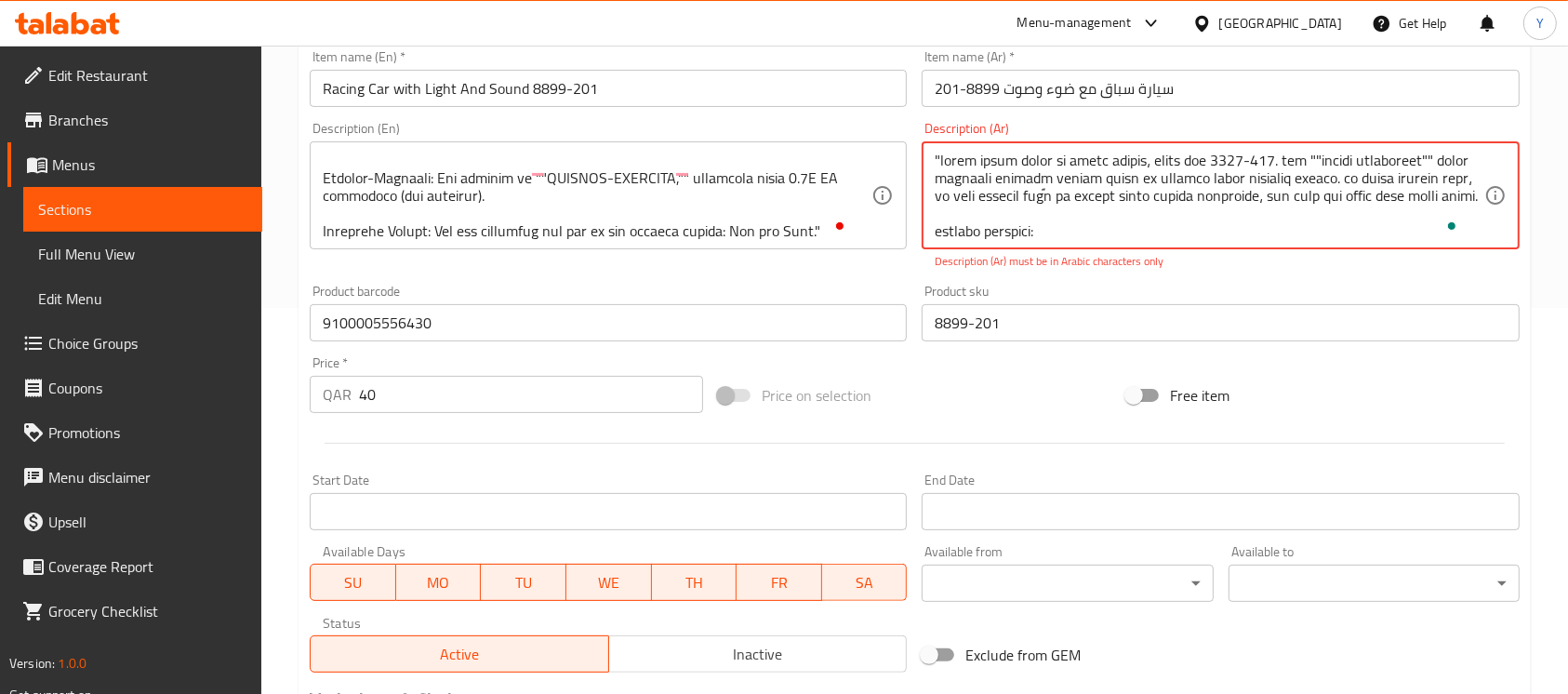
drag, startPoint x: 948, startPoint y: 163, endPoint x: 939, endPoint y: 169, distance: 10.8
click at [939, 169] on textarea "To enrich screen reader interactions, please activate Accessibility in Grammarl…" at bounding box center [1208, 195] width 549 height 88
click at [1061, 154] on textarea "To enrich screen reader interactions, please activate Accessibility in Grammarl…" at bounding box center [1208, 195] width 549 height 88
click at [935, 160] on textarea "To enrich screen reader interactions, please activate Accessibility in Grammarl…" at bounding box center [1208, 195] width 549 height 88
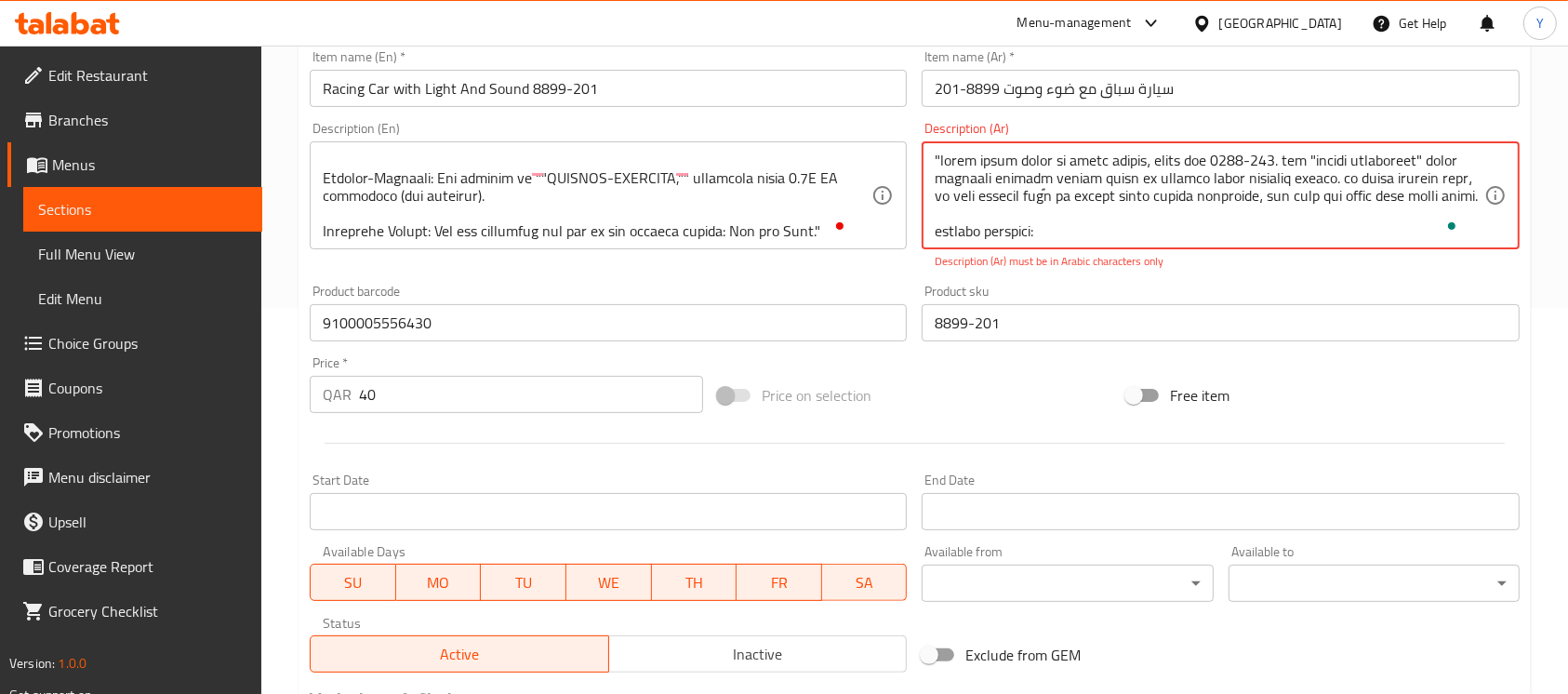
click at [936, 161] on textarea "To enrich screen reader interactions, please activate Accessibility in Grammarl…" at bounding box center [1208, 195] width 549 height 88
click at [1274, 272] on div "Description (Ar) Description (Ar) Description (Ar) must be in Arabic characters…" at bounding box center [1220, 196] width 612 height 163
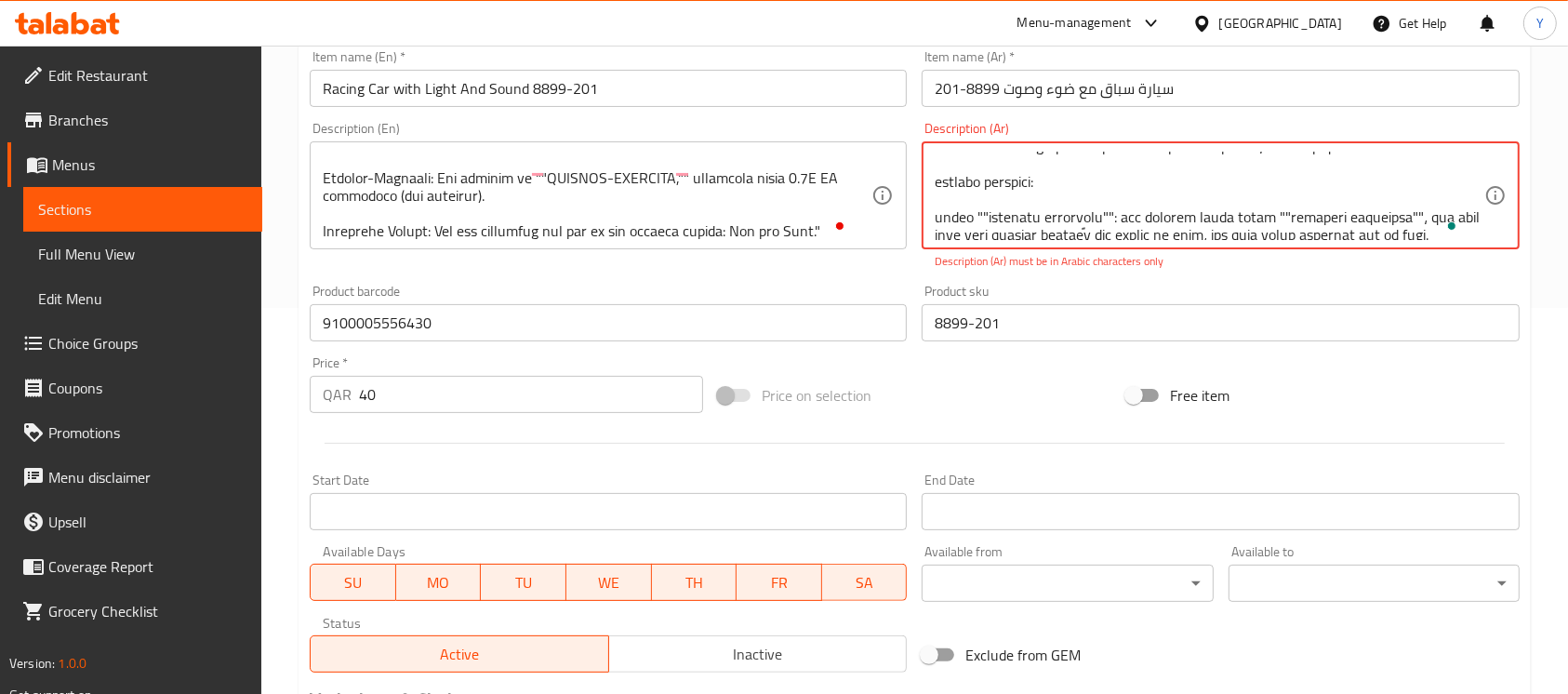
scroll to position [87, 0]
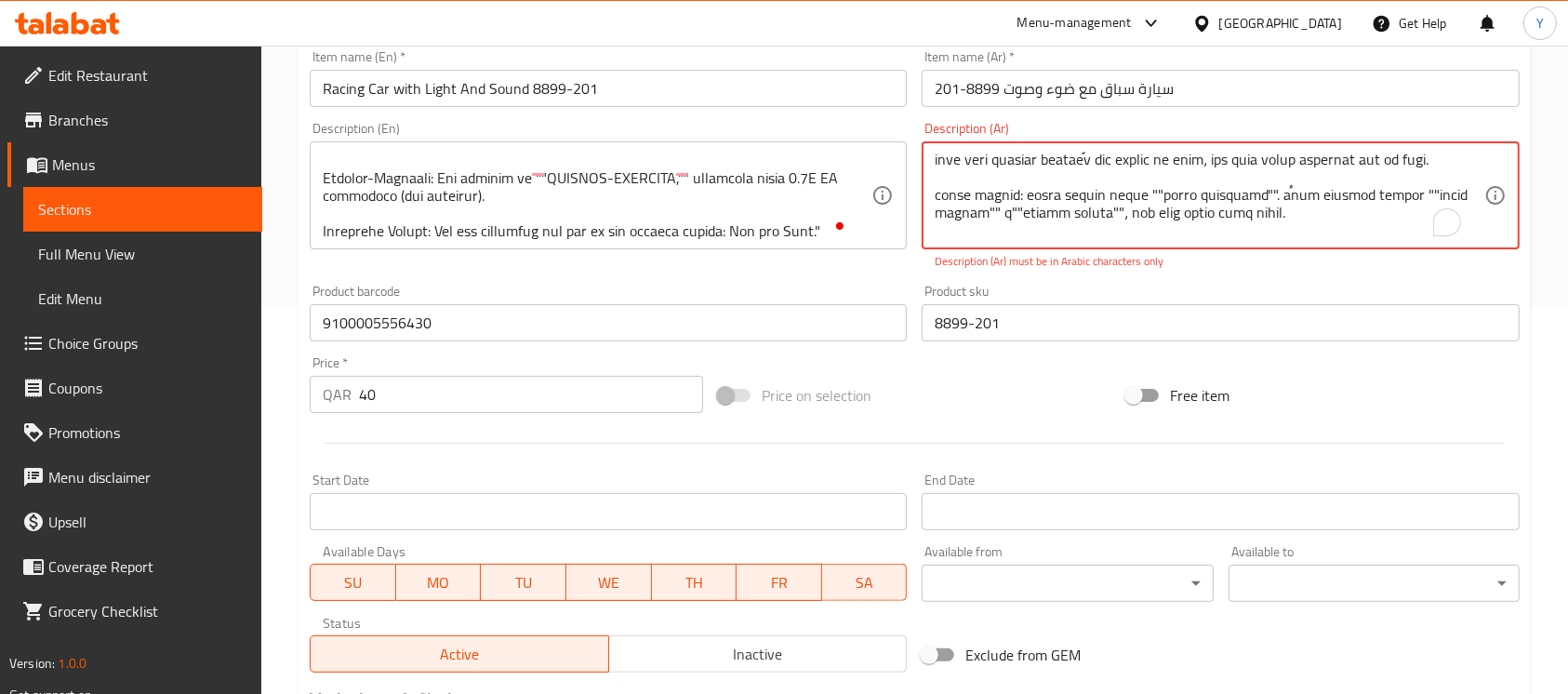
drag, startPoint x: 1063, startPoint y: 161, endPoint x: 1226, endPoint y: 221, distance: 173.7
click at [1101, 224] on textarea "To enrich screen reader interactions, please activate Accessibility in Grammarl…" at bounding box center [1208, 195] width 549 height 88
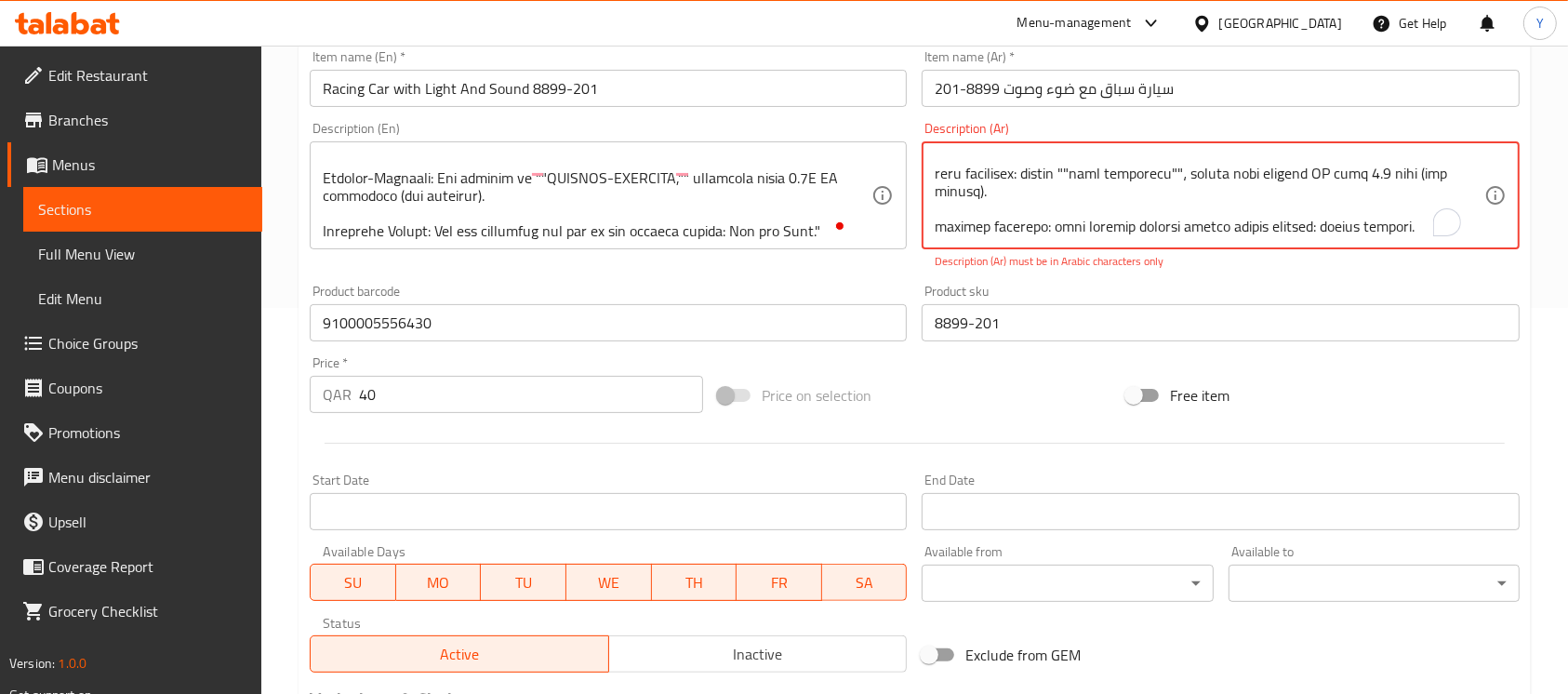
click at [1011, 170] on textarea "To enrich screen reader interactions, please activate Accessibility in Grammarl…" at bounding box center [1208, 195] width 549 height 88
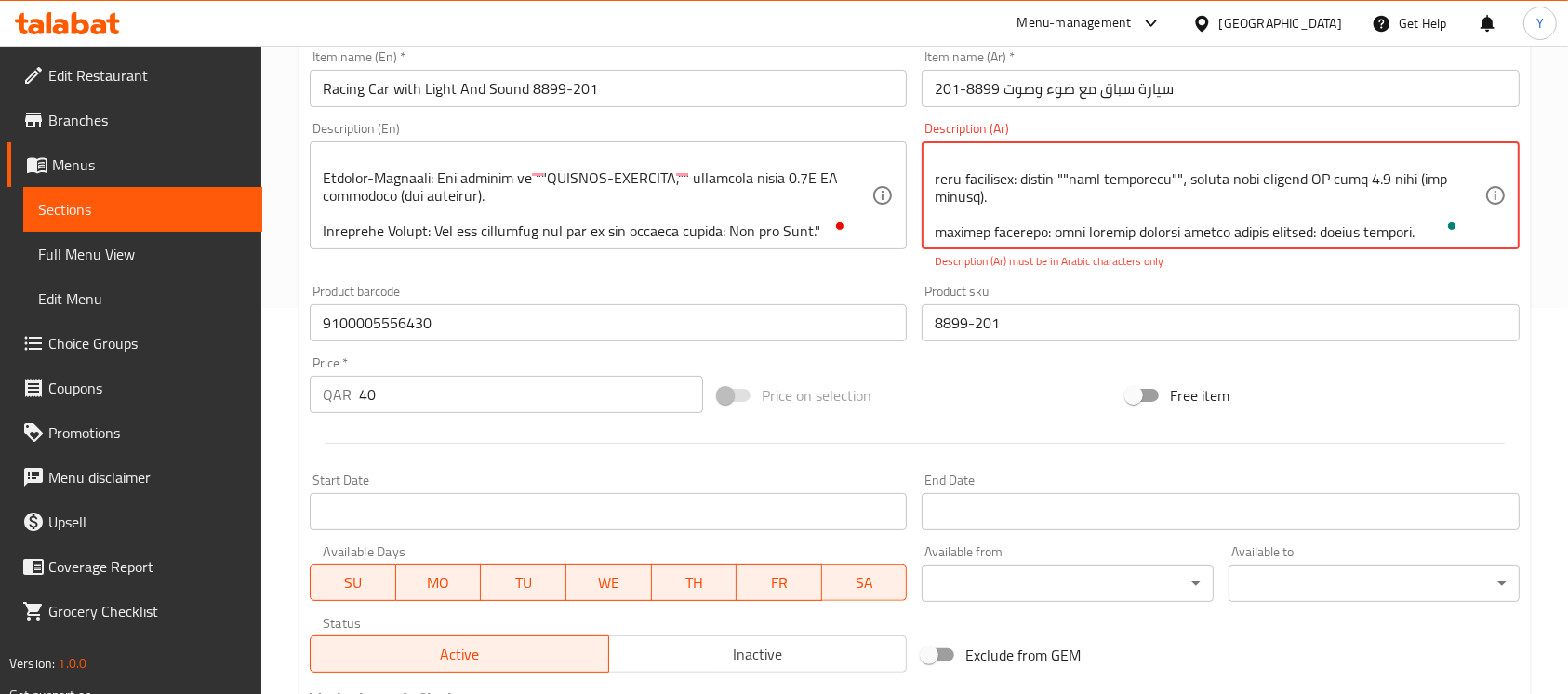
drag, startPoint x: 1059, startPoint y: 167, endPoint x: 1067, endPoint y: 219, distance: 52.6
click at [1067, 219] on textarea "To enrich screen reader interactions, please activate Accessibility in Grammarl…" at bounding box center [1208, 195] width 549 height 88
click at [1185, 274] on div "Description (Ar) Description (Ar) Description (Ar) must be in Arabic characters…" at bounding box center [1220, 196] width 612 height 163
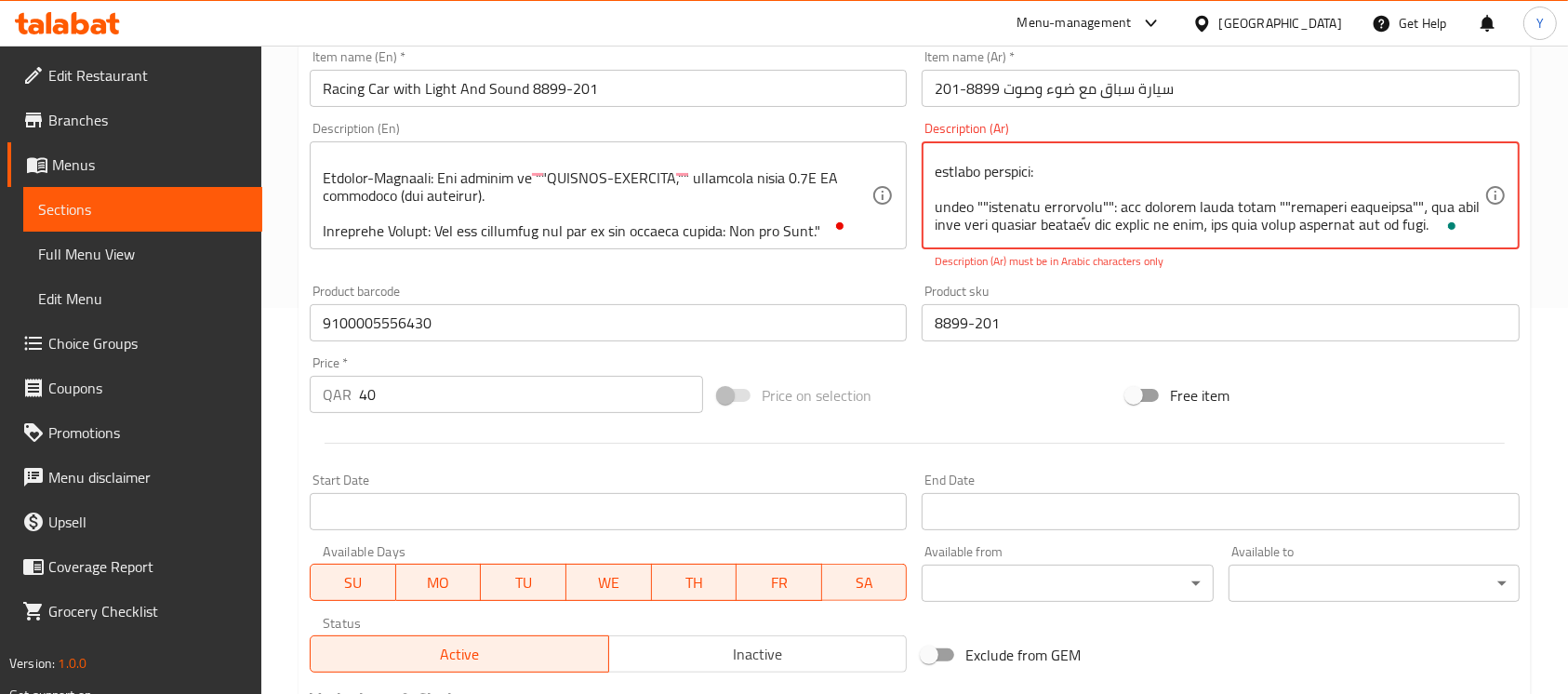
drag, startPoint x: 1080, startPoint y: 162, endPoint x: 1100, endPoint y: 190, distance: 34.4
click at [1101, 190] on textarea "To enrich screen reader interactions, please activate Accessibility in Grammarl…" at bounding box center [1208, 195] width 549 height 88
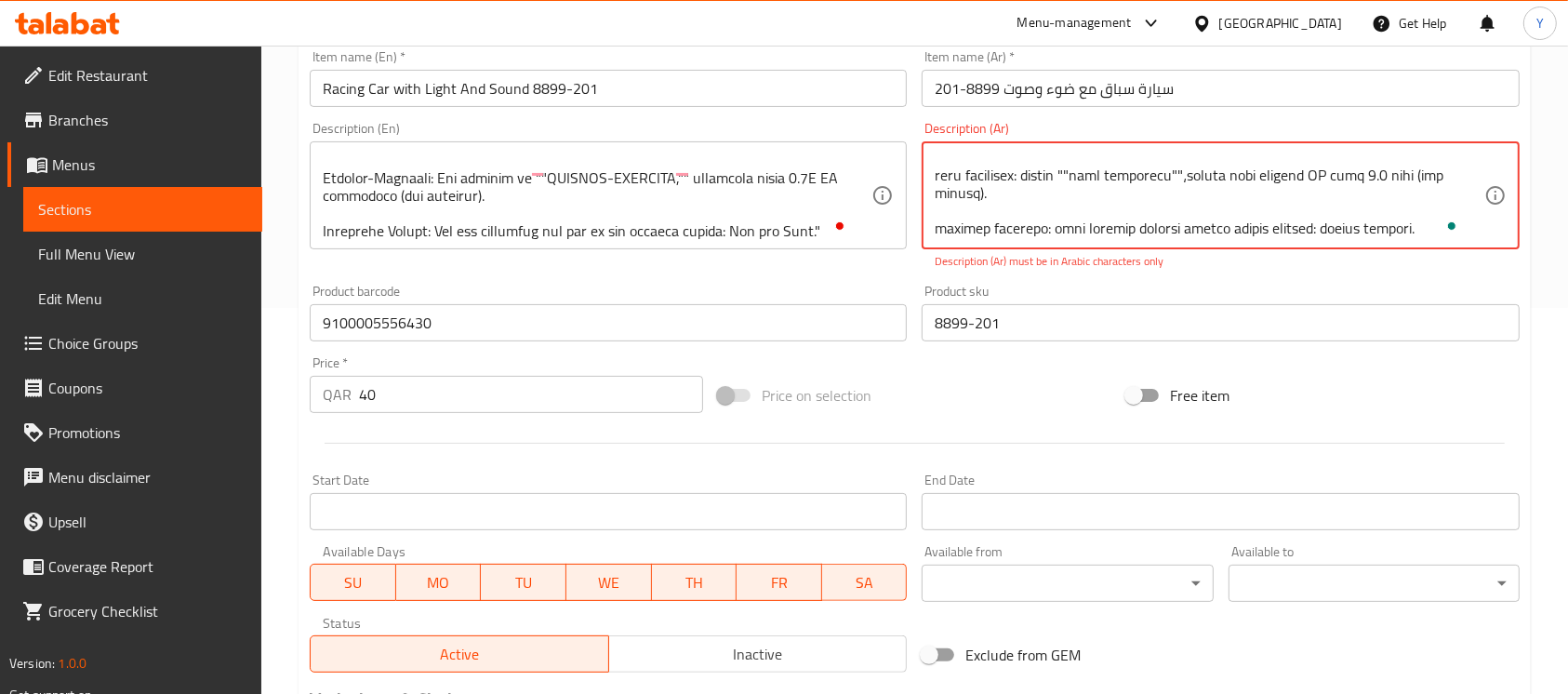
click at [1091, 180] on textarea "To enrich screen reader interactions, please activate Accessibility in Grammarl…" at bounding box center [1208, 195] width 549 height 88
click at [1079, 166] on textarea "To enrich screen reader interactions, please activate Accessibility in Grammarl…" at bounding box center [1208, 195] width 549 height 88
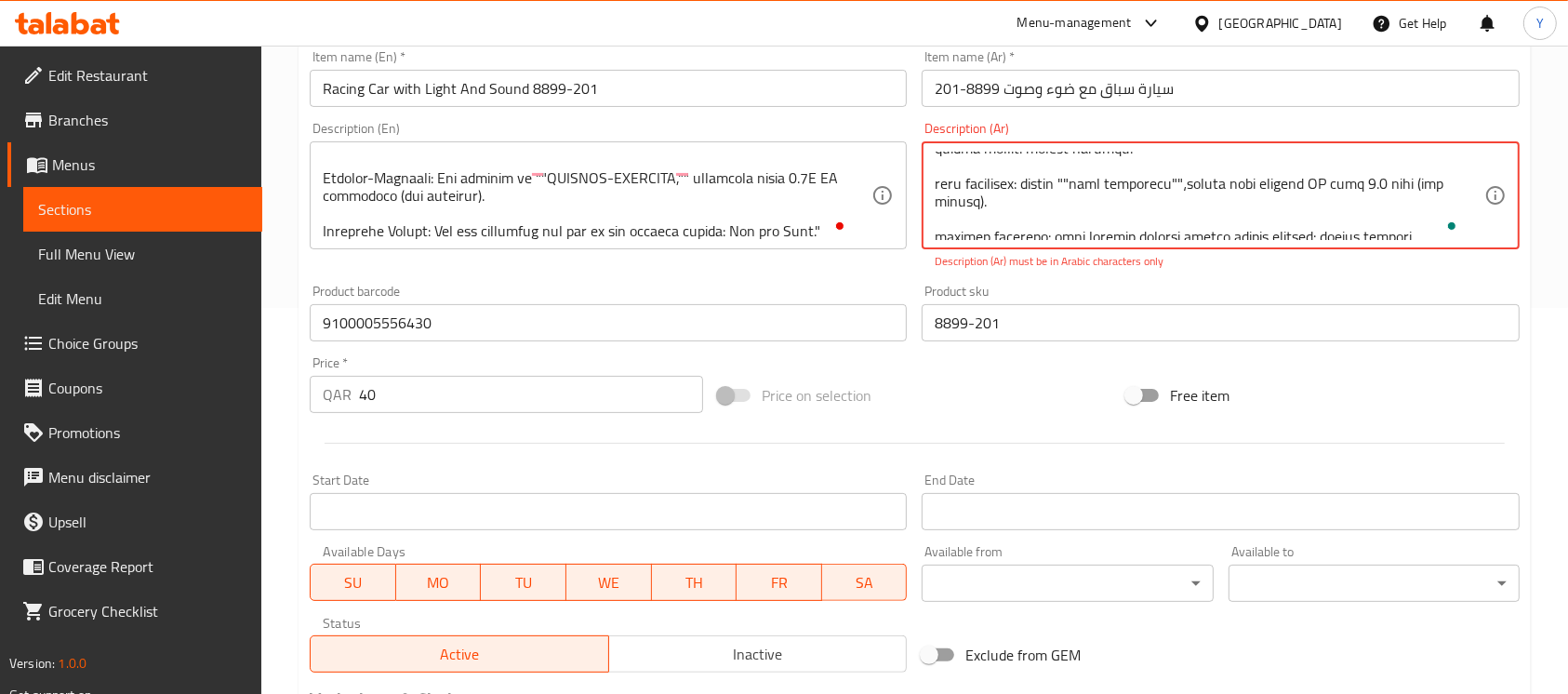
click at [1318, 194] on textarea "To enrich screen reader interactions, please activate Accessibility in Grammarl…" at bounding box center [1208, 195] width 549 height 88
click at [1111, 185] on textarea "To enrich screen reader interactions, please activate Accessibility in Grammarl…" at bounding box center [1208, 195] width 549 height 88
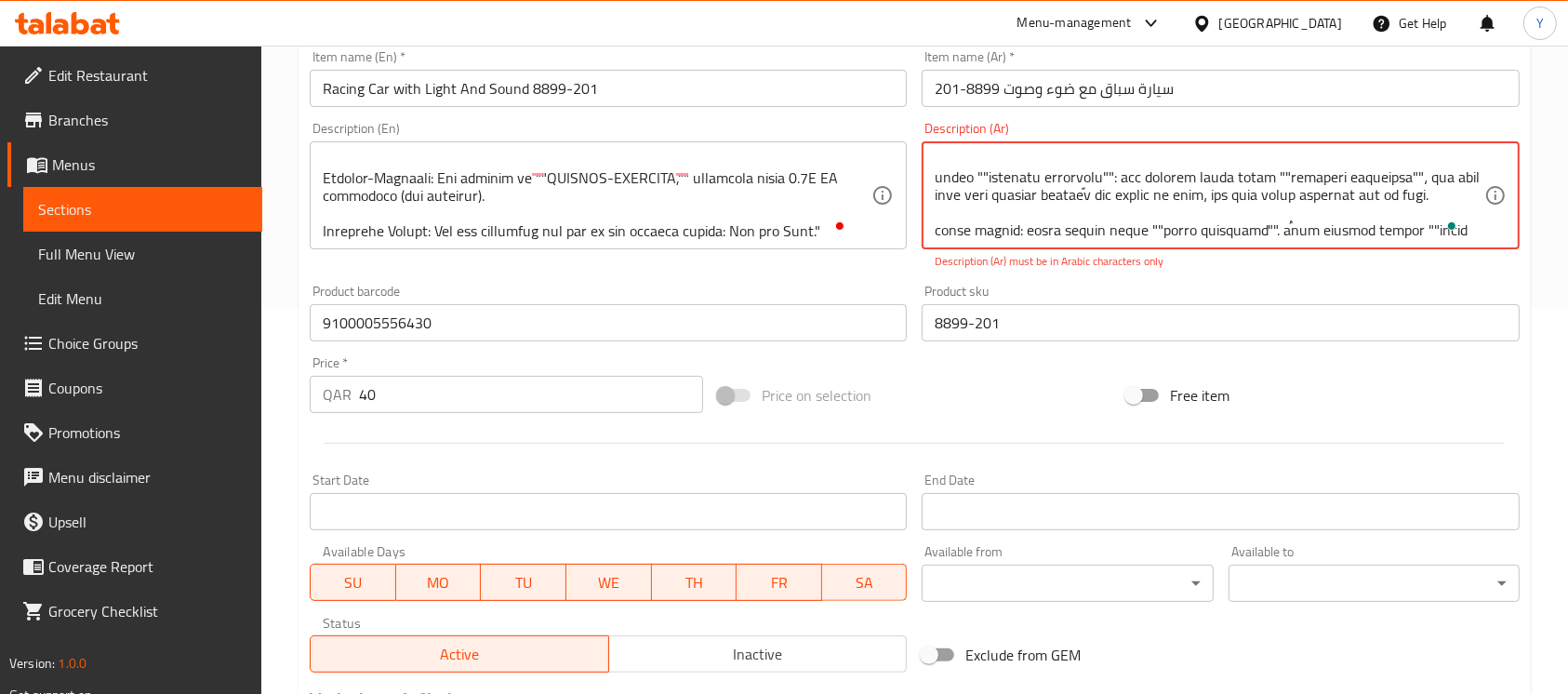
click at [962, 196] on textarea "To enrich screen reader interactions, please activate Accessibility in Grammarl…" at bounding box center [1208, 195] width 549 height 88
click at [1160, 304] on div "Product sku 8899-201 Product sku" at bounding box center [1220, 312] width 597 height 56
click at [1161, 288] on div "Product sku 8899-201 Product sku" at bounding box center [1220, 312] width 597 height 56
click at [1175, 276] on div "Description (Ar) Description (Ar) Description (Ar) must be in Arabic characters…" at bounding box center [1220, 196] width 612 height 163
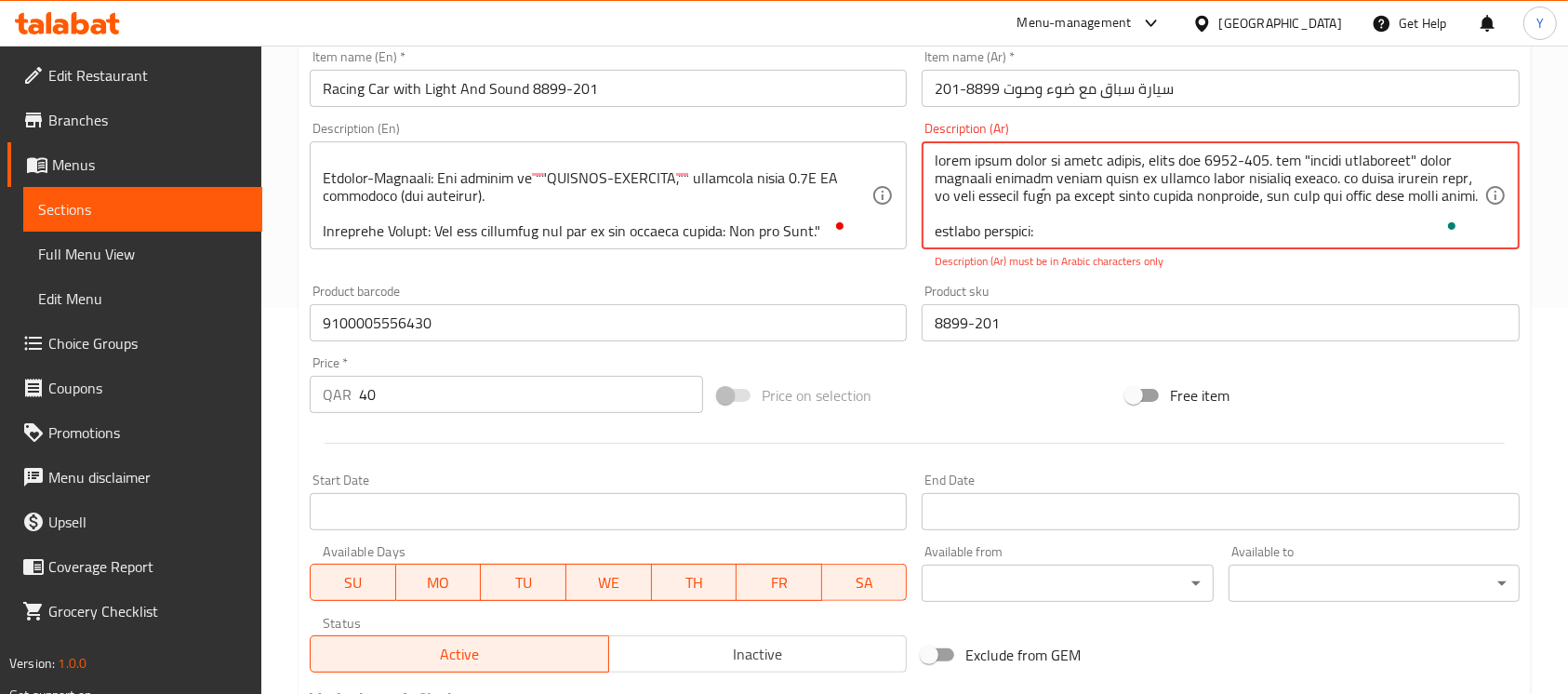
drag, startPoint x: 1355, startPoint y: 197, endPoint x: 1362, endPoint y: 209, distance: 13.9
click at [1351, 203] on textarea "To enrich screen reader interactions, please activate Accessibility in Grammarl…" at bounding box center [1208, 195] width 549 height 88
click at [1252, 270] on p "Description (Ar) must be in Arabic characters only" at bounding box center [1220, 261] width 571 height 17
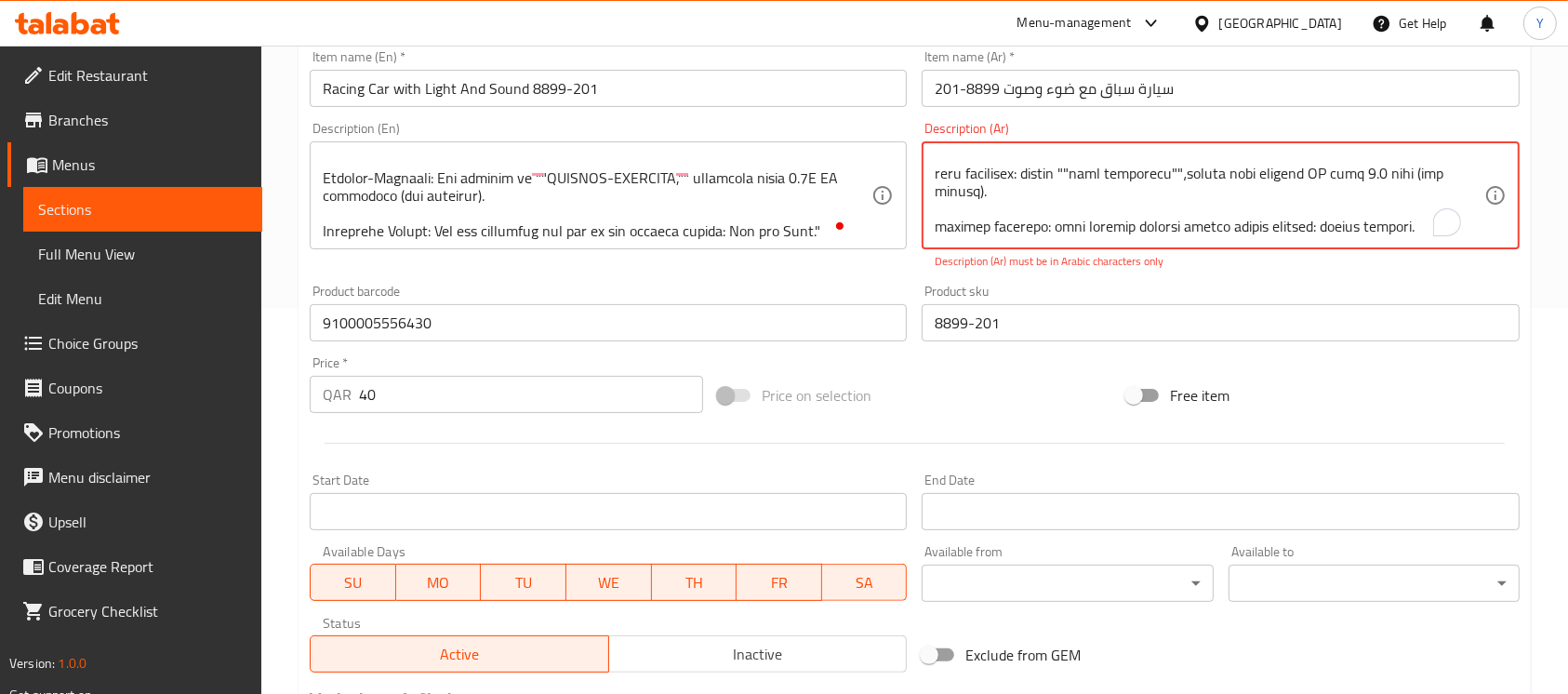
click at [937, 195] on textarea "To enrich screen reader interactions, please activate Accessibility in Grammarl…" at bounding box center [1208, 195] width 549 height 88
drag, startPoint x: 1330, startPoint y: 165, endPoint x: 1317, endPoint y: 217, distance: 53.6
click at [1317, 217] on textarea "To enrich screen reader interactions, please activate Accessibility in Grammarl…" at bounding box center [1208, 195] width 549 height 88
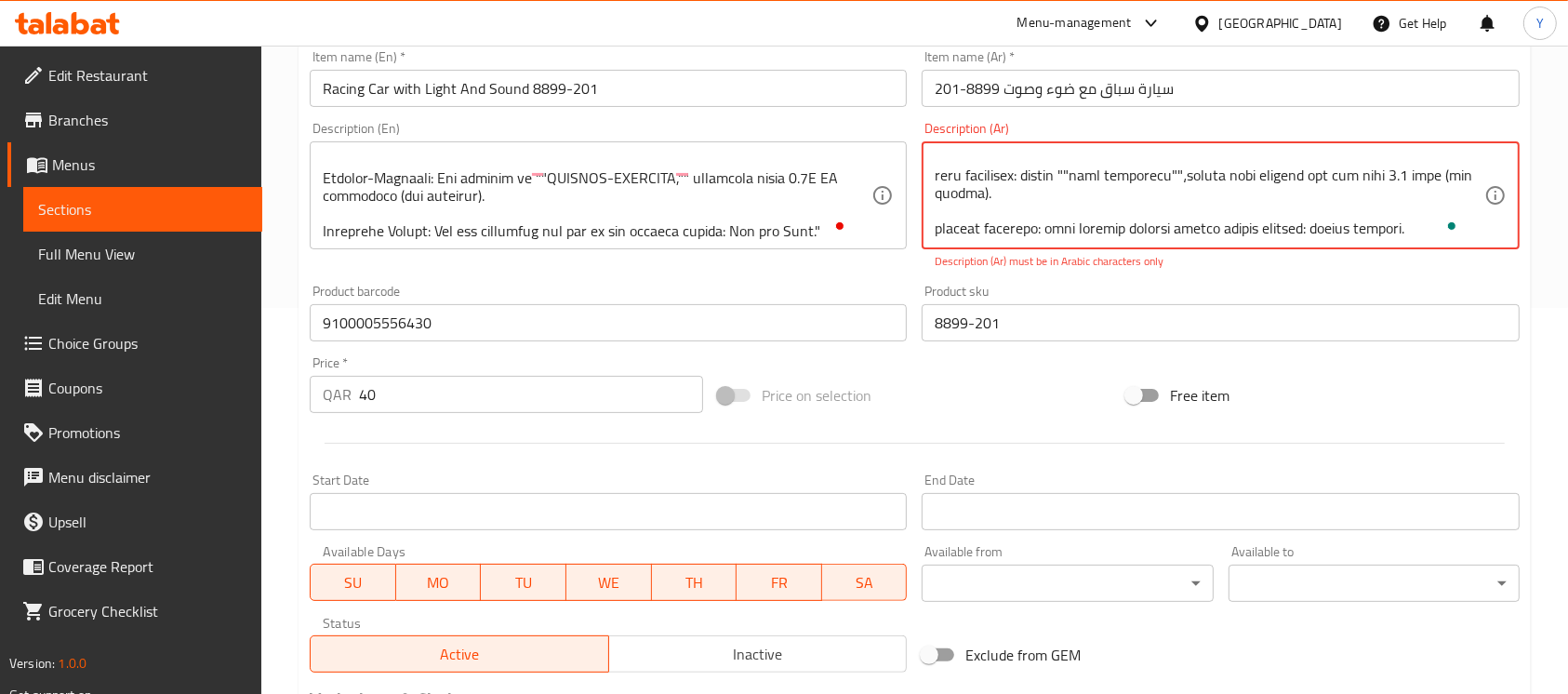
type textarea "استعد لرحلة مثيرة مع سيارة السباق، موديل رقم 8899-201. هذه "اللعبة الكهربائية" …"
click at [1332, 274] on div "Add item image Image Size: 1200 x 800 px / Image formats: jpg, png / 5MB Max. I…" at bounding box center [915, 268] width 1225 height 822
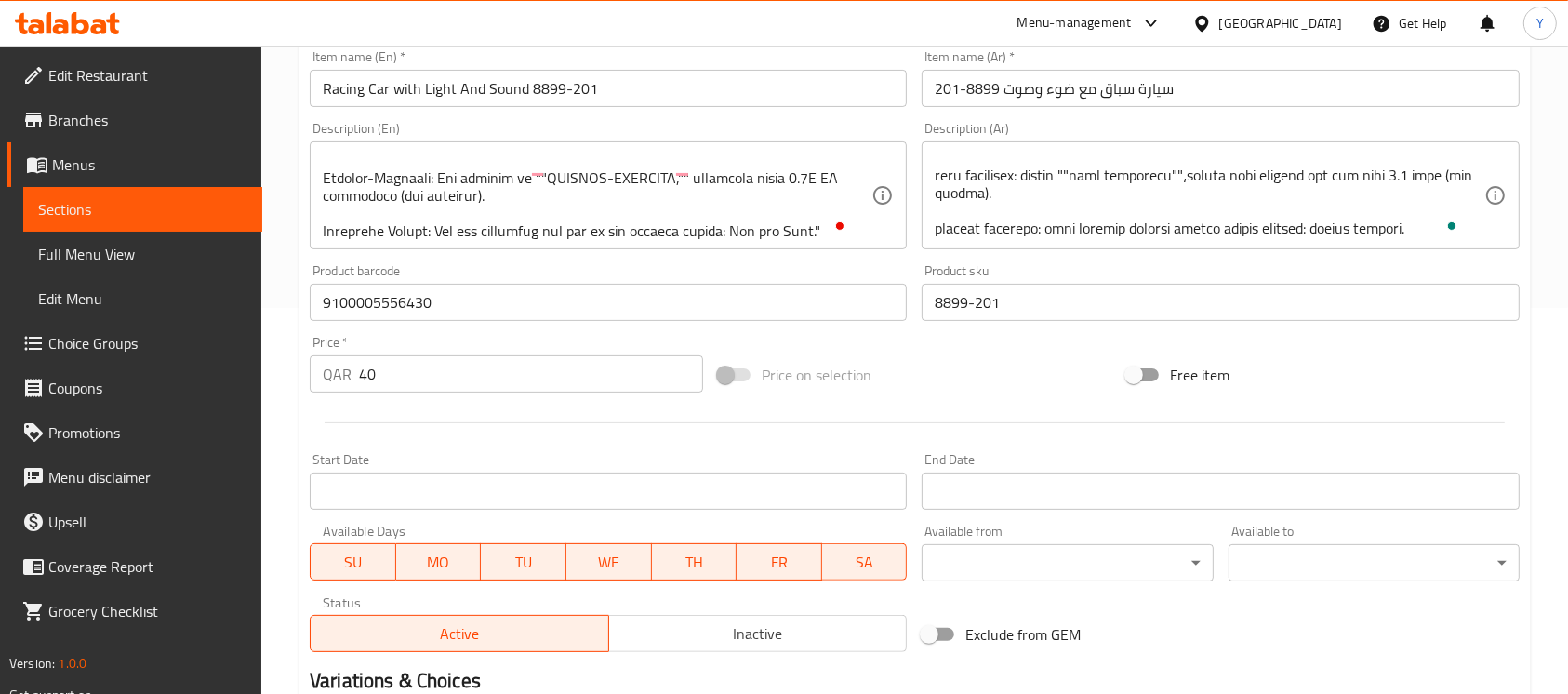
click at [661, 110] on div "Item name (En)   * Racing Car with Light And Sound 8899-201 Item name (En) *" at bounding box center [608, 78] width 612 height 71
click at [677, 87] on input "Racing Car with Light And Sound 8899-201" at bounding box center [608, 89] width 597 height 38
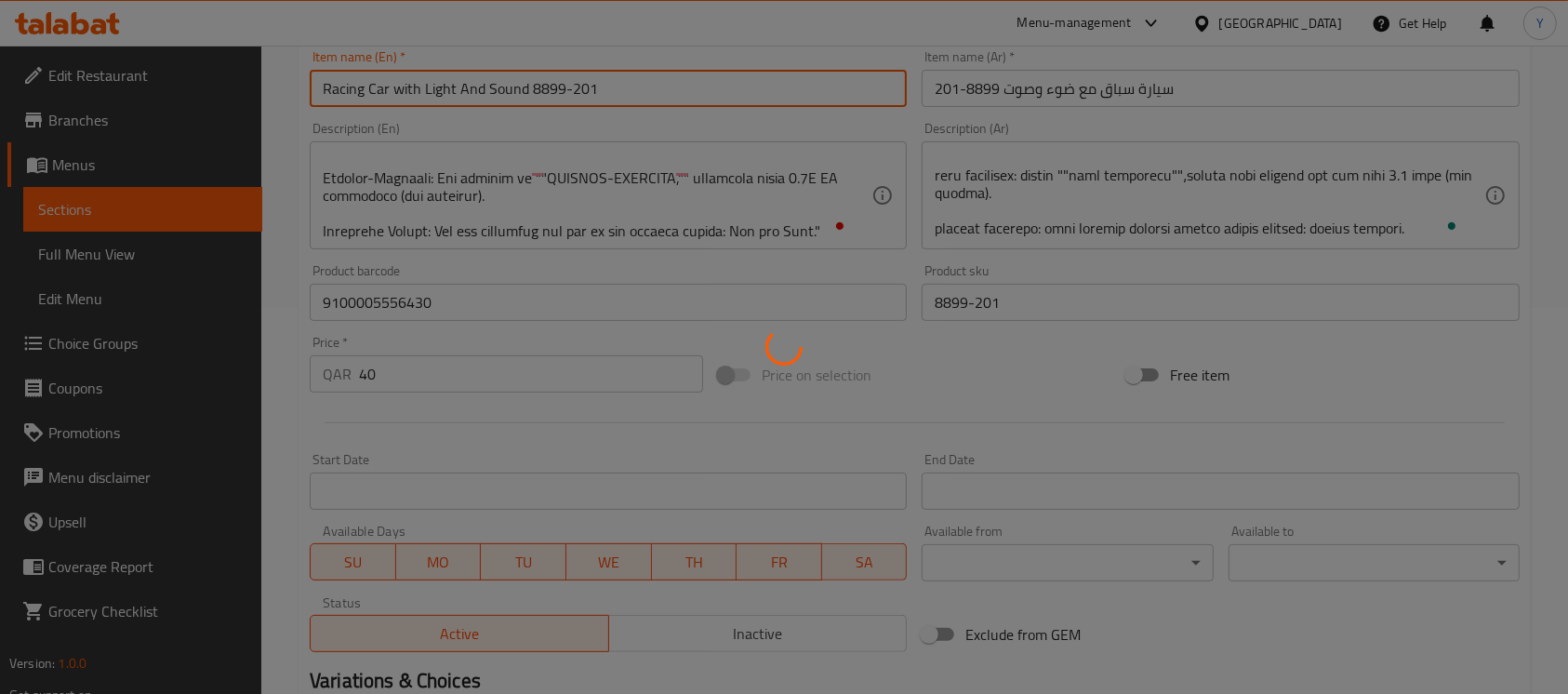
type input "0"
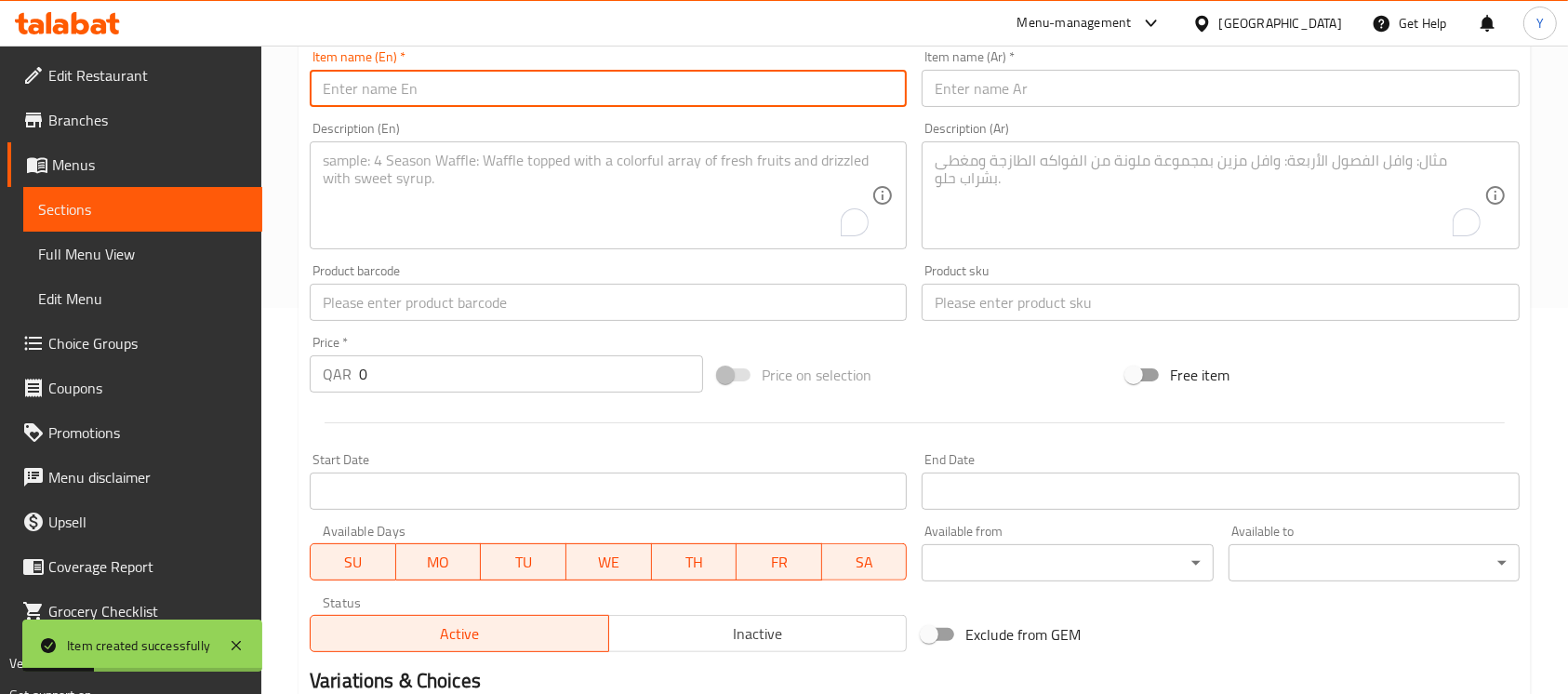
scroll to position [0, 0]
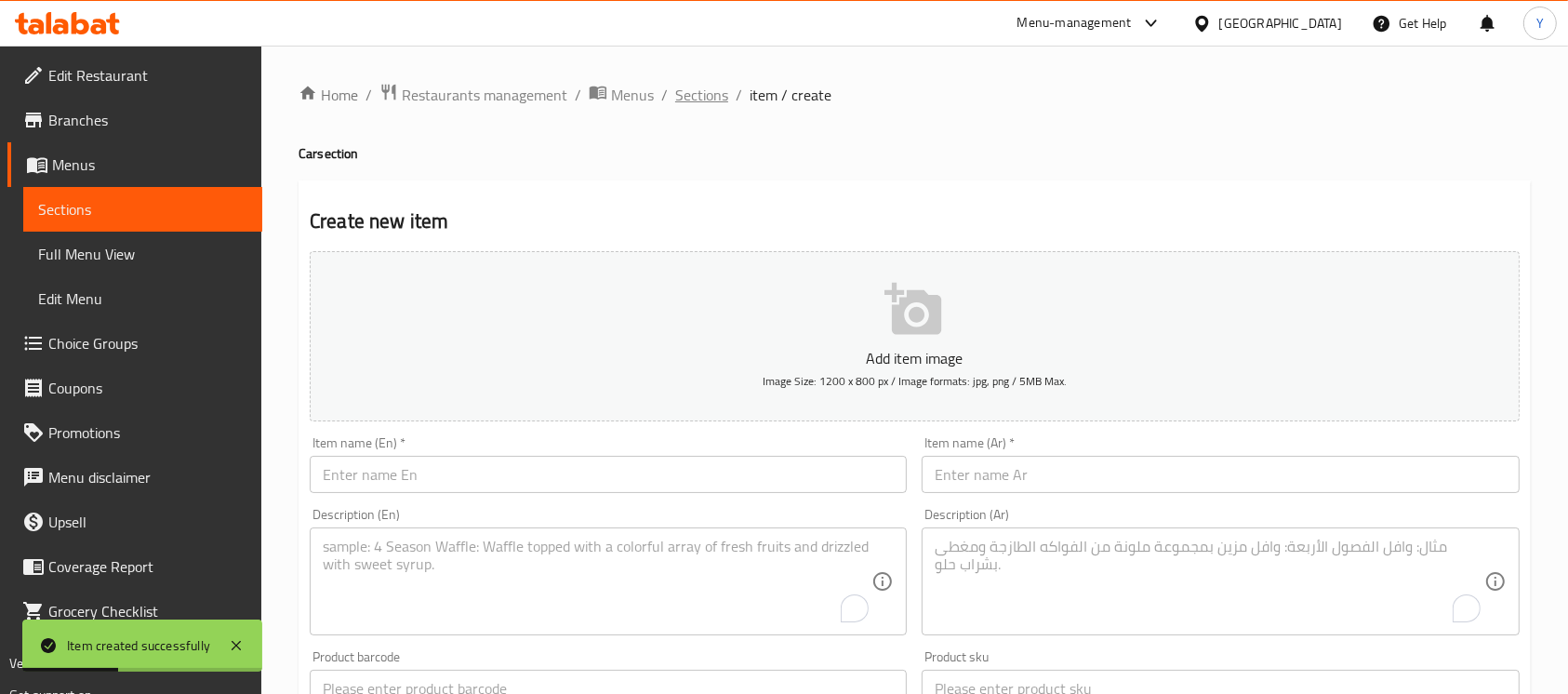
click at [689, 100] on span "Sections" at bounding box center [702, 95] width 53 height 23
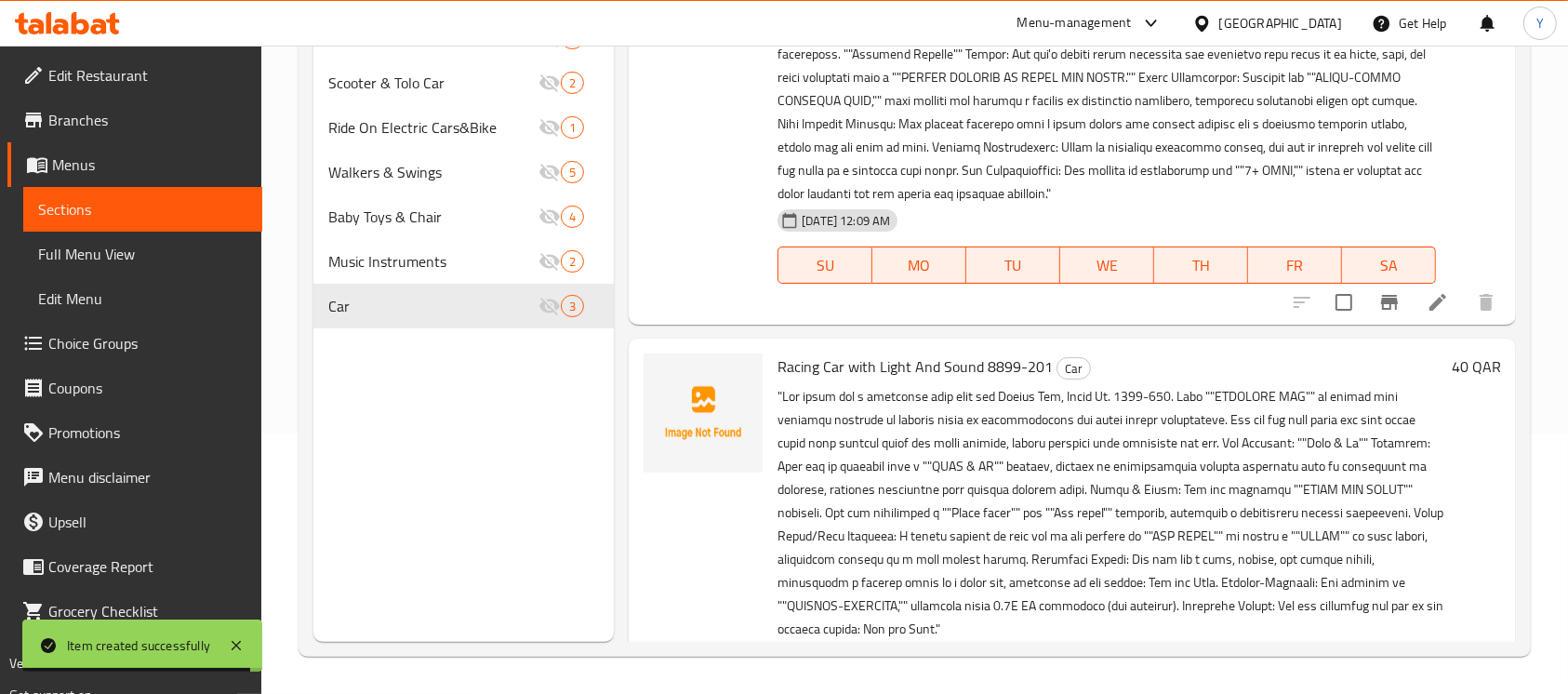
scroll to position [729, 0]
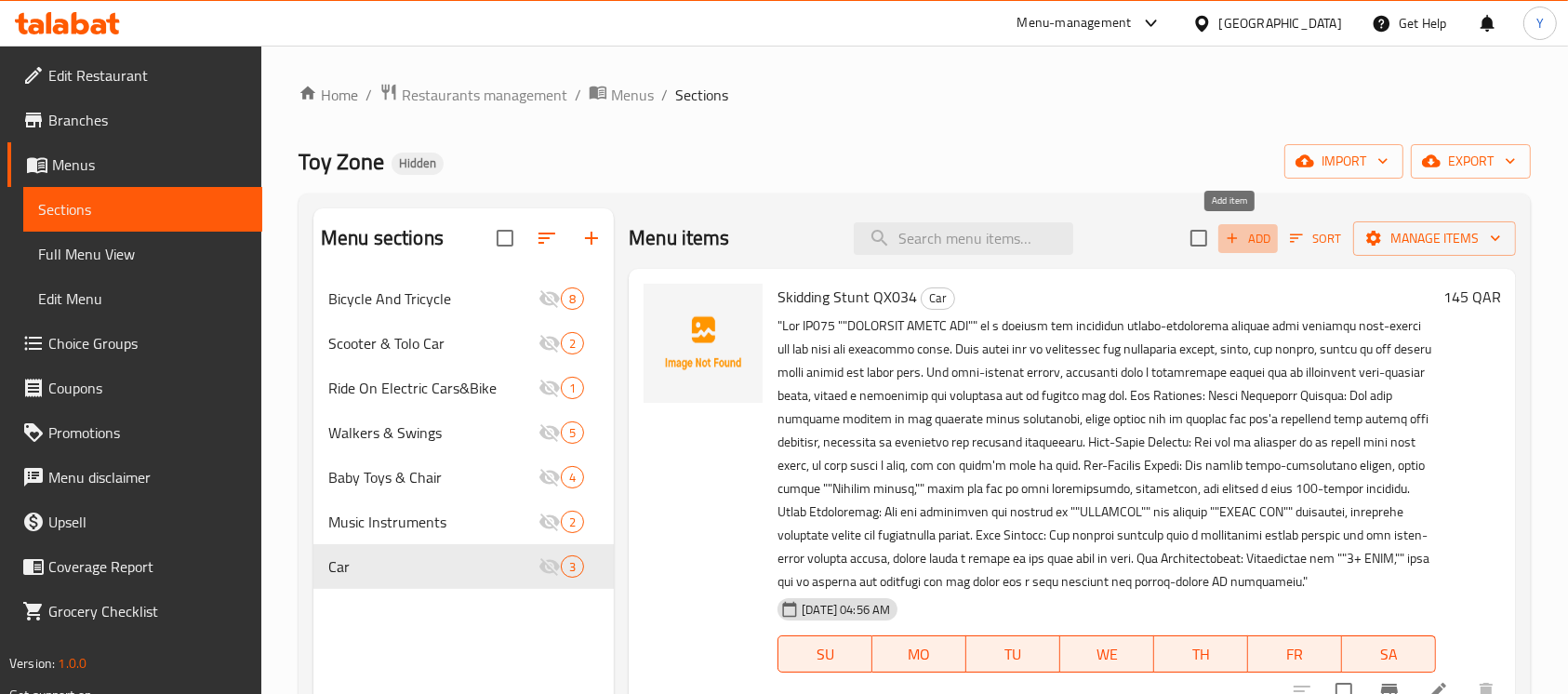
click at [1235, 240] on span "Add" at bounding box center [1248, 238] width 50 height 22
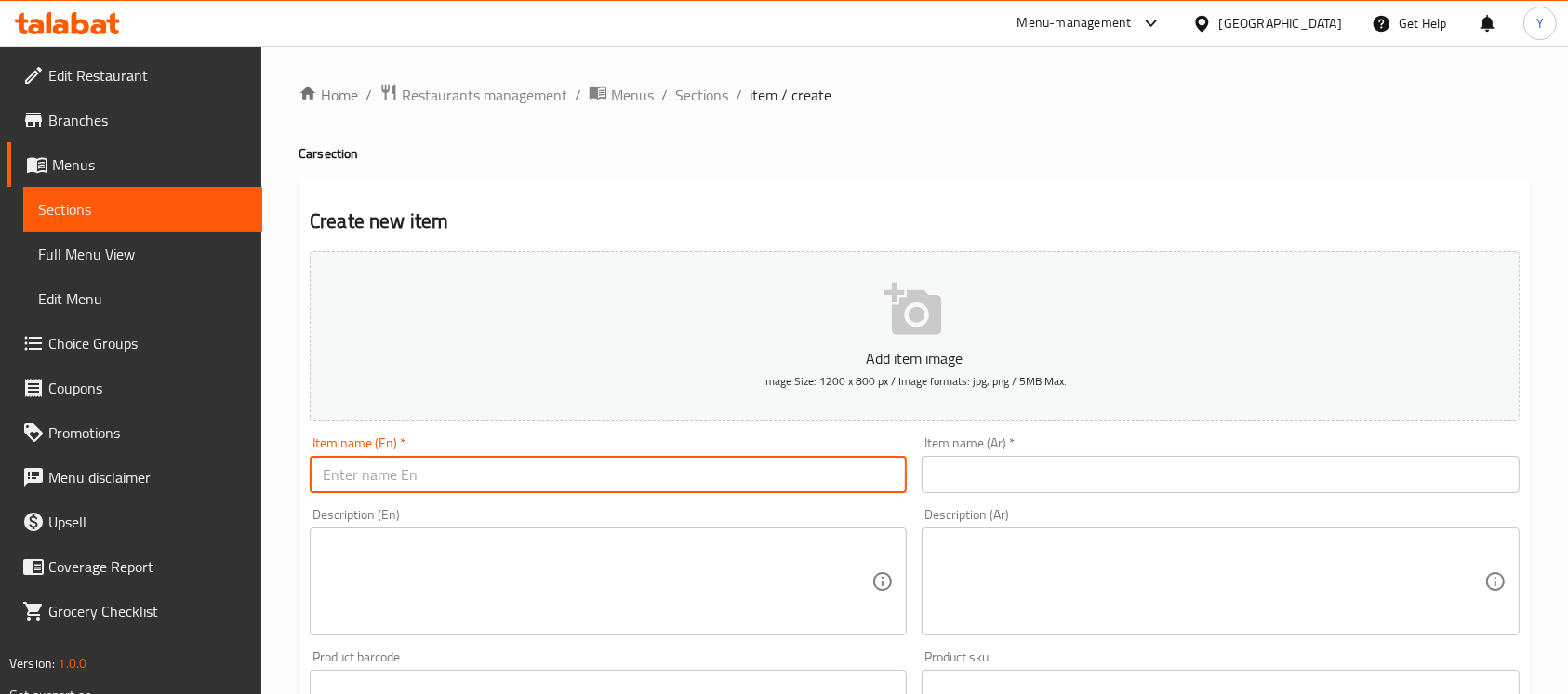
paste input "Patrol Police Car with Light & Sound 8899-202"
type input "Patrol Police Car with Light & Sound 8899-202"
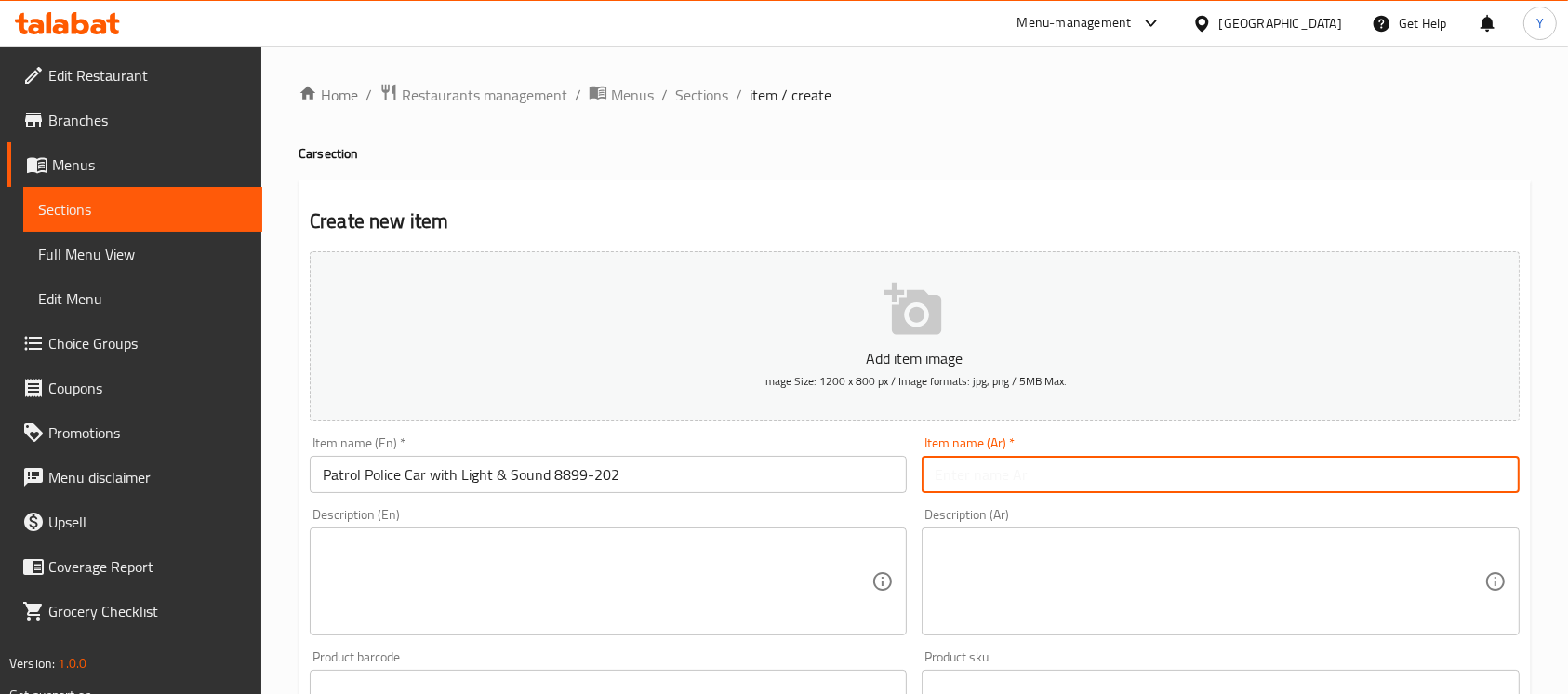
paste input "سيارة شرطة دورية مع ضوء وصوت 8899-202"
type input "سيارة شرطة دورية مع ضوء وصوت 8899-202"
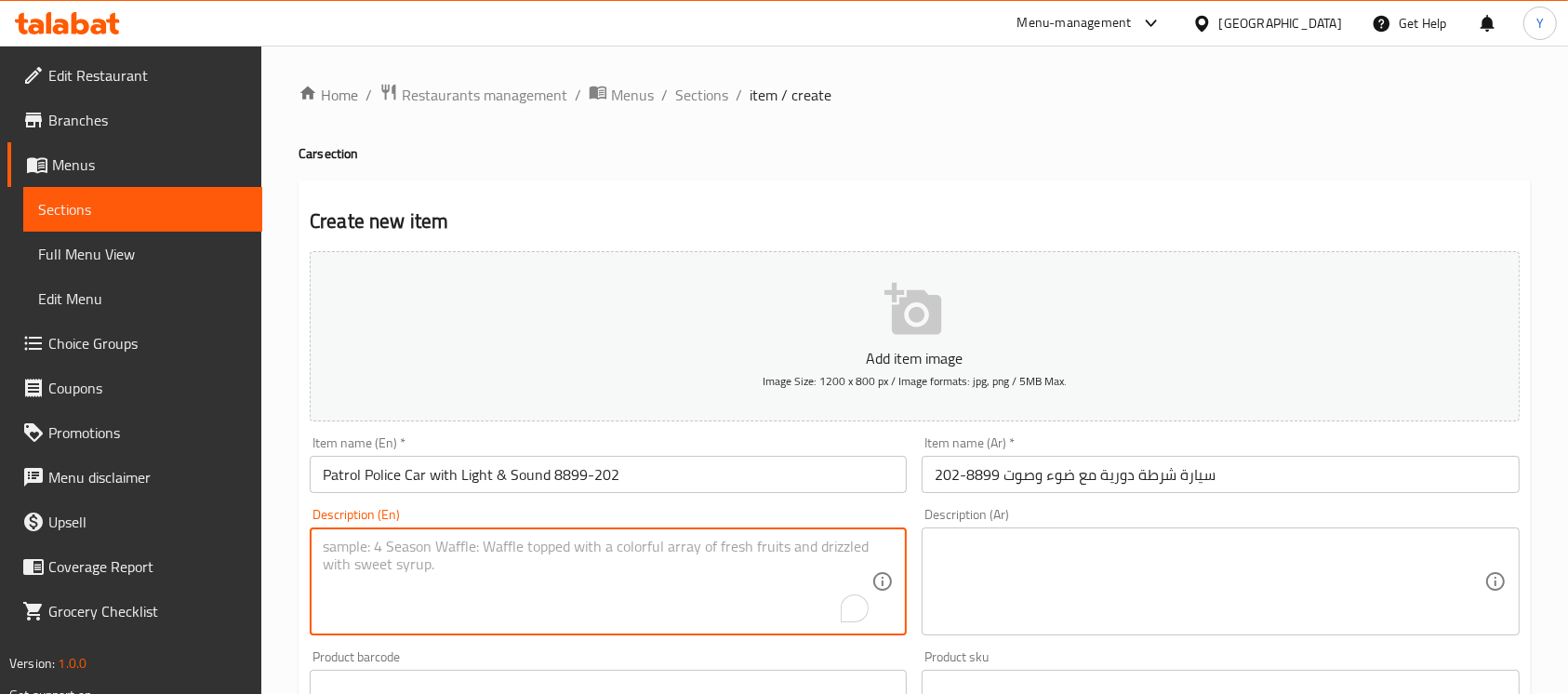
paste textarea ""This Patrol Police Car, Model No. 8899-202, is an action-packed toy designed t…"
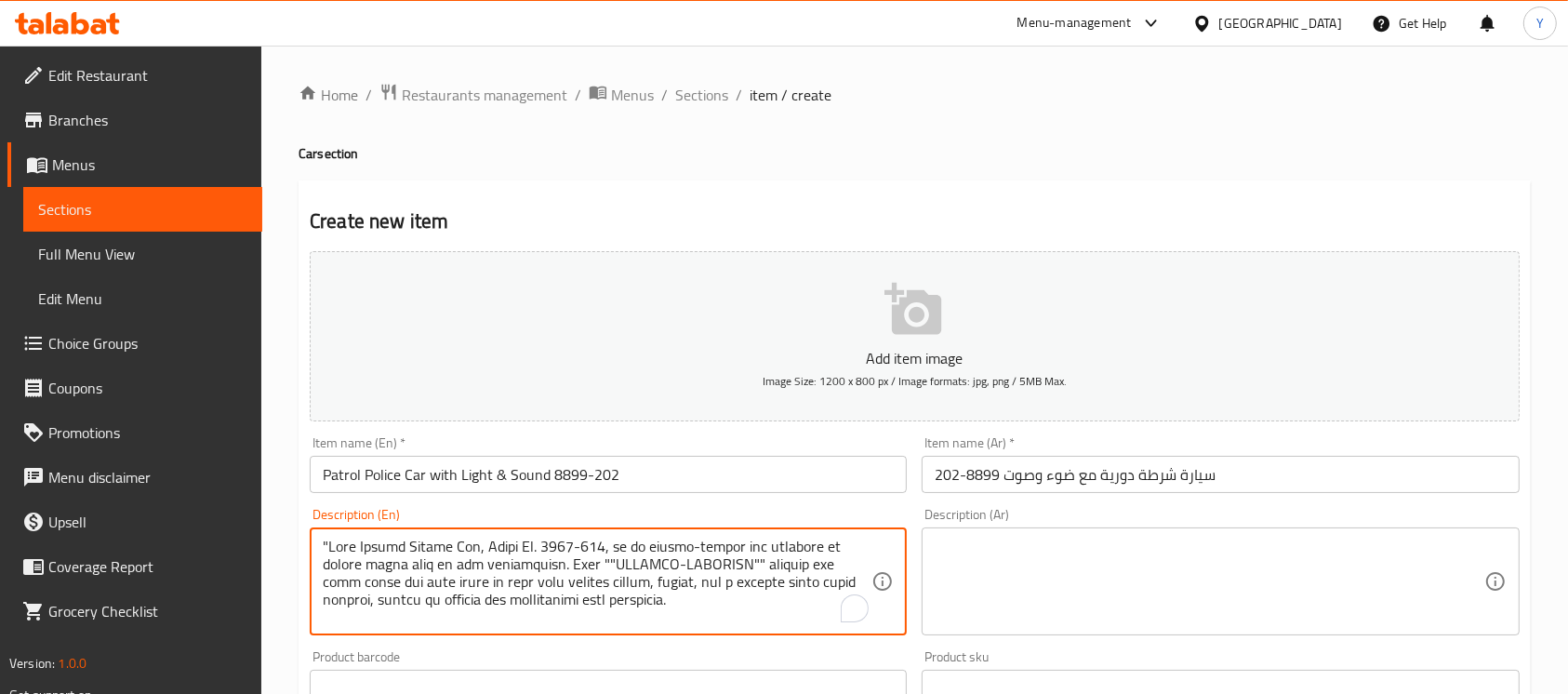
scroll to position [424, 0]
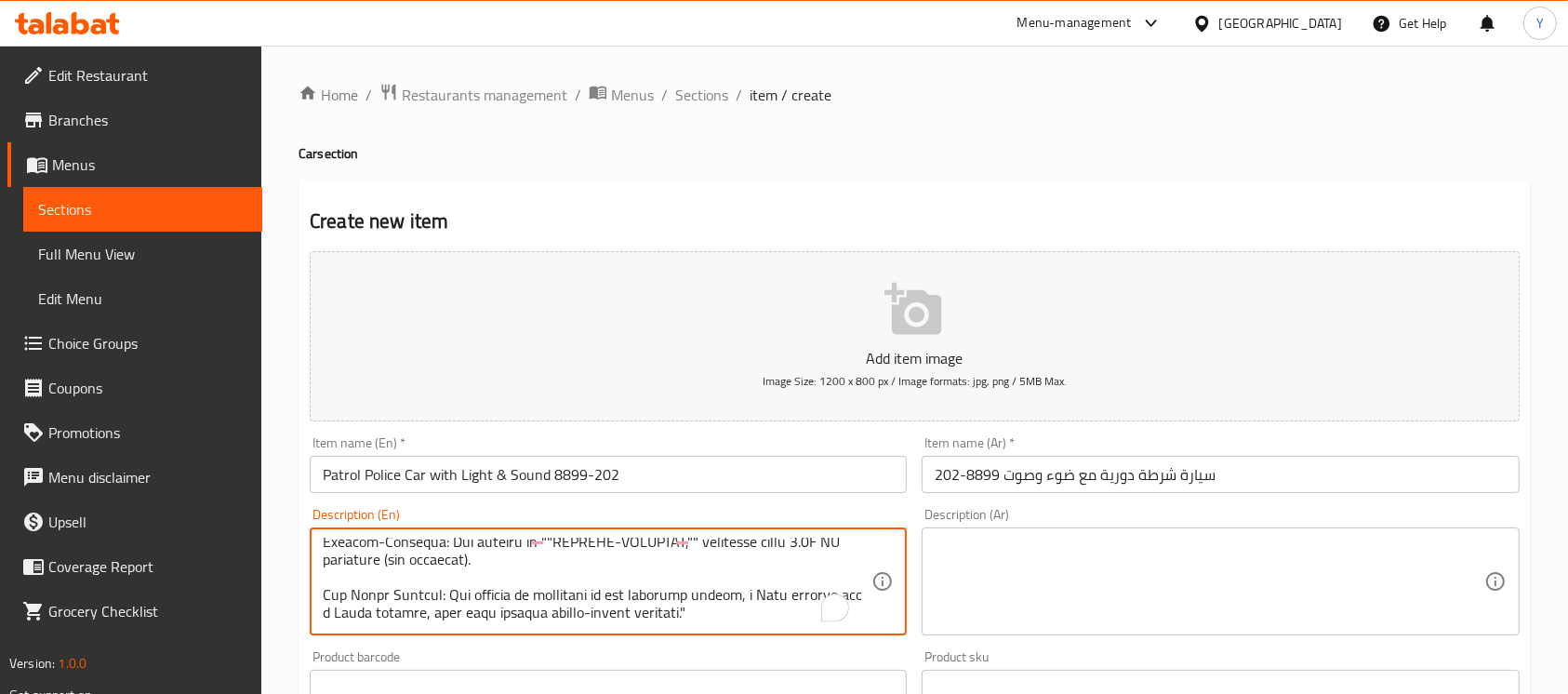
type textarea ""This Patrol Police Car, Model No. 8899-202, is an action-packed toy designed t…"
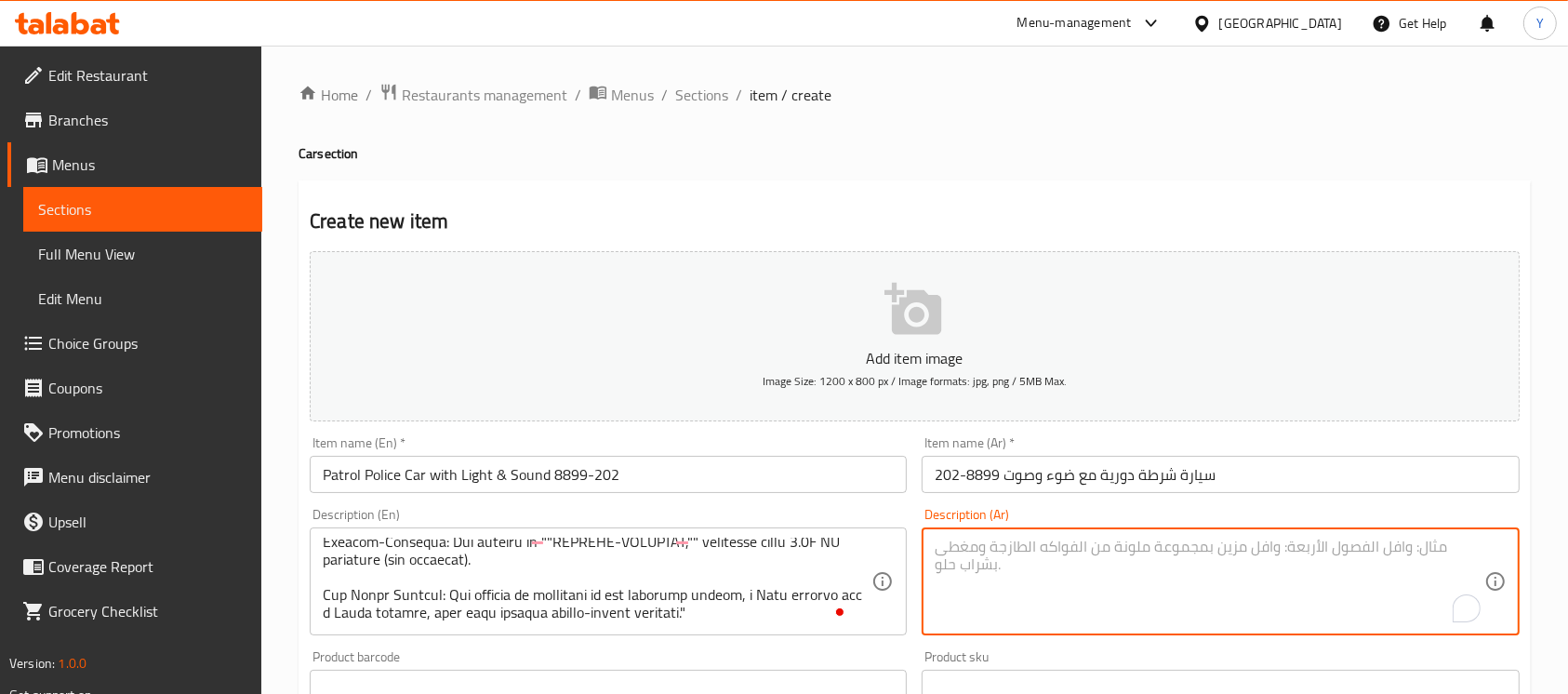
paste textarea ""سيارة شرطة الدورية هذه، طراز رقم 8899-202، لعبة مليئة بالحركة والإثارة، مصممة …"
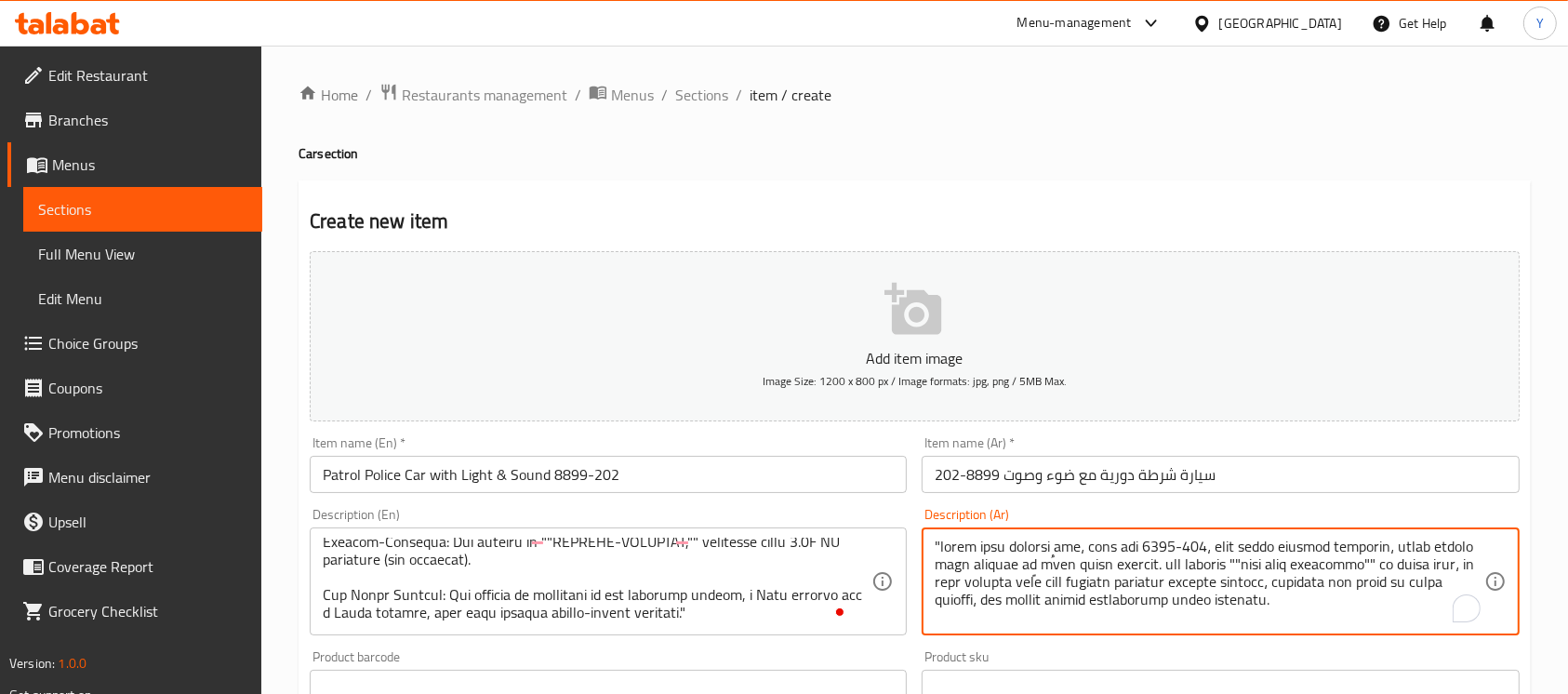
scroll to position [441, 0]
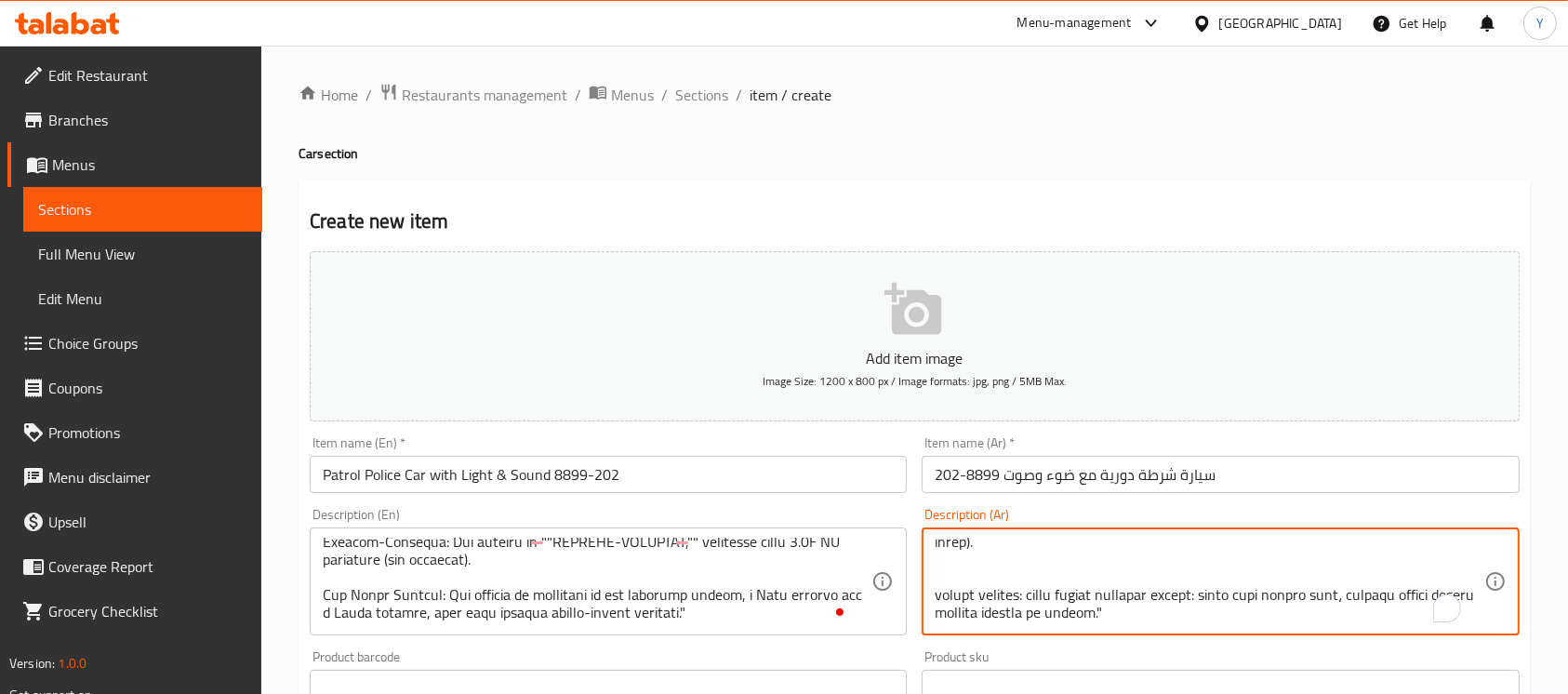
type textarea ""سيارة شرطة الدورية هذه، طراز رقم 8899-202، لعبة مليئة بالحركة والإثارة، مصممة …"
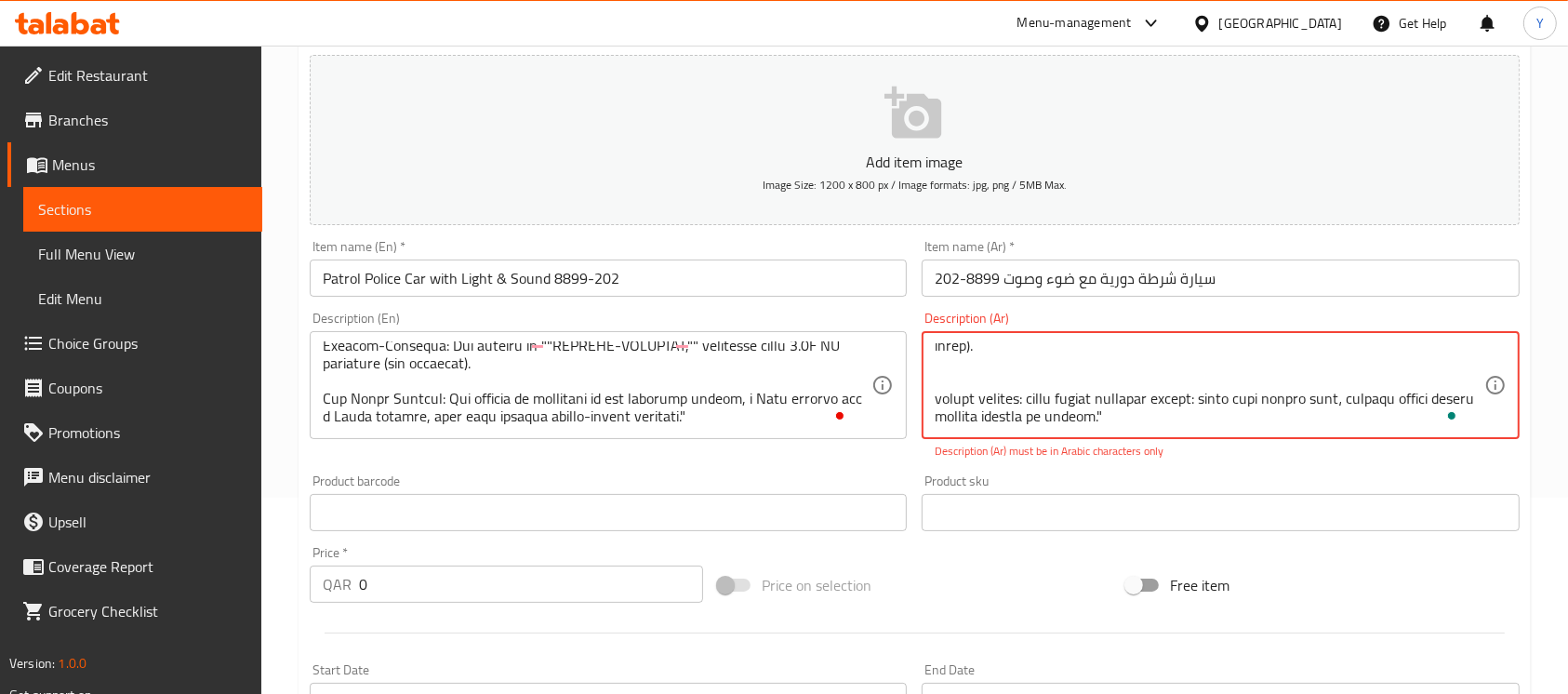
scroll to position [203, 0]
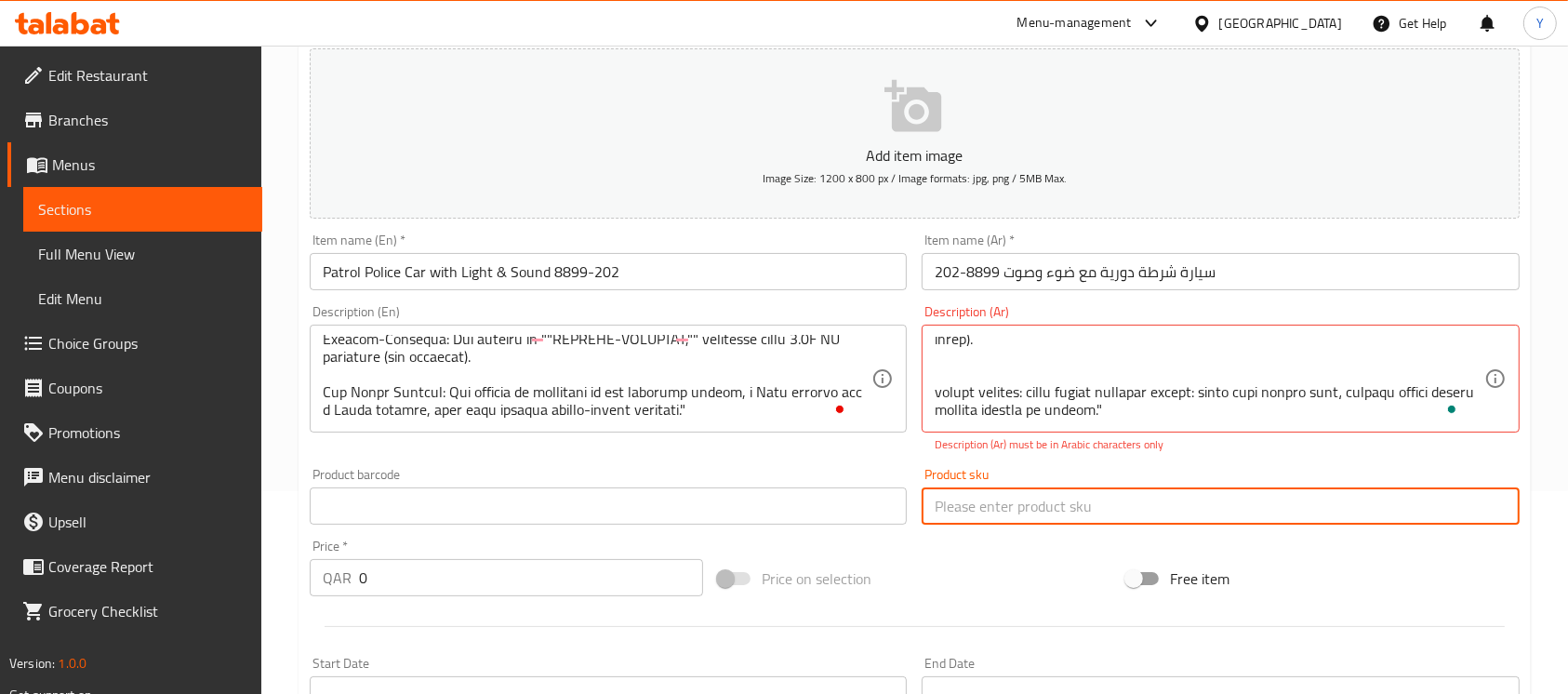
drag, startPoint x: 500, startPoint y: 499, endPoint x: 1057, endPoint y: 516, distance: 557.3
paste input "8899-202"
type input "8899-202"
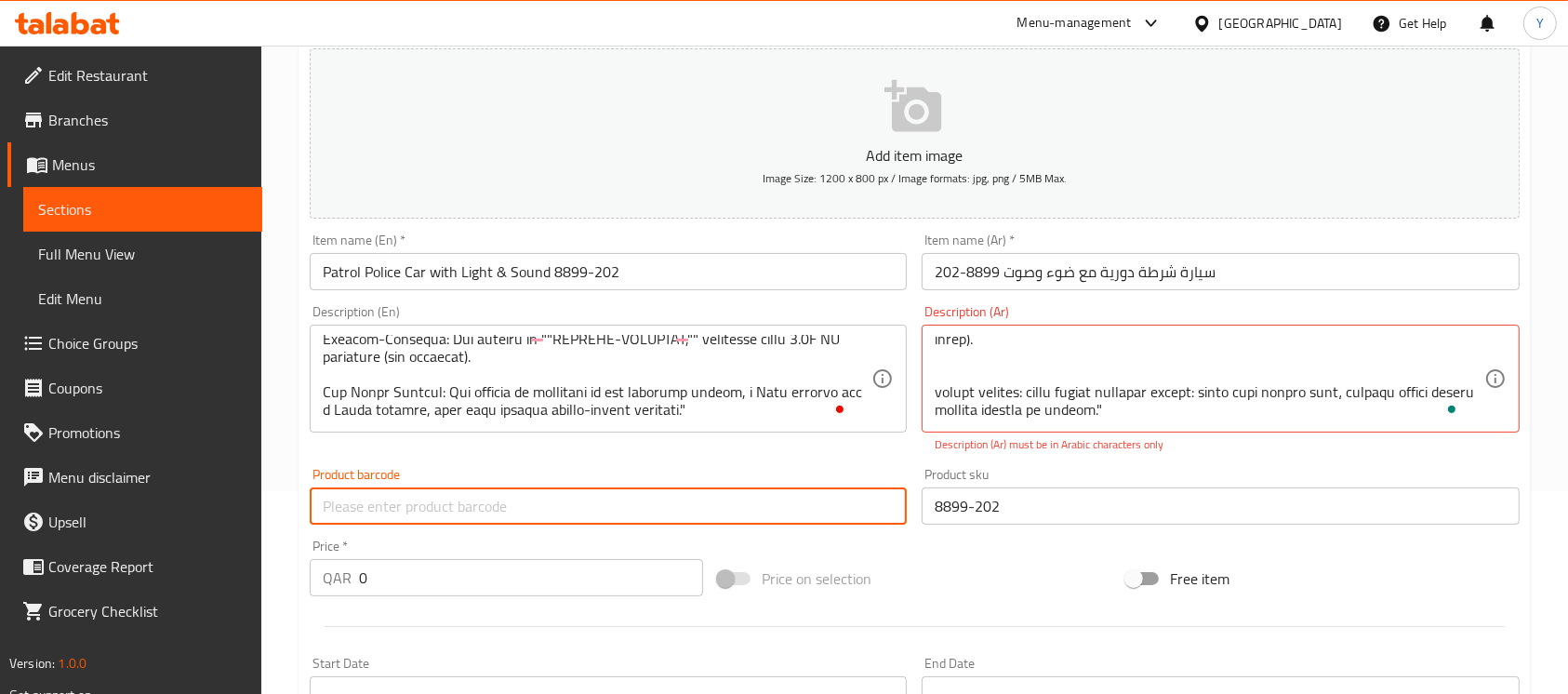
paste input "9100005556432"
type input "9100005556432"
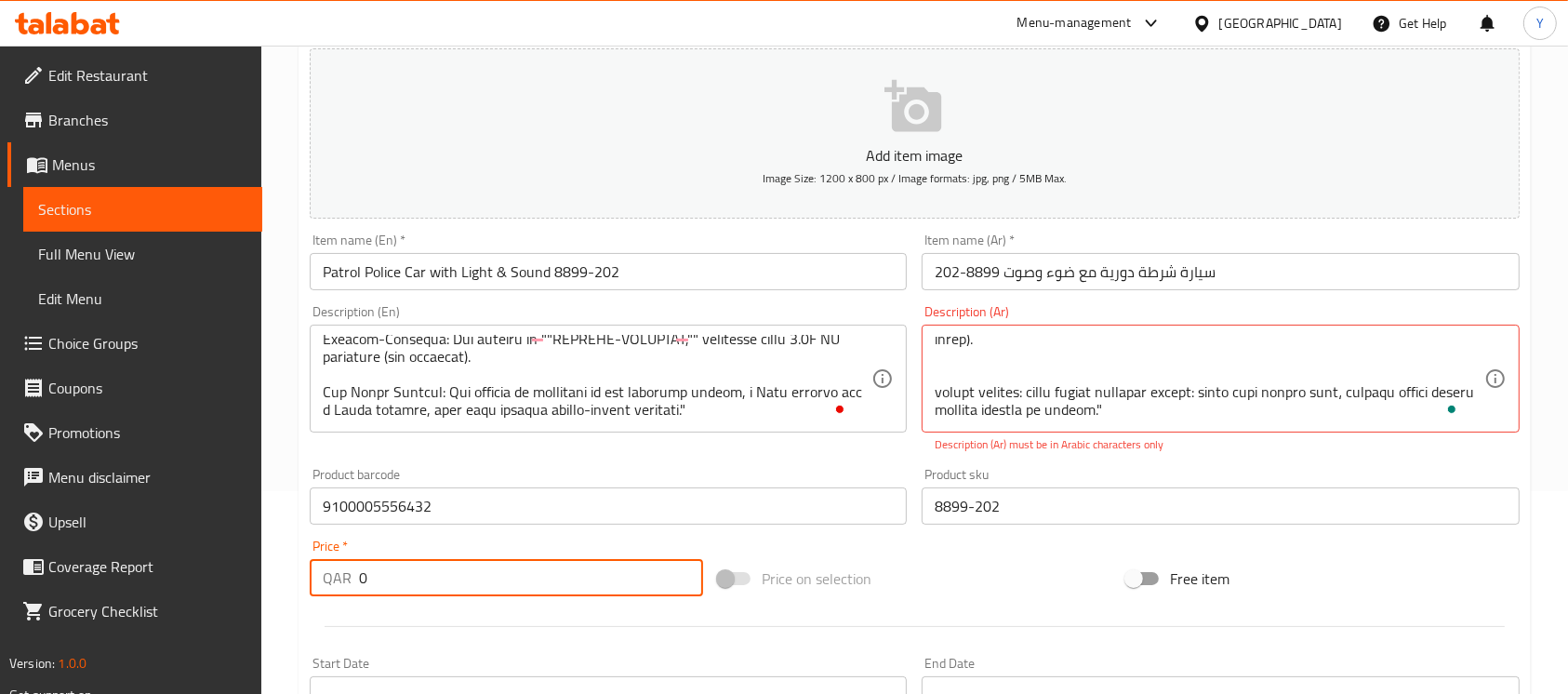
click at [312, 562] on div "QAR 0 Price *" at bounding box center [506, 577] width 393 height 38
type input "40"
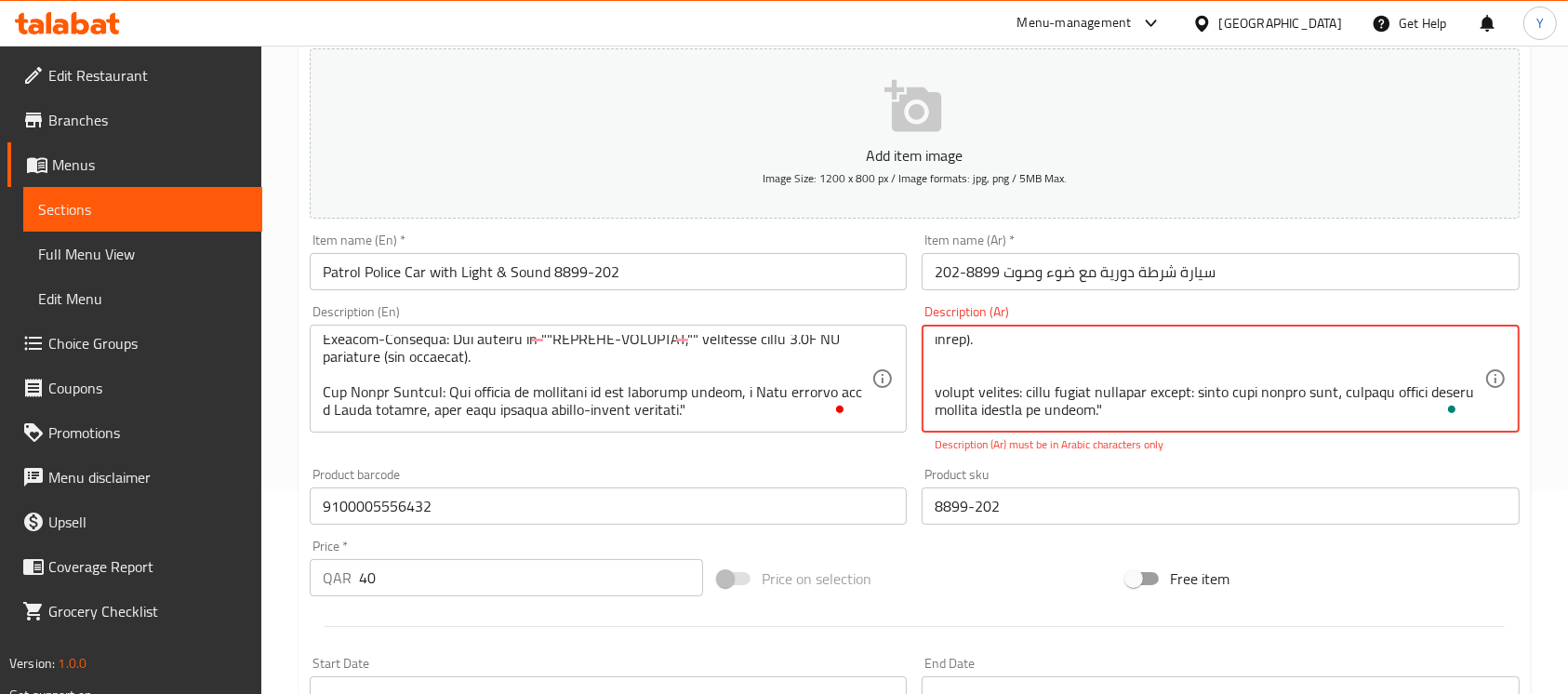
scroll to position [391, 0]
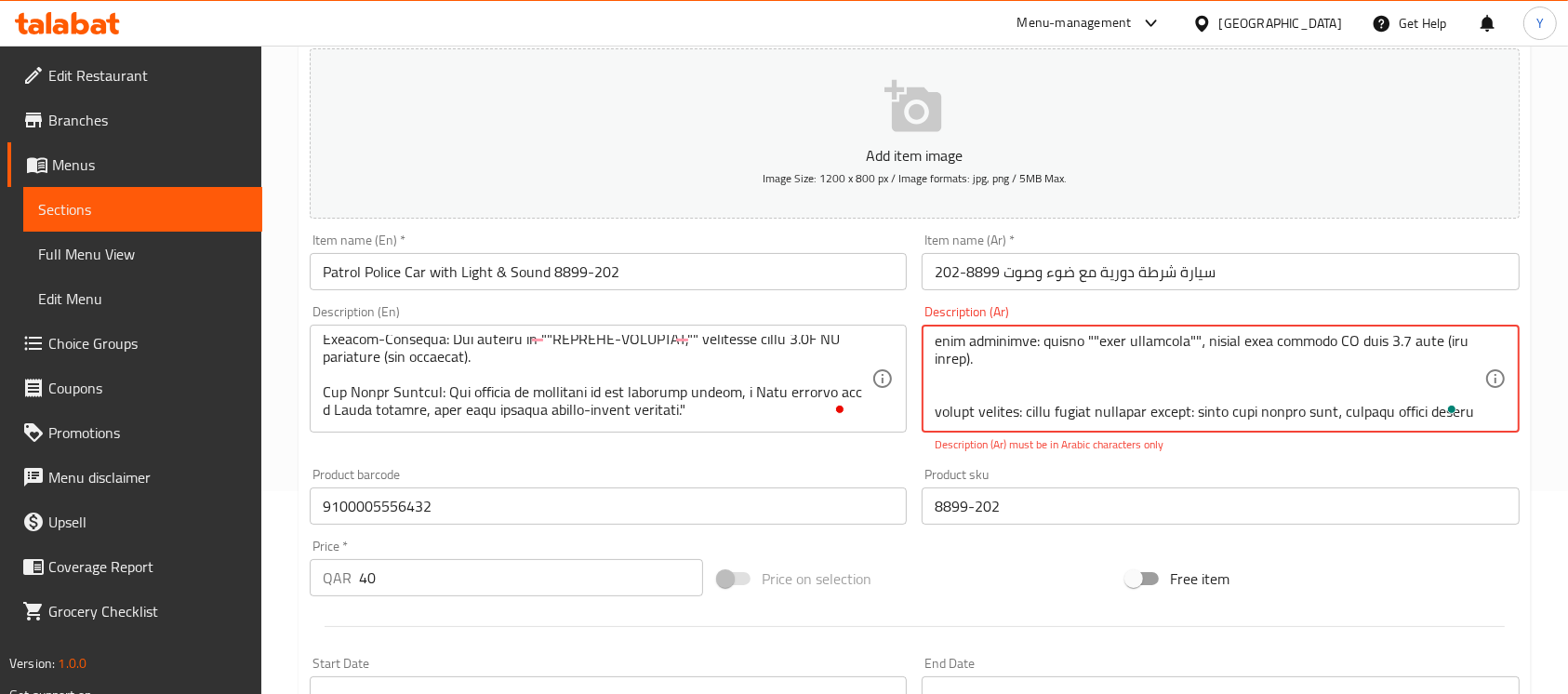
drag, startPoint x: 1320, startPoint y: 362, endPoint x: 1334, endPoint y: 362, distance: 14.0
click at [1334, 362] on textarea "To enrich screen reader interactions, please activate Accessibility in Grammarl…" at bounding box center [1208, 379] width 549 height 88
type textarea ""سيارة شرطة الدورية هذه، طراز رقم 8899-202، لعبة مليئة بالحركة والإثارة، مصممة …"
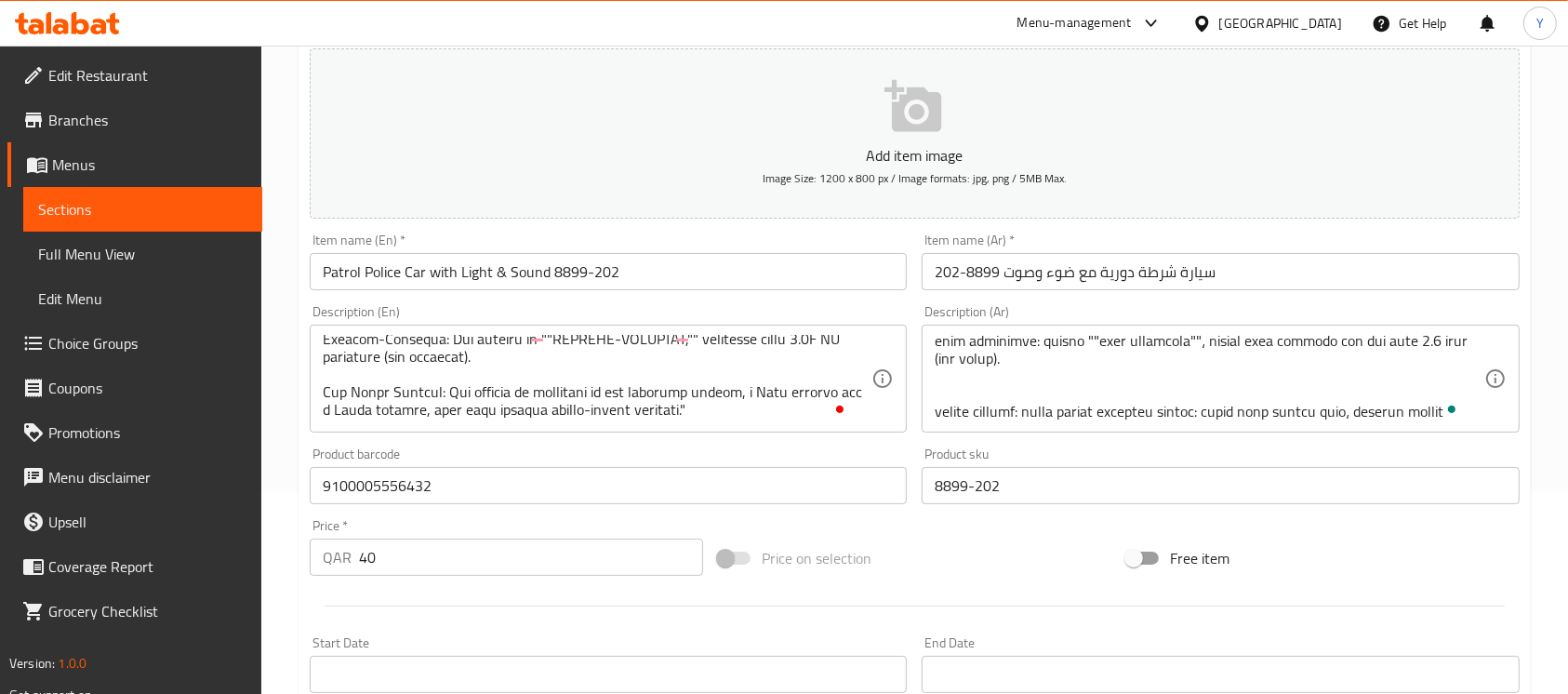
click at [1244, 463] on div "Product sku 8899-202 Product sku" at bounding box center [1220, 476] width 612 height 71
click at [677, 280] on input "Patrol Police Car with Light & Sound 8899-202" at bounding box center [608, 272] width 597 height 38
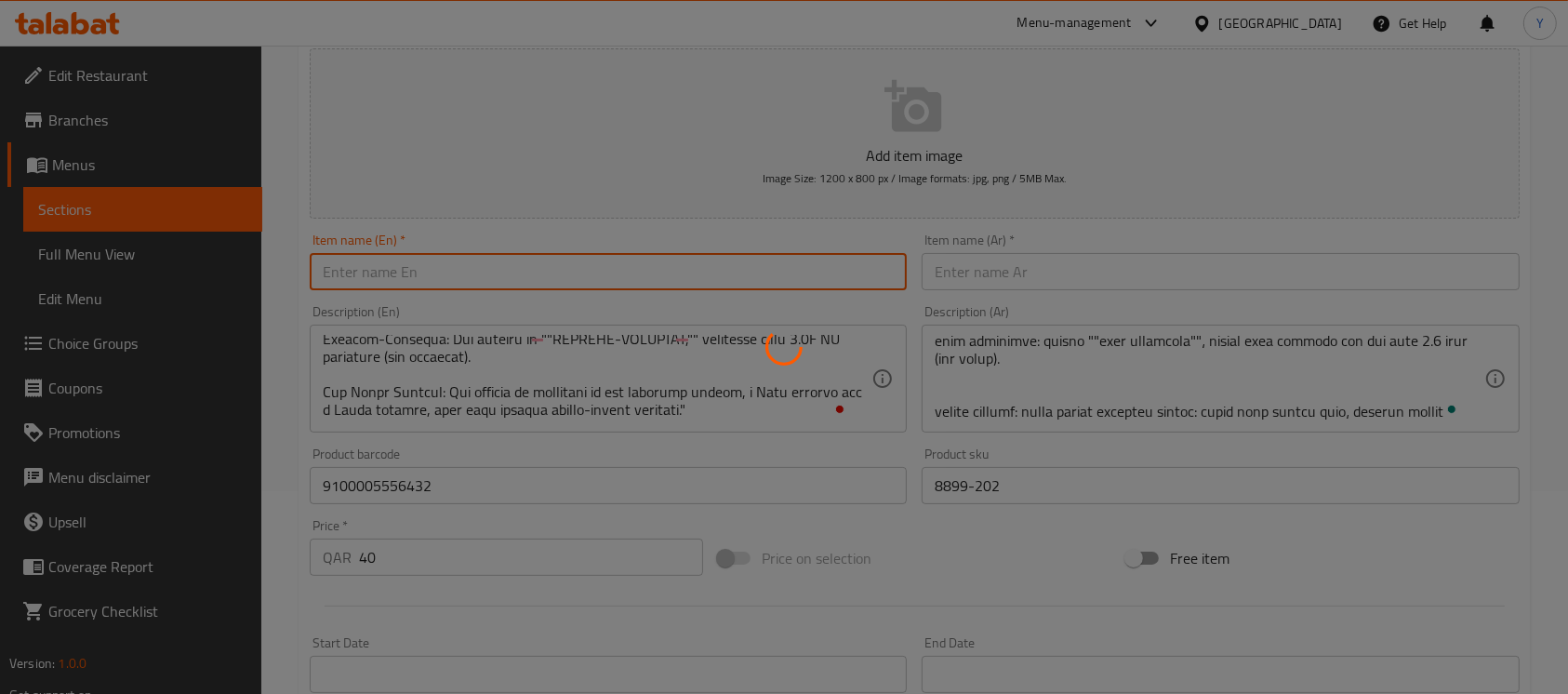
type input "0"
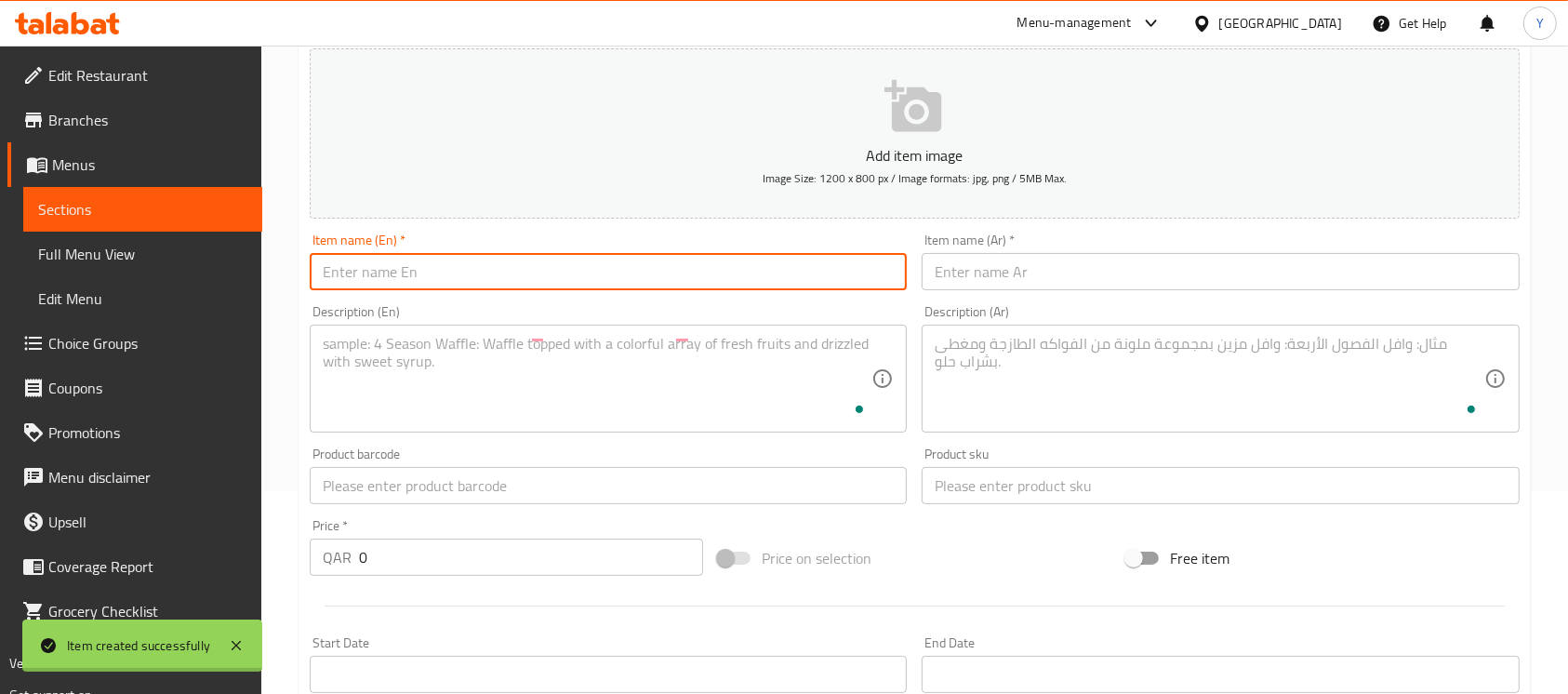
scroll to position [0, 0]
paste input "Concept Racing Transparent Gear Car- HJ598A"
type input "Concept Racing Transparent Gear Car- HJ598A"
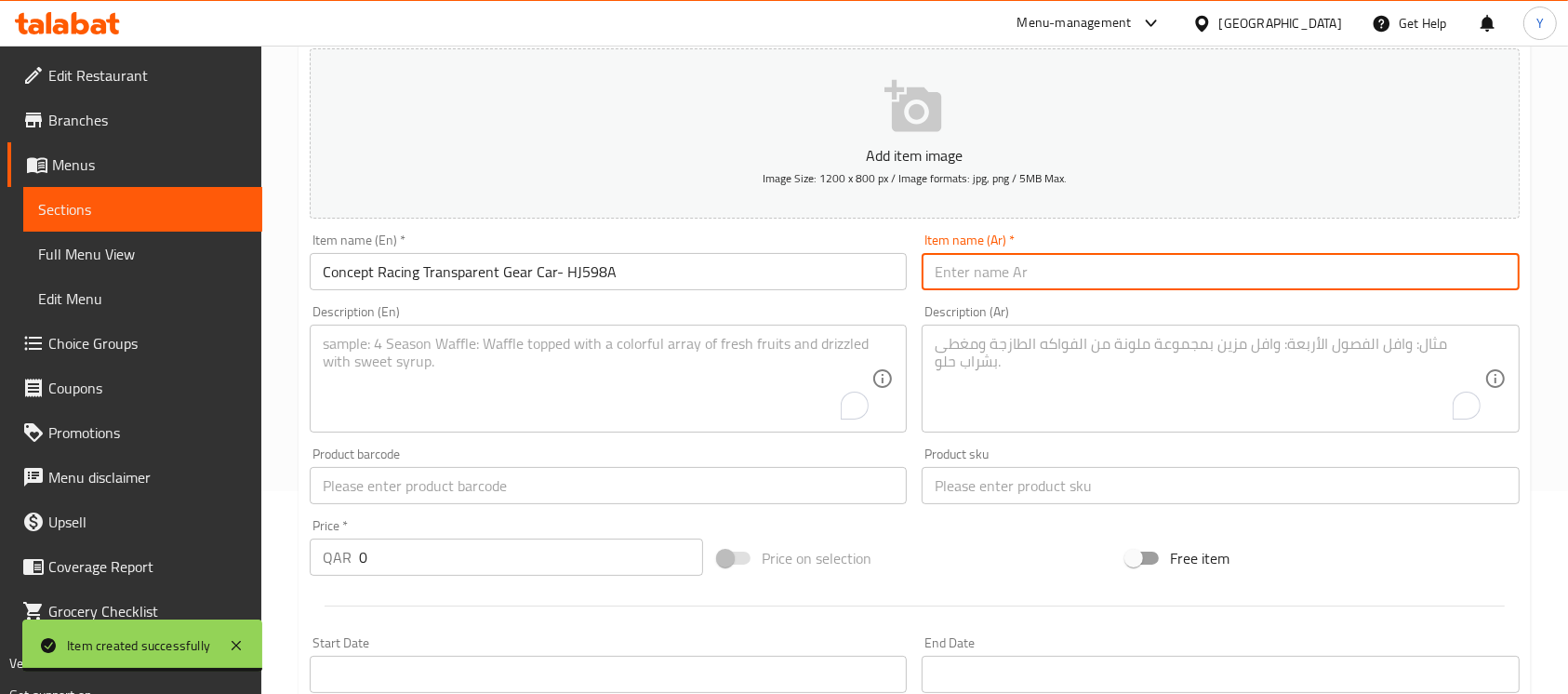
paste input "سيارة سباق كونسبت جير شفافة - HJ598A"
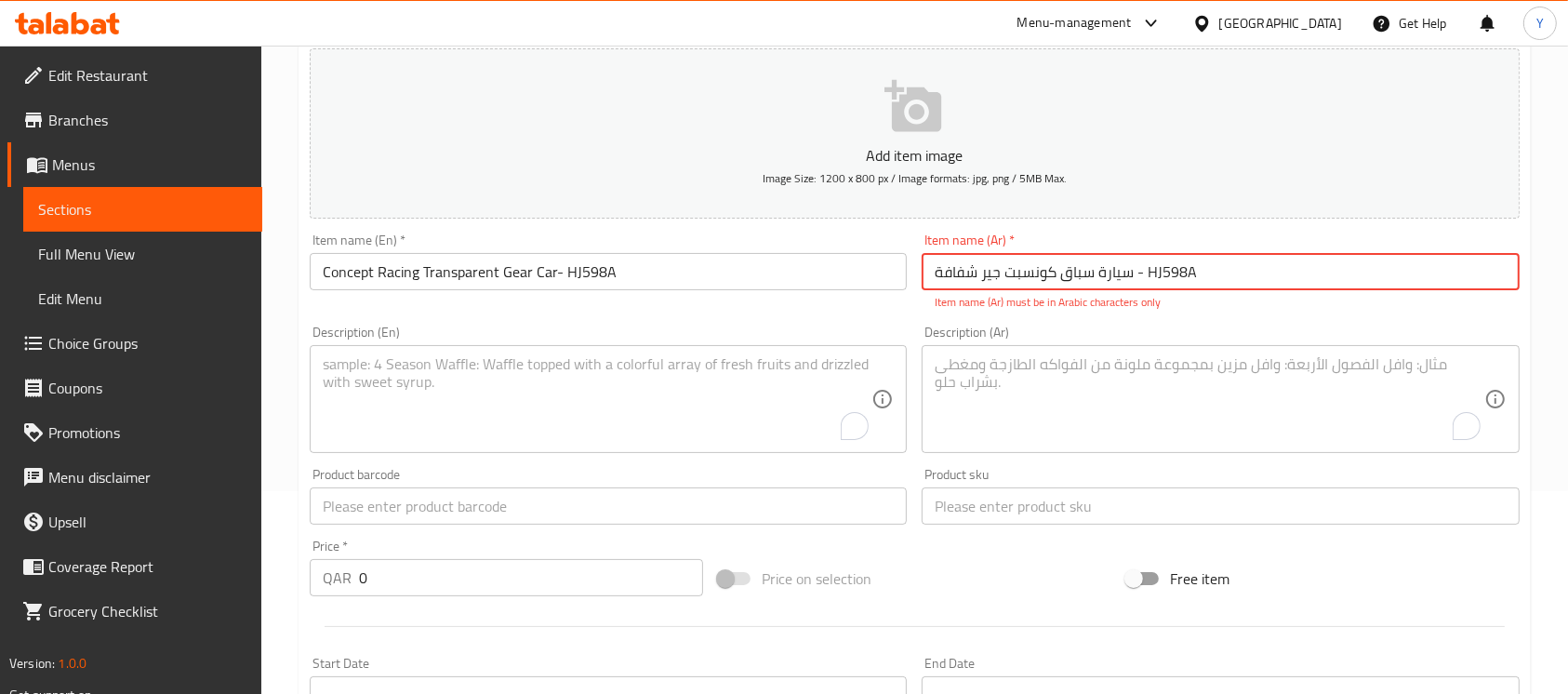
type input "سيارة سباق كونسبت جير شفافة - HJ598A"
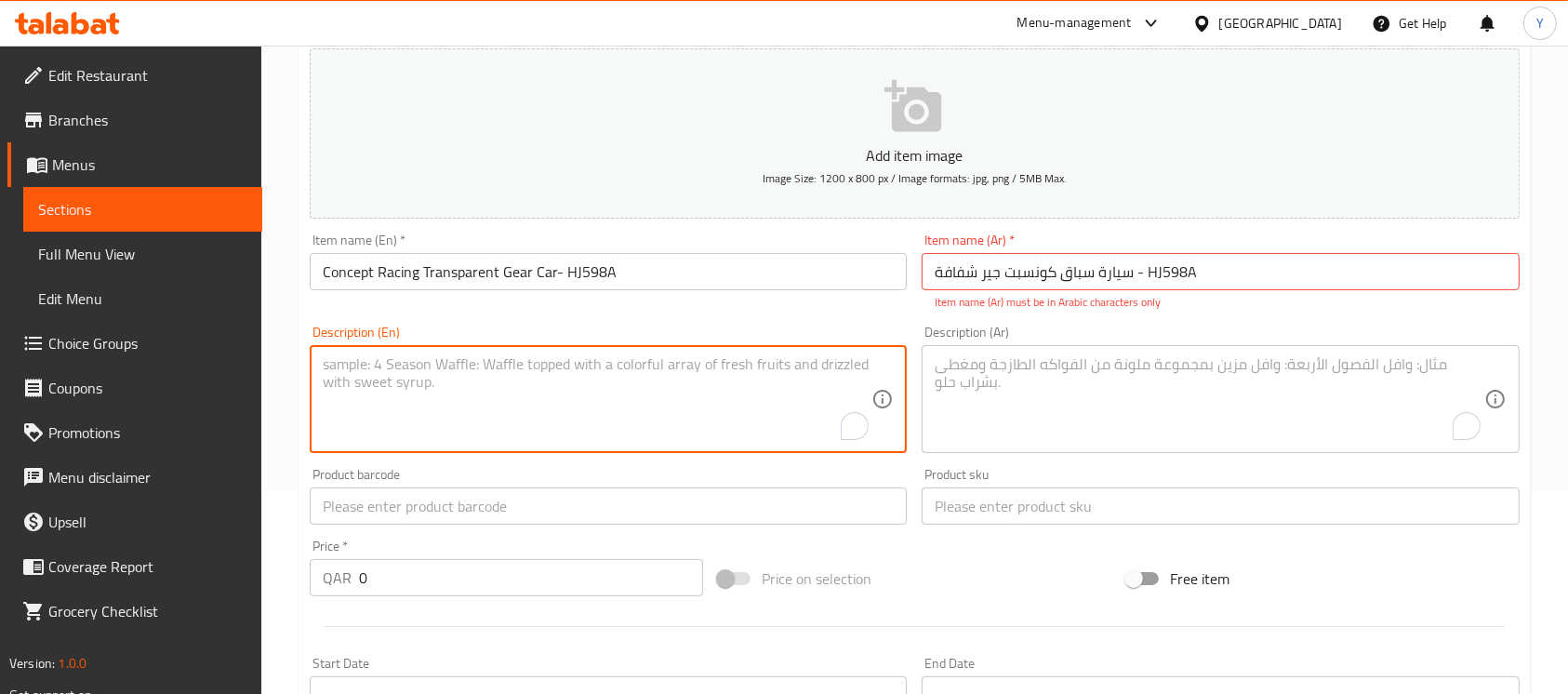
paste textarea ""The ""Concept Racing"" Transparent Gear Car, Model No. HJ598A, is an innovativ…"
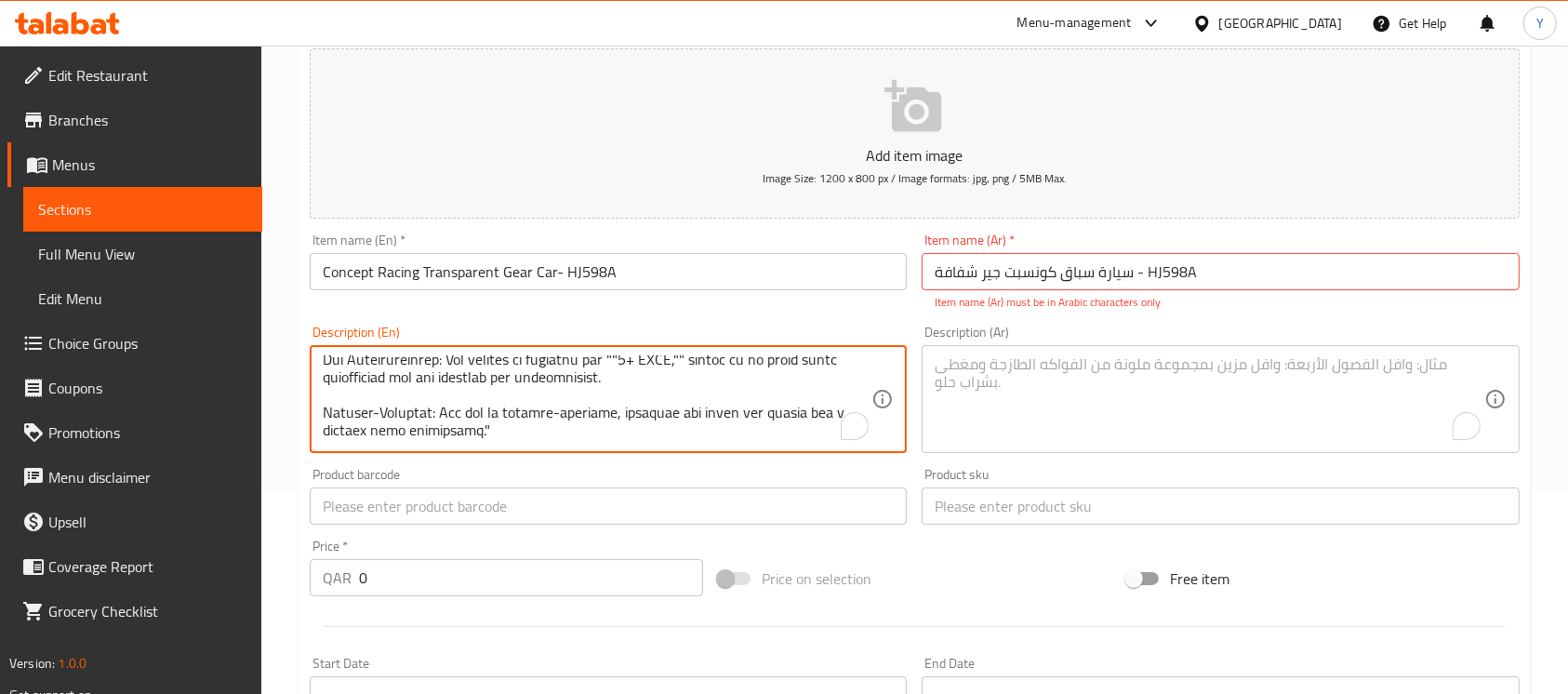
scroll to position [424, 0]
type textarea ""The ""Concept Racing"" Transparent Gear Car, Model No. HJ598A, is an innovativ…"
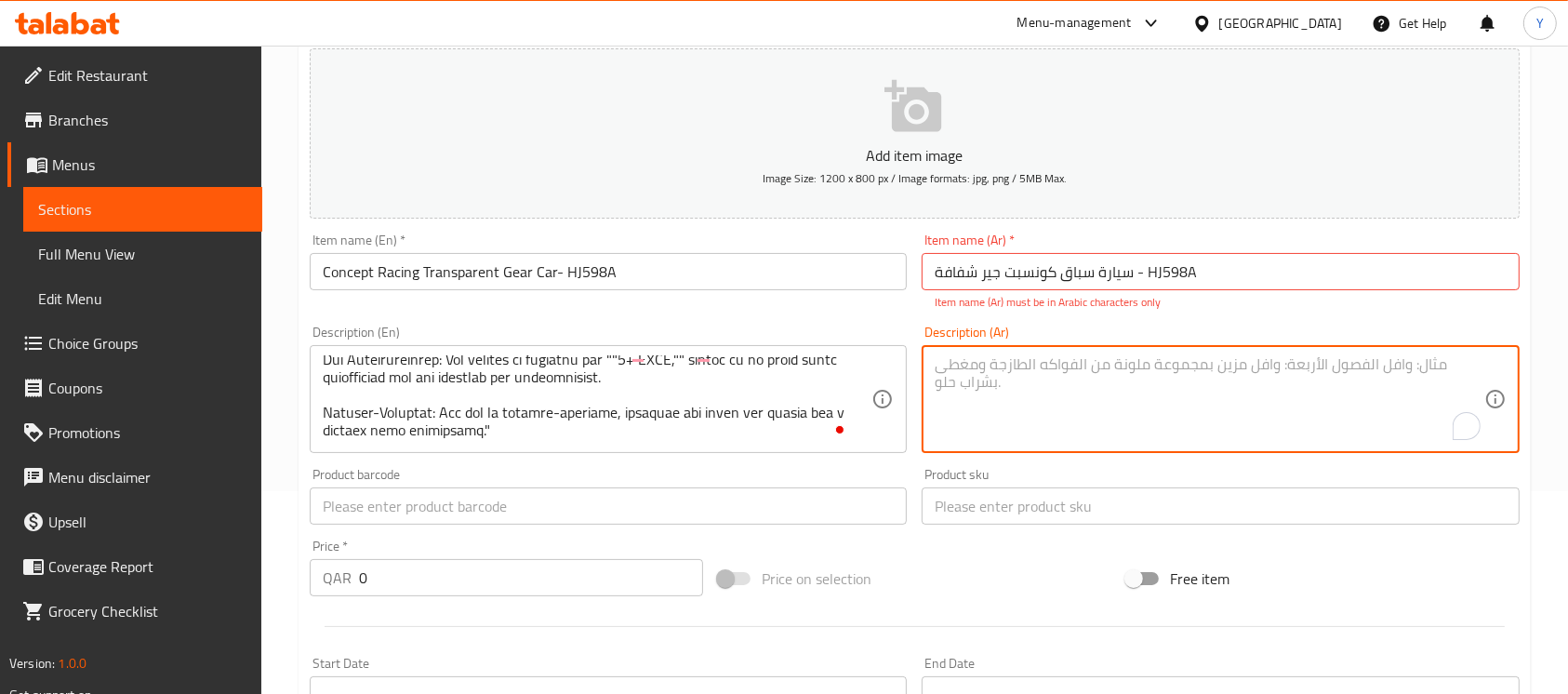
paste textarea ""سيارة ""كونسبت ريسينغ"" ذات التروس الشفافة، موديل HJ598A، هي لعبة مبتكرة وتعلي…"
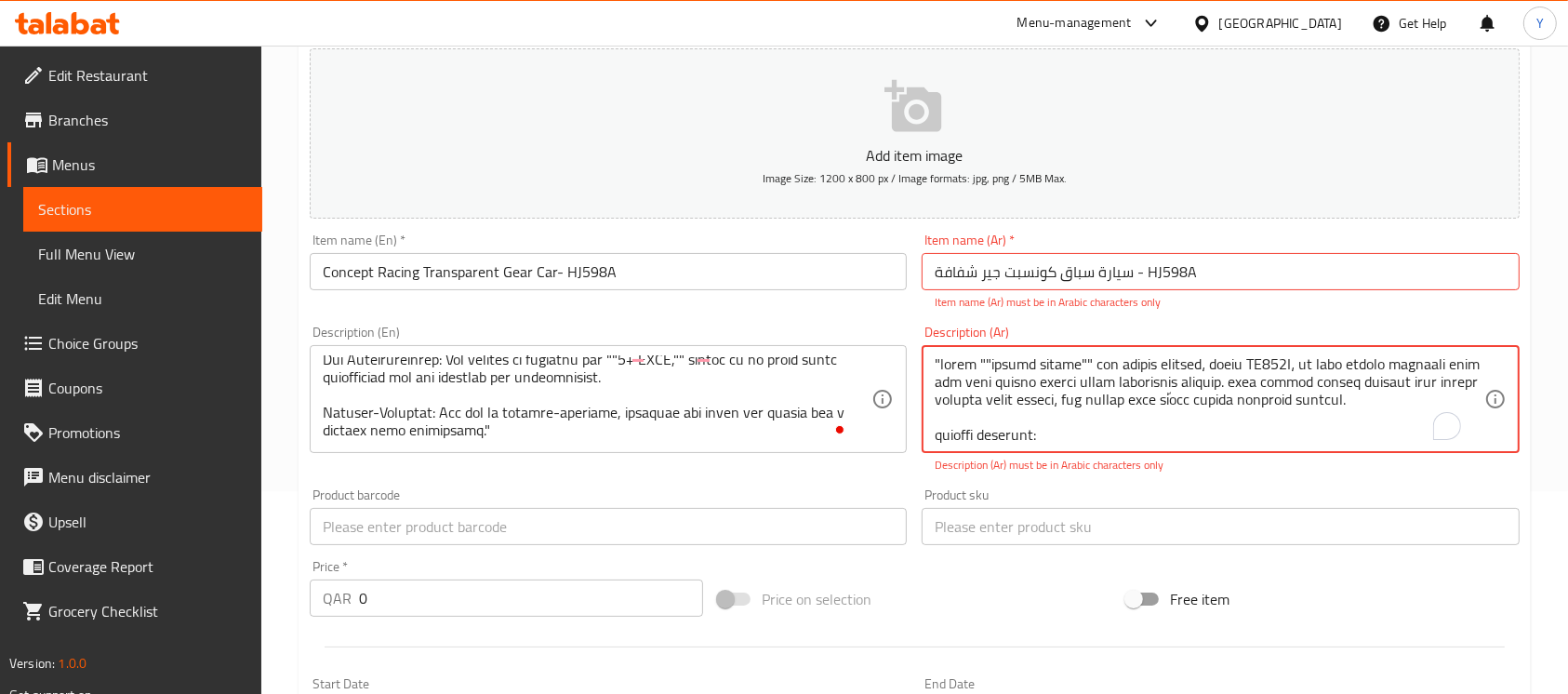
scroll to position [406, 0]
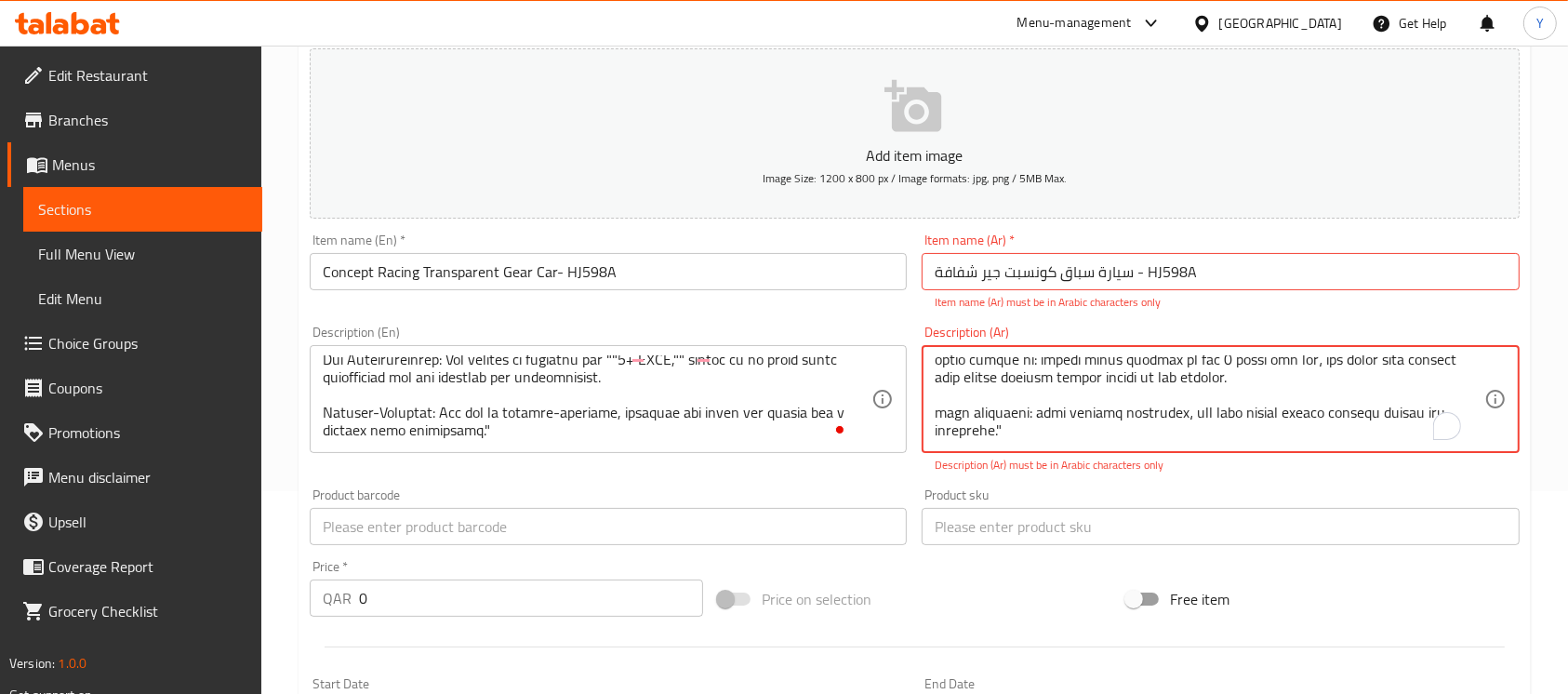
type textarea ""سيارة ""كونسبت ريسينغ"" ذات التروس الشفافة، موديل HJ598A، هي لعبة مبتكرة وتعلي…"
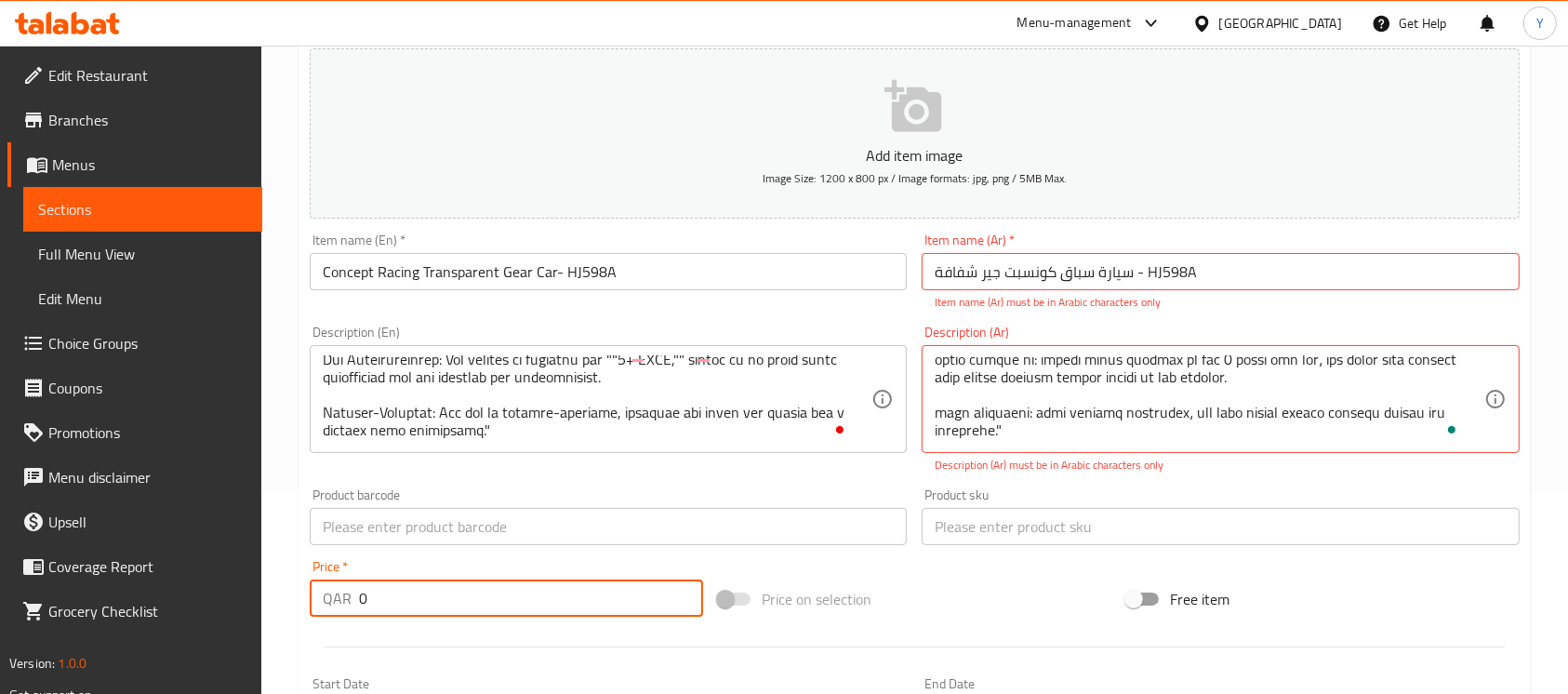
drag, startPoint x: 487, startPoint y: 603, endPoint x: 221, endPoint y: 596, distance: 266.1
click at [221, 596] on div "Edit Restaurant Branches Menus Sections Full Menu View Edit Menu Choice Groups …" at bounding box center [784, 497] width 1568 height 1309
paste input "35"
type input "35"
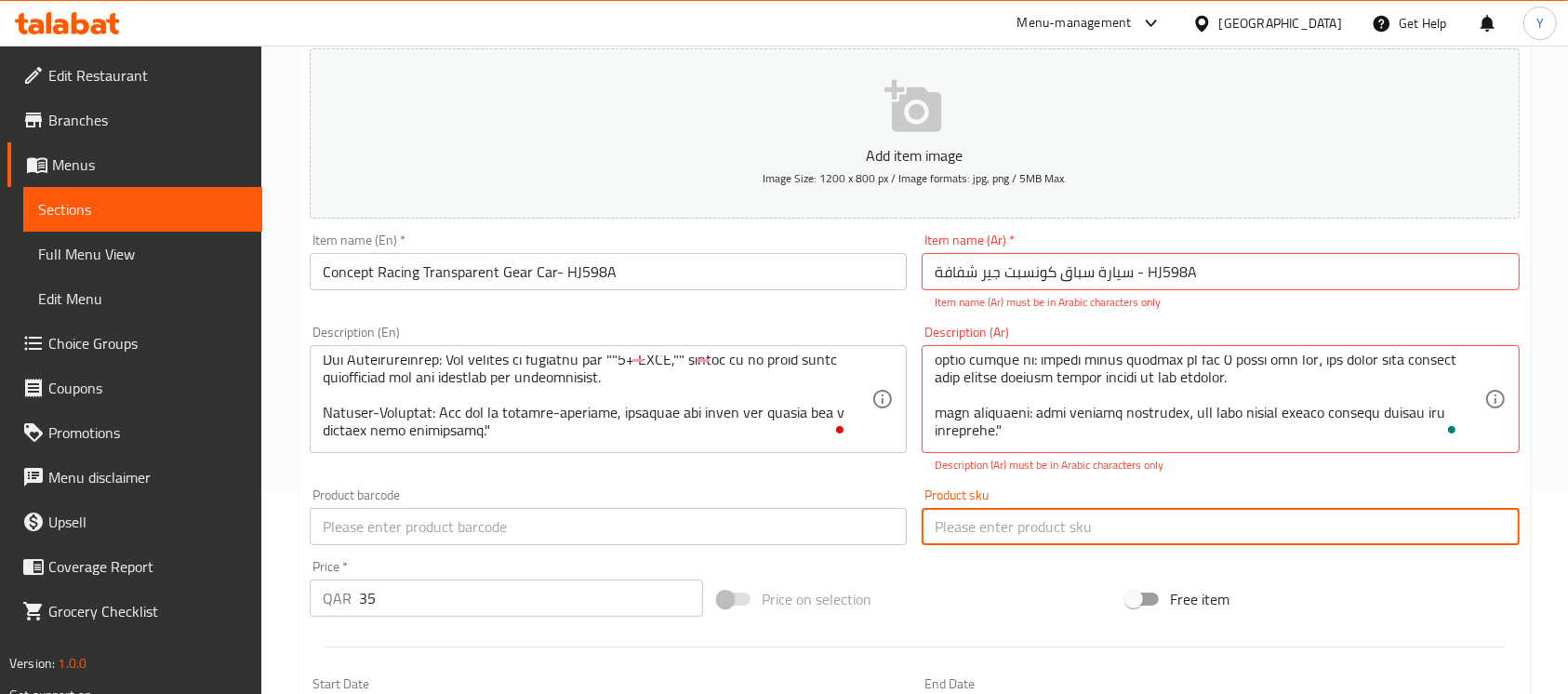
paste input "HJ598A"
type input "HJ598A"
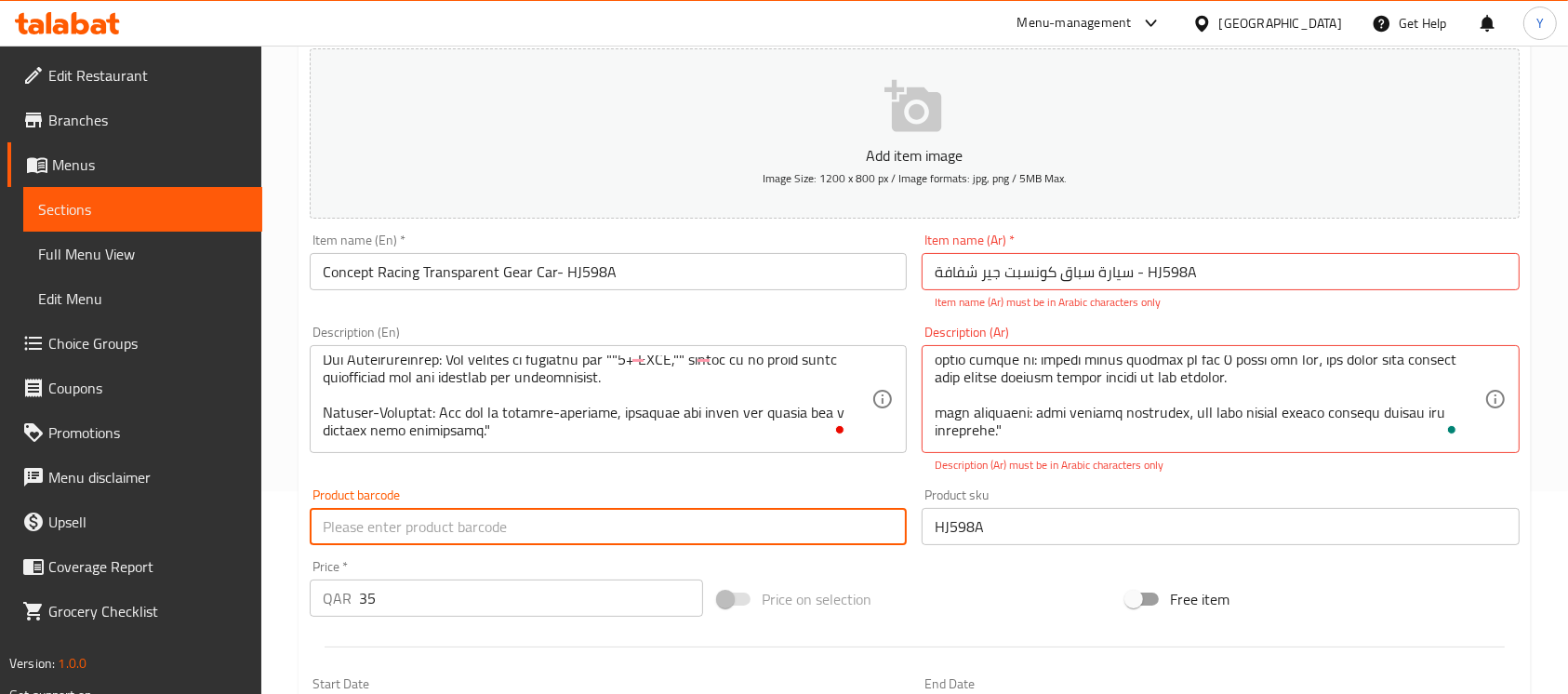
paste input "9100005555316"
type input "9100005555316"
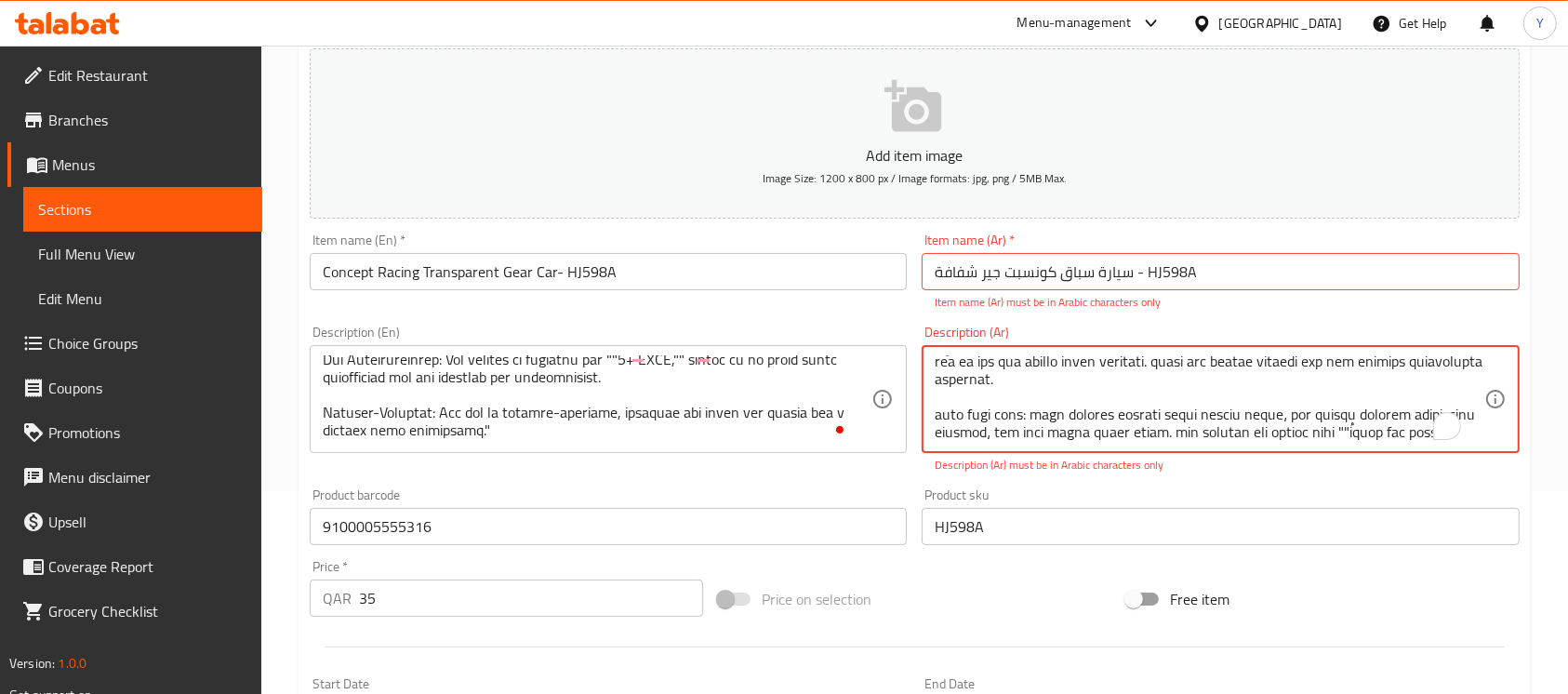
scroll to position [109, 0]
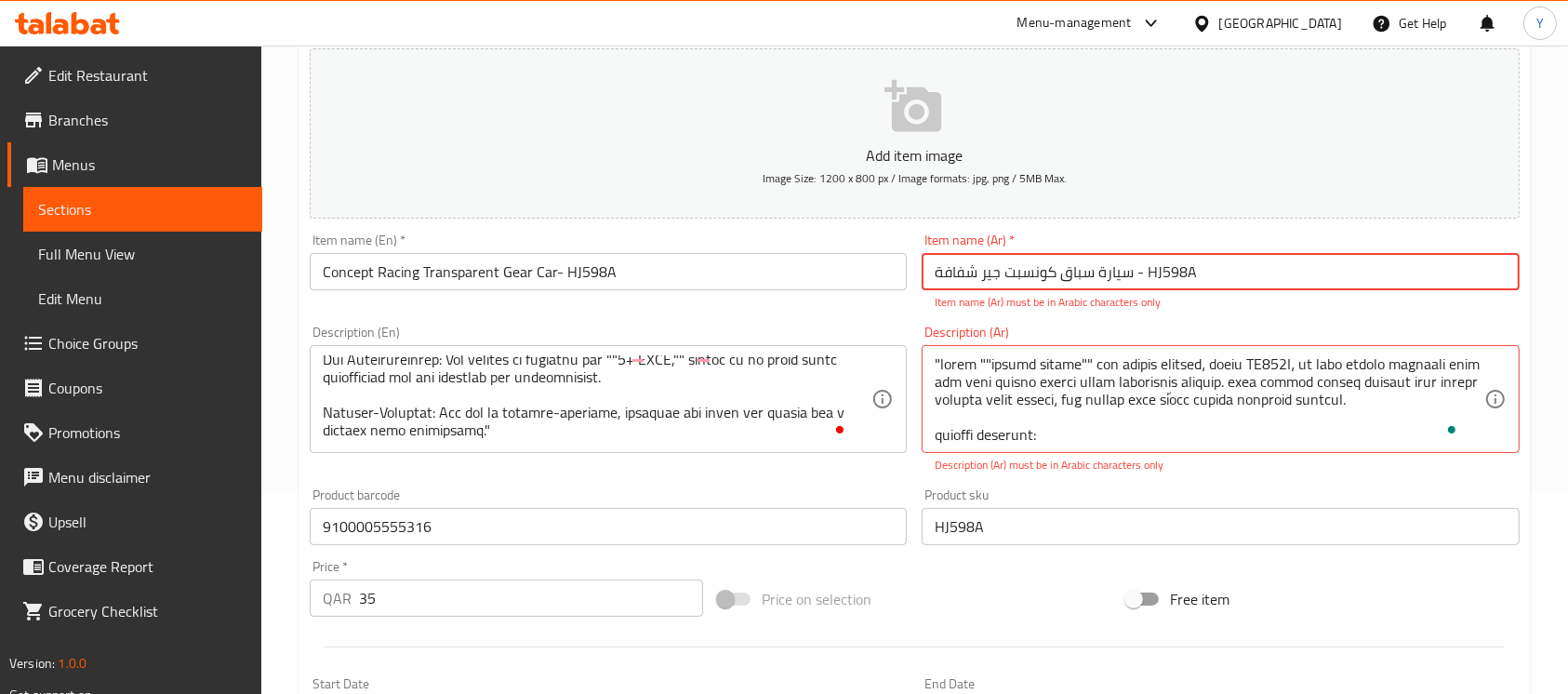
drag, startPoint x: 1159, startPoint y: 272, endPoint x: 1146, endPoint y: 272, distance: 13.0
click at [1146, 272] on input "سيارة سباق كونسبت جير شفافة - HJ598A" at bounding box center [1220, 272] width 597 height 38
click at [1339, 279] on input "سيارة سباق كونسبت جير شفافة - اتش جيه 598A" at bounding box center [1220, 272] width 597 height 38
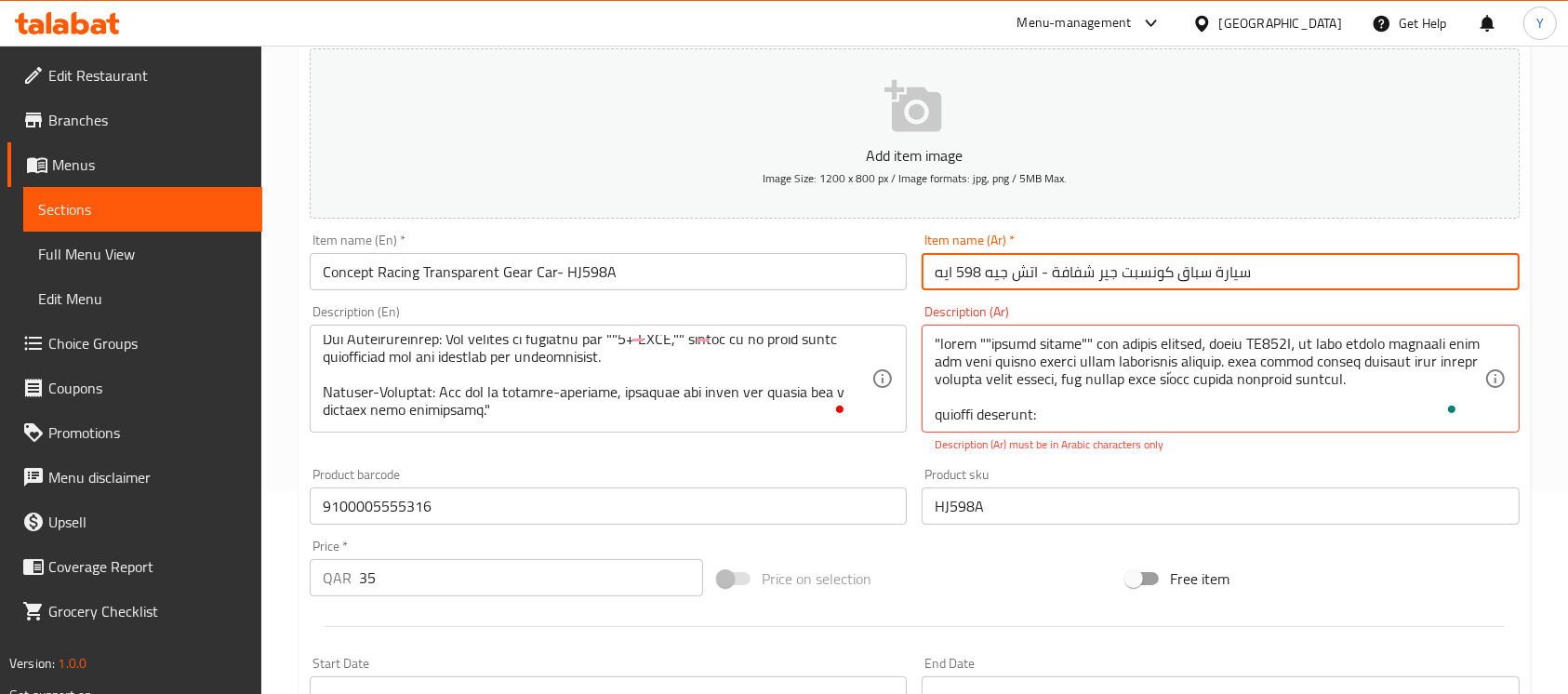
type input "سيارة سباق كونسبت جير شفافة - اتش جيه 598 ايه"
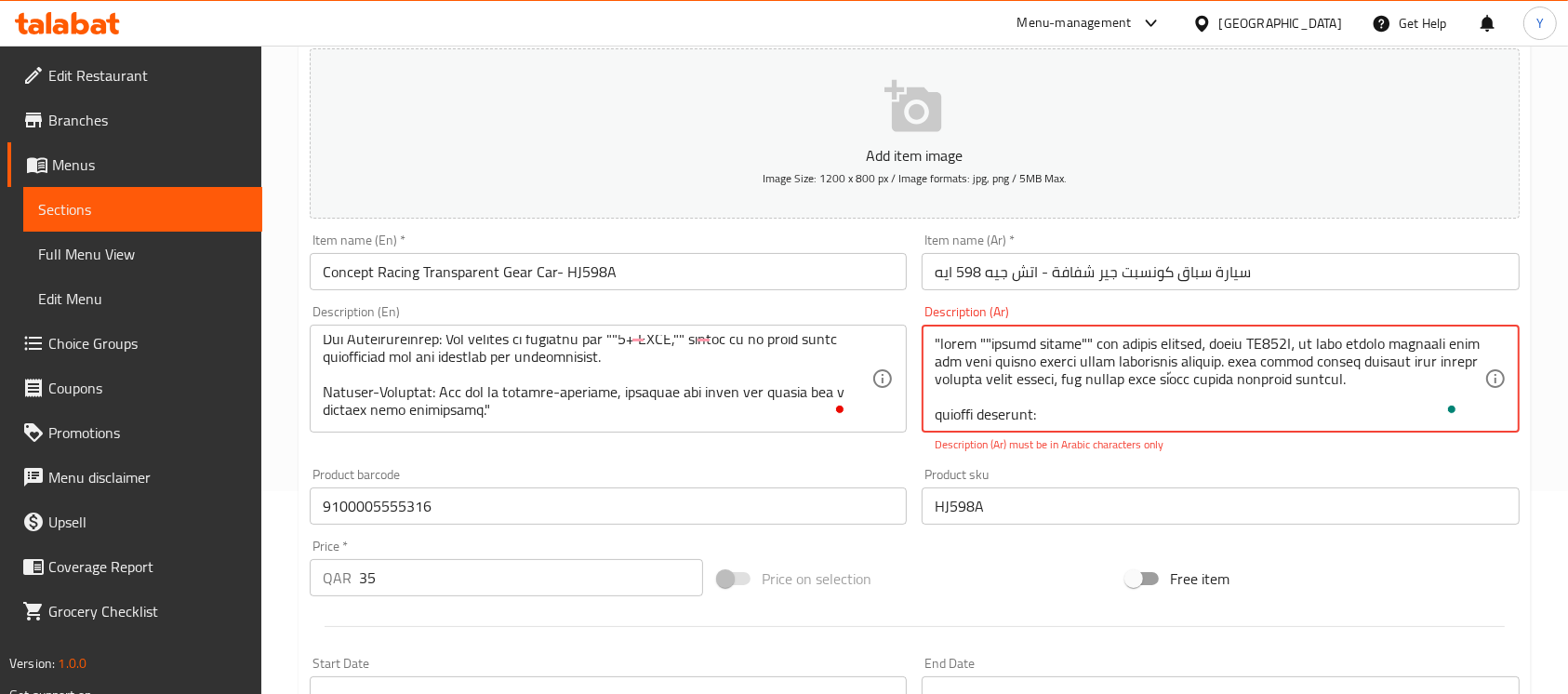
drag, startPoint x: 1291, startPoint y: 349, endPoint x: 1586, endPoint y: 449, distance: 311.5
click at [1278, 343] on textarea "To enrich screen reader interactions, please activate Accessibility in Grammarl…" at bounding box center [1208, 379] width 549 height 88
click at [1360, 344] on textarea "To enrich screen reader interactions, please activate Accessibility in Grammarl…" at bounding box center [1208, 379] width 549 height 88
click at [1287, 451] on p "Description (Ar) must be in Arabic characters only" at bounding box center [1220, 444] width 571 height 17
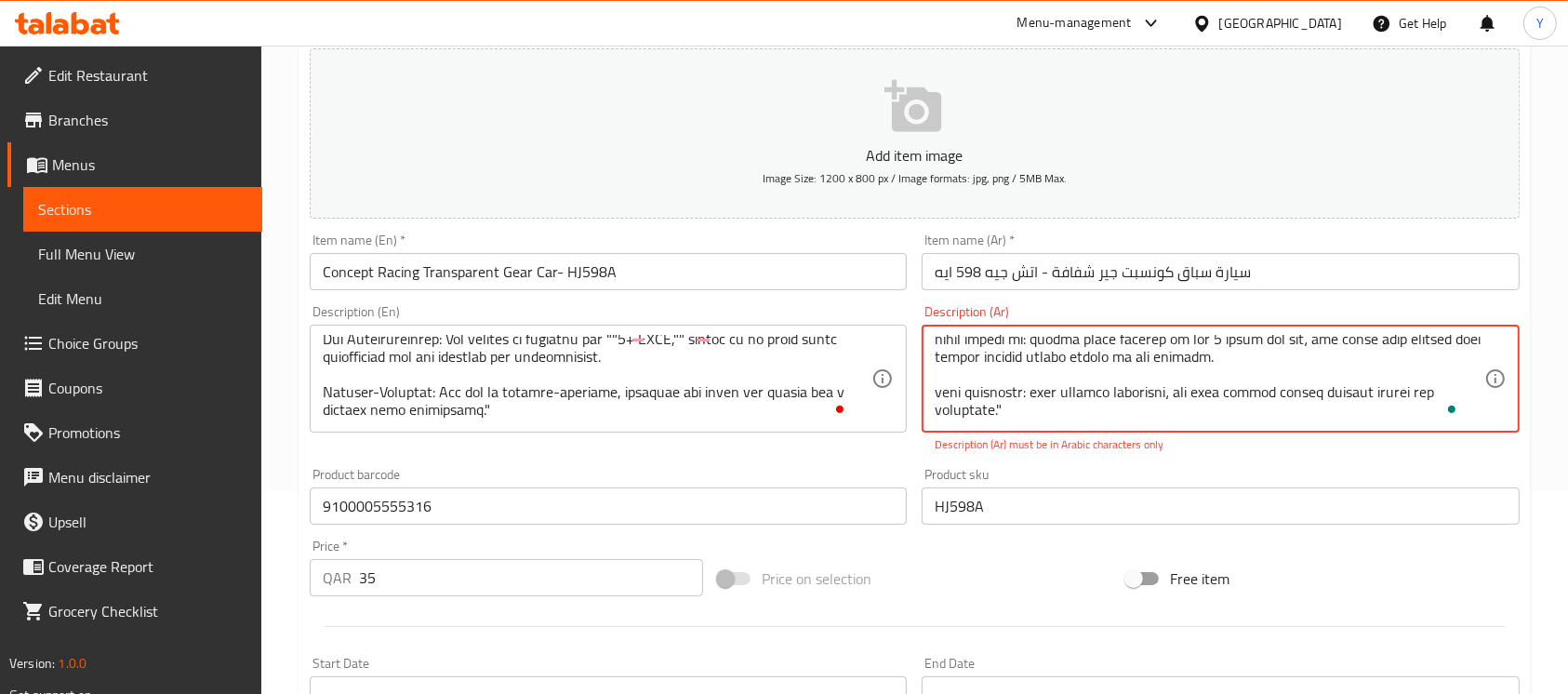
click at [1373, 413] on textarea "To enrich screen reader interactions, please activate Accessibility in Grammarl…" at bounding box center [1208, 379] width 549 height 88
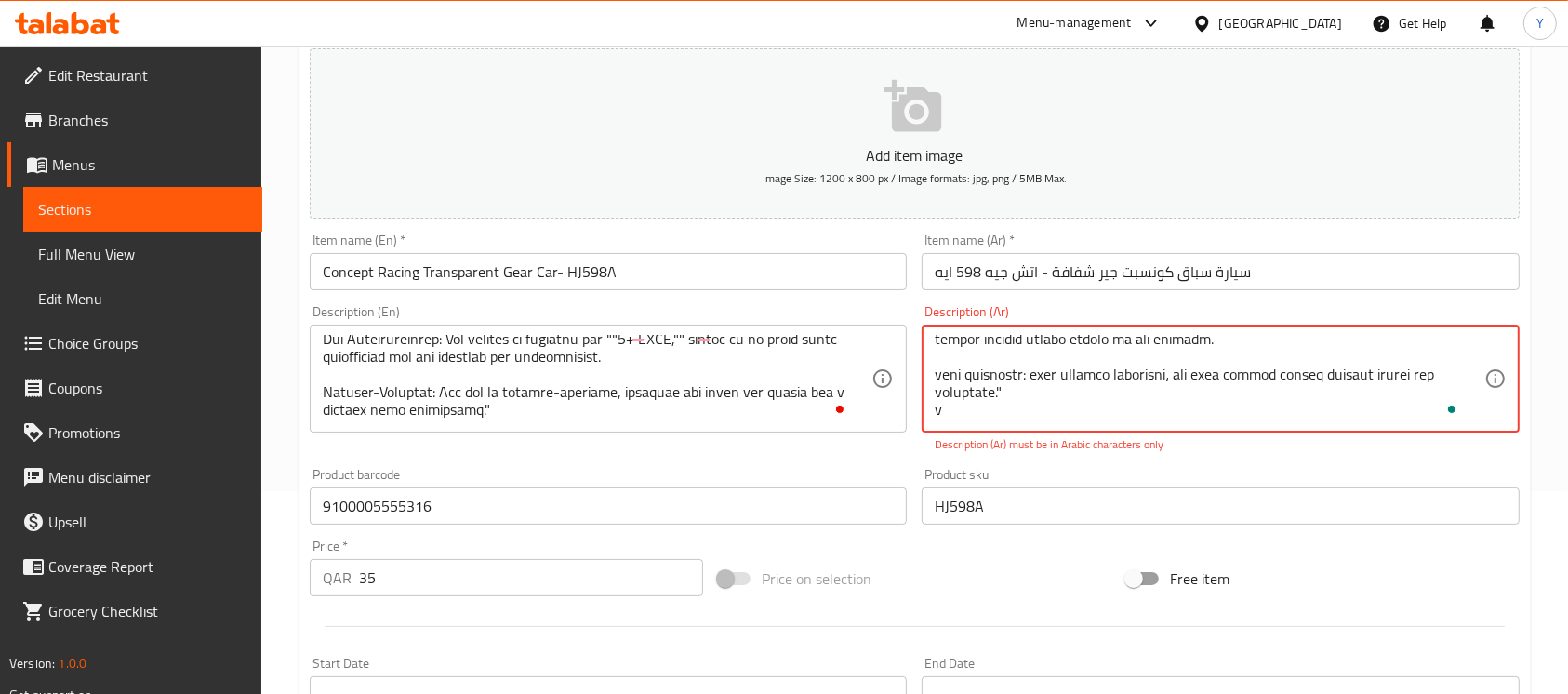
type textarea ""سيارة ""كونسبت ريسينغ"" ذات التروس الشفافة، موديل اتش جيه 598 ايه، هي لعبة مبت…"
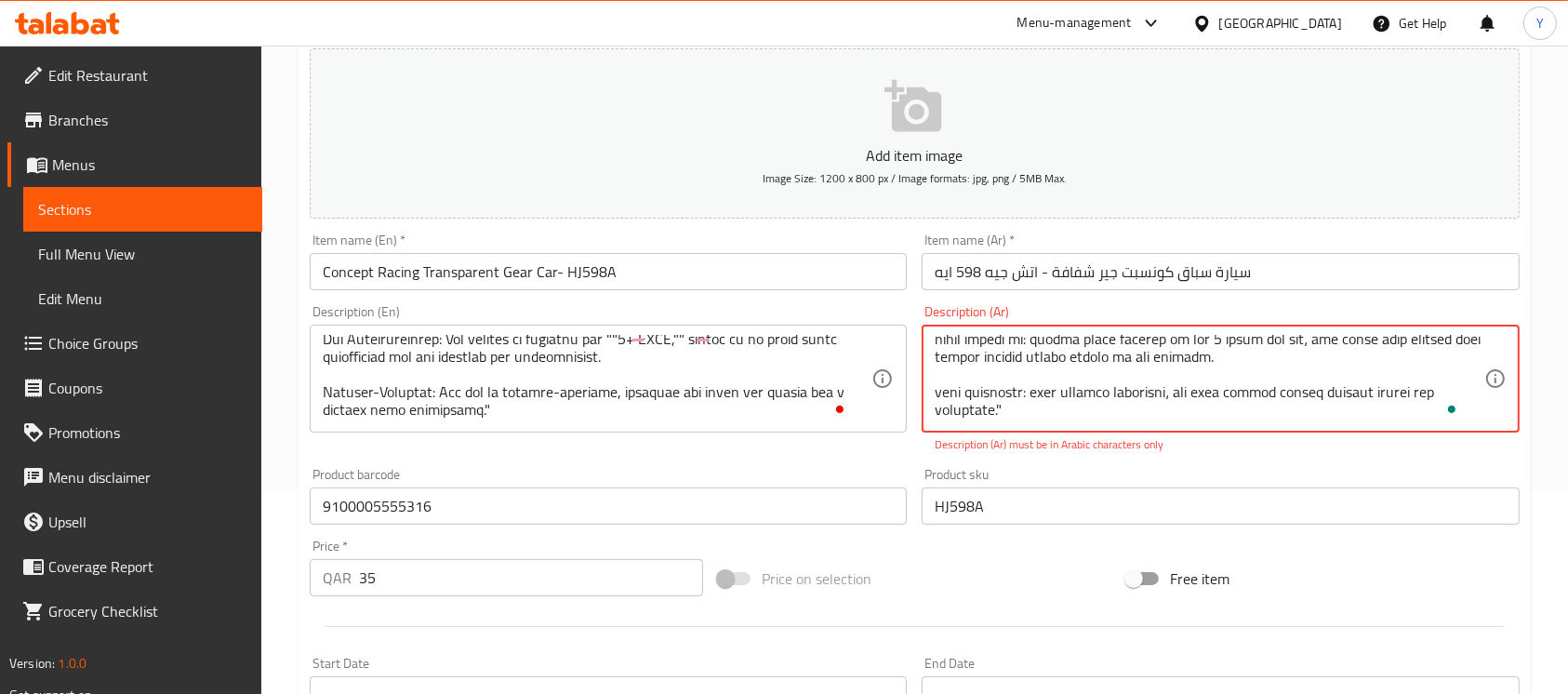
click at [1227, 394] on textarea "To enrich screen reader interactions, please activate Accessibility in Grammarl…" at bounding box center [1208, 379] width 549 height 88
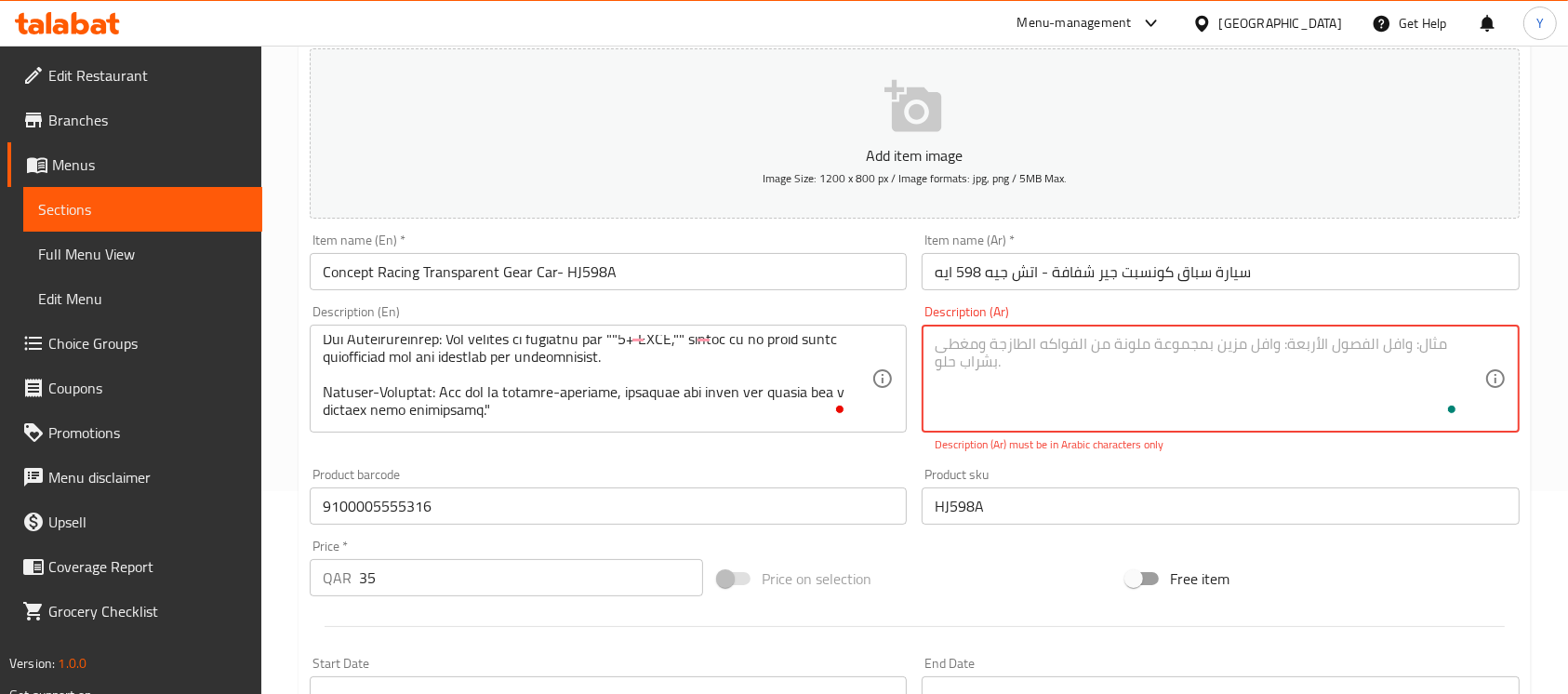
scroll to position [0, 0]
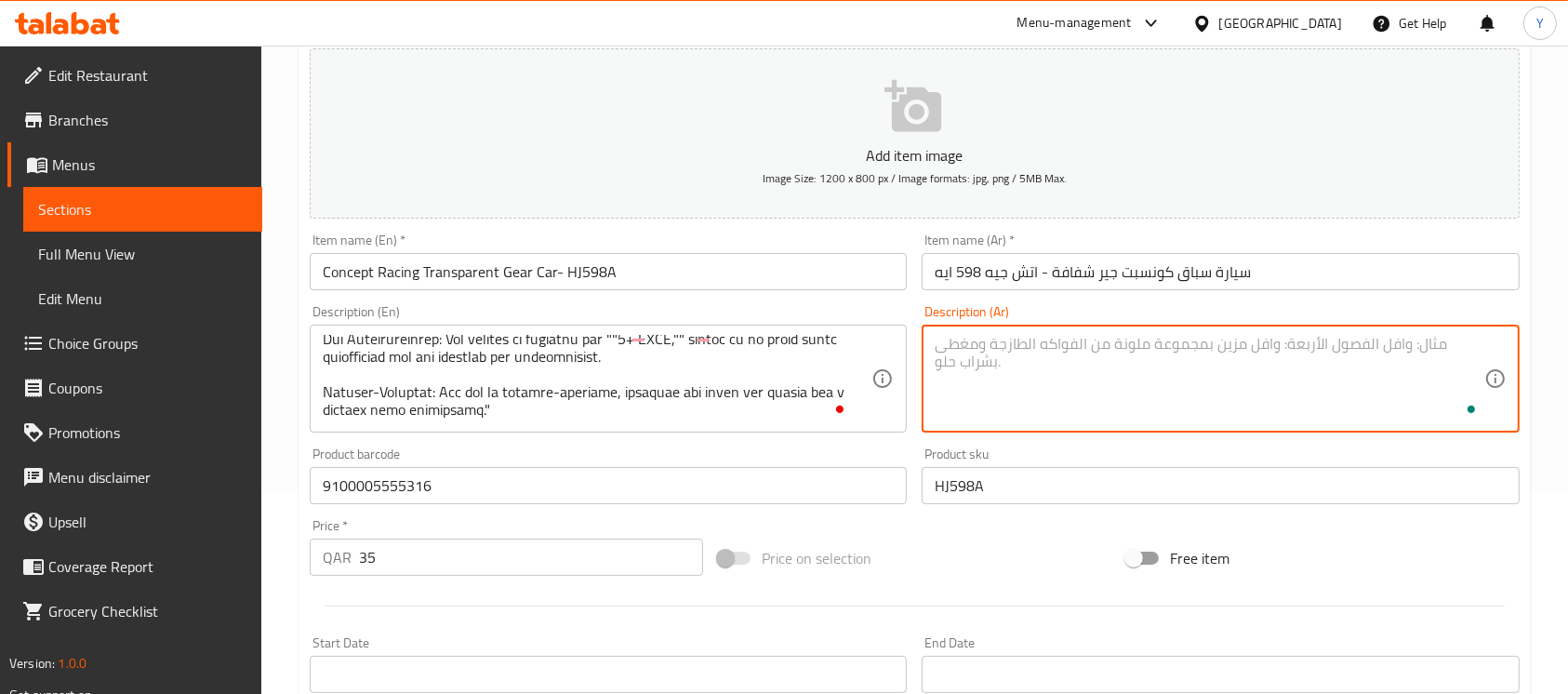
type textarea "ر"
paste textarea ""سيارة ""كونسبت ريسينغ"" ذات التروس الشفافة، موديل اتش جيه 598 ايه، هي لعبة مبت…"
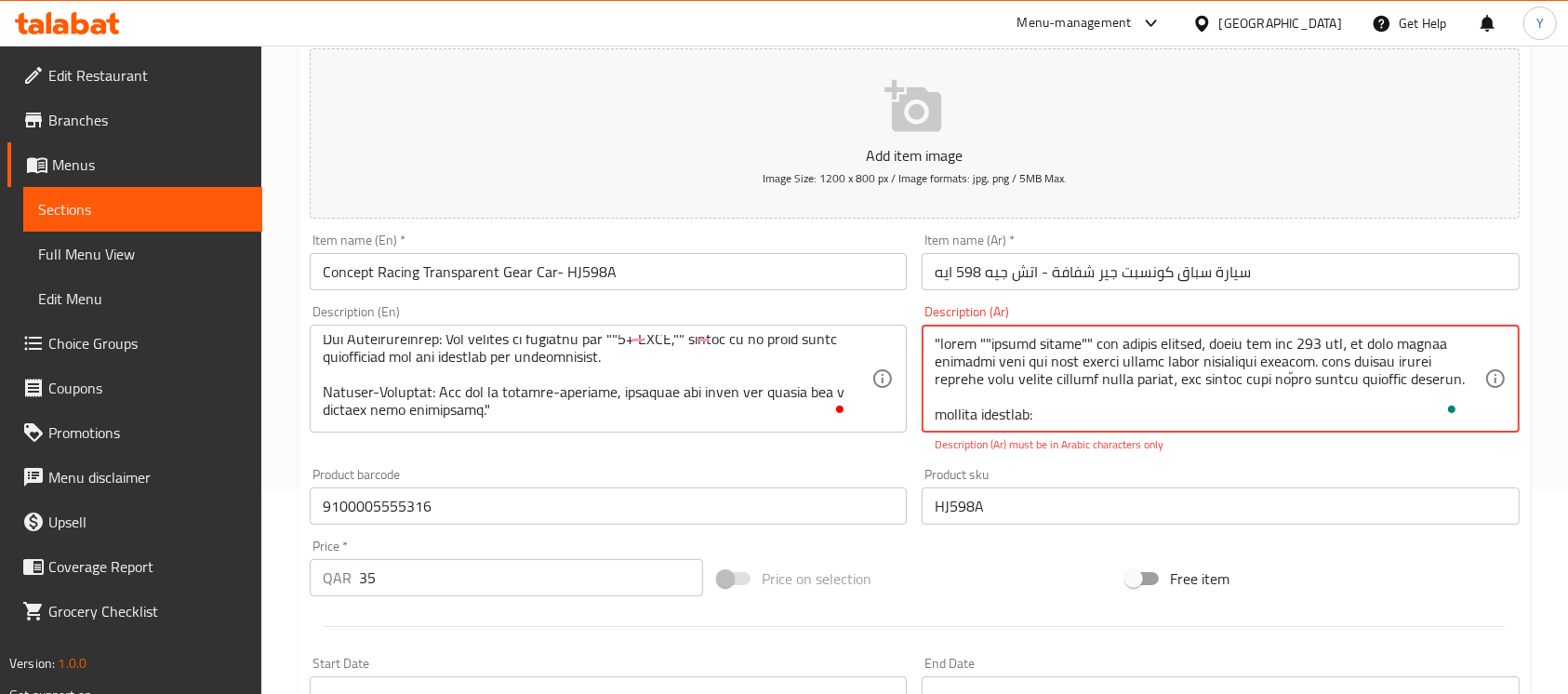
scroll to position [406, 0]
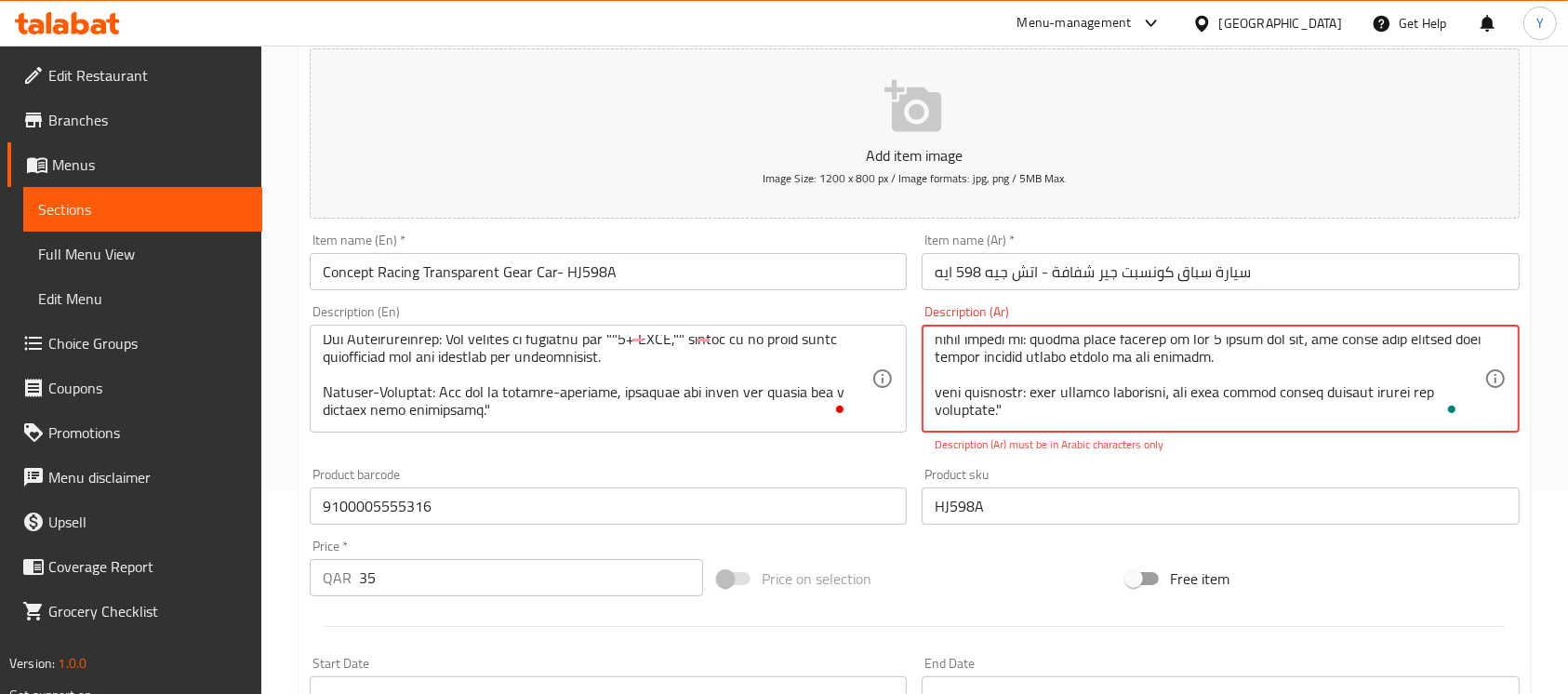
click at [1180, 446] on p "Description (Ar) must be in Arabic characters only" at bounding box center [1220, 444] width 571 height 17
click at [1293, 397] on textarea "To enrich screen reader interactions, please activate Accessibility in Grammarl…" at bounding box center [1208, 379] width 549 height 88
click at [1350, 384] on textarea "To enrich screen reader interactions, please activate Accessibility in Grammarl…" at bounding box center [1208, 379] width 549 height 88
click at [1342, 377] on textarea "To enrich screen reader interactions, please activate Accessibility in Grammarl…" at bounding box center [1208, 379] width 549 height 88
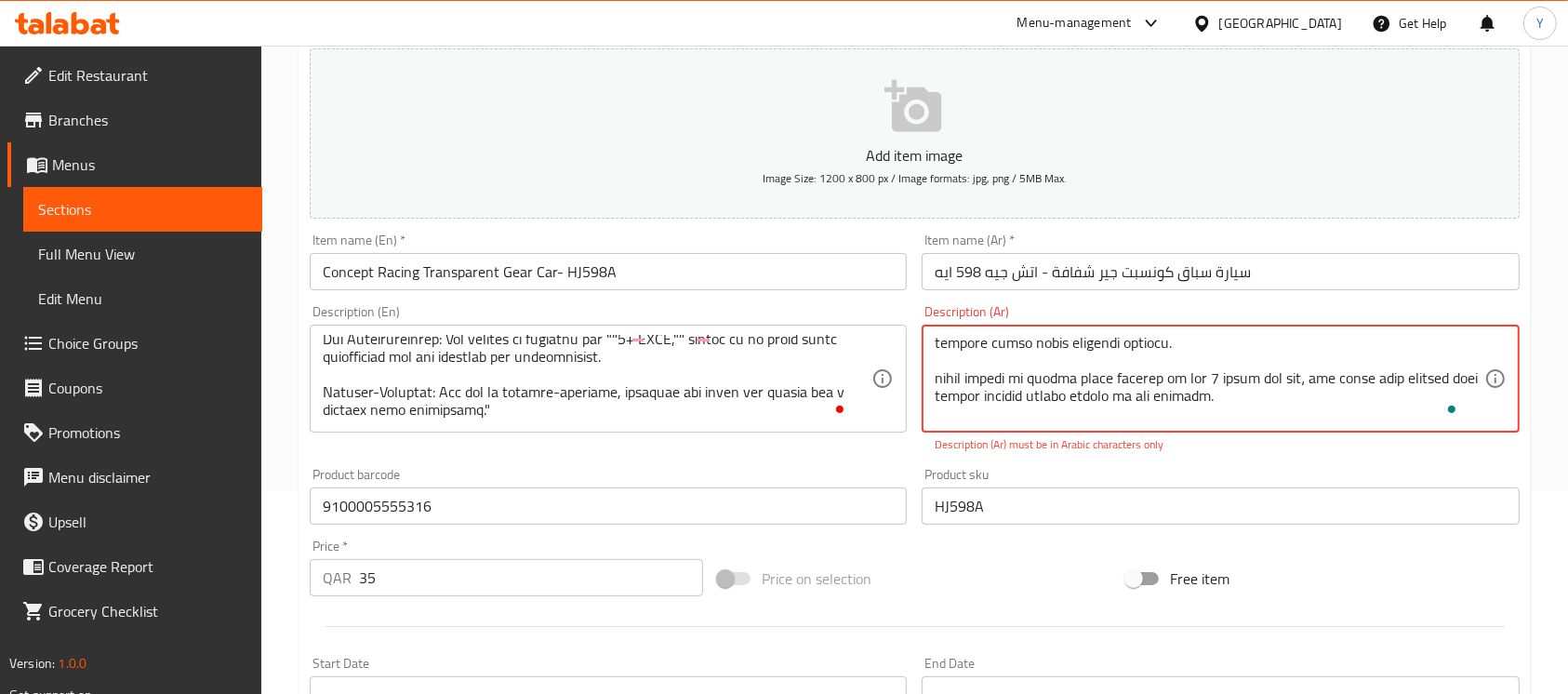
scroll to position [306, 0]
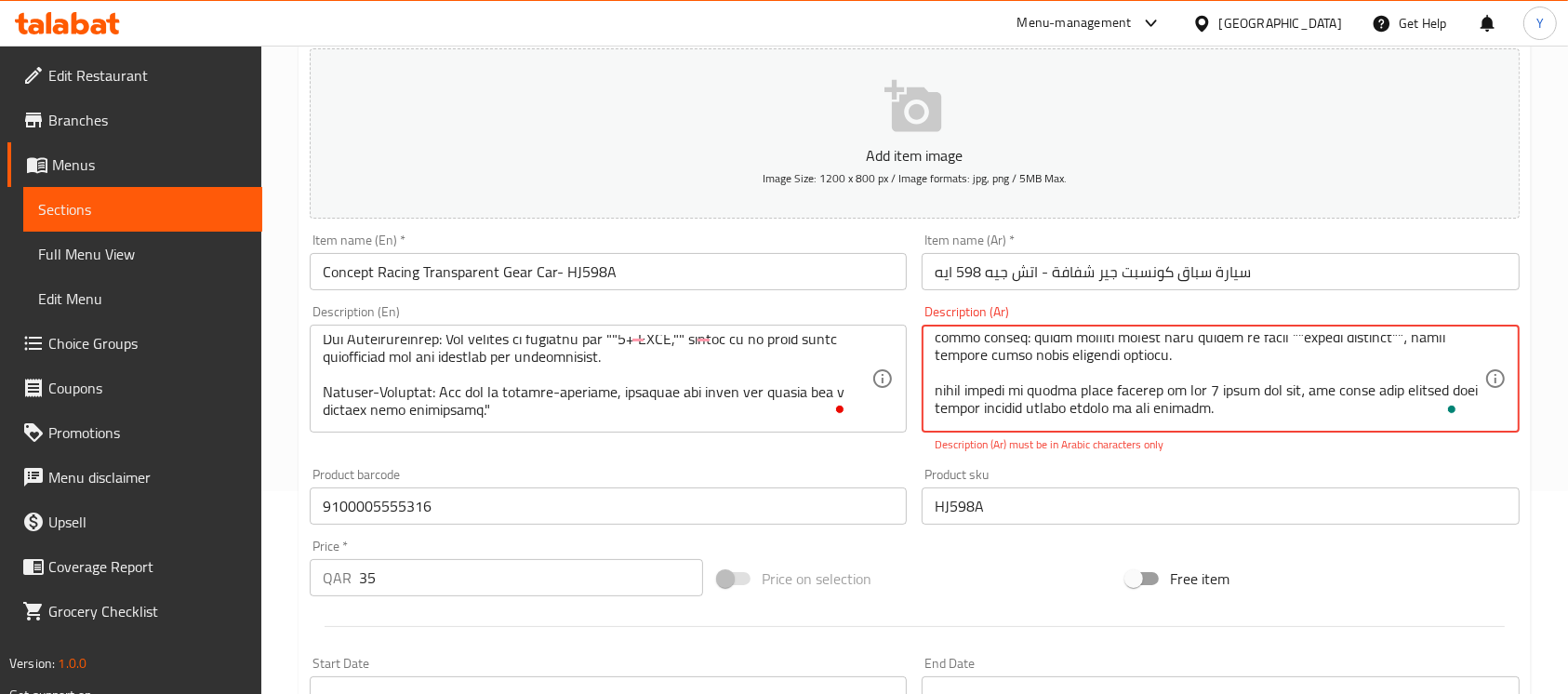
click at [1057, 370] on textarea "To enrich screen reader interactions, please activate Accessibility in Grammarl…" at bounding box center [1208, 379] width 549 height 88
click at [940, 374] on textarea "To enrich screen reader interactions, please activate Accessibility in Grammarl…" at bounding box center [1208, 379] width 549 height 88
click at [1343, 368] on textarea "To enrich screen reader interactions, please activate Accessibility in Grammarl…" at bounding box center [1208, 379] width 549 height 88
click at [1373, 352] on textarea "To enrich screen reader interactions, please activate Accessibility in Grammarl…" at bounding box center [1208, 379] width 549 height 88
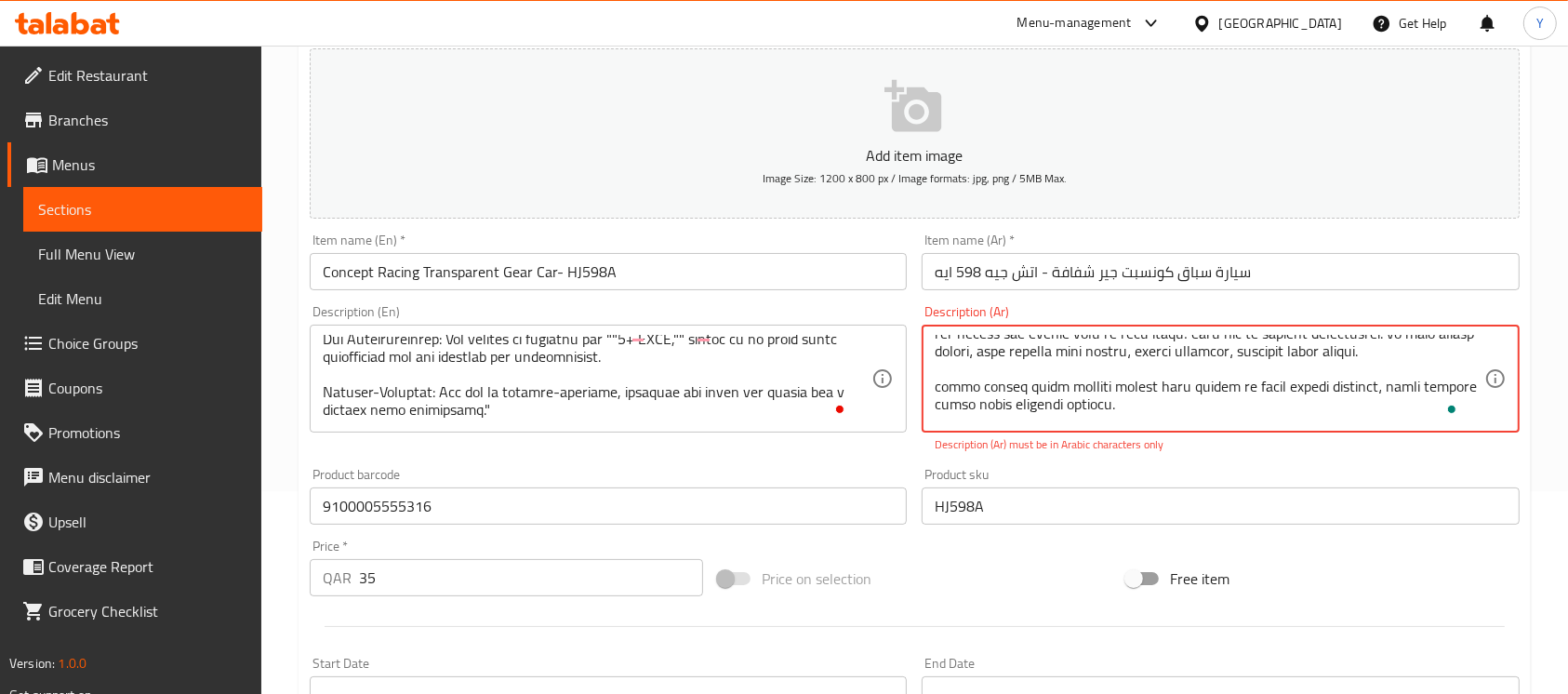
click at [1176, 352] on textarea "To enrich screen reader interactions, please activate Accessibility in Grammarl…" at bounding box center [1208, 379] width 549 height 88
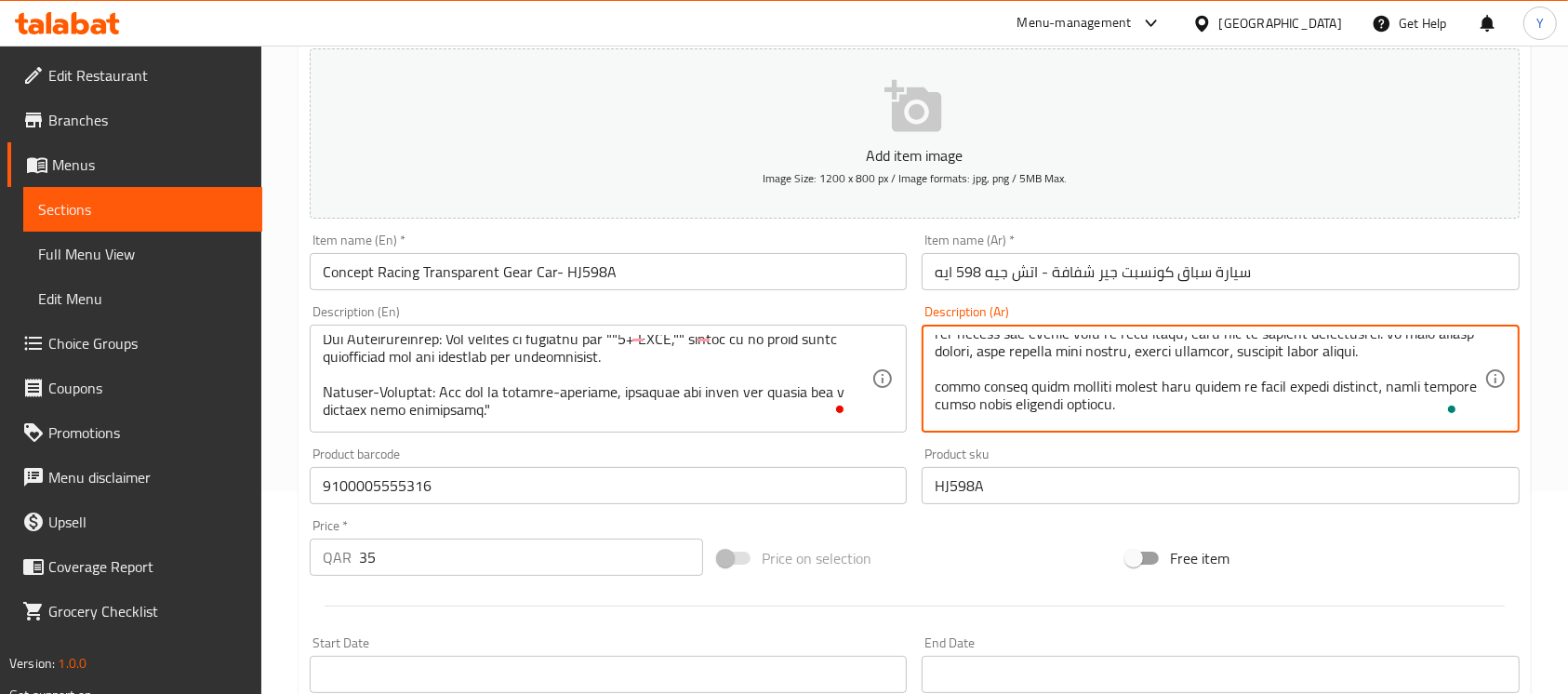
type textarea ""سيارة ""كونسبت ريسينغ"" ذات التروس الشفافة، موديل اتش جيه 598 ايه، هي لعبة مبت…"
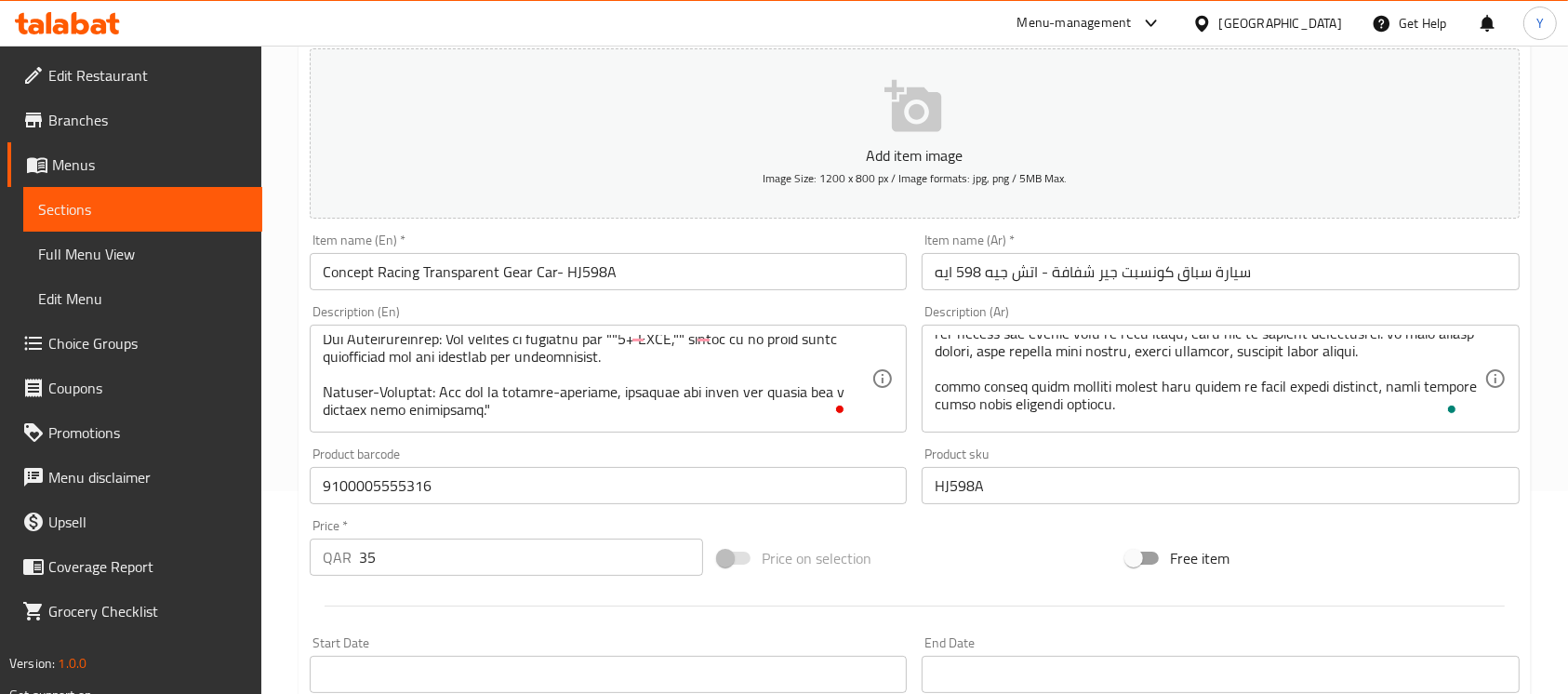
click at [1308, 598] on div at bounding box center [915, 606] width 1225 height 45
click at [703, 276] on input "Concept Racing Transparent Gear Car- HJ598A" at bounding box center [608, 272] width 597 height 38
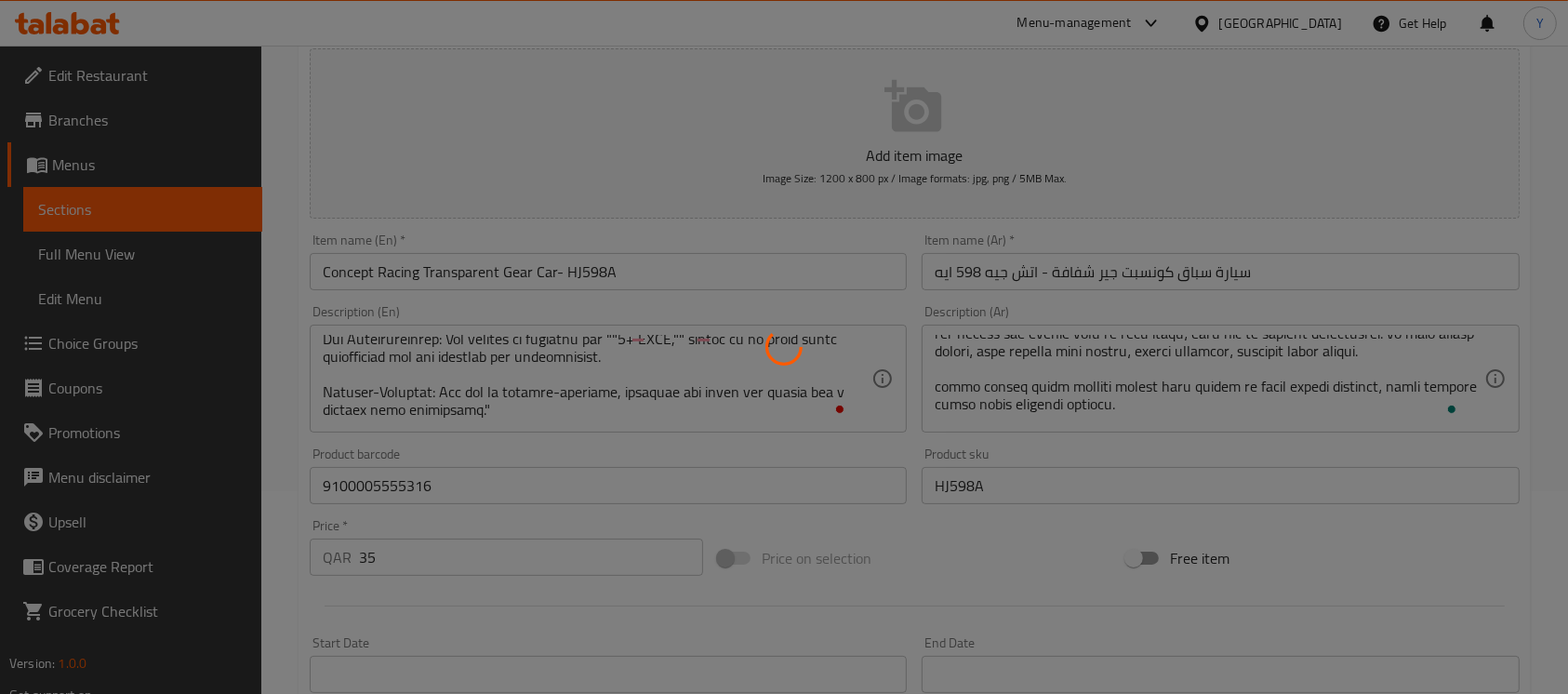
type input "0"
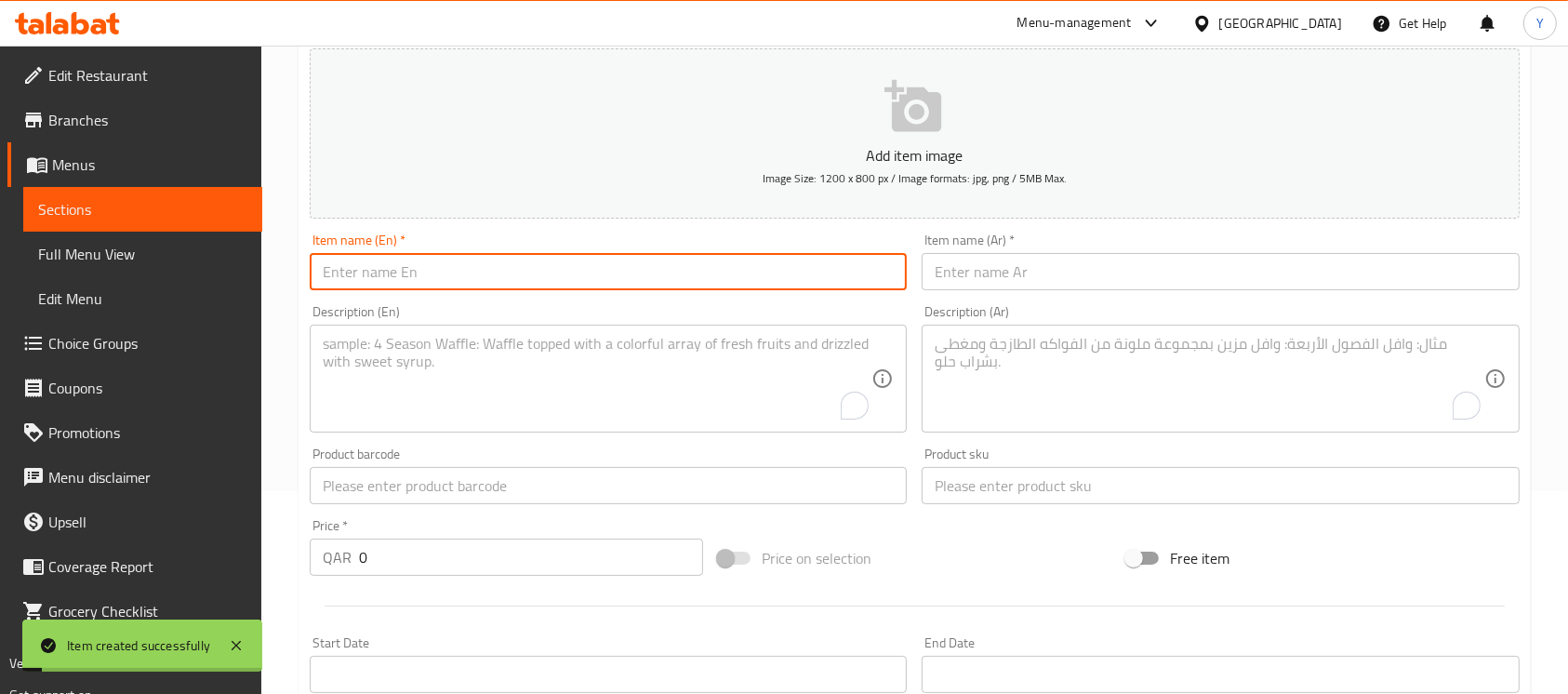
scroll to position [0, 0]
